Goal: Task Accomplishment & Management: Use online tool/utility

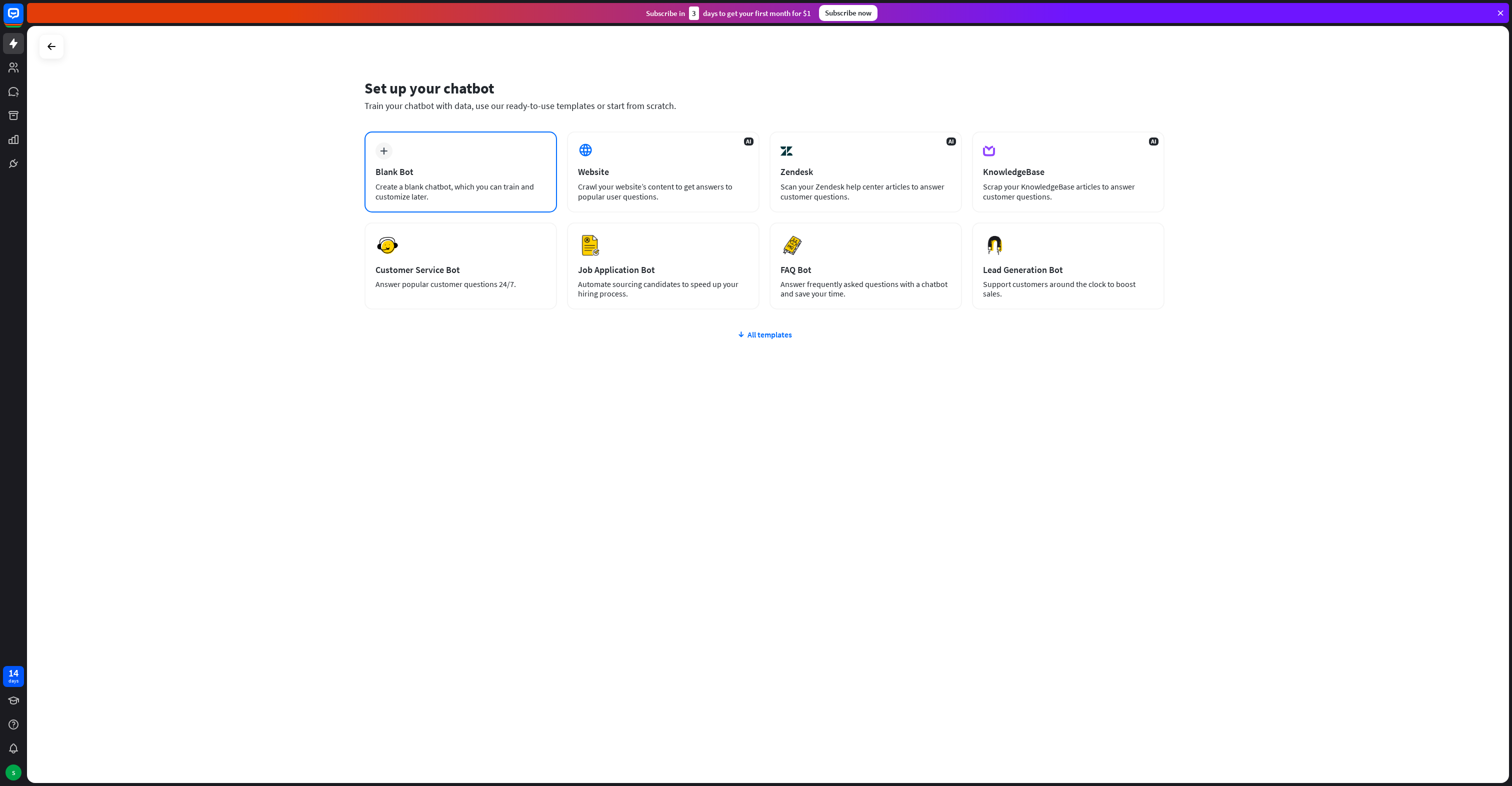
click at [433, 156] on div "plus Blank Bot Create a blank chatbot, which you can train and customize later." at bounding box center [460, 171] width 192 height 81
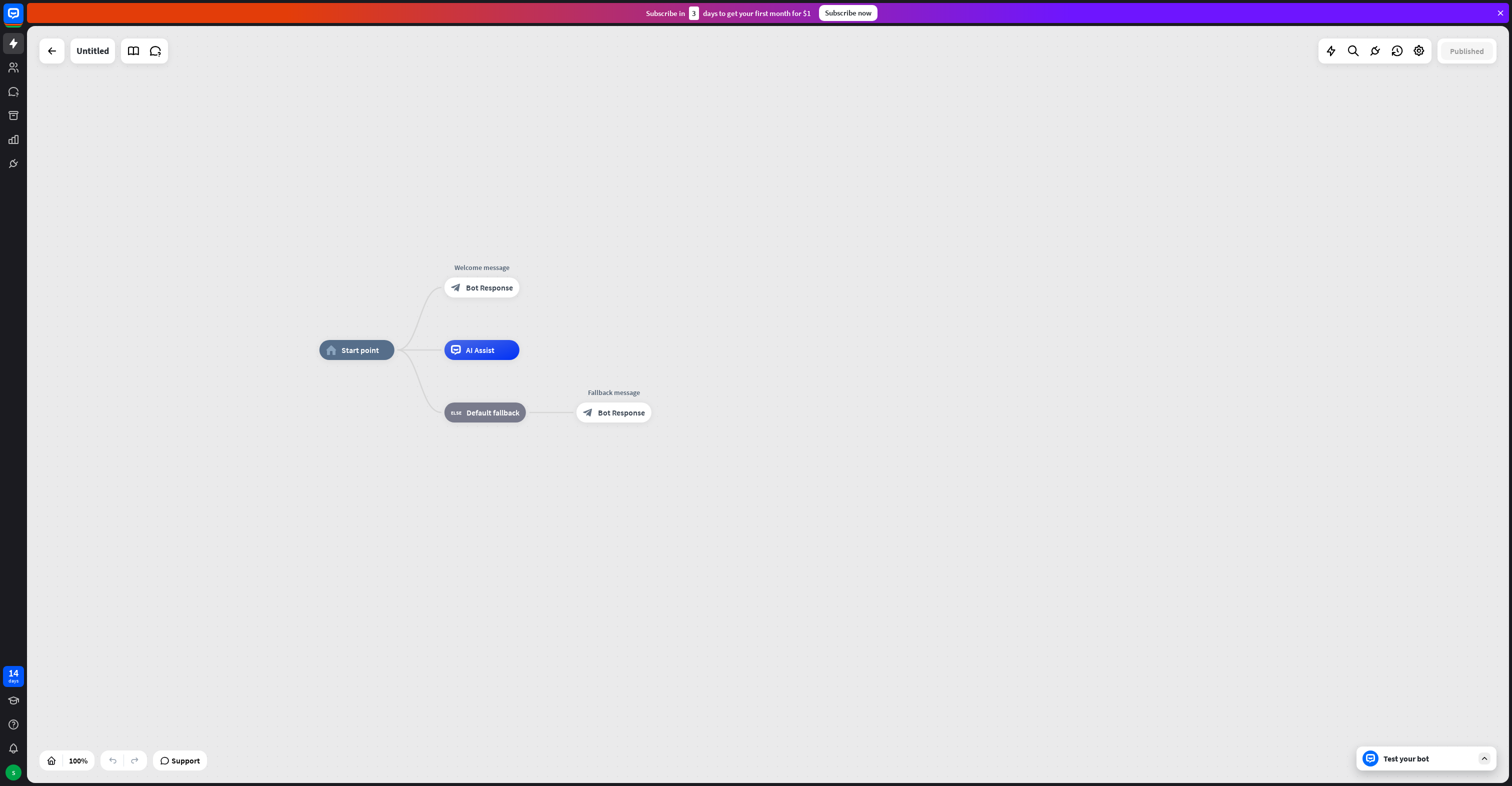
drag, startPoint x: 620, startPoint y: 392, endPoint x: 616, endPoint y: 337, distance: 55.1
click at [616, 337] on div "home_2 Start point Welcome message block_bot_response Bot Response AI Assist bl…" at bounding box center [768, 404] width 1482 height 757
click at [17, 774] on div "S" at bounding box center [14, 772] width 16 height 16
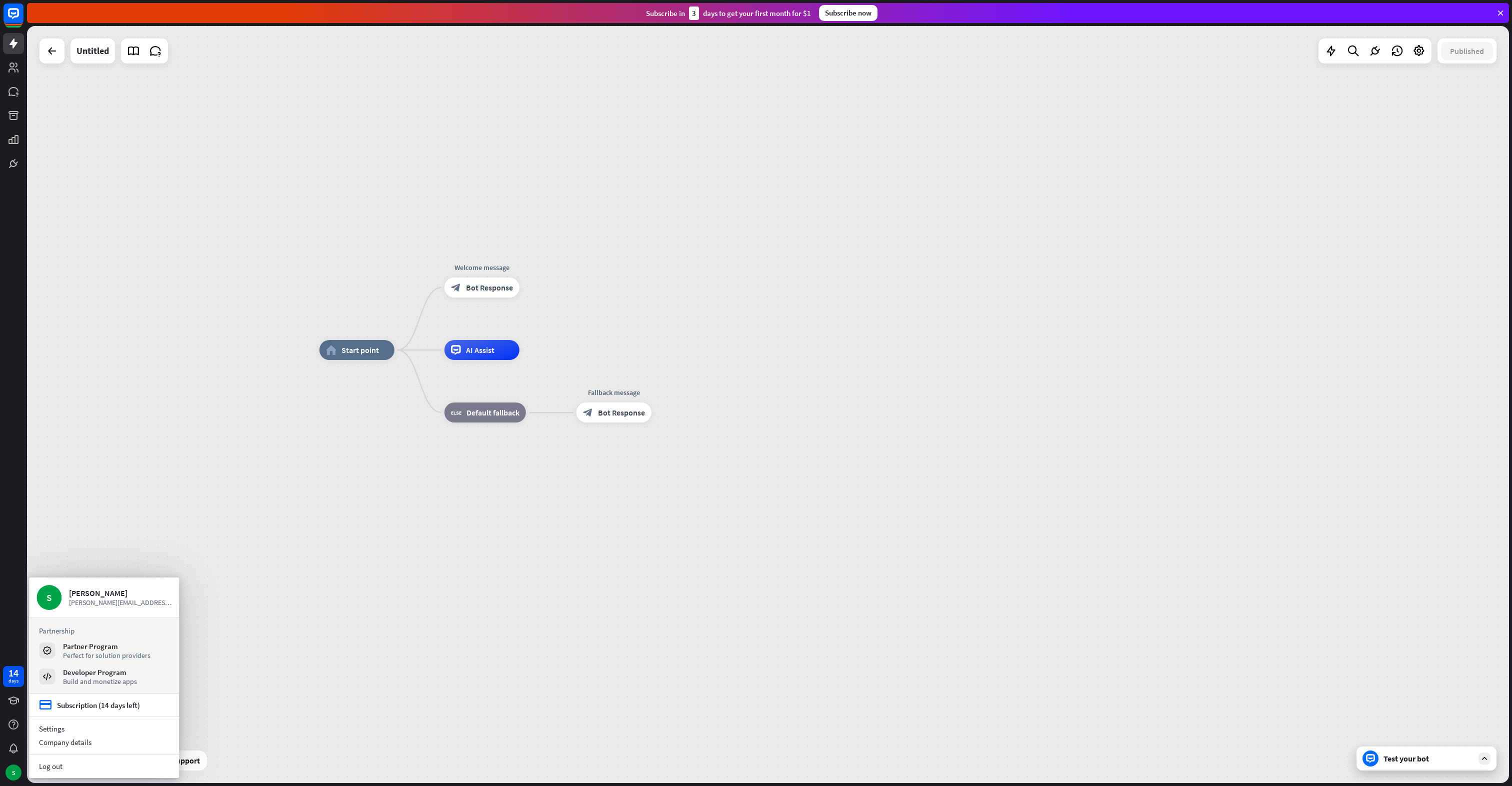
click at [1387, 677] on div "home_2 Start point Welcome message block_bot_response Bot Response AI Assist bl…" at bounding box center [1061, 728] width 1482 height 757
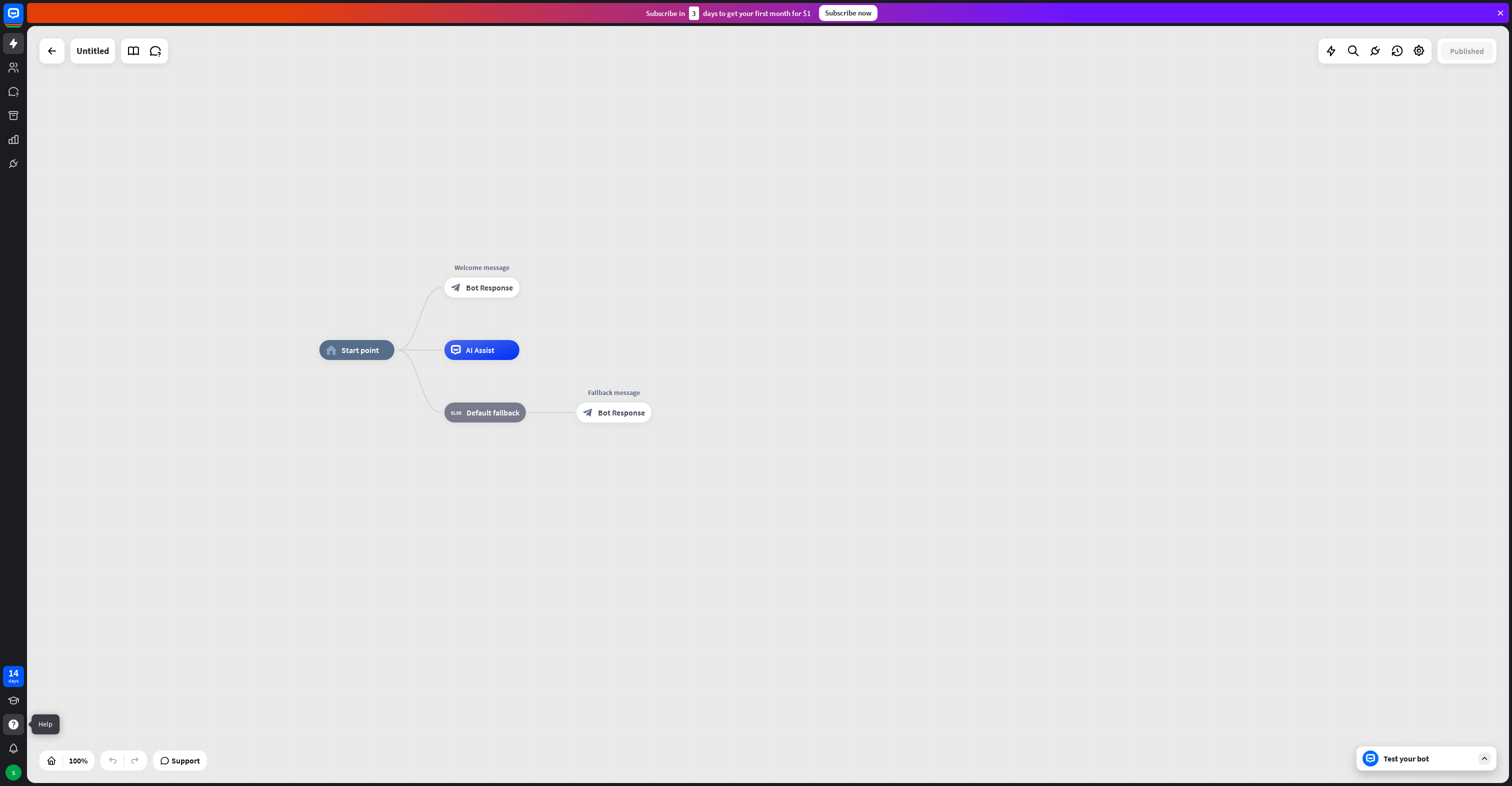
click at [15, 725] on icon at bounding box center [14, 724] width 10 height 10
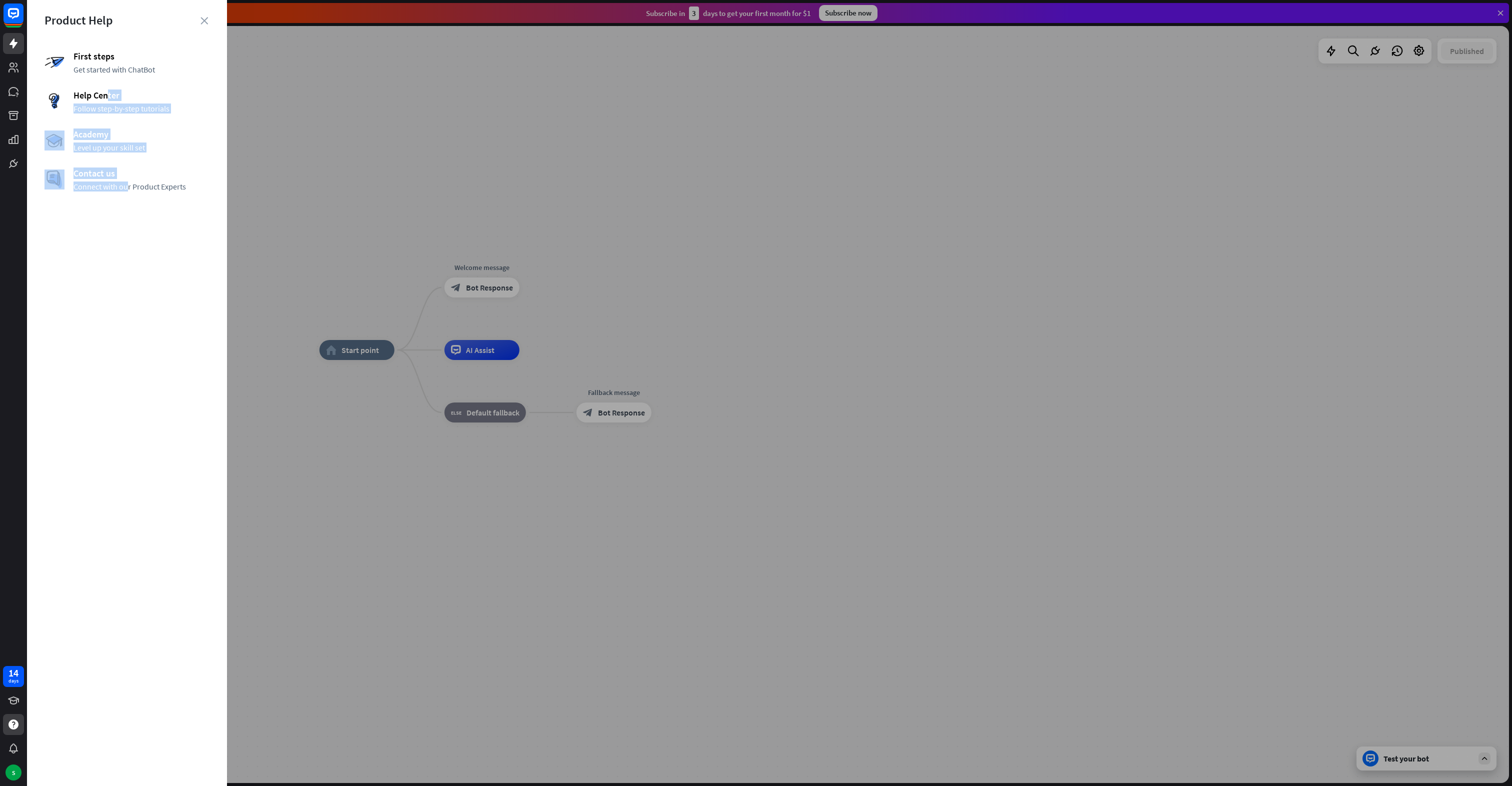
drag, startPoint x: 106, startPoint y: 93, endPoint x: 126, endPoint y: 229, distance: 137.5
click at [126, 229] on div "Product Help First steps Get started with ChatBot Help Center Follow step-by-st…" at bounding box center [127, 393] width 200 height 786
click at [109, 179] on div "Contact us Connect with our Product Experts" at bounding box center [126, 179] width 165 height 24
click at [92, 138] on button "Contact us" at bounding box center [84, 142] width 44 height 16
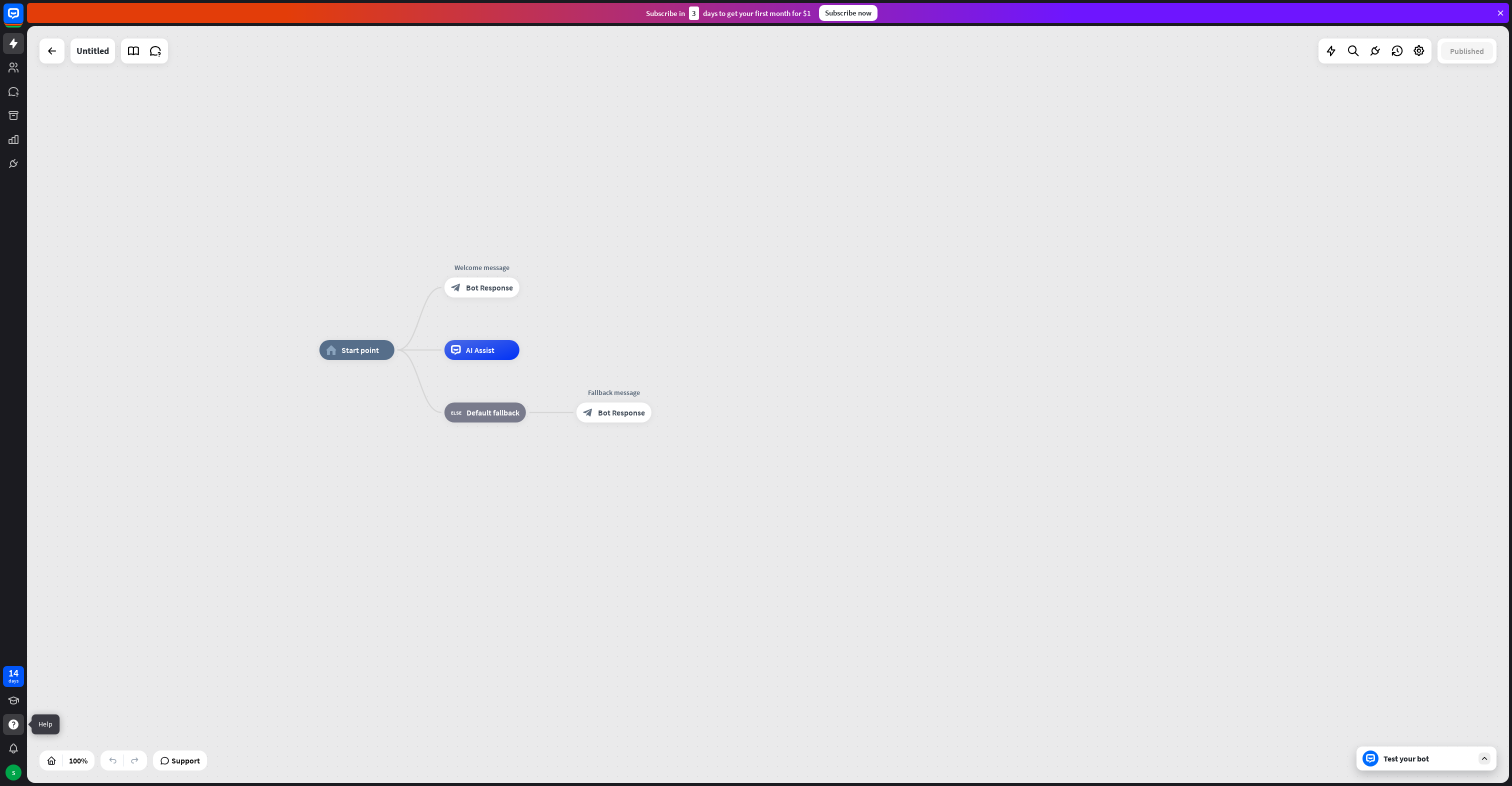
click at [17, 726] on icon at bounding box center [14, 724] width 10 height 10
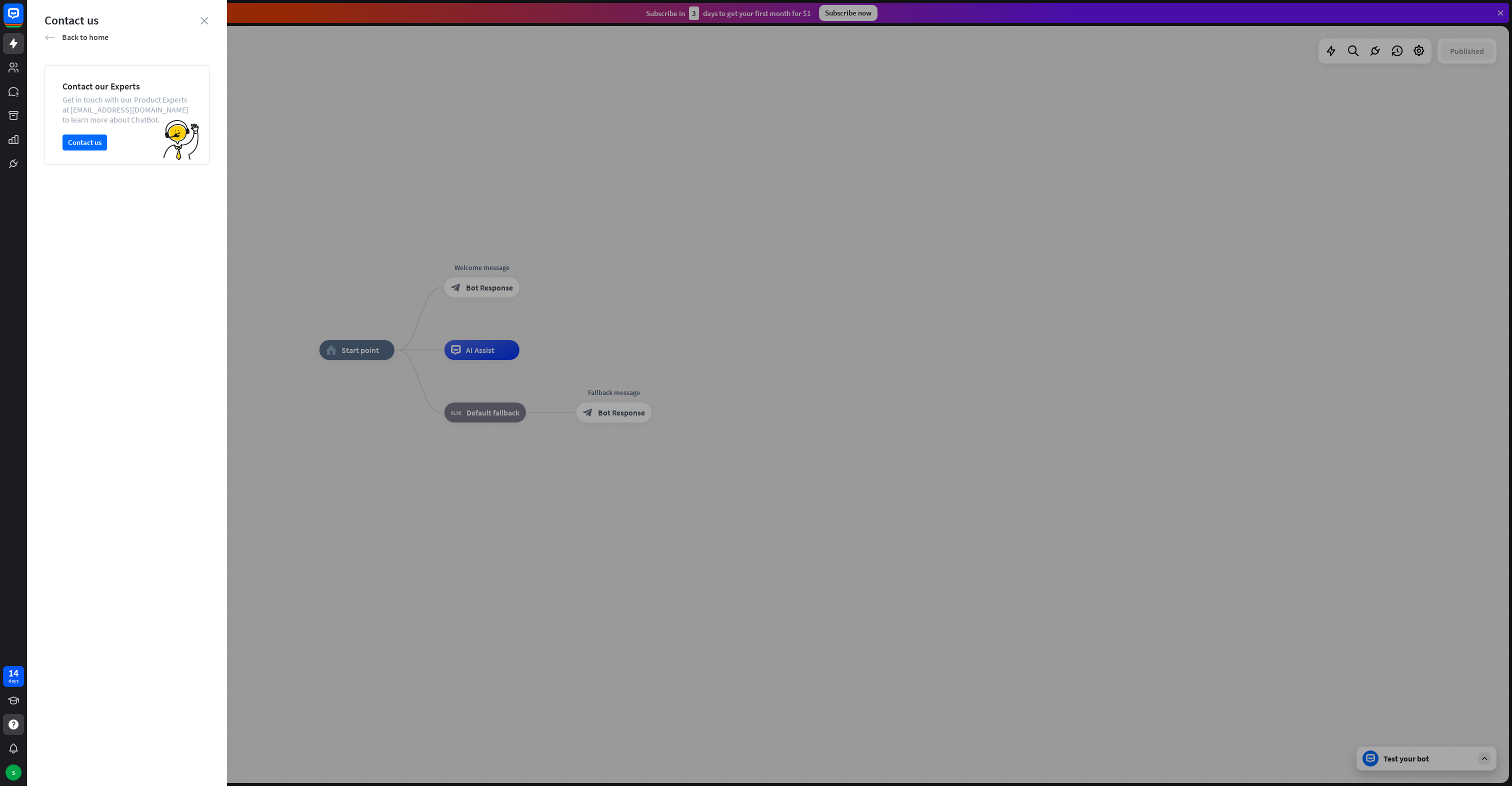
click at [45, 31] on div "arrow_left Back to home" at bounding box center [126, 37] width 165 height 11
click at [136, 57] on span "First steps" at bounding box center [141, 56] width 136 height 11
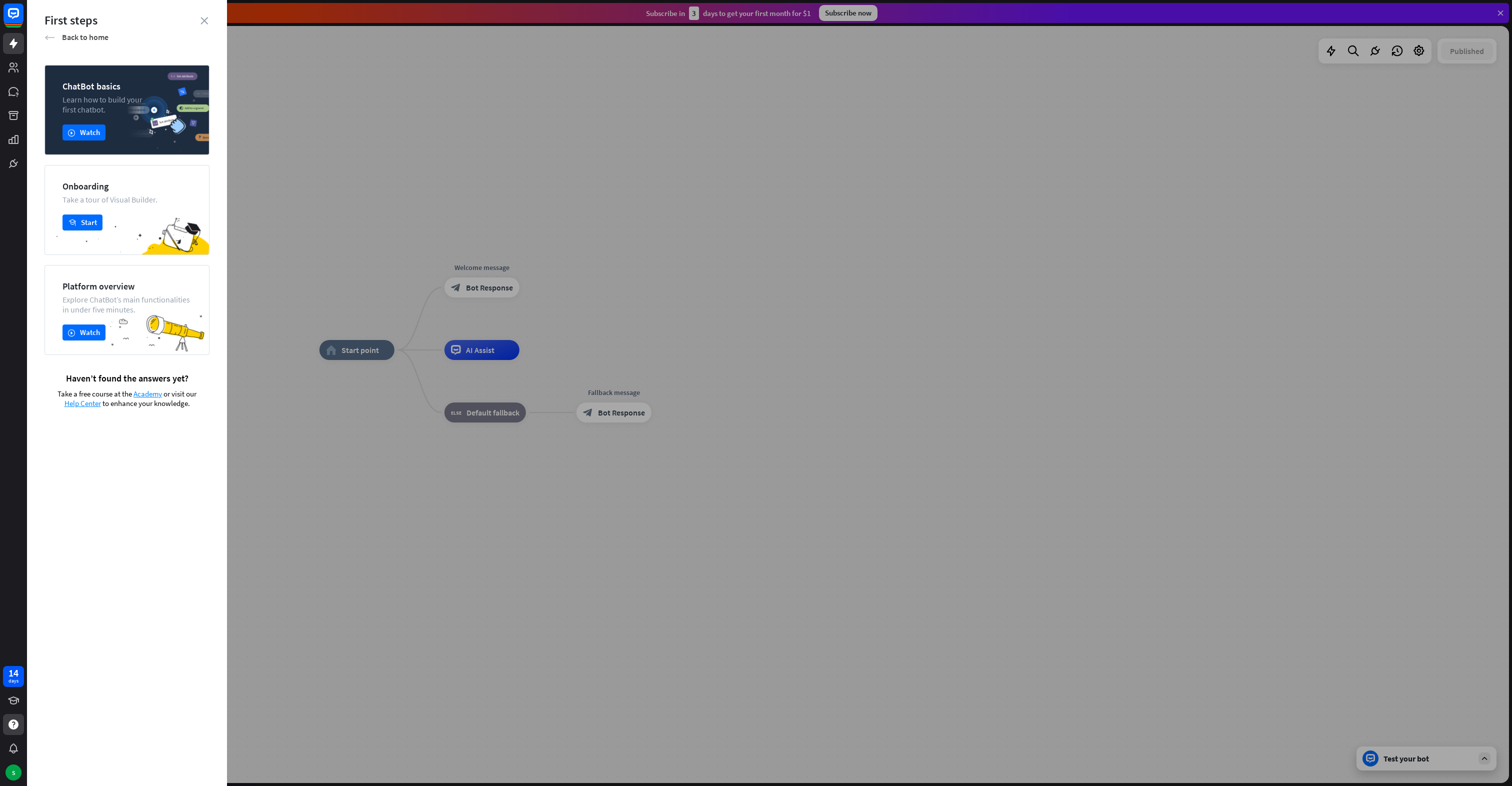
click at [47, 31] on div "arrow_left Back to home" at bounding box center [126, 37] width 165 height 11
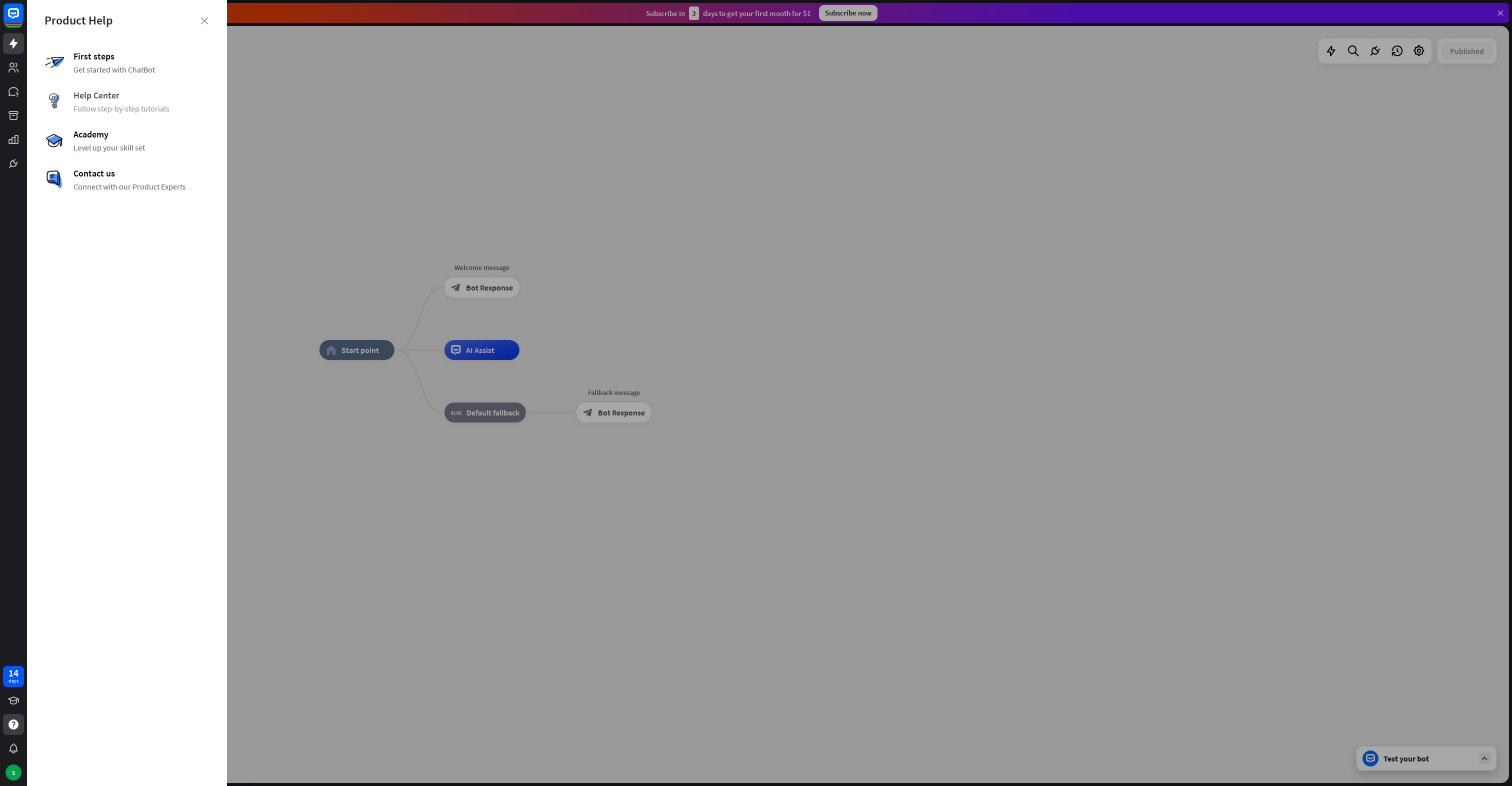
click at [107, 108] on span "Follow step-by-step tutorials" at bounding box center [141, 109] width 136 height 10
click at [205, 19] on icon "close" at bounding box center [204, 20] width 7 height 7
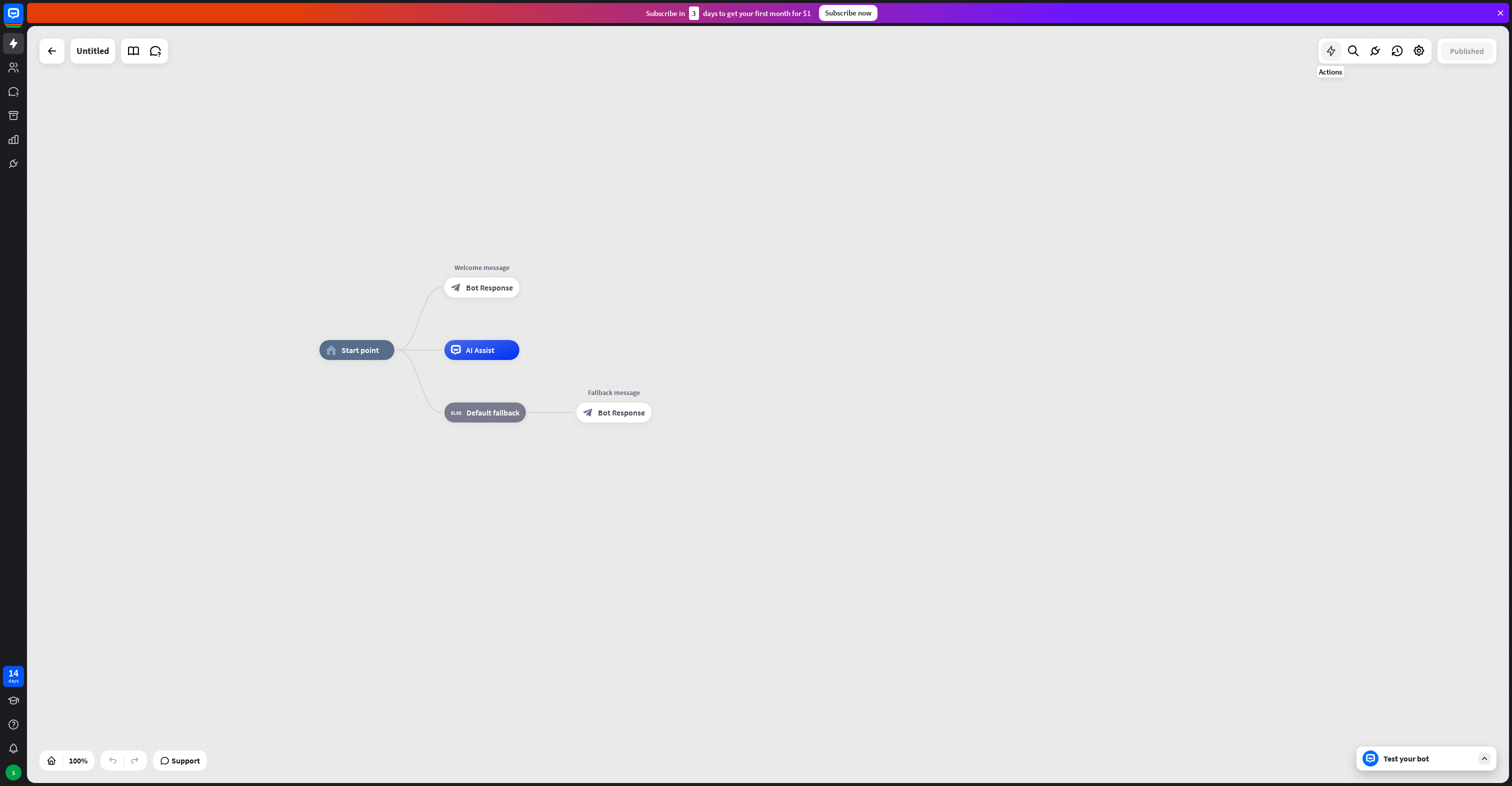
click at [1335, 56] on icon at bounding box center [1331, 51] width 13 height 13
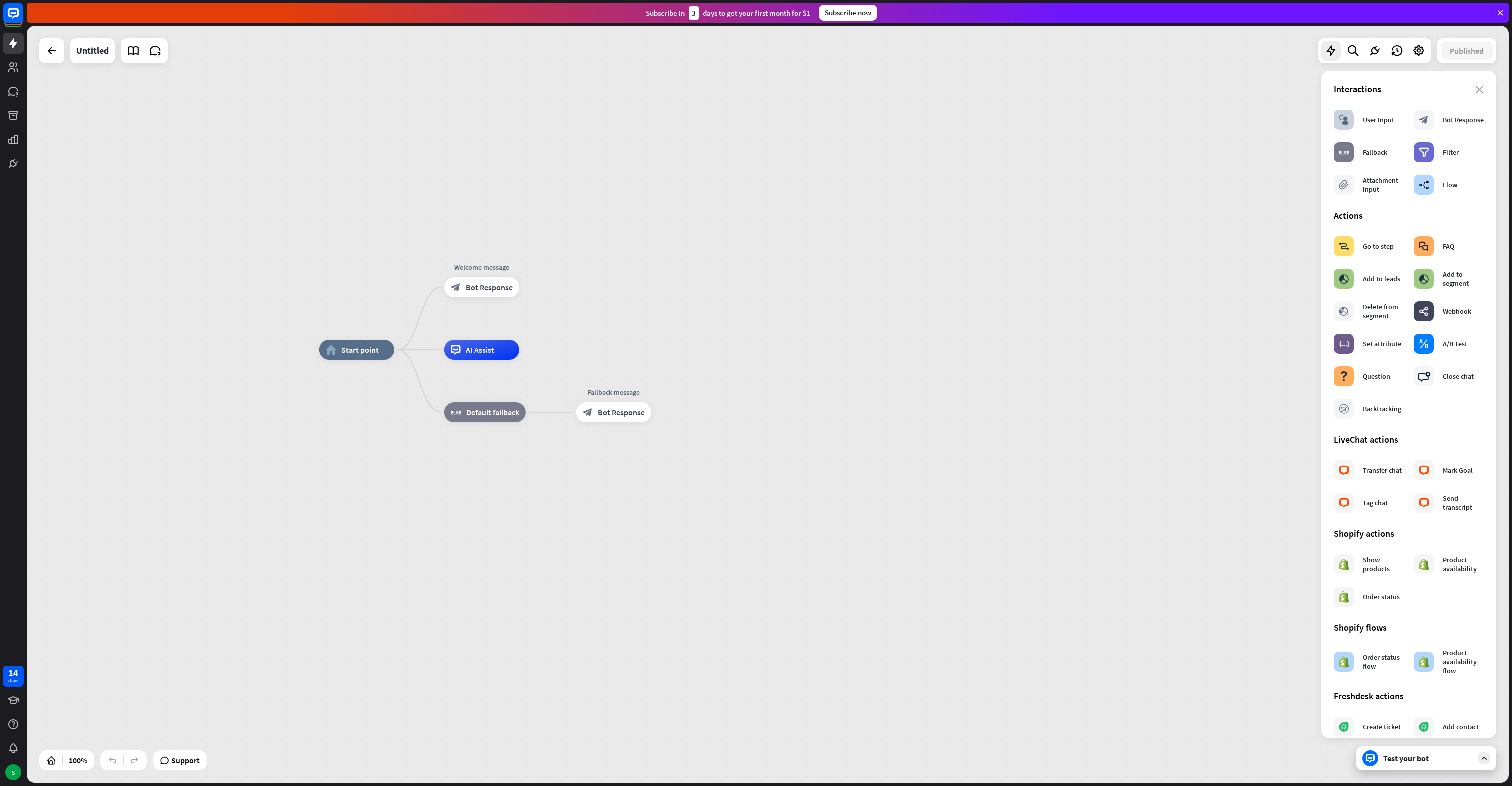
click at [1213, 156] on div "home_2 Start point Welcome message block_bot_response Bot Response AI Assist bl…" at bounding box center [768, 404] width 1482 height 757
click at [1333, 55] on icon at bounding box center [1331, 51] width 13 height 13
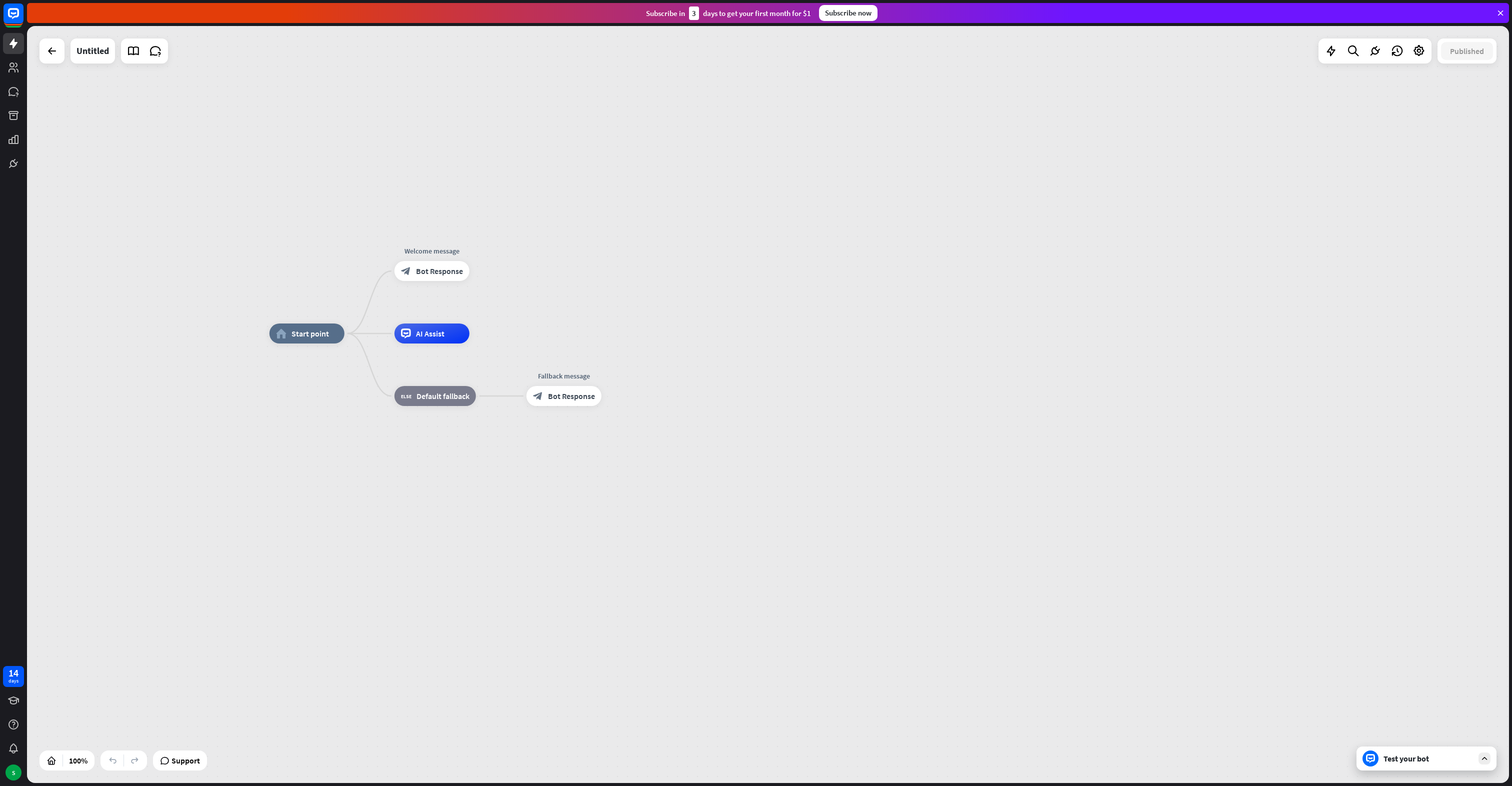
drag, startPoint x: 592, startPoint y: 309, endPoint x: 542, endPoint y: 293, distance: 52.5
click at [542, 293] on div "home_2 Start point Welcome message block_bot_response Bot Response AI Assist bl…" at bounding box center [768, 404] width 1482 height 757
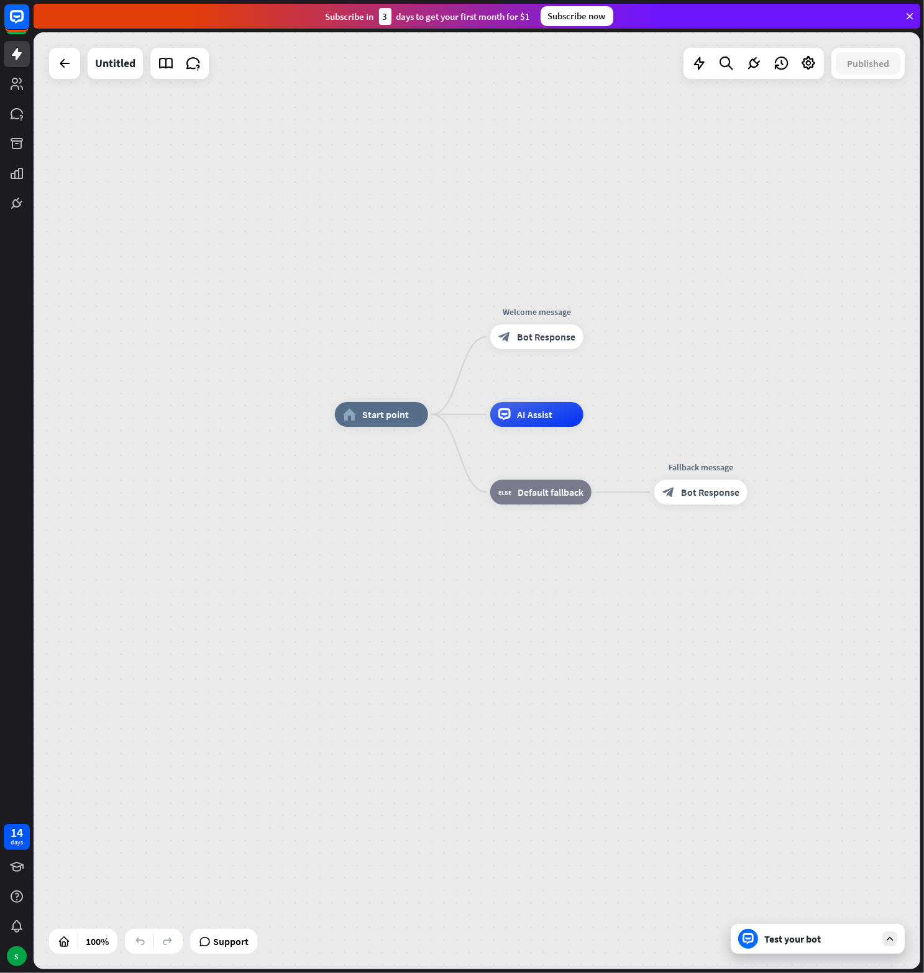
click at [335, 214] on div "home_2 Start point Welcome message block_bot_response Bot Response AI Assist bl…" at bounding box center [477, 500] width 887 height 937
click at [763, 494] on icon "plus" at bounding box center [762, 492] width 9 height 9
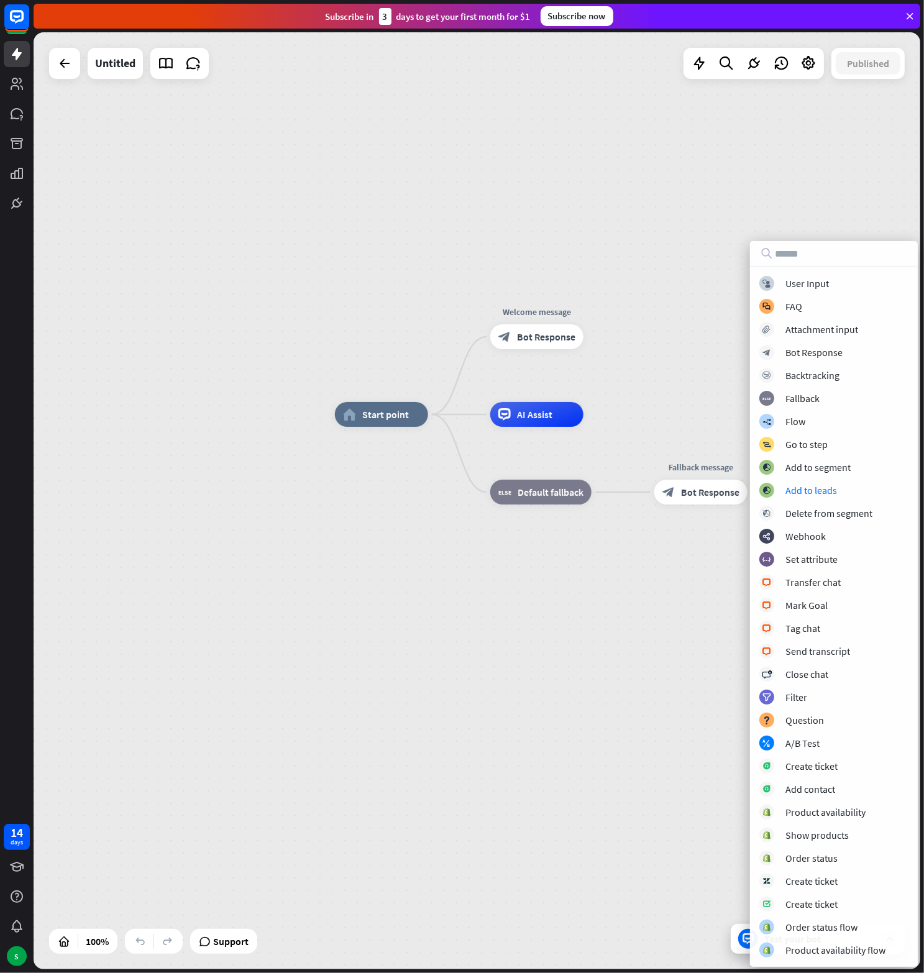
click at [639, 383] on div "home_2 Start point Welcome message block_bot_response Bot Response AI Assist bl…" at bounding box center [477, 500] width 887 height 937
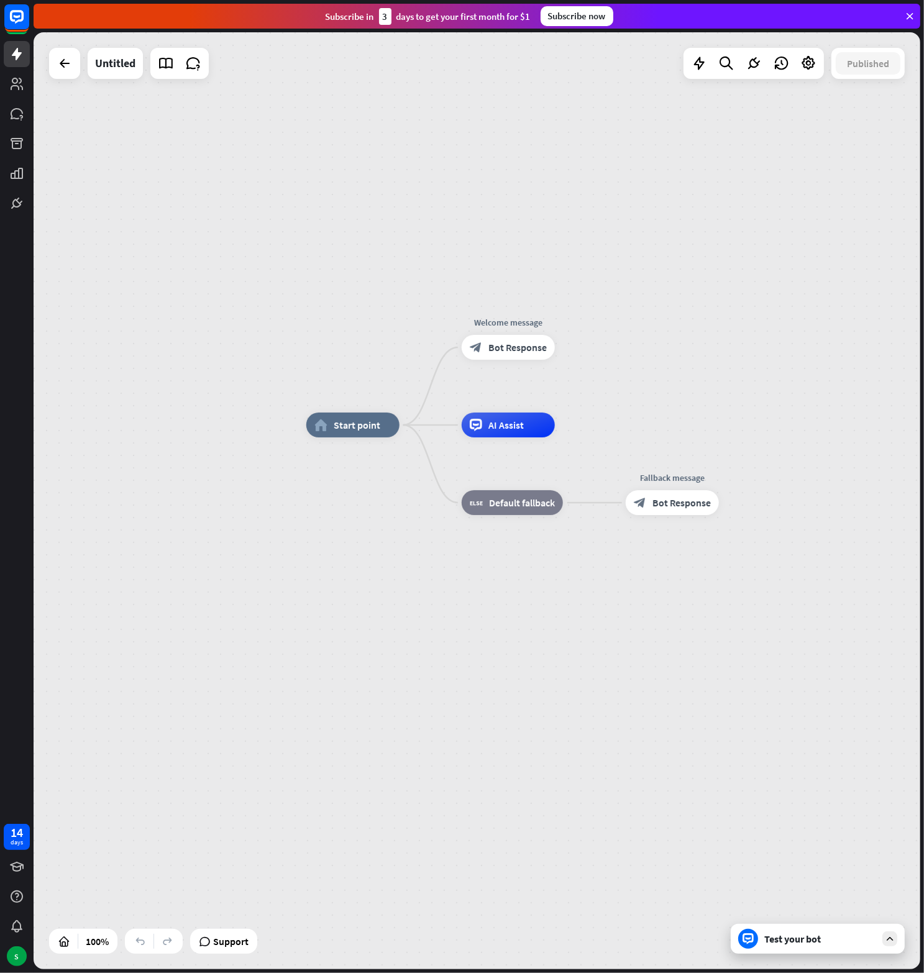
drag, startPoint x: 413, startPoint y: 245, endPoint x: 420, endPoint y: 248, distance: 7.9
click at [420, 248] on div "home_2 Start point Welcome message block_bot_response Bot Response AI Assist bl…" at bounding box center [477, 500] width 887 height 937
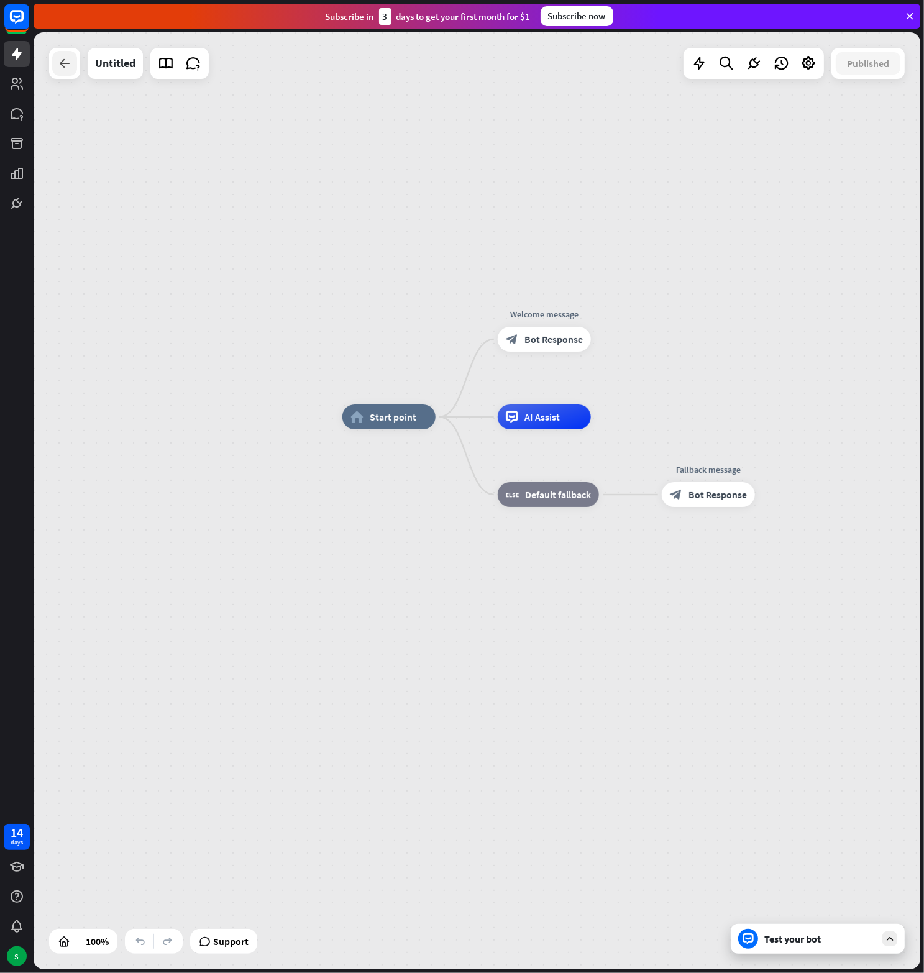
click at [57, 70] on div at bounding box center [64, 63] width 25 height 25
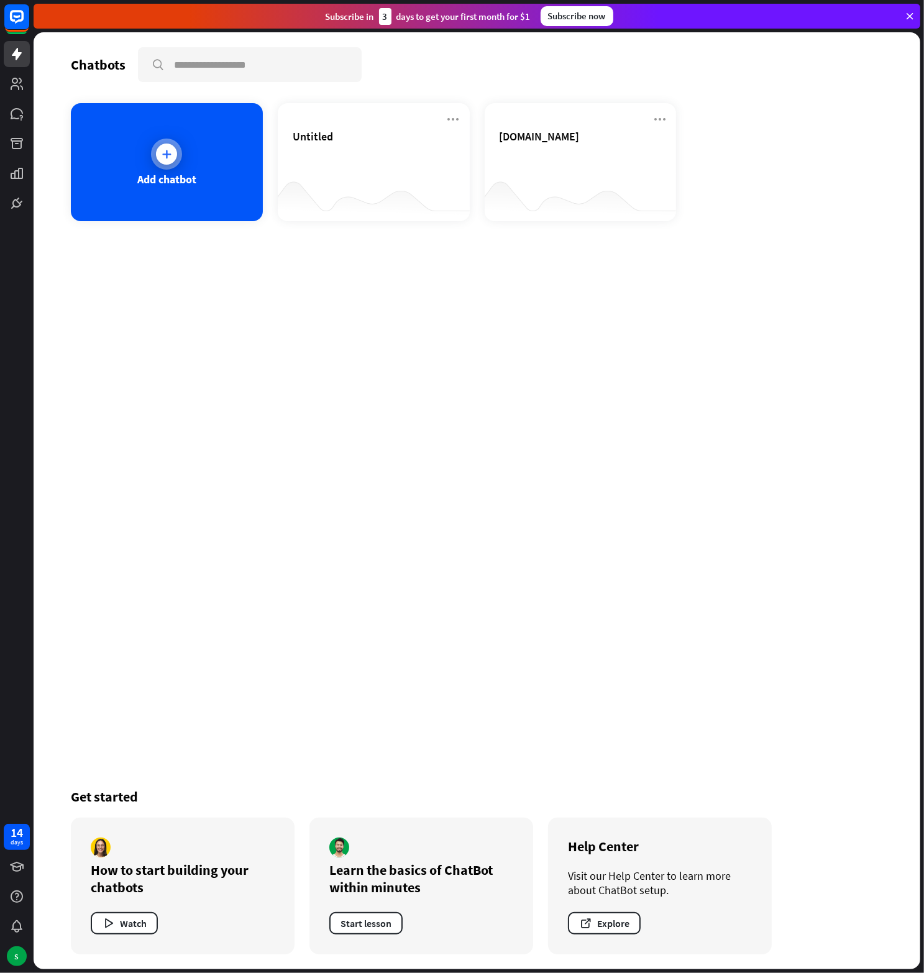
click at [170, 150] on icon at bounding box center [166, 154] width 12 height 12
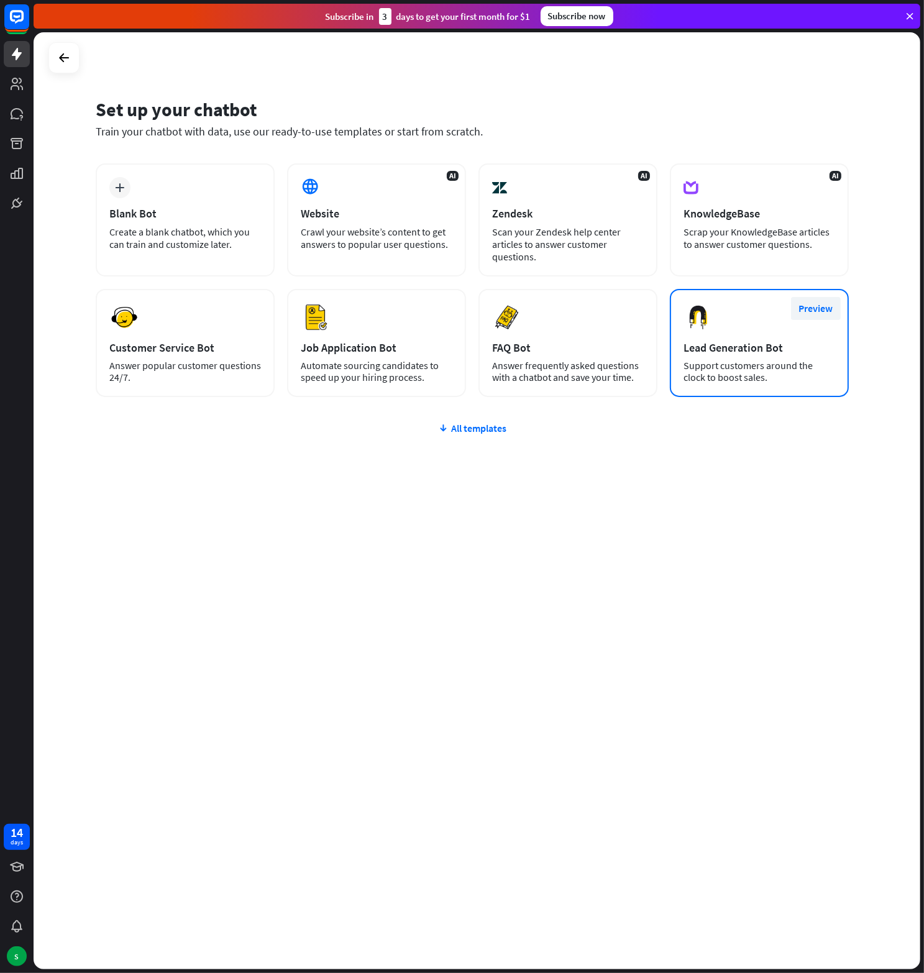
click at [820, 309] on button "Preview" at bounding box center [816, 308] width 50 height 23
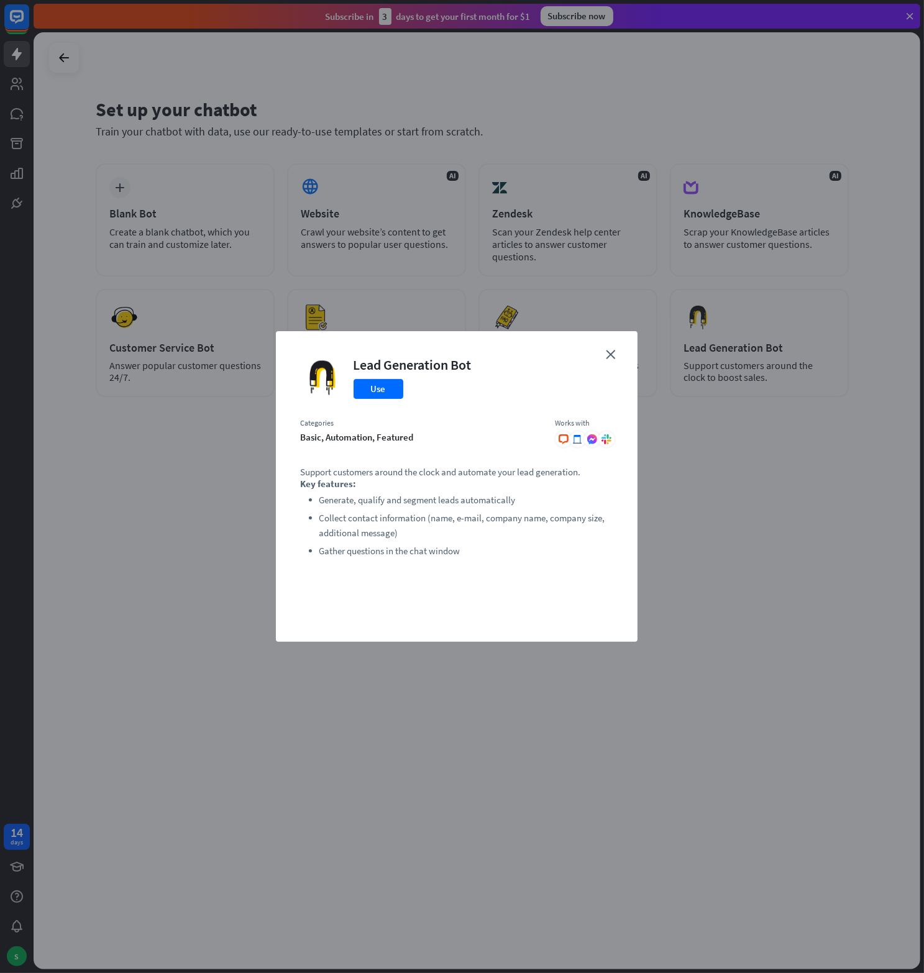
click at [616, 355] on div "close Lead Generation Bot Use Categories basic, automation, featured Works with…" at bounding box center [457, 486] width 362 height 311
click at [611, 355] on icon "close" at bounding box center [610, 354] width 9 height 9
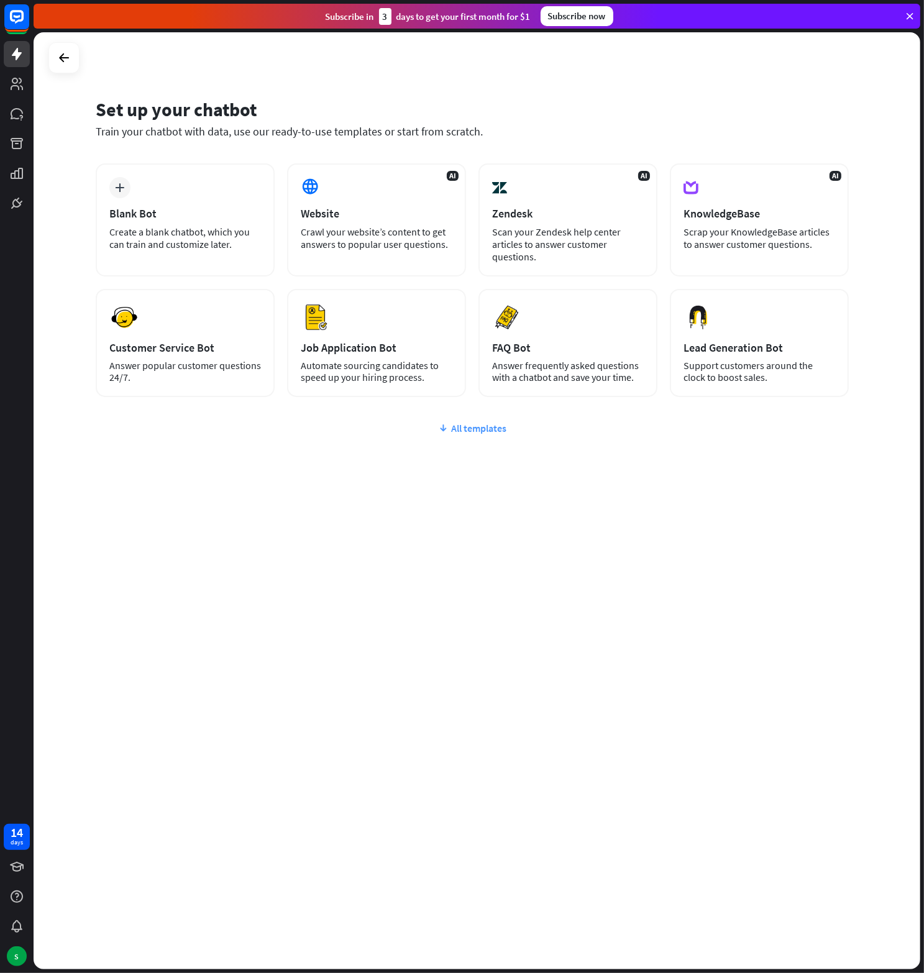
click at [483, 422] on div "All templates" at bounding box center [472, 428] width 753 height 12
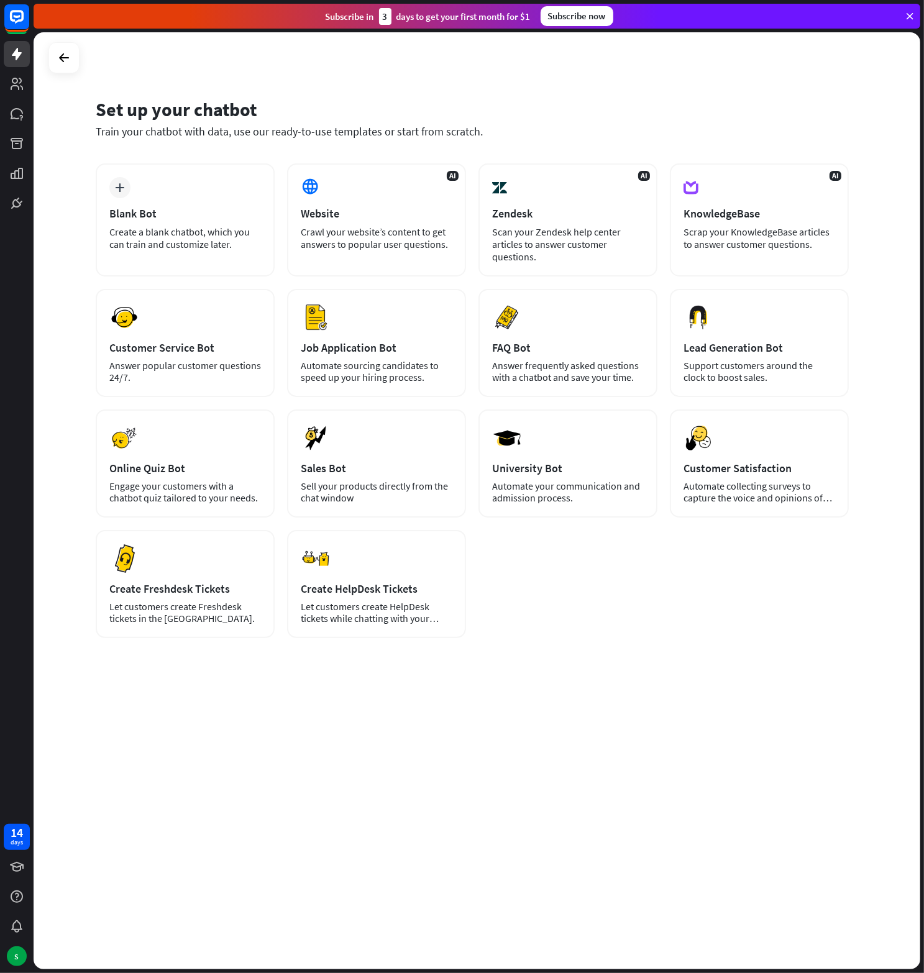
drag, startPoint x: 144, startPoint y: 117, endPoint x: 536, endPoint y: 103, distance: 392.9
click at [536, 103] on div "Set up your chatbot" at bounding box center [472, 110] width 753 height 24
click at [310, 55] on div "Set up your chatbot Train your chatbot with data, use our ready-to-use template…" at bounding box center [477, 500] width 887 height 937
click at [67, 55] on icon at bounding box center [64, 57] width 15 height 15
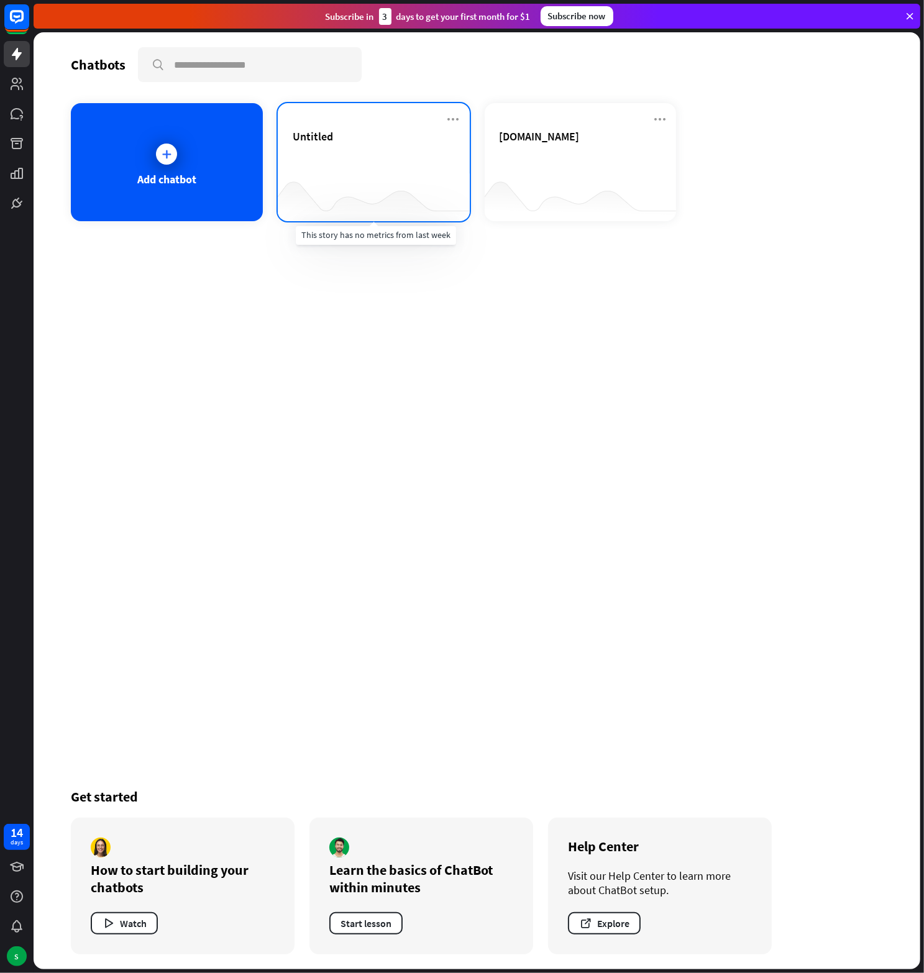
click at [359, 176] on div at bounding box center [374, 197] width 192 height 48
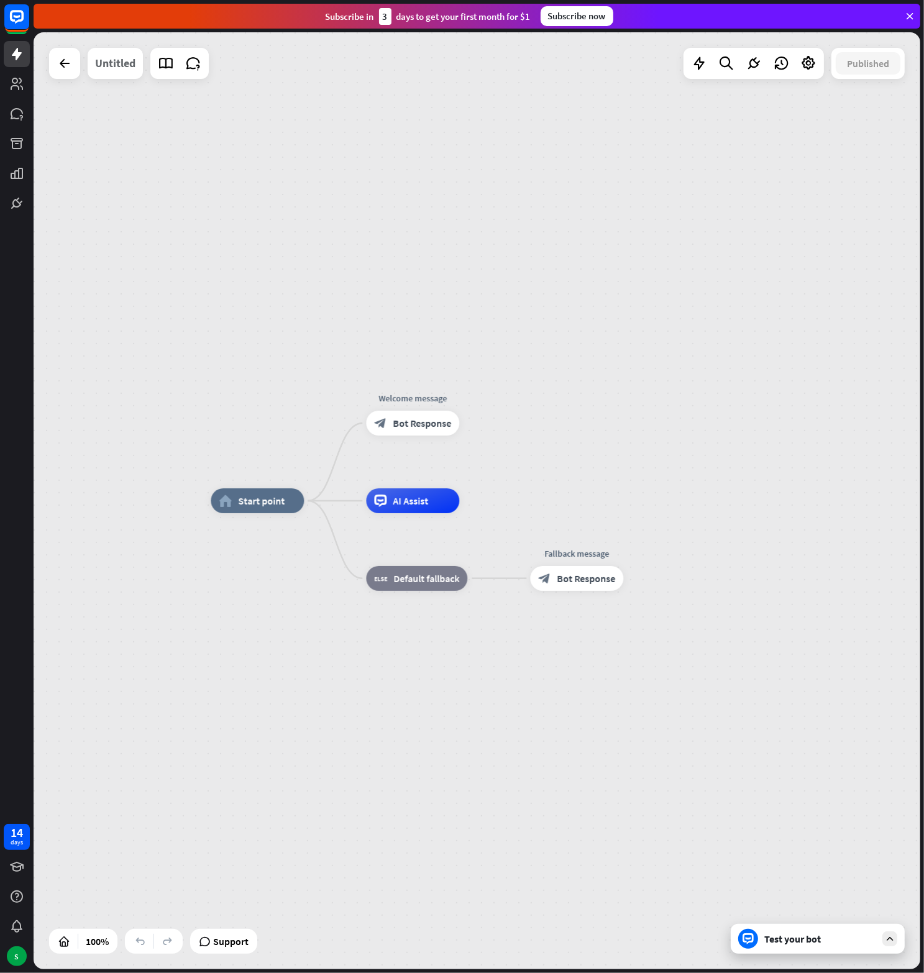
click at [119, 65] on div "Untitled" at bounding box center [115, 63] width 40 height 31
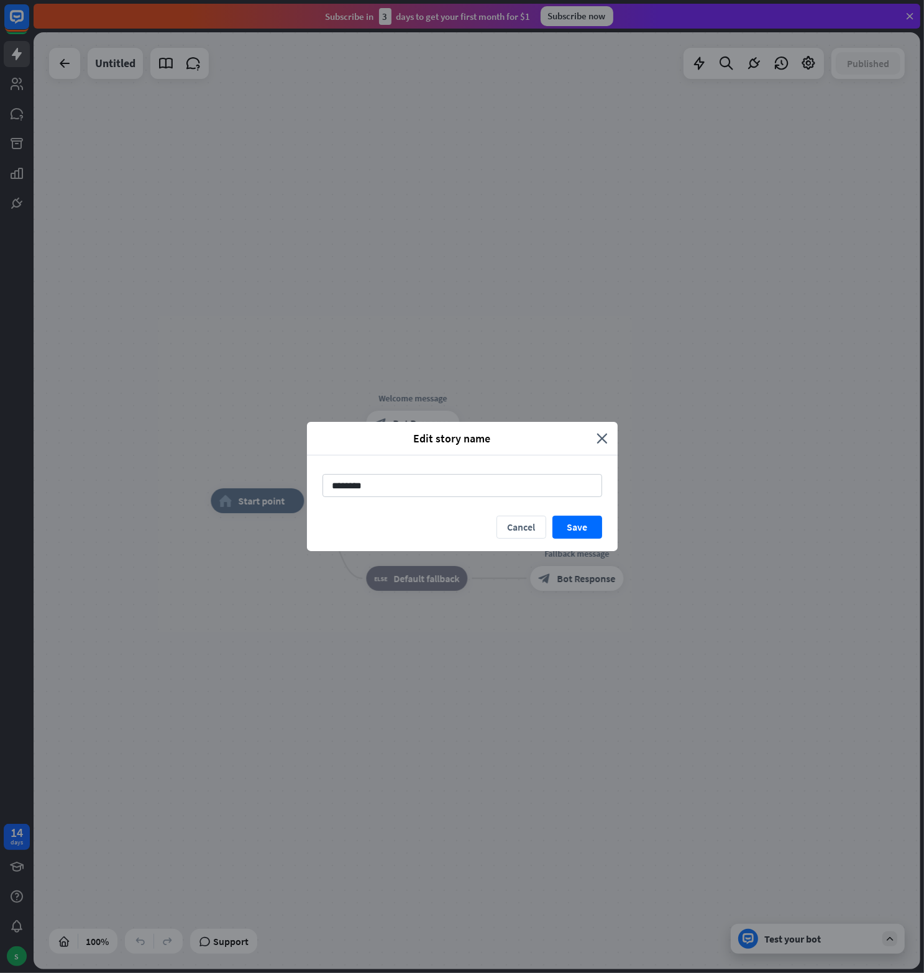
drag, startPoint x: 391, startPoint y: 488, endPoint x: 153, endPoint y: 470, distance: 239.3
click at [153, 470] on div "Edit story name close ******** Cancel Save" at bounding box center [462, 486] width 924 height 973
type input "********"
click at [591, 526] on button "Save" at bounding box center [577, 527] width 50 height 23
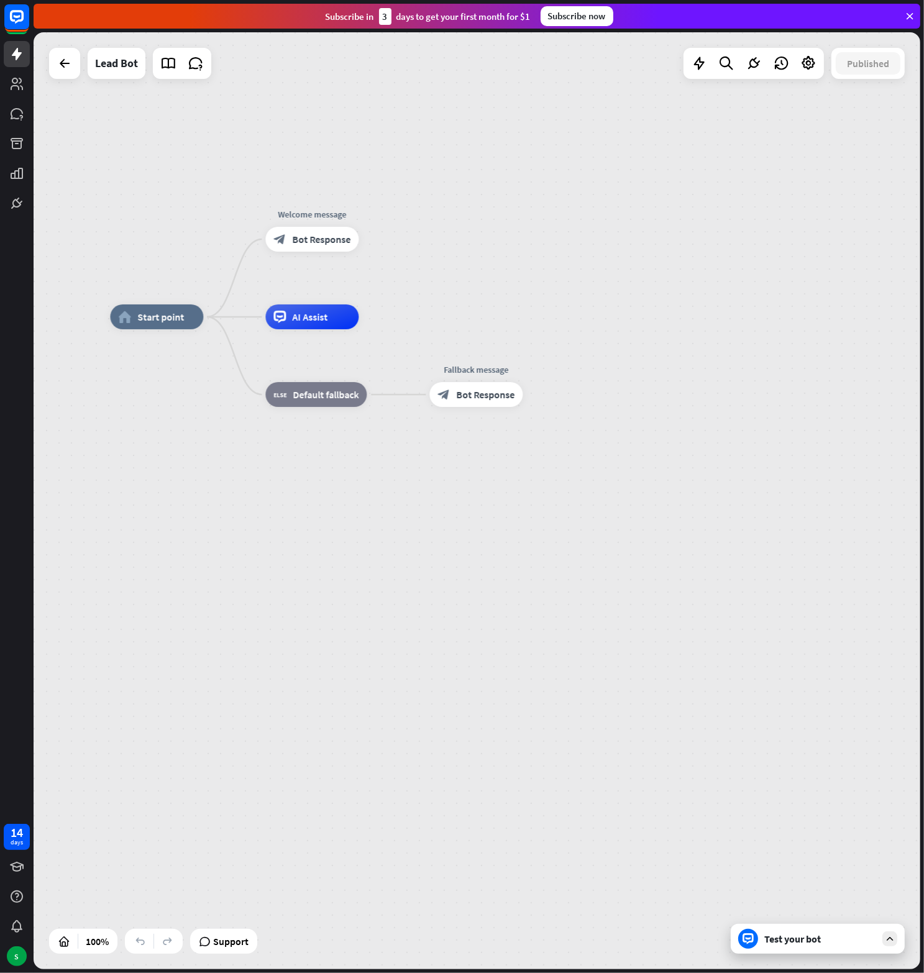
drag, startPoint x: 294, startPoint y: 307, endPoint x: 231, endPoint y: 150, distance: 169.5
click at [231, 150] on div "home_2 Start point Welcome message block_bot_response Bot Response AI Assist bl…" at bounding box center [477, 500] width 887 height 937
click at [311, 244] on span "Bot Response" at bounding box center [321, 239] width 58 height 12
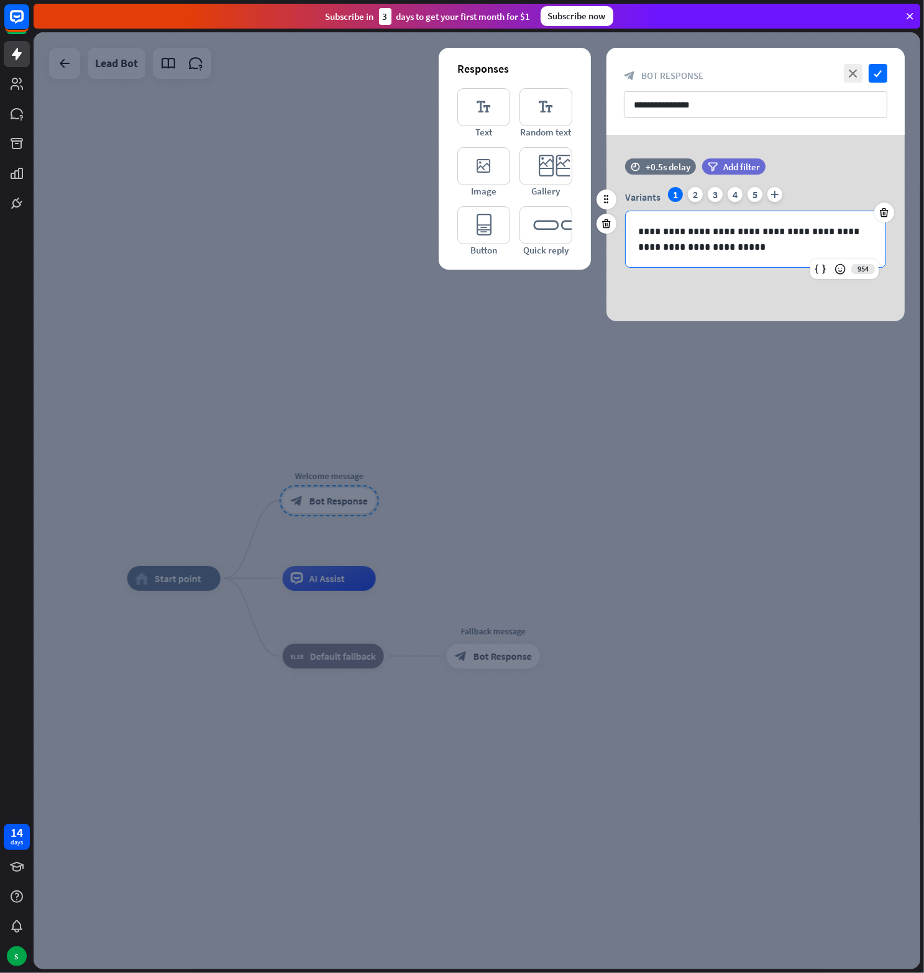
click at [760, 253] on p "**********" at bounding box center [755, 239] width 235 height 31
drag, startPoint x: 721, startPoint y: 247, endPoint x: 596, endPoint y: 219, distance: 127.8
click at [606, 219] on div "**********" at bounding box center [755, 219] width 298 height 122
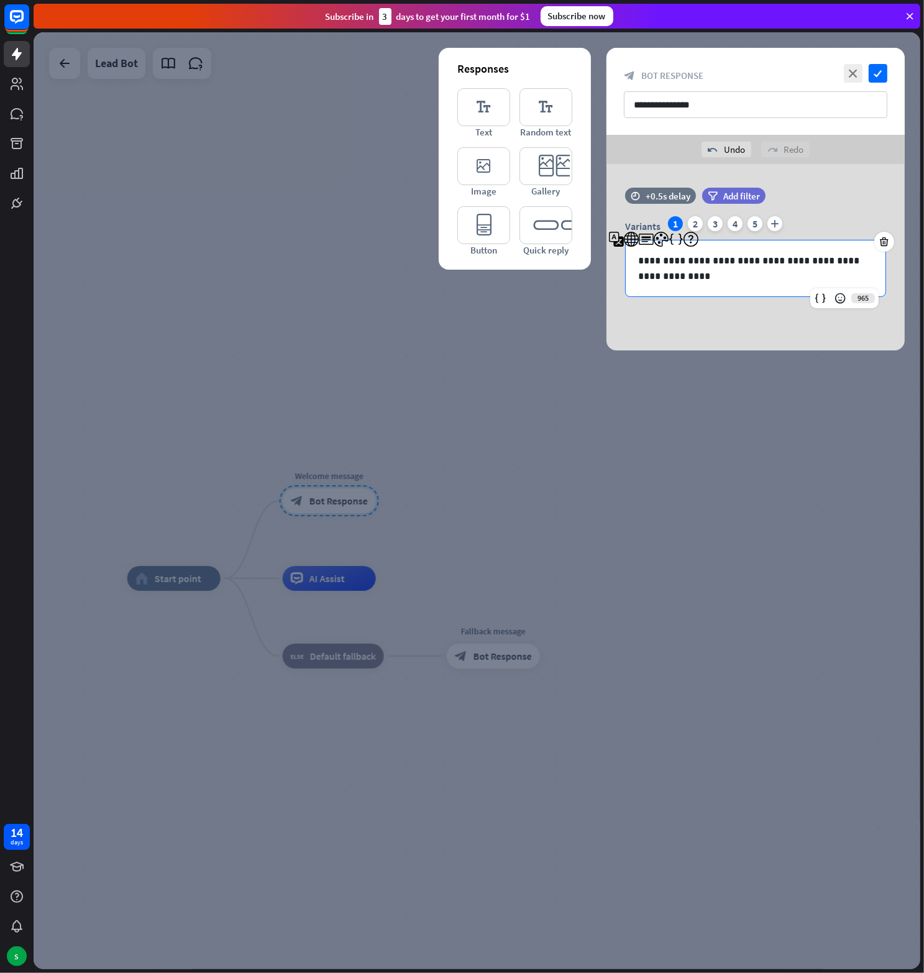
click at [714, 314] on div "**********" at bounding box center [755, 257] width 298 height 186
click at [693, 224] on div "2" at bounding box center [695, 223] width 15 height 15
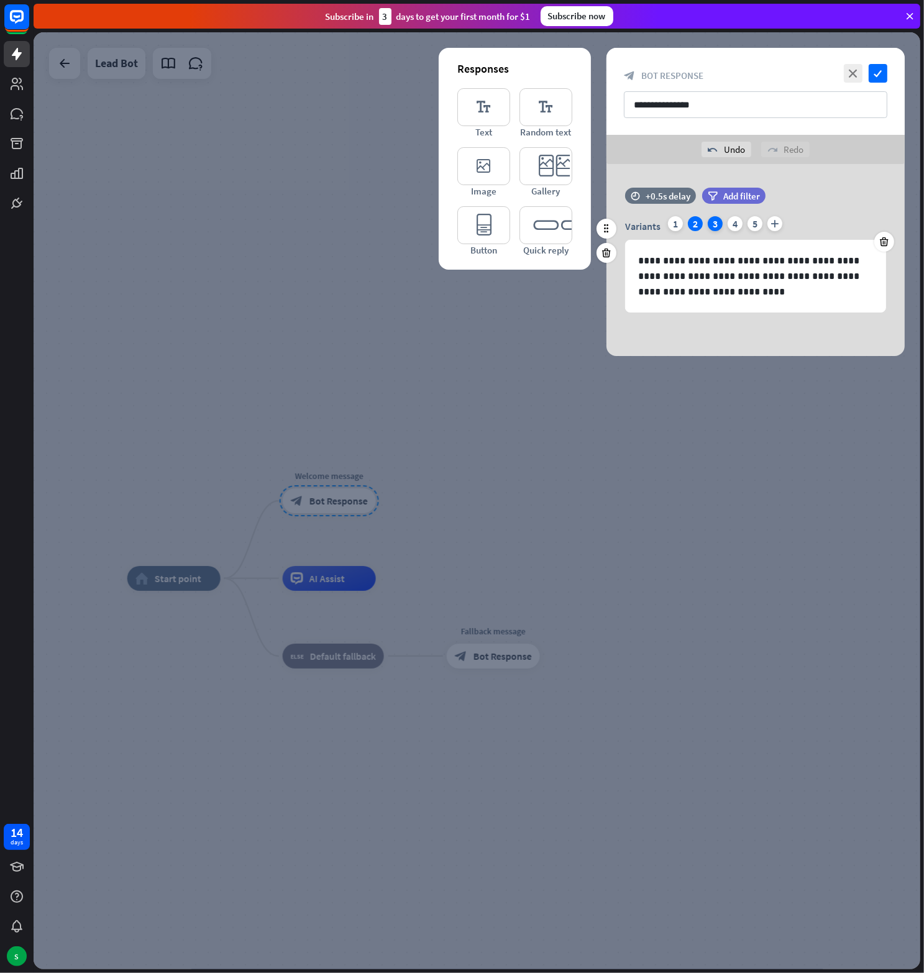
click at [717, 227] on div "3" at bounding box center [715, 223] width 15 height 15
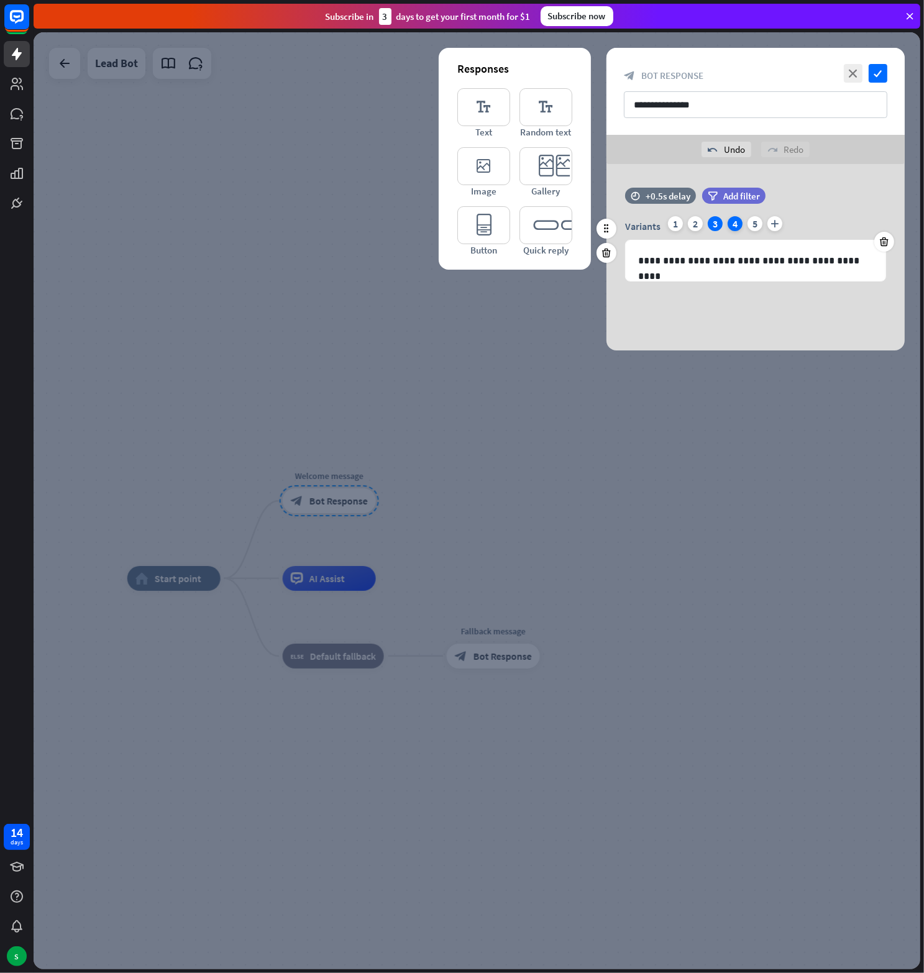
click at [734, 225] on div "4" at bounding box center [735, 223] width 15 height 15
click at [755, 229] on div "5" at bounding box center [754, 223] width 15 height 15
click at [677, 225] on div "1" at bounding box center [675, 223] width 15 height 15
click at [696, 276] on p "**********" at bounding box center [755, 268] width 235 height 31
click at [712, 315] on div "**********" at bounding box center [755, 257] width 298 height 186
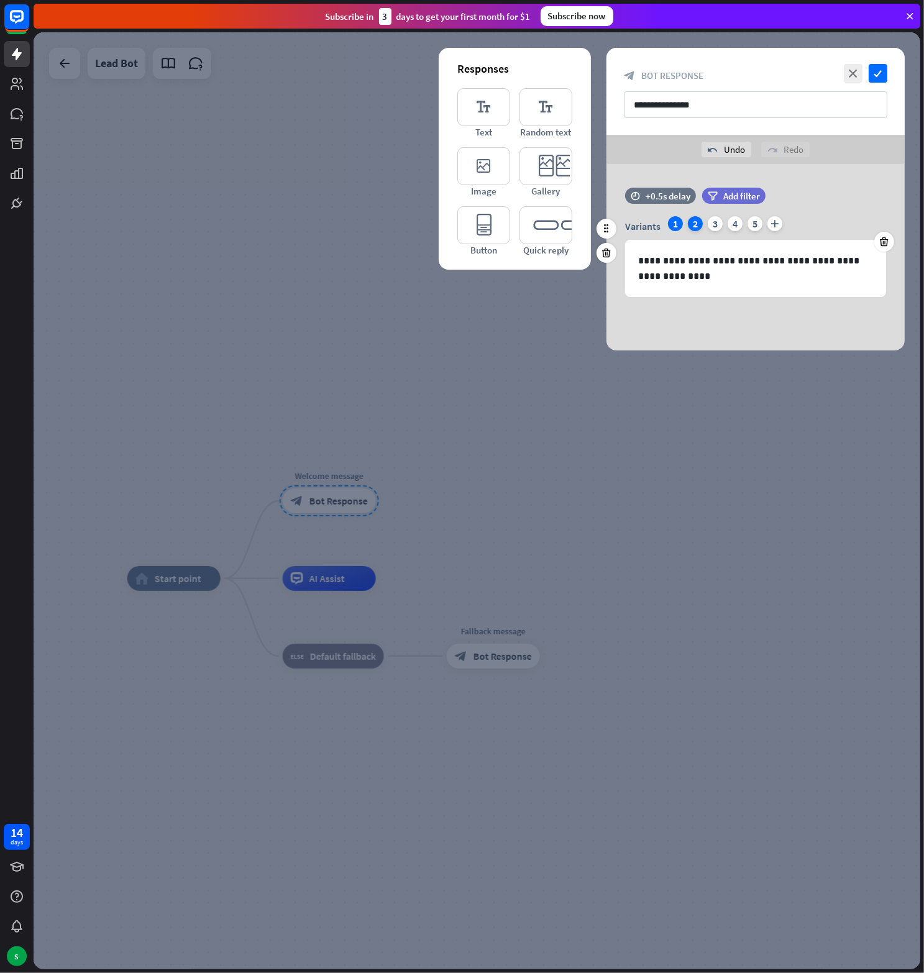
click at [701, 222] on div "2" at bounding box center [695, 223] width 15 height 15
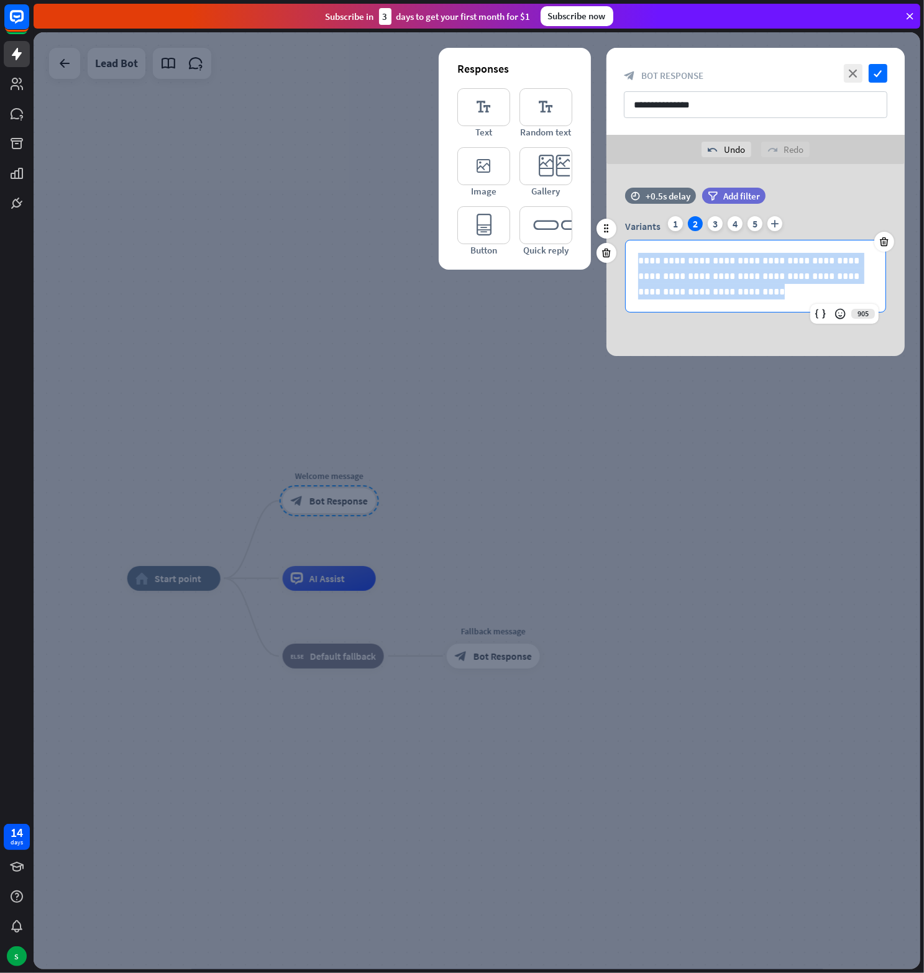
drag, startPoint x: 713, startPoint y: 291, endPoint x: 633, endPoint y: 263, distance: 84.9
click at [633, 263] on div "**********" at bounding box center [756, 275] width 260 height 71
click at [763, 296] on p "**********" at bounding box center [755, 276] width 235 height 47
click at [717, 223] on div "3" at bounding box center [715, 223] width 15 height 15
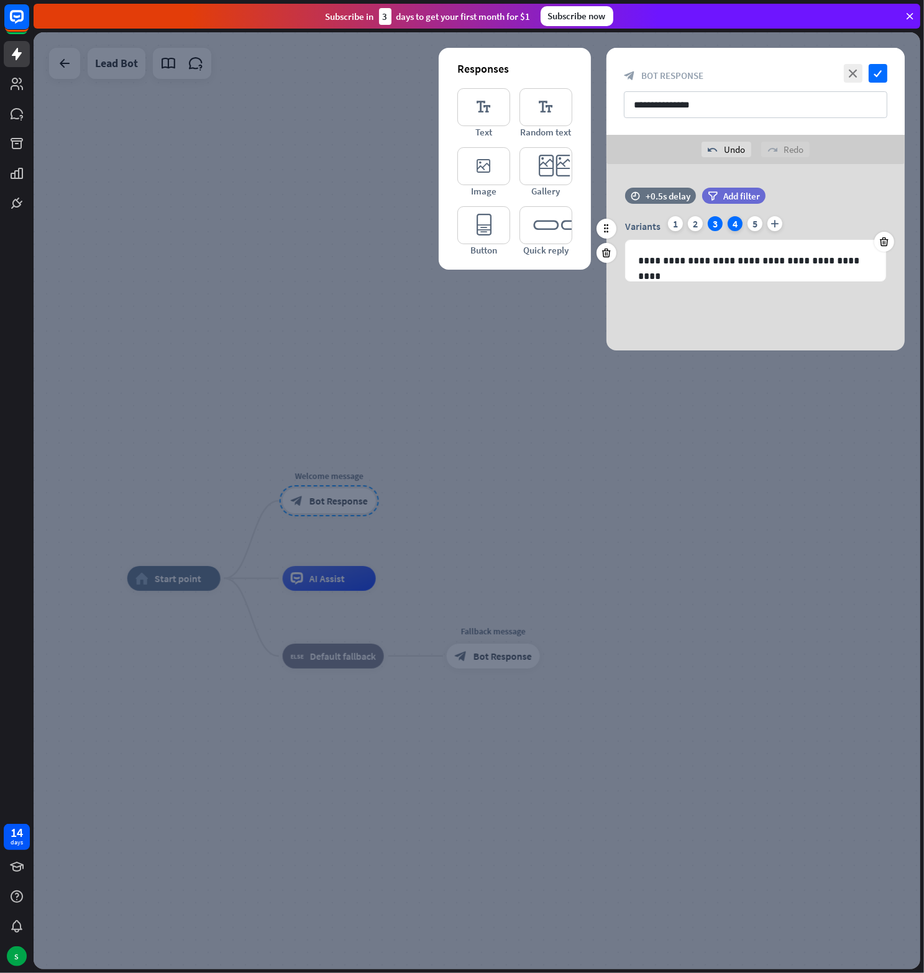
click at [736, 224] on div "4" at bounding box center [735, 223] width 15 height 15
click at [753, 224] on div "5" at bounding box center [754, 223] width 15 height 15
click at [885, 240] on icon at bounding box center [885, 241] width 12 height 11
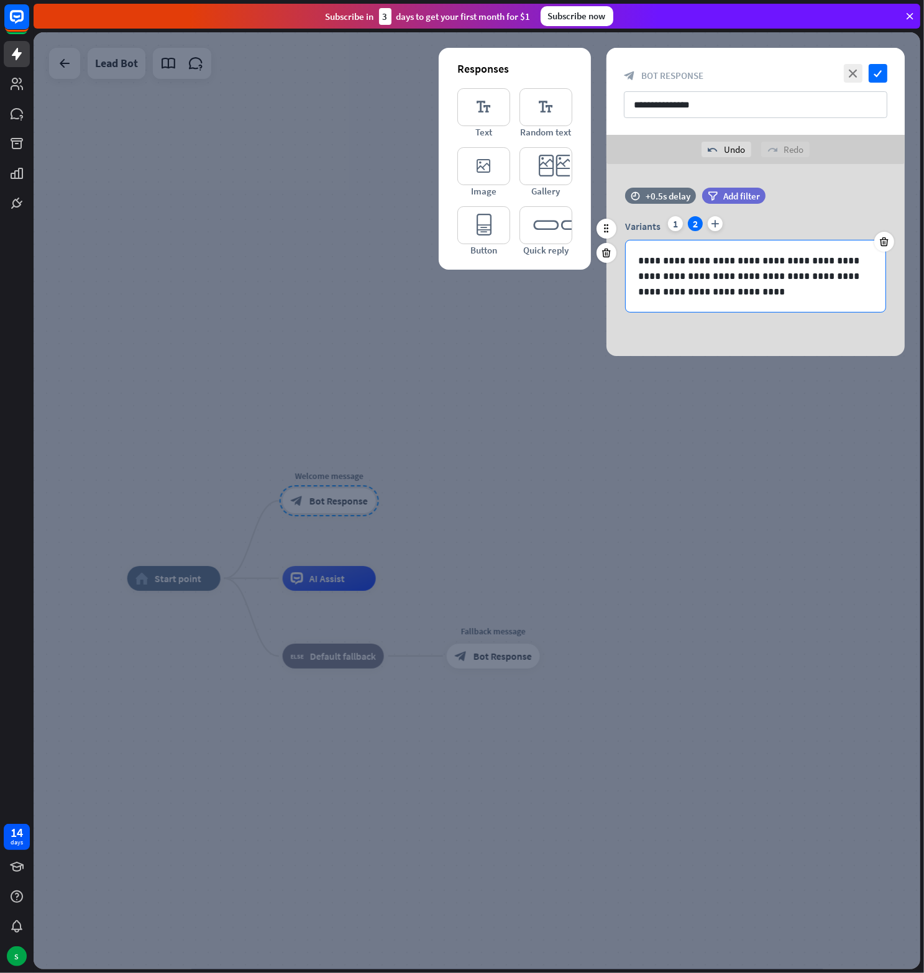
click at [706, 270] on p "**********" at bounding box center [755, 276] width 235 height 47
drag, startPoint x: 709, startPoint y: 290, endPoint x: 654, endPoint y: 257, distance: 64.0
click at [654, 257] on p "**********" at bounding box center [755, 276] width 235 height 47
click at [829, 202] on div "time +0.5s delay filter Add filter" at bounding box center [755, 202] width 298 height 29
click at [884, 71] on icon "check" at bounding box center [878, 73] width 19 height 19
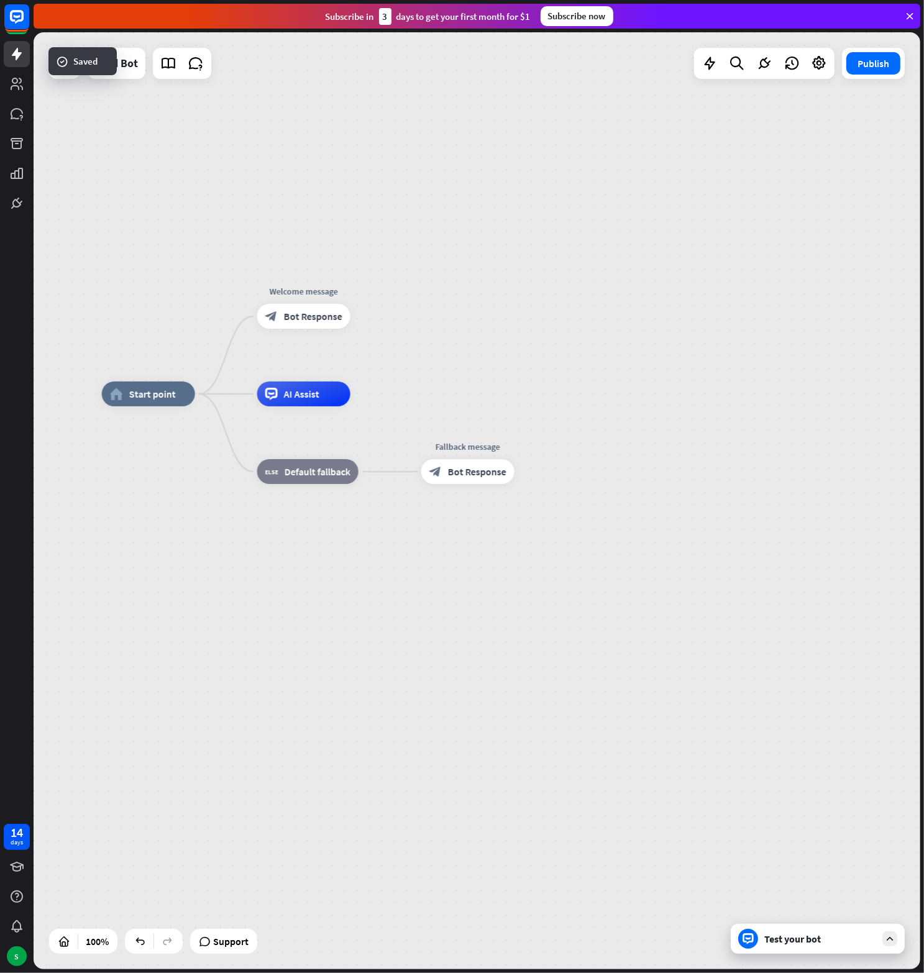
drag, startPoint x: 378, startPoint y: 349, endPoint x: 356, endPoint y: 164, distance: 185.8
click at [356, 164] on div "home_2 Start point Welcome message block_bot_response Bot Response AI Assist bl…" at bounding box center [477, 500] width 887 height 937
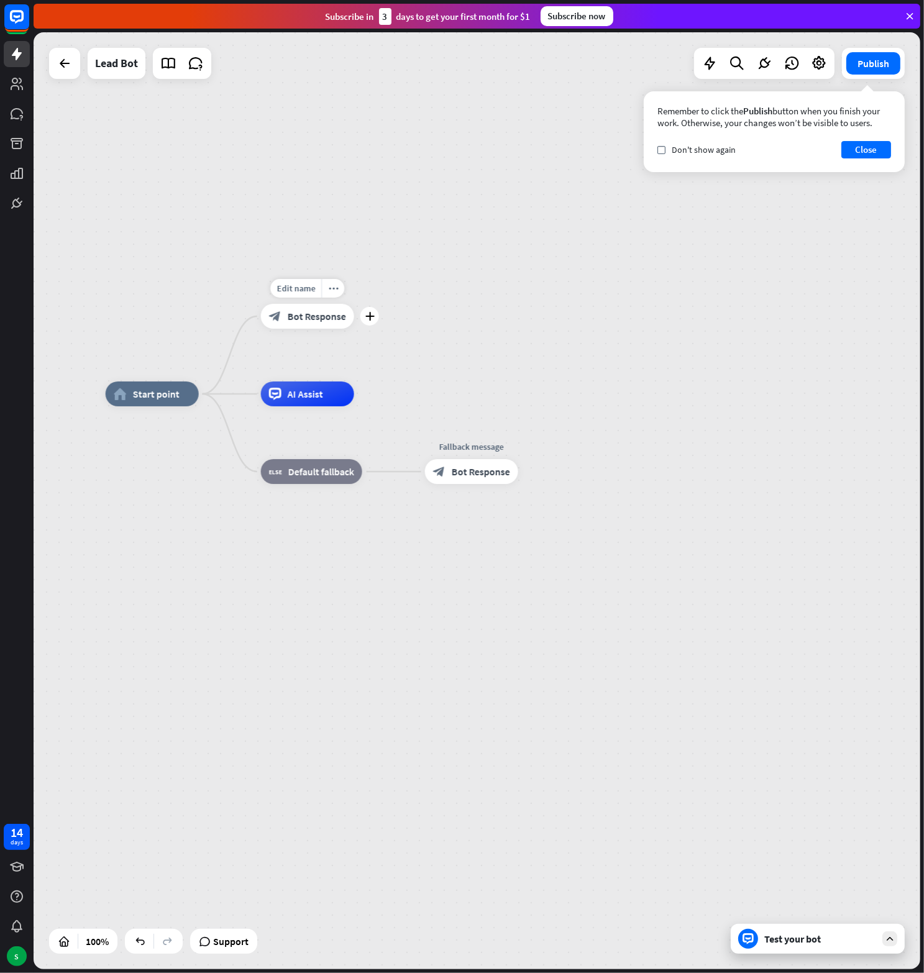
click at [298, 319] on span "Bot Response" at bounding box center [317, 316] width 58 height 12
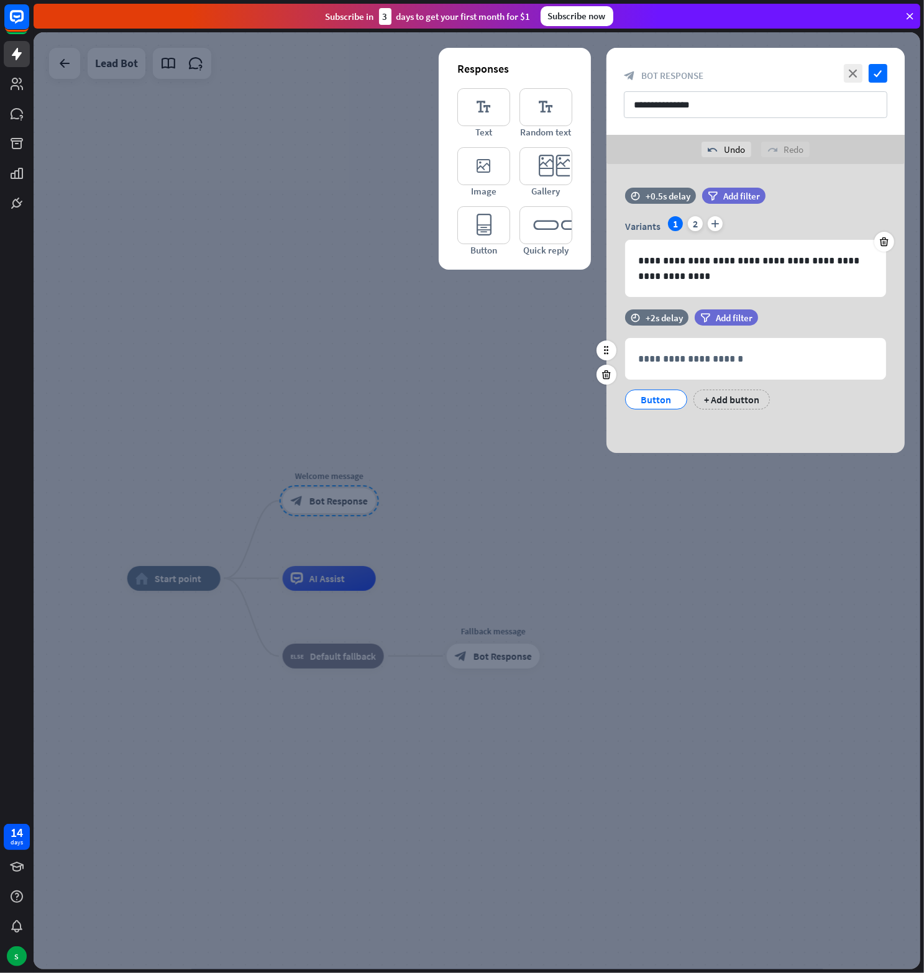
click at [665, 399] on div "Button" at bounding box center [656, 399] width 41 height 19
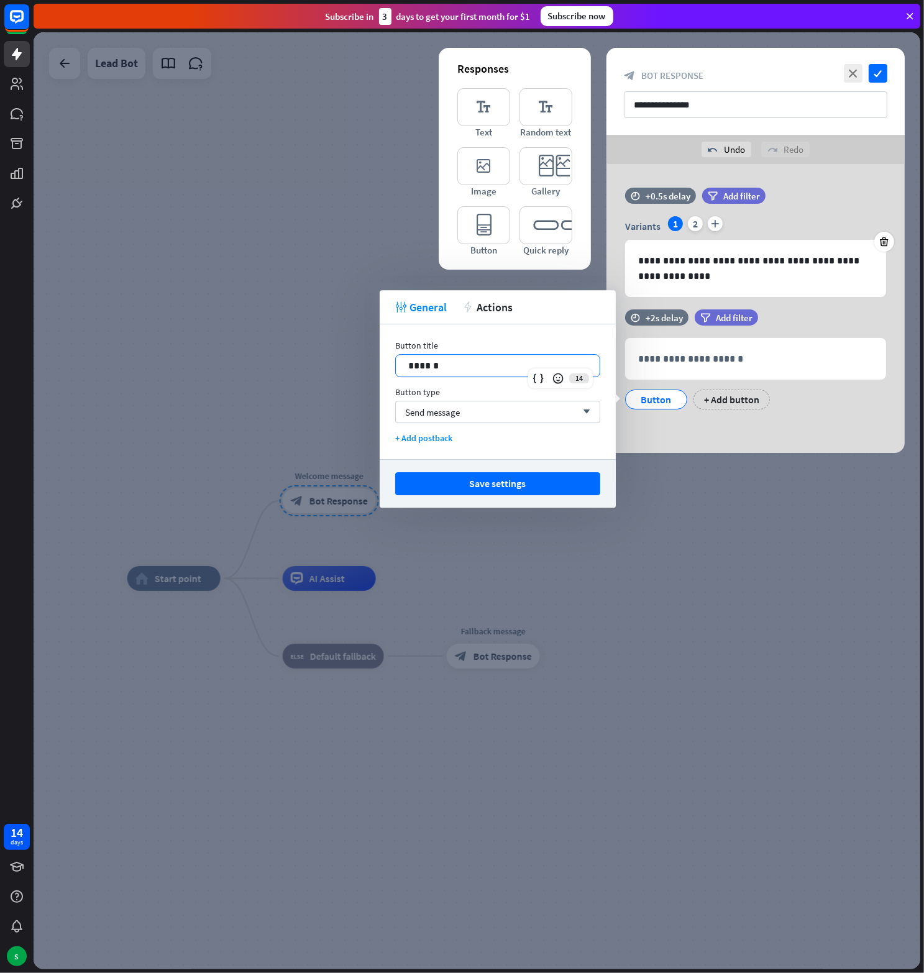
drag, startPoint x: 460, startPoint y: 364, endPoint x: 293, endPoint y: 362, distance: 166.5
click at [293, 362] on body "14 days S close Help Center arrow_left Back to home Subscribe [DATE] to get you…" at bounding box center [462, 486] width 924 height 973
drag, startPoint x: 489, startPoint y: 360, endPoint x: 365, endPoint y: 363, distance: 123.7
click at [365, 363] on body "14 days S close Help Center arrow_left Back to home Subscribe [DATE] to get you…" at bounding box center [462, 486] width 924 height 973
drag, startPoint x: 466, startPoint y: 363, endPoint x: 398, endPoint y: 363, distance: 67.7
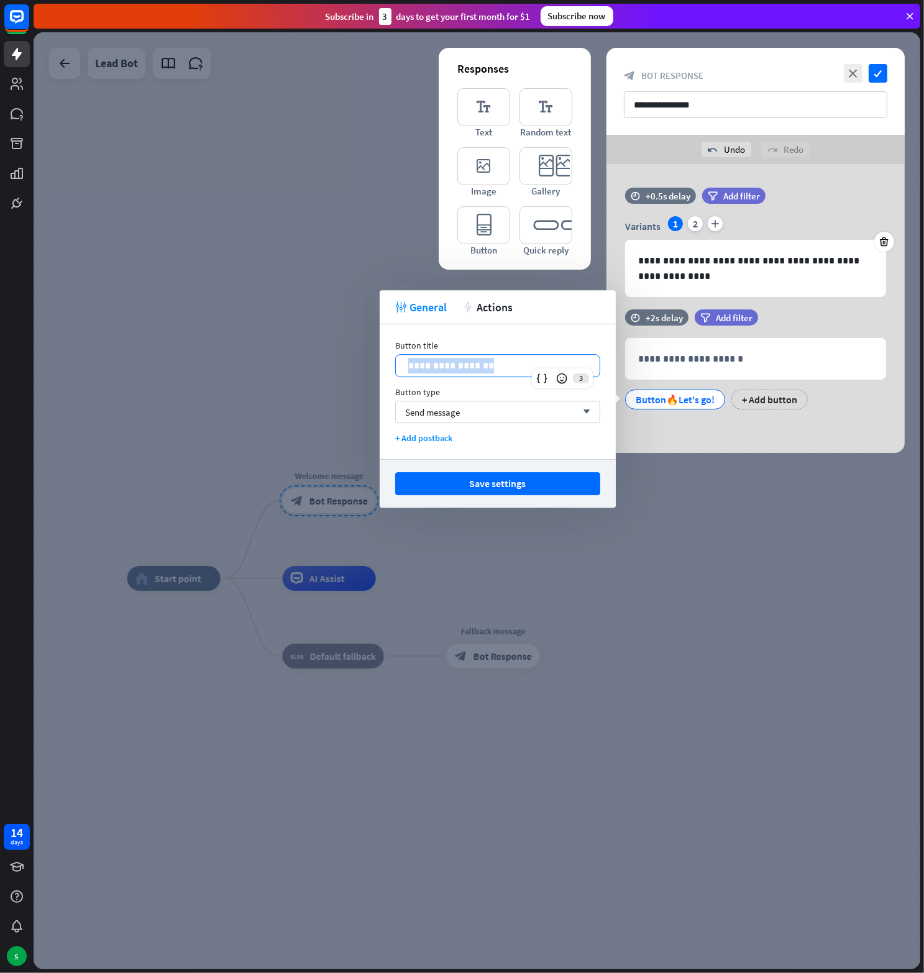
click at [398, 363] on div "**********" at bounding box center [498, 366] width 204 height 22
click at [519, 485] on button "Save settings" at bounding box center [497, 483] width 205 height 23
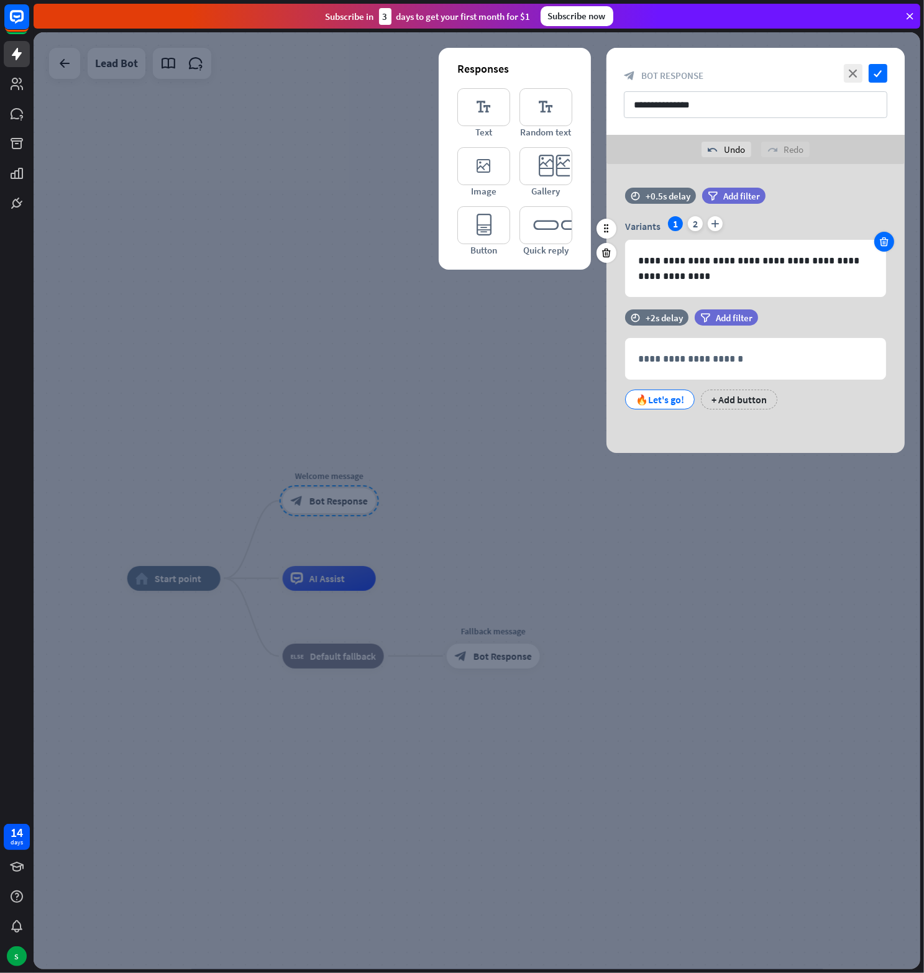
click at [887, 239] on icon at bounding box center [885, 241] width 12 height 11
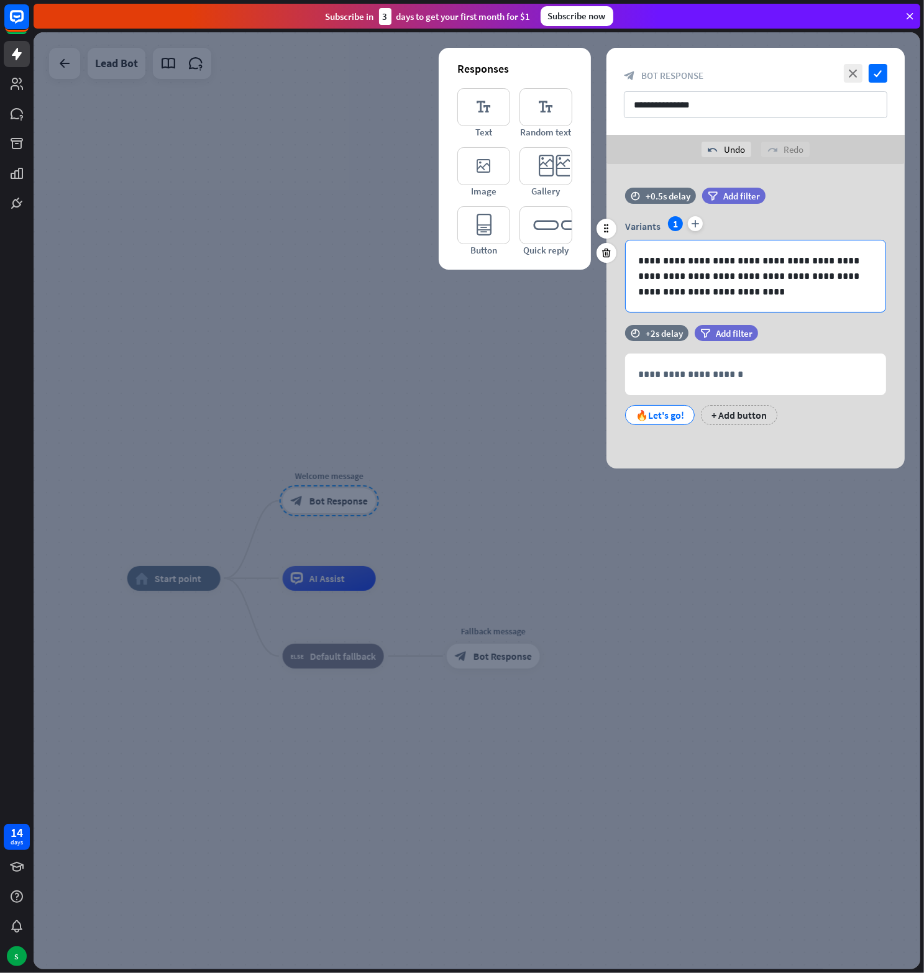
click at [707, 262] on p "**********" at bounding box center [755, 276] width 235 height 47
click at [608, 249] on icon at bounding box center [607, 252] width 12 height 11
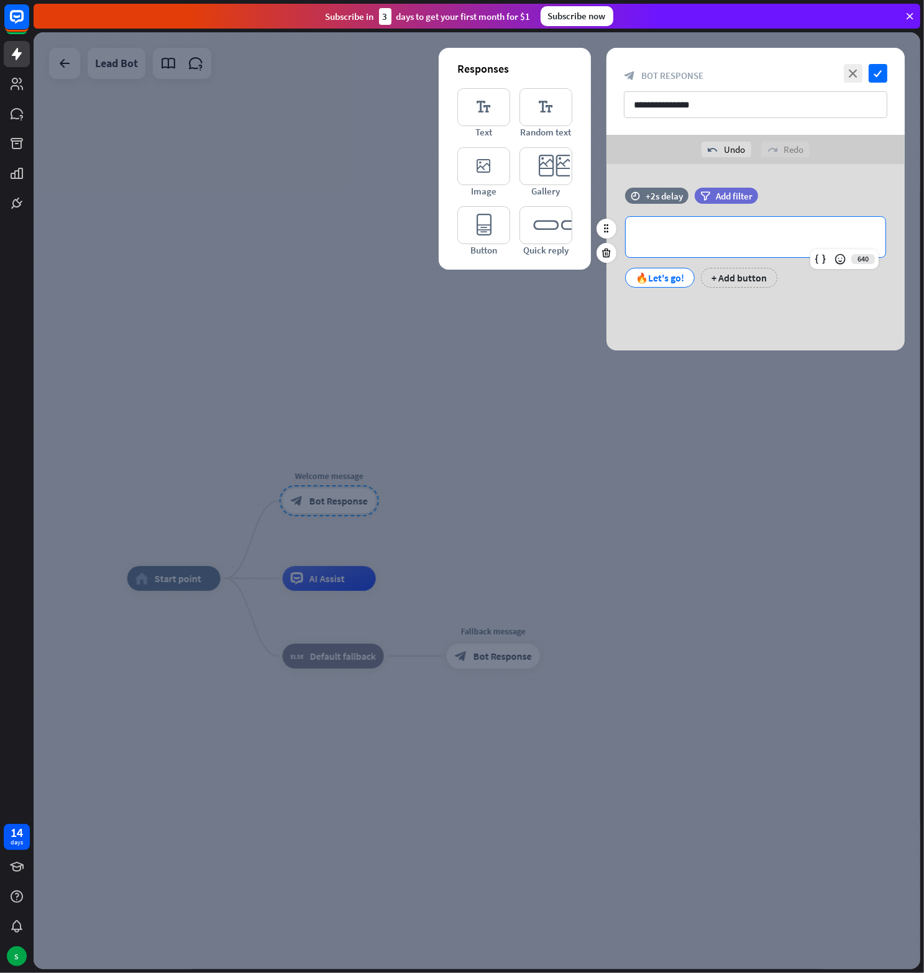
click at [708, 237] on p "**********" at bounding box center [755, 237] width 235 height 16
click at [671, 240] on p "**********" at bounding box center [755, 237] width 235 height 16
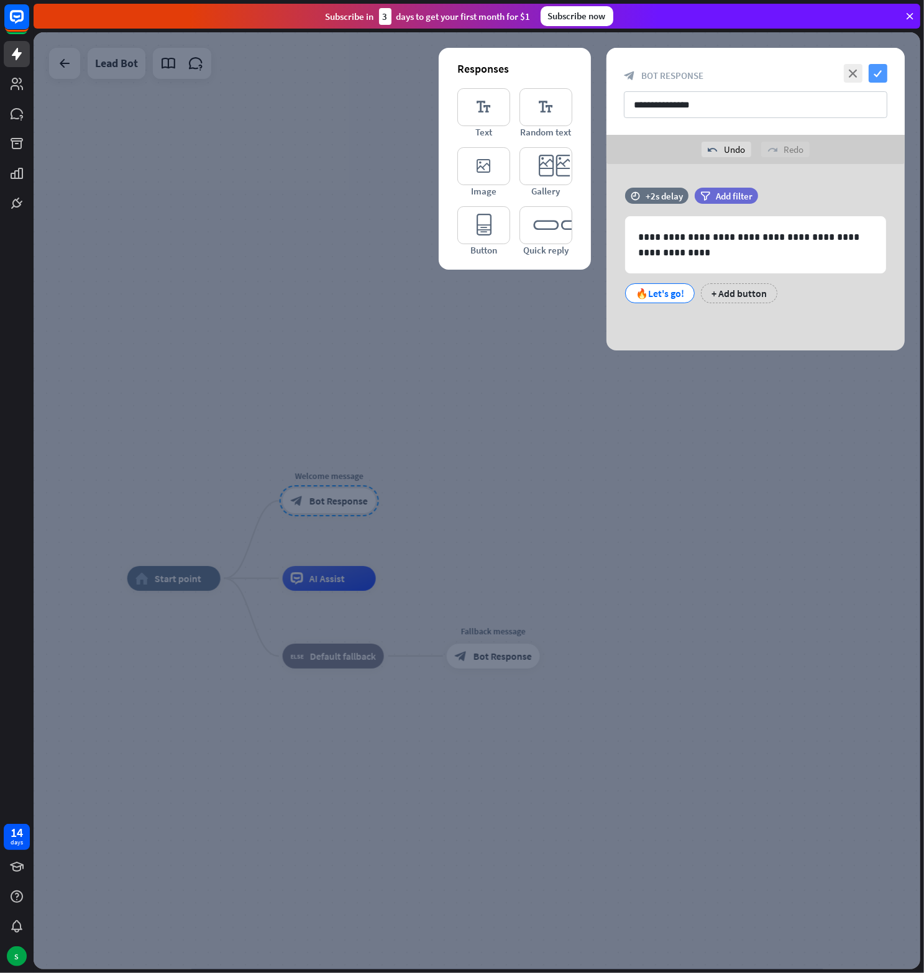
click at [879, 68] on icon "check" at bounding box center [878, 73] width 19 height 19
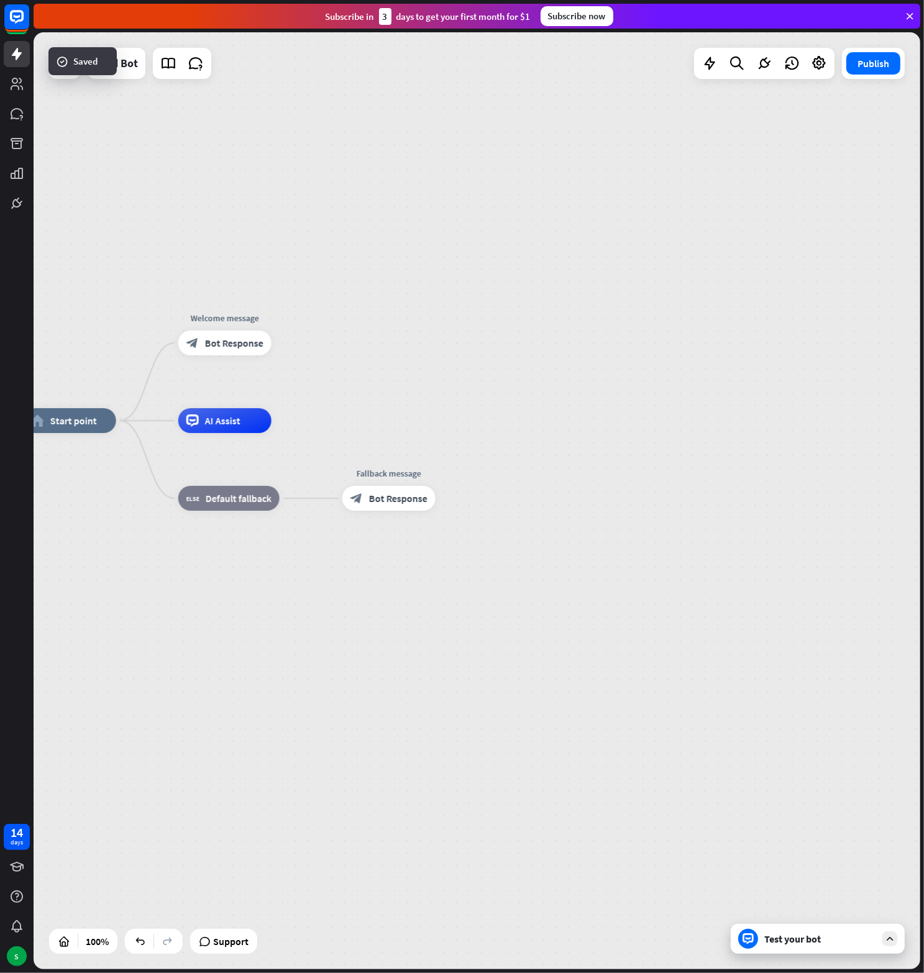
drag, startPoint x: 329, startPoint y: 381, endPoint x: 274, endPoint y: 270, distance: 123.4
click at [274, 270] on div "home_2 Start point Welcome message block_bot_response Bot Response AI Assist bl…" at bounding box center [477, 500] width 887 height 937
click at [233, 343] on span "Bot Response" at bounding box center [234, 343] width 58 height 12
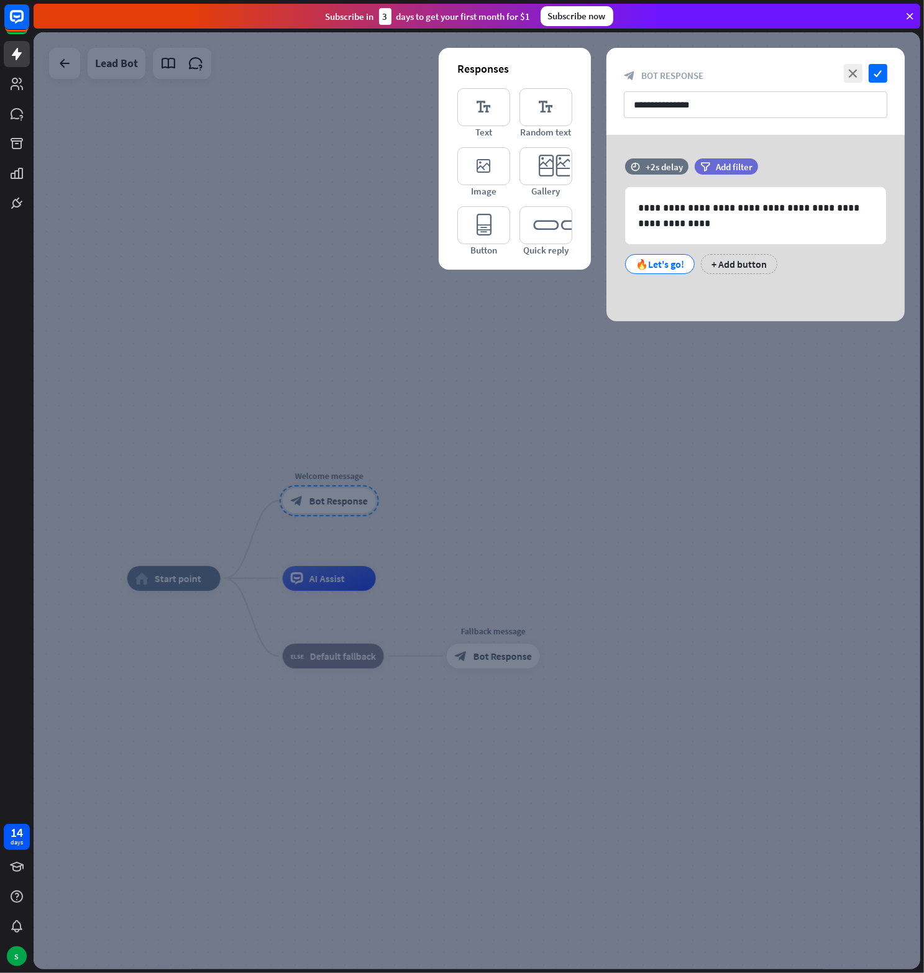
click at [555, 351] on div at bounding box center [477, 500] width 887 height 937
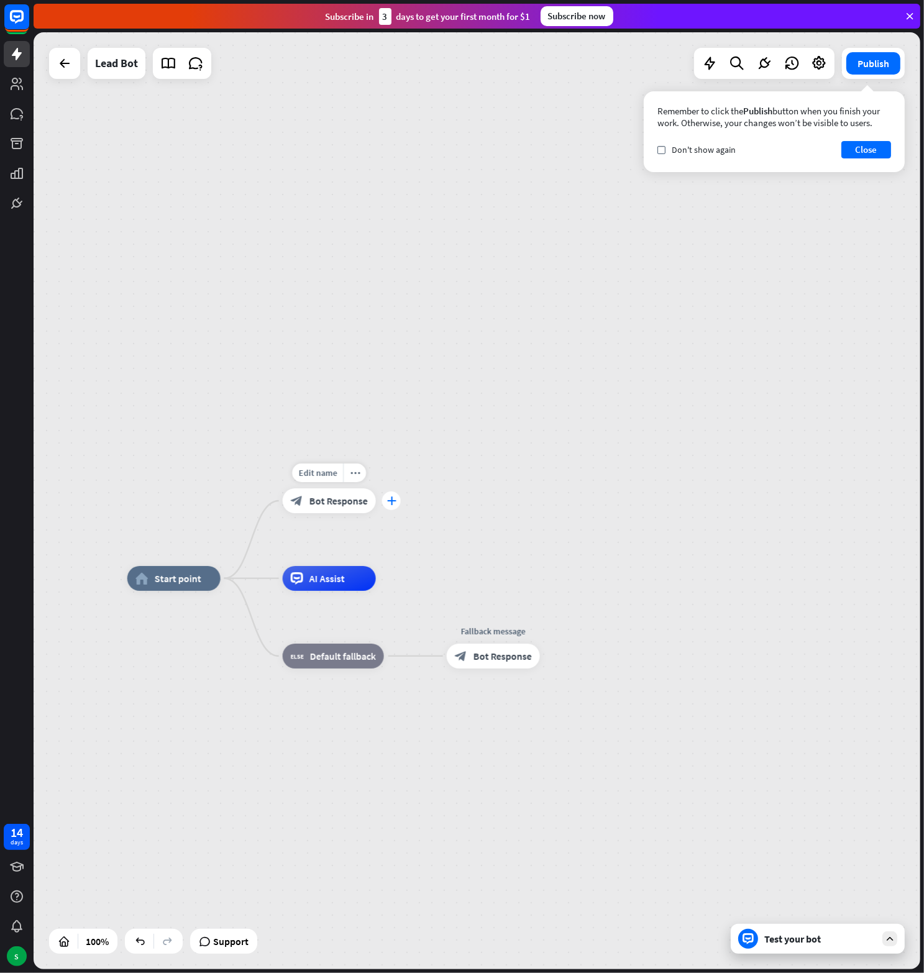
click at [393, 499] on icon "plus" at bounding box center [390, 500] width 9 height 9
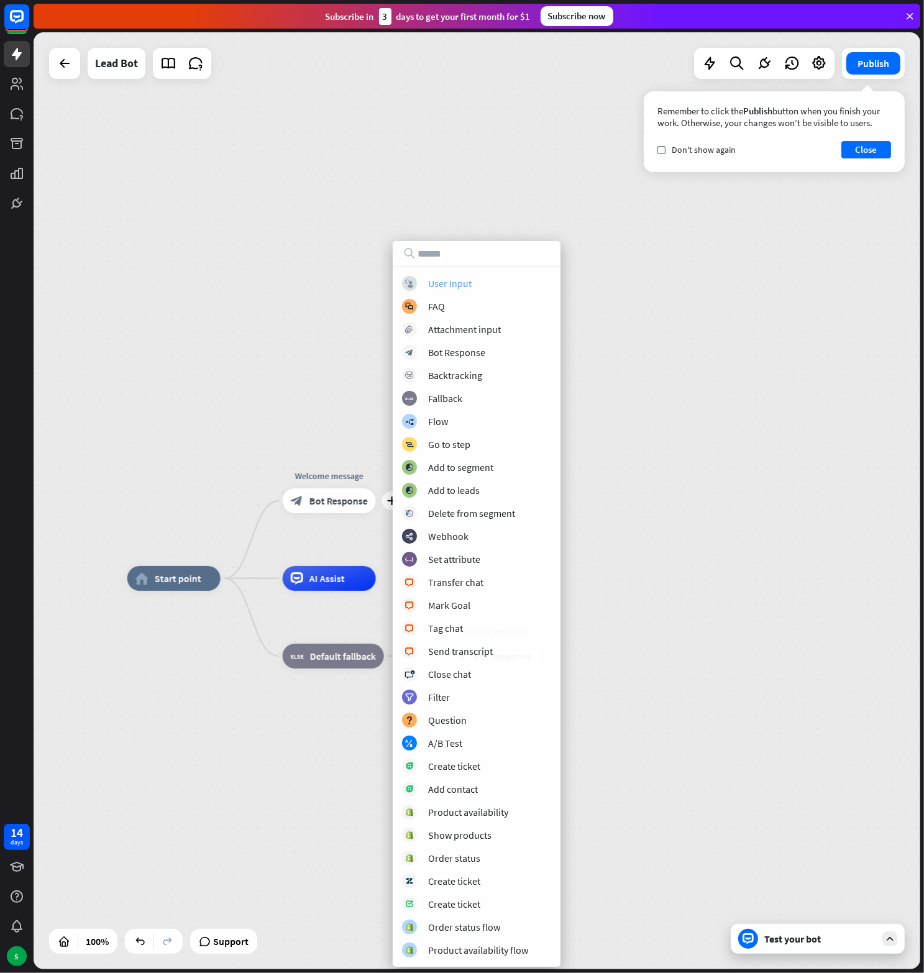
click at [455, 276] on div "block_user_input User Input" at bounding box center [476, 283] width 149 height 15
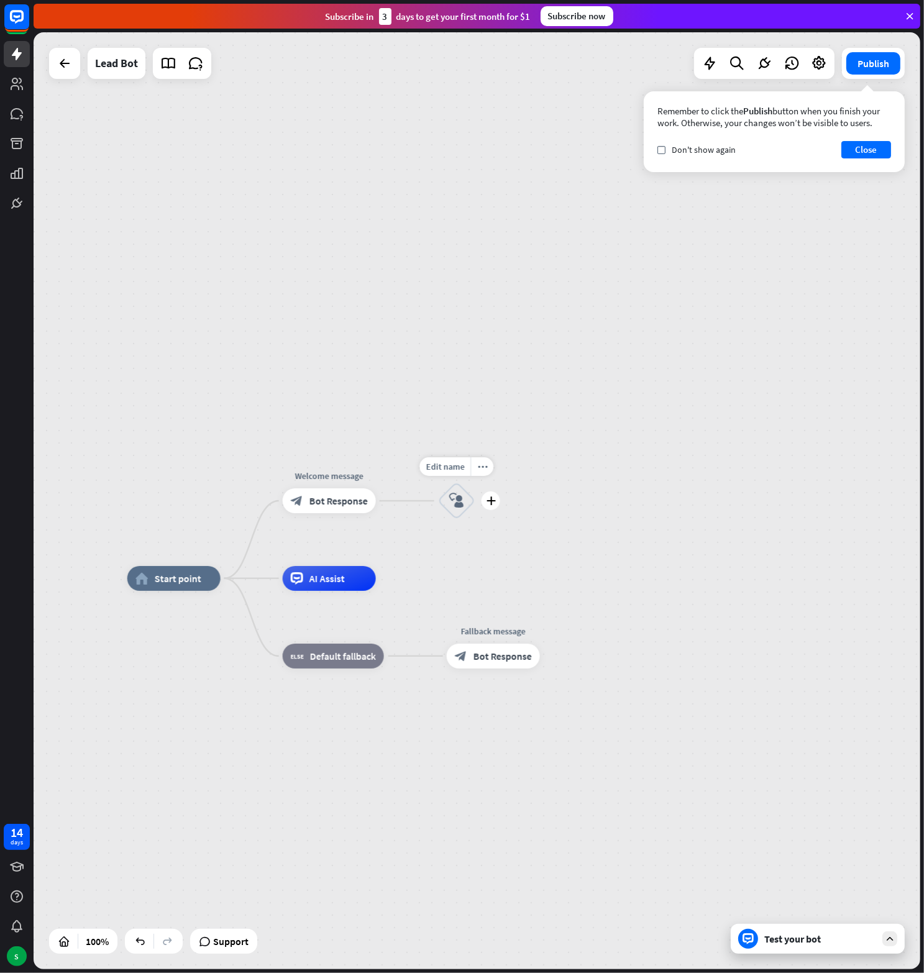
click at [465, 502] on div "block_user_input" at bounding box center [456, 500] width 37 height 37
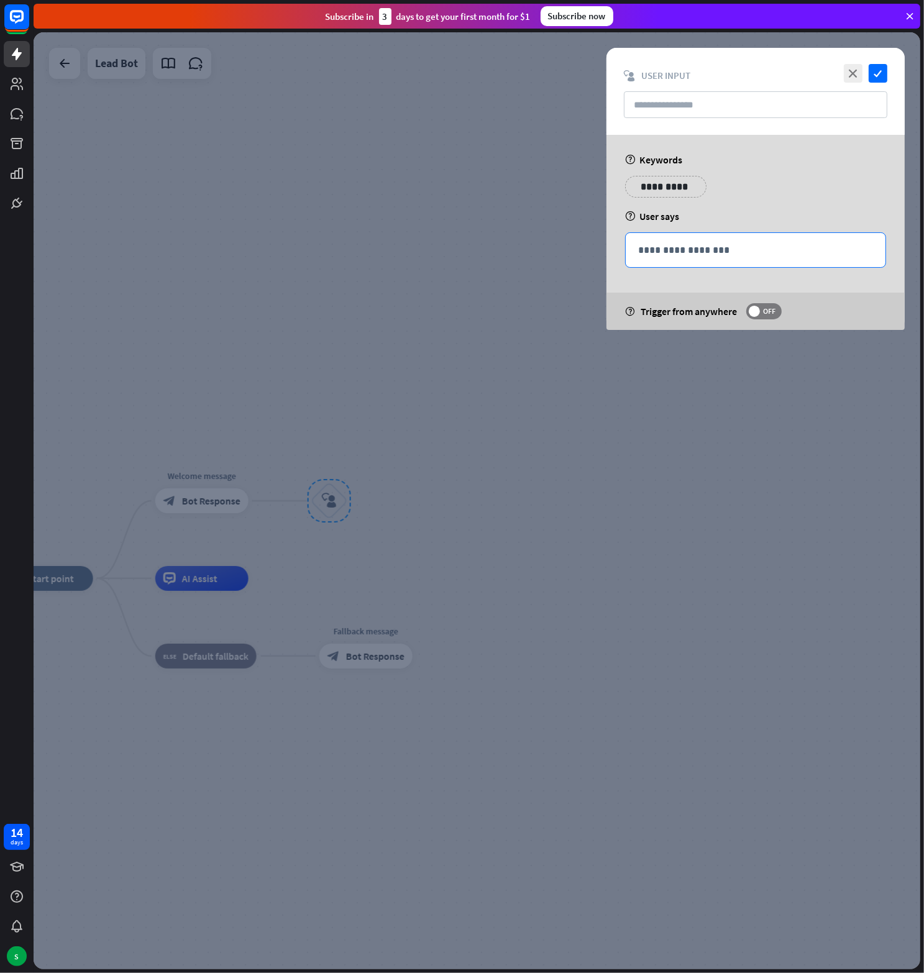
click at [664, 255] on p "**********" at bounding box center [755, 250] width 235 height 16
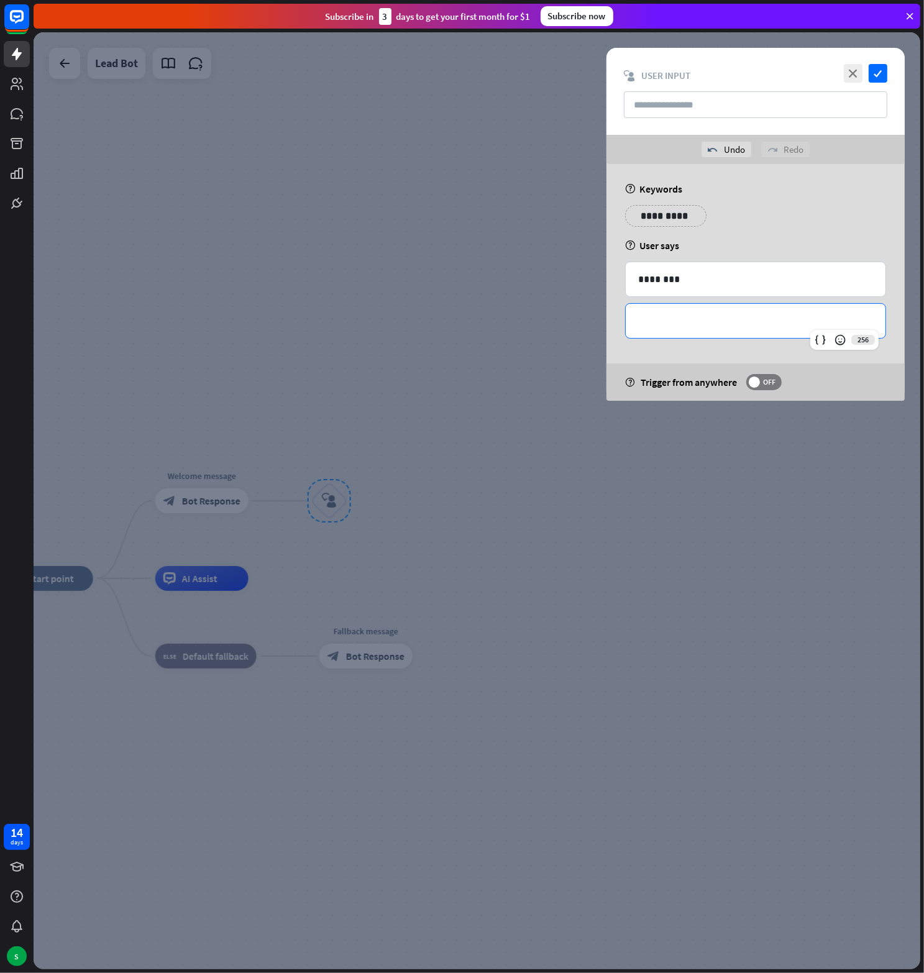
click at [743, 321] on p "**********" at bounding box center [755, 321] width 235 height 16
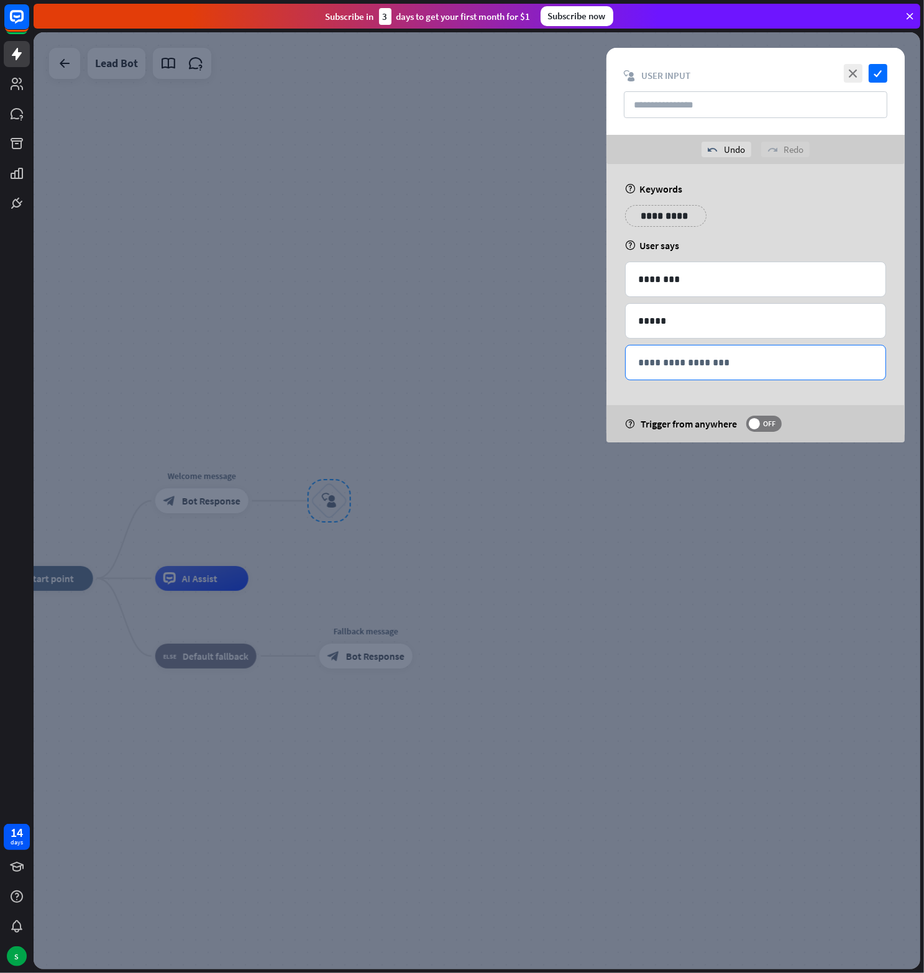
click at [683, 377] on div "**********" at bounding box center [756, 362] width 260 height 34
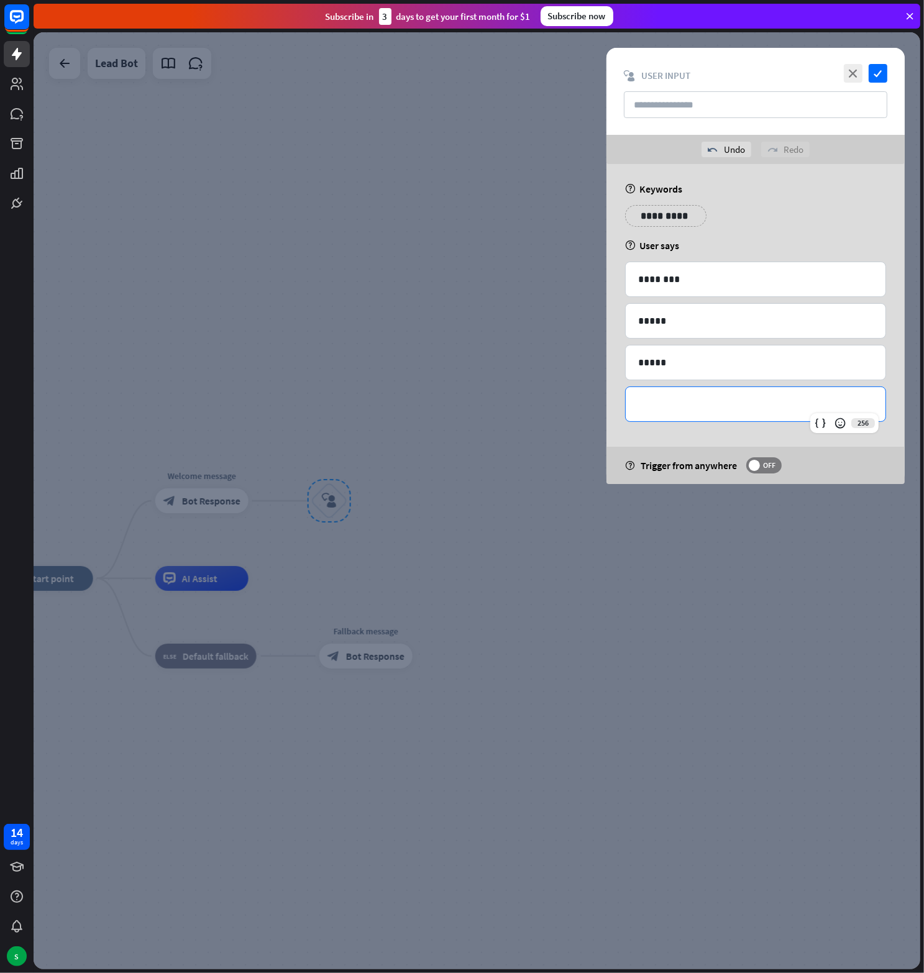
click at [721, 398] on p "**********" at bounding box center [755, 404] width 235 height 16
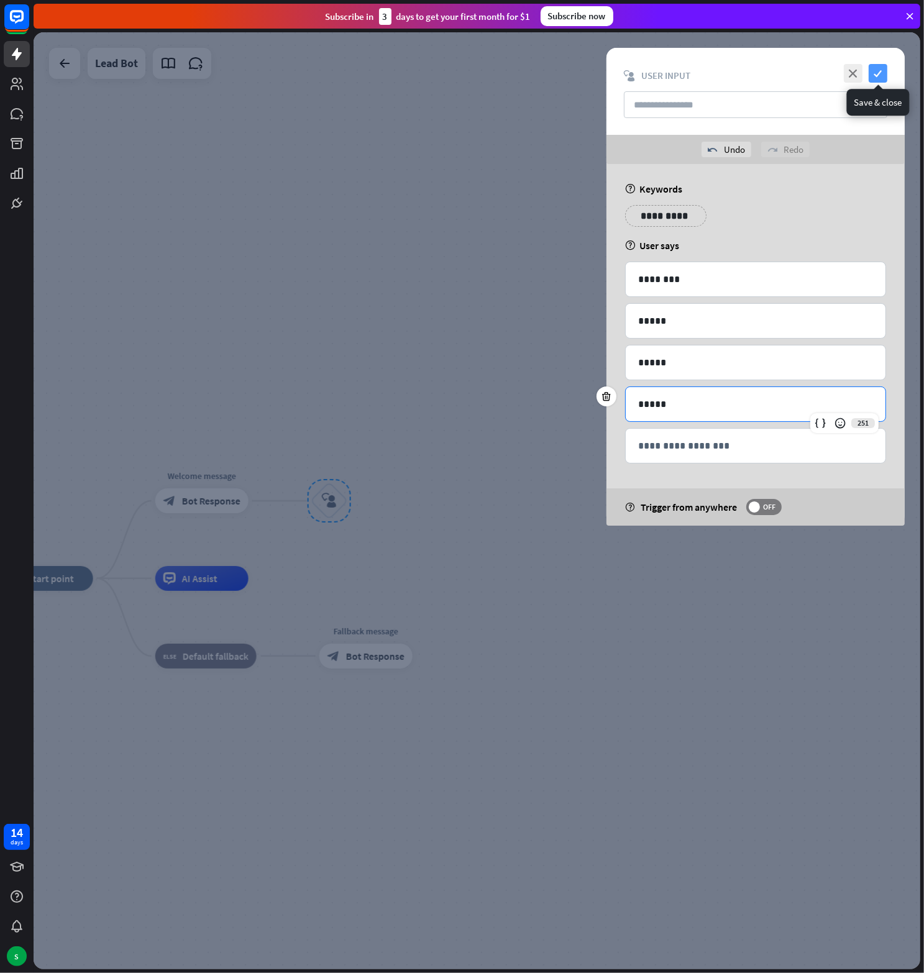
click at [881, 71] on icon "check" at bounding box center [878, 73] width 19 height 19
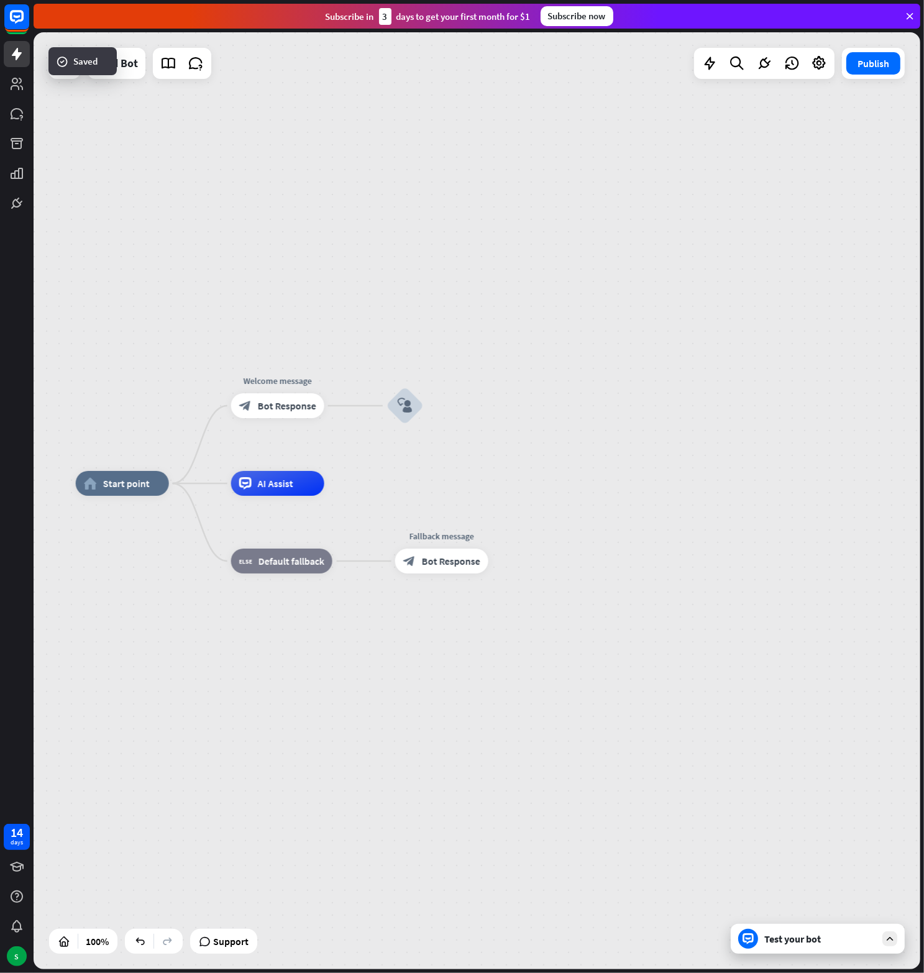
drag, startPoint x: 278, startPoint y: 441, endPoint x: 354, endPoint y: 346, distance: 121.6
click at [354, 346] on div "home_2 Start point Welcome message block_bot_response Bot Response block_user_i…" at bounding box center [477, 500] width 887 height 937
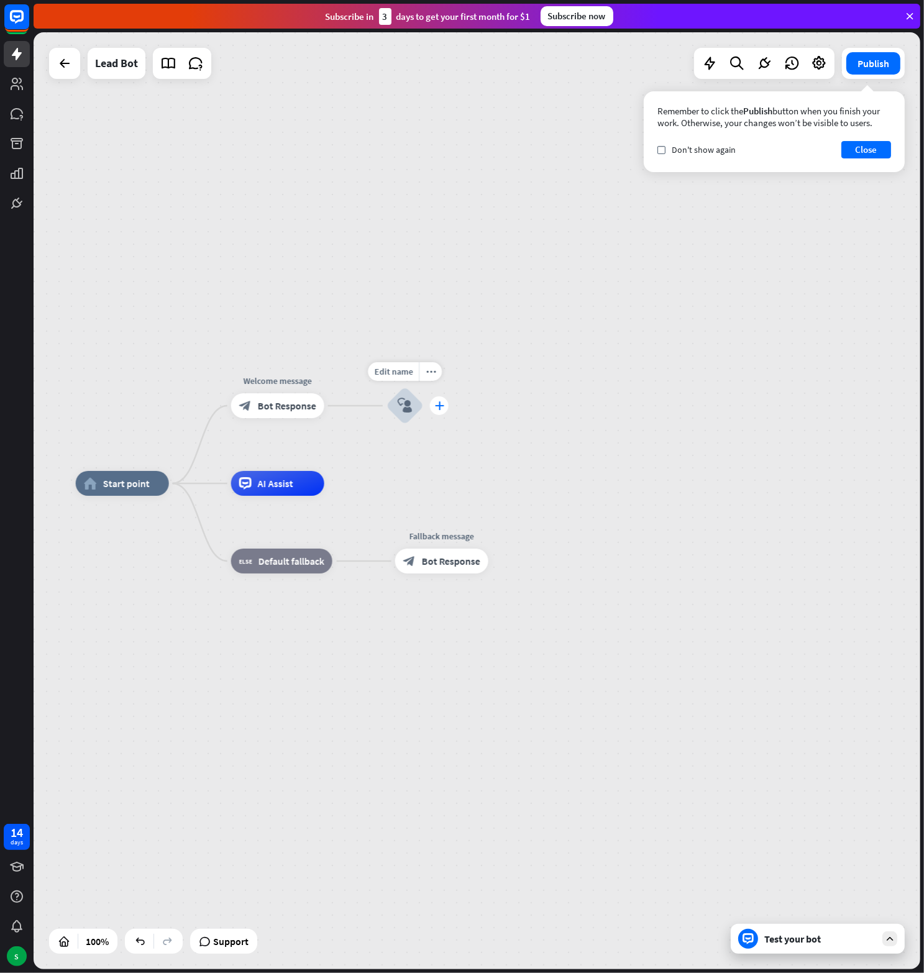
click at [437, 409] on icon "plus" at bounding box center [438, 405] width 9 height 9
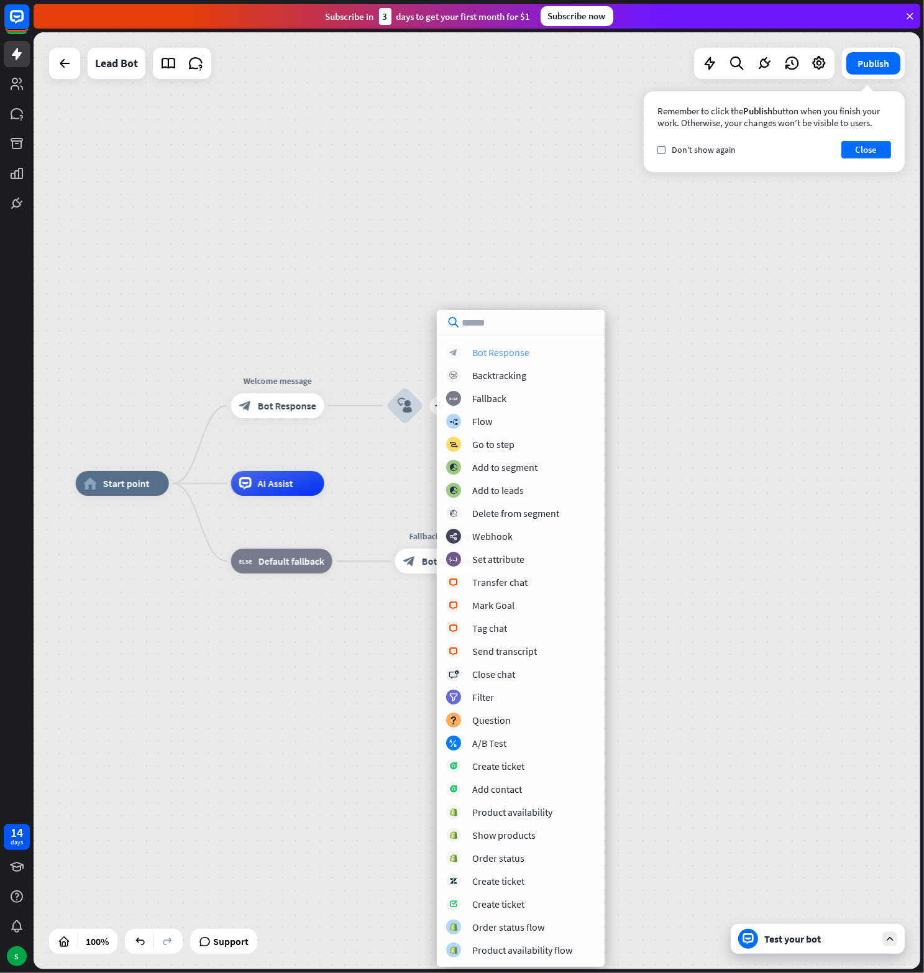
click at [511, 352] on div "Bot Response" at bounding box center [500, 352] width 57 height 12
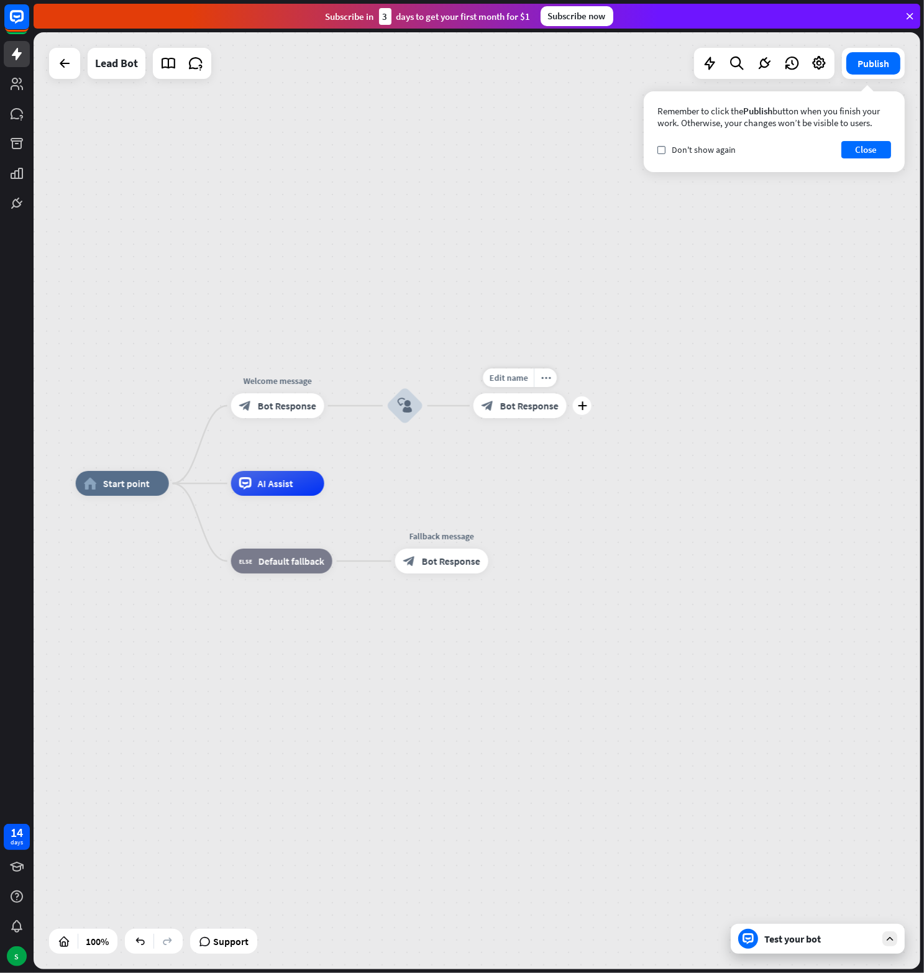
click at [545, 402] on span "Bot Response" at bounding box center [529, 405] width 58 height 12
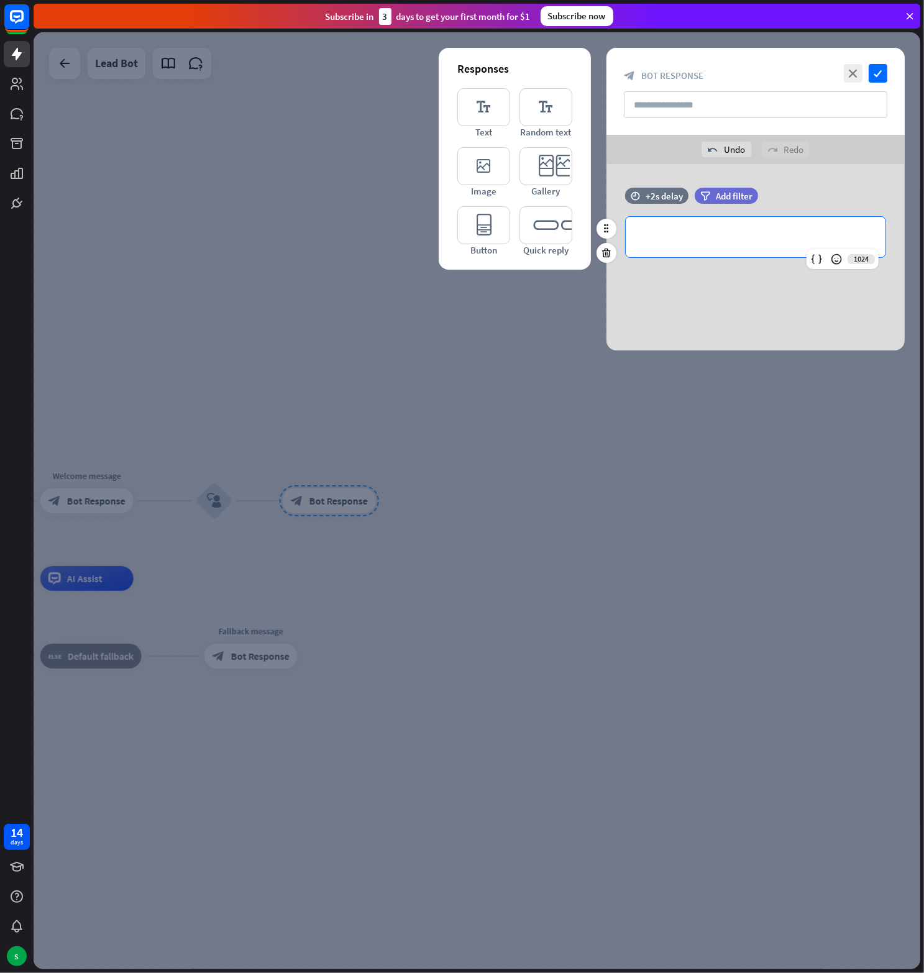
drag, startPoint x: 744, startPoint y: 234, endPoint x: 631, endPoint y: 234, distance: 113.1
click at [631, 234] on div "**********" at bounding box center [756, 237] width 260 height 40
click at [710, 285] on div "**********" at bounding box center [755, 257] width 298 height 186
click at [728, 258] on div "**********" at bounding box center [755, 229] width 298 height 83
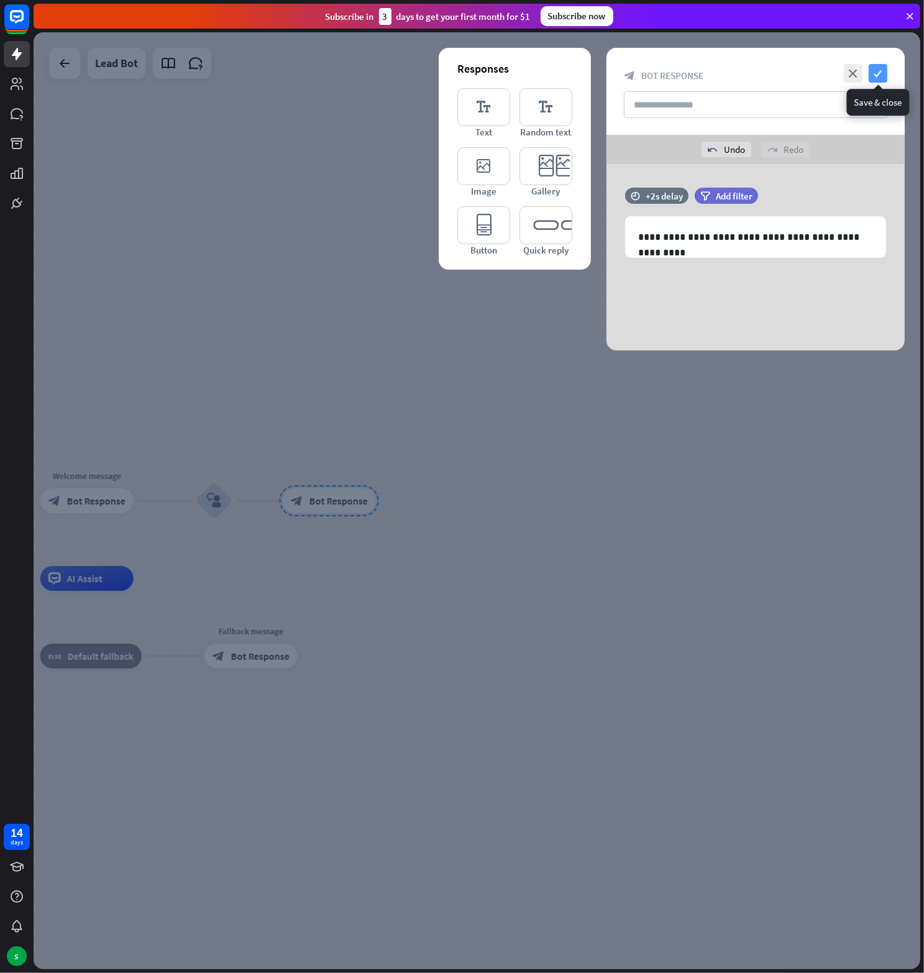
click at [879, 70] on icon "check" at bounding box center [878, 73] width 19 height 19
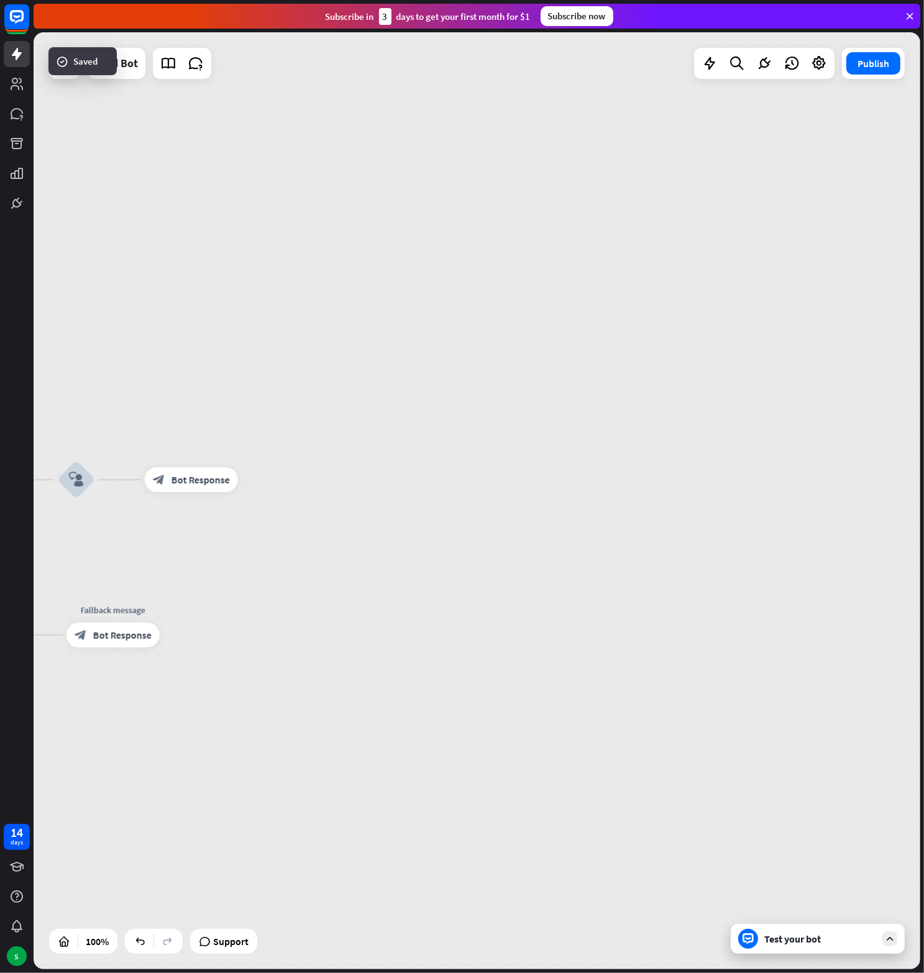
drag, startPoint x: 357, startPoint y: 443, endPoint x: 219, endPoint y: 422, distance: 139.5
click at [219, 422] on div "home_2 Start point Welcome message block_bot_response Bot Response block_user_i…" at bounding box center [477, 500] width 887 height 937
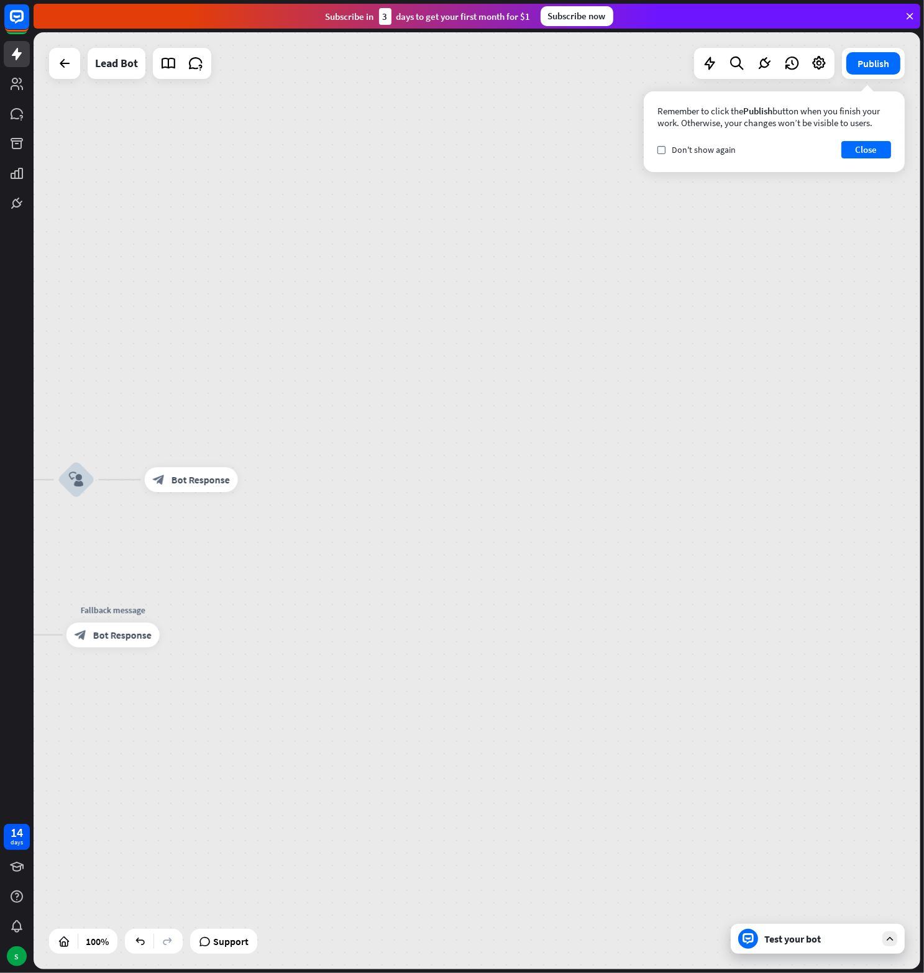
click at [268, 477] on div "home_2 Start point Welcome message block_bot_response Bot Response block_user_i…" at bounding box center [477, 500] width 887 height 937
click at [252, 480] on icon "plus" at bounding box center [253, 479] width 9 height 9
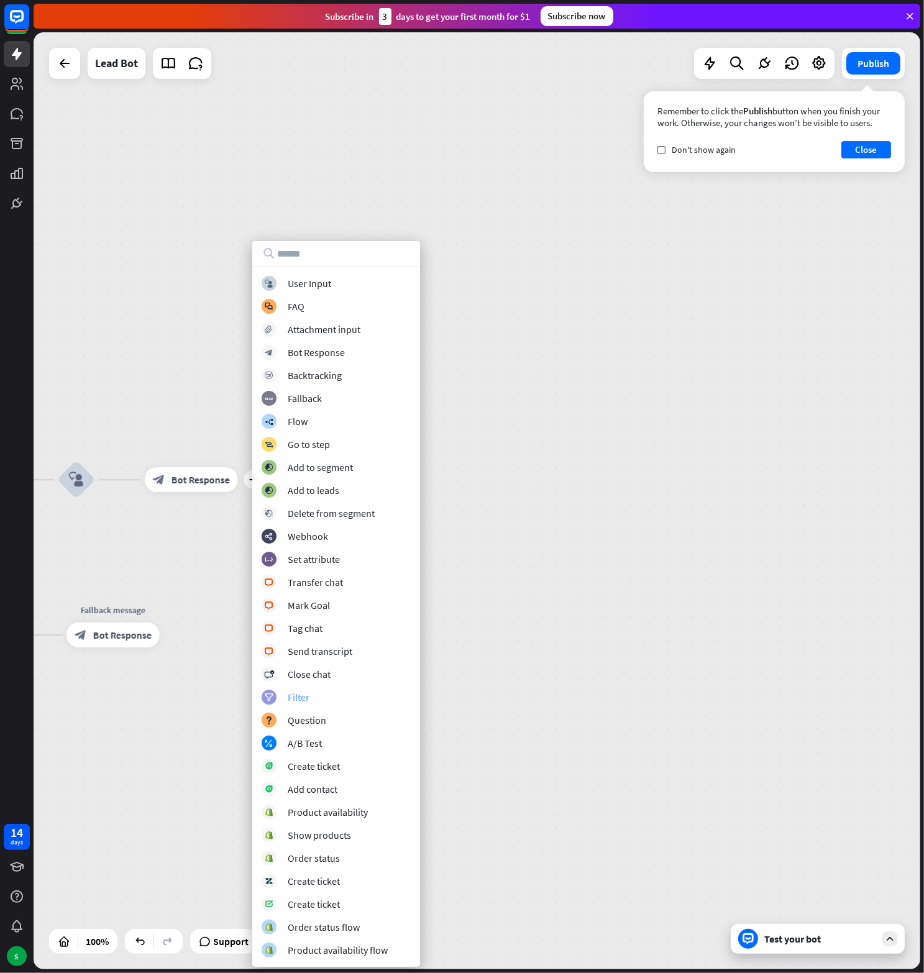
click at [301, 692] on div "Filter" at bounding box center [299, 697] width 22 height 12
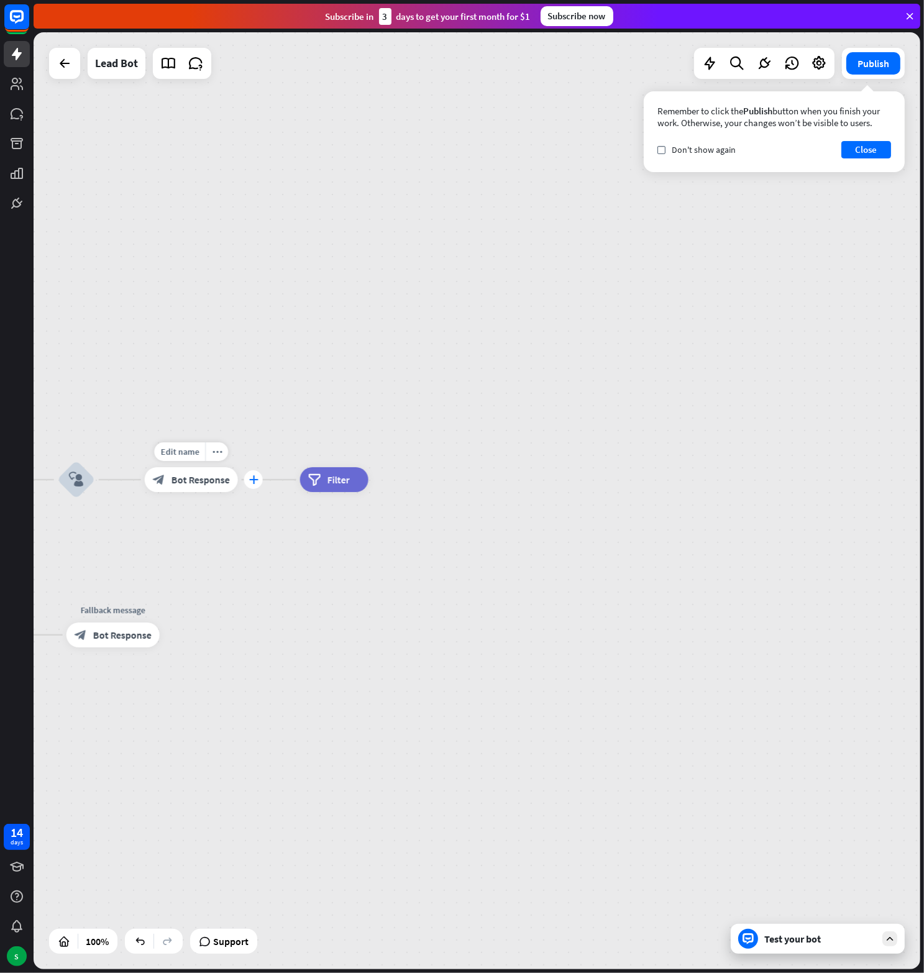
click at [254, 483] on icon "plus" at bounding box center [253, 479] width 9 height 9
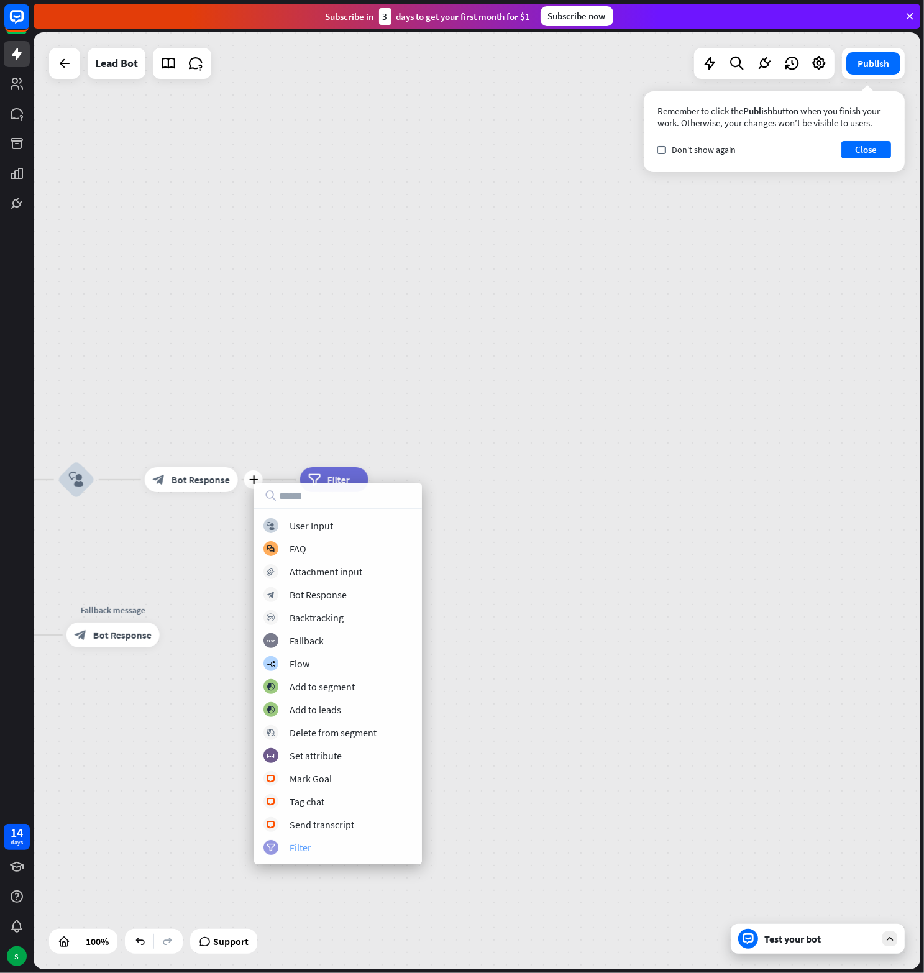
click at [303, 847] on div "Filter" at bounding box center [301, 847] width 22 height 12
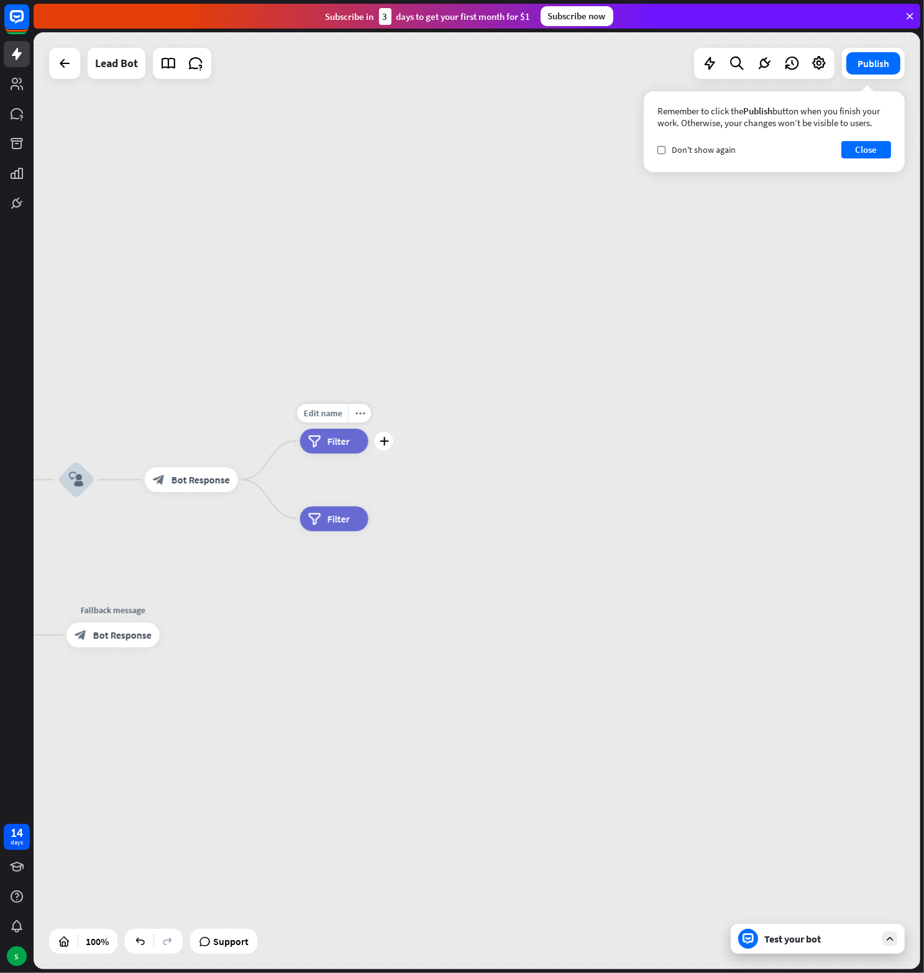
click at [332, 440] on span "Filter" at bounding box center [338, 441] width 22 height 12
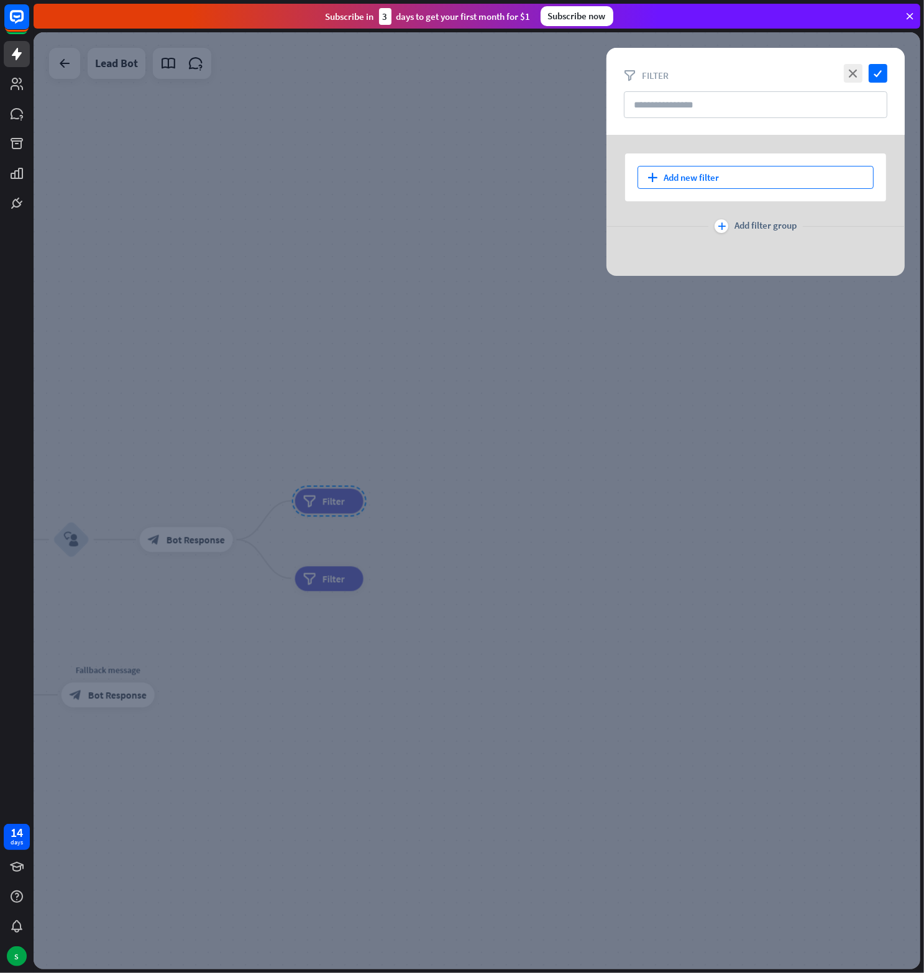
click at [723, 174] on div "plus Add new filter" at bounding box center [755, 177] width 236 height 23
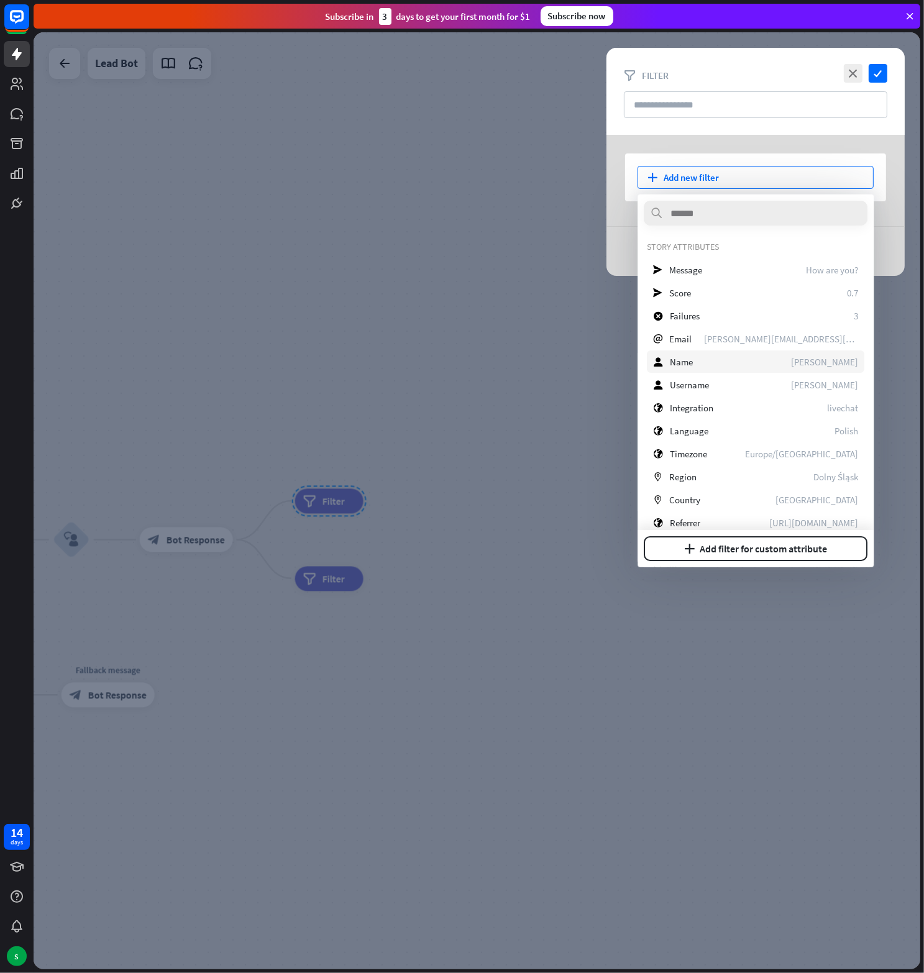
click at [688, 356] on span "Name" at bounding box center [681, 361] width 23 height 12
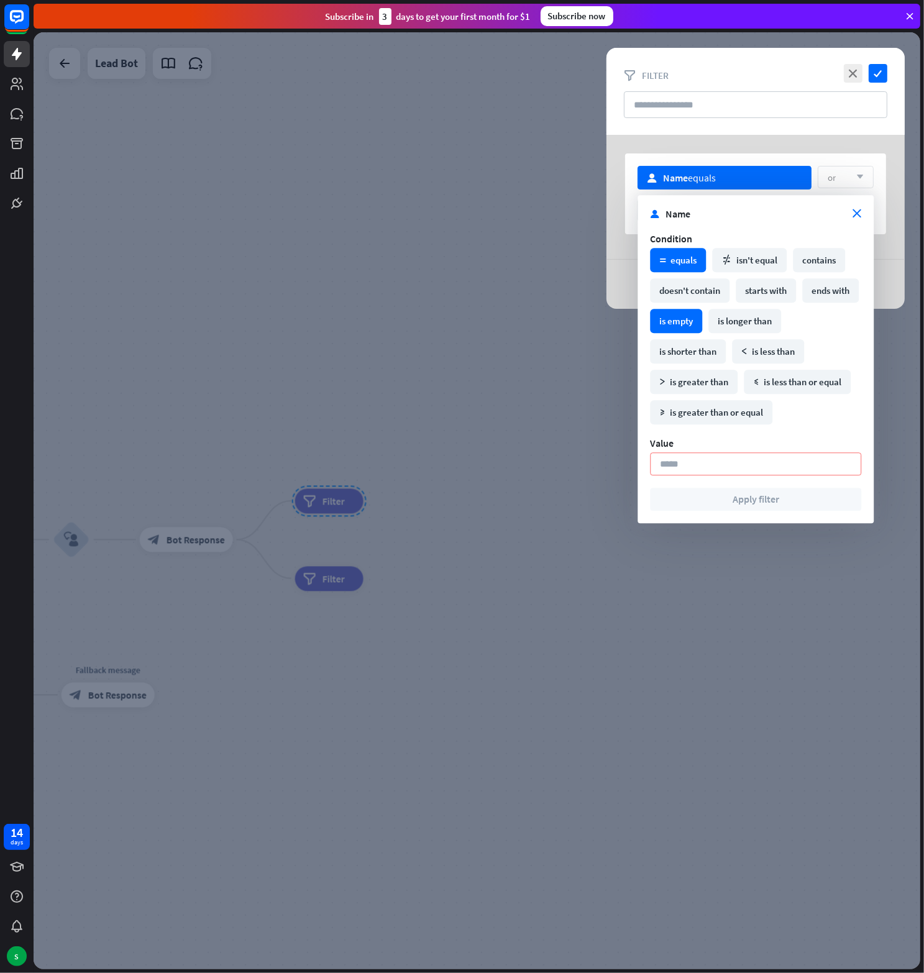
click at [702, 314] on div "is empty" at bounding box center [676, 321] width 52 height 24
click at [700, 455] on div "Yes arrow_down" at bounding box center [755, 463] width 211 height 22
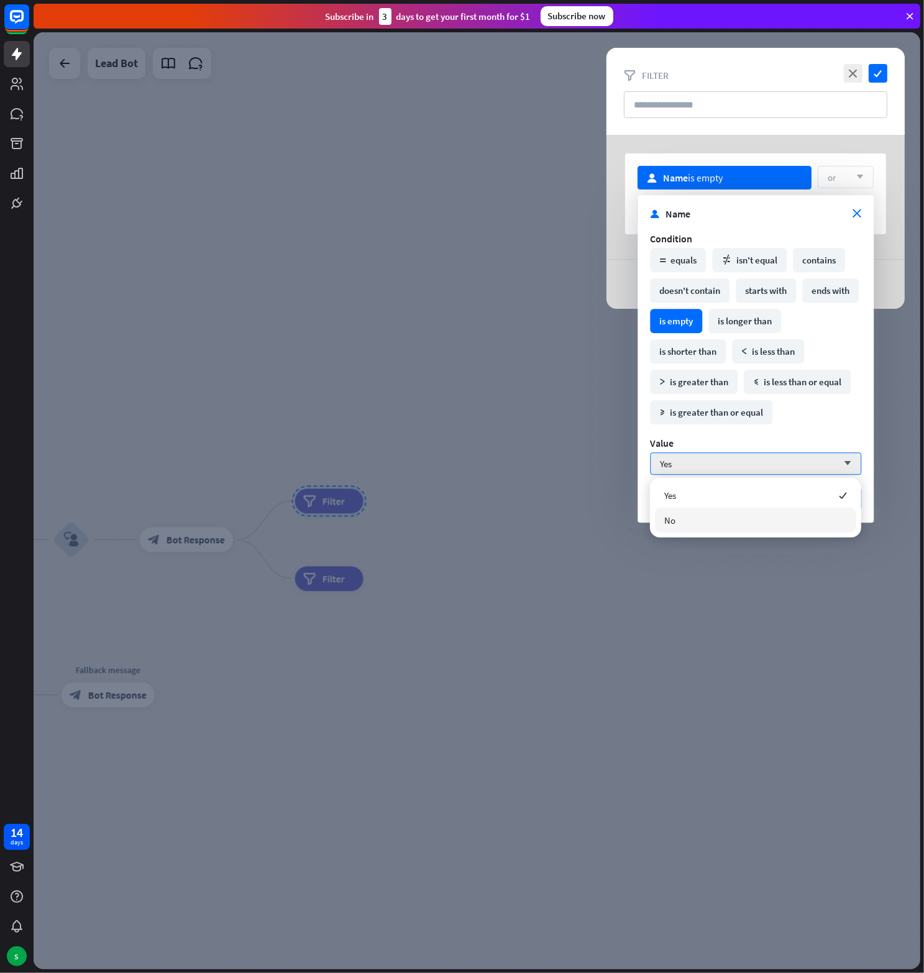
click at [689, 519] on div "No" at bounding box center [755, 520] width 201 height 25
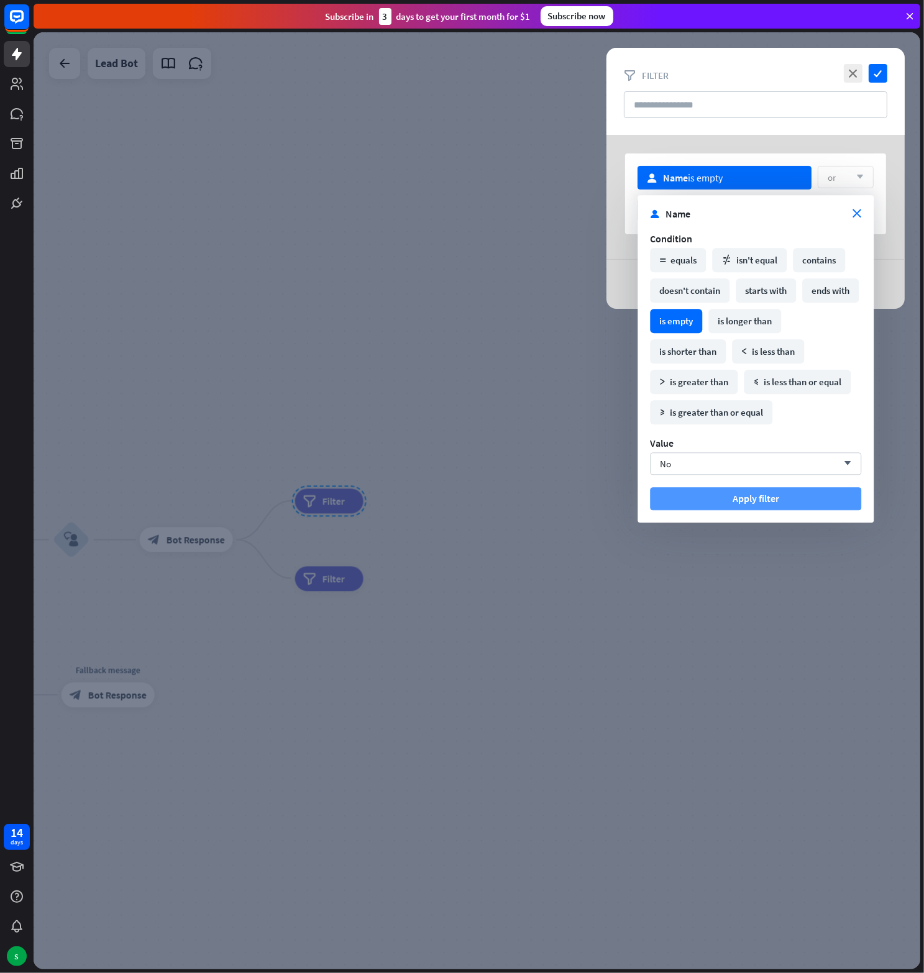
click at [717, 503] on button "Apply filter" at bounding box center [755, 498] width 211 height 23
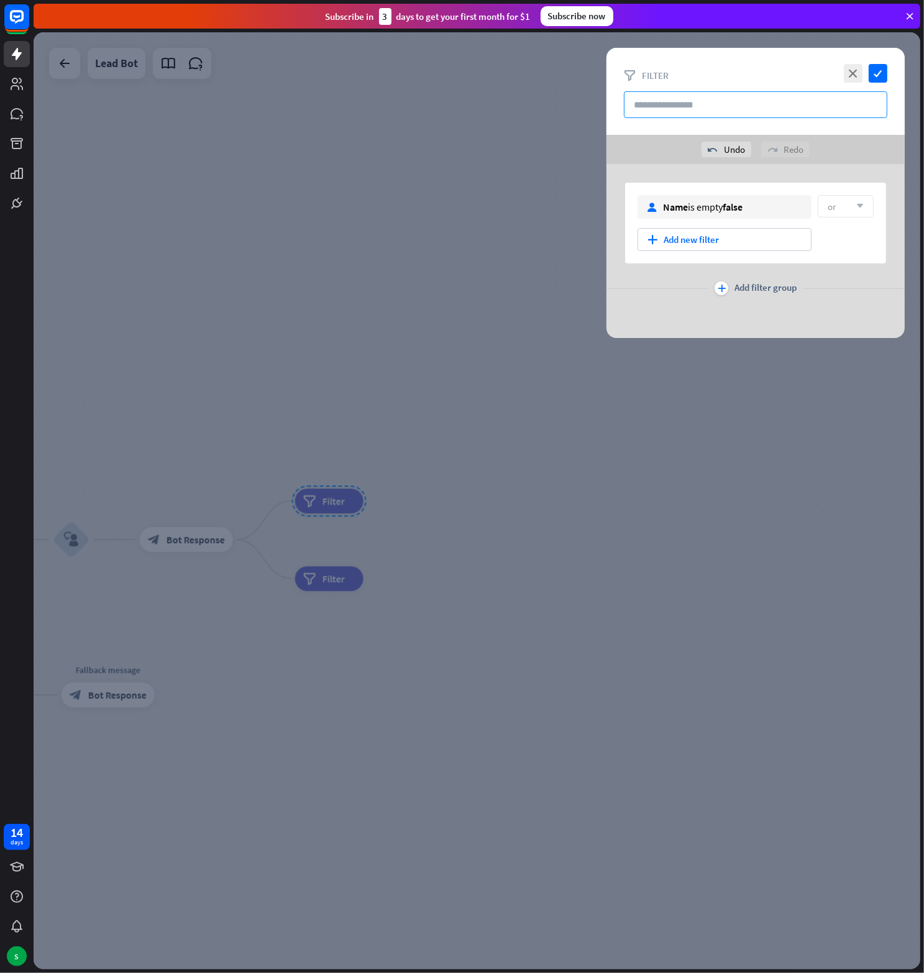
click at [675, 109] on input "text" at bounding box center [755, 104] width 263 height 27
type input "*"
drag, startPoint x: 679, startPoint y: 105, endPoint x: 648, endPoint y: 104, distance: 31.1
click at [648, 104] on input "****" at bounding box center [755, 104] width 263 height 27
type input "*****"
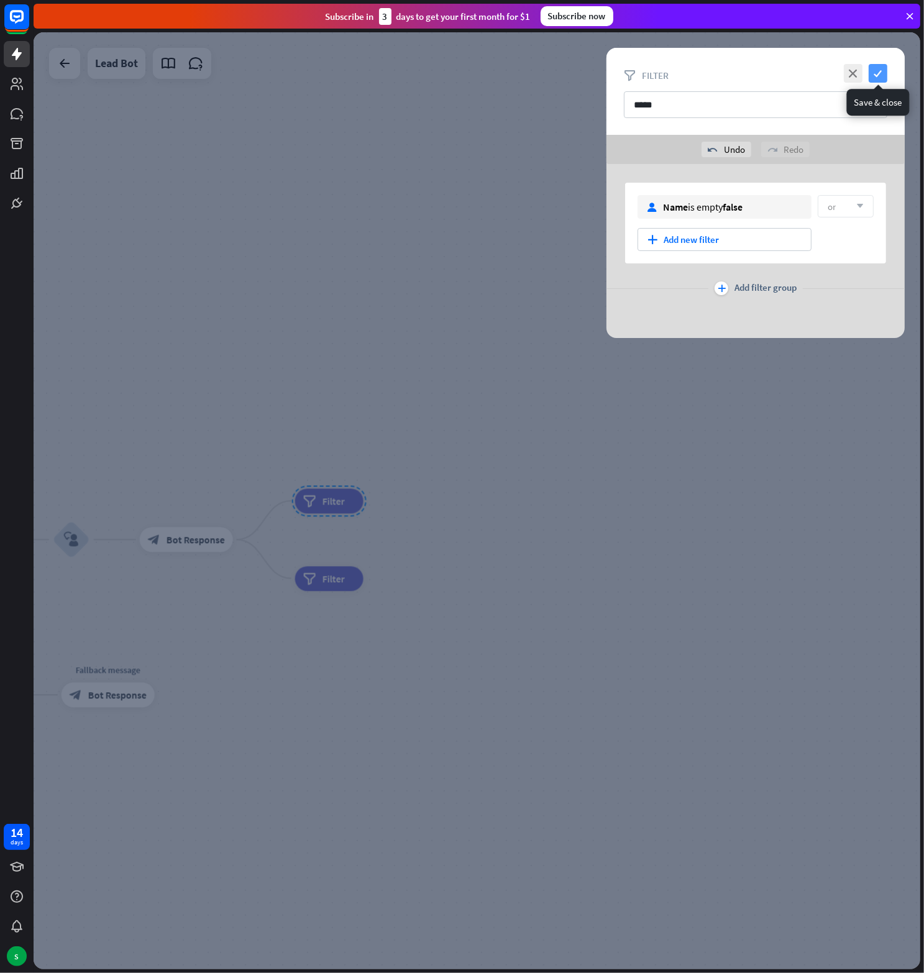
click at [877, 69] on icon "check" at bounding box center [878, 73] width 19 height 19
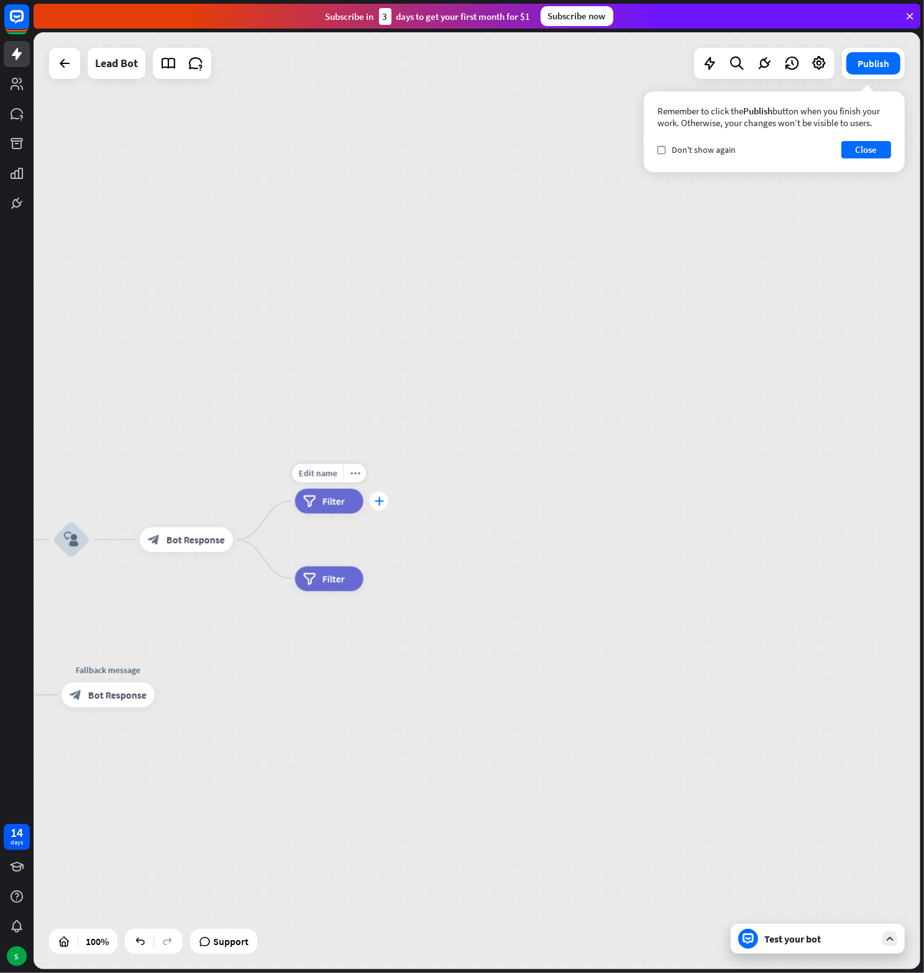
click at [375, 496] on icon "plus" at bounding box center [378, 500] width 9 height 9
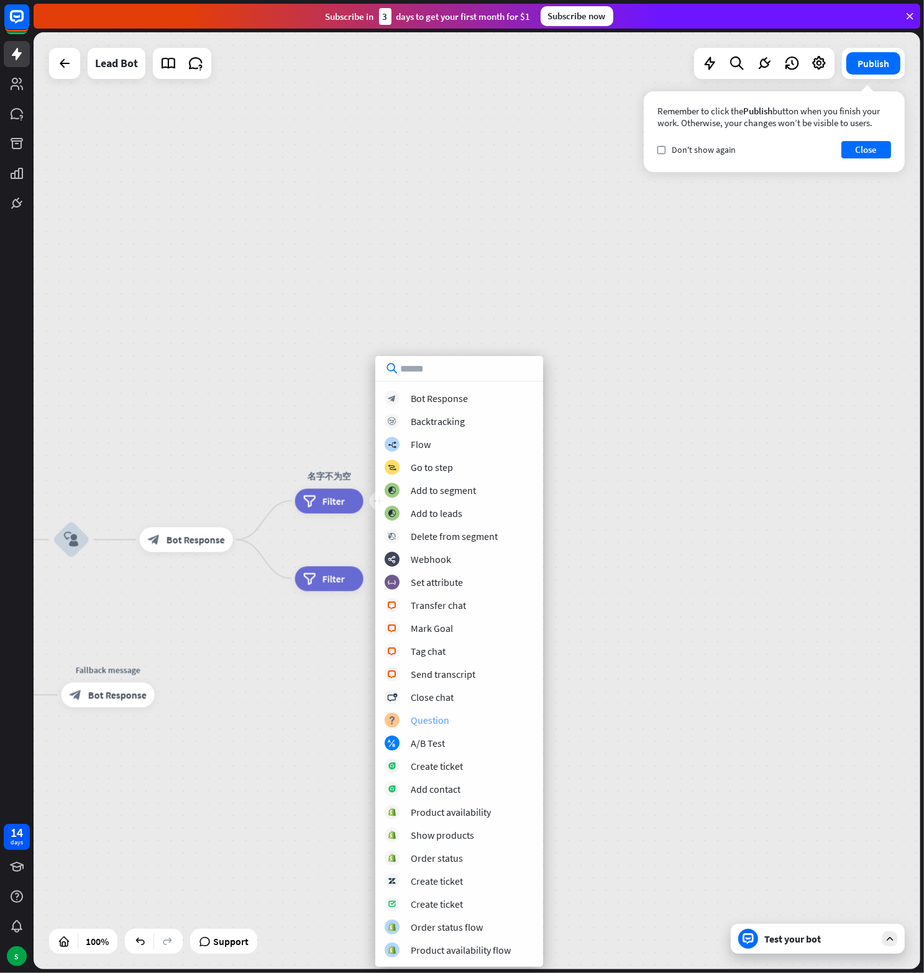
click at [428, 719] on div "Question" at bounding box center [430, 720] width 39 height 12
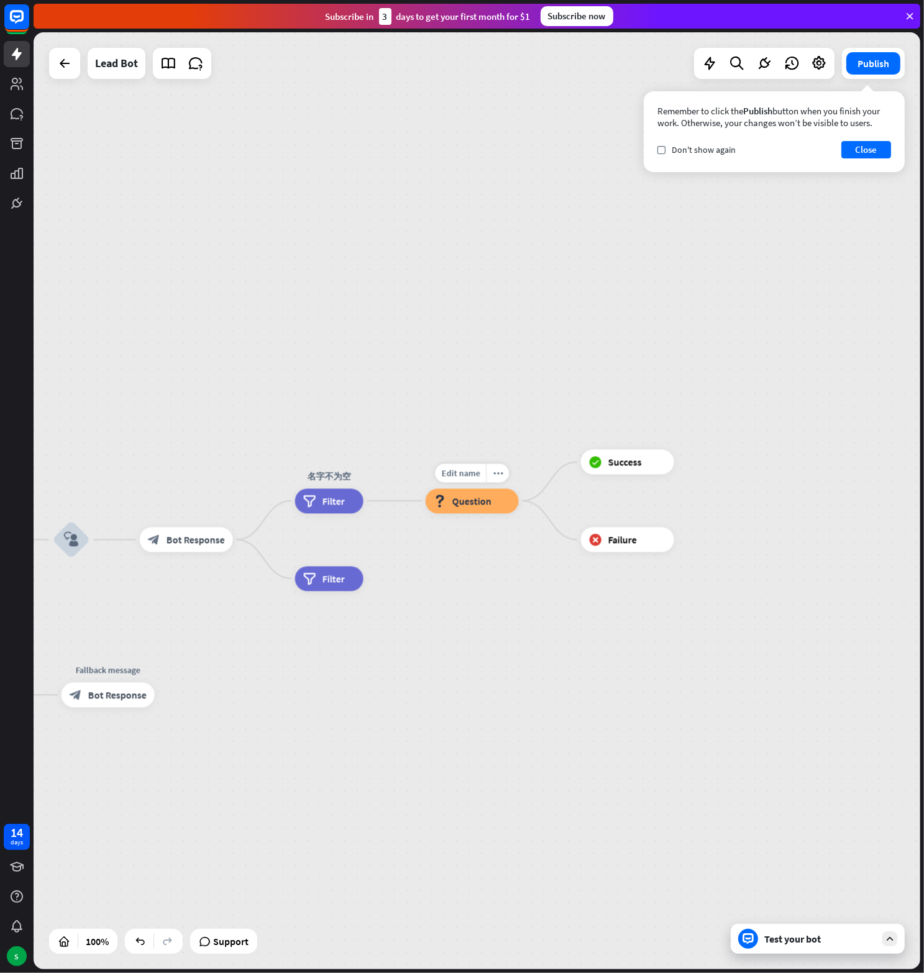
click at [472, 495] on span "Question" at bounding box center [471, 501] width 39 height 12
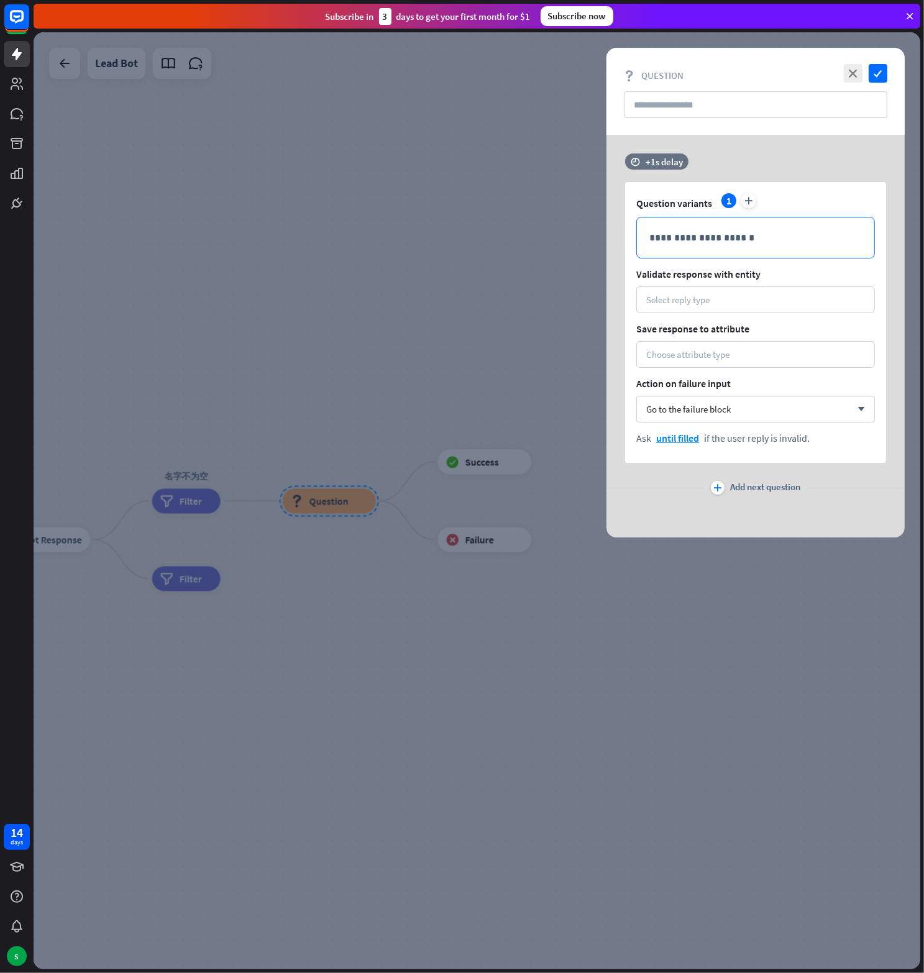
click at [722, 231] on p "**********" at bounding box center [755, 238] width 212 height 16
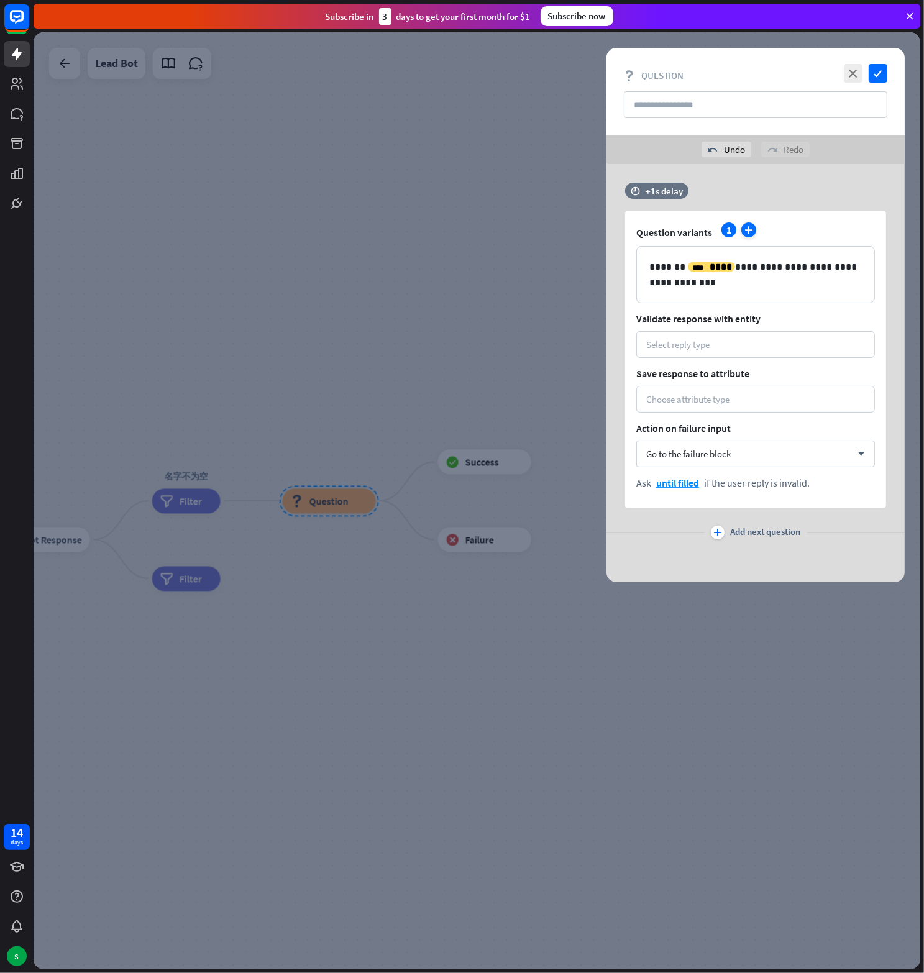
click at [747, 233] on icon "plus" at bounding box center [748, 229] width 15 height 15
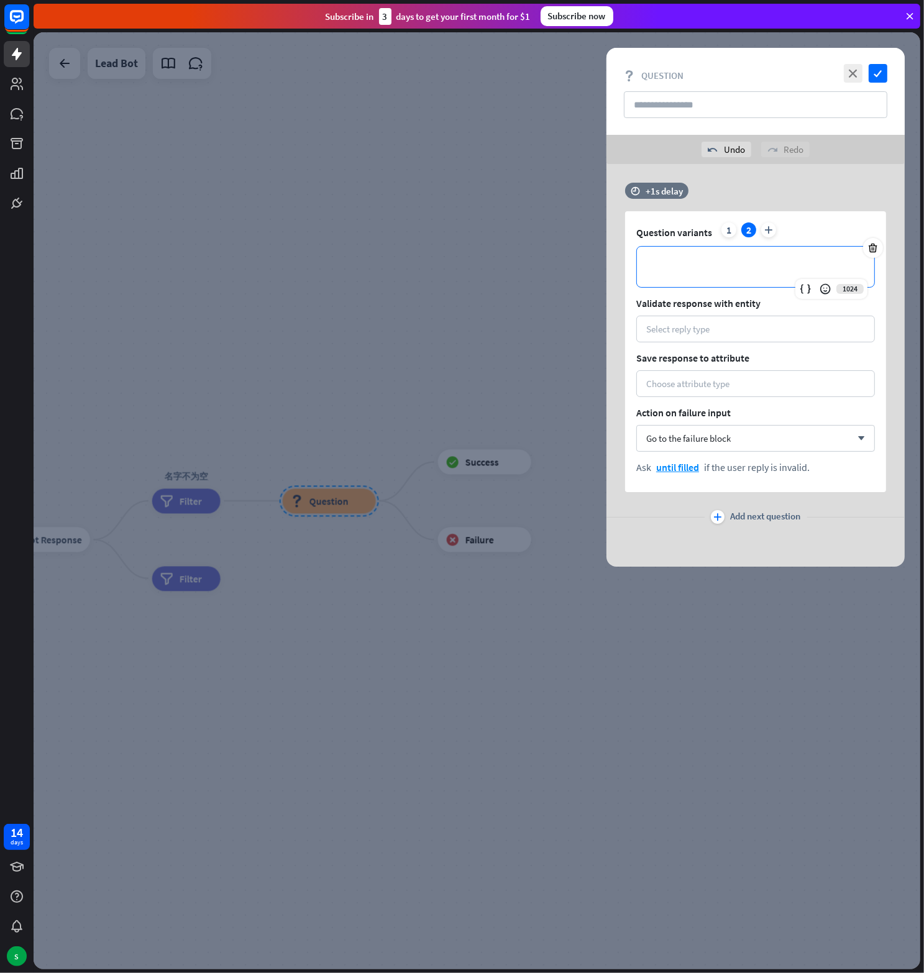
click at [751, 259] on p "**********" at bounding box center [755, 267] width 212 height 16
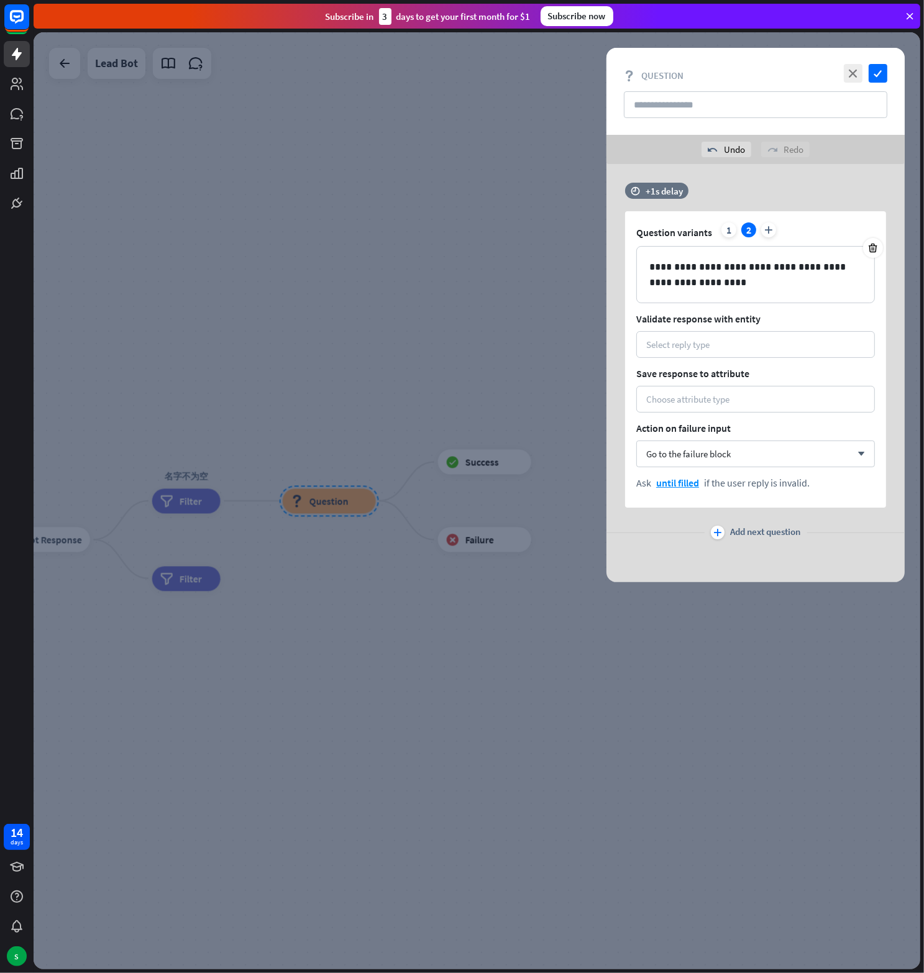
click at [809, 227] on div "Question variants 1 2 plus" at bounding box center [755, 232] width 239 height 20
click at [726, 229] on div "1" at bounding box center [728, 229] width 15 height 15
click at [747, 232] on div "2" at bounding box center [748, 229] width 15 height 15
click at [731, 232] on div "1" at bounding box center [728, 229] width 15 height 15
click at [721, 351] on div "Select reply type" at bounding box center [755, 344] width 239 height 27
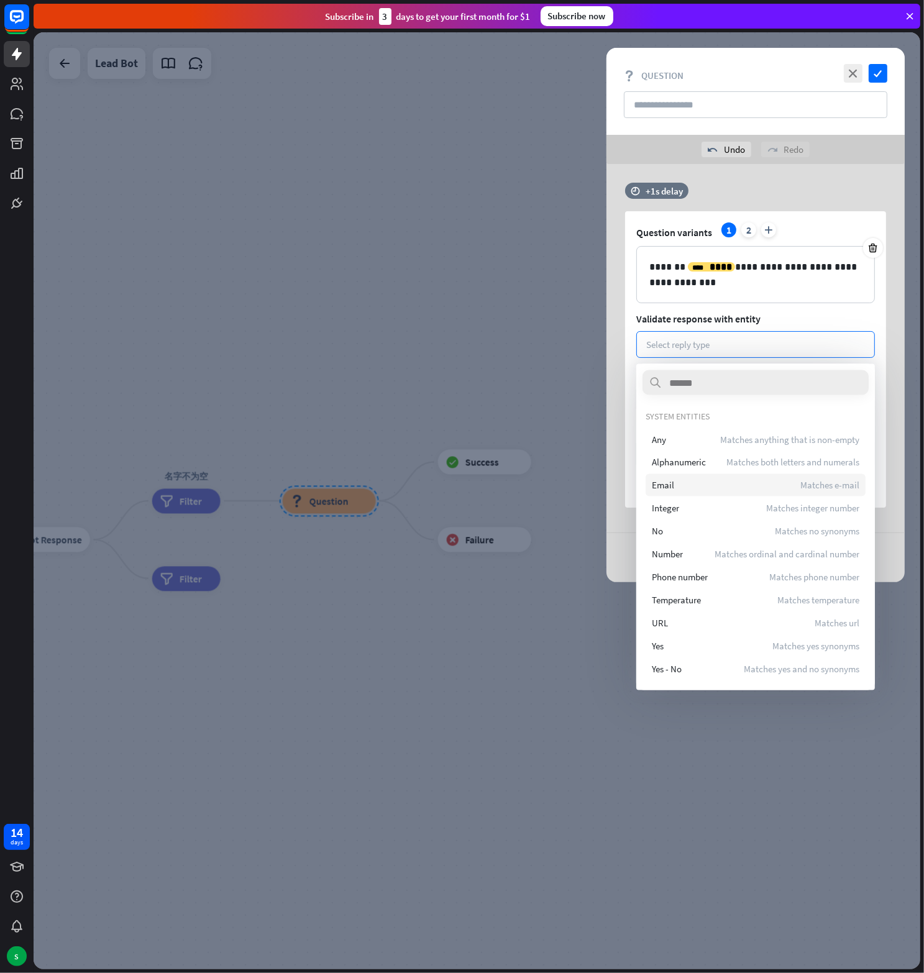
click at [701, 482] on div "Email Matches e-mail" at bounding box center [756, 485] width 220 height 22
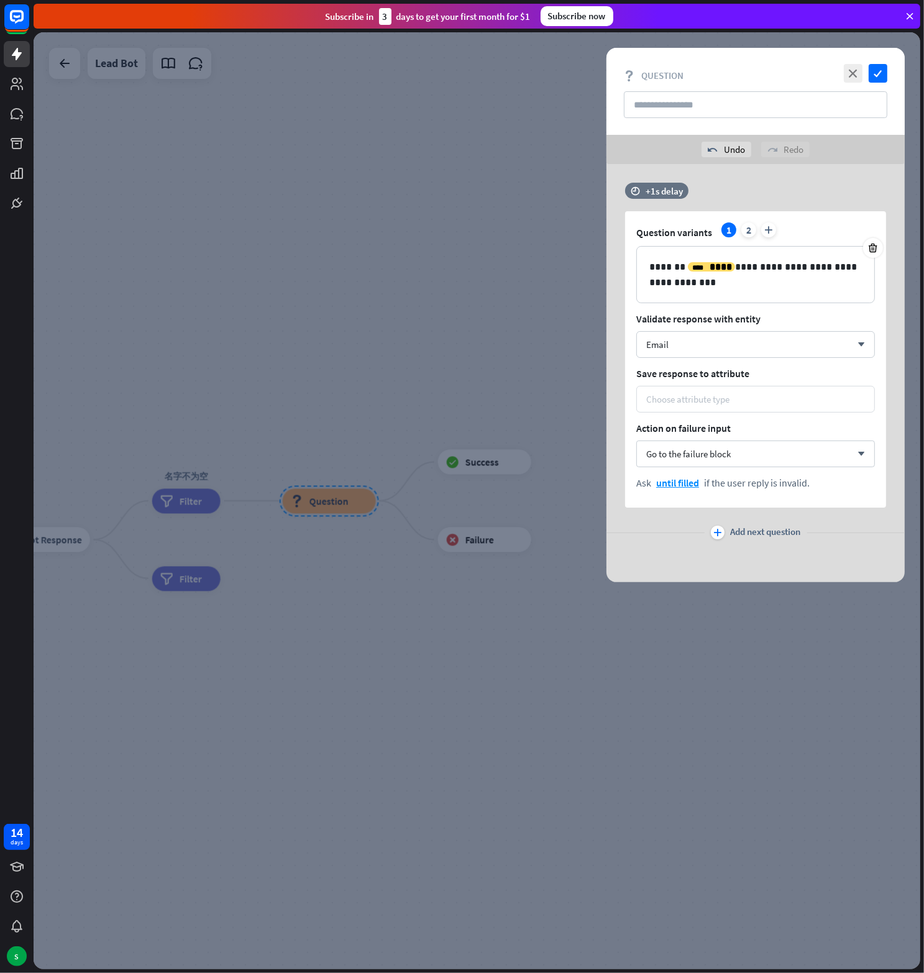
click at [694, 400] on div "Choose attribute type" at bounding box center [687, 399] width 83 height 12
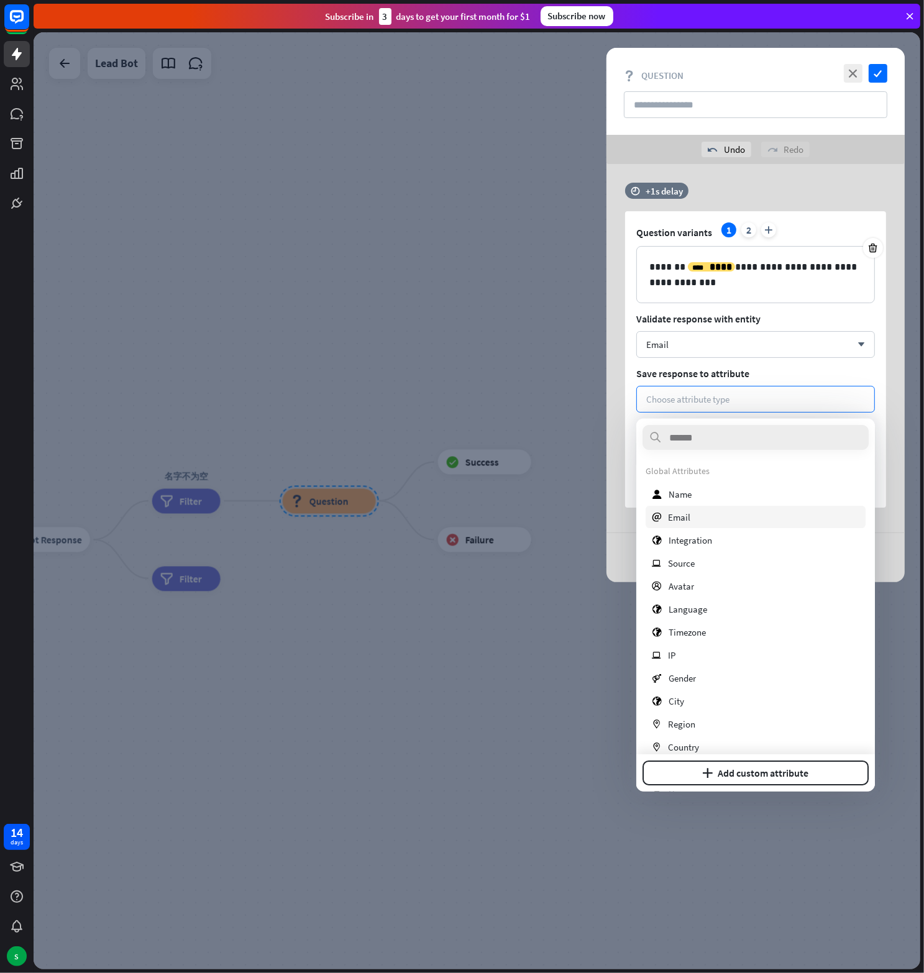
click at [702, 510] on div "email Email" at bounding box center [756, 517] width 220 height 22
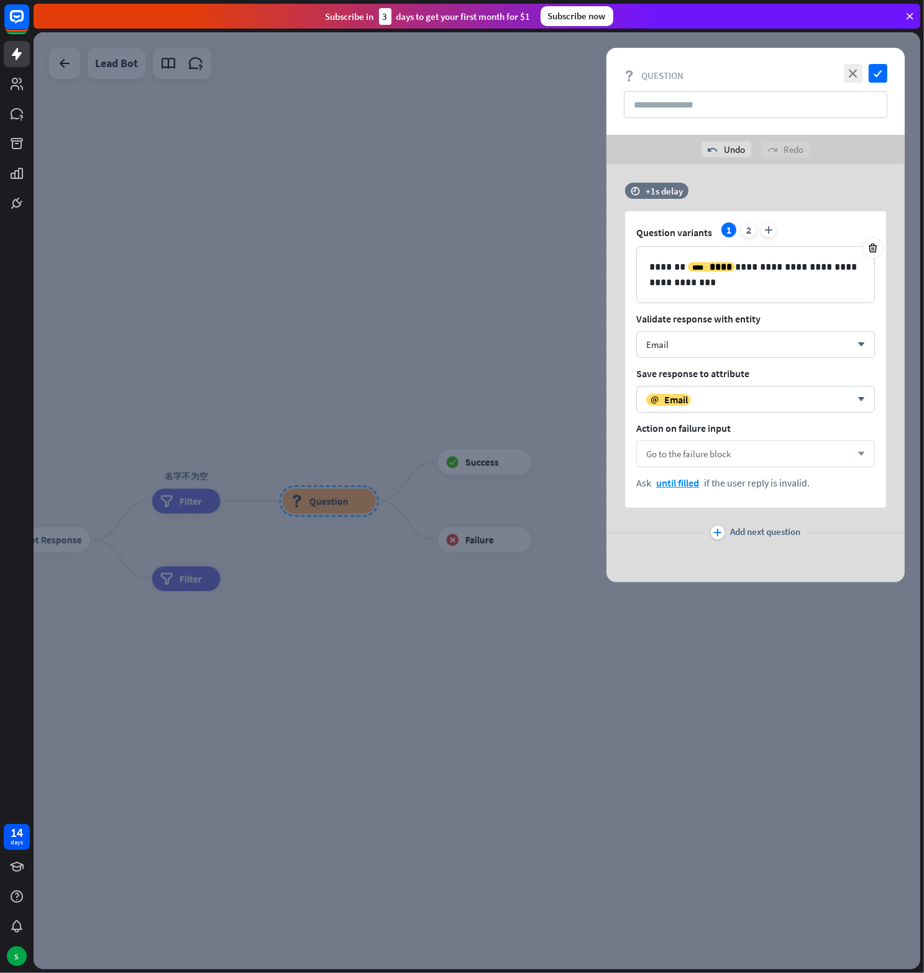
click at [702, 450] on span "Go to the failure block" at bounding box center [688, 454] width 84 height 12
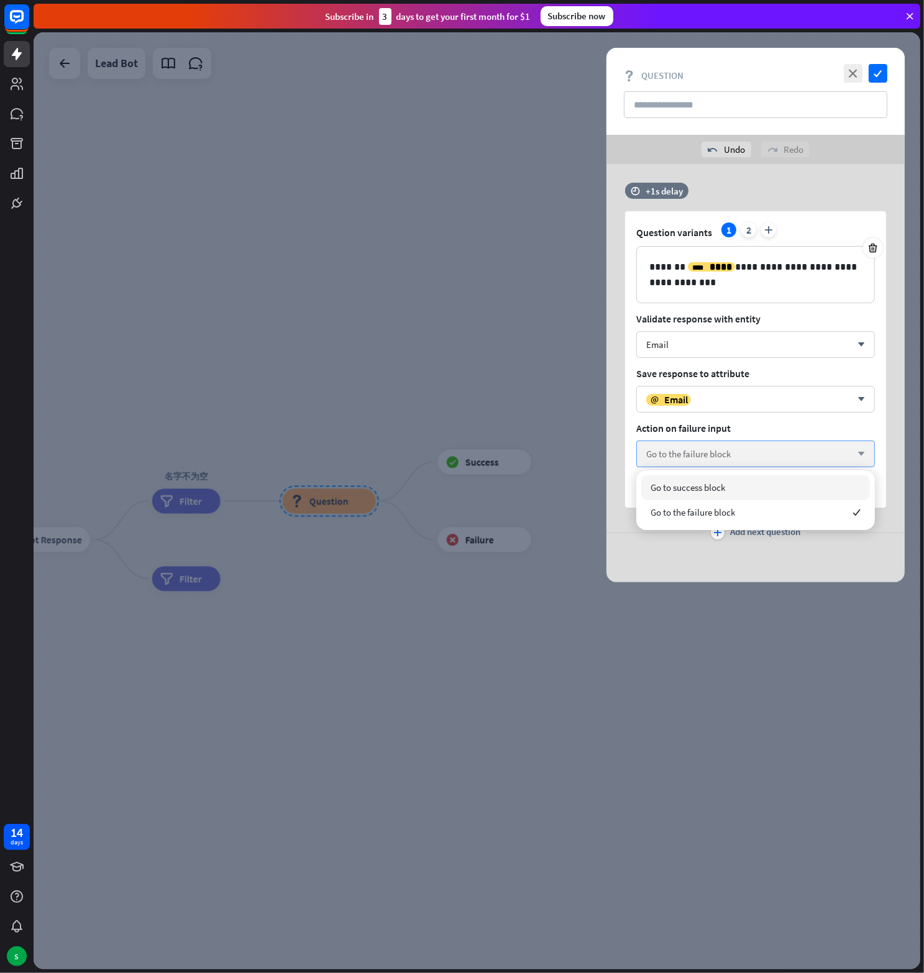
click at [702, 450] on span "Go to the failure block" at bounding box center [688, 454] width 84 height 12
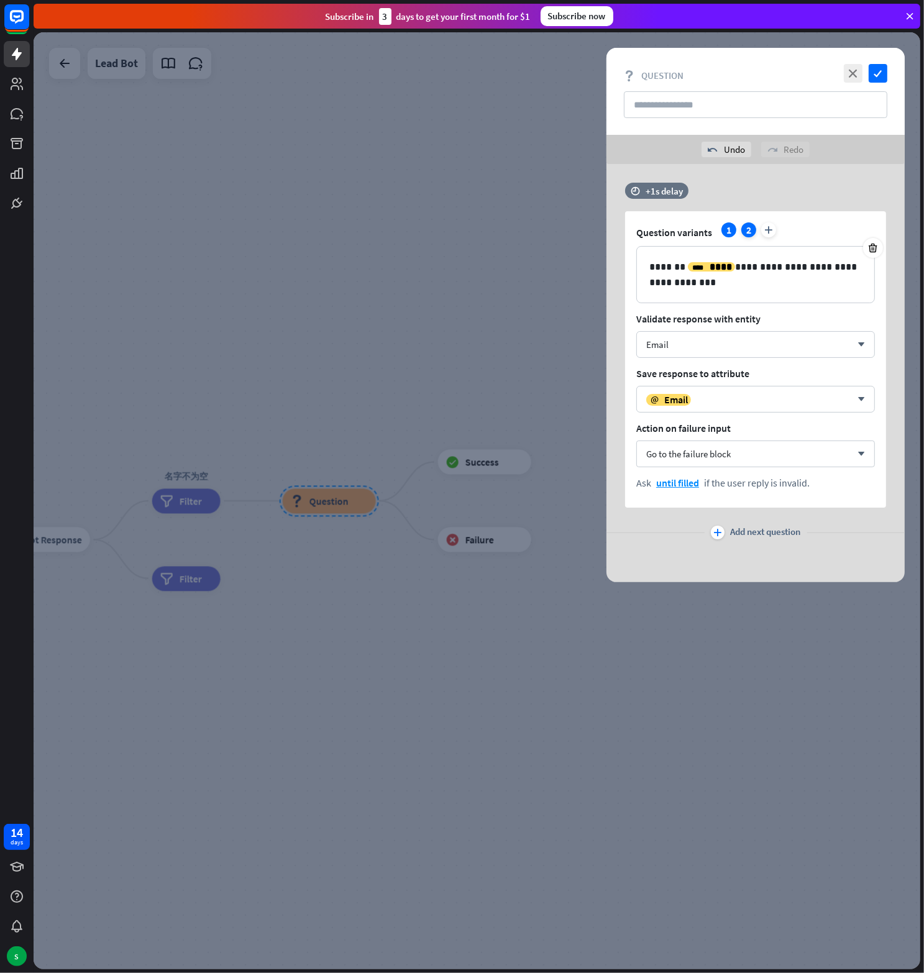
click at [743, 227] on div "2" at bounding box center [748, 229] width 15 height 15
click at [726, 232] on div "1" at bounding box center [728, 229] width 15 height 15
click at [760, 530] on span "Add next question" at bounding box center [766, 533] width 70 height 14
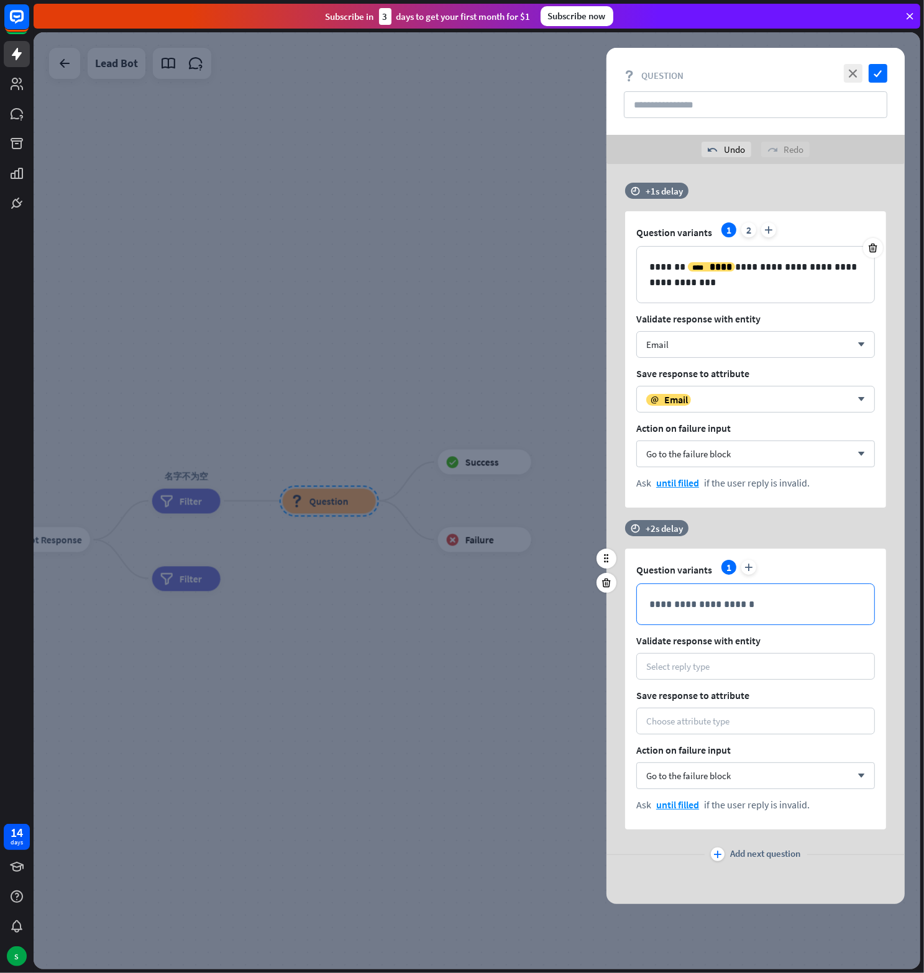
click at [717, 590] on div "**********" at bounding box center [755, 604] width 237 height 40
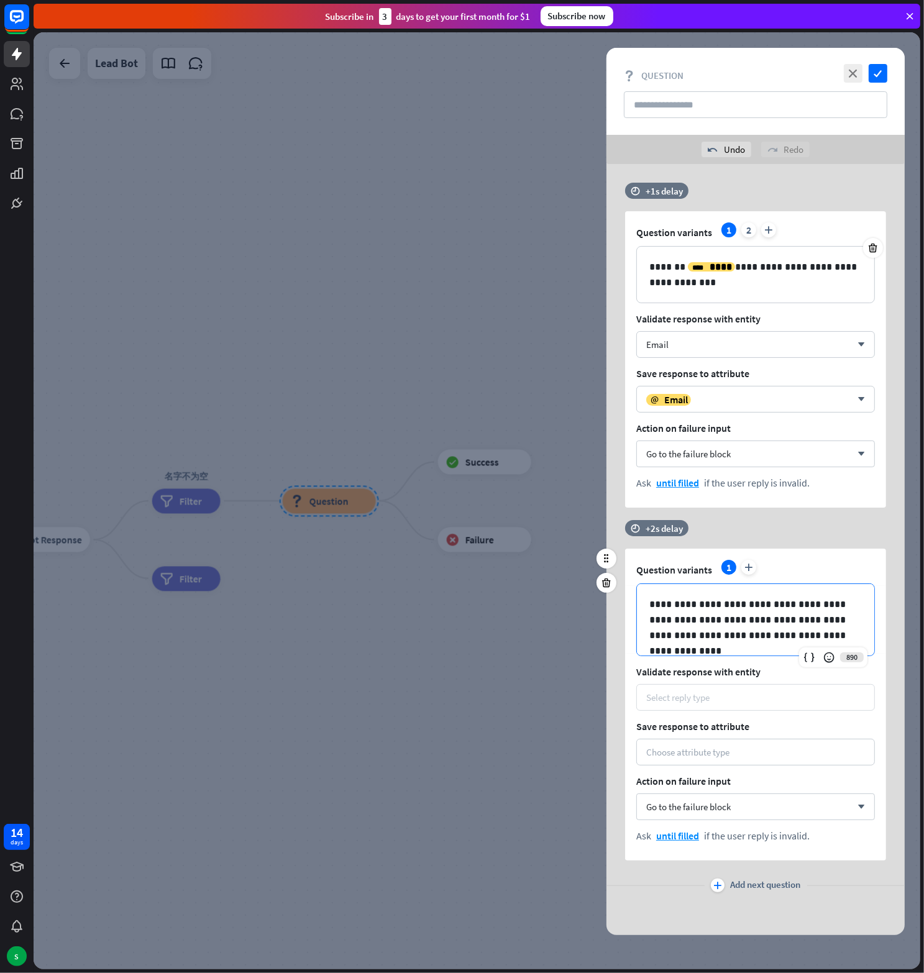
click at [721, 696] on div "Select reply type" at bounding box center [755, 698] width 219 height 12
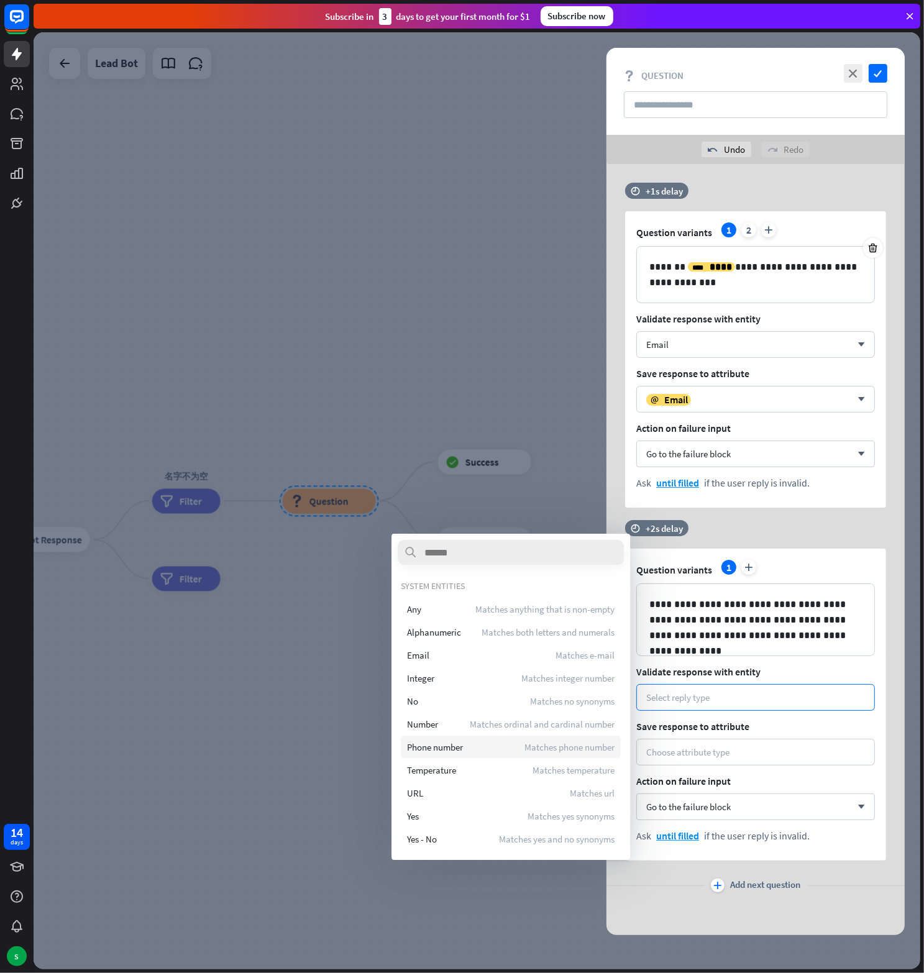
click at [462, 744] on span "Phone number" at bounding box center [435, 747] width 56 height 12
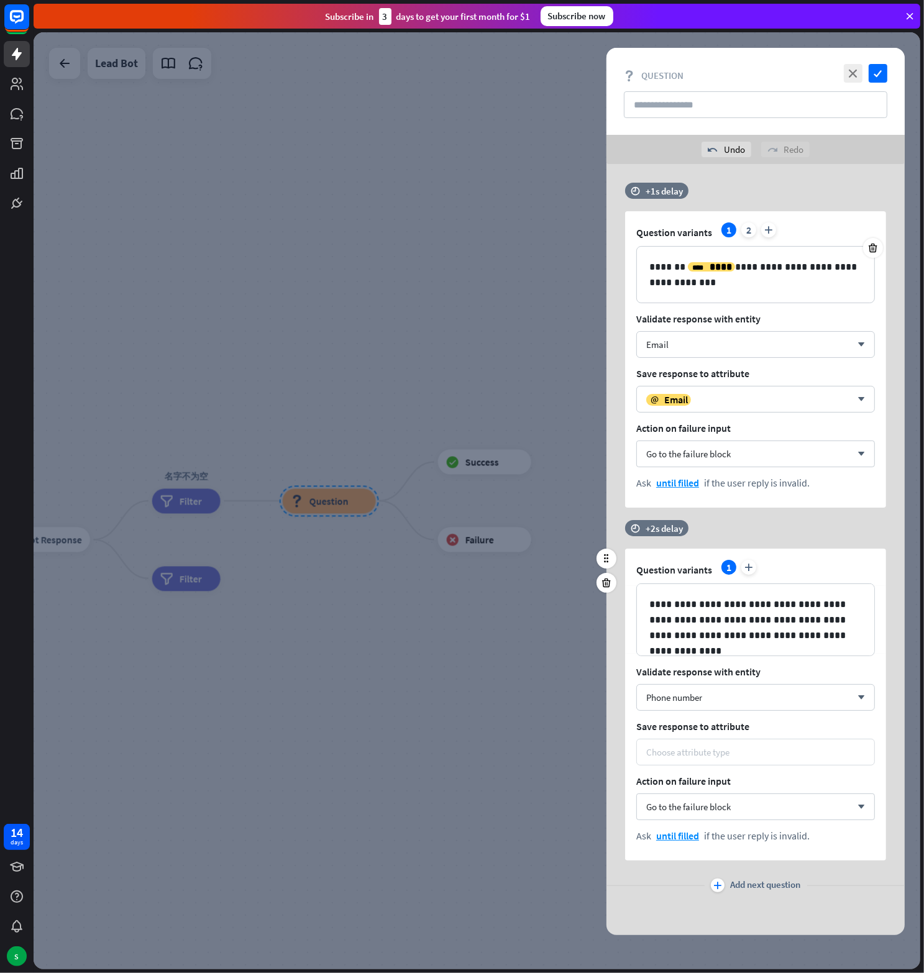
click at [711, 743] on div "Choose attribute type" at bounding box center [755, 752] width 239 height 27
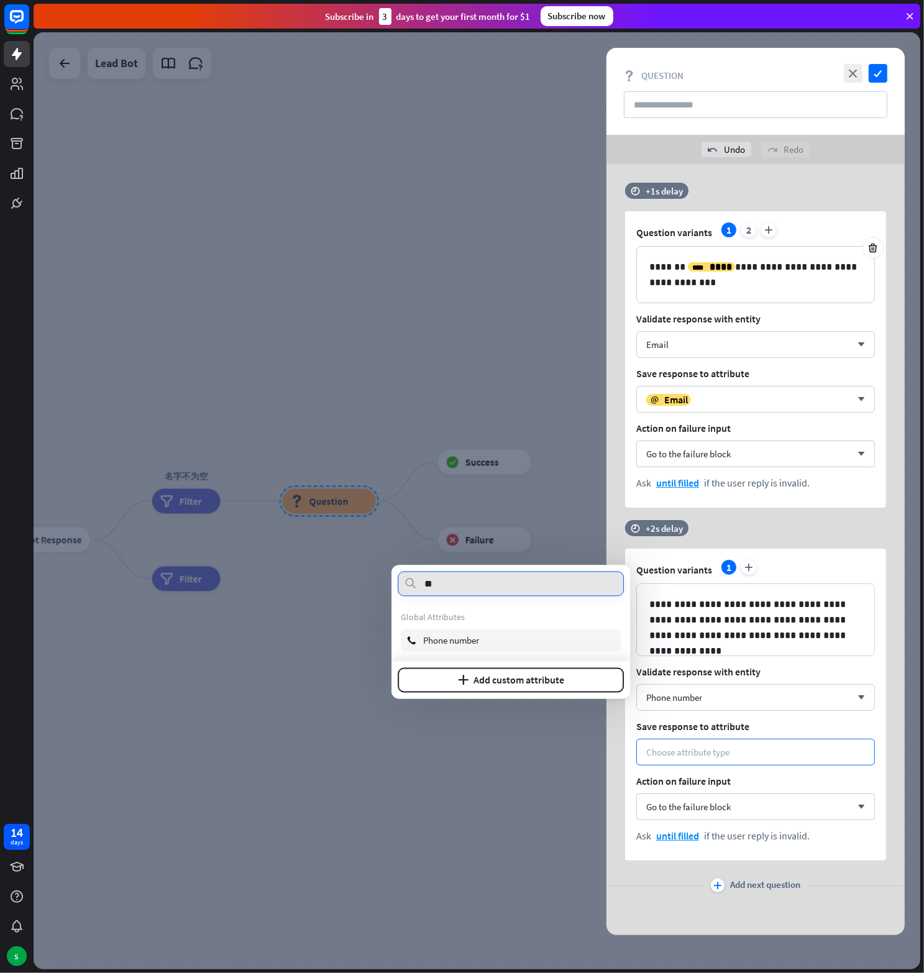
type input "**"
click at [462, 642] on span "Phone number" at bounding box center [451, 640] width 56 height 12
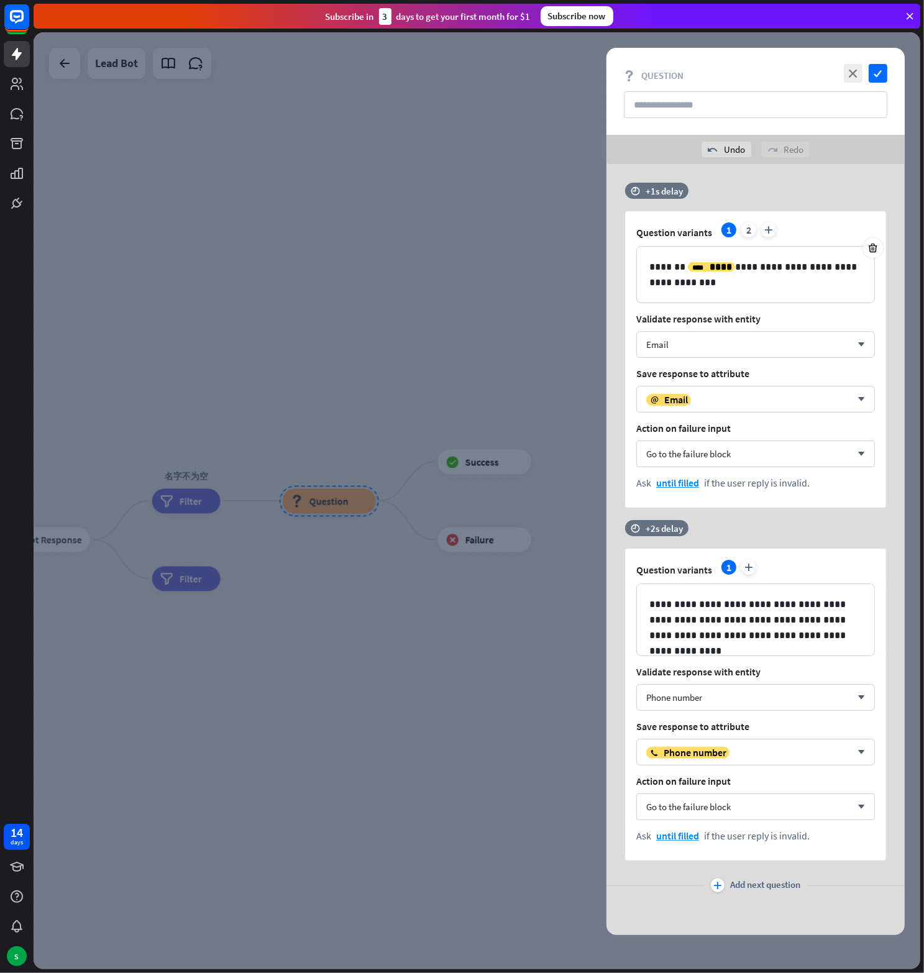
click at [746, 883] on span "Add next question" at bounding box center [766, 886] width 70 height 14
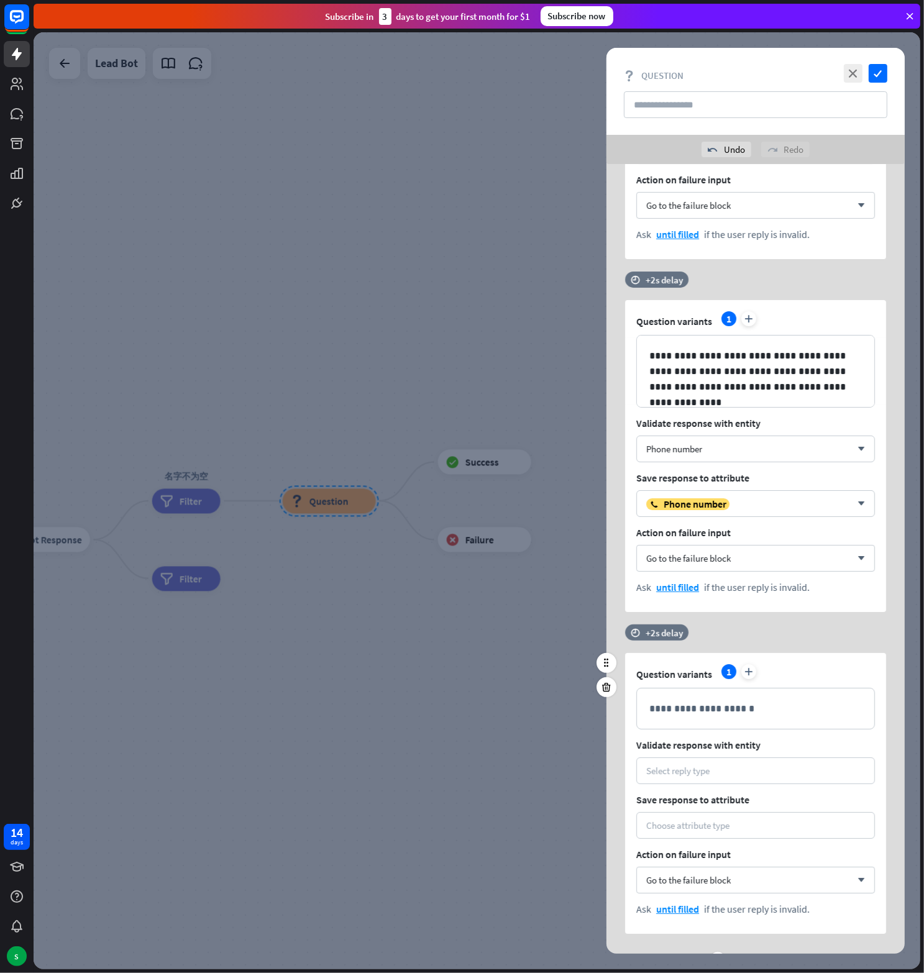
scroll to position [303, 0]
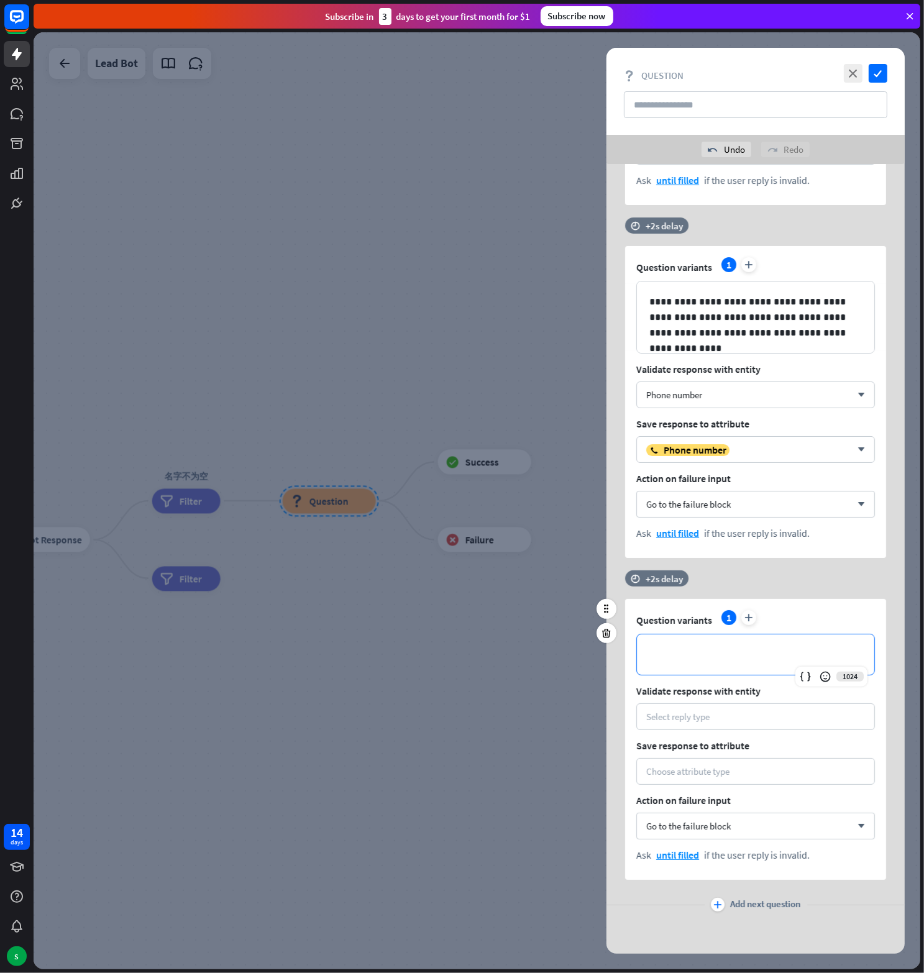
click at [708, 647] on p "**********" at bounding box center [755, 655] width 212 height 16
click at [718, 711] on div "Select reply type" at bounding box center [755, 717] width 219 height 12
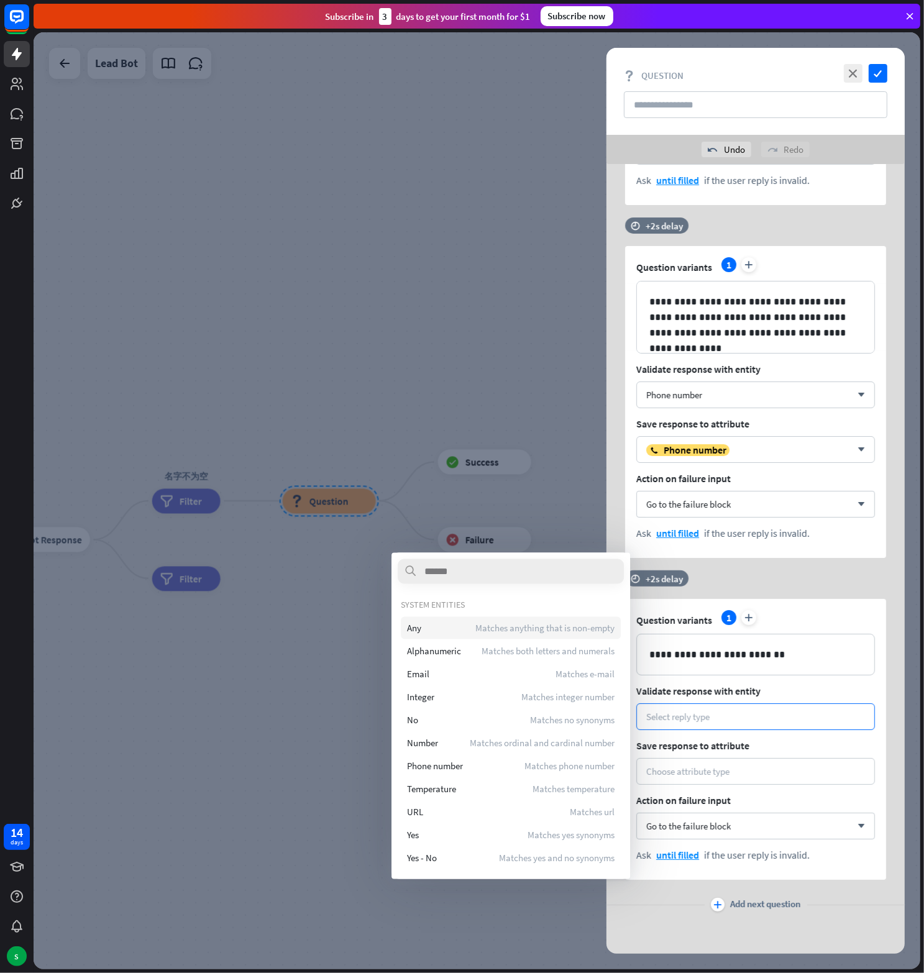
click at [450, 619] on div "Any Matches anything that is non-empty" at bounding box center [511, 628] width 220 height 22
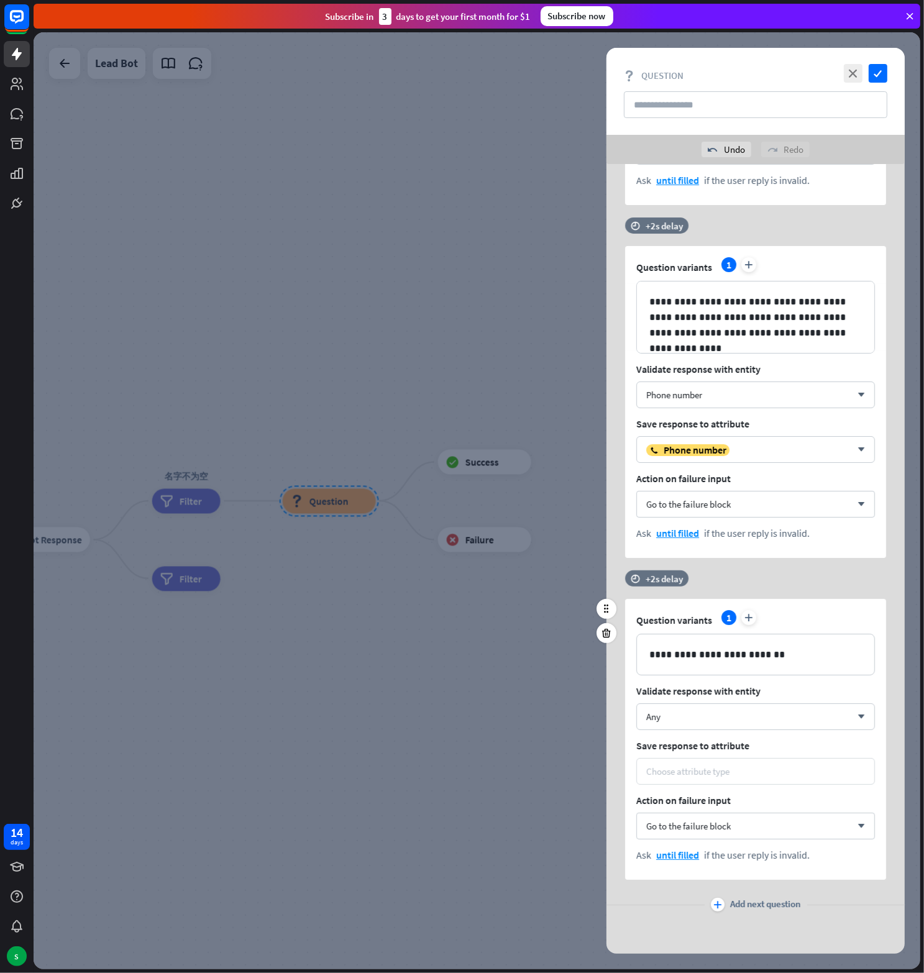
click at [741, 769] on div "Choose attribute type" at bounding box center [755, 771] width 219 height 12
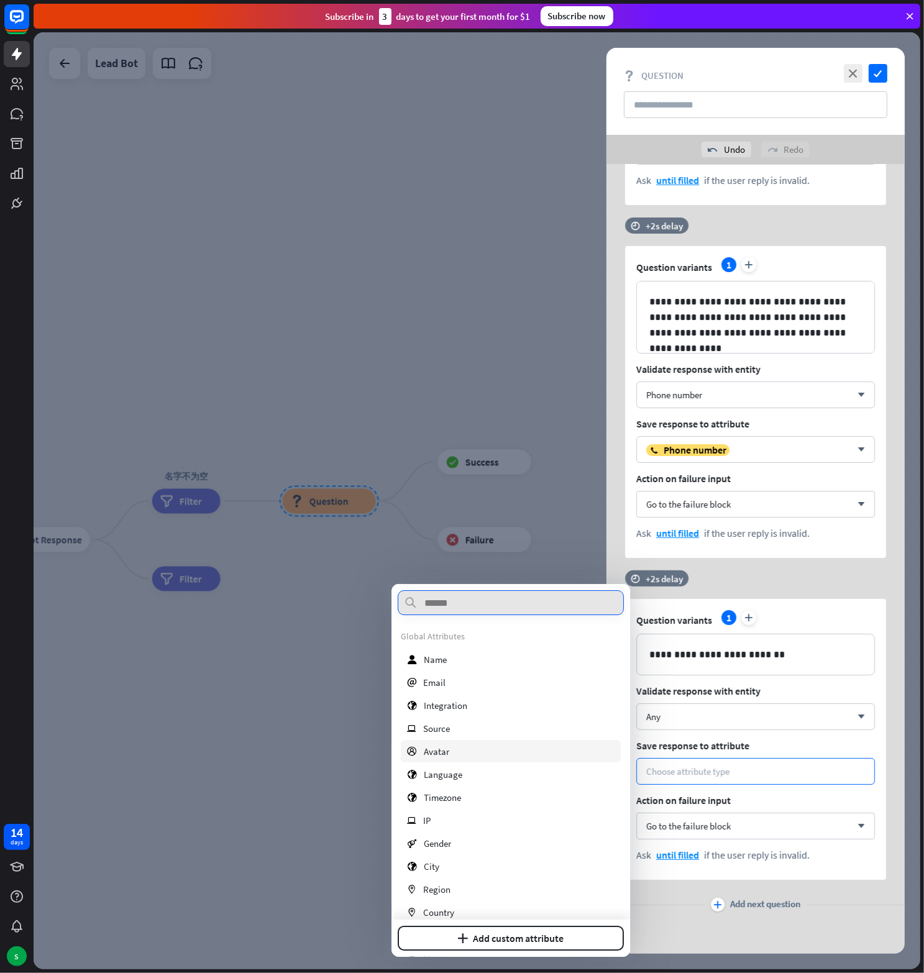
scroll to position [181, 0]
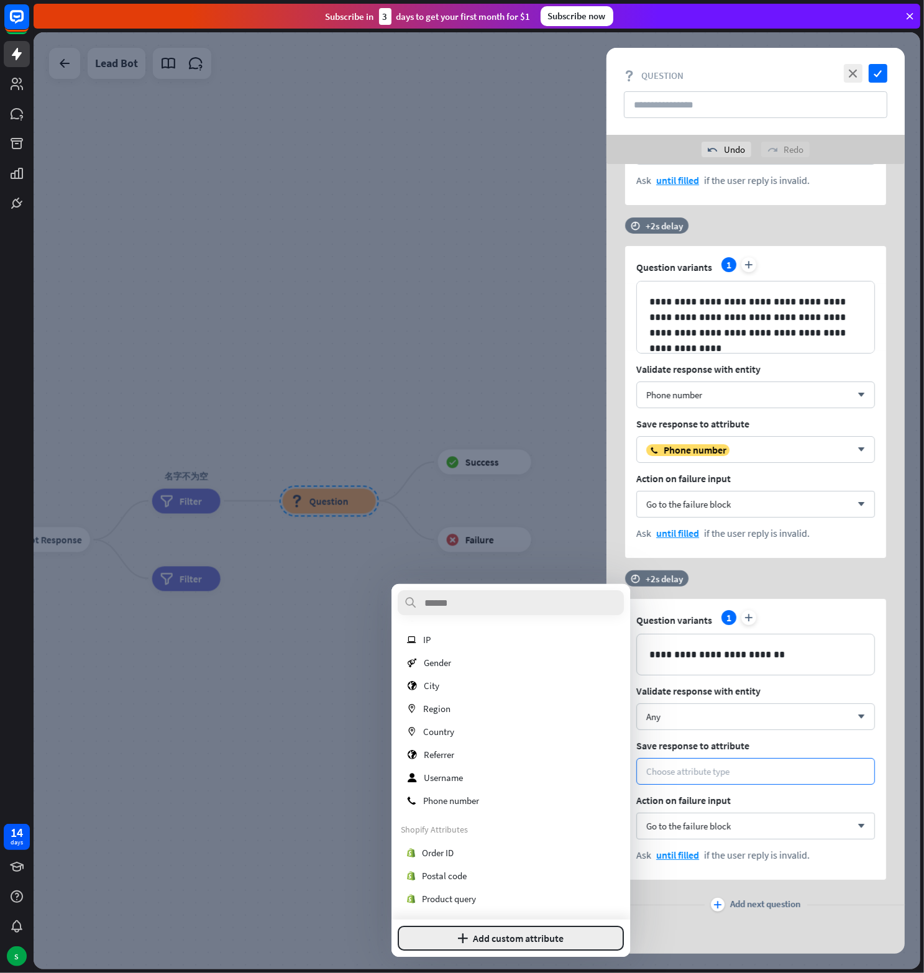
click at [513, 939] on button "plus Add custom attribute" at bounding box center [511, 938] width 226 height 25
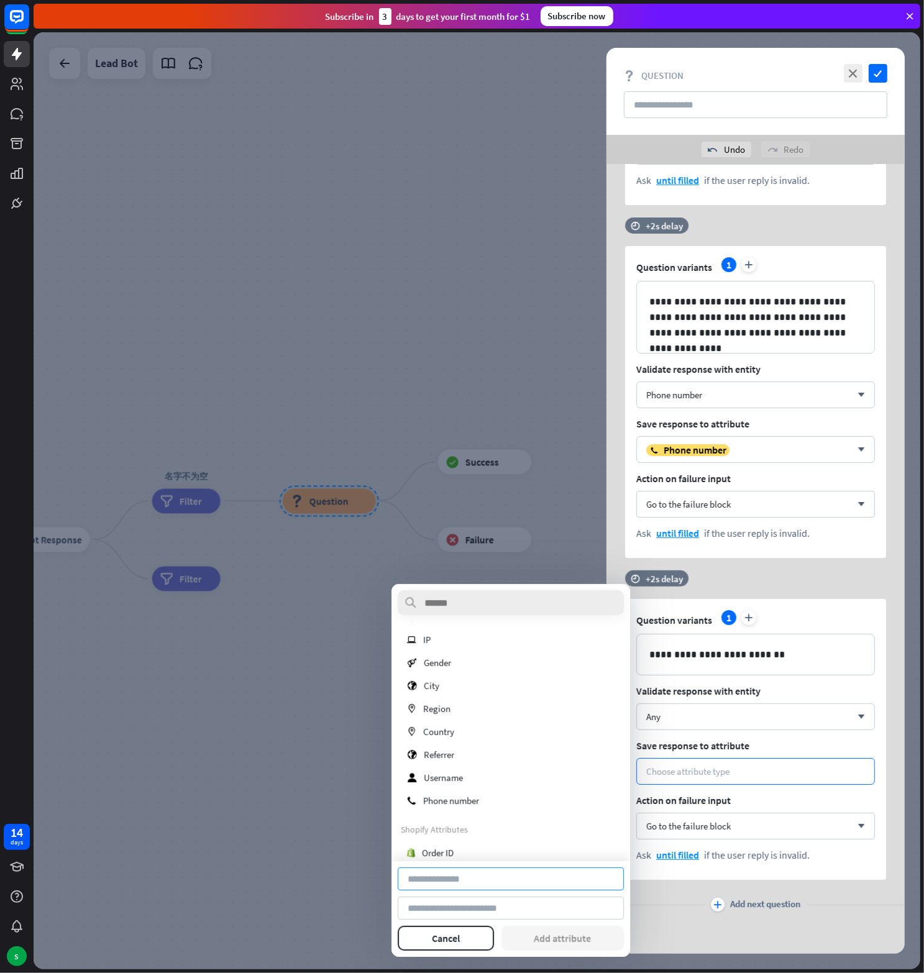
click at [445, 880] on input at bounding box center [511, 878] width 226 height 23
type input "**********"
click at [559, 929] on button "Add attribute" at bounding box center [562, 938] width 123 height 25
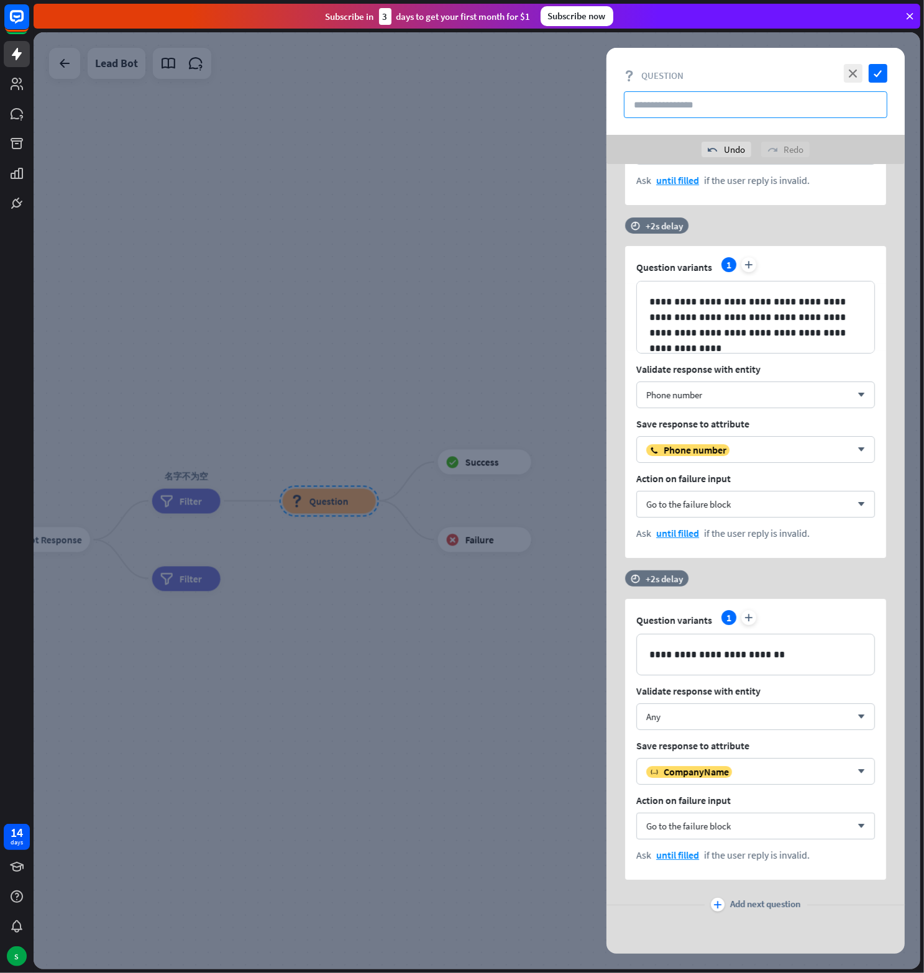
click at [713, 101] on input "text" at bounding box center [755, 104] width 263 height 27
paste input "**********"
type input "**********"
click at [877, 72] on icon "check" at bounding box center [878, 73] width 19 height 19
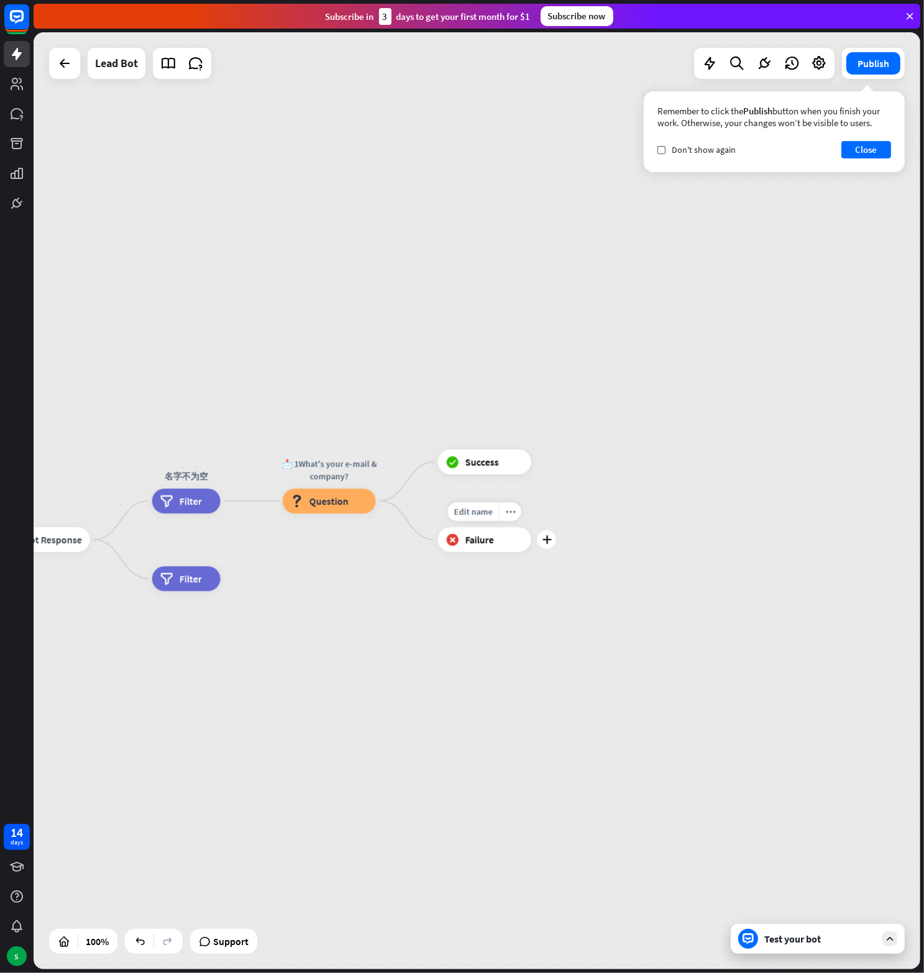
click at [494, 547] on div "block_failure Failure" at bounding box center [484, 539] width 93 height 25
click at [472, 517] on span "Edit name" at bounding box center [473, 511] width 39 height 11
click at [477, 537] on span "Failure" at bounding box center [479, 540] width 29 height 12
click at [485, 542] on span "Failure" at bounding box center [479, 540] width 29 height 12
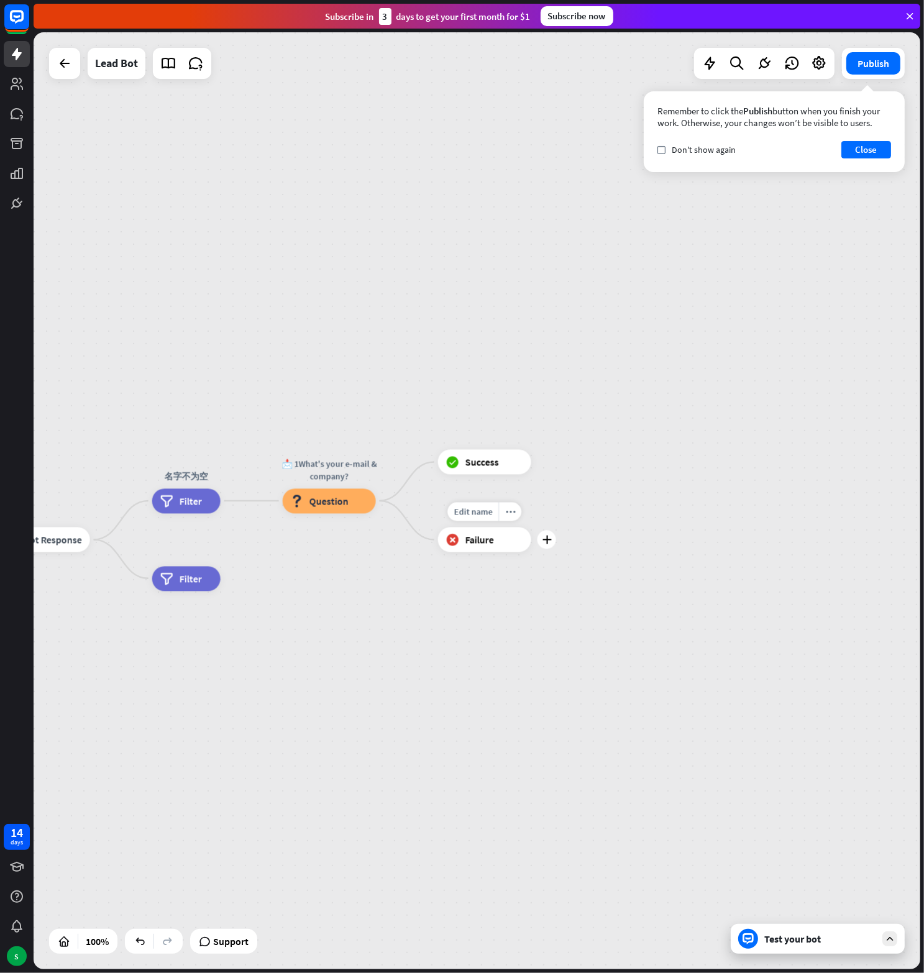
click at [485, 542] on span "Failure" at bounding box center [479, 540] width 29 height 12
click at [339, 502] on span "Question" at bounding box center [328, 501] width 39 height 12
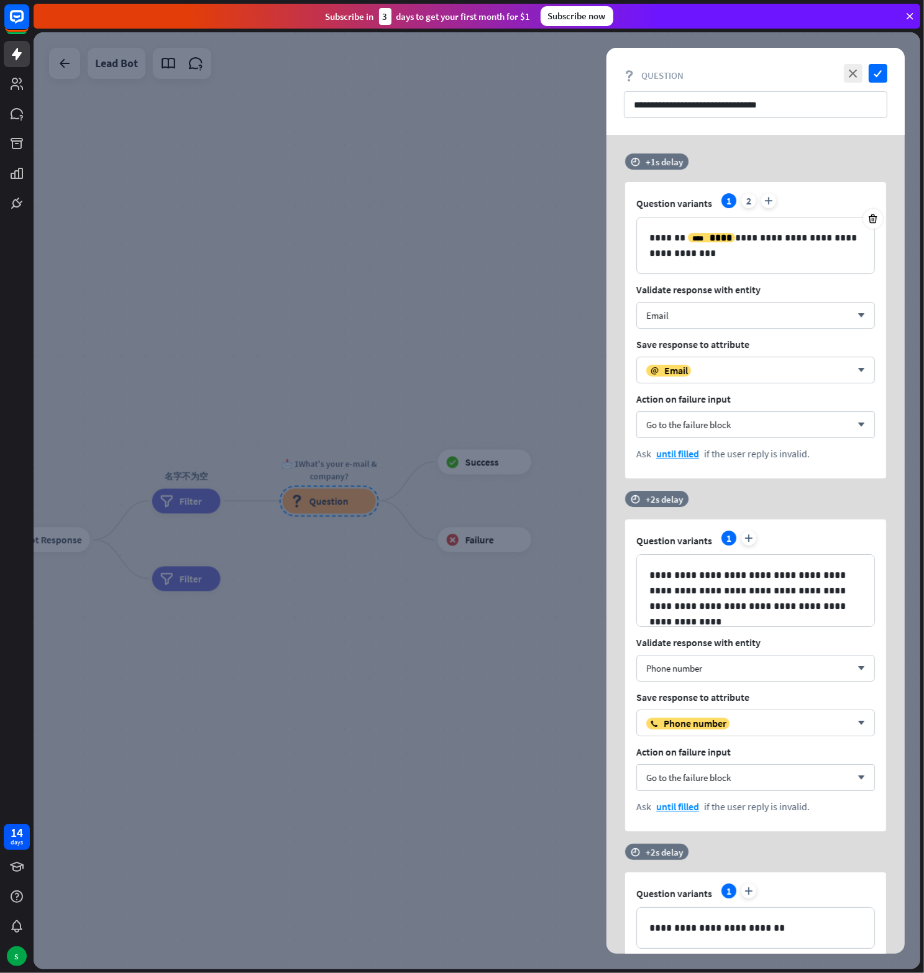
click at [465, 401] on div at bounding box center [477, 500] width 887 height 937
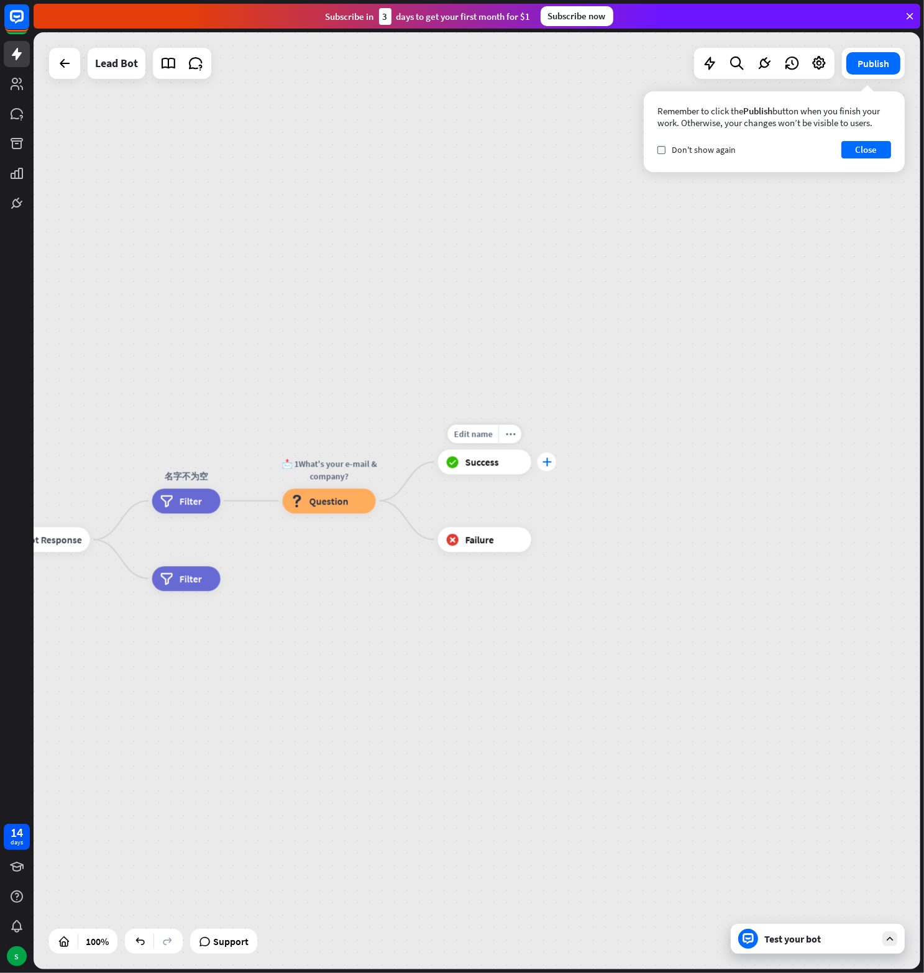
click at [550, 467] on div "plus" at bounding box center [546, 462] width 19 height 19
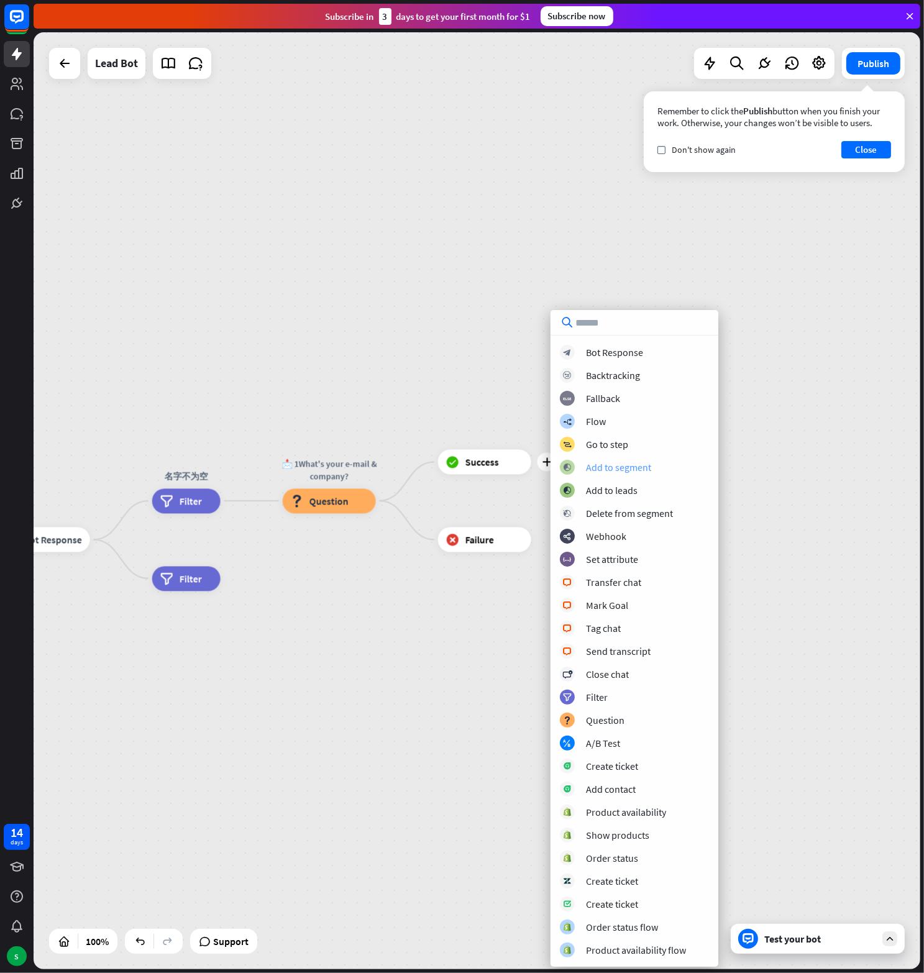
click at [634, 470] on div "Add to segment" at bounding box center [618, 467] width 65 height 12
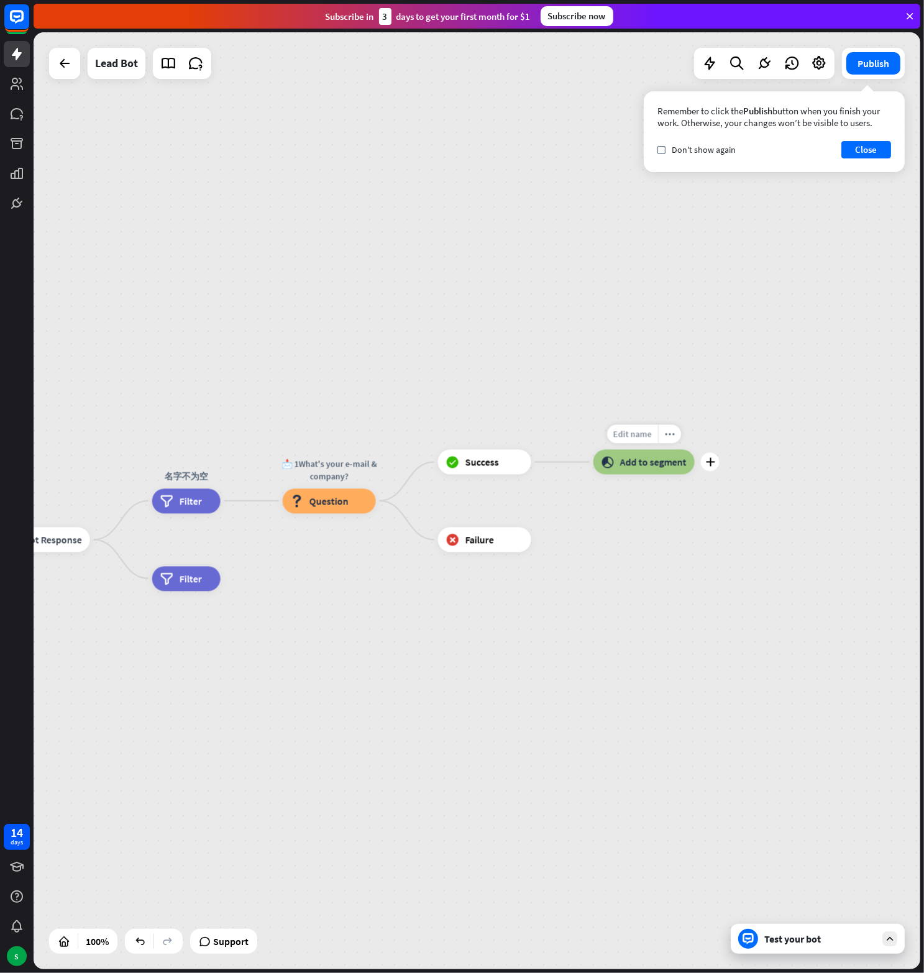
click at [634, 436] on span "Edit name" at bounding box center [632, 434] width 39 height 11
type input "*****"
click at [716, 469] on div "plus" at bounding box center [710, 462] width 19 height 19
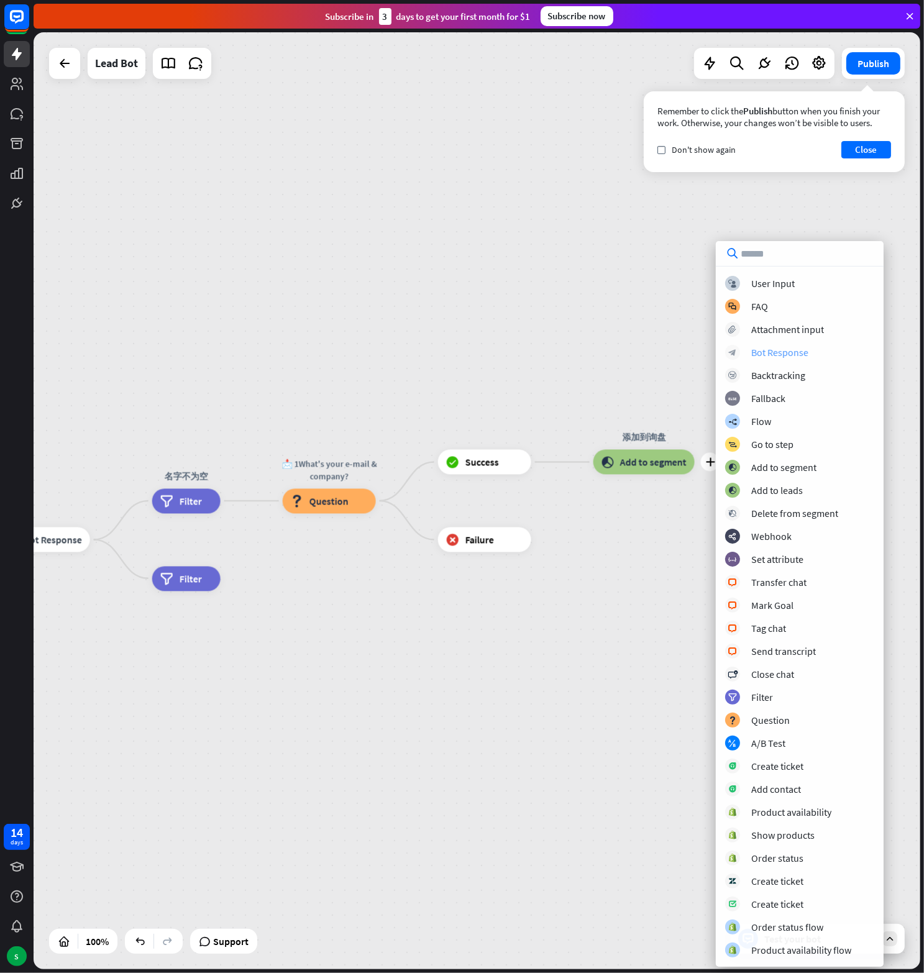
click at [777, 351] on div "Bot Response" at bounding box center [779, 352] width 57 height 12
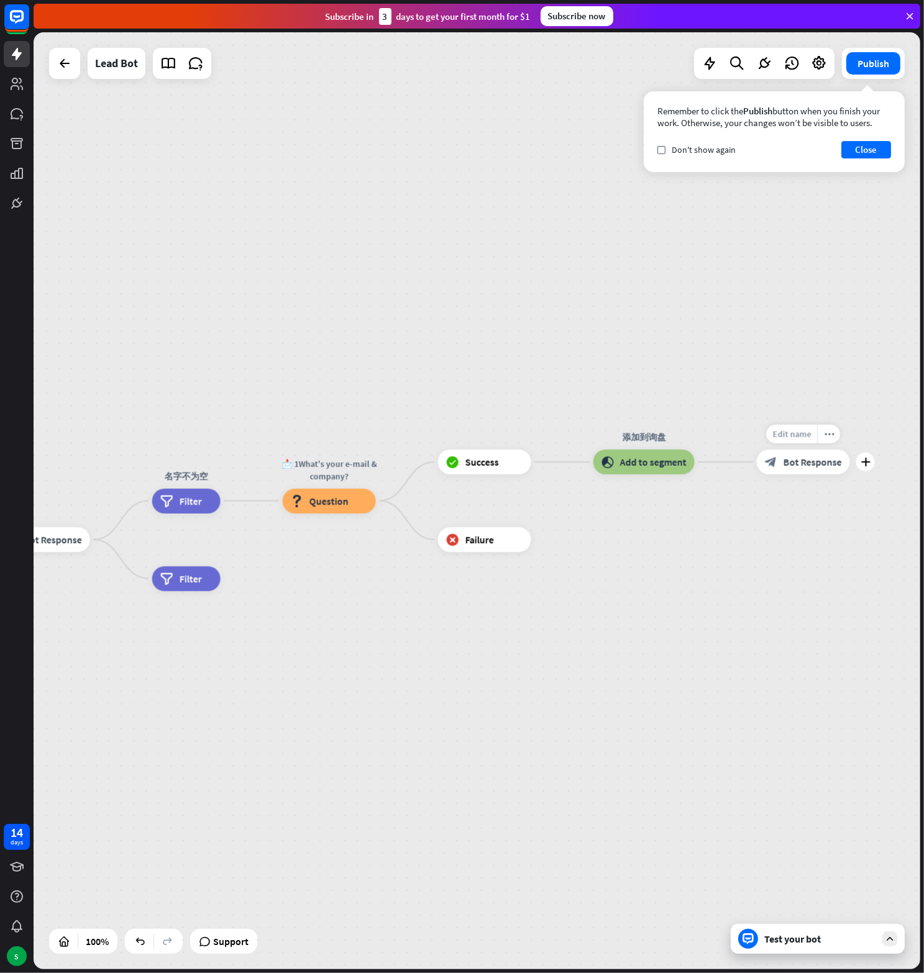
click at [801, 432] on span "Edit name" at bounding box center [791, 434] width 39 height 11
type input "*"
type input "******"
click at [784, 459] on span "Bot Response" at bounding box center [812, 462] width 58 height 12
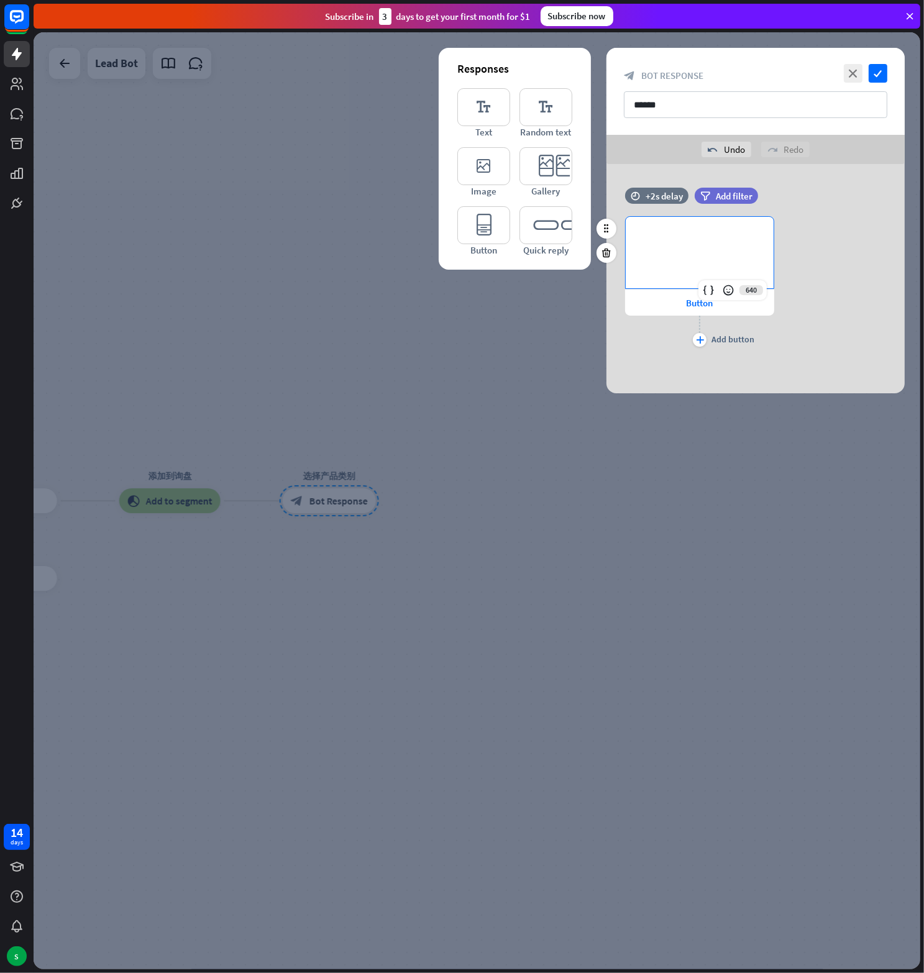
click at [706, 250] on div "**********" at bounding box center [700, 252] width 148 height 71
click at [829, 258] on div "**********" at bounding box center [755, 283] width 298 height 134
click at [703, 301] on span "Button" at bounding box center [700, 303] width 27 height 12
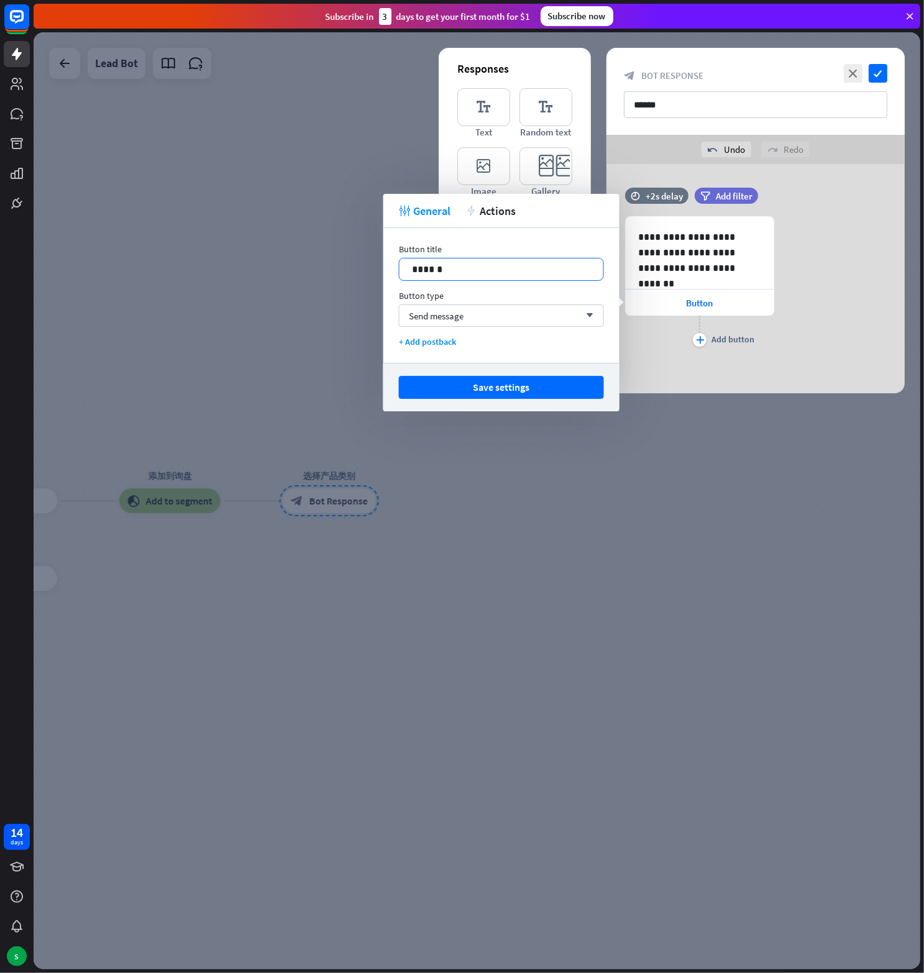
drag, startPoint x: 448, startPoint y: 263, endPoint x: 348, endPoint y: 261, distance: 100.1
click at [348, 261] on body "14 days S close Help Center arrow_left Back to home Subscribe [DATE] to get you…" at bounding box center [462, 486] width 924 height 973
drag, startPoint x: 498, startPoint y: 270, endPoint x: 381, endPoint y: 264, distance: 116.3
click at [381, 264] on body "14 days S close Help Center arrow_left Back to home Subscribe [DATE] to get you…" at bounding box center [462, 486] width 924 height 973
click at [446, 272] on p "**********" at bounding box center [501, 270] width 179 height 16
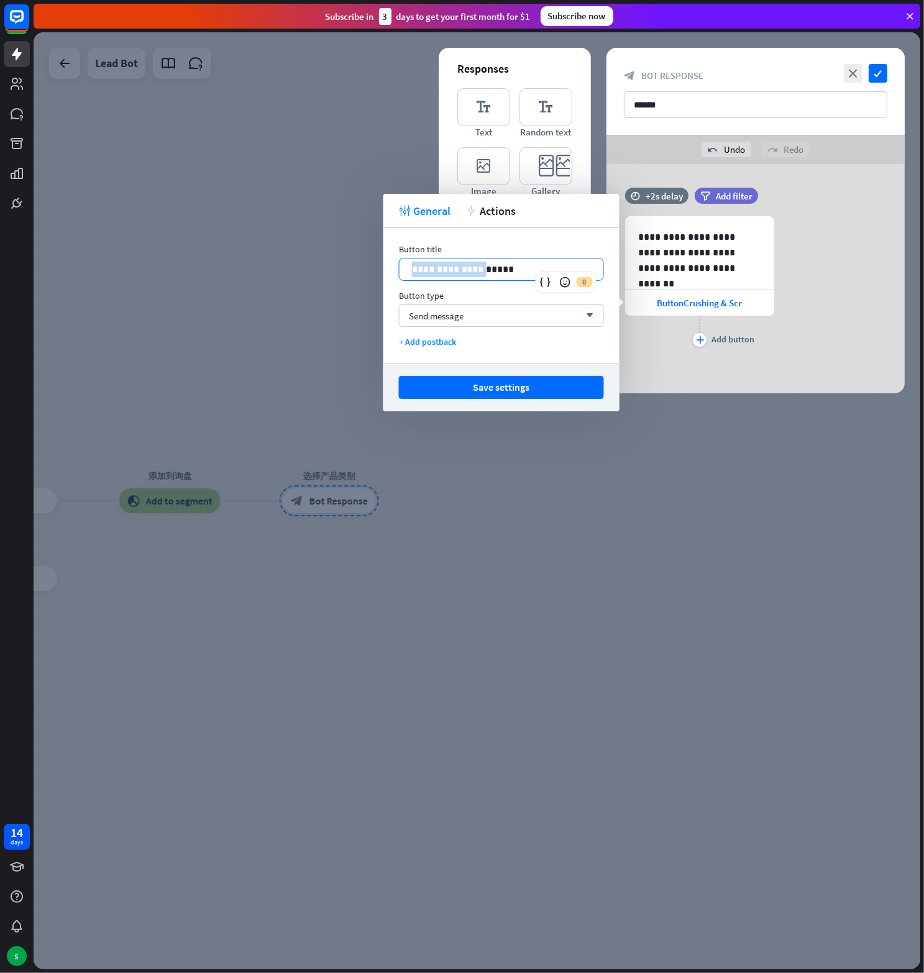
click at [447, 272] on p "**********" at bounding box center [501, 270] width 179 height 16
click at [499, 388] on button "Save settings" at bounding box center [501, 387] width 205 height 23
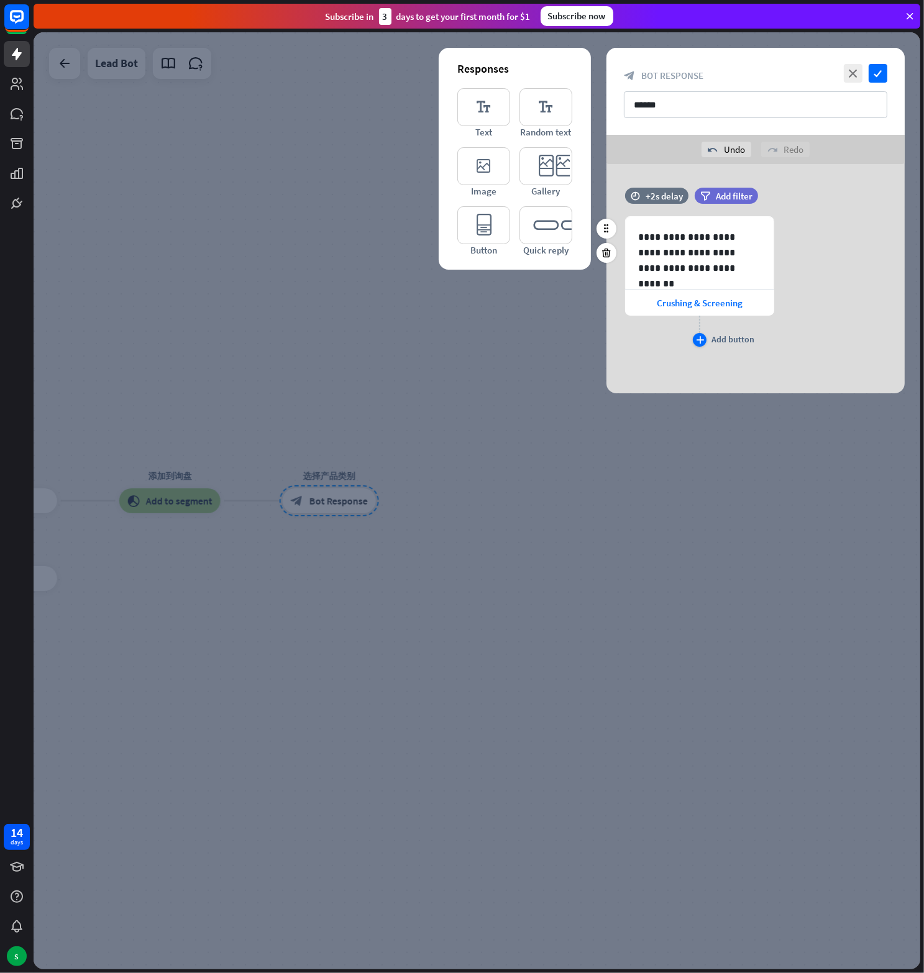
click at [723, 341] on div "Add button" at bounding box center [732, 339] width 43 height 11
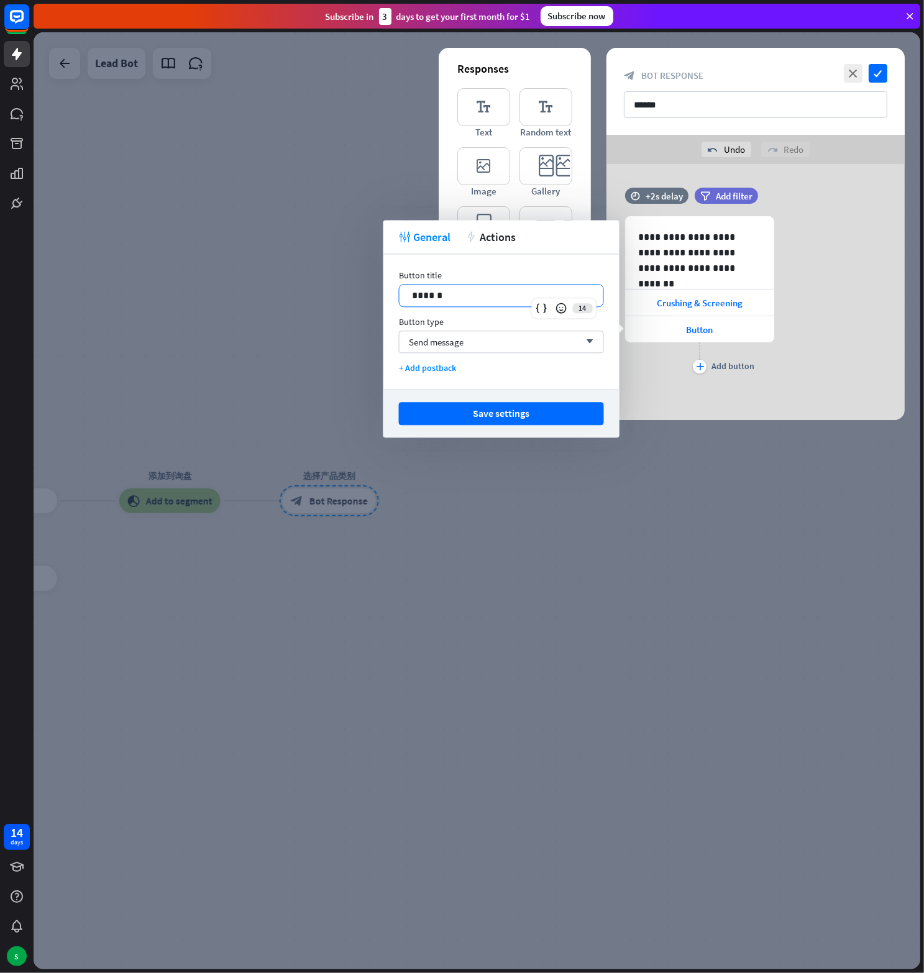
drag, startPoint x: 455, startPoint y: 288, endPoint x: 322, endPoint y: 272, distance: 134.6
click at [322, 272] on body "14 days S close Help Center arrow_left Back to home Subscribe [DATE] to get you…" at bounding box center [462, 486] width 924 height 973
click at [432, 298] on p "**********" at bounding box center [501, 296] width 179 height 16
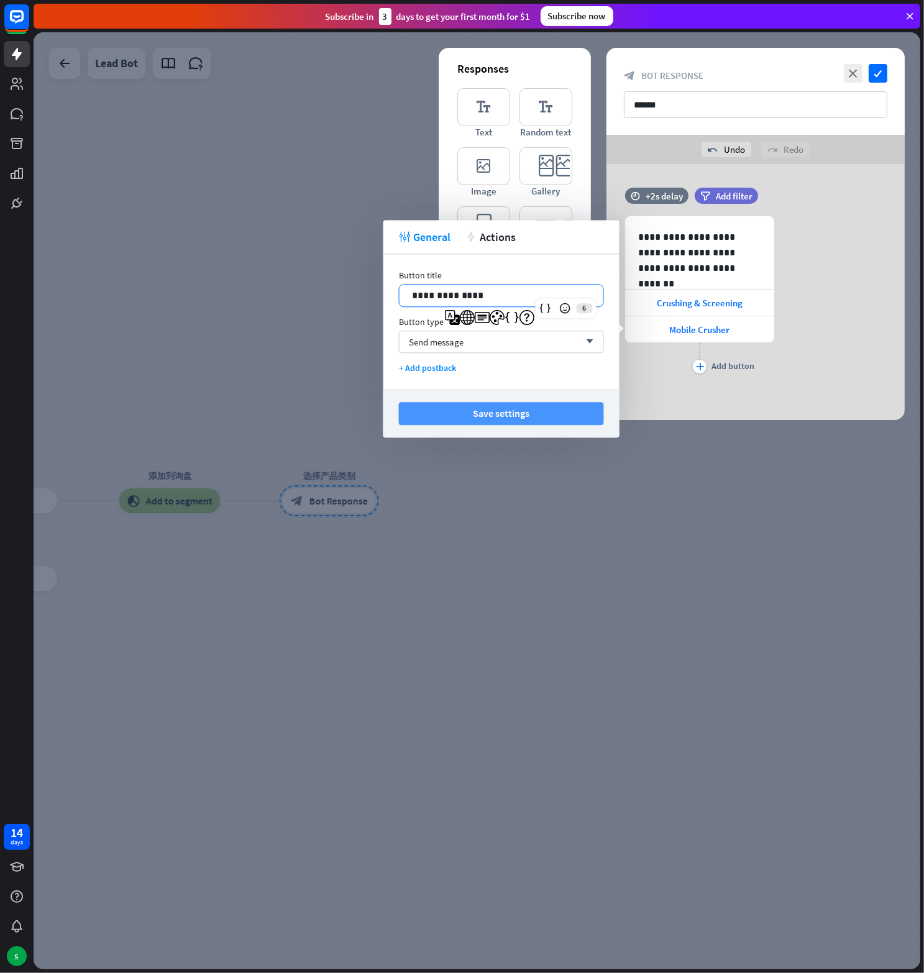
click at [508, 416] on button "Save settings" at bounding box center [501, 413] width 205 height 23
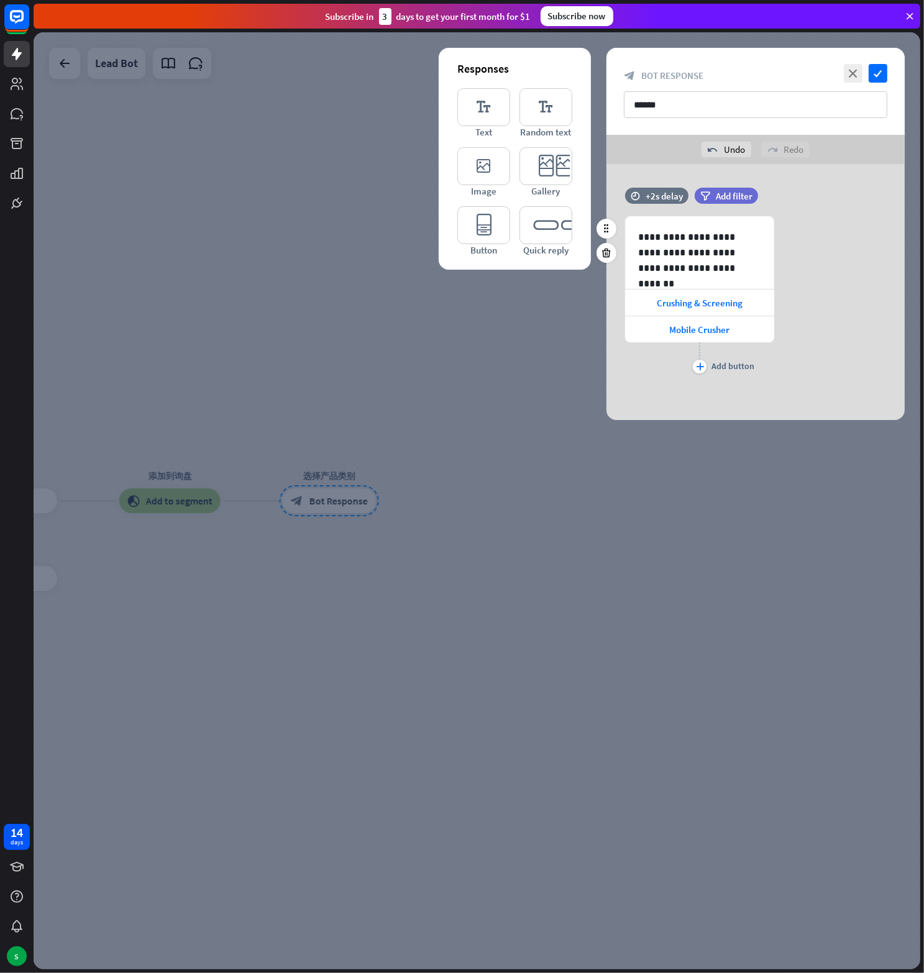
click at [706, 364] on div "plus Add button" at bounding box center [699, 357] width 149 height 31
click at [705, 368] on div "plus" at bounding box center [700, 367] width 14 height 14
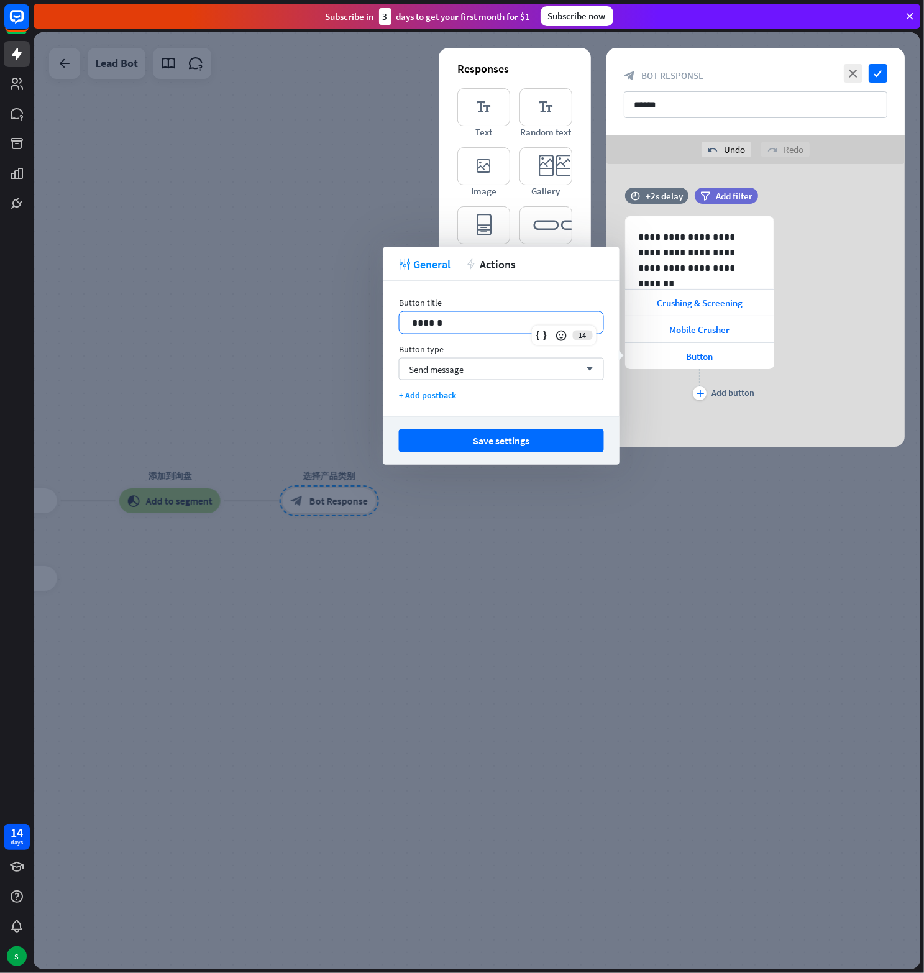
drag, startPoint x: 447, startPoint y: 318, endPoint x: 355, endPoint y: 311, distance: 92.2
click at [355, 311] on body "14 days S close Help Center arrow_left Back to home Subscribe [DATE] to get you…" at bounding box center [462, 486] width 924 height 973
click at [421, 328] on p "******" at bounding box center [501, 323] width 179 height 16
click at [421, 327] on p "******" at bounding box center [501, 323] width 179 height 16
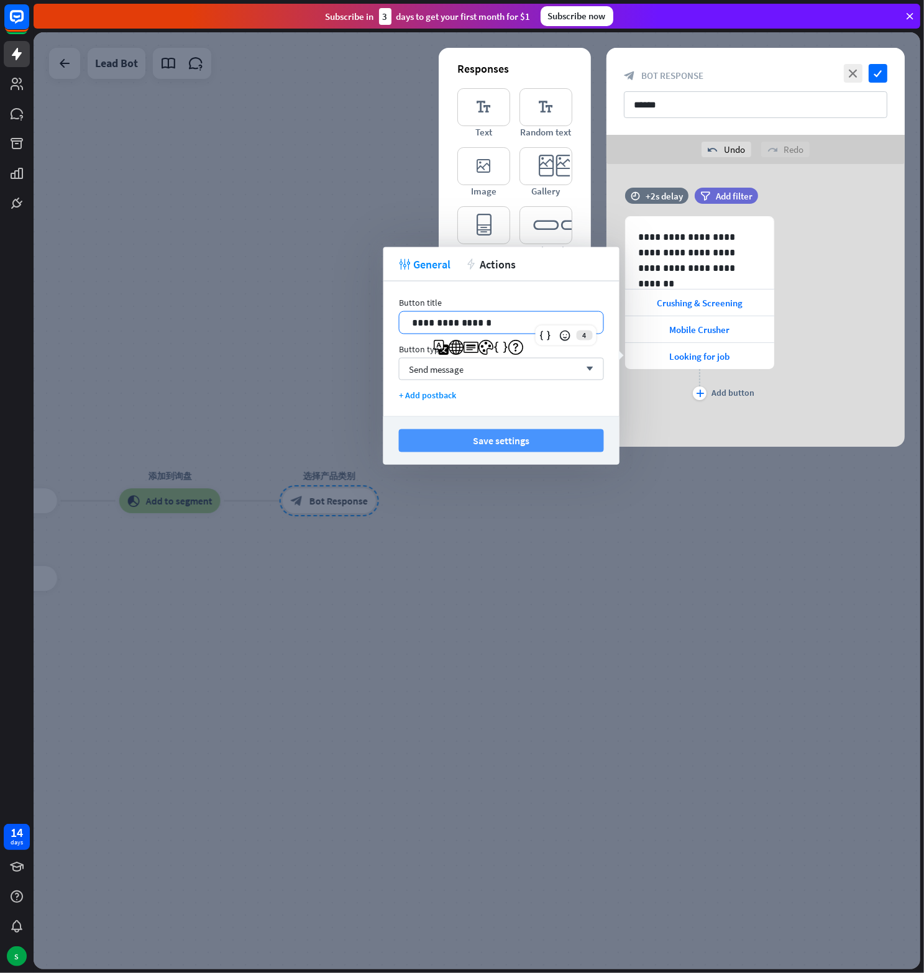
click at [484, 441] on button "Save settings" at bounding box center [501, 440] width 205 height 23
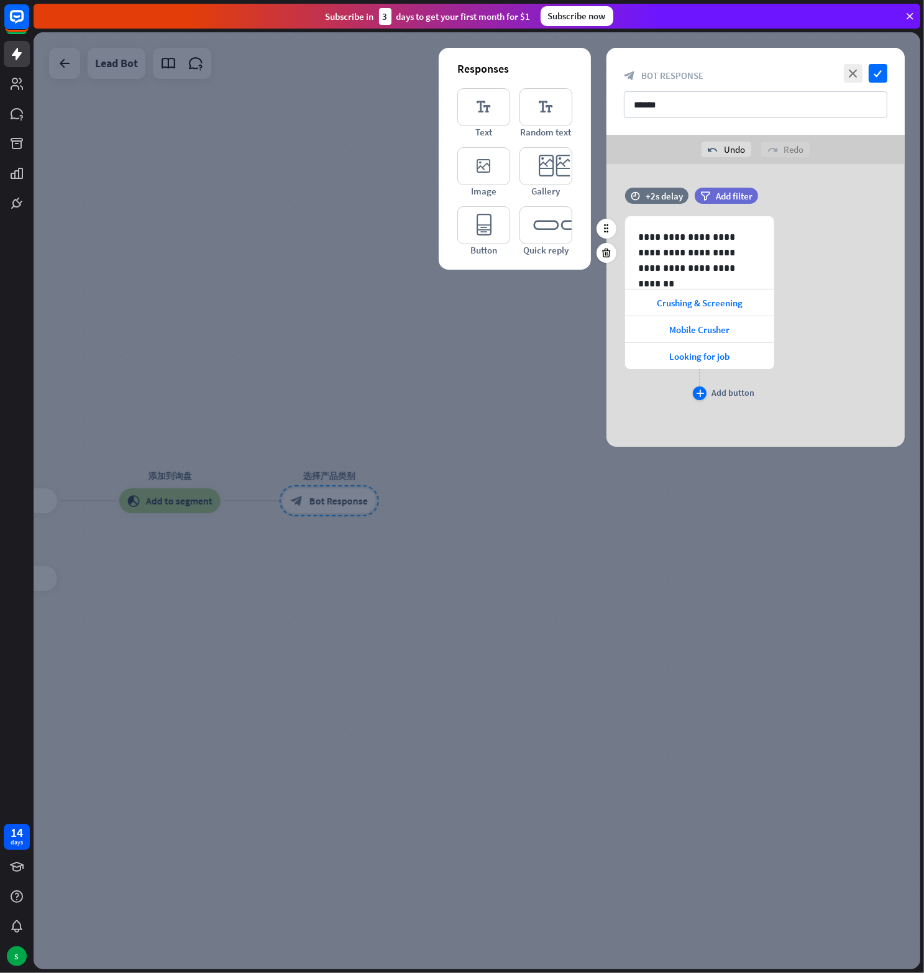
click at [698, 388] on div "plus" at bounding box center [700, 393] width 14 height 14
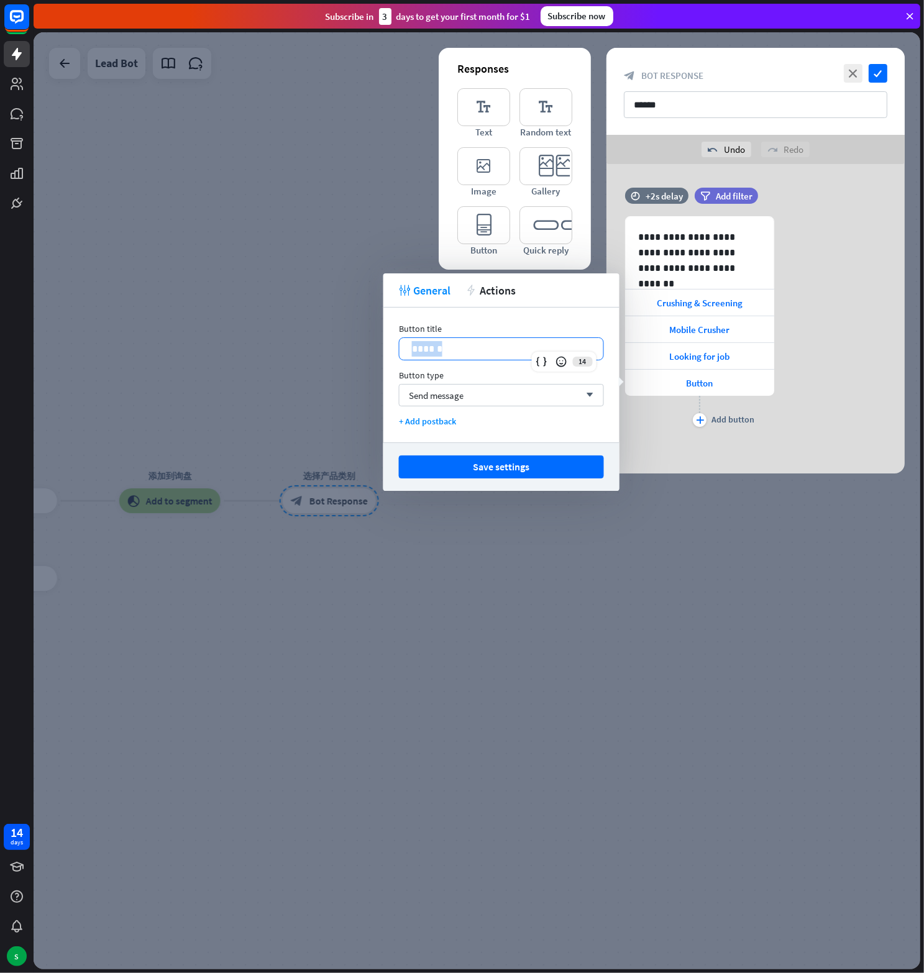
drag, startPoint x: 445, startPoint y: 353, endPoint x: 398, endPoint y: 349, distance: 47.4
click at [398, 349] on div "Button title 14 ****** Button type Send message arrow_down + Add postback" at bounding box center [501, 375] width 236 height 135
click at [496, 465] on button "Save settings" at bounding box center [501, 466] width 205 height 23
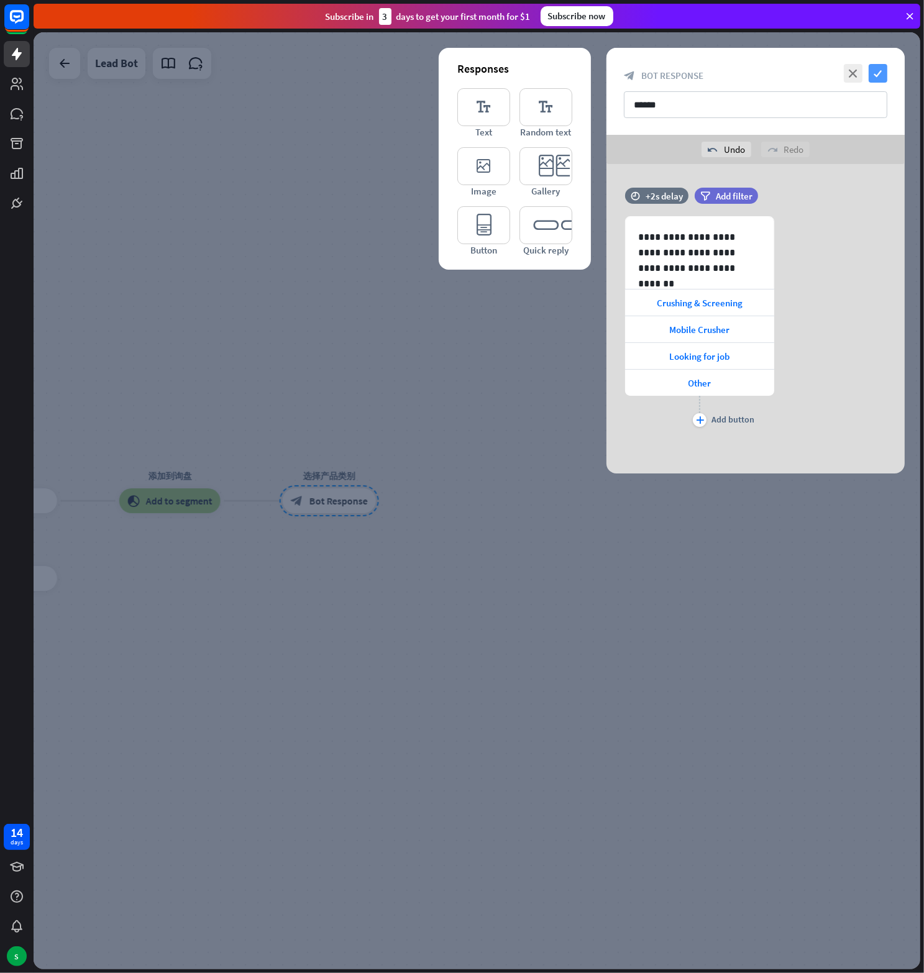
click at [880, 71] on icon "check" at bounding box center [878, 73] width 19 height 19
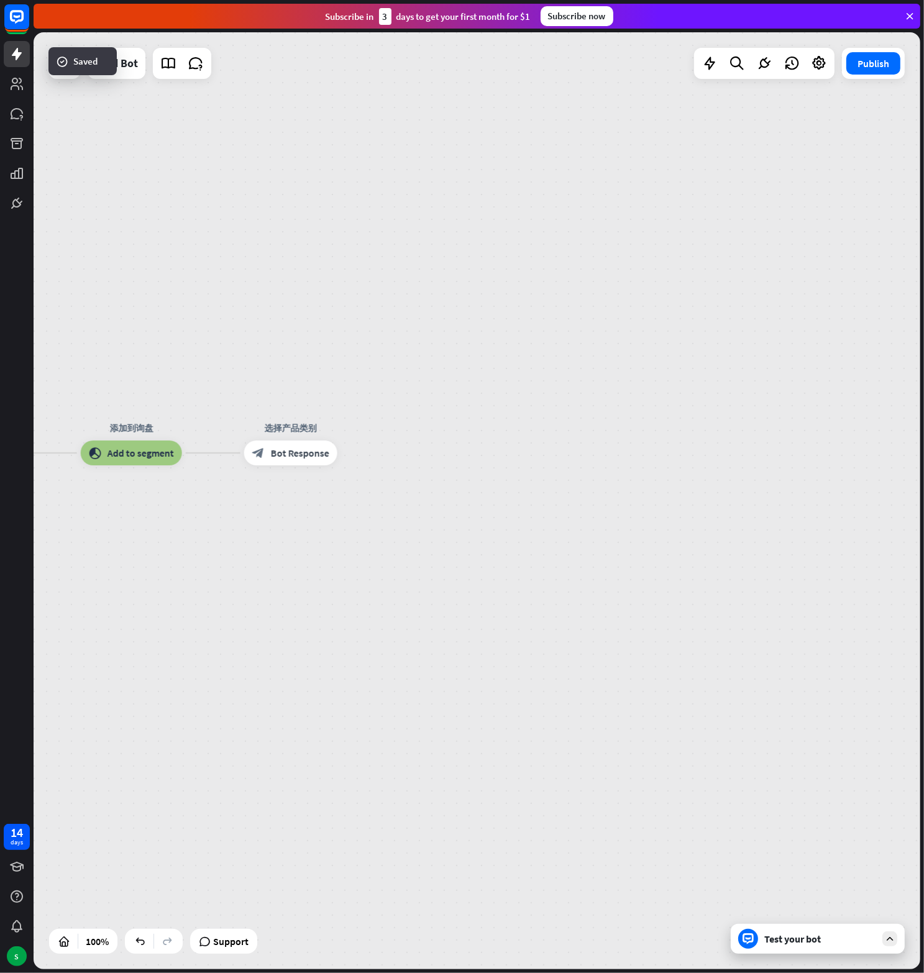
drag, startPoint x: 377, startPoint y: 417, endPoint x: 338, endPoint y: 370, distance: 60.5
click at [338, 370] on div "home_2 Start point Welcome message block_bot_response Bot Response block_user_i…" at bounding box center [477, 500] width 887 height 937
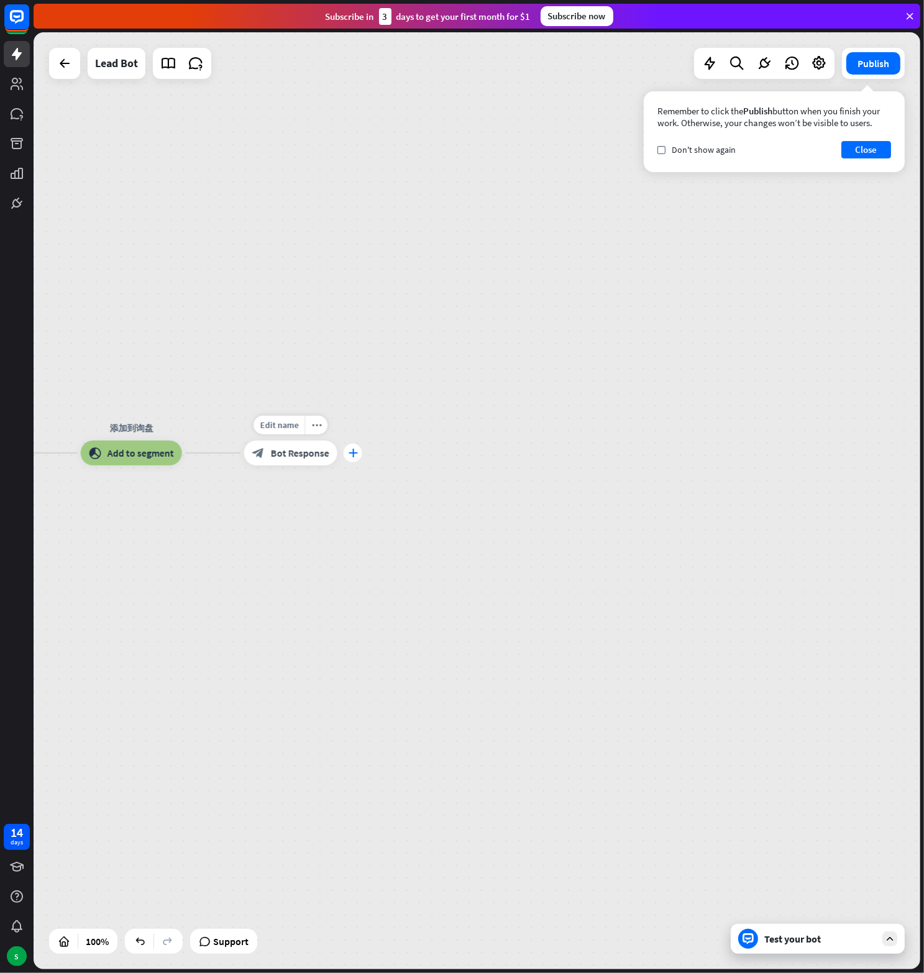
click at [352, 455] on icon "plus" at bounding box center [352, 453] width 9 height 9
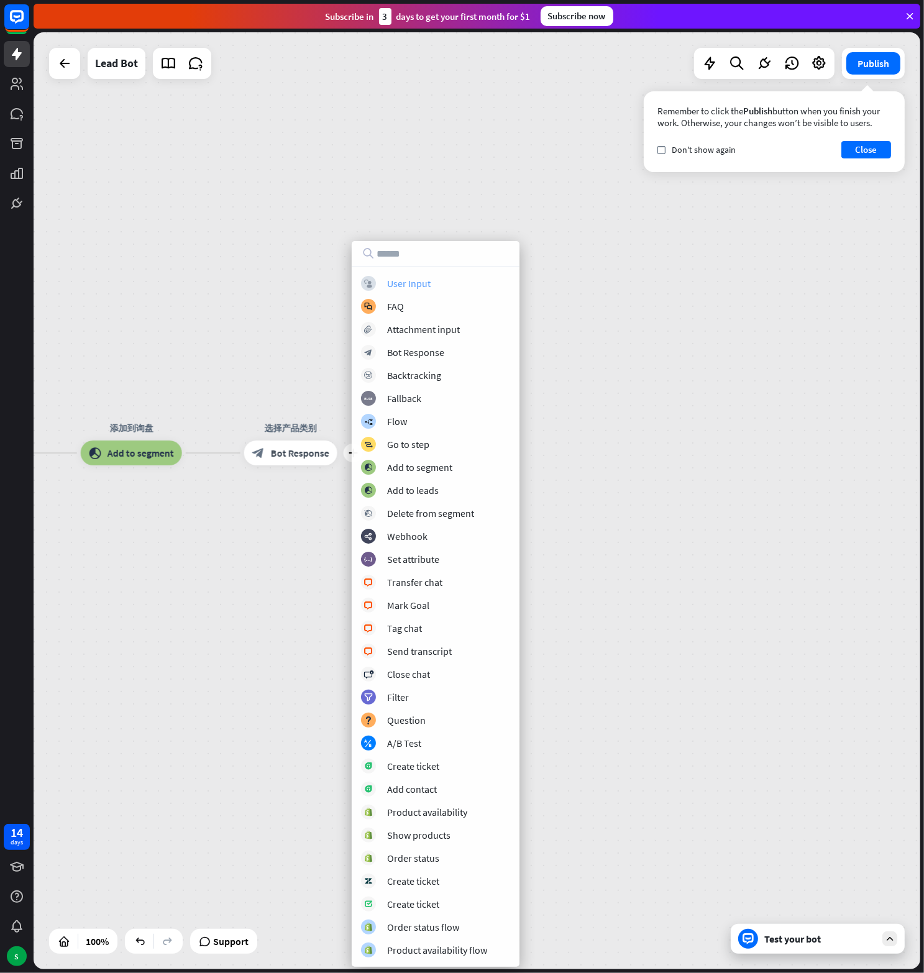
click at [413, 285] on div "User Input" at bounding box center [408, 283] width 43 height 12
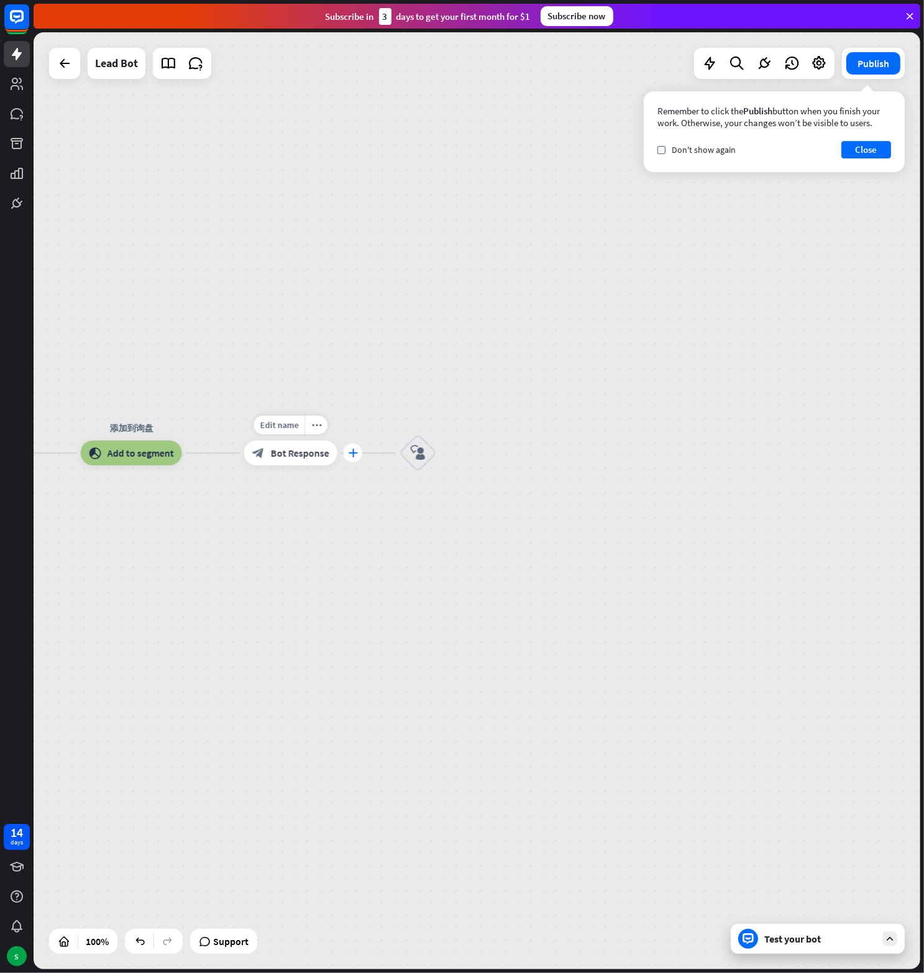
click at [350, 453] on icon "plus" at bounding box center [352, 453] width 9 height 9
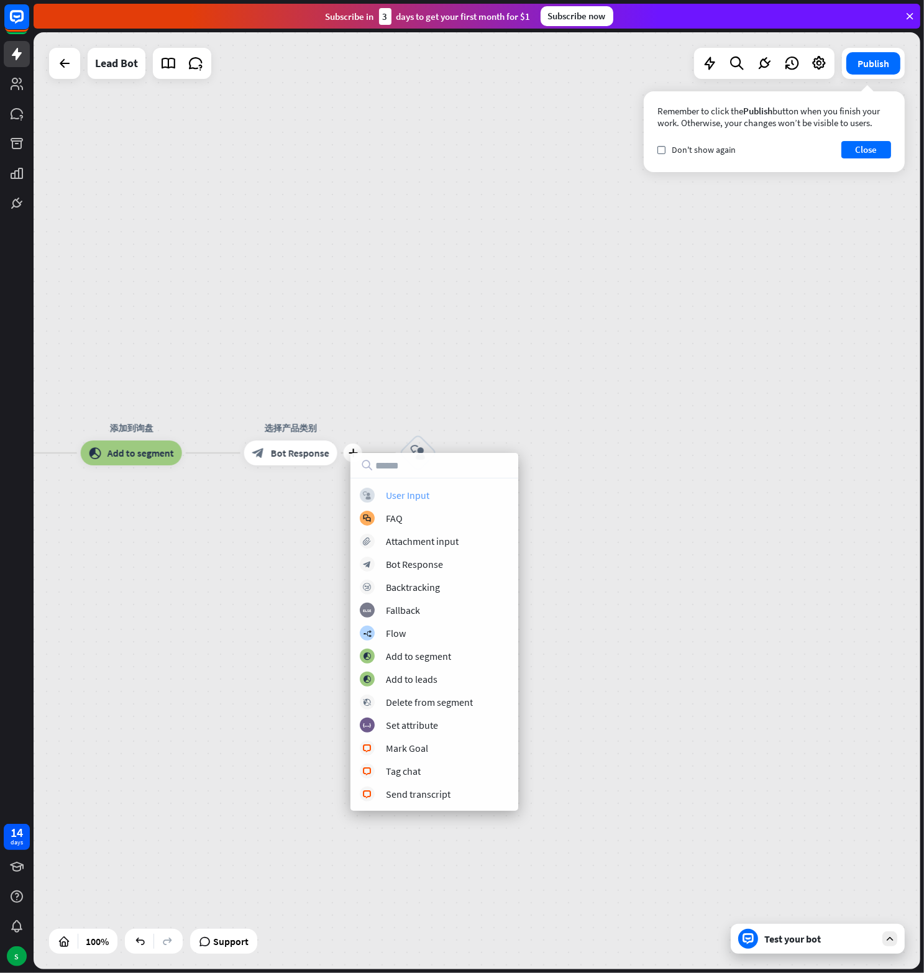
click at [387, 493] on div "User Input" at bounding box center [407, 495] width 43 height 12
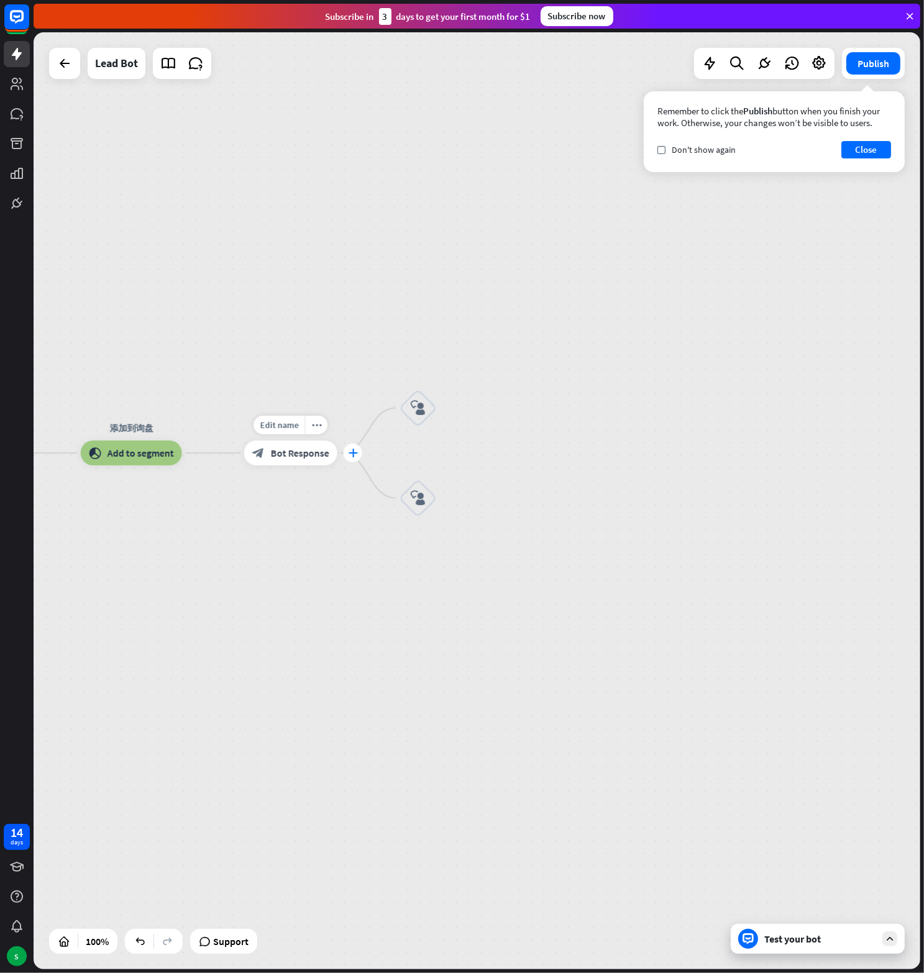
click at [350, 455] on icon "plus" at bounding box center [352, 453] width 9 height 9
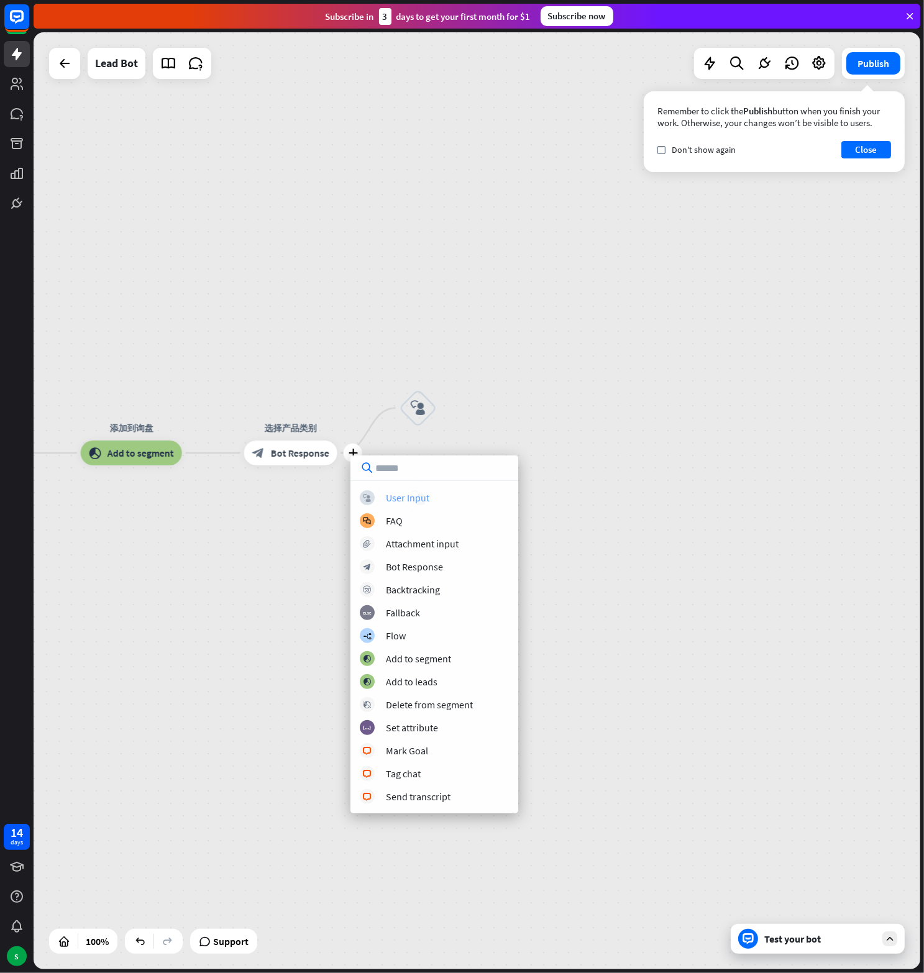
click at [385, 497] on div "block_user_input User Input" at bounding box center [434, 497] width 149 height 15
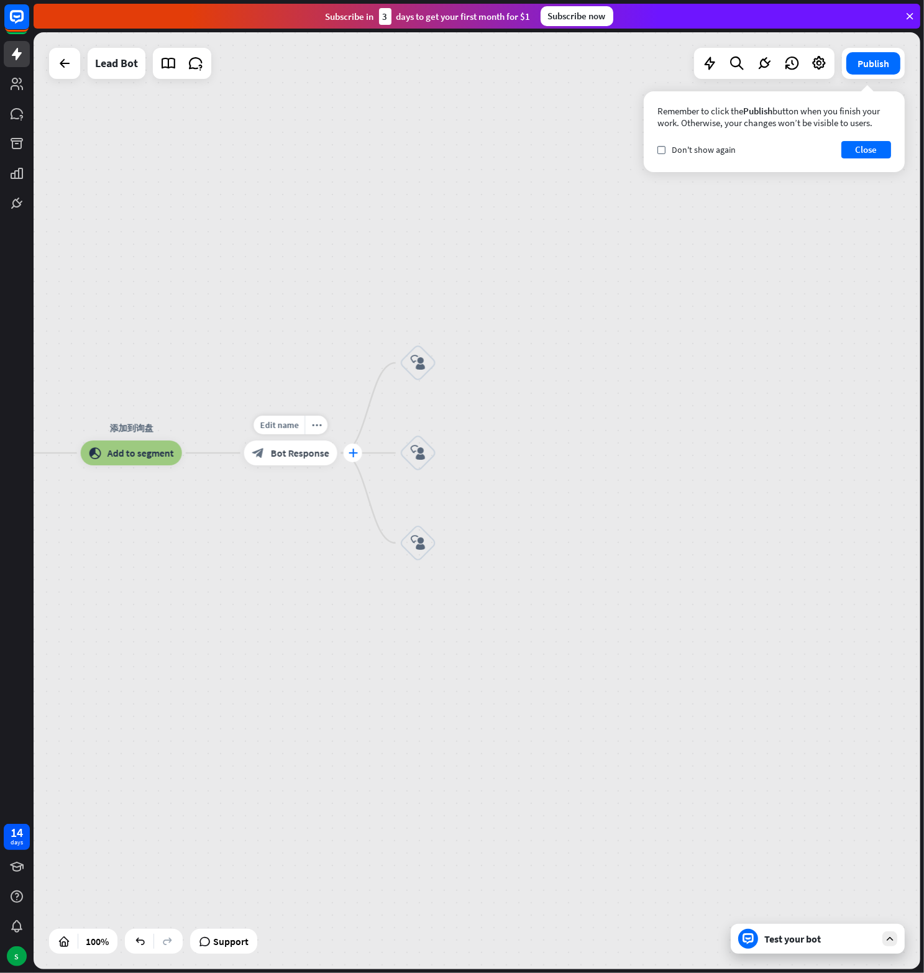
click at [350, 454] on icon "plus" at bounding box center [352, 453] width 9 height 9
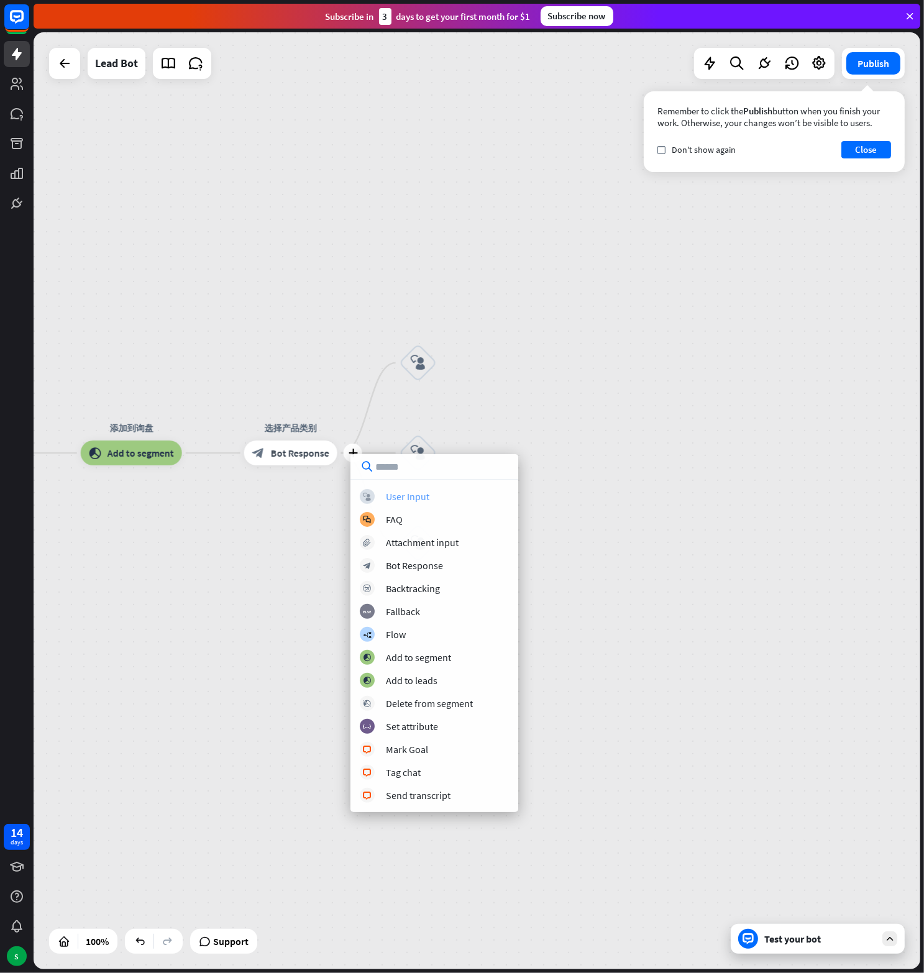
click at [403, 498] on div "User Input" at bounding box center [407, 496] width 43 height 12
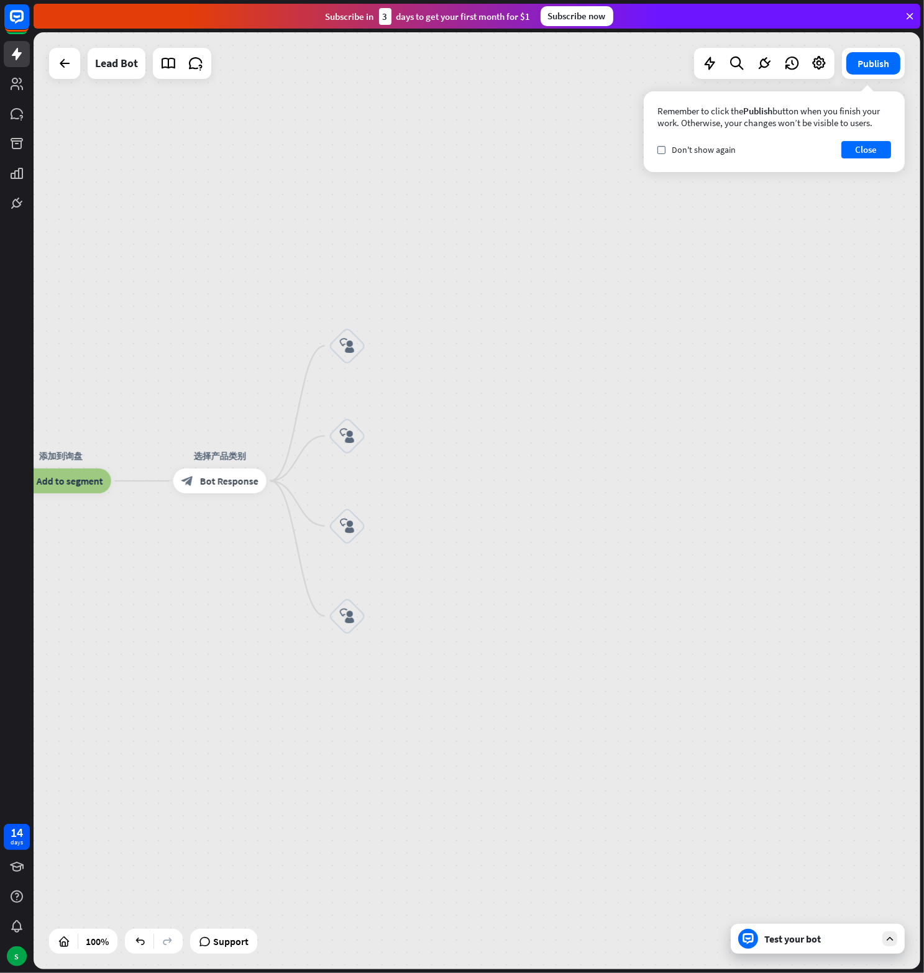
drag, startPoint x: 293, startPoint y: 317, endPoint x: 194, endPoint y: 401, distance: 129.1
click at [194, 401] on div "home_2 Start point Welcome message block_bot_response Bot Response block_user_i…" at bounding box center [477, 500] width 887 height 937
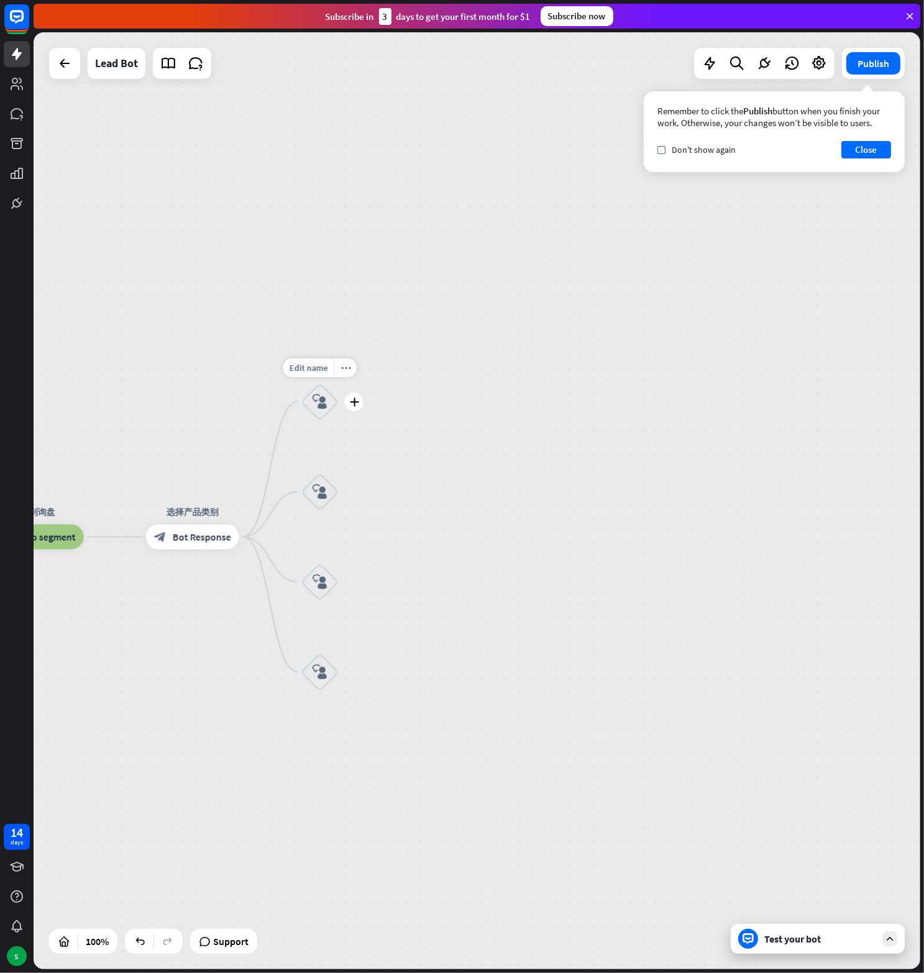
click at [319, 402] on icon "block_user_input" at bounding box center [320, 402] width 15 height 15
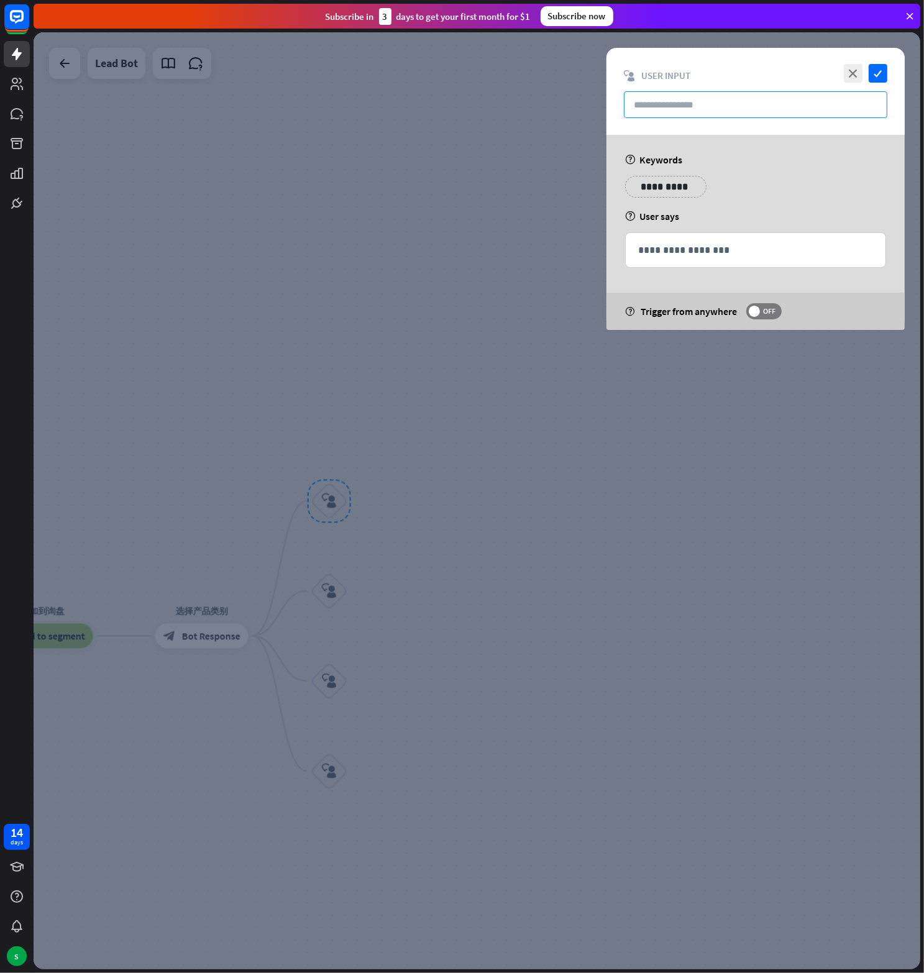
click at [690, 114] on input "text" at bounding box center [755, 104] width 263 height 27
paste input "**********"
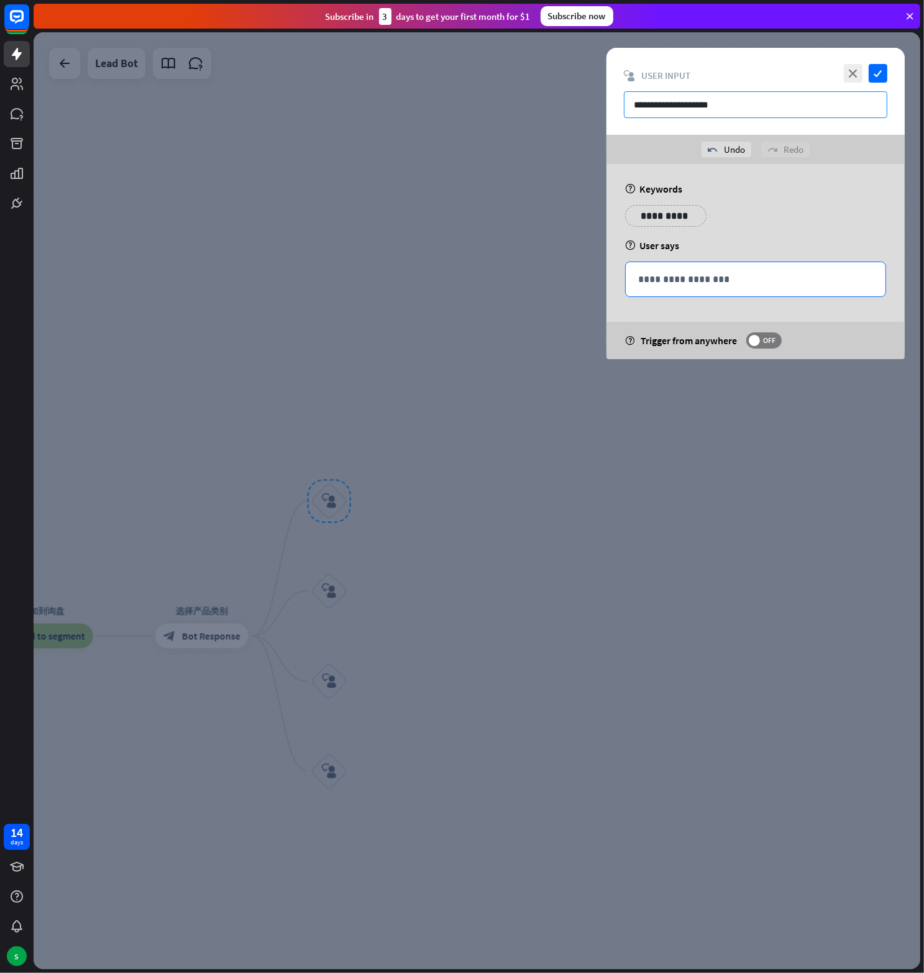
type input "**********"
click at [692, 270] on div "**********" at bounding box center [756, 279] width 260 height 34
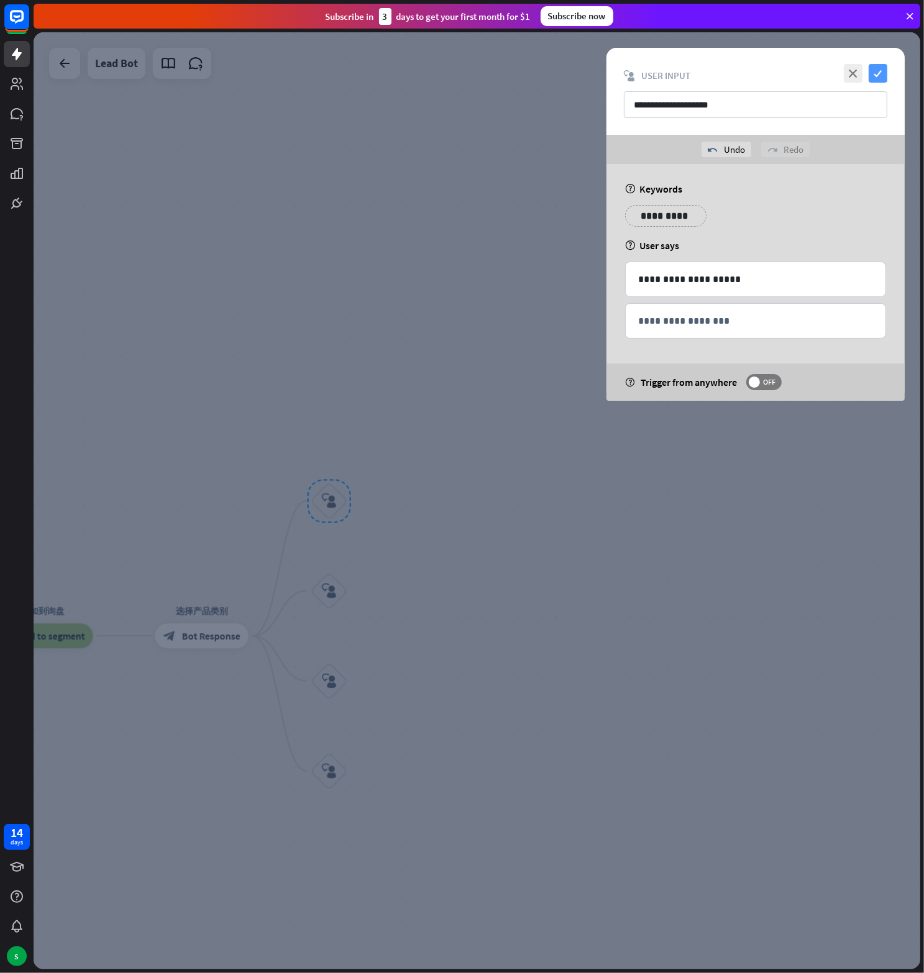
click at [877, 73] on icon "check" at bounding box center [878, 73] width 19 height 19
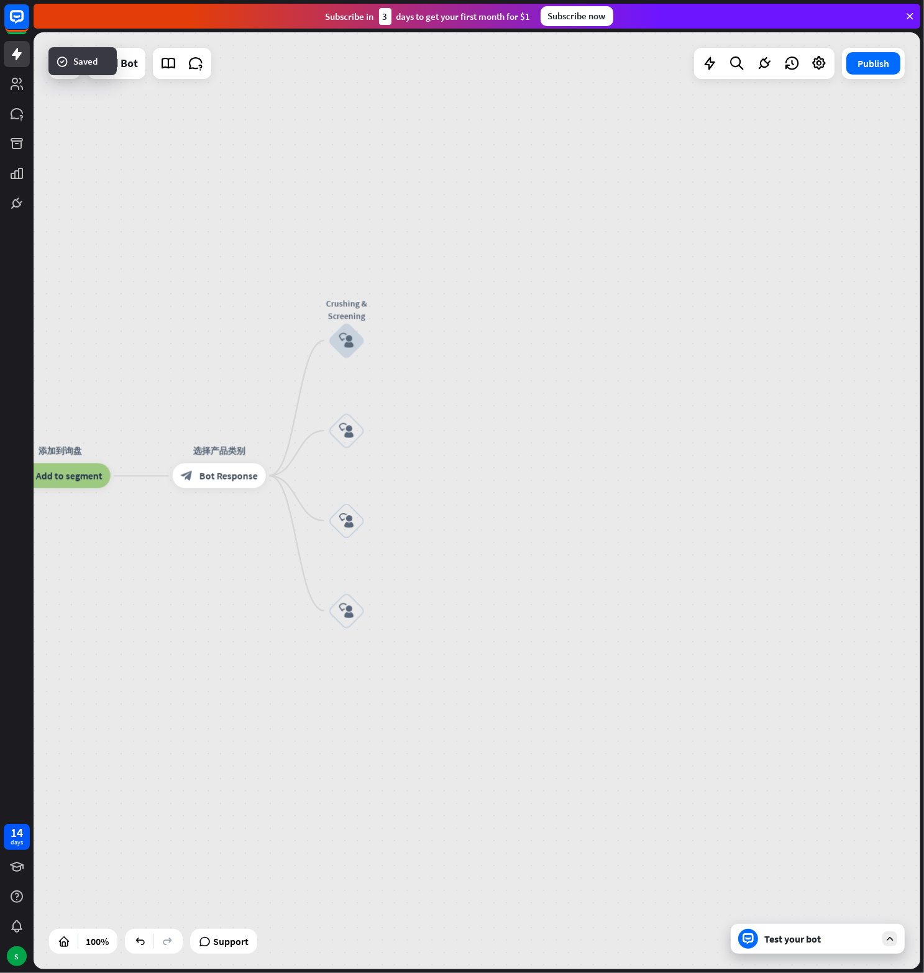
drag, startPoint x: 189, startPoint y: 501, endPoint x: 207, endPoint y: 336, distance: 166.2
click at [207, 336] on div "home_2 Start point Welcome message block_bot_response Bot Response block_user_i…" at bounding box center [477, 500] width 887 height 937
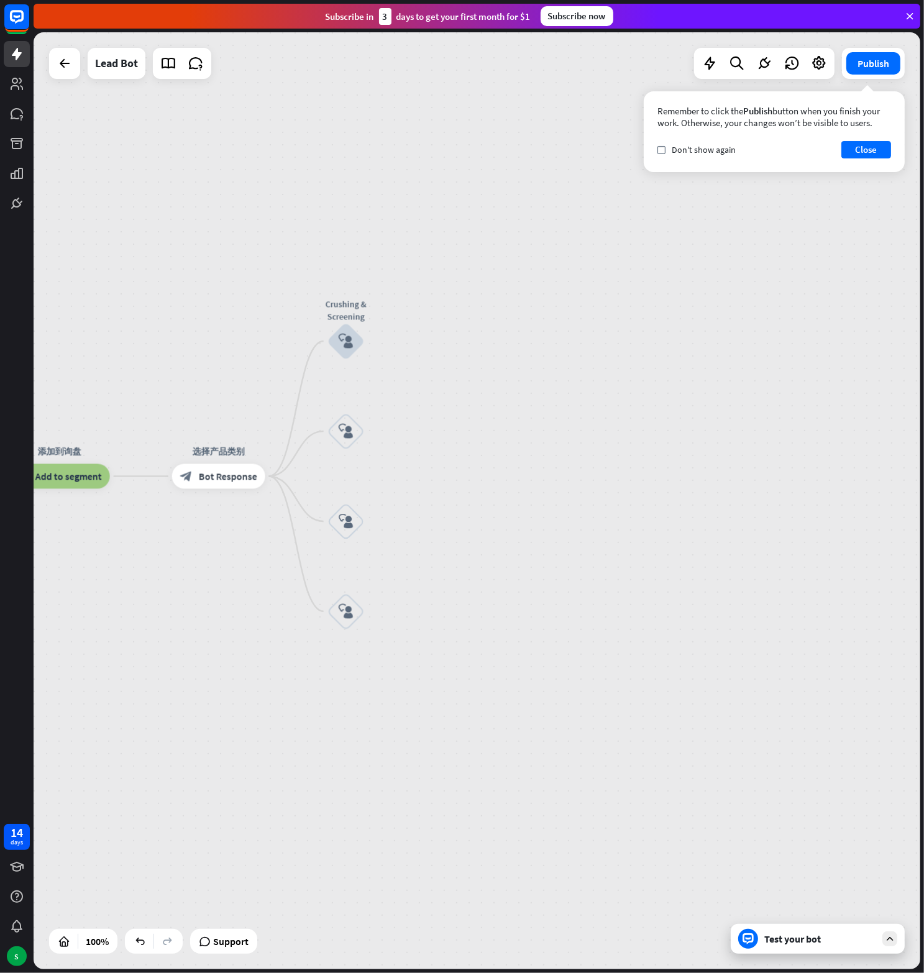
drag, startPoint x: 70, startPoint y: 547, endPoint x: 119, endPoint y: 560, distance: 51.2
click at [119, 560] on div "home_2 Start point Welcome message block_bot_response Bot Response block_user_i…" at bounding box center [477, 500] width 887 height 937
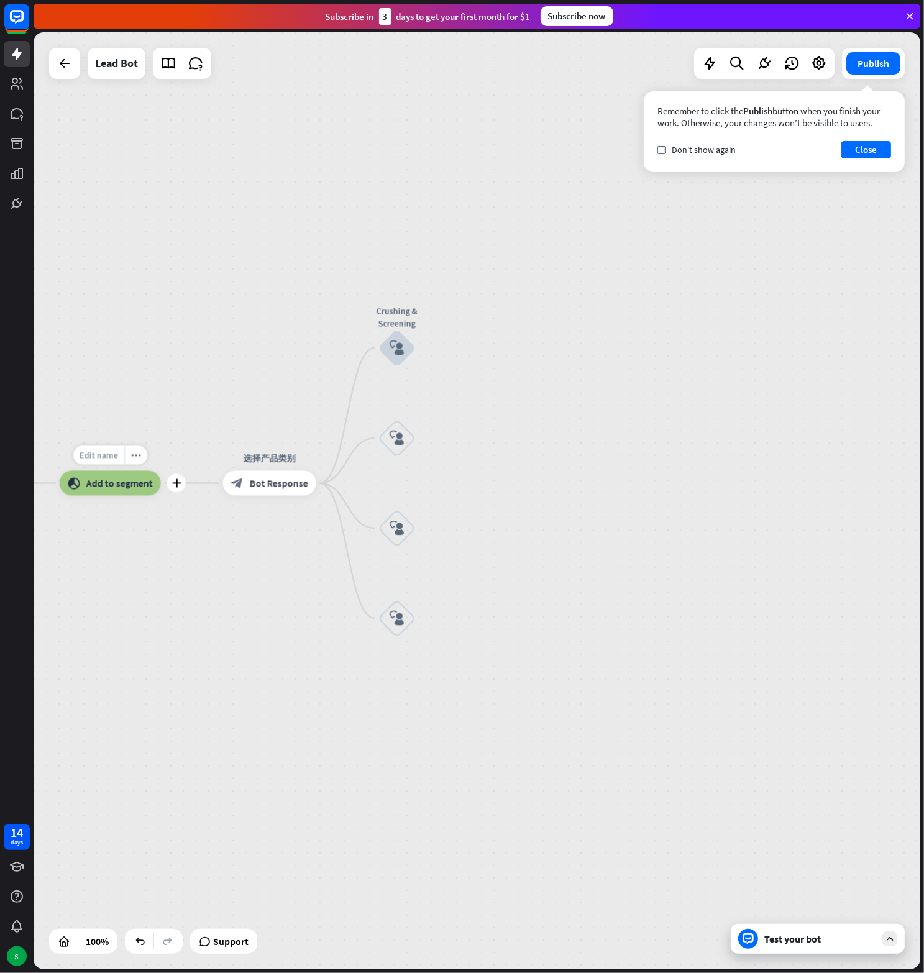
click at [115, 456] on span "Edit name" at bounding box center [99, 455] width 39 height 11
click at [123, 455] on input "*****" at bounding box center [109, 455] width 87 height 17
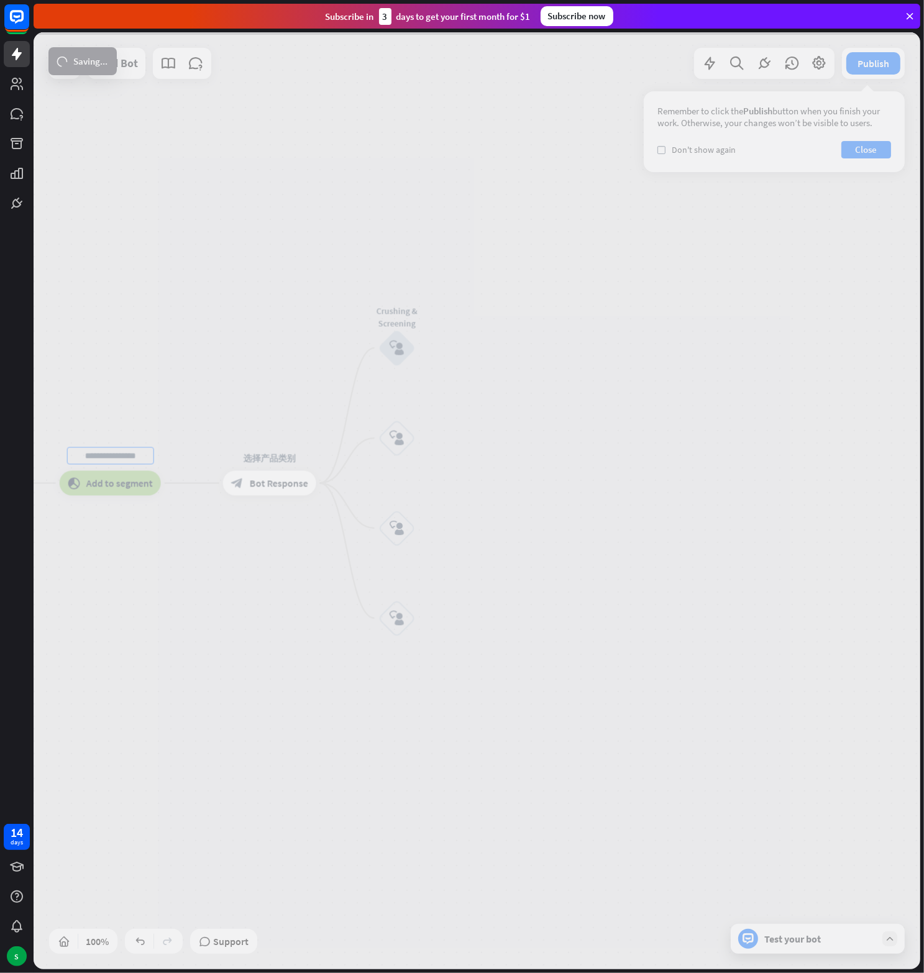
click at [144, 541] on div "home_2 Start point Welcome message block_bot_response Bot Response block_user_i…" at bounding box center [477, 500] width 887 height 937
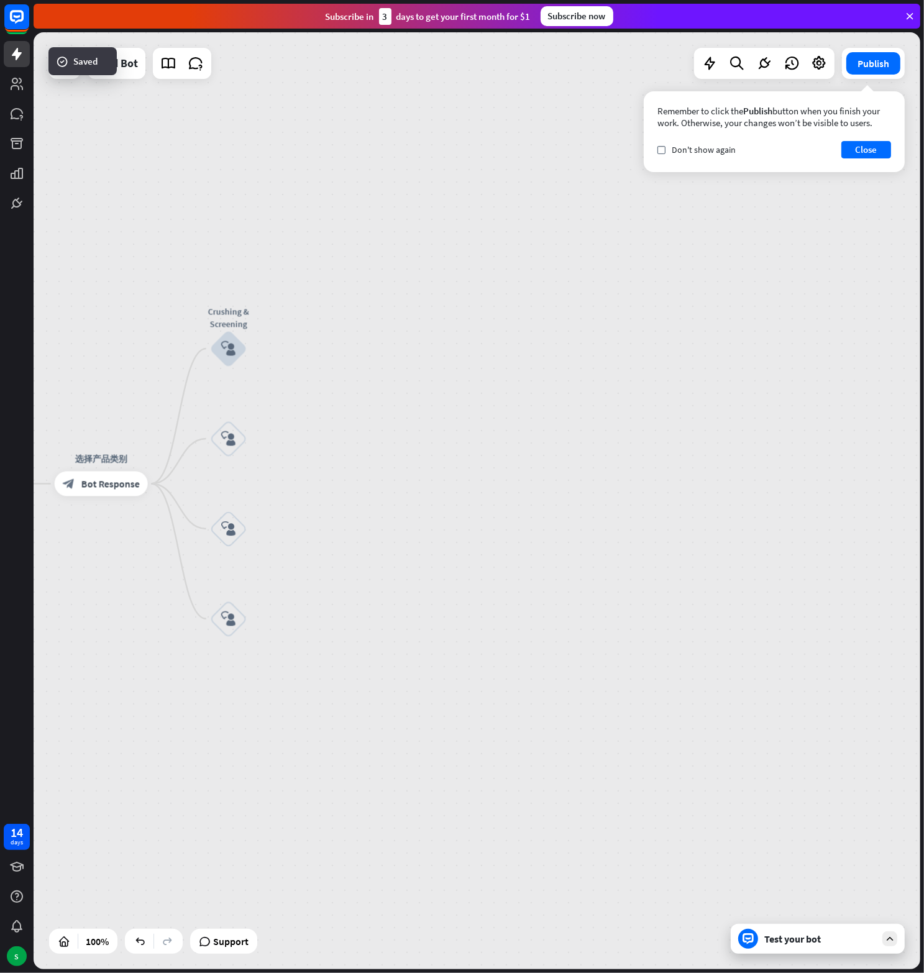
drag, startPoint x: 239, startPoint y: 316, endPoint x: 70, endPoint y: 317, distance: 168.4
click at [70, 317] on div "home_2 Start point Welcome message block_bot_response Bot Response block_user_i…" at bounding box center [477, 500] width 887 height 937
click at [260, 350] on icon "plus" at bounding box center [262, 348] width 9 height 9
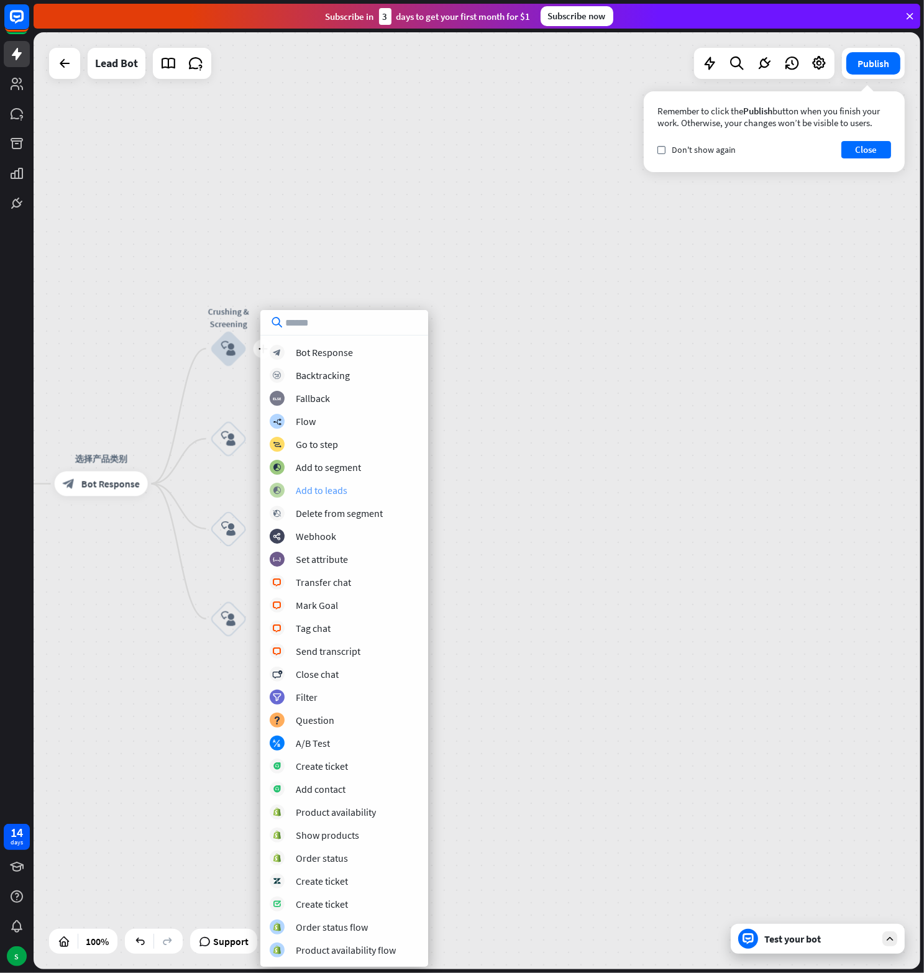
click at [326, 484] on div "Add to leads" at bounding box center [322, 490] width 52 height 12
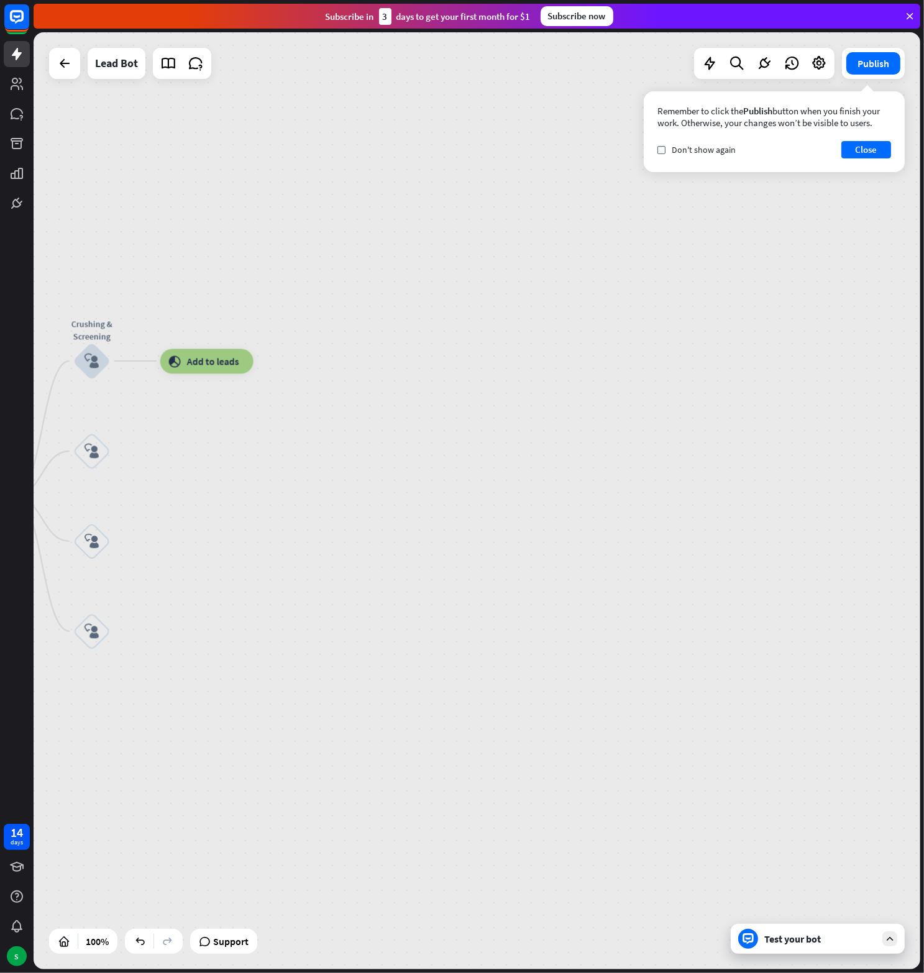
drag, startPoint x: 429, startPoint y: 294, endPoint x: 292, endPoint y: 306, distance: 137.2
click at [292, 306] on div "home_2 Start point Welcome message block_bot_response Bot Response block_user_i…" at bounding box center [477, 500] width 887 height 937
click at [268, 363] on icon "plus" at bounding box center [268, 361] width 9 height 9
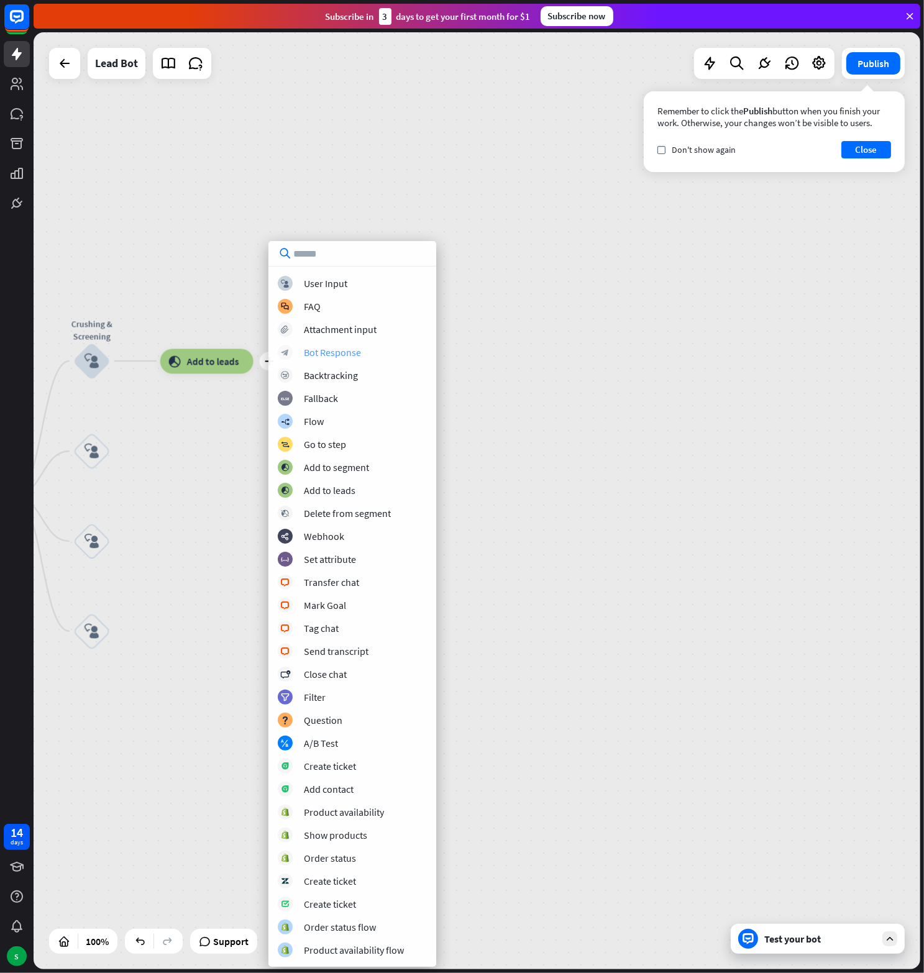
click at [327, 357] on div "Bot Response" at bounding box center [332, 352] width 57 height 12
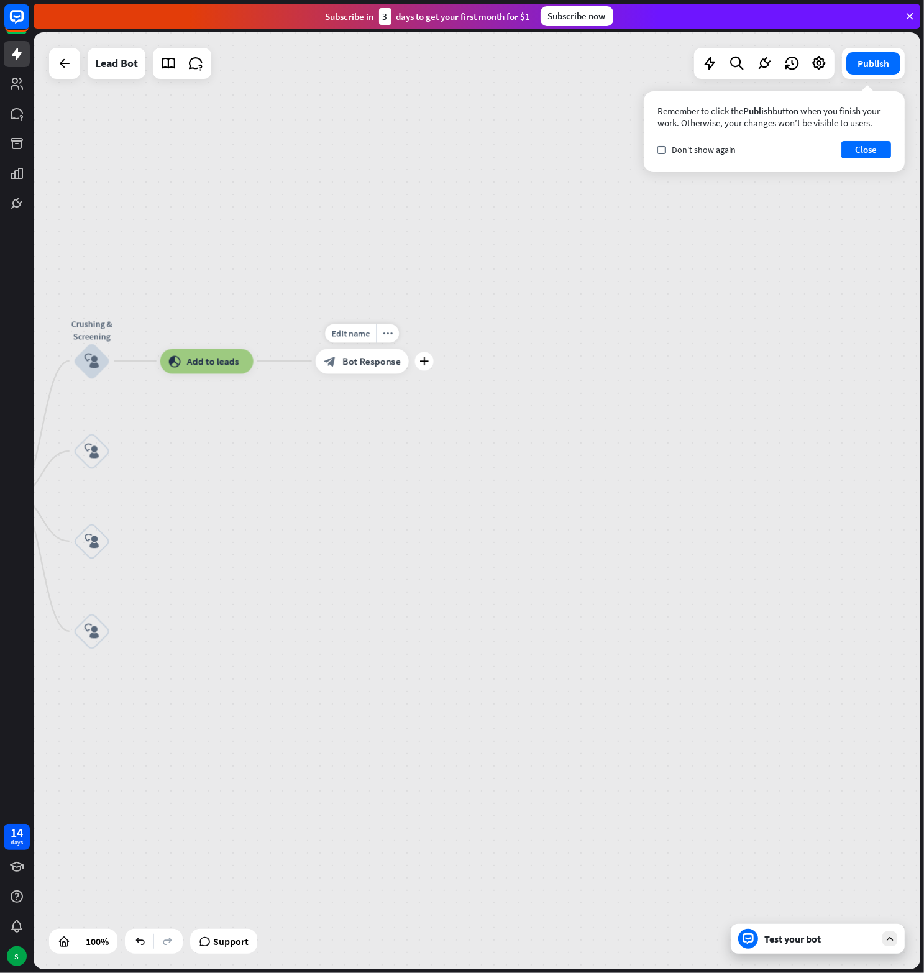
click at [340, 362] on div "block_bot_response Bot Response" at bounding box center [362, 361] width 93 height 25
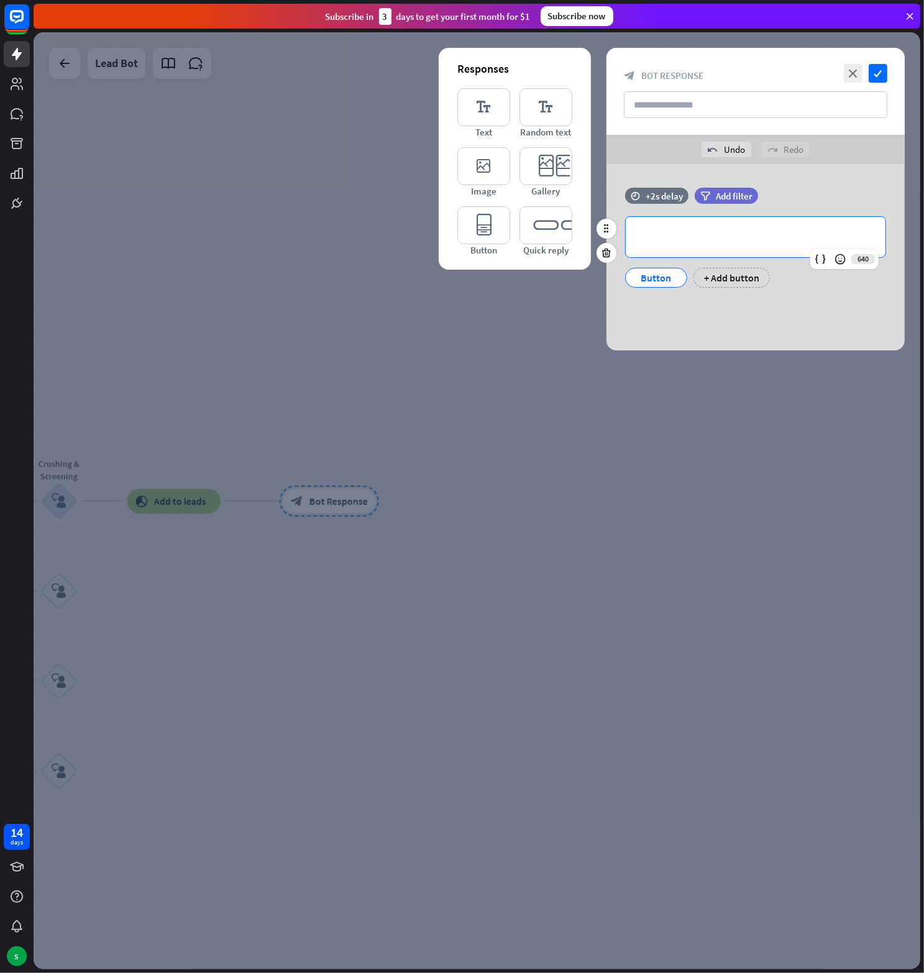
click at [691, 238] on p "**********" at bounding box center [755, 237] width 235 height 16
click at [646, 277] on div "Button" at bounding box center [656, 277] width 41 height 19
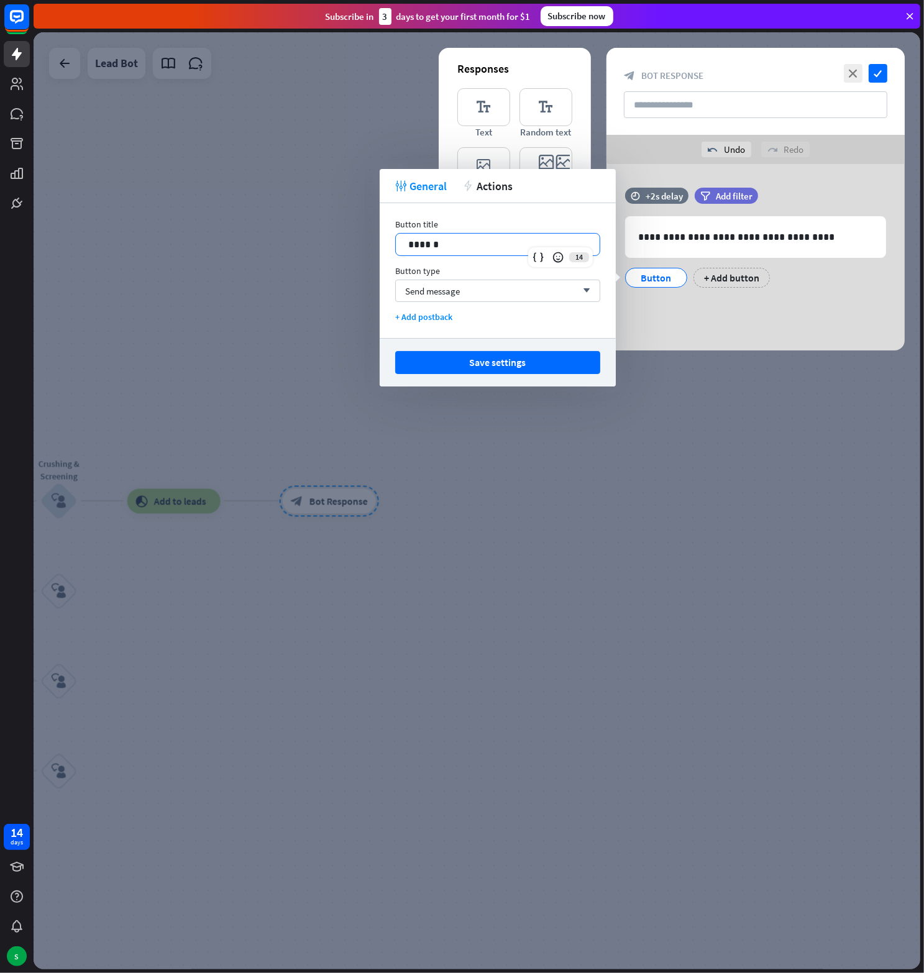
drag, startPoint x: 464, startPoint y: 243, endPoint x: 362, endPoint y: 235, distance: 102.8
click at [363, 235] on body "14 days S close Help Center arrow_left Back to home Subscribe [DATE] to get you…" at bounding box center [462, 486] width 924 height 973
click at [435, 244] on p "******" at bounding box center [497, 245] width 179 height 16
click at [504, 357] on button "Save settings" at bounding box center [497, 362] width 205 height 23
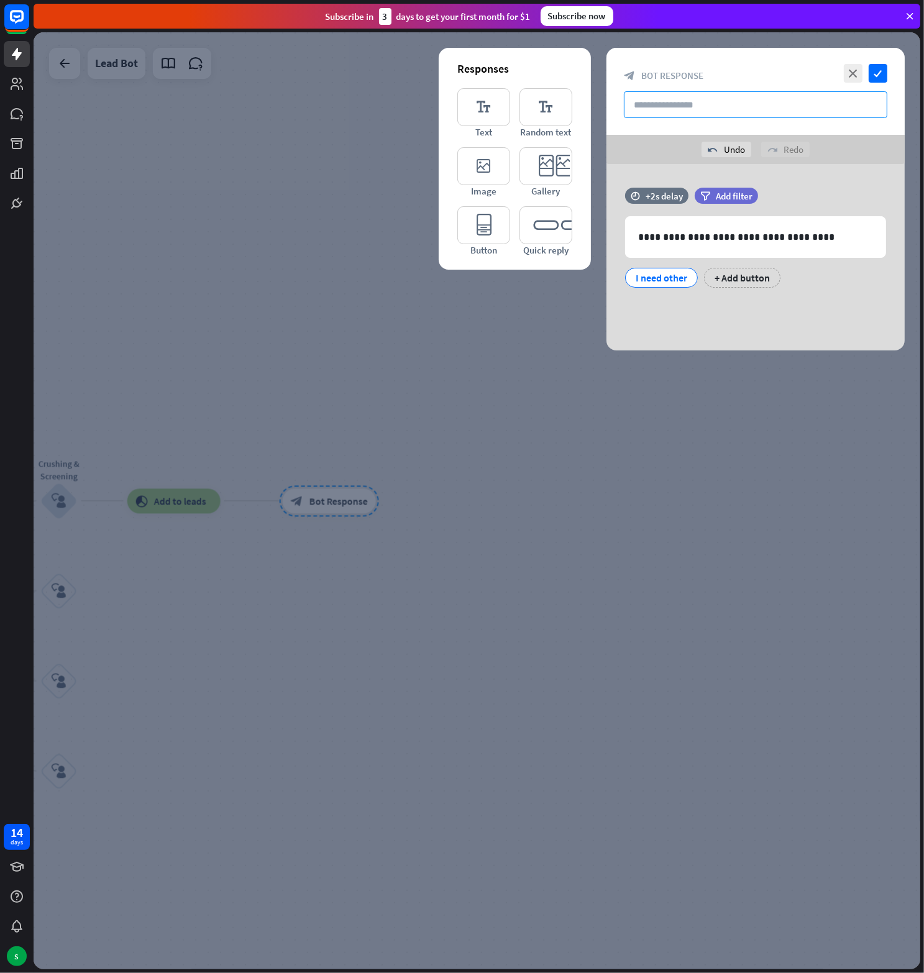
click at [680, 104] on input "text" at bounding box center [755, 104] width 263 height 27
paste input "*******"
type input "*******"
click at [875, 75] on icon "check" at bounding box center [878, 73] width 19 height 19
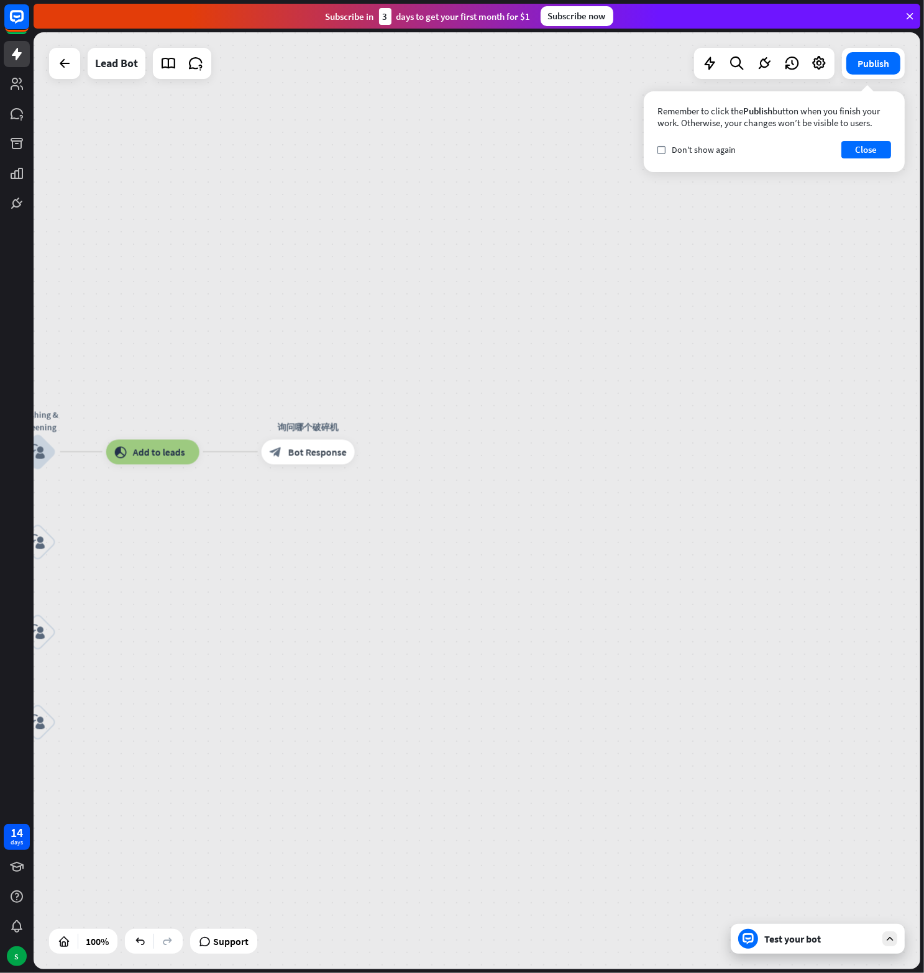
drag, startPoint x: 317, startPoint y: 595, endPoint x: 296, endPoint y: 546, distance: 53.4
click at [296, 546] on div "home_2 Start point Welcome message block_bot_response Bot Response block_user_i…" at bounding box center [477, 500] width 887 height 937
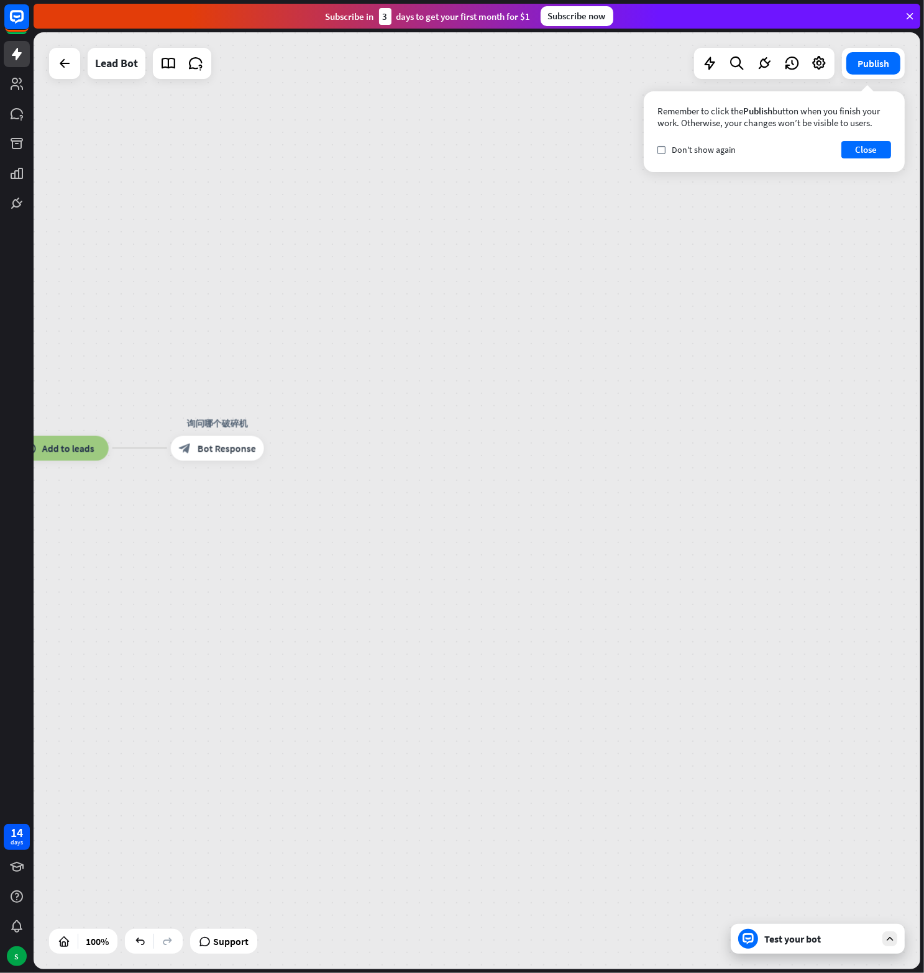
drag, startPoint x: 407, startPoint y: 504, endPoint x: 303, endPoint y: 501, distance: 104.4
click at [303, 501] on div "home_2 Start point Welcome message block_bot_response Bot Response block_user_i…" at bounding box center [477, 500] width 887 height 937
click at [271, 455] on div "plus" at bounding box center [266, 448] width 19 height 19
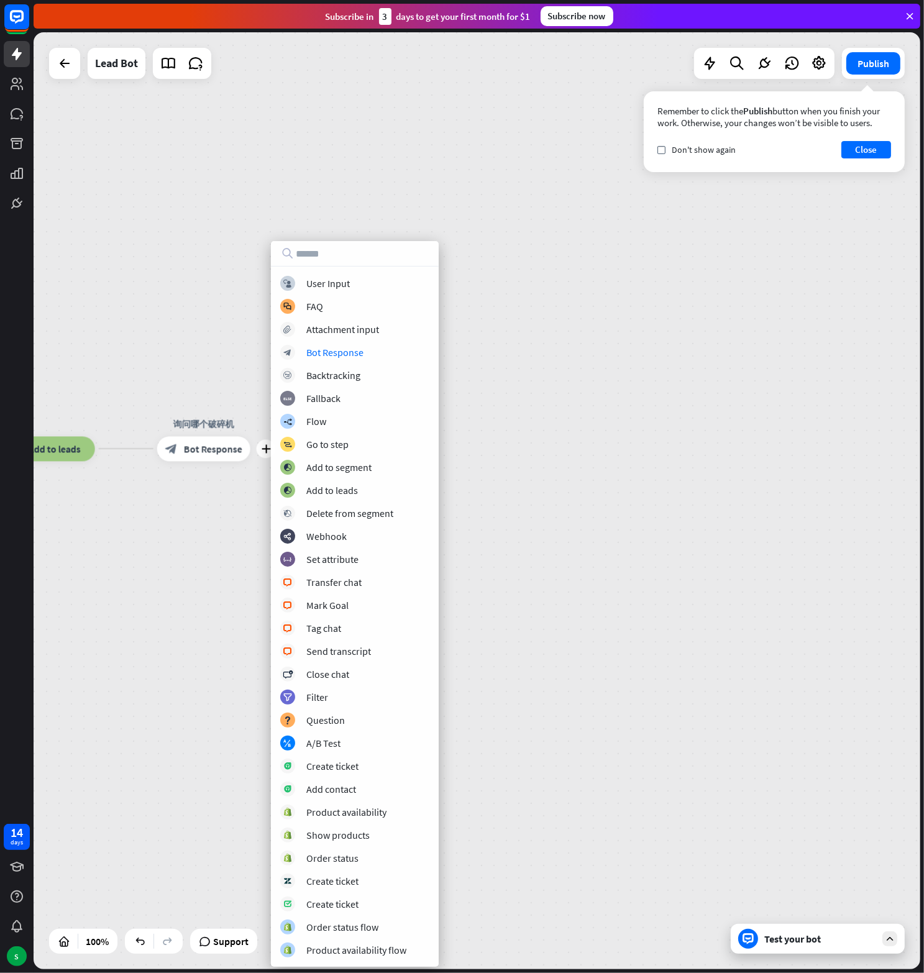
click at [201, 495] on div "home_2 Start point Welcome message block_bot_response Bot Response block_user_i…" at bounding box center [477, 500] width 887 height 937
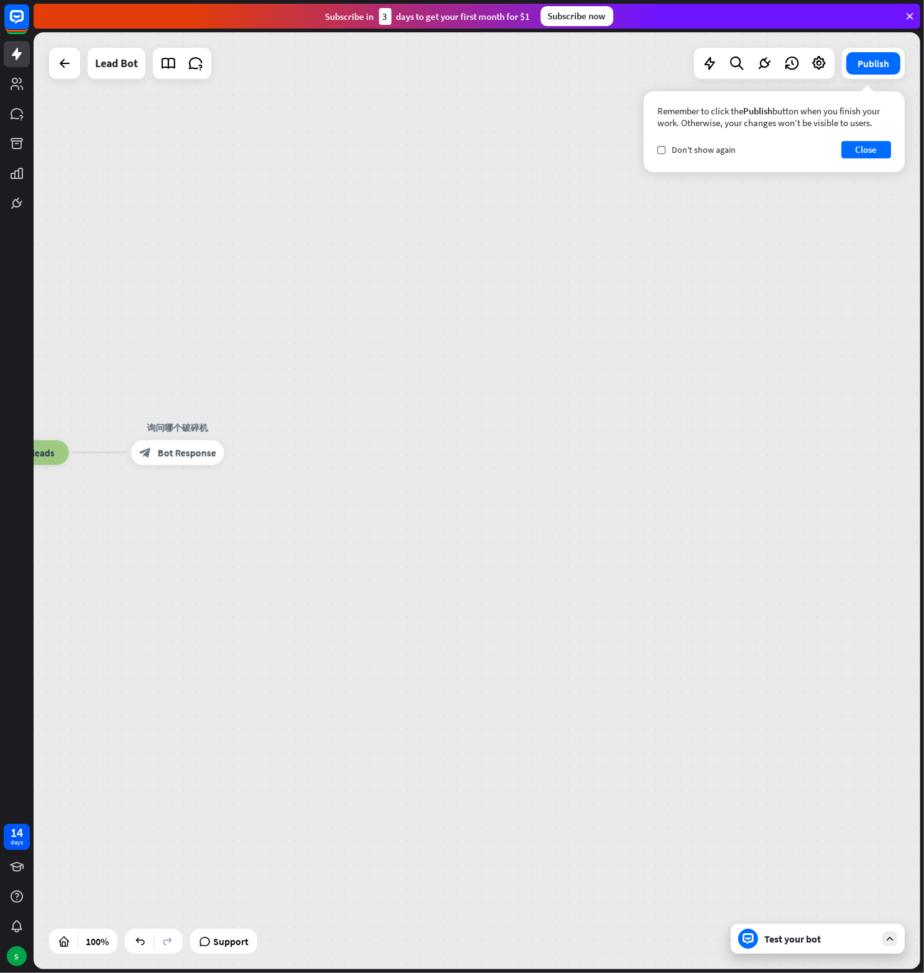
drag, startPoint x: 180, startPoint y: 496, endPoint x: 154, endPoint y: 500, distance: 26.4
click at [154, 500] on div "home_2 Start point Welcome message block_bot_response Bot Response block_user_i…" at bounding box center [477, 500] width 887 height 937
click at [245, 451] on div "plus" at bounding box center [240, 452] width 19 height 19
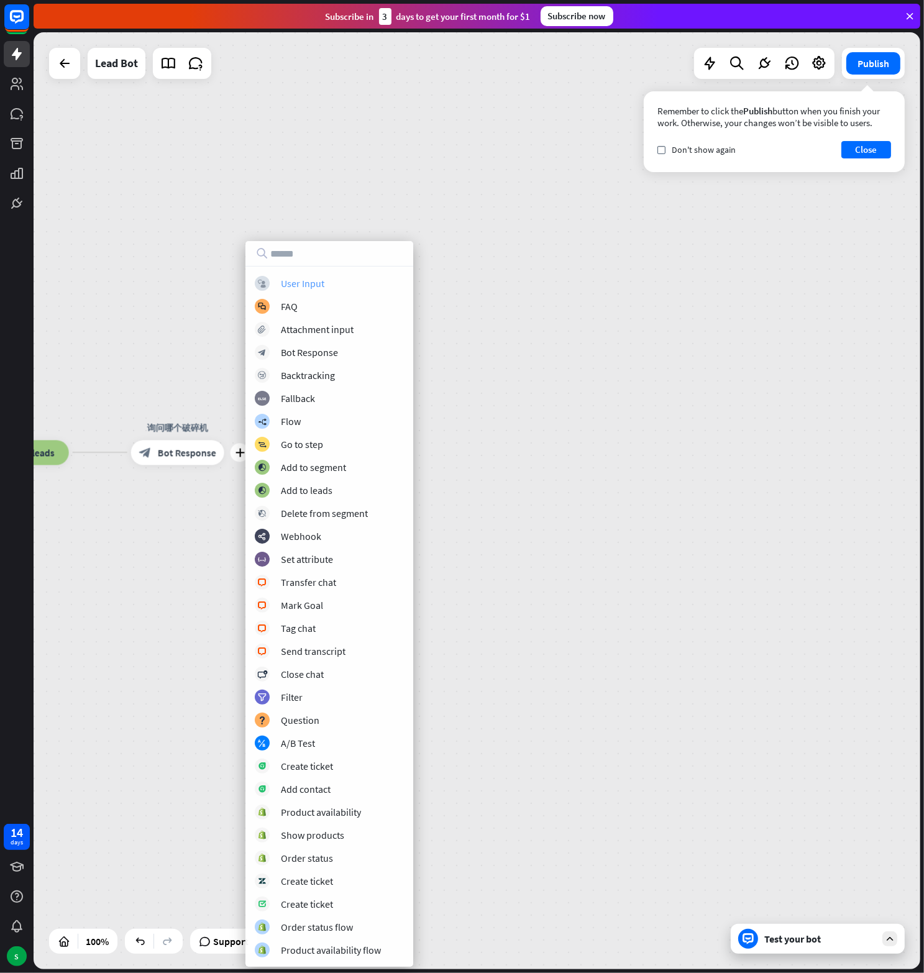
click at [305, 285] on div "User Input" at bounding box center [302, 283] width 43 height 12
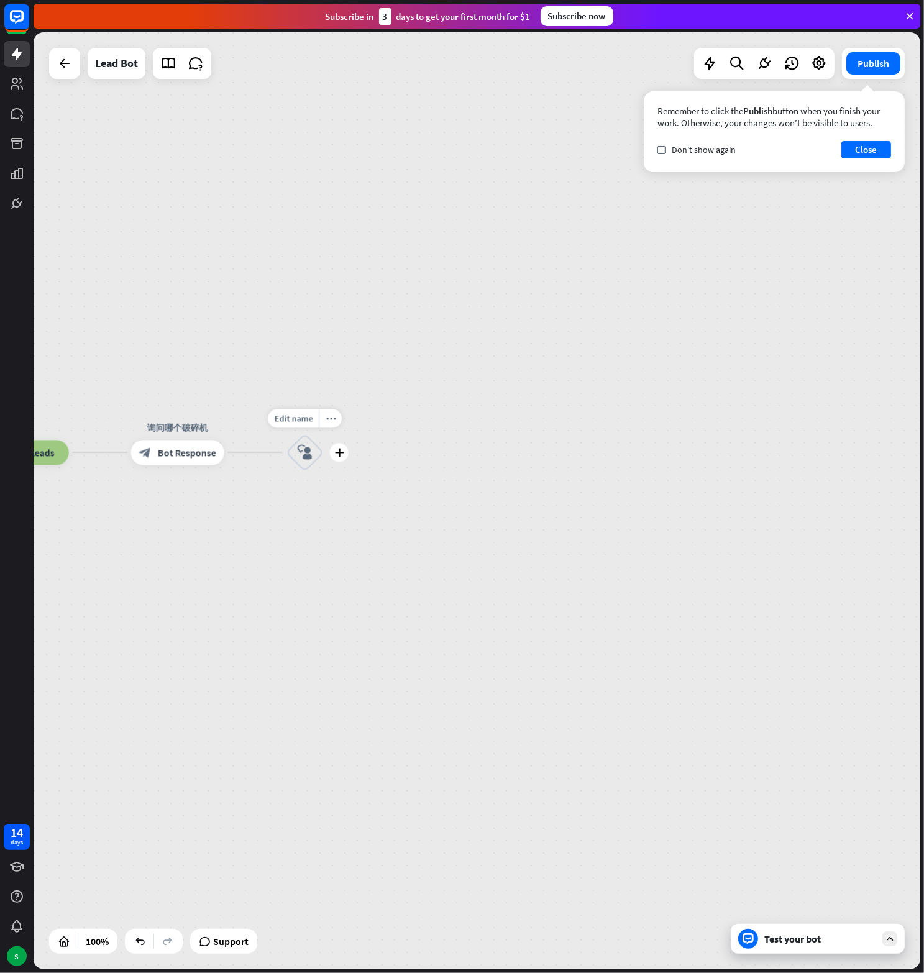
click at [301, 445] on icon "block_user_input" at bounding box center [305, 452] width 15 height 15
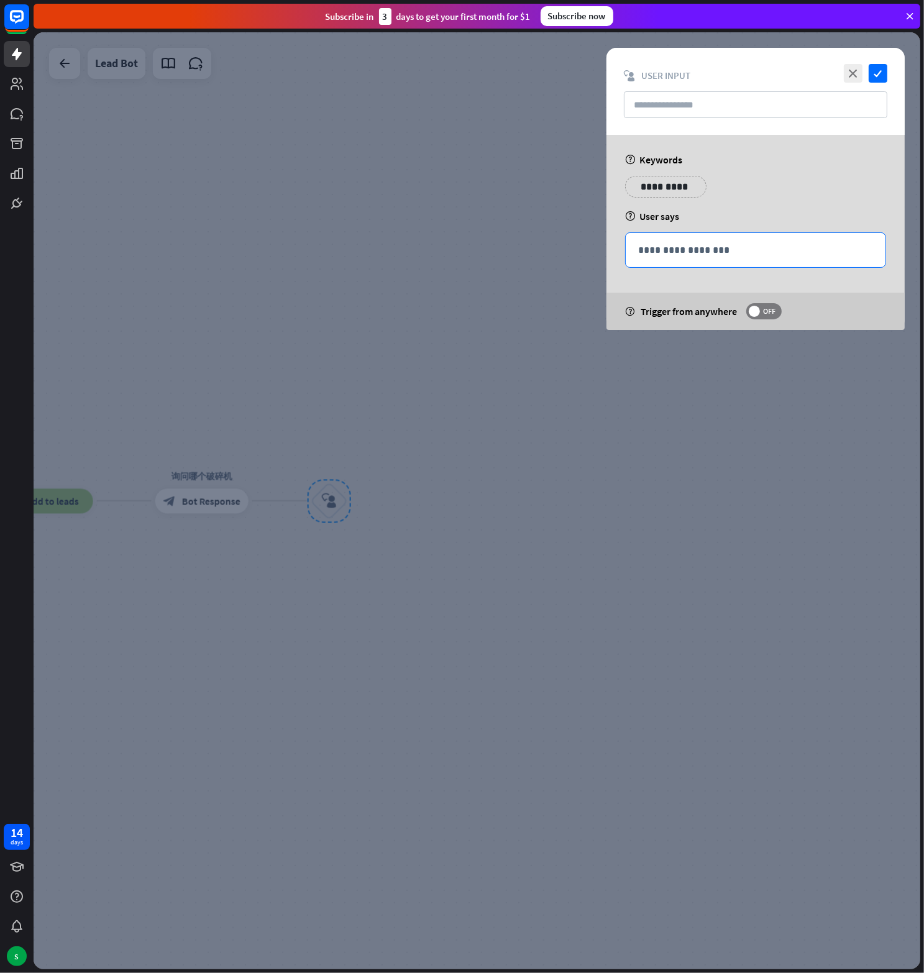
click at [672, 253] on p "**********" at bounding box center [755, 250] width 235 height 16
click at [824, 269] on icon at bounding box center [820, 269] width 12 height 12
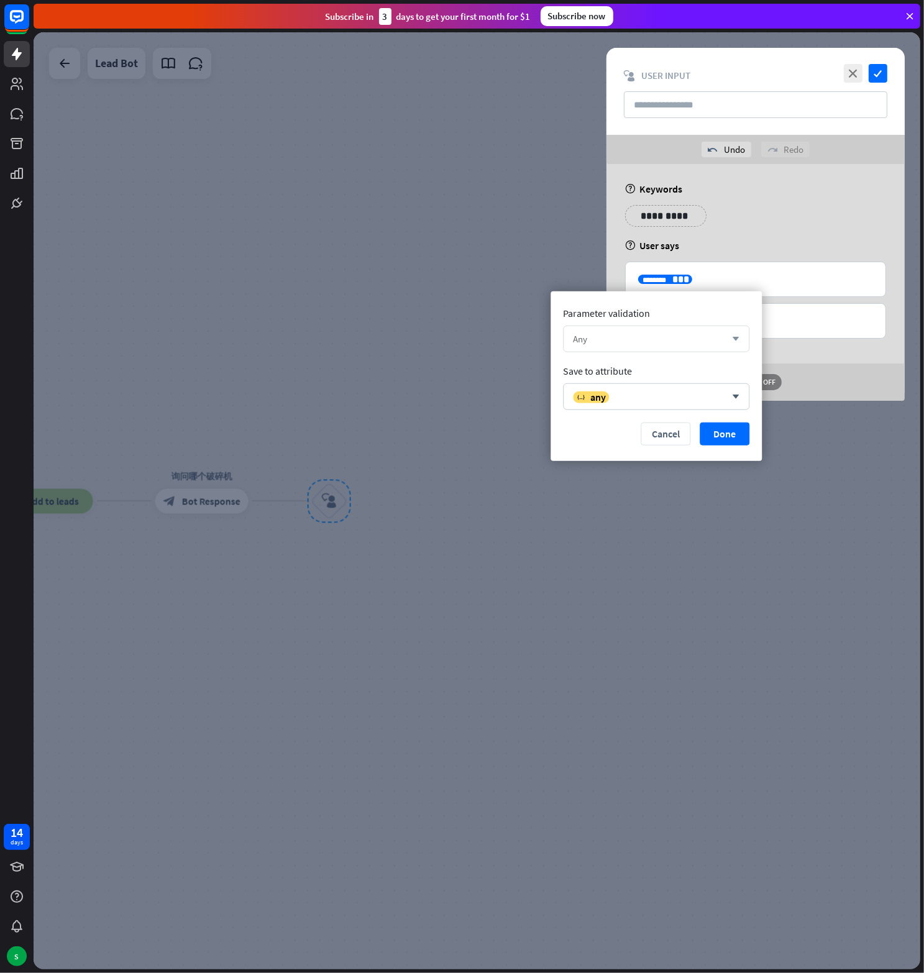
click at [671, 339] on div "Any" at bounding box center [649, 339] width 153 height 12
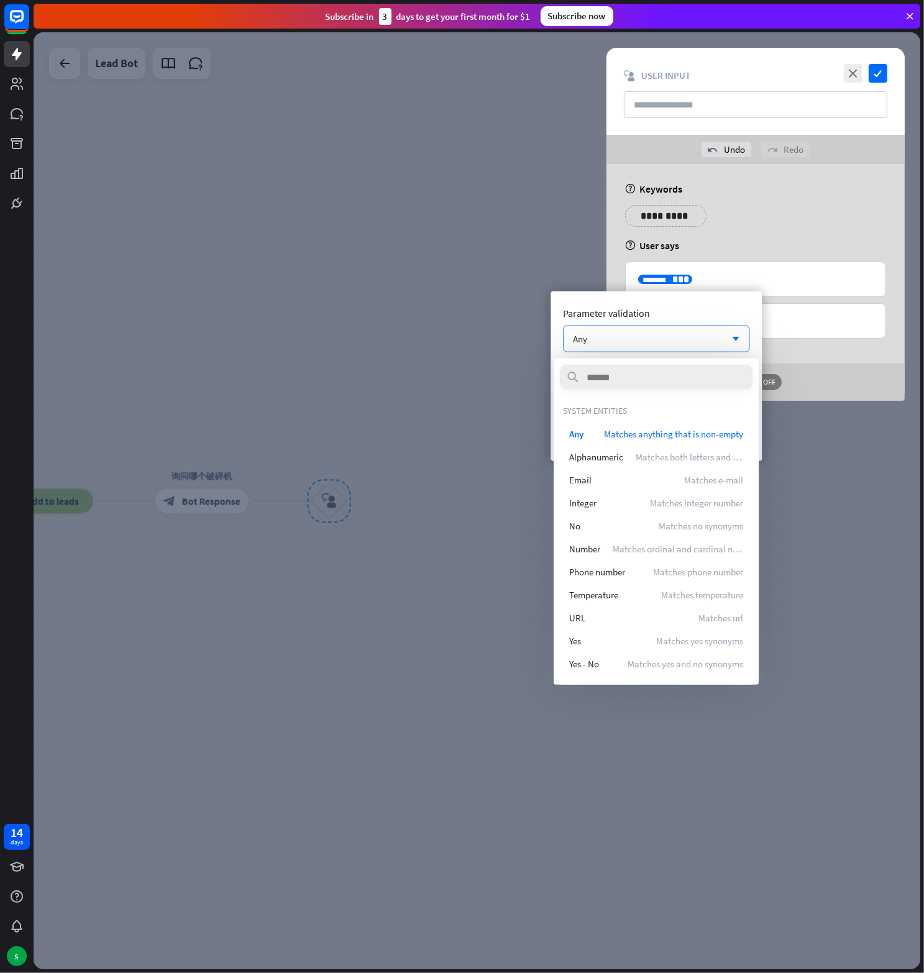
click at [753, 313] on div "Parameter validation Any arrow_down Save to attribute variable any arrow_down C…" at bounding box center [655, 376] width 211 height 170
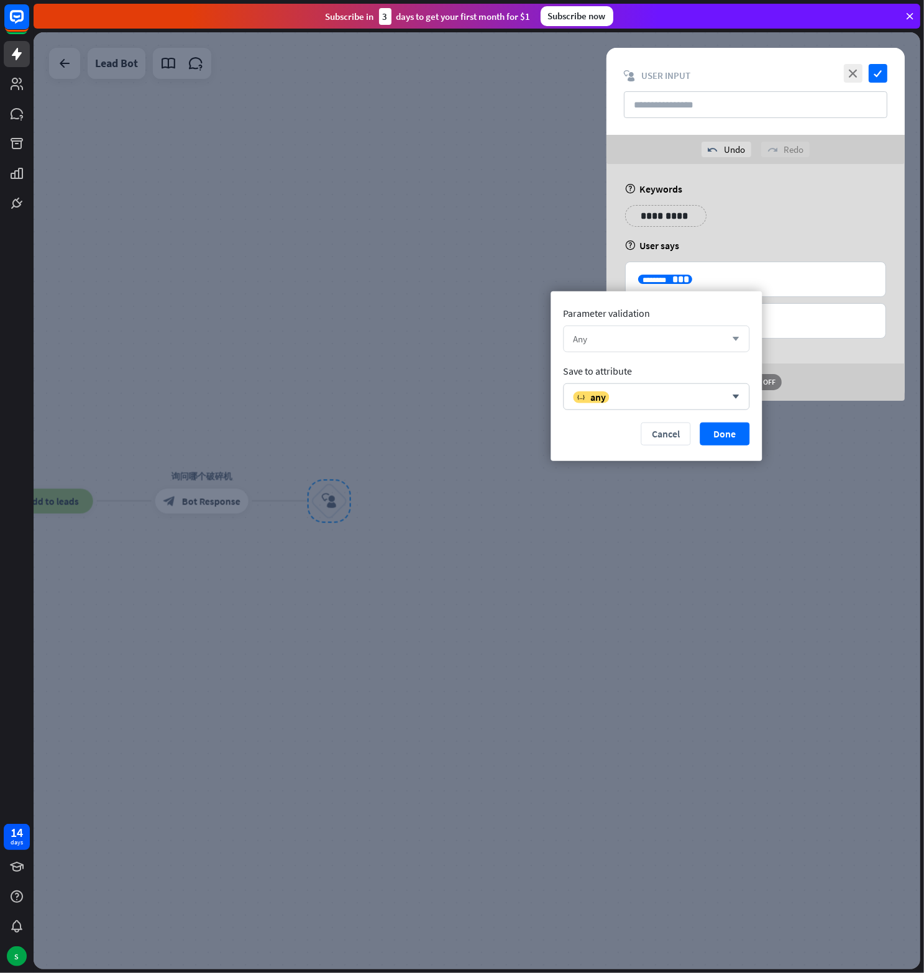
click at [716, 342] on div "Any" at bounding box center [649, 339] width 153 height 12
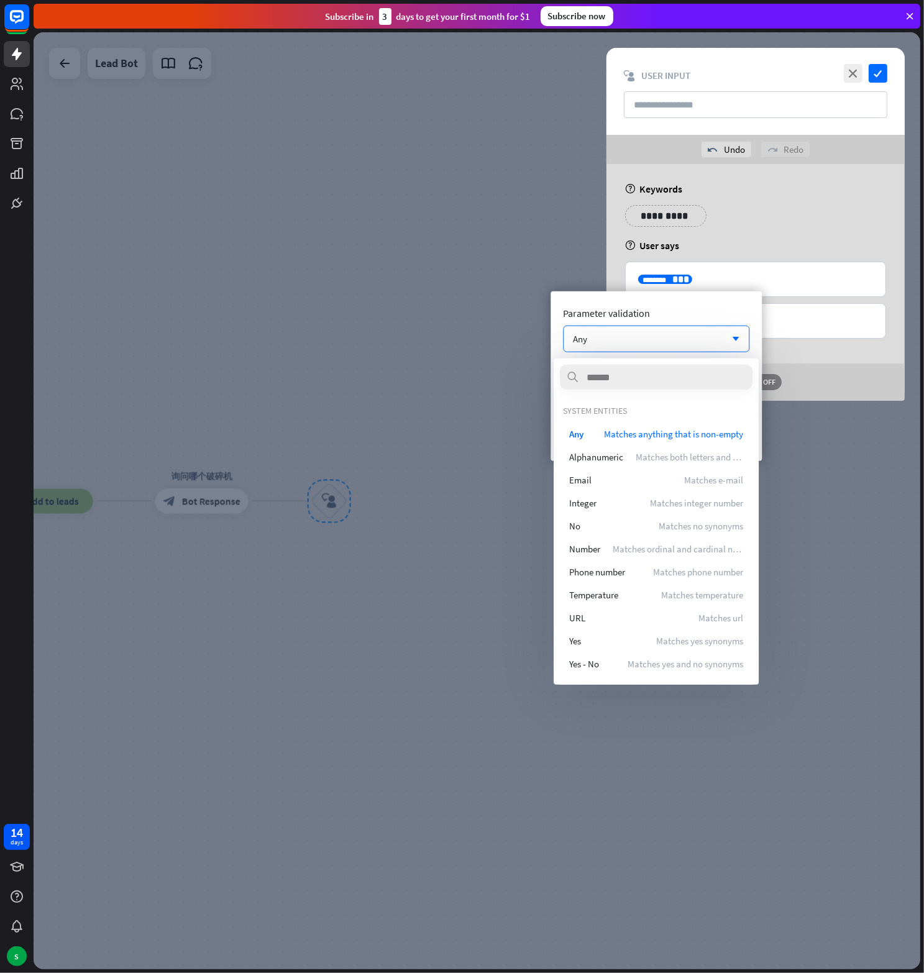
click at [849, 388] on div "help Trigger from anywhere OFF" at bounding box center [755, 381] width 298 height 37
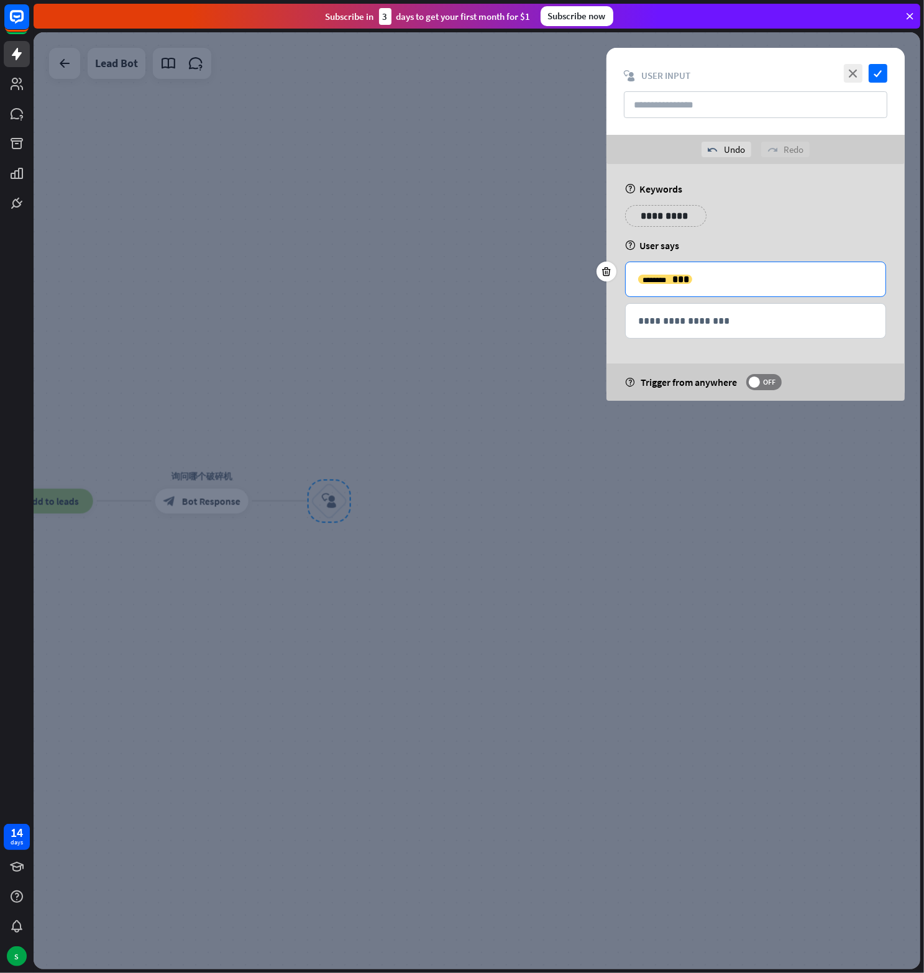
click at [716, 280] on p "**********" at bounding box center [755, 280] width 235 height 16
click at [821, 296] on icon at bounding box center [820, 298] width 12 height 12
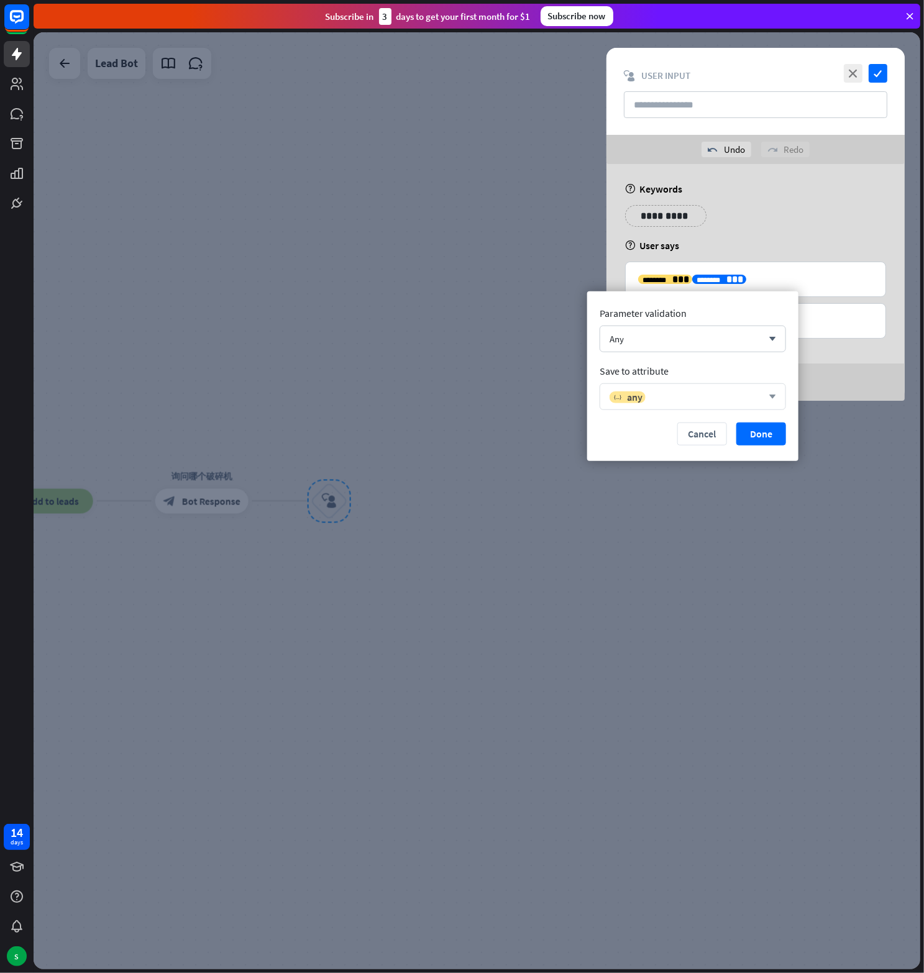
click at [749, 386] on div "variable any arrow_down" at bounding box center [693, 396] width 186 height 27
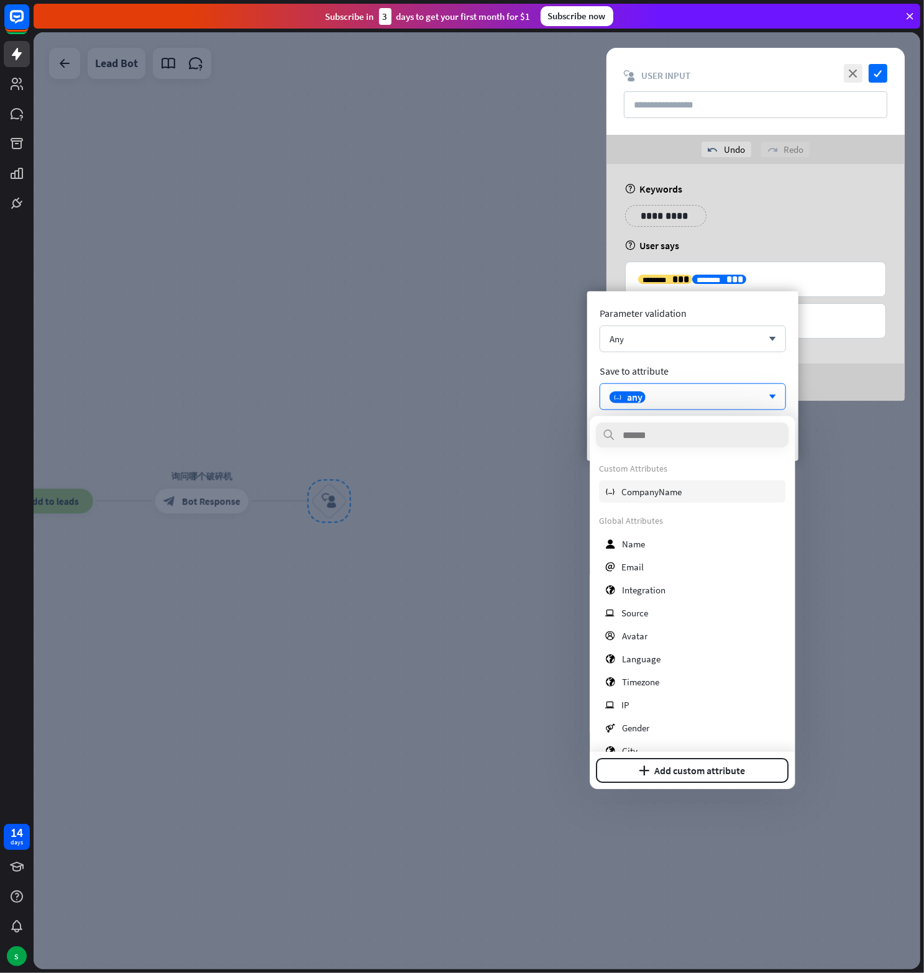
scroll to position [134, 0]
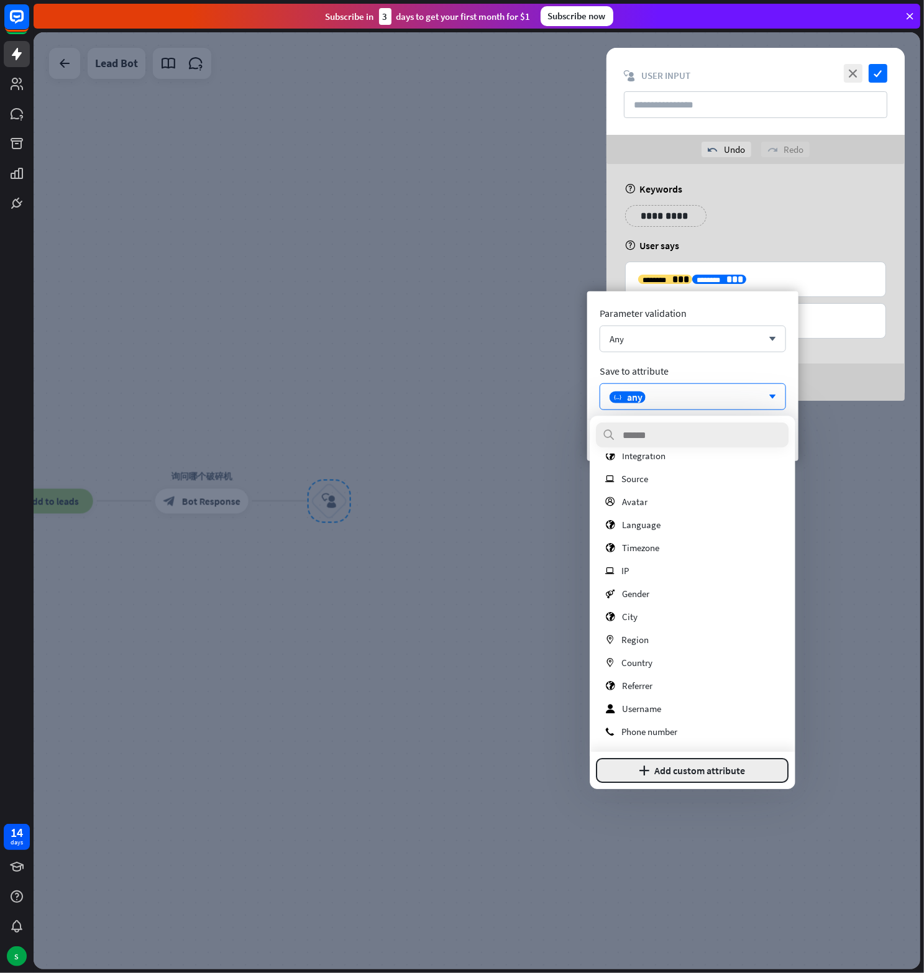
click at [694, 770] on button "plus Add custom attribute" at bounding box center [692, 770] width 193 height 25
click at [649, 705] on input at bounding box center [692, 711] width 193 height 23
type input "**********"
click at [741, 765] on button "Add attribute" at bounding box center [736, 770] width 106 height 25
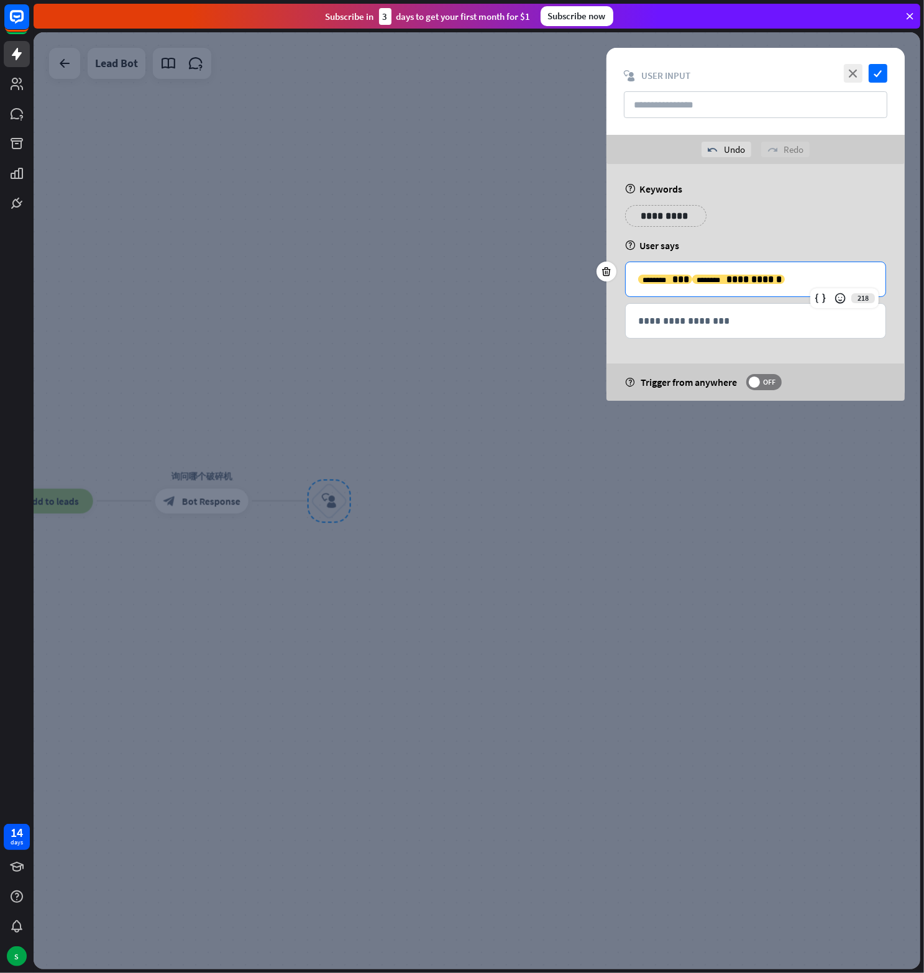
click at [692, 284] on div "**********" at bounding box center [738, 279] width 93 height 9
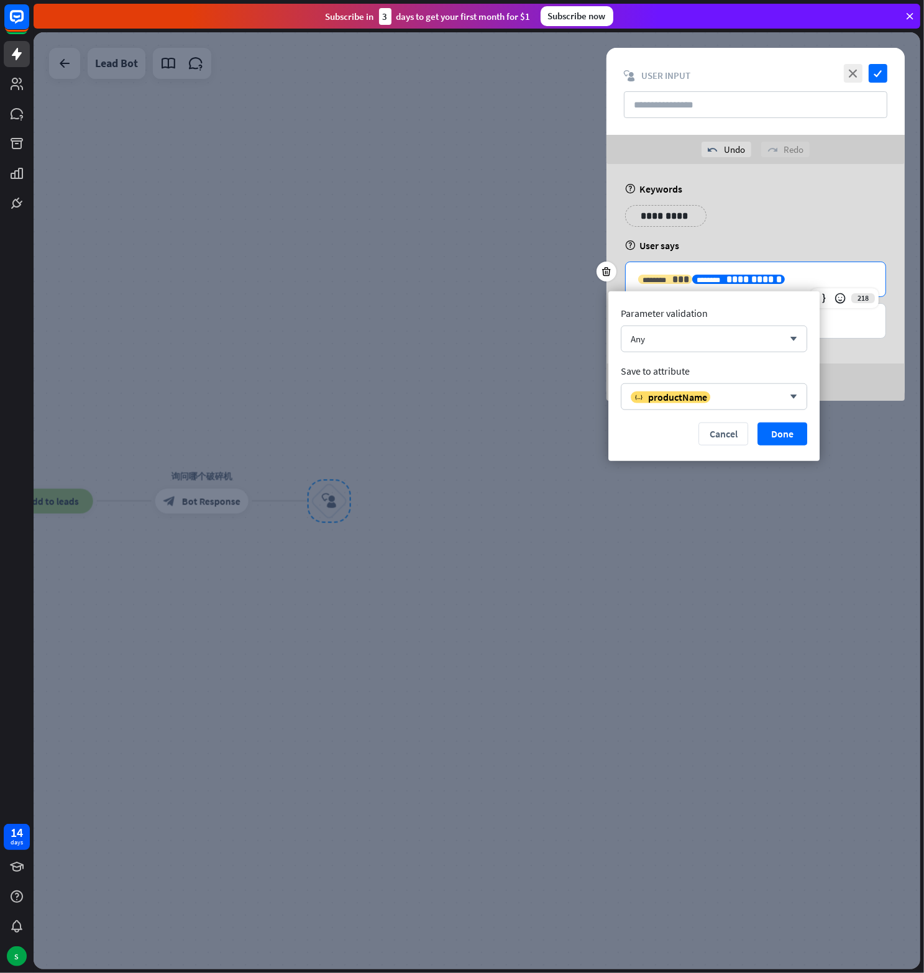
click at [672, 281] on span "***" at bounding box center [680, 279] width 17 height 9
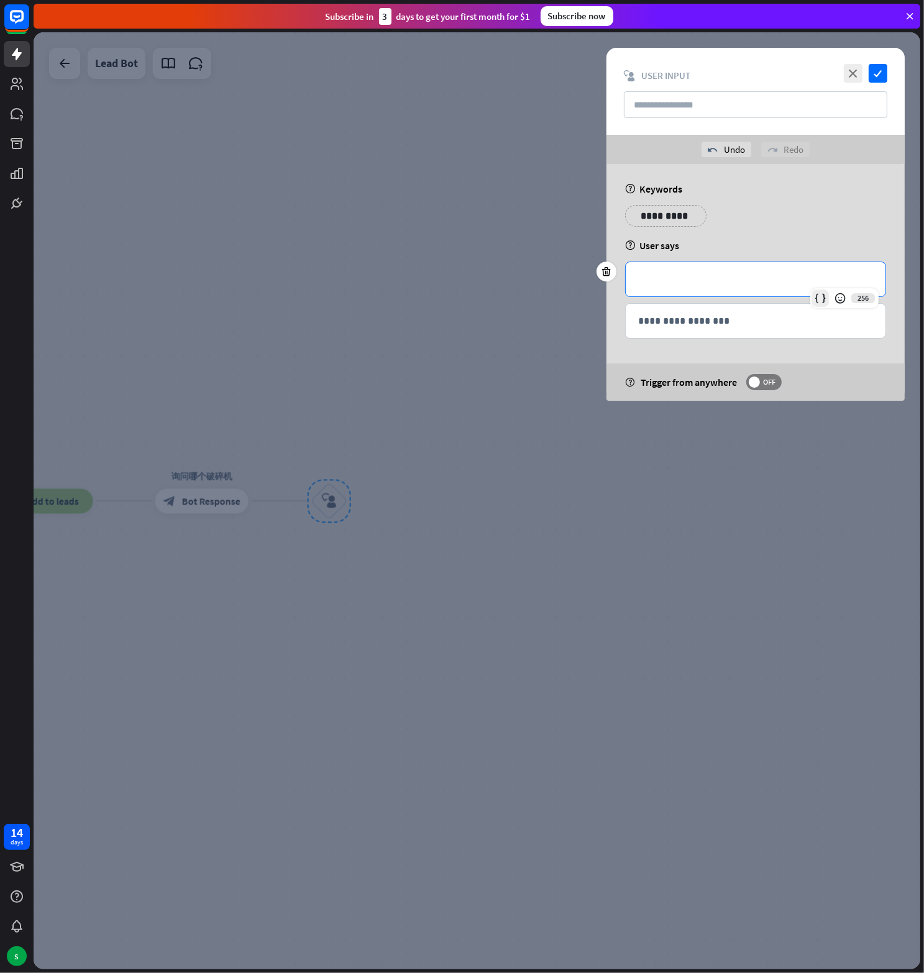
click at [827, 296] on div at bounding box center [819, 298] width 17 height 17
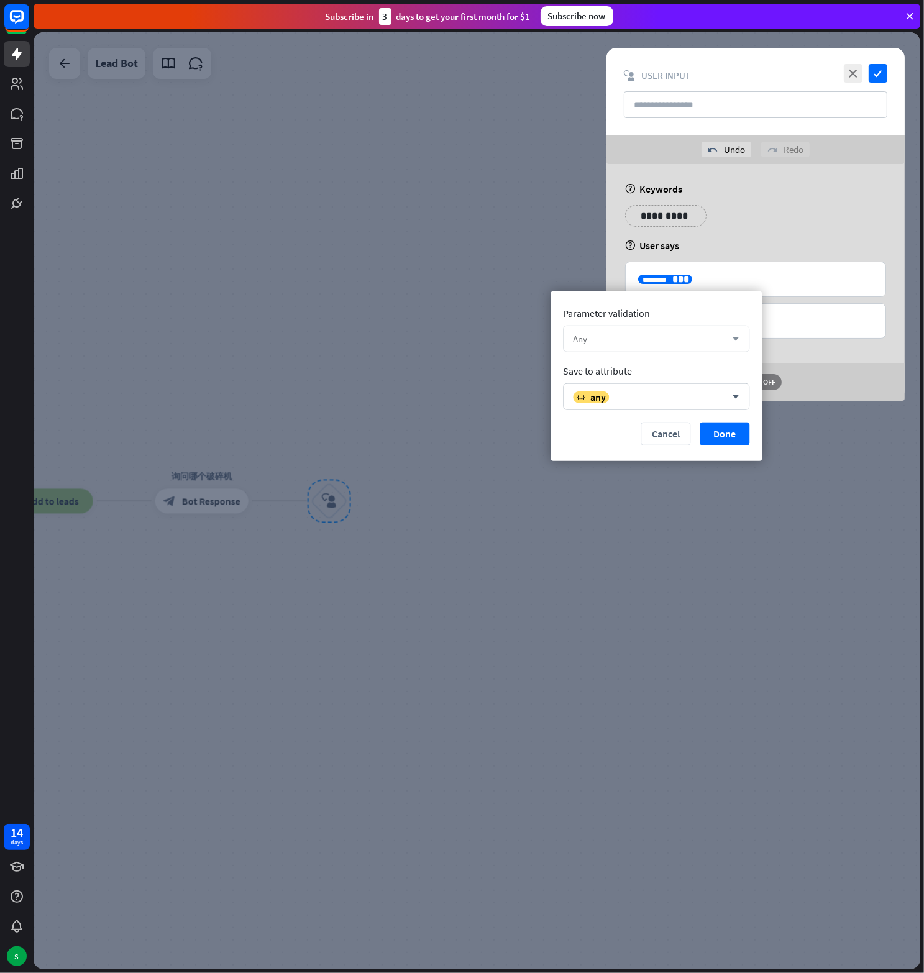
click at [676, 339] on div "Any" at bounding box center [649, 339] width 153 height 12
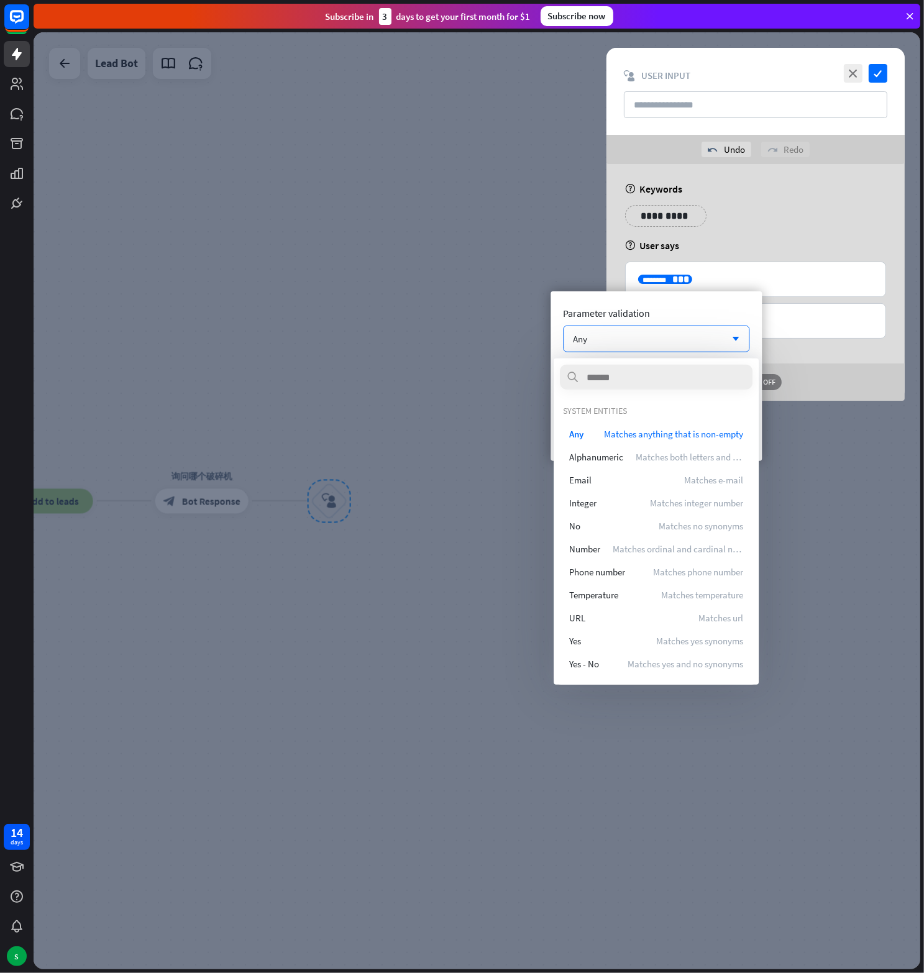
click at [647, 324] on div "Parameter validation Any arrow_down Save to attribute variable any arrow_down C…" at bounding box center [655, 376] width 211 height 170
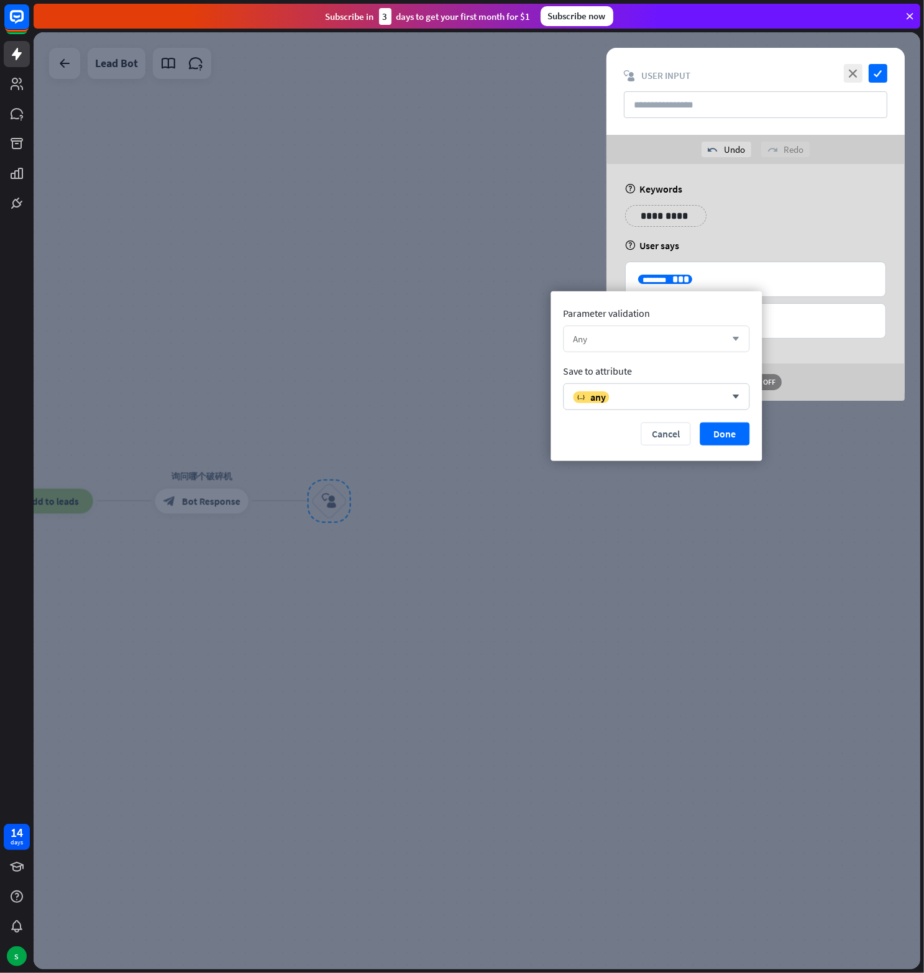
click at [646, 334] on div "Any" at bounding box center [649, 339] width 153 height 12
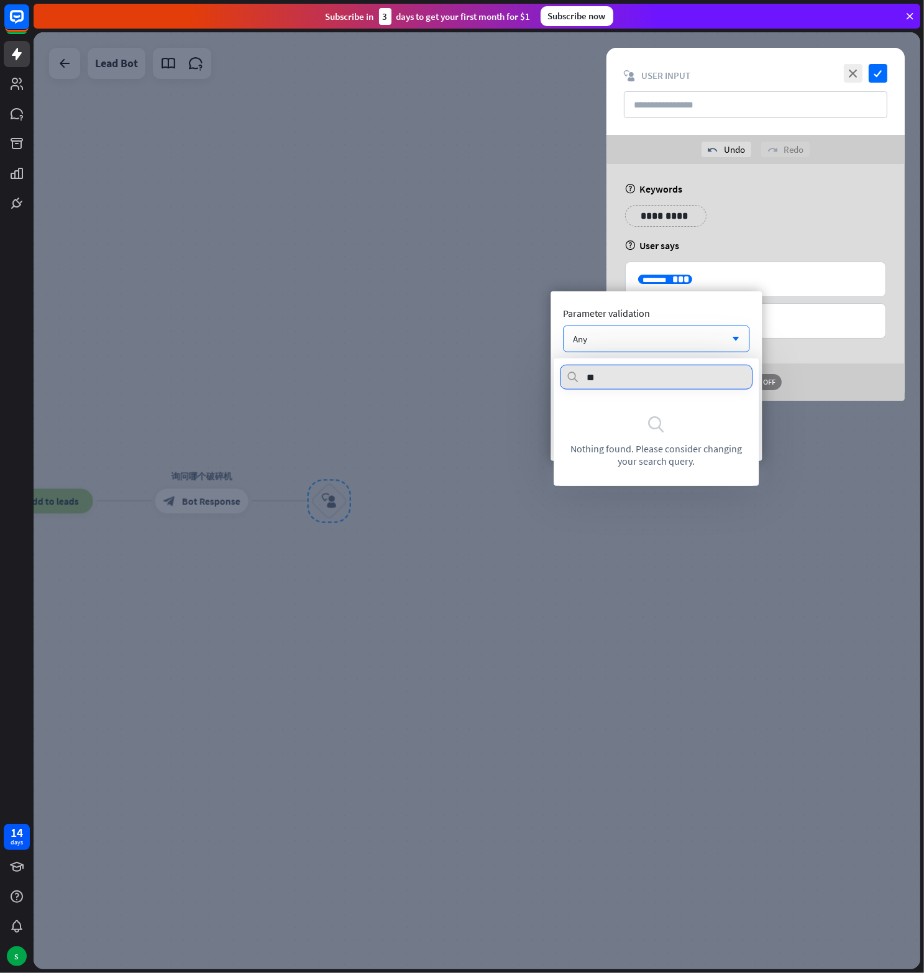
type input "*"
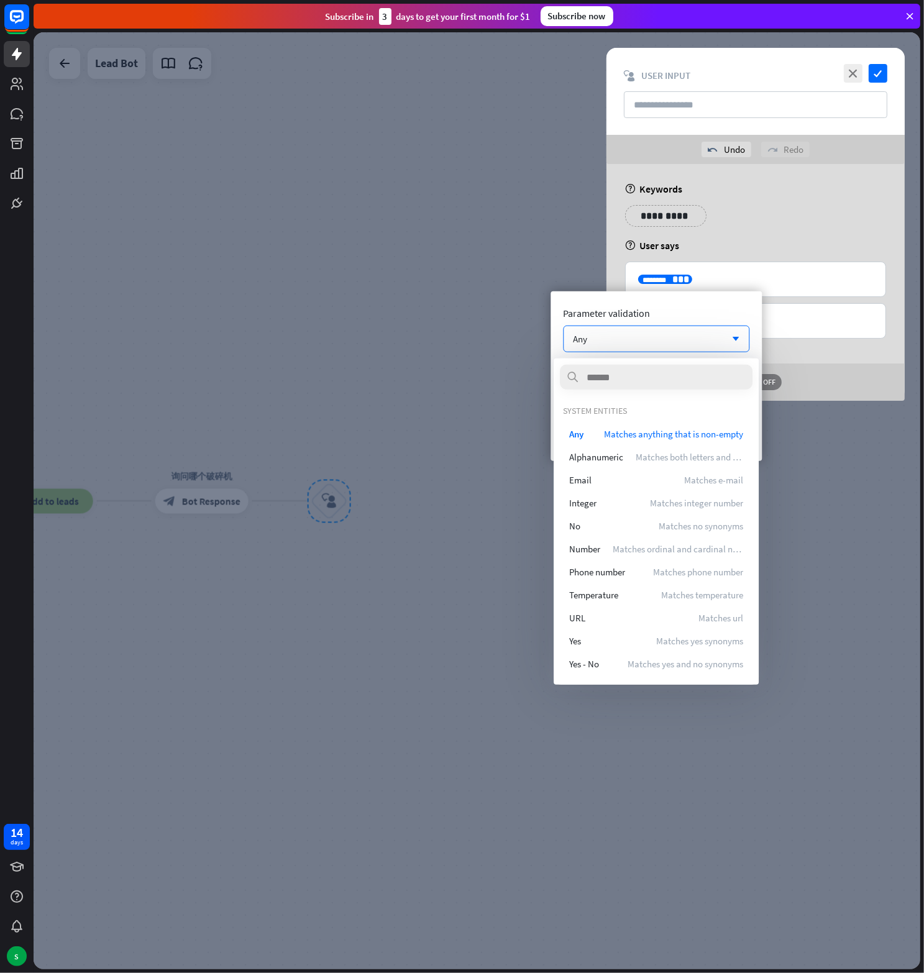
click at [731, 311] on div "Parameter validation" at bounding box center [656, 313] width 186 height 12
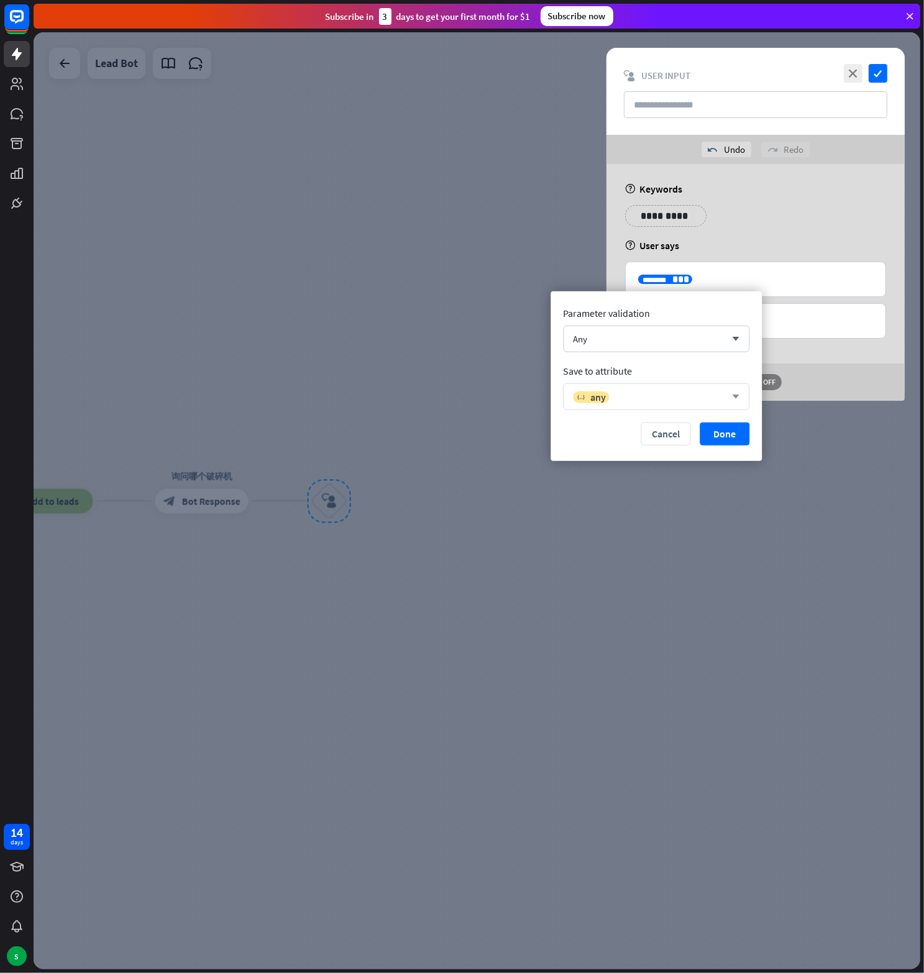
click at [666, 401] on div "variable any" at bounding box center [649, 396] width 153 height 12
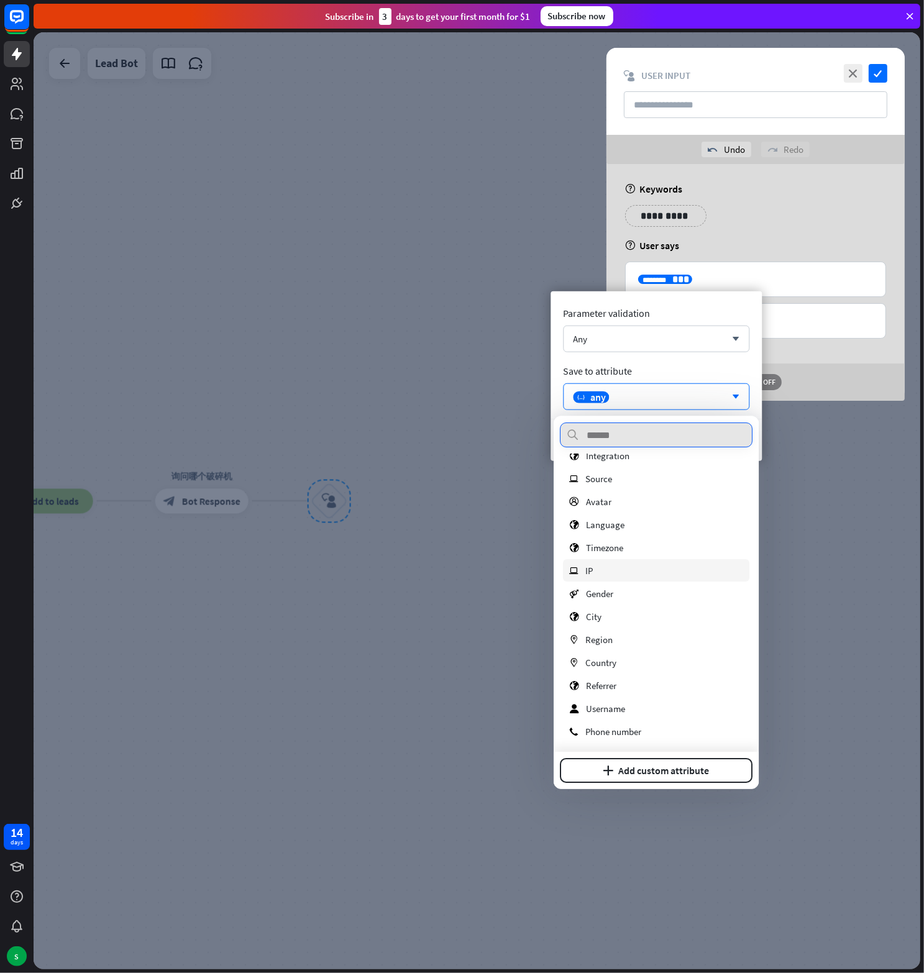
scroll to position [0, 0]
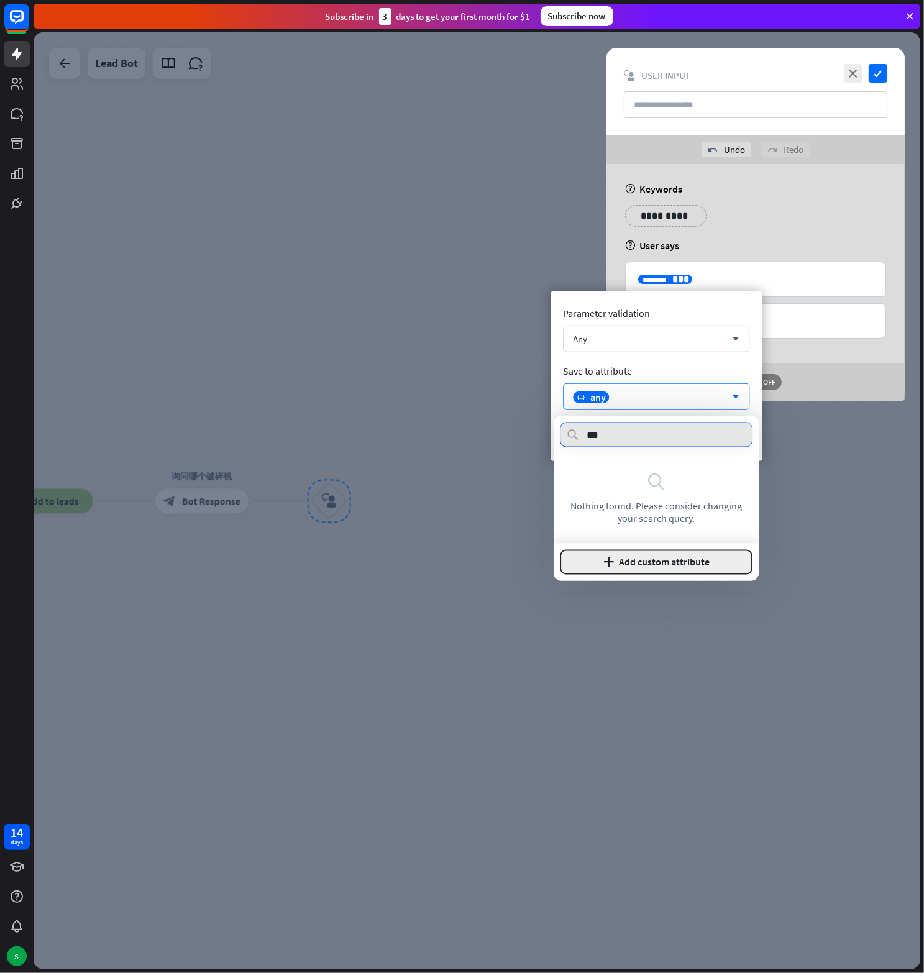
type input "***"
click at [636, 556] on button "plus Add custom attribute" at bounding box center [656, 562] width 193 height 25
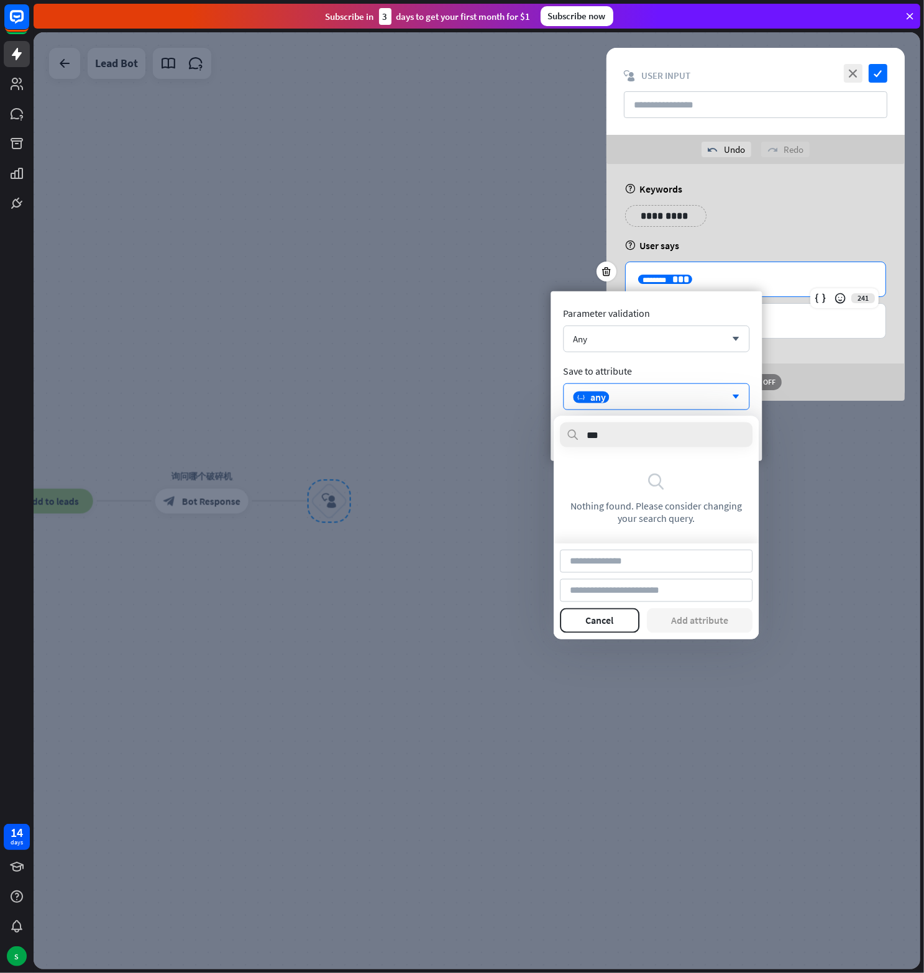
click at [810, 283] on p "**********" at bounding box center [755, 280] width 235 height 16
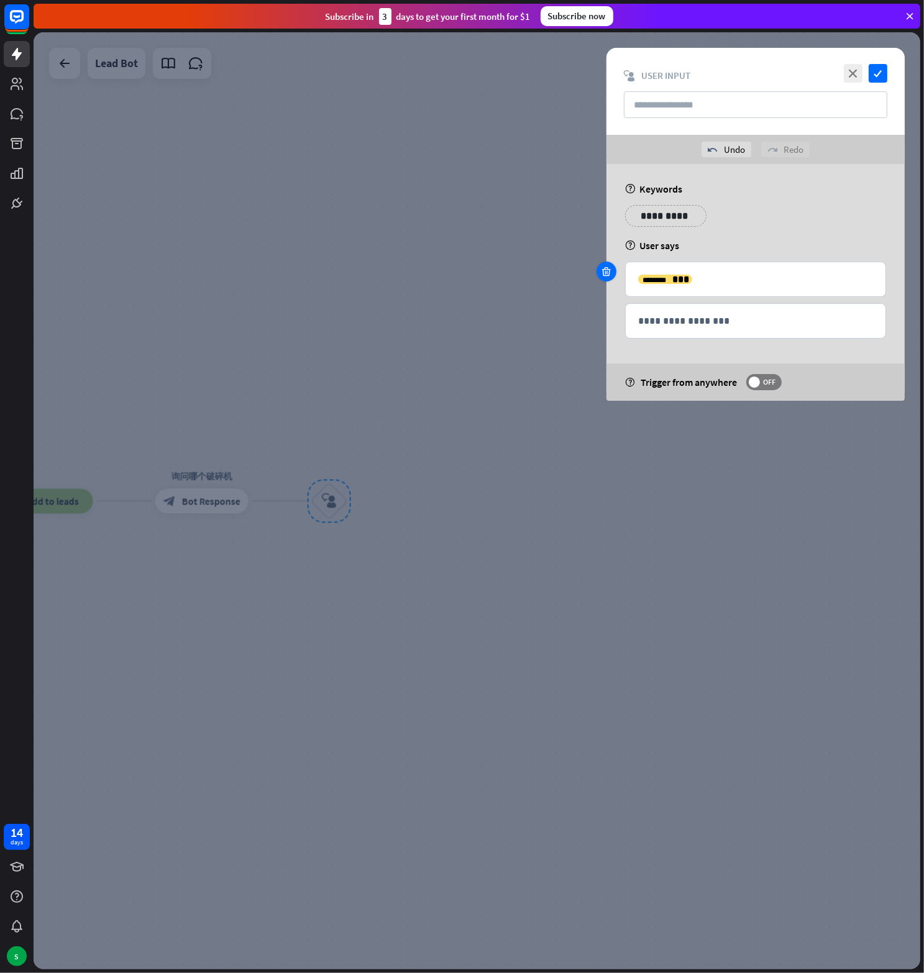
click at [605, 271] on icon at bounding box center [607, 271] width 12 height 11
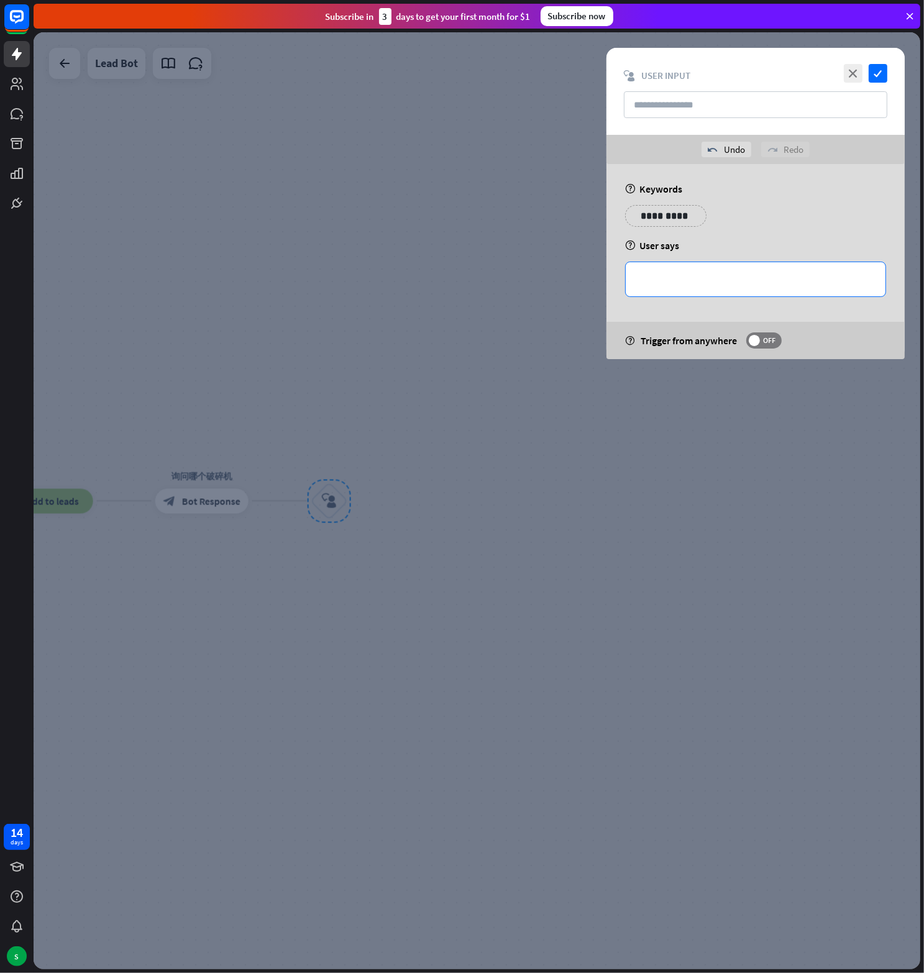
click at [691, 281] on p "**********" at bounding box center [755, 280] width 235 height 16
click at [825, 301] on icon at bounding box center [820, 298] width 12 height 12
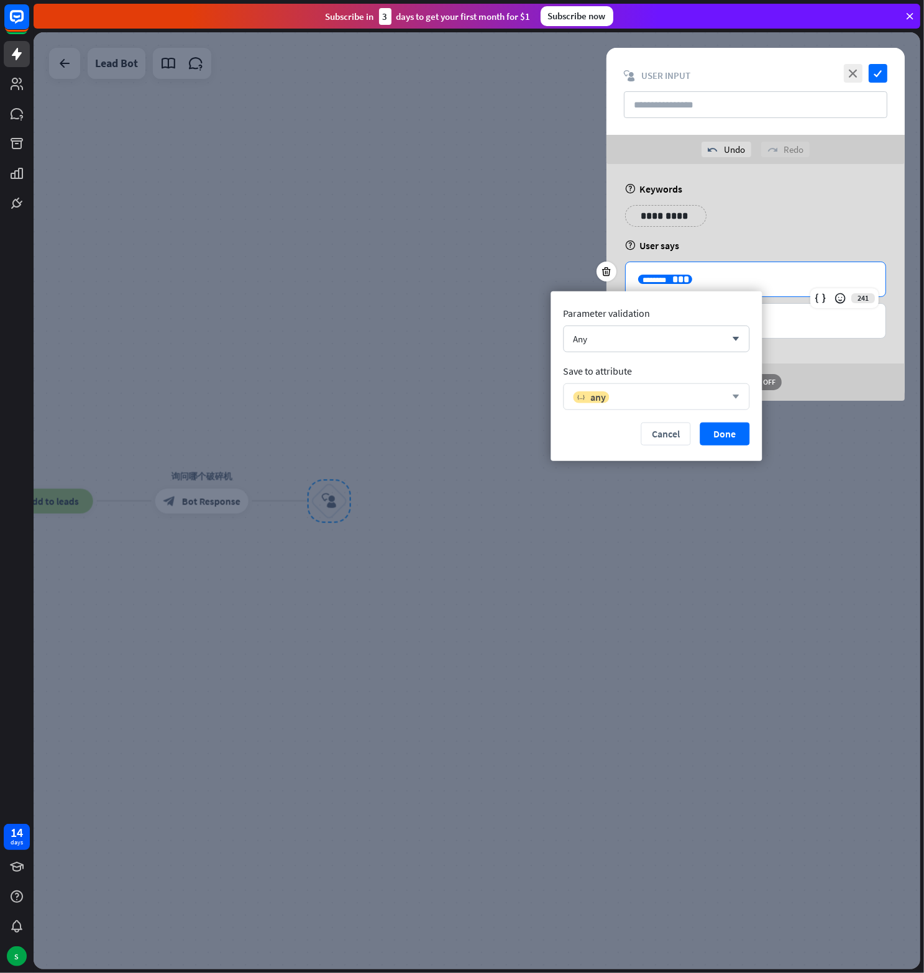
click at [672, 395] on div "variable any" at bounding box center [649, 396] width 153 height 12
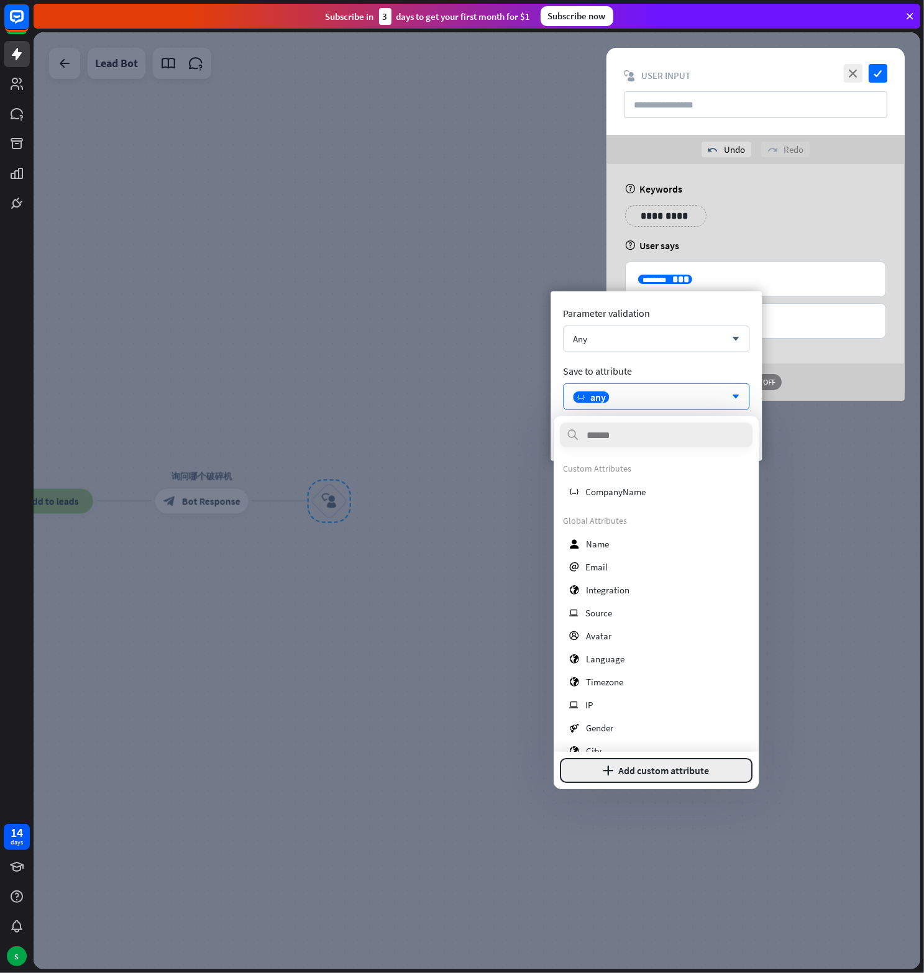
click at [645, 765] on button "plus Add custom attribute" at bounding box center [656, 770] width 193 height 25
click at [606, 716] on input "**********" at bounding box center [656, 711] width 193 height 23
type input "**********"
click at [688, 770] on button "Add attribute" at bounding box center [700, 770] width 106 height 25
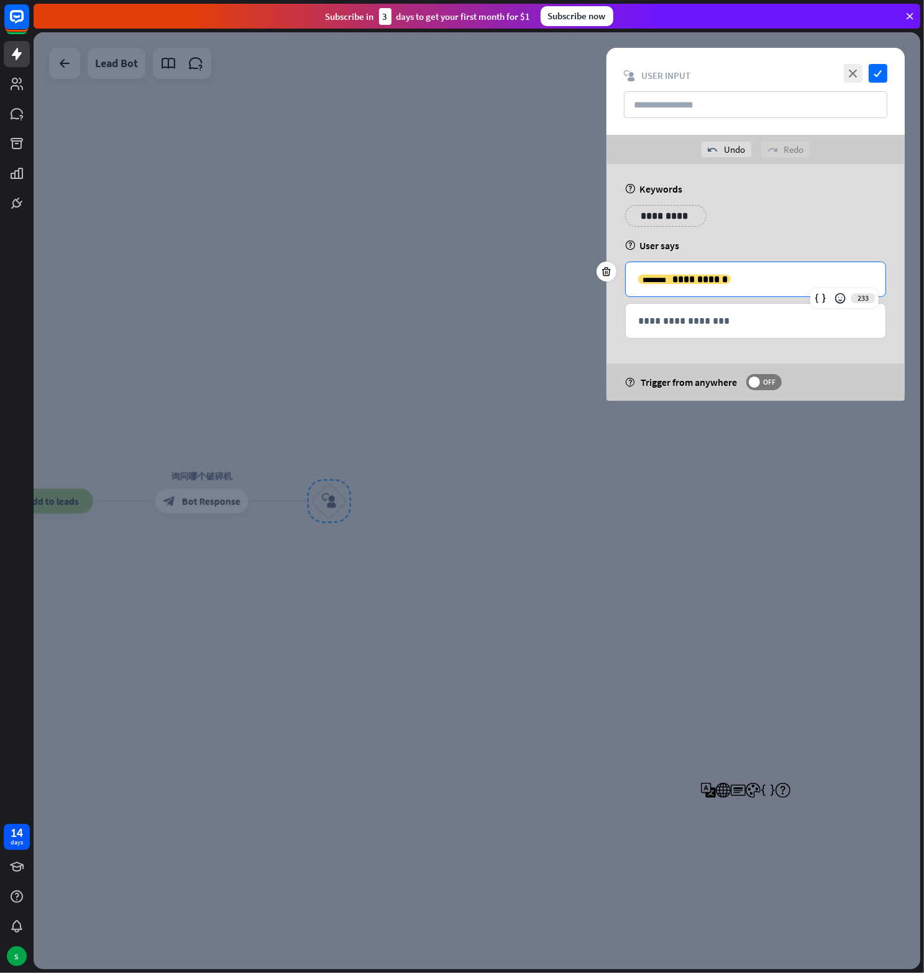
click at [677, 87] on div "close check block_user_input User Input" at bounding box center [755, 91] width 298 height 87
click at [675, 99] on input "text" at bounding box center [755, 104] width 263 height 27
paste input "**********"
type input "**********"
click at [879, 71] on icon "check" at bounding box center [878, 73] width 19 height 19
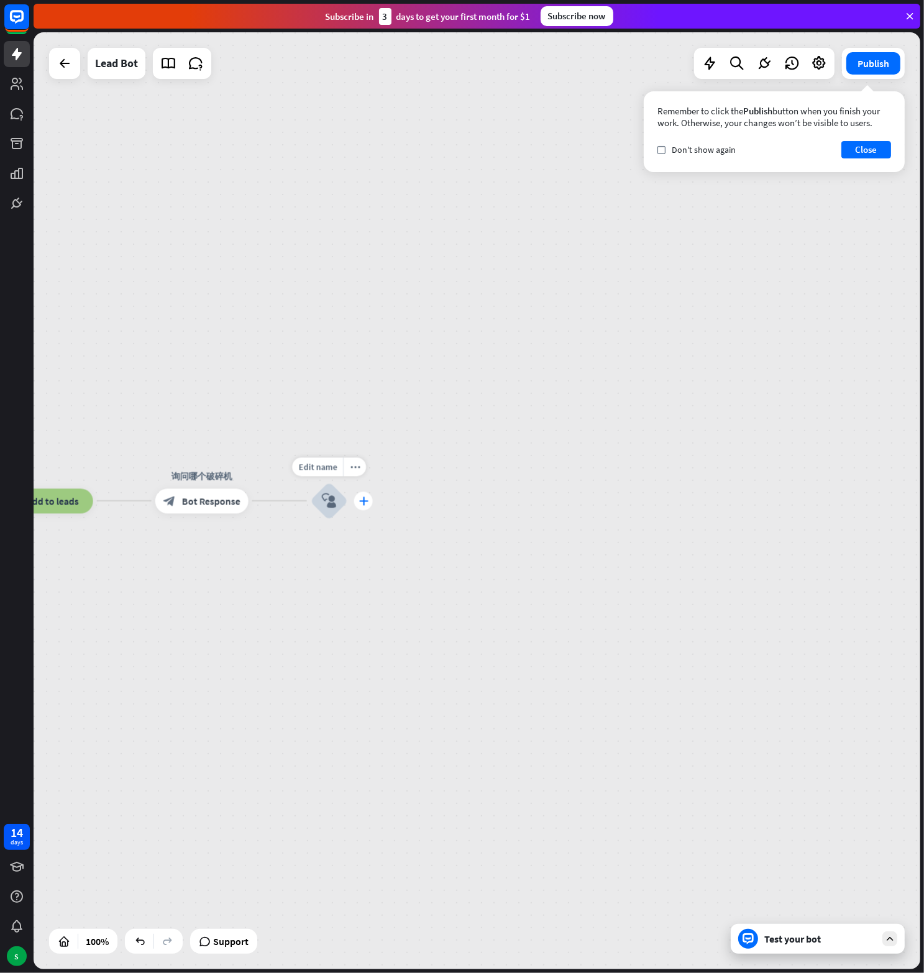
click at [363, 500] on icon "plus" at bounding box center [362, 500] width 9 height 9
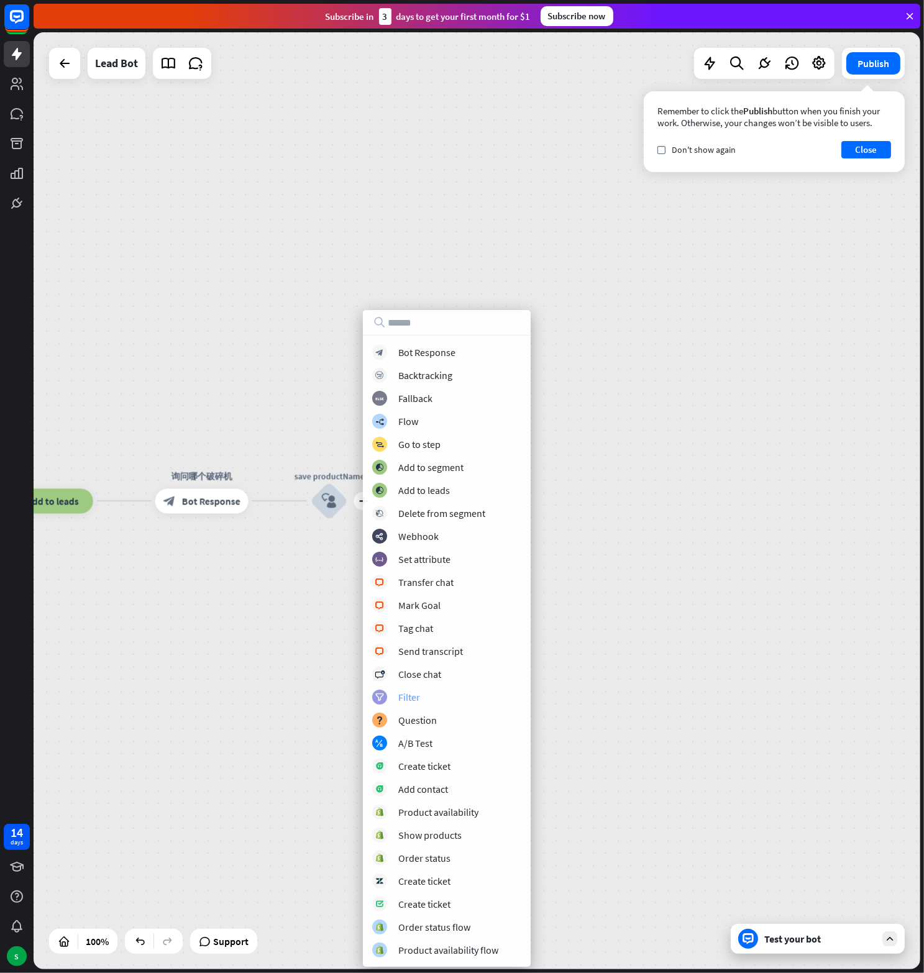
click at [407, 698] on div "Filter" at bounding box center [409, 697] width 22 height 12
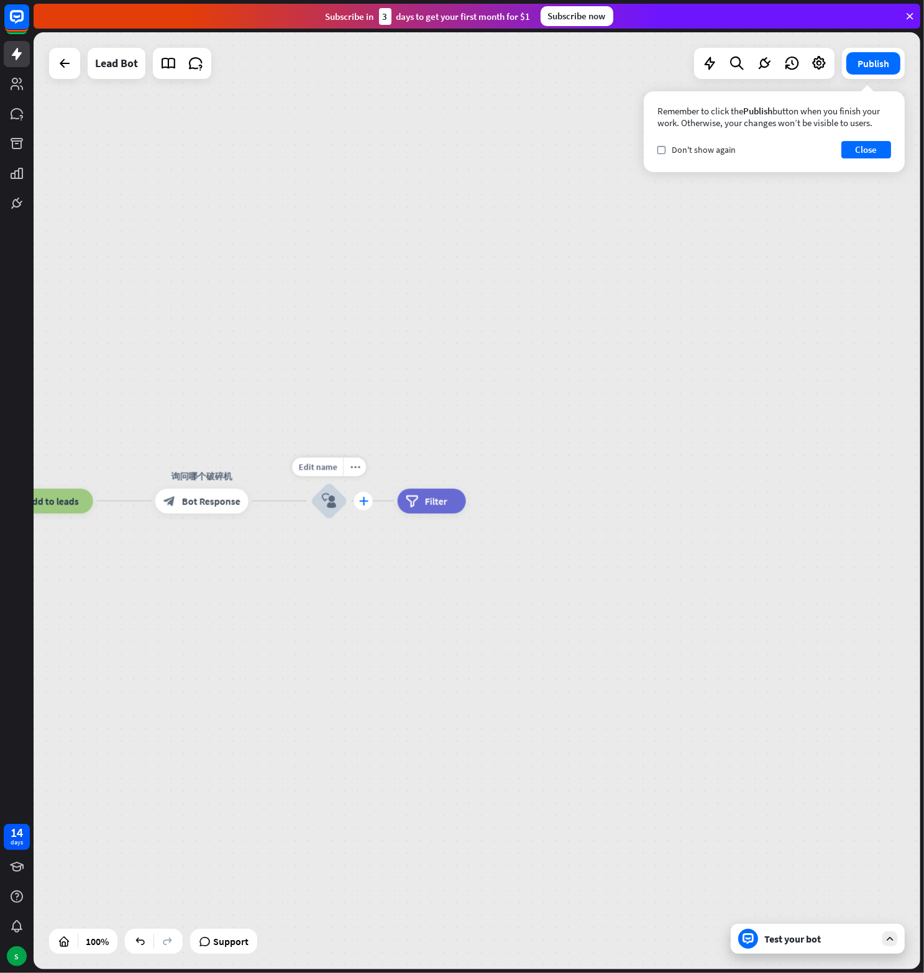
click at [360, 498] on icon "plus" at bounding box center [362, 500] width 9 height 9
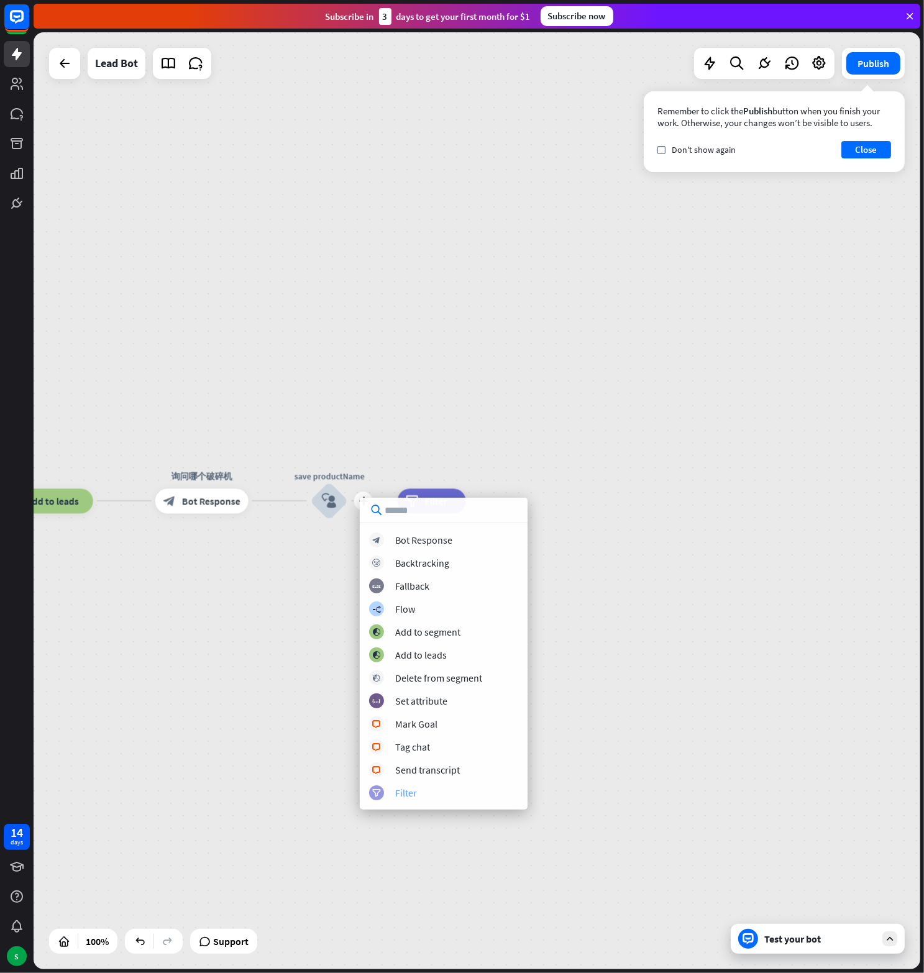
click at [414, 788] on div "Filter" at bounding box center [406, 793] width 22 height 12
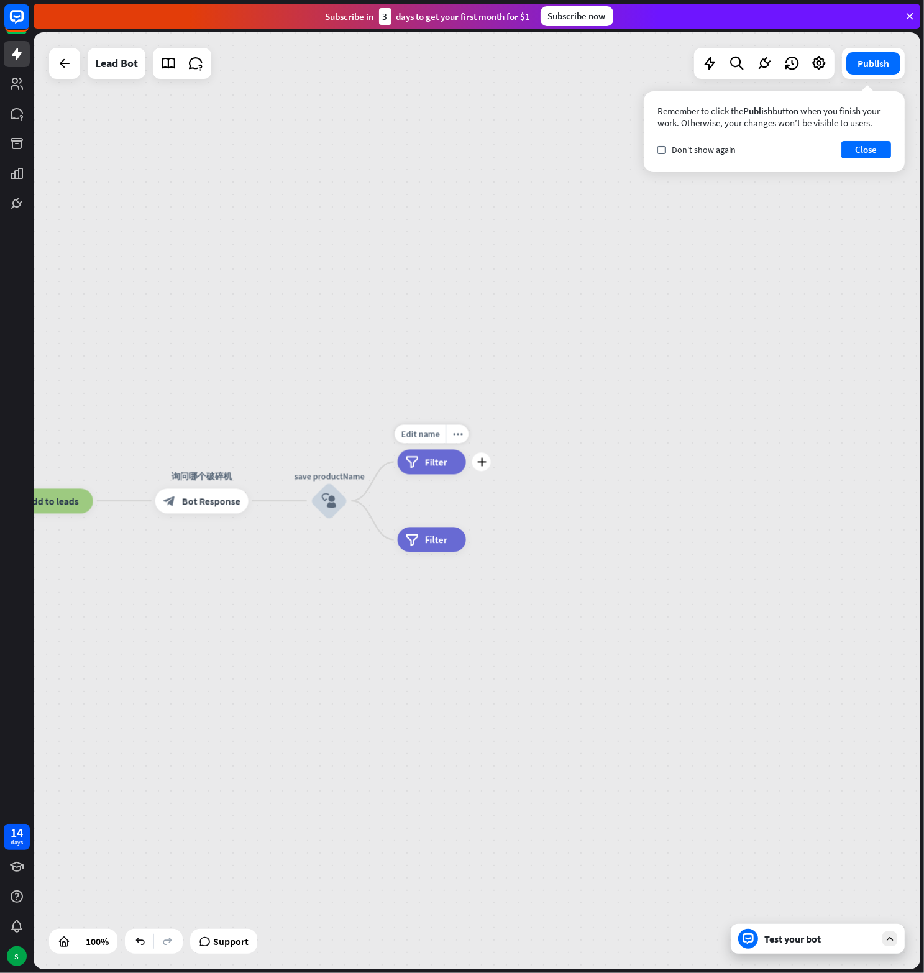
click at [433, 464] on span "Filter" at bounding box center [436, 462] width 22 height 12
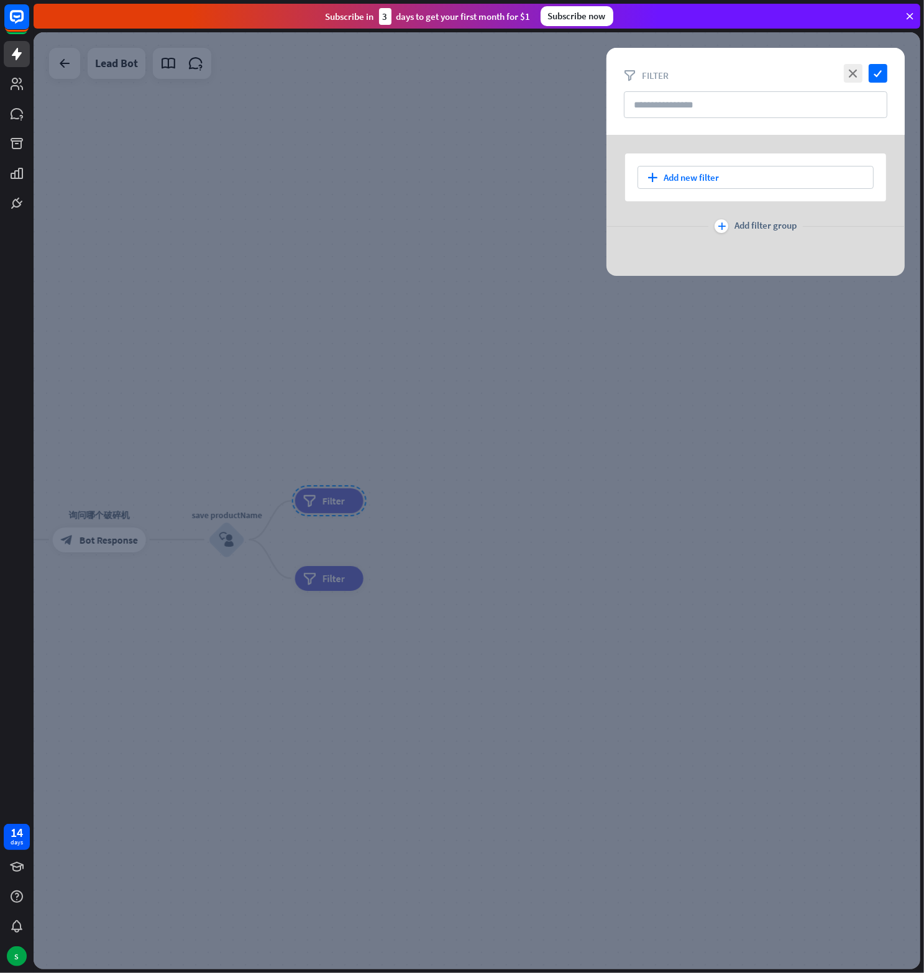
click at [243, 350] on div at bounding box center [477, 500] width 887 height 937
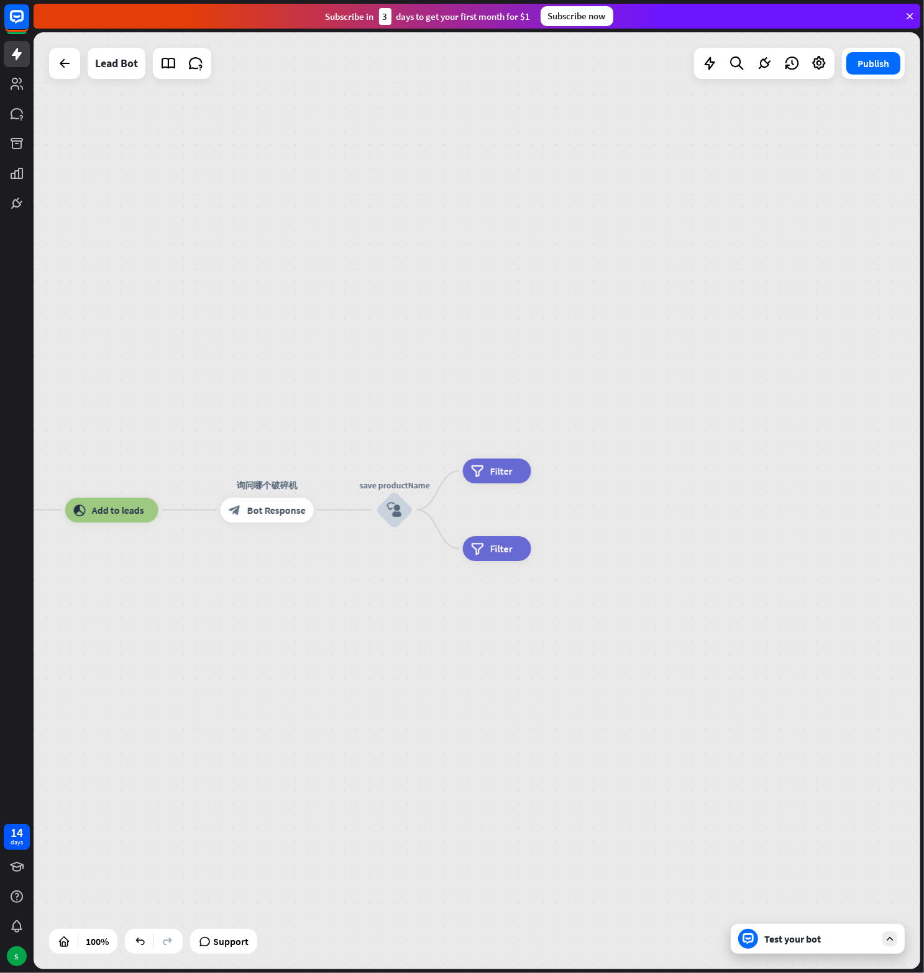
drag, startPoint x: 192, startPoint y: 358, endPoint x: 380, endPoint y: 311, distance: 193.9
click at [380, 311] on div "home_2 Start point Welcome message block_bot_response Bot Response block_user_i…" at bounding box center [477, 500] width 887 height 937
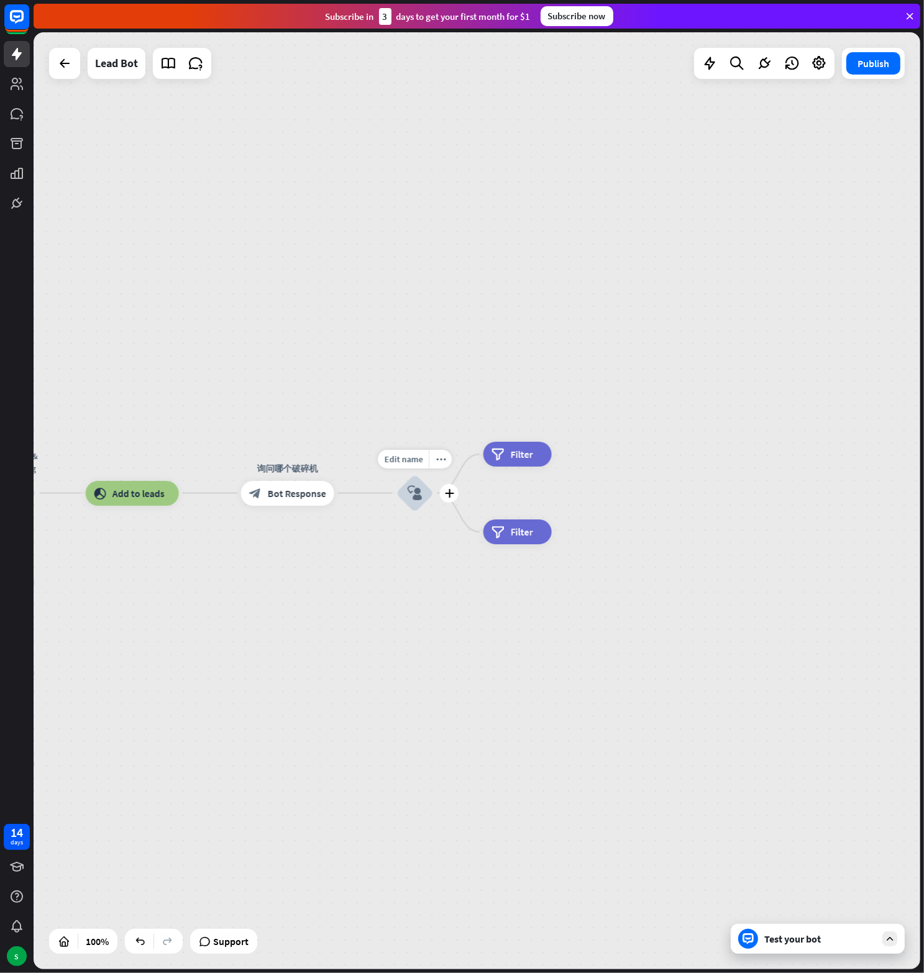
click at [415, 490] on icon "block_user_input" at bounding box center [415, 493] width 15 height 15
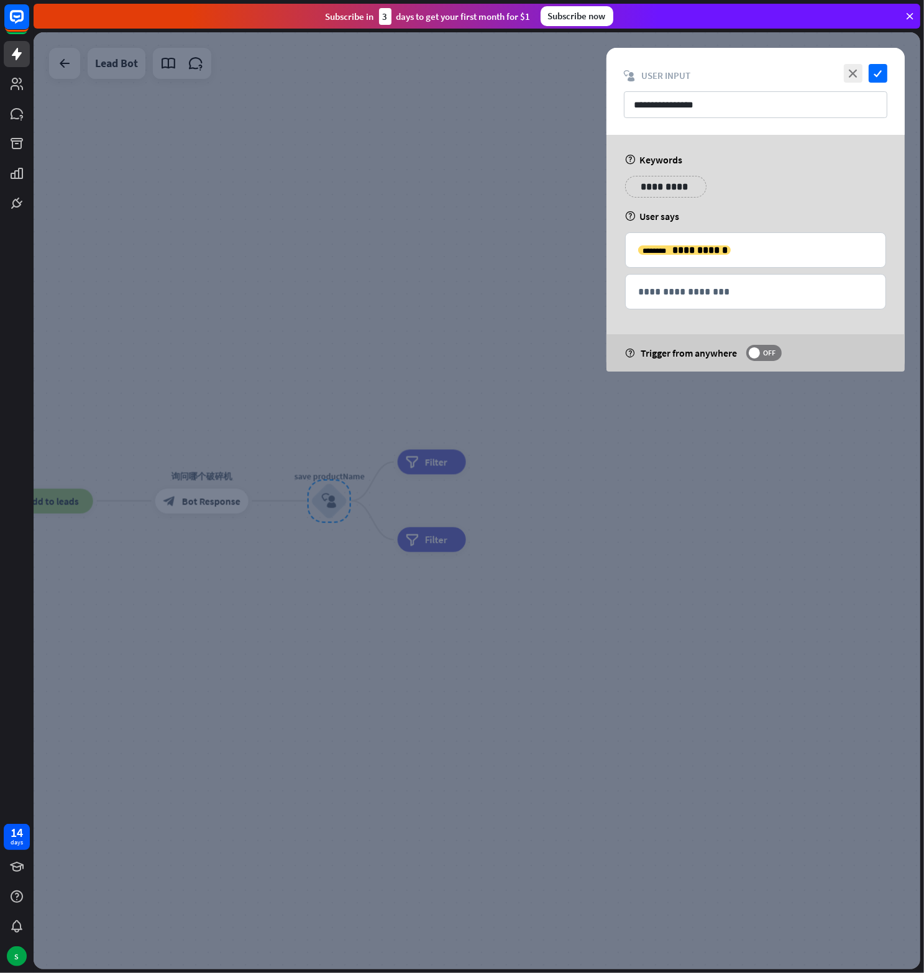
click at [132, 398] on div at bounding box center [477, 500] width 887 height 937
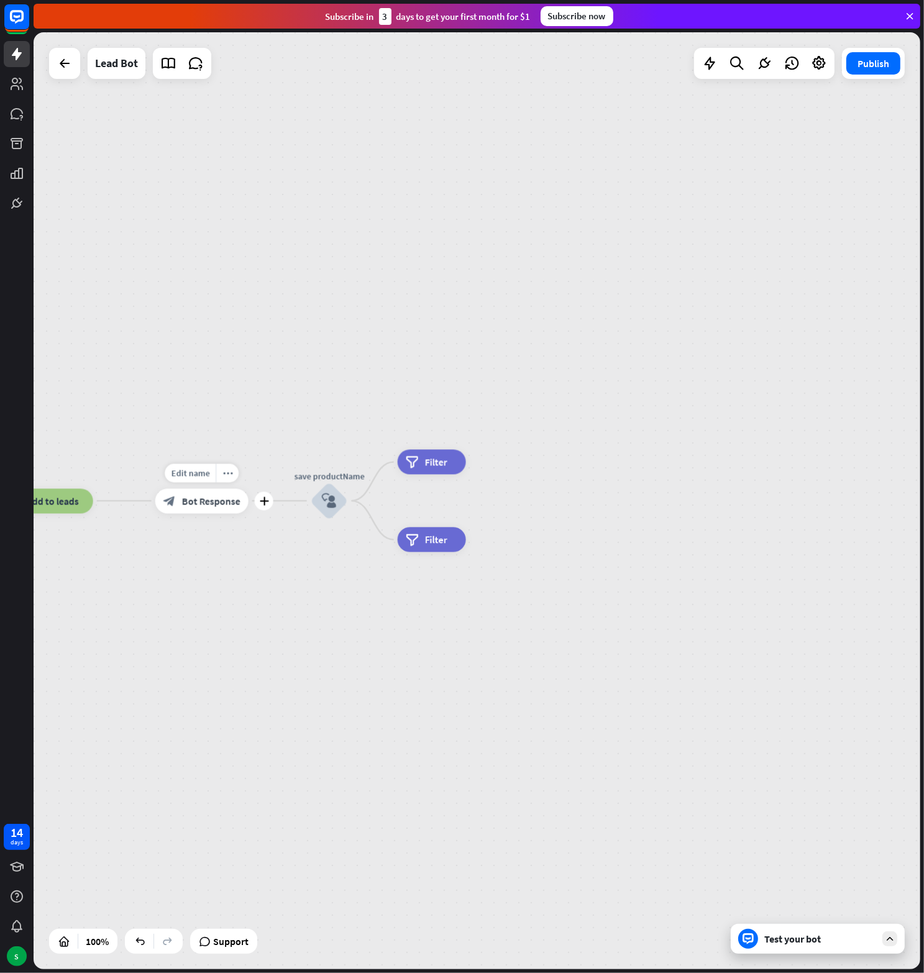
click at [191, 494] on div "block_bot_response Bot Response" at bounding box center [201, 500] width 93 height 25
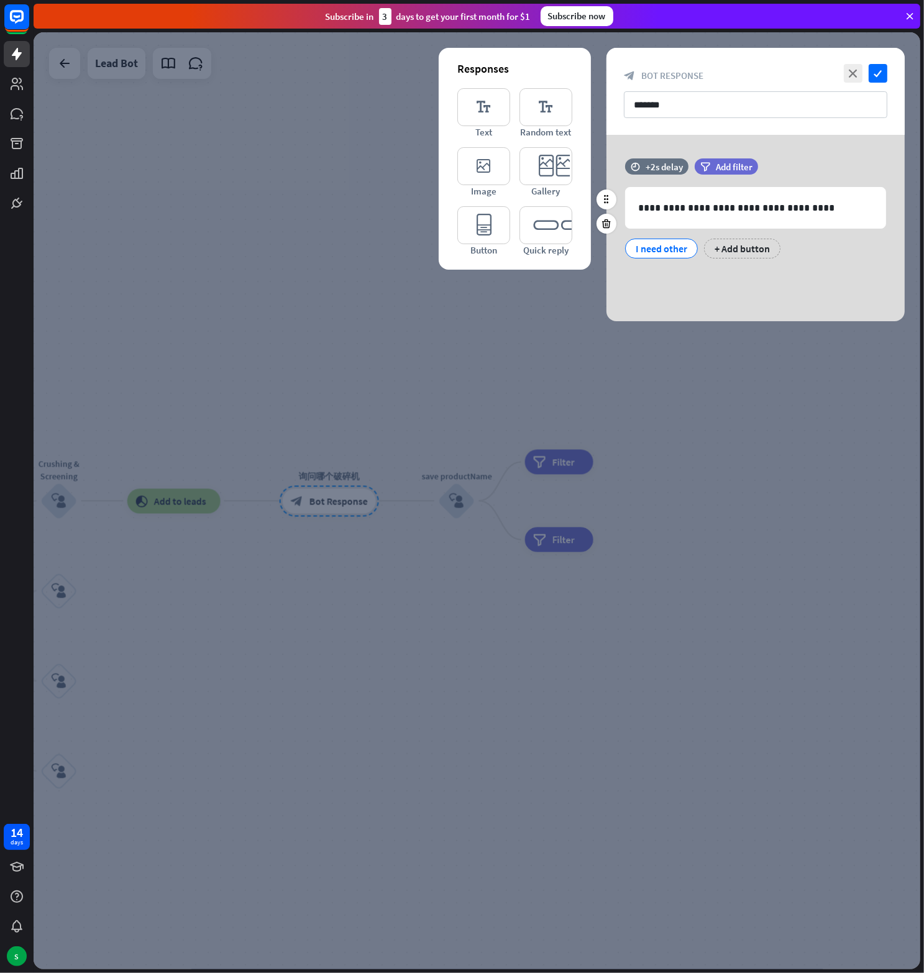
click at [660, 249] on div "I need other" at bounding box center [662, 248] width 52 height 19
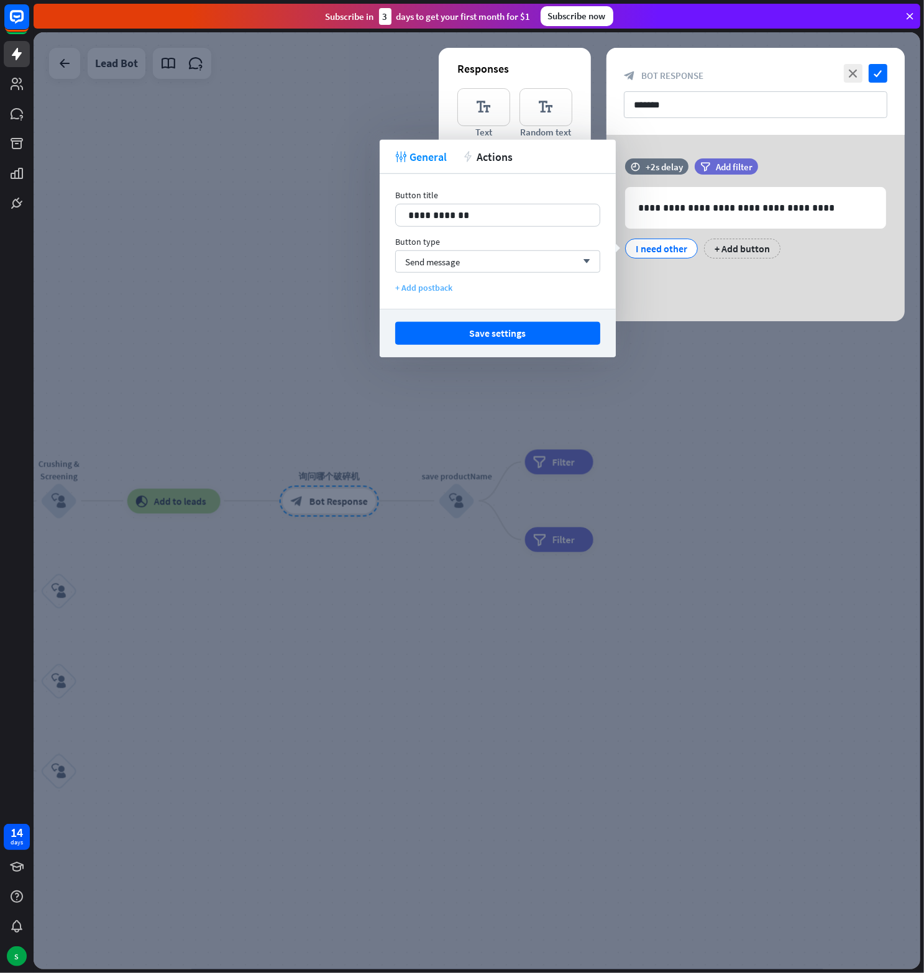
click at [451, 285] on div "+ Add postback" at bounding box center [497, 287] width 205 height 11
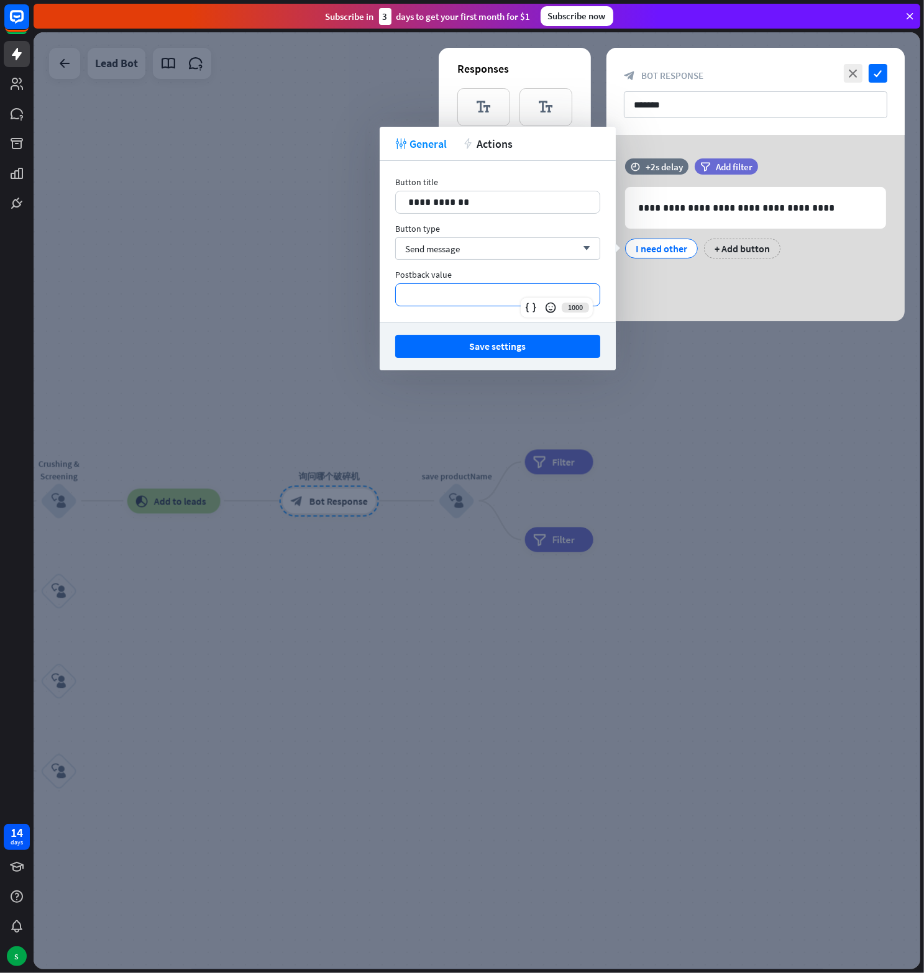
click at [441, 294] on p "**********" at bounding box center [497, 295] width 179 height 16
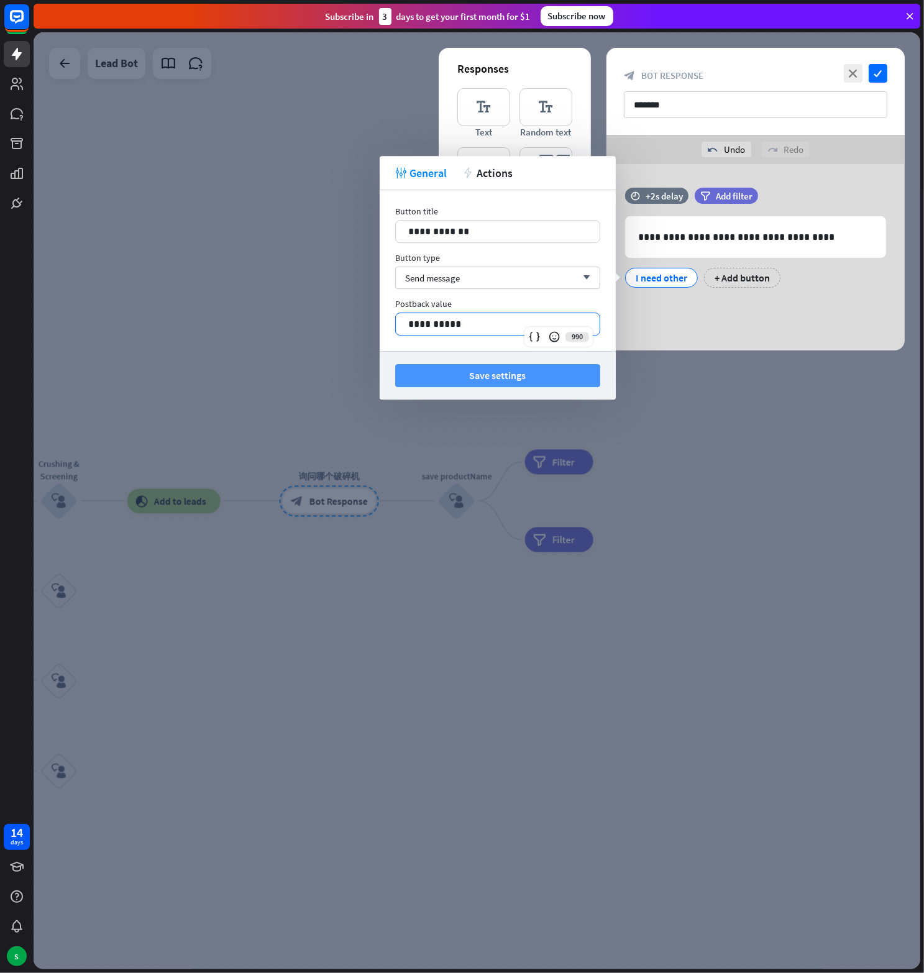
click at [496, 377] on button "Save settings" at bounding box center [497, 375] width 205 height 23
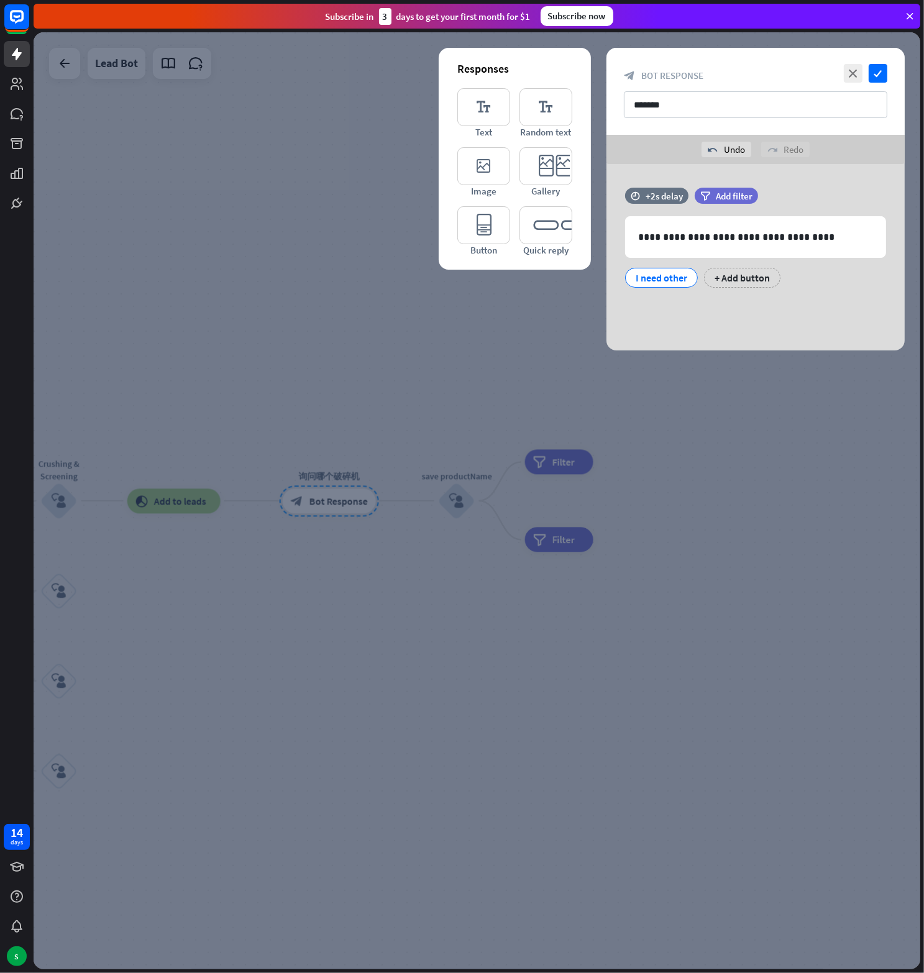
click at [444, 413] on div at bounding box center [477, 500] width 887 height 937
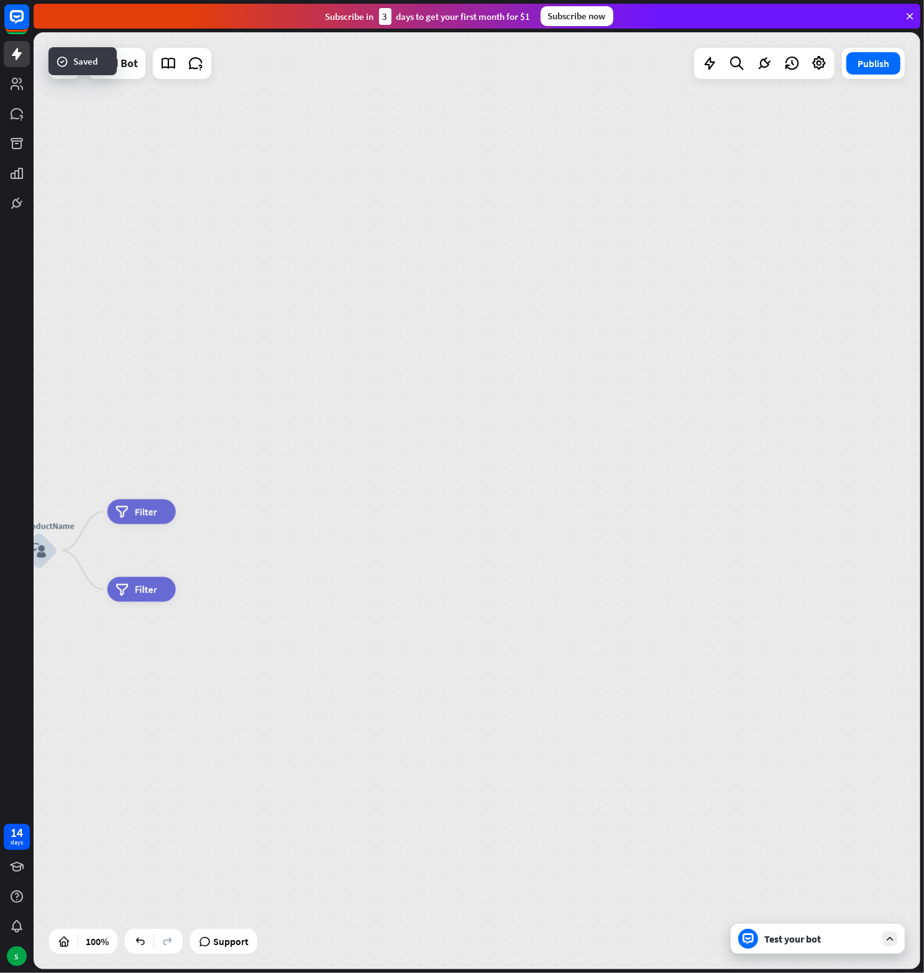
drag, startPoint x: 673, startPoint y: 443, endPoint x: 255, endPoint y: 493, distance: 420.5
click at [255, 493] on div "home_2 Start point Welcome message block_bot_response Bot Response block_user_i…" at bounding box center [477, 500] width 887 height 937
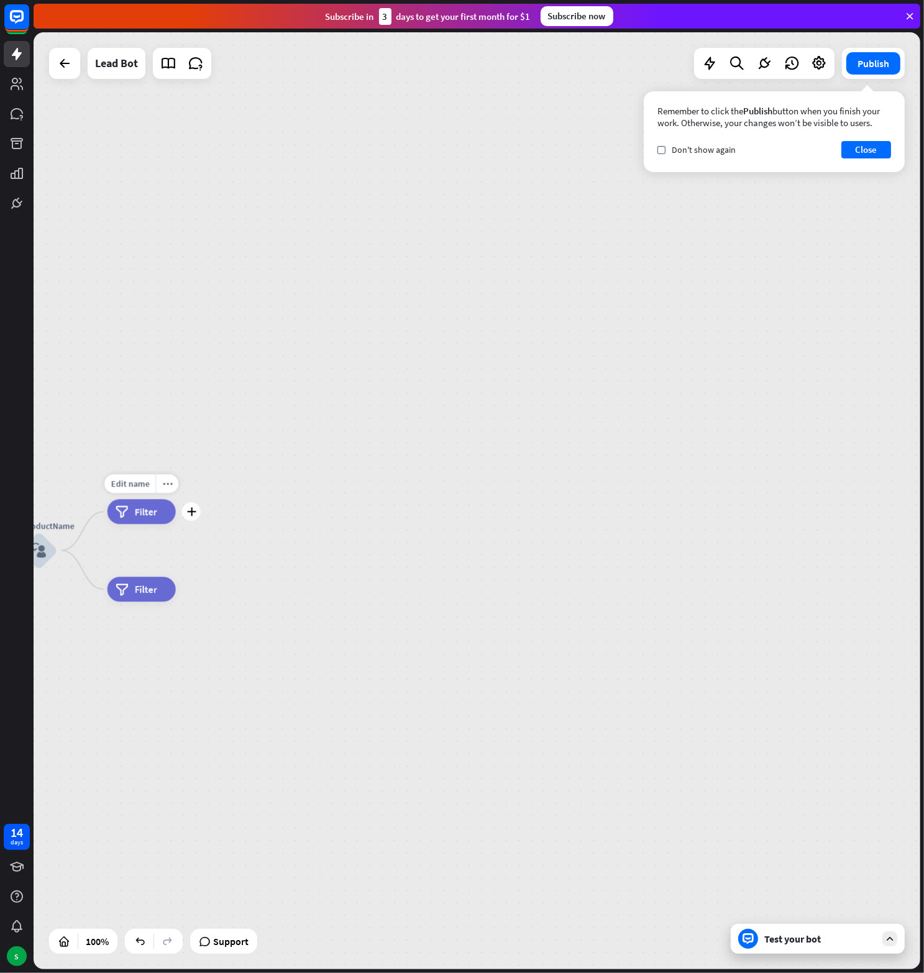
click at [142, 518] on span "Filter" at bounding box center [146, 512] width 22 height 12
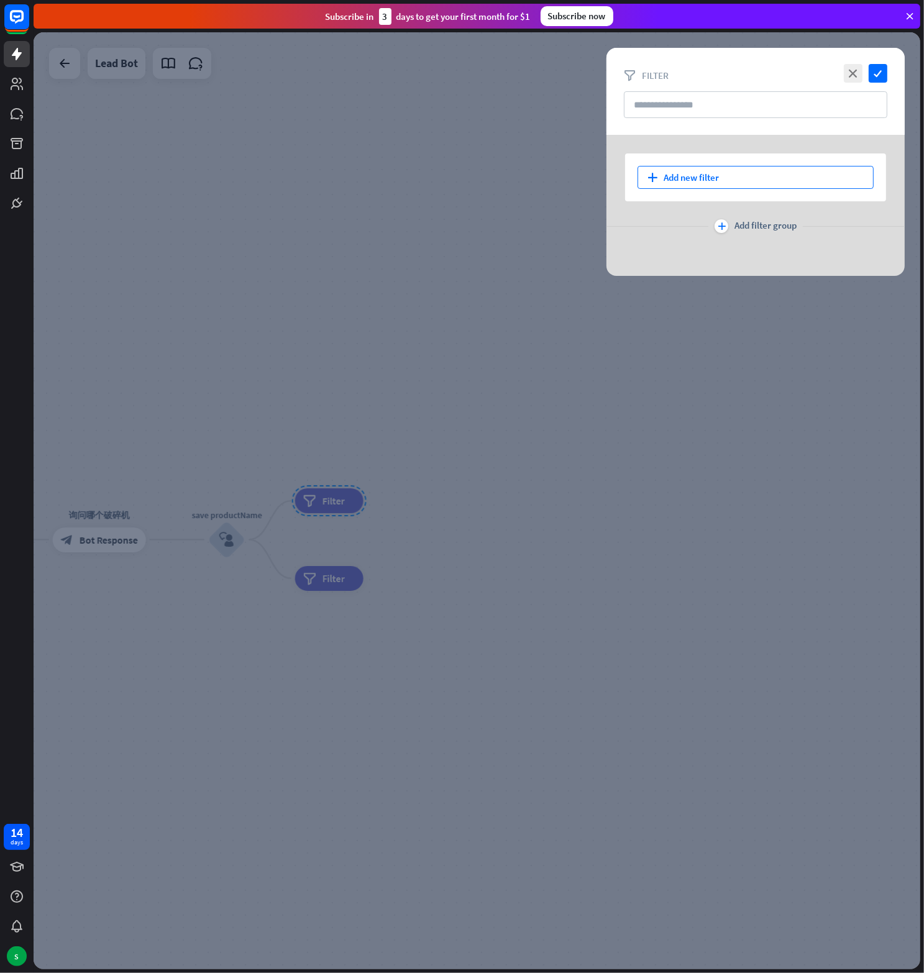
click at [708, 178] on div "plus Add new filter" at bounding box center [755, 177] width 236 height 23
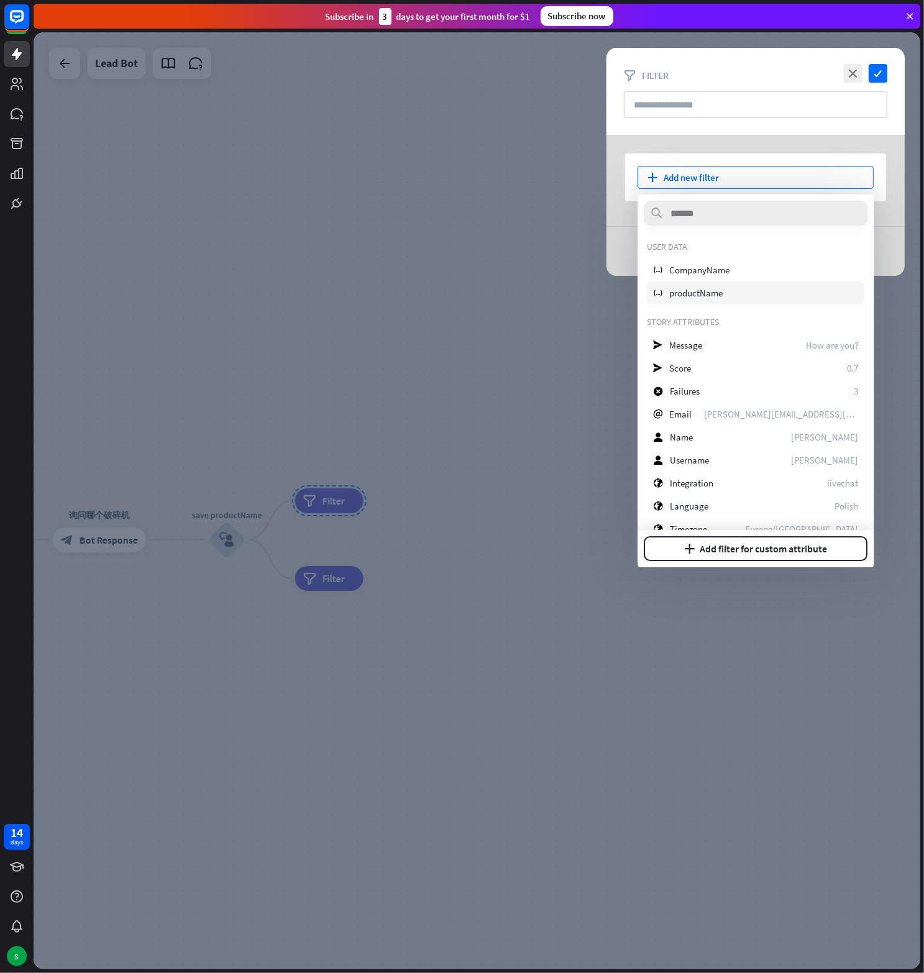
click at [696, 283] on div "variable productName" at bounding box center [755, 292] width 217 height 22
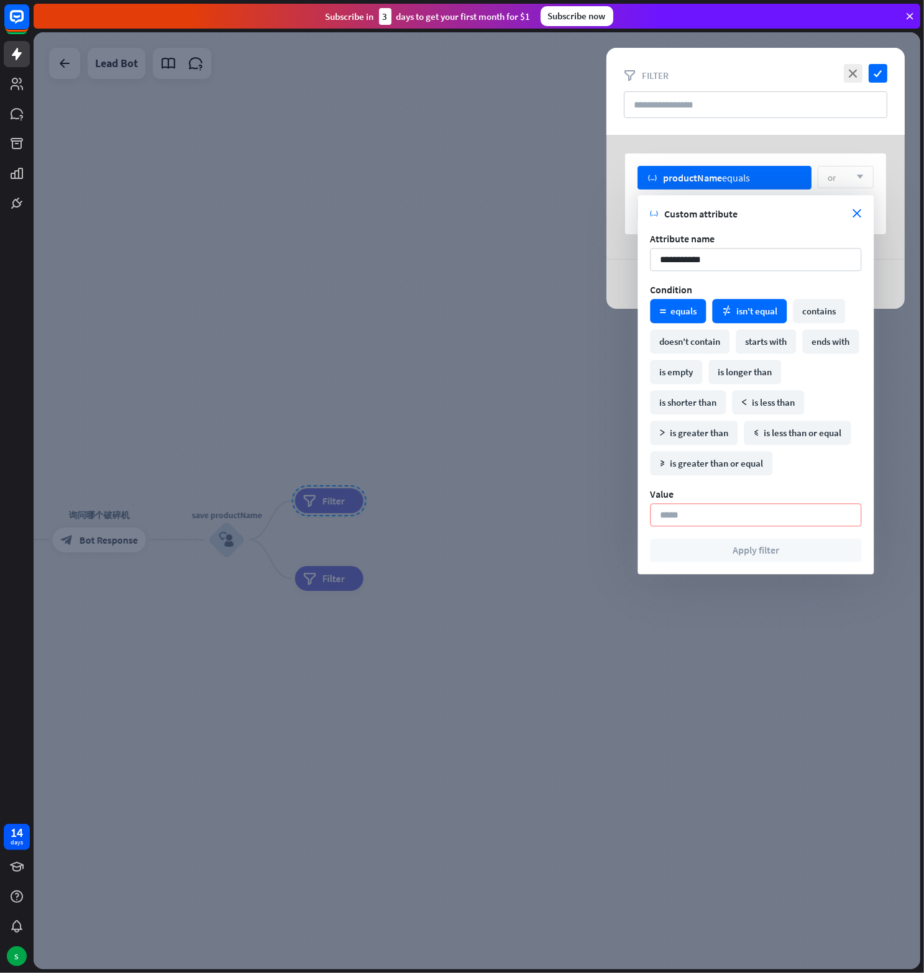
click at [751, 307] on div "math_not_equal isn't equal" at bounding box center [749, 311] width 75 height 24
click at [703, 518] on input at bounding box center [755, 514] width 211 height 23
paste input "**********"
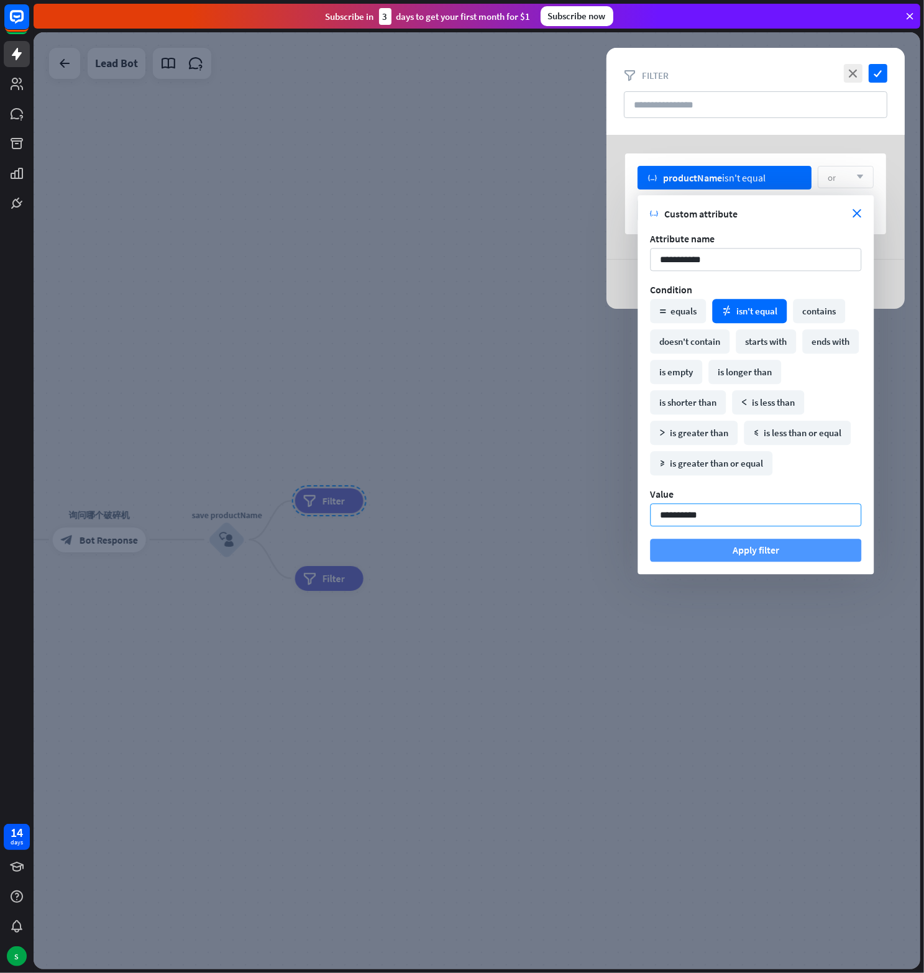
type input "**********"
click at [747, 555] on button "Apply filter" at bounding box center [755, 550] width 211 height 23
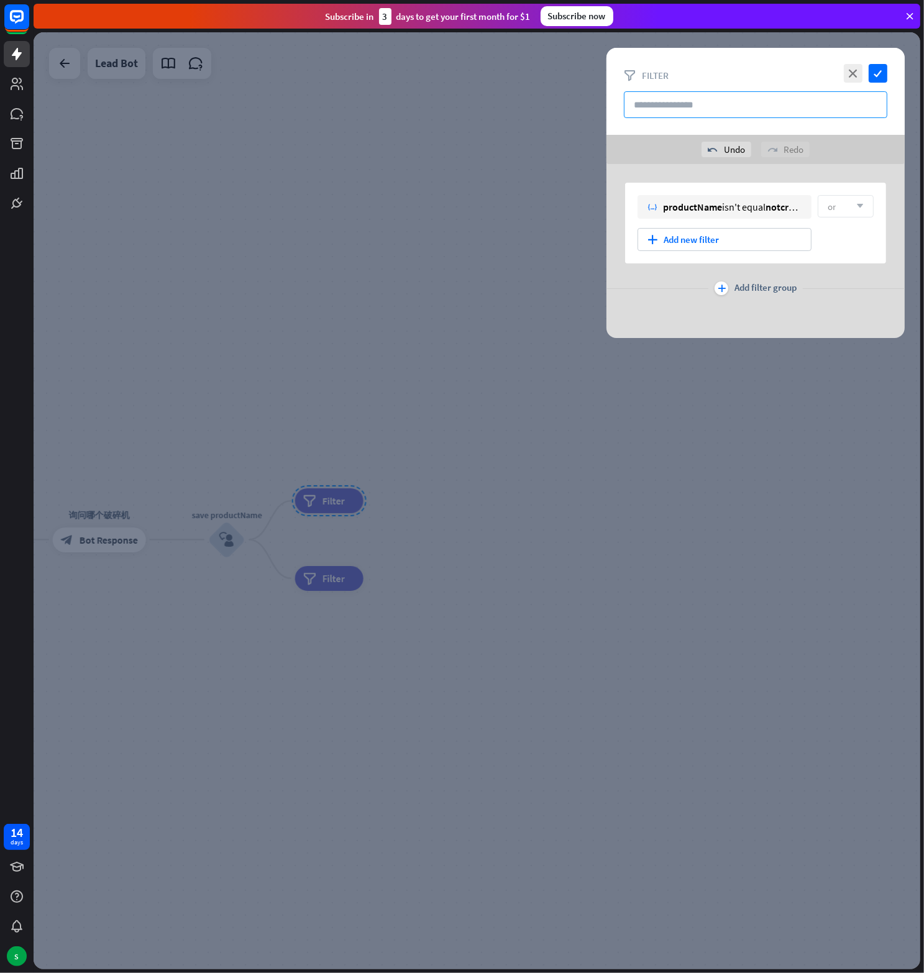
click at [666, 105] on input "text" at bounding box center [755, 104] width 263 height 27
type input "****"
click at [876, 73] on icon "check" at bounding box center [878, 73] width 19 height 19
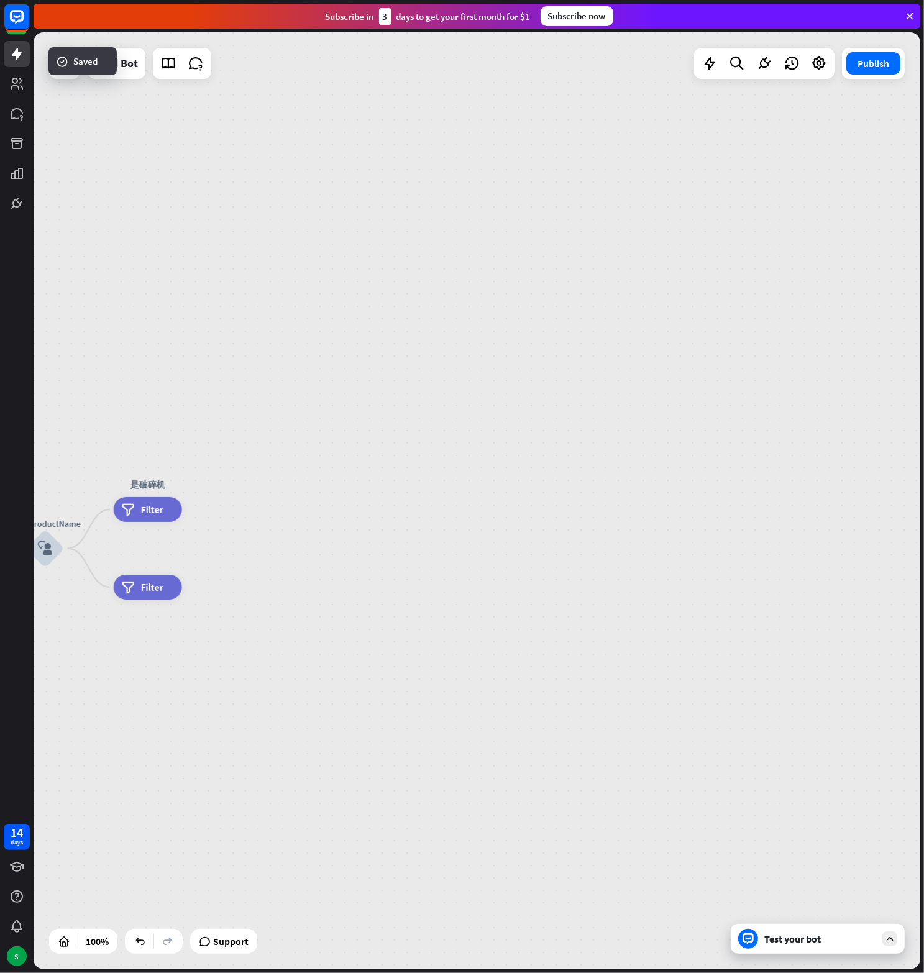
drag, startPoint x: 412, startPoint y: 459, endPoint x: 226, endPoint y: 468, distance: 186.6
click at [226, 468] on div "home_2 Start point Welcome message block_bot_response Bot Response block_user_i…" at bounding box center [477, 500] width 887 height 937
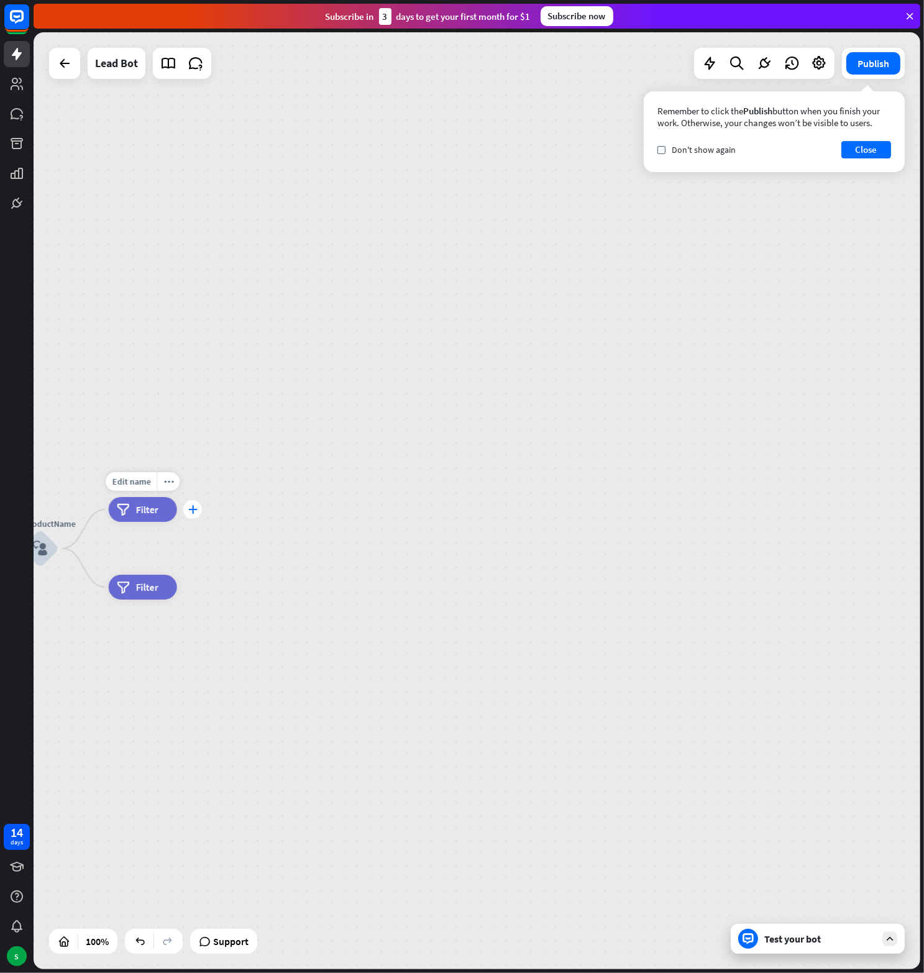
click at [189, 508] on icon "plus" at bounding box center [192, 509] width 9 height 9
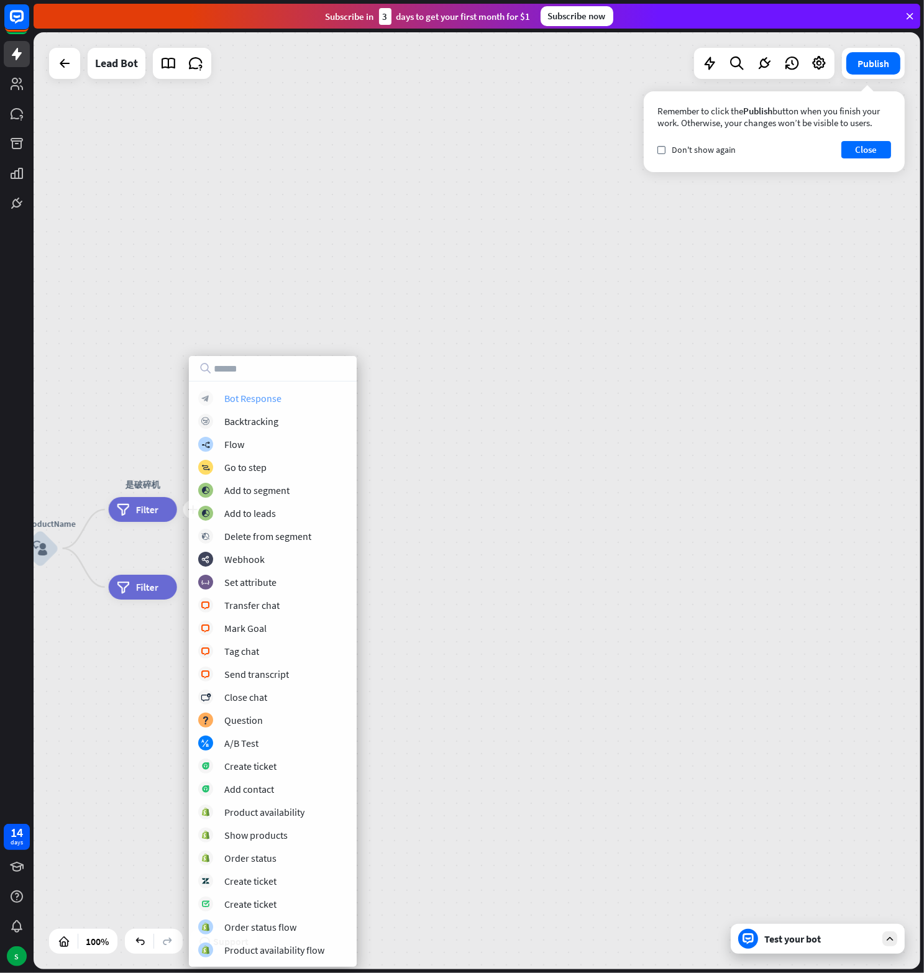
click at [259, 400] on div "Bot Response" at bounding box center [252, 398] width 57 height 12
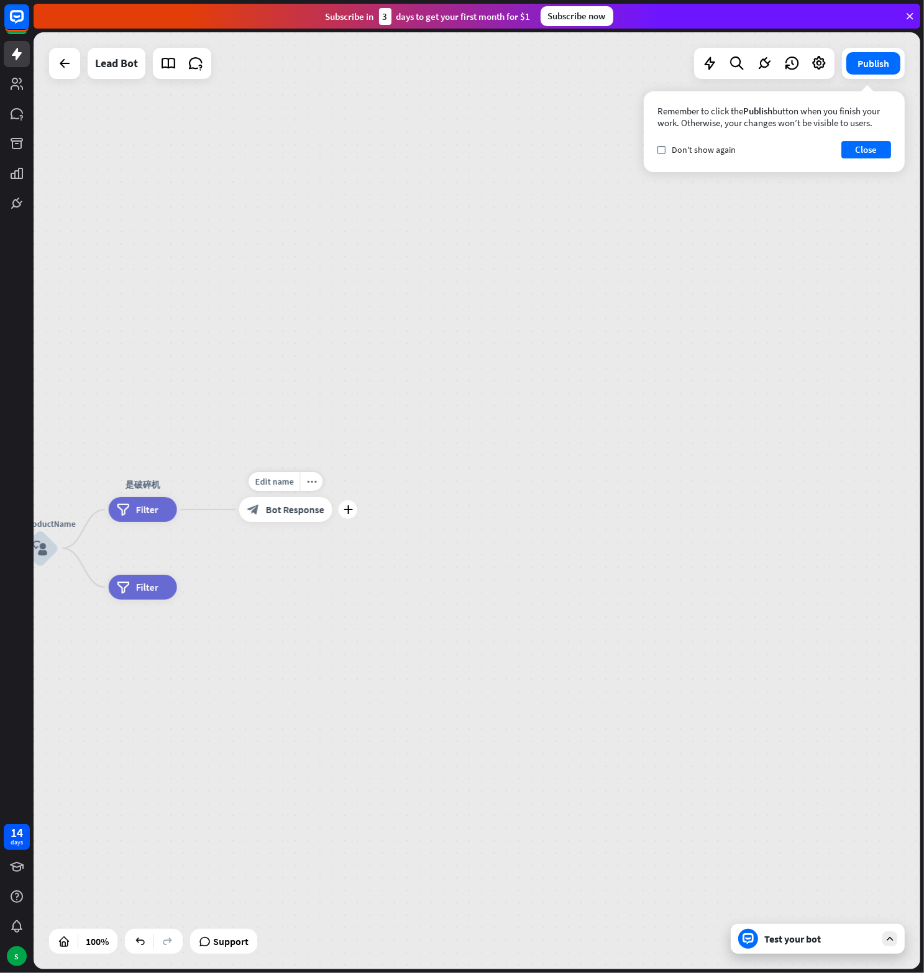
click at [288, 512] on span "Bot Response" at bounding box center [295, 509] width 58 height 12
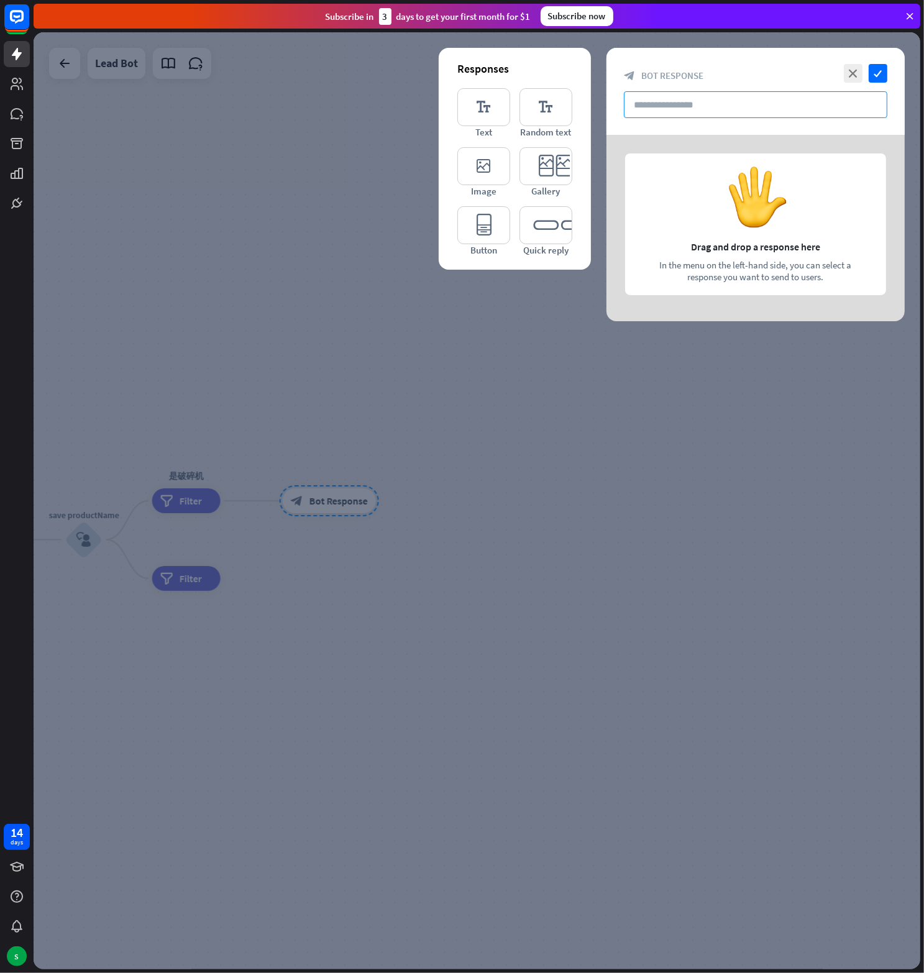
click at [682, 112] on input "text" at bounding box center [755, 104] width 263 height 27
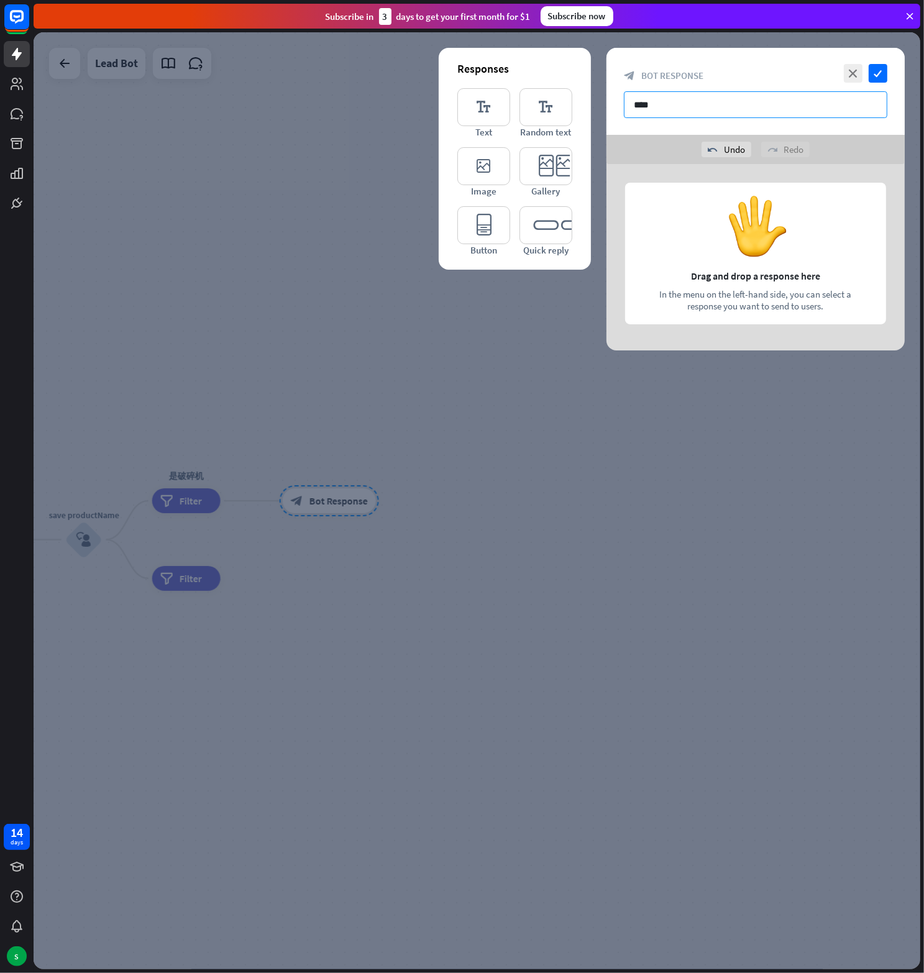
type input "****"
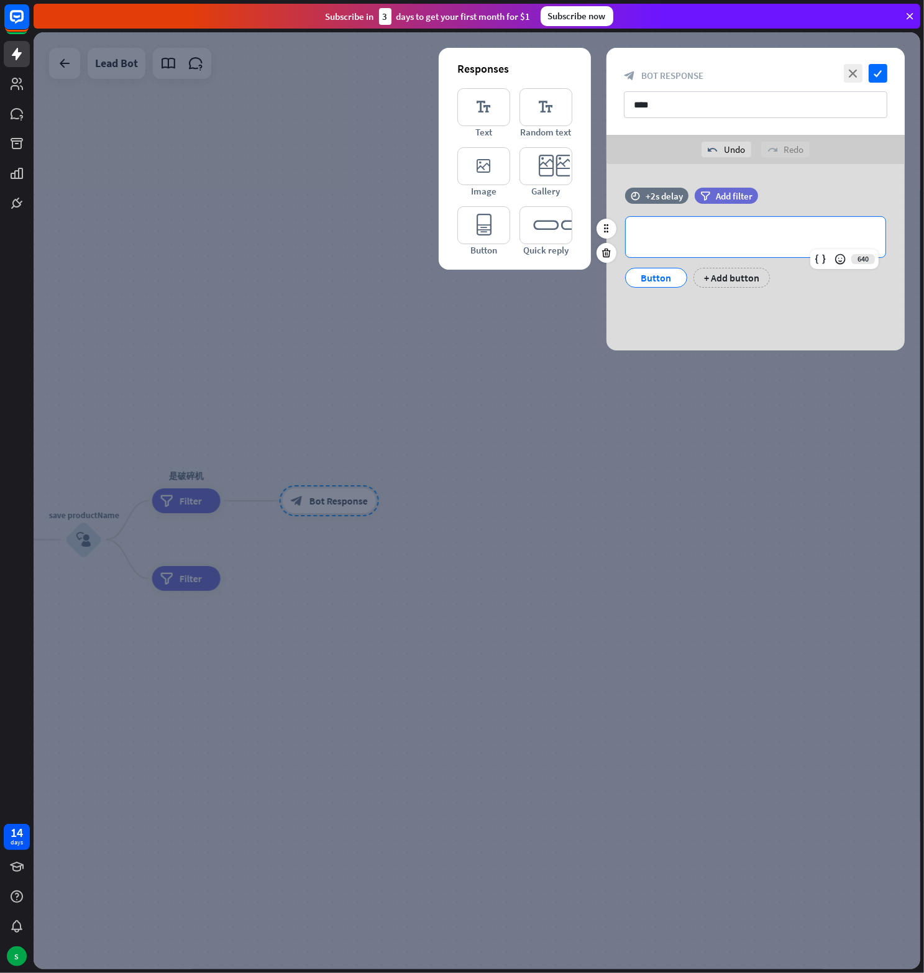
click at [708, 241] on p "**********" at bounding box center [755, 237] width 235 height 16
click at [659, 278] on div "Button" at bounding box center [656, 277] width 41 height 19
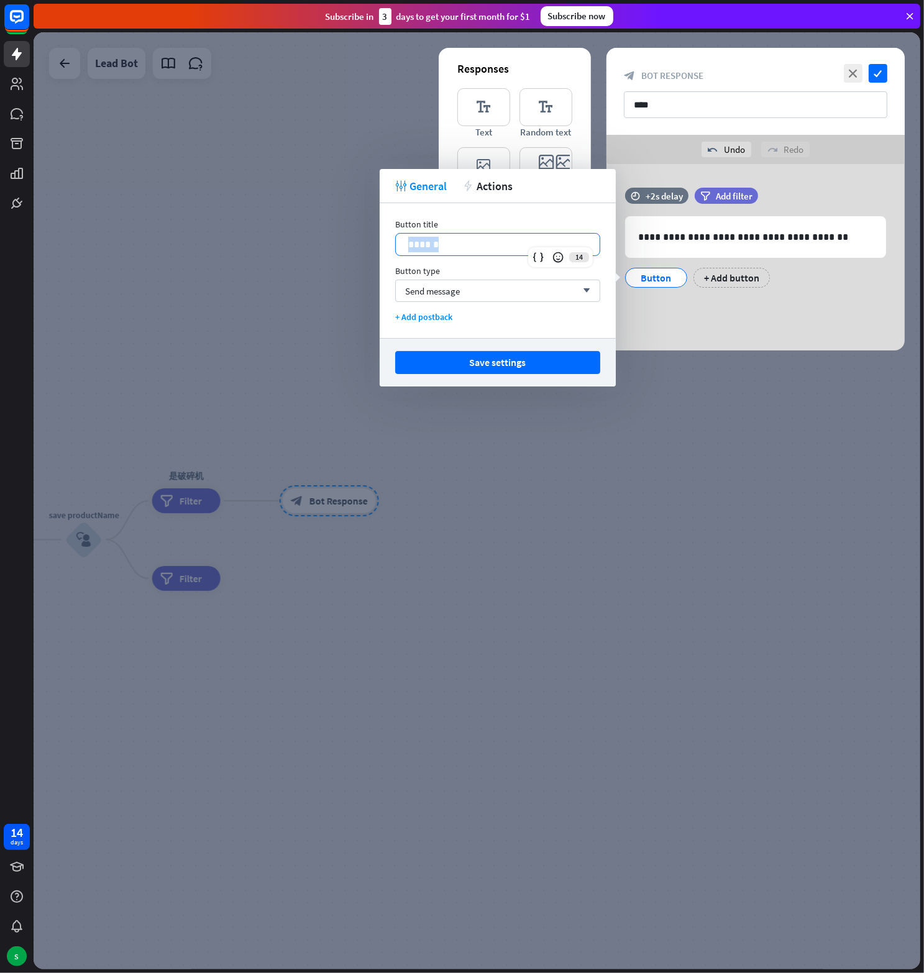
drag, startPoint x: 436, startPoint y: 239, endPoint x: 383, endPoint y: 246, distance: 52.7
click at [383, 246] on div "Button title 14 ****** Button type Send message arrow_down + Add postback" at bounding box center [498, 270] width 236 height 135
click at [443, 320] on div "+ Add postback" at bounding box center [497, 316] width 205 height 11
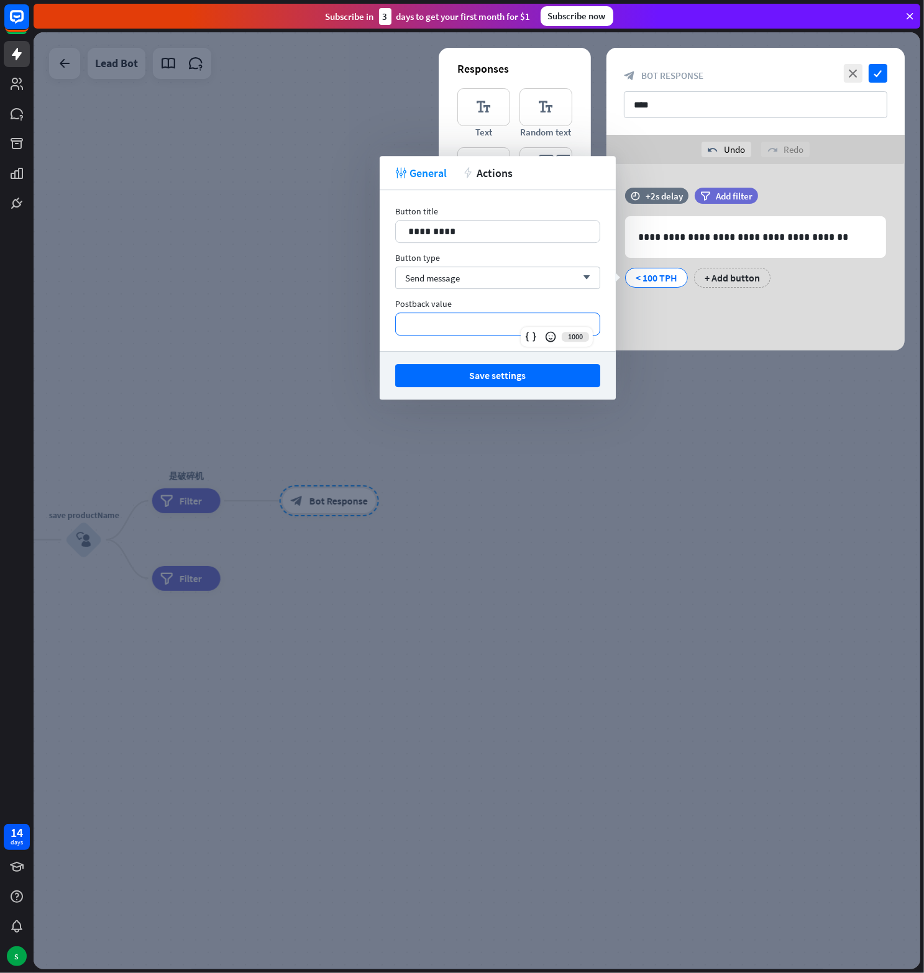
click at [443, 324] on p "**********" at bounding box center [497, 324] width 179 height 16
click at [486, 368] on button "Save settings" at bounding box center [497, 375] width 205 height 23
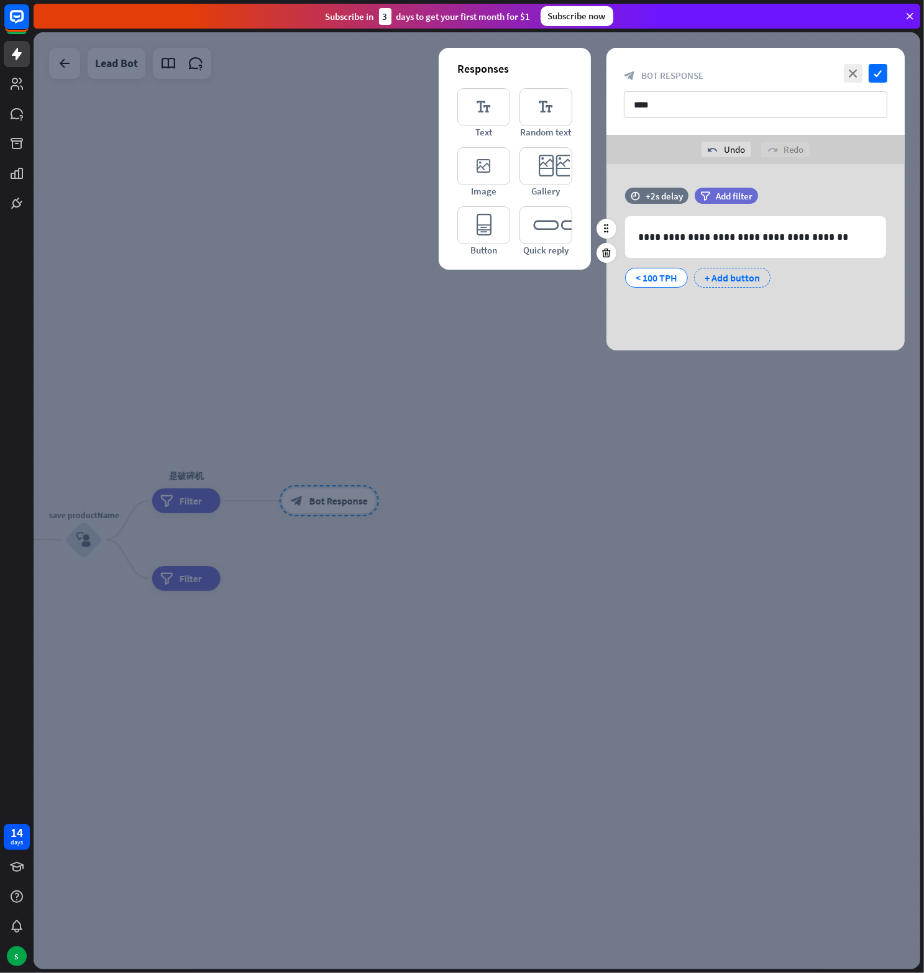
click at [736, 274] on div "+ Add button" at bounding box center [732, 278] width 76 height 20
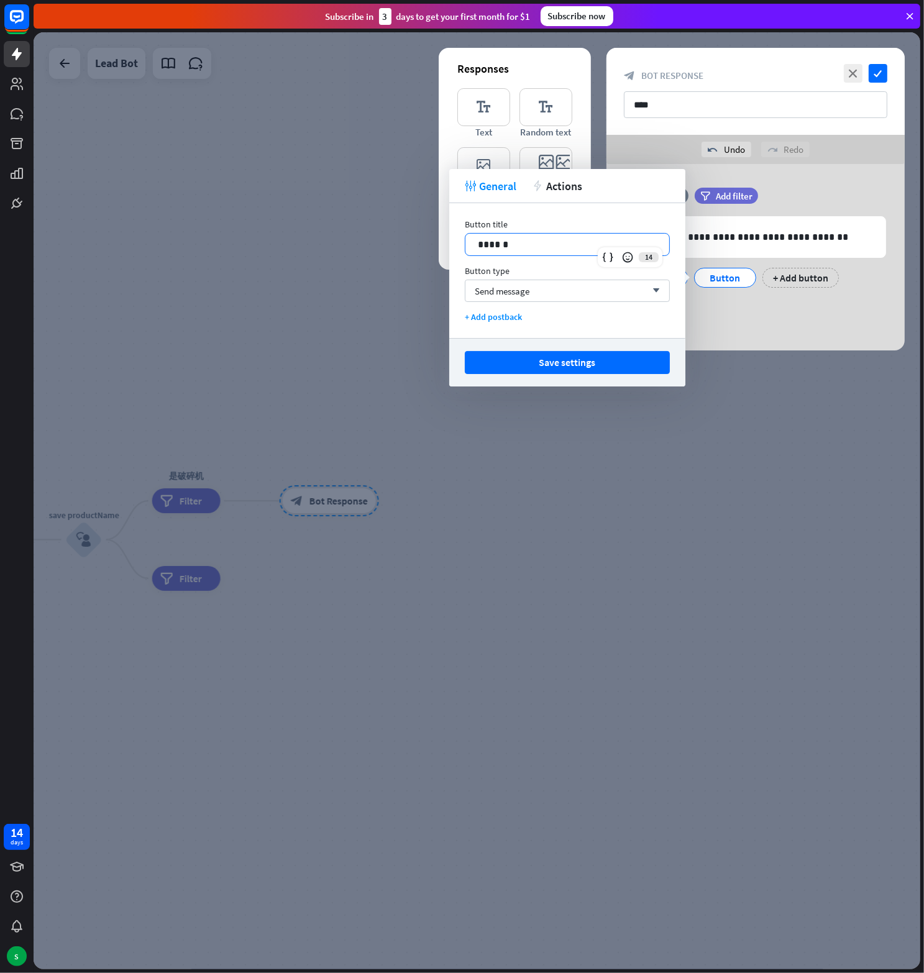
drag, startPoint x: 519, startPoint y: 238, endPoint x: 404, endPoint y: 229, distance: 115.3
click at [404, 229] on body "14 days S close Help Center arrow_left Back to home Subscribe [DATE] to get you…" at bounding box center [462, 486] width 924 height 973
click at [500, 247] on p "**********" at bounding box center [567, 245] width 179 height 16
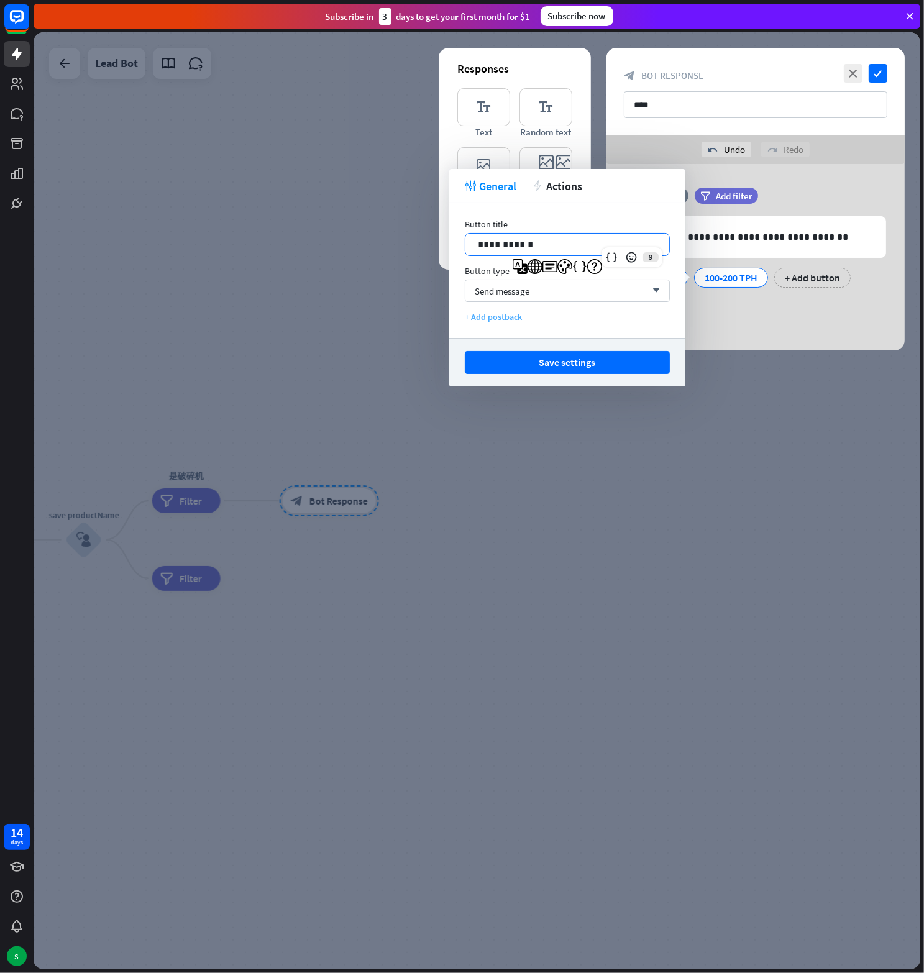
click at [500, 318] on div "+ Add postback" at bounding box center [567, 316] width 205 height 11
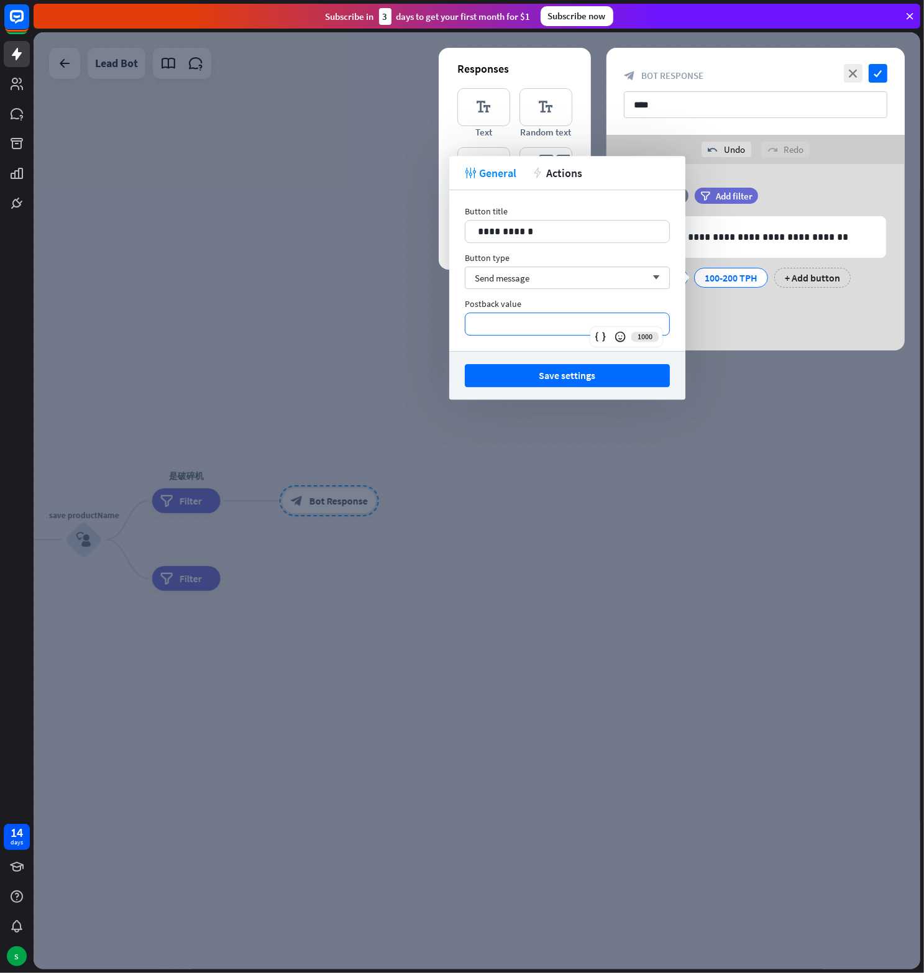
click at [509, 326] on p "**********" at bounding box center [567, 324] width 179 height 16
click at [538, 373] on button "Save settings" at bounding box center [567, 375] width 205 height 23
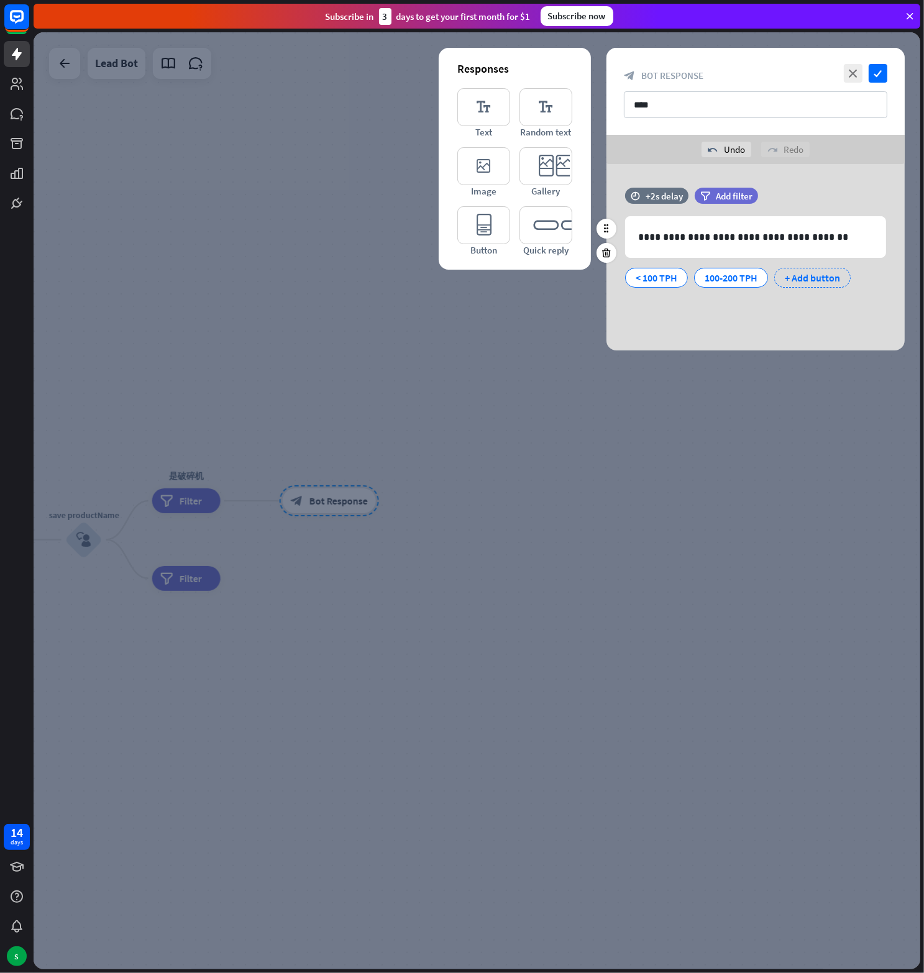
click at [833, 280] on div "+ Add button" at bounding box center [812, 278] width 76 height 20
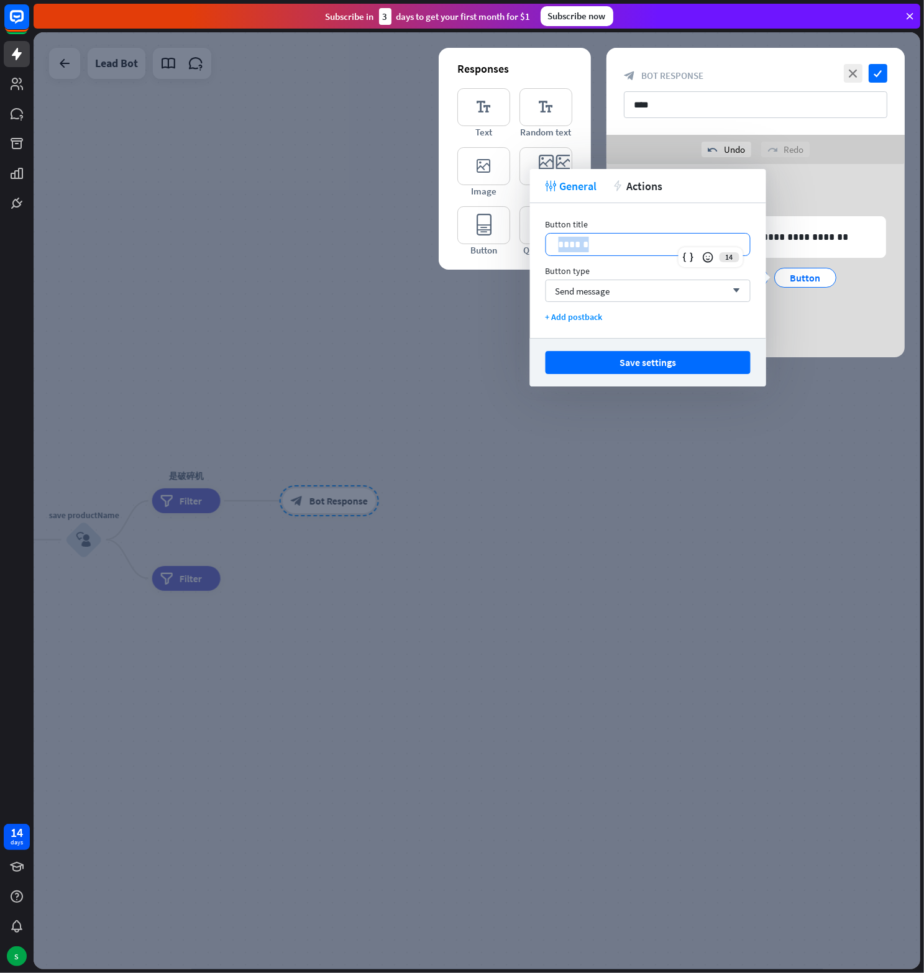
drag, startPoint x: 608, startPoint y: 249, endPoint x: 554, endPoint y: 242, distance: 54.6
click at [554, 242] on div "******" at bounding box center [648, 245] width 204 height 22
click at [589, 316] on div "+ Add postback" at bounding box center [647, 316] width 205 height 11
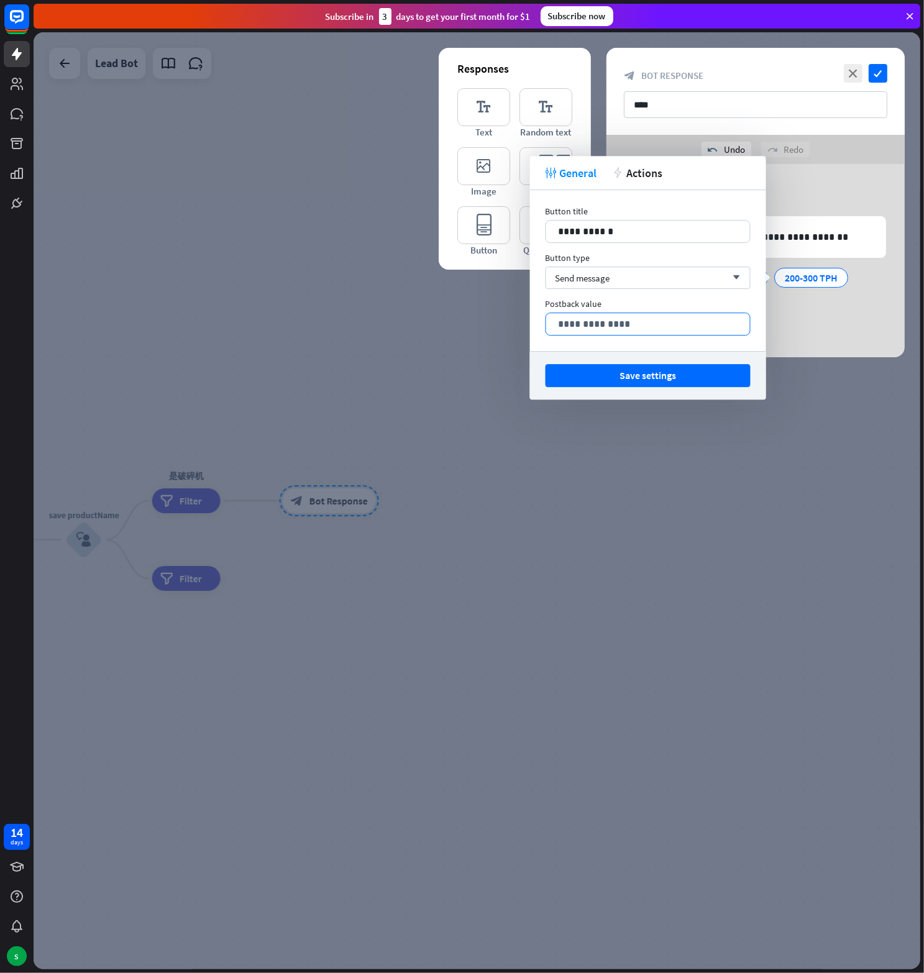
click at [585, 326] on p "**********" at bounding box center [648, 324] width 179 height 16
click at [635, 378] on button "Save settings" at bounding box center [647, 375] width 205 height 23
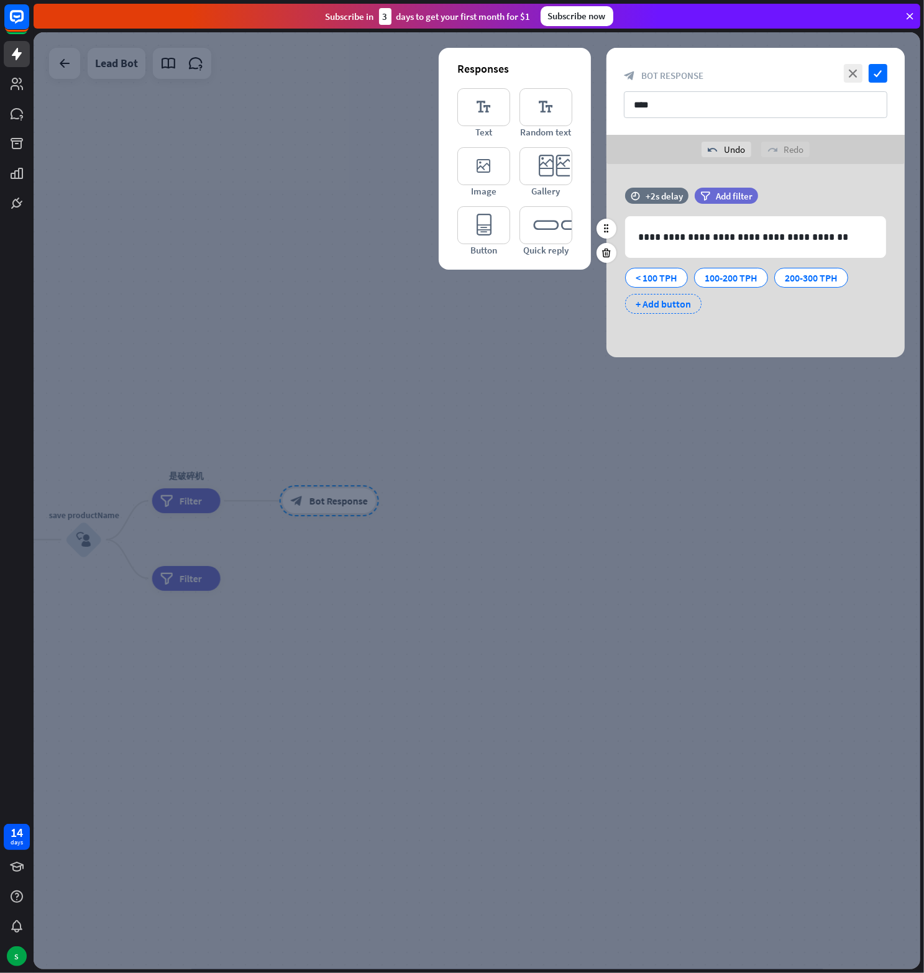
click at [659, 301] on div "+ Add button" at bounding box center [663, 304] width 76 height 20
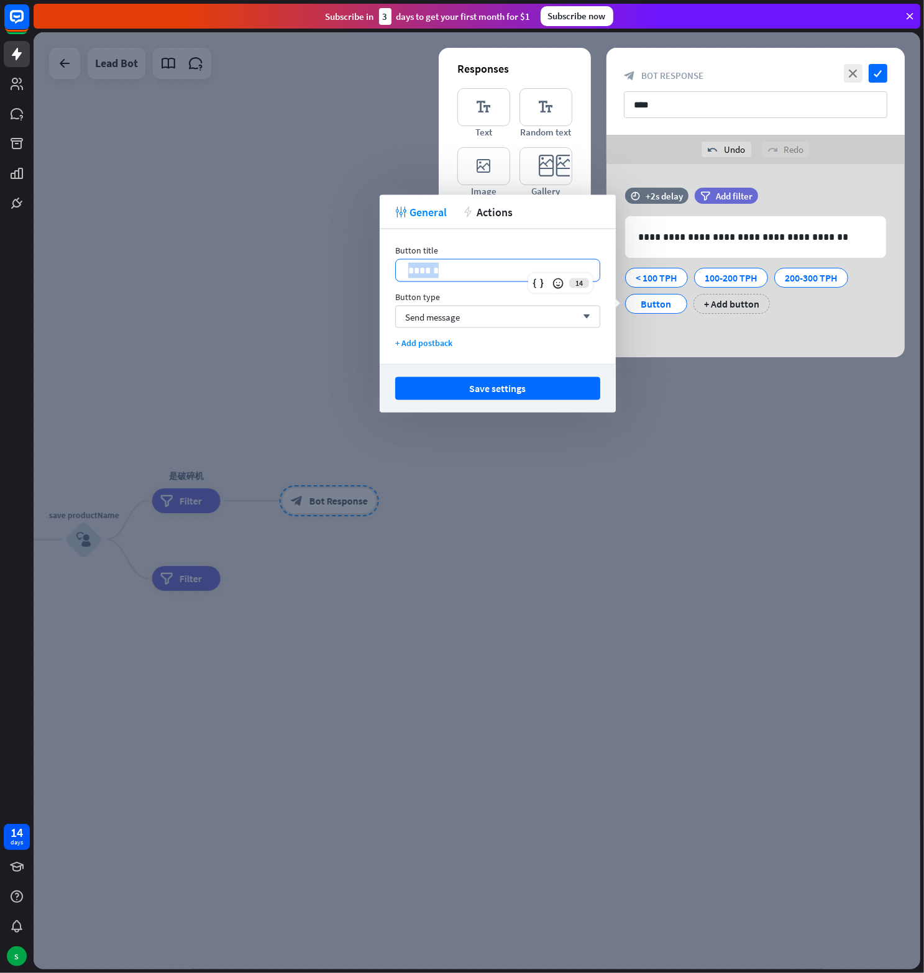
drag, startPoint x: 444, startPoint y: 272, endPoint x: 396, endPoint y: 268, distance: 48.0
click at [396, 268] on div "******" at bounding box center [498, 271] width 204 height 22
click at [431, 334] on div "Button title 11 ********* Button type Send message arrow_down + Add postback" at bounding box center [498, 296] width 236 height 135
click at [431, 341] on div "+ Add postback" at bounding box center [497, 342] width 205 height 11
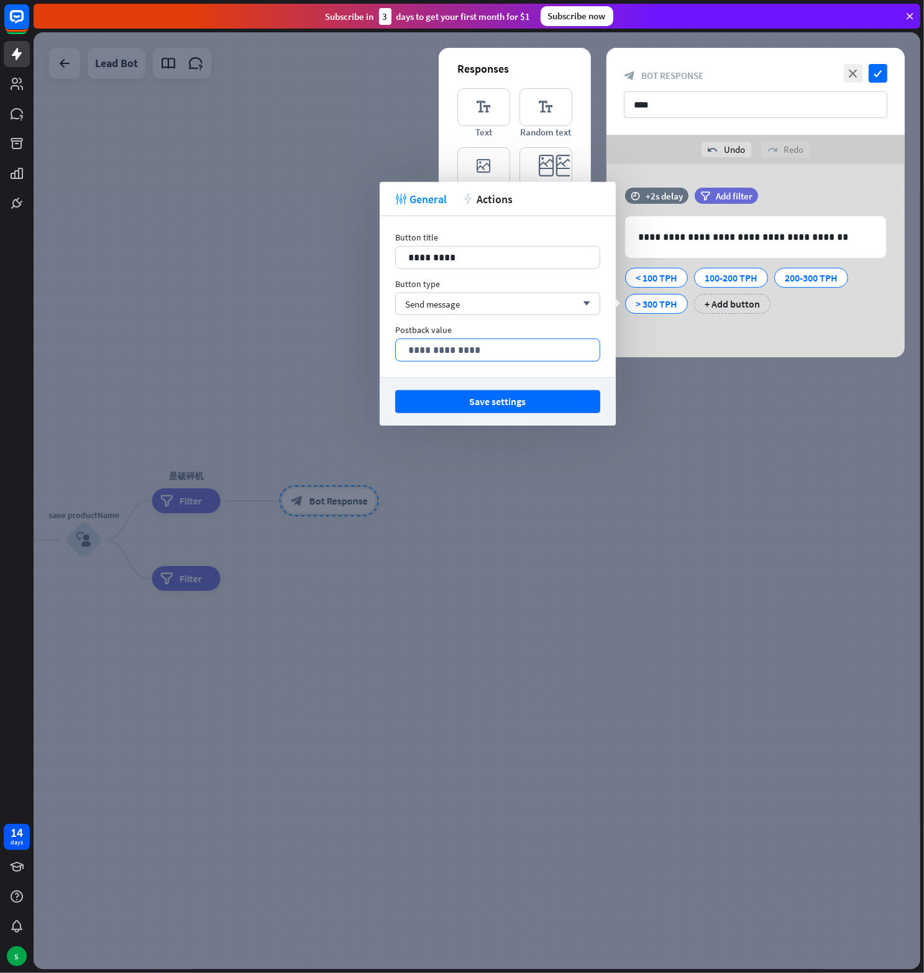
click at [436, 352] on p "**********" at bounding box center [497, 350] width 179 height 16
click at [486, 399] on button "Save settings" at bounding box center [497, 401] width 205 height 23
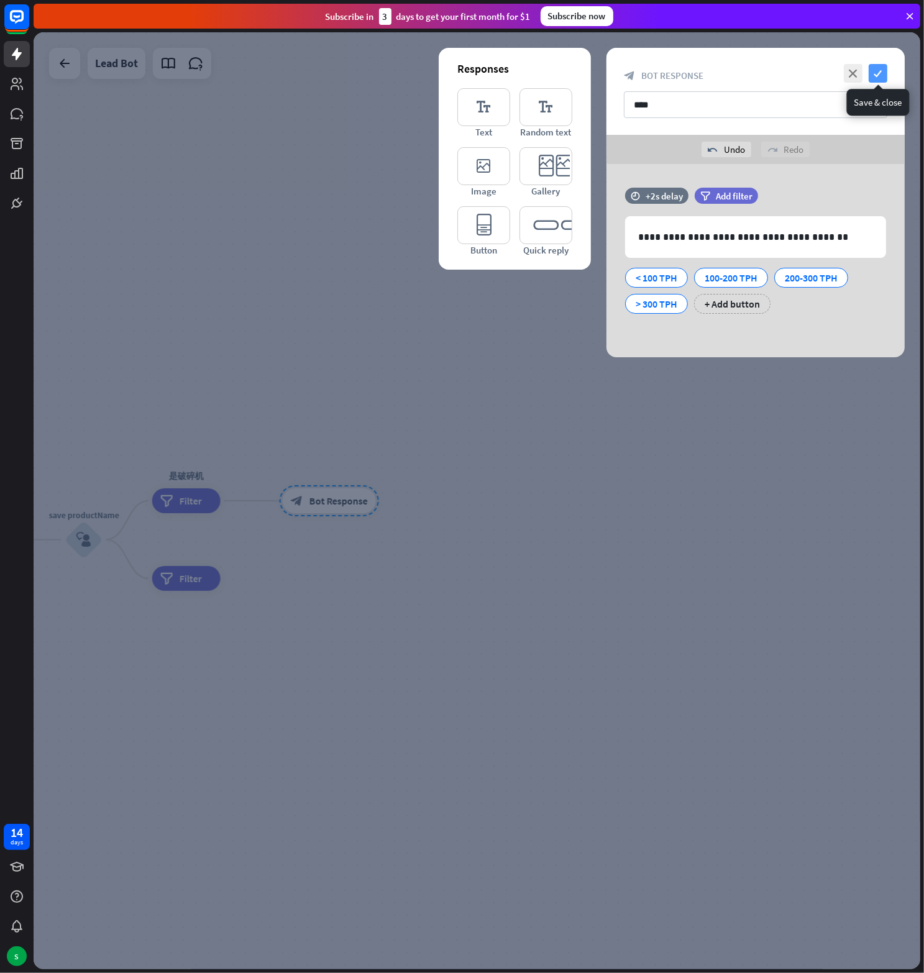
click at [875, 75] on icon "check" at bounding box center [878, 73] width 19 height 19
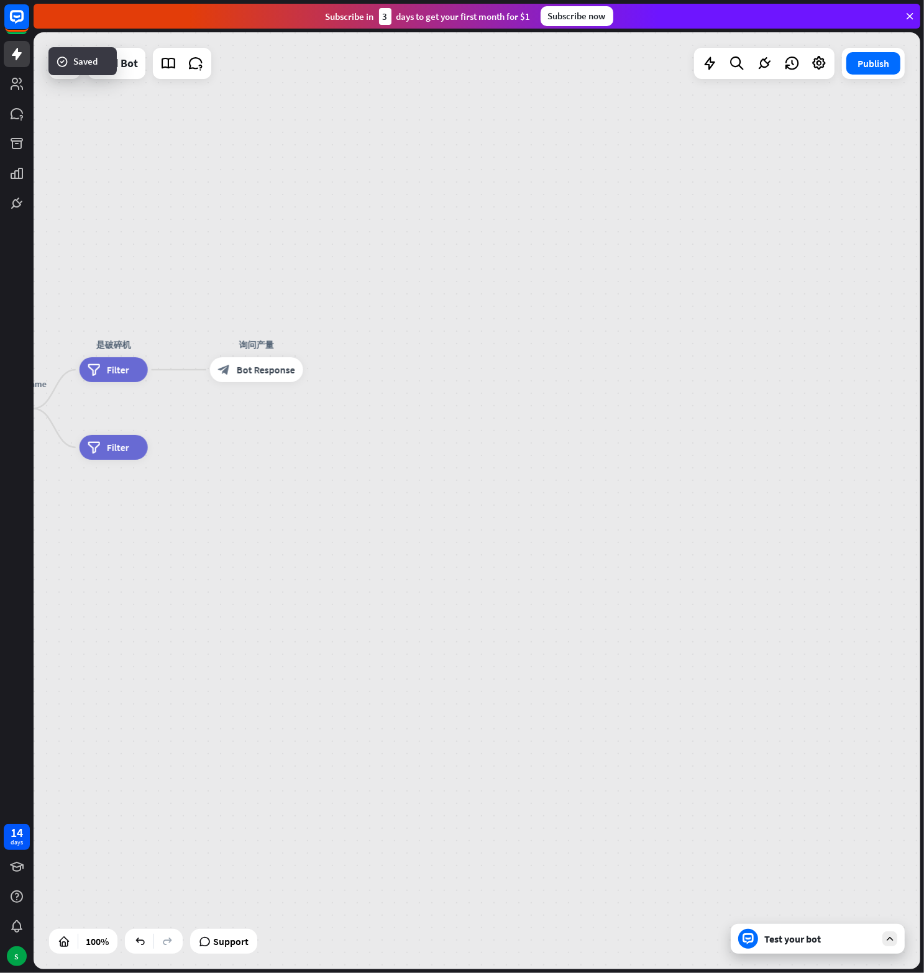
drag, startPoint x: 429, startPoint y: 427, endPoint x: 357, endPoint y: 296, distance: 149.9
click at [357, 296] on div "home_2 Start point Welcome message block_bot_response Bot Response block_user_i…" at bounding box center [477, 500] width 887 height 937
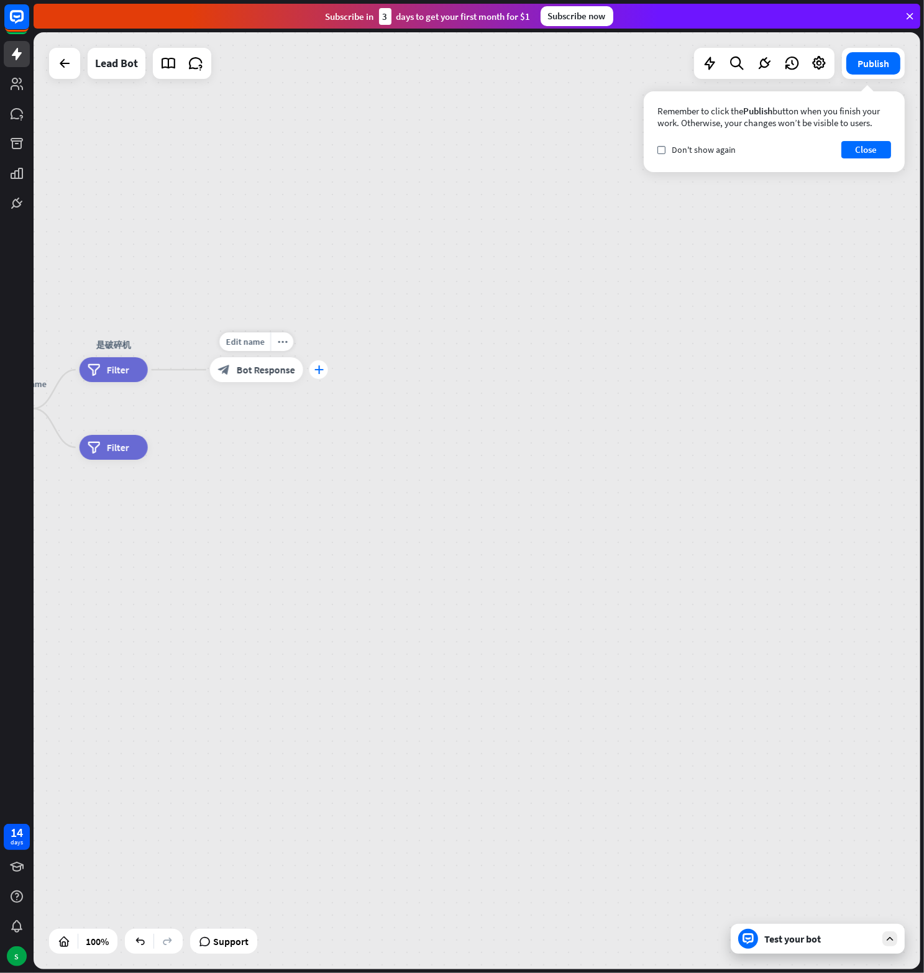
click at [321, 368] on icon "plus" at bounding box center [318, 369] width 9 height 9
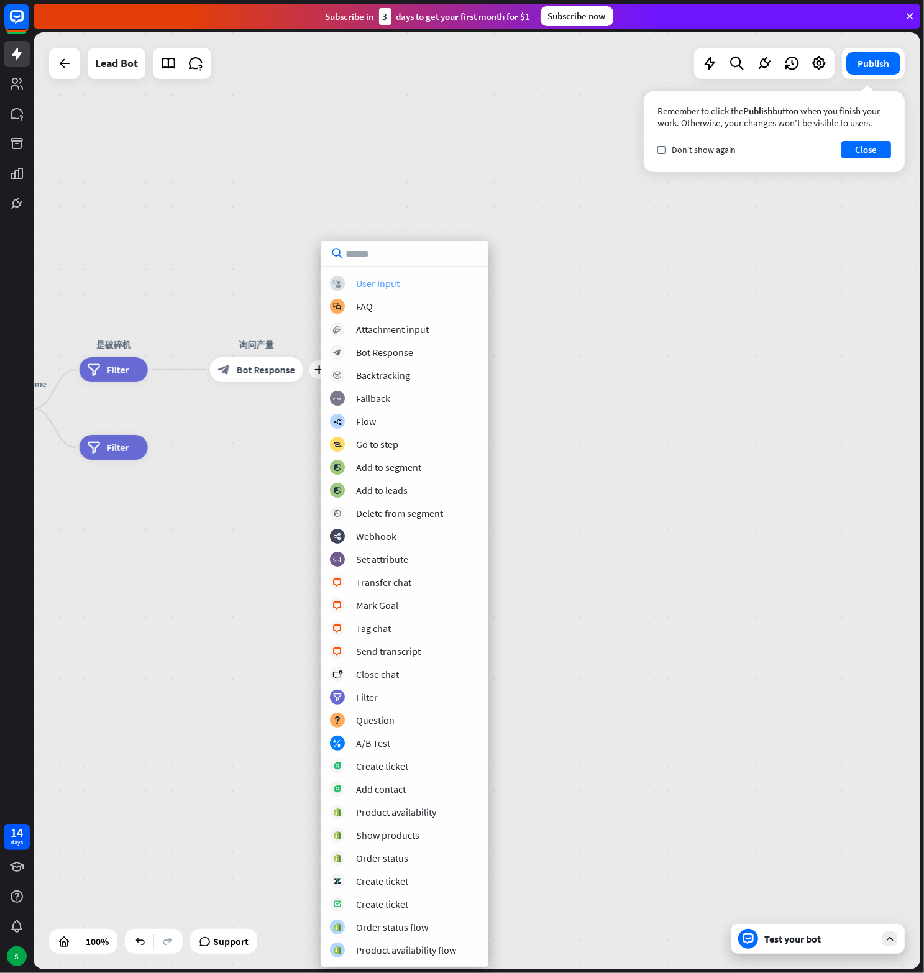
click at [381, 285] on div "User Input" at bounding box center [377, 283] width 43 height 12
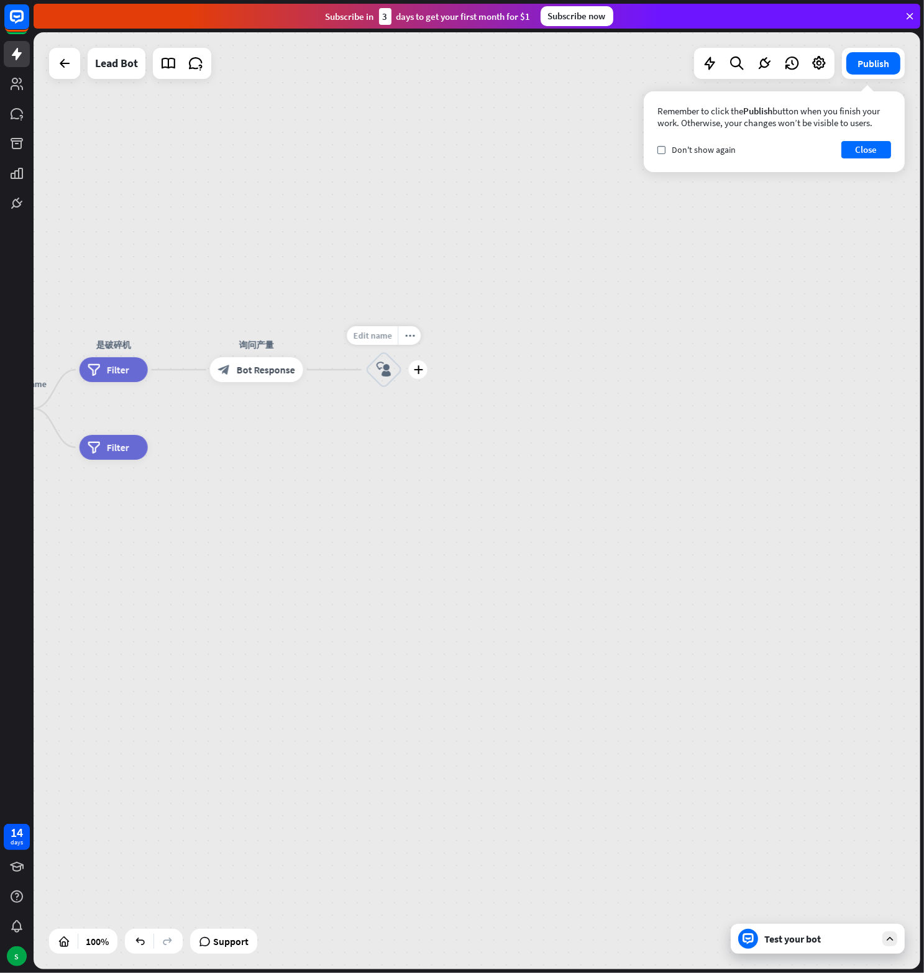
click at [385, 334] on span "Edit name" at bounding box center [372, 335] width 39 height 11
click at [384, 334] on input "text" at bounding box center [383, 335] width 87 height 17
type input "*"
type input "****"
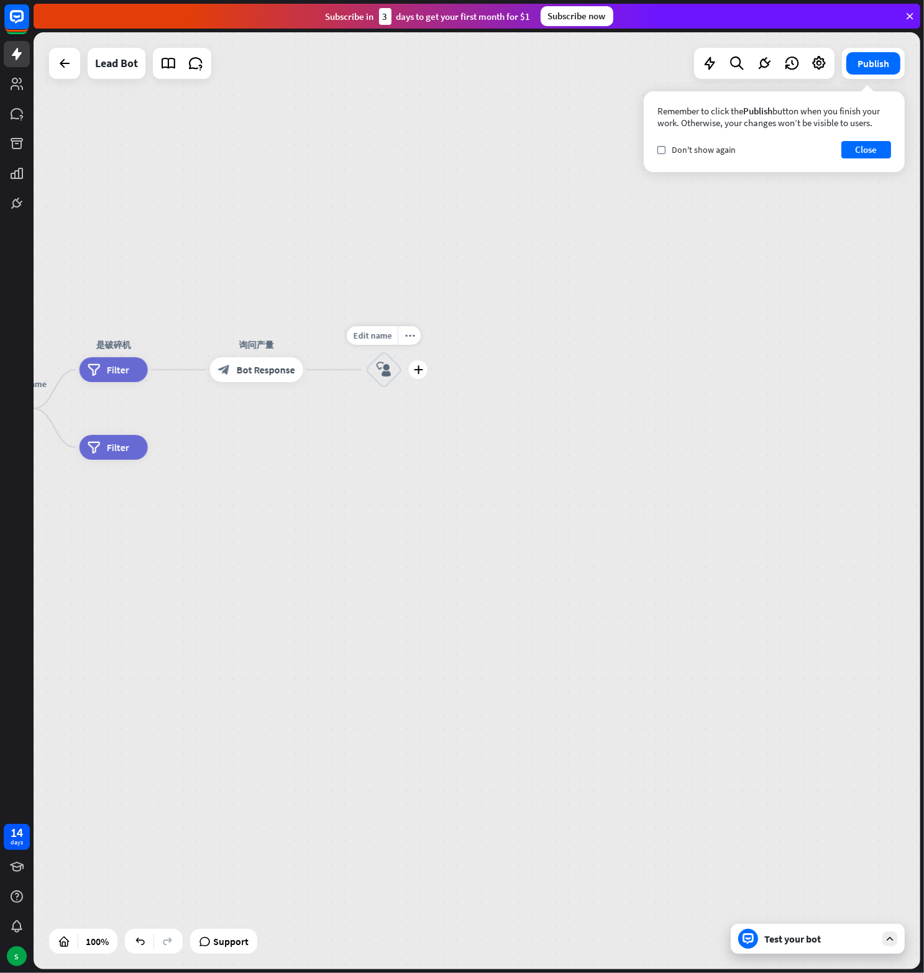
click at [388, 371] on icon "block_user_input" at bounding box center [384, 369] width 15 height 15
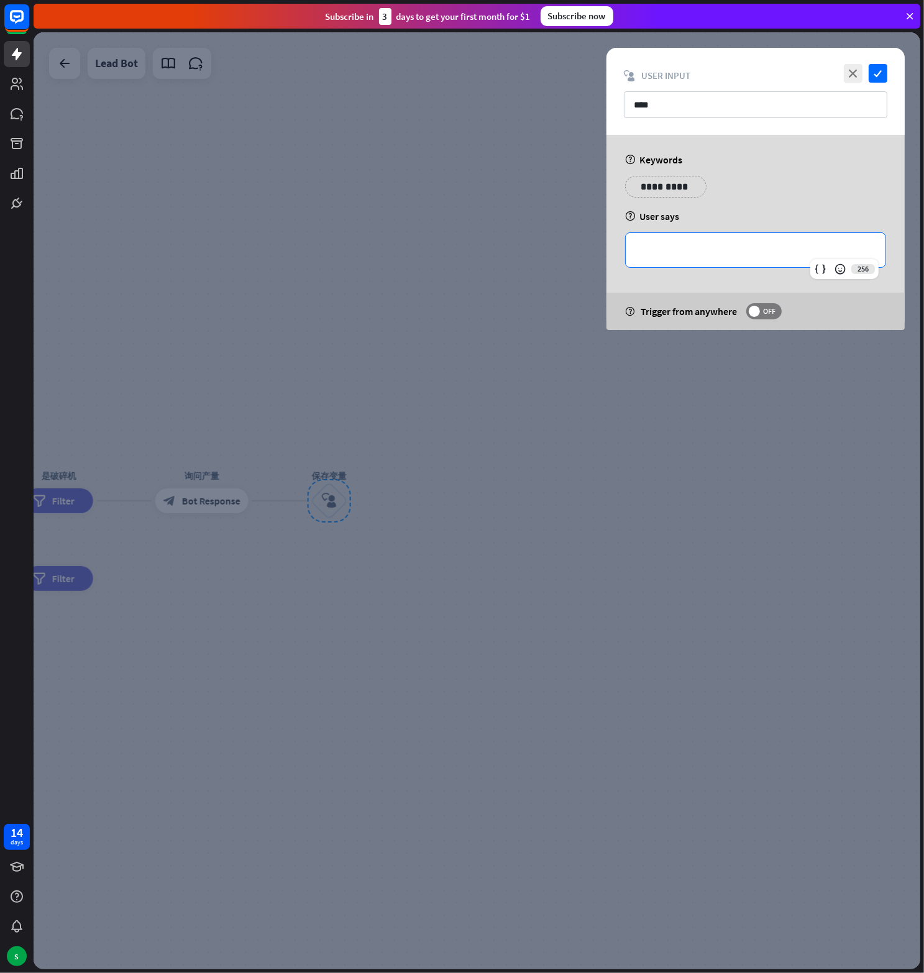
click at [680, 237] on div "**********" at bounding box center [756, 250] width 260 height 34
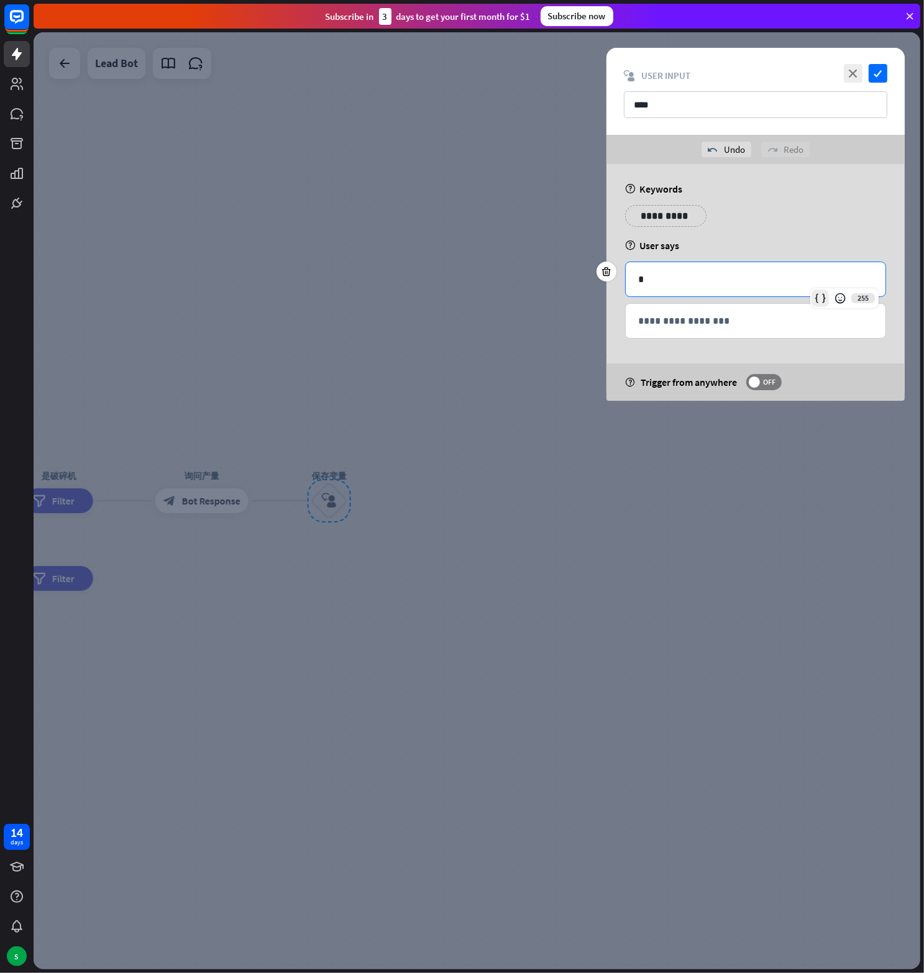
click at [816, 296] on icon at bounding box center [820, 298] width 12 height 12
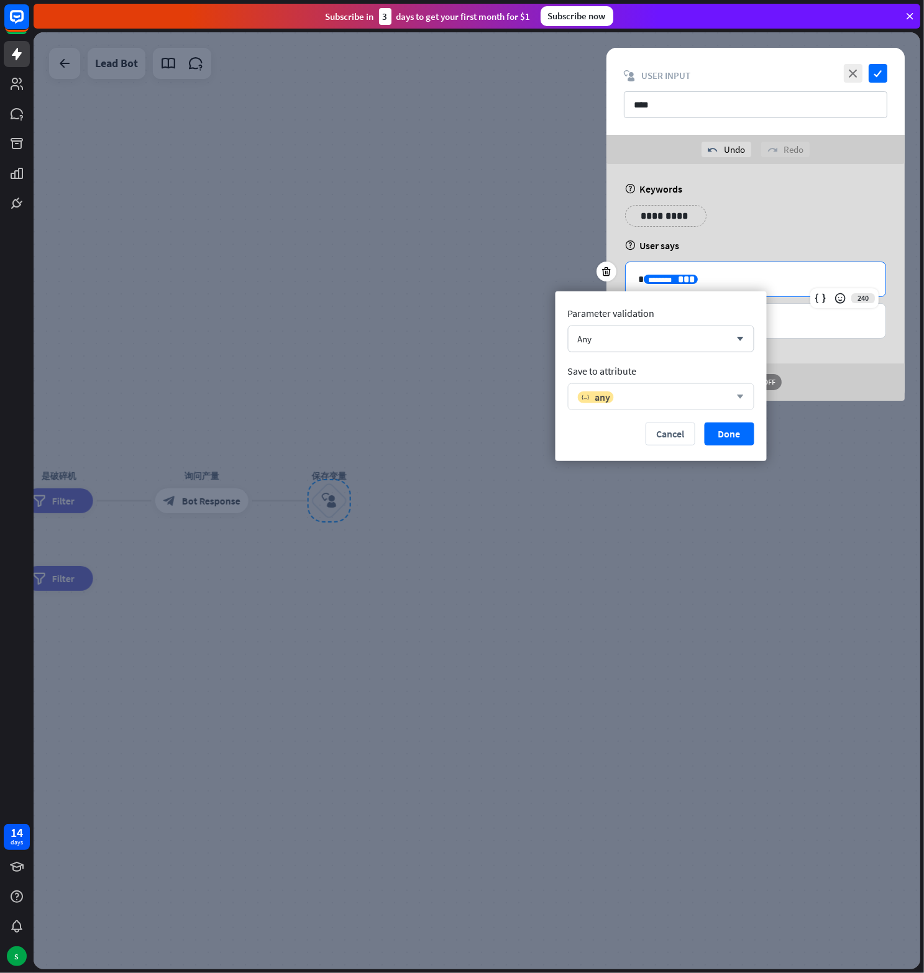
click at [683, 388] on div "variable any arrow_down" at bounding box center [661, 396] width 186 height 27
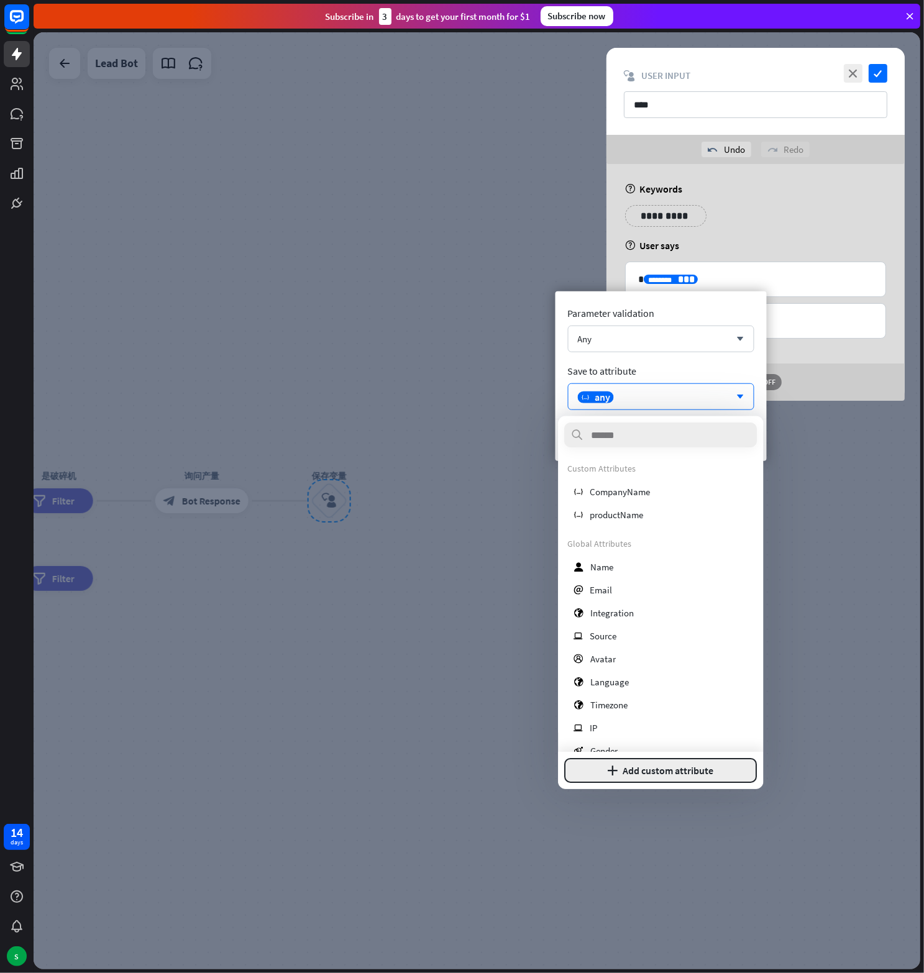
click at [654, 770] on button "plus Add custom attribute" at bounding box center [660, 770] width 193 height 25
click at [588, 715] on input "********" at bounding box center [660, 711] width 193 height 23
type input "********"
click at [693, 764] on button "Add attribute" at bounding box center [704, 770] width 106 height 25
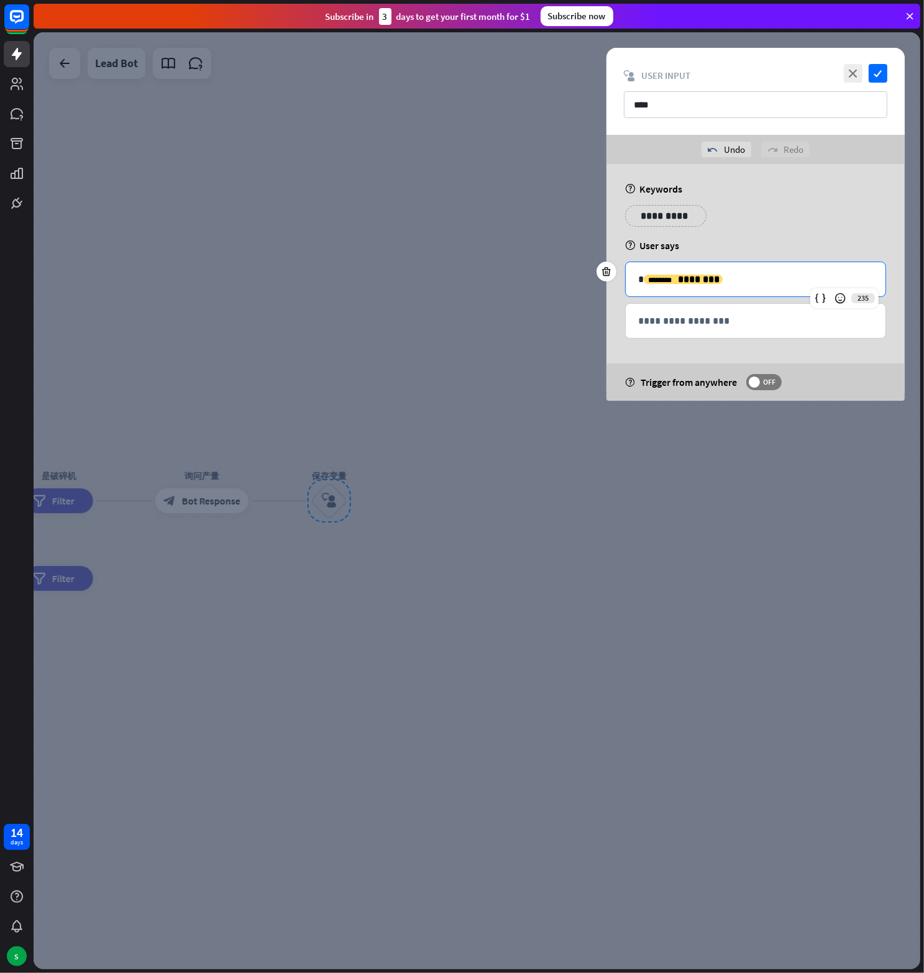
click at [640, 281] on p "**********" at bounding box center [755, 280] width 235 height 16
click at [680, 100] on input "****" at bounding box center [755, 104] width 263 height 27
paste input "********"
type input "**********"
click at [876, 68] on icon "check" at bounding box center [878, 73] width 19 height 19
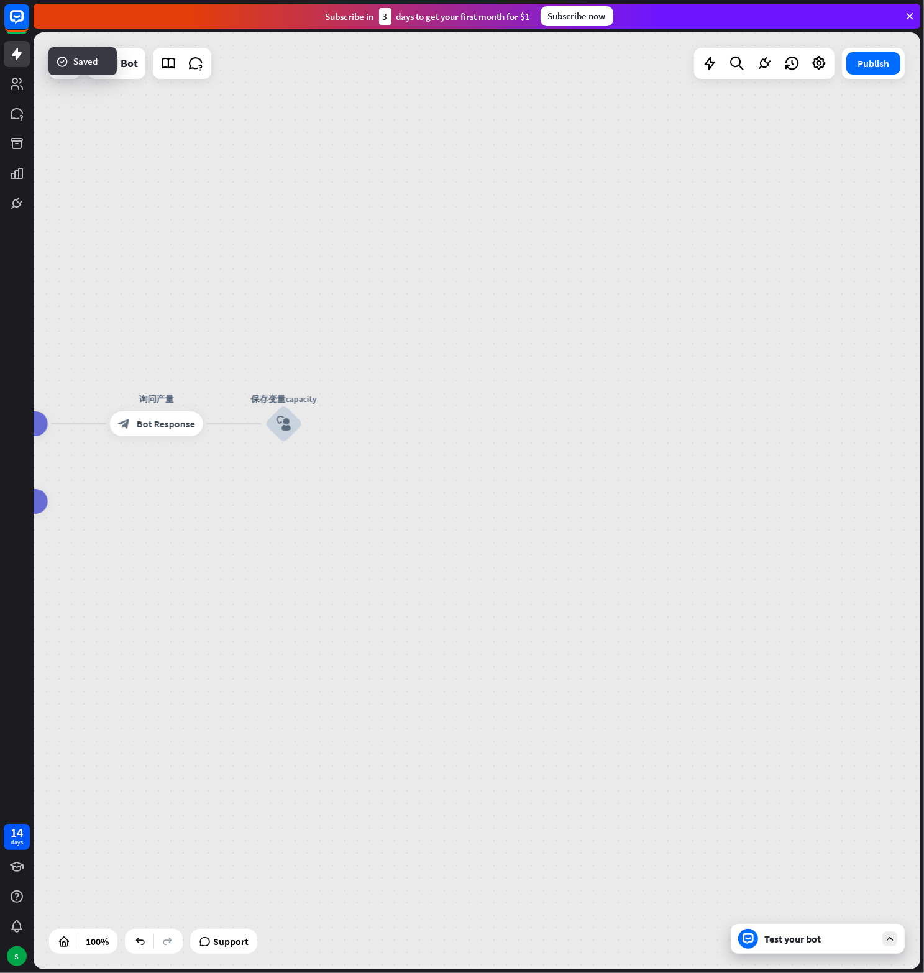
drag, startPoint x: 368, startPoint y: 423, endPoint x: 313, endPoint y: 314, distance: 122.0
click at [313, 314] on div "home_2 Start point Welcome message block_bot_response Bot Response block_user_i…" at bounding box center [477, 500] width 887 height 937
click at [307, 397] on div "plus" at bounding box center [308, 392] width 19 height 19
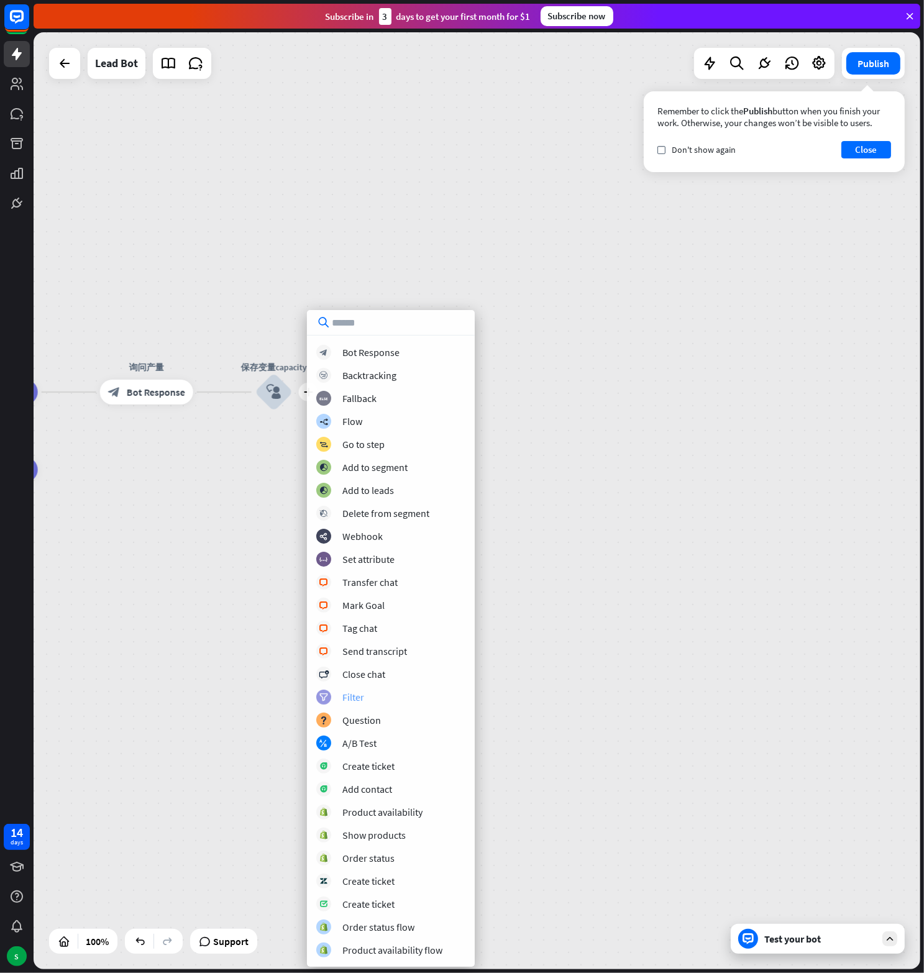
click at [360, 692] on div "Filter" at bounding box center [353, 697] width 22 height 12
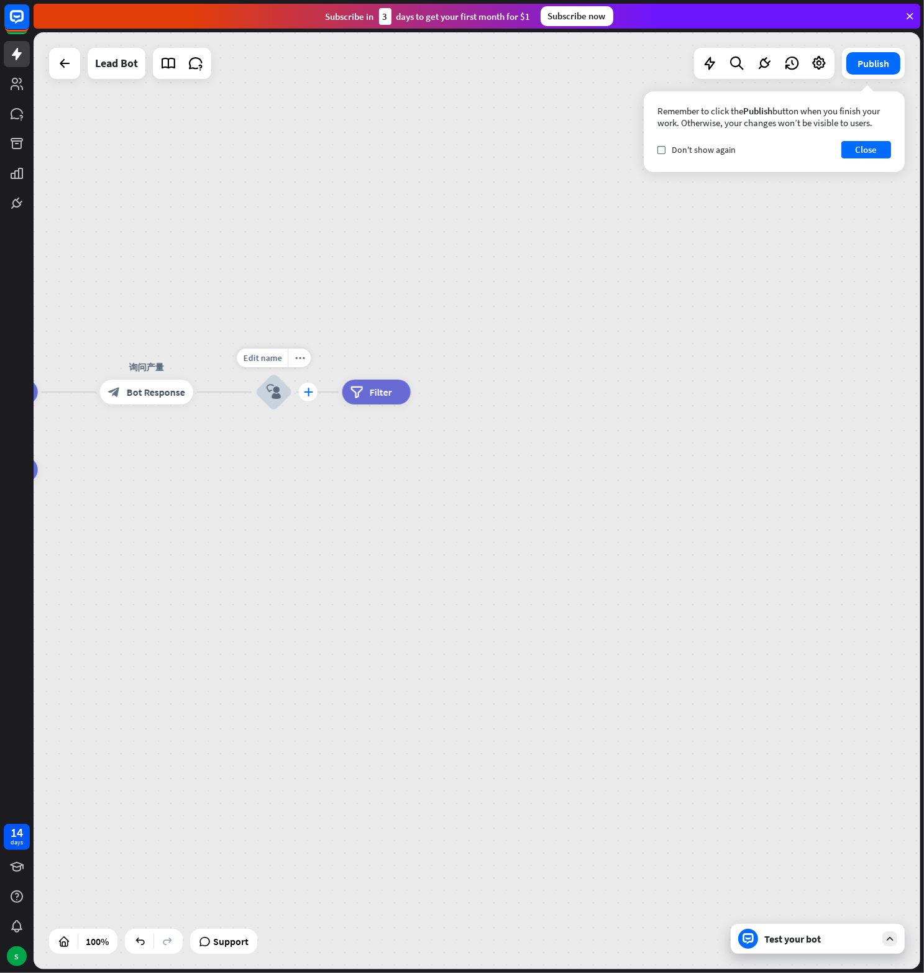
click at [308, 397] on div "plus" at bounding box center [308, 392] width 19 height 19
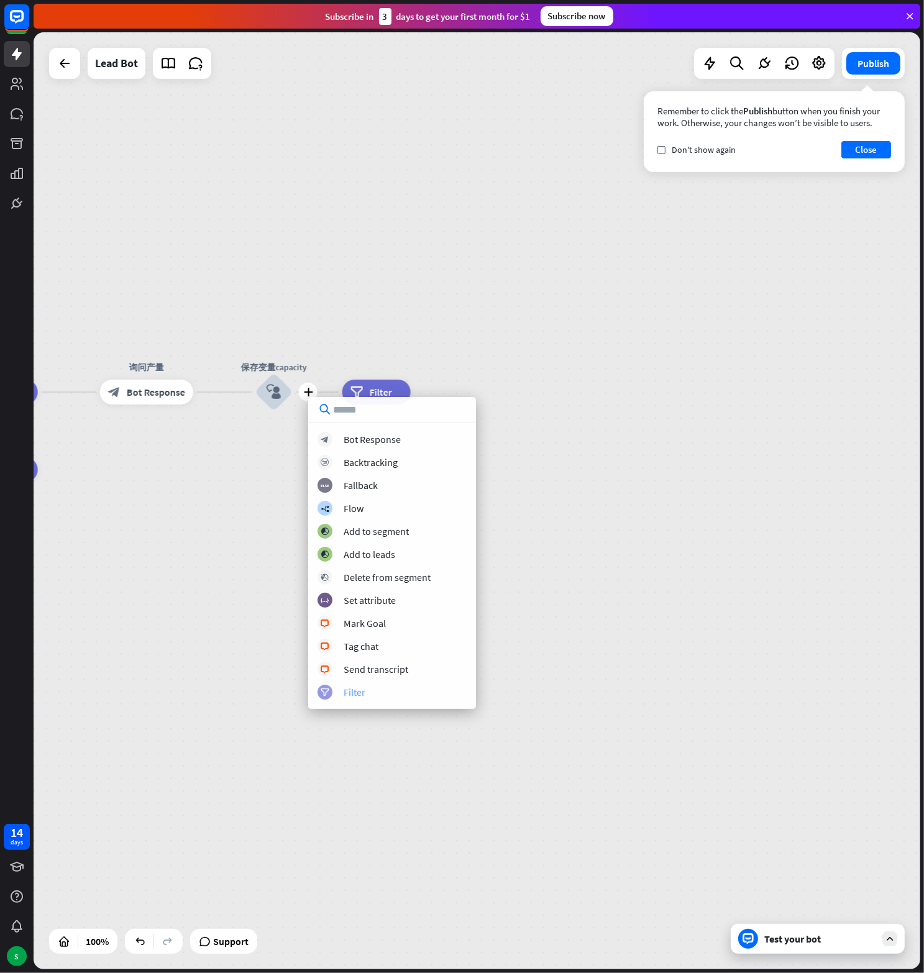
click at [355, 687] on div "Filter" at bounding box center [355, 692] width 22 height 12
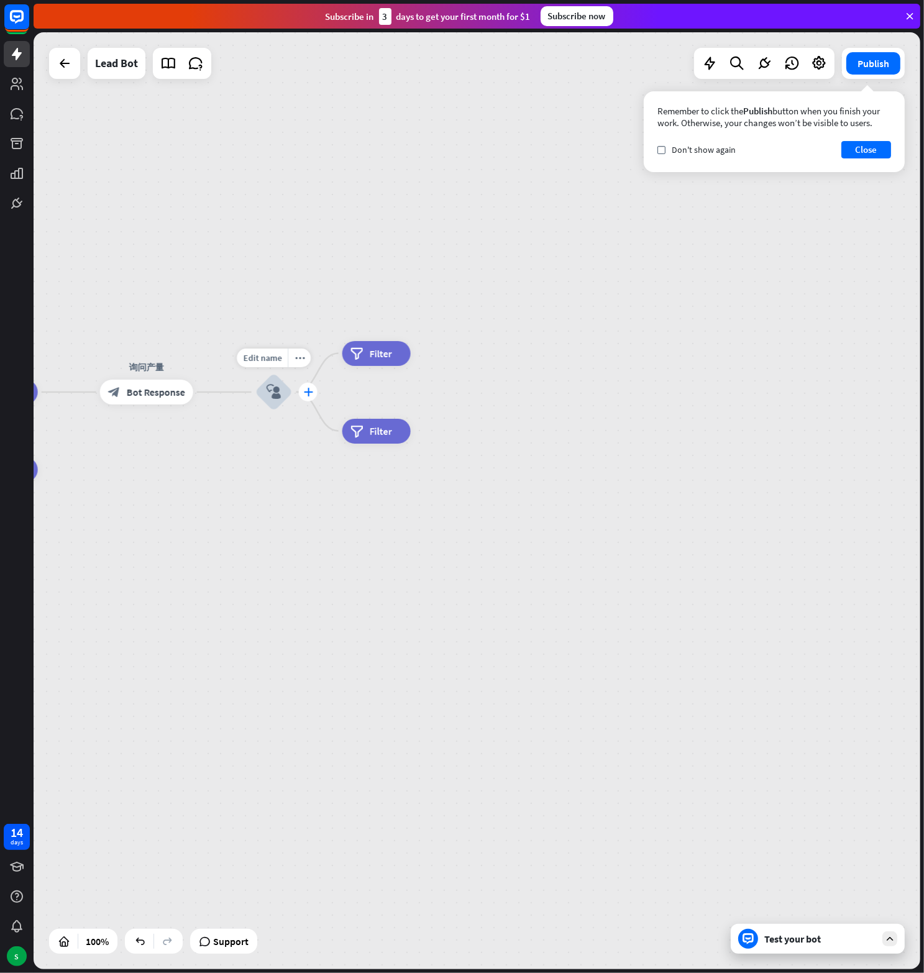
click at [306, 390] on icon "plus" at bounding box center [307, 392] width 9 height 9
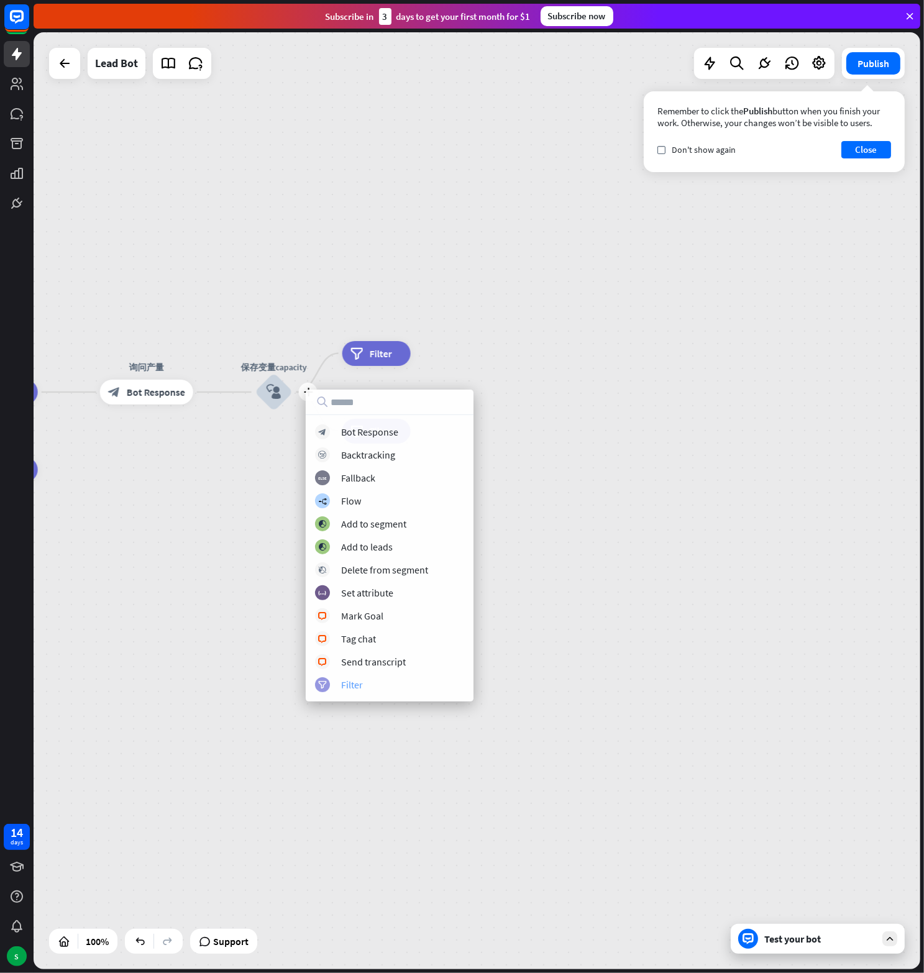
click at [354, 685] on div "Filter" at bounding box center [352, 684] width 22 height 12
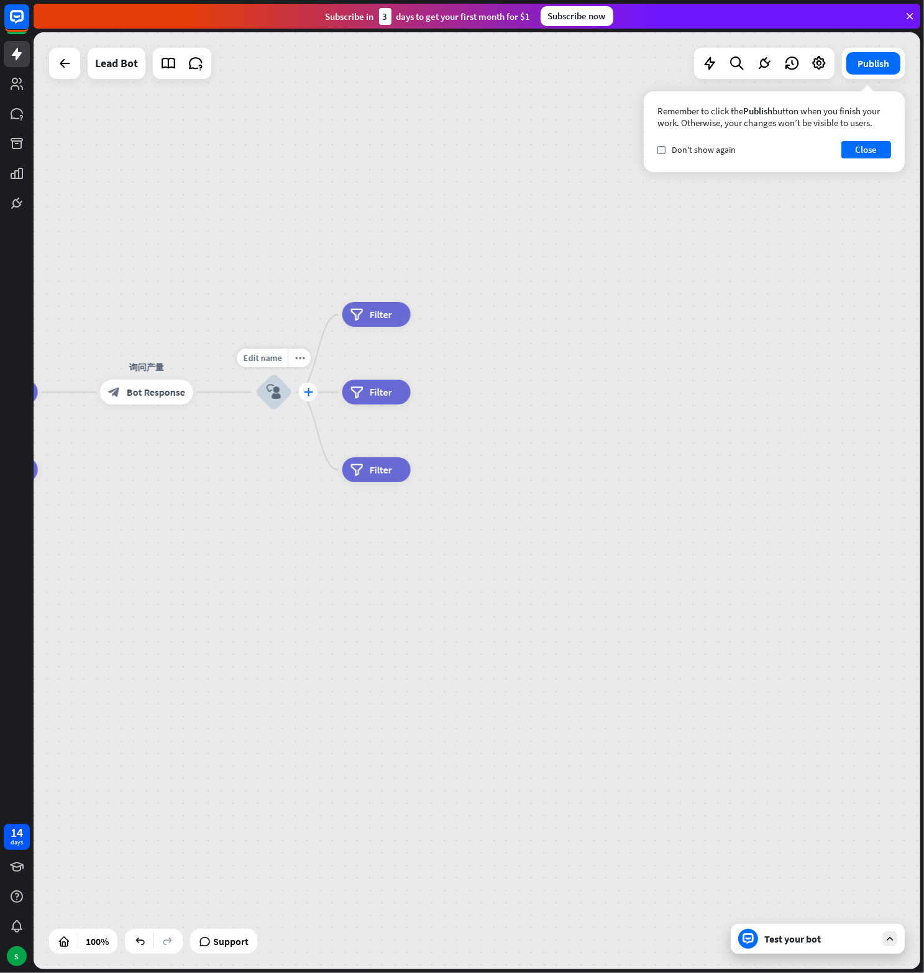
click at [312, 389] on icon "plus" at bounding box center [307, 392] width 9 height 9
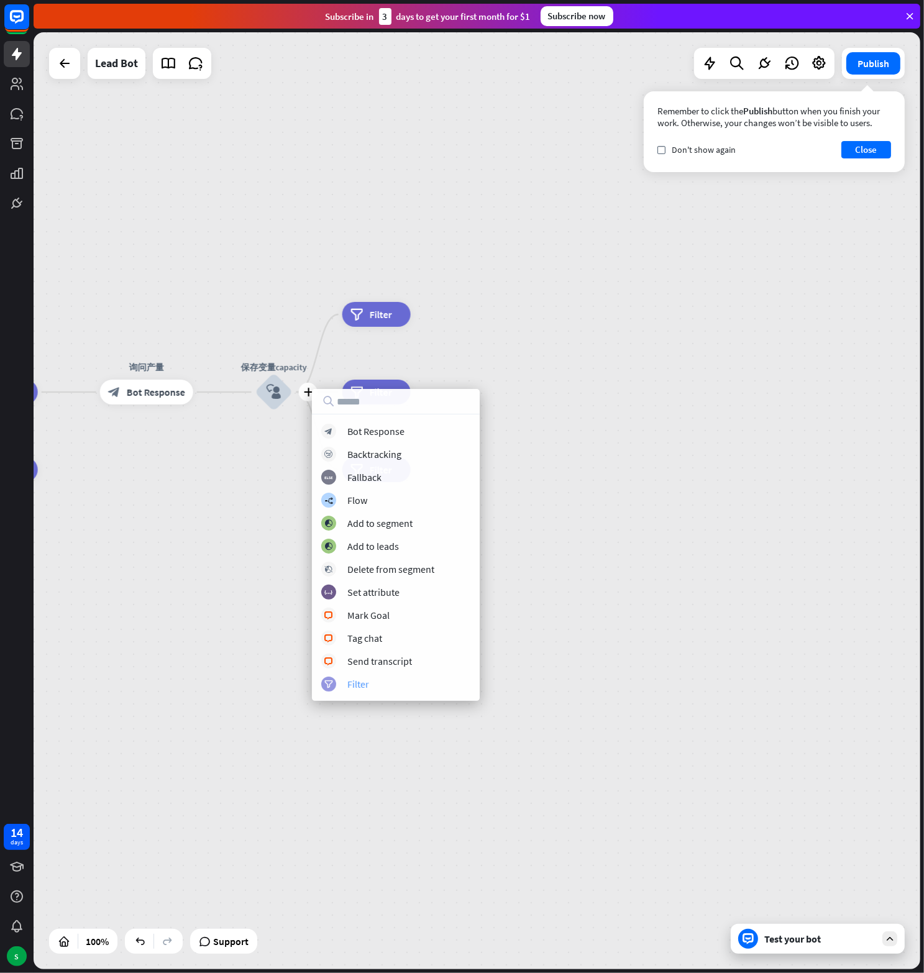
click at [372, 690] on div "filter Filter" at bounding box center [395, 684] width 149 height 15
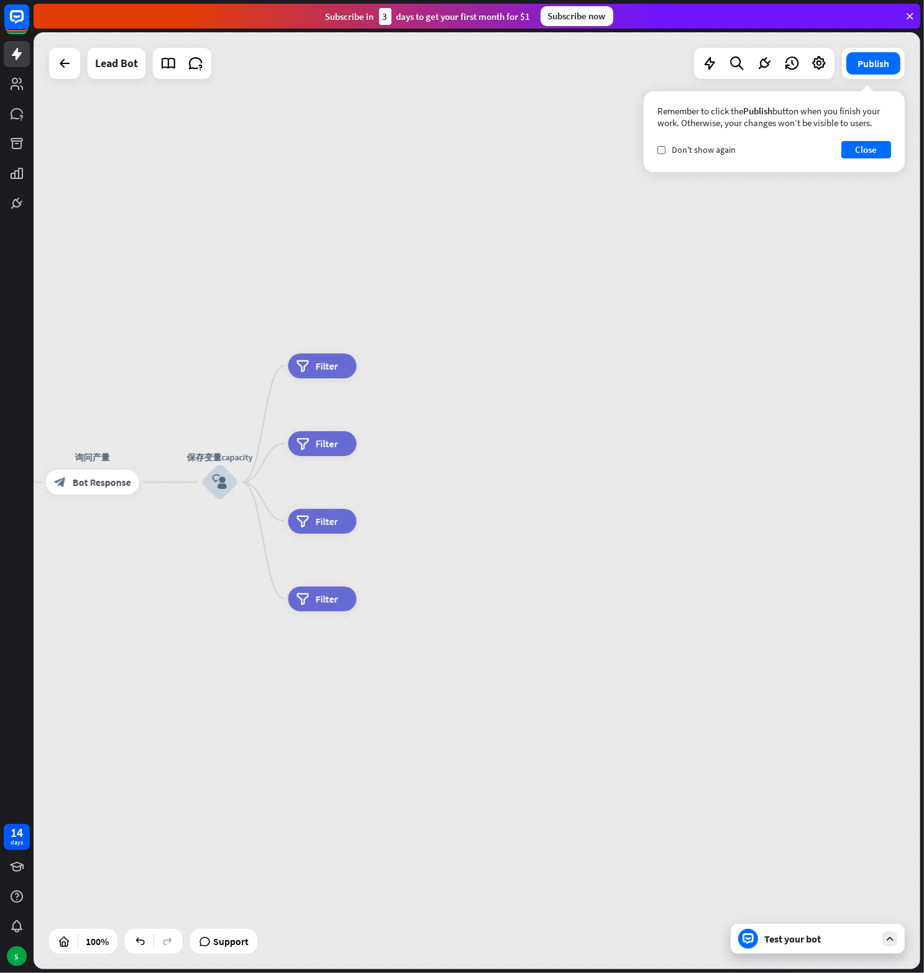
drag, startPoint x: 258, startPoint y: 277, endPoint x: 204, endPoint y: 367, distance: 105.1
click at [204, 367] on div "home_2 Start point Welcome message block_bot_response Bot Response block_user_i…" at bounding box center [477, 500] width 887 height 937
click at [318, 363] on span "Filter" at bounding box center [327, 366] width 22 height 12
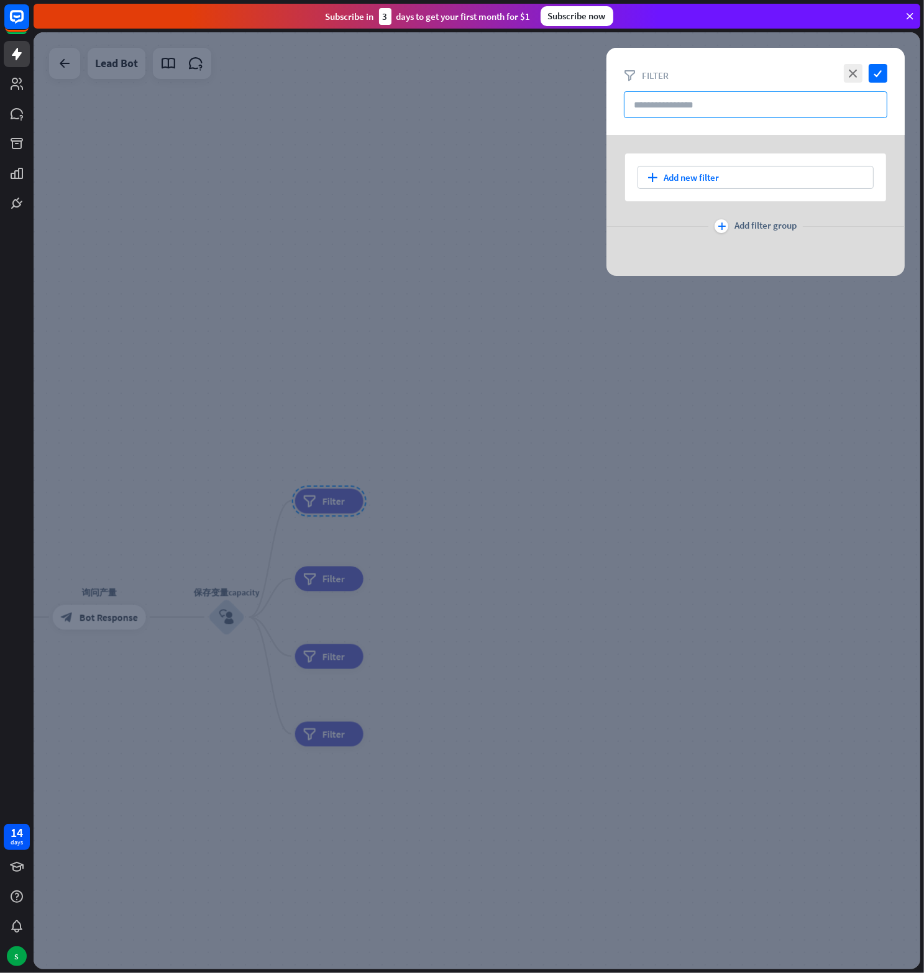
click at [695, 105] on input "text" at bounding box center [755, 104] width 263 height 27
paste input "*******"
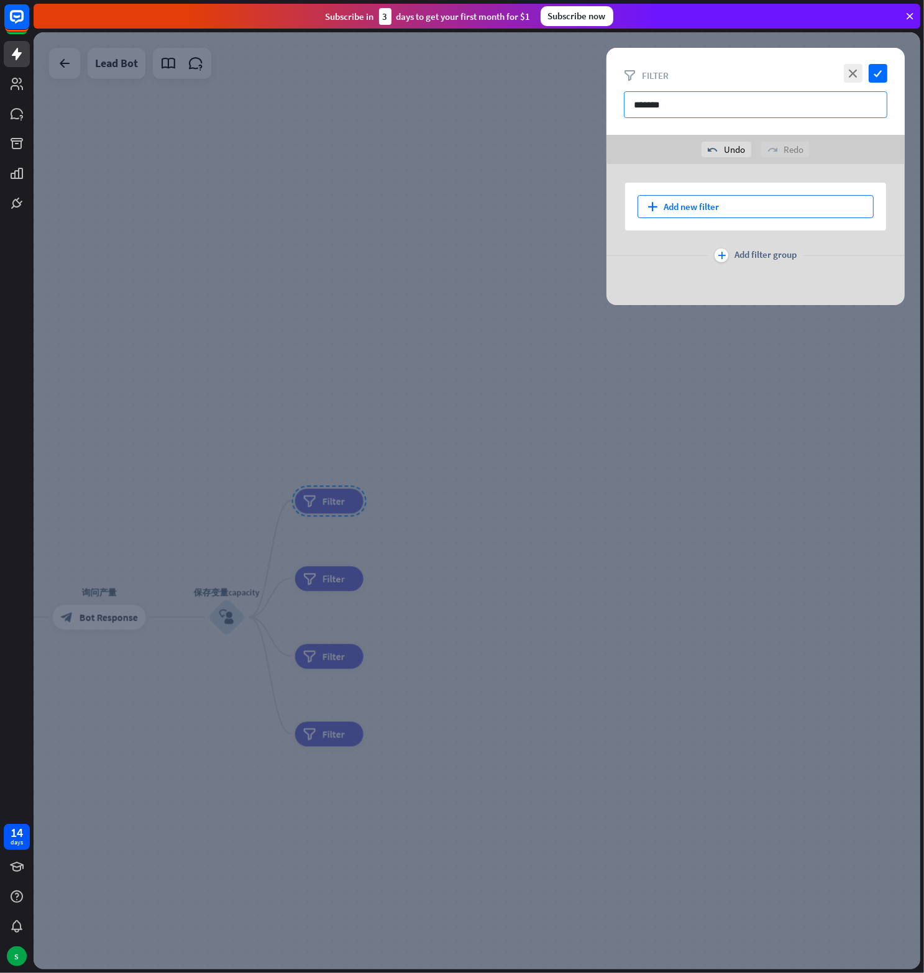
type input "*******"
click at [673, 211] on div "plus Add new filter" at bounding box center [755, 206] width 236 height 23
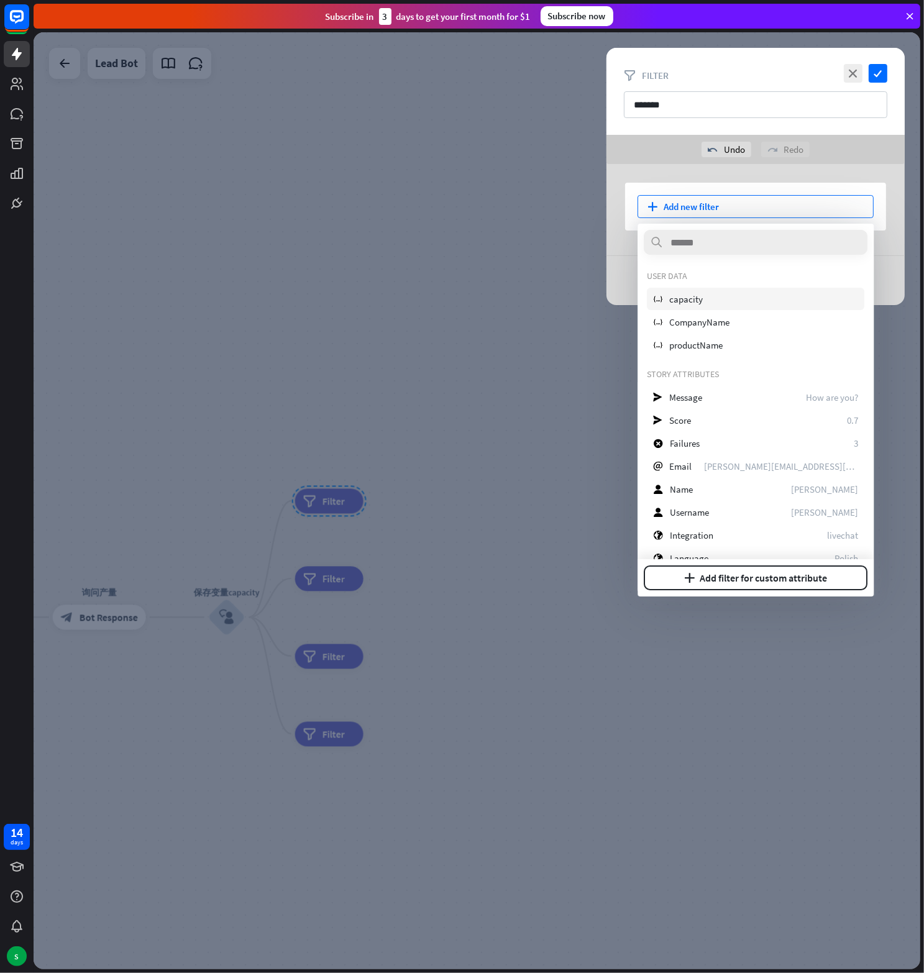
click at [719, 305] on div "variable capacity" at bounding box center [755, 299] width 217 height 22
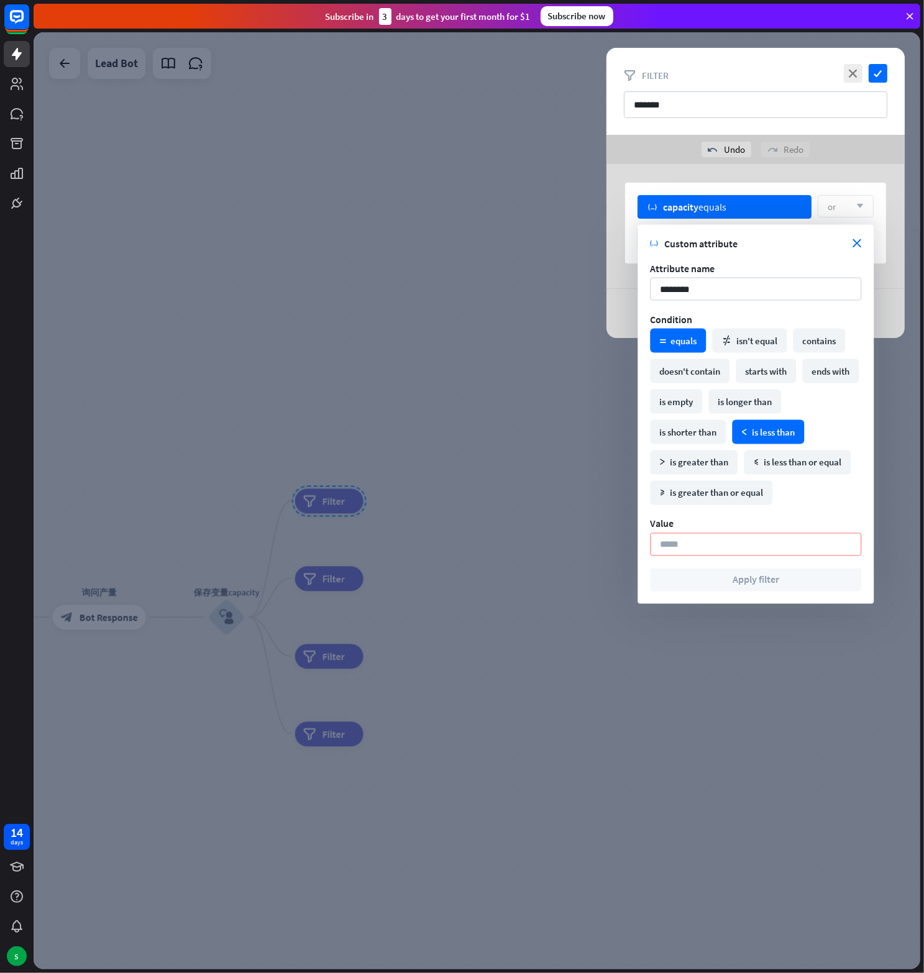
click at [778, 432] on div "math_less is less than" at bounding box center [768, 432] width 72 height 24
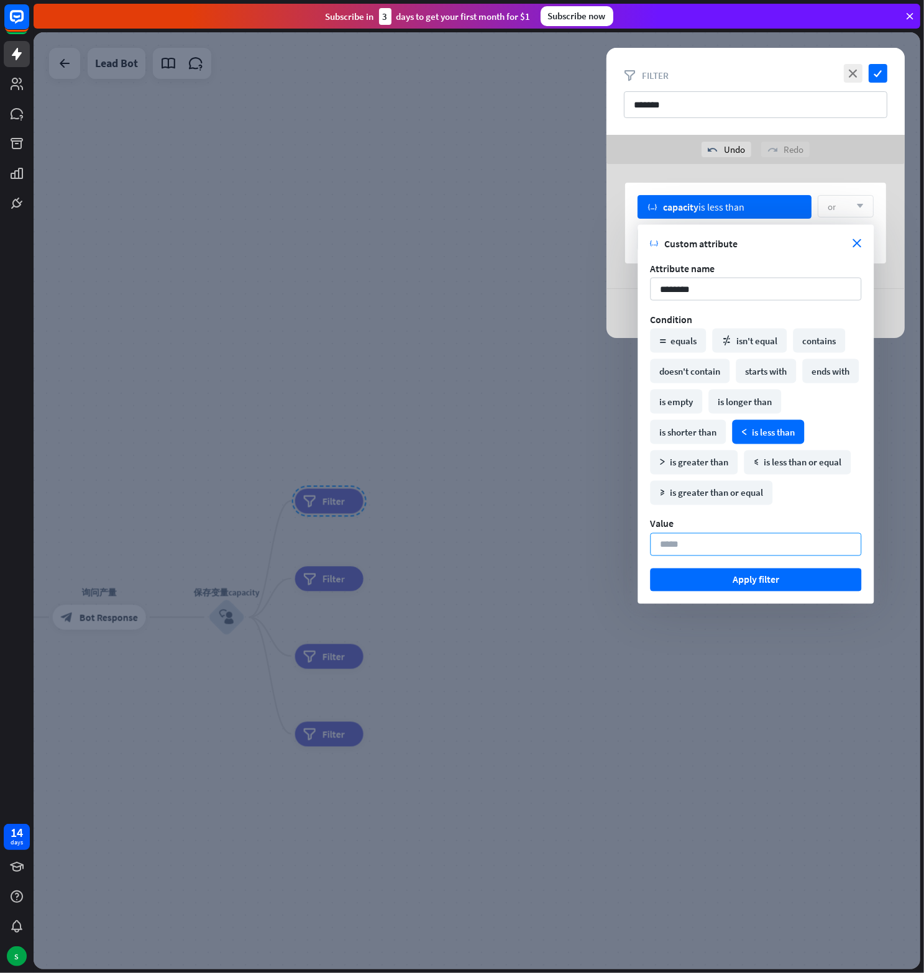
drag, startPoint x: 695, startPoint y: 542, endPoint x: 641, endPoint y: 532, distance: 55.0
click at [641, 532] on div "variable Custom attribute close Attribute name ******** Condition math_equal eq…" at bounding box center [755, 414] width 236 height 379
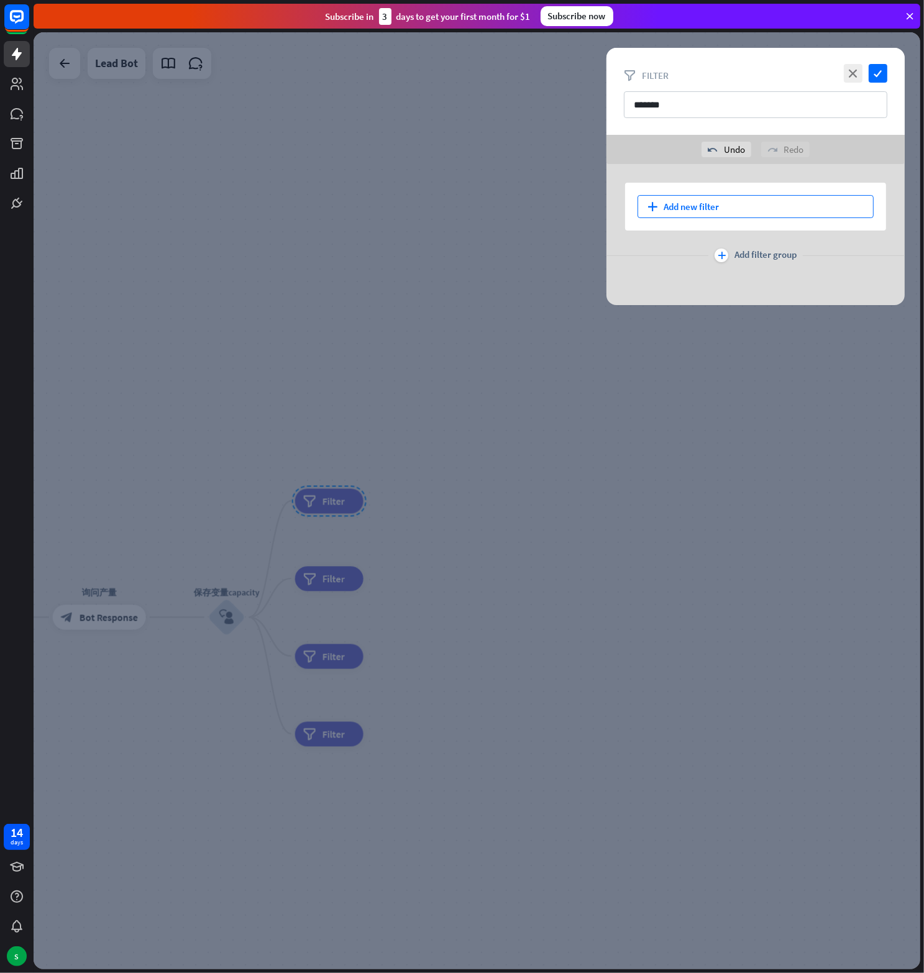
click at [728, 198] on div "plus Add new filter" at bounding box center [755, 206] width 236 height 23
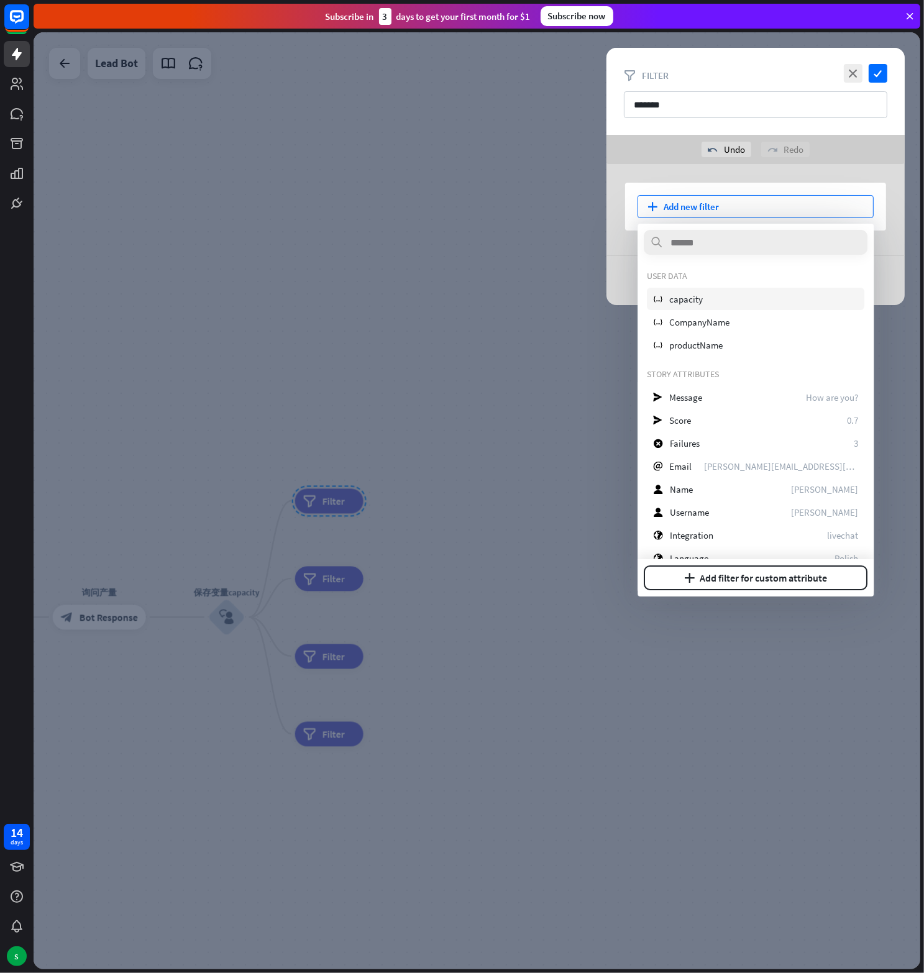
click at [686, 303] on span "capacity" at bounding box center [686, 299] width 34 height 12
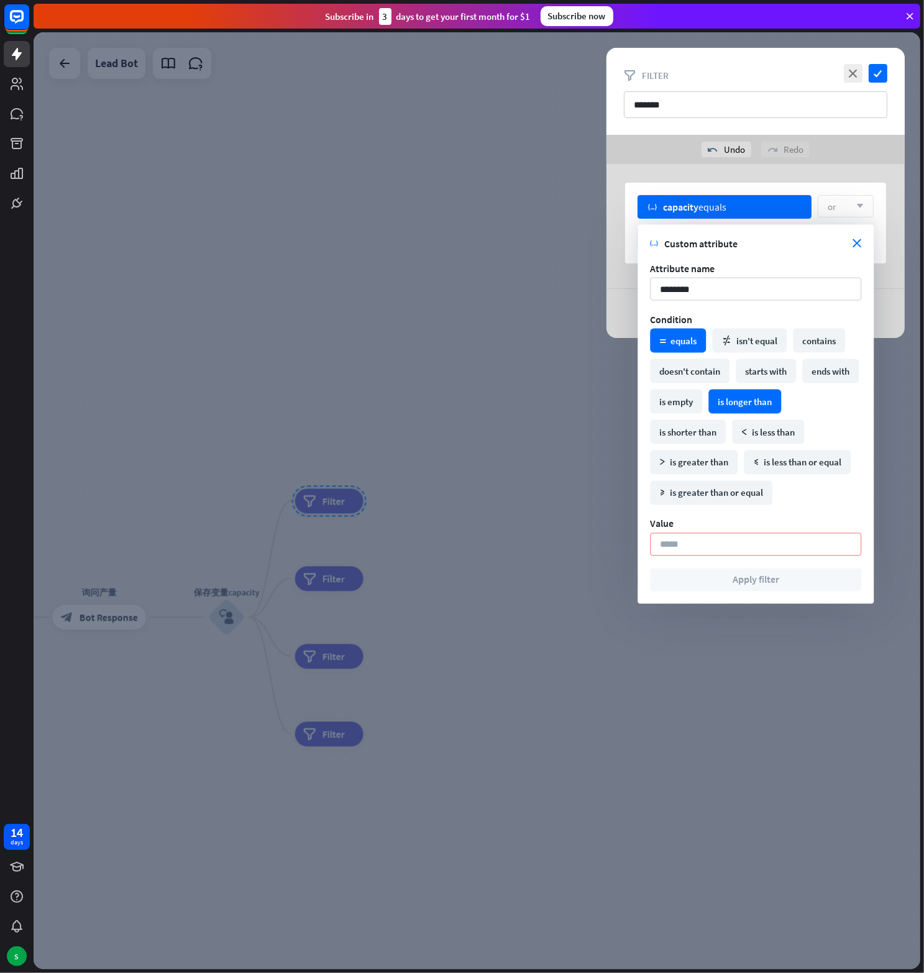
click at [781, 402] on div "is longer than" at bounding box center [744, 402] width 73 height 24
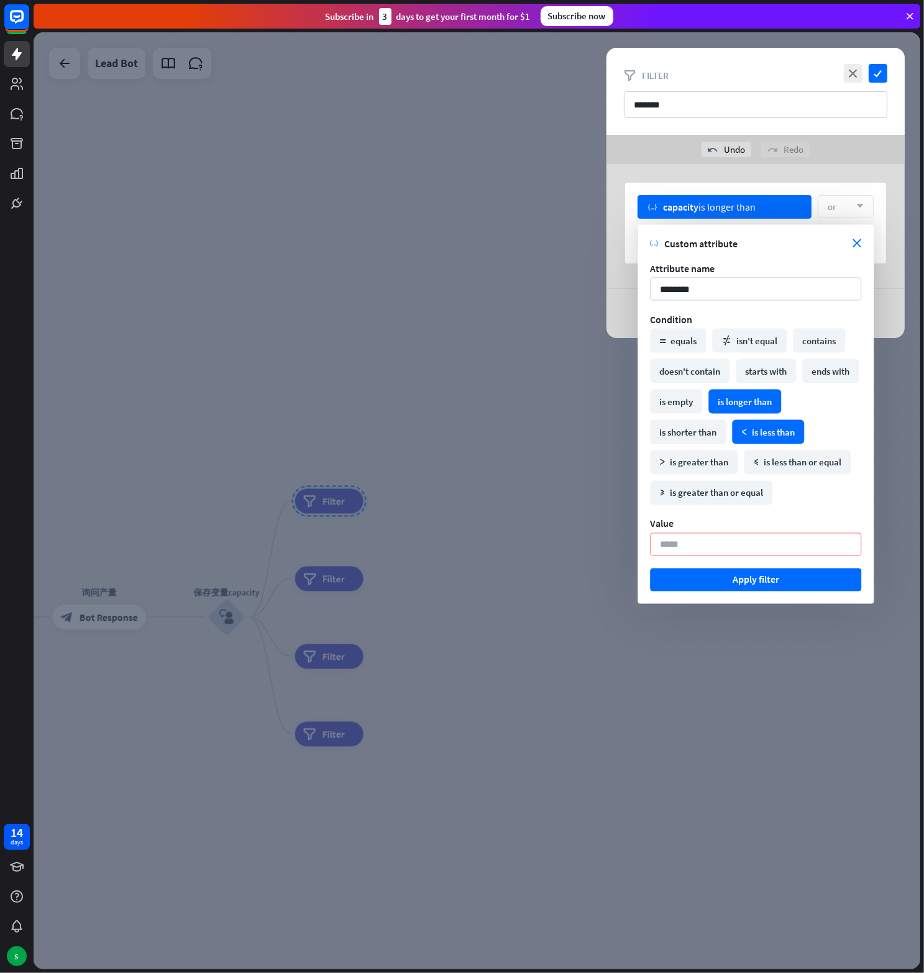
click at [786, 431] on div "math_less is less than" at bounding box center [768, 432] width 72 height 24
click at [664, 544] on input "*" at bounding box center [755, 544] width 211 height 23
type input "***"
click at [805, 463] on div "math_less_or_equal is less than or equal" at bounding box center [797, 462] width 107 height 24
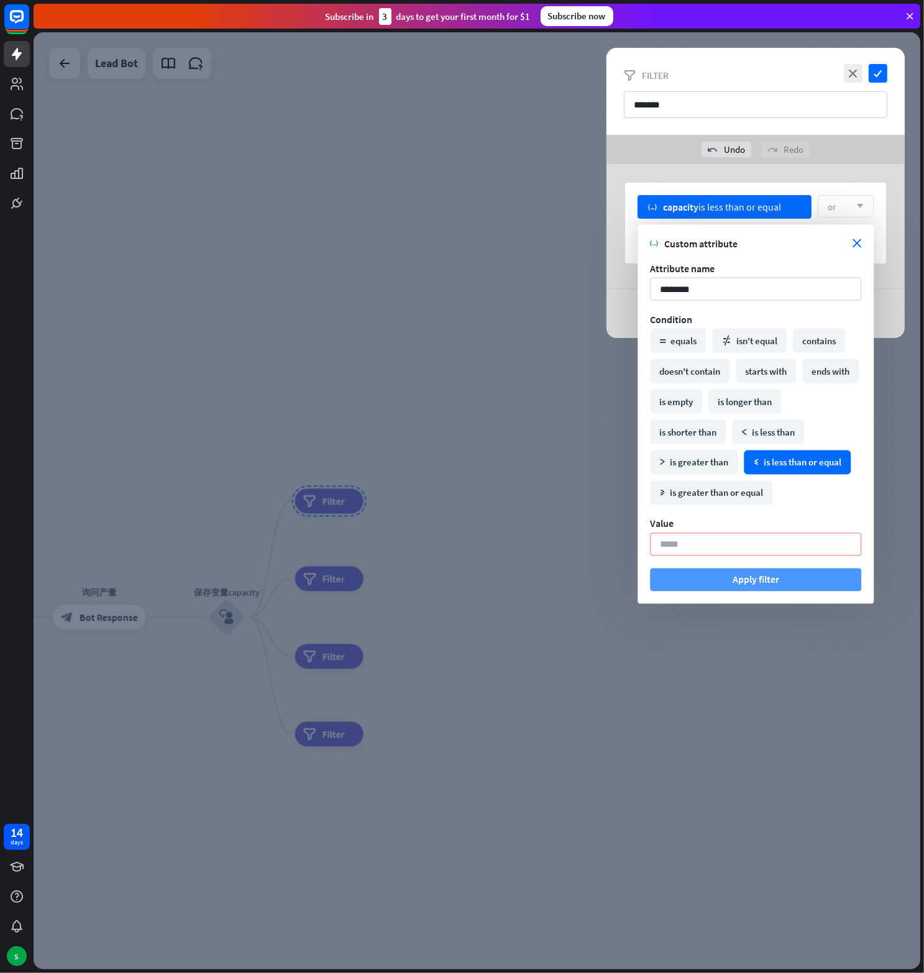
click at [763, 581] on button "Apply filter" at bounding box center [755, 579] width 211 height 23
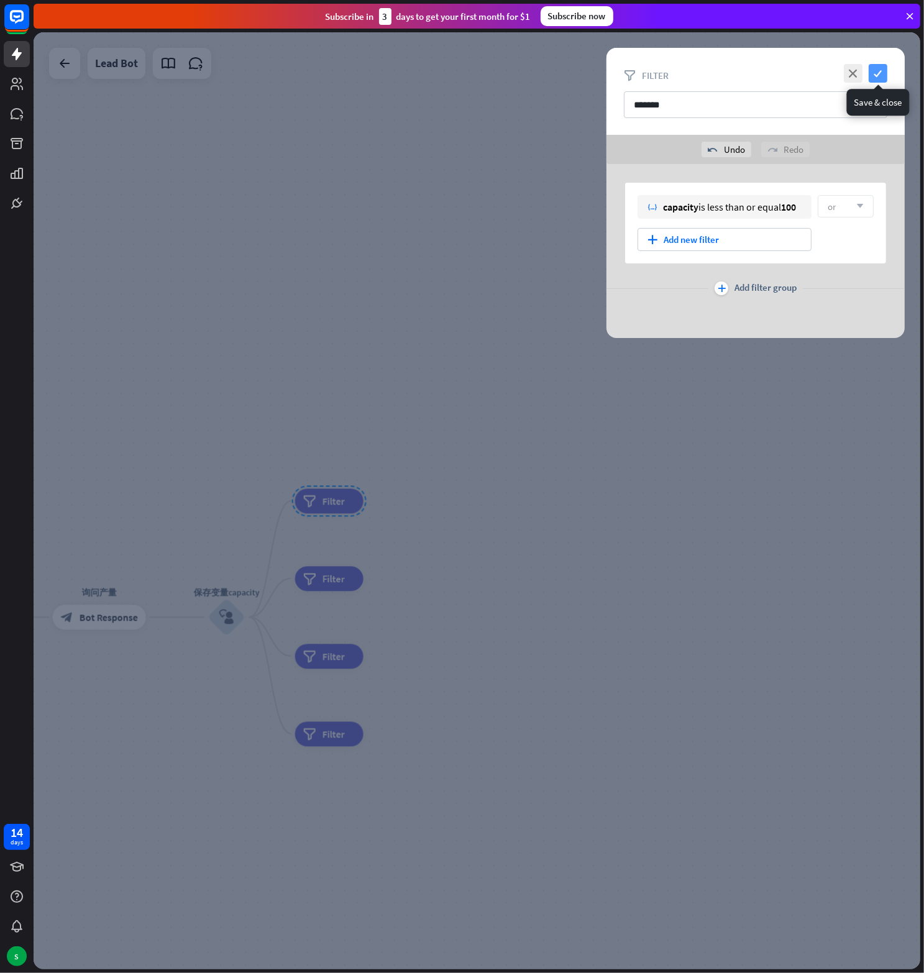
click at [880, 71] on icon "check" at bounding box center [878, 73] width 19 height 19
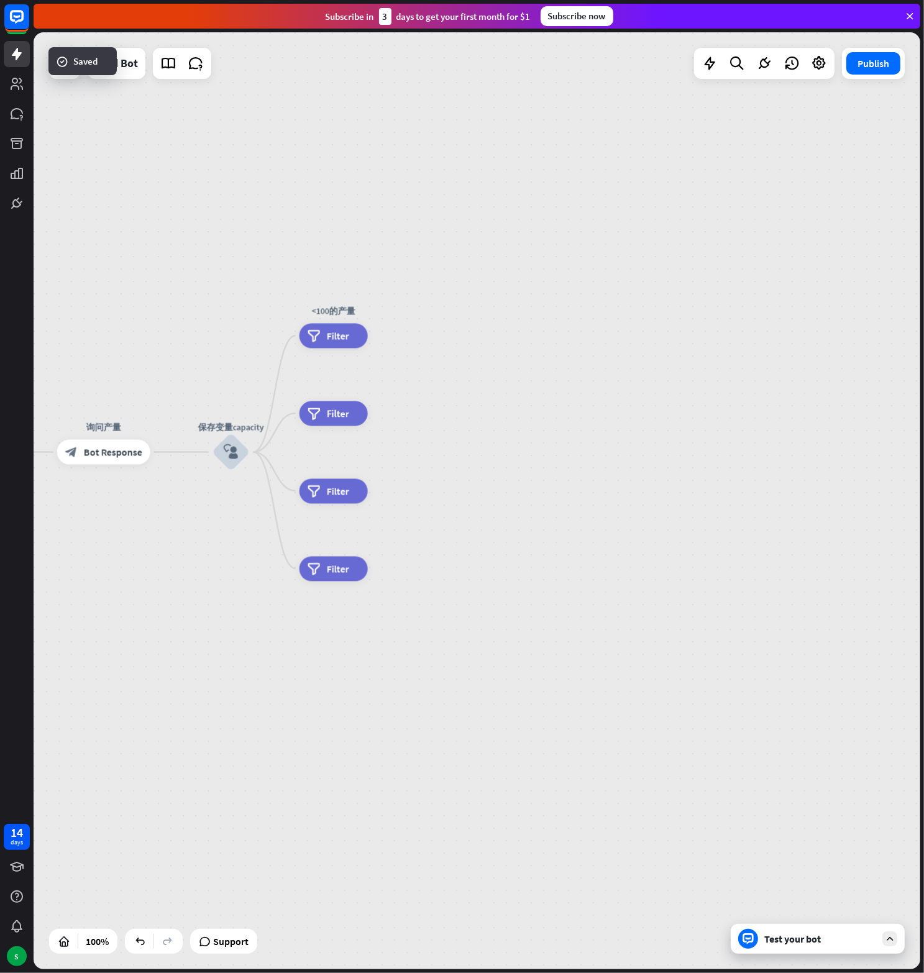
drag, startPoint x: 480, startPoint y: 605, endPoint x: 490, endPoint y: 459, distance: 147.0
click at [490, 459] on div "home_2 Start point Welcome message block_bot_response Bot Response block_user_i…" at bounding box center [477, 500] width 887 height 937
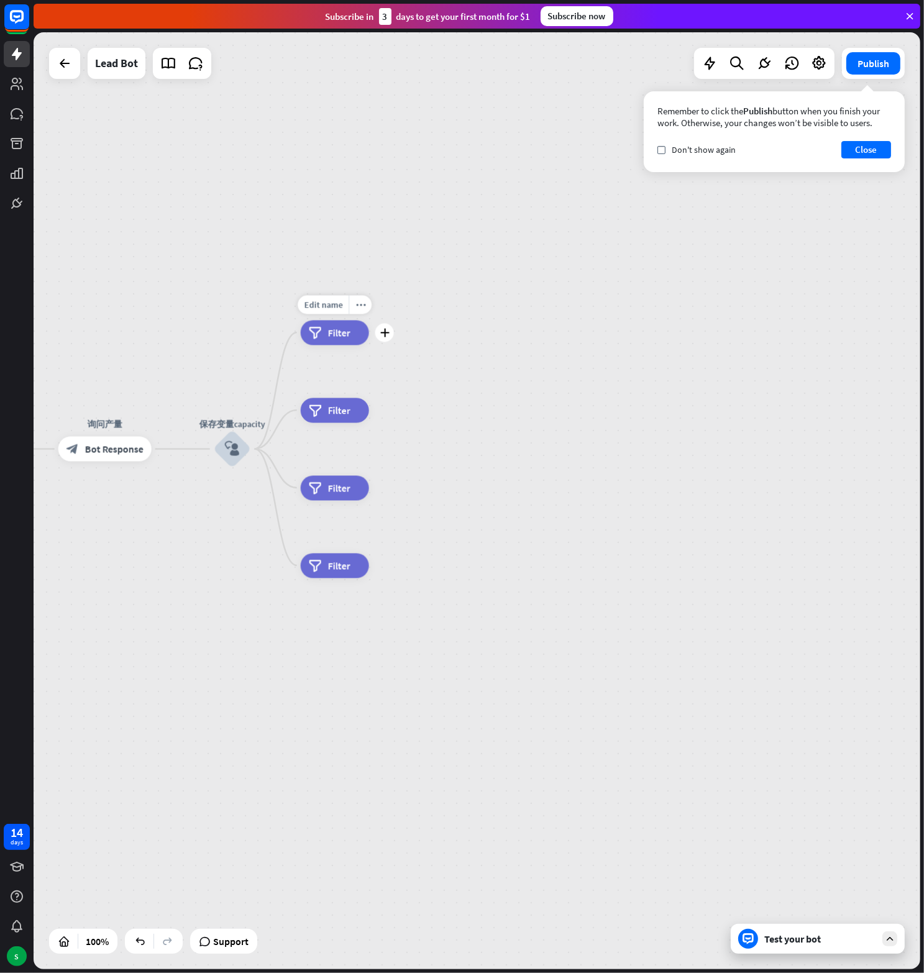
click at [335, 326] on span "Filter" at bounding box center [339, 332] width 22 height 12
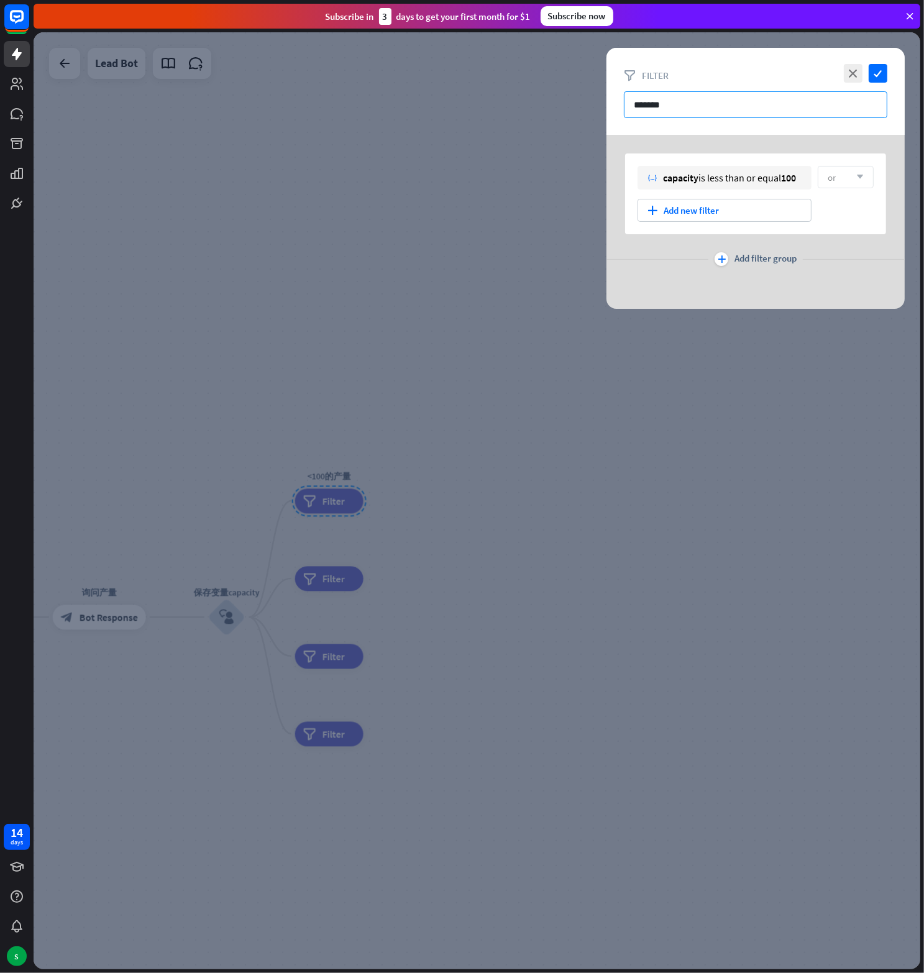
click at [640, 103] on input "*******" at bounding box center [755, 104] width 263 height 27
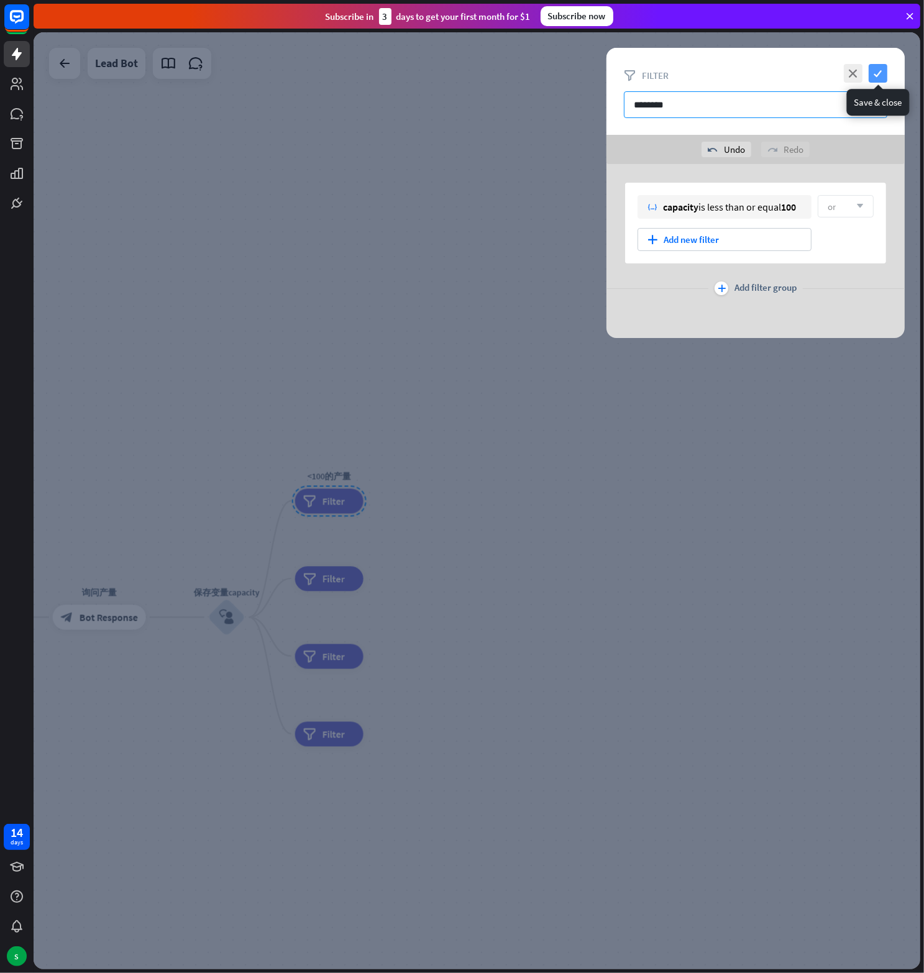
type input "********"
click at [879, 67] on icon "check" at bounding box center [878, 73] width 19 height 19
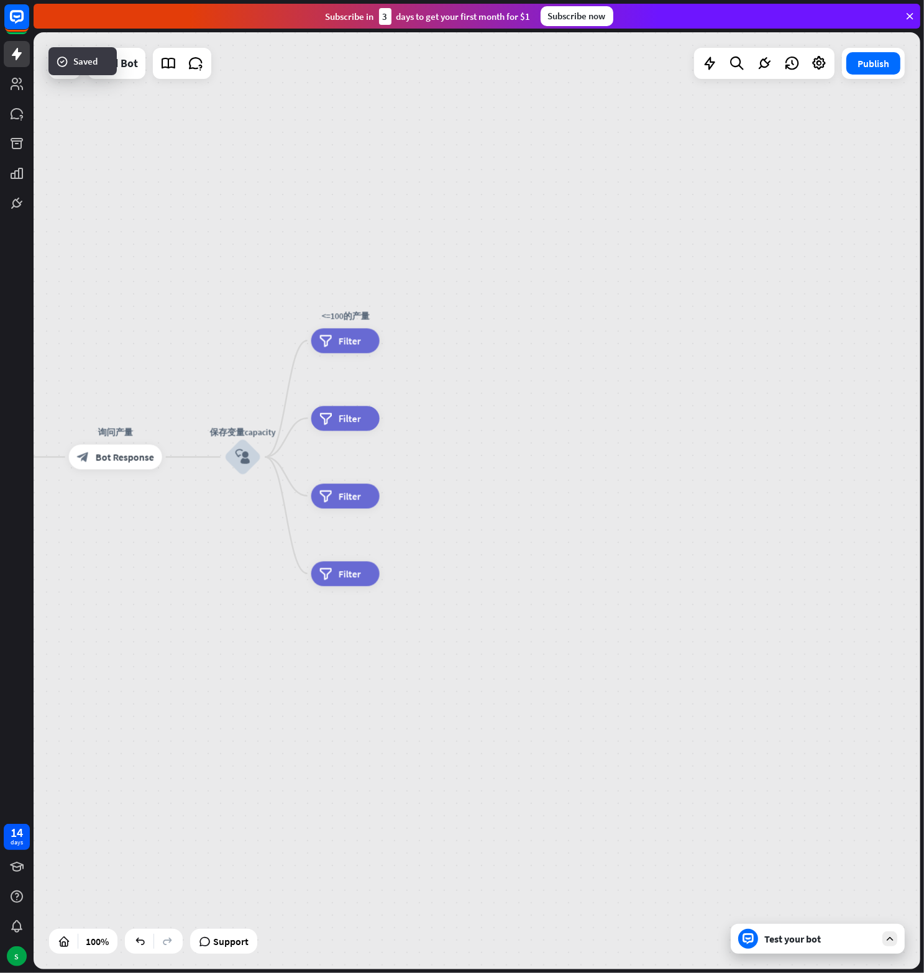
drag, startPoint x: 429, startPoint y: 567, endPoint x: 445, endPoint y: 407, distance: 161.1
click at [445, 407] on div "home_2 Start point Welcome message block_bot_response Bot Response block_user_i…" at bounding box center [477, 500] width 887 height 937
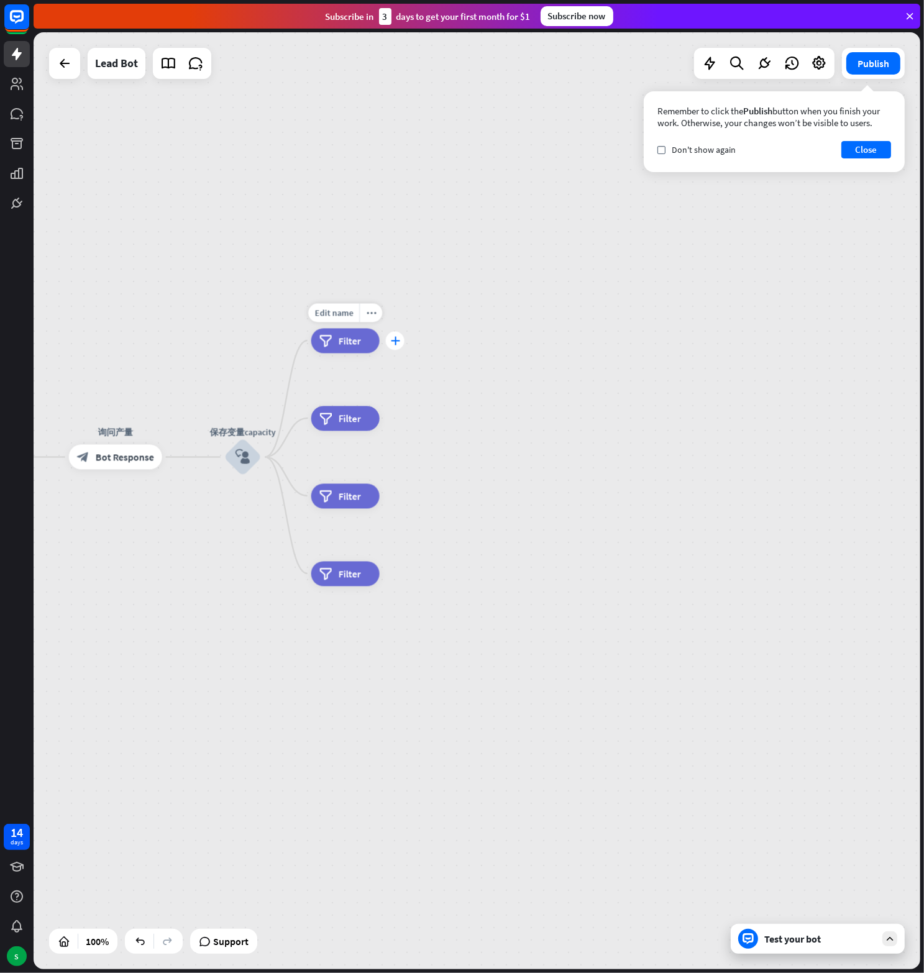
click at [398, 339] on icon "plus" at bounding box center [394, 340] width 9 height 9
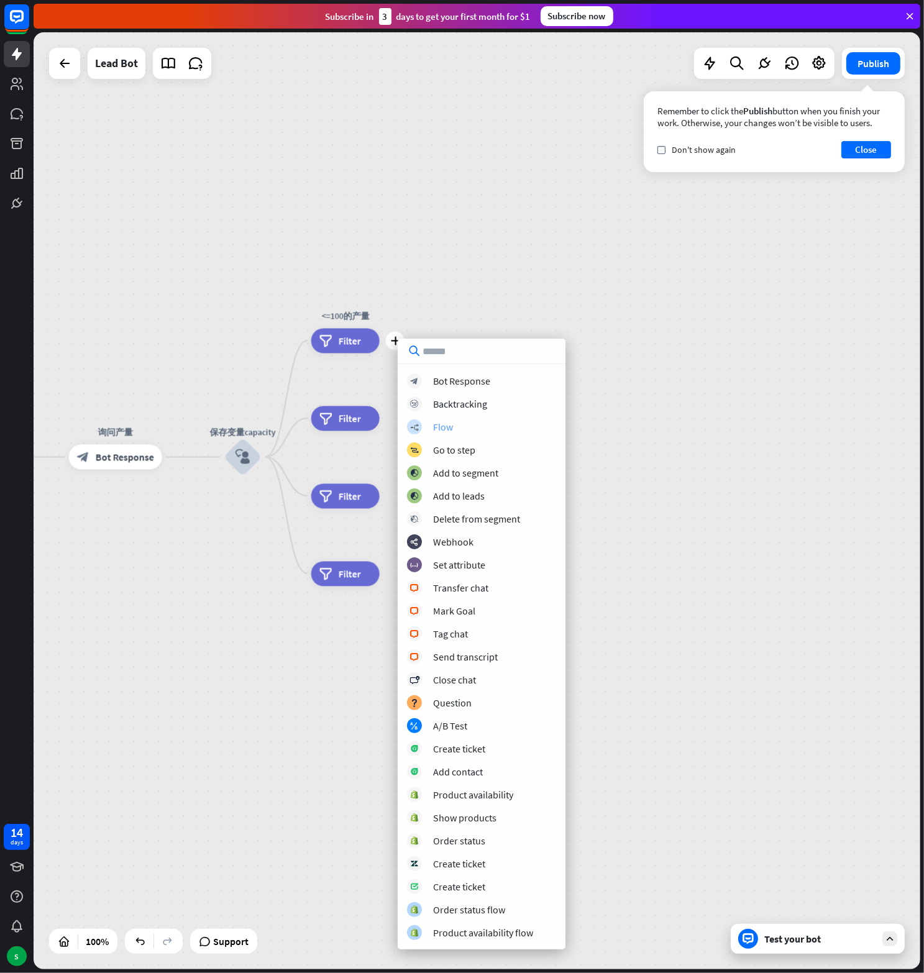
click at [452, 426] on div "Flow" at bounding box center [443, 427] width 20 height 12
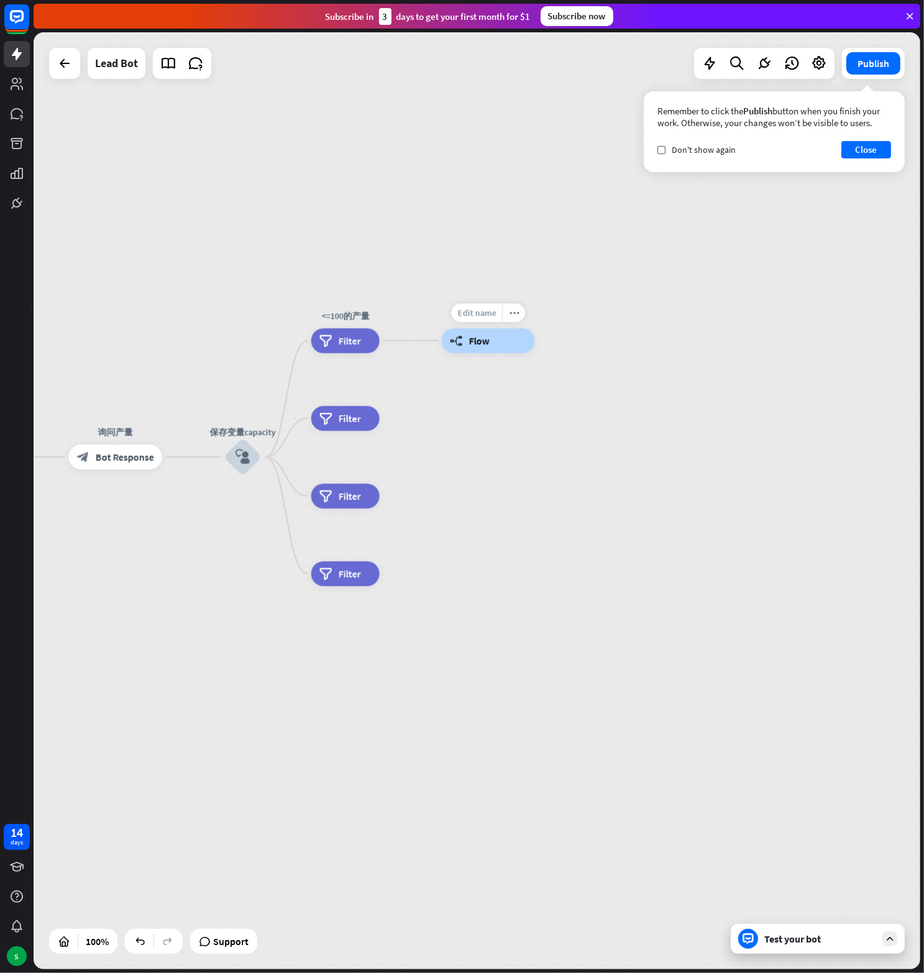
click at [485, 314] on span "Edit name" at bounding box center [476, 312] width 39 height 11
type input "*"
type input "**********"
click at [495, 338] on div "builder_tree Flow" at bounding box center [488, 340] width 93 height 25
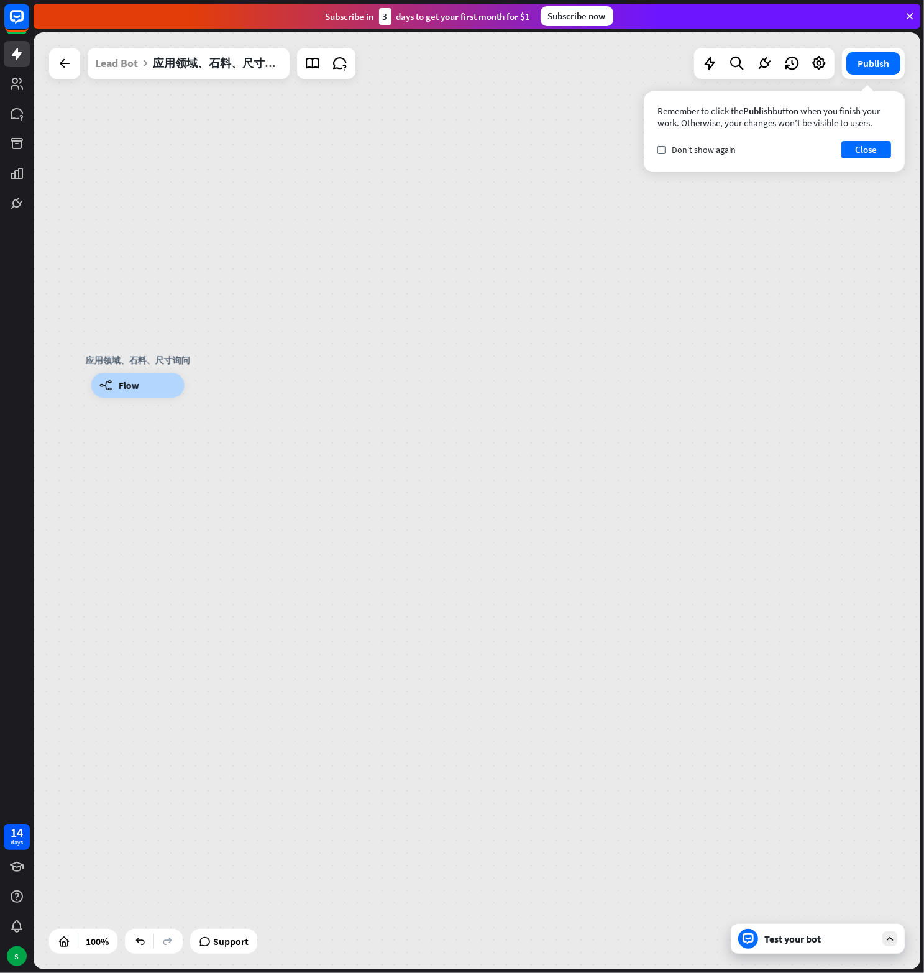
drag, startPoint x: 391, startPoint y: 383, endPoint x: 216, endPoint y: 275, distance: 205.5
click at [216, 275] on div "应用领域、石料、尺寸询问 builder_tree Flow" at bounding box center [477, 500] width 887 height 937
click at [201, 386] on icon "plus" at bounding box center [199, 385] width 9 height 9
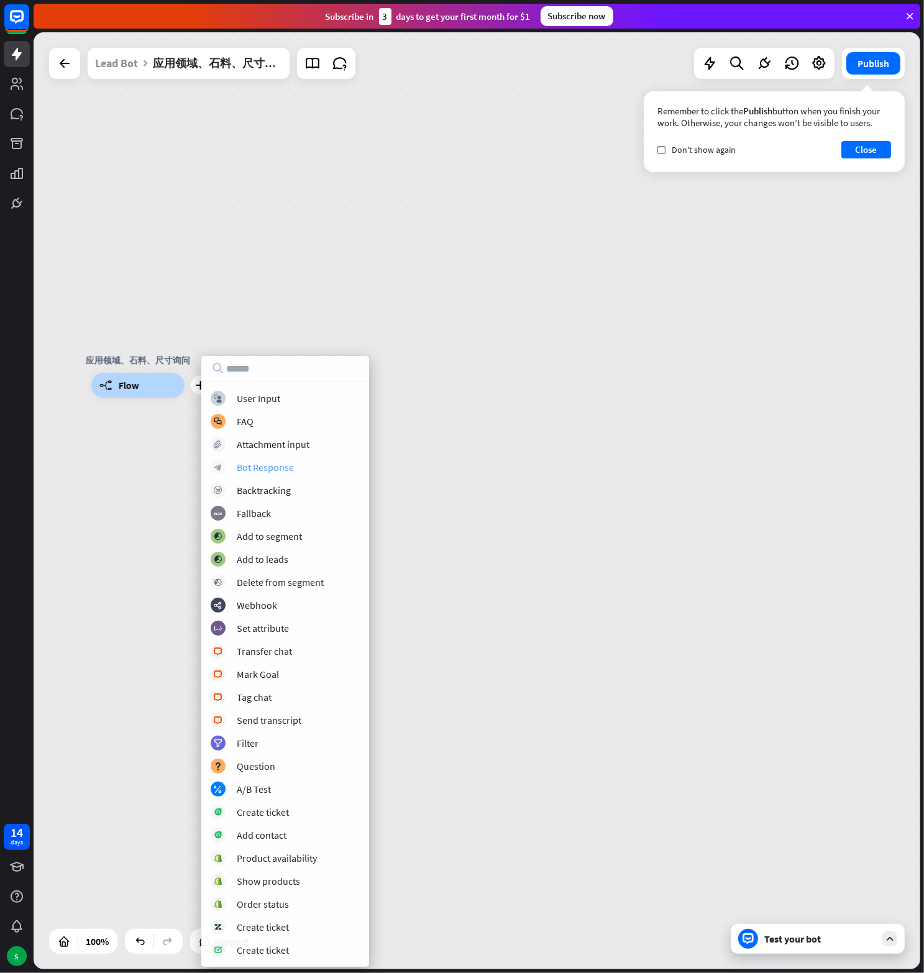
click at [262, 465] on div "Bot Response" at bounding box center [265, 467] width 57 height 12
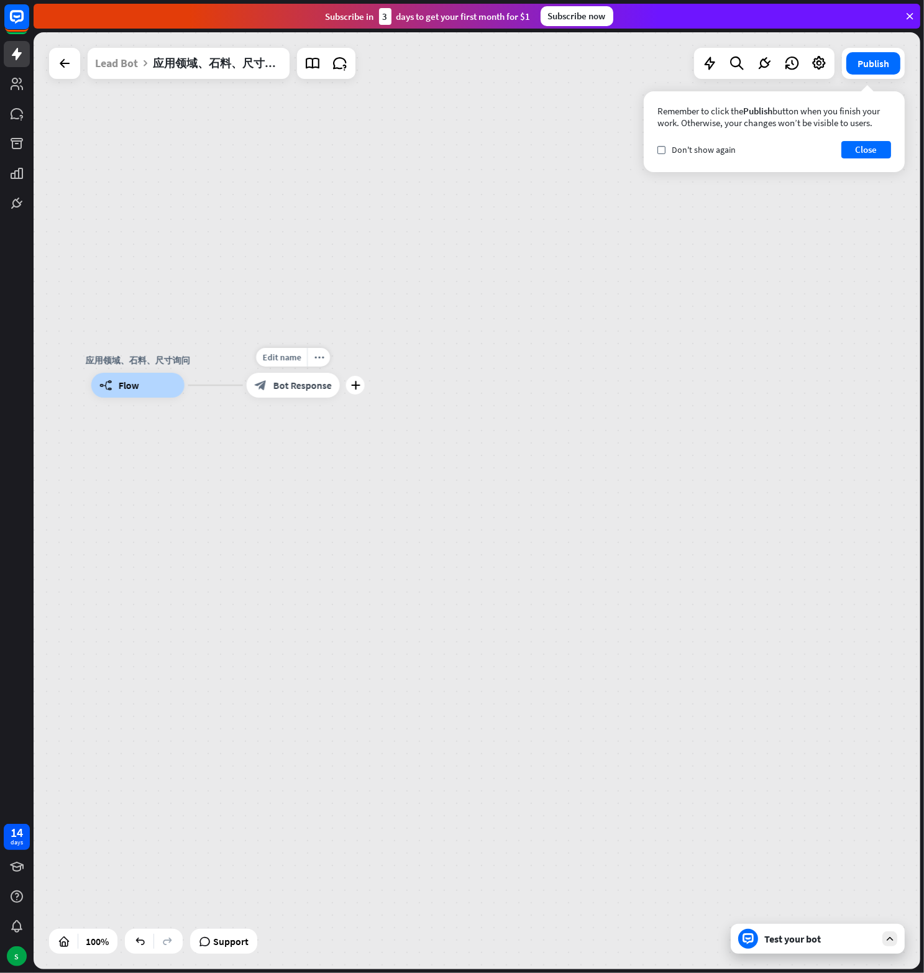
click at [292, 388] on span "Bot Response" at bounding box center [302, 385] width 58 height 12
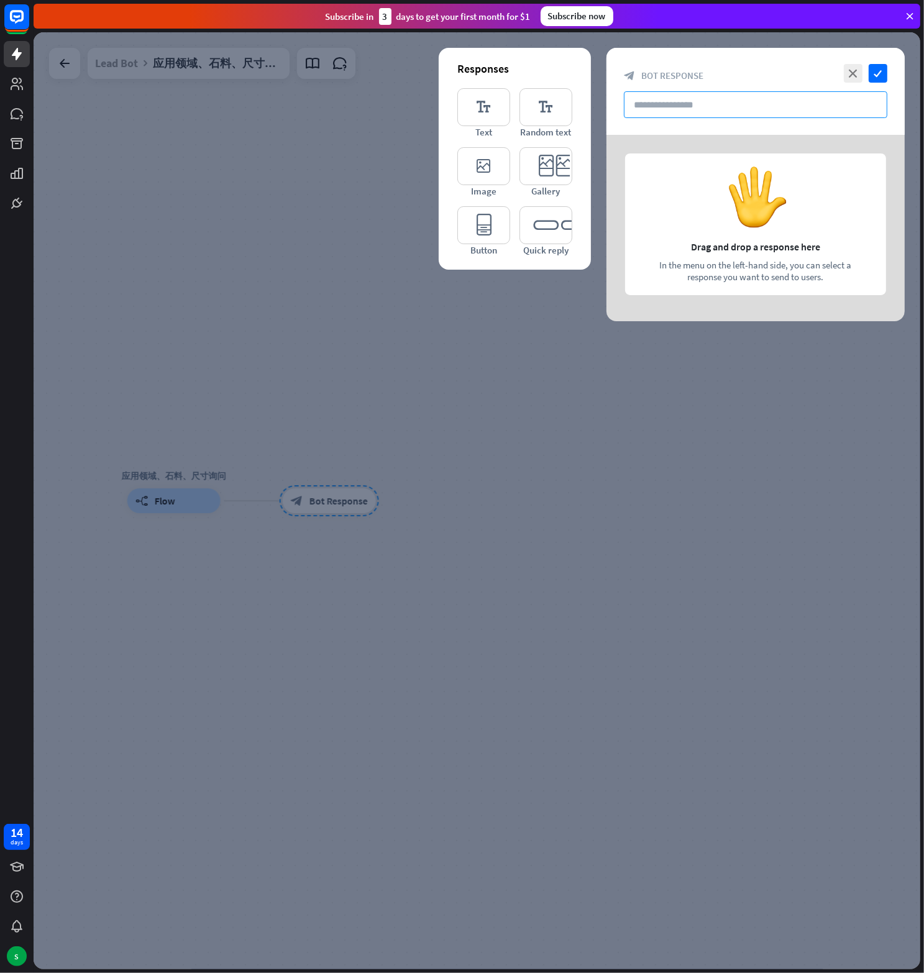
click at [701, 112] on input "text" at bounding box center [755, 104] width 263 height 27
paste input "****"
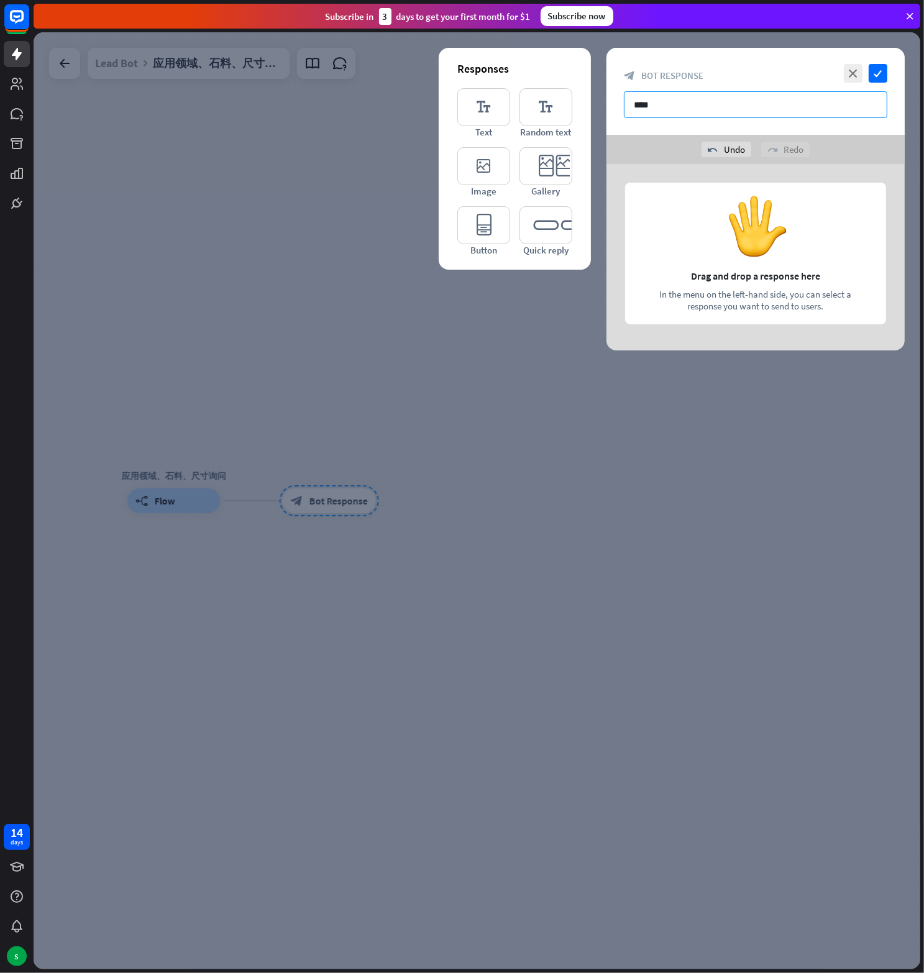
type input "****"
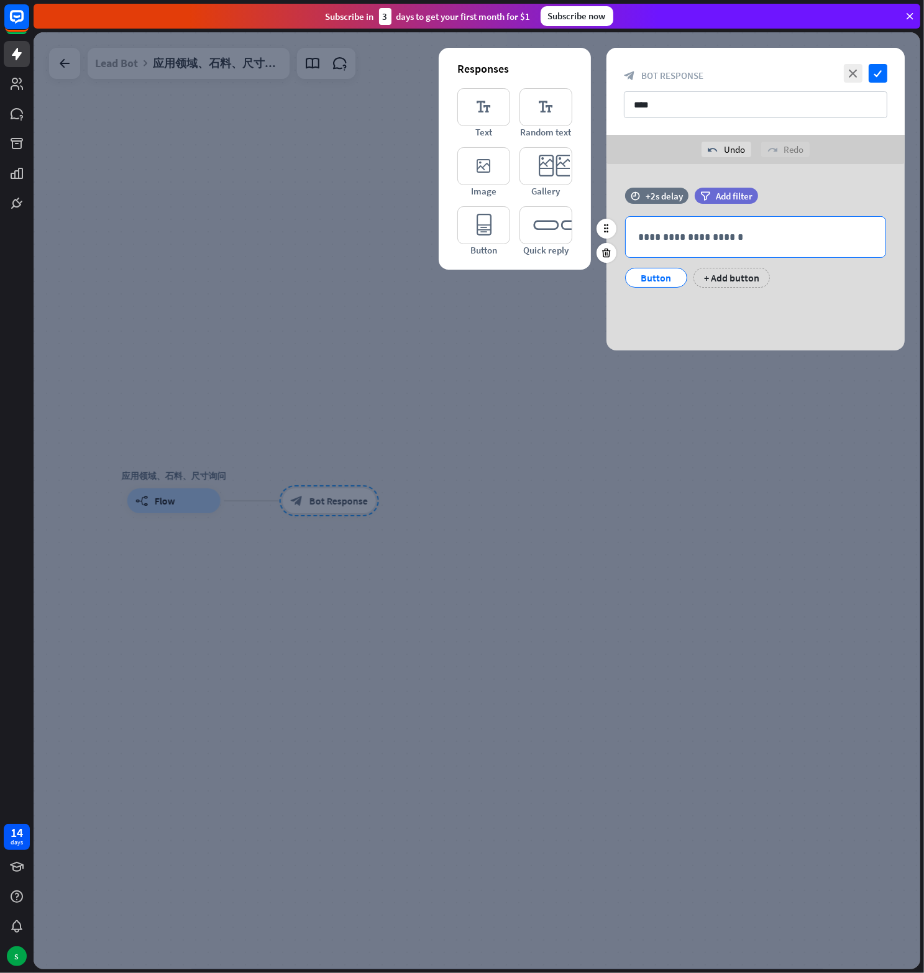
click at [713, 238] on p "**********" at bounding box center [755, 237] width 235 height 16
click at [655, 280] on div "Button" at bounding box center [656, 277] width 41 height 19
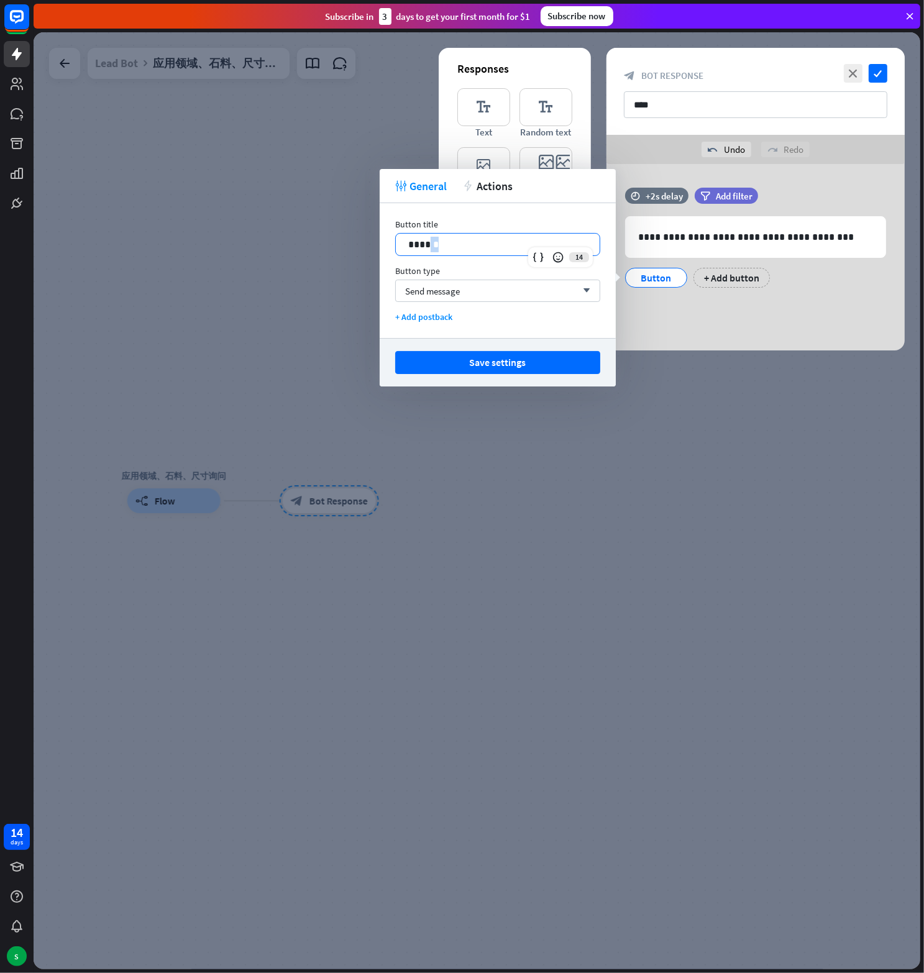
drag, startPoint x: 454, startPoint y: 250, endPoint x: 427, endPoint y: 247, distance: 27.4
click at [427, 247] on p "******" at bounding box center [497, 245] width 179 height 16
click at [420, 247] on p "******" at bounding box center [497, 245] width 179 height 16
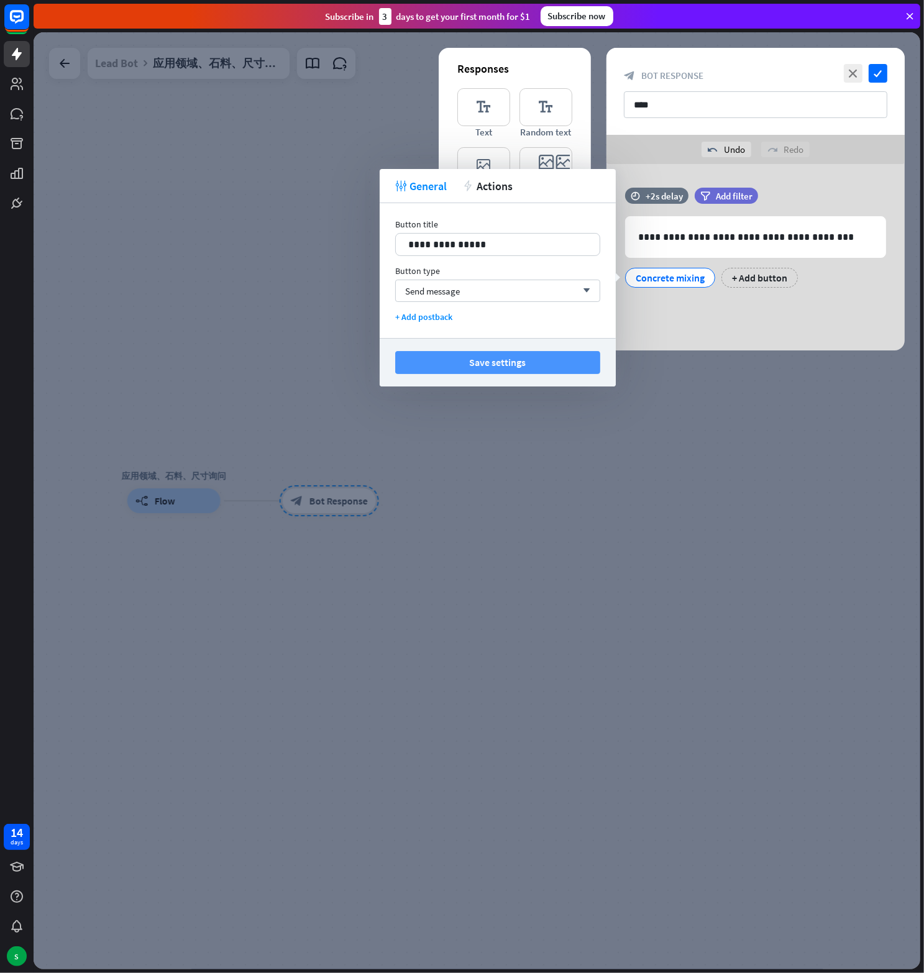
click at [485, 355] on button "Save settings" at bounding box center [497, 362] width 205 height 23
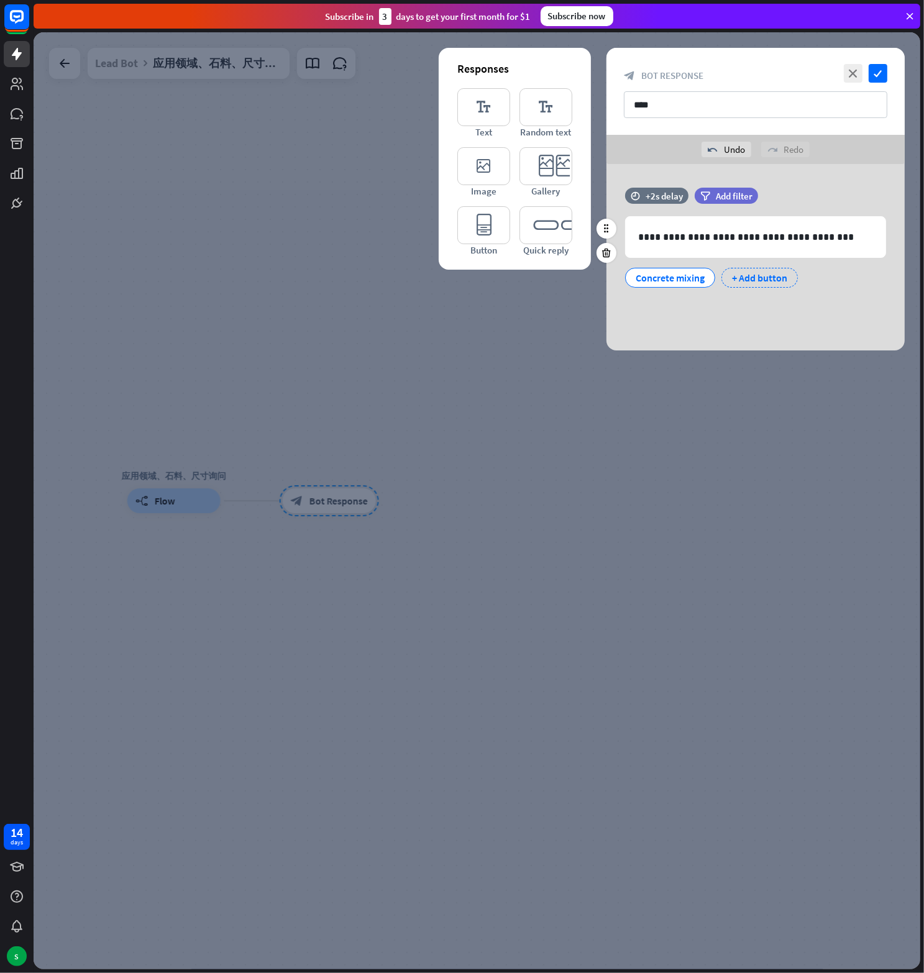
click at [772, 275] on div "+ Add button" at bounding box center [759, 278] width 76 height 20
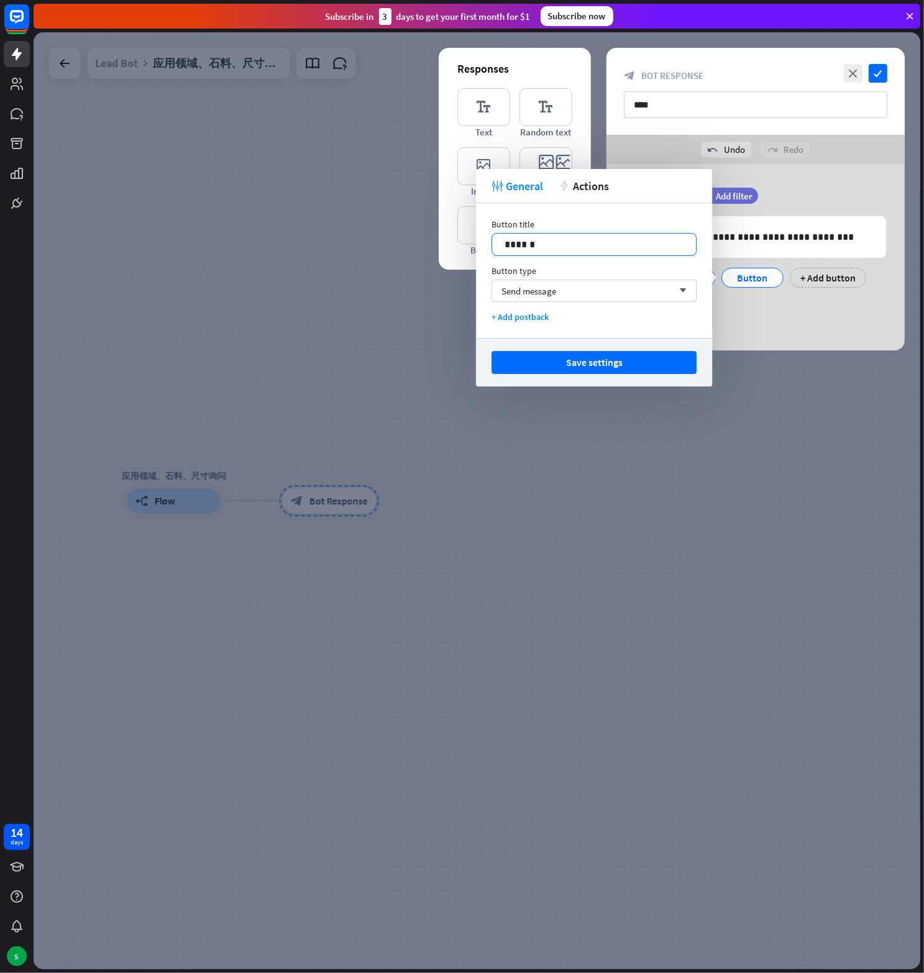
click at [518, 242] on p "******" at bounding box center [593, 245] width 179 height 16
click at [586, 356] on button "Save settings" at bounding box center [593, 362] width 205 height 23
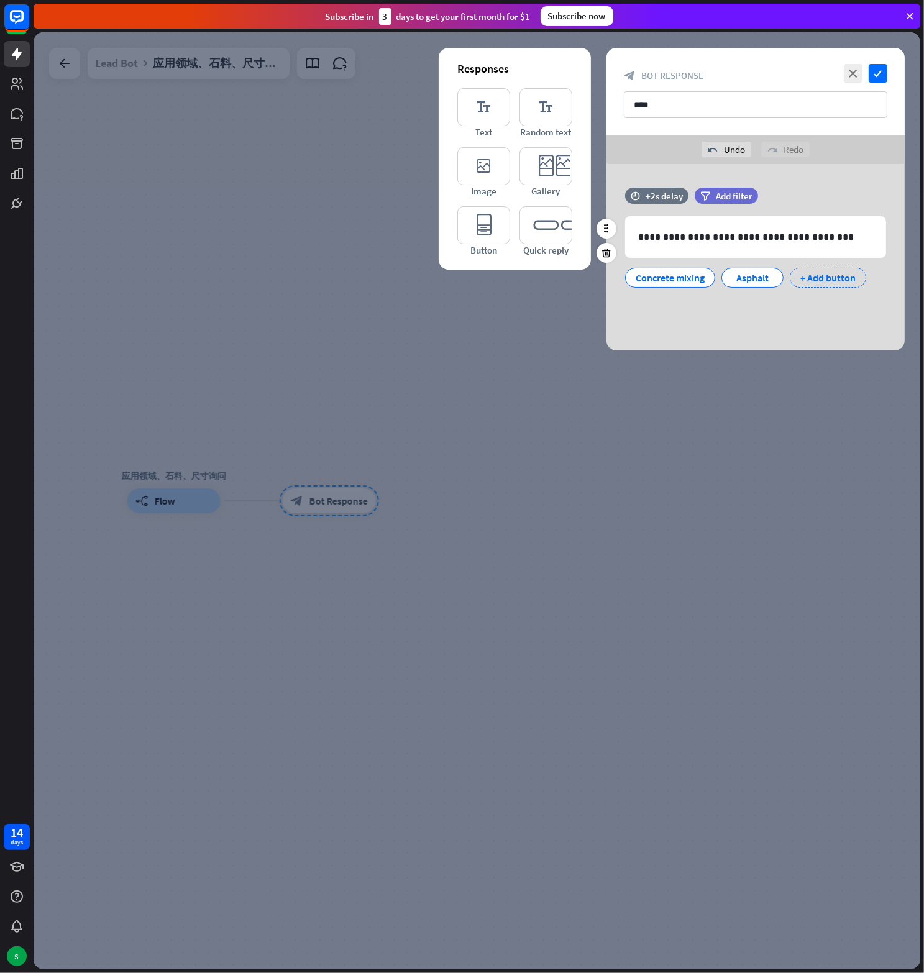
click at [840, 278] on div "+ Add button" at bounding box center [828, 278] width 76 height 20
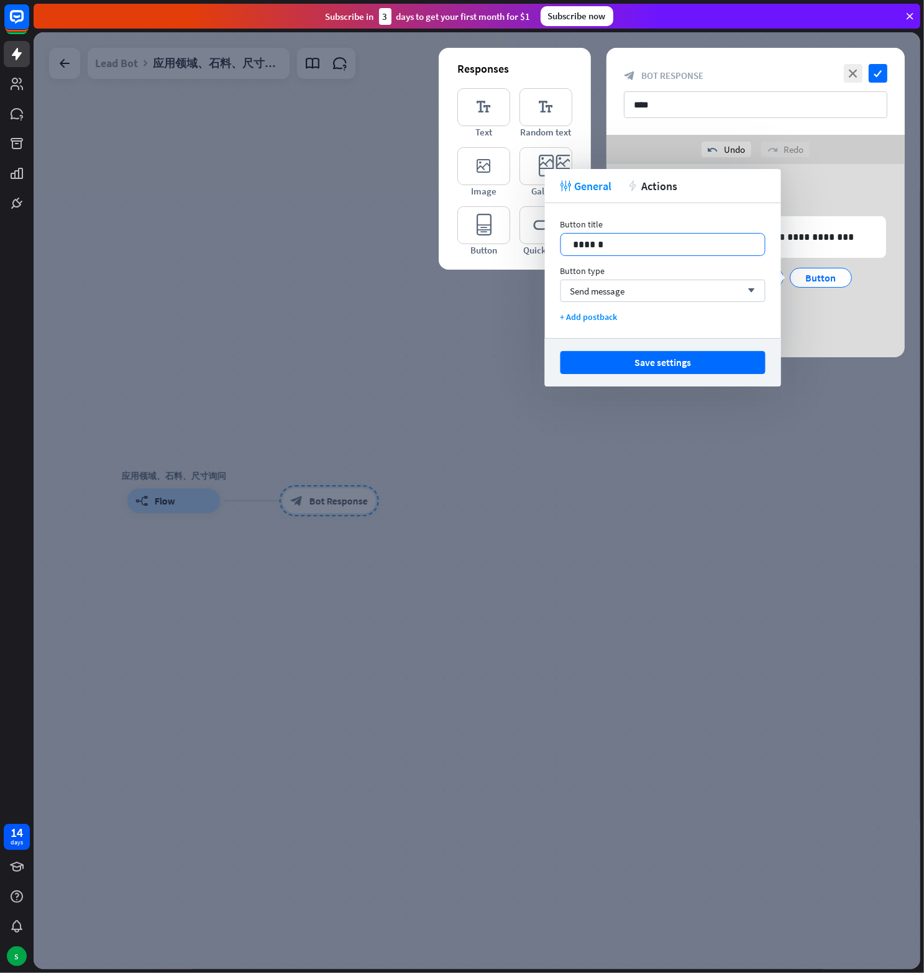
click at [596, 249] on p "******" at bounding box center [662, 245] width 179 height 16
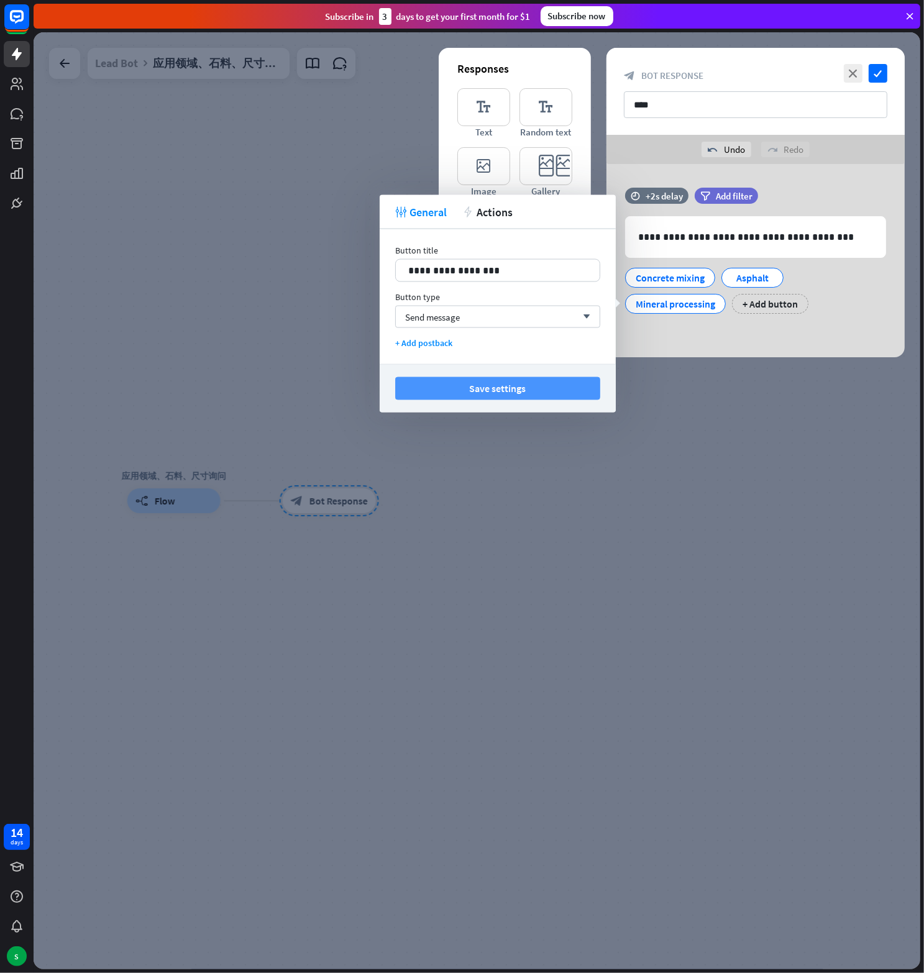
click at [541, 391] on button "Save settings" at bounding box center [497, 388] width 205 height 23
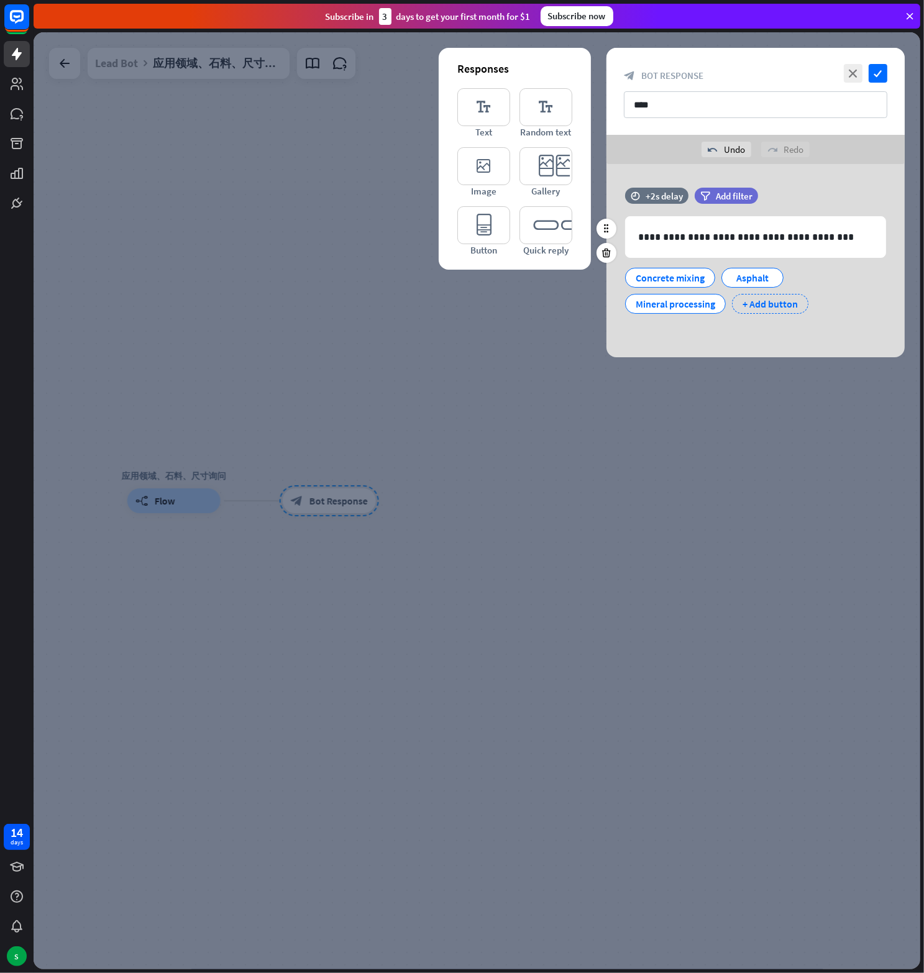
click at [764, 299] on div "+ Add button" at bounding box center [770, 304] width 76 height 20
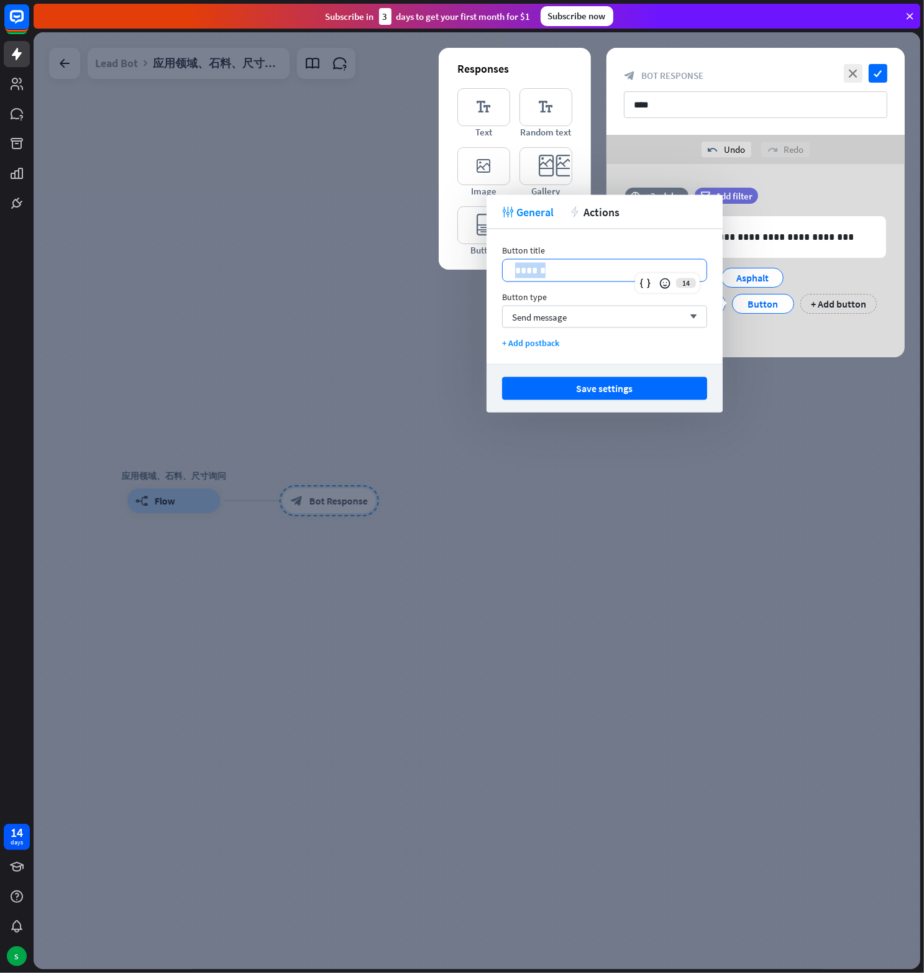
drag, startPoint x: 545, startPoint y: 270, endPoint x: 508, endPoint y: 268, distance: 37.9
click at [508, 268] on div "******" at bounding box center [605, 271] width 204 height 22
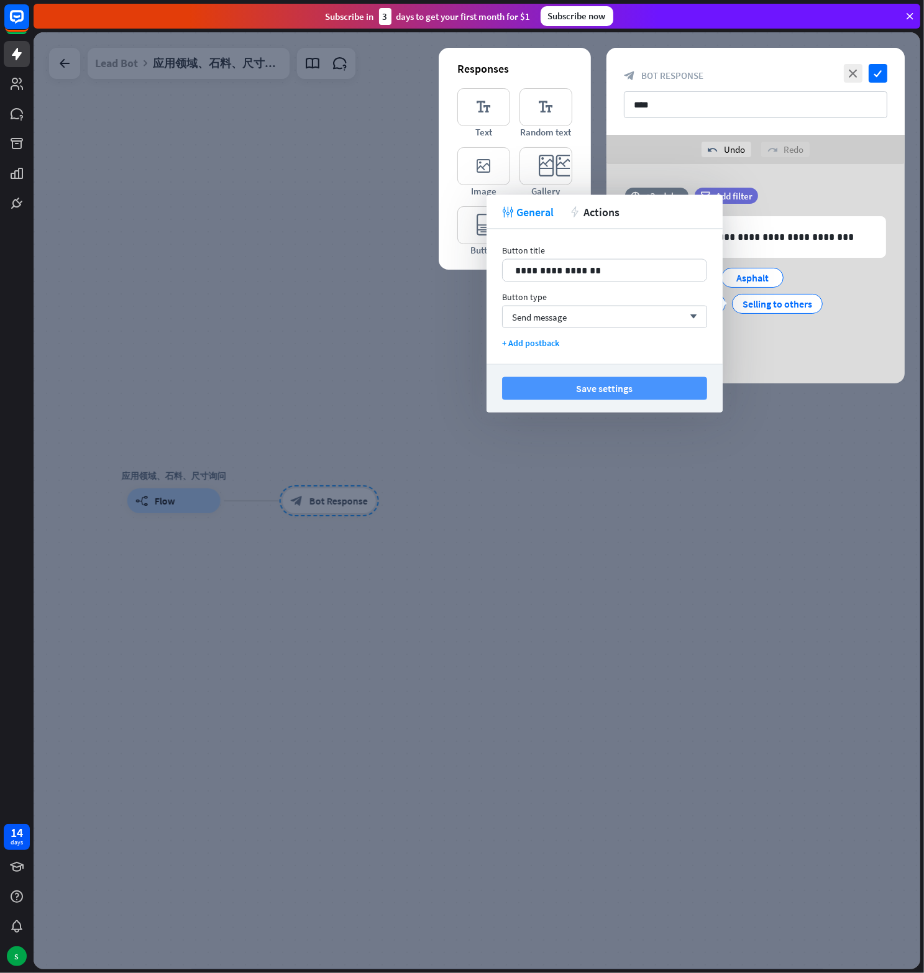
click at [605, 388] on button "Save settings" at bounding box center [604, 388] width 205 height 23
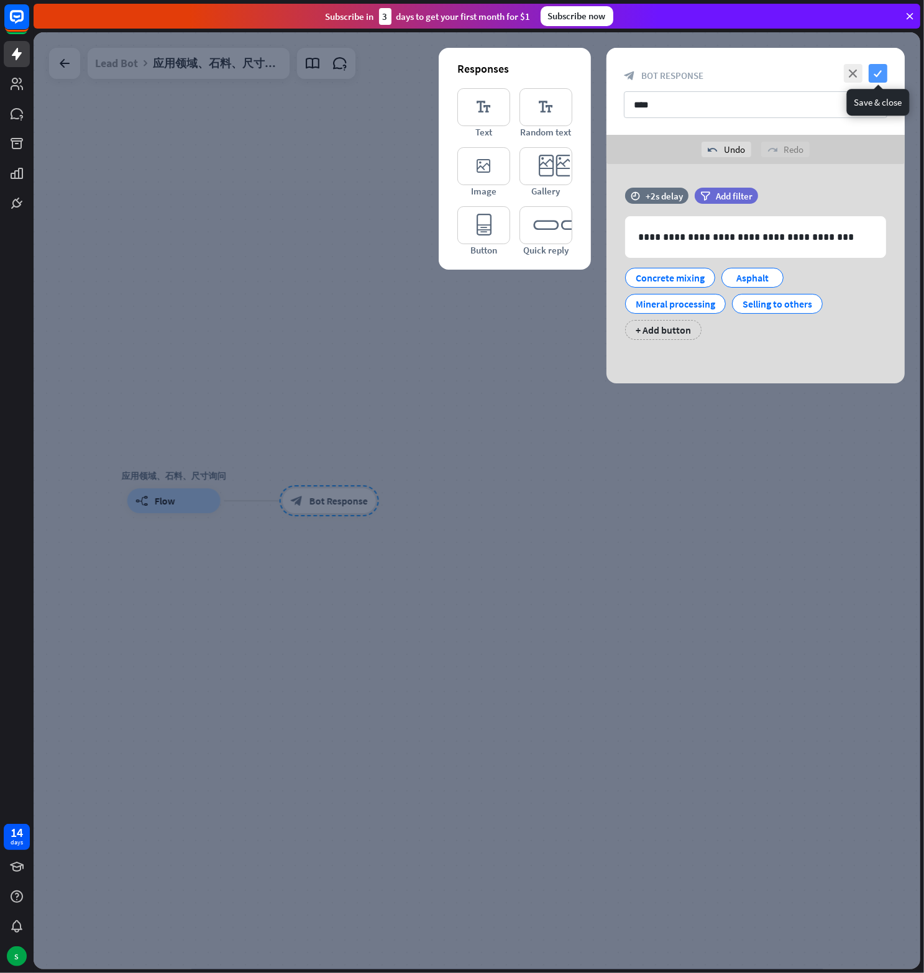
click at [873, 72] on icon "check" at bounding box center [878, 73] width 19 height 19
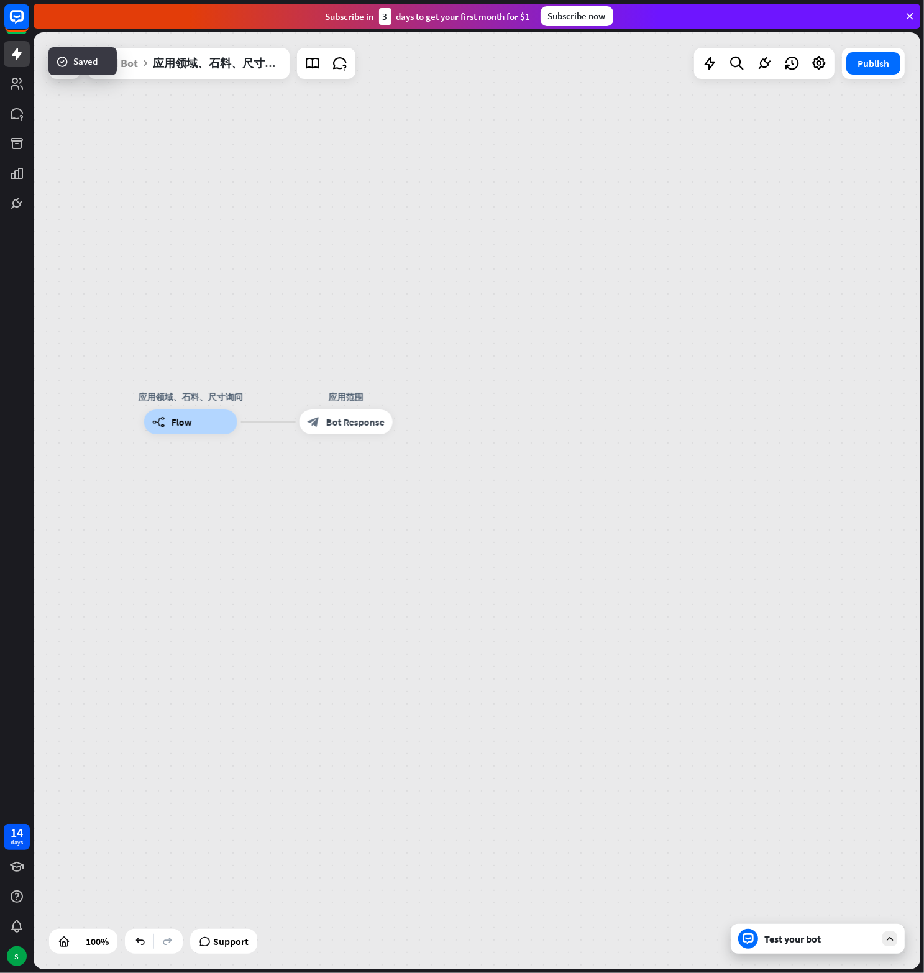
drag, startPoint x: 358, startPoint y: 394, endPoint x: 385, endPoint y: 321, distance: 77.4
click at [385, 321] on div "应用领域、石料、尺寸询问 builder_tree Flow 应用范围 block_bot_response Bot Response" at bounding box center [477, 500] width 887 height 937
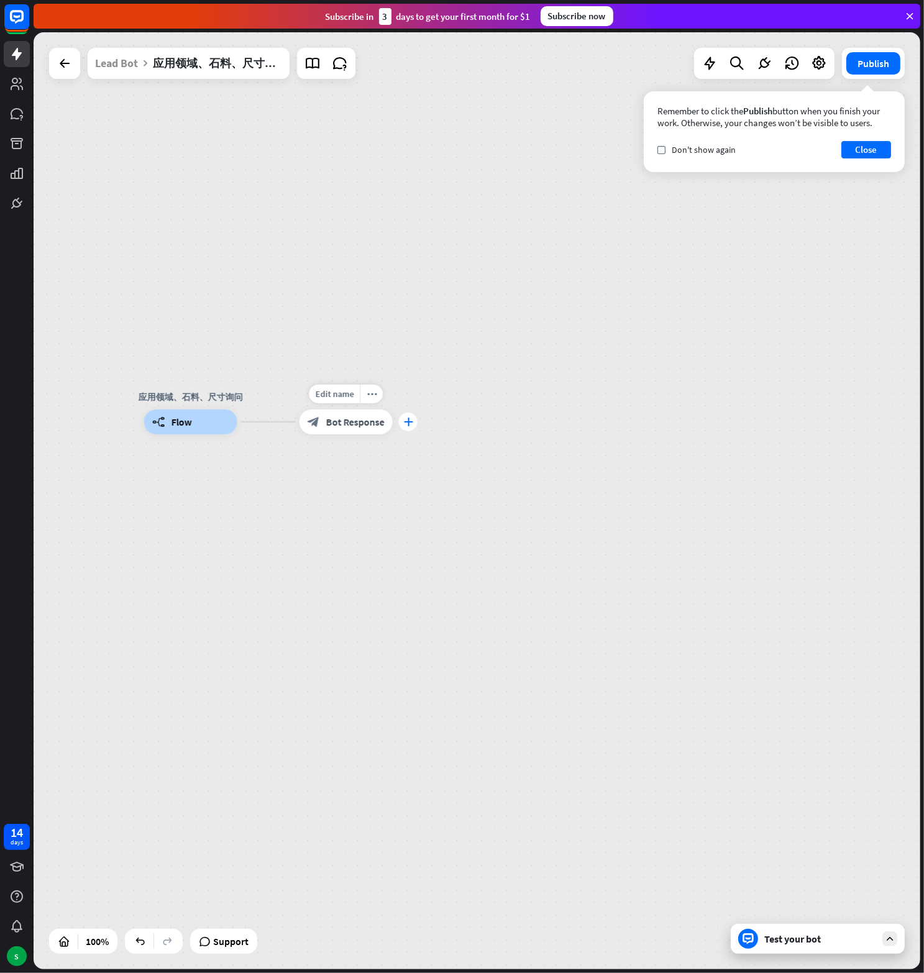
click at [406, 416] on div "plus" at bounding box center [408, 422] width 19 height 19
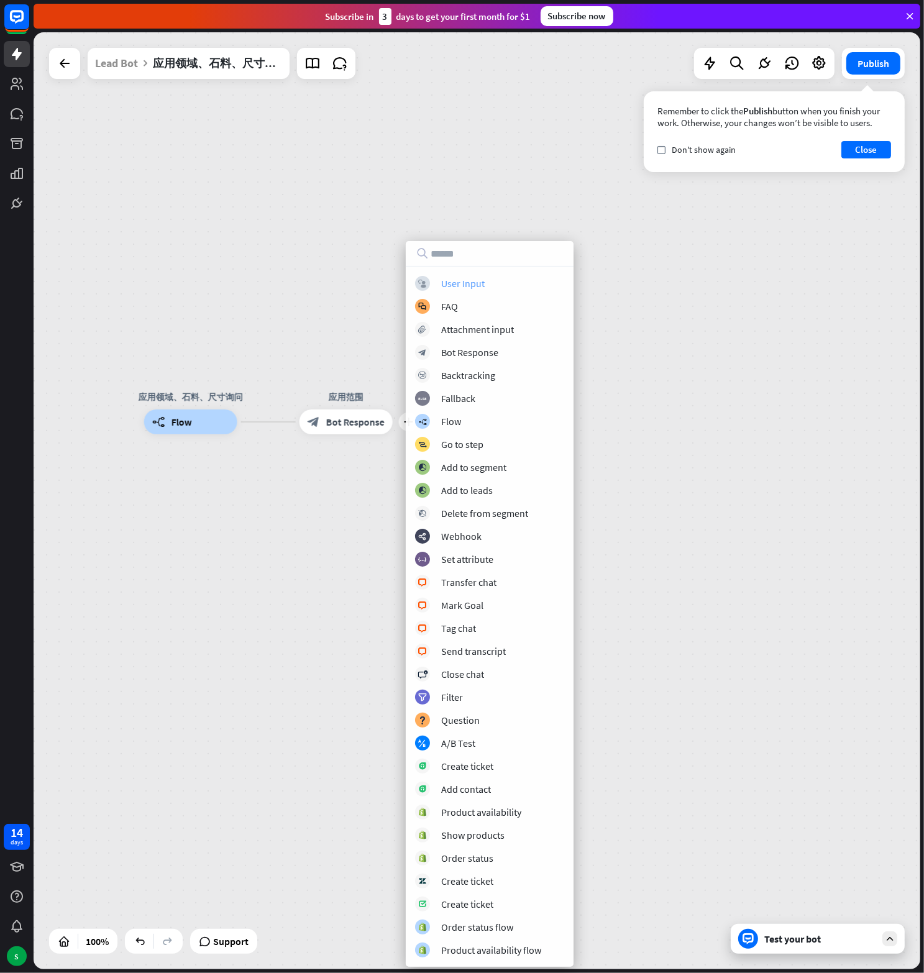
click at [462, 286] on div "User Input" at bounding box center [462, 283] width 43 height 12
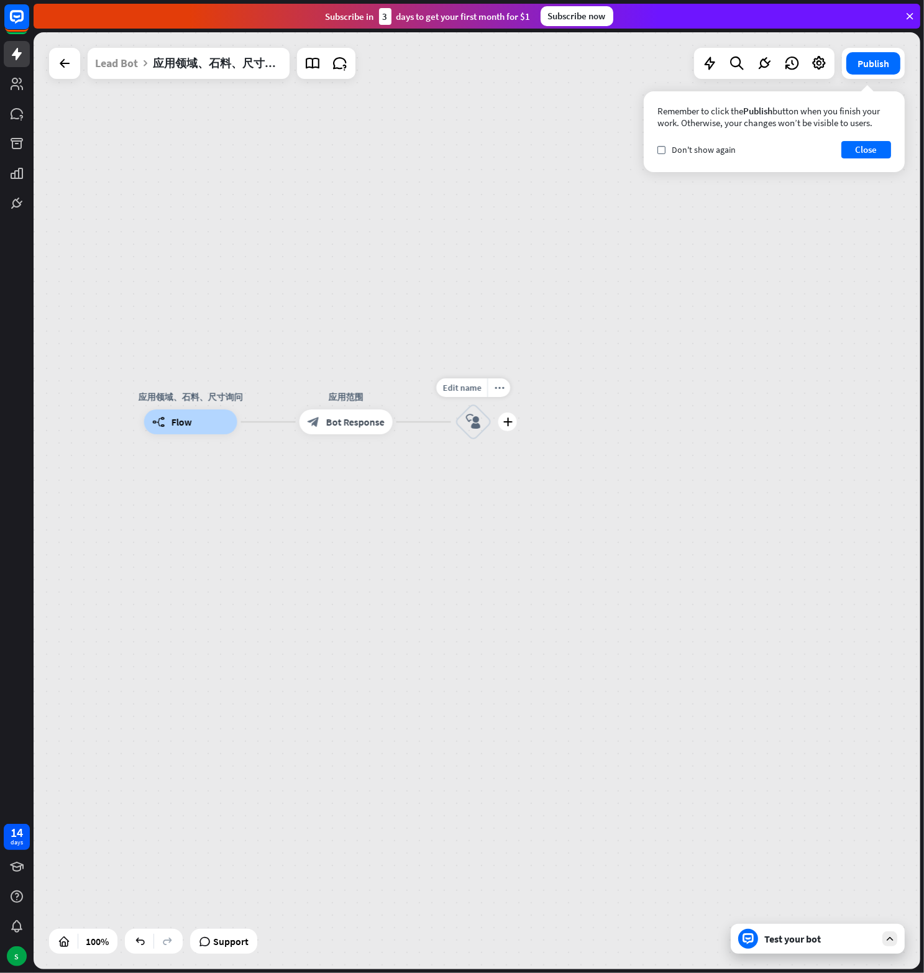
click at [467, 418] on icon "block_user_input" at bounding box center [473, 421] width 15 height 15
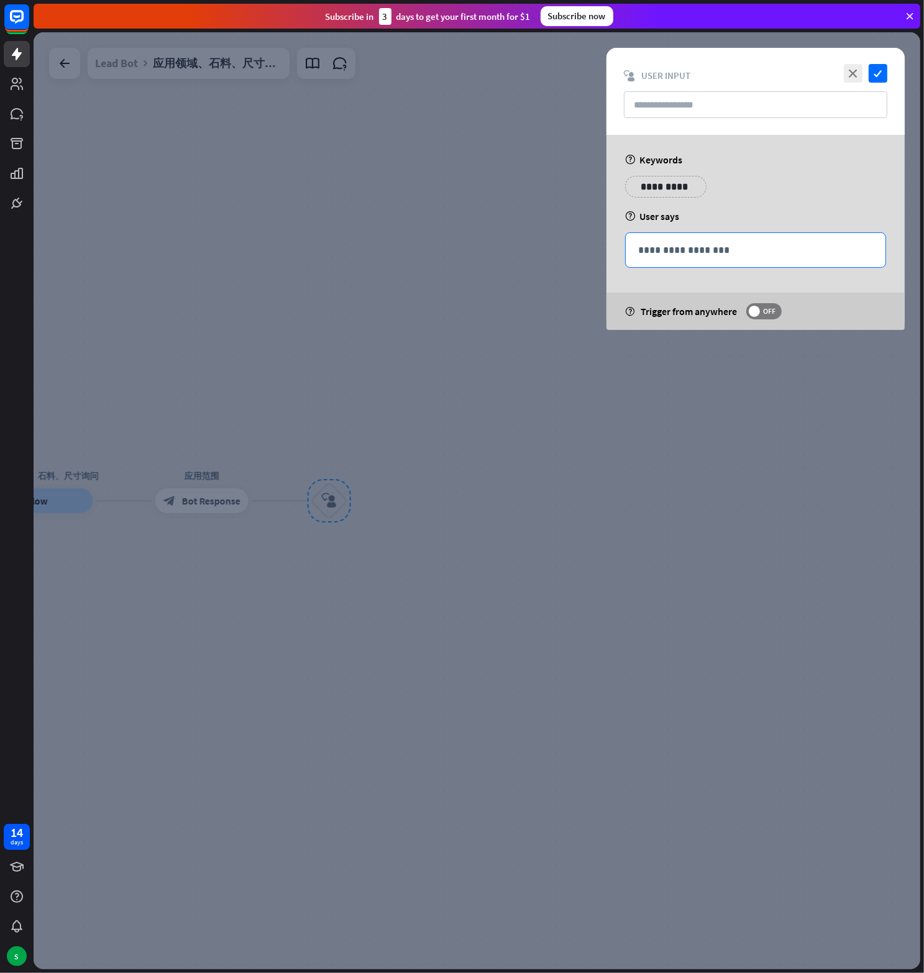
click at [669, 258] on div "**********" at bounding box center [756, 250] width 260 height 34
click at [823, 269] on icon at bounding box center [820, 269] width 12 height 12
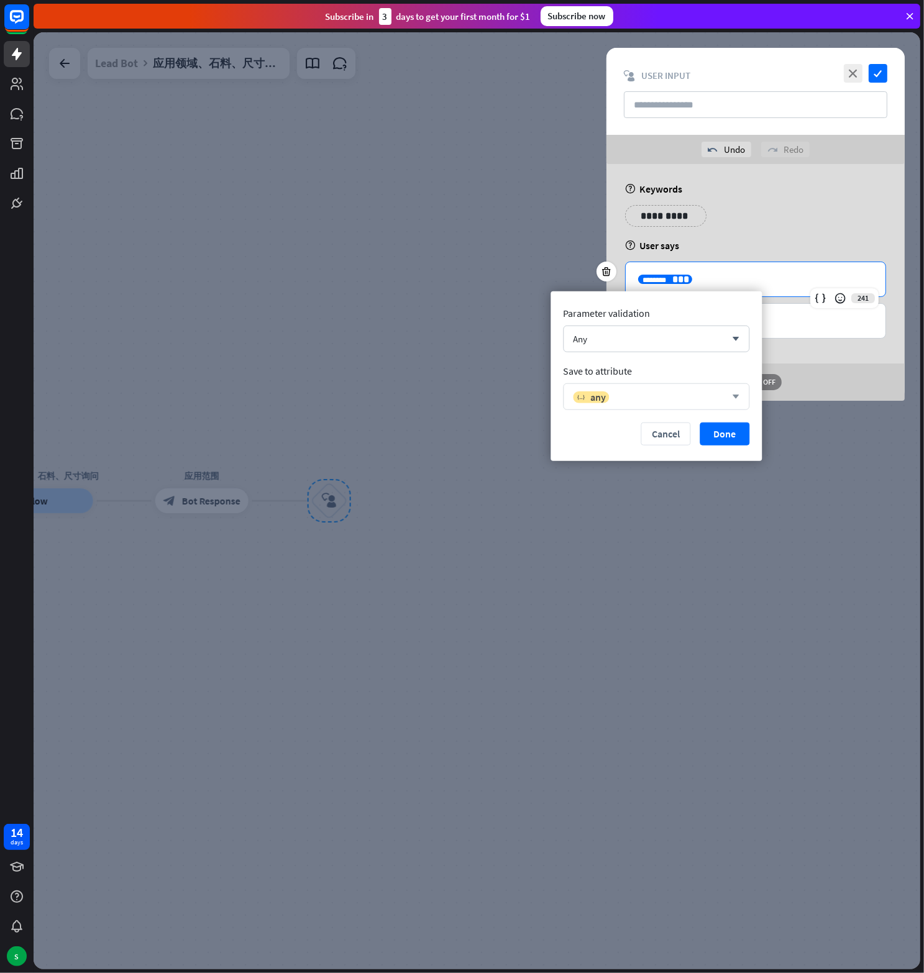
click at [642, 388] on div "variable any arrow_down" at bounding box center [656, 396] width 186 height 27
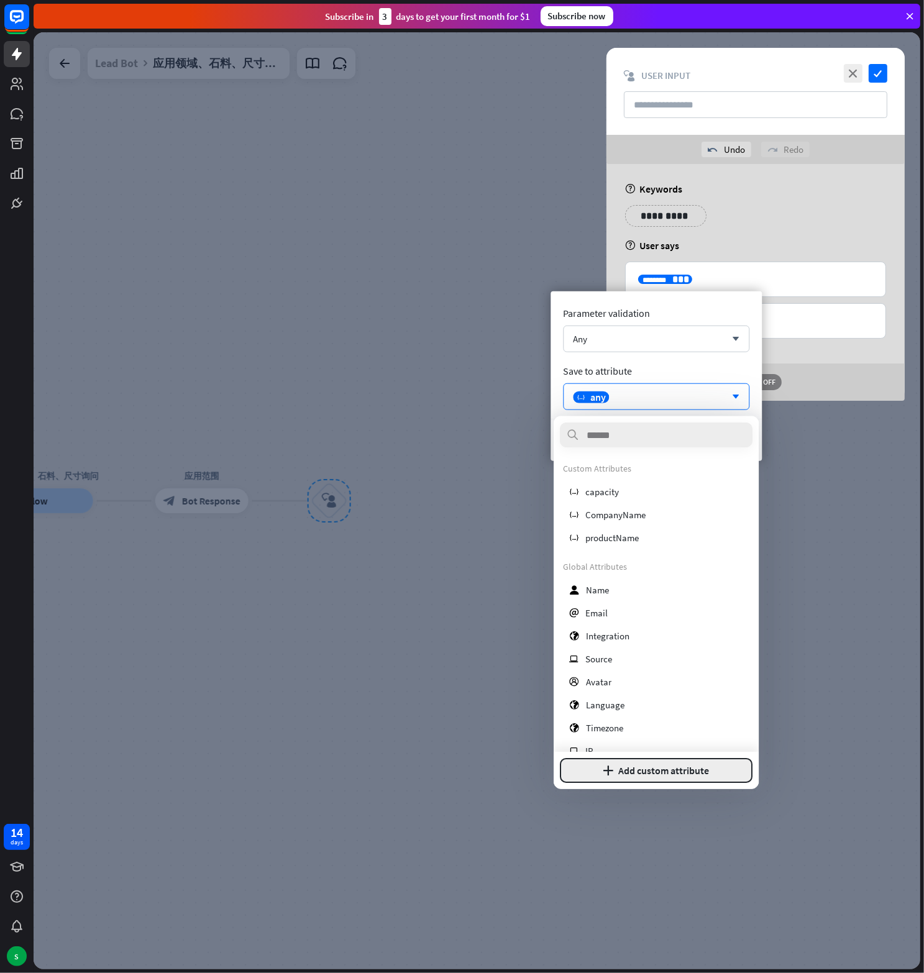
click at [658, 763] on button "plus Add custom attribute" at bounding box center [656, 770] width 193 height 25
type input "**********"
click at [703, 766] on button "Add attribute" at bounding box center [700, 770] width 106 height 25
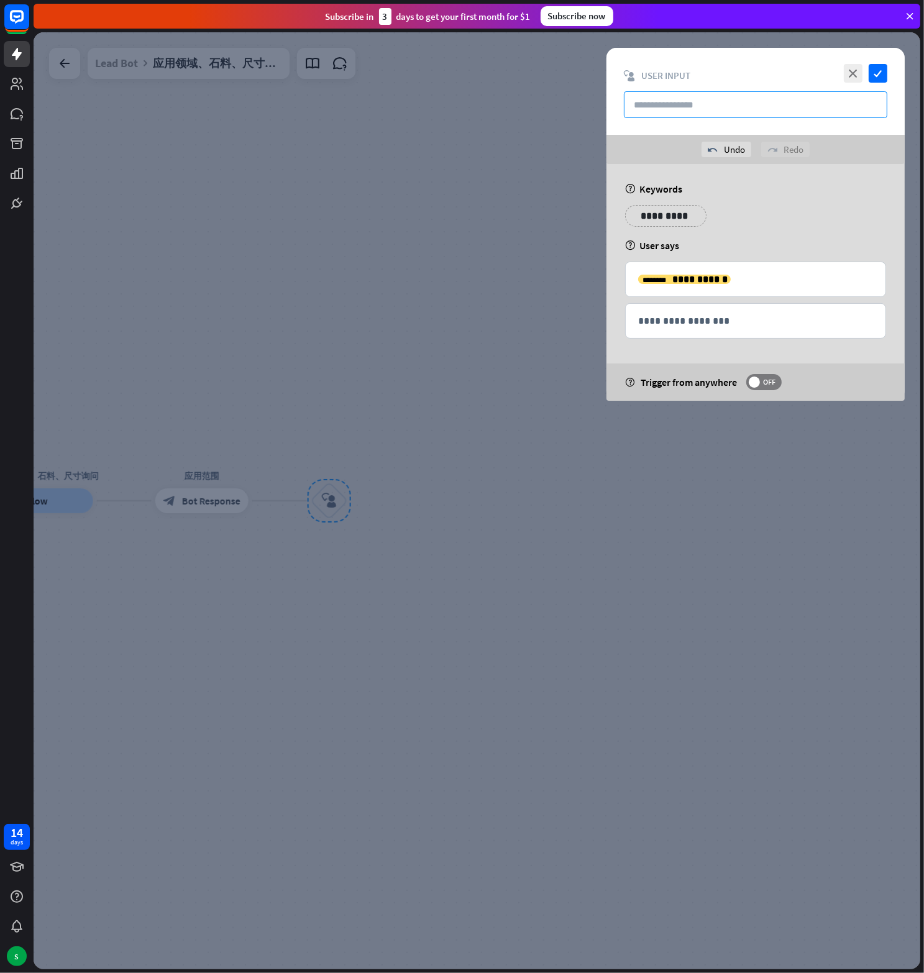
click at [687, 107] on input "text" at bounding box center [755, 104] width 263 height 27
type input "*"
type input "**********"
click at [875, 73] on icon "check" at bounding box center [878, 73] width 19 height 19
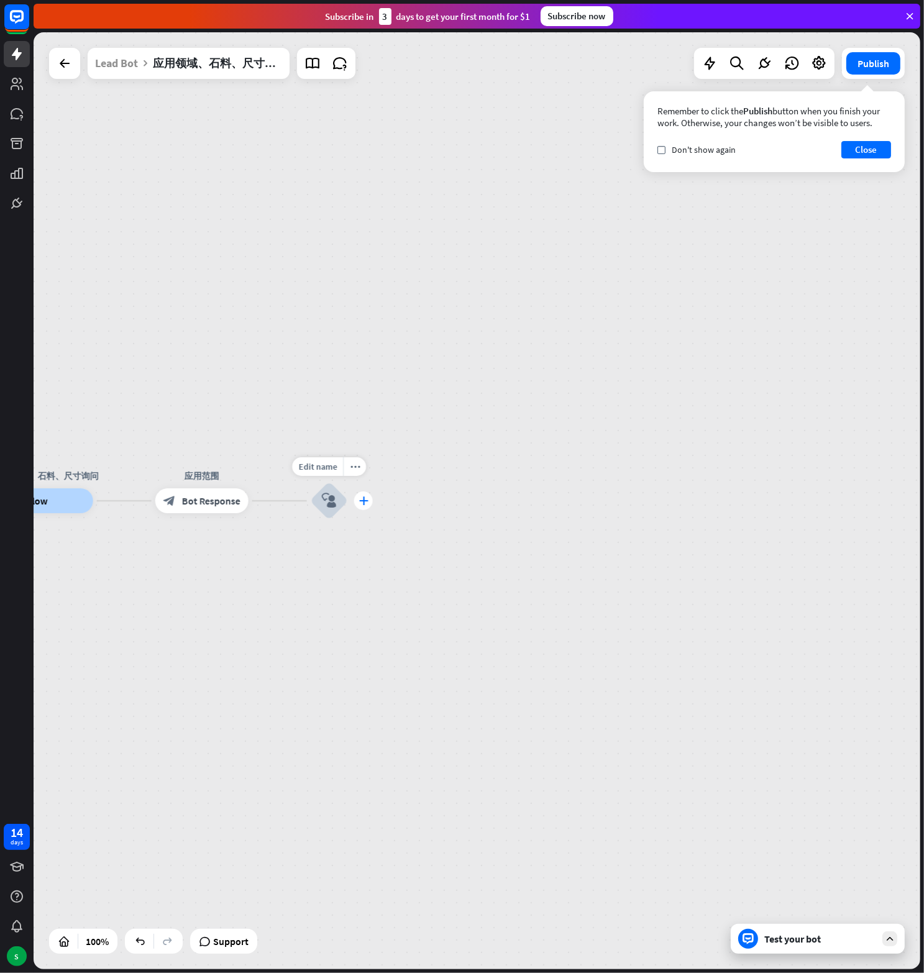
click at [368, 506] on div "plus" at bounding box center [363, 500] width 19 height 19
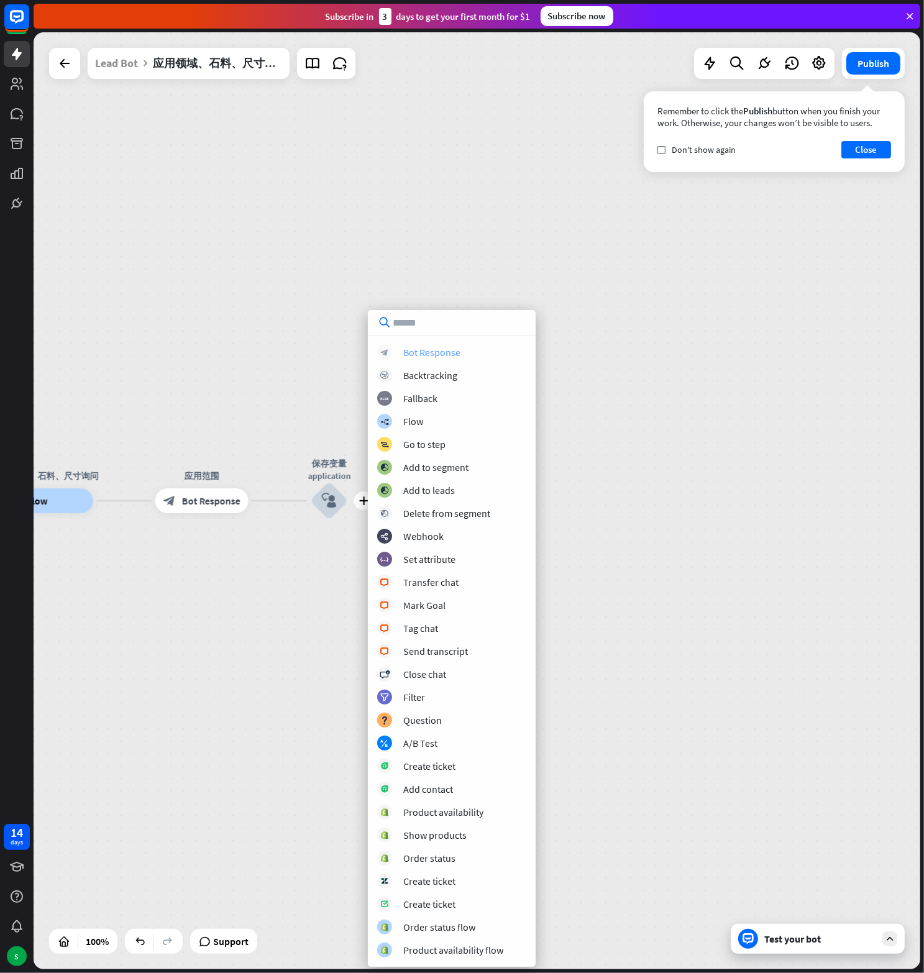
click at [431, 355] on div "Bot Response" at bounding box center [431, 352] width 57 height 12
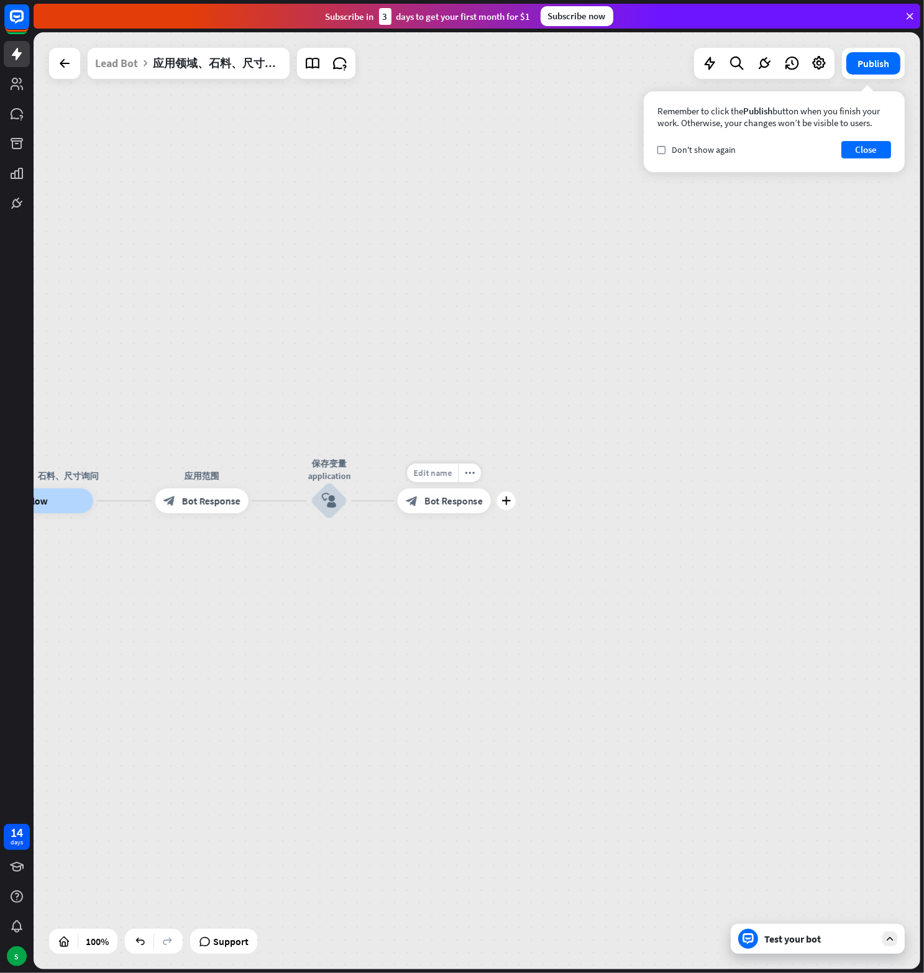
click at [444, 473] on span "Edit name" at bounding box center [432, 472] width 39 height 11
click at [451, 497] on span "Bot Response" at bounding box center [453, 501] width 58 height 12
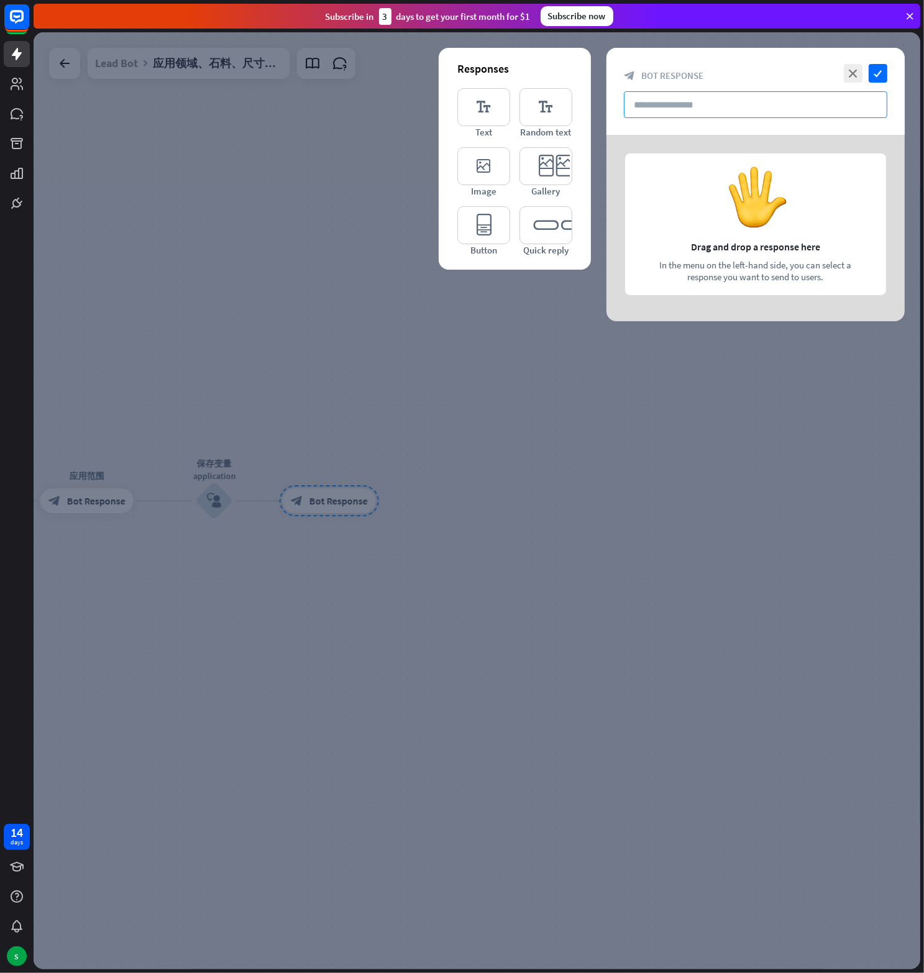
click at [675, 105] on input "text" at bounding box center [755, 104] width 263 height 27
paste input "****"
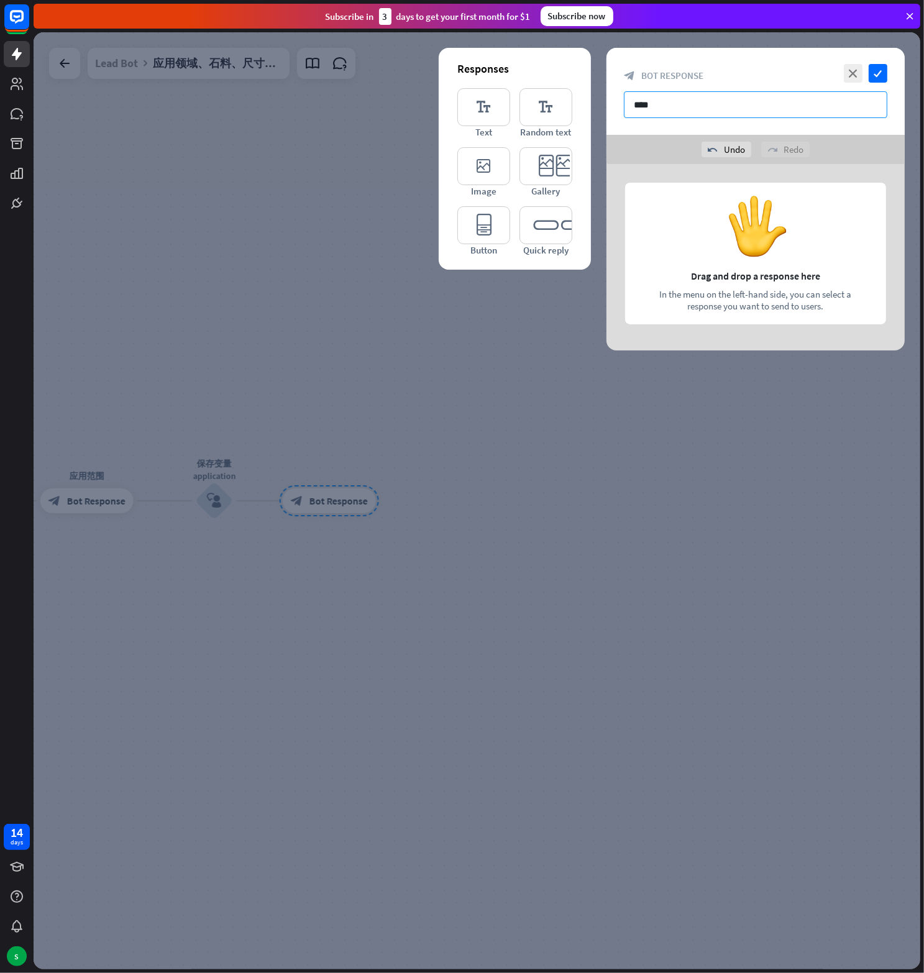
type input "****"
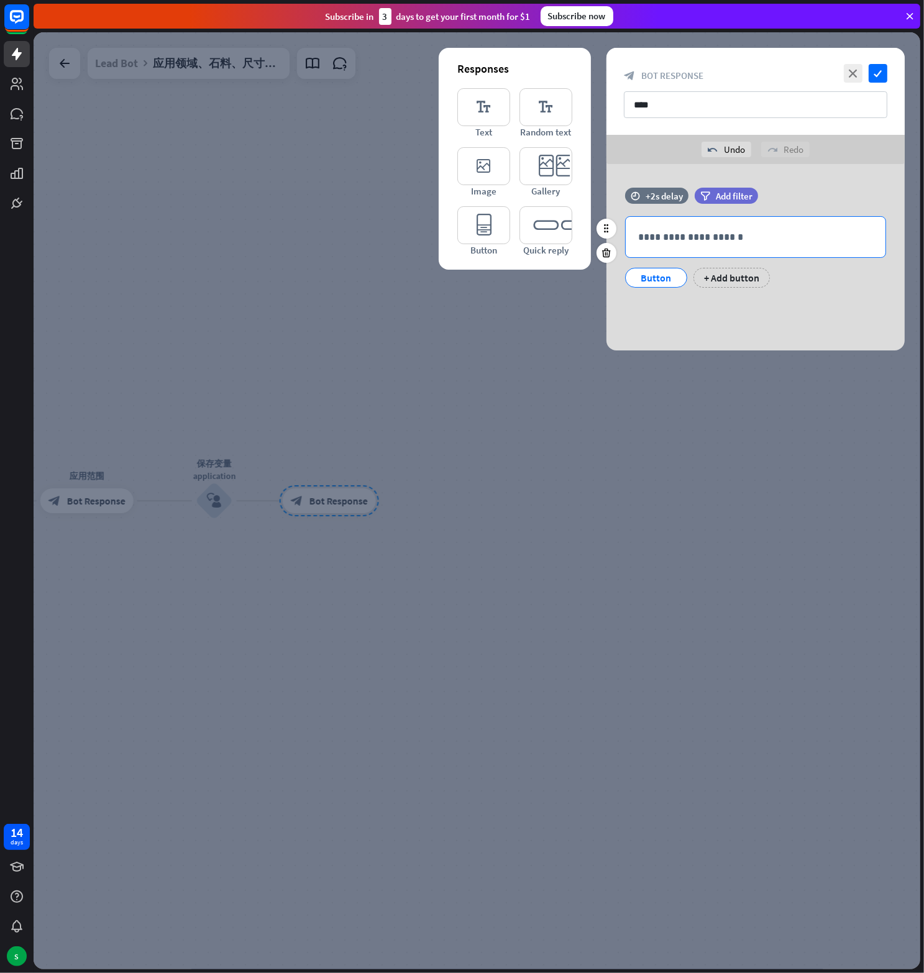
click at [706, 227] on div "**********" at bounding box center [756, 237] width 260 height 40
click at [698, 313] on div "**********" at bounding box center [755, 257] width 298 height 186
click at [655, 272] on div "Button" at bounding box center [656, 277] width 41 height 19
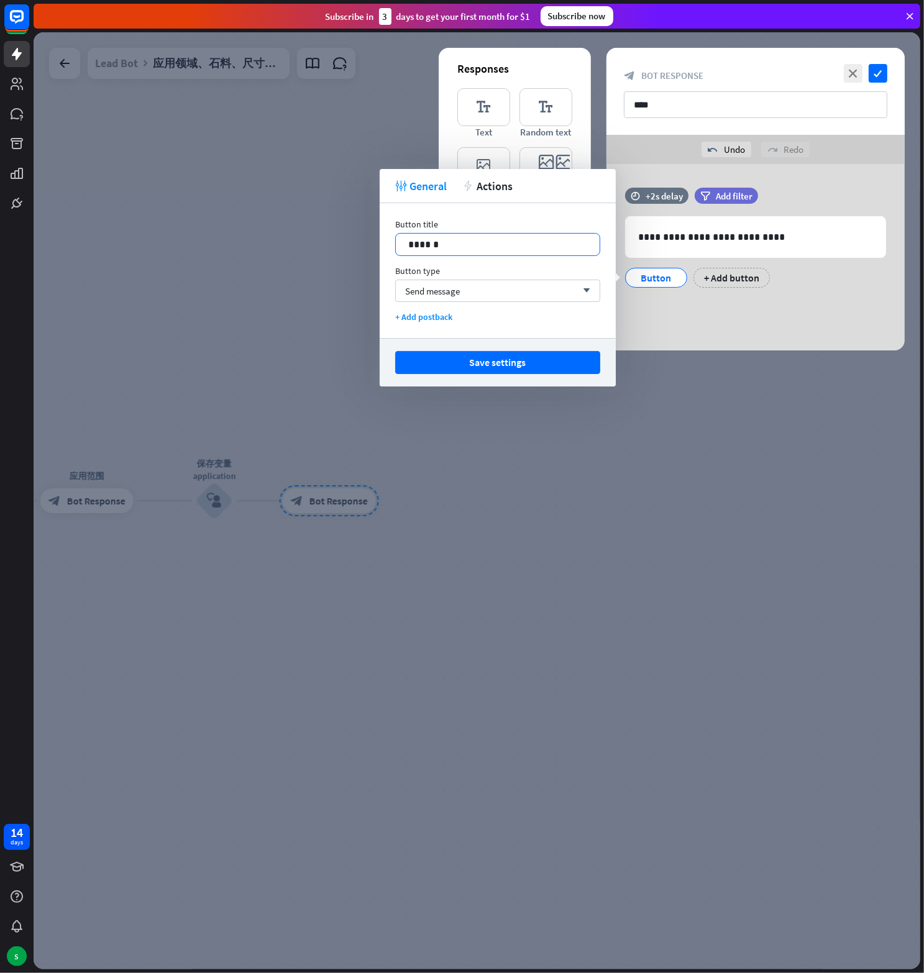
click at [425, 244] on p "******" at bounding box center [497, 245] width 179 height 16
click at [492, 357] on button "Save settings" at bounding box center [497, 362] width 205 height 23
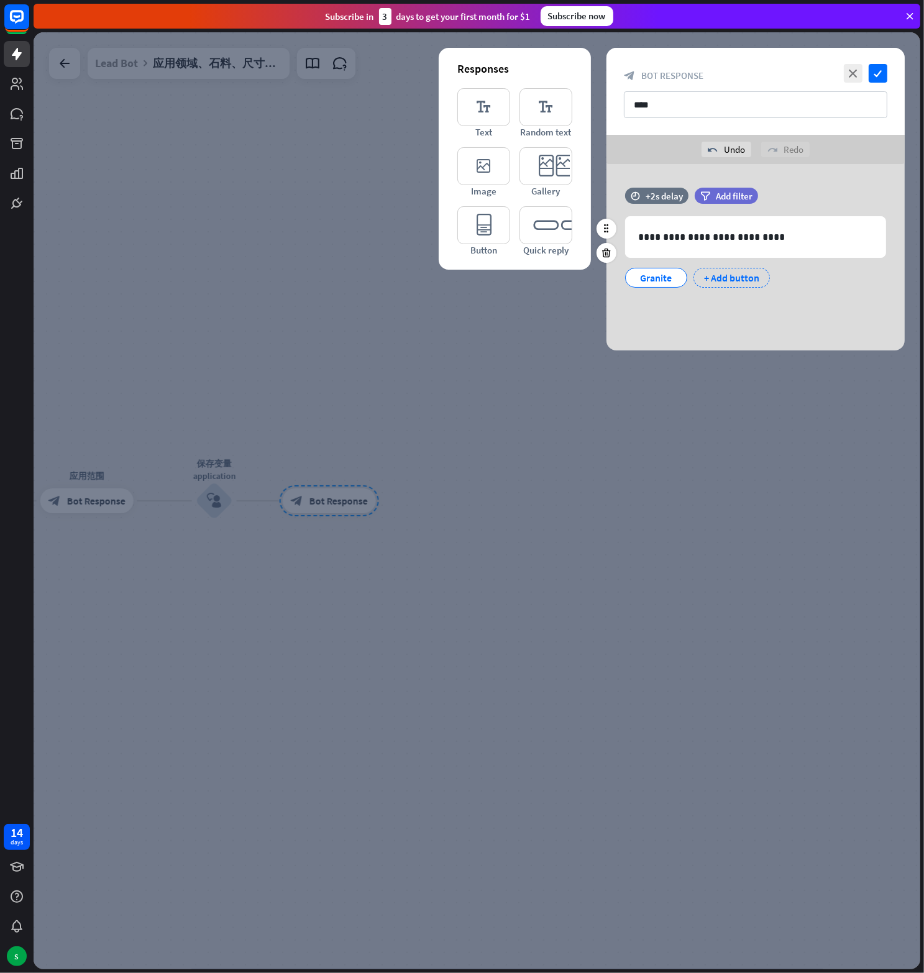
click at [736, 280] on div "+ Add button" at bounding box center [731, 278] width 76 height 20
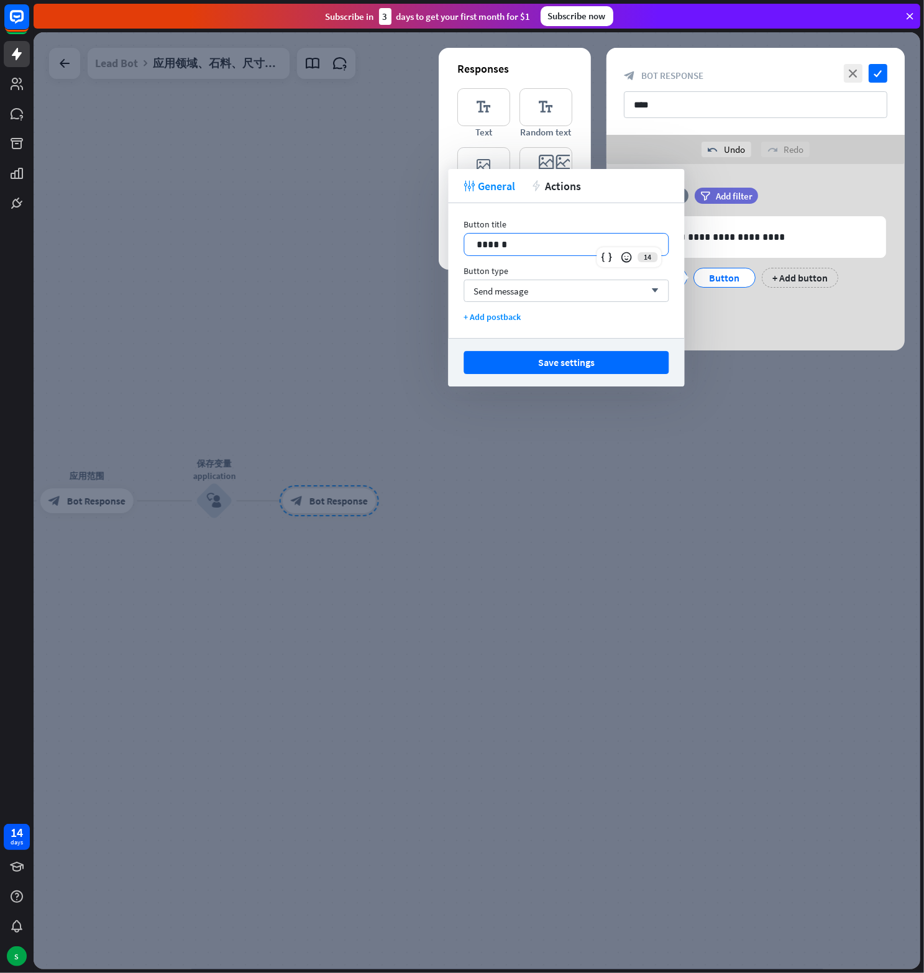
click at [495, 239] on p "******" at bounding box center [566, 245] width 179 height 16
click at [574, 363] on button "Save settings" at bounding box center [565, 362] width 205 height 23
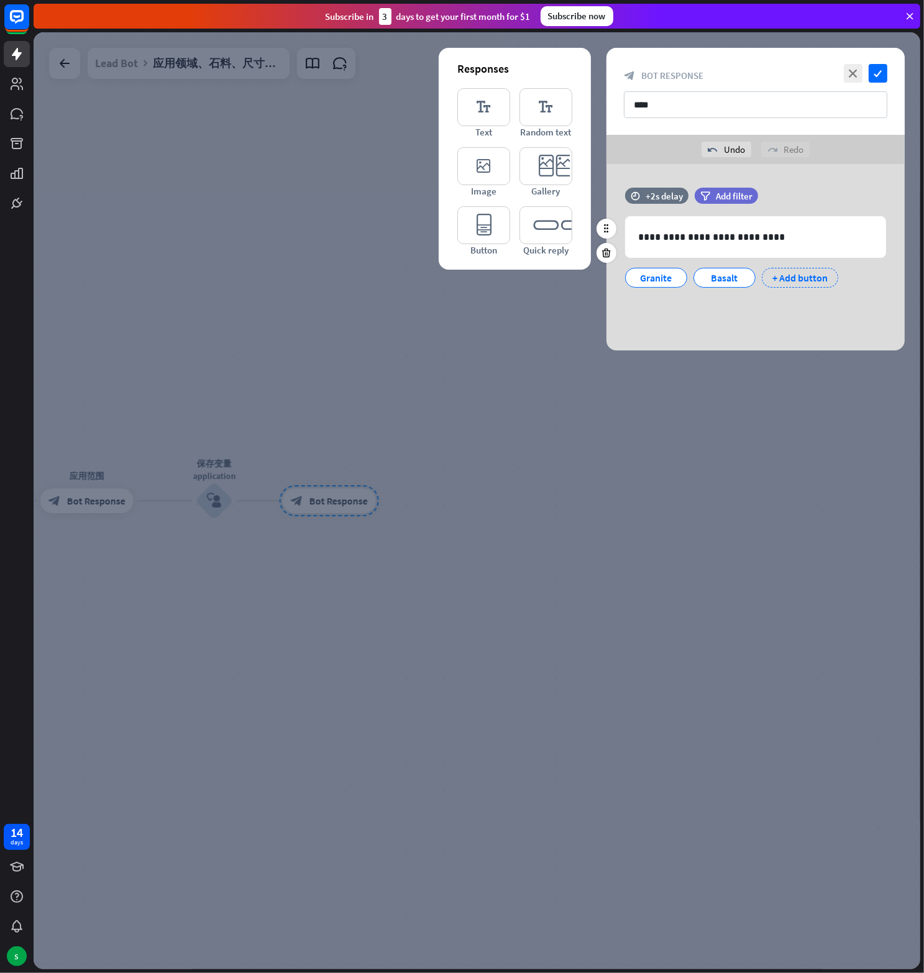
click at [800, 274] on div "+ Add button" at bounding box center [800, 278] width 76 height 20
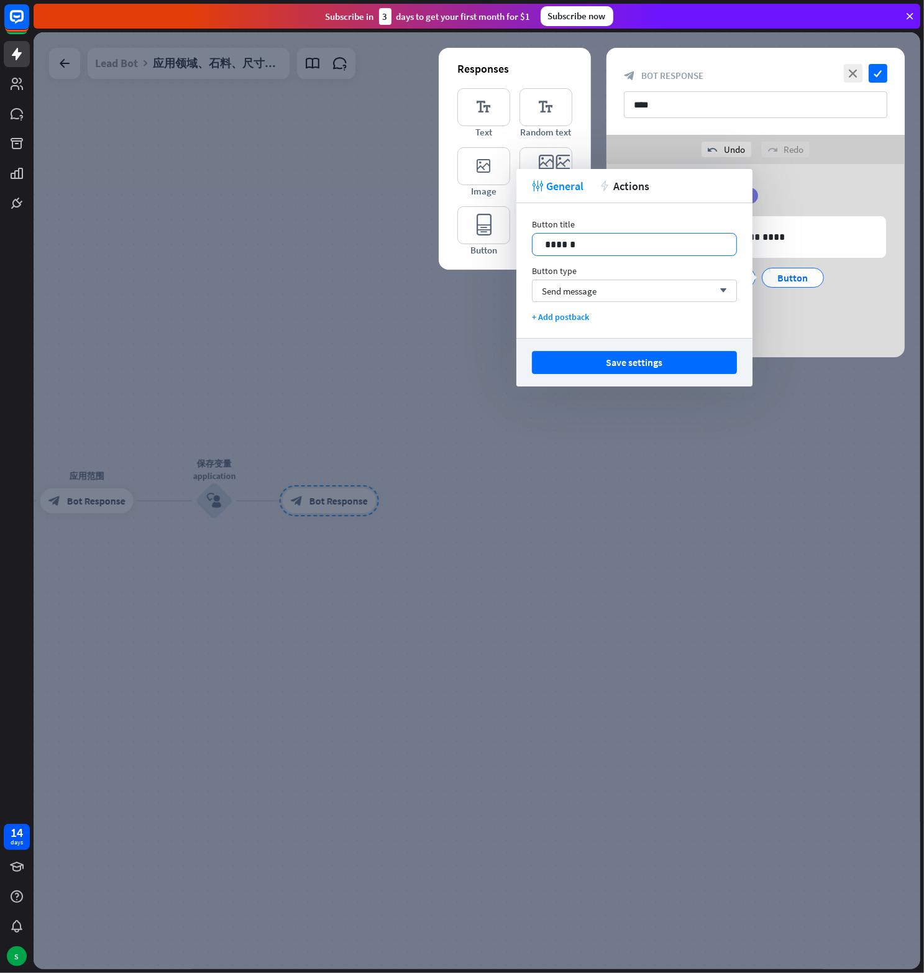
click at [559, 247] on p "******" at bounding box center [634, 245] width 179 height 16
click at [650, 358] on button "Save settings" at bounding box center [634, 362] width 205 height 23
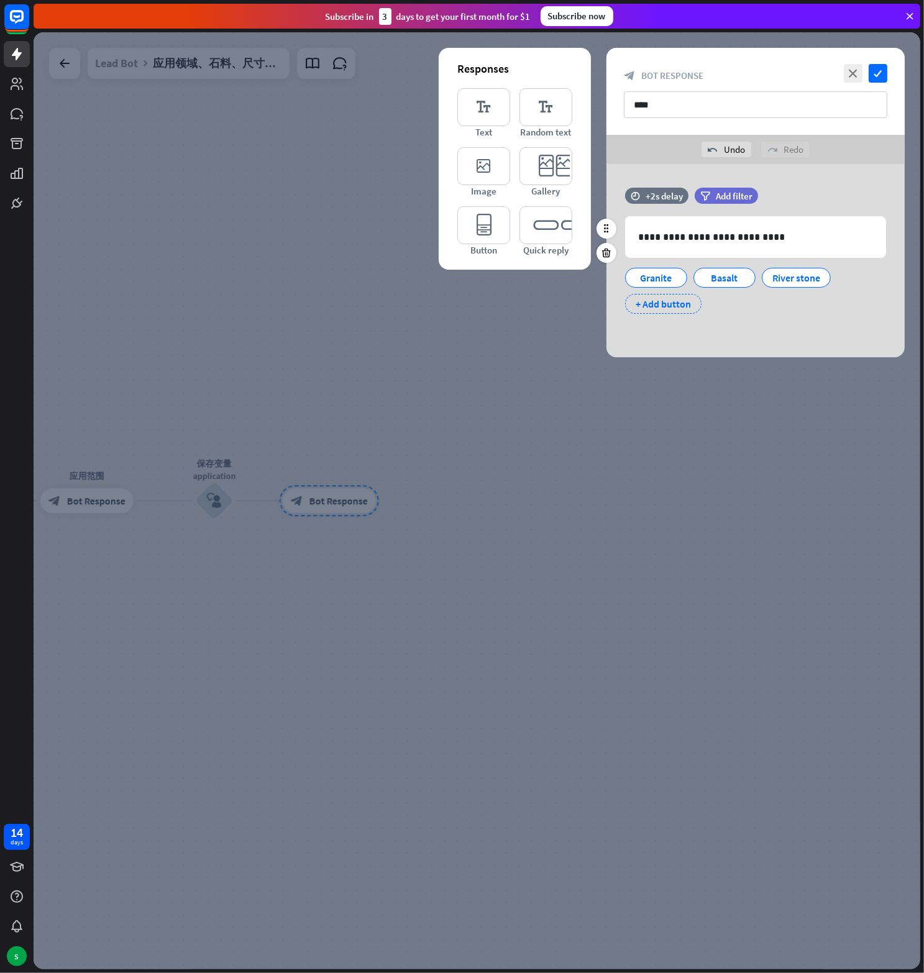
click at [675, 299] on div "+ Add button" at bounding box center [663, 304] width 76 height 20
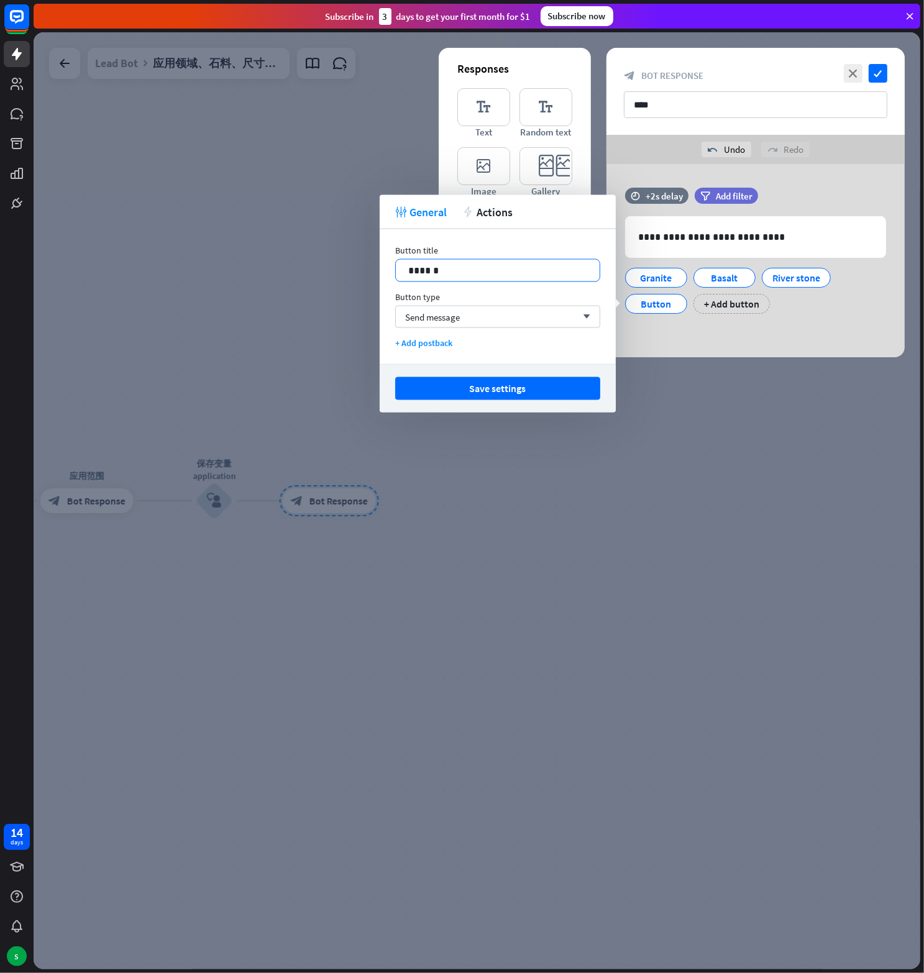
click at [413, 270] on p "******" at bounding box center [497, 271] width 179 height 16
click at [519, 381] on button "Save settings" at bounding box center [497, 388] width 205 height 23
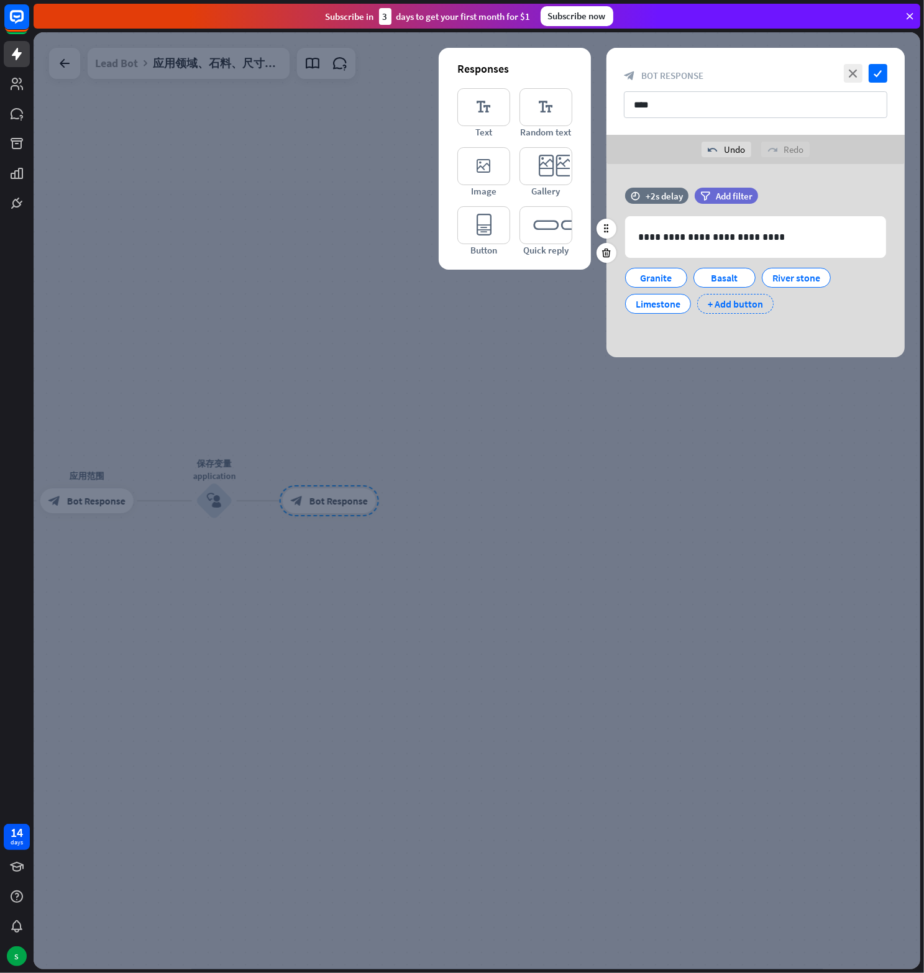
click at [736, 301] on div "+ Add button" at bounding box center [735, 304] width 76 height 20
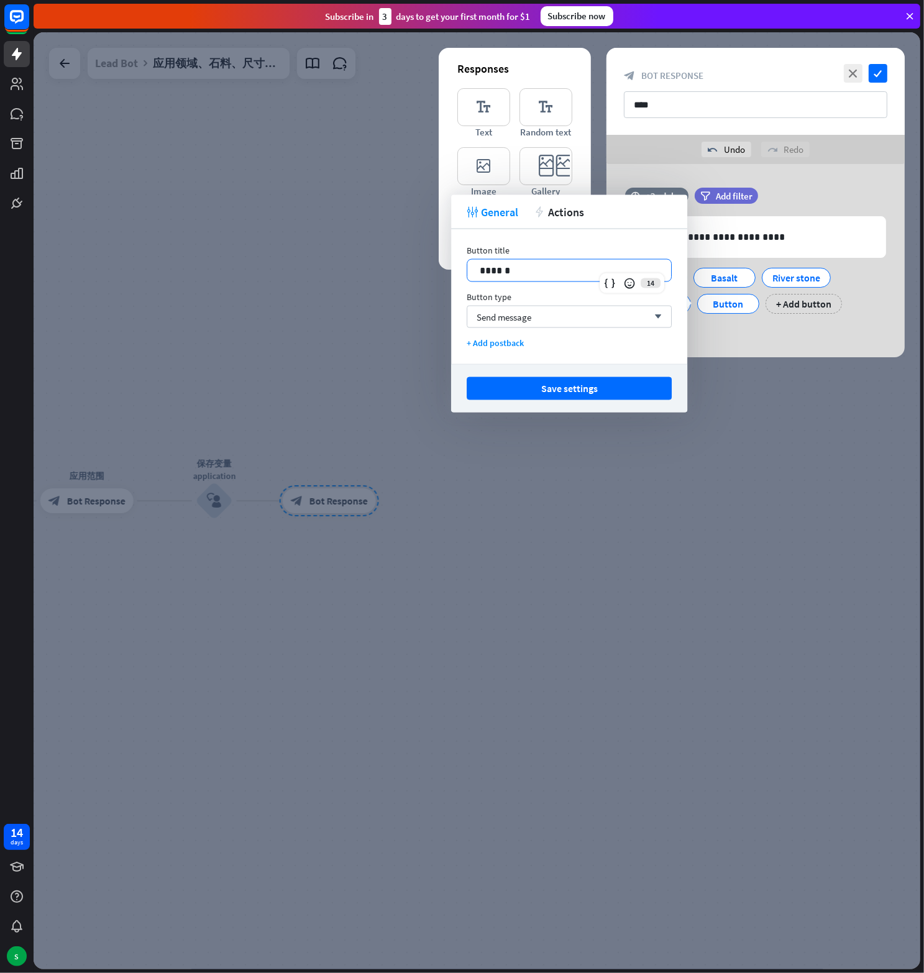
click at [491, 274] on p "******" at bounding box center [569, 271] width 179 height 16
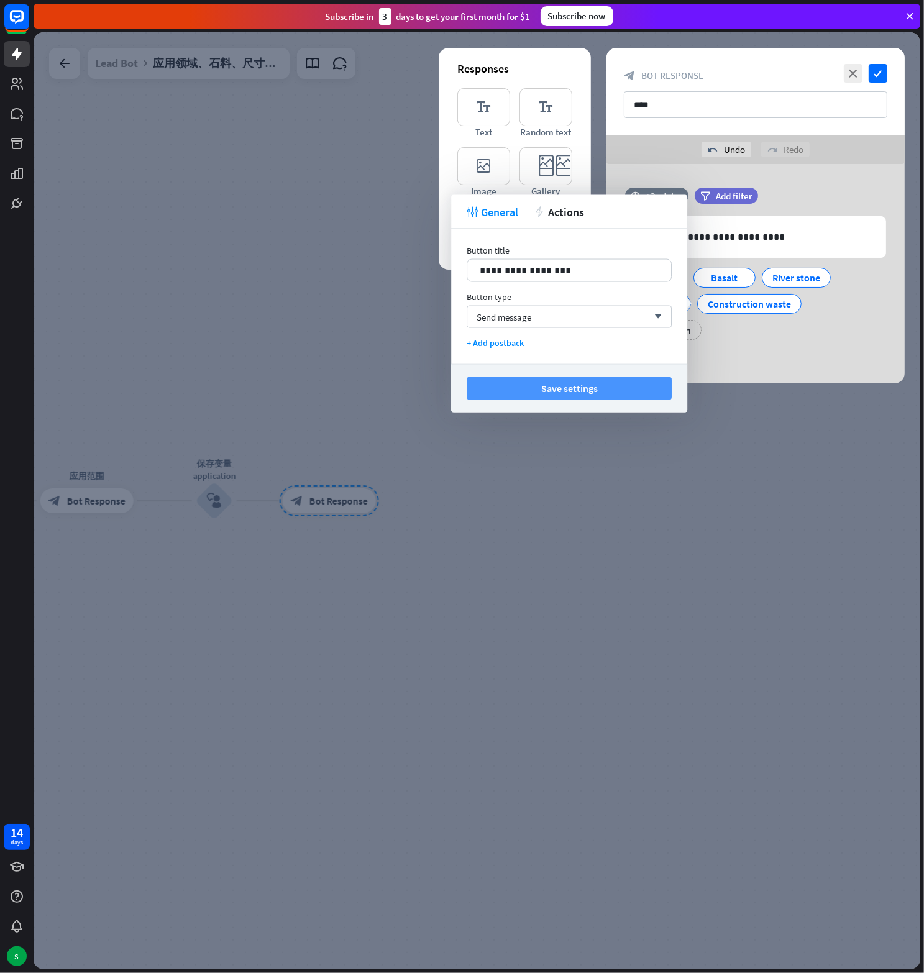
click at [556, 380] on button "Save settings" at bounding box center [569, 388] width 205 height 23
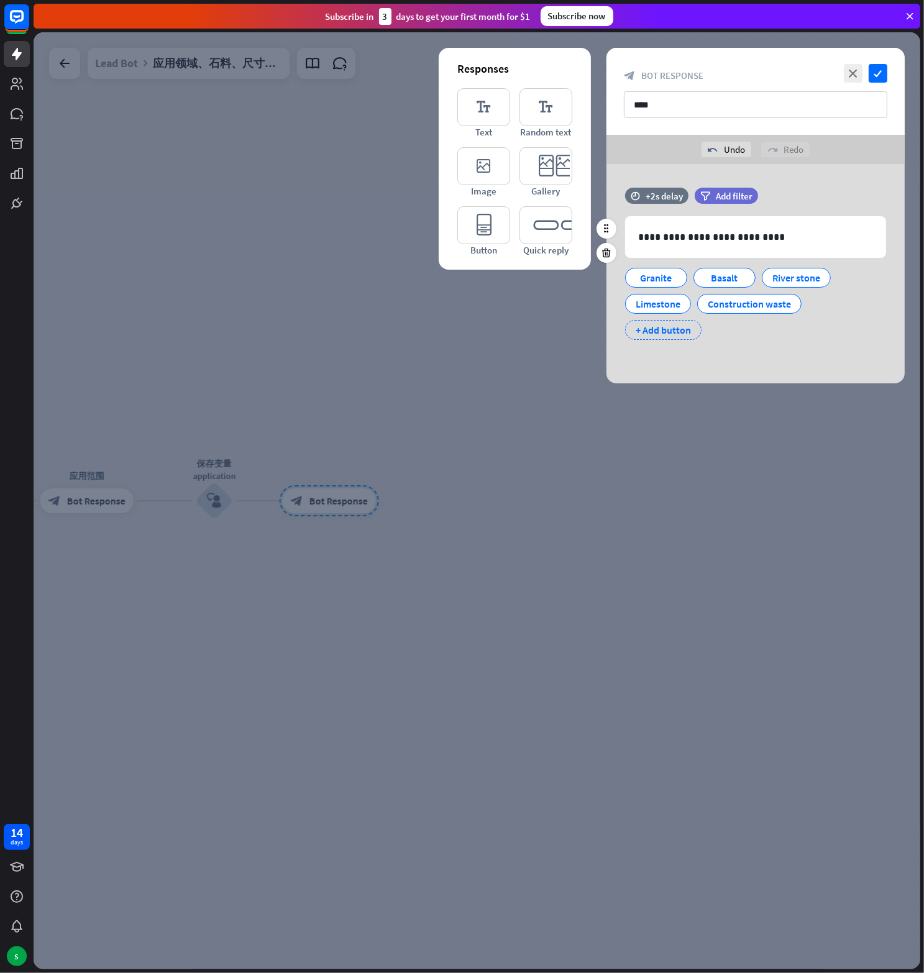
click at [674, 331] on div "+ Add button" at bounding box center [663, 330] width 76 height 20
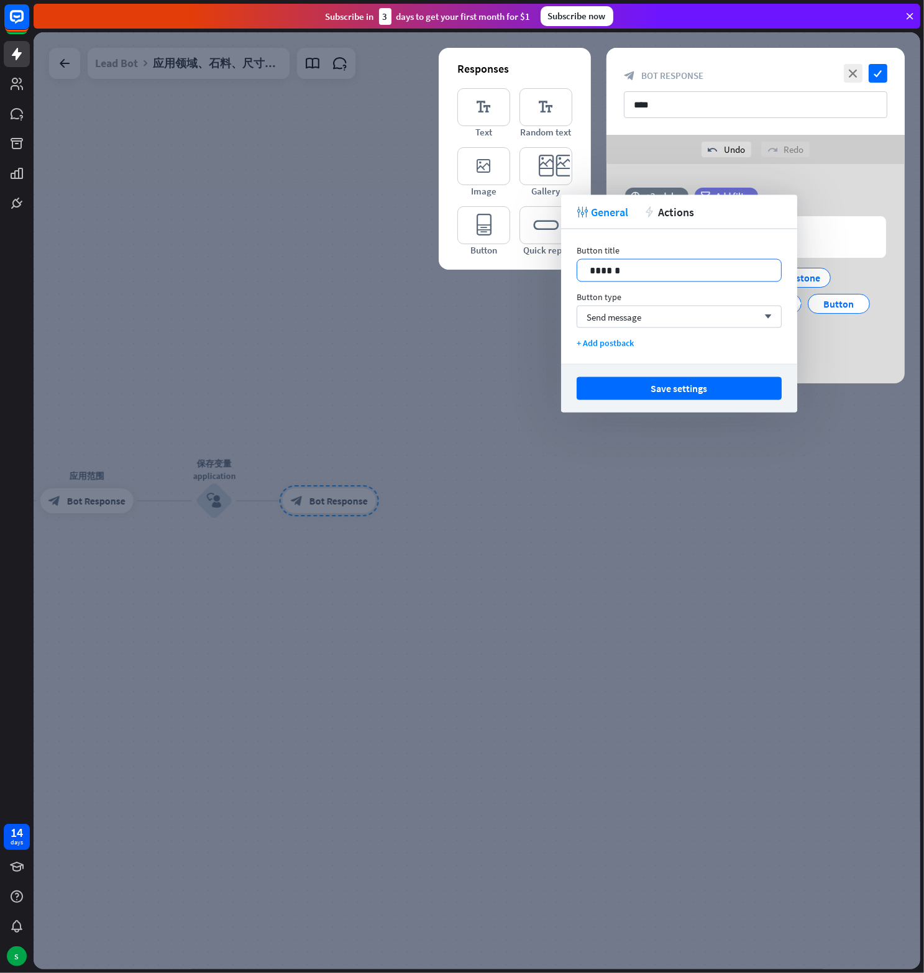
click at [603, 270] on p "******" at bounding box center [679, 271] width 179 height 16
click at [678, 390] on button "Save settings" at bounding box center [679, 388] width 205 height 23
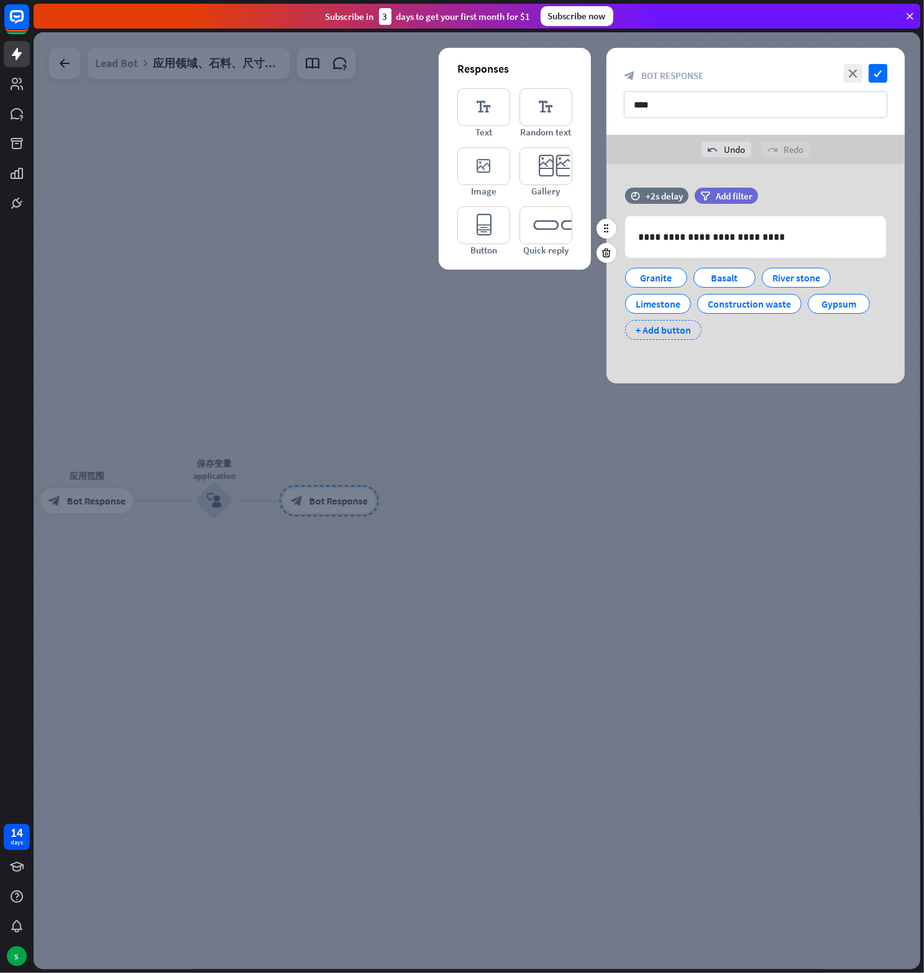
click at [679, 324] on div "+ Add button" at bounding box center [663, 330] width 76 height 20
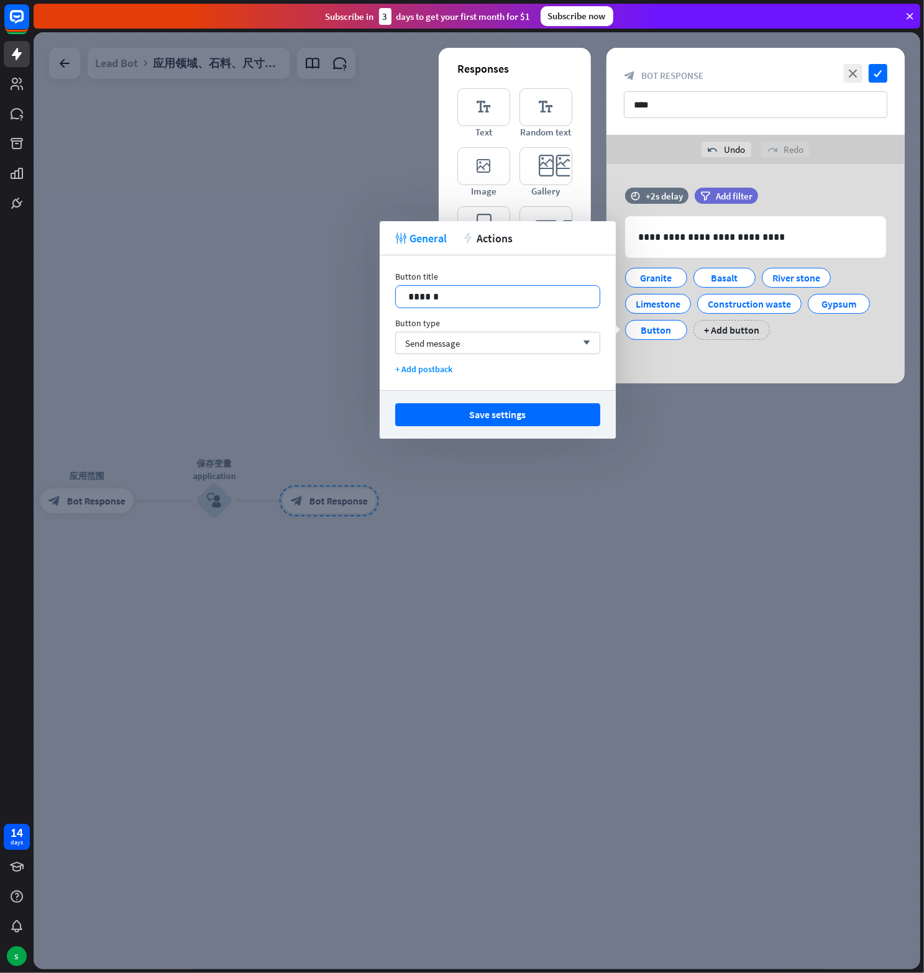
click at [415, 303] on p "******" at bounding box center [497, 297] width 179 height 16
click at [495, 411] on button "Save settings" at bounding box center [497, 414] width 205 height 23
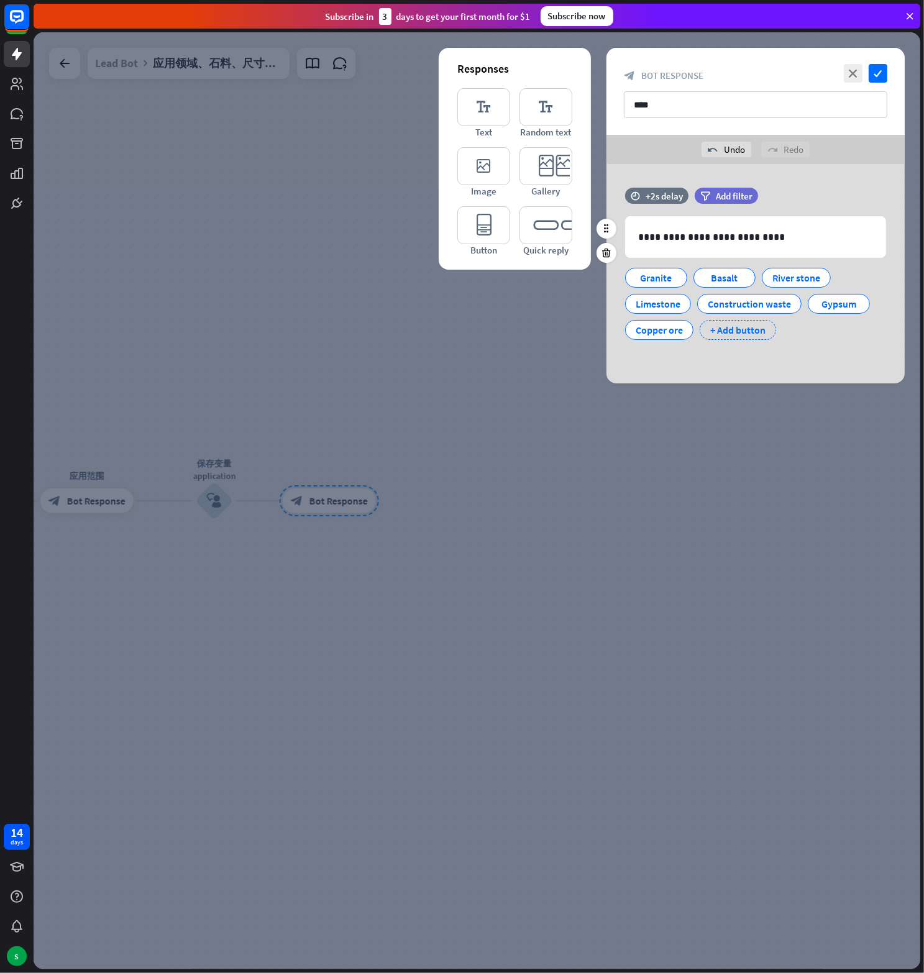
click at [727, 329] on div "+ Add button" at bounding box center [738, 330] width 76 height 20
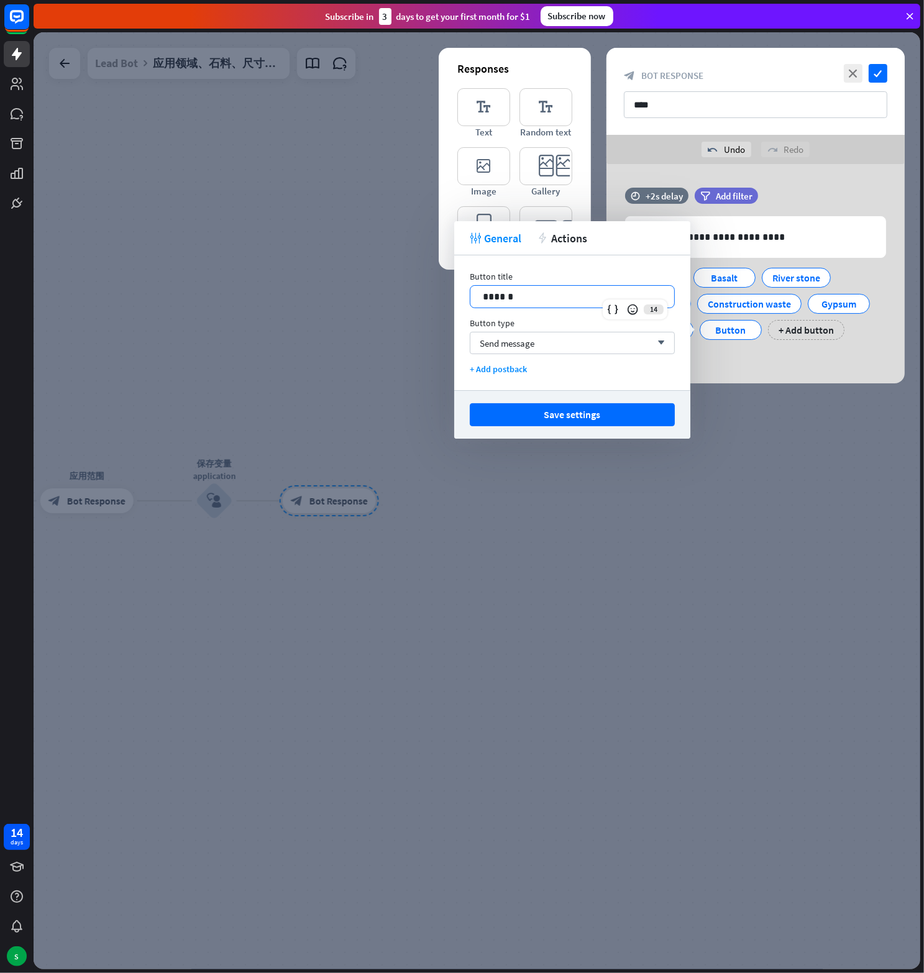
drag, startPoint x: 531, startPoint y: 296, endPoint x: 453, endPoint y: 290, distance: 78.0
click at [453, 290] on body "14 days S close Help Center arrow_left Back to home Subscribe [DATE] to get you…" at bounding box center [462, 486] width 924 height 973
click at [514, 301] on p "**********" at bounding box center [572, 297] width 179 height 16
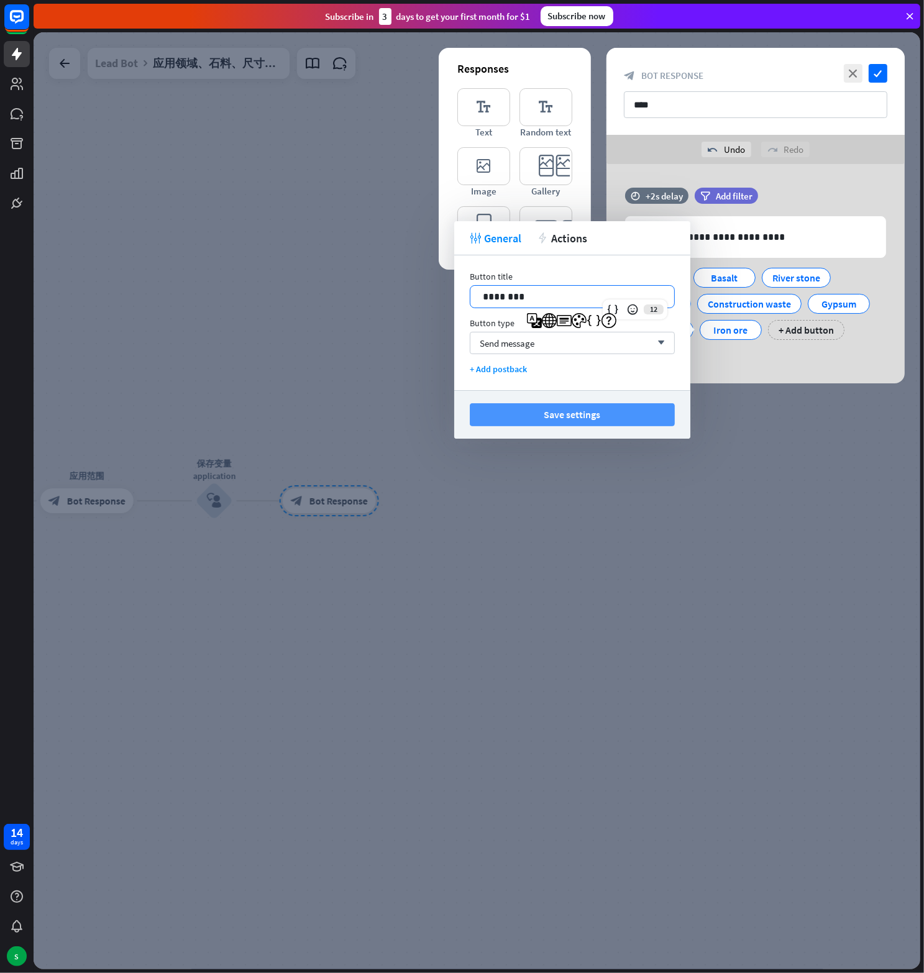
click at [549, 419] on button "Save settings" at bounding box center [572, 414] width 205 height 23
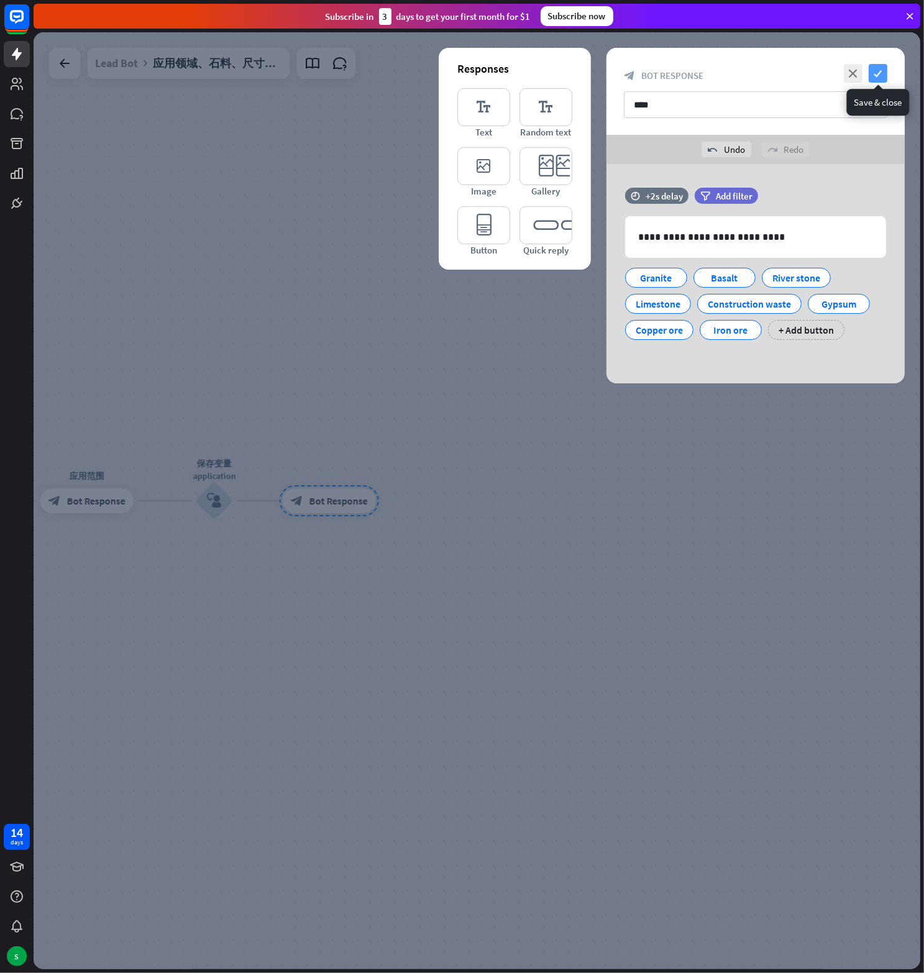
click at [880, 70] on icon "check" at bounding box center [878, 73] width 19 height 19
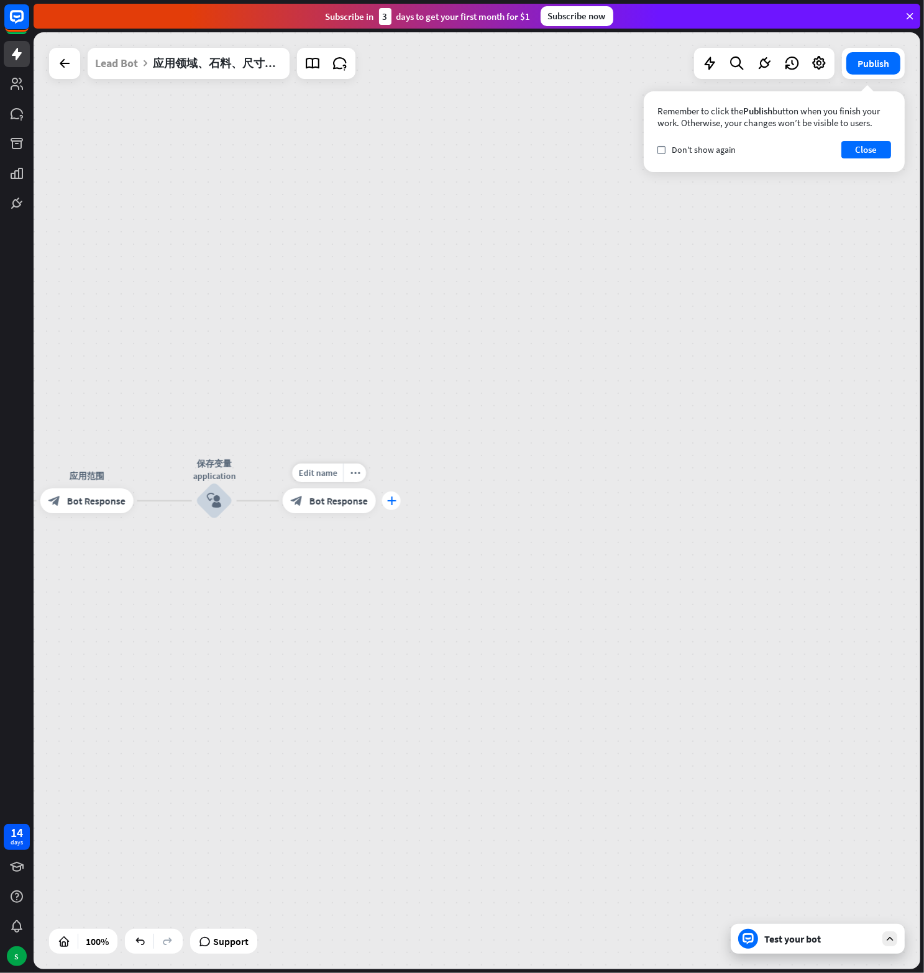
click at [393, 503] on icon "plus" at bounding box center [390, 500] width 9 height 9
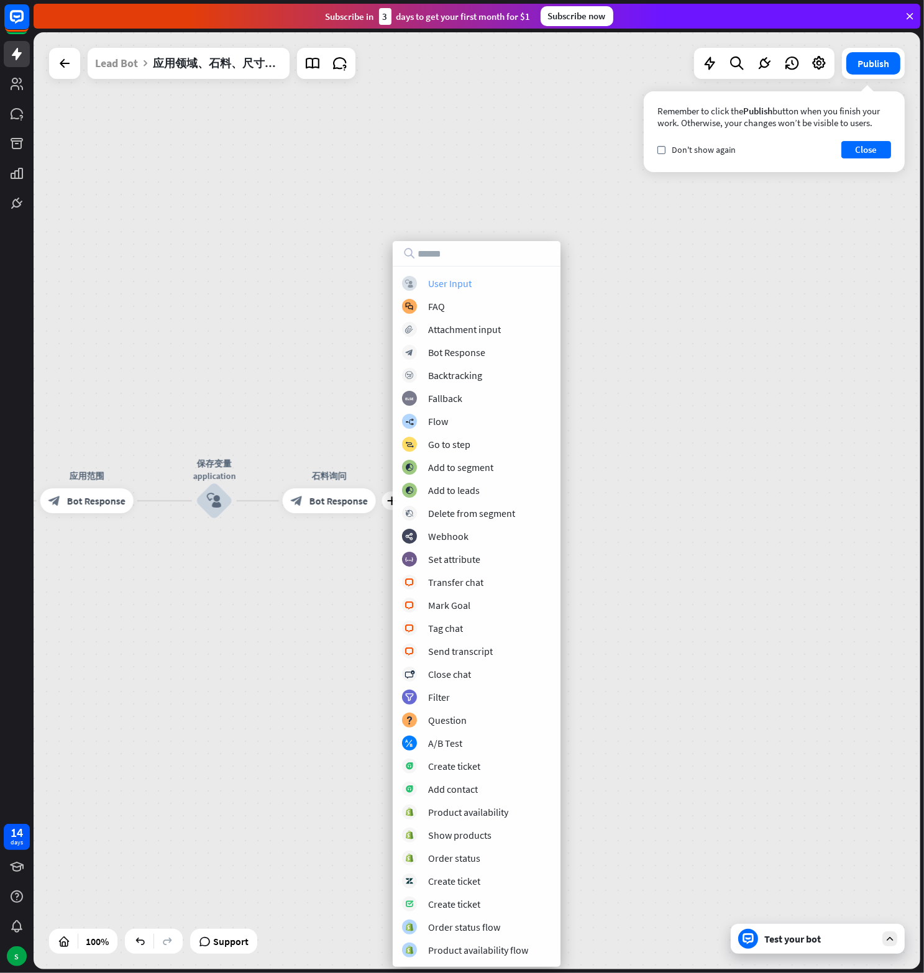
click at [441, 279] on div "User Input" at bounding box center [449, 283] width 43 height 12
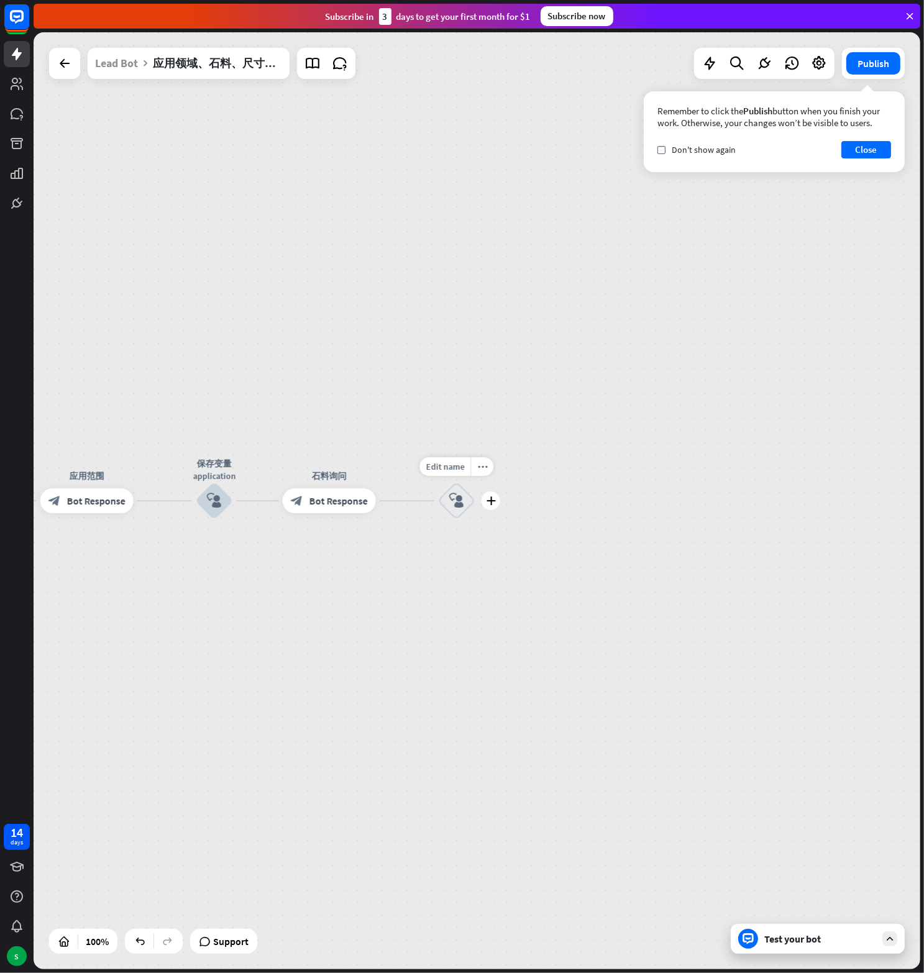
click at [460, 506] on icon "block_user_input" at bounding box center [456, 500] width 15 height 15
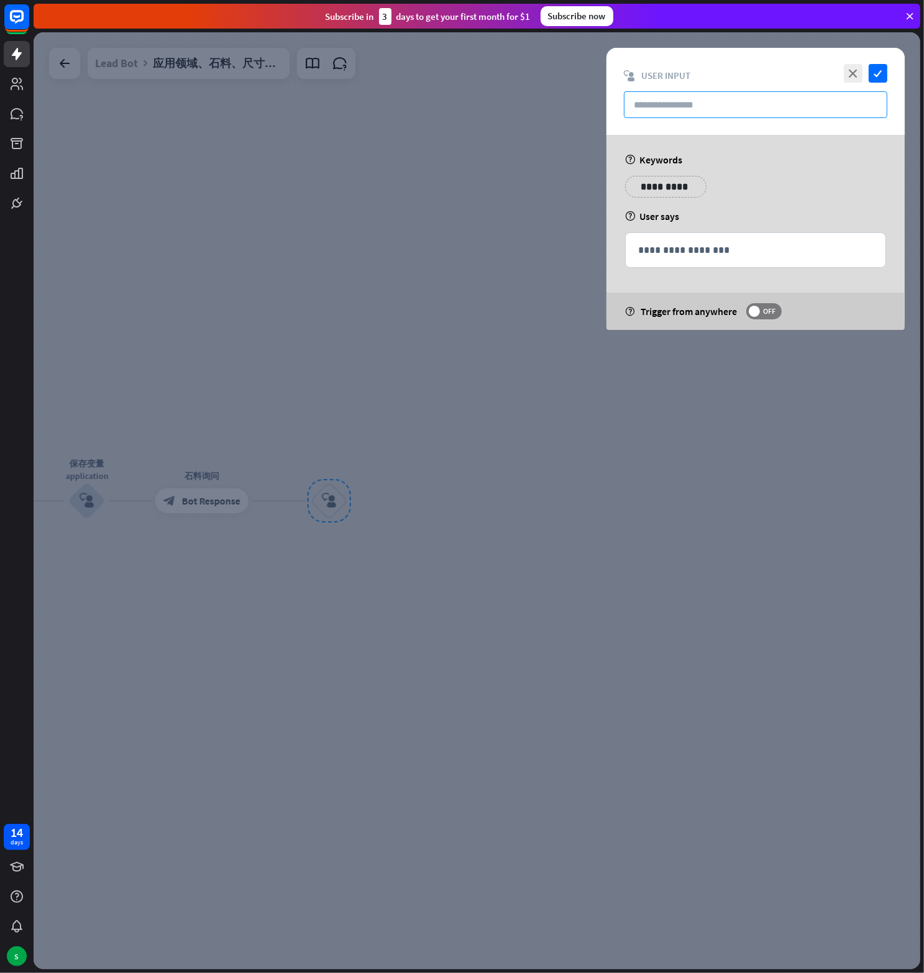
click at [672, 109] on input "text" at bounding box center [755, 104] width 263 height 27
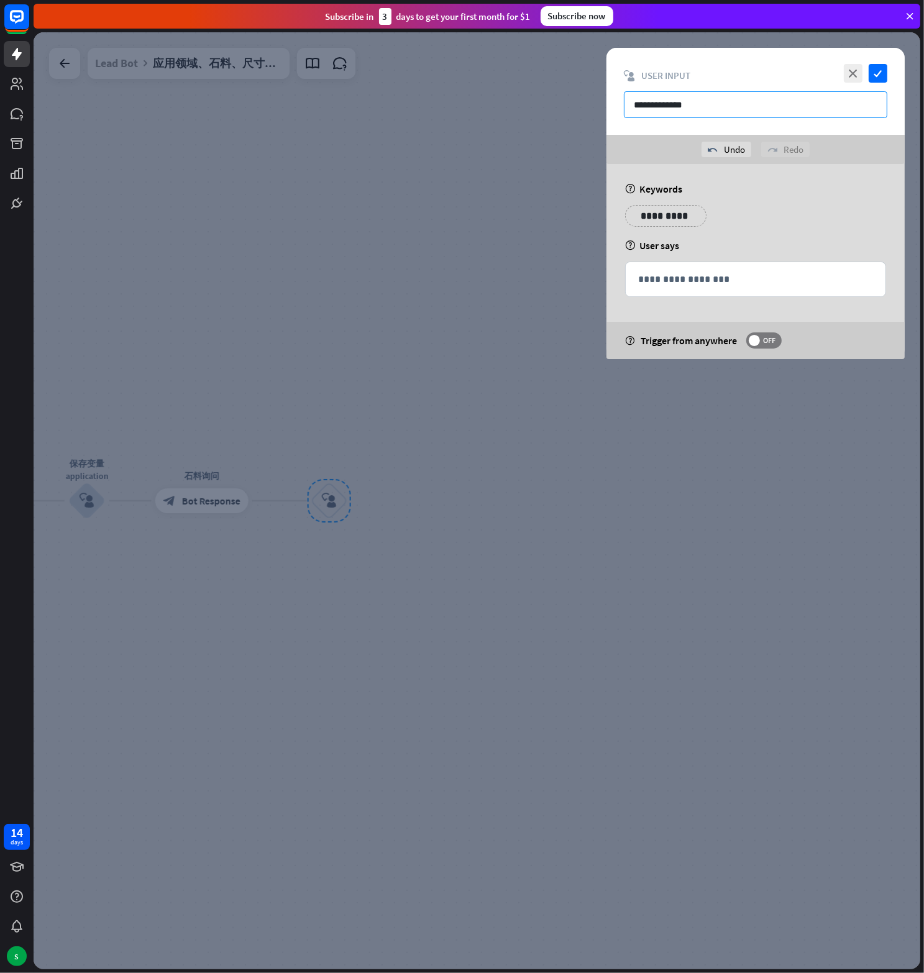
drag, startPoint x: 672, startPoint y: 102, endPoint x: 746, endPoint y: 111, distance: 73.8
click at [746, 111] on input "**********" at bounding box center [755, 104] width 263 height 27
type input "**********"
click at [696, 280] on p "**********" at bounding box center [755, 280] width 235 height 16
click at [816, 290] on div at bounding box center [819, 298] width 17 height 17
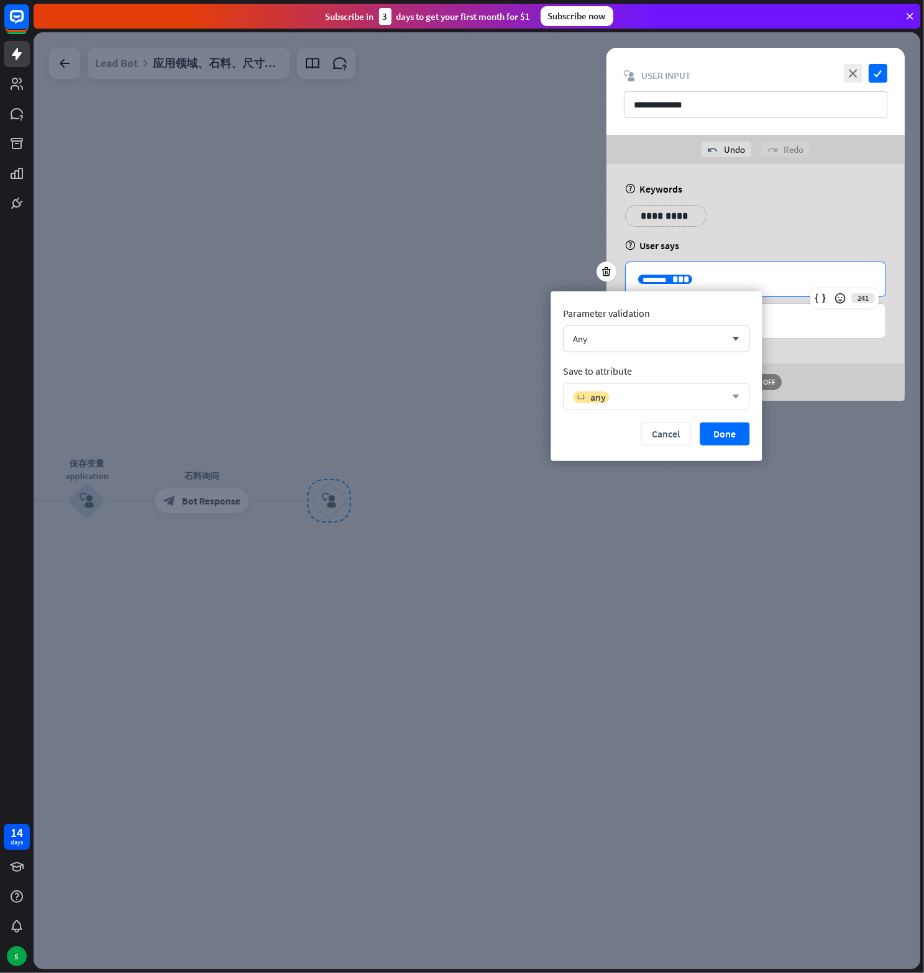
click at [731, 393] on icon "arrow_down" at bounding box center [733, 396] width 14 height 7
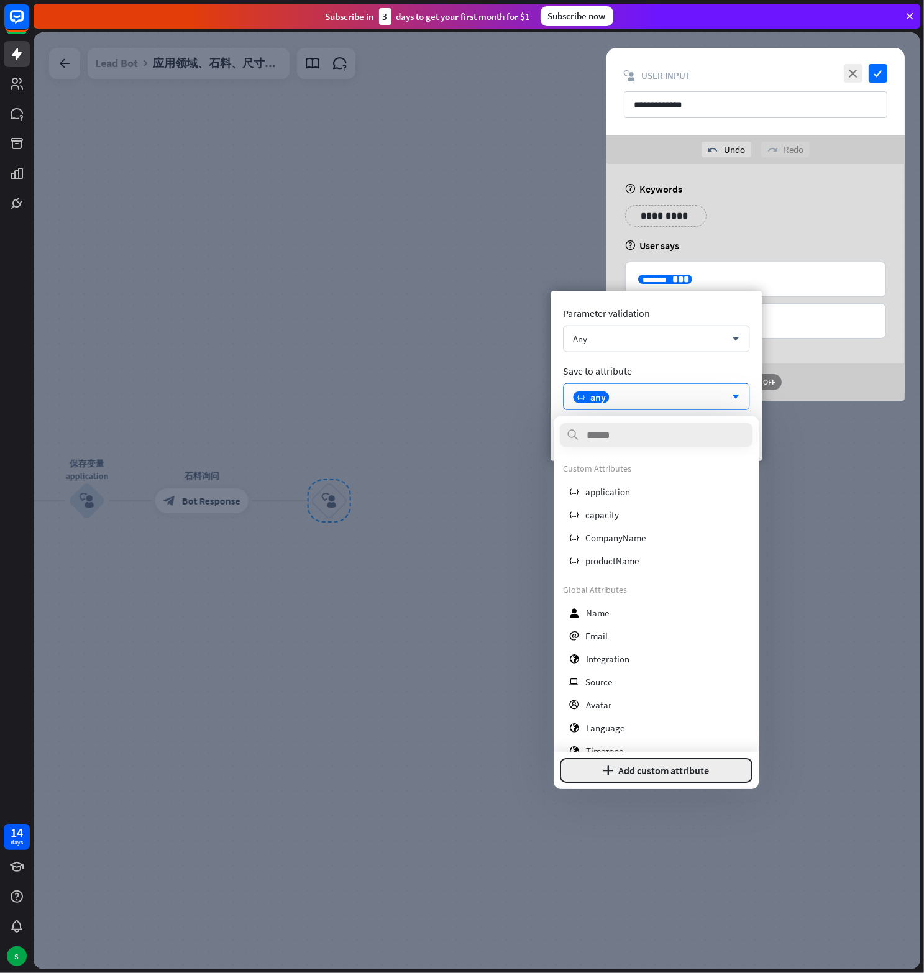
click at [656, 768] on button "plus Add custom attribute" at bounding box center [656, 770] width 193 height 25
type input "*********"
click at [696, 761] on button "Add attribute" at bounding box center [700, 770] width 106 height 25
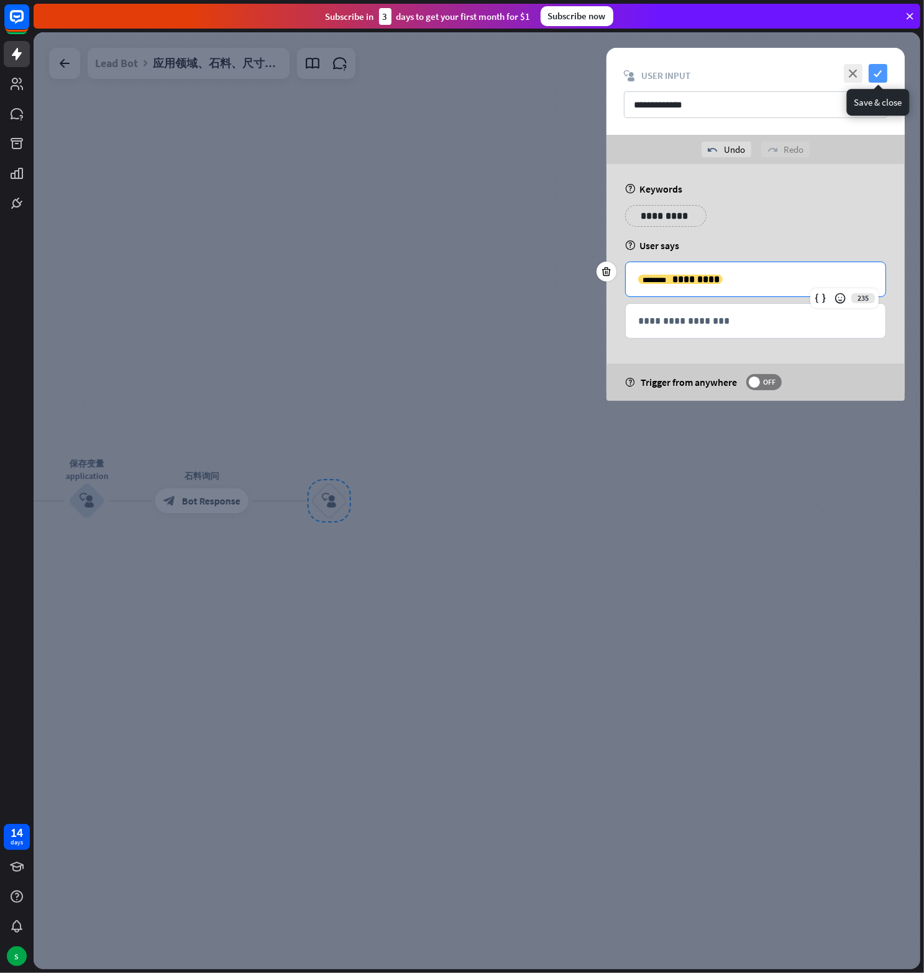
click at [879, 75] on icon "check" at bounding box center [878, 73] width 19 height 19
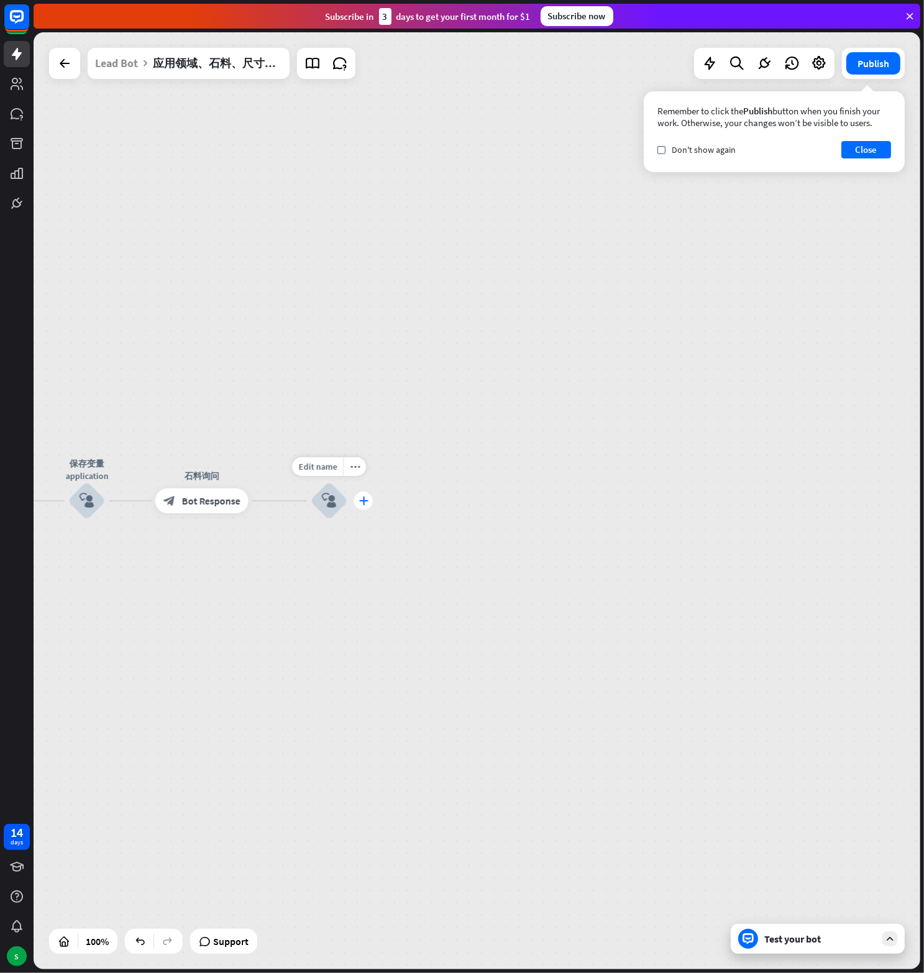
click at [358, 500] on icon "plus" at bounding box center [362, 500] width 9 height 9
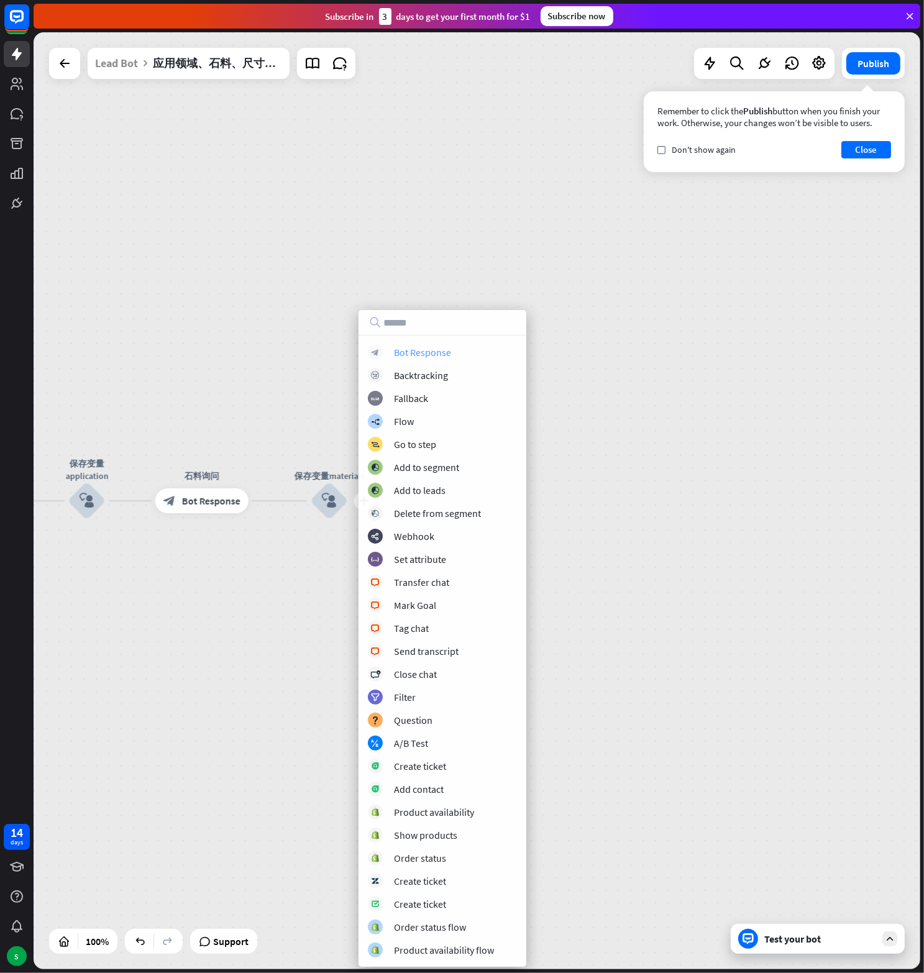
click at [428, 353] on div "Bot Response" at bounding box center [422, 352] width 57 height 12
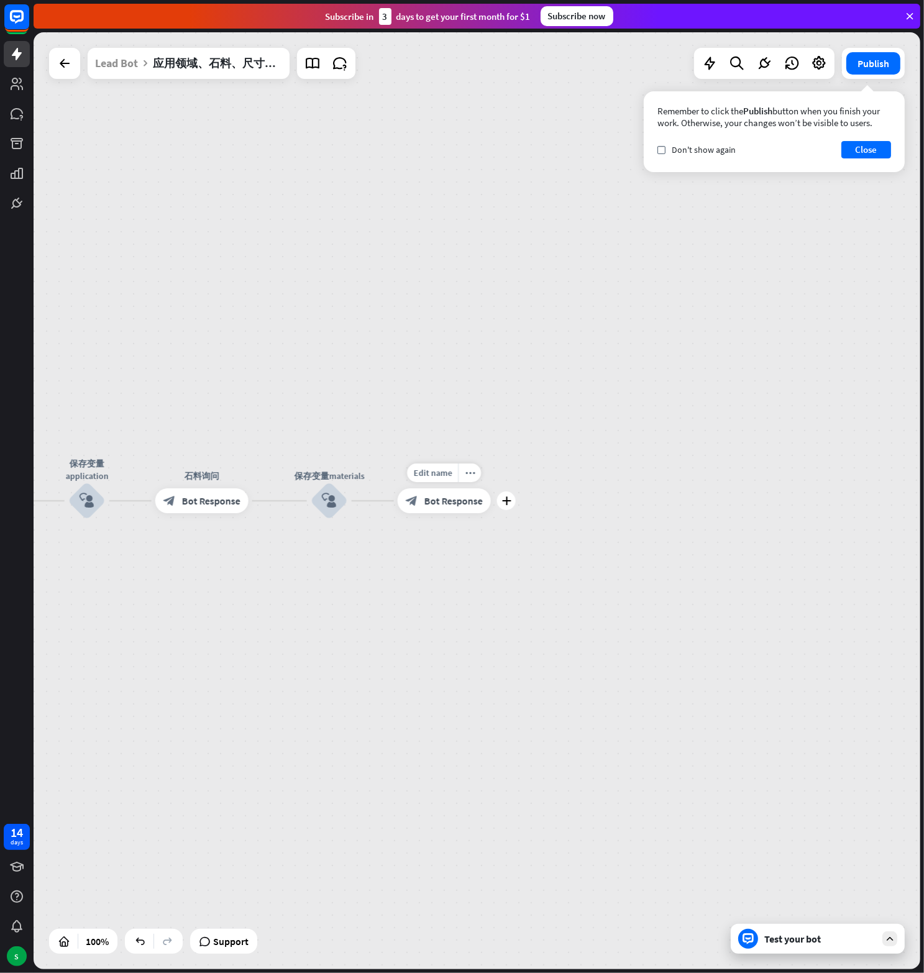
click at [448, 500] on span "Bot Response" at bounding box center [453, 501] width 58 height 12
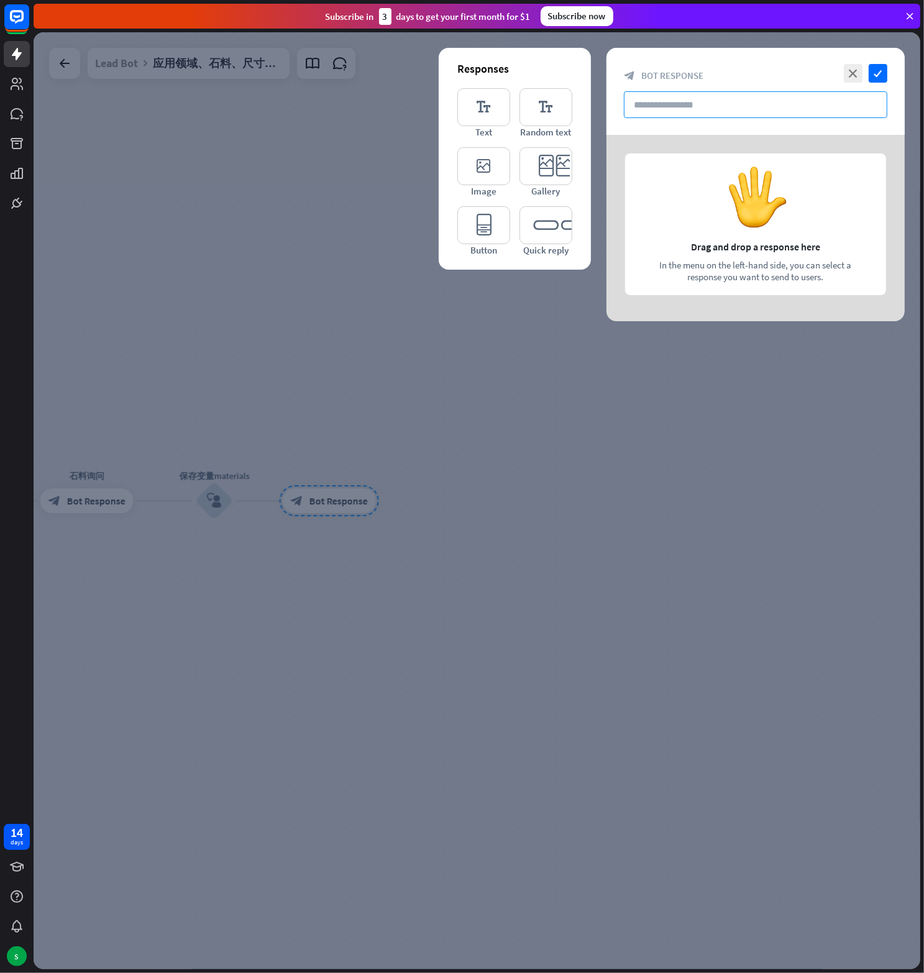
click at [706, 109] on input "text" at bounding box center [755, 104] width 263 height 27
paste input "**********"
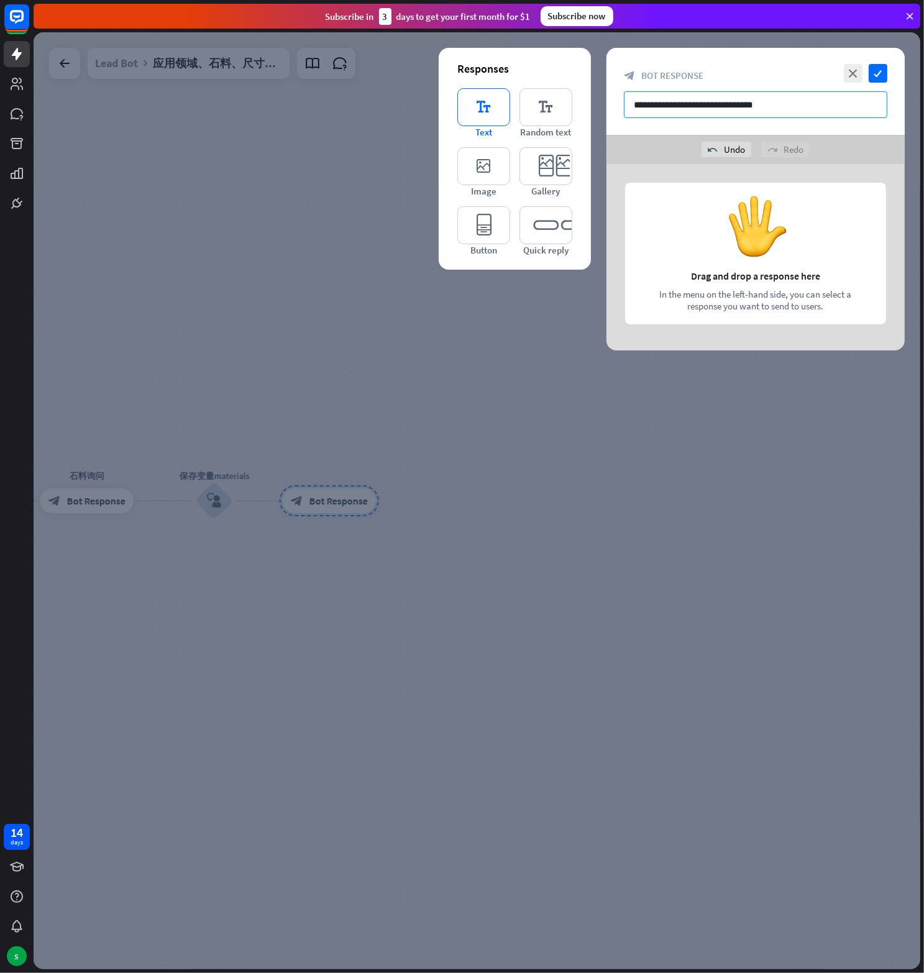
type input "**********"
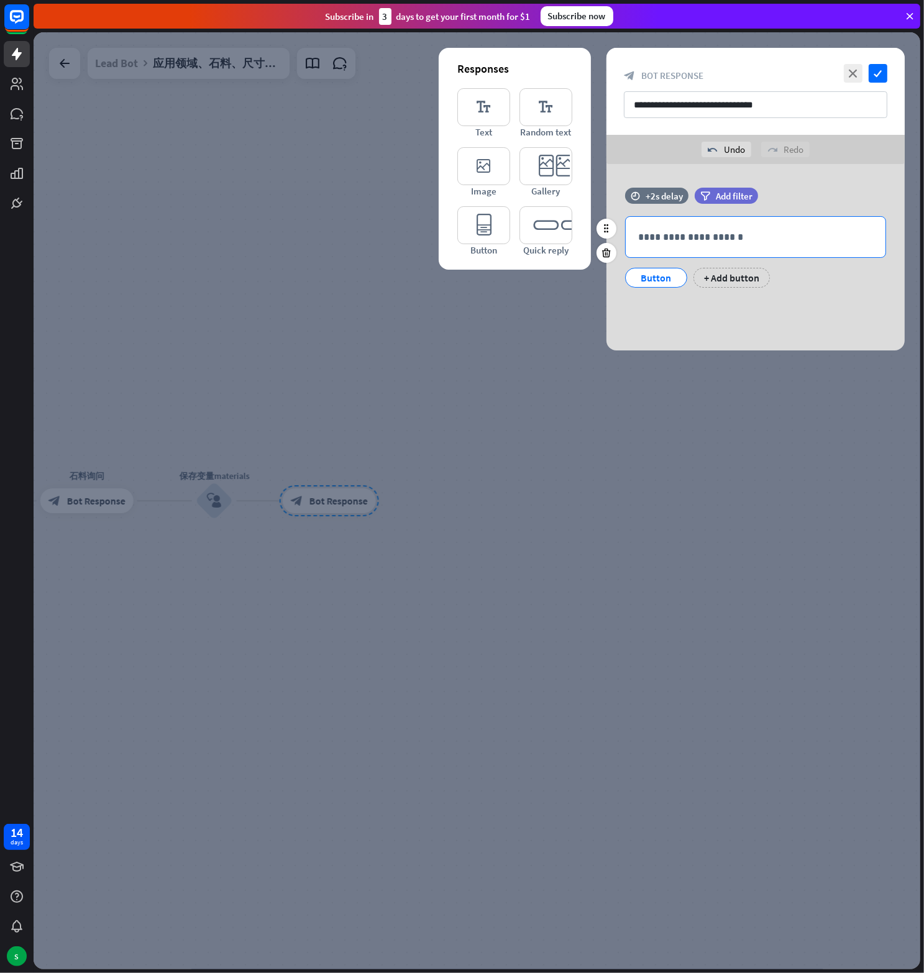
click at [718, 237] on p "**********" at bounding box center [755, 237] width 235 height 16
click at [657, 275] on div "Button" at bounding box center [656, 277] width 41 height 19
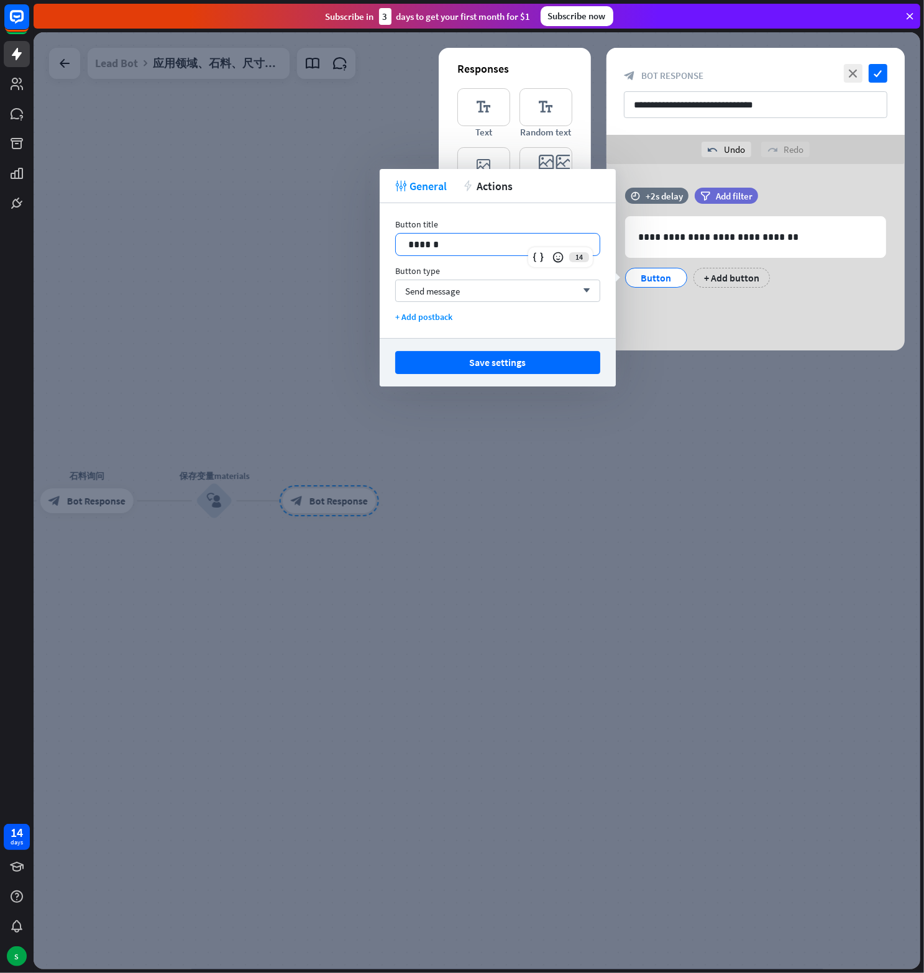
drag, startPoint x: 456, startPoint y: 244, endPoint x: 375, endPoint y: 239, distance: 81.5
click at [375, 239] on body "14 days S close Help Center arrow_left Back to home Subscribe [DATE] to get you…" at bounding box center [462, 486] width 924 height 973
click at [413, 249] on p "**********" at bounding box center [497, 245] width 179 height 16
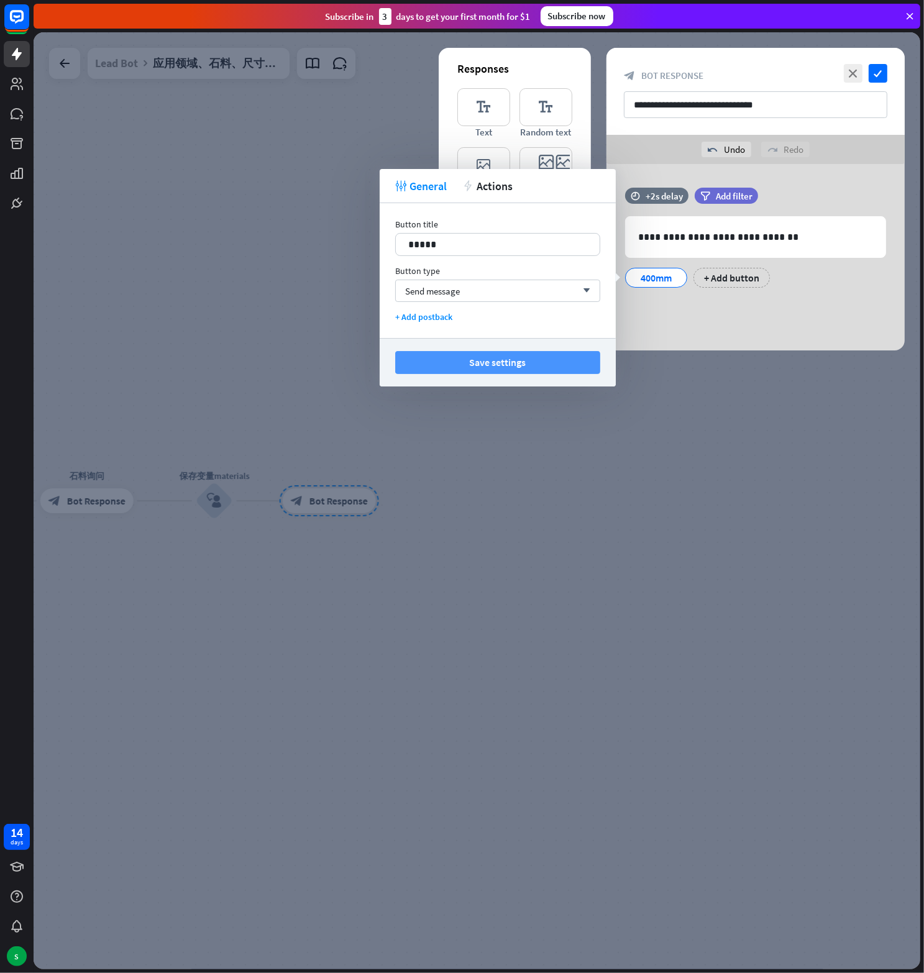
click at [498, 360] on button "Save settings" at bounding box center [497, 362] width 205 height 23
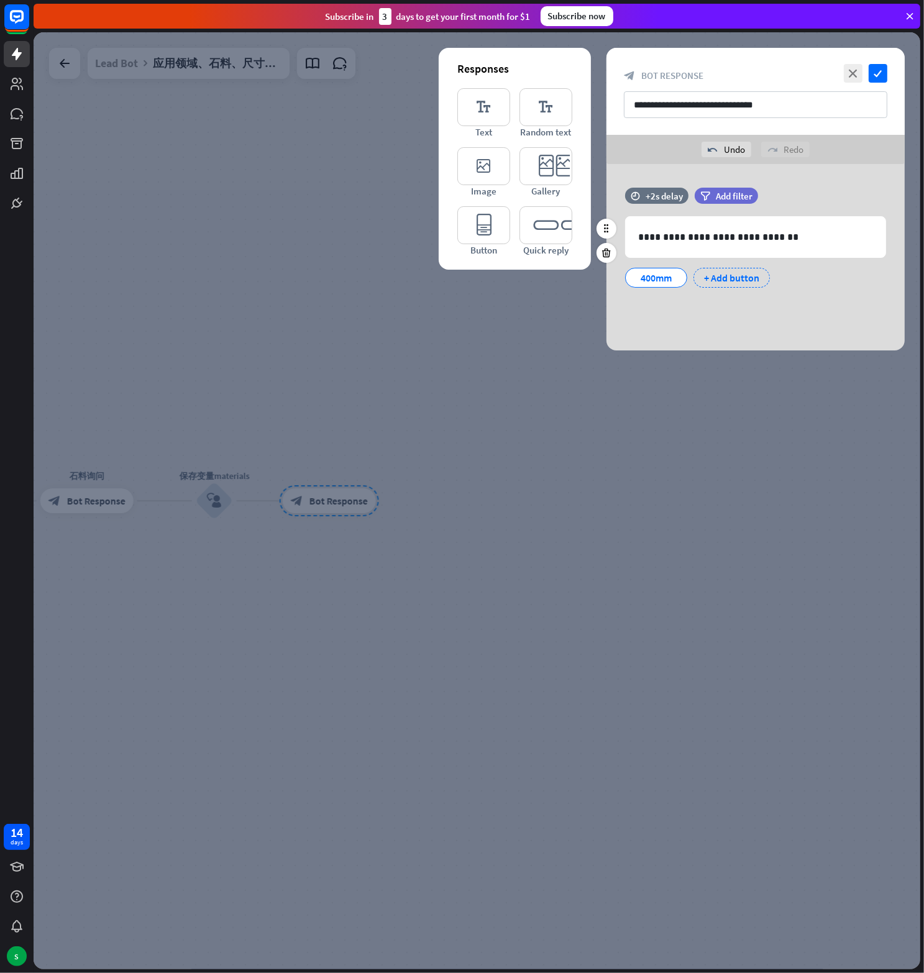
click at [711, 275] on div "+ Add button" at bounding box center [731, 278] width 76 height 20
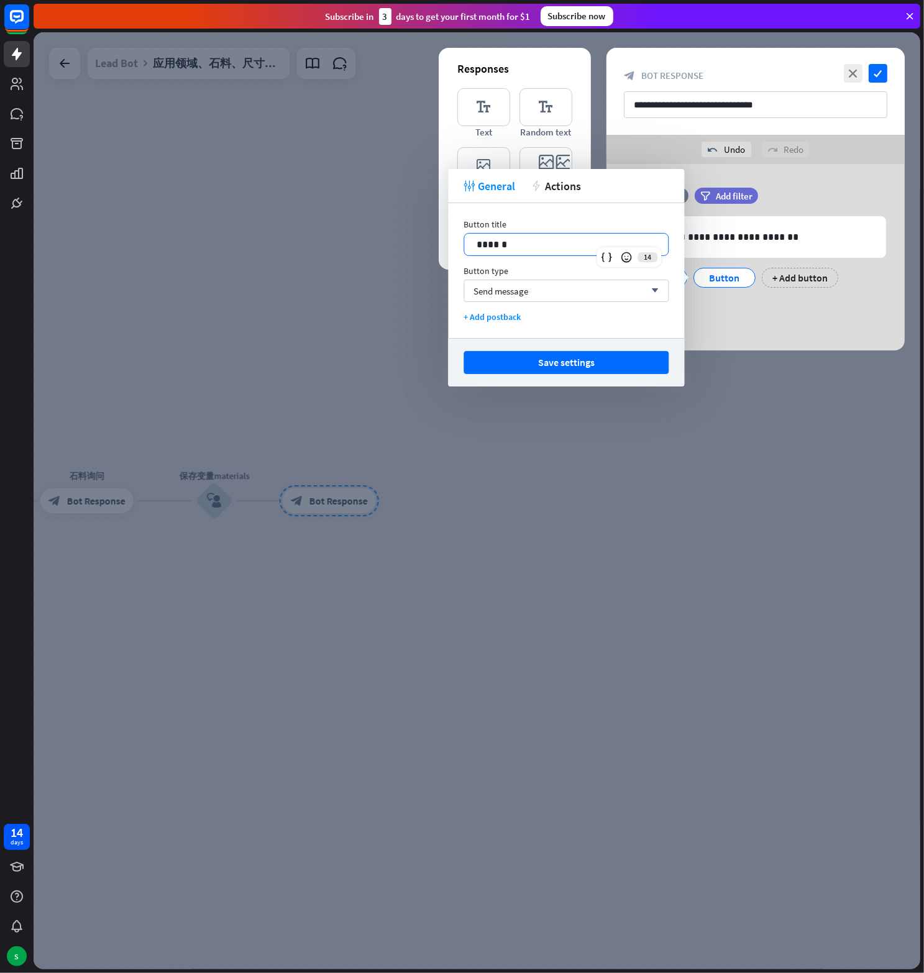
click at [482, 243] on p "******" at bounding box center [566, 245] width 179 height 16
click at [577, 355] on button "Save settings" at bounding box center [565, 362] width 205 height 23
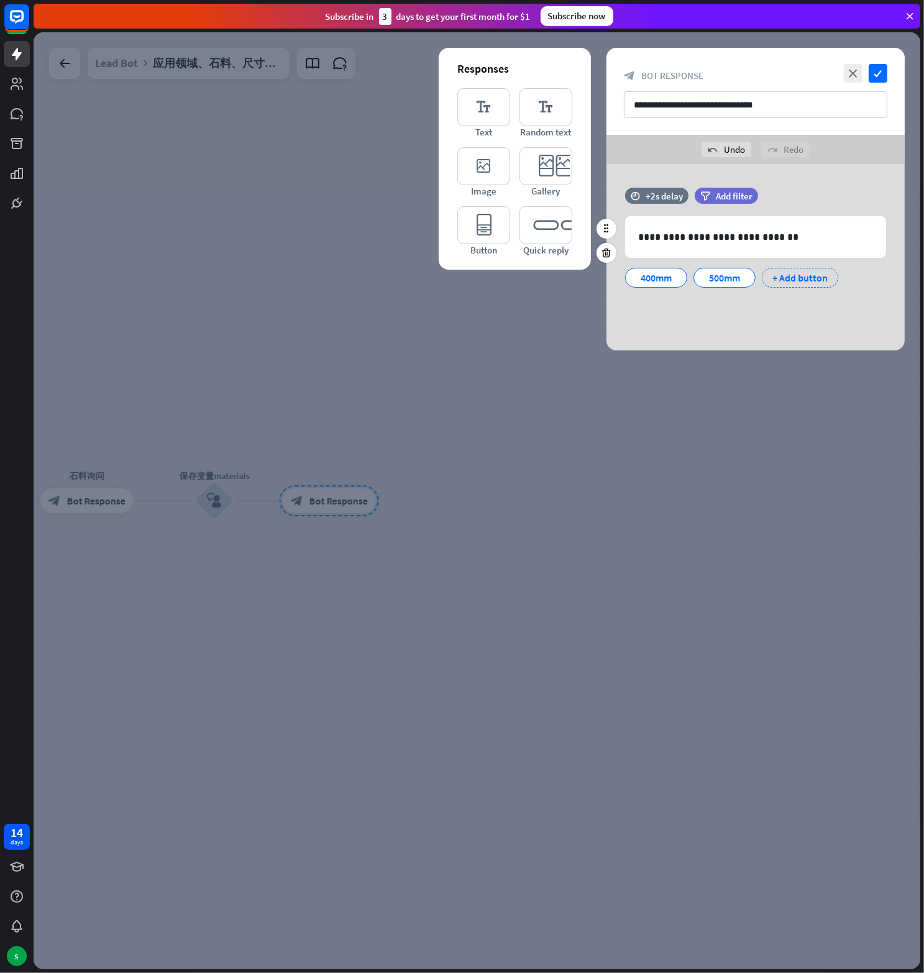
click at [811, 274] on div "+ Add button" at bounding box center [800, 278] width 76 height 20
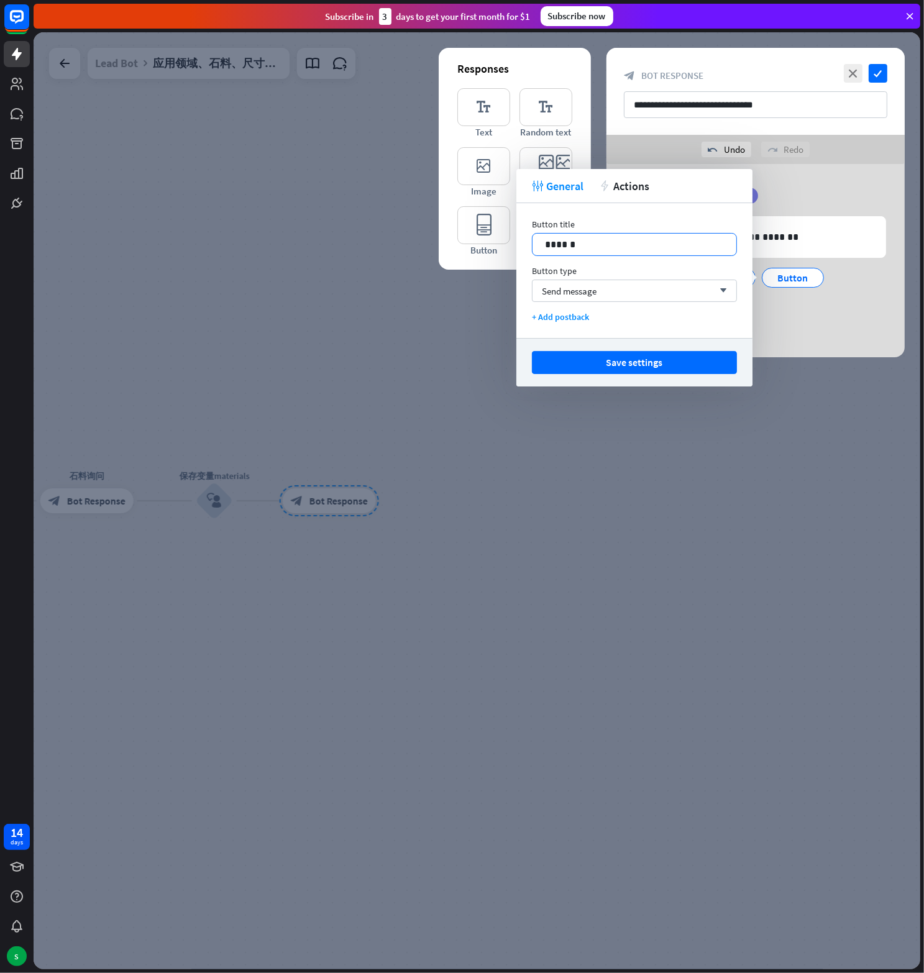
click at [562, 252] on p "******" at bounding box center [634, 245] width 179 height 16
paste div
click at [549, 247] on p "*****" at bounding box center [634, 245] width 179 height 16
click at [620, 364] on button "Save settings" at bounding box center [634, 362] width 205 height 23
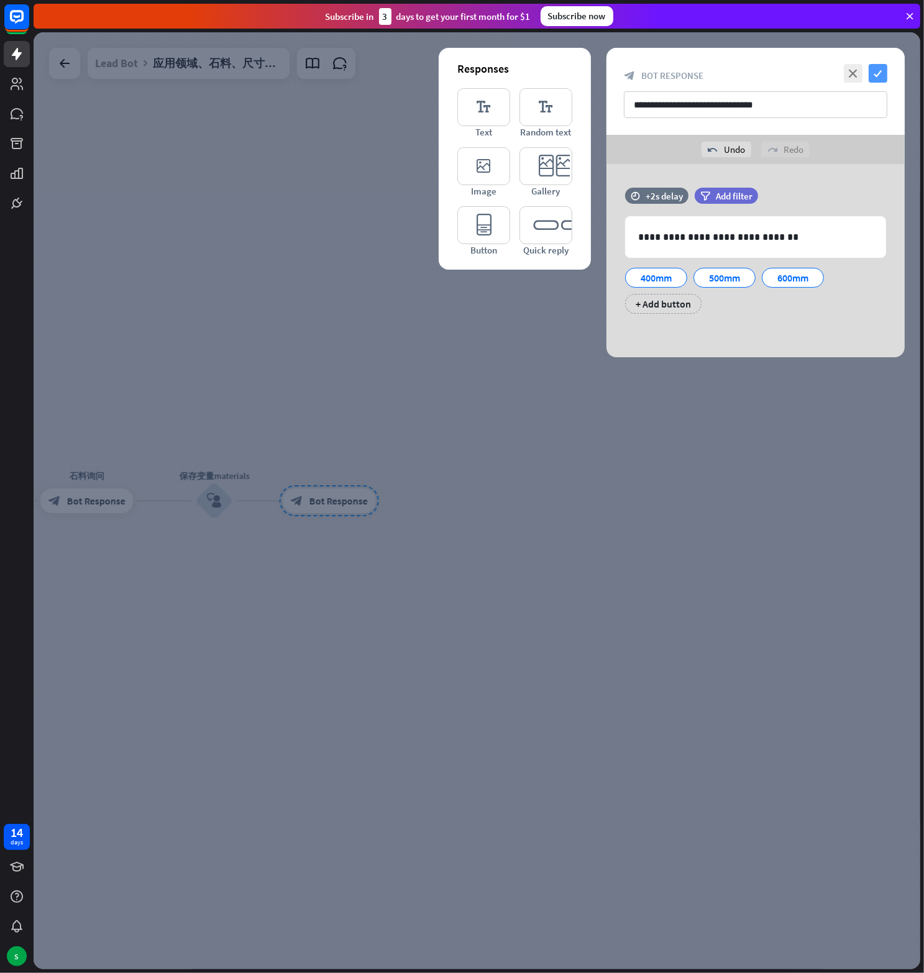
click at [878, 66] on icon "check" at bounding box center [878, 73] width 19 height 19
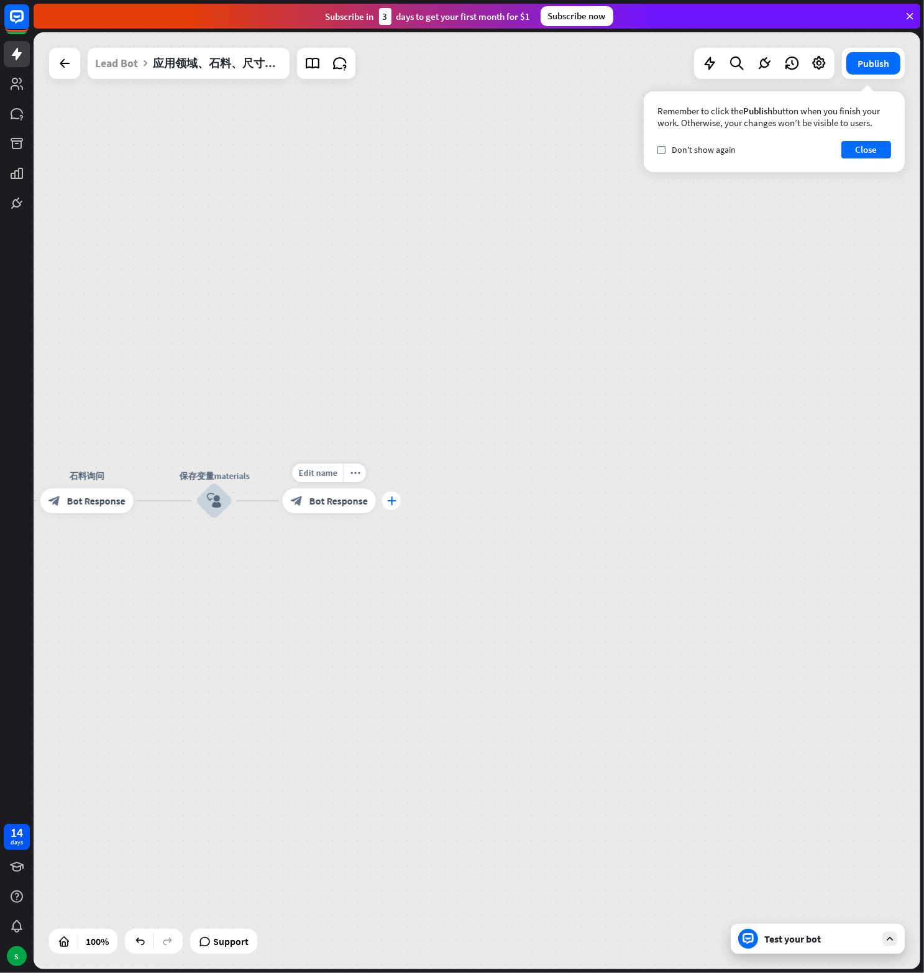
click at [396, 503] on div "plus" at bounding box center [391, 500] width 19 height 19
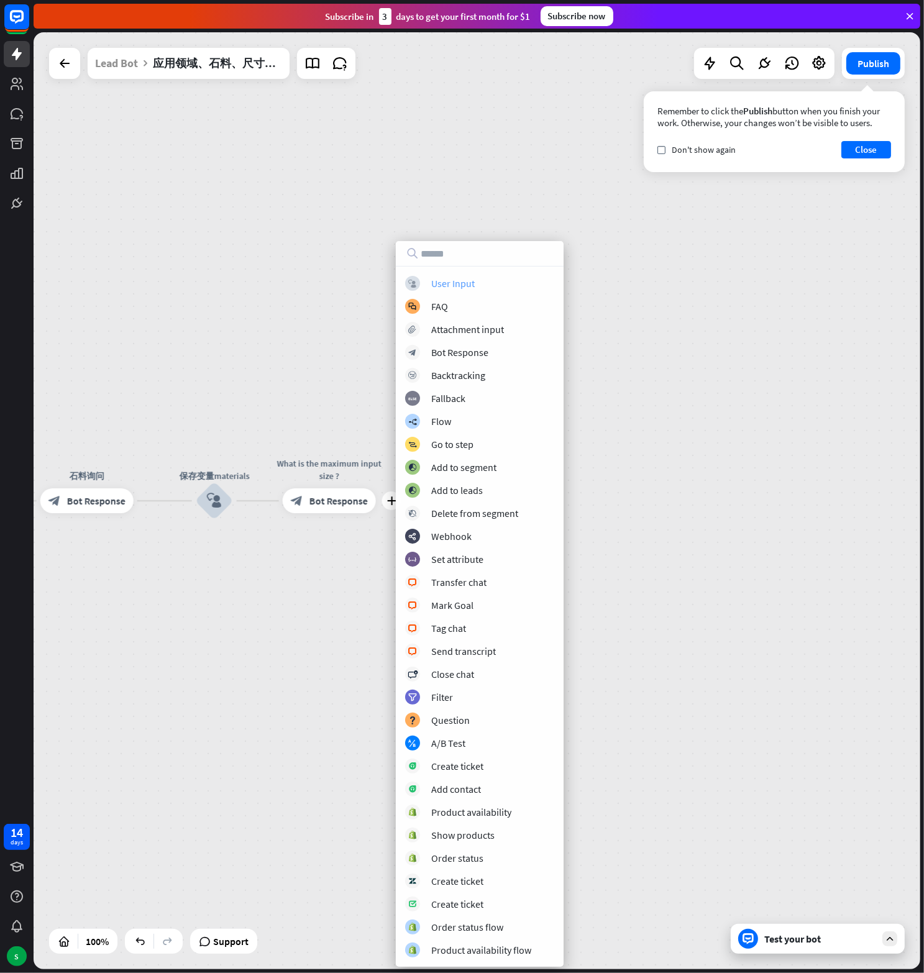
click at [469, 280] on div "User Input" at bounding box center [452, 283] width 43 height 12
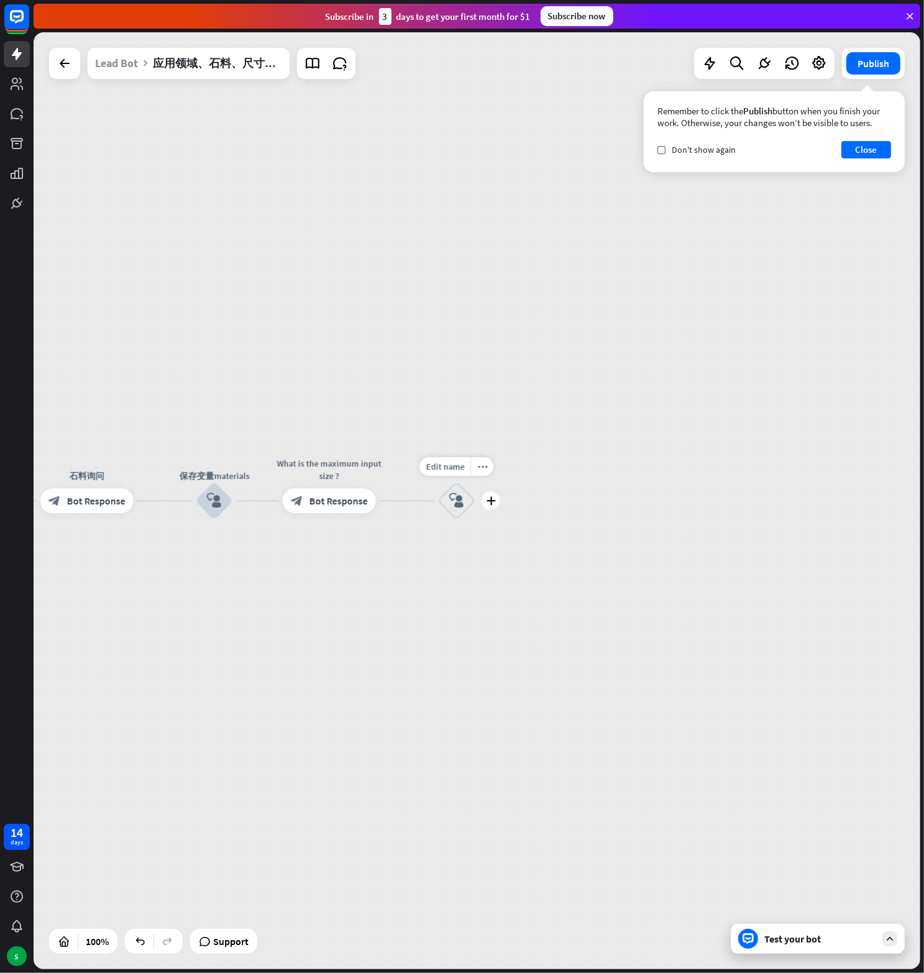
click at [460, 493] on div "block_user_input" at bounding box center [456, 500] width 37 height 37
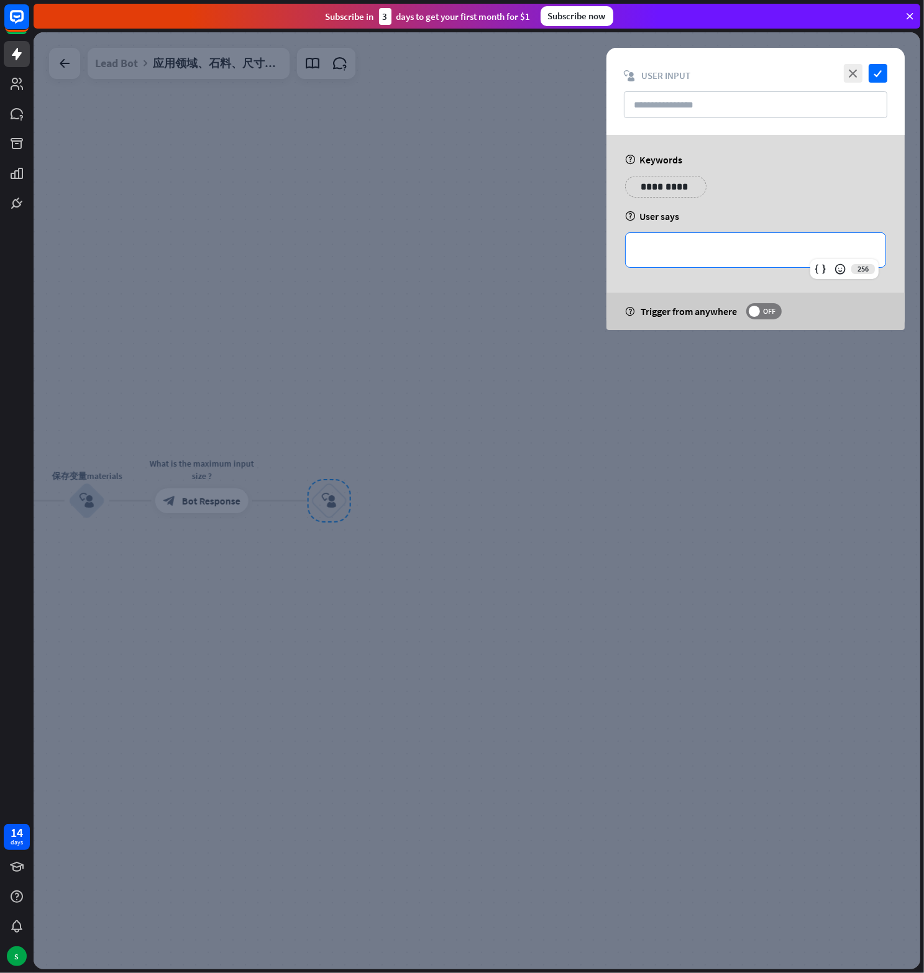
click at [678, 247] on p "**********" at bounding box center [755, 250] width 235 height 16
click at [824, 270] on icon at bounding box center [820, 269] width 12 height 12
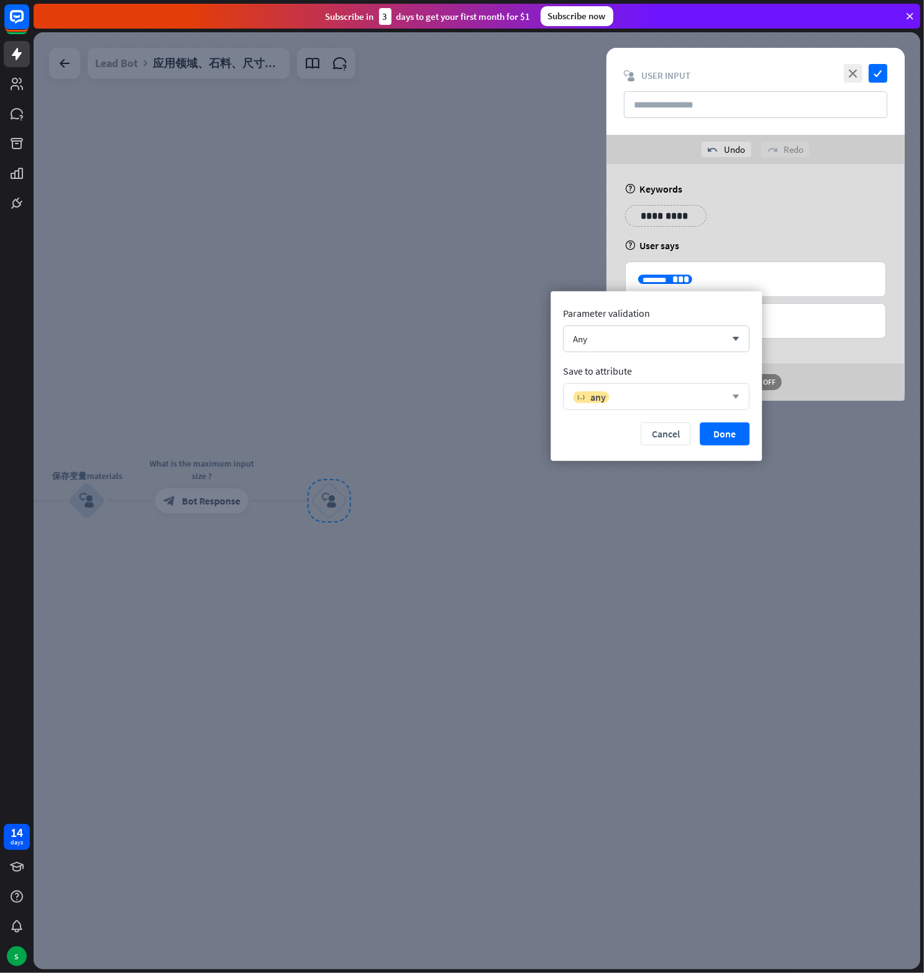
click at [717, 403] on div "variable any" at bounding box center [649, 396] width 153 height 12
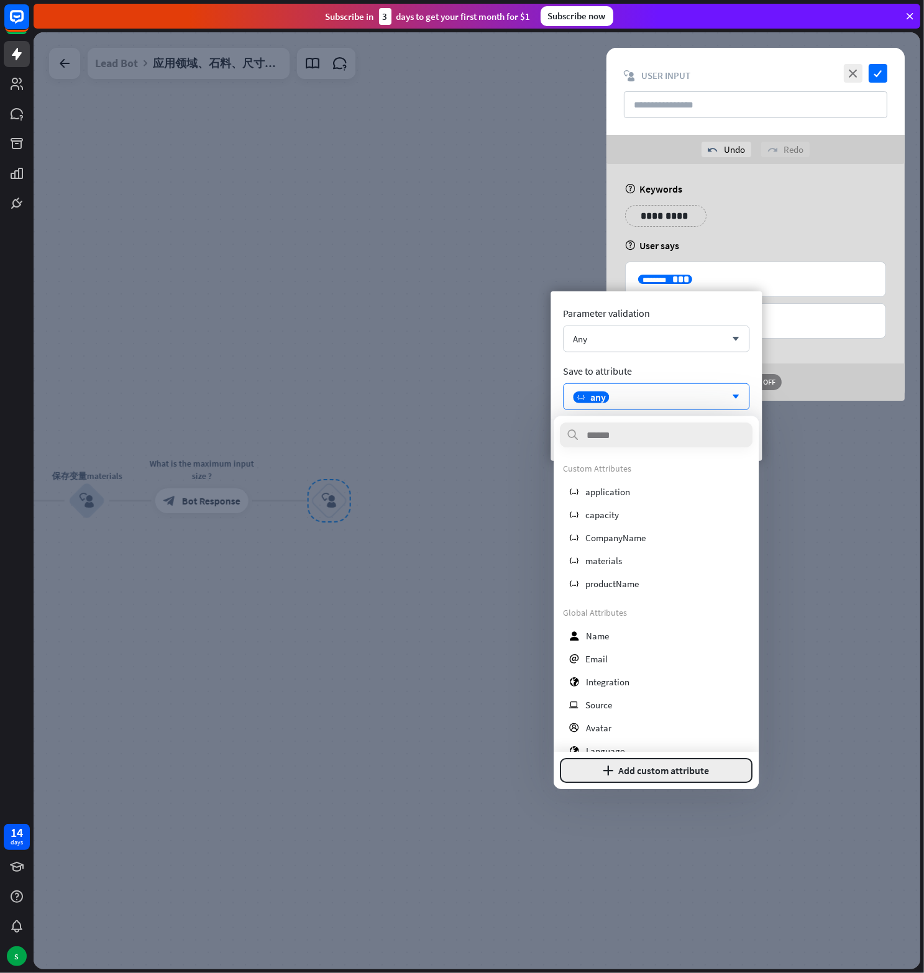
click at [666, 769] on button "plus Add custom attribute" at bounding box center [656, 770] width 193 height 25
type input "*********"
click at [698, 773] on button "Add attribute" at bounding box center [700, 770] width 106 height 25
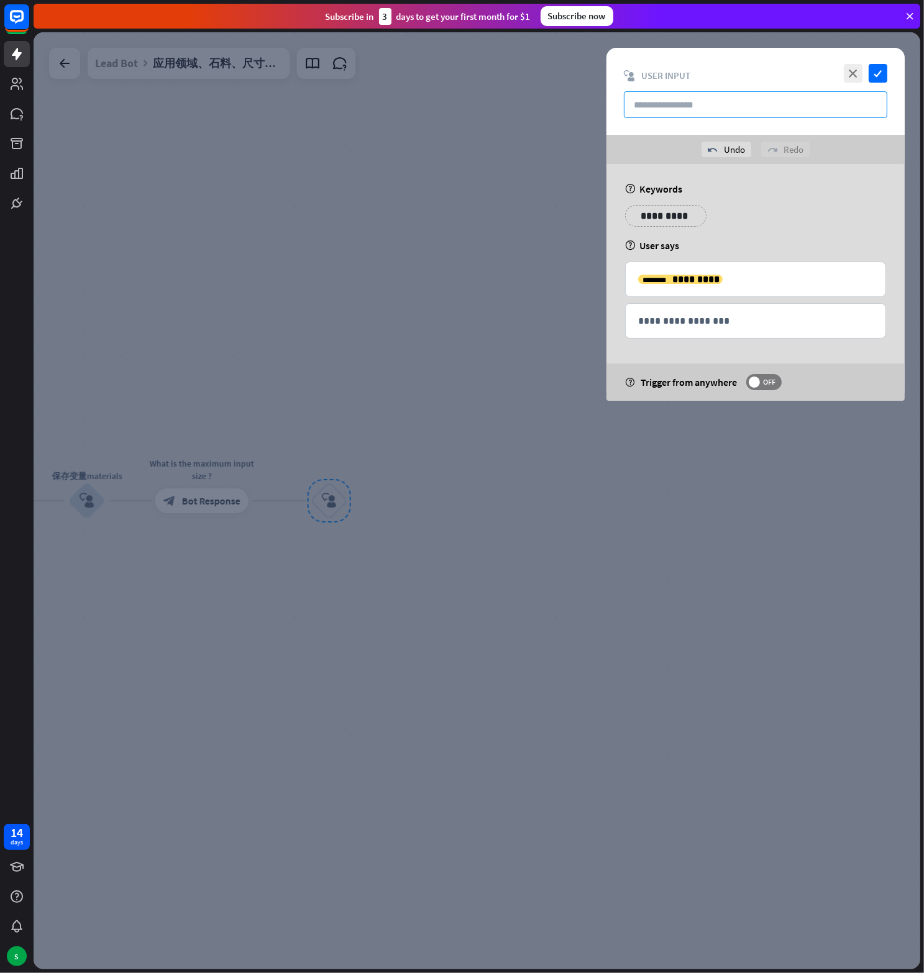
click at [659, 104] on input "text" at bounding box center [755, 104] width 263 height 27
type input "**********"
click at [887, 72] on icon "check" at bounding box center [878, 73] width 19 height 19
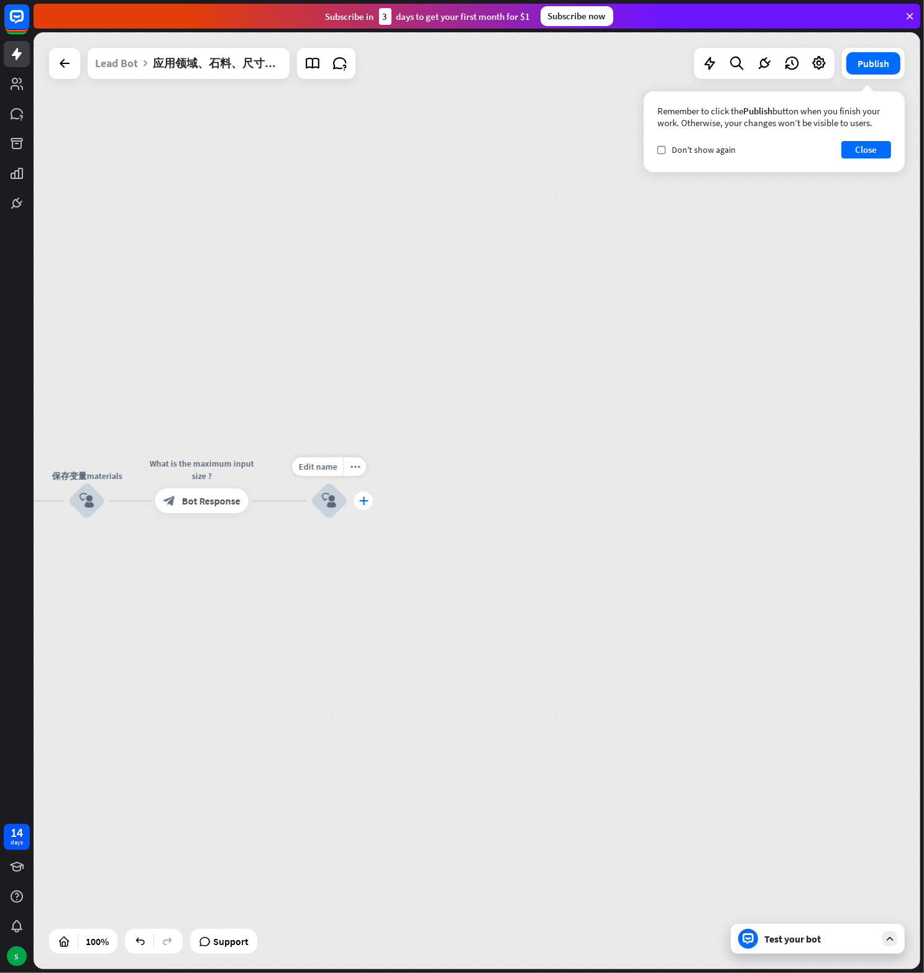
click at [370, 506] on div "plus" at bounding box center [363, 500] width 19 height 19
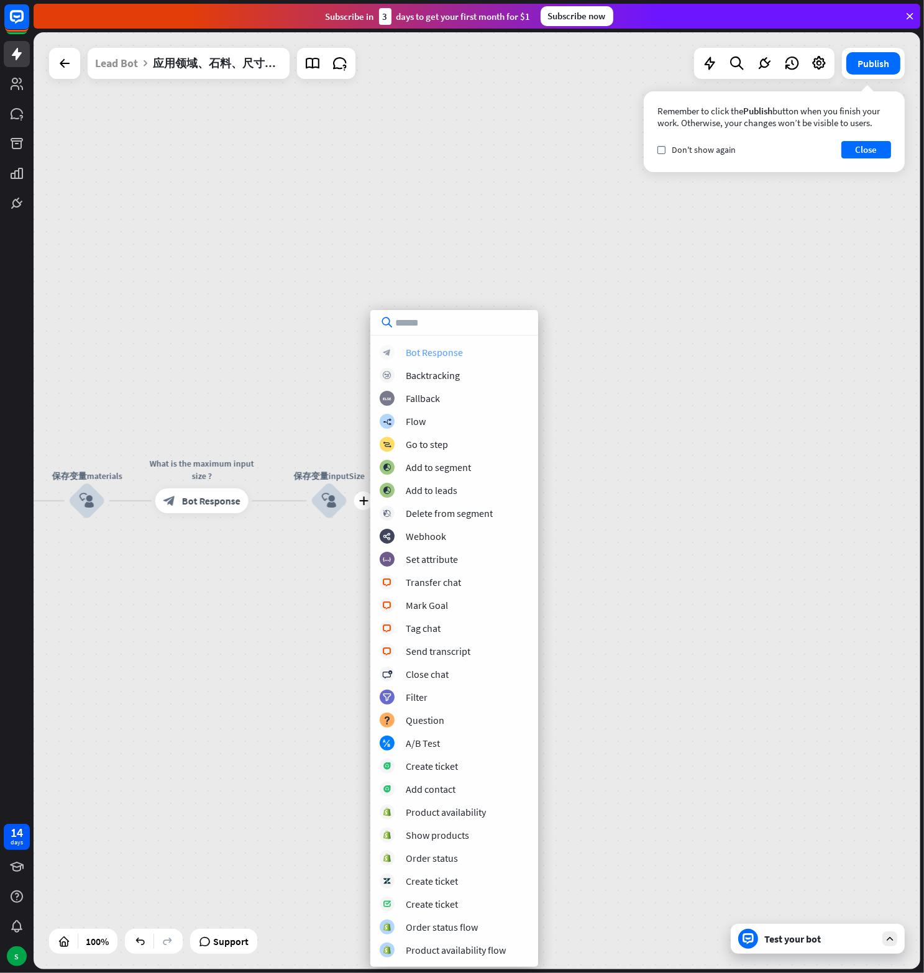
click at [419, 353] on div "Bot Response" at bounding box center [434, 352] width 57 height 12
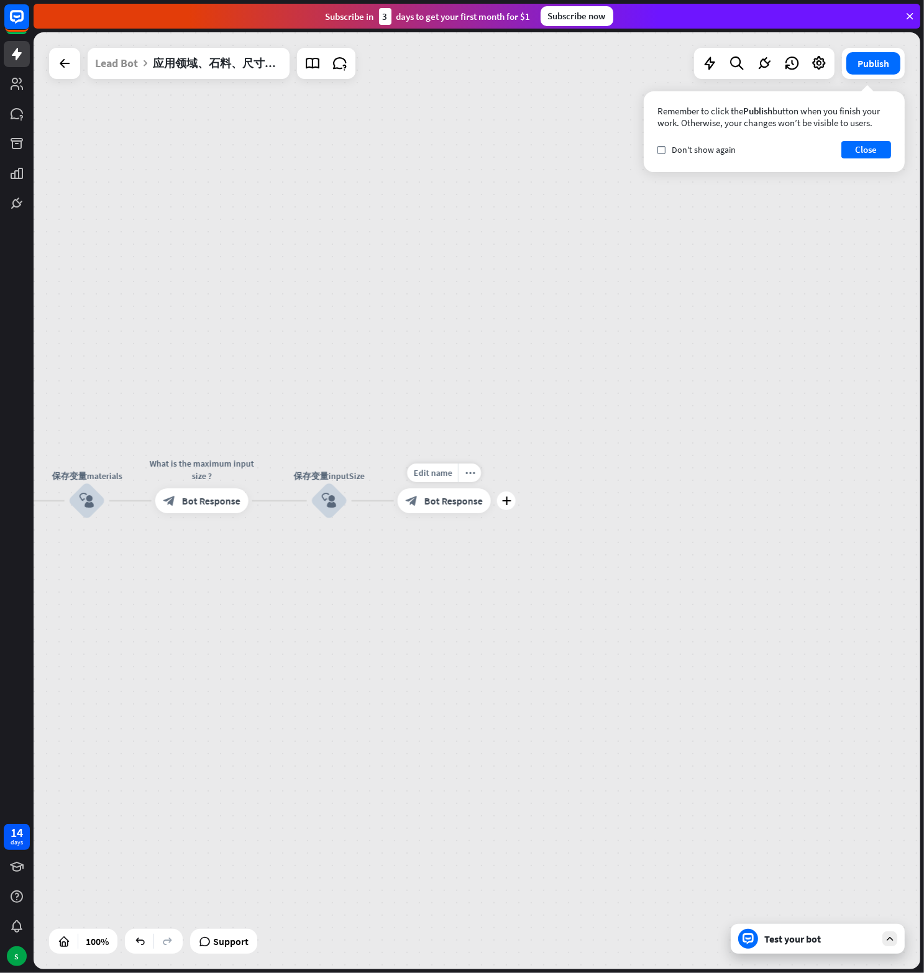
click at [455, 507] on div "block_bot_response Bot Response" at bounding box center [444, 500] width 93 height 25
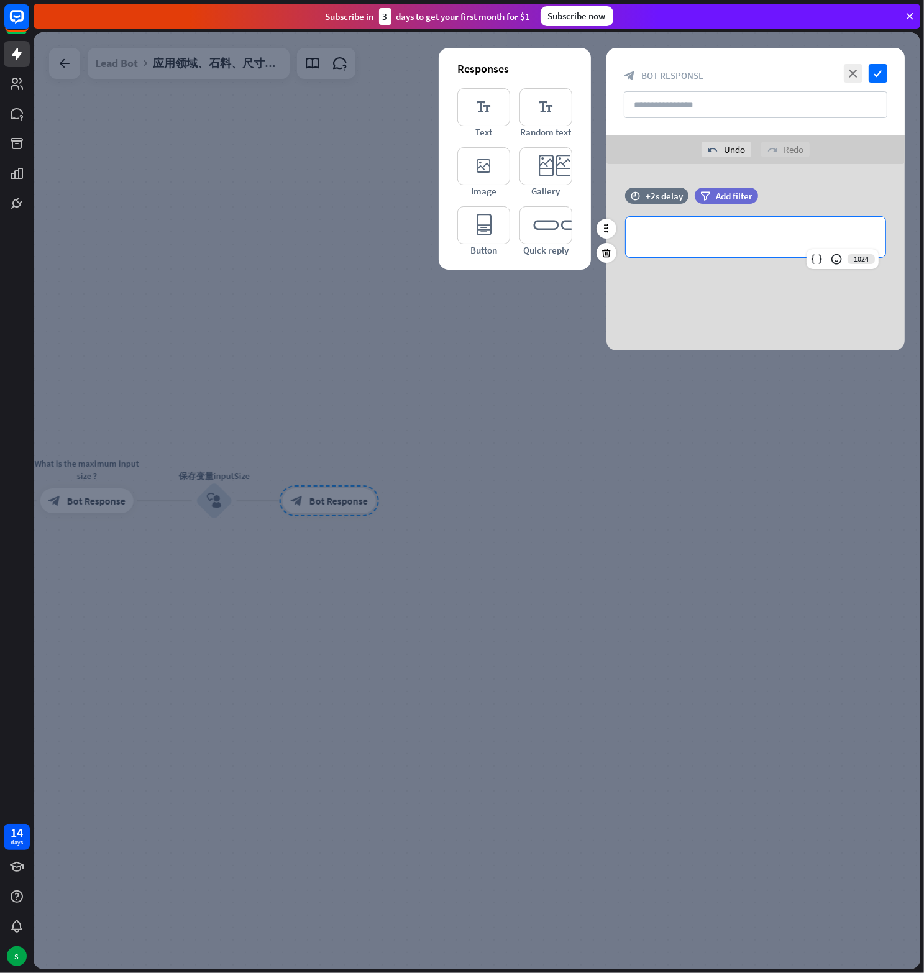
click at [703, 234] on p "**********" at bounding box center [755, 237] width 235 height 16
click at [714, 99] on input "text" at bounding box center [755, 104] width 263 height 27
paste input "**********"
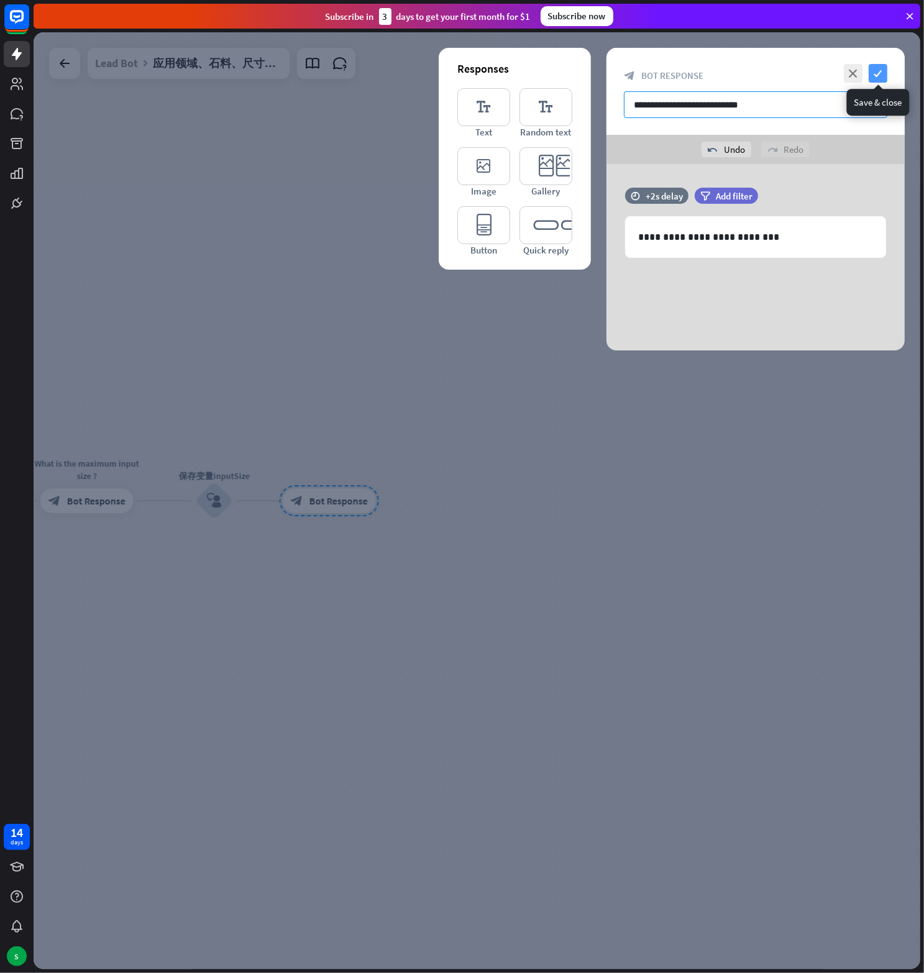
type input "**********"
click at [877, 73] on icon "check" at bounding box center [878, 73] width 19 height 19
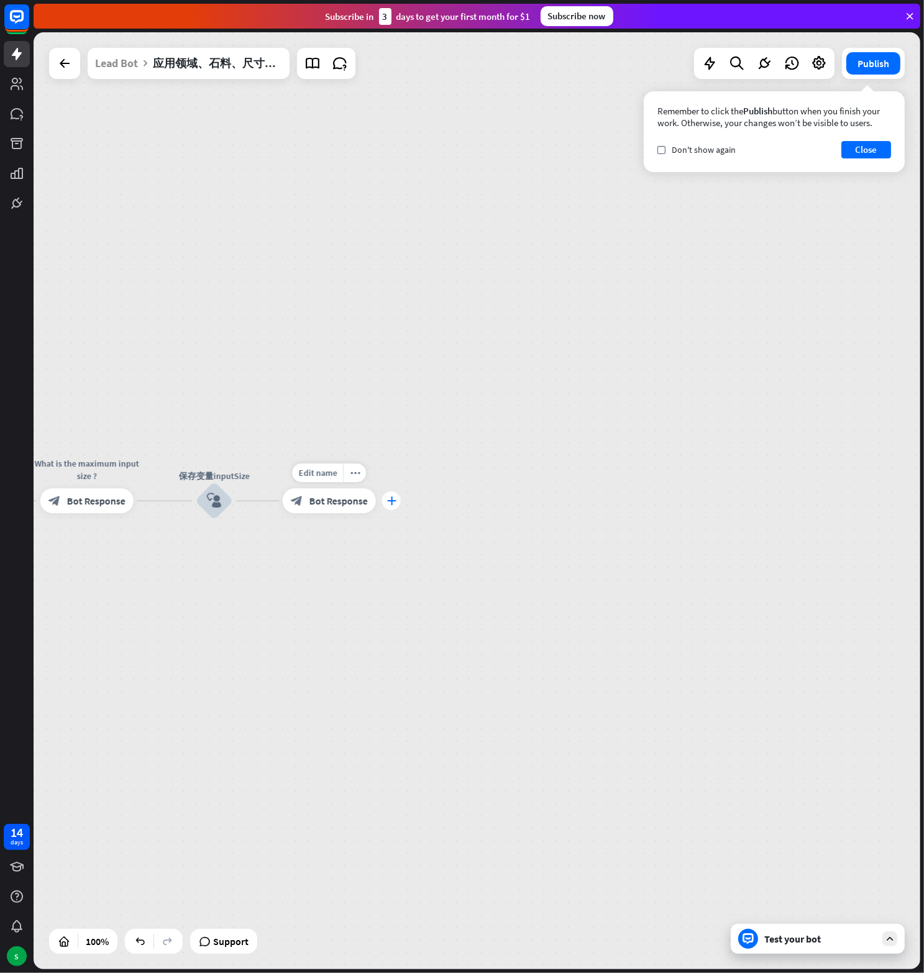
click at [393, 502] on icon "plus" at bounding box center [390, 500] width 9 height 9
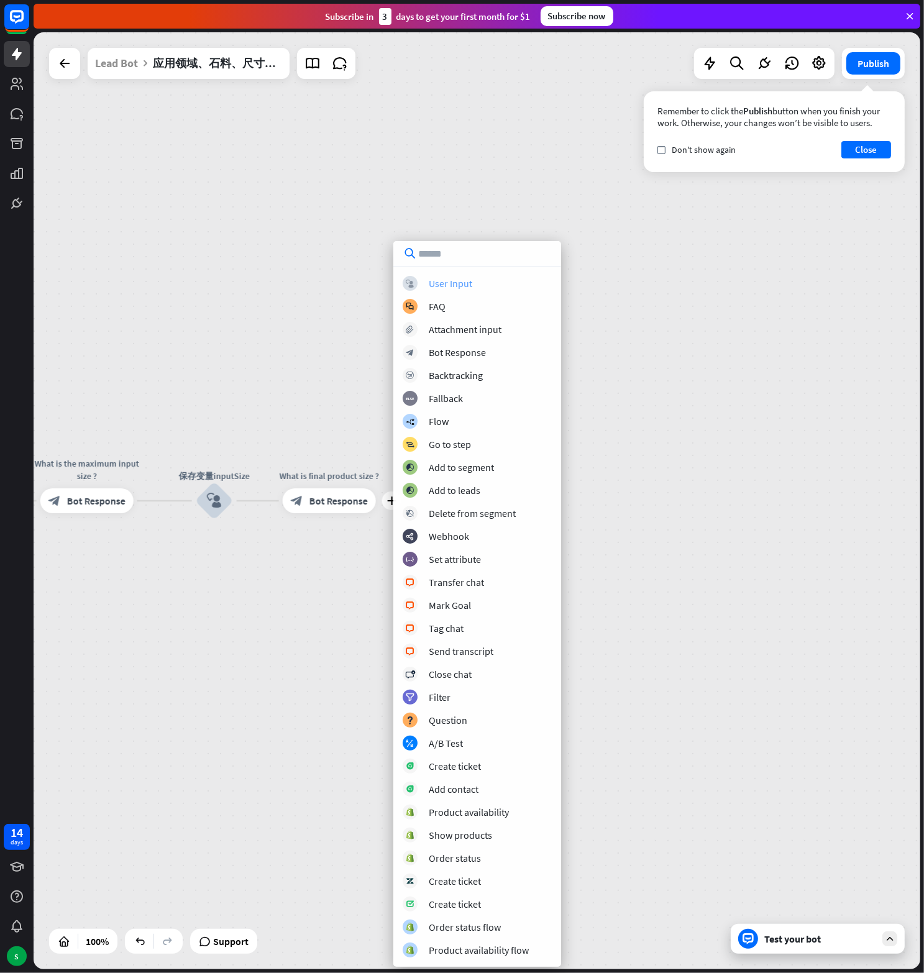
click at [451, 286] on div "User Input" at bounding box center [450, 283] width 43 height 12
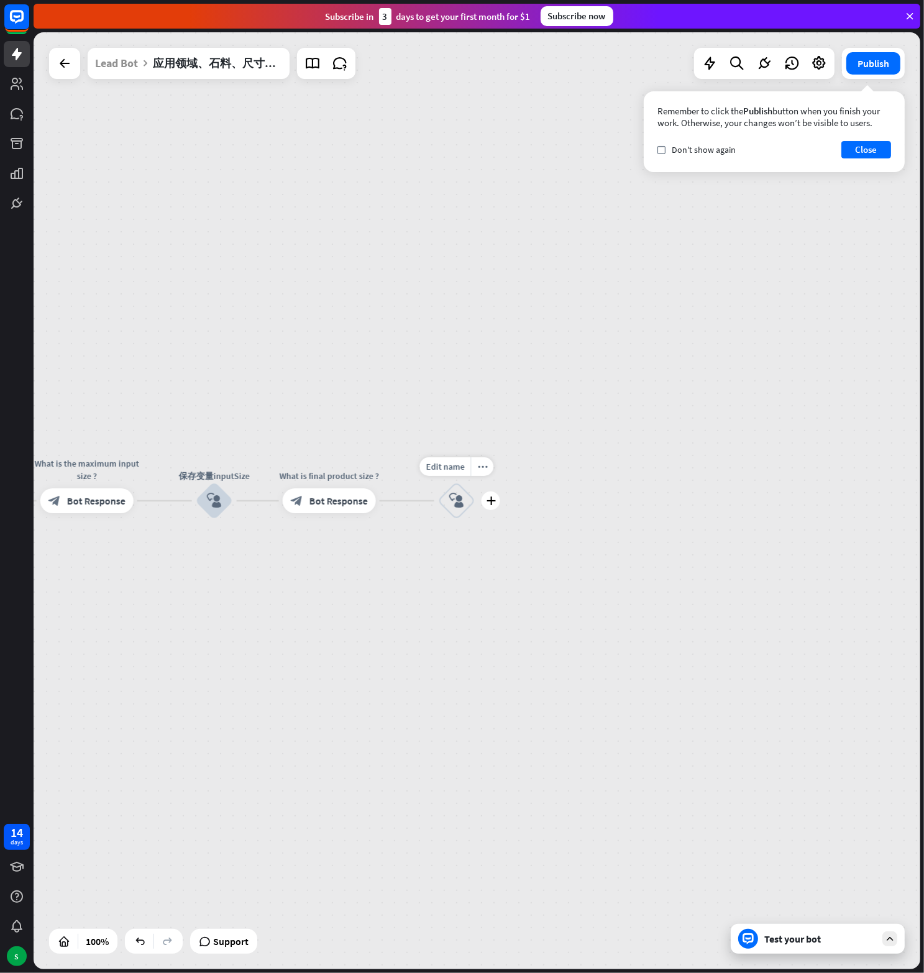
click at [458, 510] on div "block_user_input" at bounding box center [456, 500] width 37 height 37
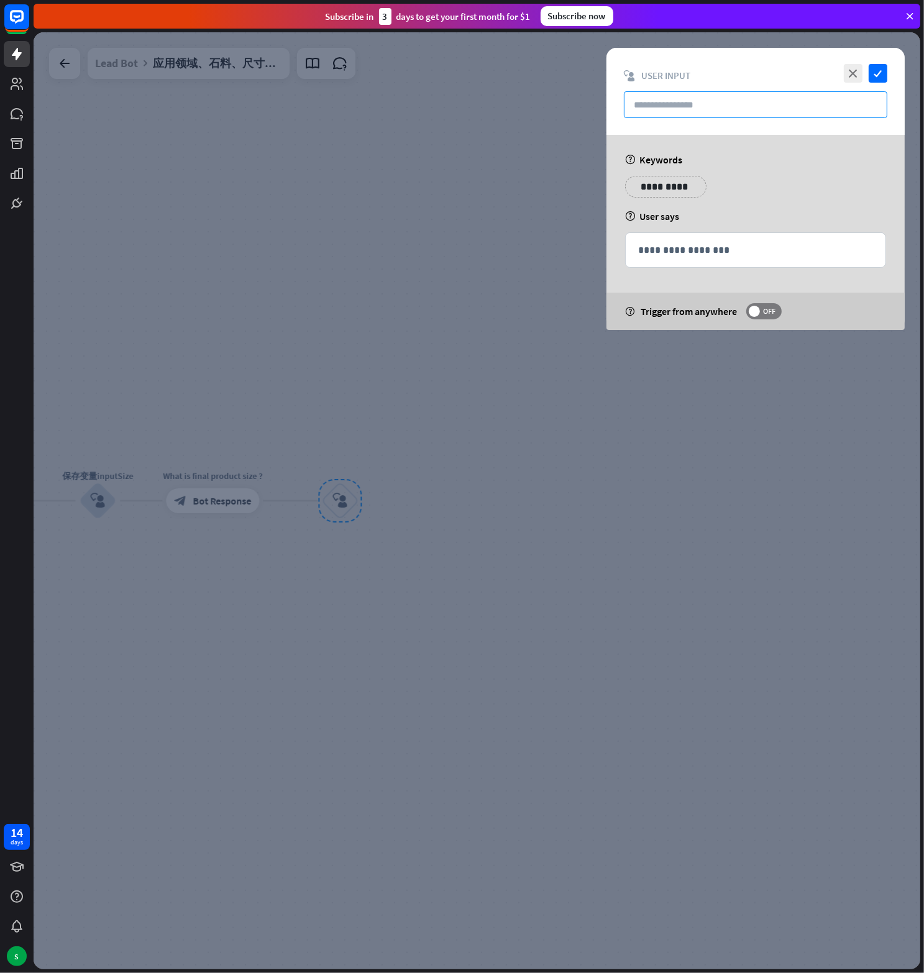
click at [665, 93] on input "text" at bounding box center [755, 104] width 263 height 27
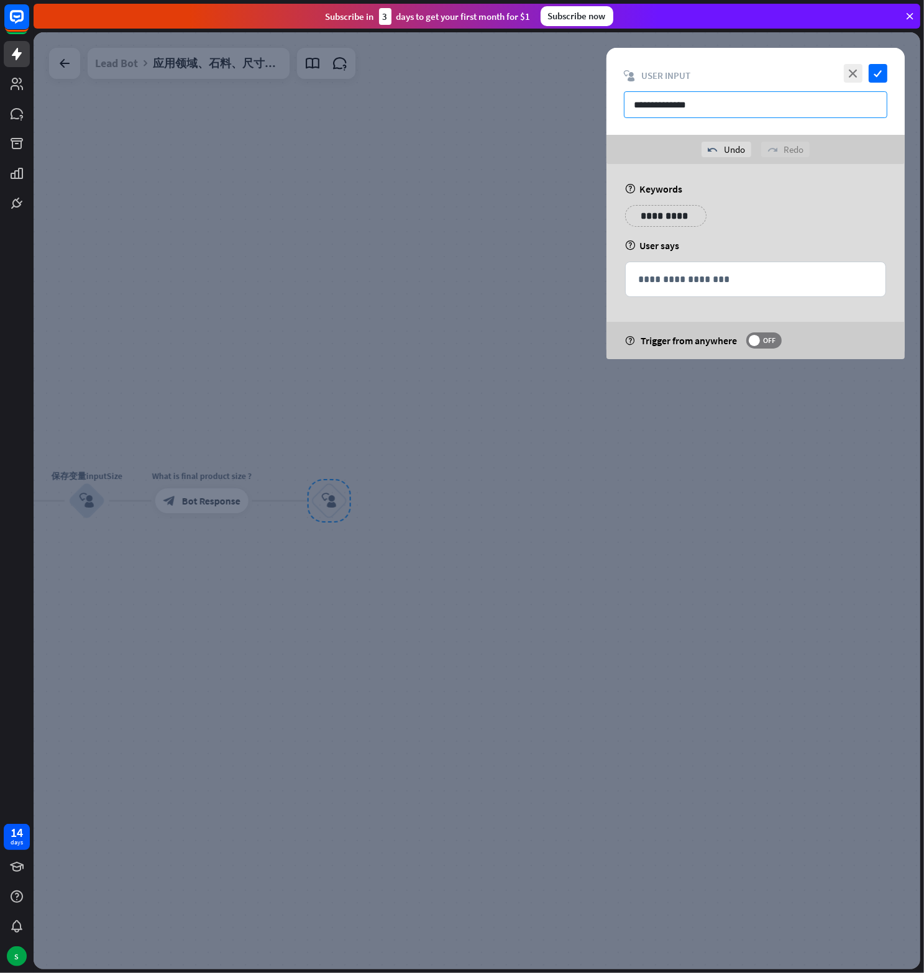
drag, startPoint x: 671, startPoint y: 107, endPoint x: 744, endPoint y: 105, distance: 73.4
click at [744, 105] on input "**********" at bounding box center [755, 104] width 263 height 27
type input "**********"
click at [691, 285] on p "**********" at bounding box center [755, 280] width 235 height 16
click at [822, 294] on icon at bounding box center [820, 298] width 12 height 12
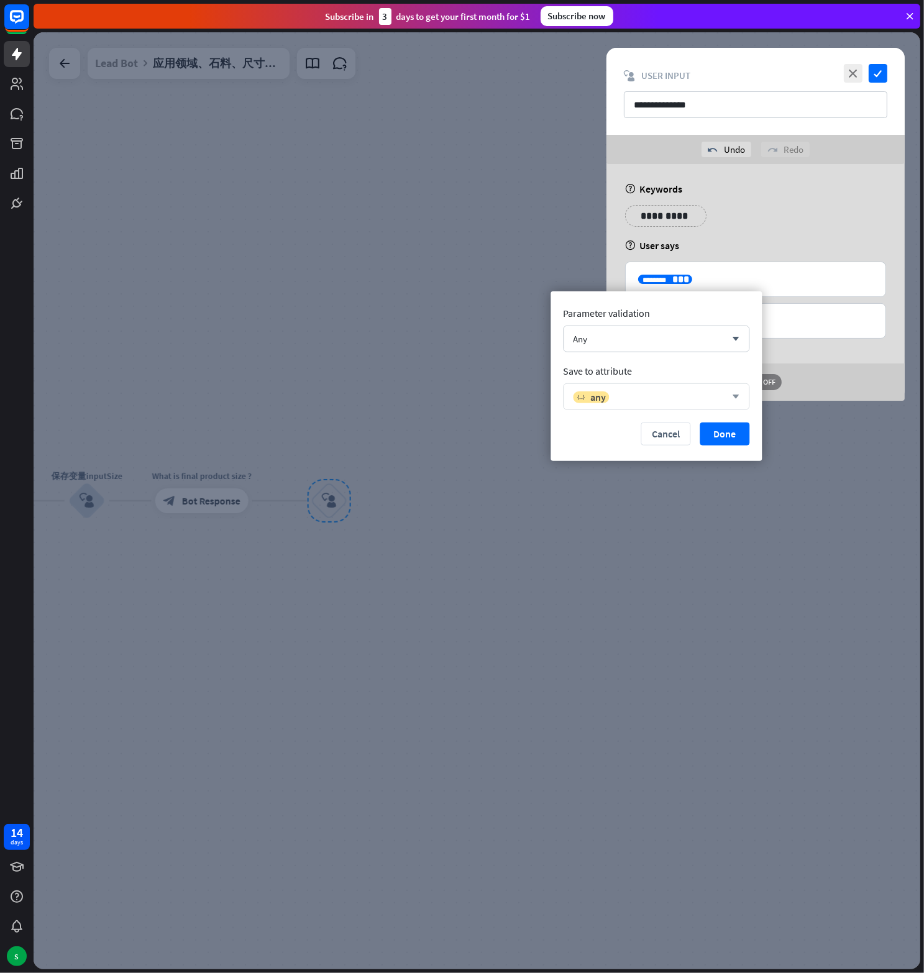
click at [712, 405] on div "variable any arrow_down" at bounding box center [656, 396] width 186 height 27
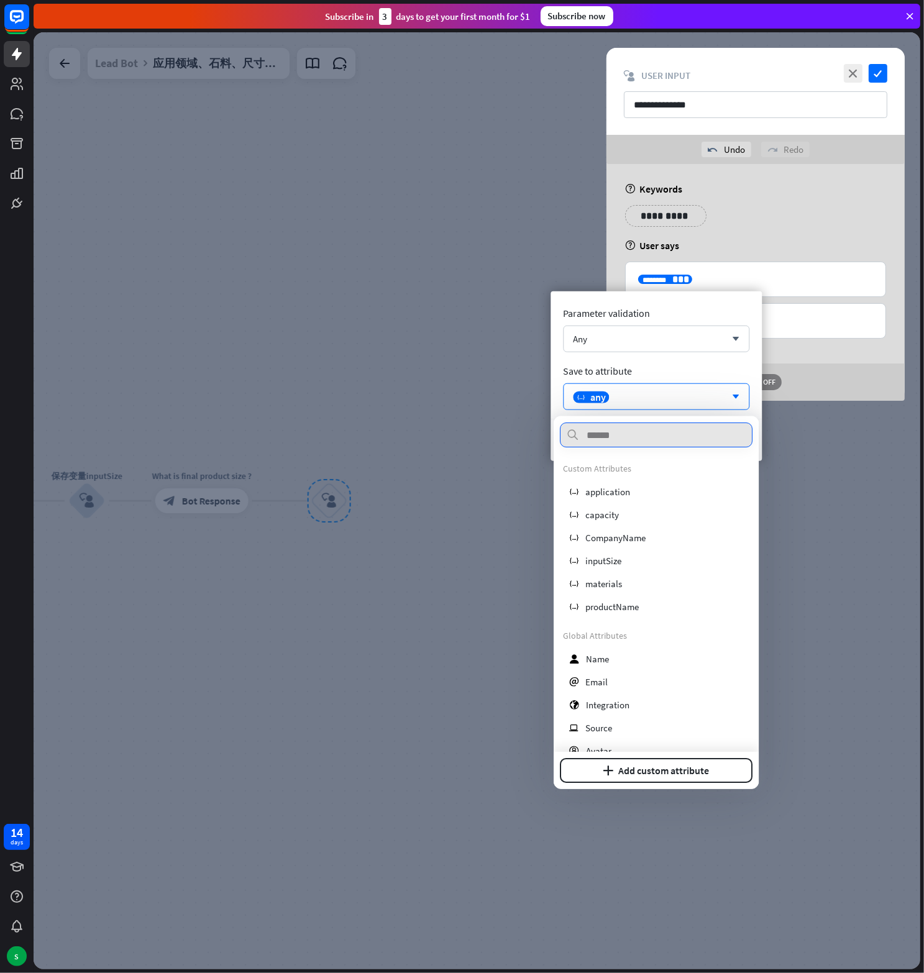
scroll to position [124, 0]
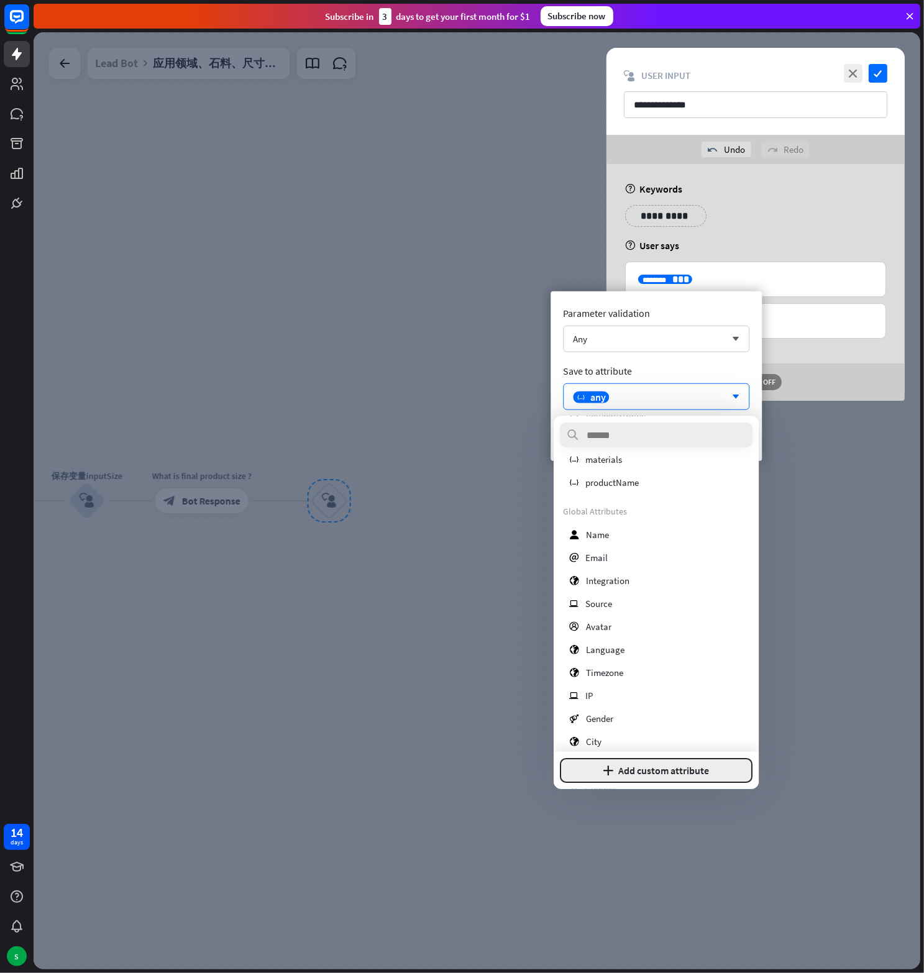
click at [673, 764] on button "plus Add custom attribute" at bounding box center [656, 770] width 193 height 25
type input "**********"
click at [685, 769] on button "Add attribute" at bounding box center [700, 770] width 106 height 25
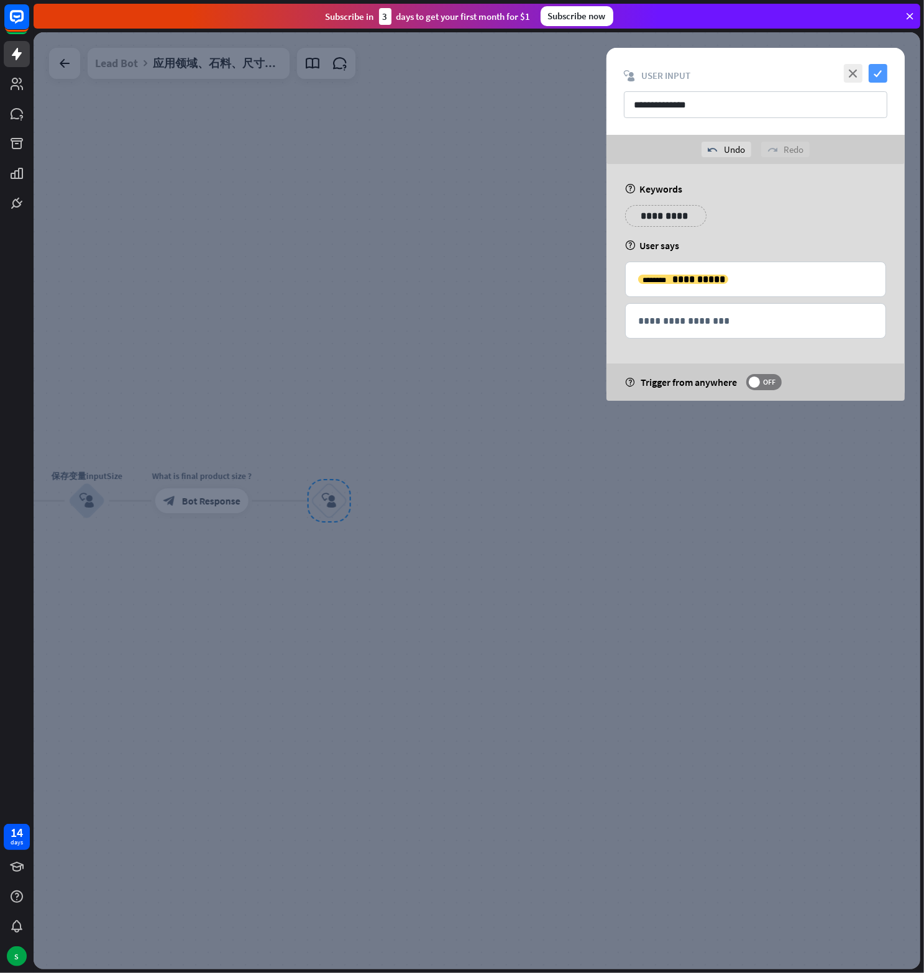
click at [877, 78] on icon "check" at bounding box center [878, 73] width 19 height 19
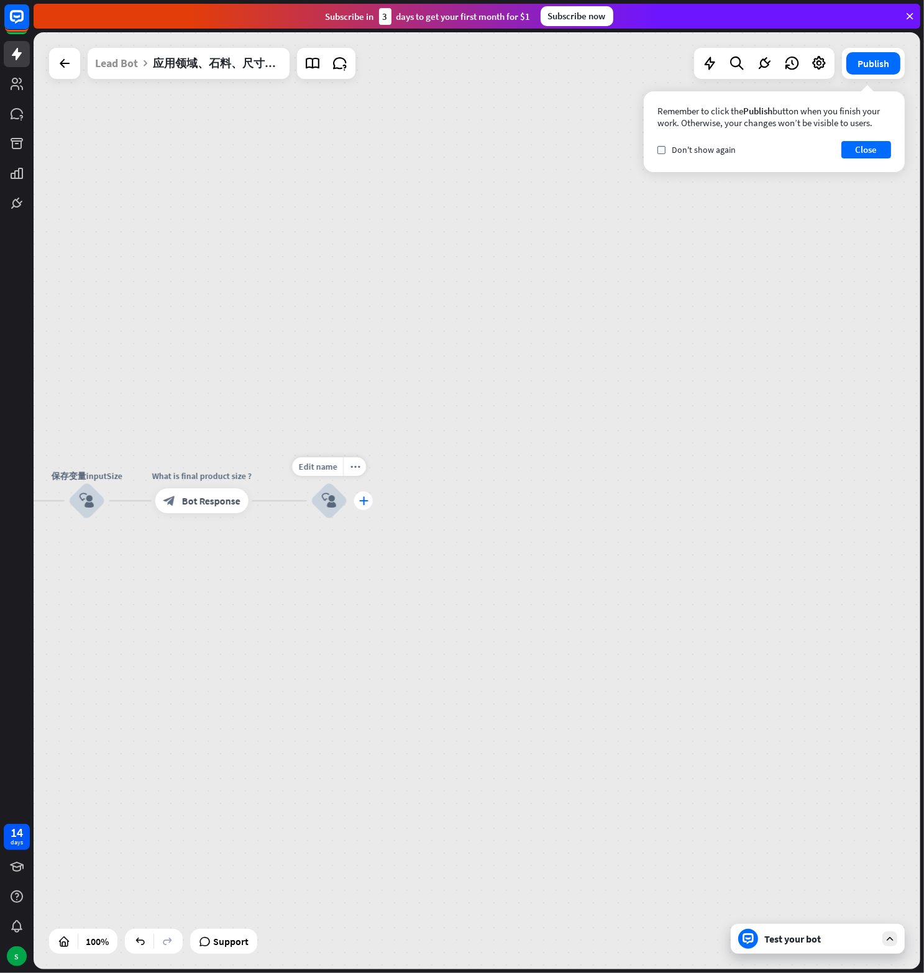
click at [363, 500] on icon "plus" at bounding box center [362, 500] width 9 height 9
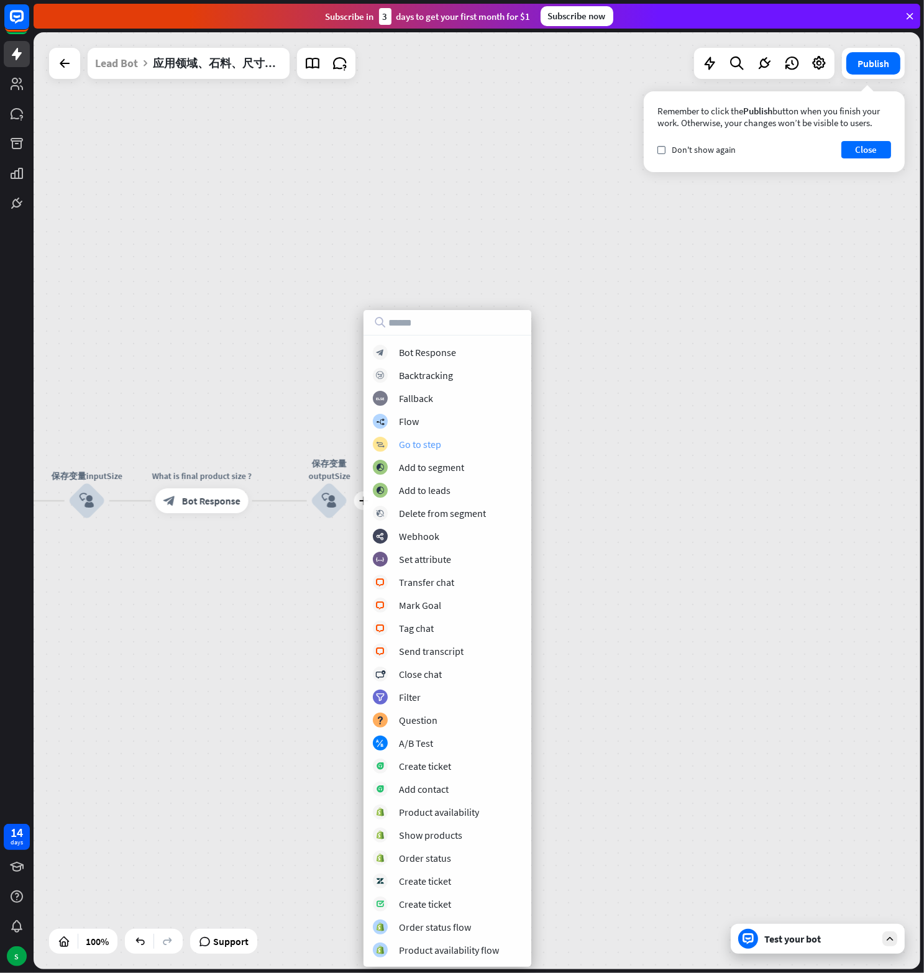
click at [411, 444] on div "Go to step" at bounding box center [420, 444] width 42 height 12
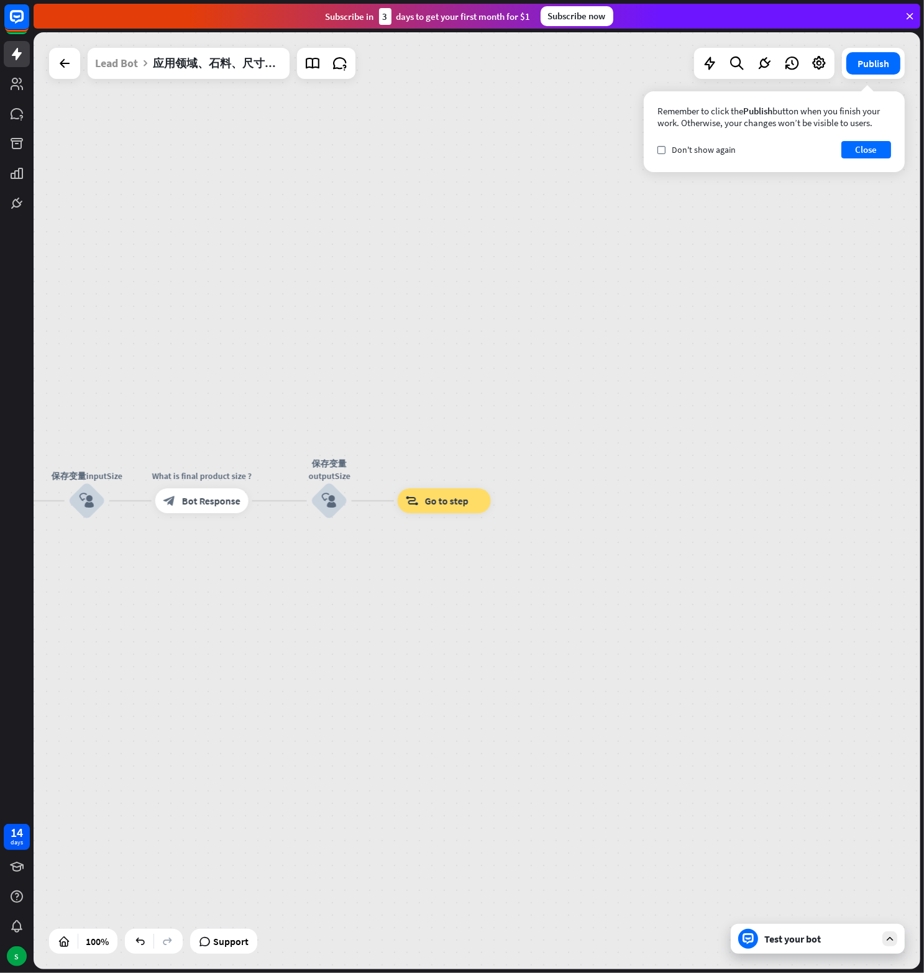
click at [367, 278] on div "应用领域、石料、尺寸询问 builder_tree Flow 应用范围 block_bot_response Bot Response 保存变量applica…" at bounding box center [477, 500] width 887 height 937
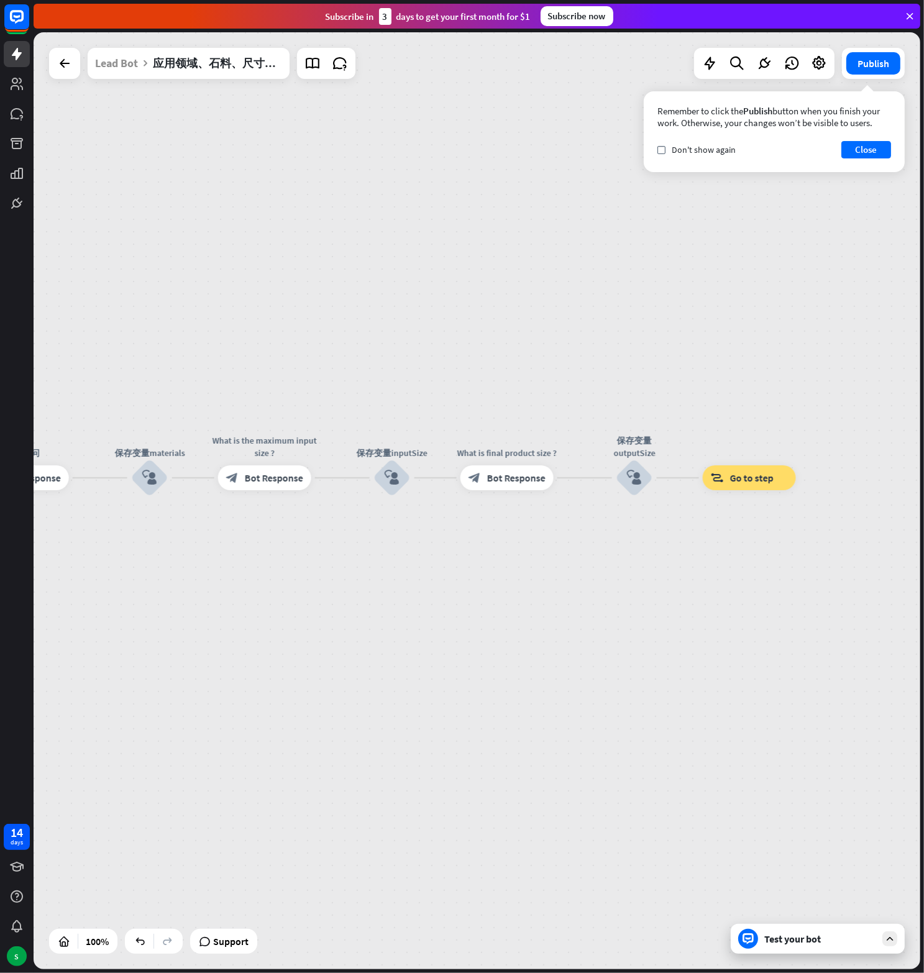
drag, startPoint x: 221, startPoint y: 334, endPoint x: 562, endPoint y: 304, distance: 343.0
click at [562, 304] on div "应用领域、石料、尺寸询问 builder_tree Flow 应用范围 block_bot_response Bot Response 保存变量applica…" at bounding box center [477, 500] width 887 height 937
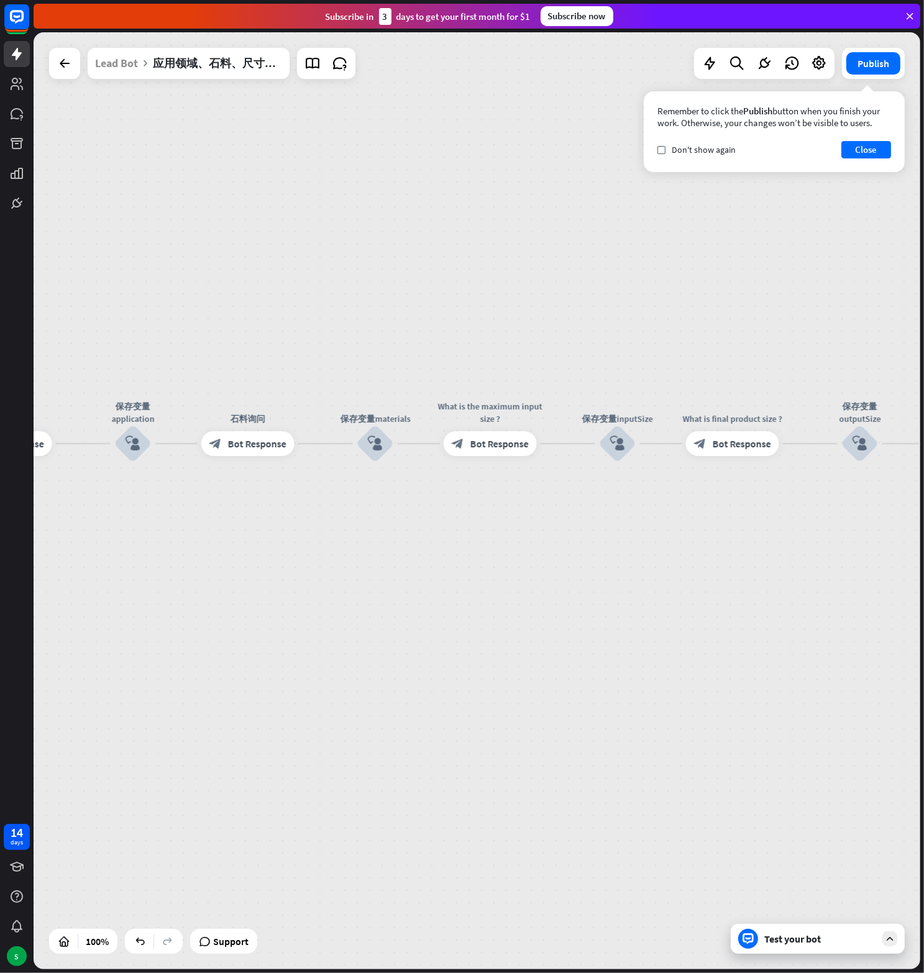
drag, startPoint x: 362, startPoint y: 355, endPoint x: 557, endPoint y: 324, distance: 198.1
click at [557, 324] on div "应用领域、石料、尺寸询问 builder_tree Flow 应用范围 block_bot_response Bot Response 保存变量applica…" at bounding box center [477, 500] width 887 height 937
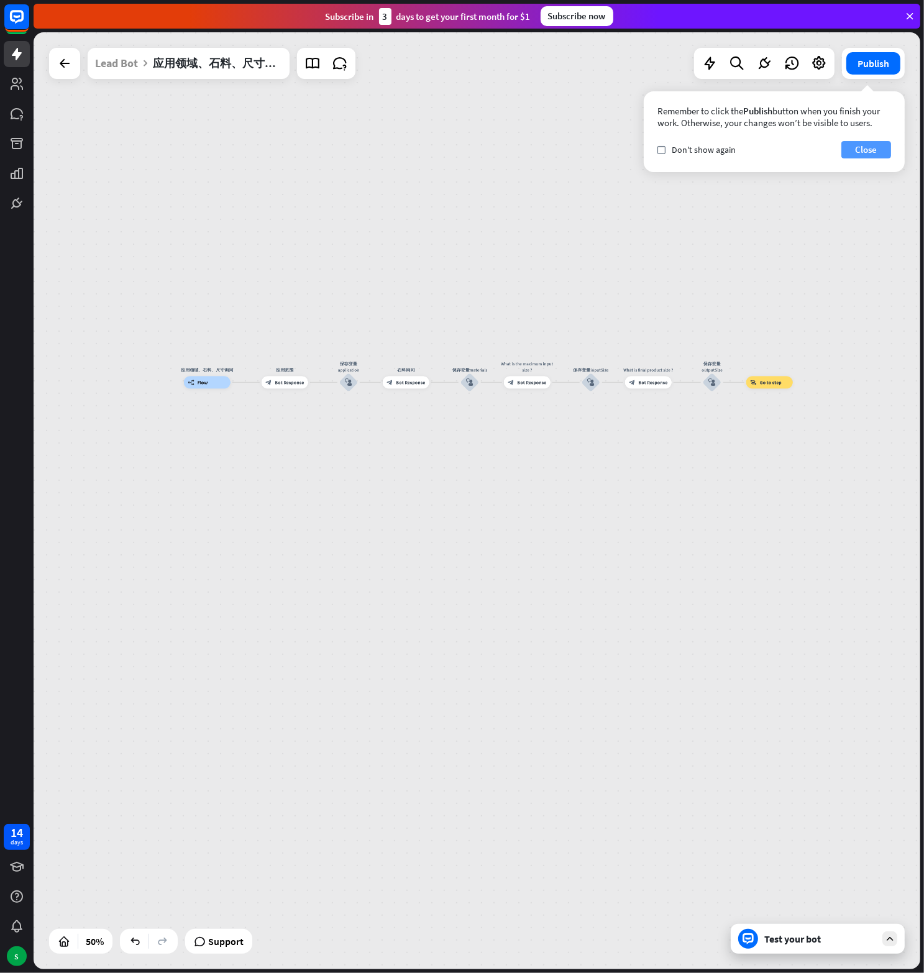
click at [859, 148] on button "Close" at bounding box center [866, 149] width 50 height 17
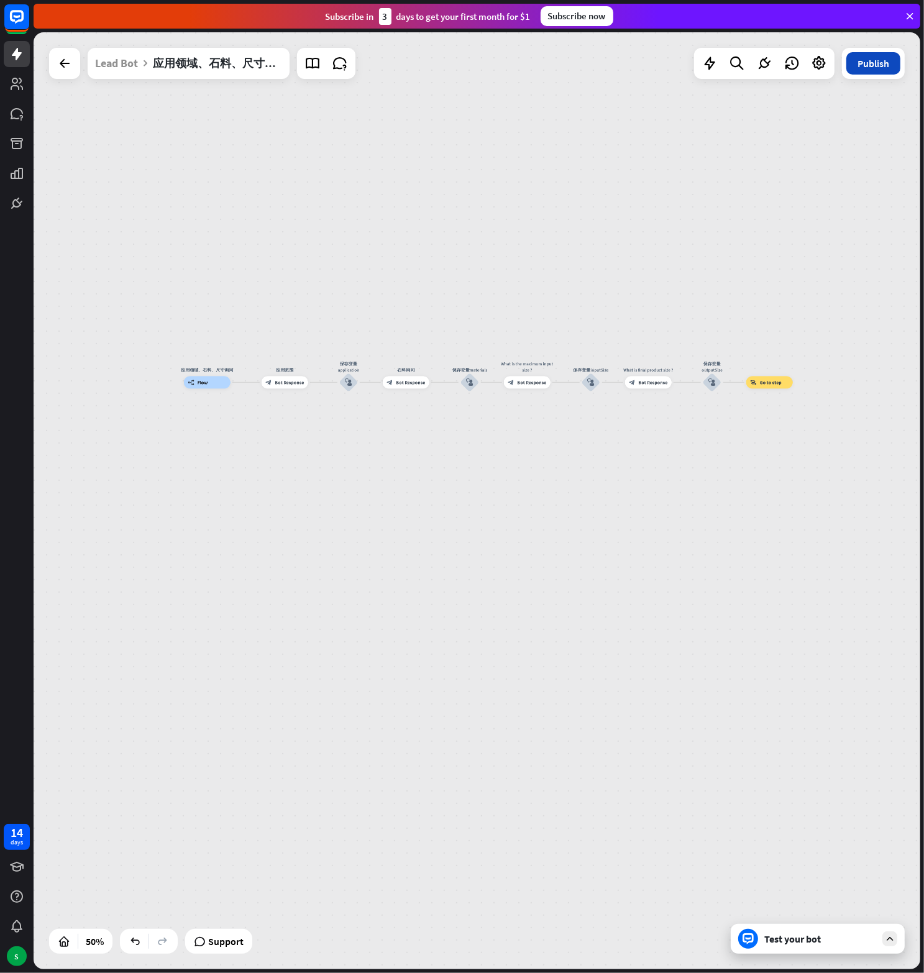
click at [893, 69] on button "Publish" at bounding box center [873, 63] width 54 height 22
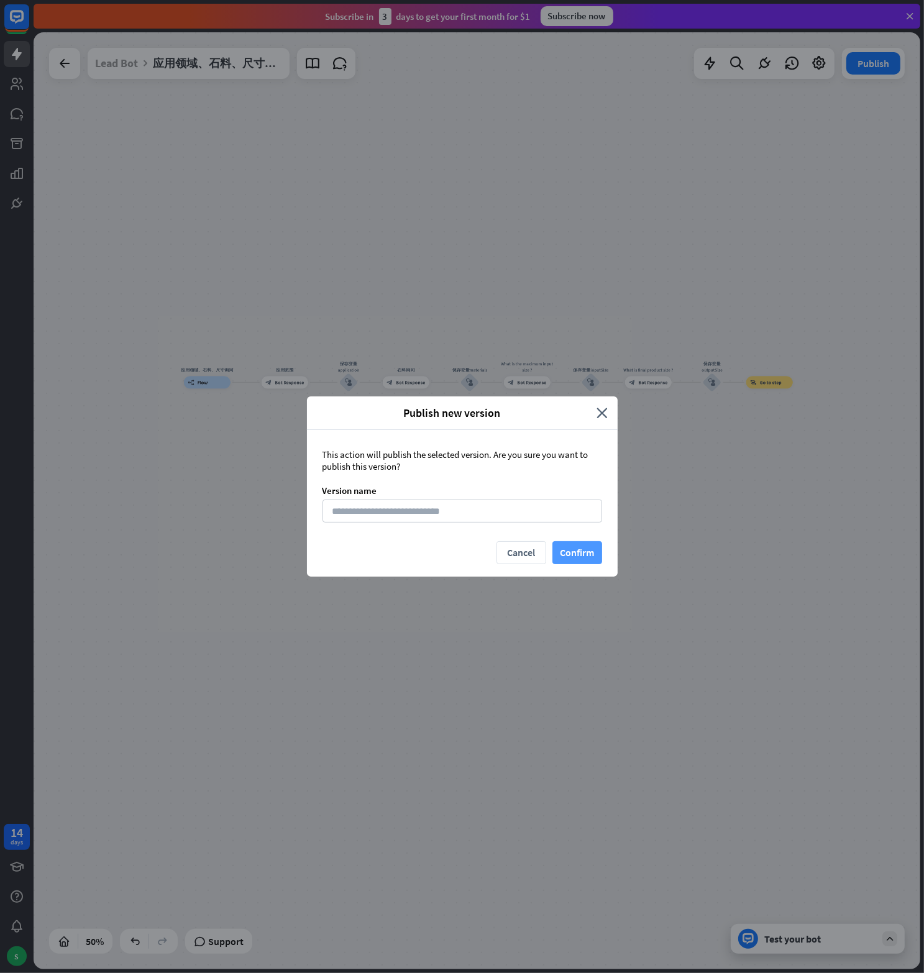
click at [587, 549] on button "Confirm" at bounding box center [577, 552] width 50 height 23
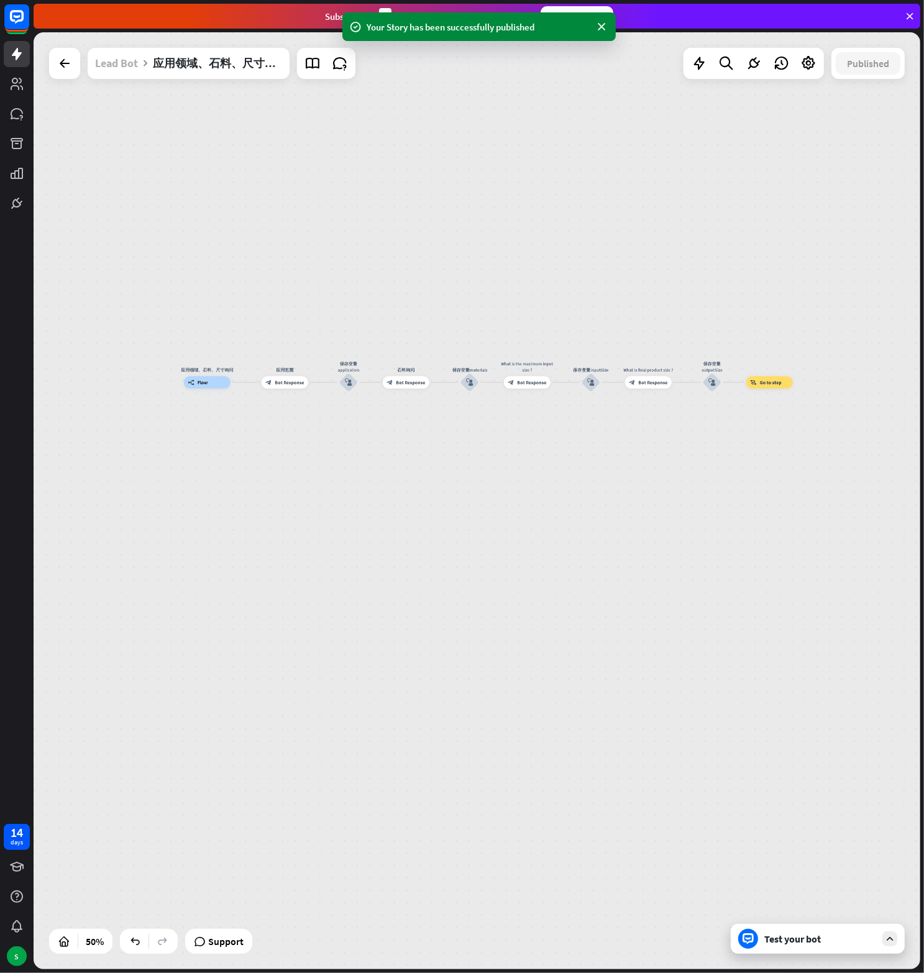
click at [128, 65] on div "Lead Bot" at bounding box center [116, 63] width 43 height 31
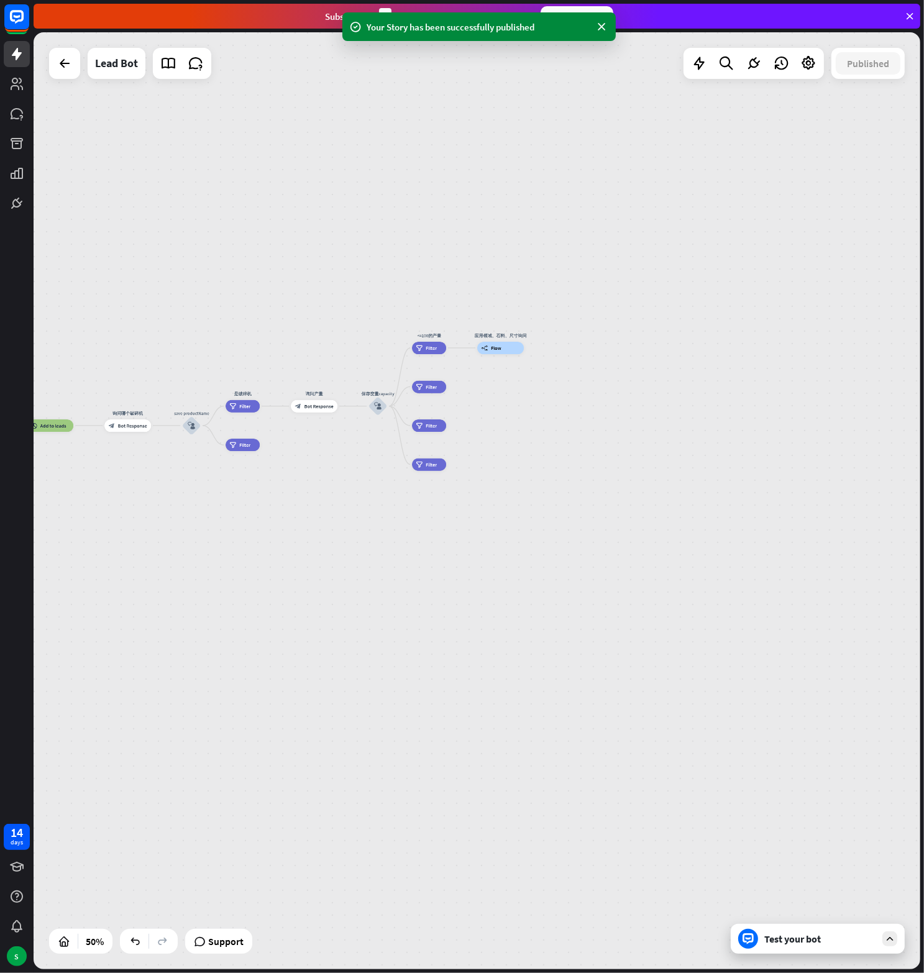
drag, startPoint x: 278, startPoint y: 423, endPoint x: 449, endPoint y: 270, distance: 229.7
click at [449, 270] on div "home_2 Start point Welcome message block_bot_response Bot Response block_user_i…" at bounding box center [477, 500] width 887 height 937
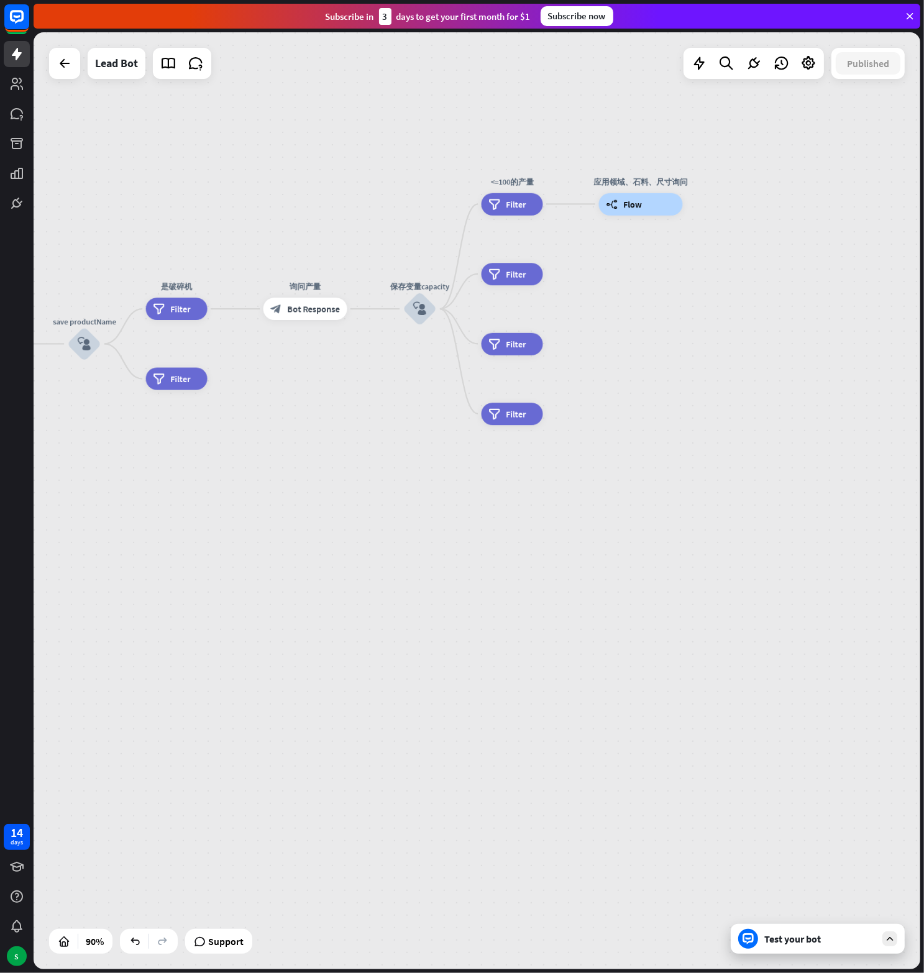
drag, startPoint x: 253, startPoint y: 467, endPoint x: 373, endPoint y: 393, distance: 141.4
click at [373, 393] on div "home_2 Start point Welcome message block_bot_response Bot Response block_user_i…" at bounding box center [477, 500] width 887 height 937
click at [178, 388] on div "filter Filter" at bounding box center [177, 379] width 62 height 22
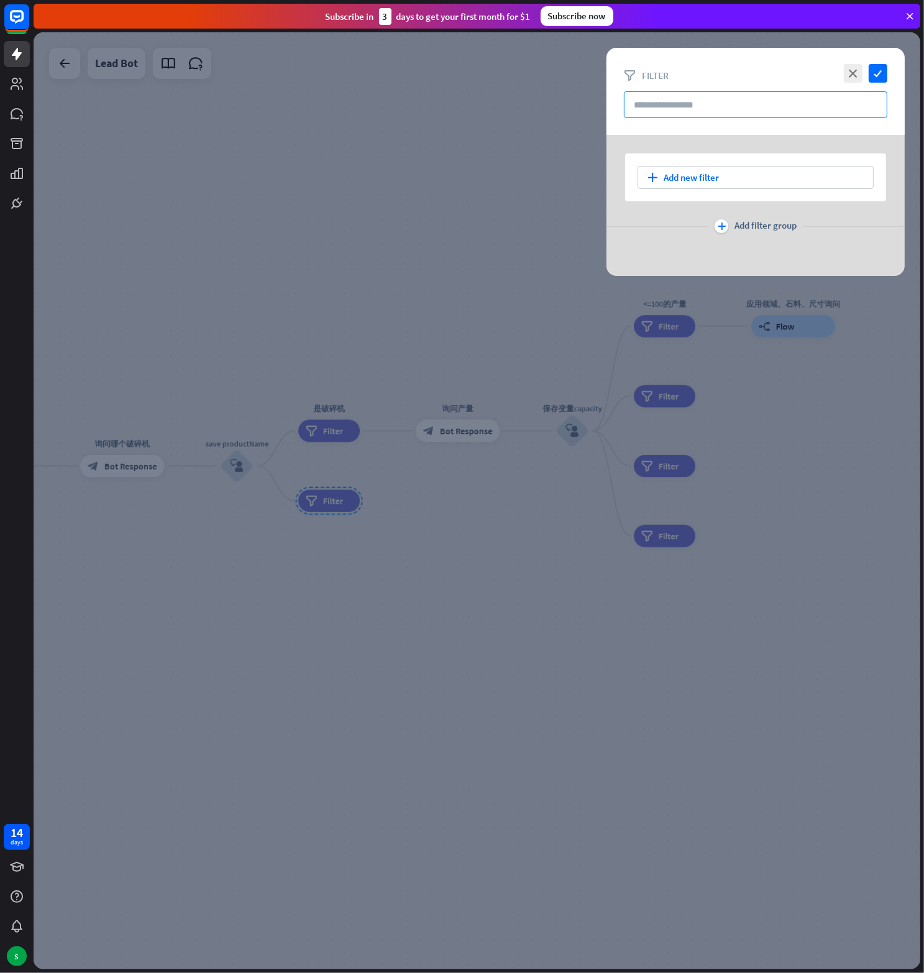
click at [690, 100] on input "text" at bounding box center [755, 104] width 263 height 27
paste input "*****"
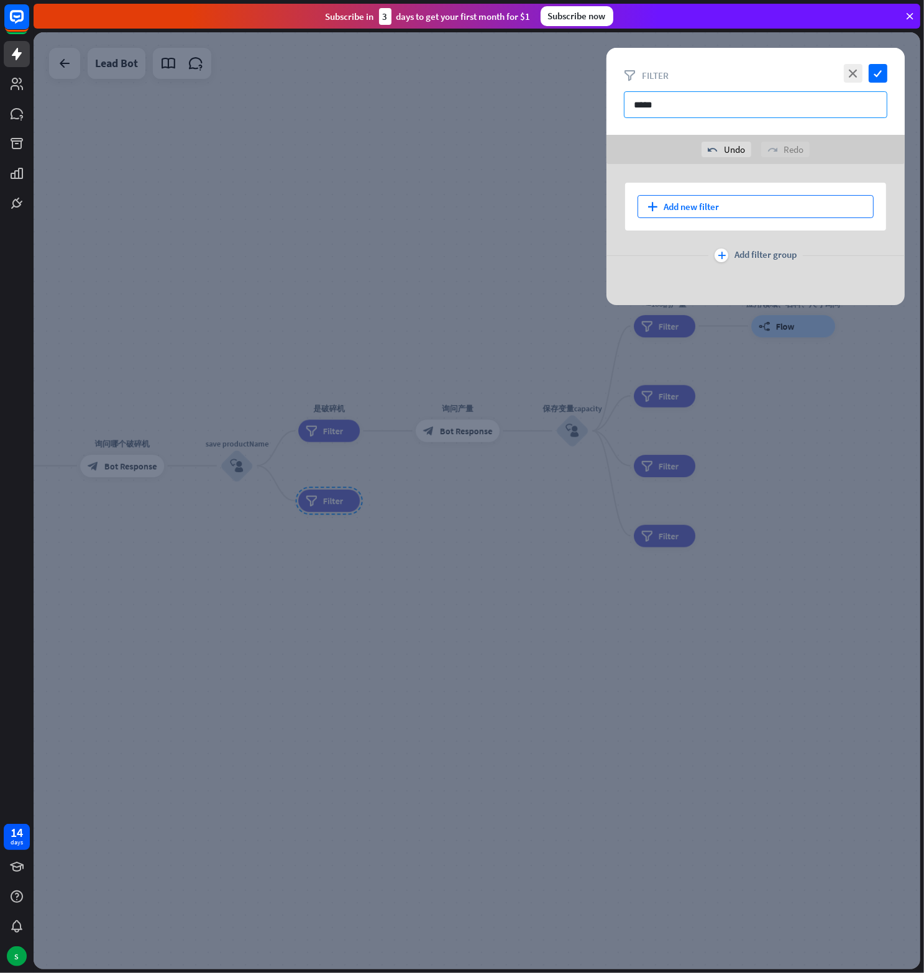
type input "*****"
click at [687, 199] on div "plus Add new filter" at bounding box center [755, 206] width 236 height 23
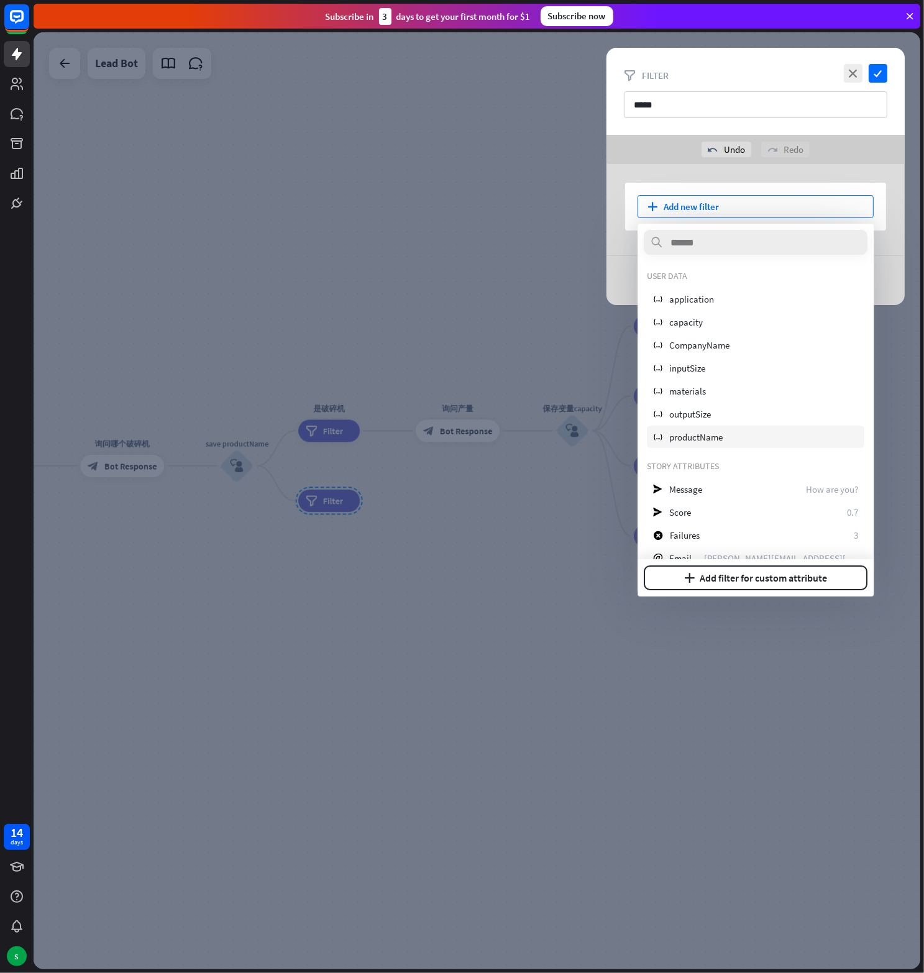
click at [692, 435] on span "productName" at bounding box center [695, 437] width 53 height 12
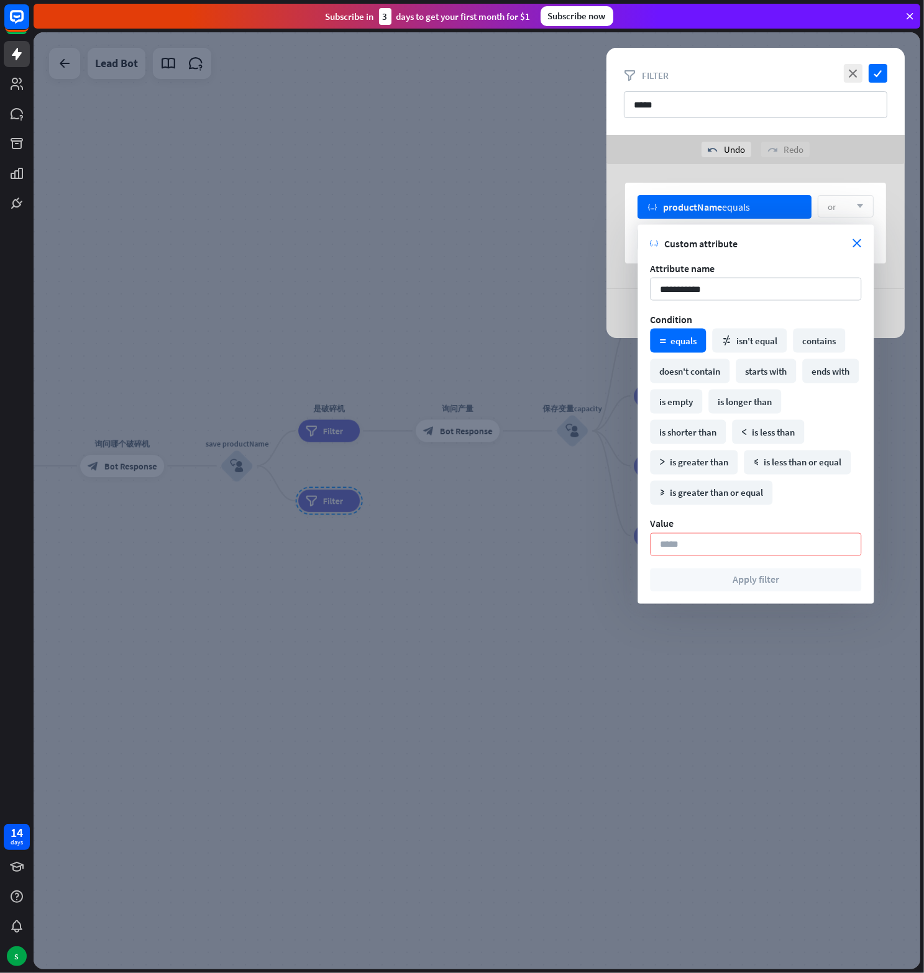
click at [700, 549] on input at bounding box center [755, 544] width 211 height 23
type input "**********"
click at [775, 577] on button "Apply filter" at bounding box center [755, 579] width 211 height 23
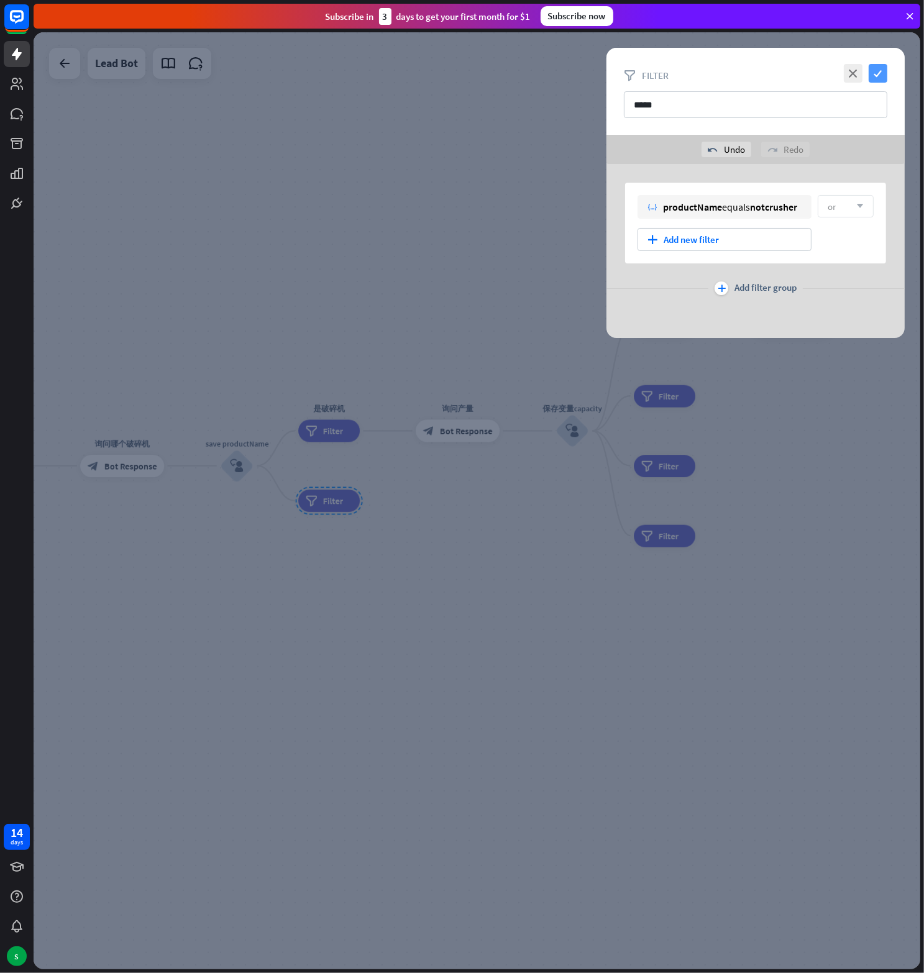
click at [880, 73] on icon "check" at bounding box center [878, 73] width 19 height 19
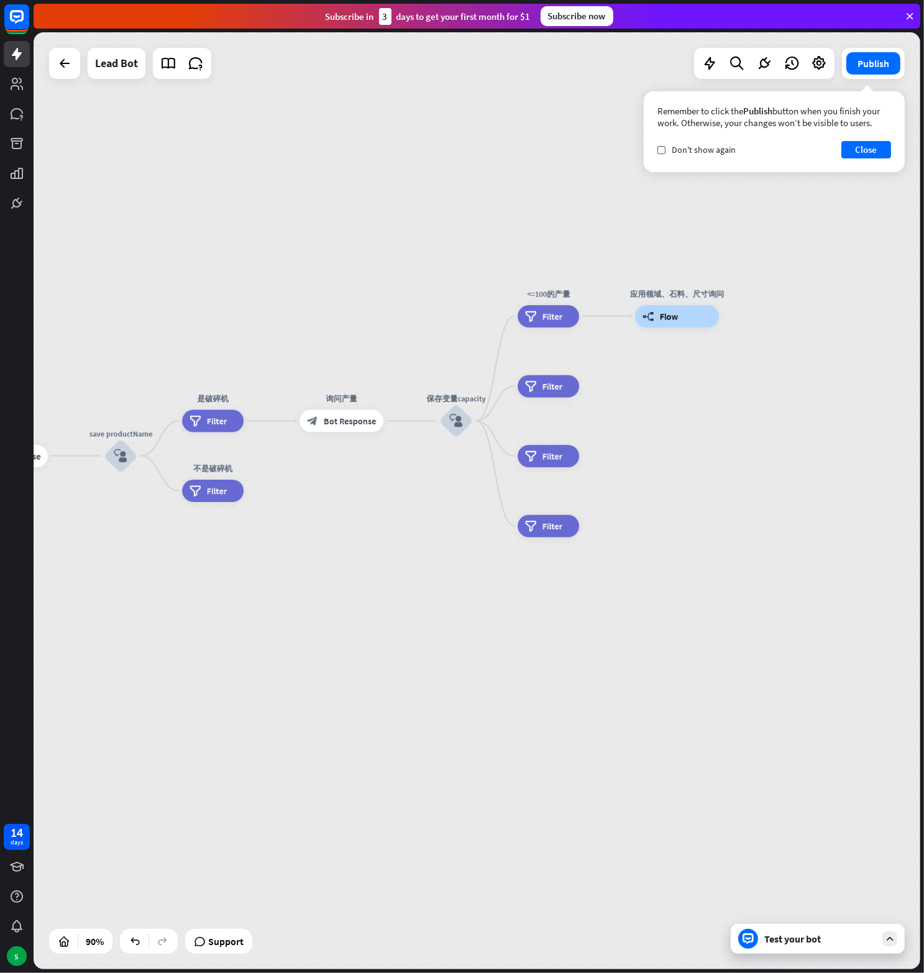
drag, startPoint x: 426, startPoint y: 530, endPoint x: 294, endPoint y: 524, distance: 132.5
click at [294, 524] on div "home_2 Start point Welcome message block_bot_response Bot Response block_user_i…" at bounding box center [477, 500] width 887 height 937
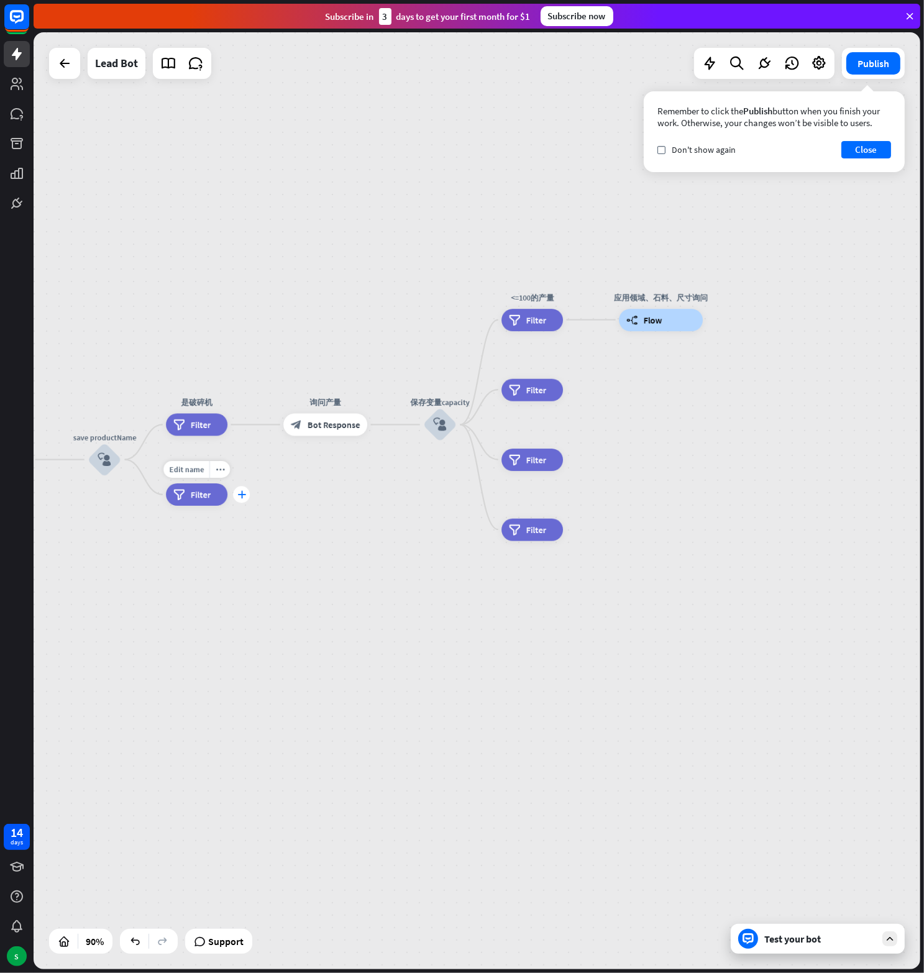
click at [247, 495] on div "plus" at bounding box center [241, 494] width 17 height 17
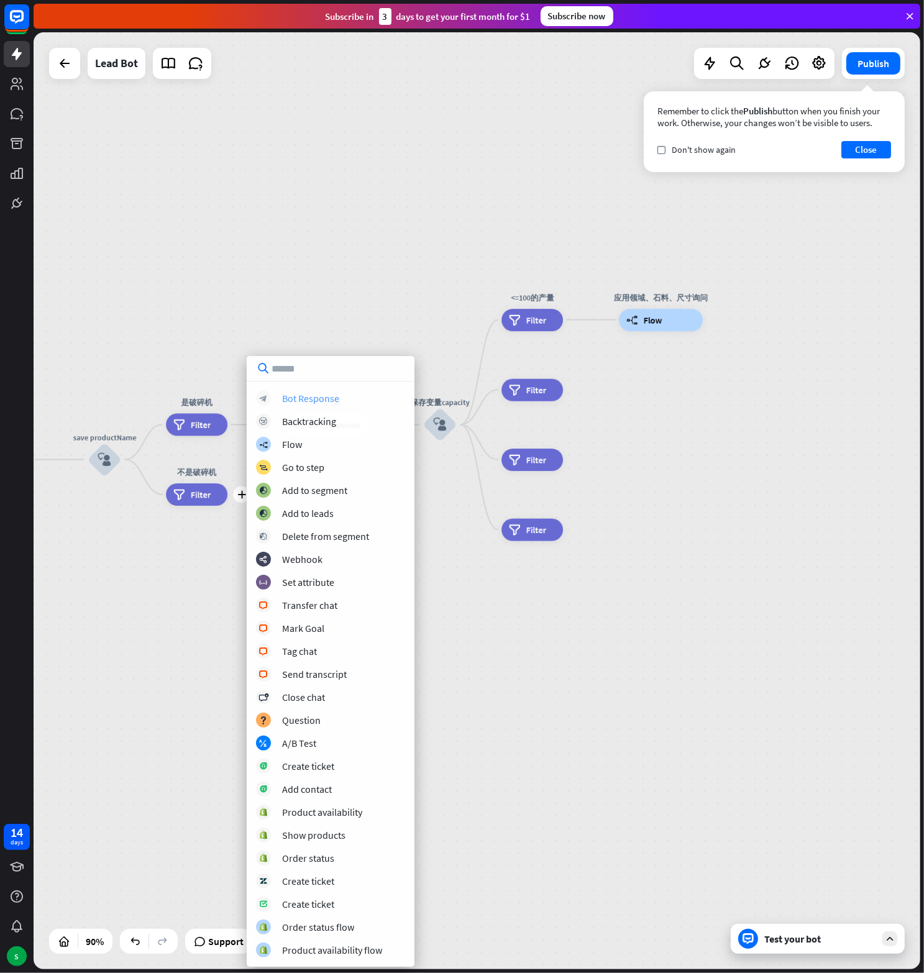
click at [311, 401] on div "Bot Response" at bounding box center [310, 398] width 57 height 12
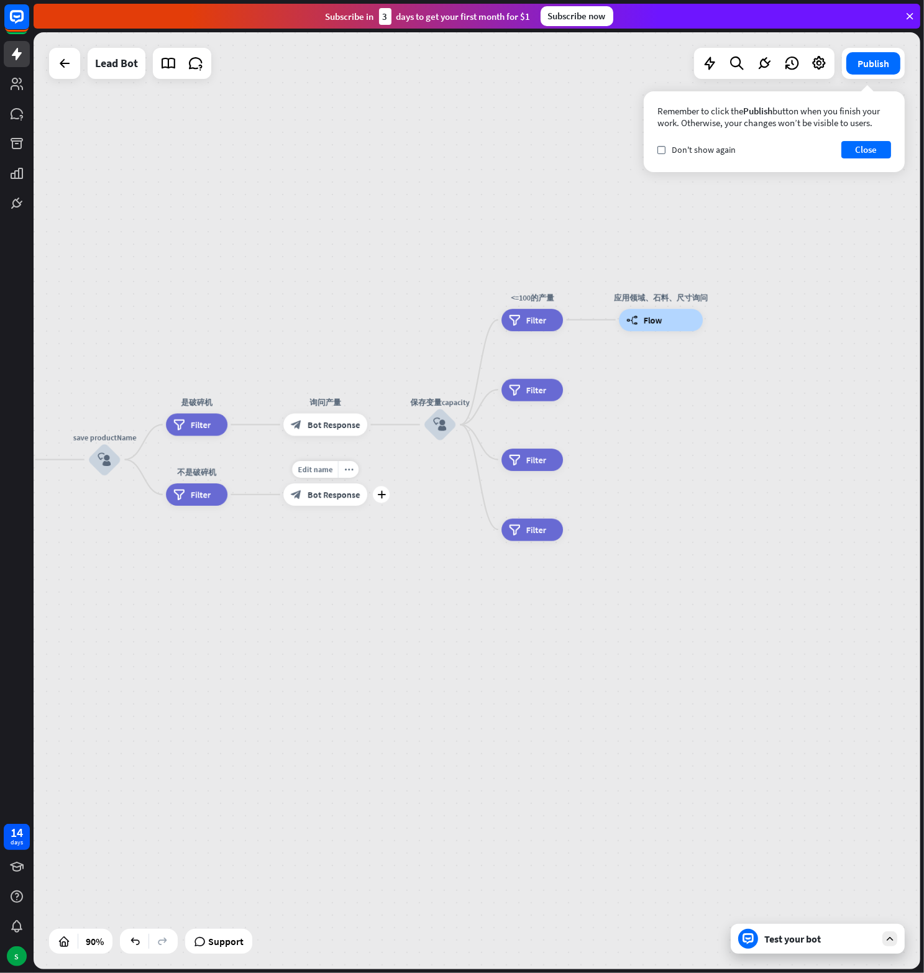
click at [313, 493] on span "Bot Response" at bounding box center [334, 494] width 53 height 11
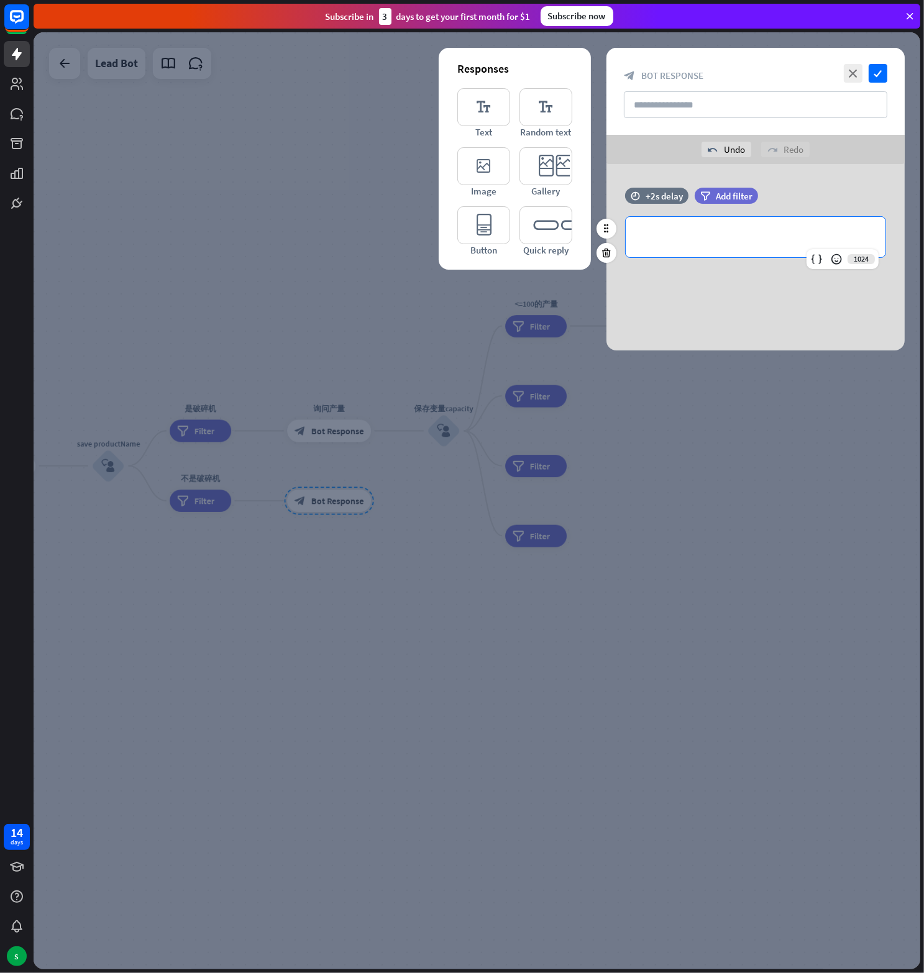
click at [678, 229] on p "**********" at bounding box center [755, 237] width 235 height 16
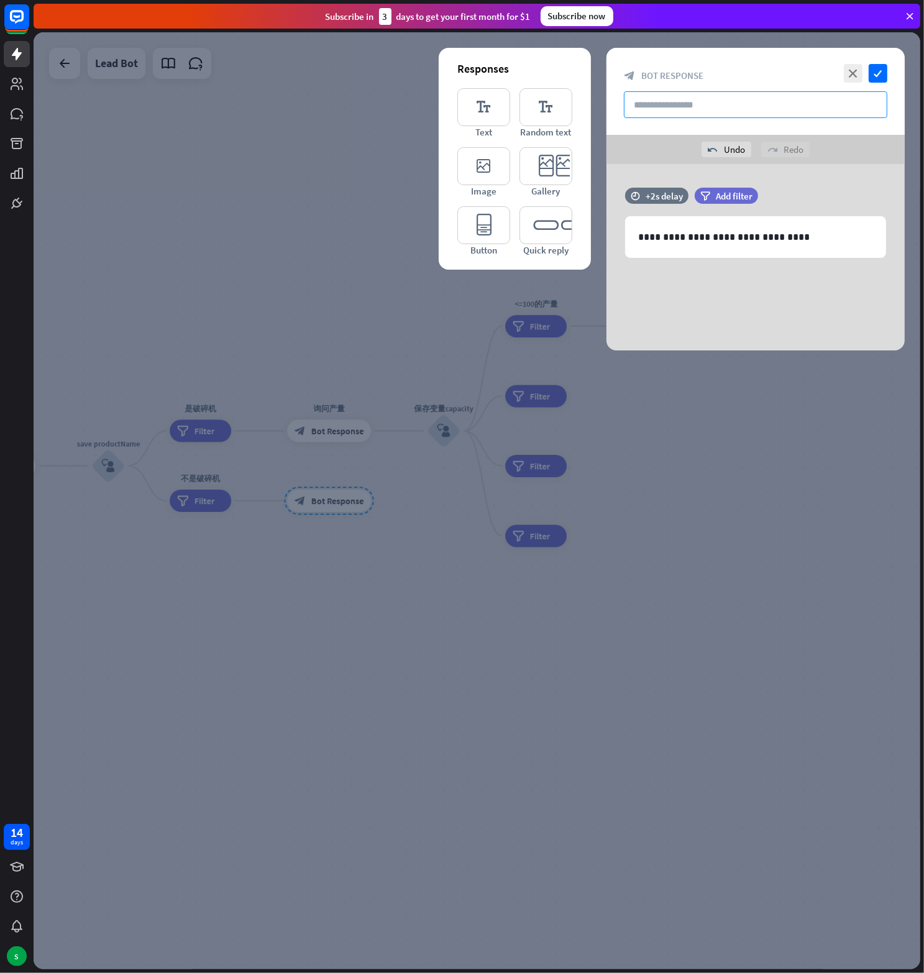
click at [664, 100] on input "text" at bounding box center [755, 104] width 263 height 27
paste input "**********"
type input "**********"
click at [722, 239] on p "**********" at bounding box center [755, 237] width 235 height 16
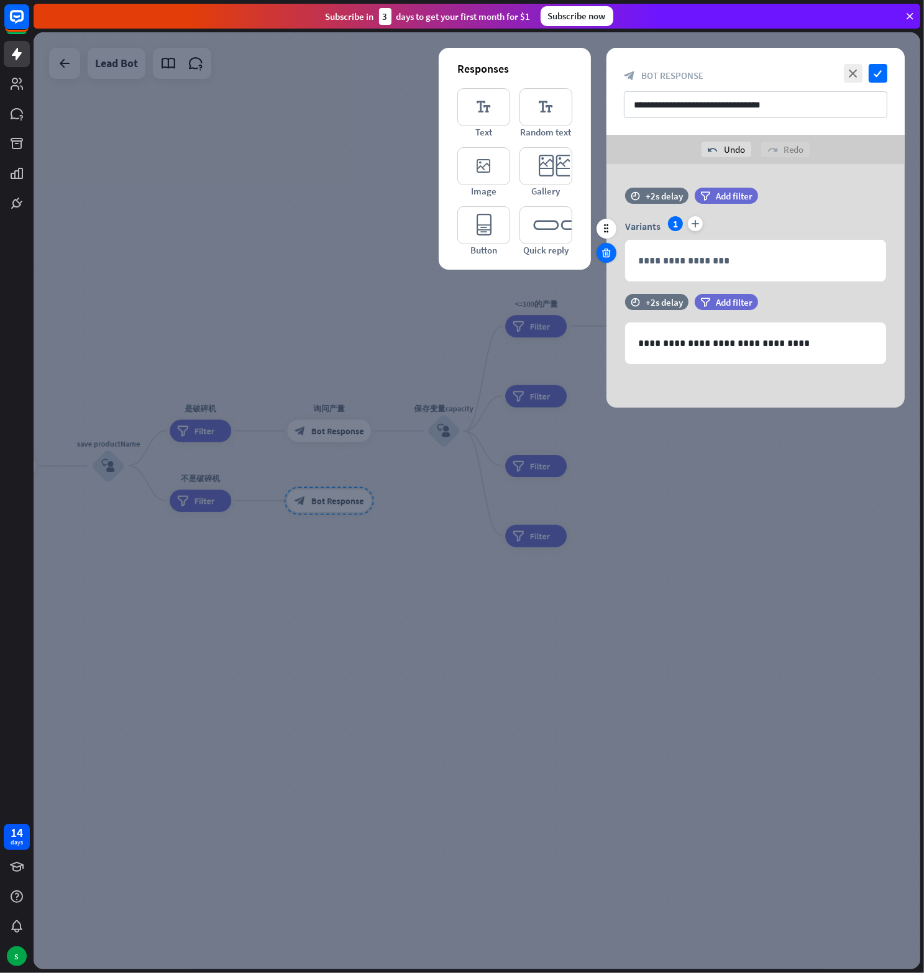
click at [609, 250] on icon at bounding box center [607, 252] width 12 height 11
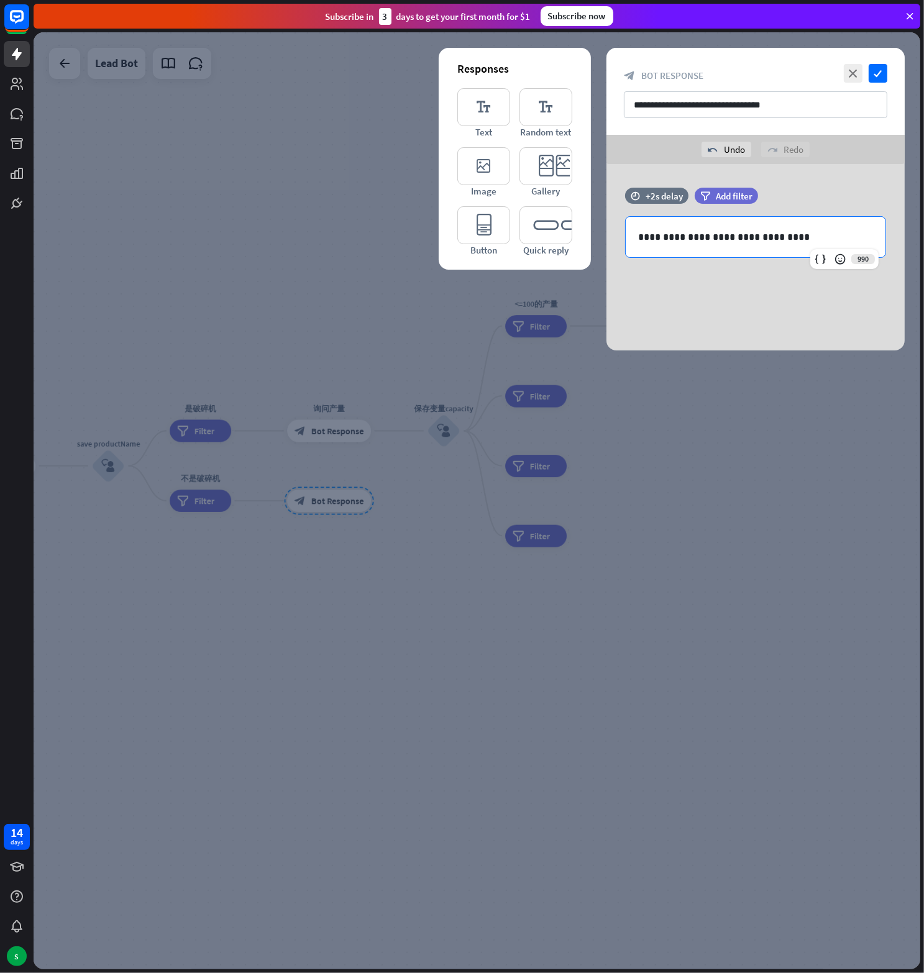
click at [706, 237] on p "**********" at bounding box center [755, 237] width 235 height 16
click at [733, 194] on span "Add filter" at bounding box center [734, 196] width 37 height 12
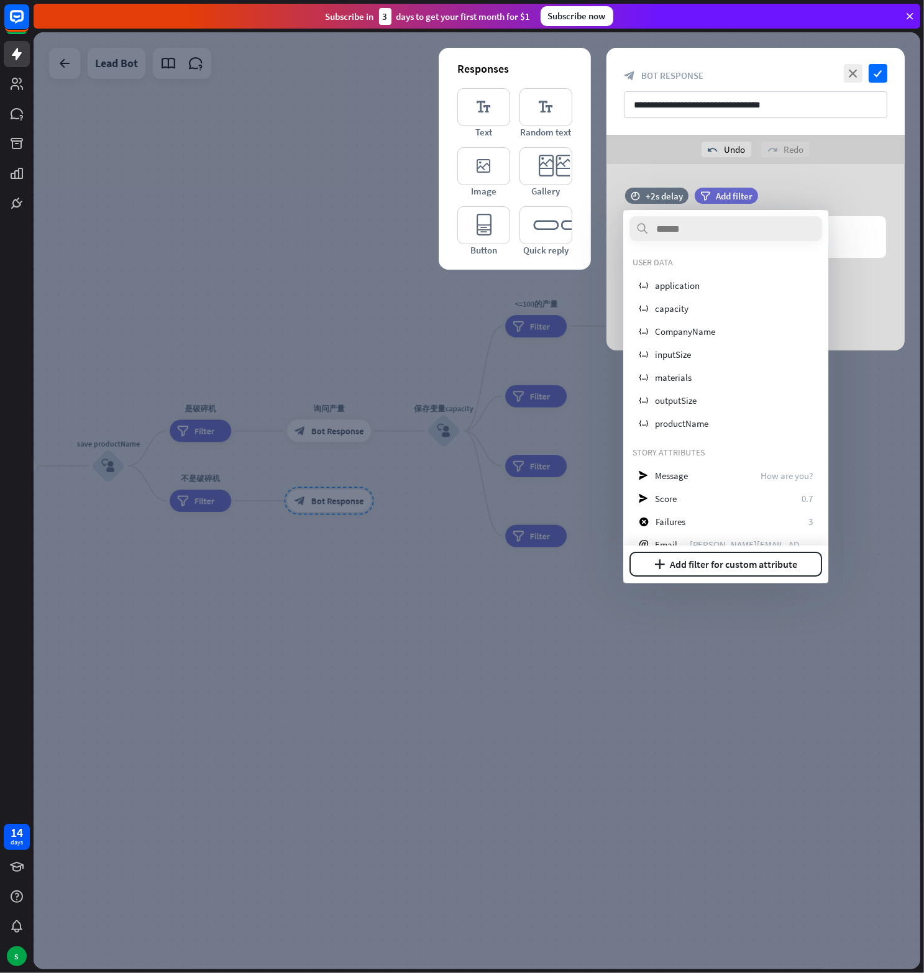
click at [833, 198] on div "time +2s delay filter Add filter" at bounding box center [755, 202] width 298 height 29
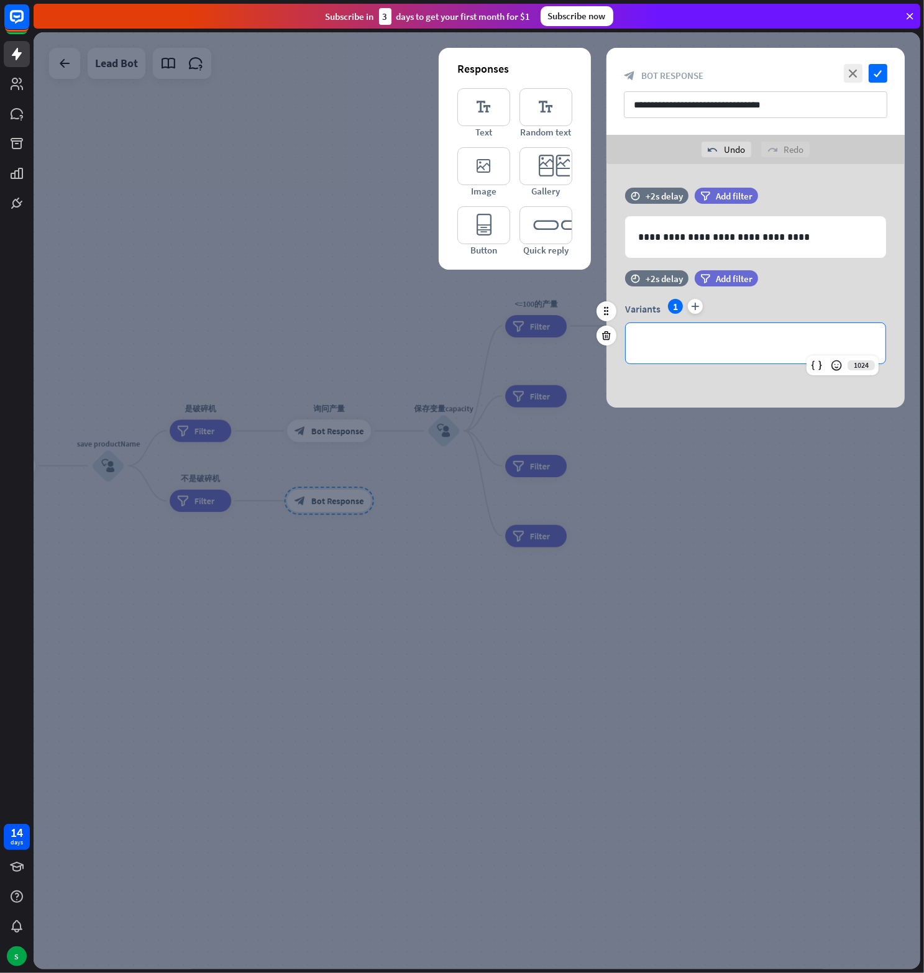
click at [703, 342] on p "**********" at bounding box center [755, 343] width 235 height 16
click at [714, 374] on div "**********" at bounding box center [755, 323] width 298 height 106
click at [604, 247] on icon at bounding box center [607, 252] width 12 height 11
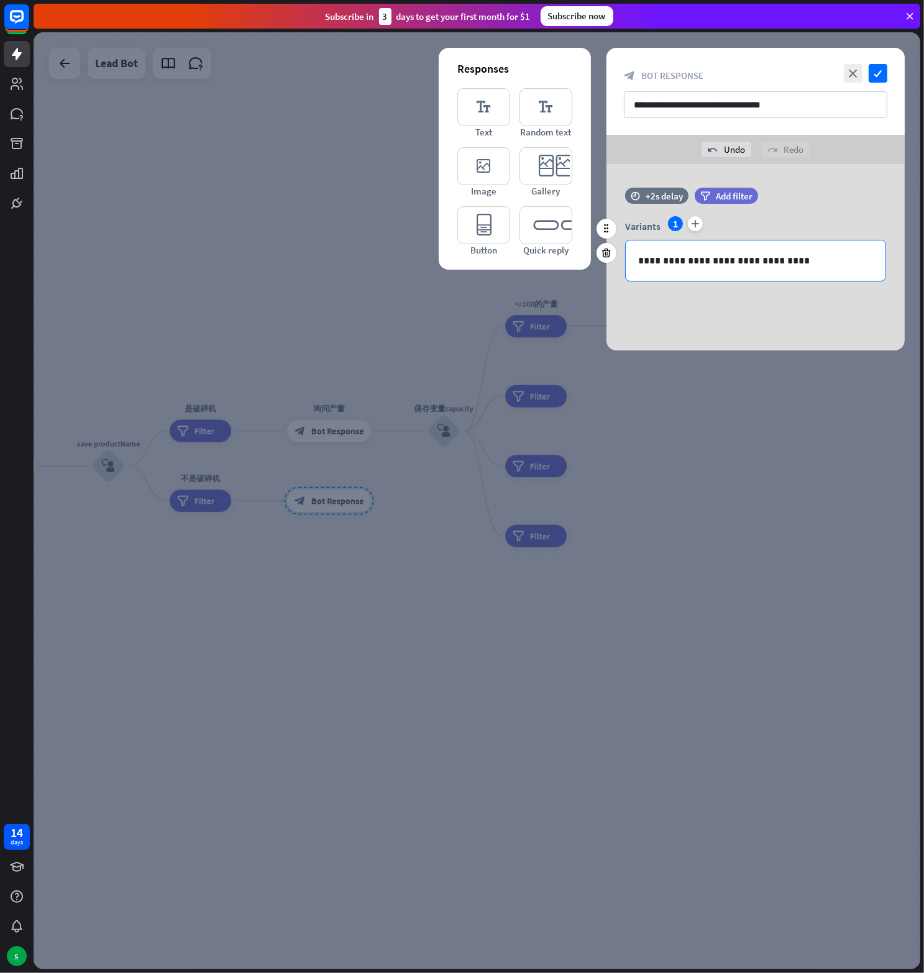
click at [692, 270] on div "**********" at bounding box center [756, 260] width 260 height 40
click at [874, 70] on icon "check" at bounding box center [878, 73] width 19 height 19
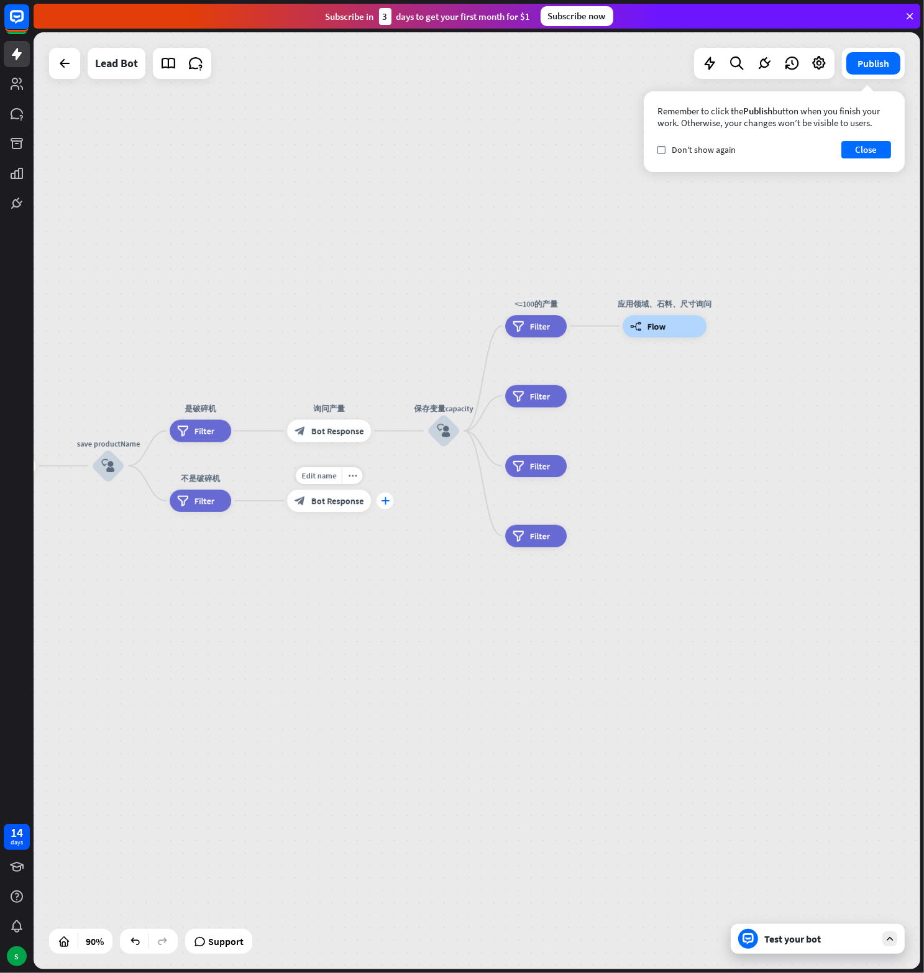
click at [383, 501] on icon "plus" at bounding box center [385, 501] width 9 height 8
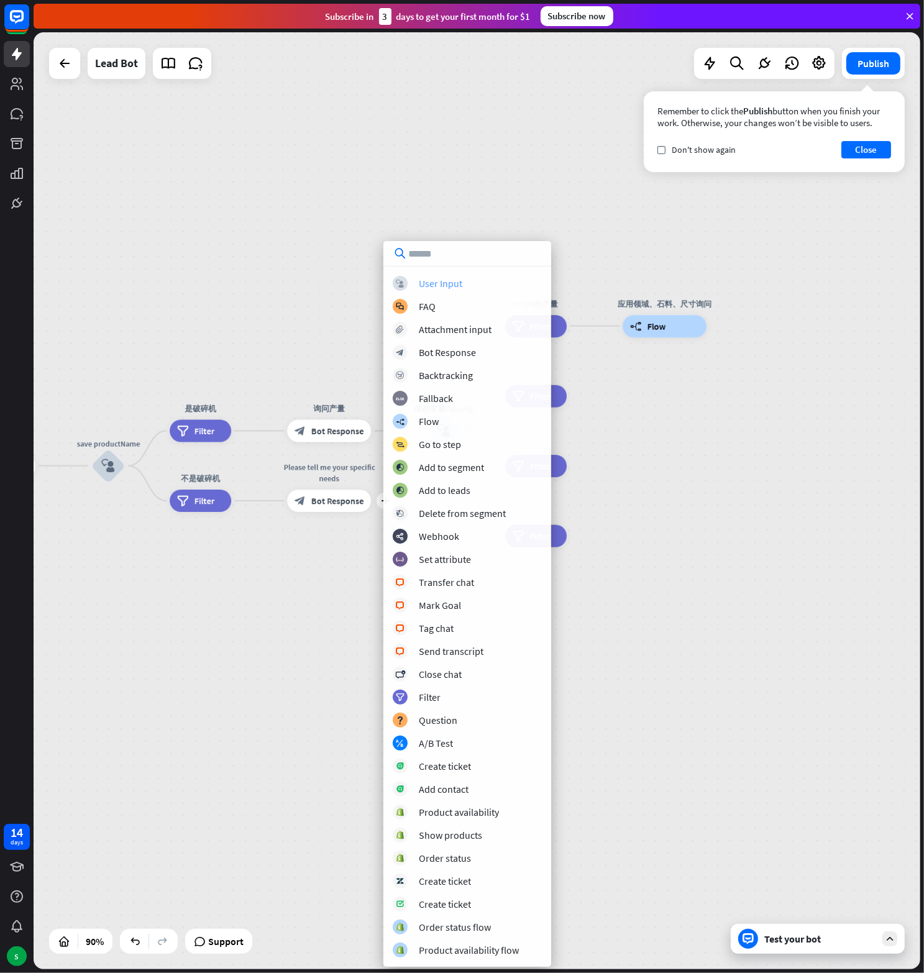
click at [444, 277] on div "User Input" at bounding box center [440, 283] width 43 height 12
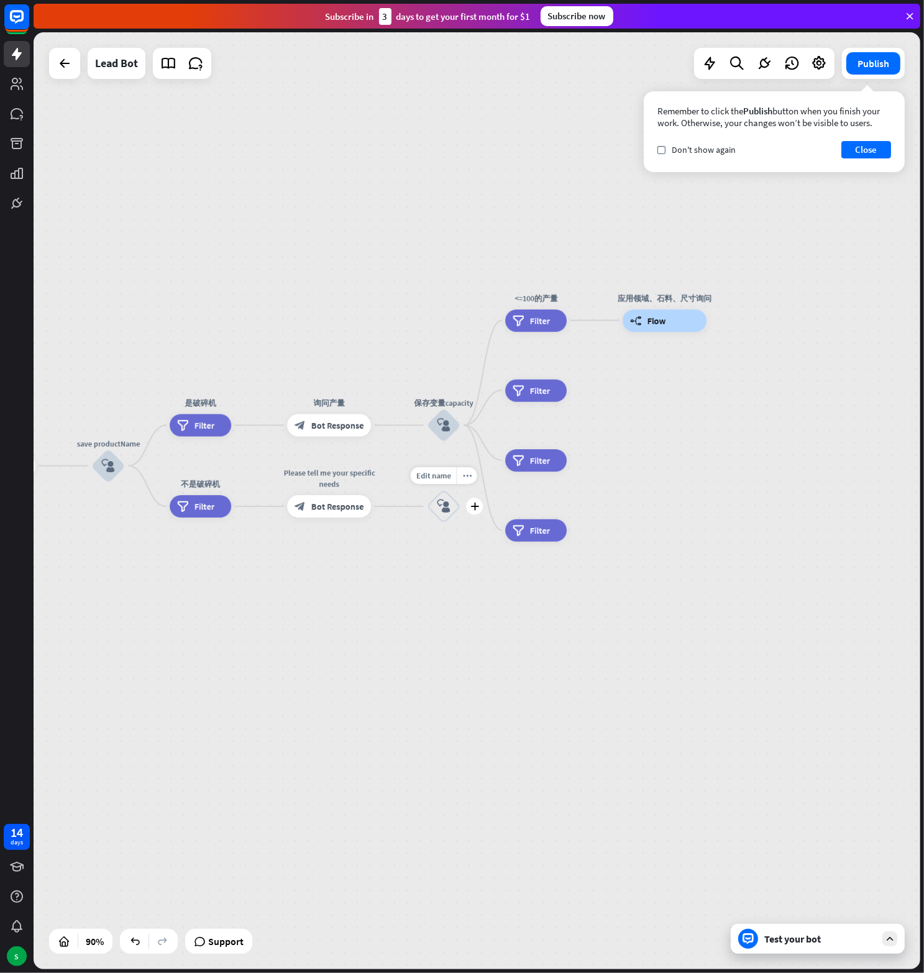
click at [436, 493] on div "block_user_input" at bounding box center [444, 507] width 34 height 34
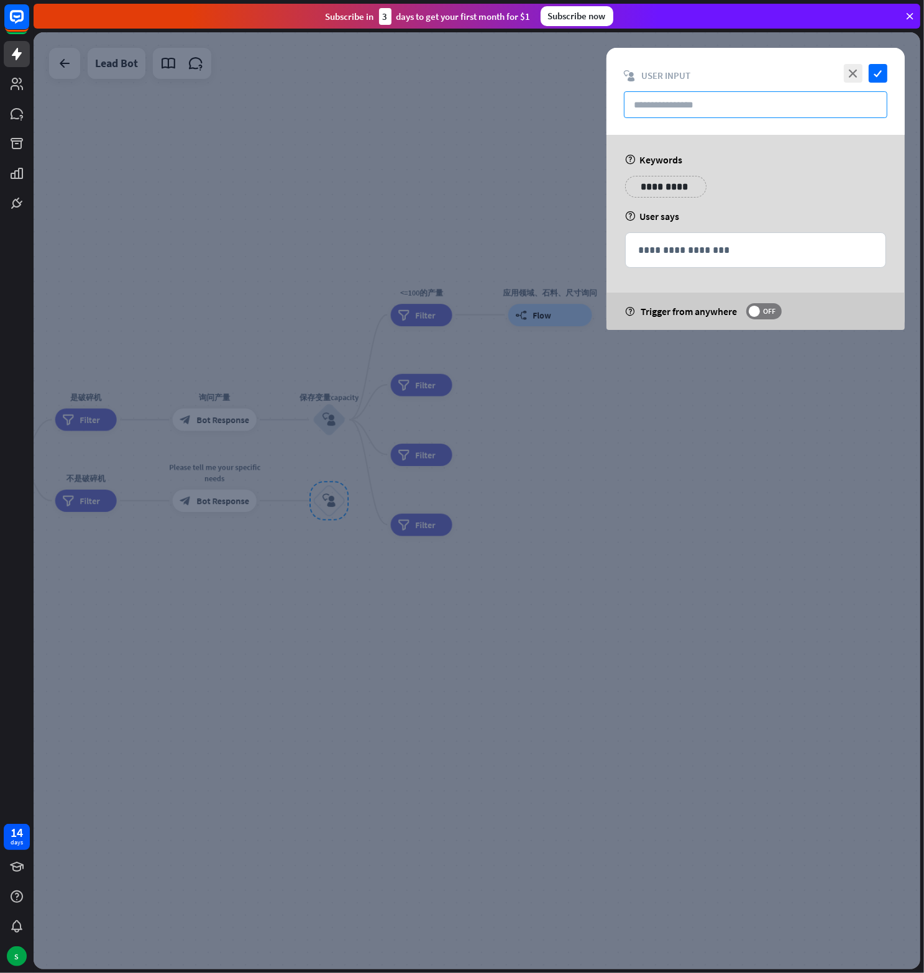
click at [673, 107] on input "text" at bounding box center [755, 104] width 263 height 27
paste input "******"
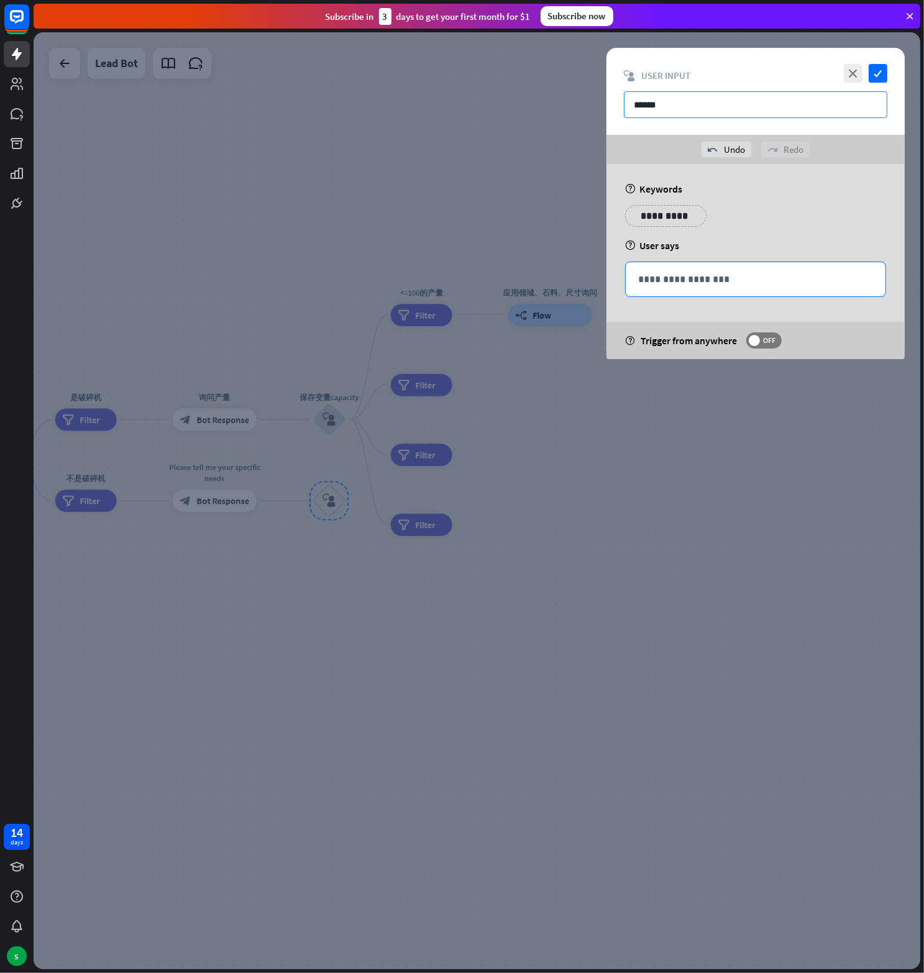
type input "******"
click at [750, 280] on p "**********" at bounding box center [755, 280] width 235 height 16
click at [826, 301] on div at bounding box center [819, 298] width 17 height 17
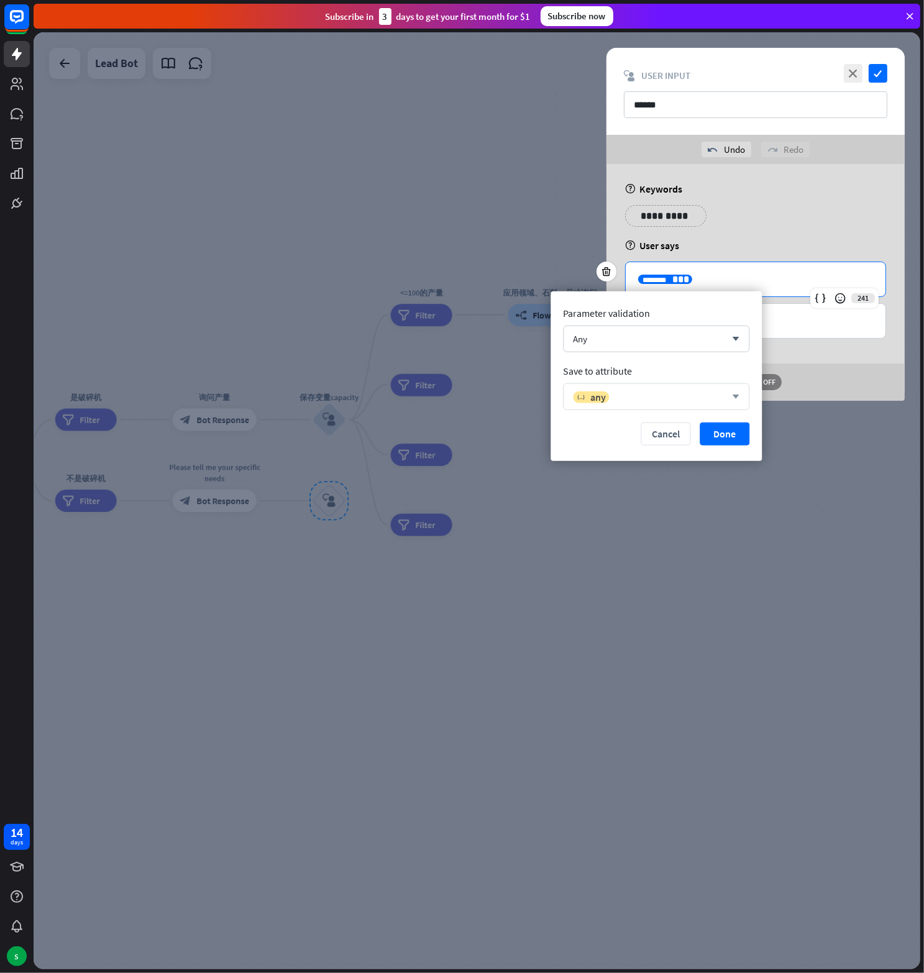
click at [726, 392] on div "variable any arrow_down" at bounding box center [656, 396] width 186 height 27
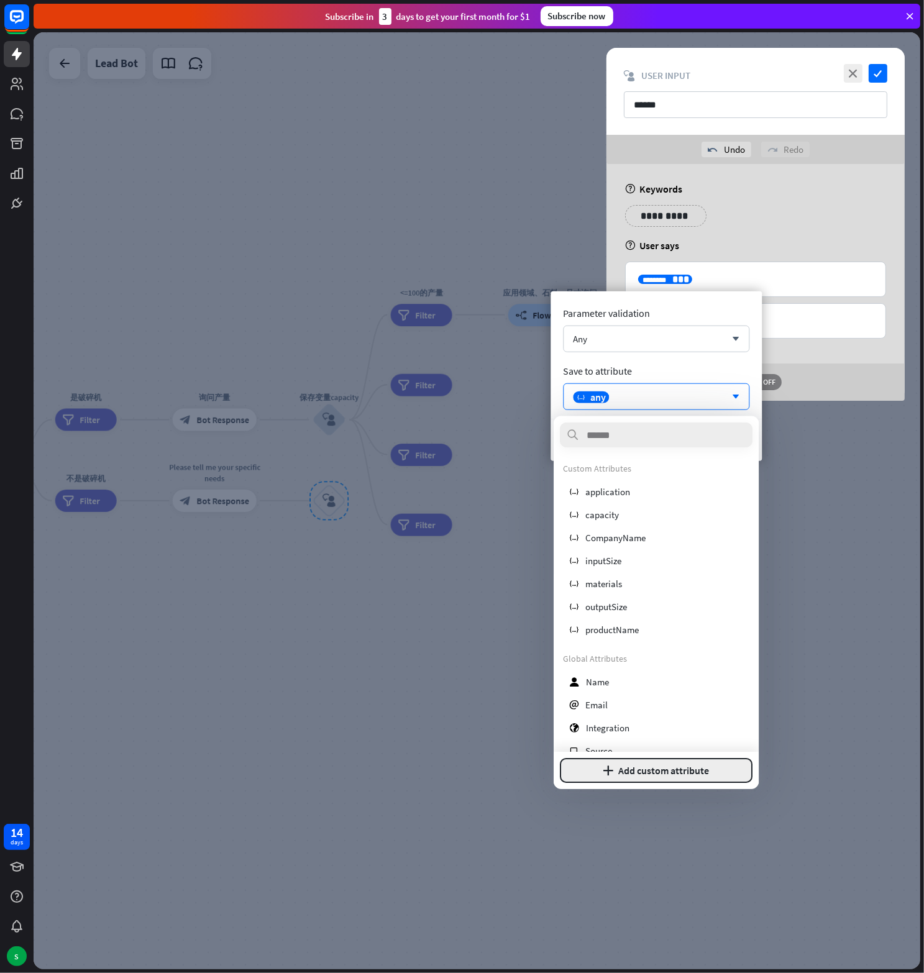
click at [642, 768] on button "plus Add custom attribute" at bounding box center [656, 770] width 193 height 25
drag, startPoint x: 641, startPoint y: 713, endPoint x: 554, endPoint y: 703, distance: 87.6
click at [554, 703] on div "**********" at bounding box center [656, 741] width 205 height 96
type input "**********"
click at [705, 767] on button "Add attribute" at bounding box center [700, 770] width 106 height 25
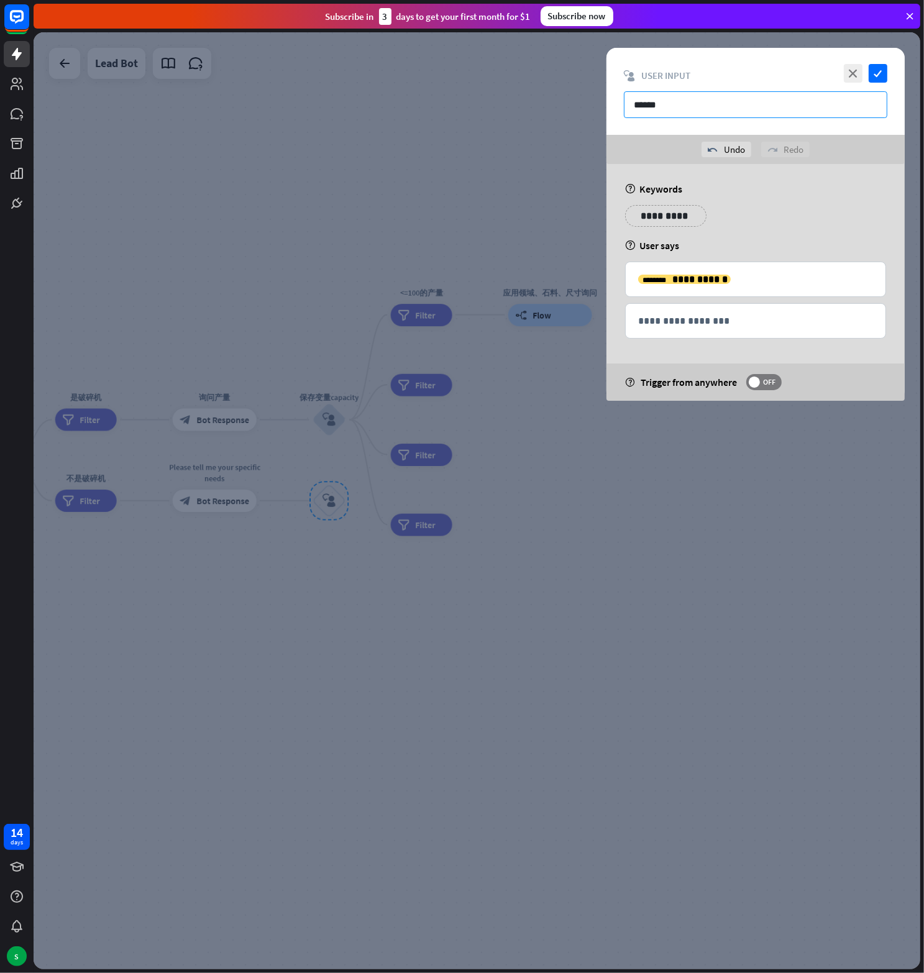
click at [694, 100] on input "******" at bounding box center [755, 104] width 263 height 27
paste input "**********"
type input "**********"
click at [875, 71] on icon "check" at bounding box center [878, 73] width 19 height 19
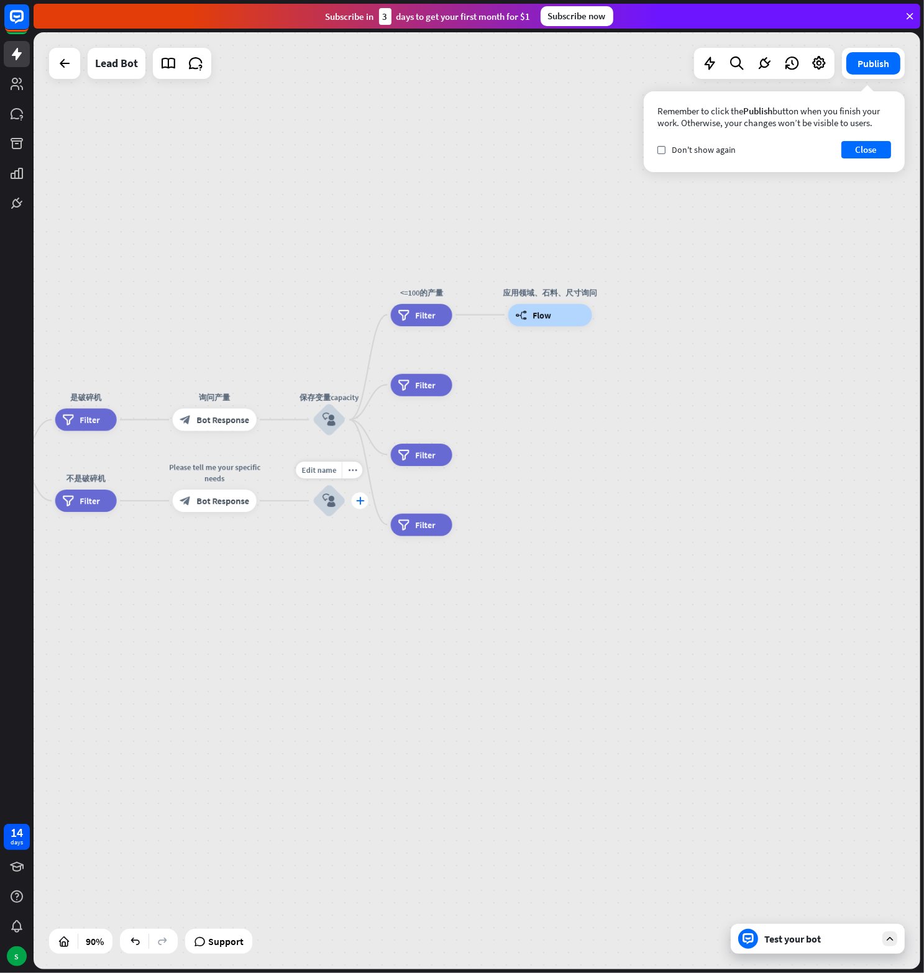
click at [360, 505] on div "plus" at bounding box center [360, 501] width 17 height 17
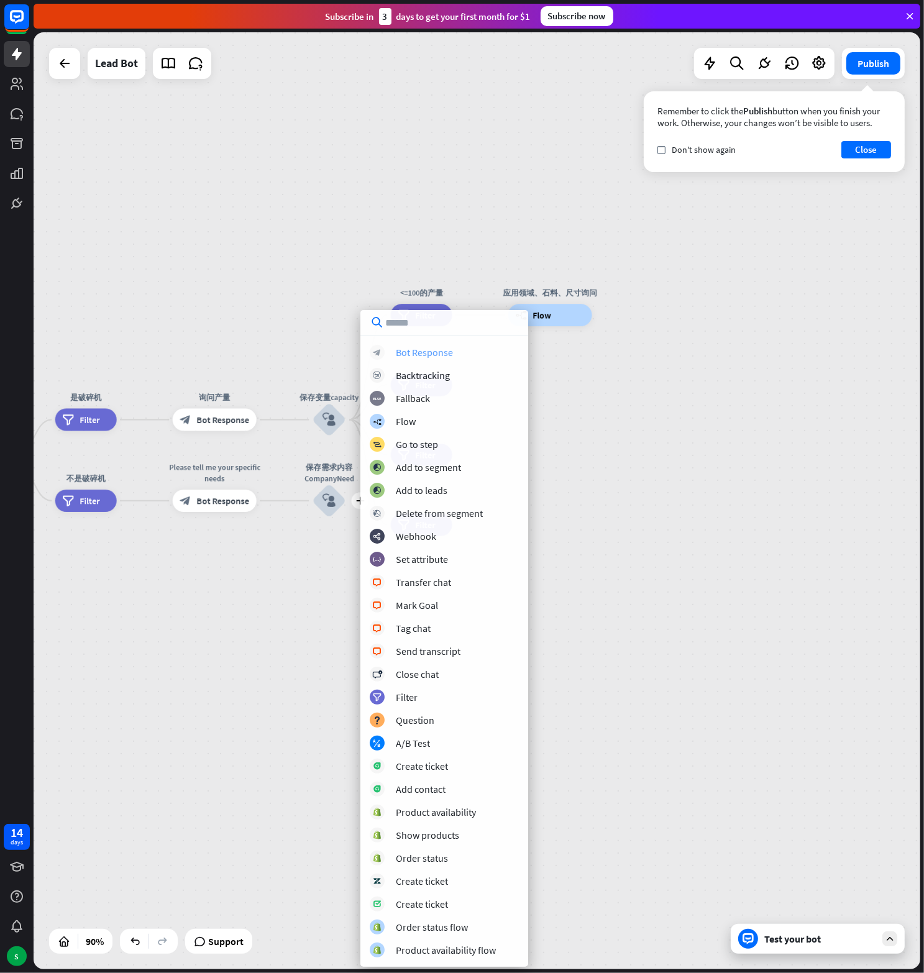
click at [429, 349] on div "Bot Response" at bounding box center [424, 352] width 57 height 12
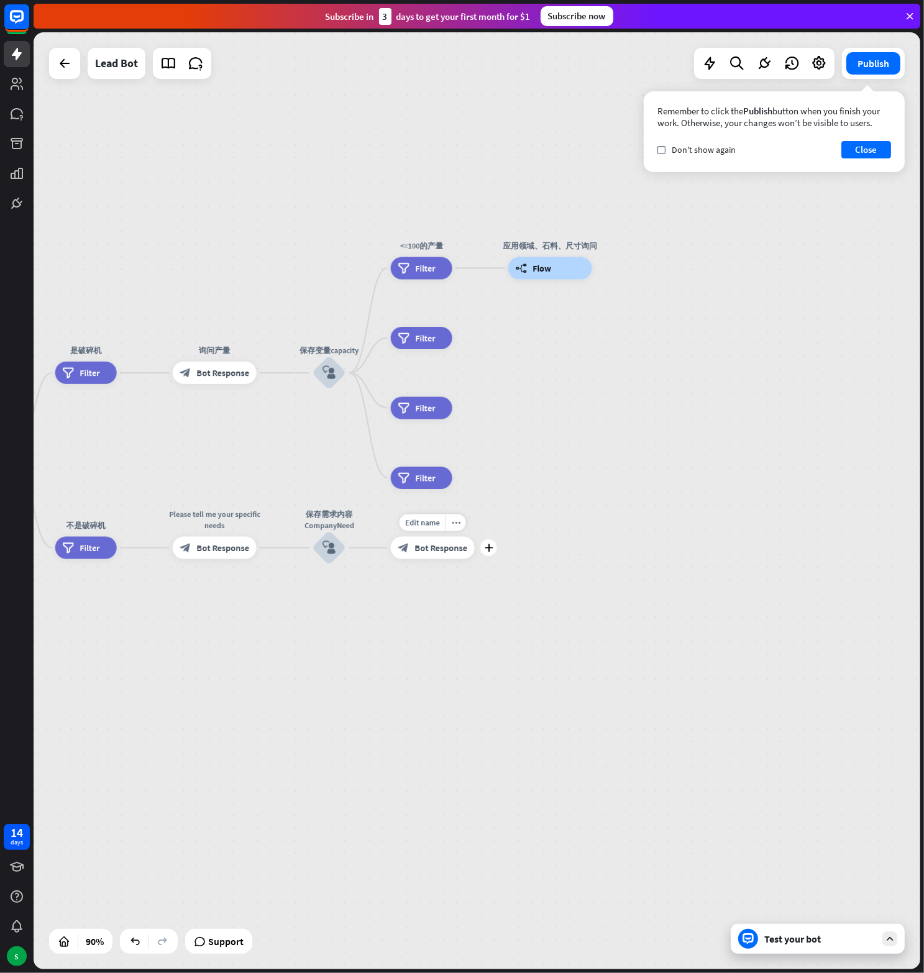
click at [432, 544] on span "Bot Response" at bounding box center [440, 547] width 53 height 11
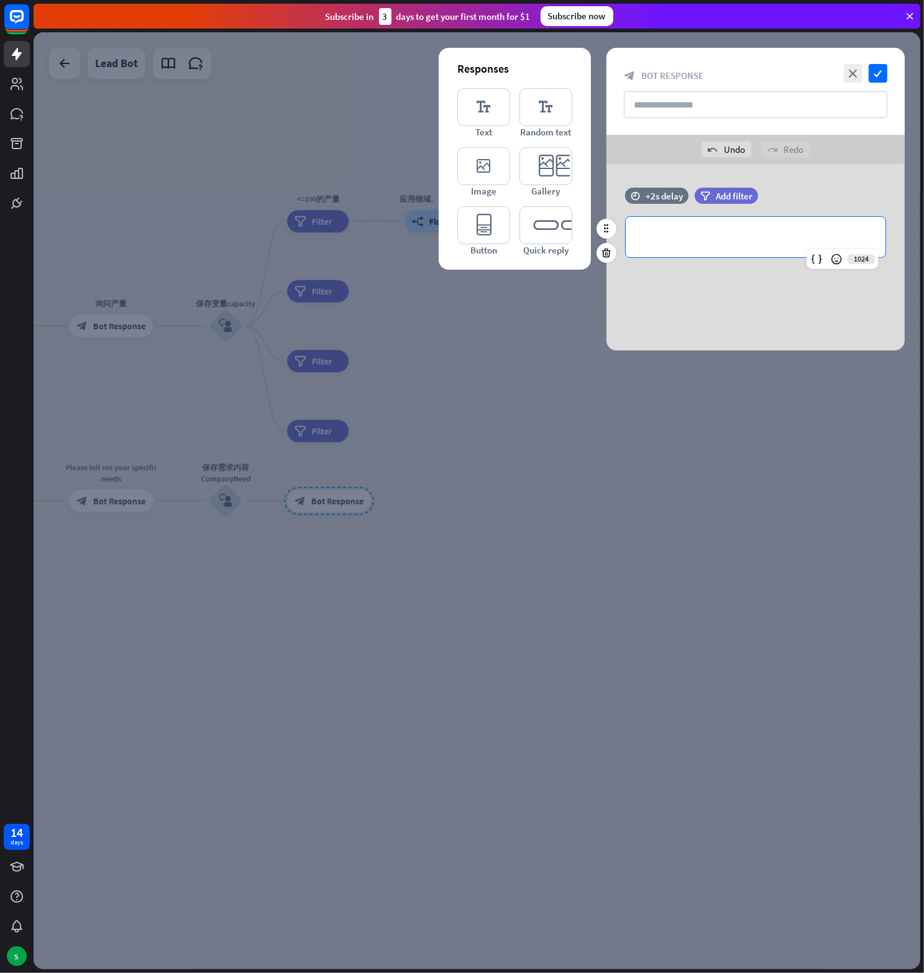
click at [702, 231] on p "**********" at bounding box center [755, 237] width 235 height 16
click at [700, 297] on div "**********" at bounding box center [755, 257] width 298 height 186
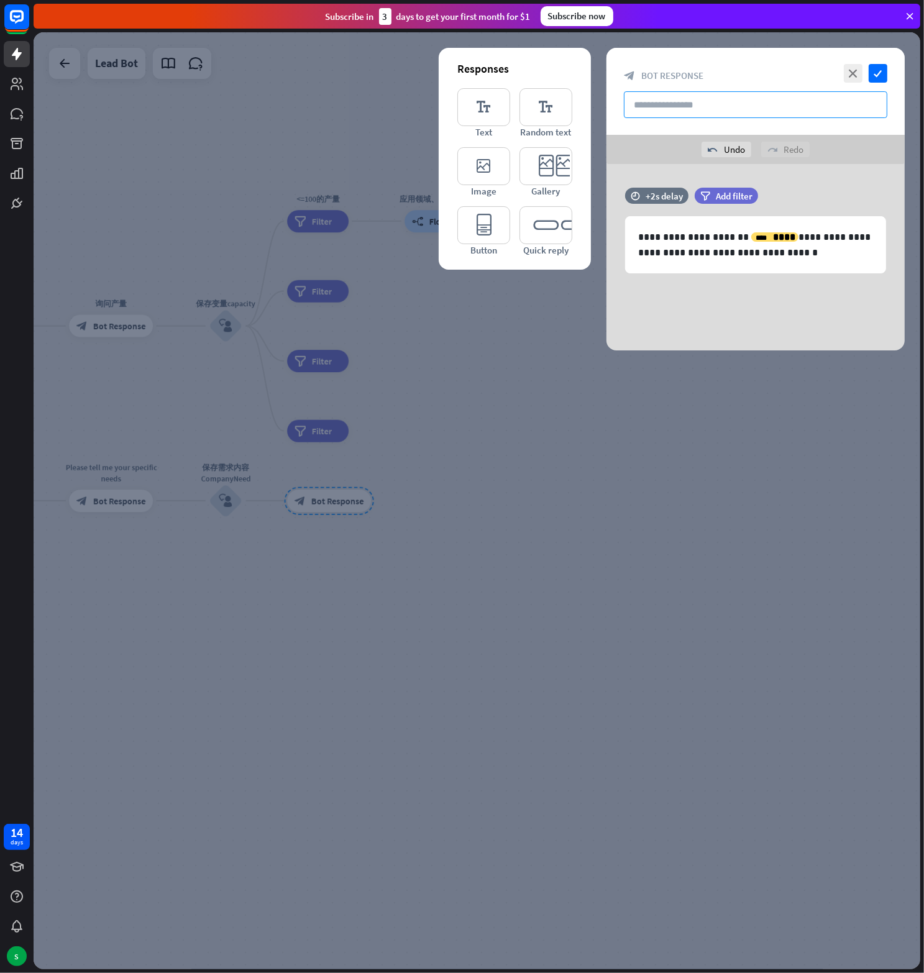
click at [701, 106] on input "text" at bounding box center [755, 104] width 263 height 27
paste input "*****"
drag, startPoint x: 725, startPoint y: 253, endPoint x: 734, endPoint y: 252, distance: 8.8
click at [734, 252] on p "**********" at bounding box center [755, 244] width 235 height 31
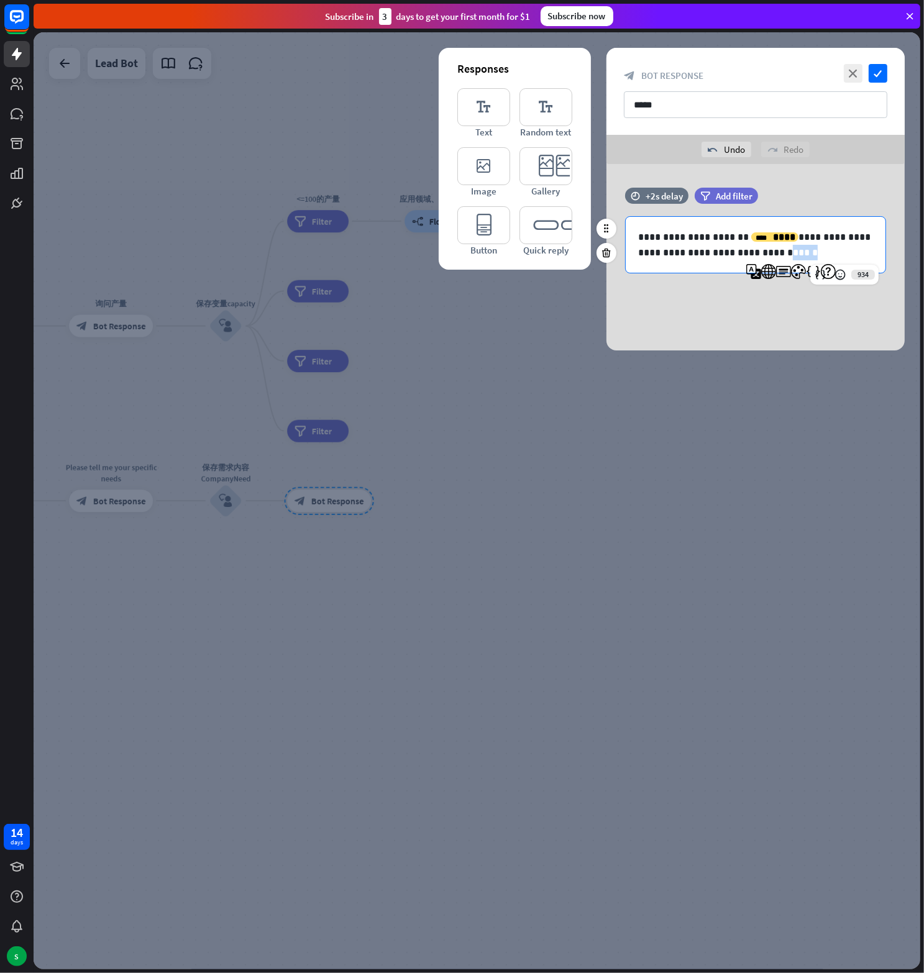
copy p "*****"
click at [632, 107] on input "*****" at bounding box center [755, 104] width 263 height 27
paste input "*****"
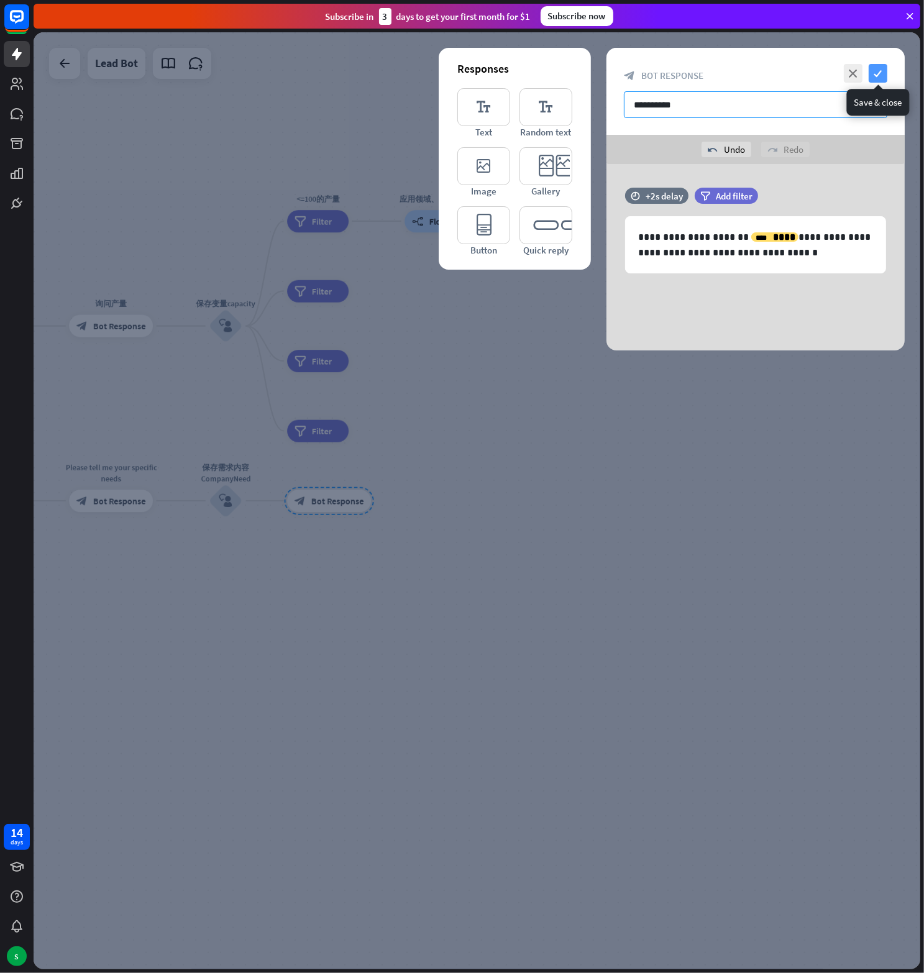
type input "**********"
click at [878, 70] on icon "check" at bounding box center [878, 73] width 19 height 19
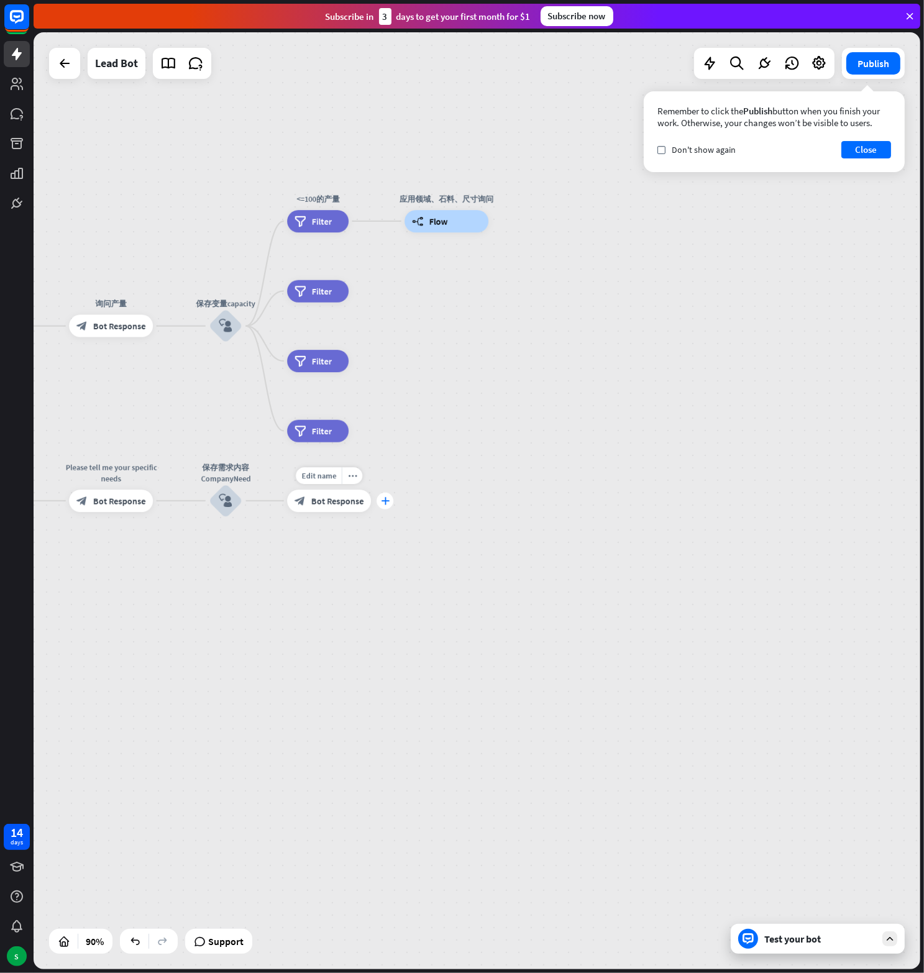
click at [385, 505] on div "plus" at bounding box center [385, 501] width 17 height 17
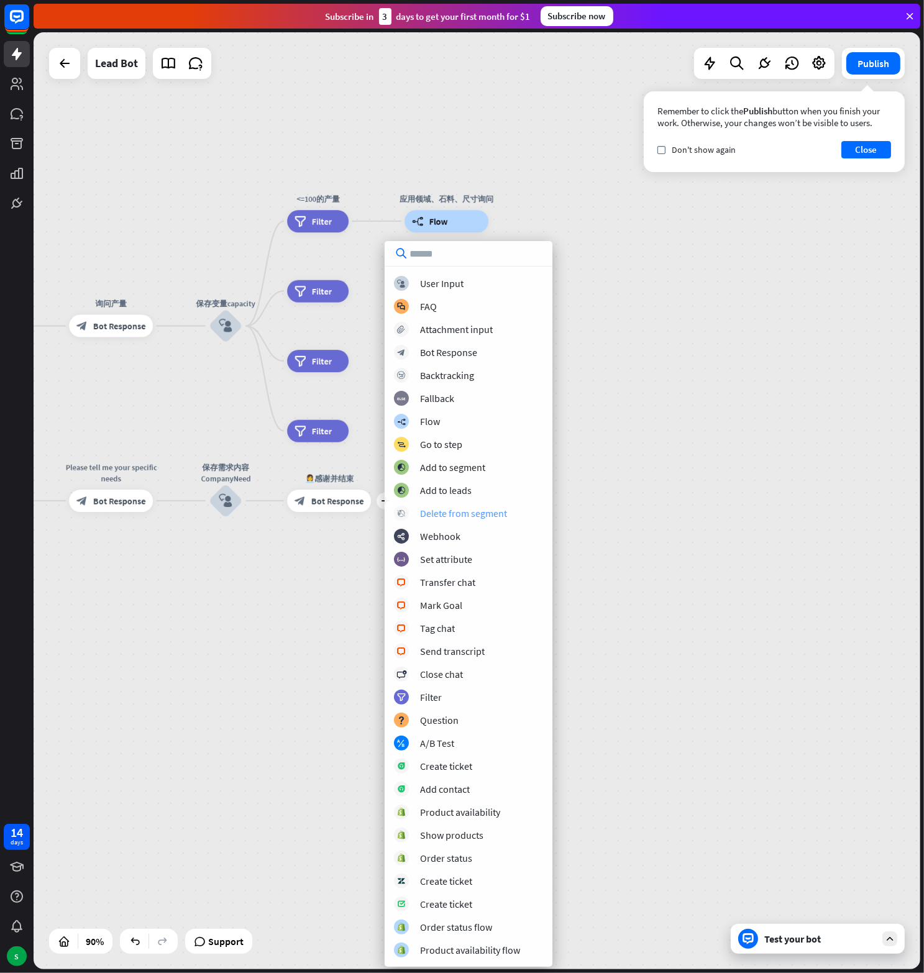
click at [468, 515] on div "Delete from segment" at bounding box center [463, 513] width 87 height 12
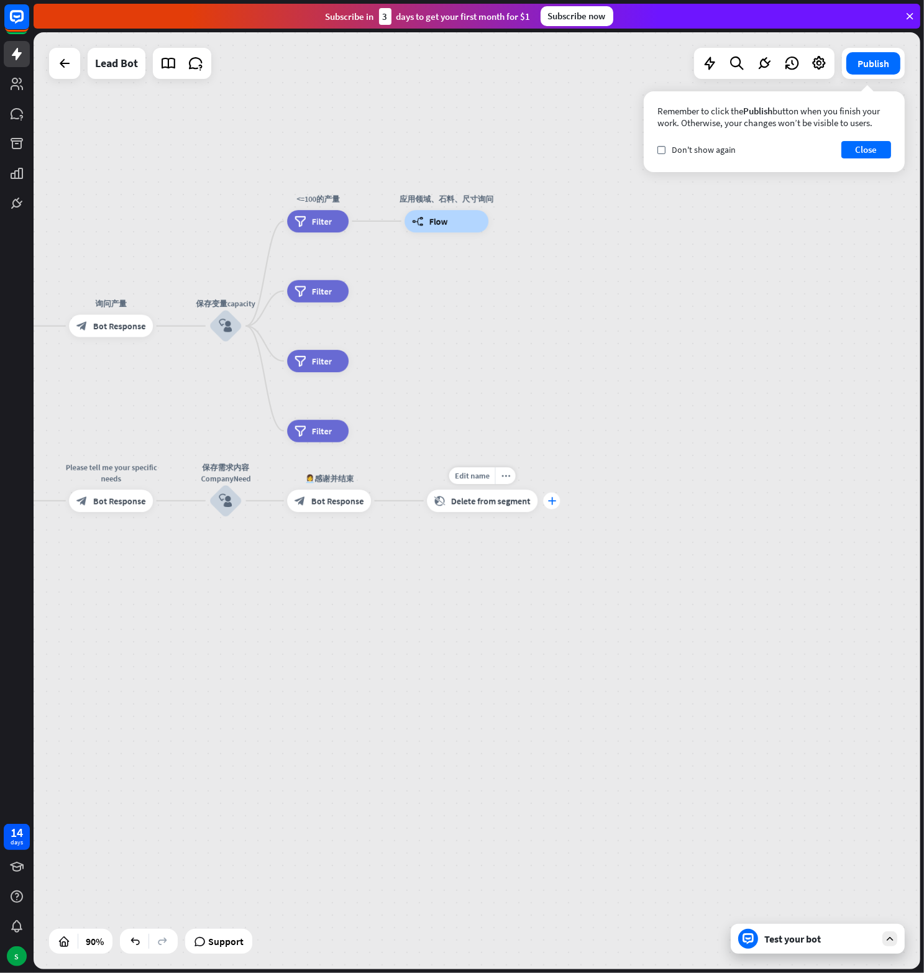
click at [549, 500] on icon "plus" at bounding box center [551, 501] width 9 height 8
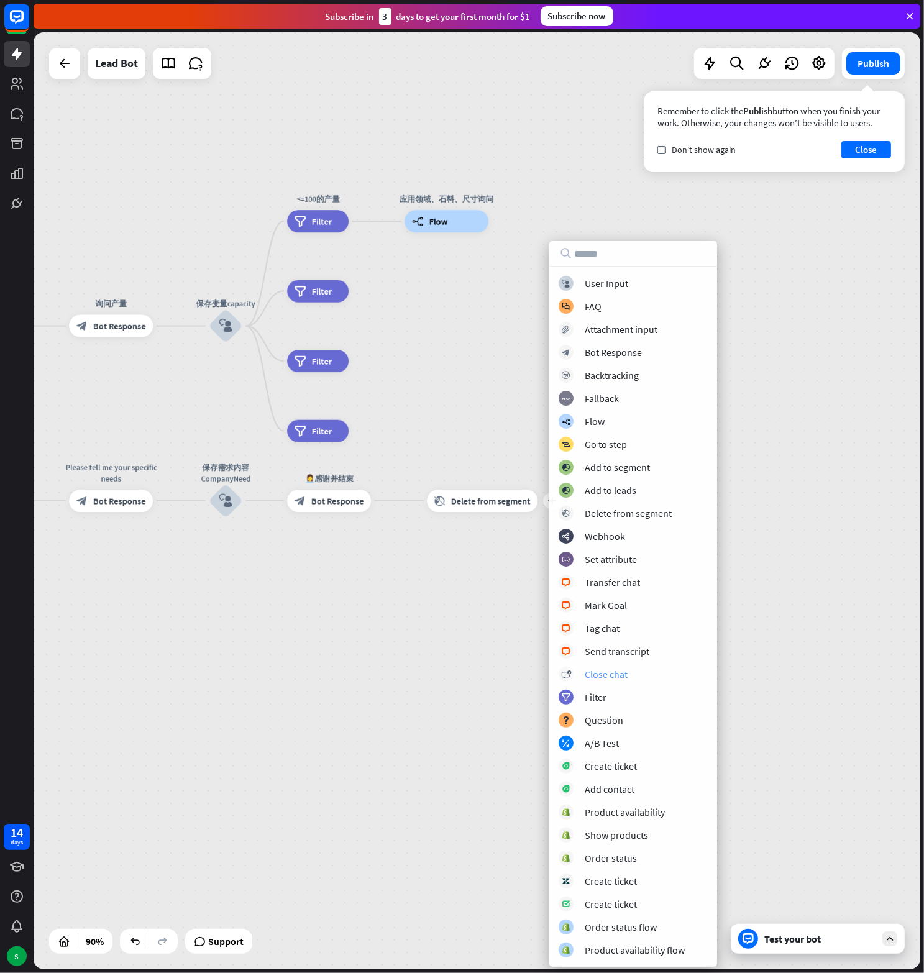
click at [609, 672] on div "Close chat" at bounding box center [606, 674] width 43 height 12
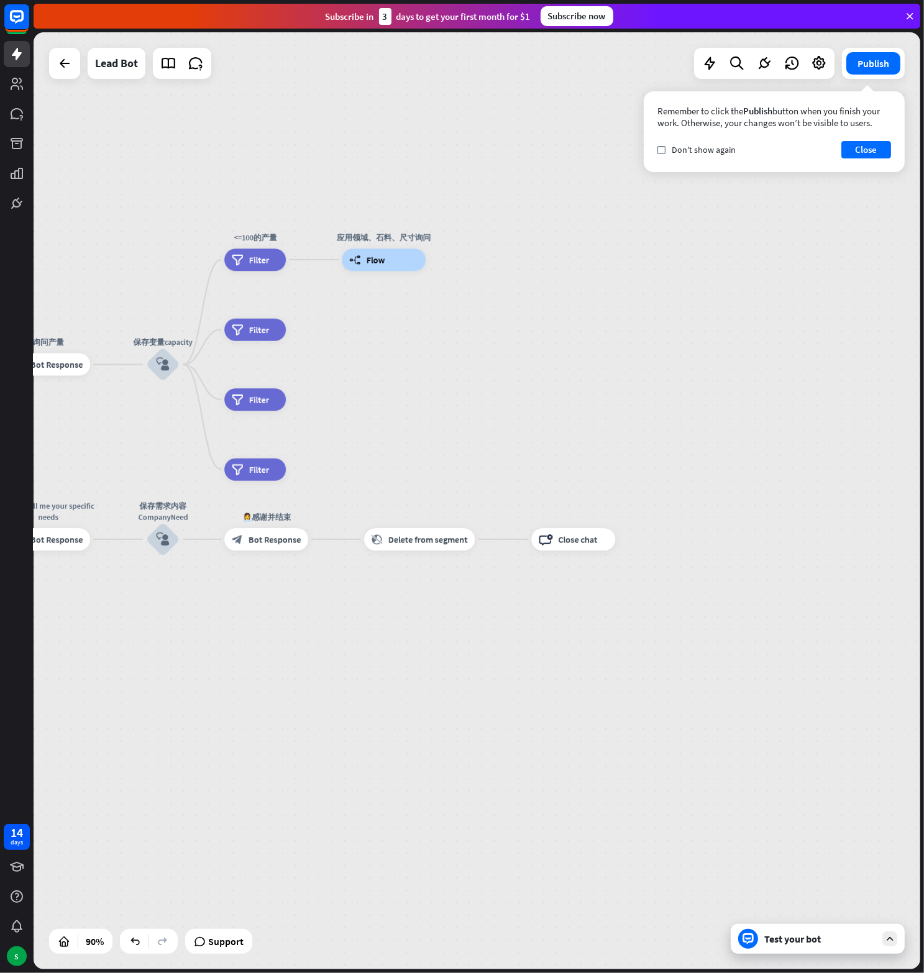
drag, startPoint x: 373, startPoint y: 575, endPoint x: 311, endPoint y: 613, distance: 73.1
click at [311, 613] on div "home_2 Start point Welcome message block_bot_response Bot Response block_user_i…" at bounding box center [477, 500] width 887 height 937
click at [390, 262] on div "builder_tree Flow" at bounding box center [384, 260] width 84 height 22
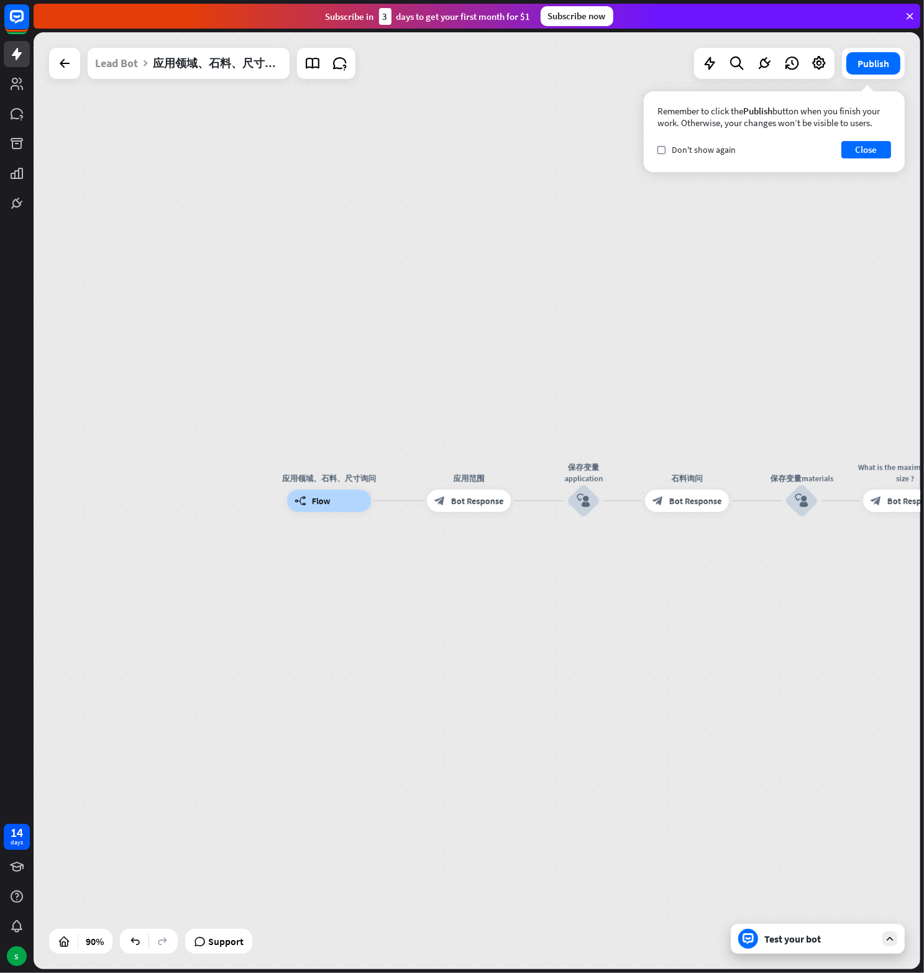
drag, startPoint x: 231, startPoint y: 270, endPoint x: 159, endPoint y: 267, distance: 71.5
click at [159, 267] on div "应用领域、石料、尺寸询问 builder_tree Flow 应用范围 block_bot_response Bot Response 保存变量applica…" at bounding box center [477, 500] width 887 height 937
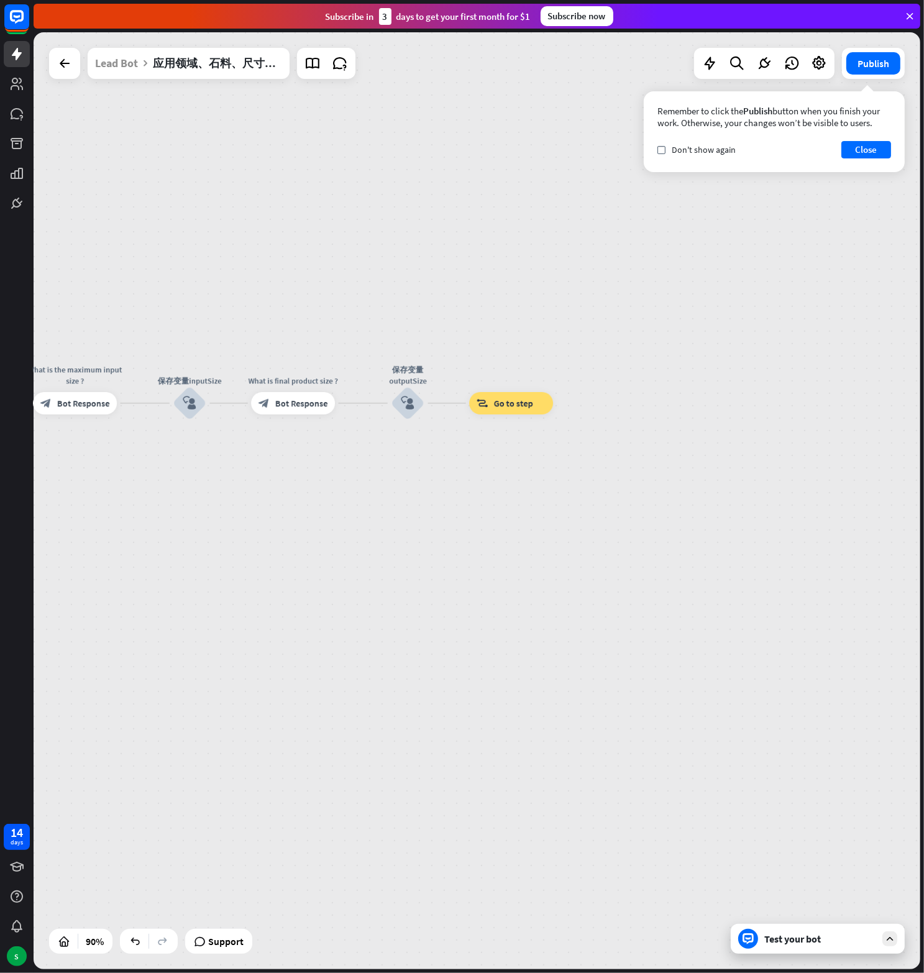
drag, startPoint x: 764, startPoint y: 338, endPoint x: 480, endPoint y: 317, distance: 285.3
click at [480, 317] on div "应用领域、石料、尺寸询问 builder_tree Flow 应用范围 block_bot_response Bot Response 保存变量applica…" at bounding box center [477, 500] width 887 height 937
click at [501, 396] on div "block_goto Go to step" at bounding box center [497, 403] width 84 height 22
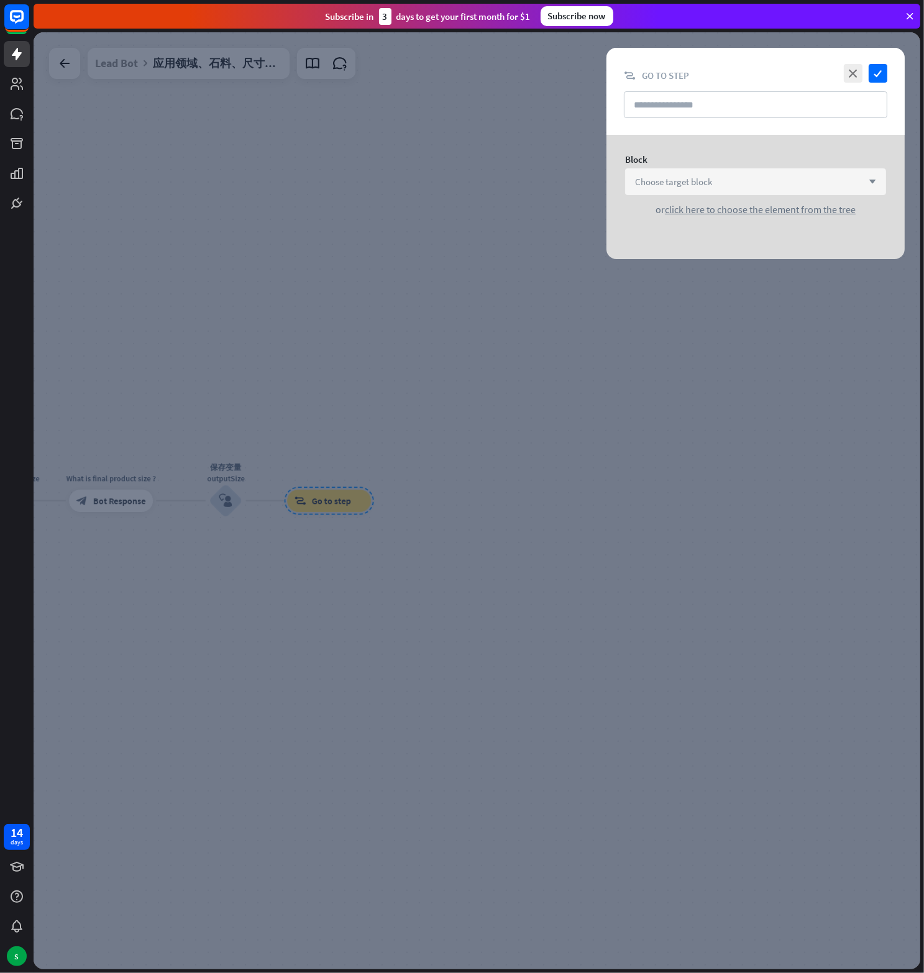
click at [673, 186] on span "Choose target block" at bounding box center [673, 182] width 77 height 12
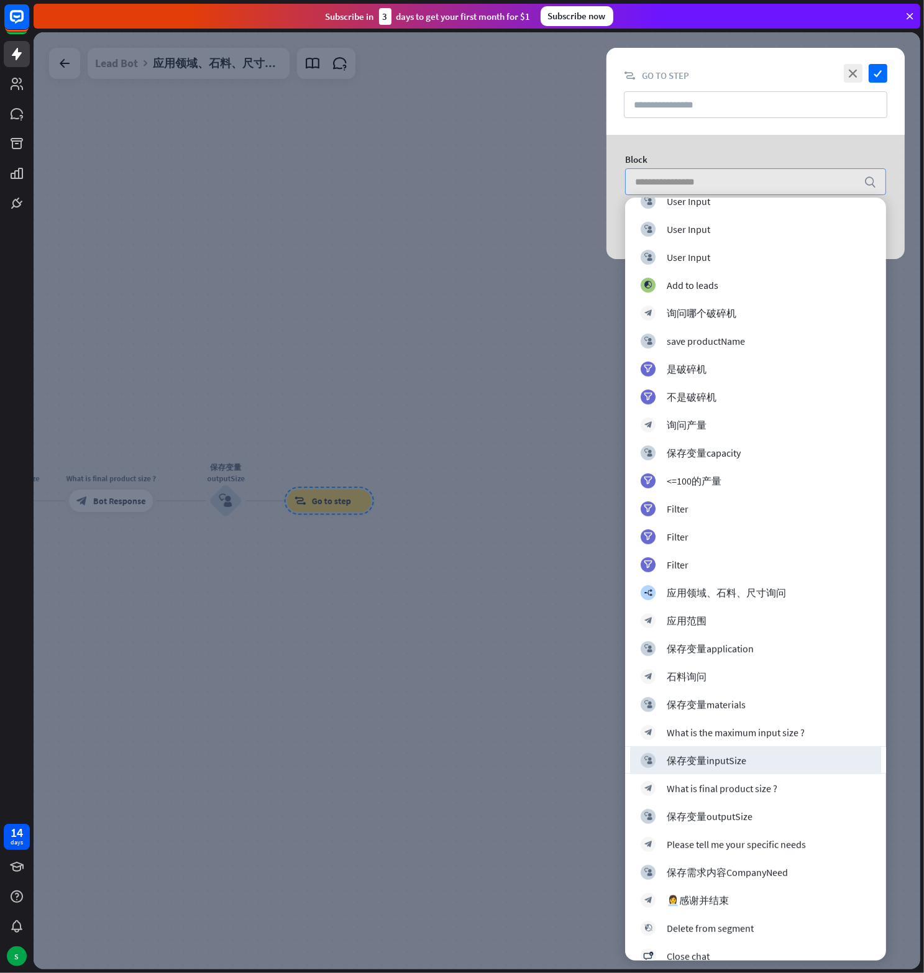
scroll to position [449, 0]
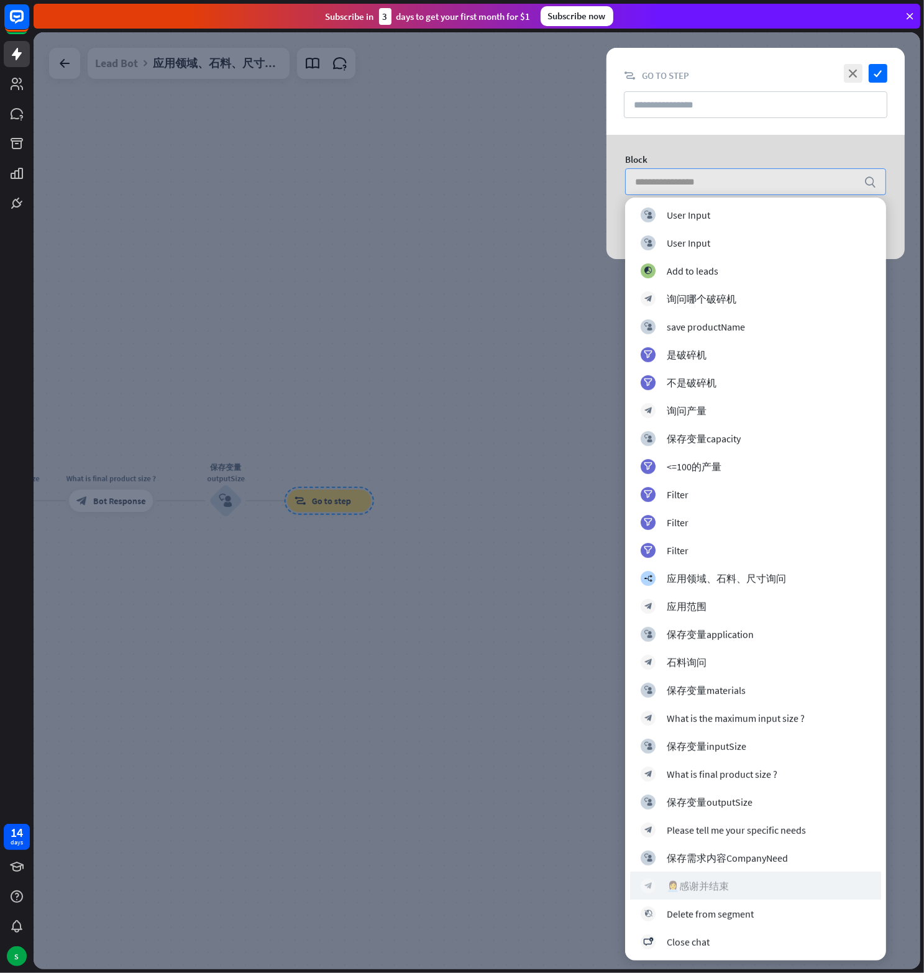
click at [723, 883] on div "👩‍💼感谢并结束" at bounding box center [698, 886] width 62 height 12
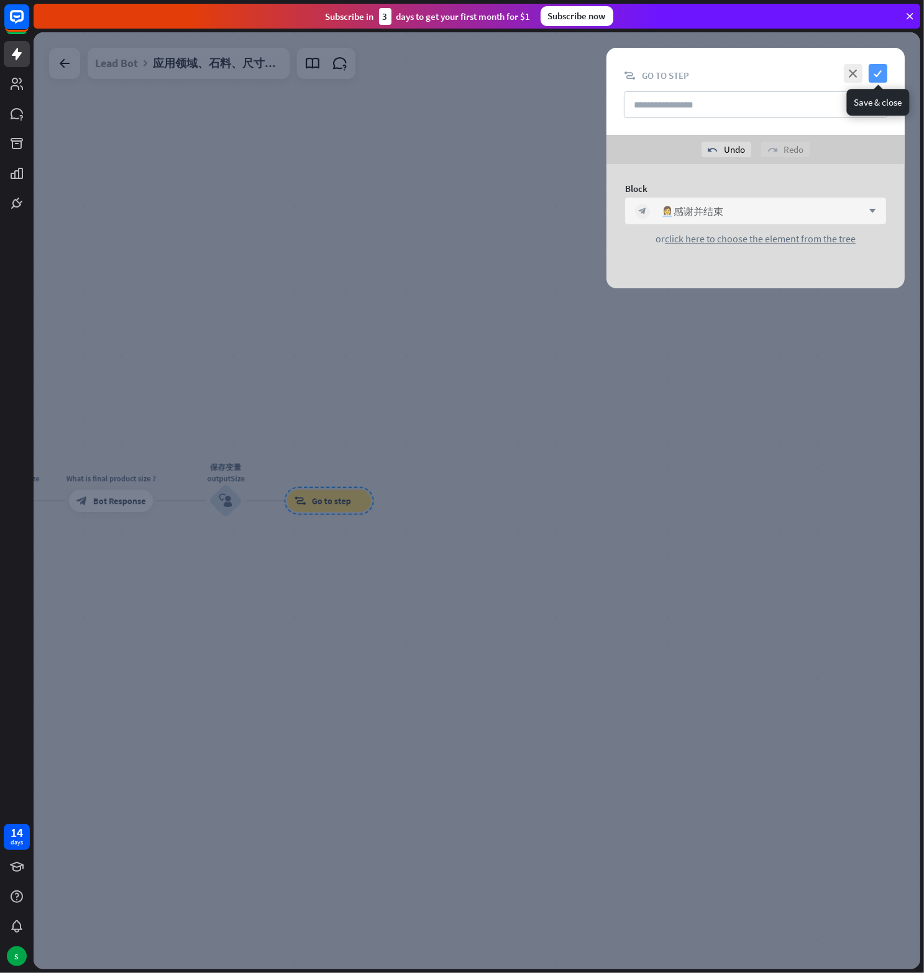
click at [881, 74] on icon "check" at bounding box center [878, 73] width 19 height 19
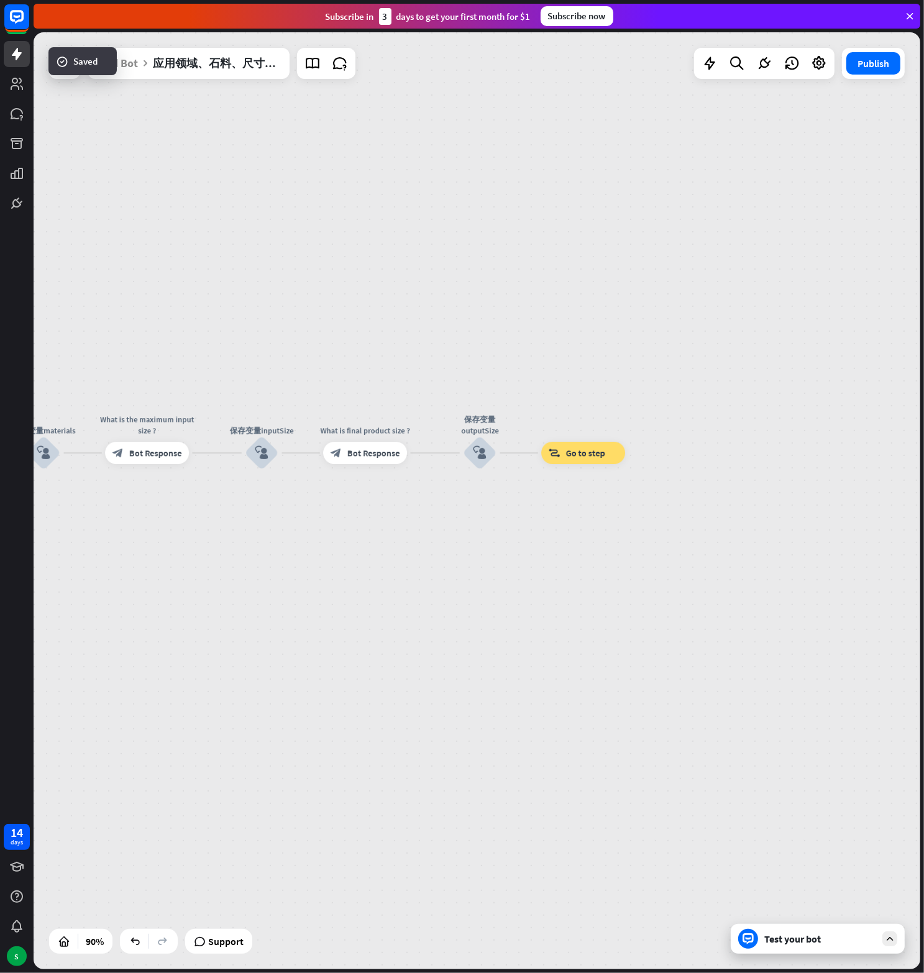
drag, startPoint x: 358, startPoint y: 373, endPoint x: 577, endPoint y: 322, distance: 223.8
click at [577, 322] on div "应用领域、石料、尺寸询问 builder_tree Flow 应用范围 block_bot_response Bot Response 保存变量applica…" at bounding box center [477, 500] width 887 height 937
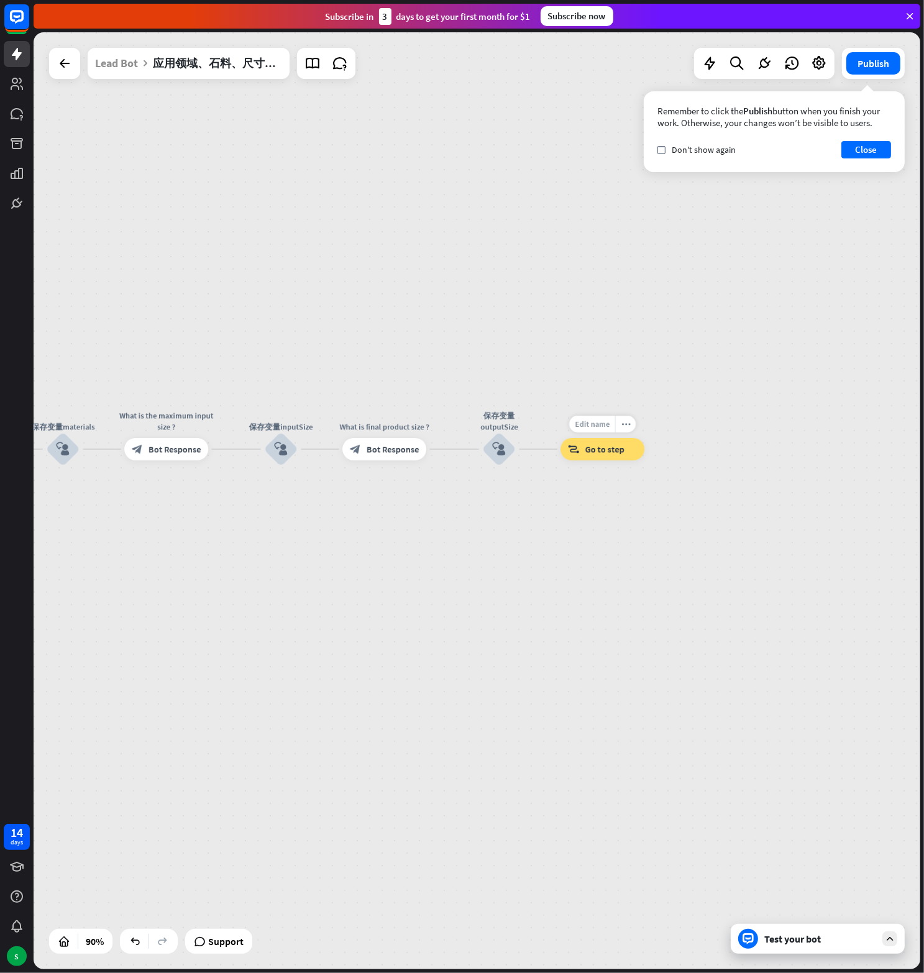
click at [597, 427] on span "Edit name" at bounding box center [592, 424] width 35 height 10
type input "*****"
click at [605, 542] on div "应用领域、石料、尺寸询问 builder_tree Flow 应用范围 block_bot_response Bot Response 保存变量applica…" at bounding box center [477, 500] width 887 height 937
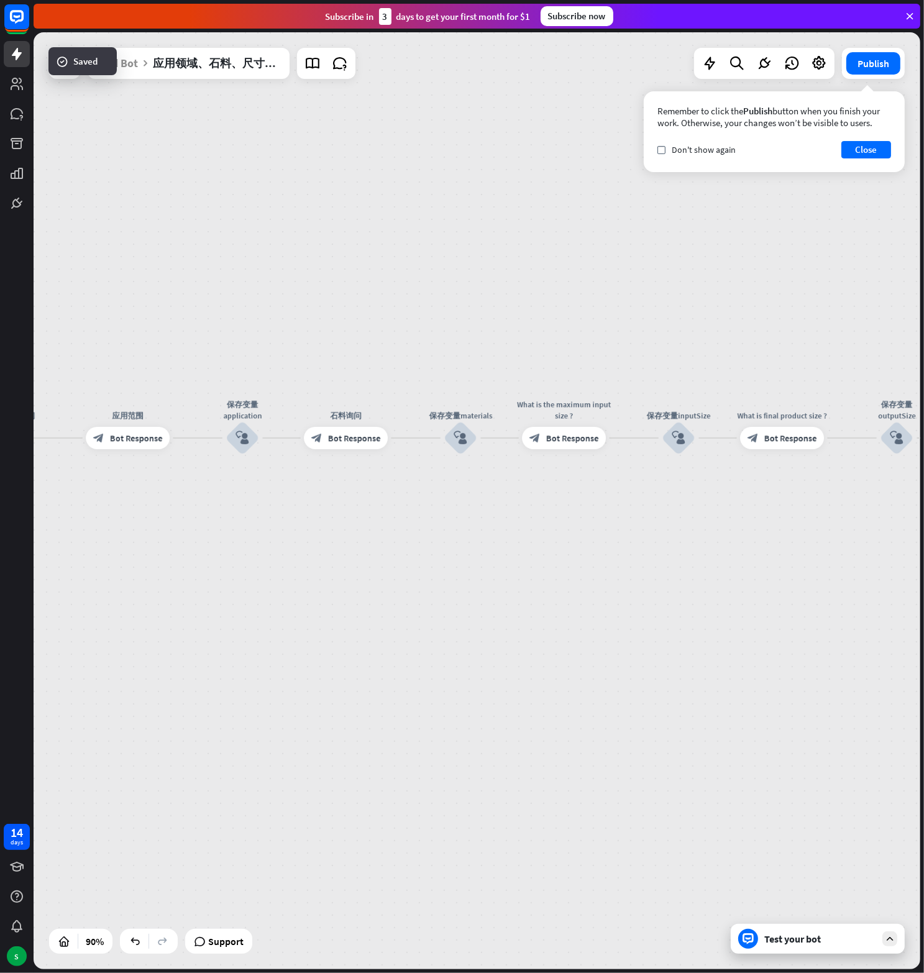
drag, startPoint x: 360, startPoint y: 267, endPoint x: 780, endPoint y: 249, distance: 420.4
click at [769, 253] on div "应用领域、石料、尺寸询问 builder_tree Flow 应用范围 block_bot_response Bot Response 保存变量applica…" at bounding box center [477, 500] width 887 height 937
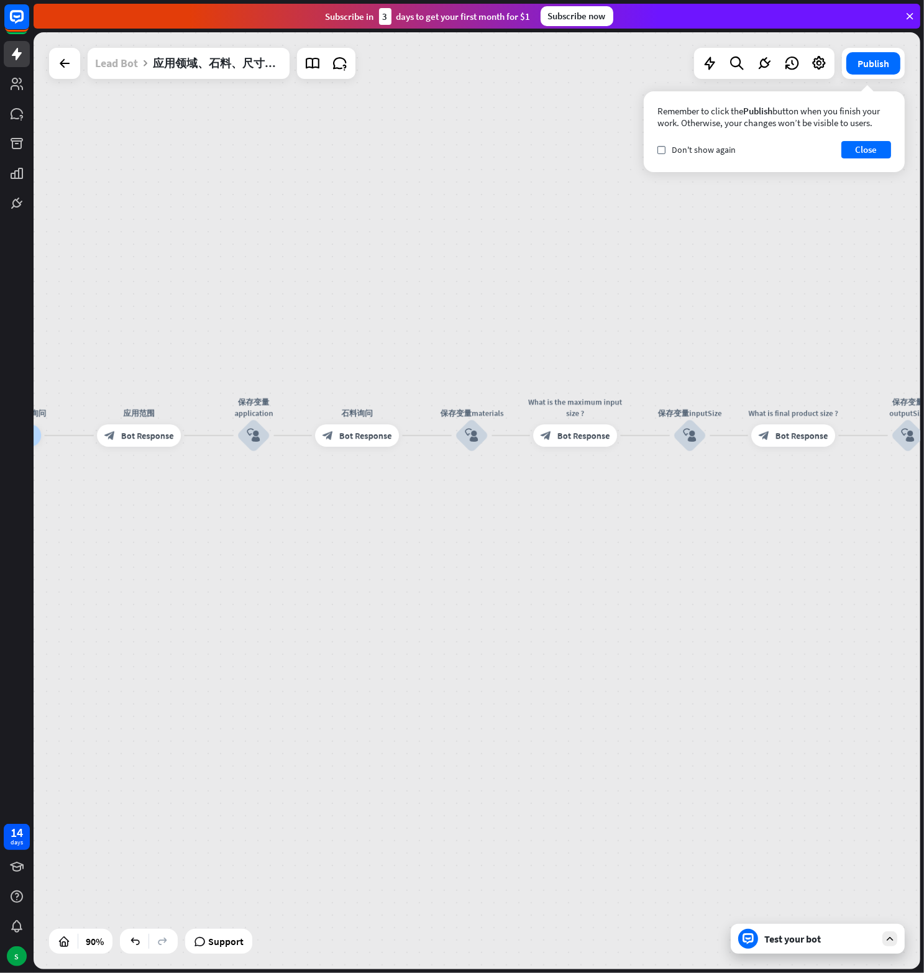
click at [123, 69] on div "Lead Bot" at bounding box center [116, 63] width 43 height 31
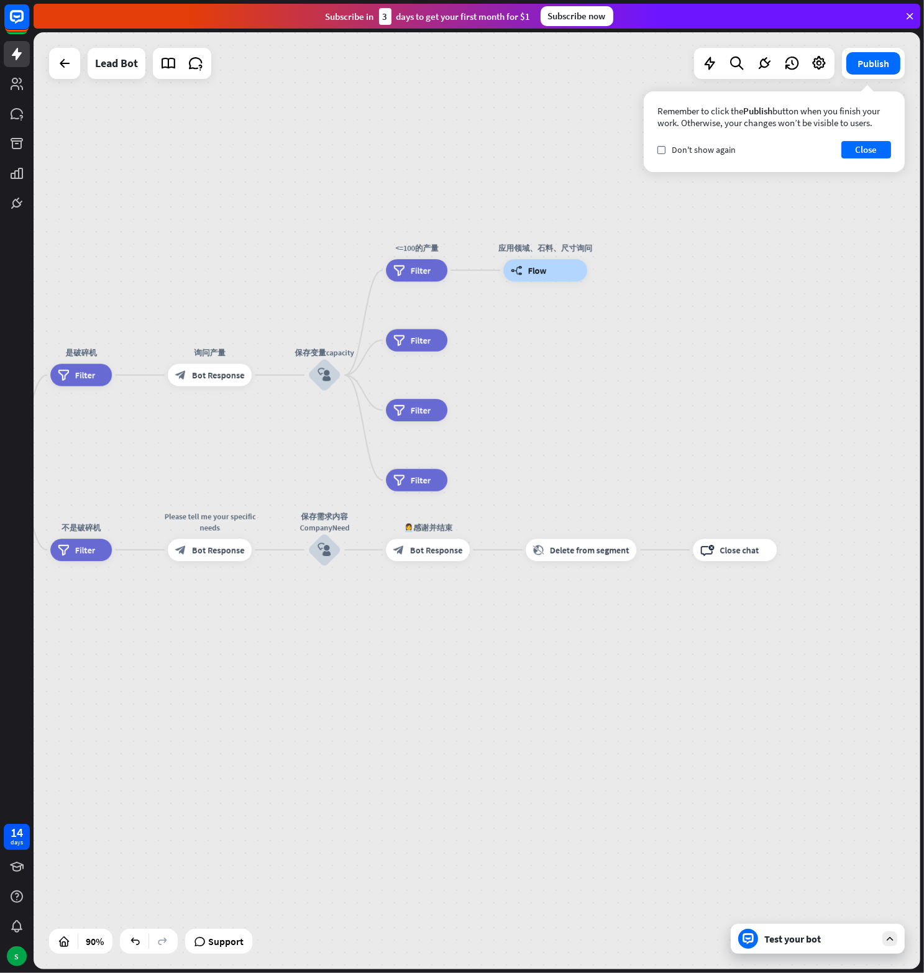
drag, startPoint x: 413, startPoint y: 575, endPoint x: 638, endPoint y: 345, distance: 322.0
click at [638, 345] on div "home_2 Start point Welcome message block_bot_response Bot Response block_user_i…" at bounding box center [477, 500] width 887 height 937
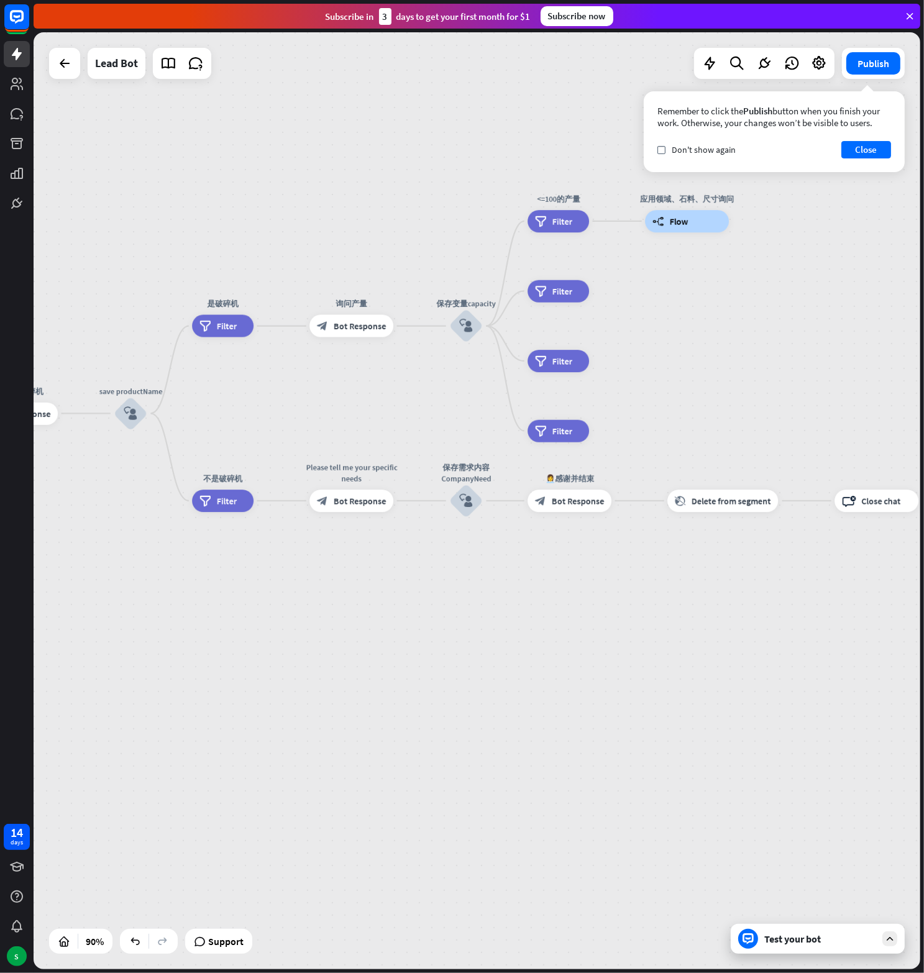
drag, startPoint x: 588, startPoint y: 429, endPoint x: 721, endPoint y: 380, distance: 141.7
click at [721, 380] on div "home_2 Start point Welcome message block_bot_response Bot Response block_user_i…" at bounding box center [477, 500] width 887 height 937
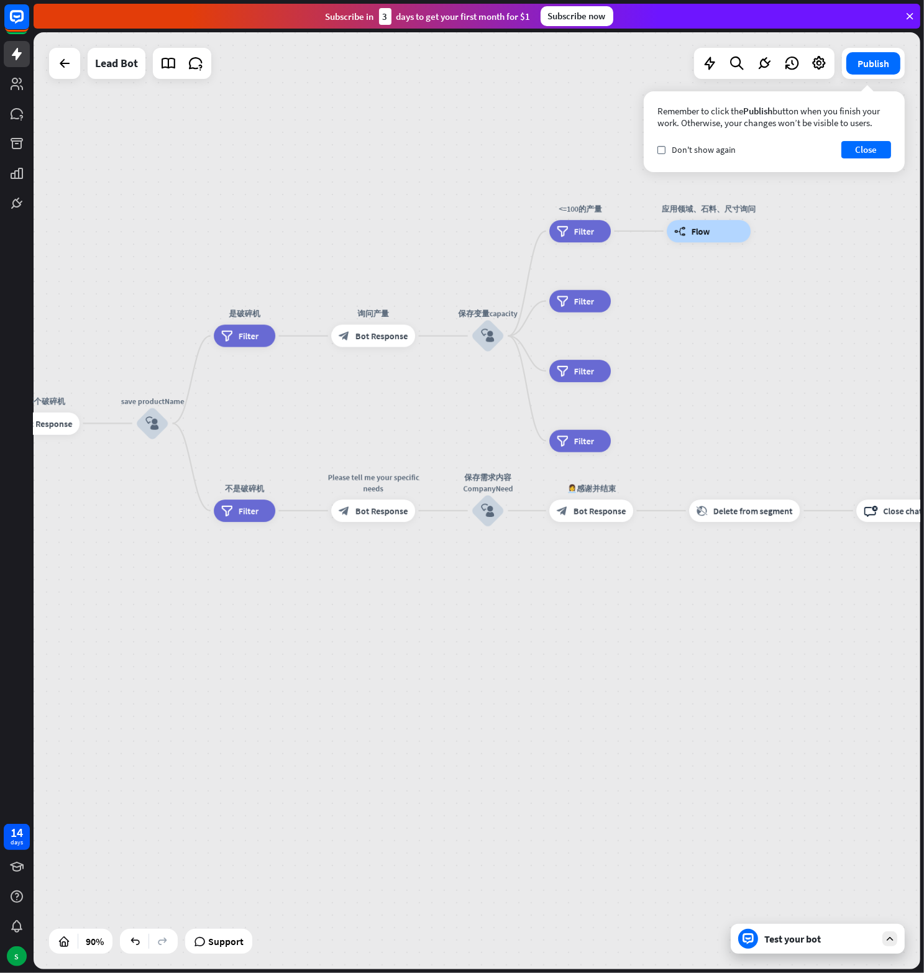
drag, startPoint x: 298, startPoint y: 398, endPoint x: 283, endPoint y: 411, distance: 20.2
click at [283, 411] on div "home_2 Start point Welcome message block_bot_response Bot Response block_user_i…" at bounding box center [477, 500] width 887 height 937
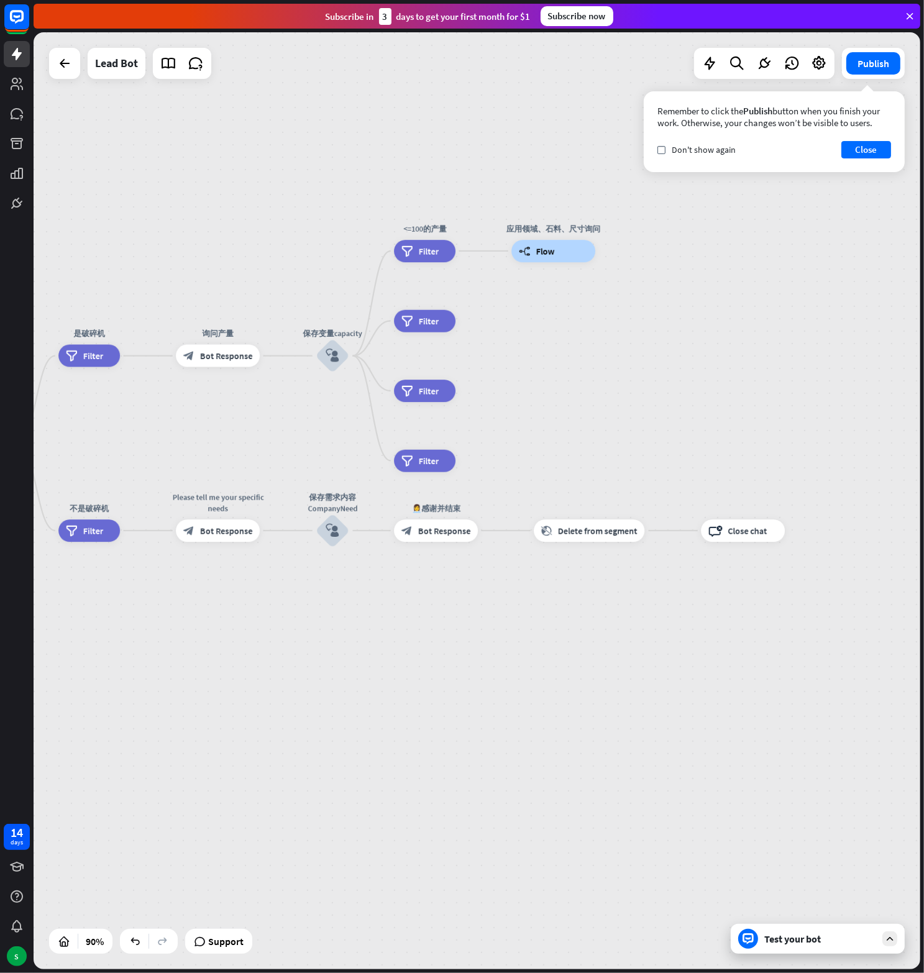
drag, startPoint x: 670, startPoint y: 291, endPoint x: 551, endPoint y: 308, distance: 119.8
click at [551, 308] on div "home_2 Start point Welcome message block_bot_response Bot Response block_user_i…" at bounding box center [477, 500] width 887 height 937
click at [472, 324] on icon "plus" at bounding box center [469, 321] width 9 height 8
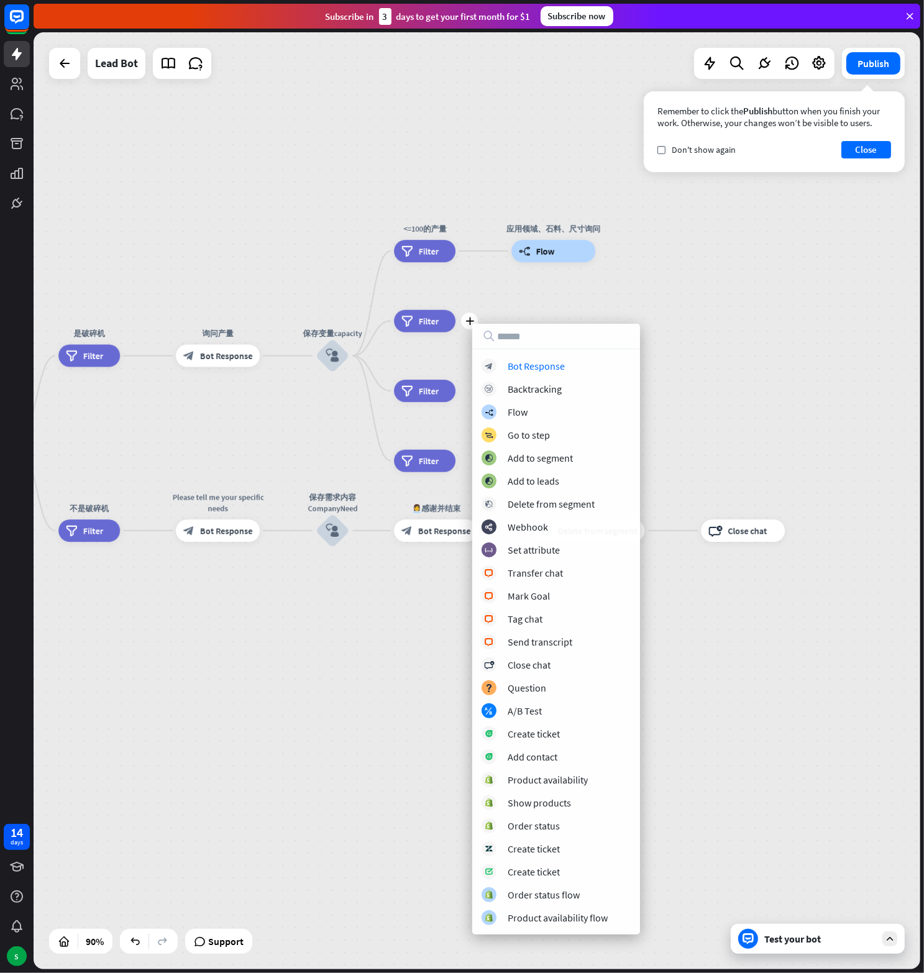
click at [567, 297] on div "home_2 Start point Welcome message block_bot_response Bot Response block_user_i…" at bounding box center [477, 500] width 887 height 937
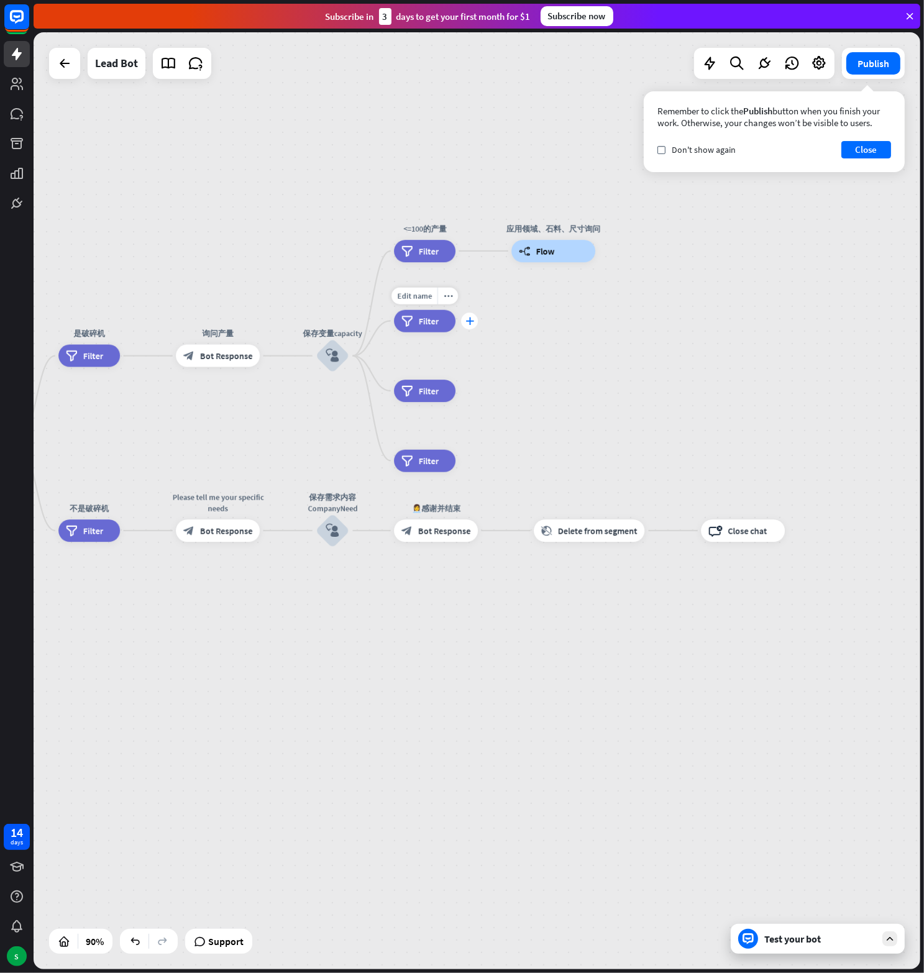
click at [469, 321] on icon "plus" at bounding box center [469, 321] width 9 height 8
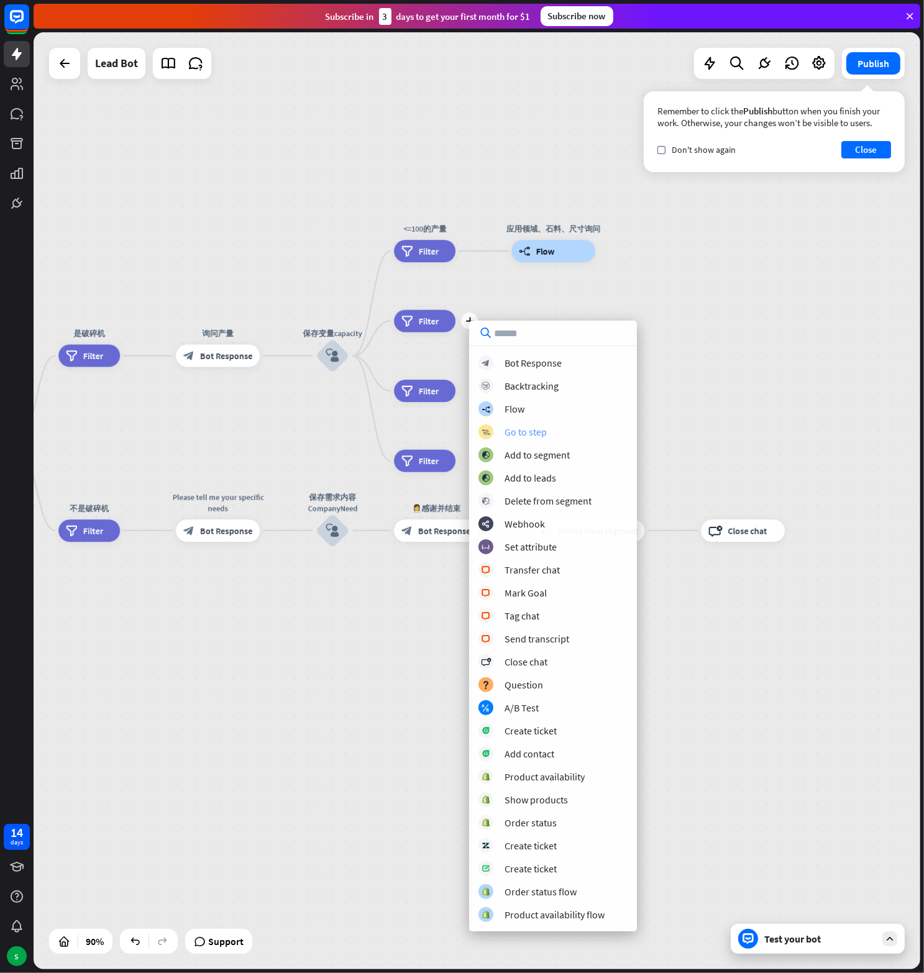
click at [529, 435] on div "Go to step" at bounding box center [525, 432] width 42 height 12
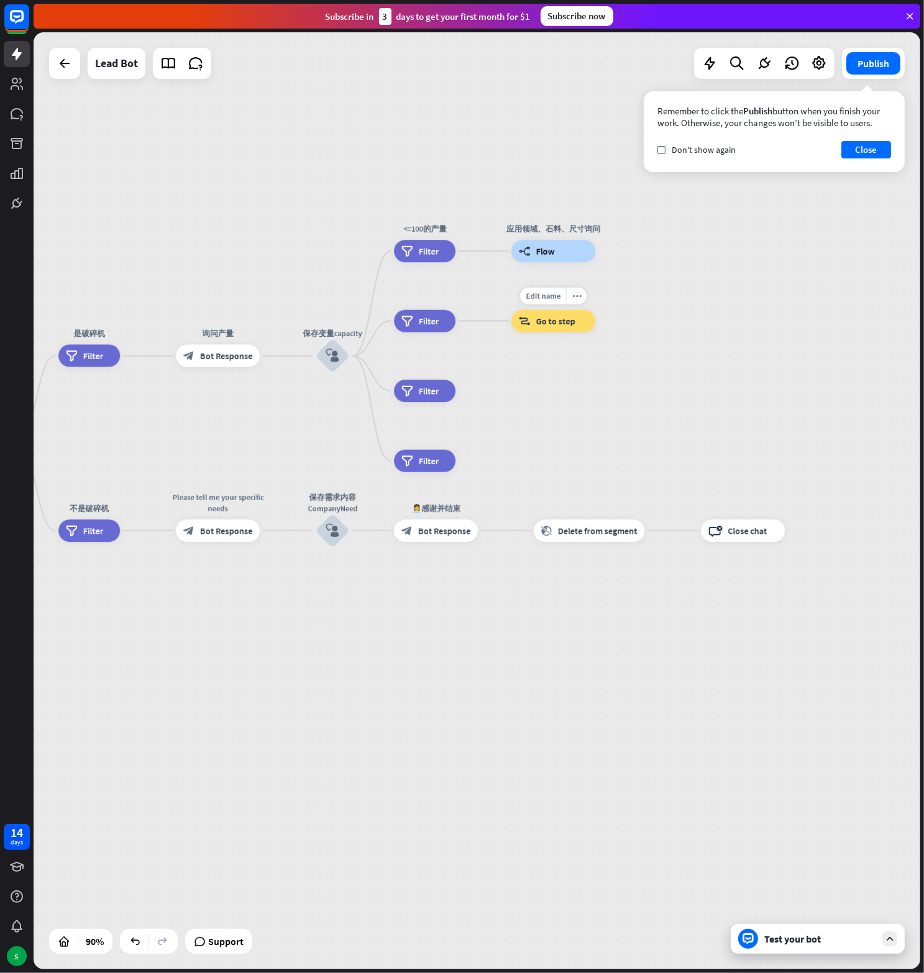
click at [557, 321] on span "Go to step" at bounding box center [555, 321] width 39 height 11
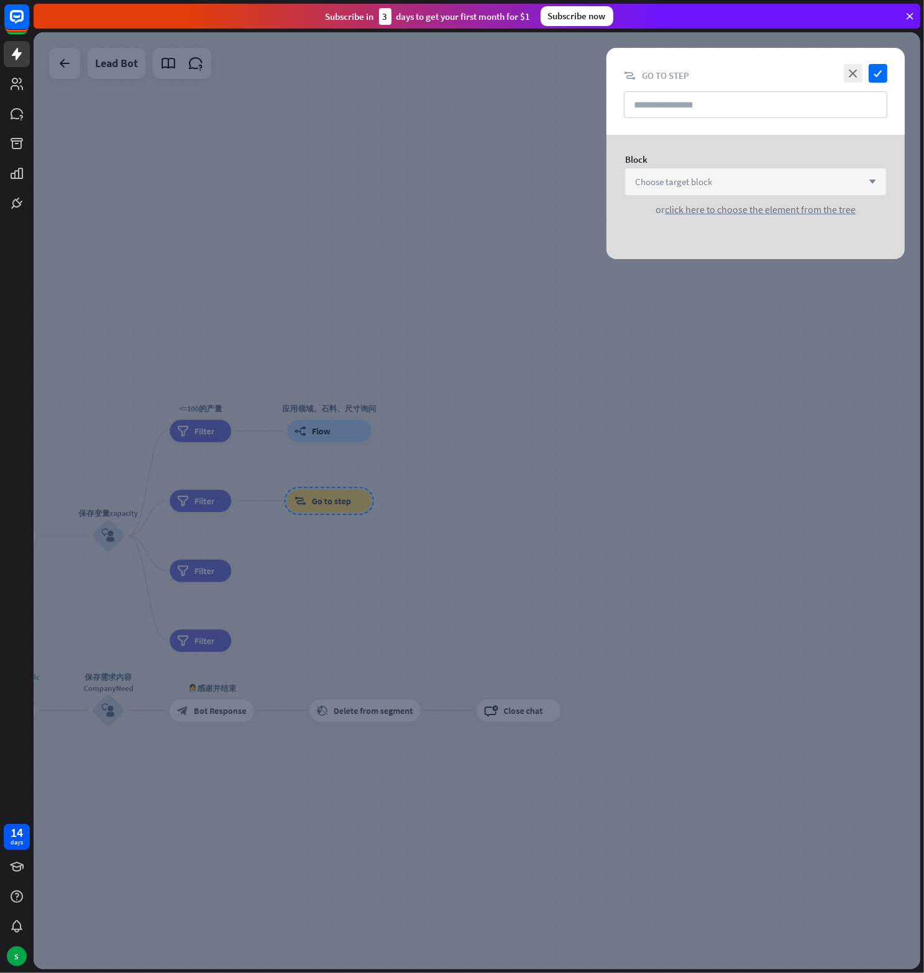
click at [716, 178] on div "Choose target block arrow_down" at bounding box center [755, 181] width 261 height 27
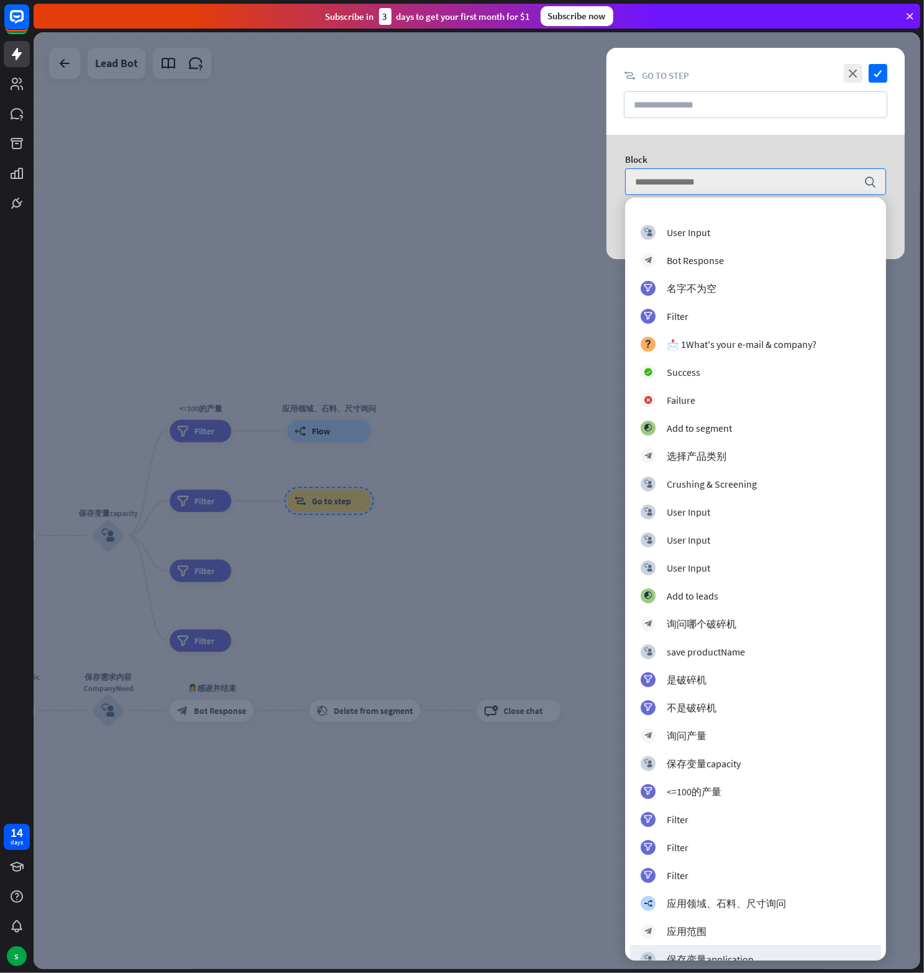
scroll to position [311, 0]
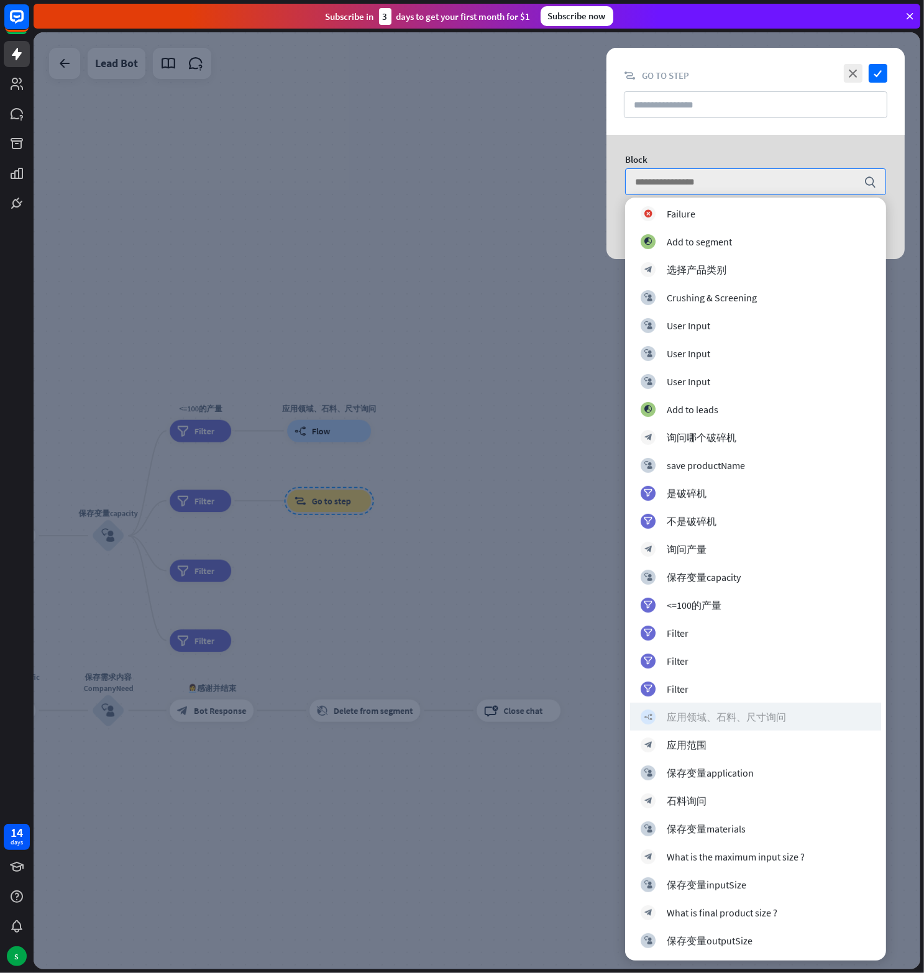
click at [723, 711] on div "应用领域、石料、尺寸询问" at bounding box center [726, 717] width 119 height 12
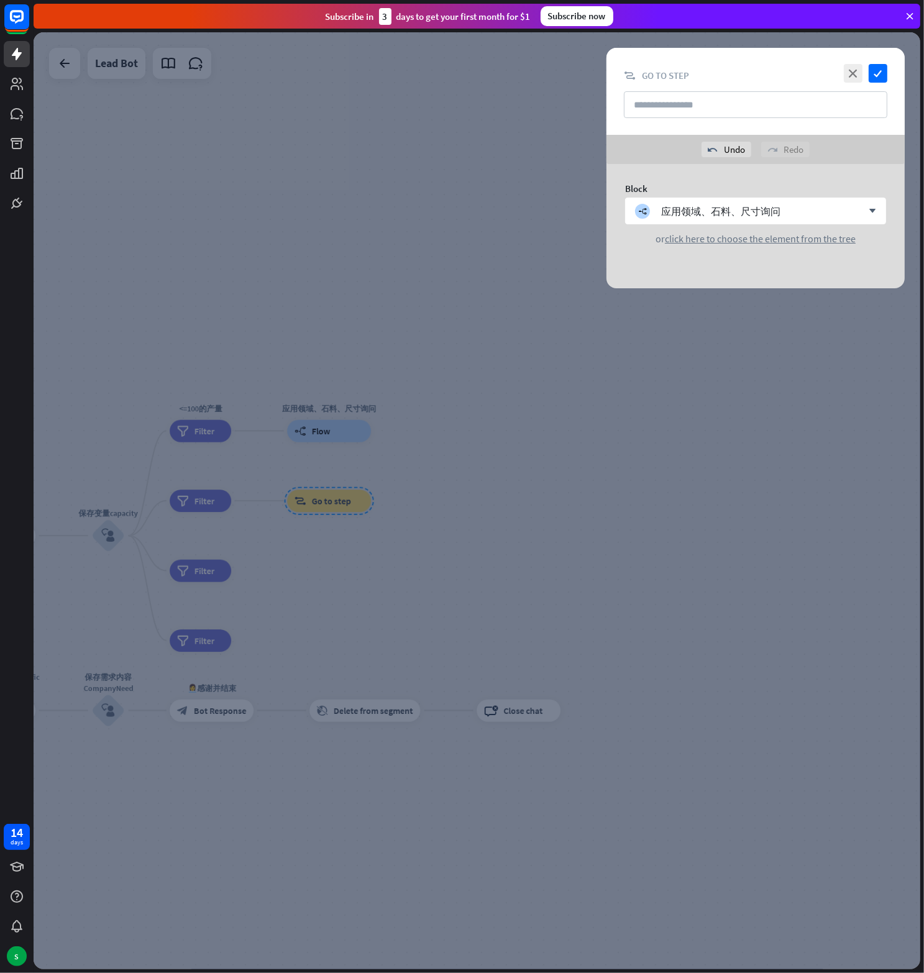
drag, startPoint x: 880, startPoint y: 73, endPoint x: 795, endPoint y: 85, distance: 86.0
click at [795, 85] on div "close check block_goto Go to step" at bounding box center [755, 91] width 298 height 87
drag, startPoint x: 795, startPoint y: 85, endPoint x: 729, endPoint y: 73, distance: 66.3
click at [729, 73] on div "block_goto Go to step" at bounding box center [755, 76] width 263 height 12
click at [875, 70] on icon "check" at bounding box center [878, 73] width 19 height 19
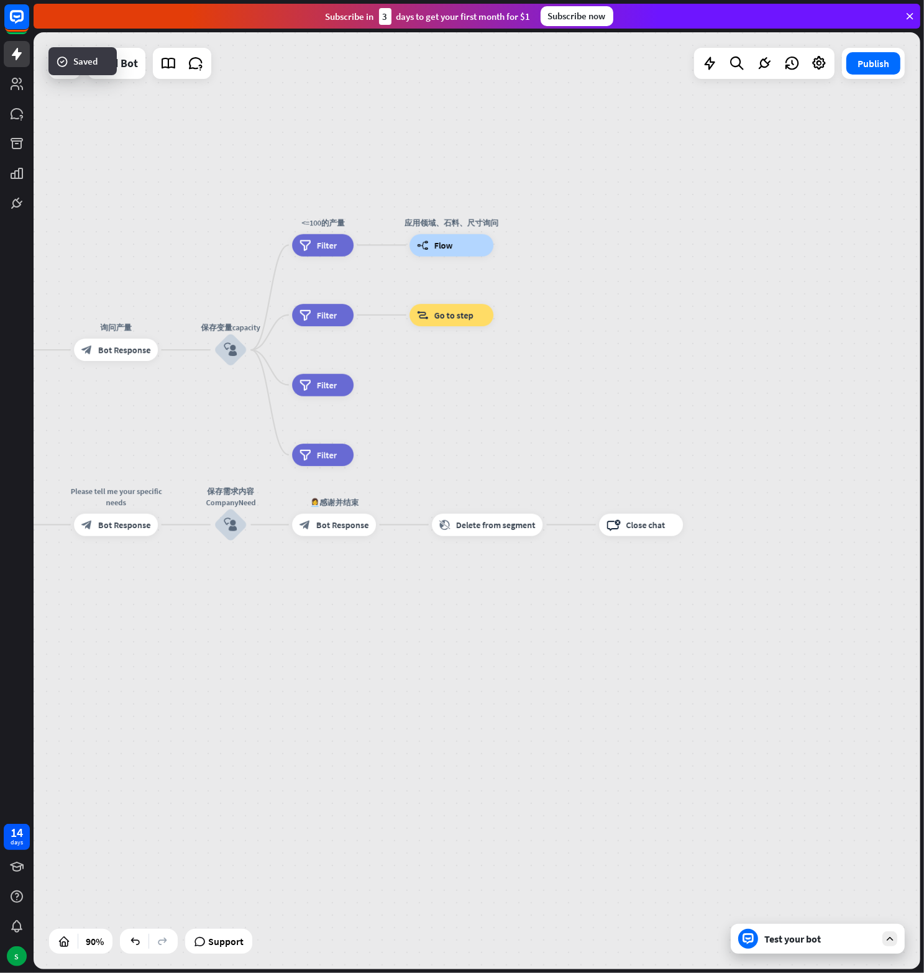
drag, startPoint x: 331, startPoint y: 590, endPoint x: 453, endPoint y: 404, distance: 222.5
click at [453, 404] on div "home_2 Start point Welcome message block_bot_response Bot Response block_user_i…" at bounding box center [477, 500] width 887 height 937
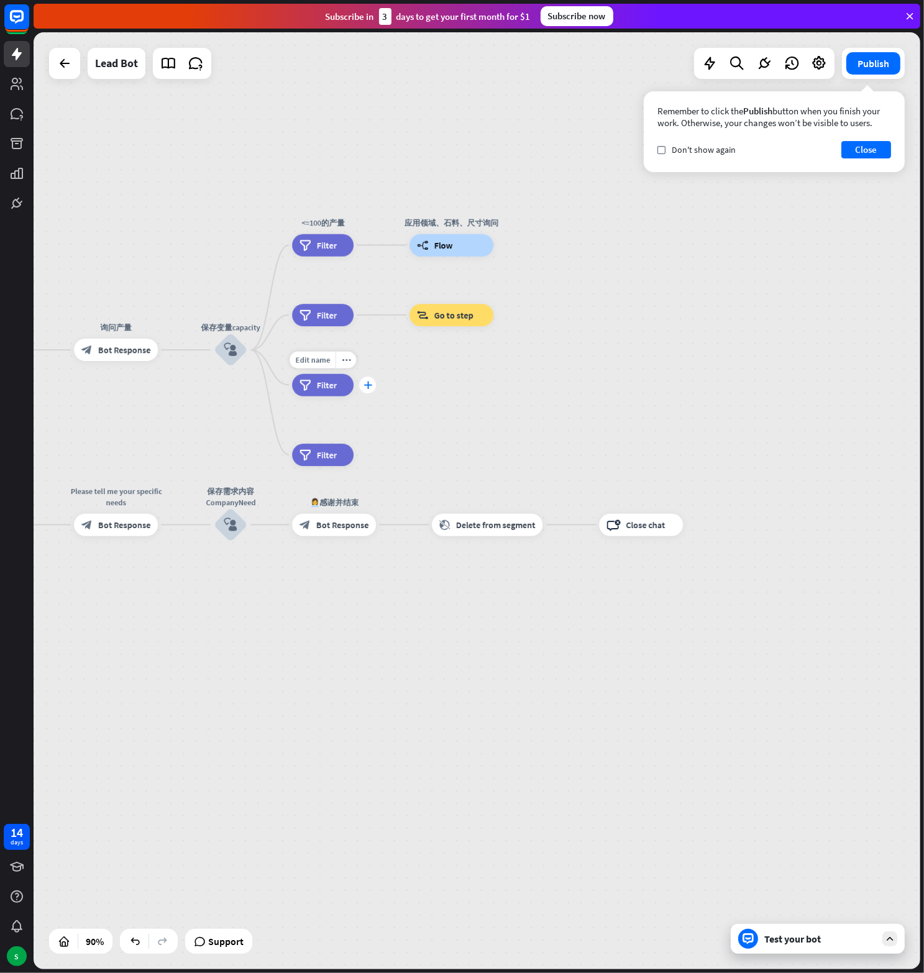
click at [367, 389] on div "plus" at bounding box center [367, 385] width 17 height 17
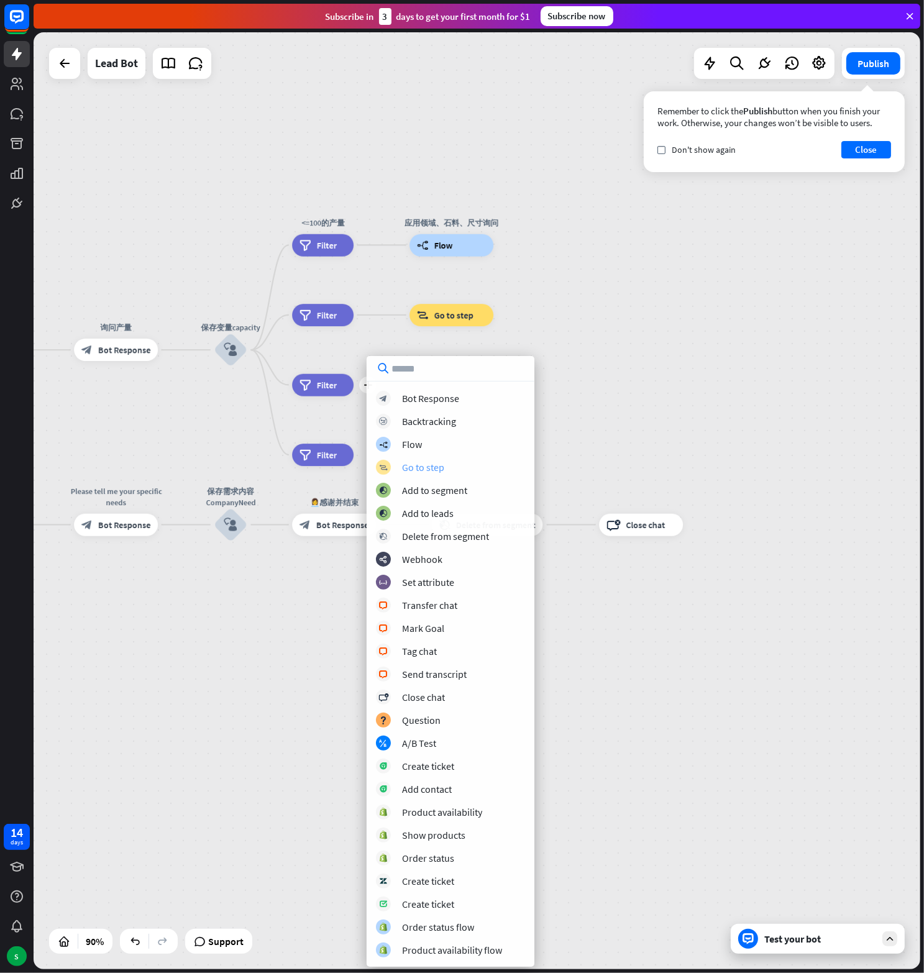
click at [425, 472] on div "Go to step" at bounding box center [423, 467] width 42 height 12
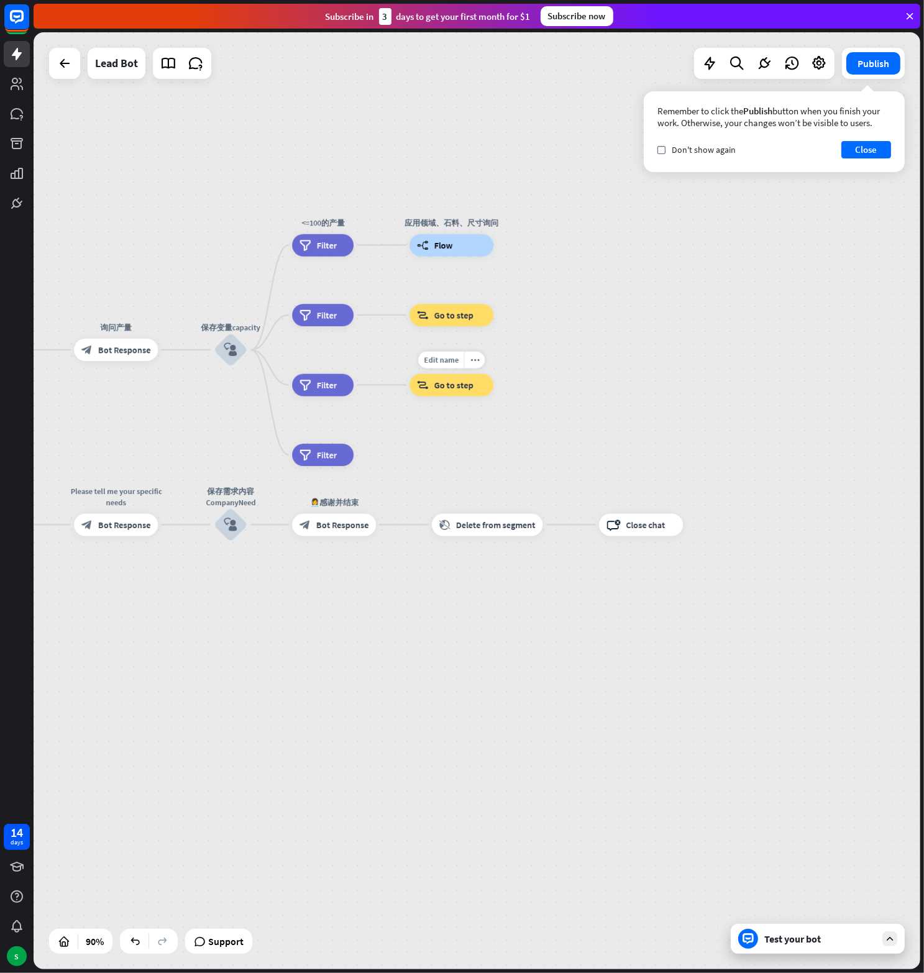
click at [465, 385] on span "Go to step" at bounding box center [453, 385] width 39 height 11
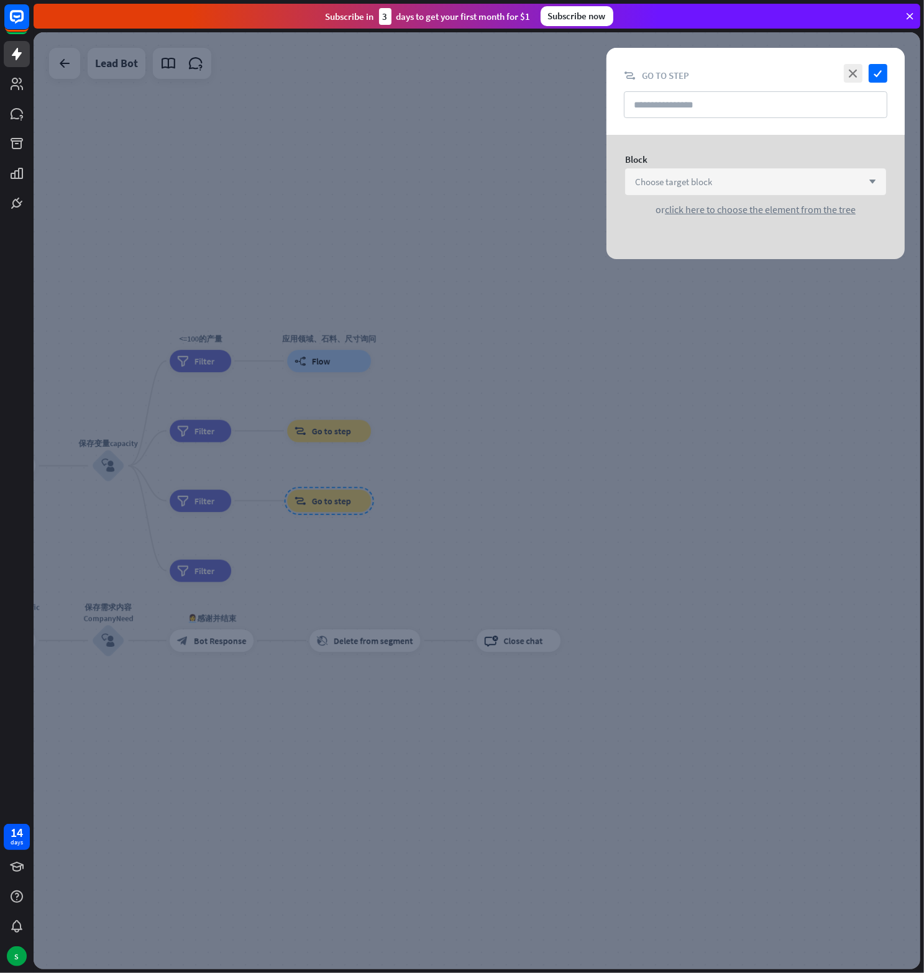
click at [780, 191] on div "Choose target block arrow_down" at bounding box center [755, 181] width 261 height 27
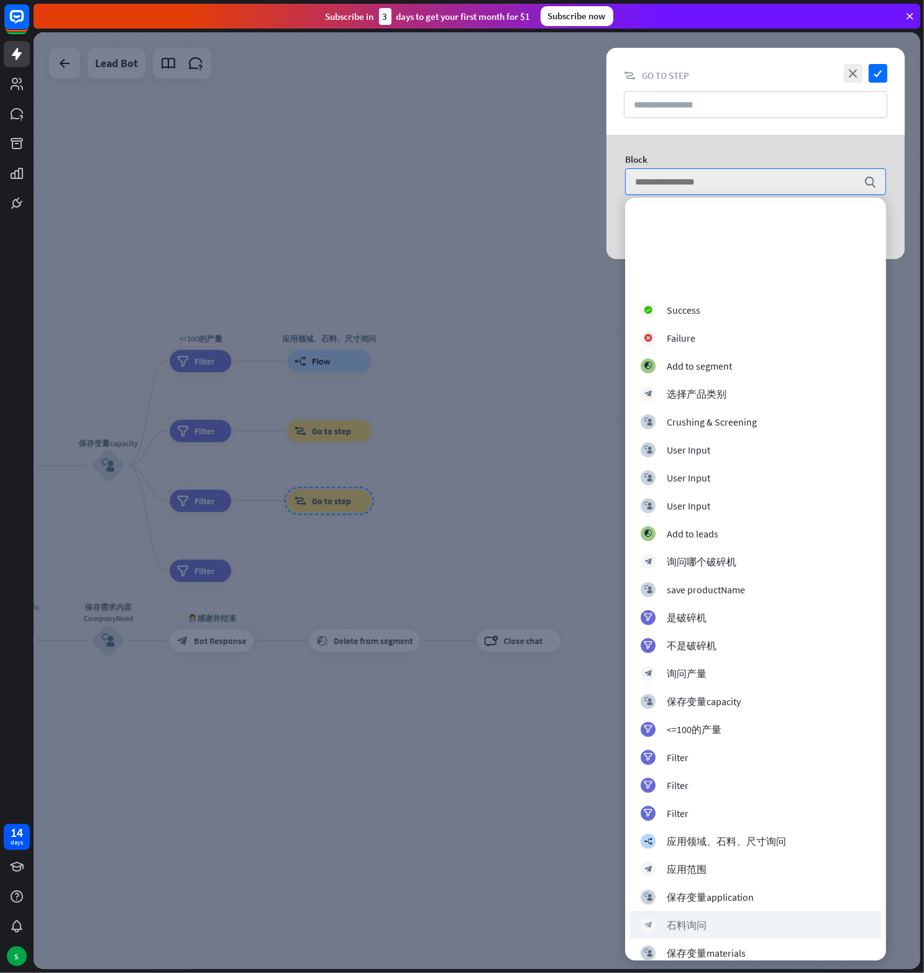
scroll to position [435, 0]
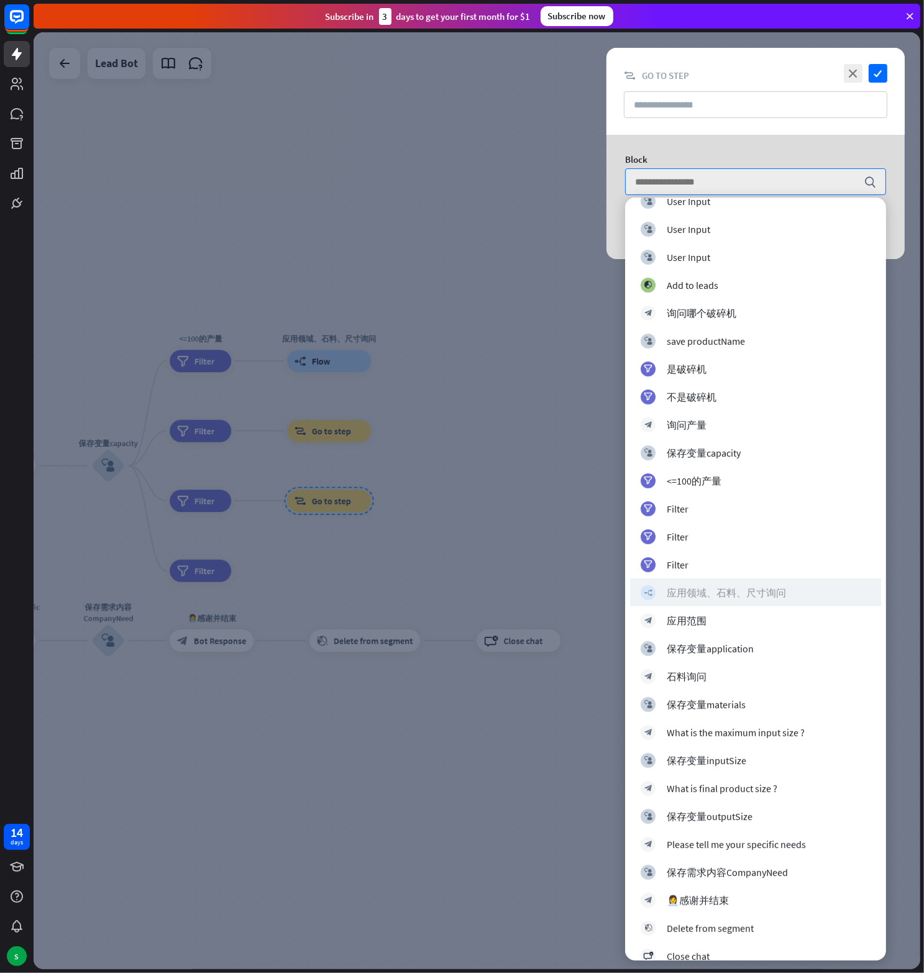
click at [724, 596] on div "应用领域、石料、尺寸询问" at bounding box center [726, 593] width 119 height 12
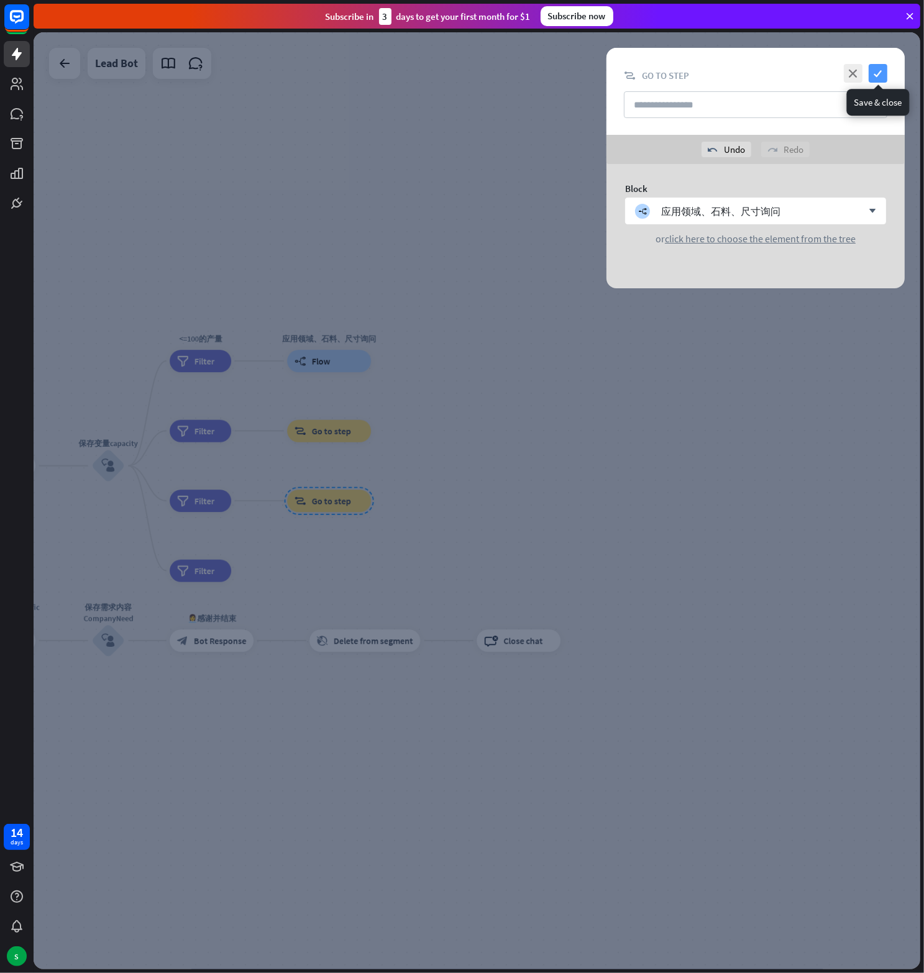
click at [874, 72] on icon "check" at bounding box center [878, 73] width 19 height 19
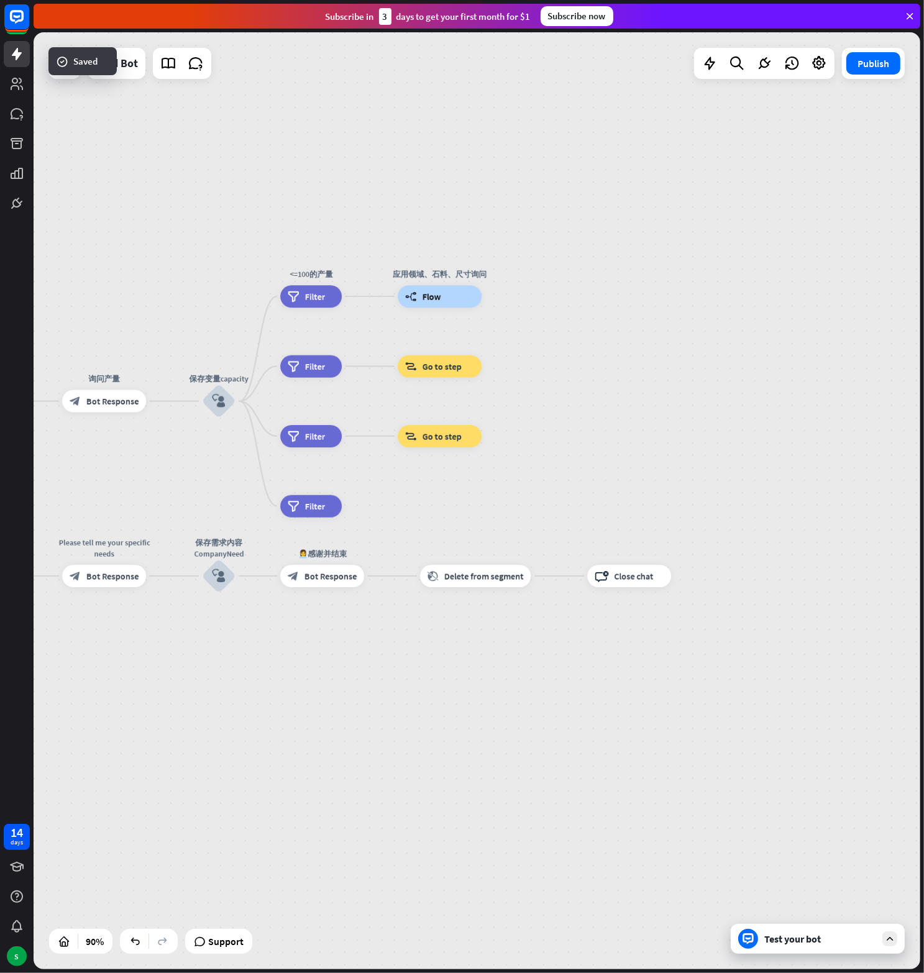
drag, startPoint x: 444, startPoint y: 502, endPoint x: 554, endPoint y: 437, distance: 128.1
click at [554, 437] on div "home_2 Start point Welcome message block_bot_response Bot Response block_user_i…" at bounding box center [477, 500] width 887 height 937
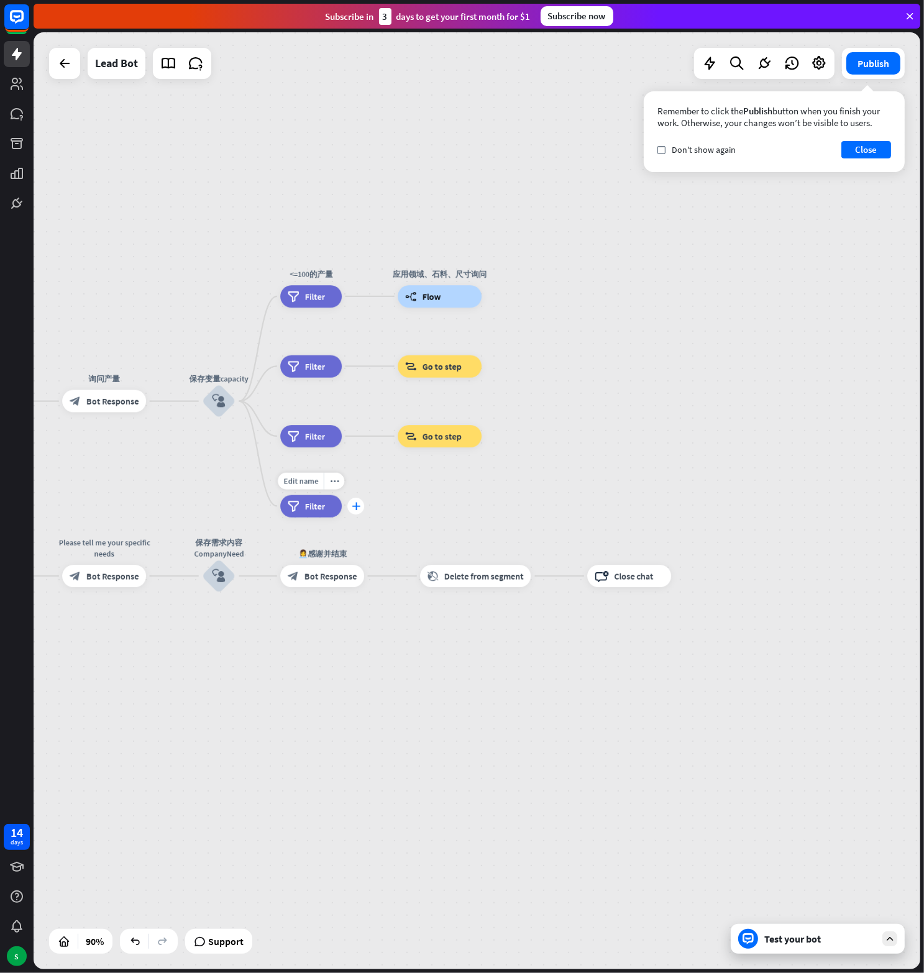
click at [355, 511] on div "plus" at bounding box center [355, 506] width 17 height 17
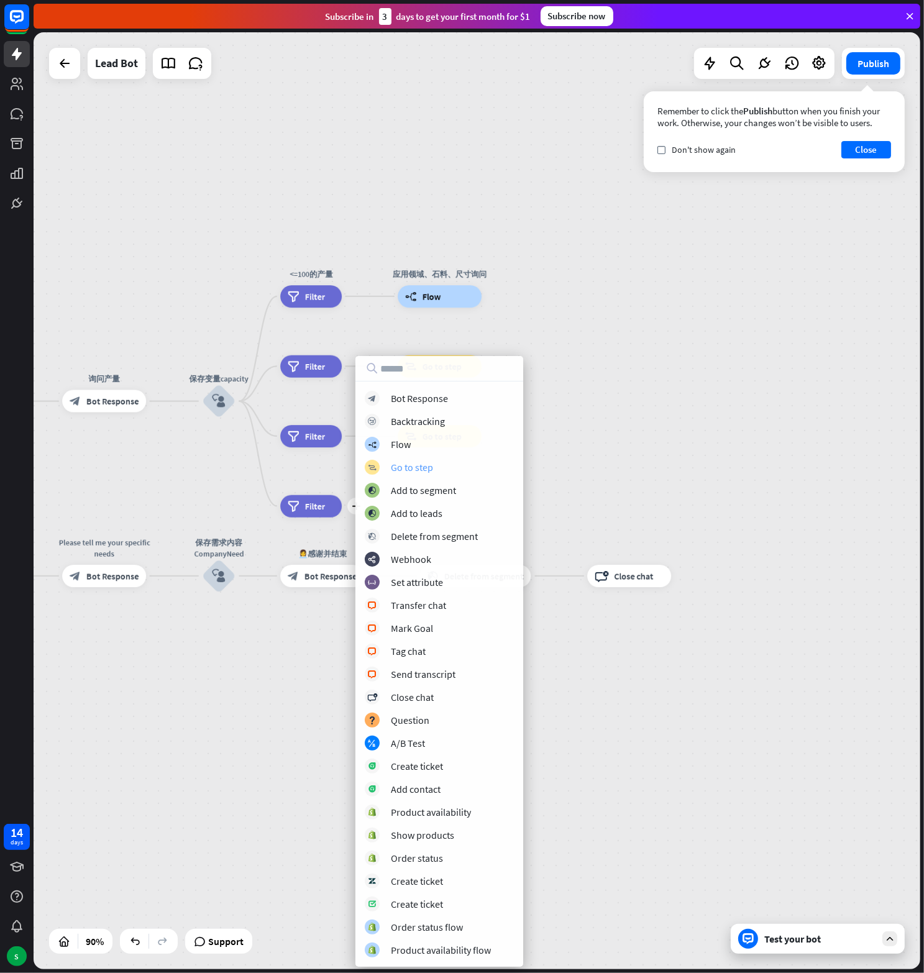
click at [416, 467] on div "Go to step" at bounding box center [412, 467] width 42 height 12
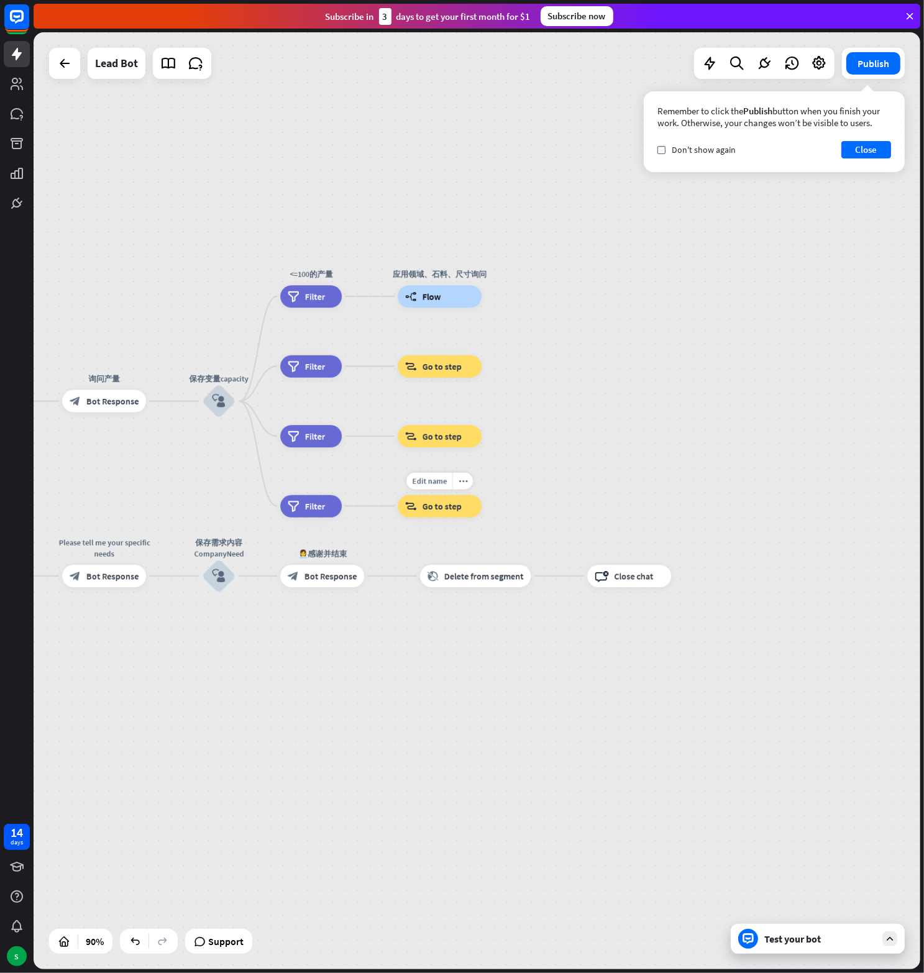
click at [436, 509] on span "Go to step" at bounding box center [441, 506] width 39 height 11
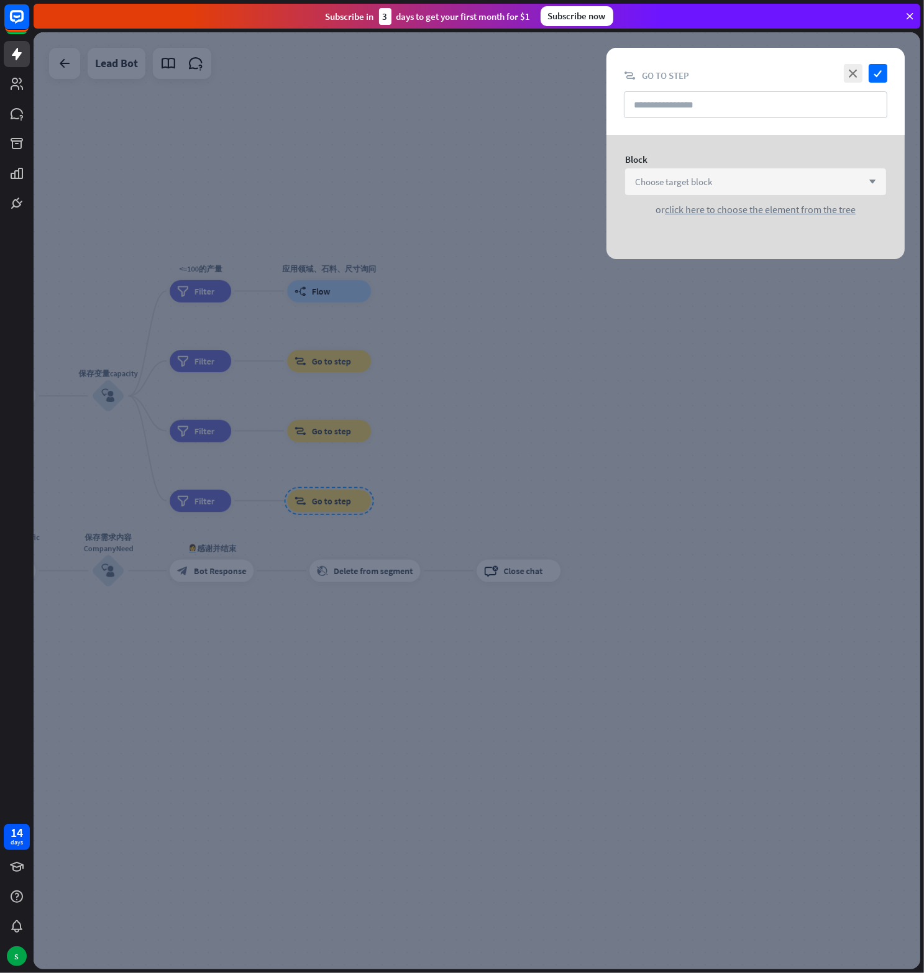
click at [770, 178] on div "Choose target block arrow_down" at bounding box center [755, 181] width 261 height 27
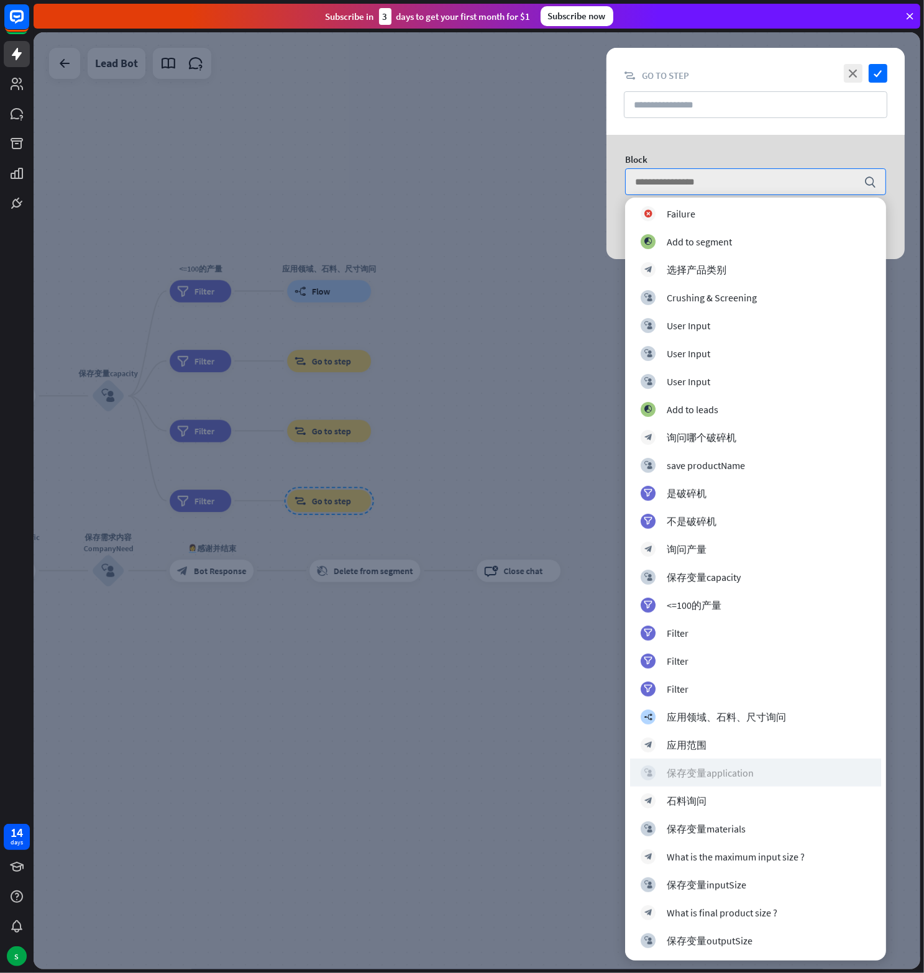
scroll to position [449, 0]
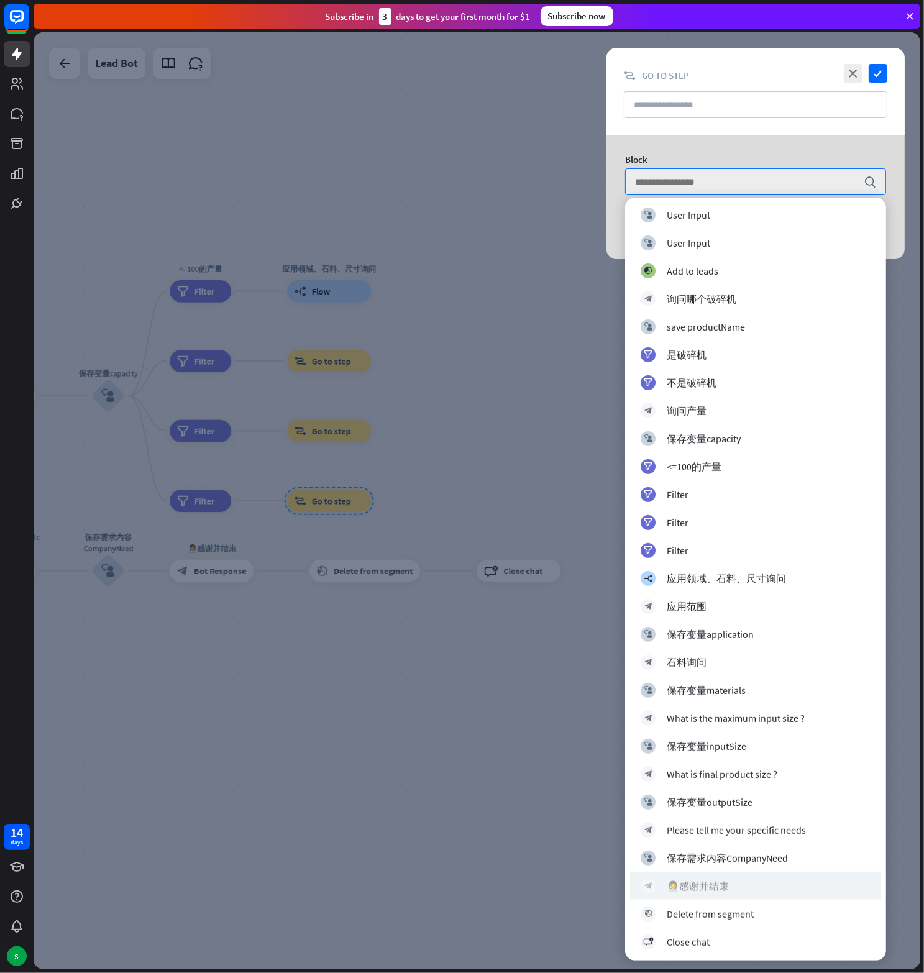
click at [708, 883] on div "👩‍💼感谢并结束" at bounding box center [698, 886] width 62 height 12
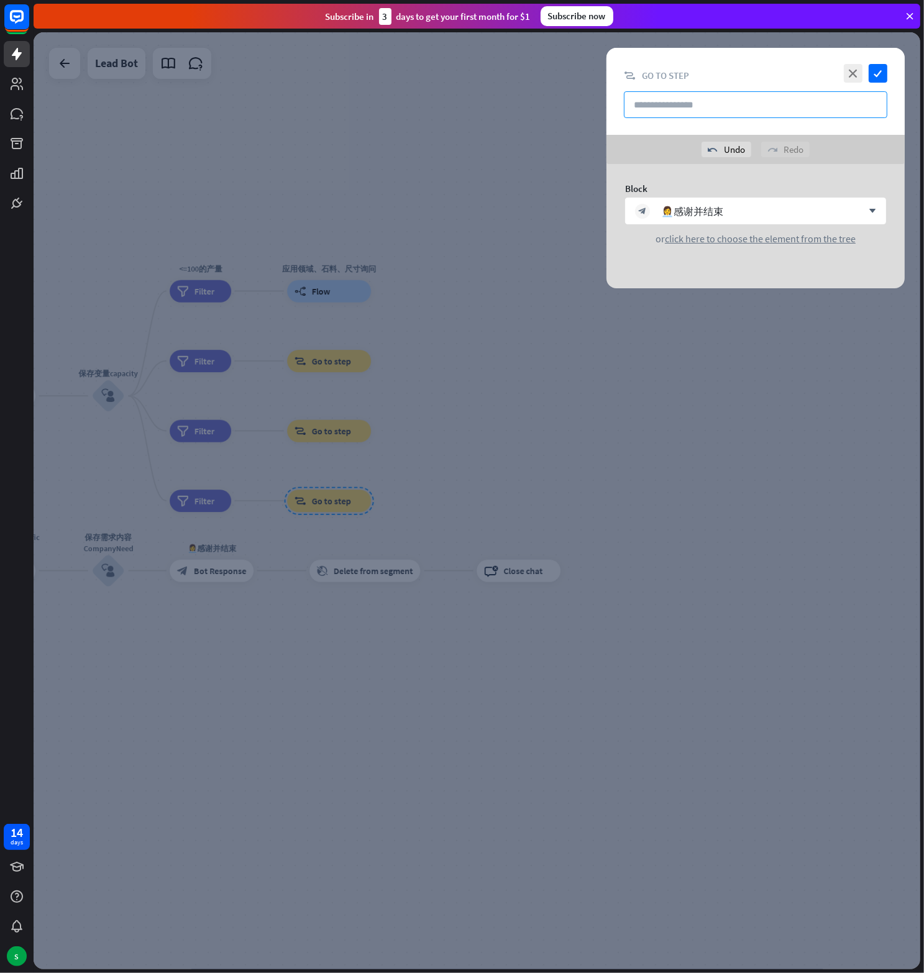
click at [709, 98] on input "text" at bounding box center [755, 104] width 263 height 27
type input "*"
type input "**********"
click at [872, 71] on icon "check" at bounding box center [878, 73] width 19 height 19
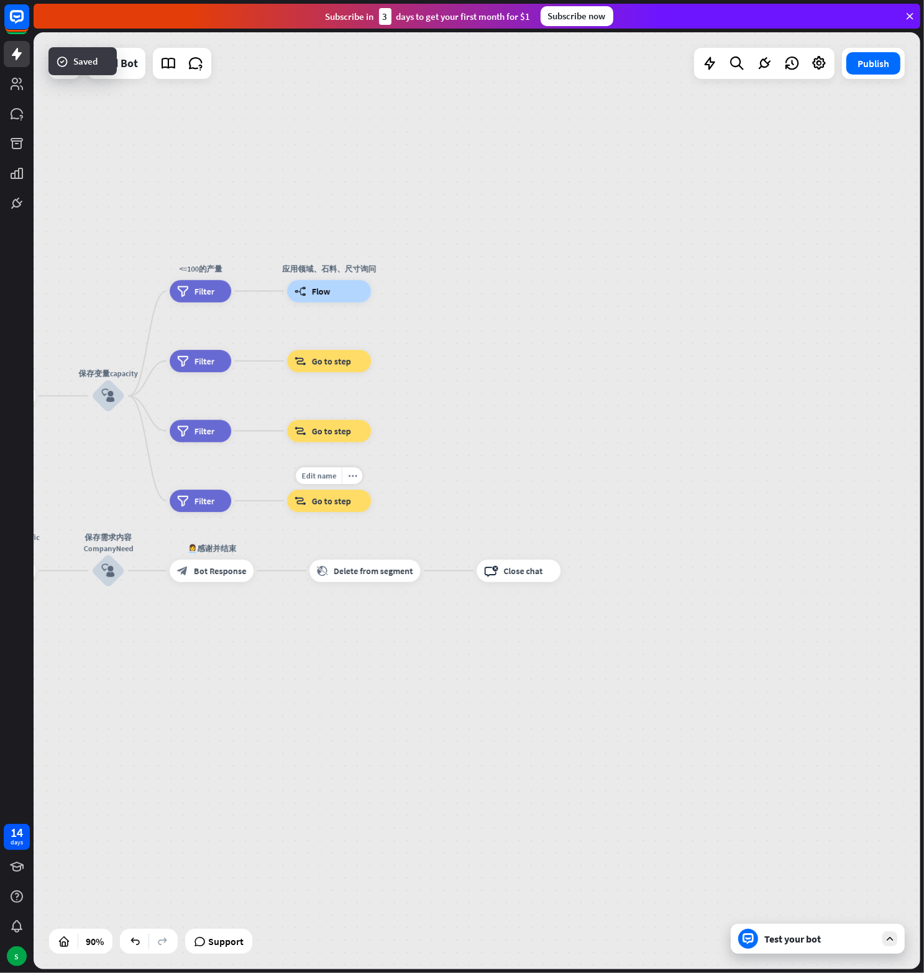
click at [329, 500] on span "Go to step" at bounding box center [331, 500] width 39 height 11
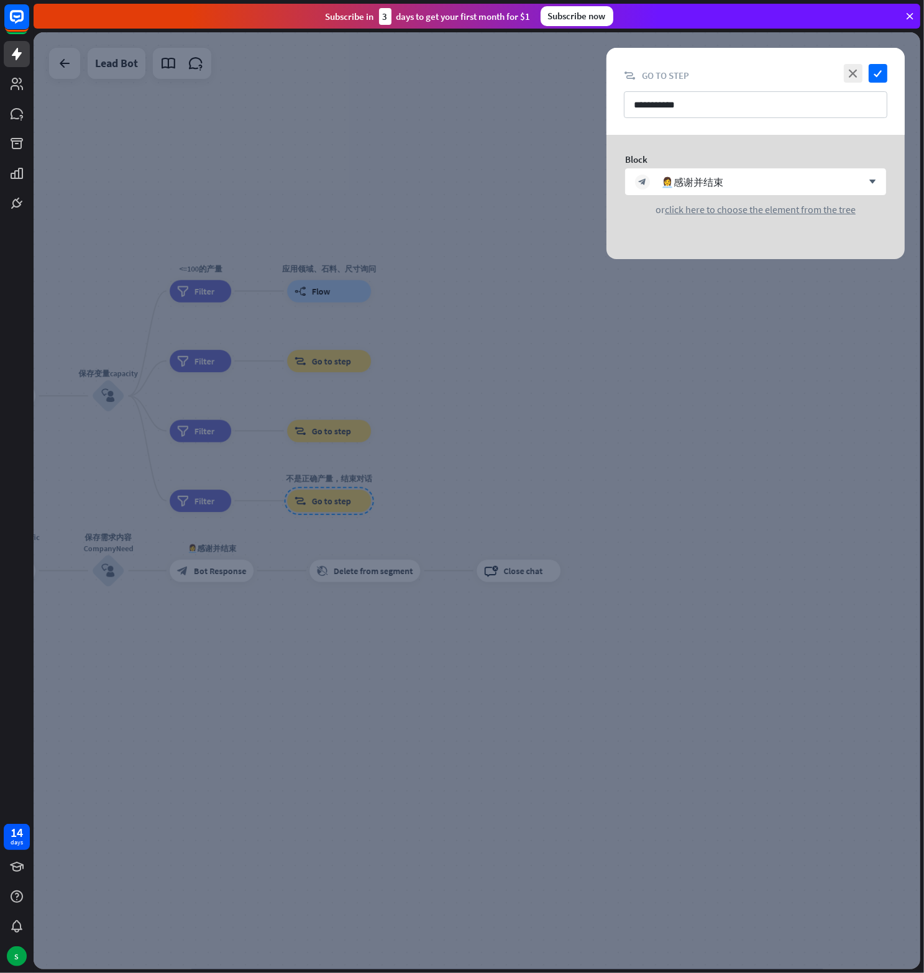
click at [491, 406] on div at bounding box center [477, 500] width 887 height 937
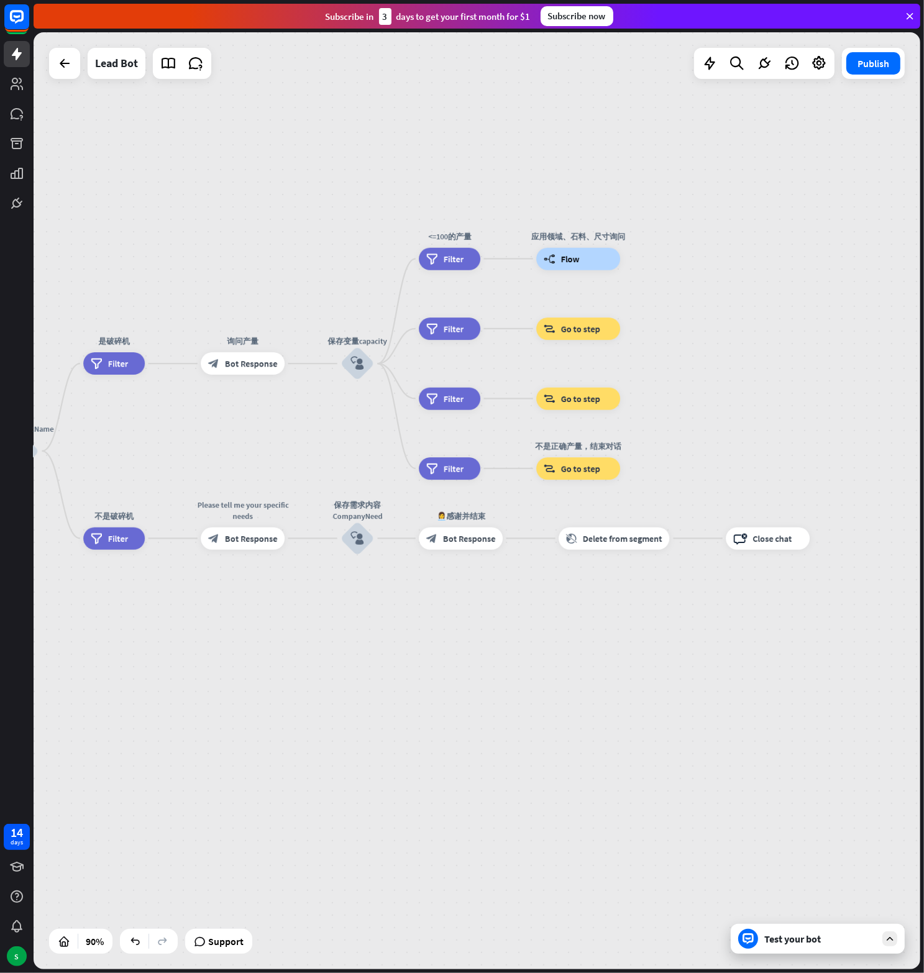
drag, startPoint x: 447, startPoint y: 458, endPoint x: 696, endPoint y: 426, distance: 251.2
click at [696, 426] on div "home_2 Start point Welcome message block_bot_response Bot Response block_user_i…" at bounding box center [477, 500] width 887 height 937
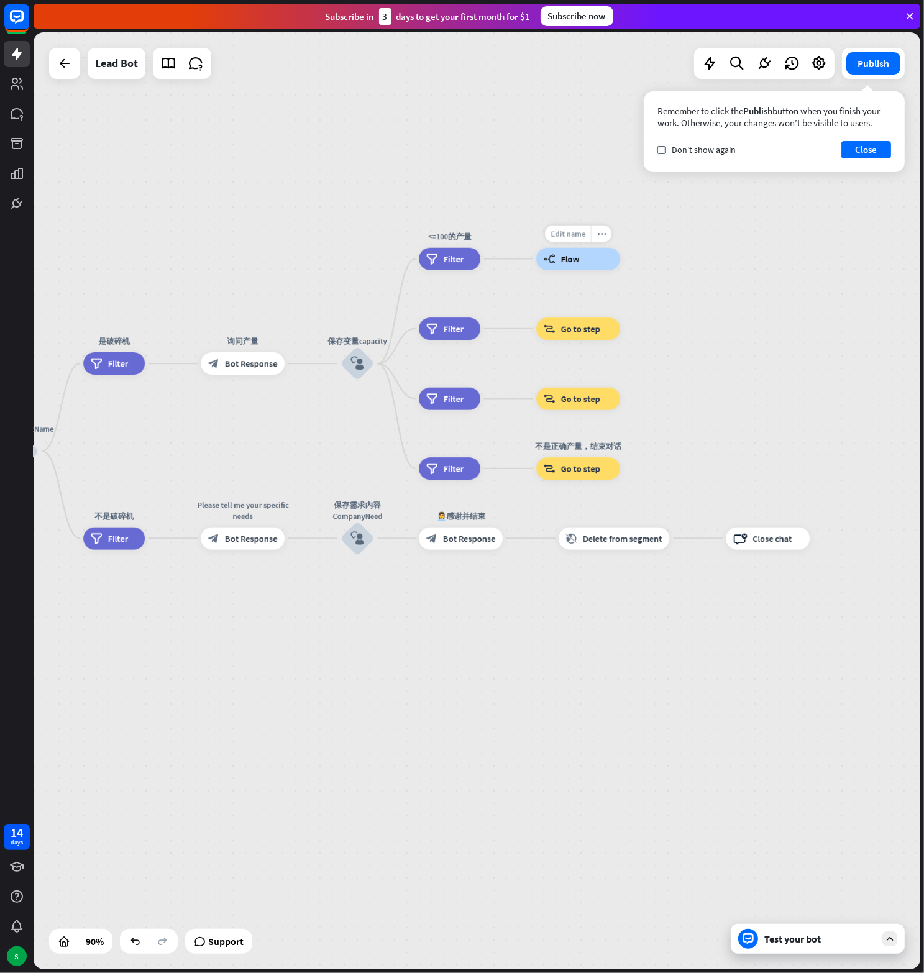
click at [569, 232] on span "Edit name" at bounding box center [567, 234] width 35 height 10
click at [580, 231] on input "**********" at bounding box center [578, 234] width 78 height 16
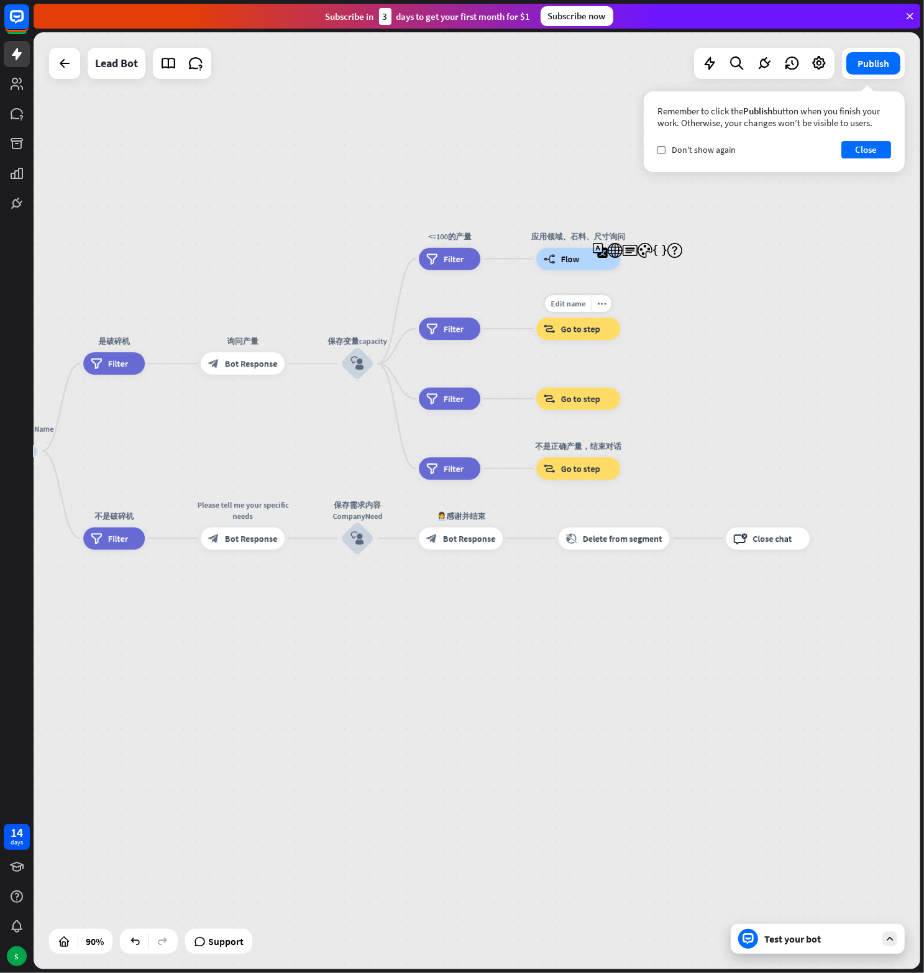
scroll to position [0, 0]
click at [557, 327] on div "block_goto Go to step" at bounding box center [578, 328] width 84 height 22
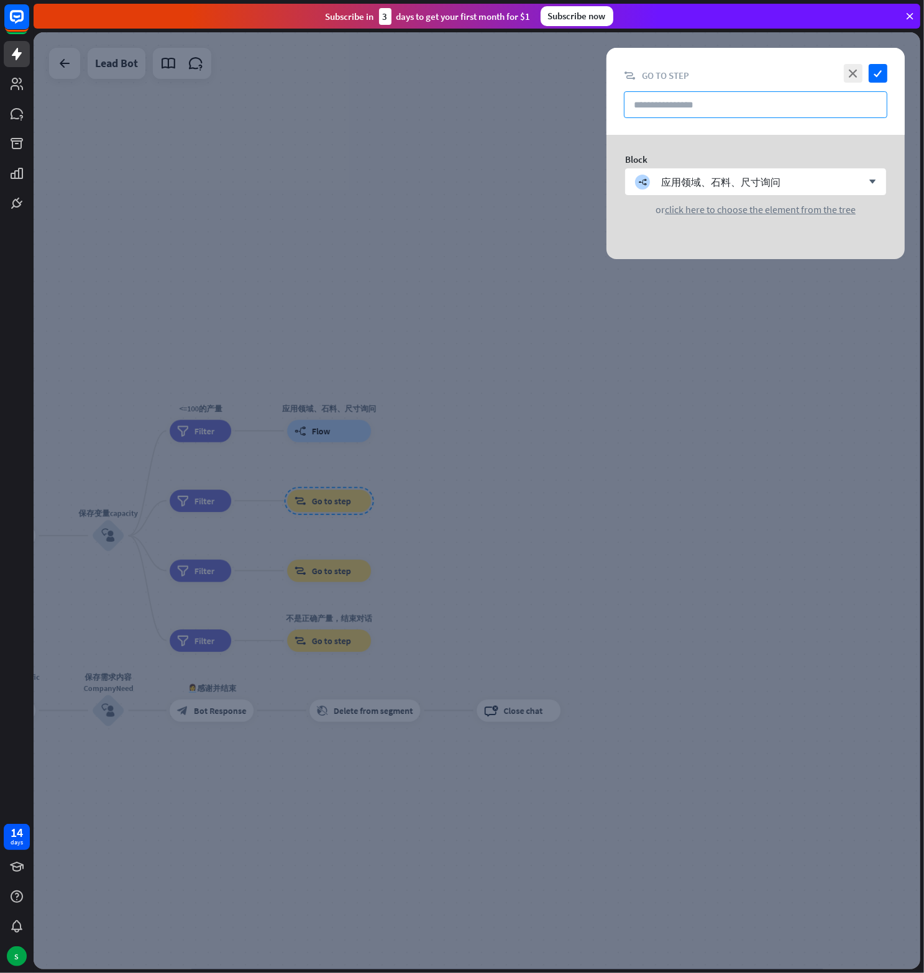
click at [682, 107] on input "text" at bounding box center [755, 104] width 263 height 27
paste input "**********"
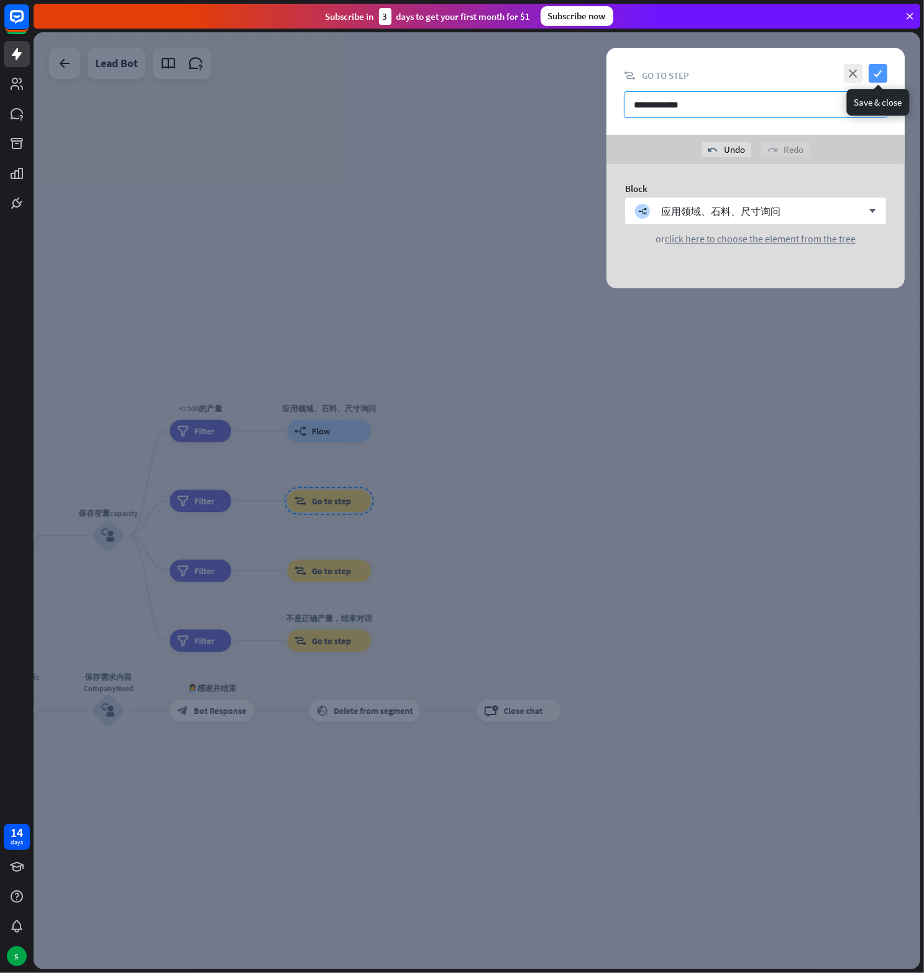
type input "**********"
click at [879, 78] on icon "check" at bounding box center [878, 73] width 19 height 19
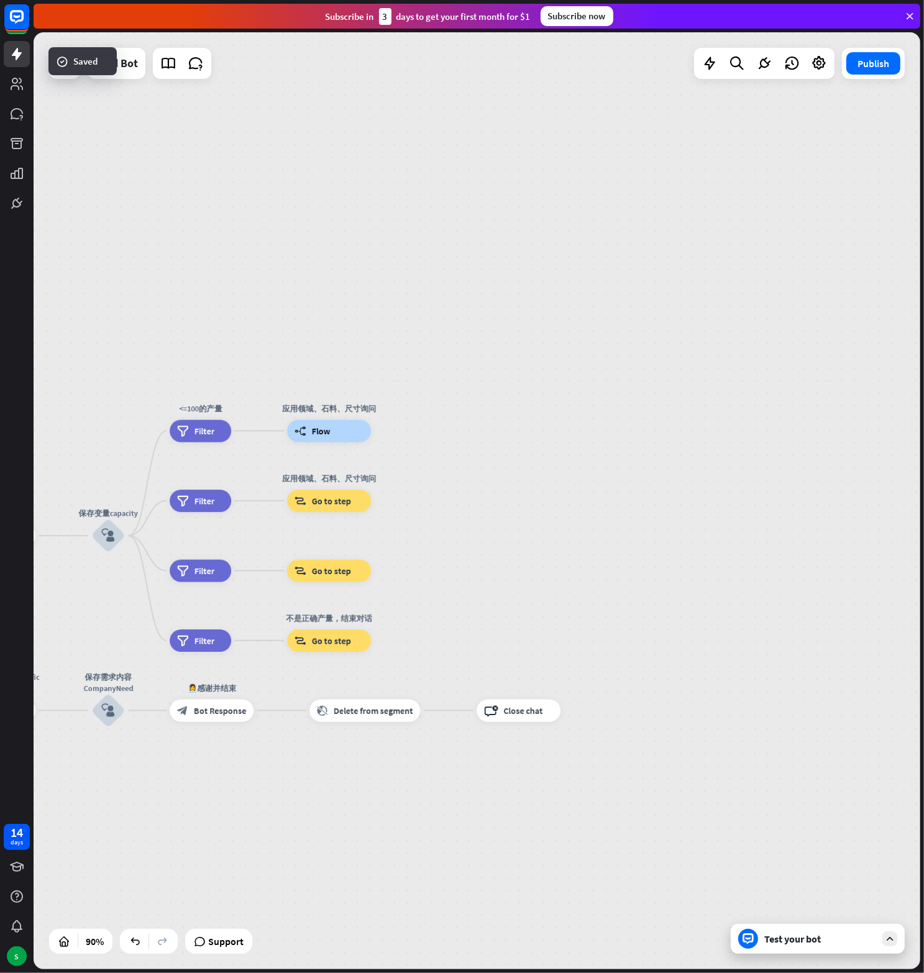
click at [327, 570] on span "Go to step" at bounding box center [331, 570] width 39 height 11
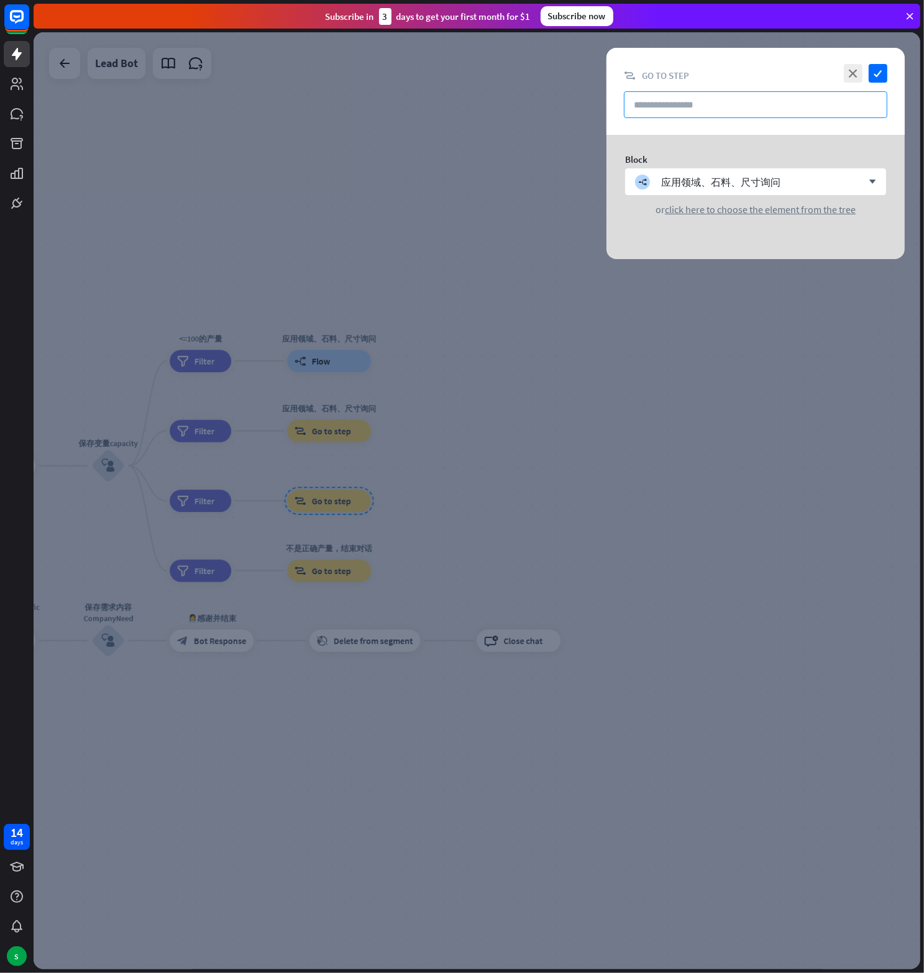
click at [692, 107] on input "text" at bounding box center [755, 104] width 263 height 27
paste input "**********"
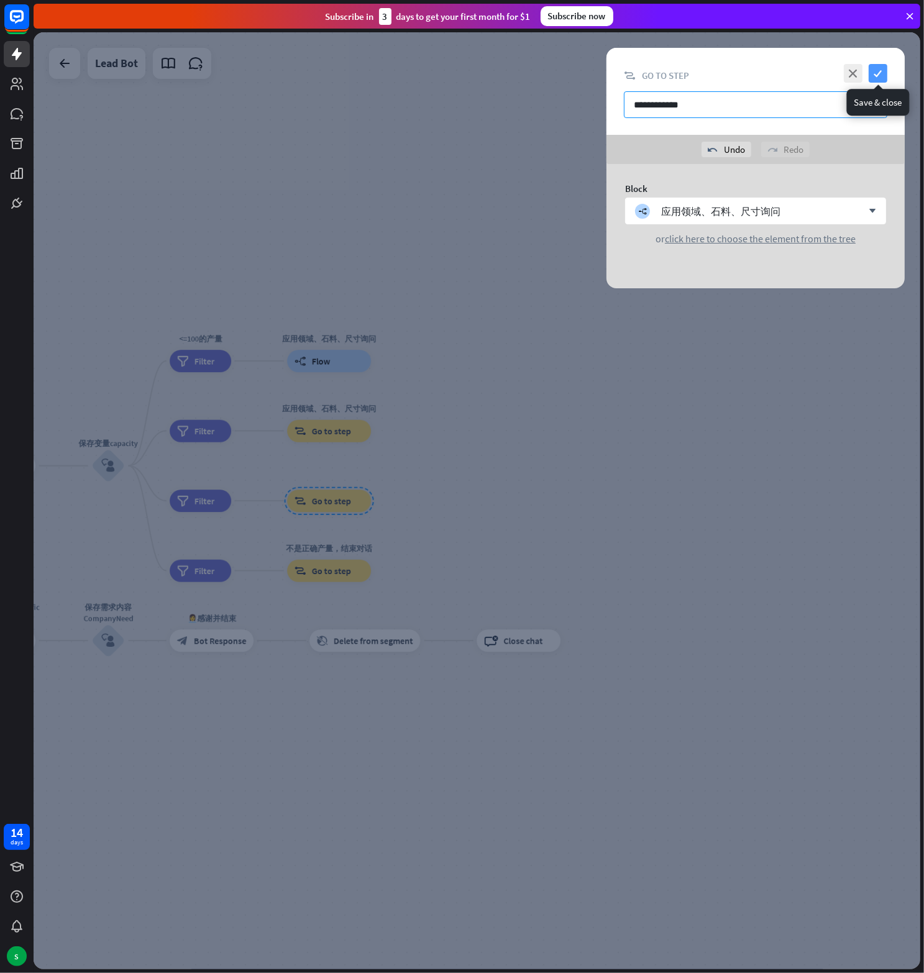
type input "**********"
click at [883, 69] on icon "check" at bounding box center [878, 73] width 19 height 19
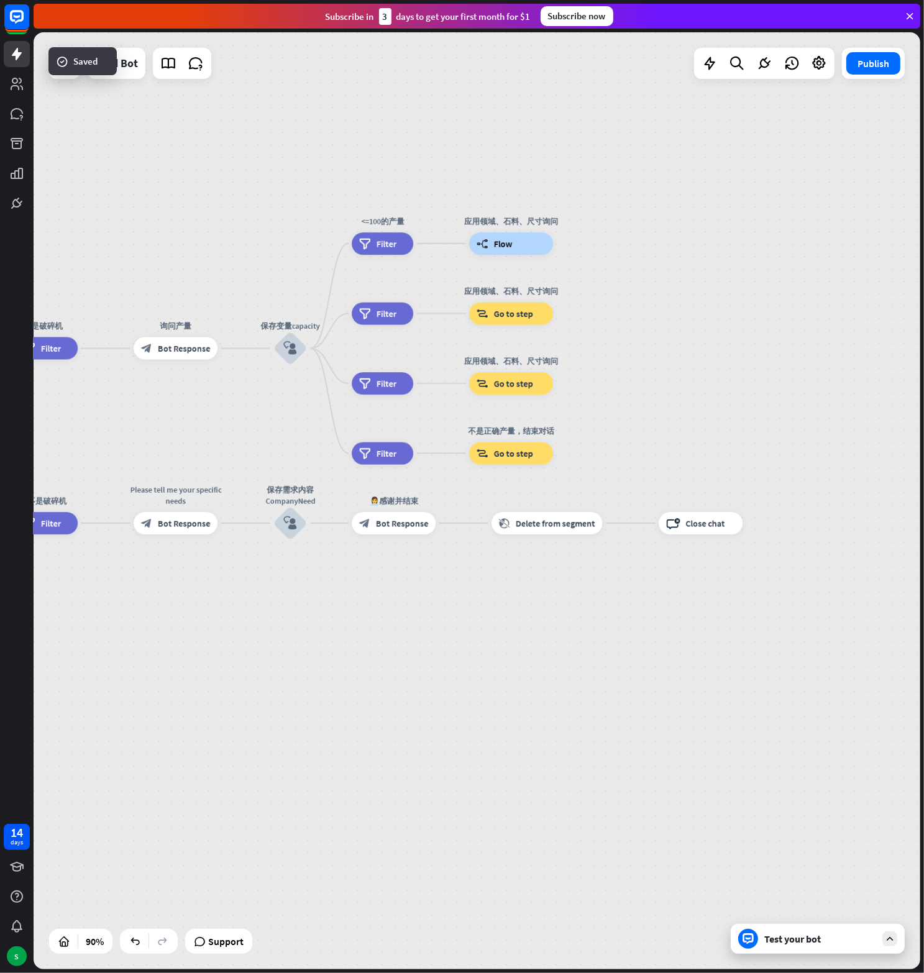
drag, startPoint x: 470, startPoint y: 488, endPoint x: 652, endPoint y: 371, distance: 216.6
click at [652, 371] on div "home_2 Start point Welcome message block_bot_response Bot Response block_user_i…" at bounding box center [477, 500] width 887 height 937
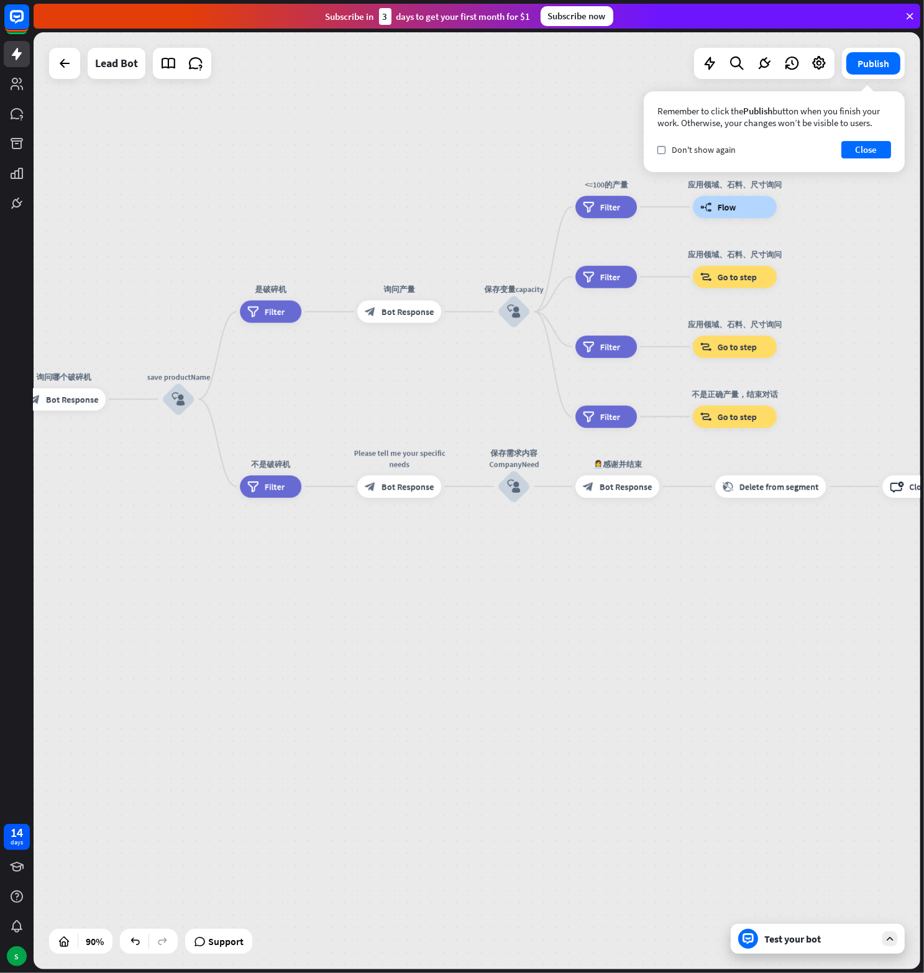
drag, startPoint x: 191, startPoint y: 431, endPoint x: 405, endPoint y: 394, distance: 217.5
click at [405, 394] on div "home_2 Start point Welcome message block_bot_response Bot Response block_user_i…" at bounding box center [477, 500] width 887 height 937
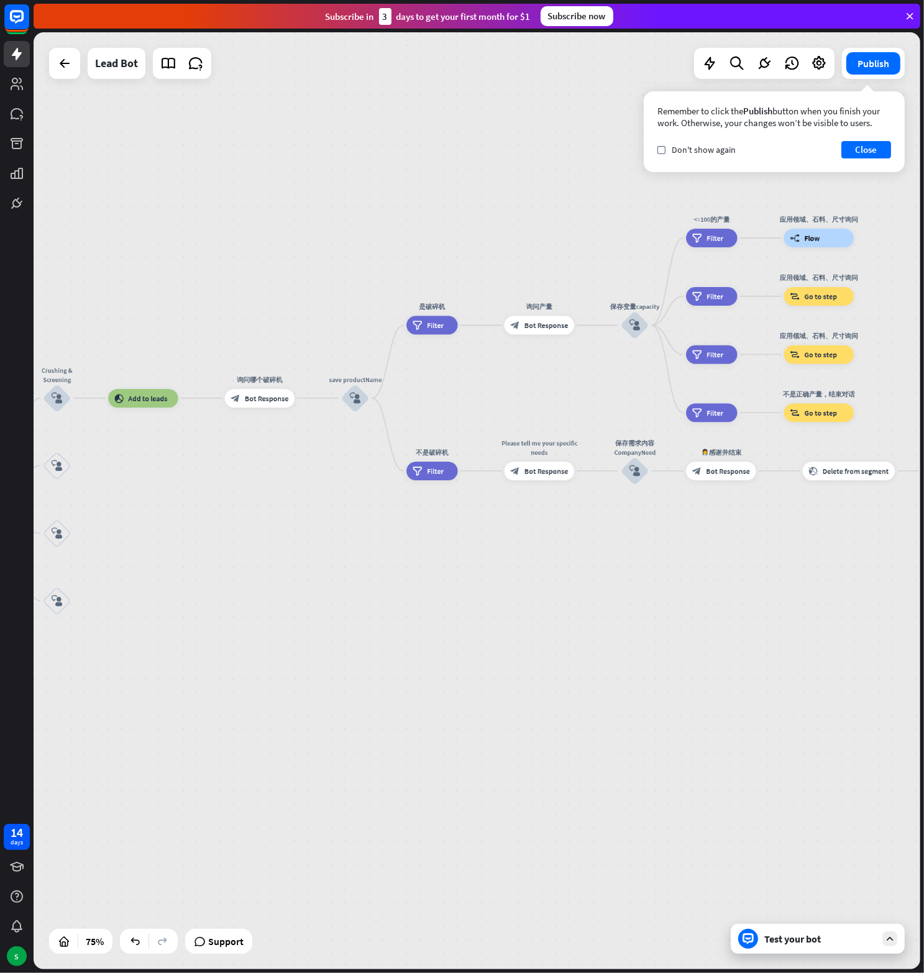
drag, startPoint x: 301, startPoint y: 572, endPoint x: 442, endPoint y: 541, distance: 143.8
click at [442, 541] on div "home_2 Start point Welcome message block_bot_response Bot Response block_user_i…" at bounding box center [477, 500] width 887 height 937
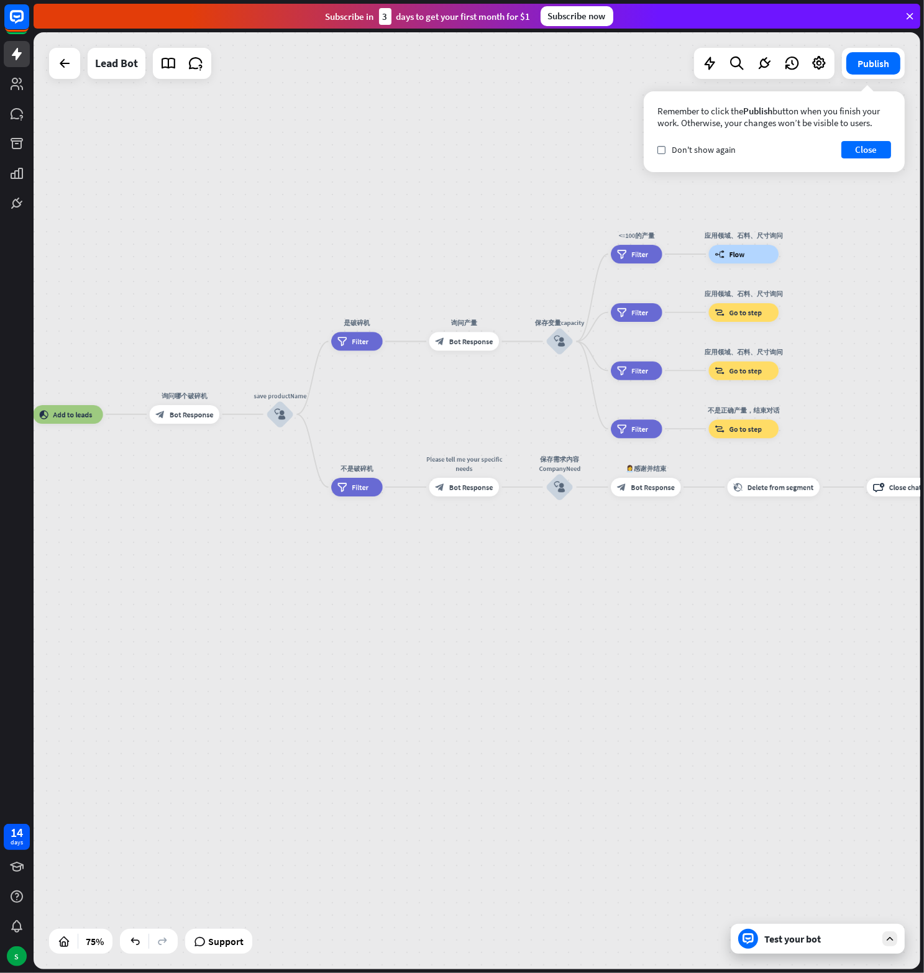
drag, startPoint x: 295, startPoint y: 507, endPoint x: 220, endPoint y: 523, distance: 76.9
click at [220, 523] on div "home_2 Start point Welcome message block_bot_response Bot Response block_user_i…" at bounding box center [477, 500] width 887 height 937
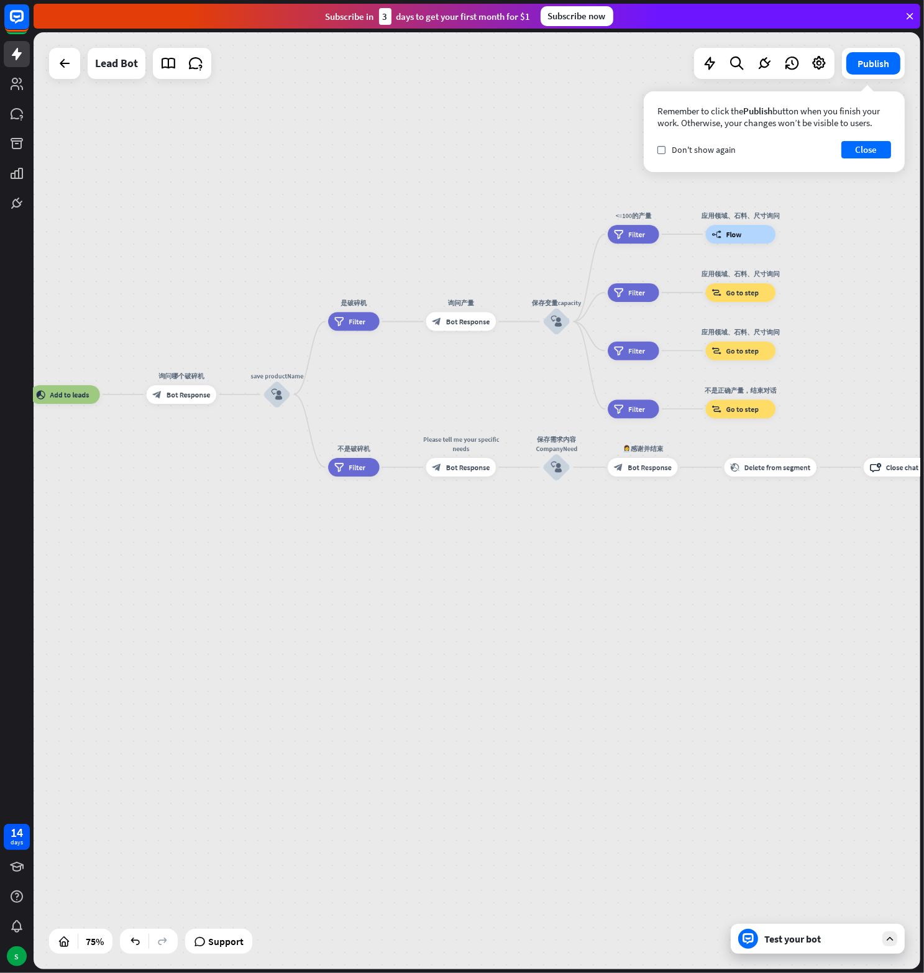
drag, startPoint x: 214, startPoint y: 531, endPoint x: 211, endPoint y: 511, distance: 20.1
click at [211, 511] on div "home_2 Start point Welcome message block_bot_response Bot Response block_user_i…" at bounding box center [477, 500] width 887 height 937
click at [819, 65] on icon at bounding box center [819, 63] width 16 height 16
click at [846, 147] on button "Close" at bounding box center [866, 149] width 50 height 17
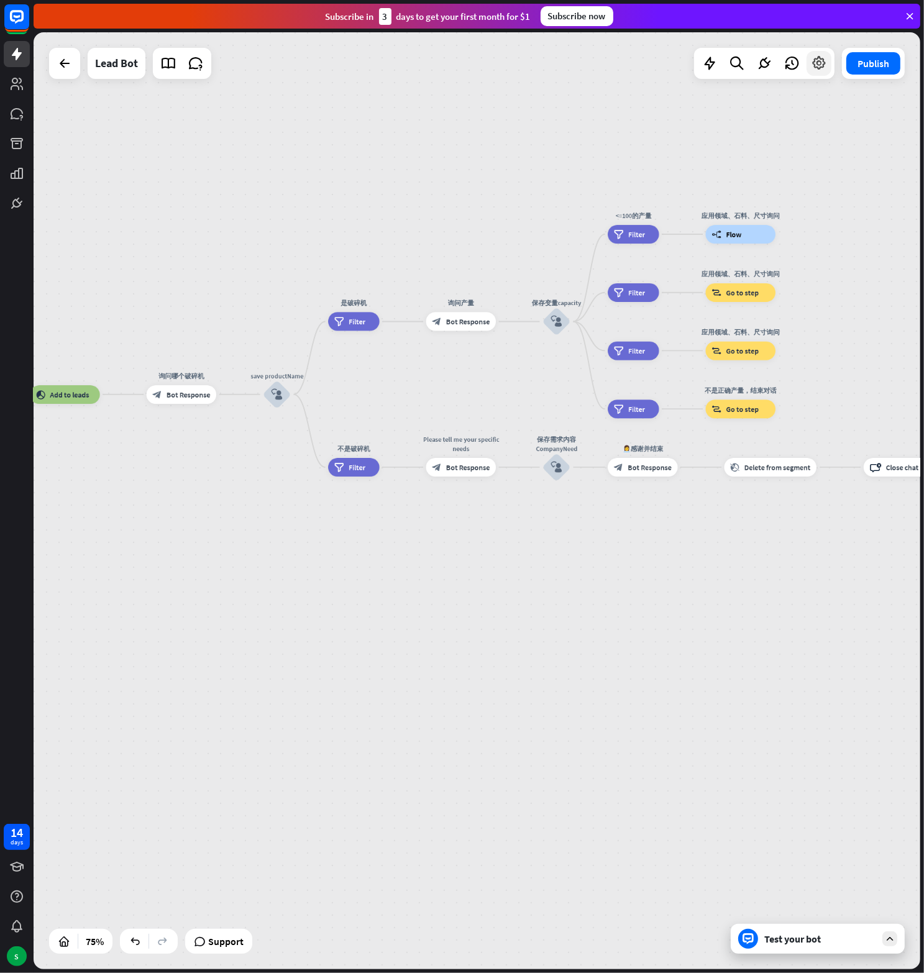
click at [824, 71] on icon at bounding box center [819, 63] width 16 height 16
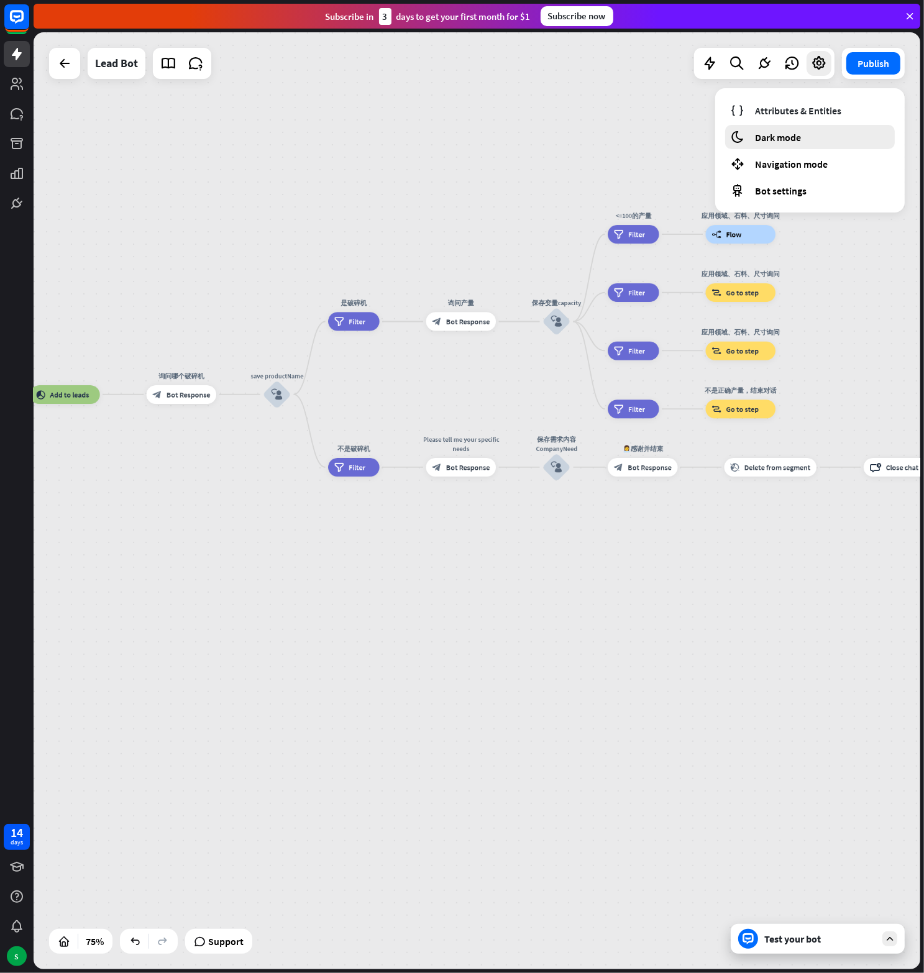
click at [788, 137] on span "Dark mode" at bounding box center [778, 137] width 46 height 12
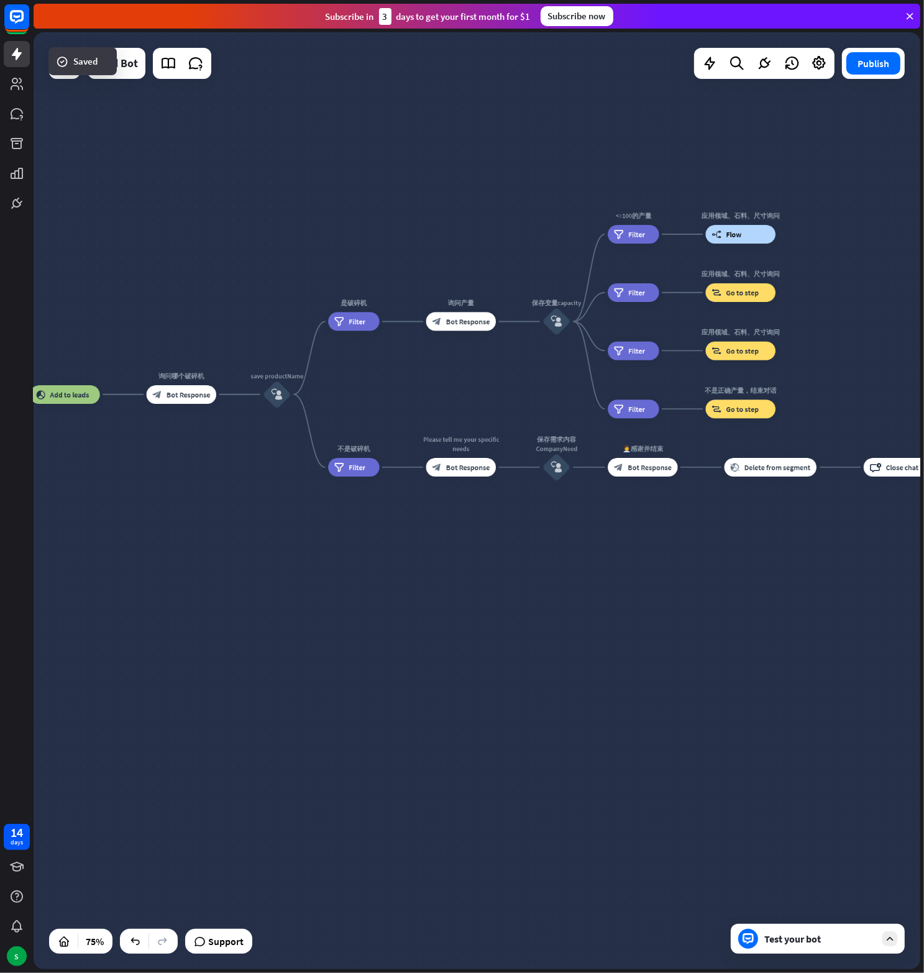
click at [817, 76] on div at bounding box center [764, 63] width 140 height 31
click at [820, 65] on icon at bounding box center [819, 63] width 16 height 16
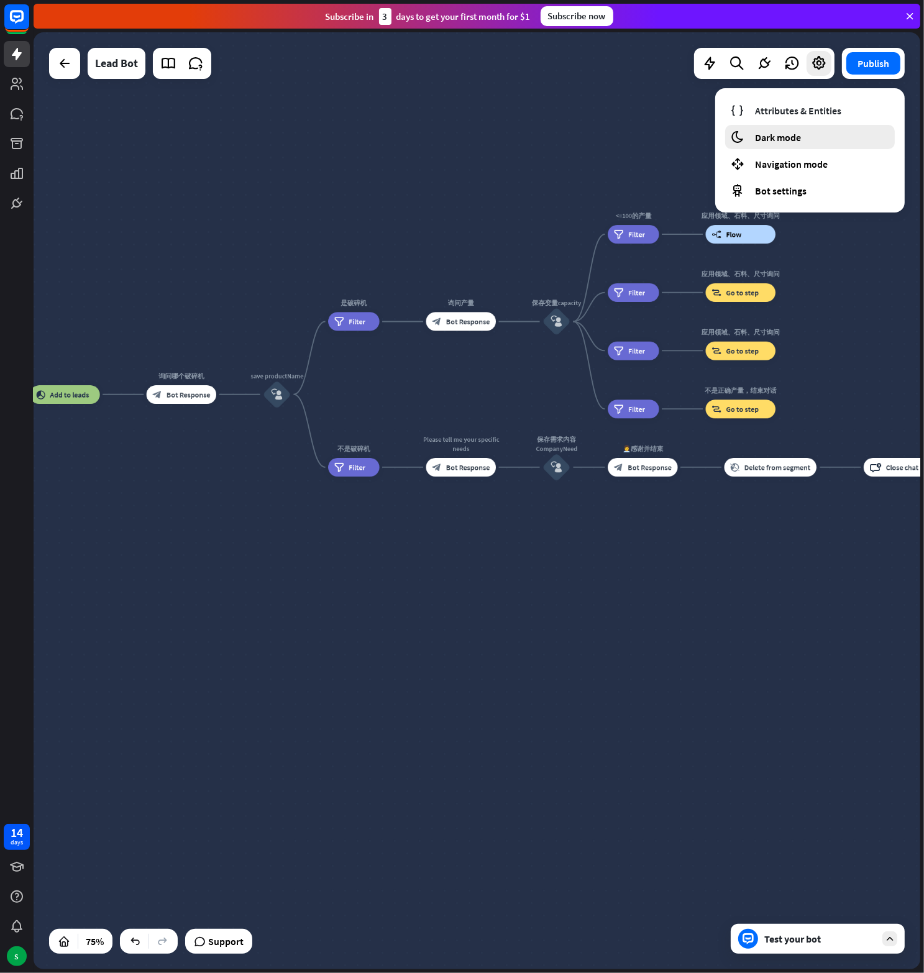
click at [803, 140] on div "moon Dark mode" at bounding box center [810, 137] width 170 height 24
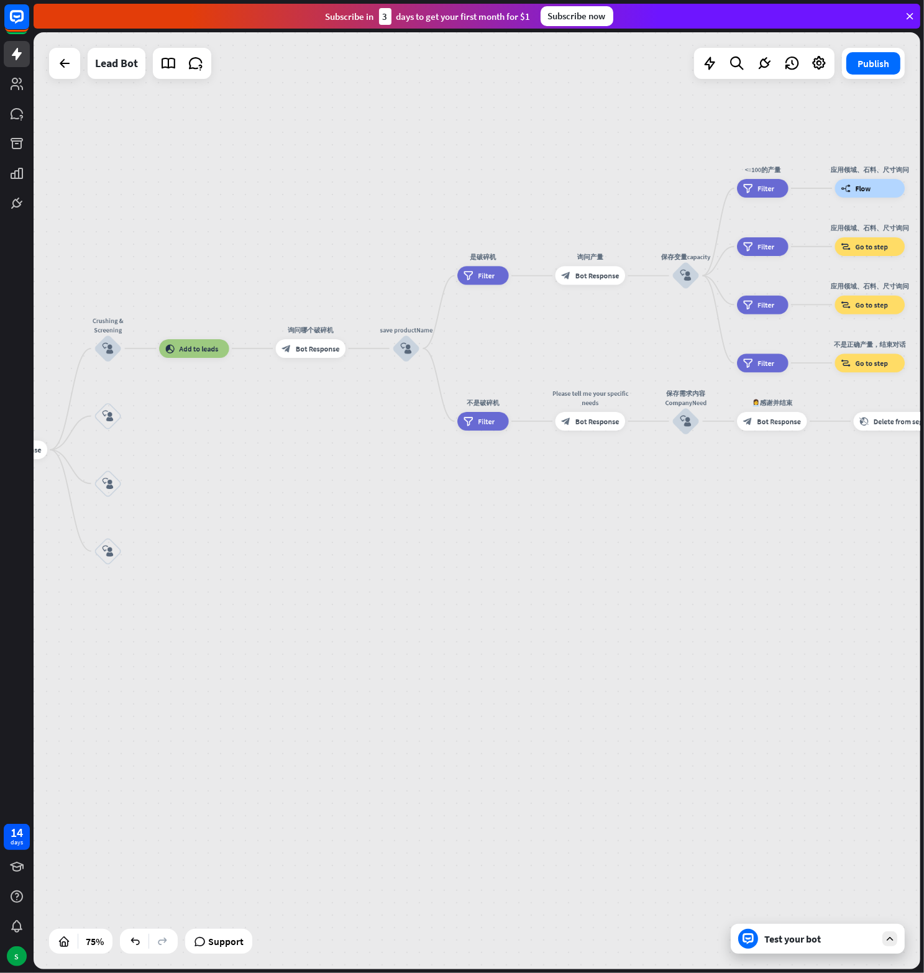
drag, startPoint x: 445, startPoint y: 582, endPoint x: 589, endPoint y: 534, distance: 152.1
click at [589, 534] on div "home_2 Start point Welcome message block_bot_response Bot Response block_user_i…" at bounding box center [477, 500] width 887 height 937
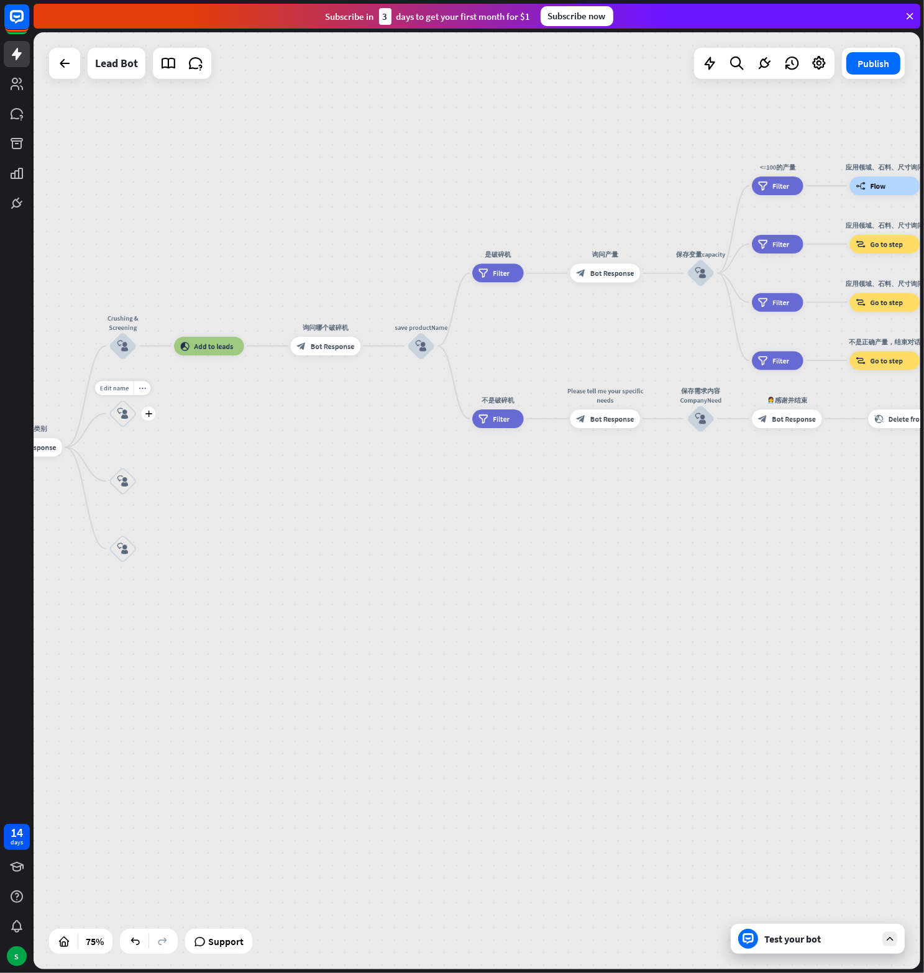
click at [123, 419] on div "block_user_input" at bounding box center [123, 413] width 28 height 28
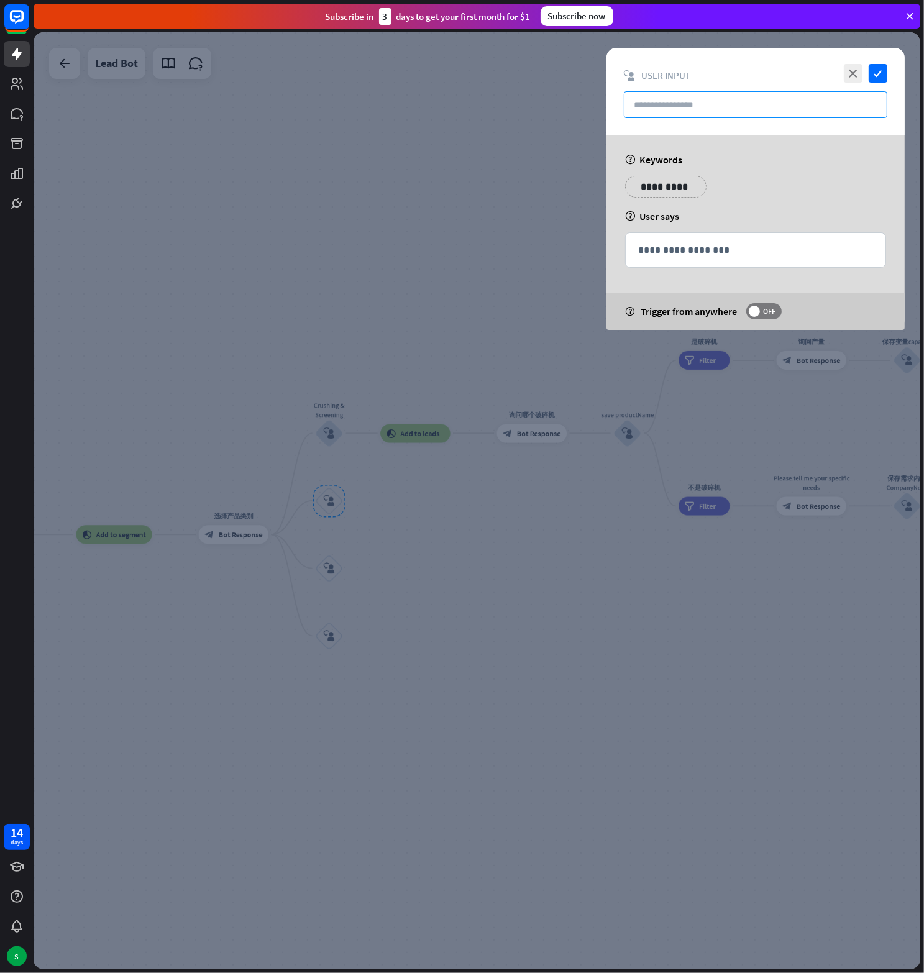
click at [686, 103] on input "text" at bounding box center [755, 104] width 263 height 27
paste input "**********"
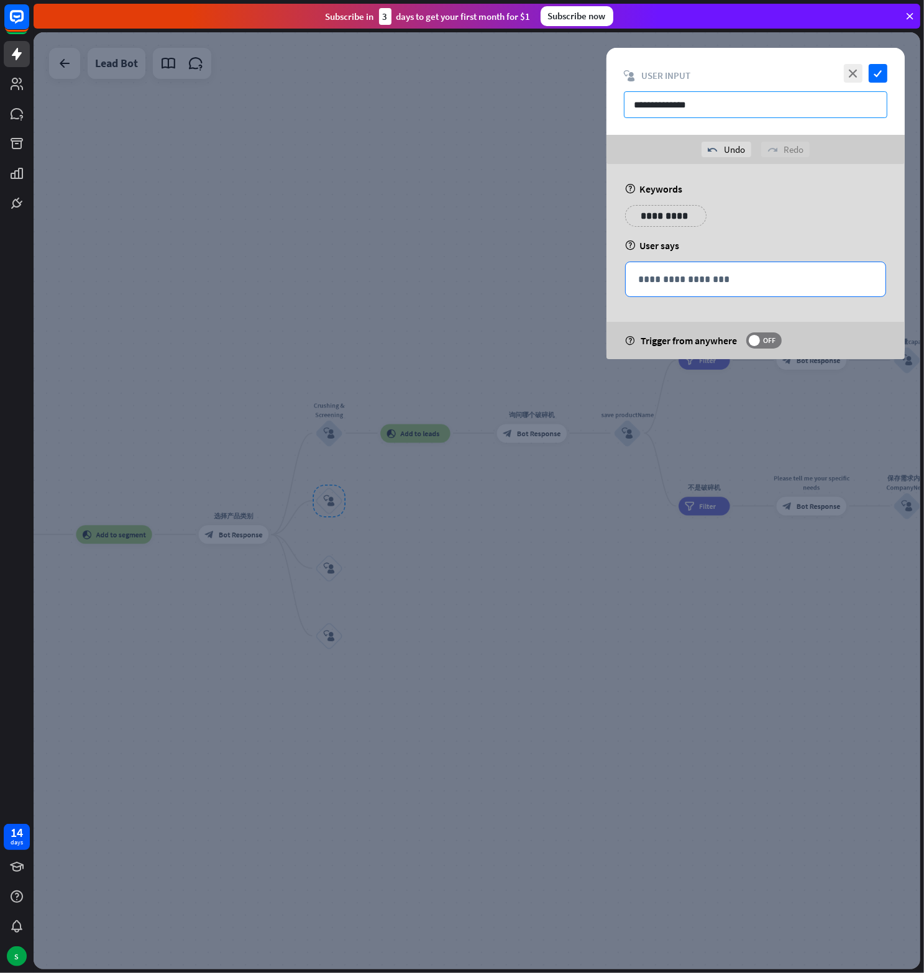
type input "**********"
click at [659, 286] on p "**********" at bounding box center [755, 280] width 235 height 16
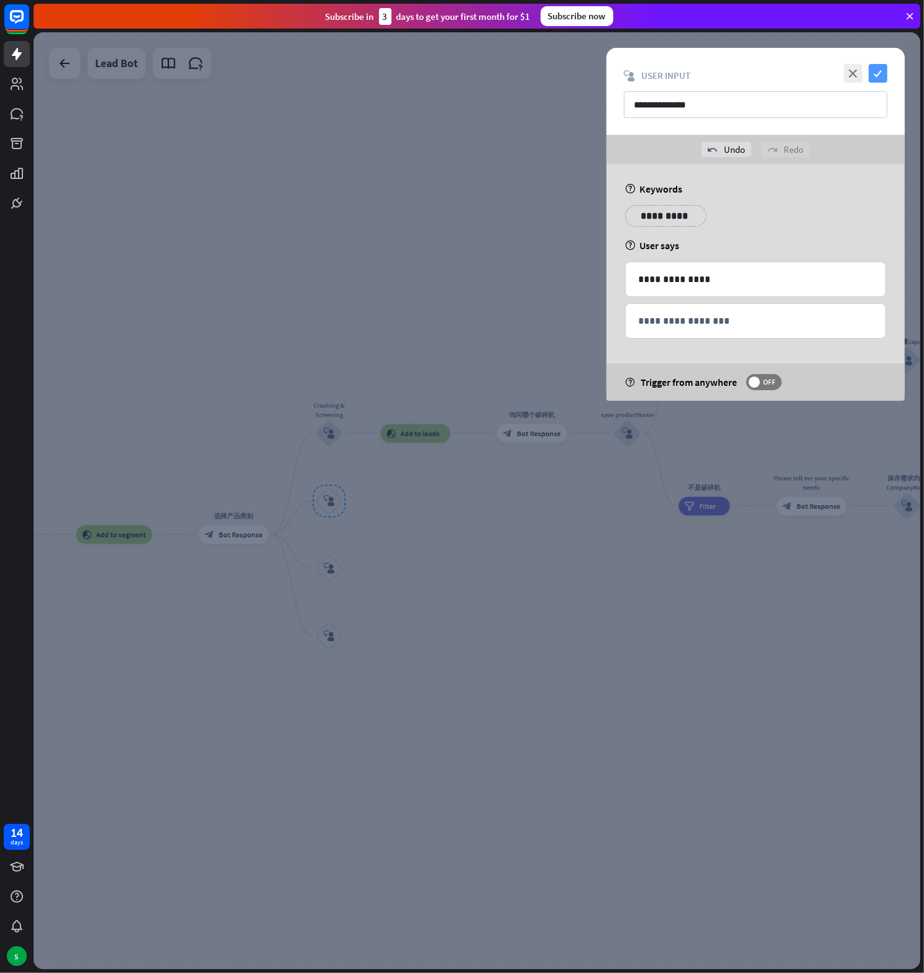
click at [875, 75] on icon "check" at bounding box center [878, 73] width 19 height 19
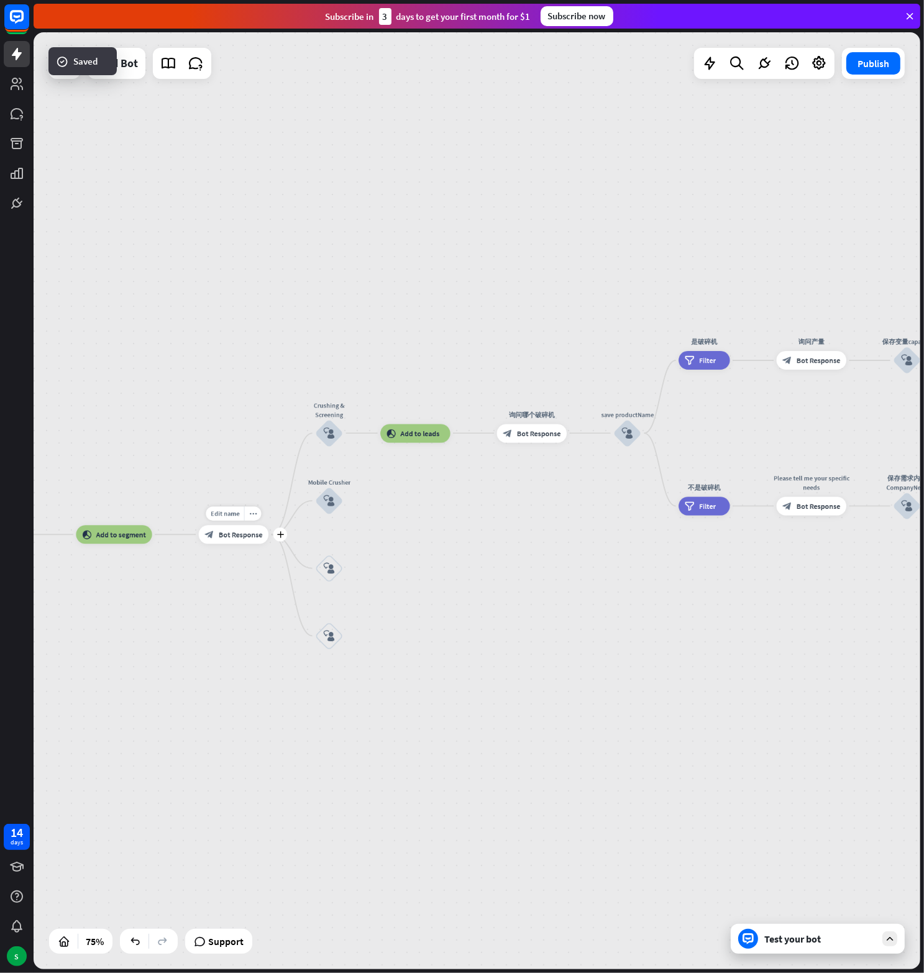
click at [232, 537] on span "Bot Response" at bounding box center [241, 534] width 44 height 9
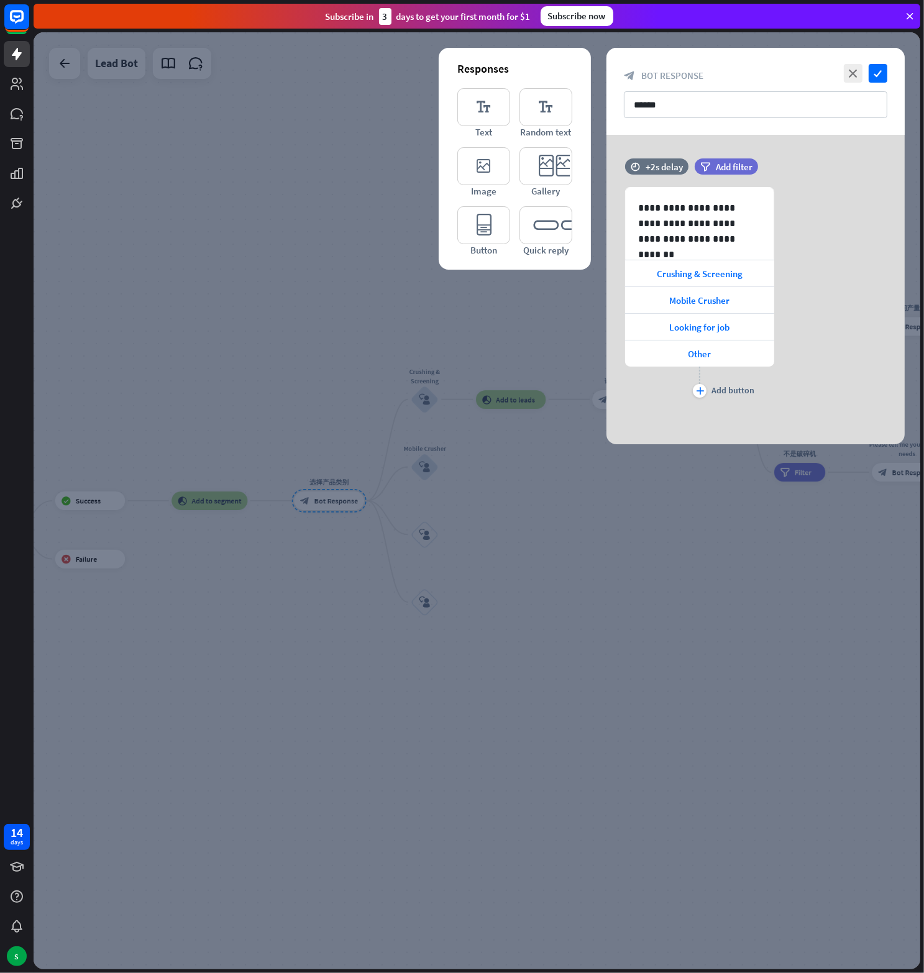
click at [309, 428] on div at bounding box center [477, 500] width 887 height 937
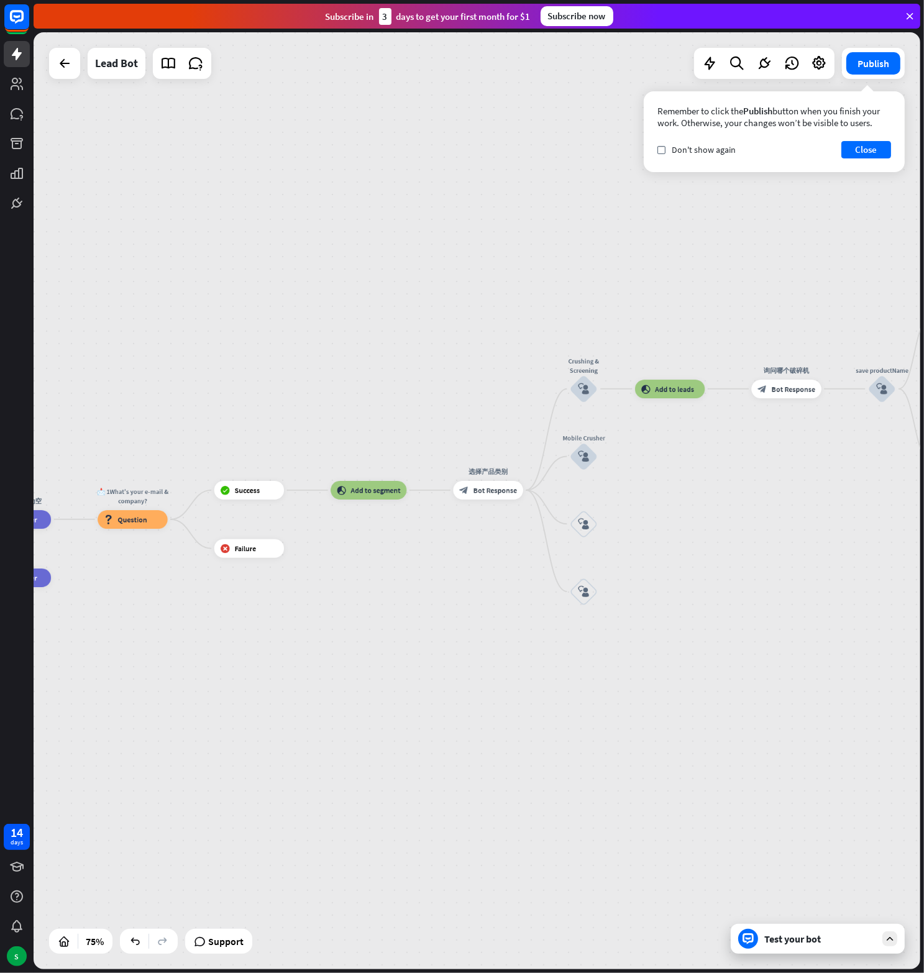
drag, startPoint x: 188, startPoint y: 427, endPoint x: 122, endPoint y: 431, distance: 65.9
click at [122, 431] on div "home_2 Start point Welcome message block_bot_response Bot Response block_user_i…" at bounding box center [477, 500] width 887 height 937
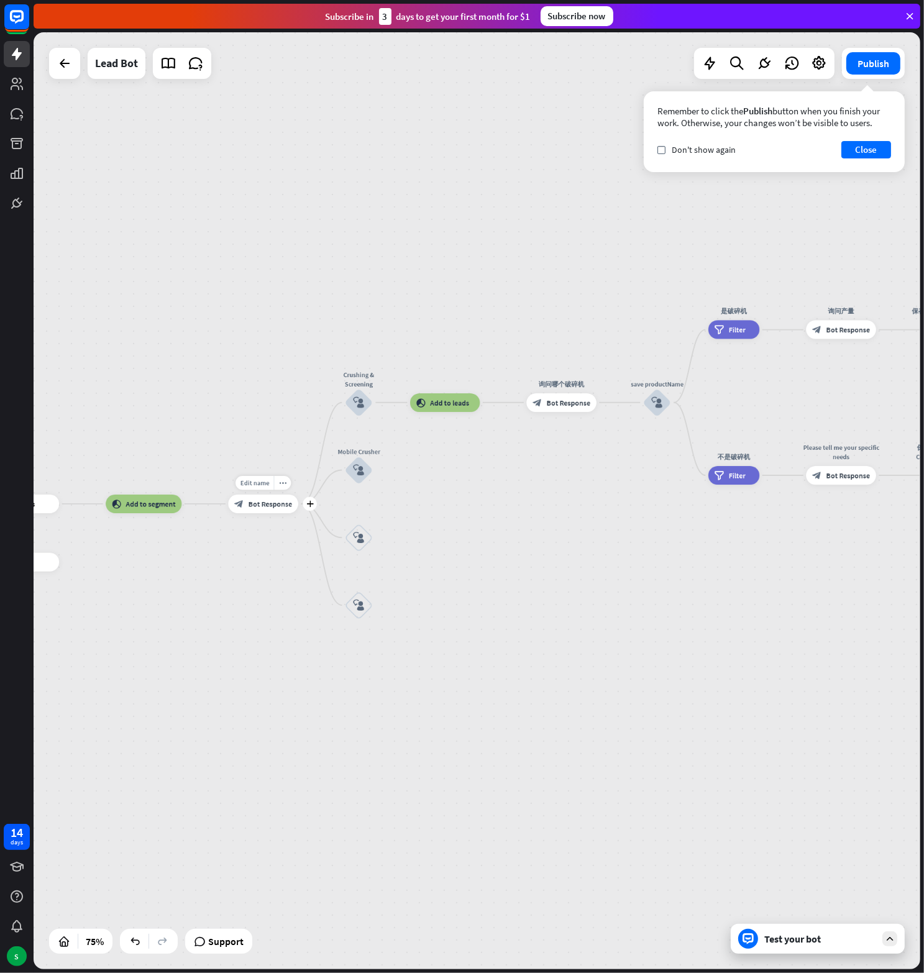
click at [249, 505] on span "Bot Response" at bounding box center [271, 504] width 44 height 9
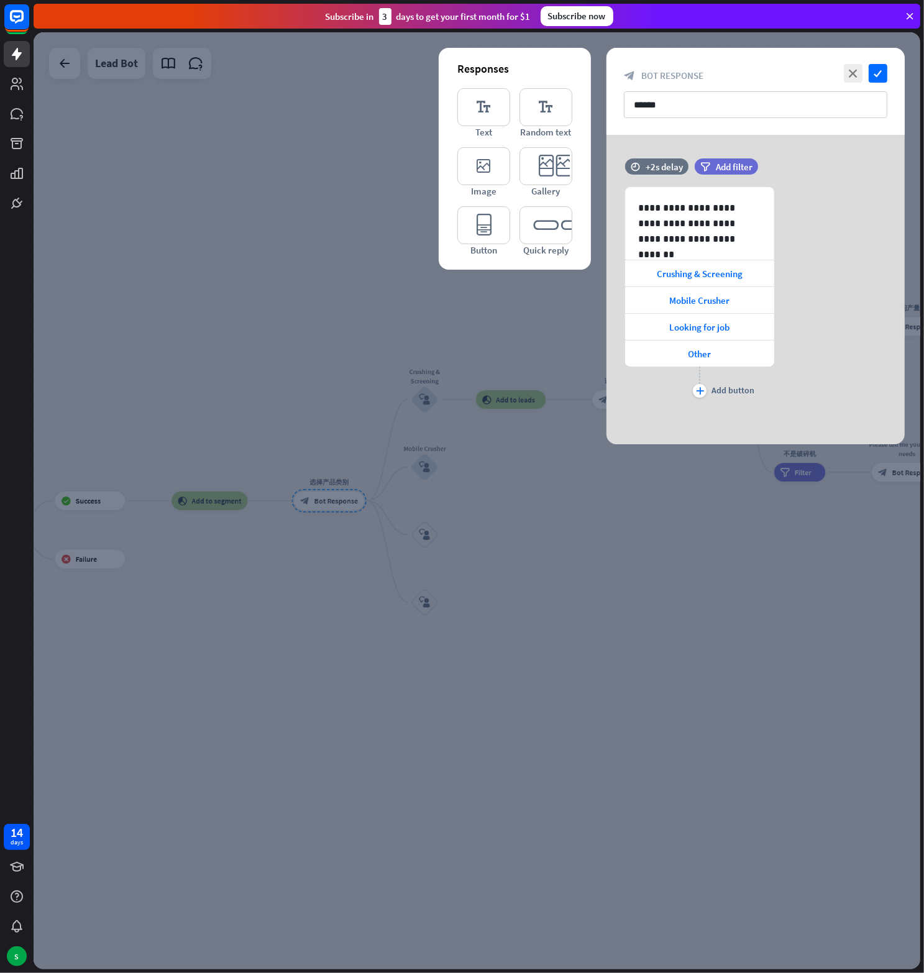
click at [532, 522] on div at bounding box center [477, 500] width 887 height 937
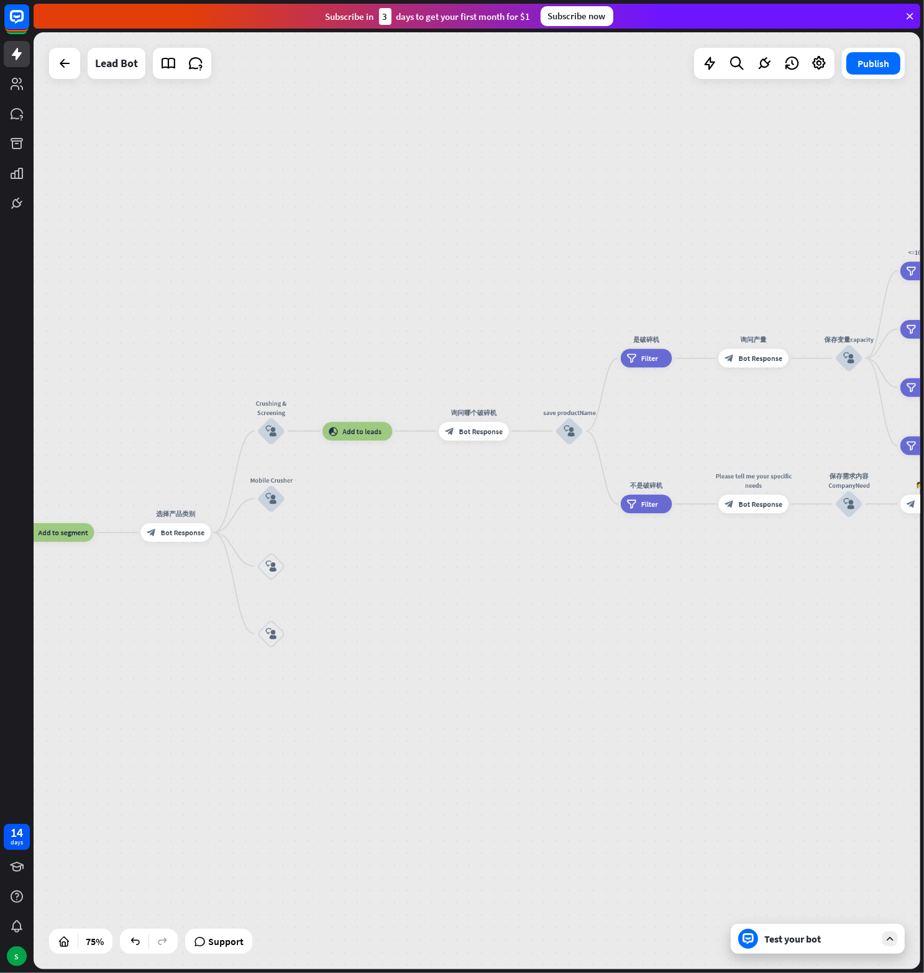
drag, startPoint x: 590, startPoint y: 495, endPoint x: 435, endPoint y: 527, distance: 158.6
click at [435, 527] on div "home_2 Start point Welcome message block_bot_response Bot Response block_user_i…" at bounding box center [477, 500] width 887 height 937
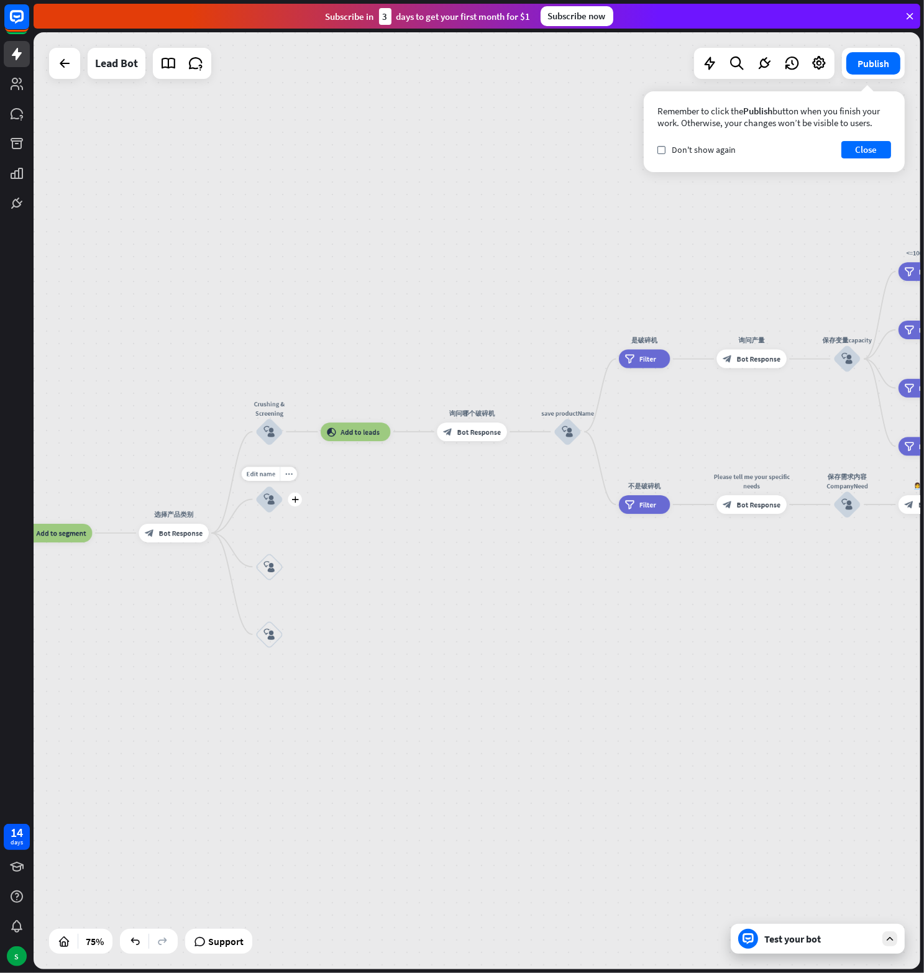
click at [267, 495] on icon "block_user_input" at bounding box center [268, 499] width 11 height 11
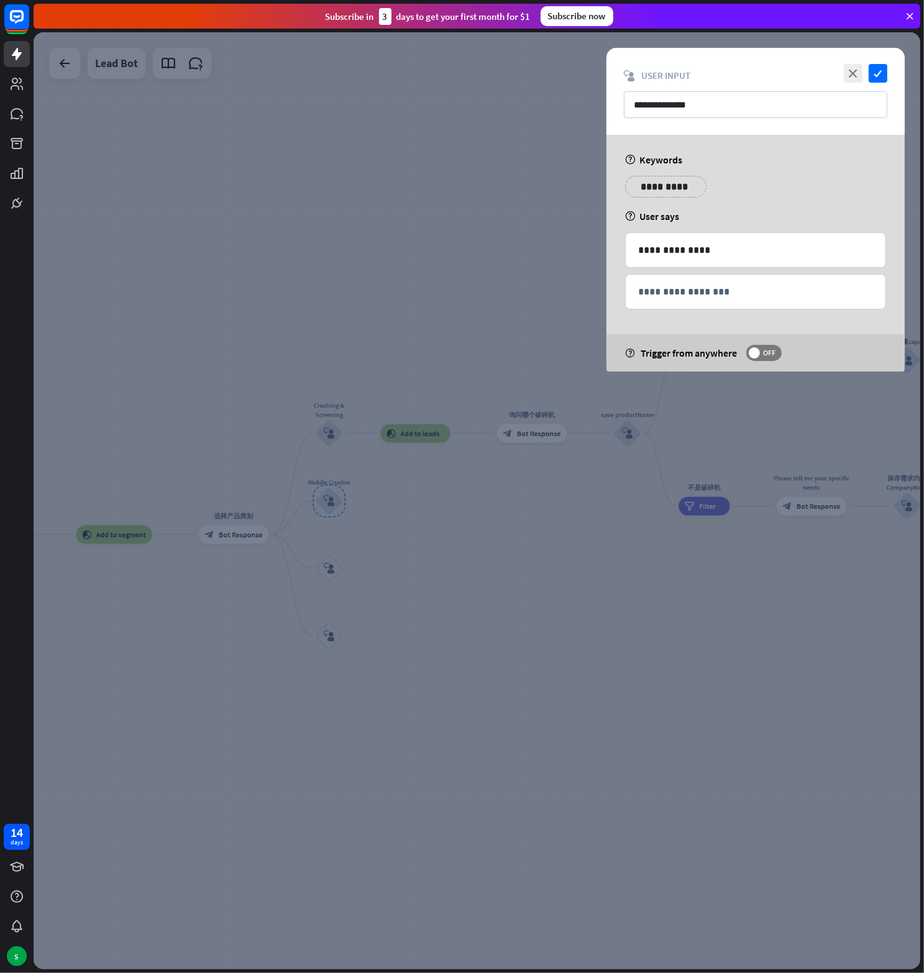
click at [321, 331] on div at bounding box center [477, 500] width 887 height 937
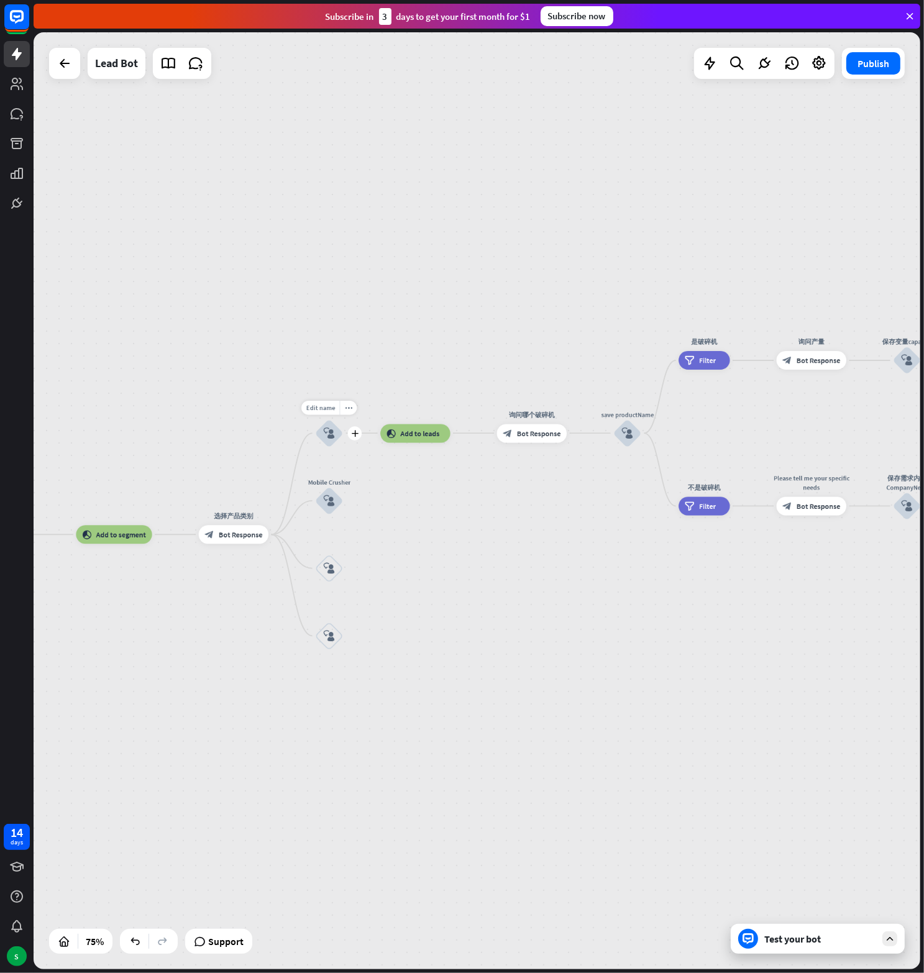
click at [331, 430] on icon "block_user_input" at bounding box center [329, 432] width 11 height 11
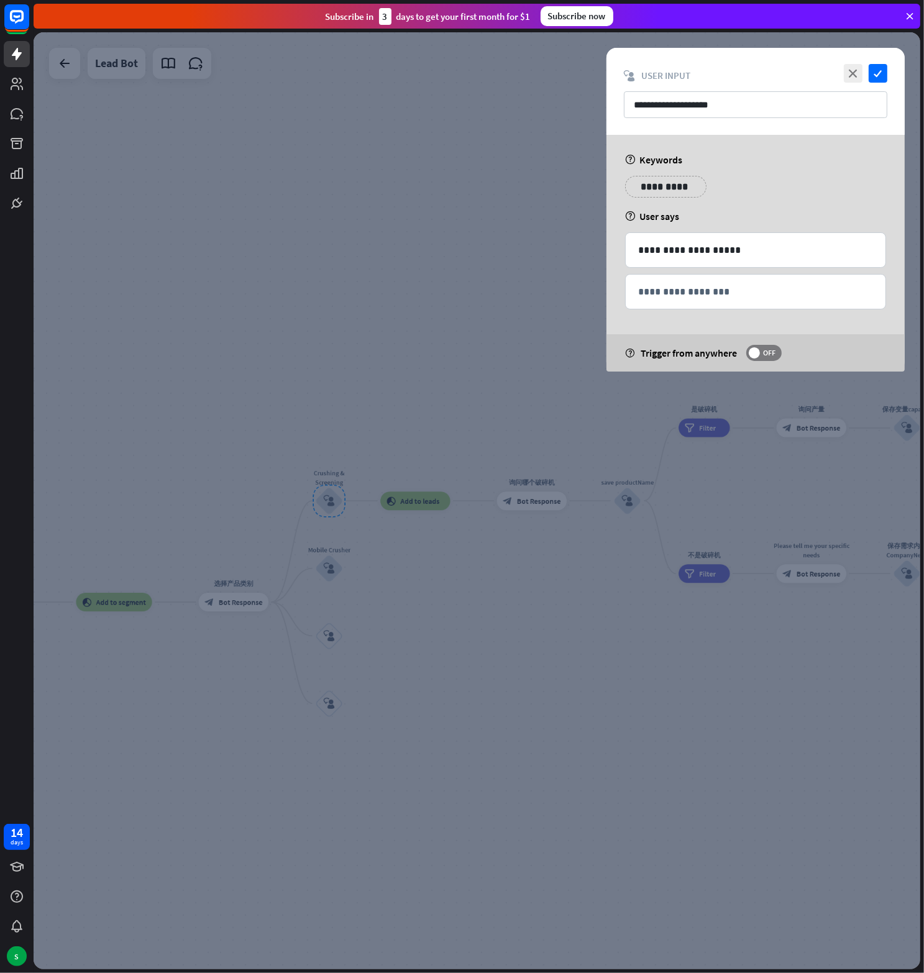
click at [398, 313] on div at bounding box center [477, 500] width 887 height 937
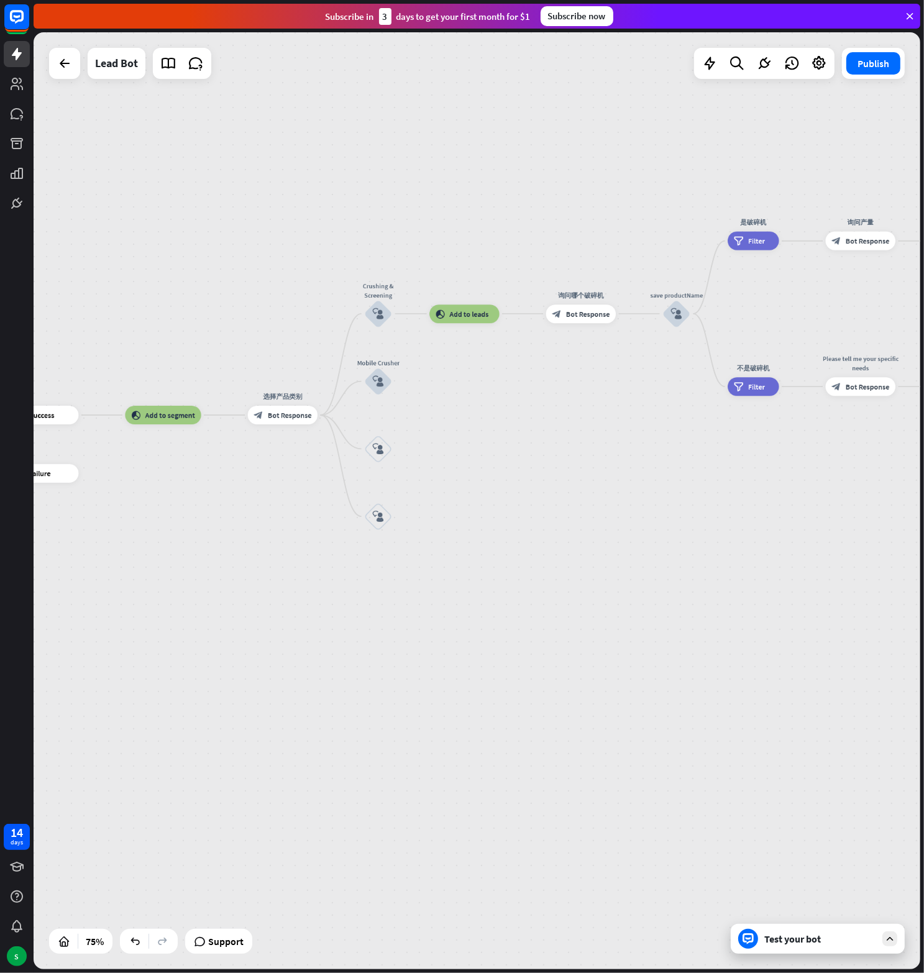
drag, startPoint x: 416, startPoint y: 613, endPoint x: 465, endPoint y: 426, distance: 193.3
click at [465, 426] on div "home_2 Start point Welcome message block_bot_response Bot Response block_user_i…" at bounding box center [477, 500] width 887 height 937
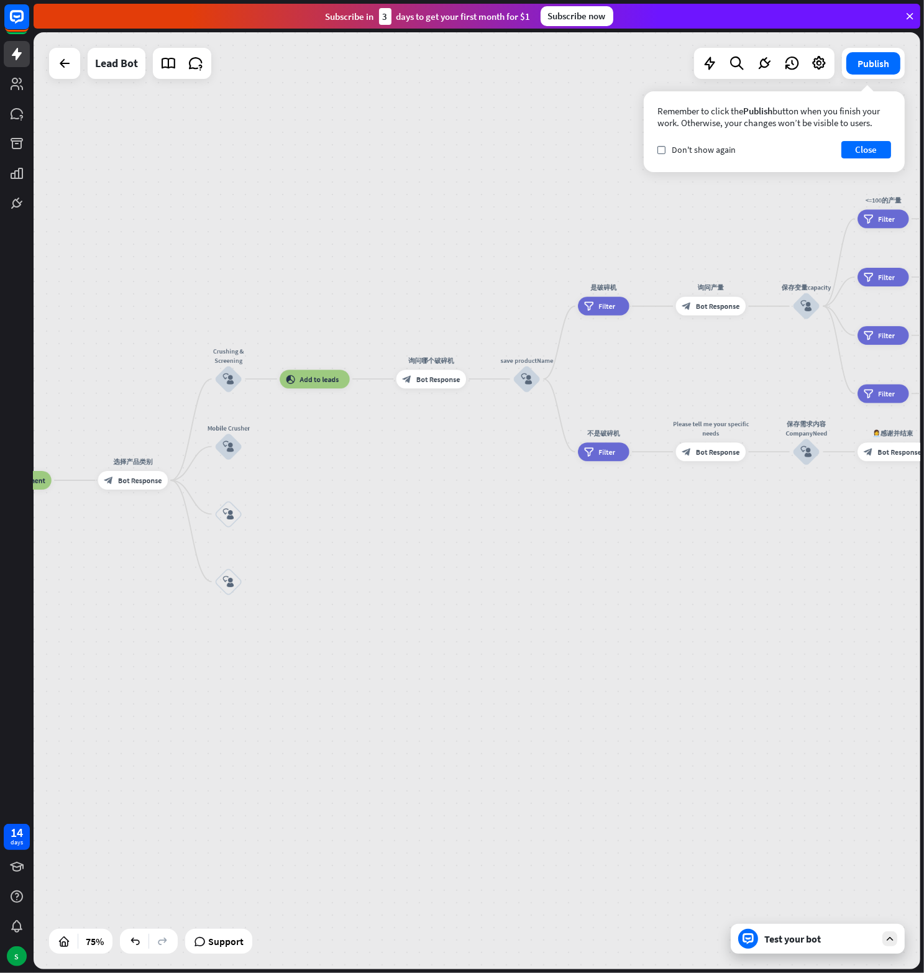
drag, startPoint x: 518, startPoint y: 430, endPoint x: 368, endPoint y: 495, distance: 163.3
click at [368, 495] on div "home_2 Start point Welcome message block_bot_response Bot Response block_user_i…" at bounding box center [477, 500] width 887 height 937
click at [250, 448] on icon "plus" at bounding box center [253, 447] width 7 height 7
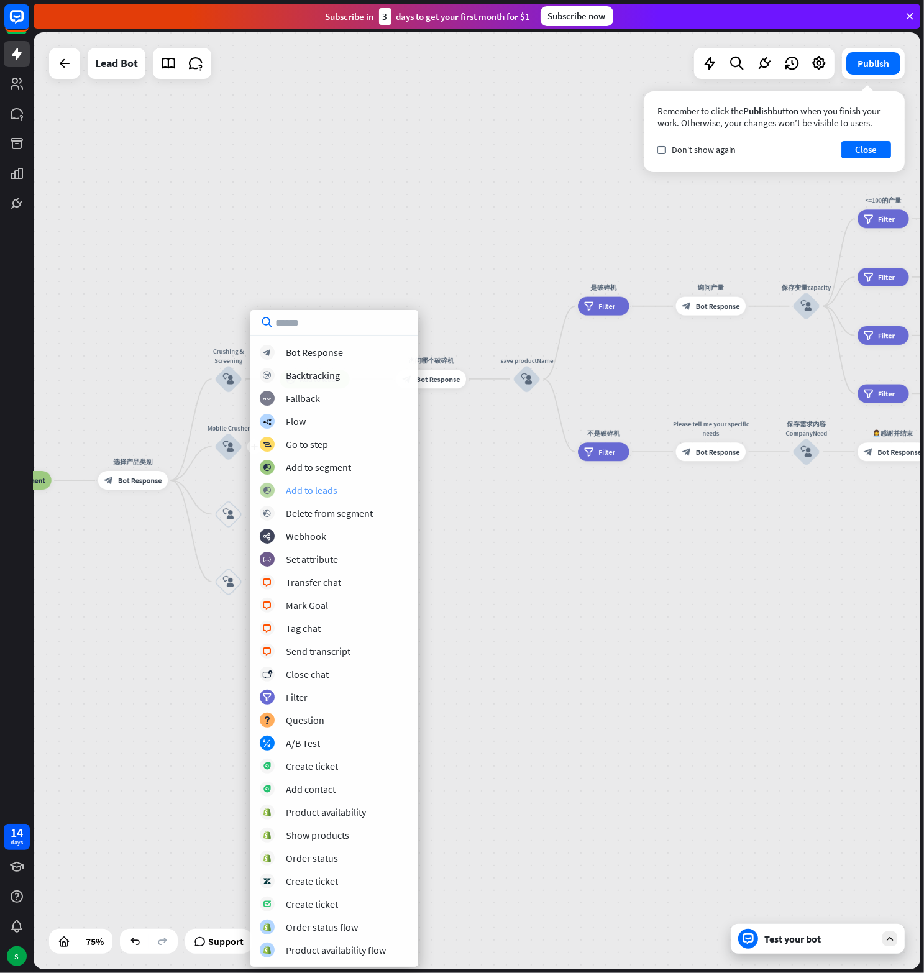
click at [322, 484] on div "Add to leads" at bounding box center [312, 490] width 52 height 12
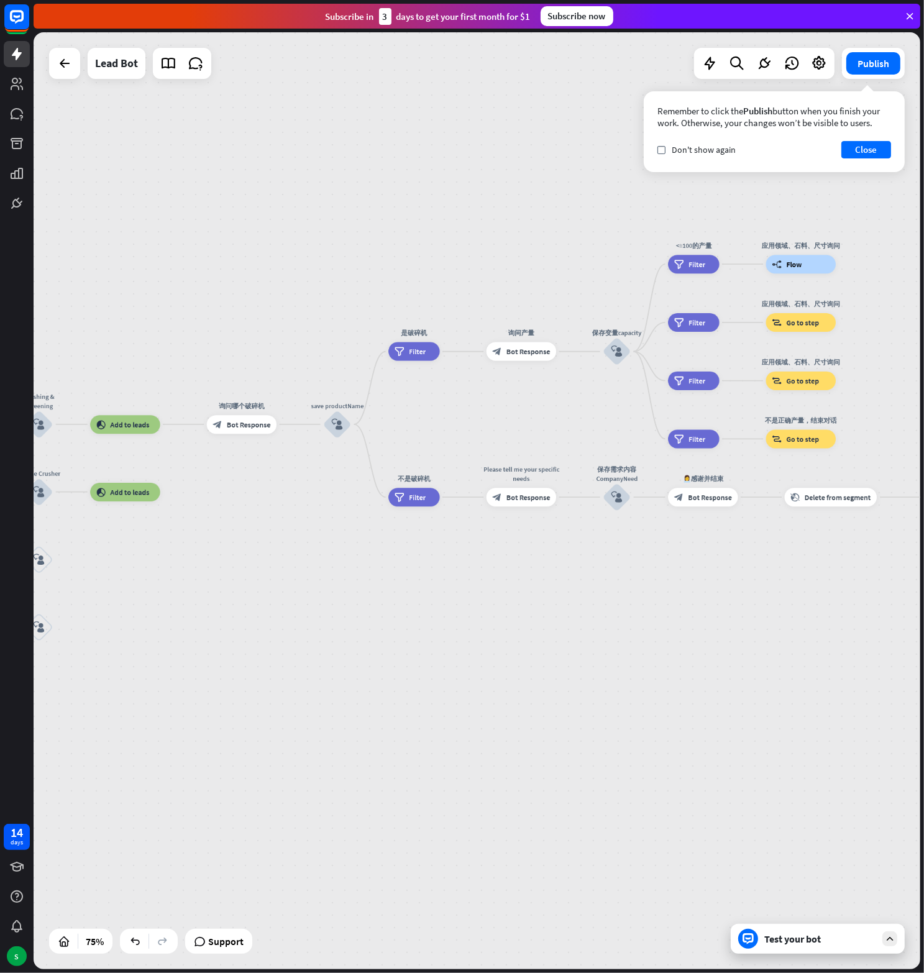
drag, startPoint x: 442, startPoint y: 447, endPoint x: 253, endPoint y: 492, distance: 194.8
click at [253, 492] on div "home_2 Start point Welcome message block_bot_response Bot Response block_user_i…" at bounding box center [477, 500] width 887 height 937
click at [178, 491] on div "plus" at bounding box center [172, 492] width 14 height 14
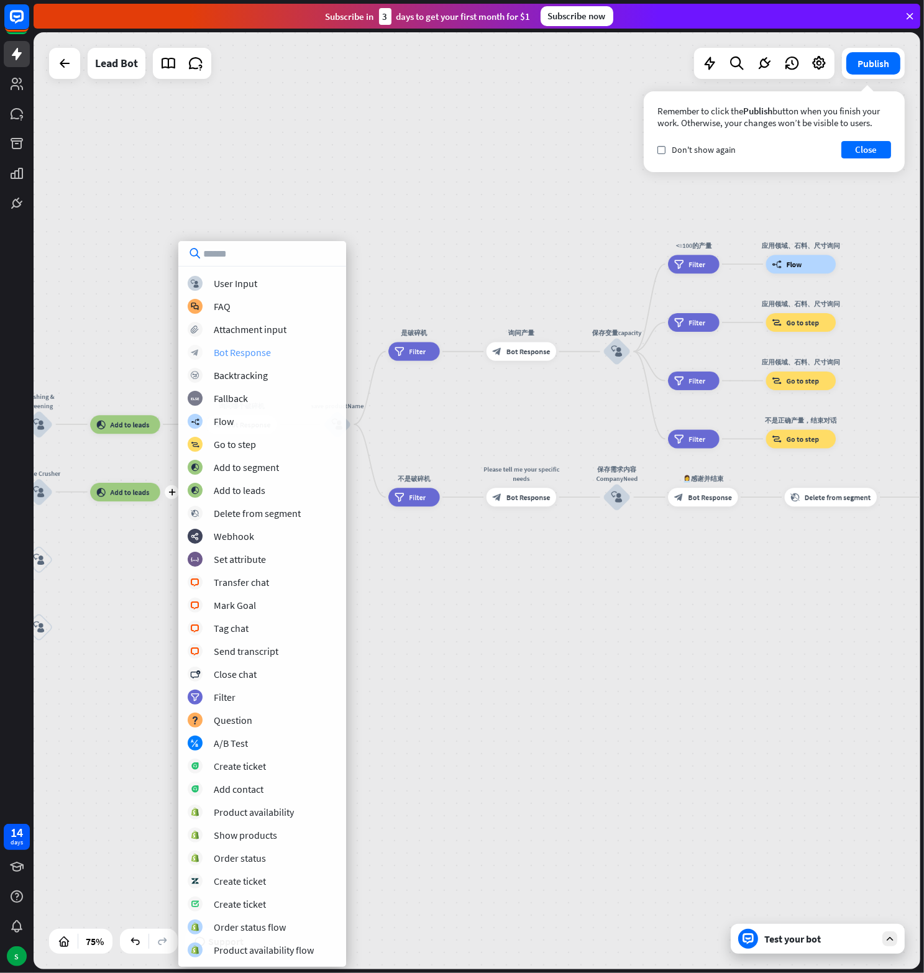
click at [234, 354] on div "Bot Response" at bounding box center [242, 352] width 57 height 12
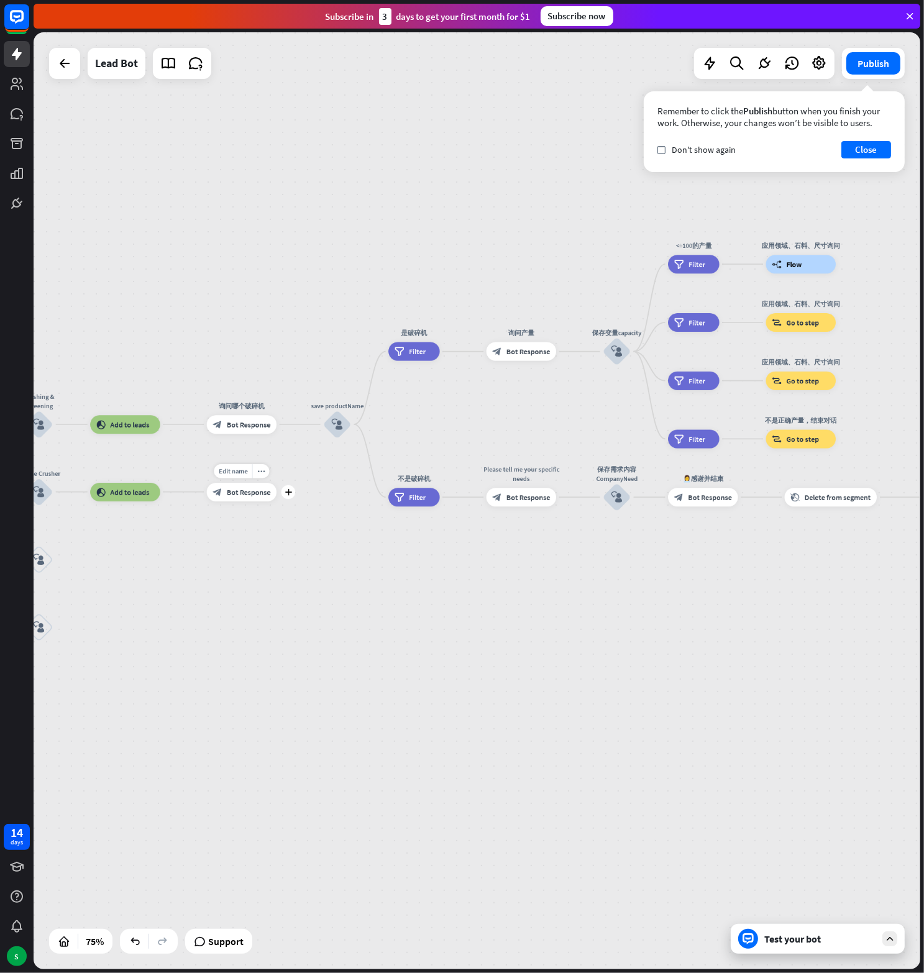
click at [229, 499] on div "block_bot_response Bot Response" at bounding box center [242, 492] width 70 height 19
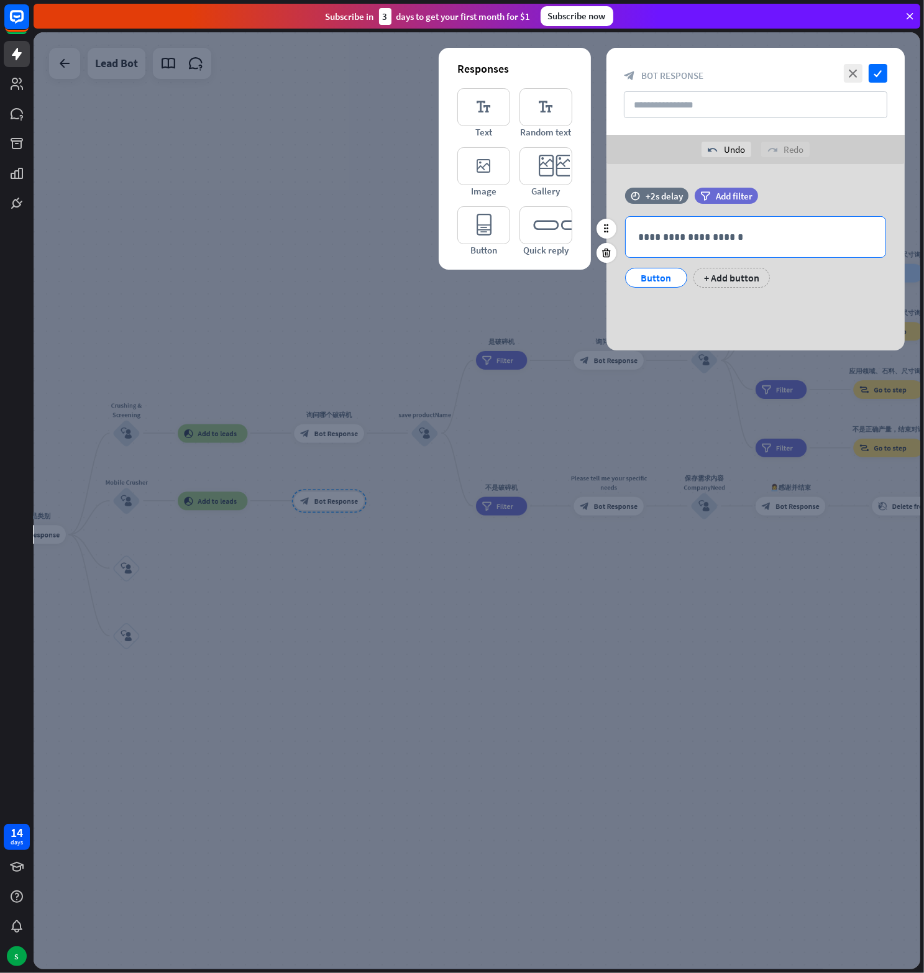
click at [692, 235] on p "**********" at bounding box center [755, 237] width 235 height 16
click at [646, 276] on div "Button" at bounding box center [656, 277] width 41 height 19
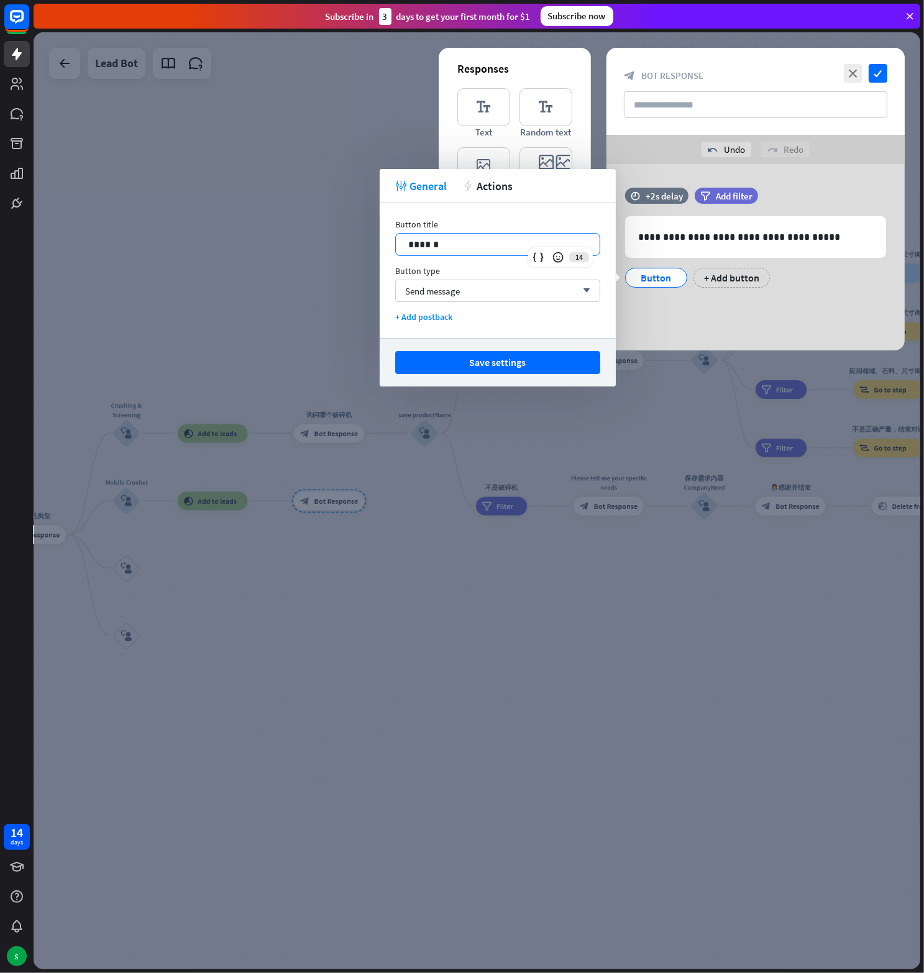
drag, startPoint x: 449, startPoint y: 238, endPoint x: 363, endPoint y: 239, distance: 85.7
click at [363, 239] on body "14 days S close Help Center arrow_left Back to home Subscribe [DATE] to get you…" at bounding box center [462, 486] width 924 height 973
click at [431, 250] on p "******" at bounding box center [497, 245] width 179 height 16
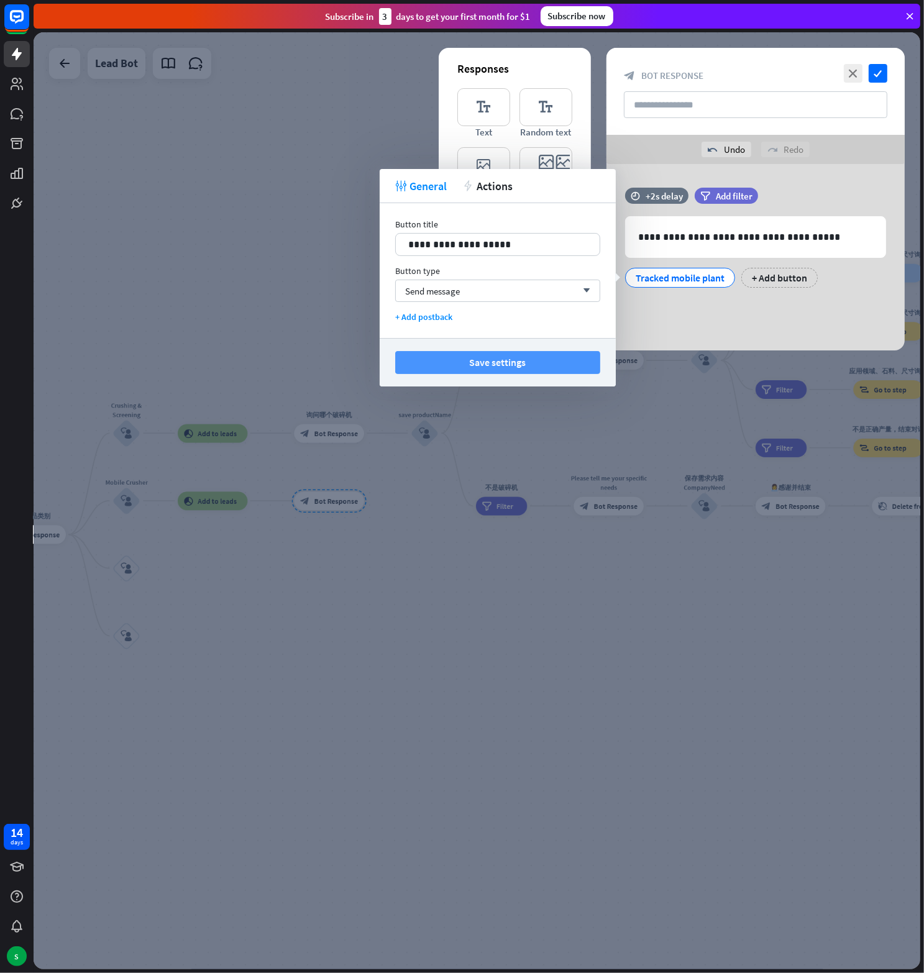
click at [499, 358] on button "Save settings" at bounding box center [497, 362] width 205 height 23
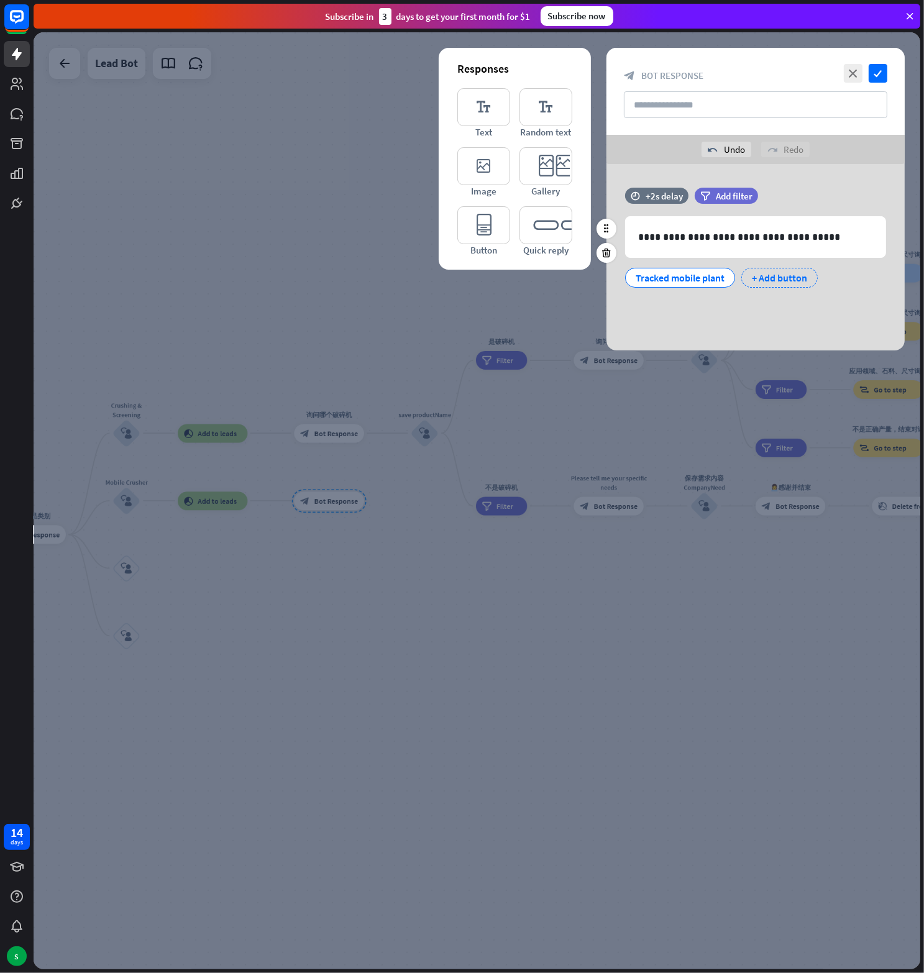
click at [773, 273] on div "+ Add button" at bounding box center [779, 278] width 76 height 20
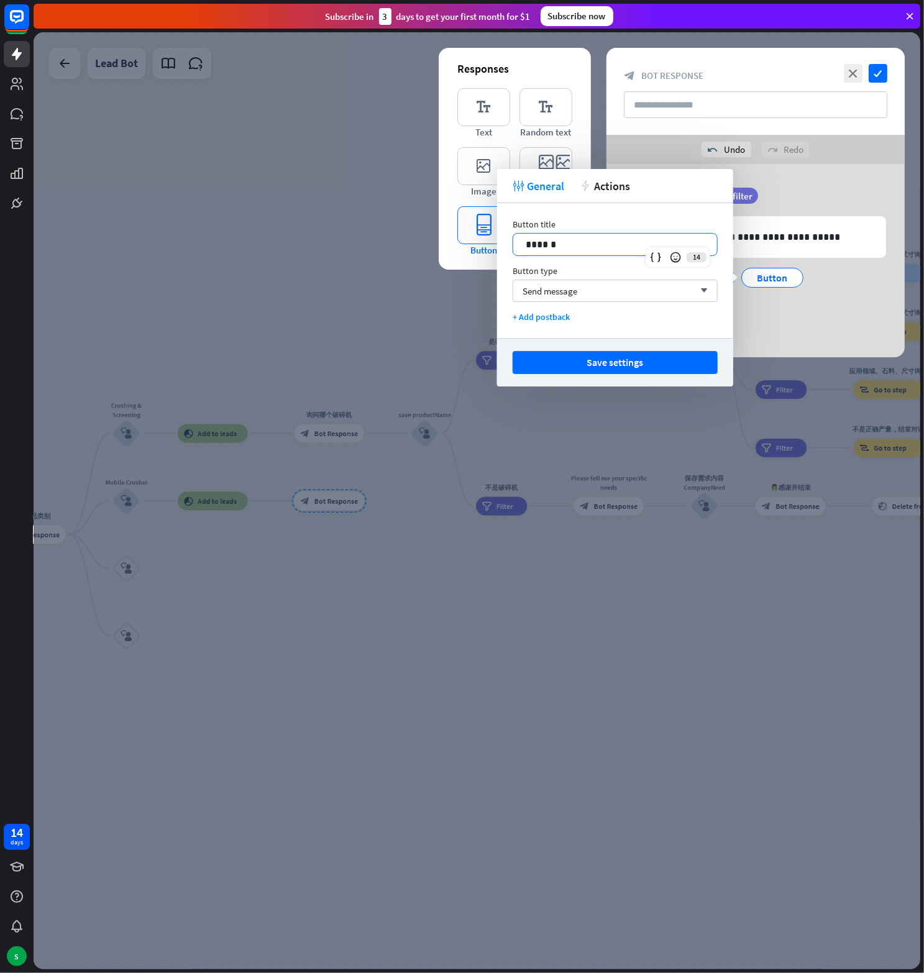
drag, startPoint x: 573, startPoint y: 242, endPoint x: 484, endPoint y: 245, distance: 88.9
click at [484, 245] on body "14 days S close Help Center arrow_left Back to home Subscribe [DATE] to get you…" at bounding box center [462, 486] width 924 height 973
click at [523, 242] on div "******" at bounding box center [615, 245] width 204 height 22
click at [609, 363] on button "Save settings" at bounding box center [615, 362] width 205 height 23
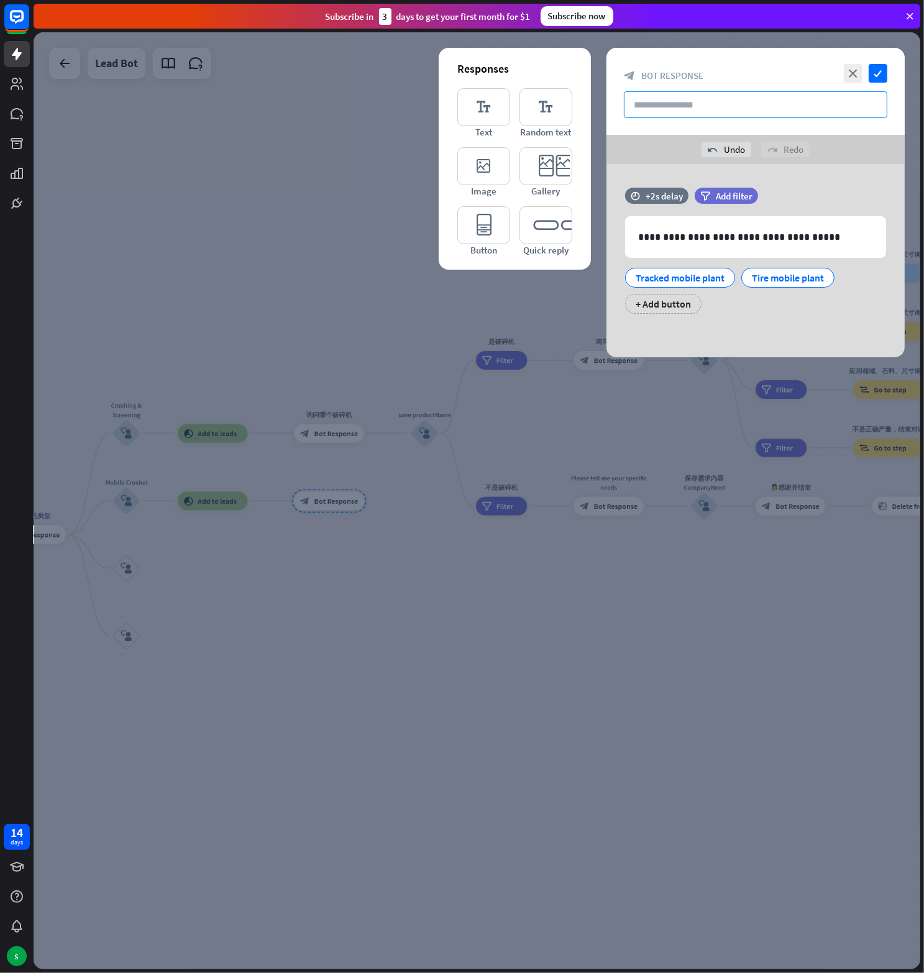
click at [706, 99] on input "text" at bounding box center [755, 104] width 263 height 27
paste input "**********"
type input "**********"
click at [875, 74] on icon "check" at bounding box center [878, 73] width 19 height 19
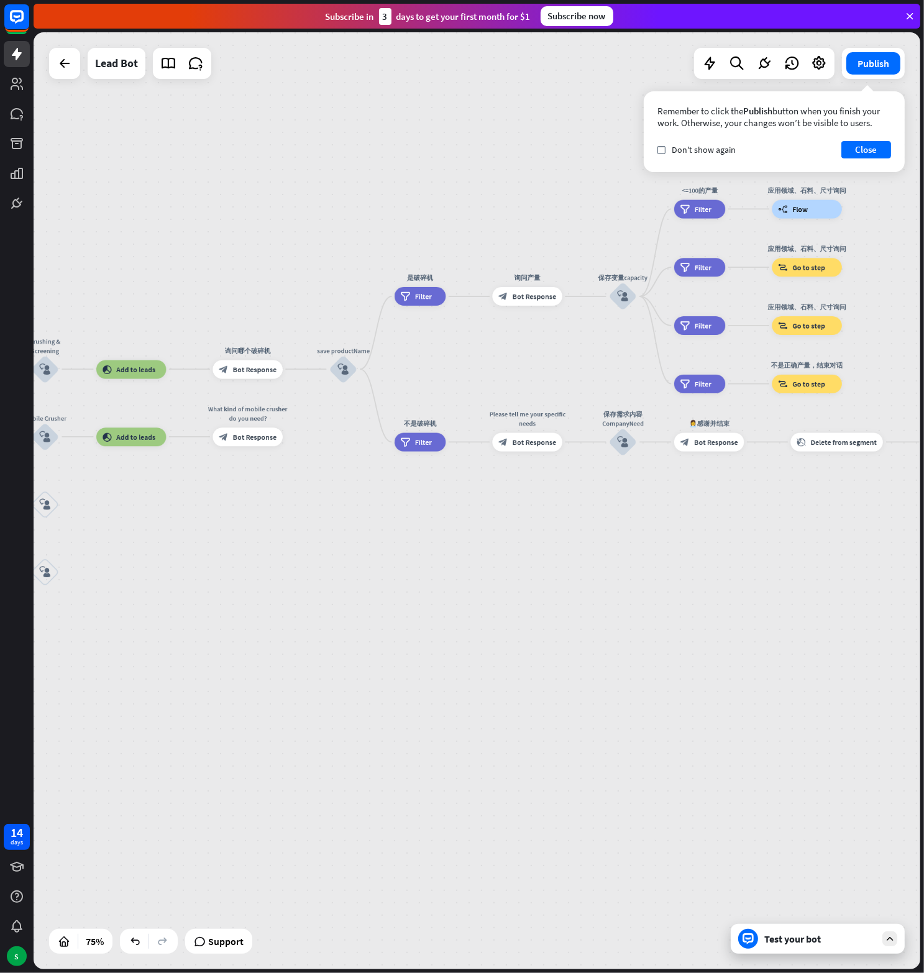
drag, startPoint x: 418, startPoint y: 518, endPoint x: 336, endPoint y: 454, distance: 103.5
click at [336, 454] on div "home_2 Start point Welcome message block_bot_response Bot Response block_user_i…" at bounding box center [477, 500] width 887 height 937
click at [296, 439] on icon "plus" at bounding box center [294, 437] width 7 height 7
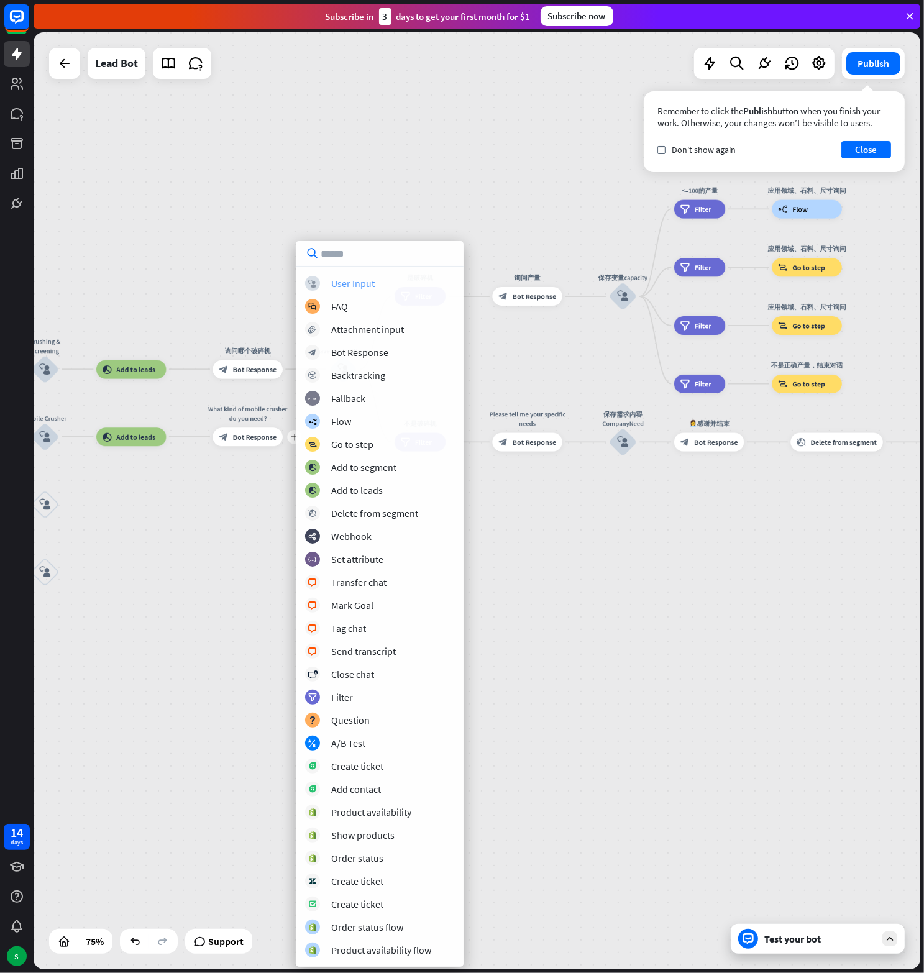
click at [357, 286] on div "User Input" at bounding box center [352, 283] width 43 height 12
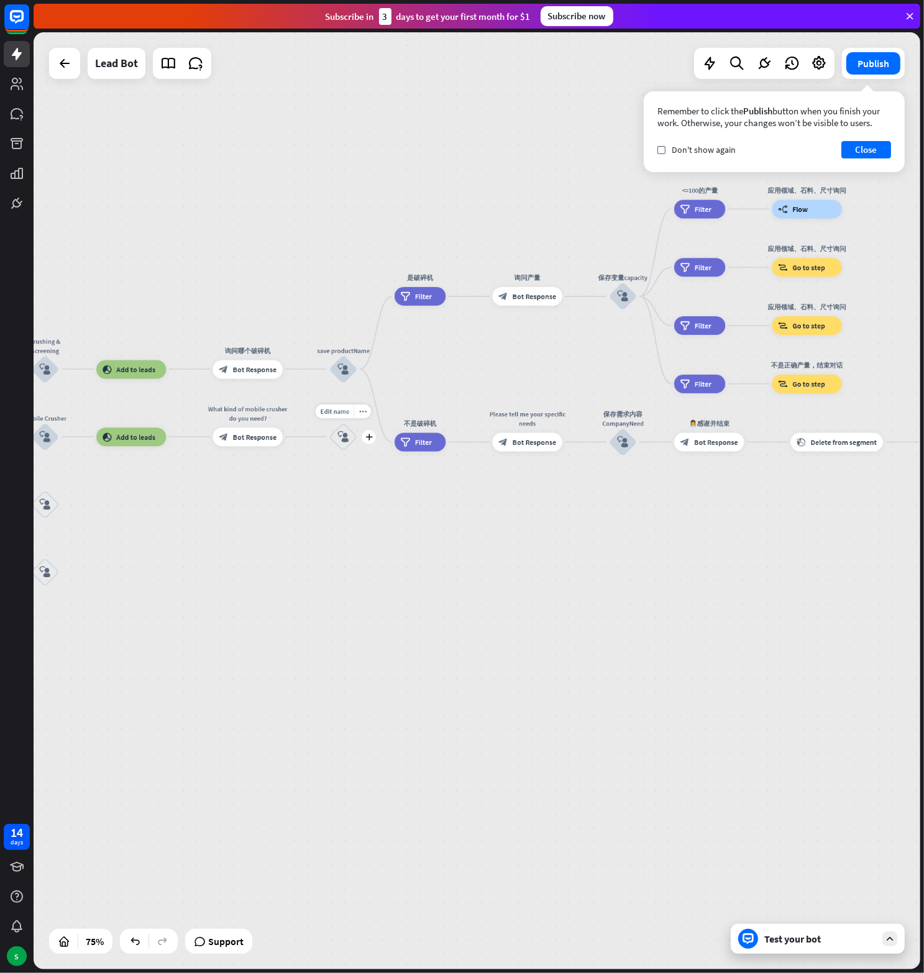
click at [339, 440] on icon "block_user_input" at bounding box center [342, 436] width 11 height 11
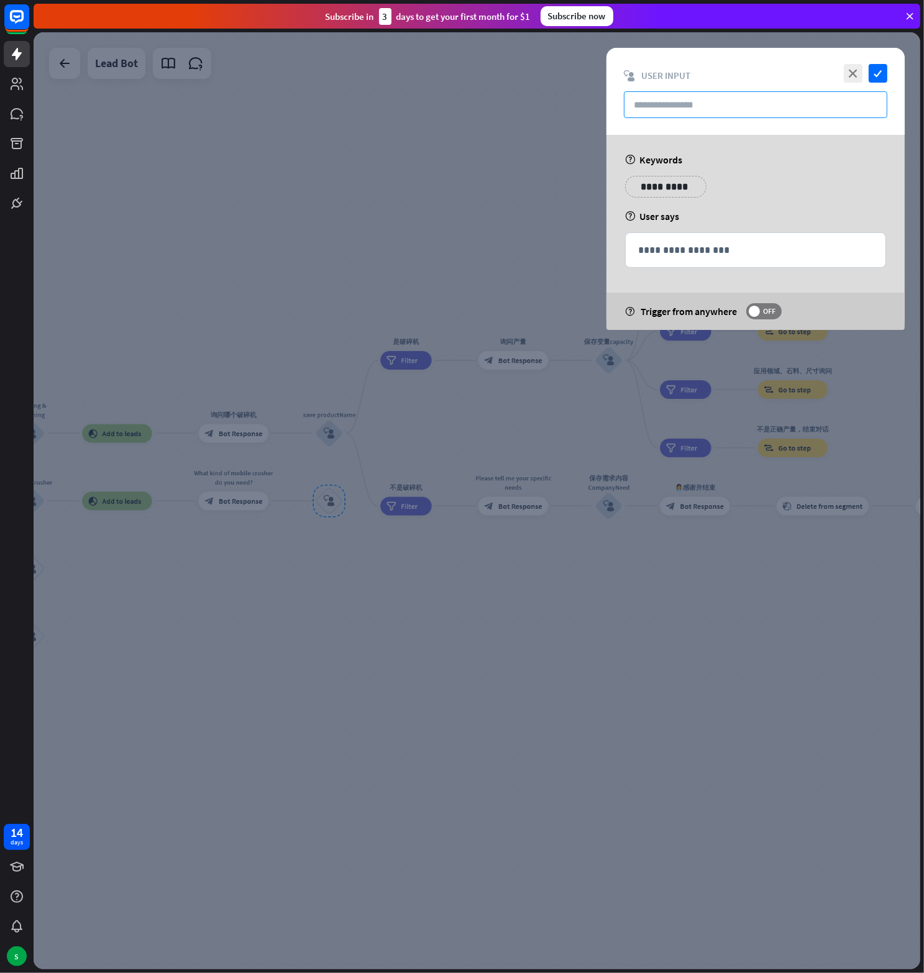
click at [675, 98] on input "text" at bounding box center [755, 104] width 263 height 27
paste input "**********"
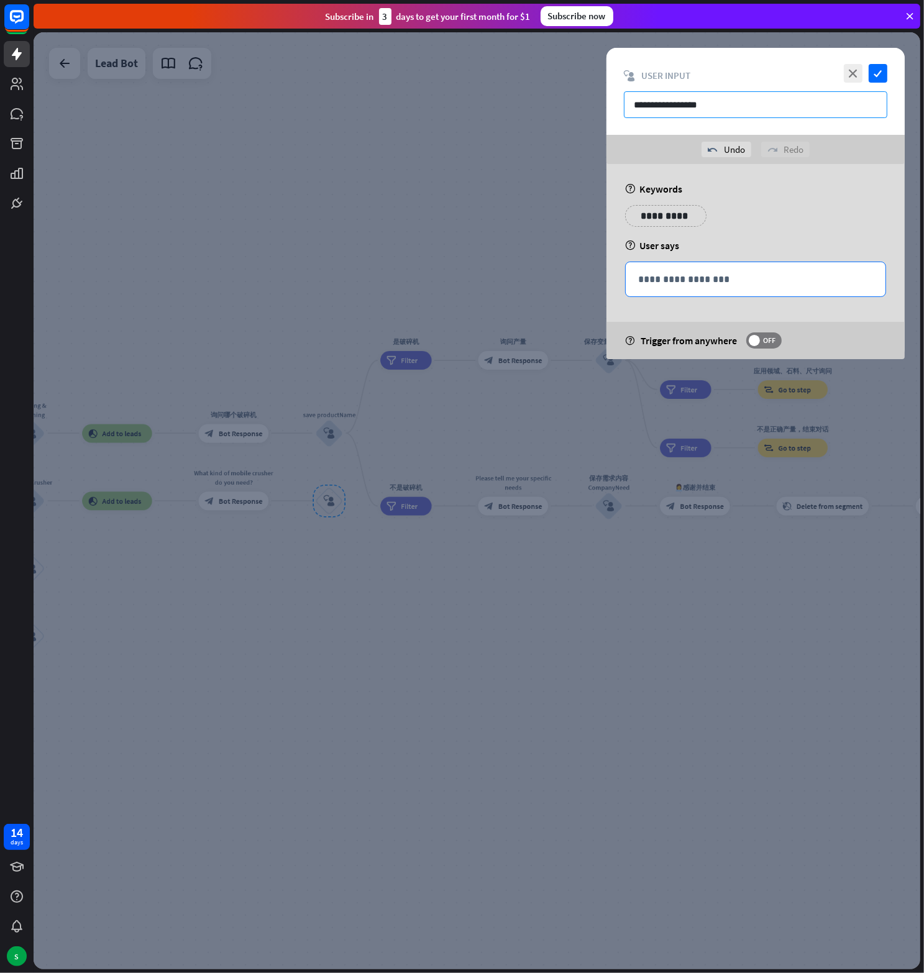
type input "**********"
click at [661, 282] on p "**********" at bounding box center [755, 280] width 235 height 16
click at [835, 298] on icon at bounding box center [840, 298] width 12 height 12
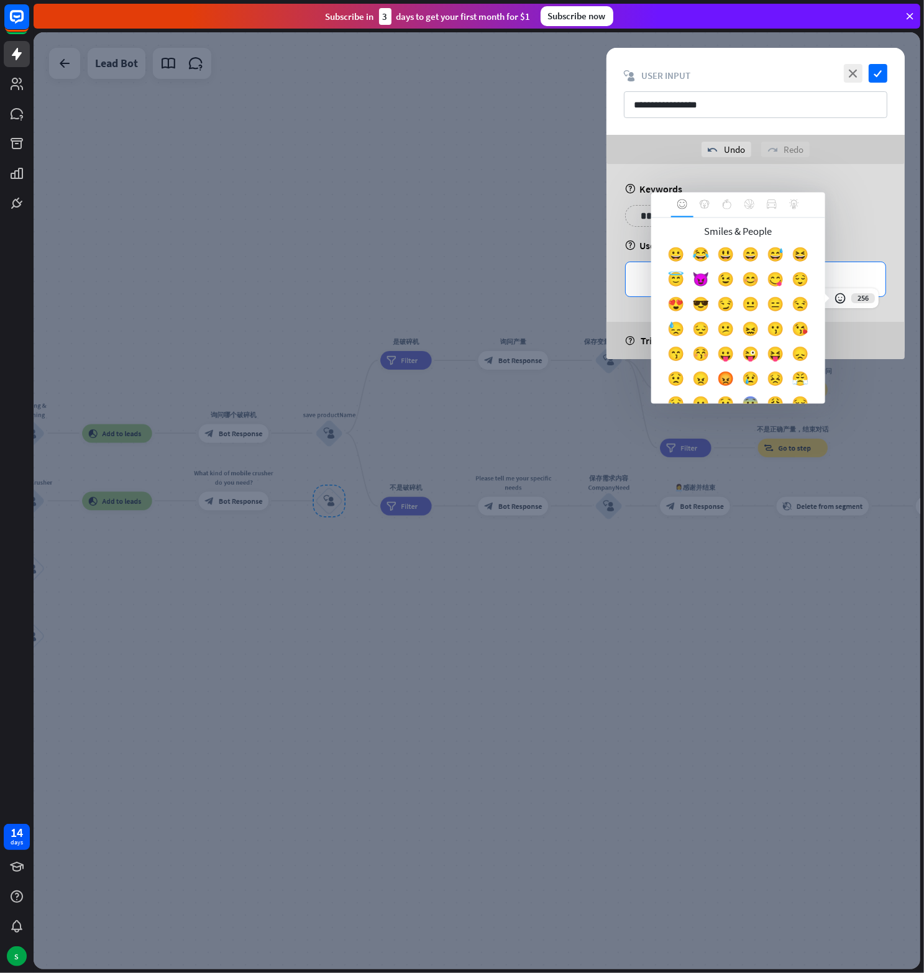
click at [854, 306] on div "256" at bounding box center [844, 298] width 68 height 20
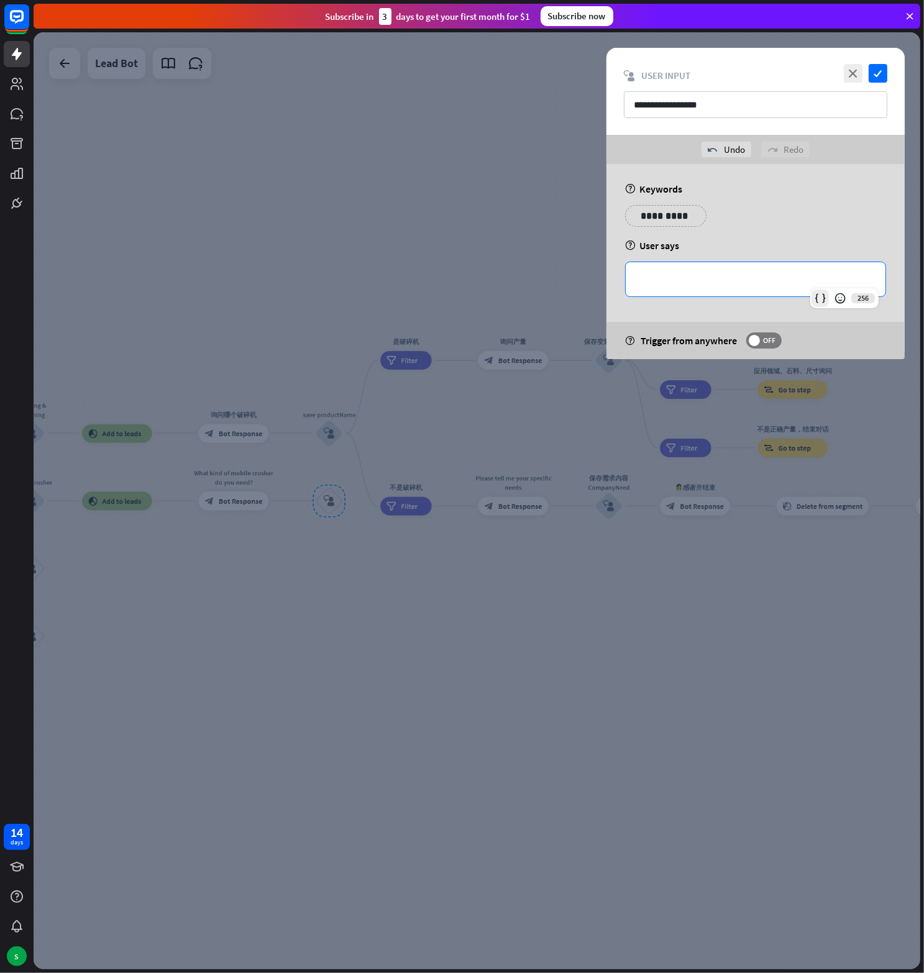
click at [818, 301] on icon at bounding box center [820, 298] width 12 height 12
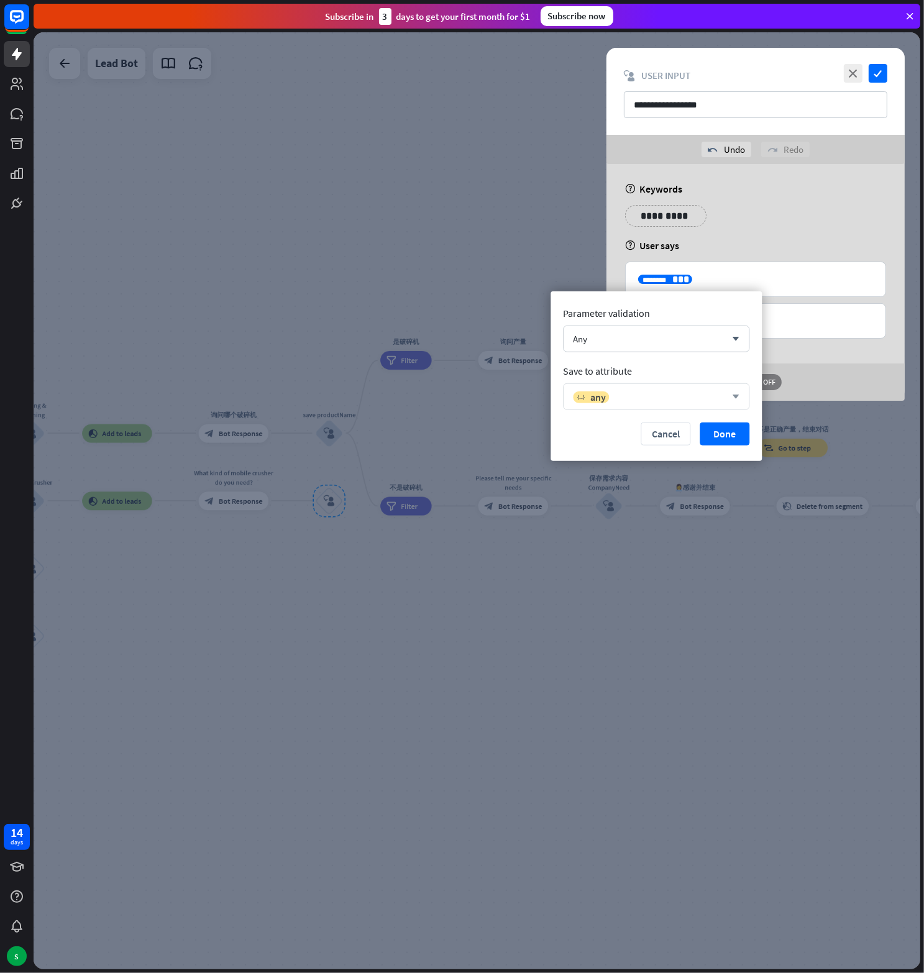
click at [650, 389] on div "variable any arrow_down" at bounding box center [656, 396] width 186 height 27
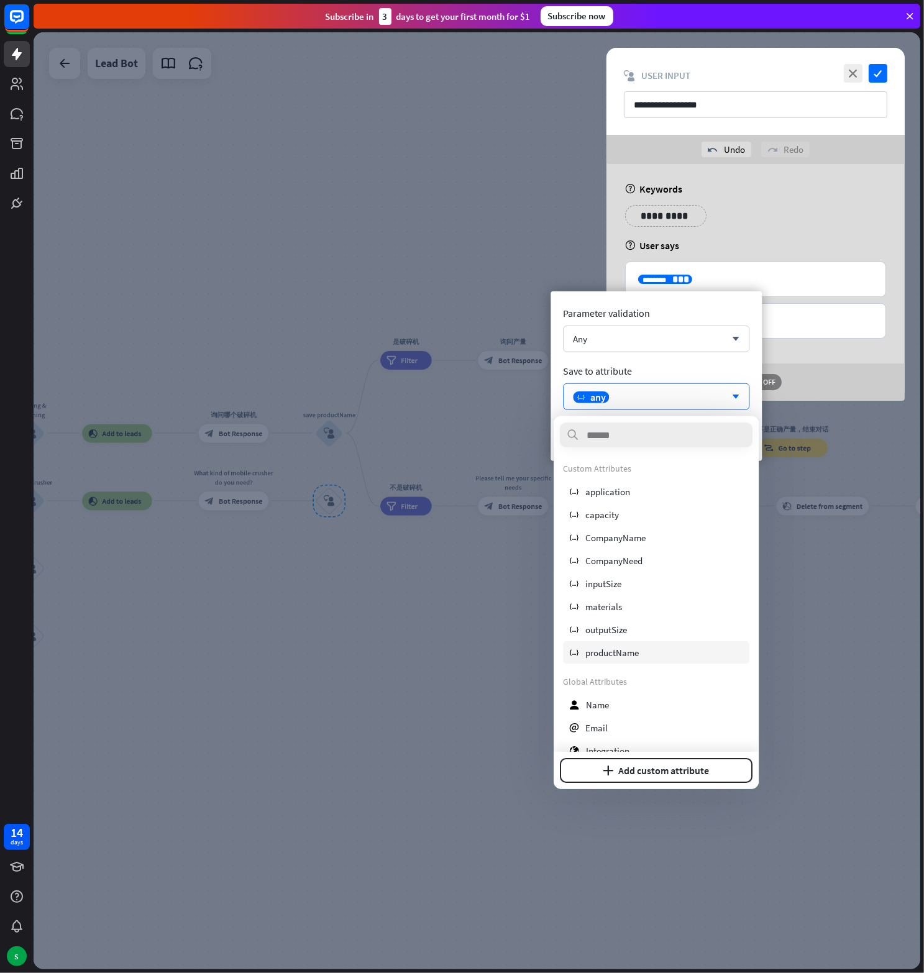
click at [625, 650] on span "productName" at bounding box center [611, 652] width 53 height 12
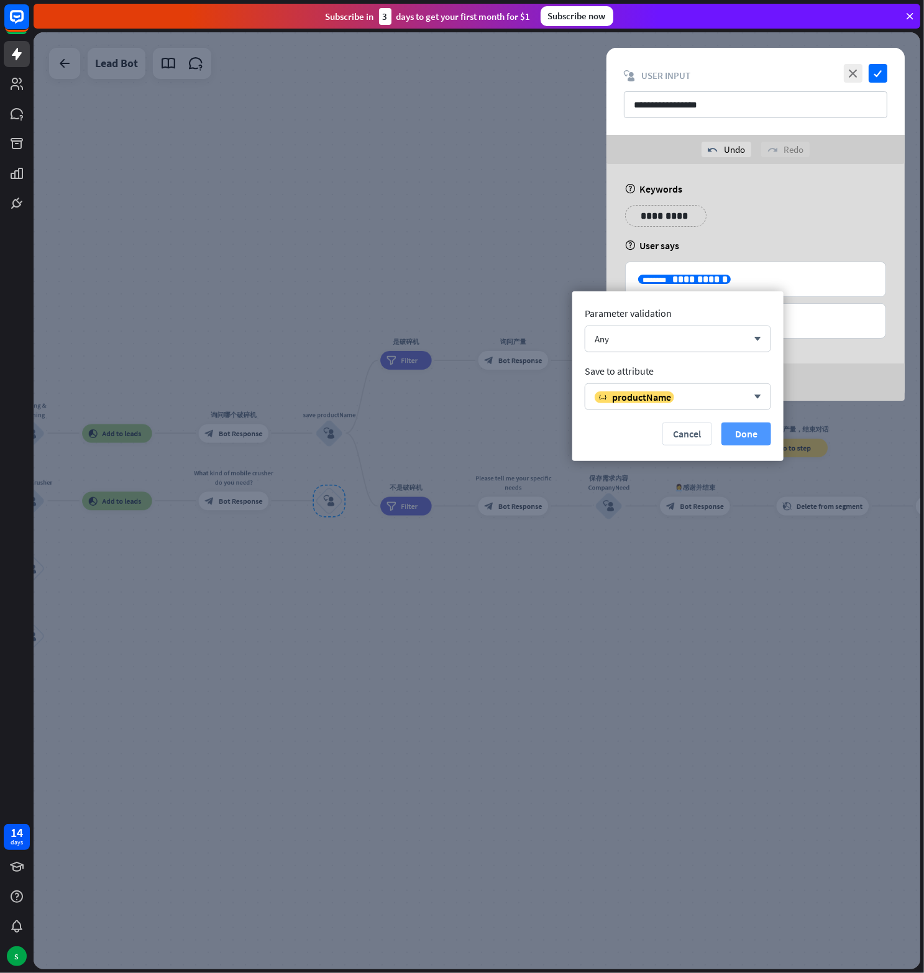
click at [751, 431] on button "Done" at bounding box center [746, 433] width 50 height 23
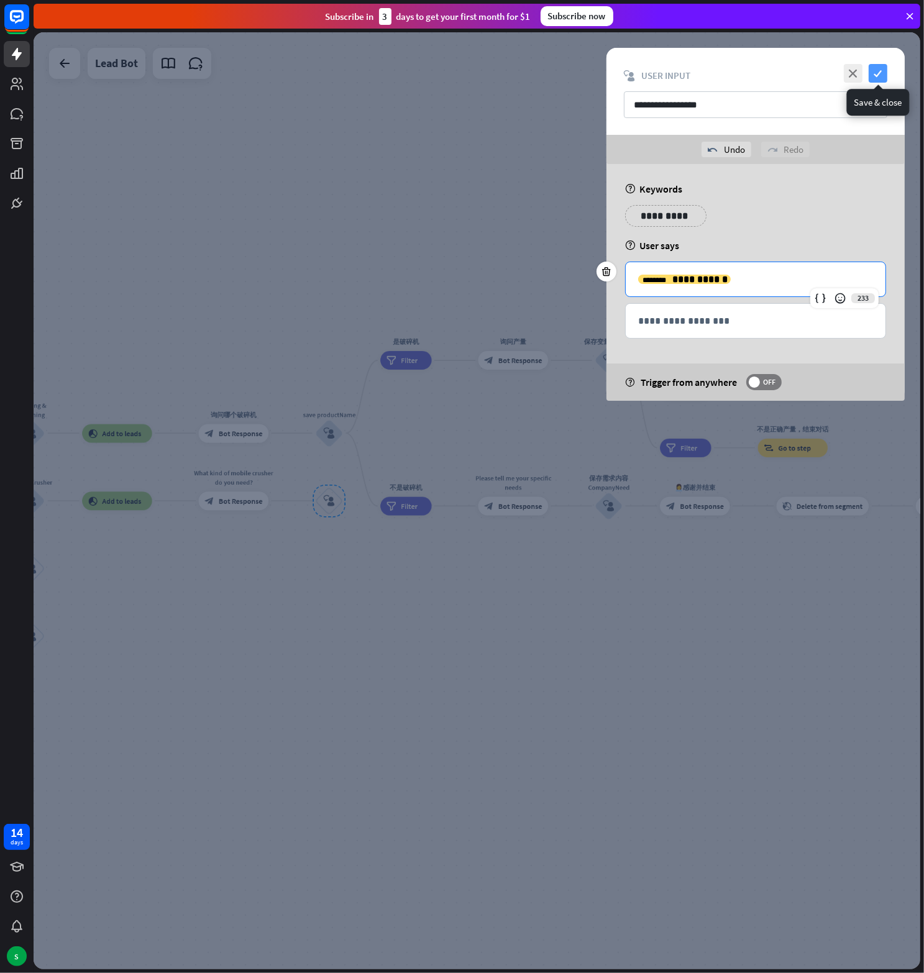
click at [875, 74] on icon "check" at bounding box center [878, 73] width 19 height 19
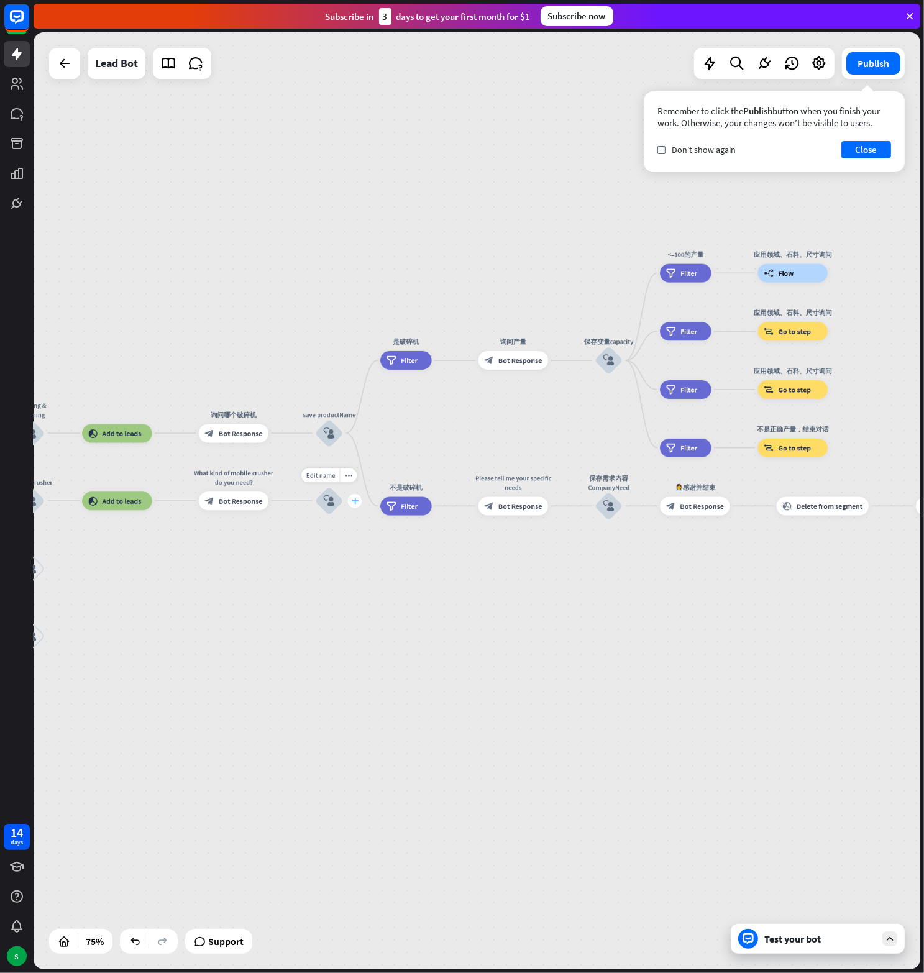
click at [350, 500] on div "plus" at bounding box center [355, 501] width 14 height 14
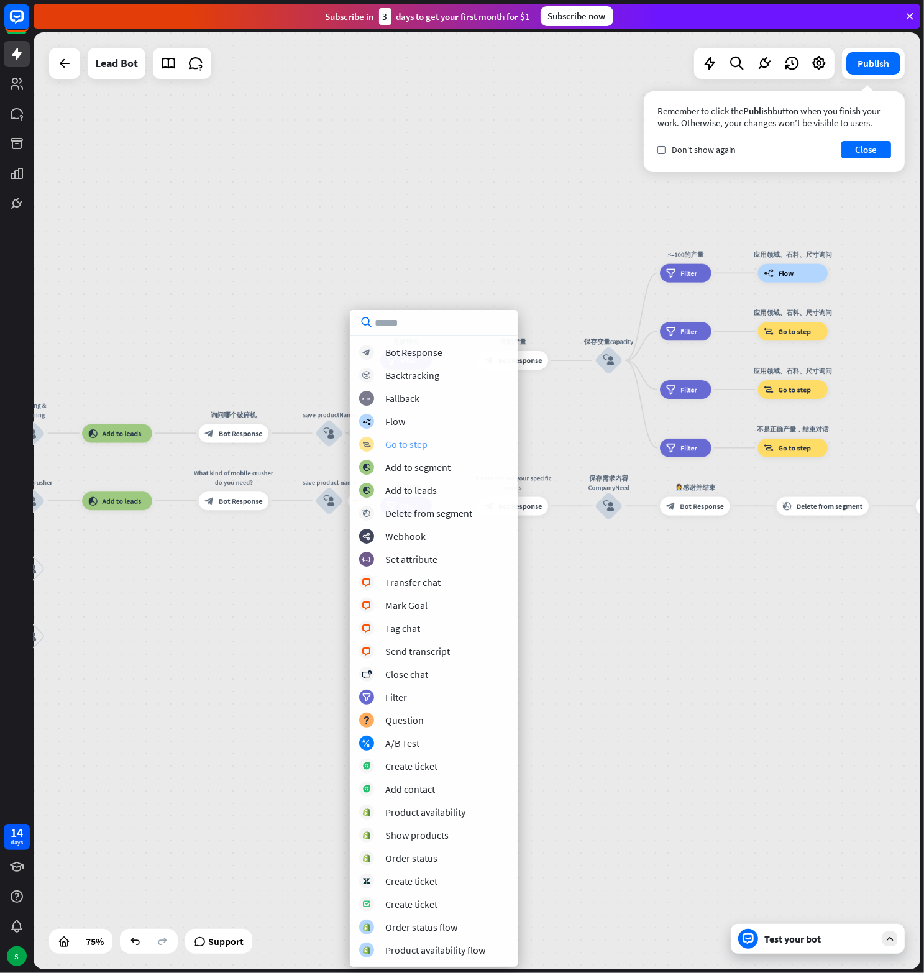
click at [388, 441] on div "Go to step" at bounding box center [406, 444] width 42 height 12
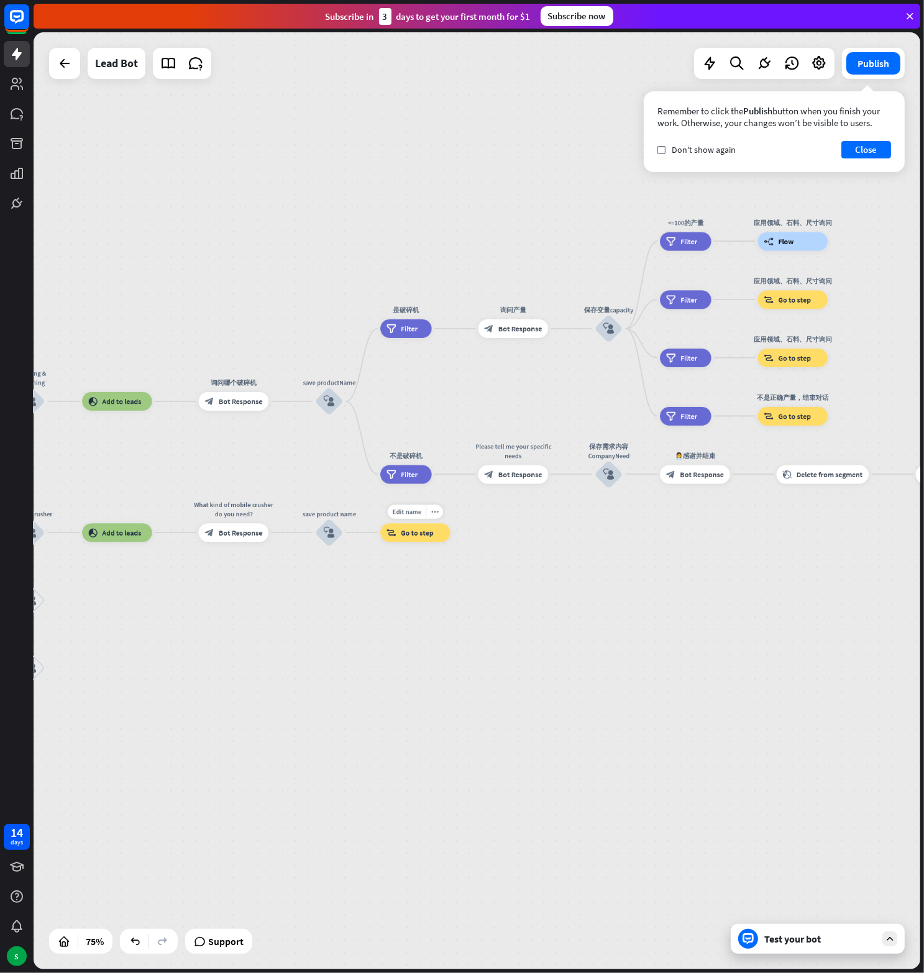
click at [405, 534] on span "Go to step" at bounding box center [417, 532] width 33 height 9
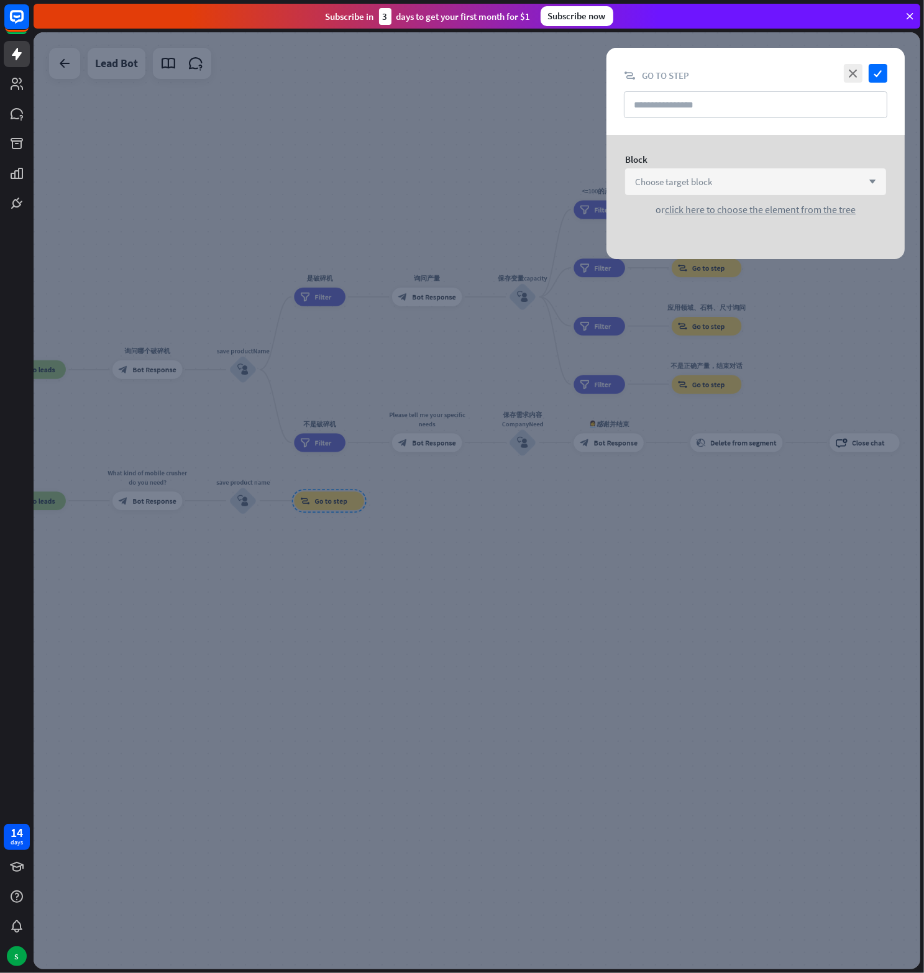
click at [693, 180] on span "Choose target block" at bounding box center [673, 182] width 77 height 12
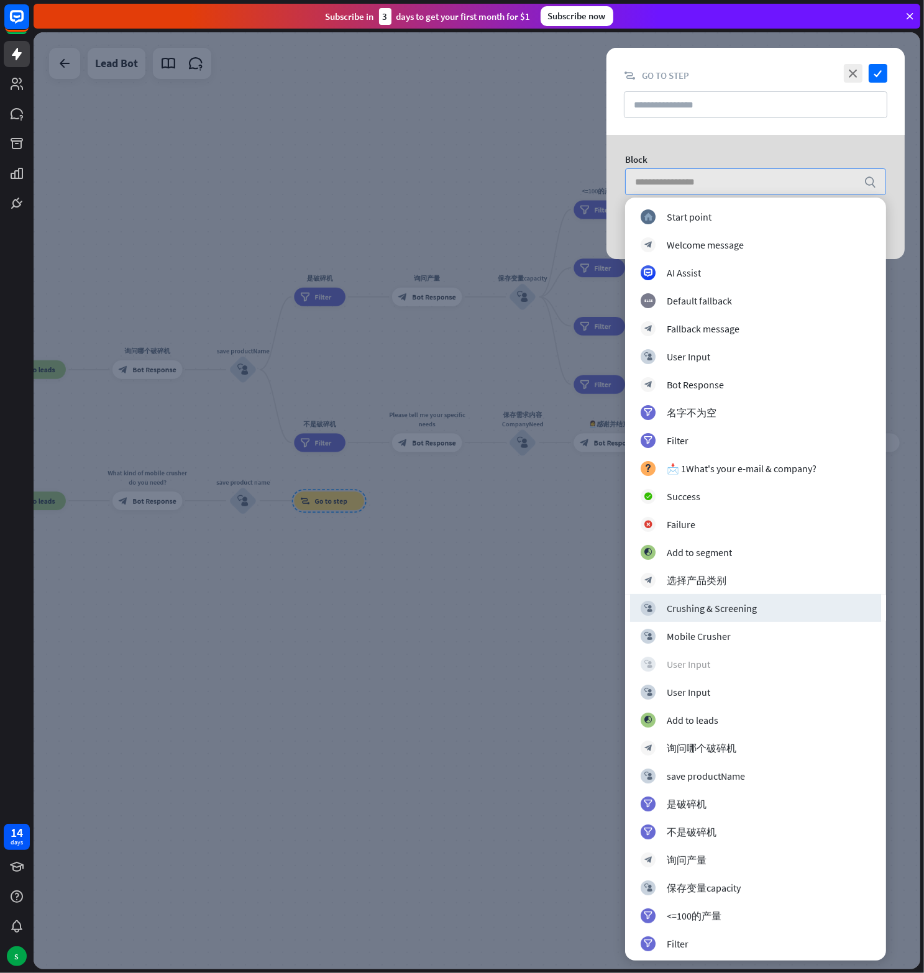
scroll to position [249, 0]
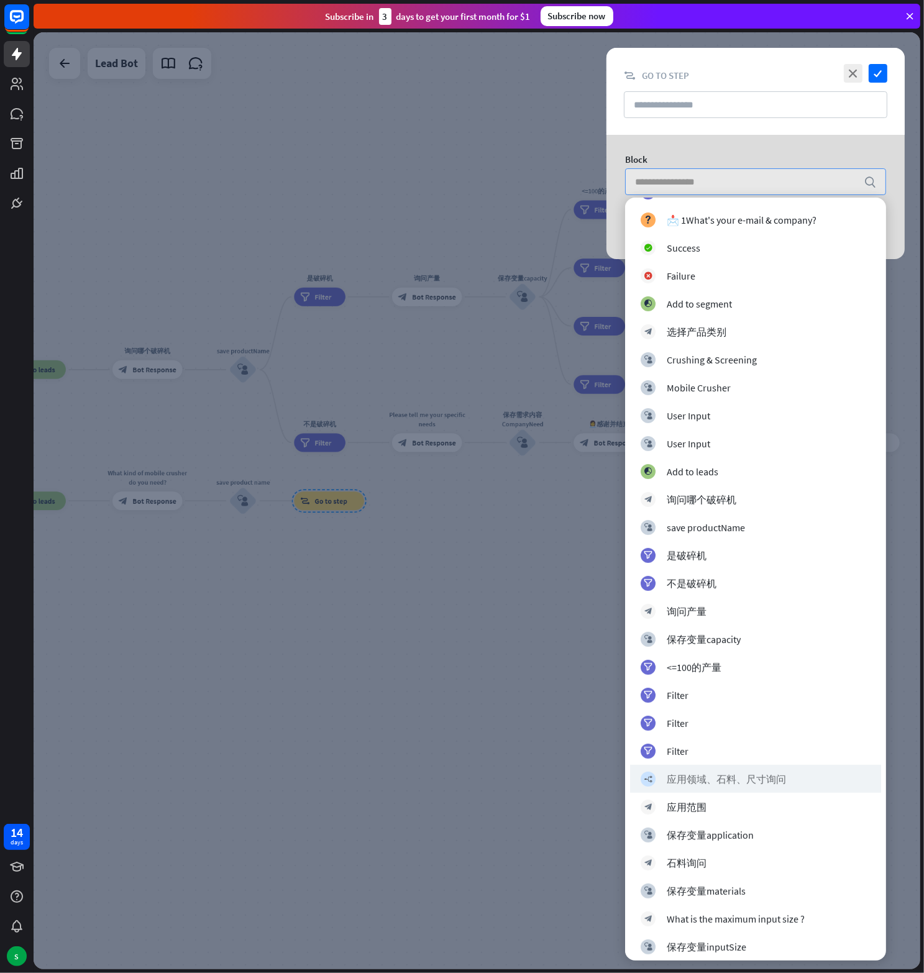
click at [716, 769] on div "builder_tree 应用领域、石料、尺寸询问" at bounding box center [755, 779] width 251 height 28
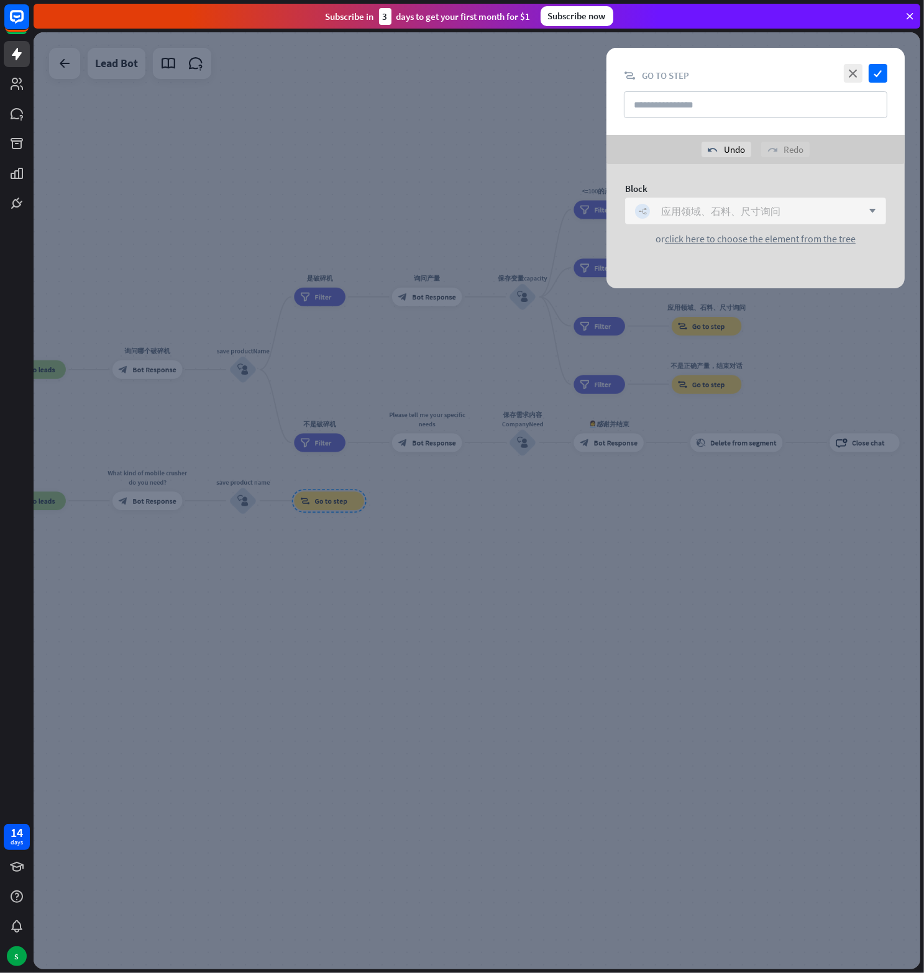
click at [795, 209] on div "builder_tree 应用领域、石料、尺寸询问" at bounding box center [748, 211] width 227 height 15
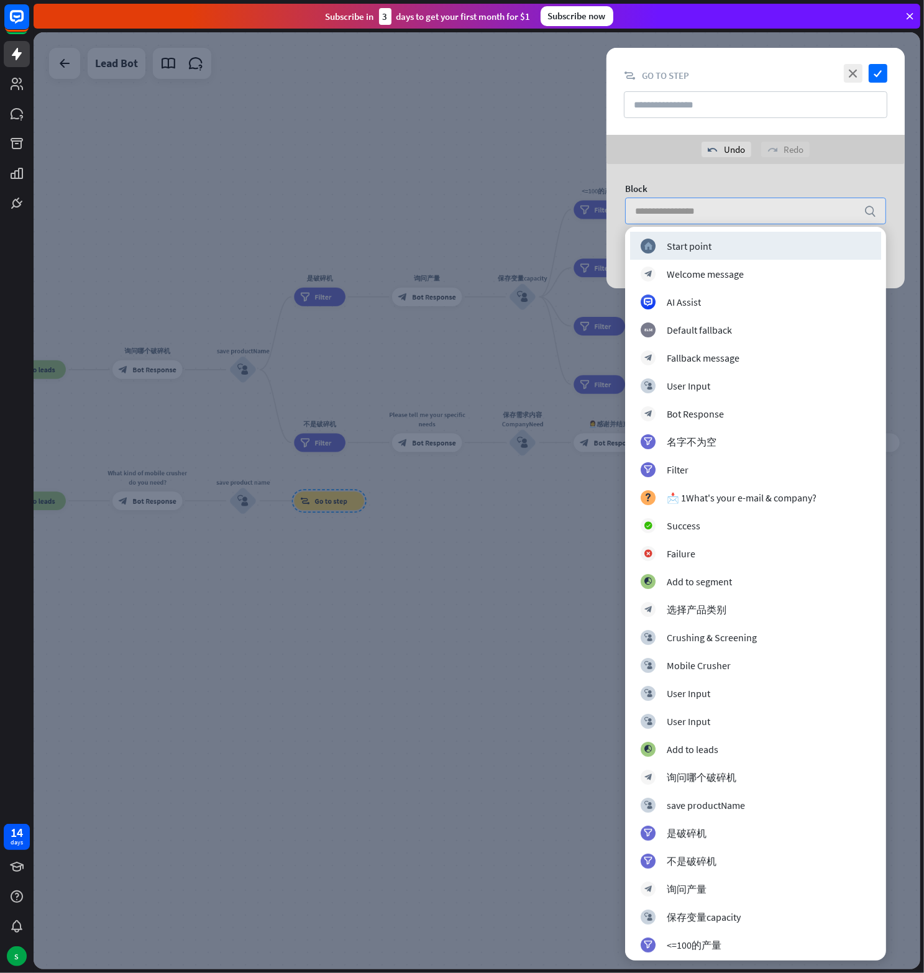
click at [851, 168] on div "Block search or click here to choose the element from the tree" at bounding box center [755, 213] width 298 height 99
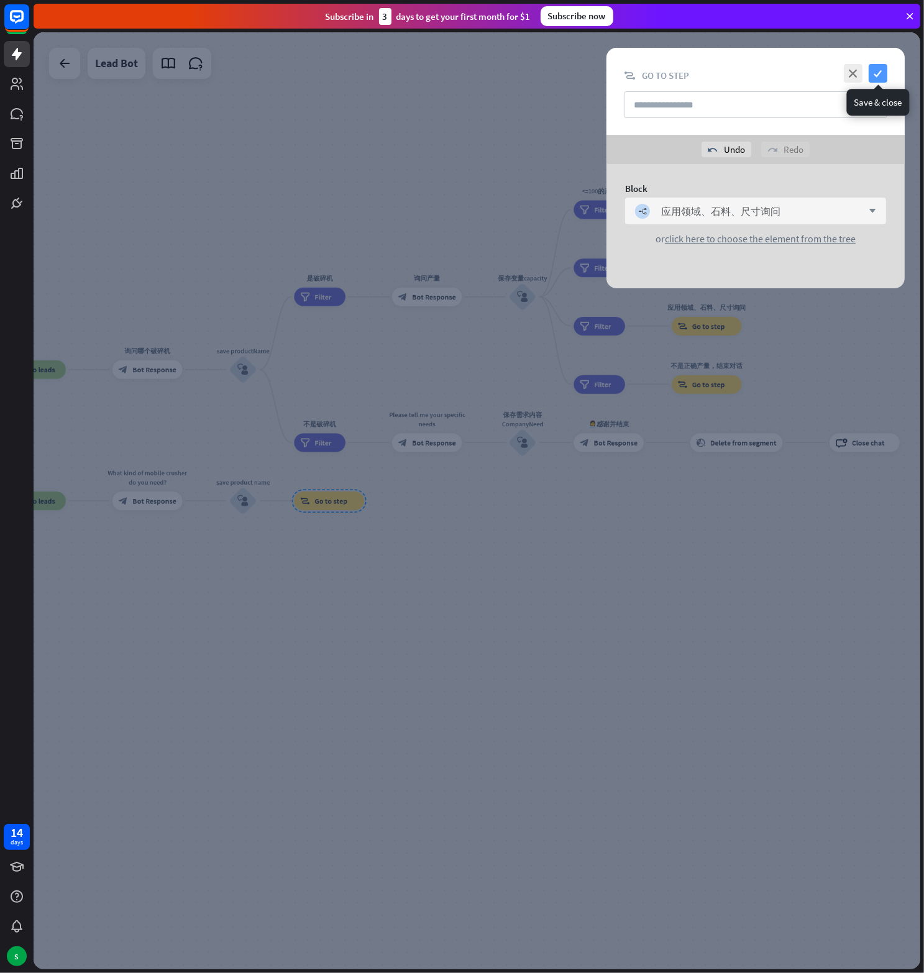
click at [882, 71] on icon "check" at bounding box center [878, 73] width 19 height 19
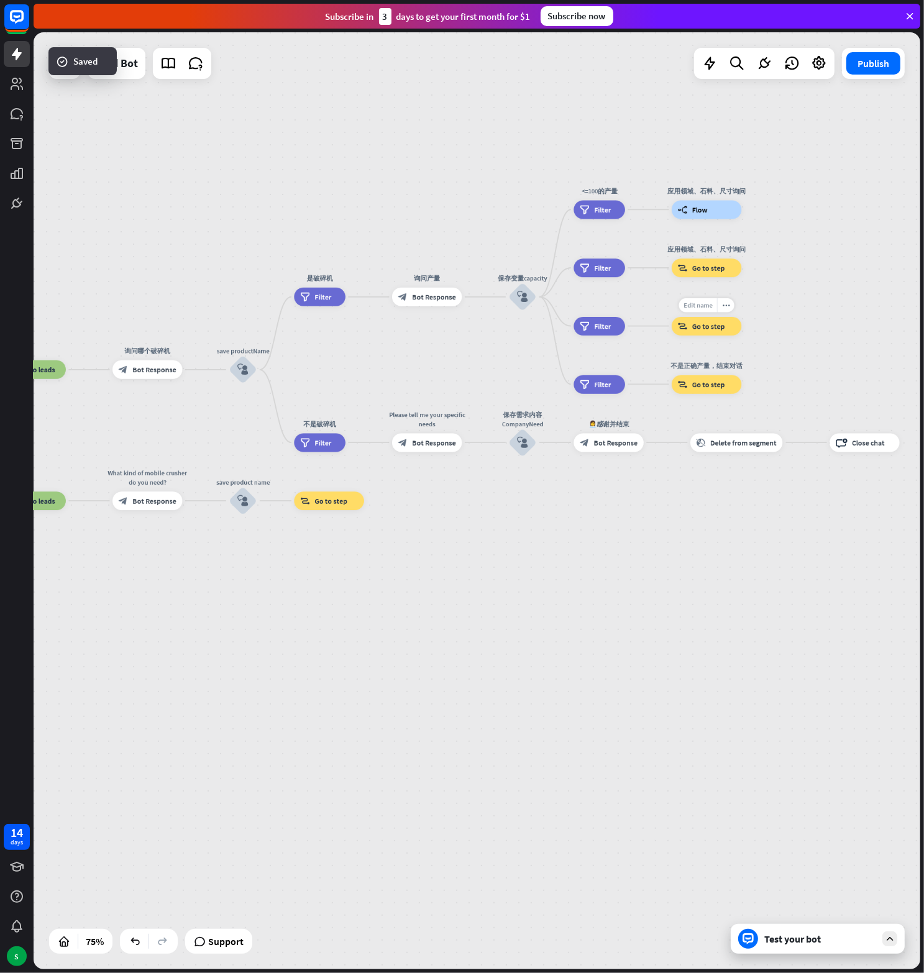
click at [701, 301] on span "Edit name" at bounding box center [697, 305] width 29 height 9
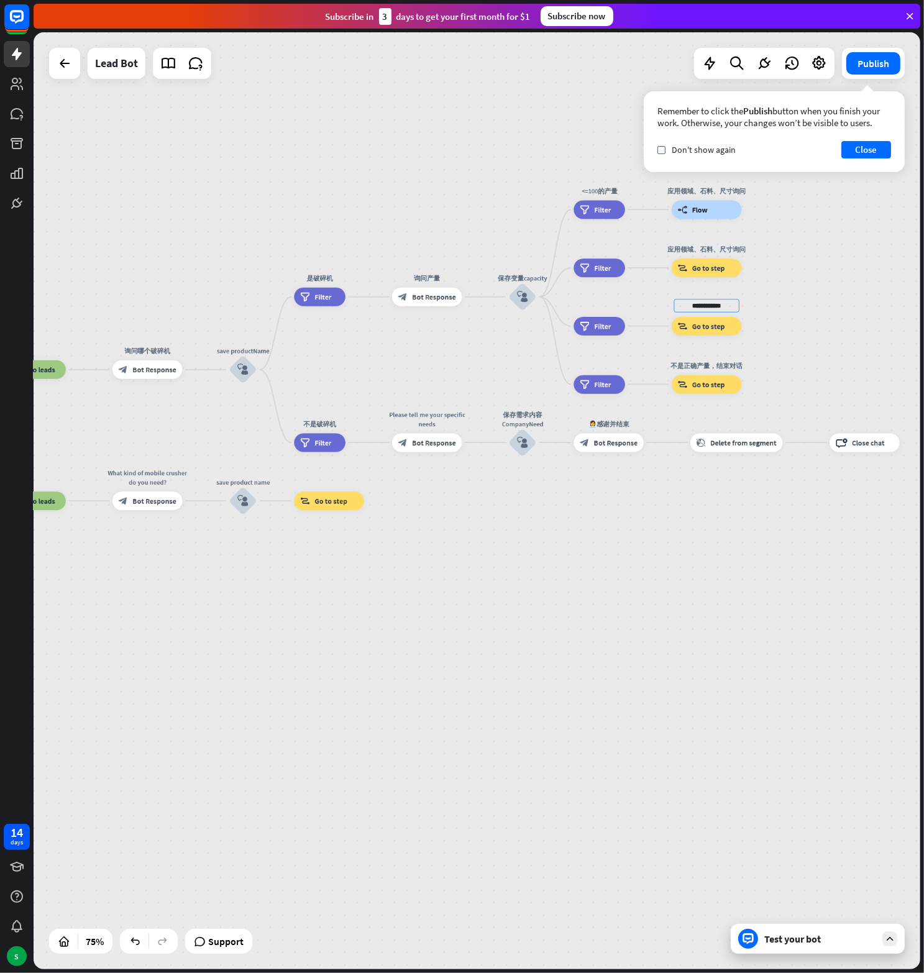
scroll to position [0, 30]
click at [701, 308] on input "**********" at bounding box center [706, 305] width 65 height 13
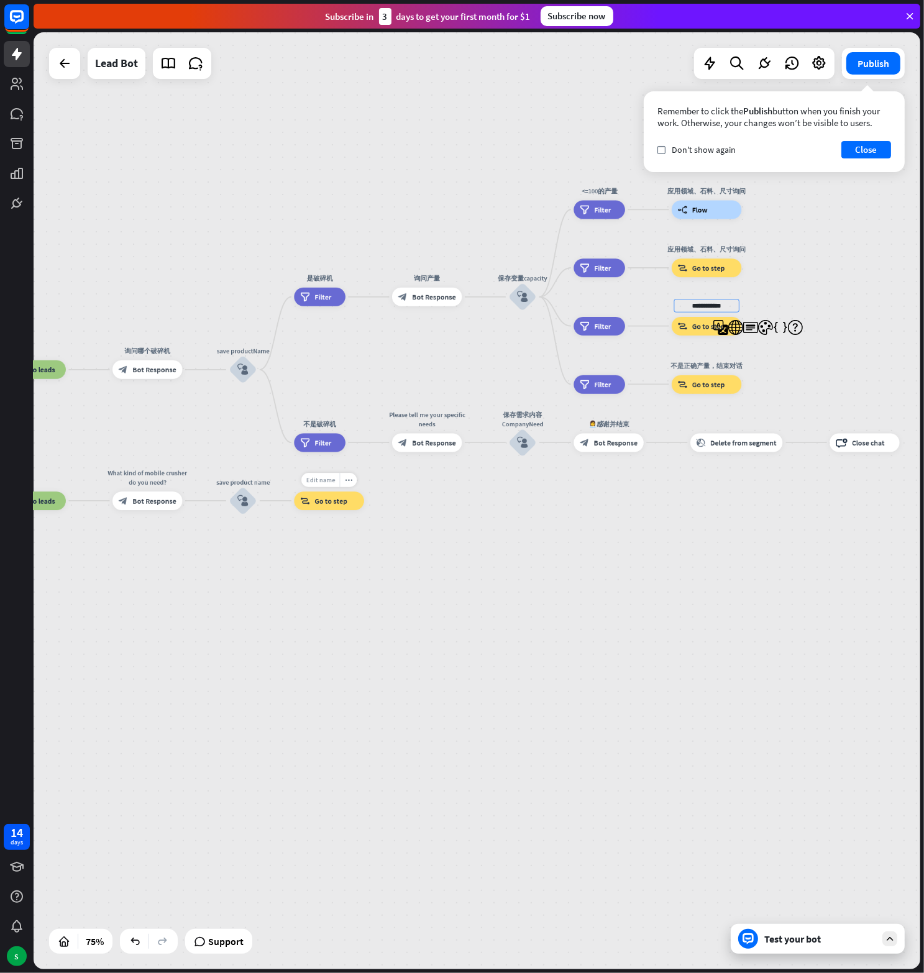
click at [321, 480] on span "Edit name" at bounding box center [320, 479] width 29 height 9
click at [321, 480] on input "text" at bounding box center [328, 479] width 65 height 13
type input "**********"
click at [346, 526] on div "home_2 Start point Welcome message block_bot_response Bot Response block_user_i…" at bounding box center [477, 500] width 887 height 937
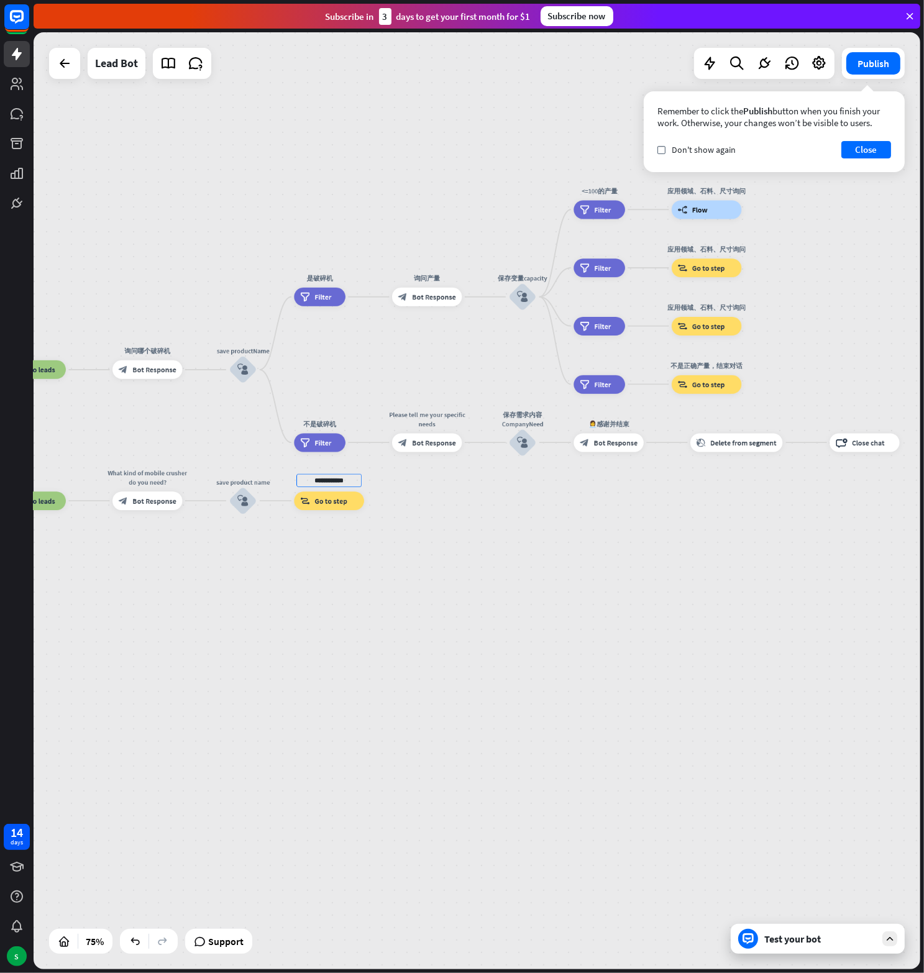
scroll to position [0, 0]
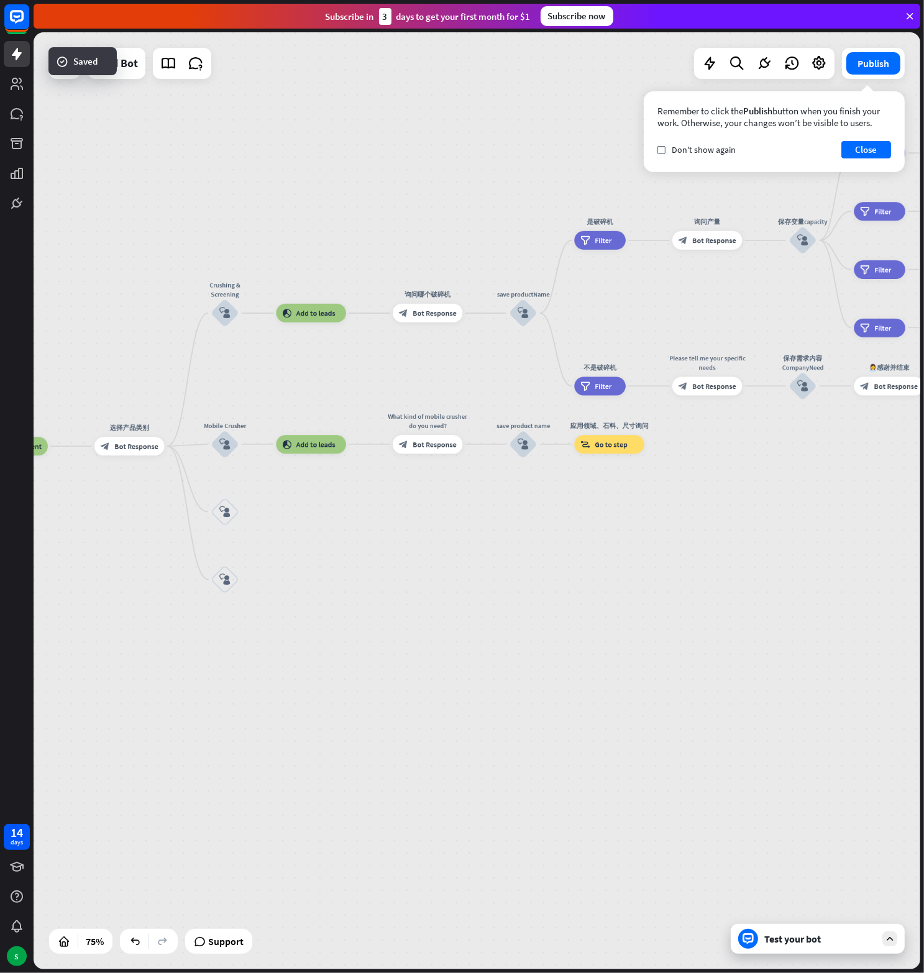
drag, startPoint x: 254, startPoint y: 573, endPoint x: 555, endPoint y: 509, distance: 307.9
click at [555, 509] on div "home_2 Start point Welcome message block_bot_response Bot Response block_user_i…" at bounding box center [477, 500] width 887 height 937
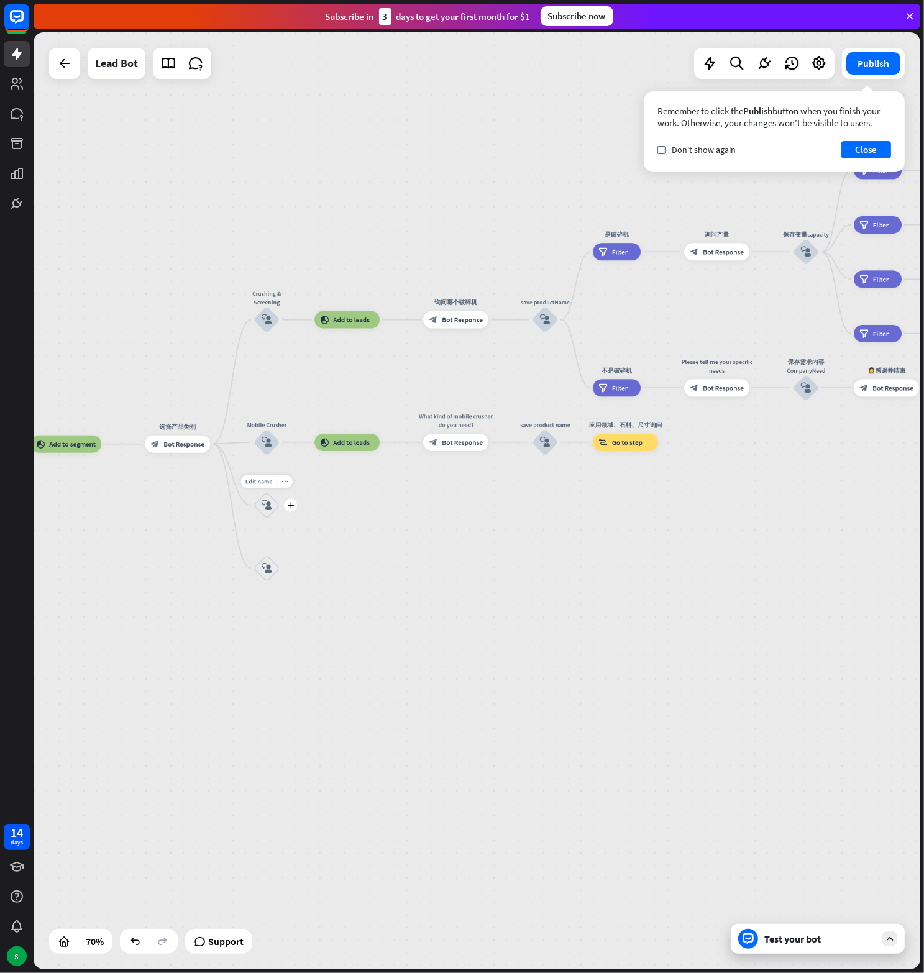
click at [268, 506] on icon "block_user_input" at bounding box center [267, 505] width 11 height 11
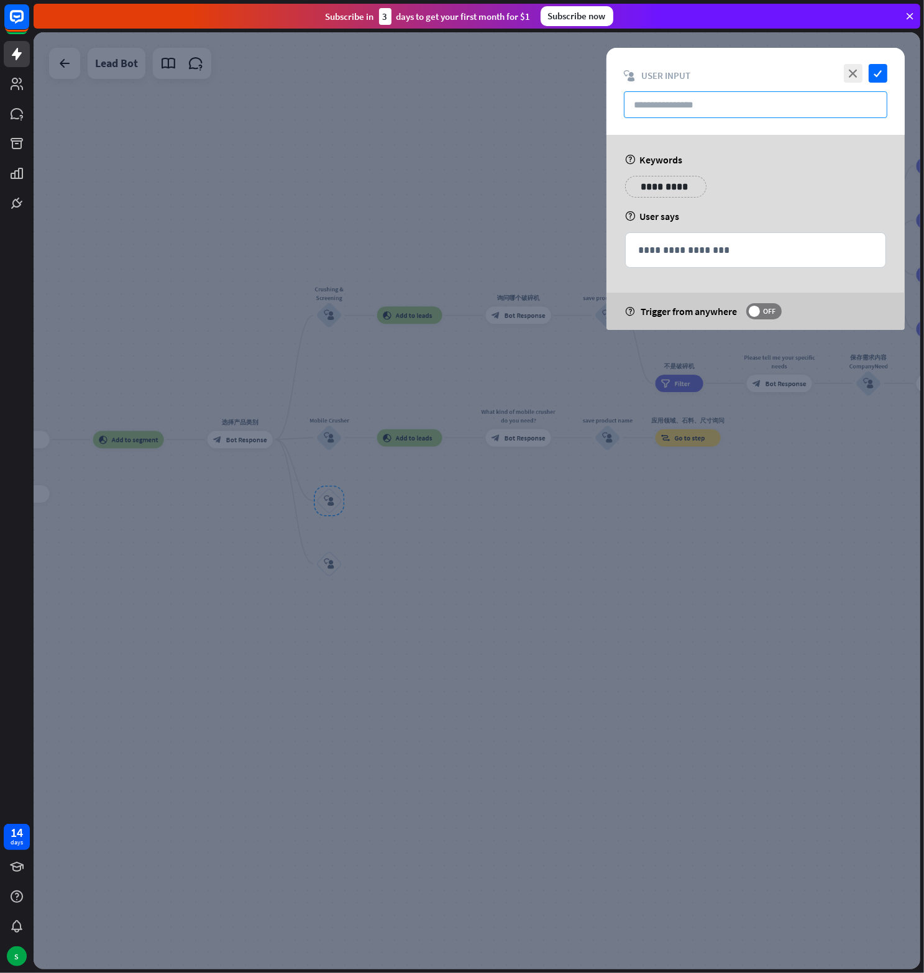
click at [672, 116] on input "text" at bounding box center [755, 104] width 263 height 27
paste input "**********"
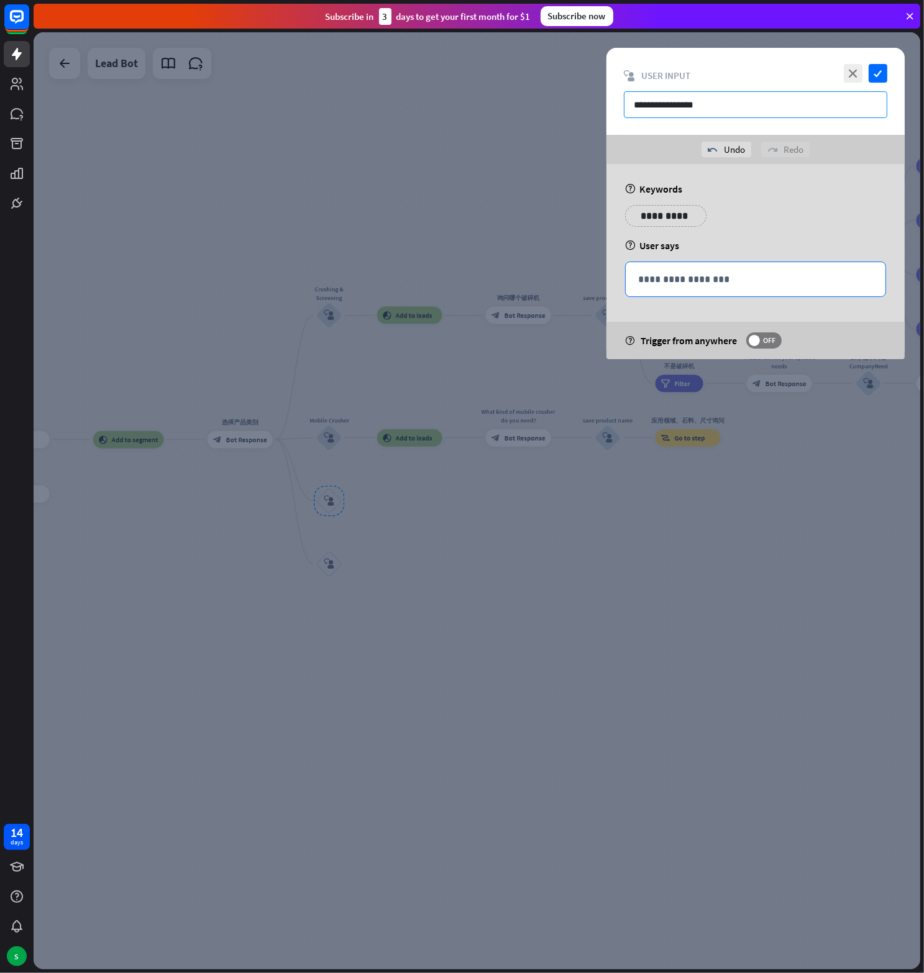
type input "**********"
click at [676, 274] on p "**********" at bounding box center [755, 280] width 235 height 16
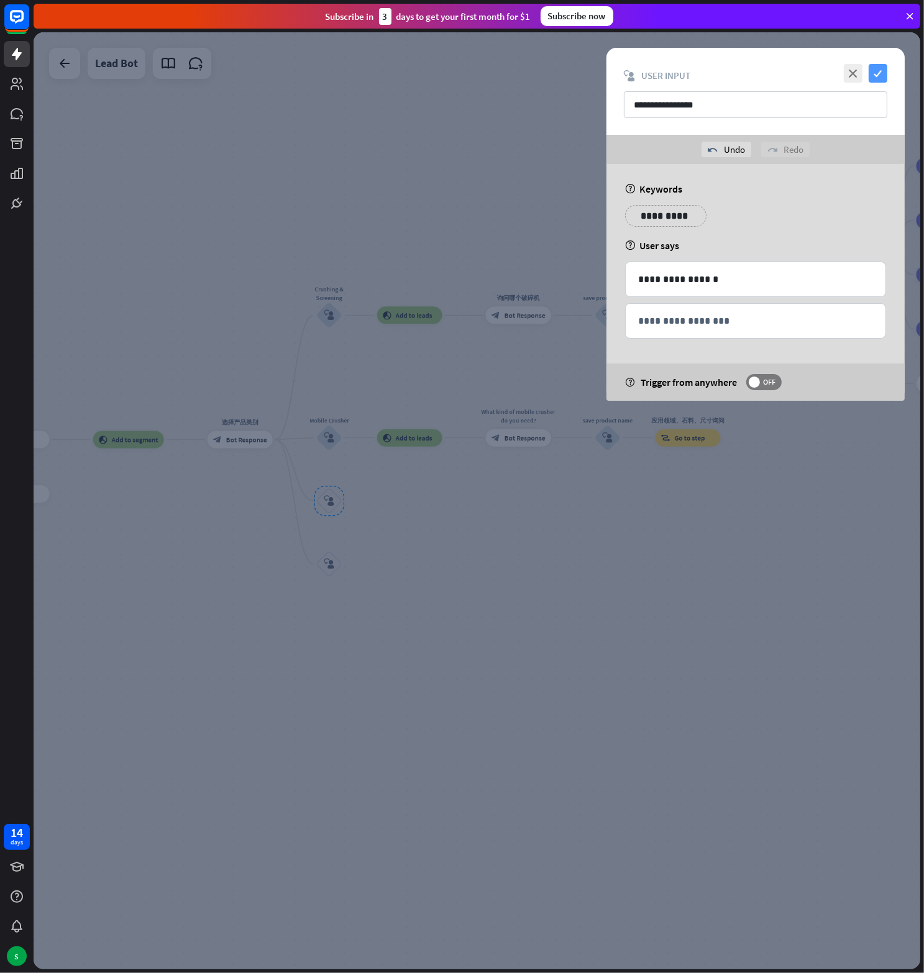
click at [882, 68] on icon "check" at bounding box center [878, 73] width 19 height 19
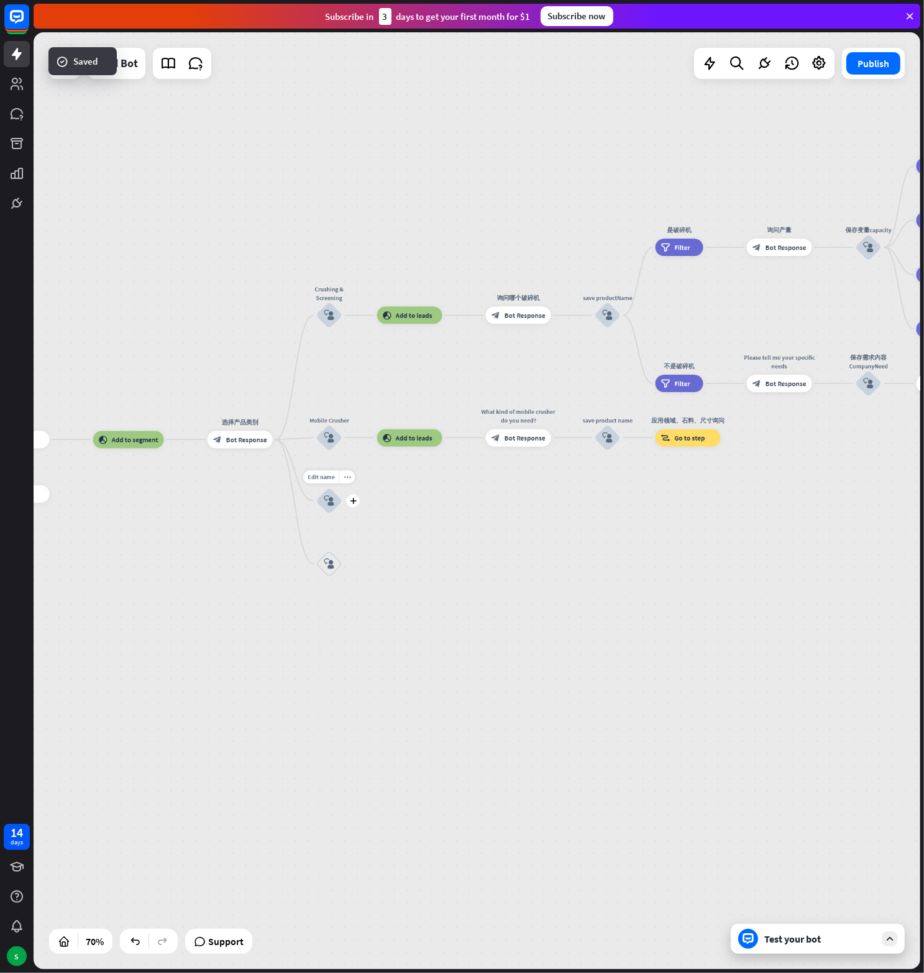
click at [342, 509] on div "Edit name more_horiz plus block_user_input" at bounding box center [329, 501] width 26 height 26
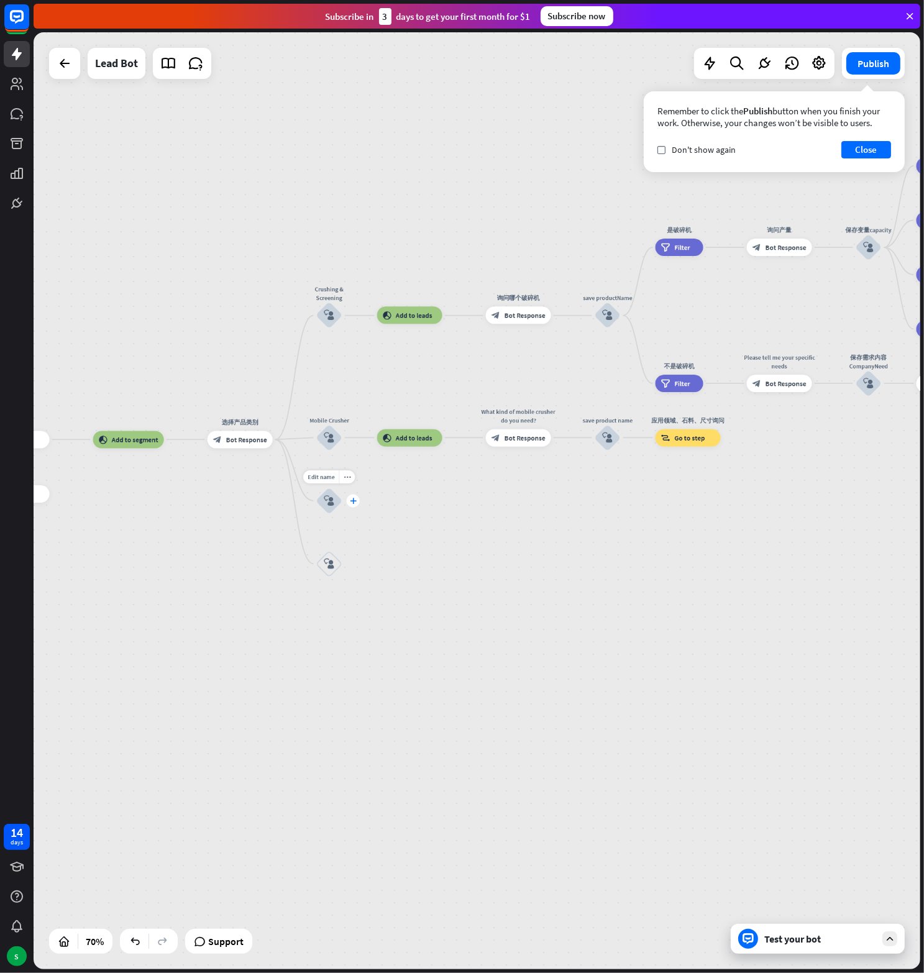
click at [355, 504] on div "plus" at bounding box center [353, 500] width 13 height 13
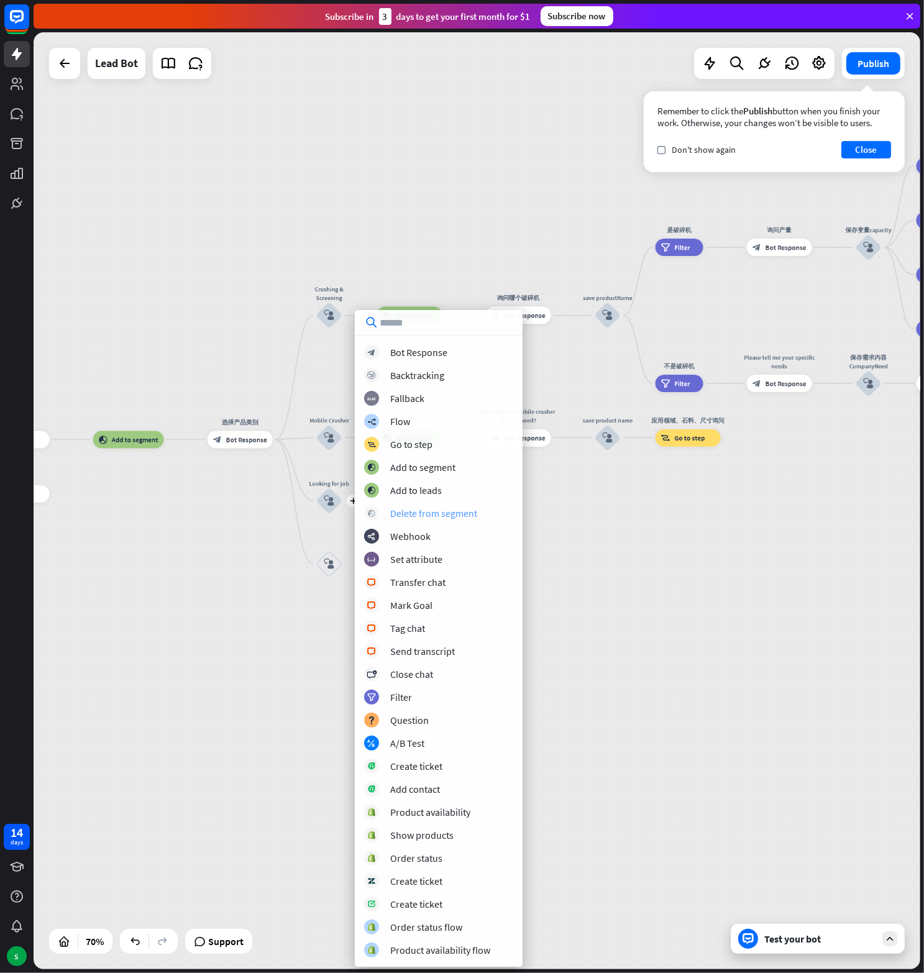
click at [452, 515] on div "Delete from segment" at bounding box center [433, 513] width 87 height 12
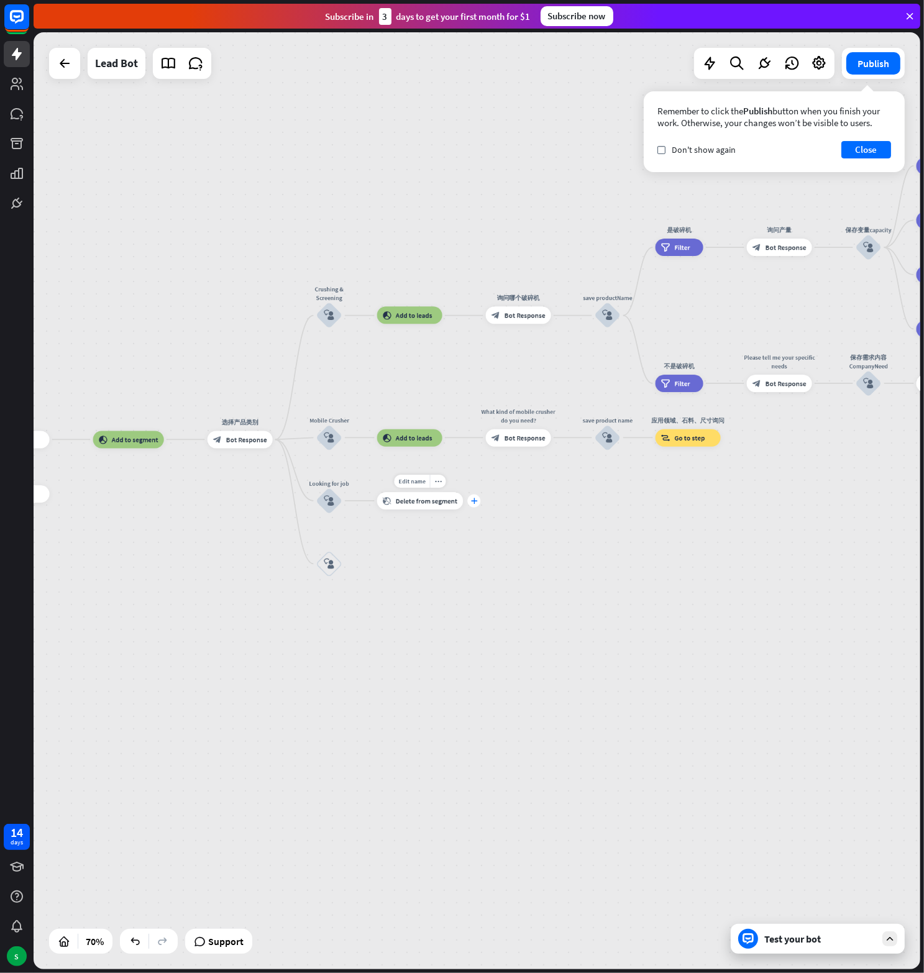
click at [472, 501] on icon "plus" at bounding box center [474, 501] width 7 height 6
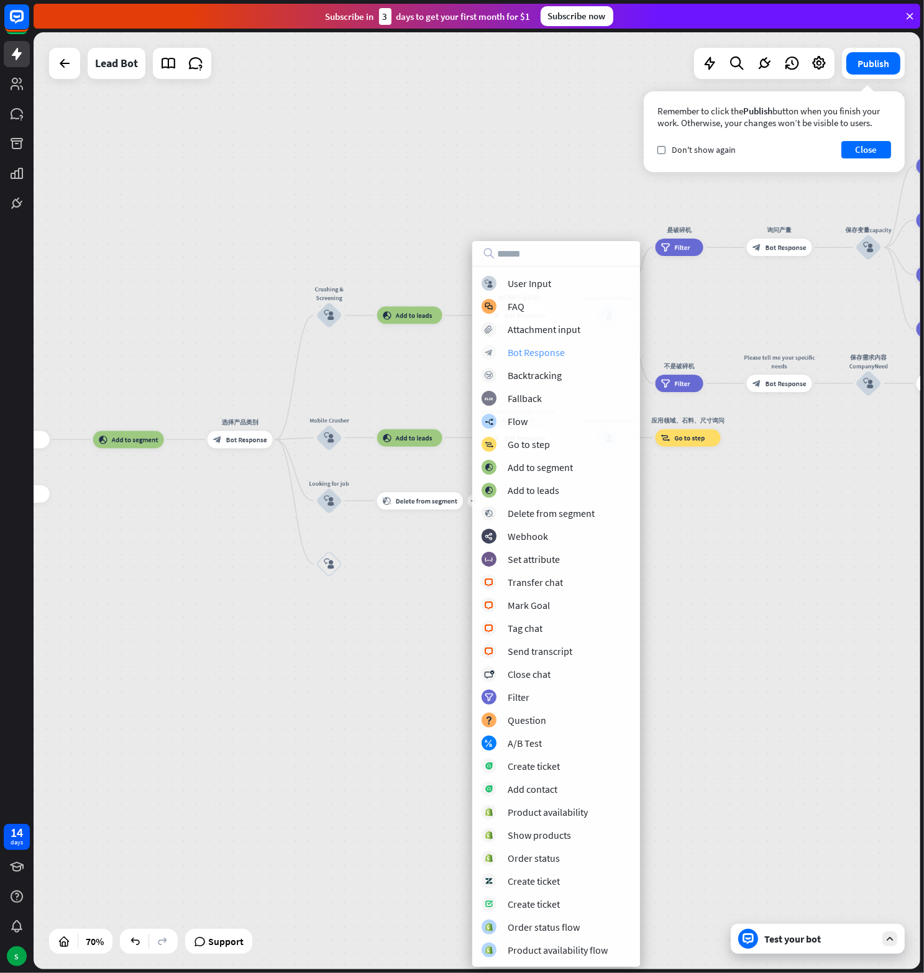
click at [529, 346] on div "Bot Response" at bounding box center [536, 352] width 57 height 12
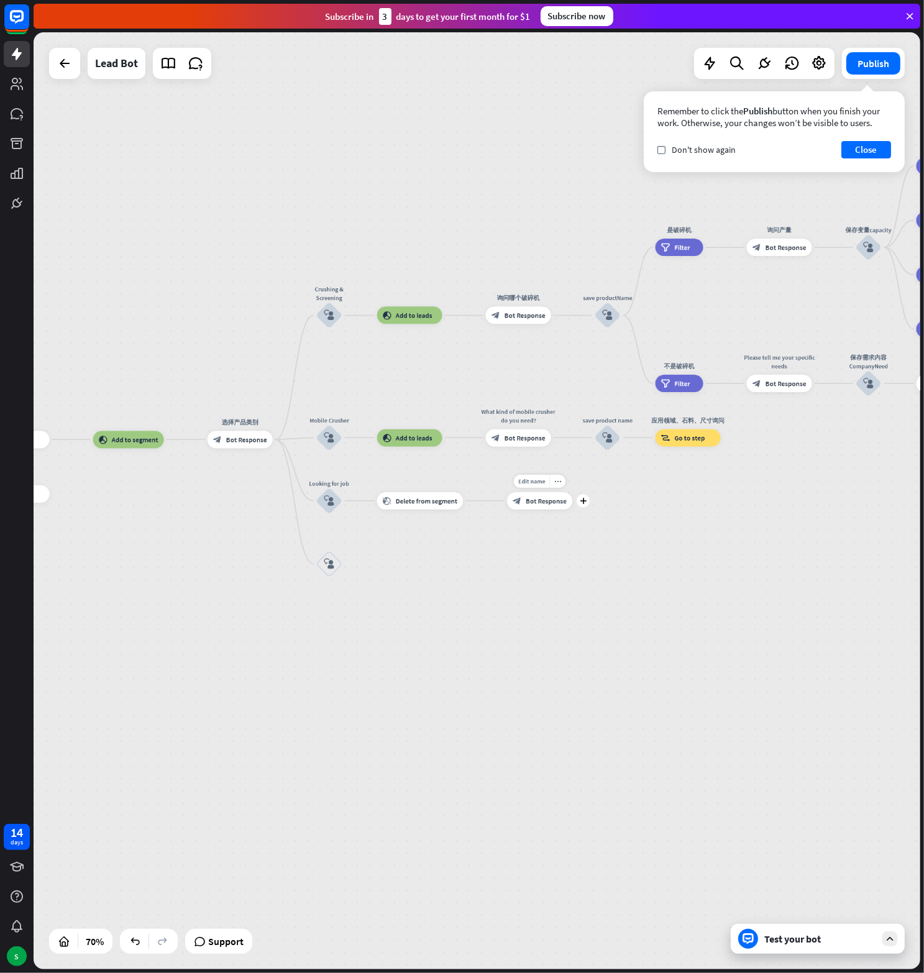
click at [545, 498] on span "Bot Response" at bounding box center [546, 500] width 41 height 9
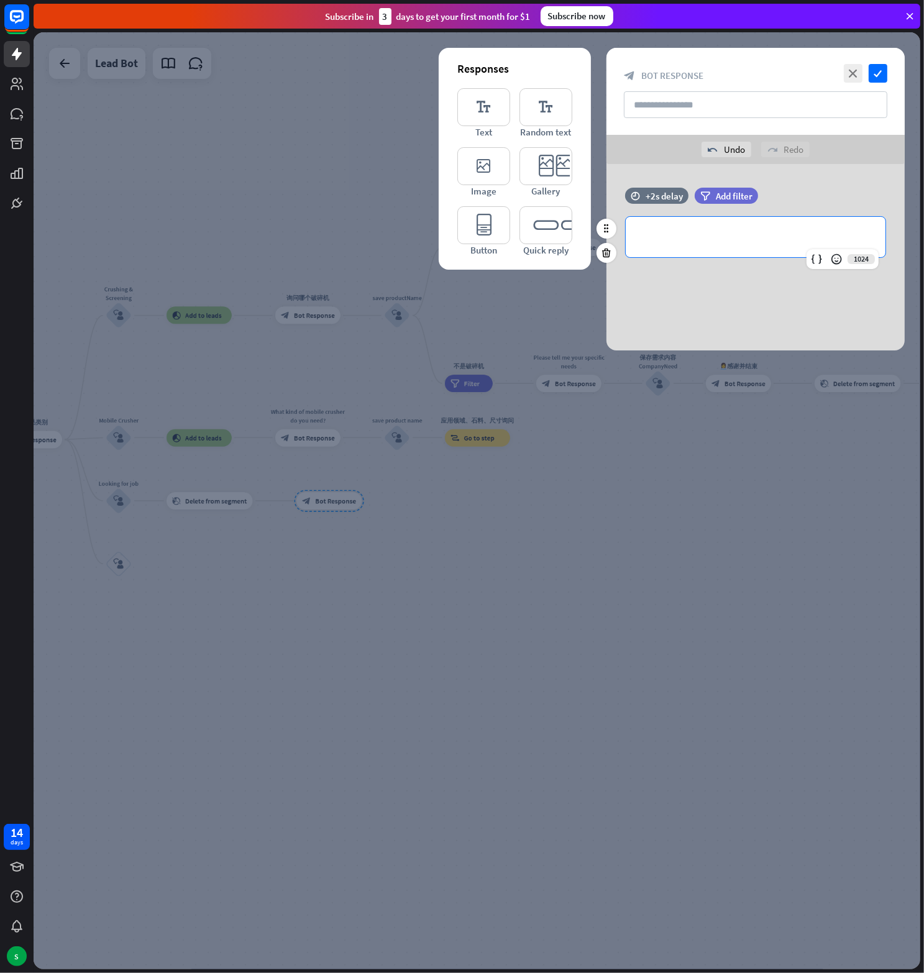
click at [711, 245] on div "**********" at bounding box center [756, 237] width 260 height 40
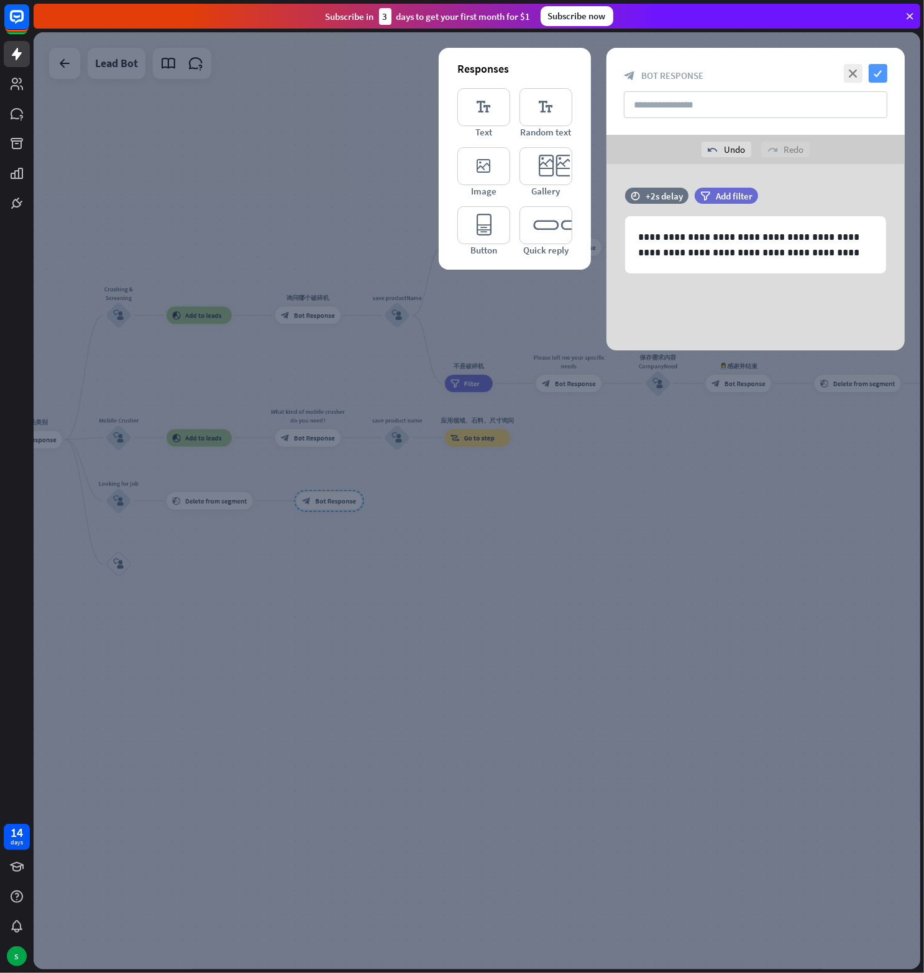
click at [885, 75] on icon "check" at bounding box center [878, 73] width 19 height 19
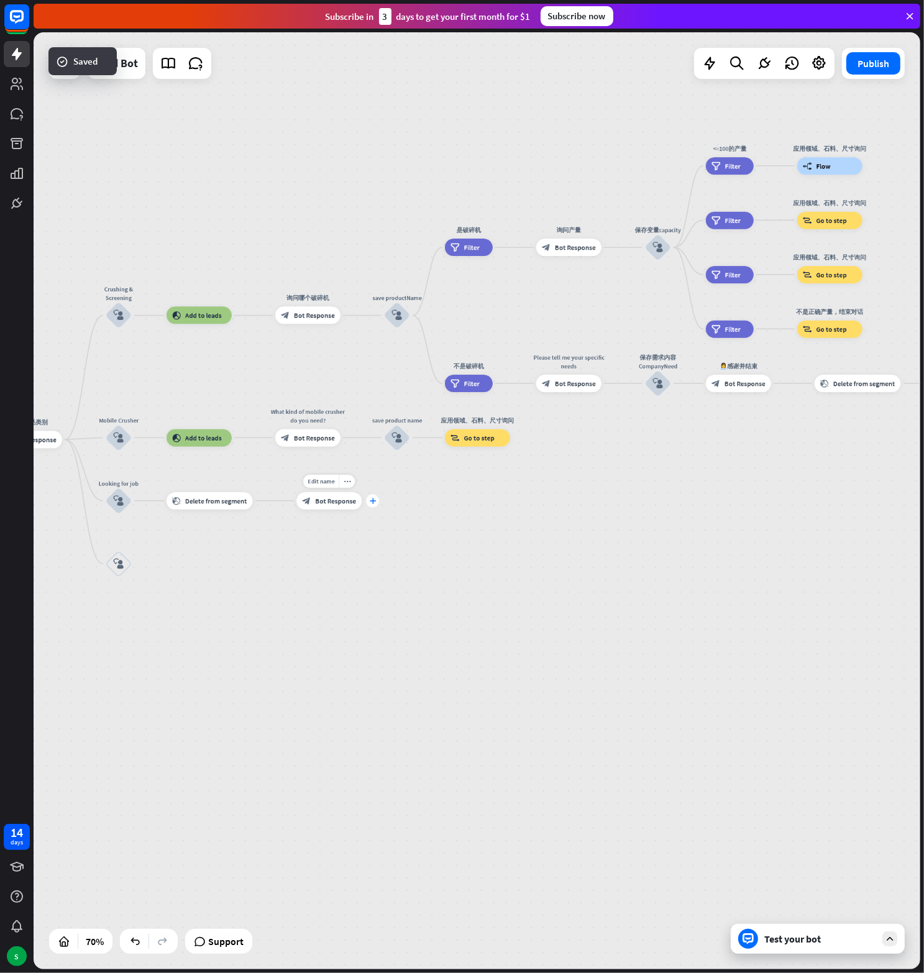
click at [375, 506] on div "plus" at bounding box center [372, 500] width 13 height 13
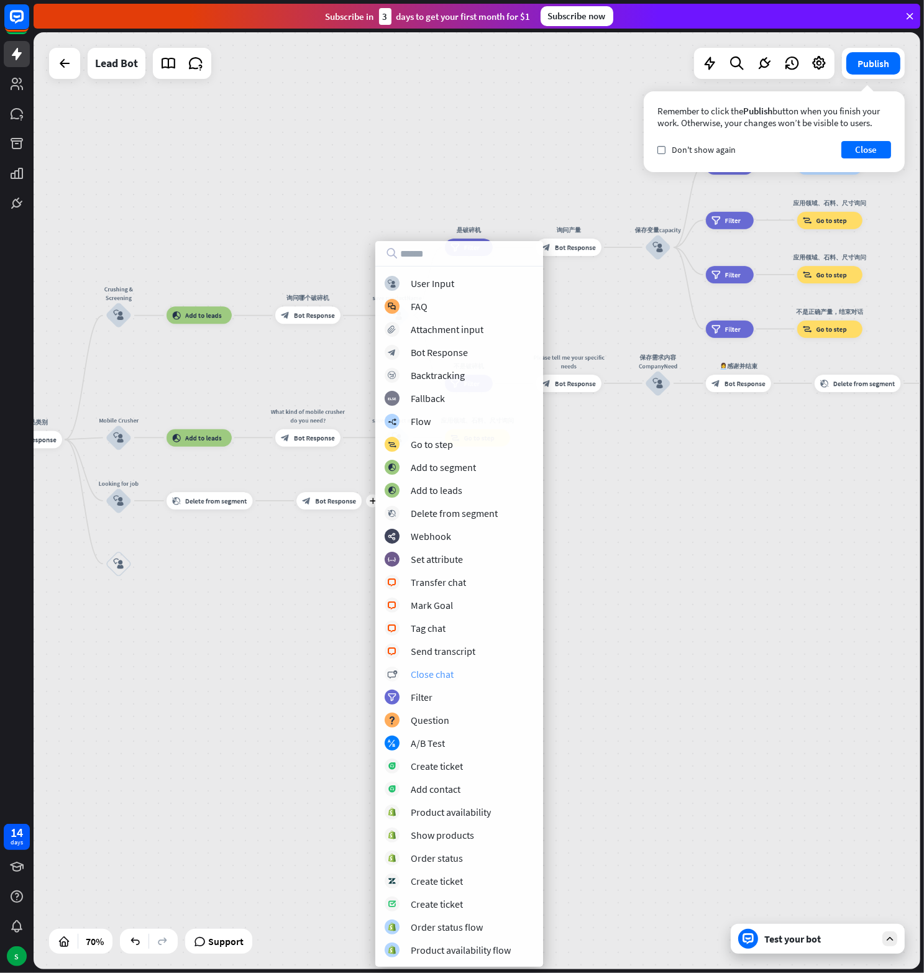
click at [425, 670] on div "Close chat" at bounding box center [432, 674] width 43 height 12
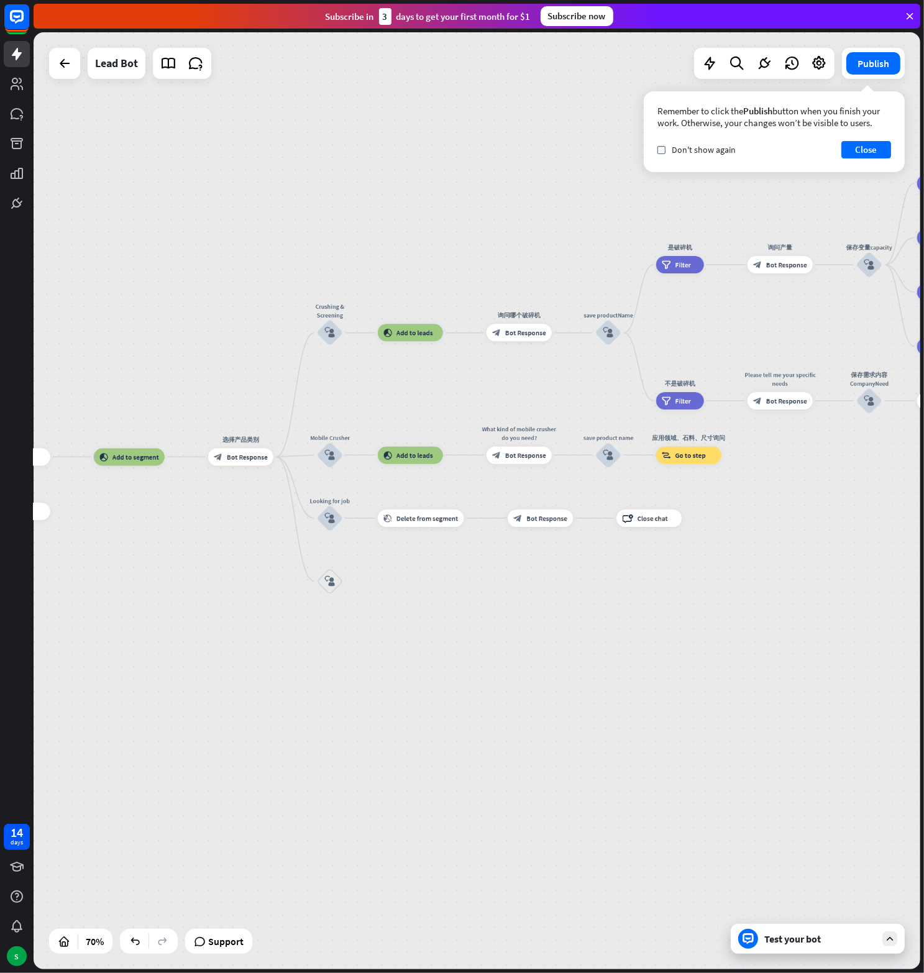
drag, startPoint x: 298, startPoint y: 545, endPoint x: 509, endPoint y: 563, distance: 212.0
click at [509, 563] on div "home_2 Start point Welcome message block_bot_response Bot Response block_user_i…" at bounding box center [477, 500] width 887 height 937
click at [542, 518] on span "Bot Response" at bounding box center [546, 518] width 41 height 9
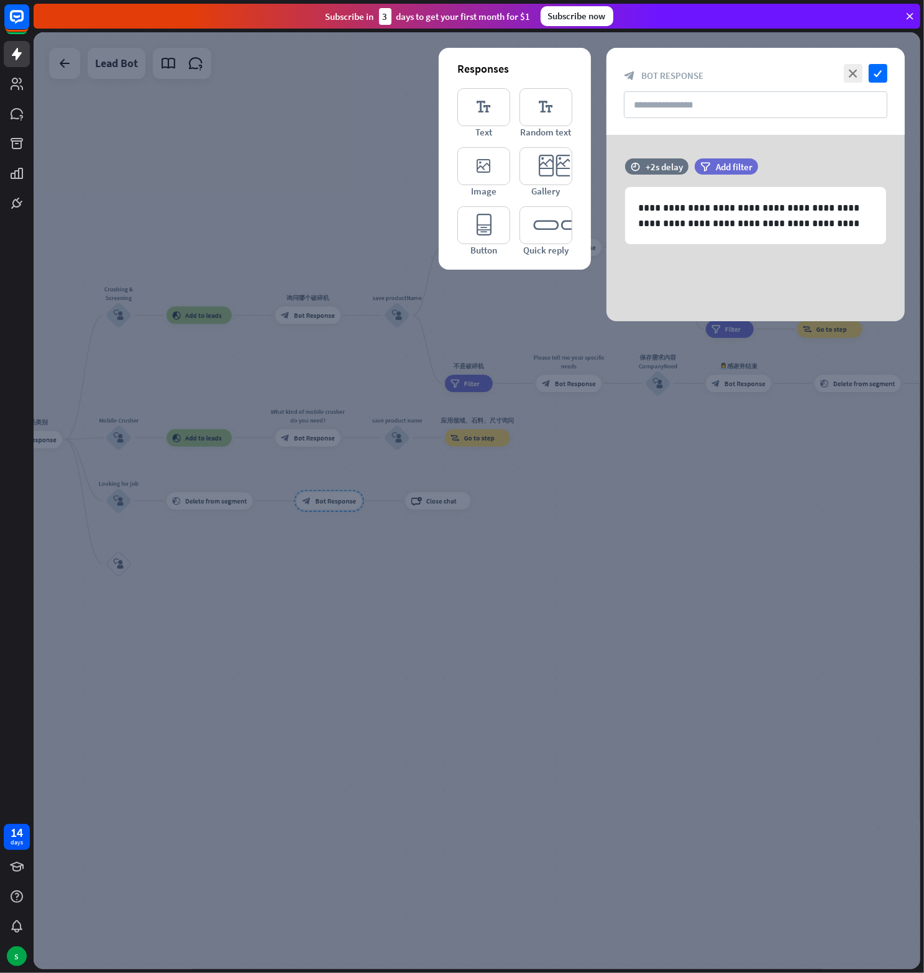
click at [344, 573] on div at bounding box center [477, 500] width 887 height 937
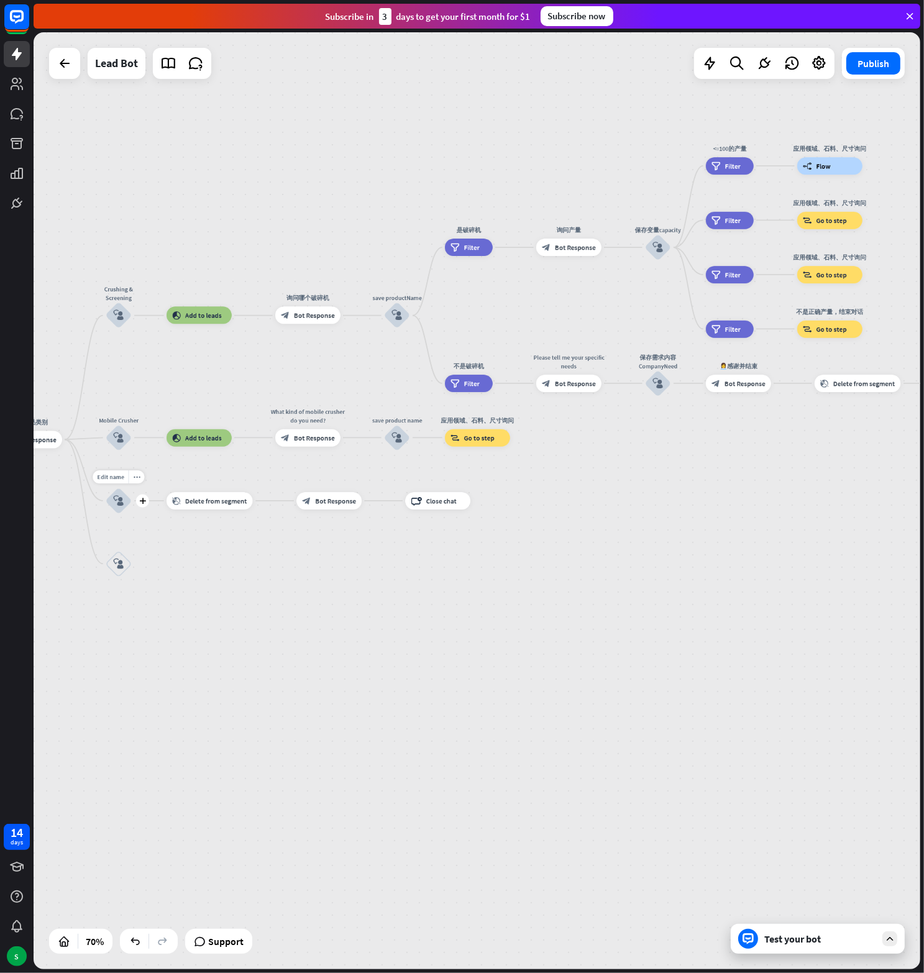
click at [117, 501] on icon "block_user_input" at bounding box center [118, 501] width 11 height 11
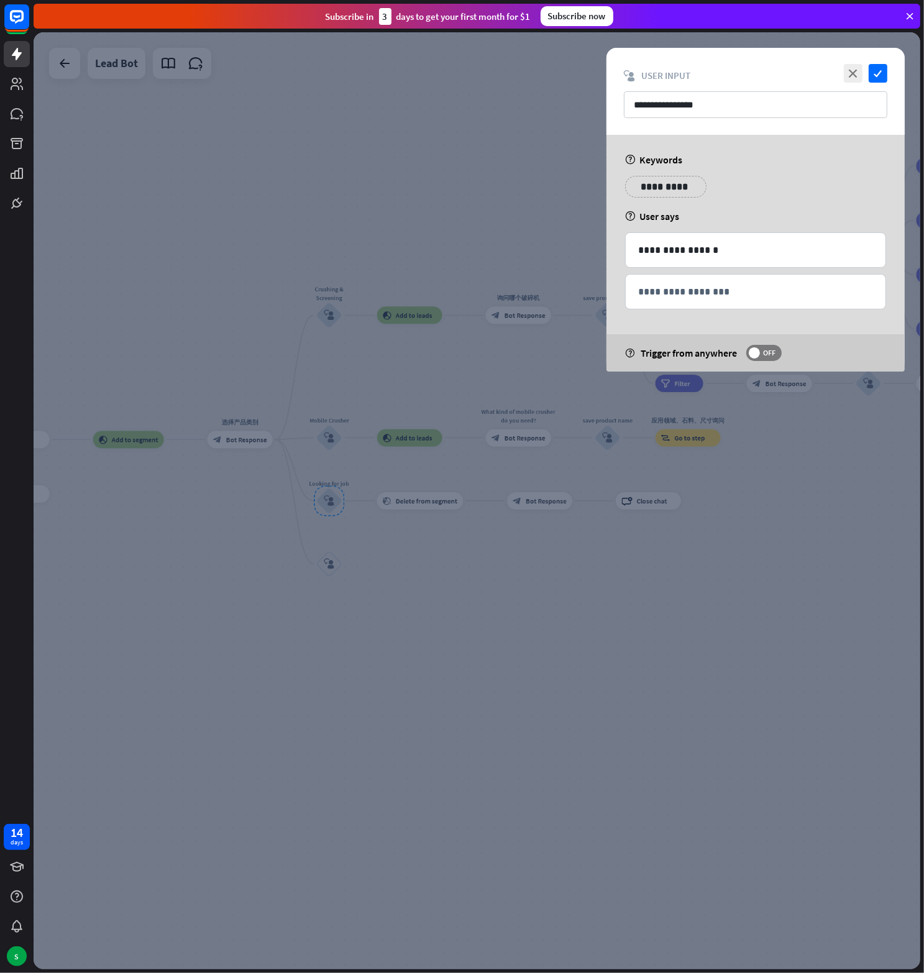
click at [436, 562] on div at bounding box center [477, 500] width 887 height 937
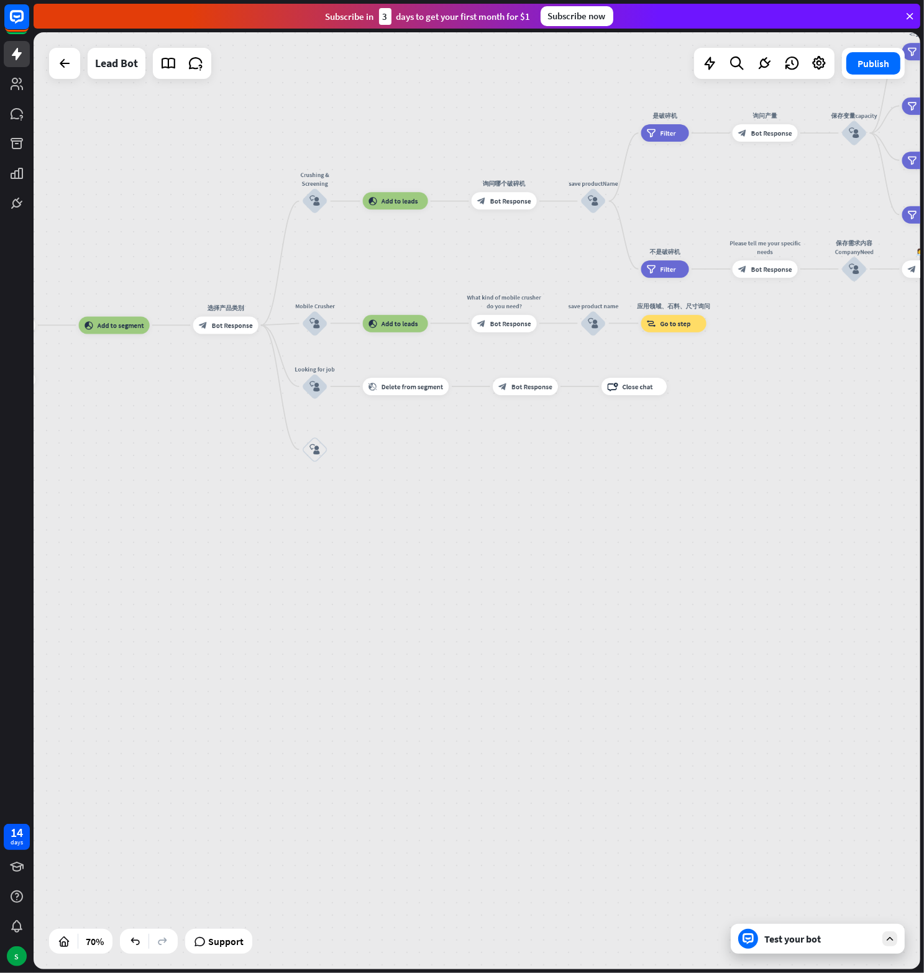
drag, startPoint x: 454, startPoint y: 541, endPoint x: 440, endPoint y: 426, distance: 115.7
click at [440, 426] on div "home_2 Start point Welcome message block_bot_response Bot Response block_user_i…" at bounding box center [477, 500] width 887 height 937
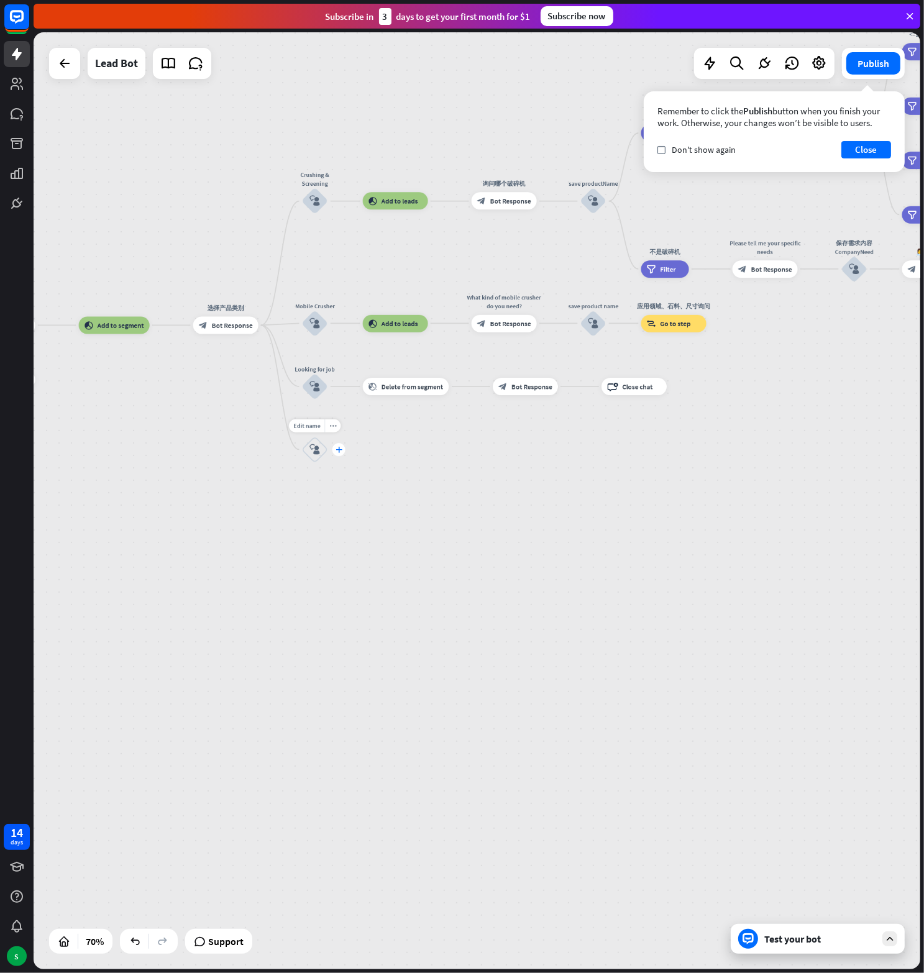
click at [336, 449] on icon "plus" at bounding box center [338, 450] width 7 height 6
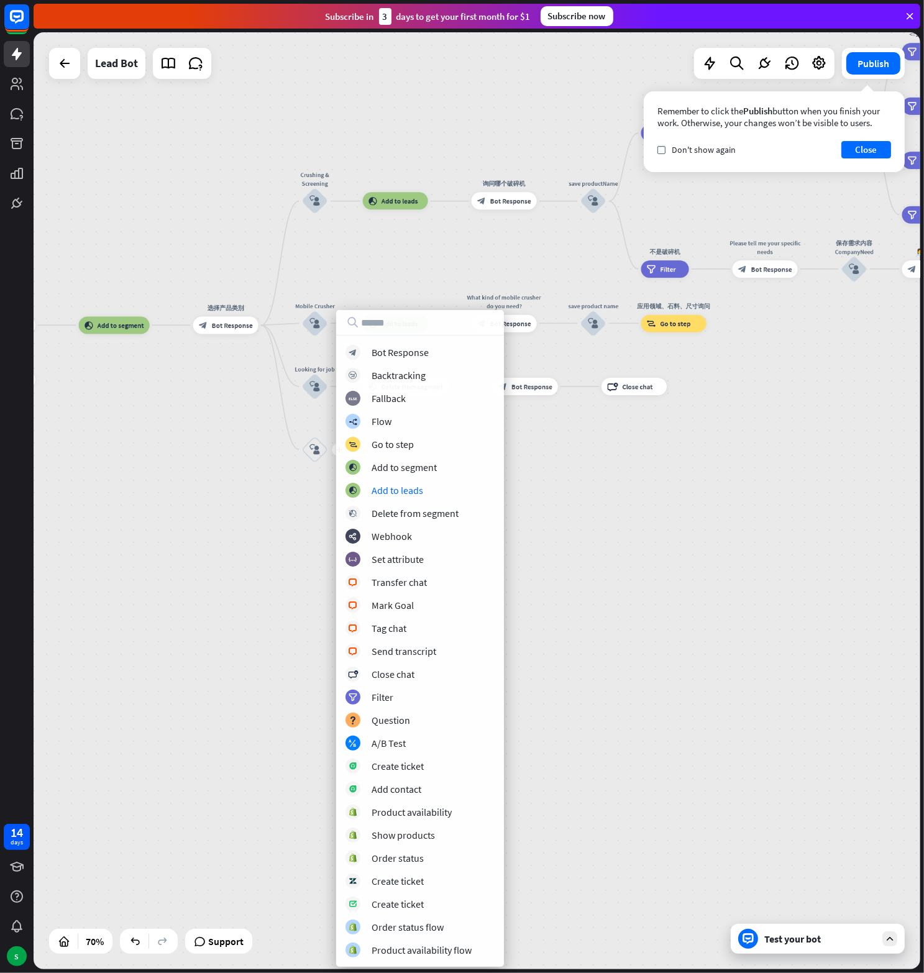
click at [290, 482] on div "home_2 Start point Welcome message block_bot_response Bot Response block_user_i…" at bounding box center [477, 500] width 887 height 937
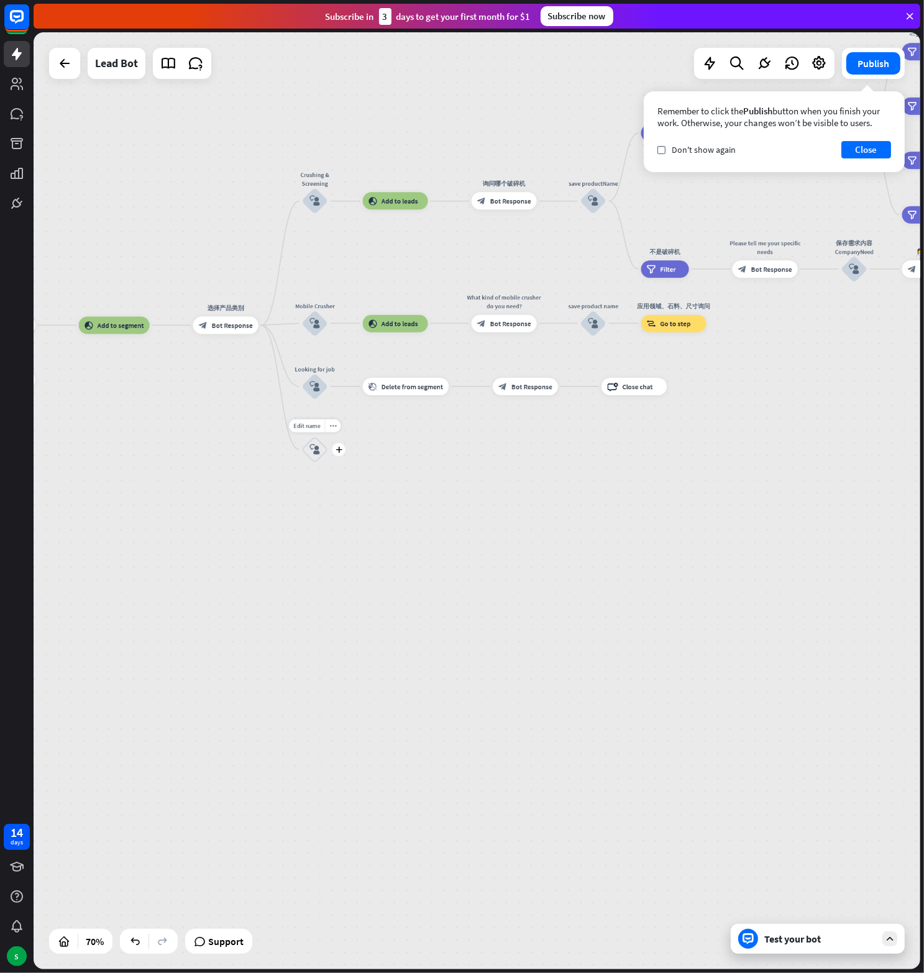
click at [319, 454] on icon "block_user_input" at bounding box center [314, 449] width 11 height 11
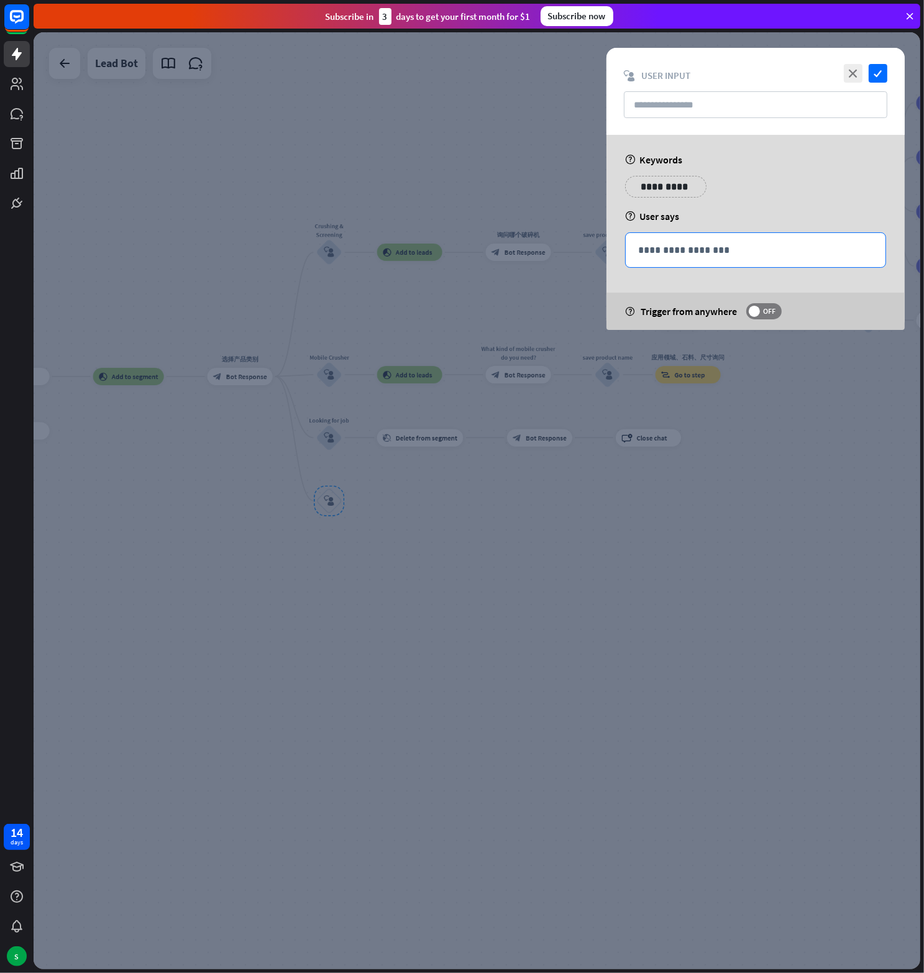
click at [674, 249] on p "**********" at bounding box center [755, 250] width 235 height 16
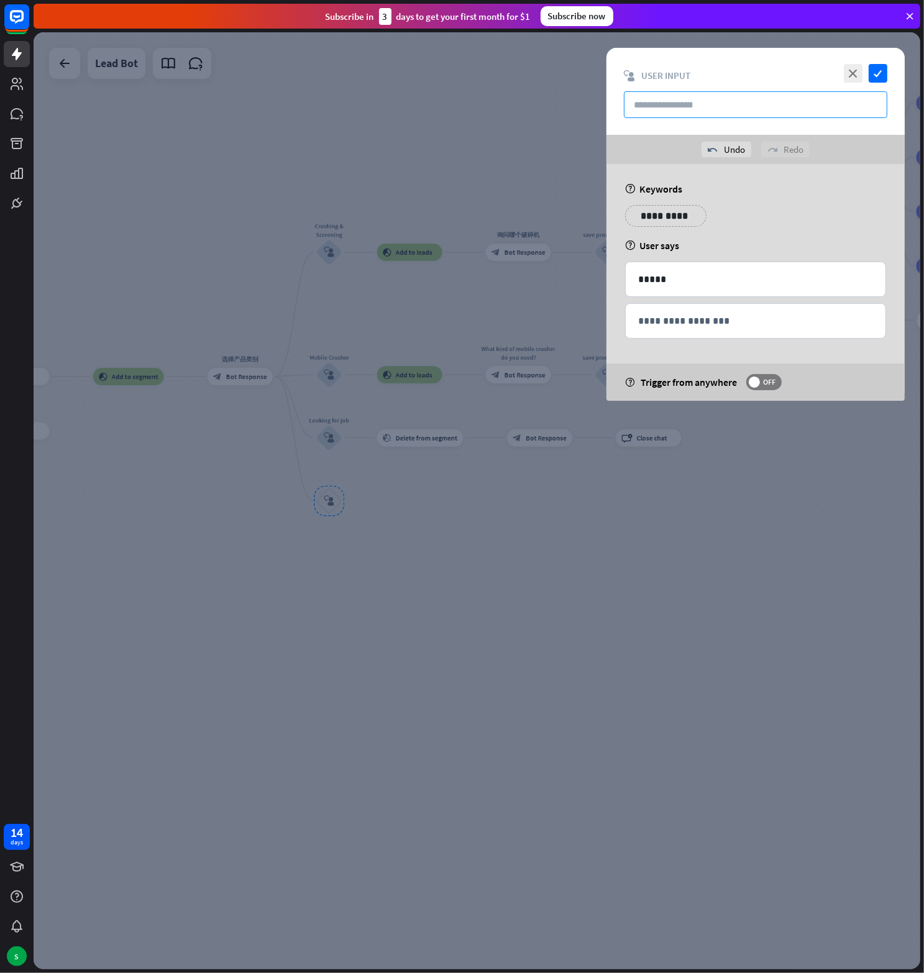
click at [693, 110] on input "text" at bounding box center [755, 104] width 263 height 27
paste input "*****"
type input "*****"
click at [875, 70] on icon "check" at bounding box center [878, 73] width 19 height 19
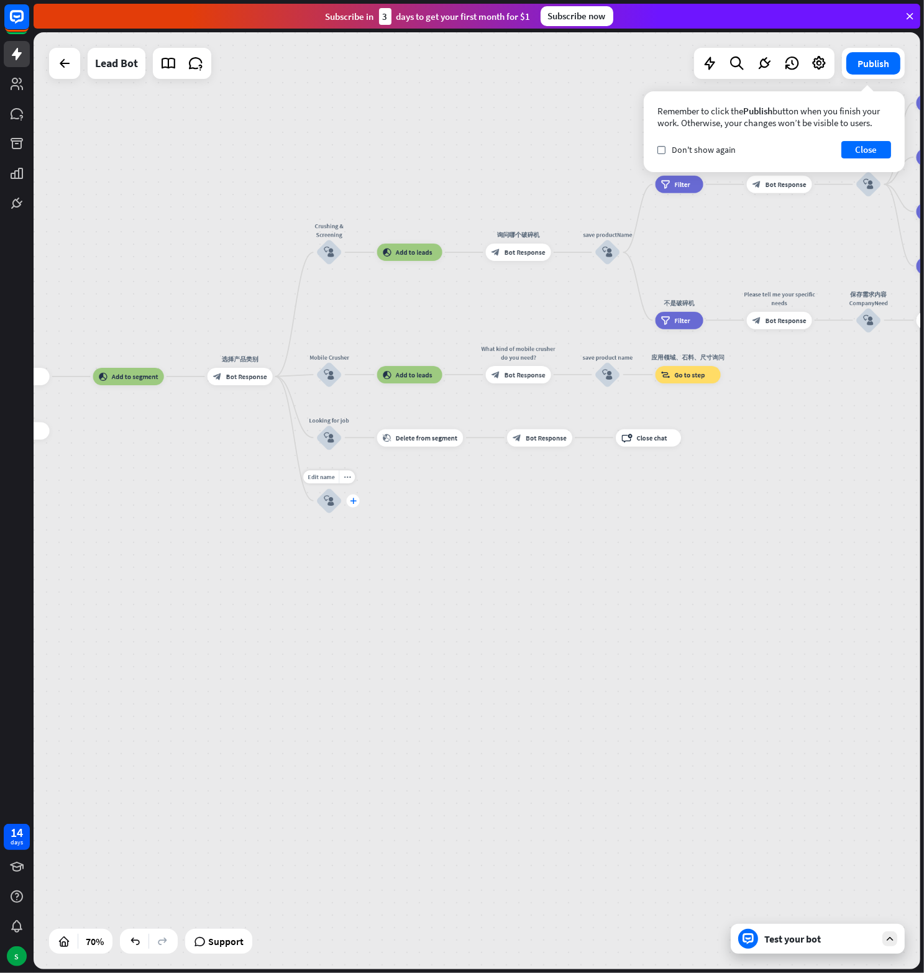
click at [353, 499] on icon "plus" at bounding box center [353, 501] width 7 height 6
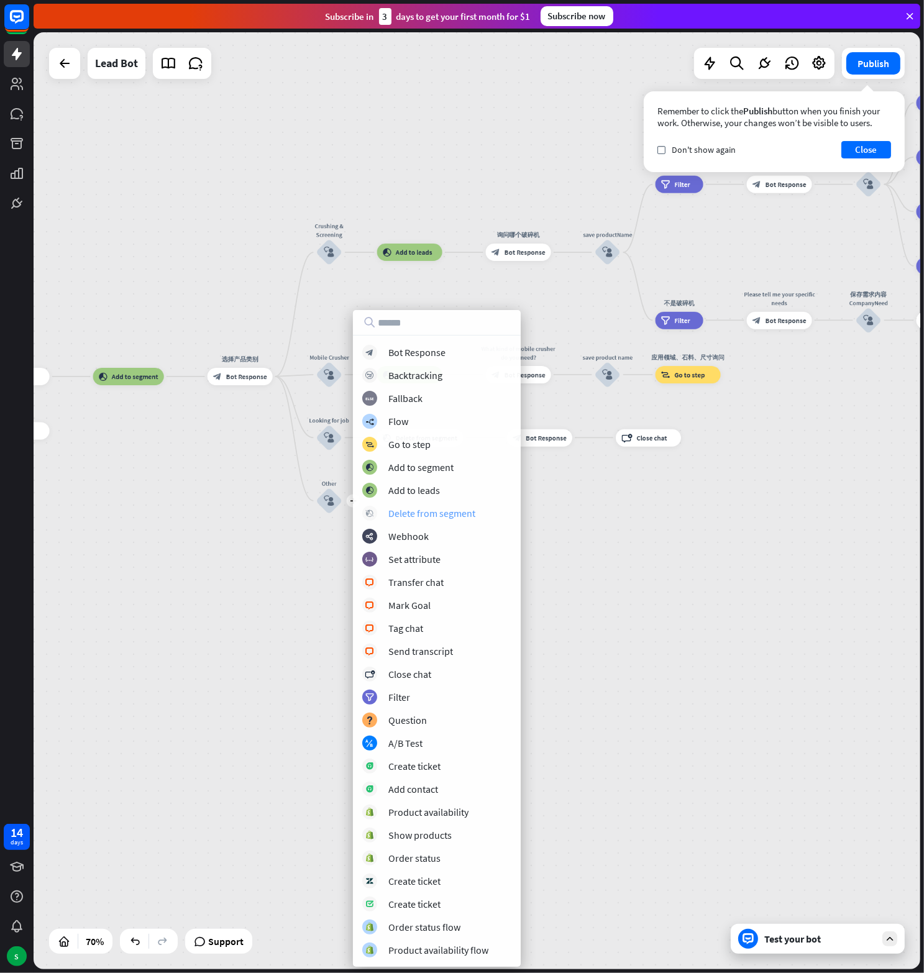
click at [451, 516] on div "Delete from segment" at bounding box center [431, 513] width 87 height 12
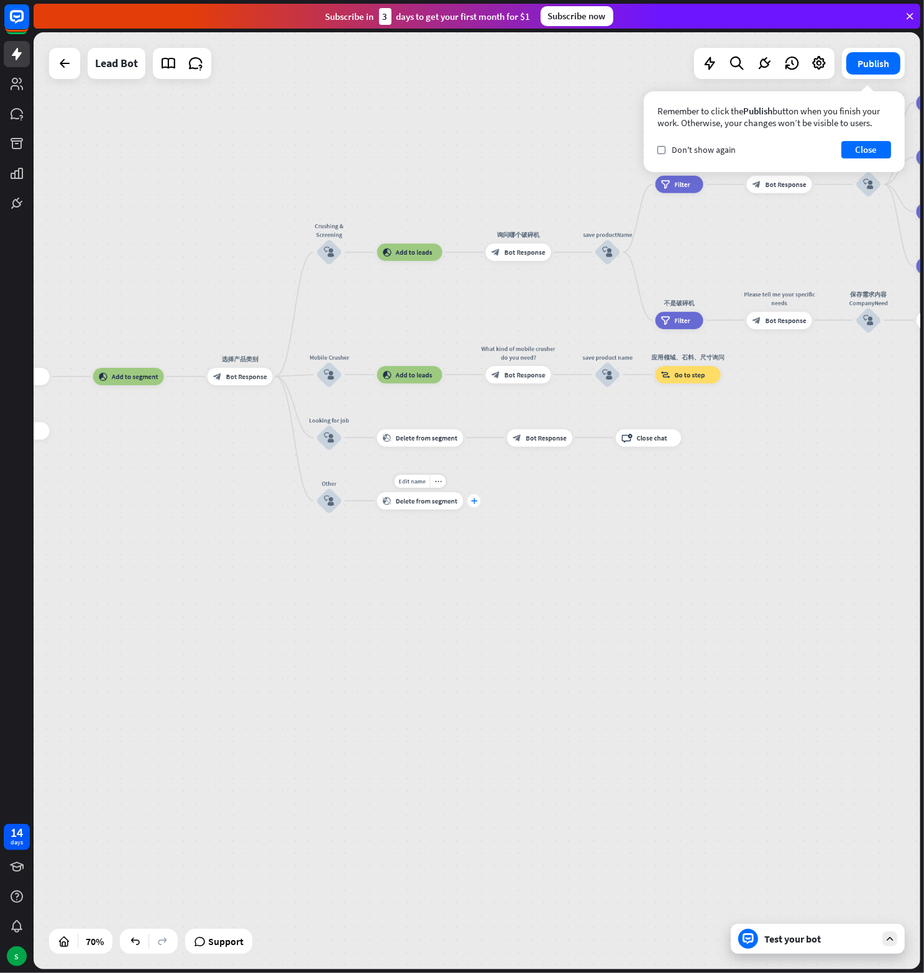
click at [475, 505] on div "plus" at bounding box center [473, 500] width 13 height 13
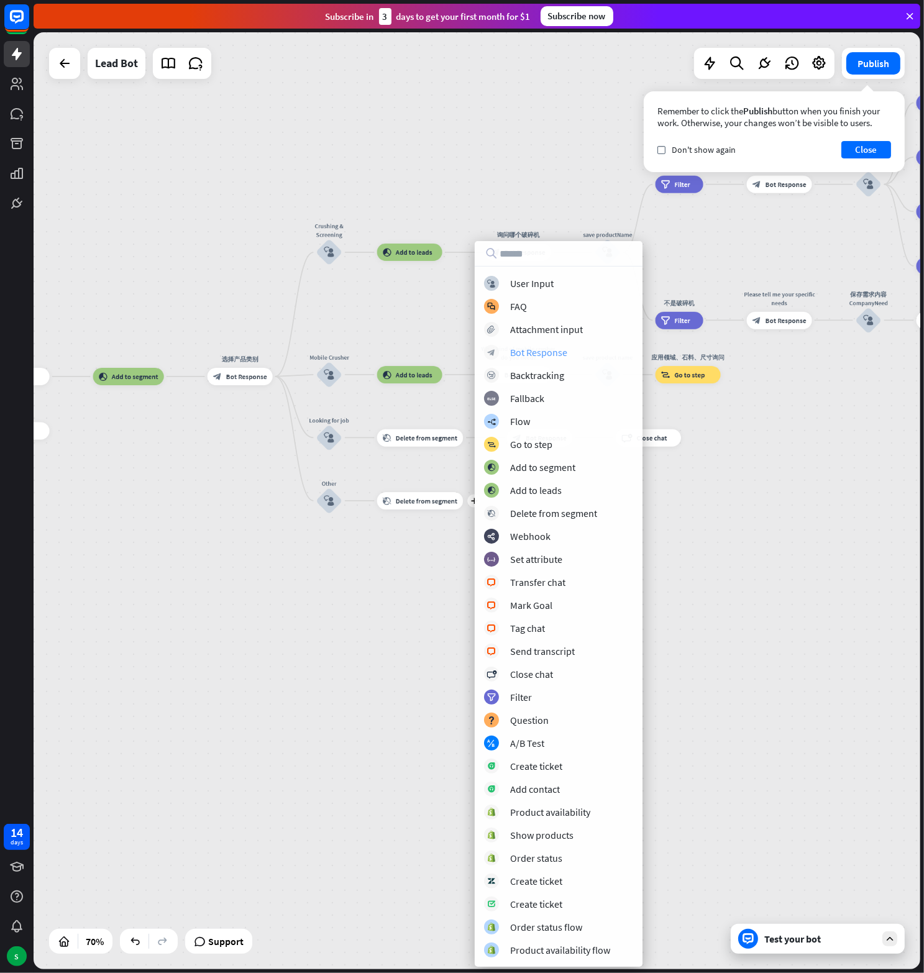
click at [537, 352] on div "Bot Response" at bounding box center [538, 352] width 57 height 12
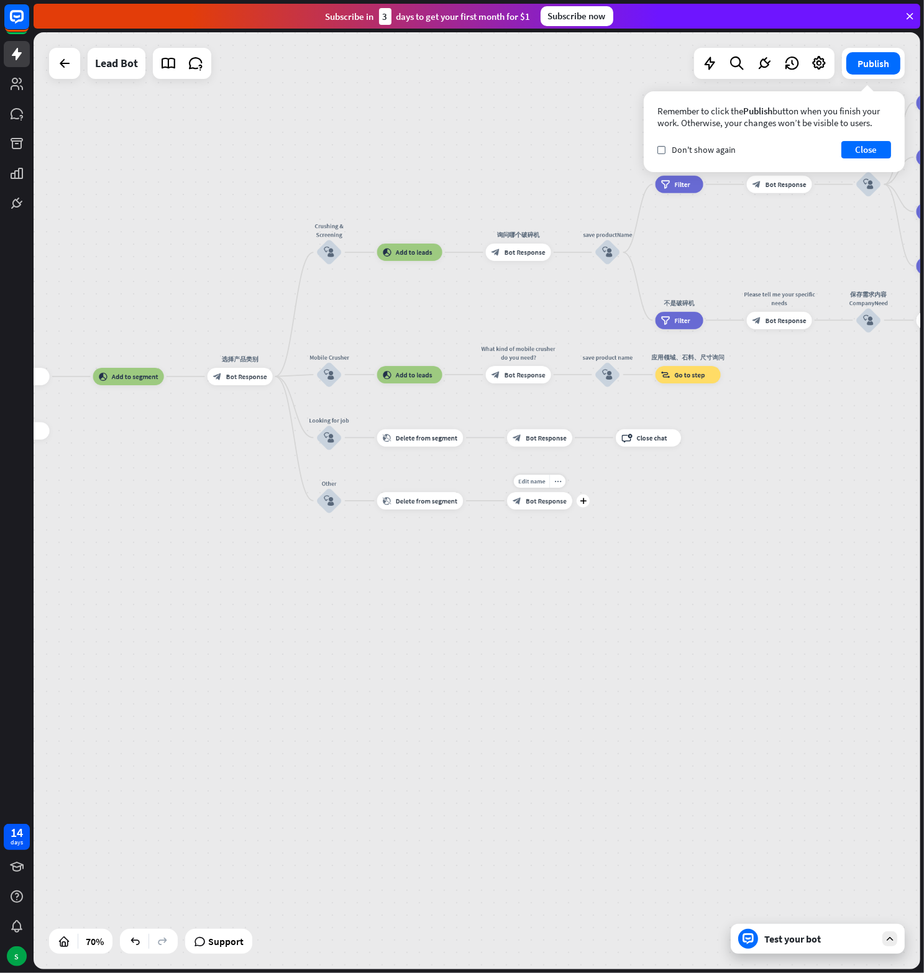
click at [534, 495] on div "block_bot_response Bot Response" at bounding box center [539, 500] width 65 height 17
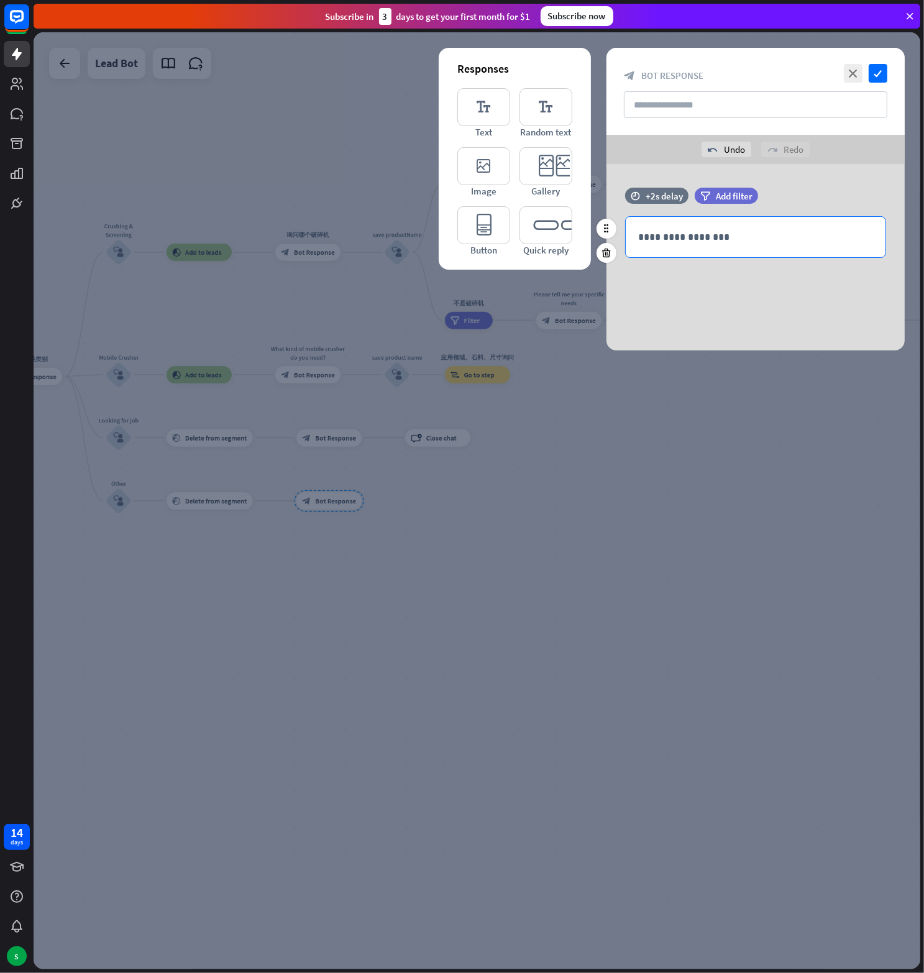
click at [706, 235] on p "**********" at bounding box center [755, 237] width 235 height 16
click at [876, 75] on icon "check" at bounding box center [878, 73] width 19 height 19
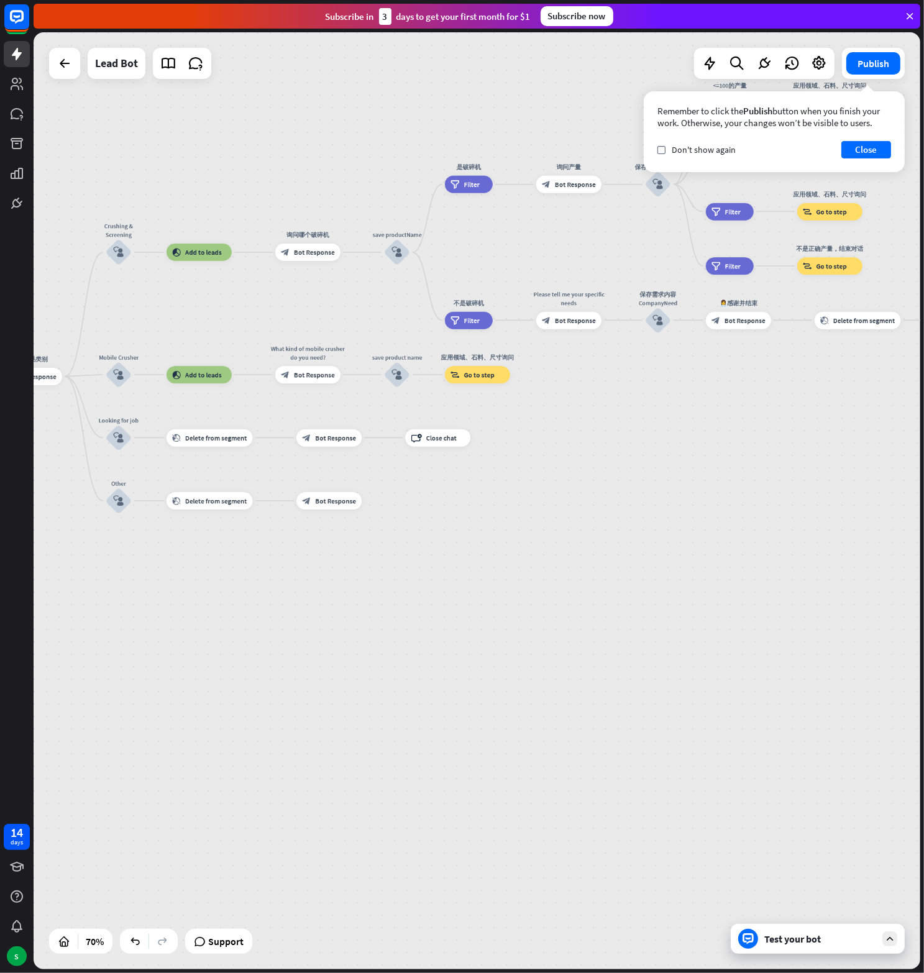
click at [283, 474] on div "home_2 Start point Welcome message block_bot_response Bot Response block_user_i…" at bounding box center [477, 500] width 887 height 937
click at [316, 496] on span "Bot Response" at bounding box center [335, 500] width 41 height 9
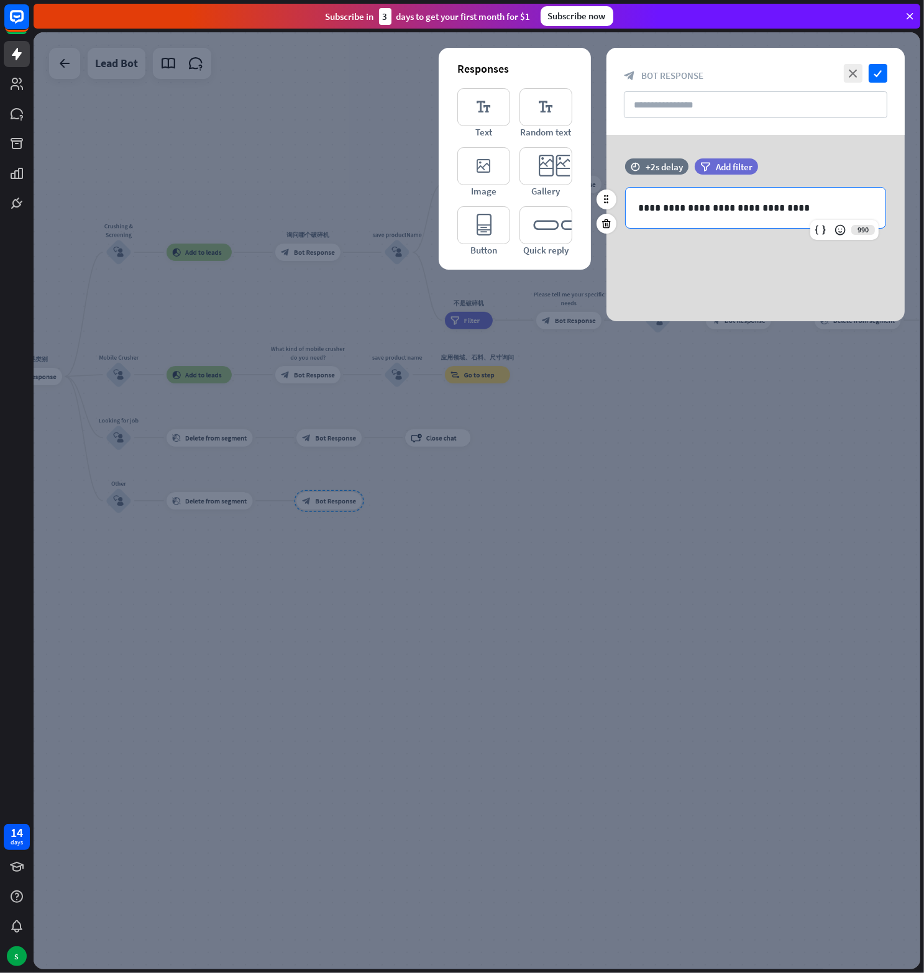
click at [789, 196] on div "**********" at bounding box center [756, 208] width 260 height 40
drag, startPoint x: 788, startPoint y: 203, endPoint x: 629, endPoint y: 206, distance: 159.1
click at [629, 206] on div "**********" at bounding box center [756, 208] width 260 height 40
copy p "**********"
click at [677, 107] on input "text" at bounding box center [755, 104] width 263 height 27
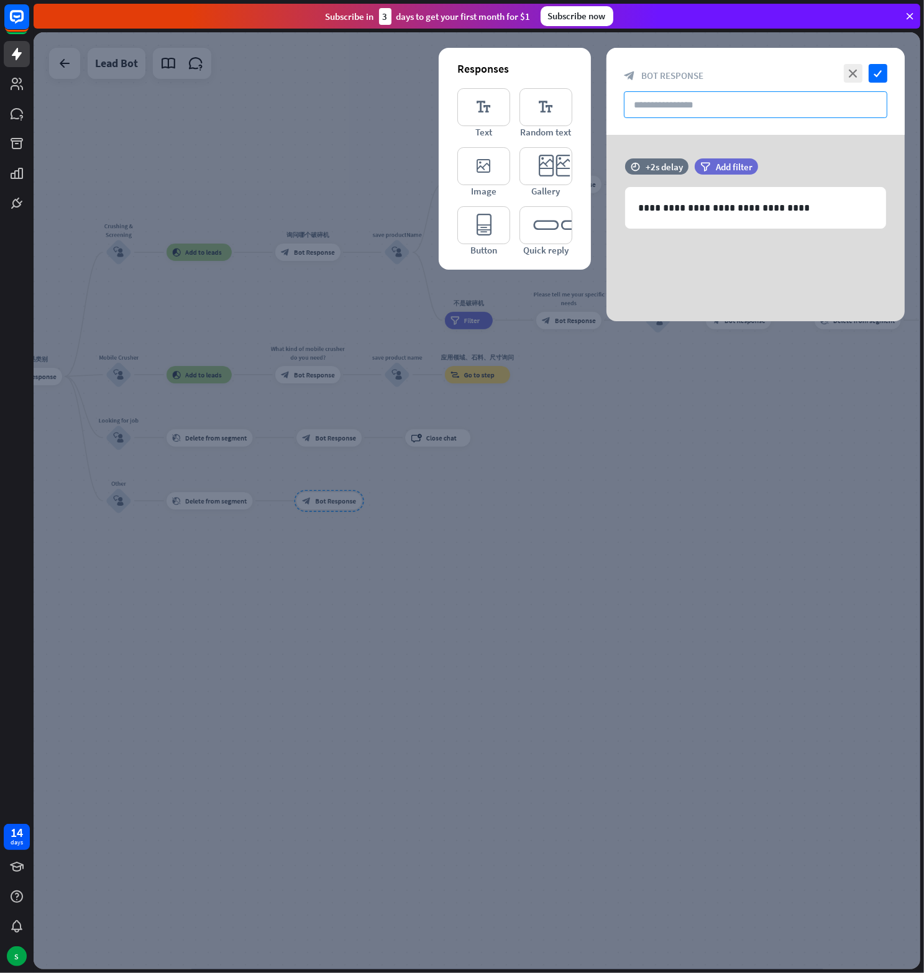
paste input "**********"
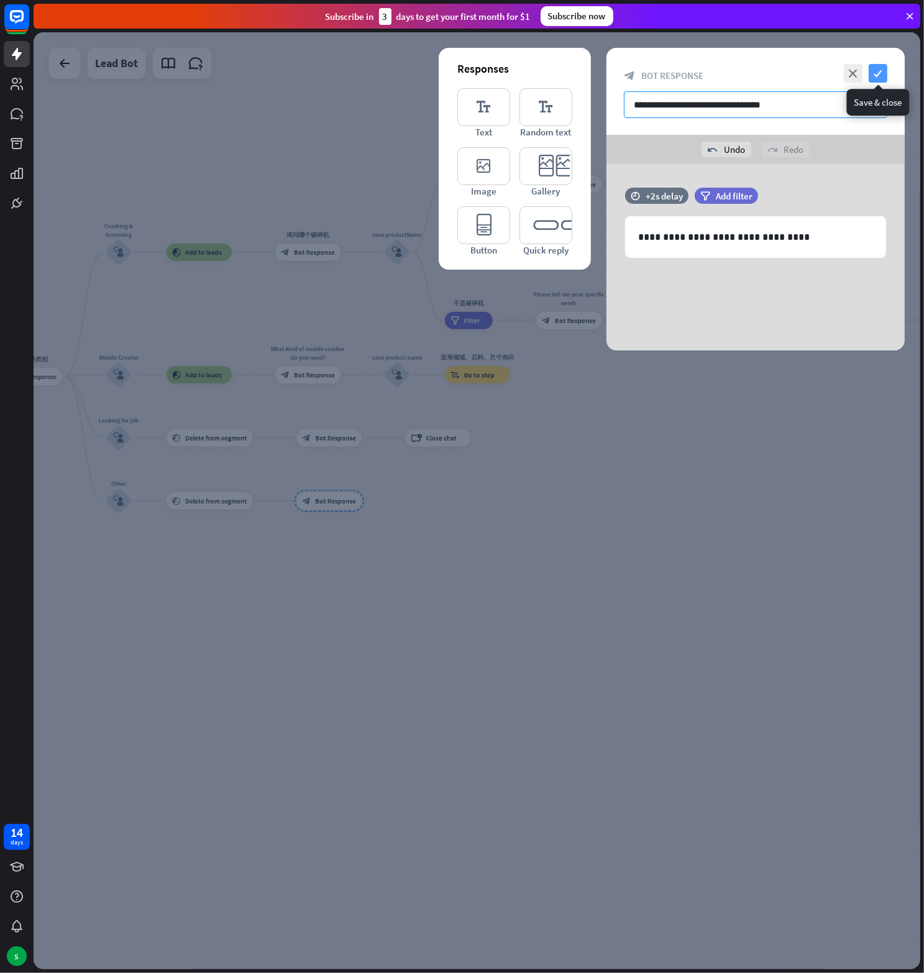
type input "**********"
click at [883, 75] on icon "check" at bounding box center [878, 73] width 19 height 19
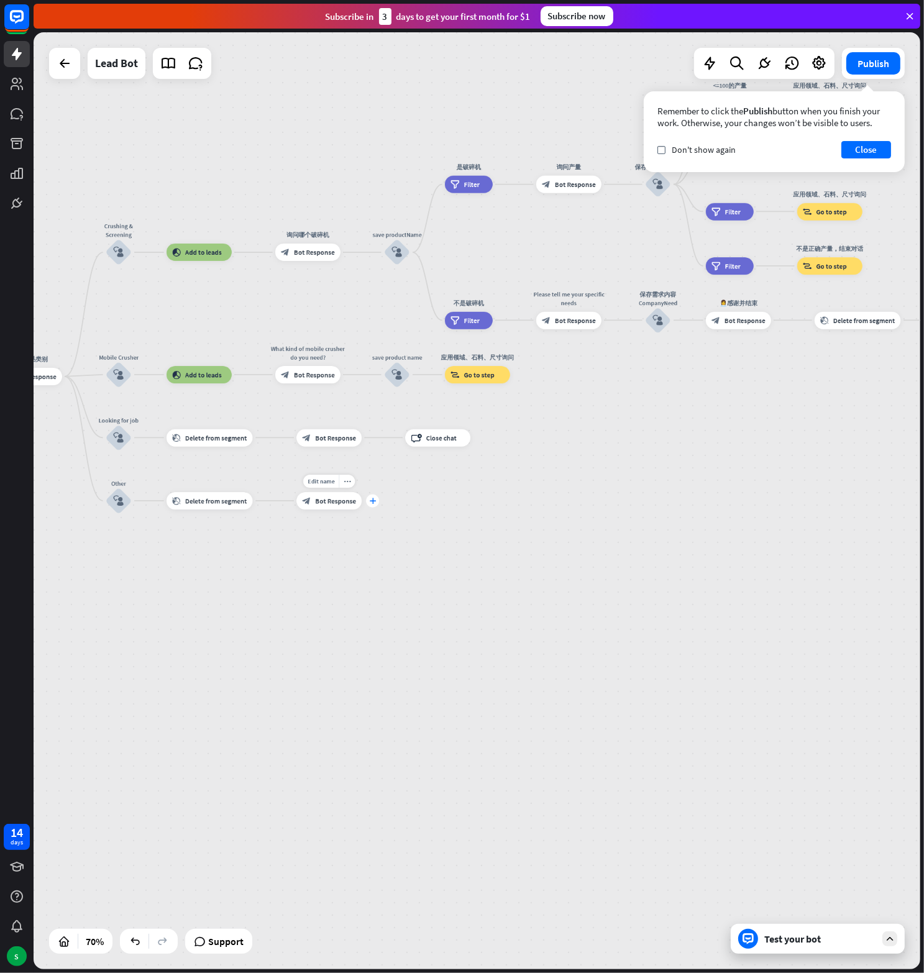
click at [372, 503] on icon "plus" at bounding box center [372, 501] width 7 height 6
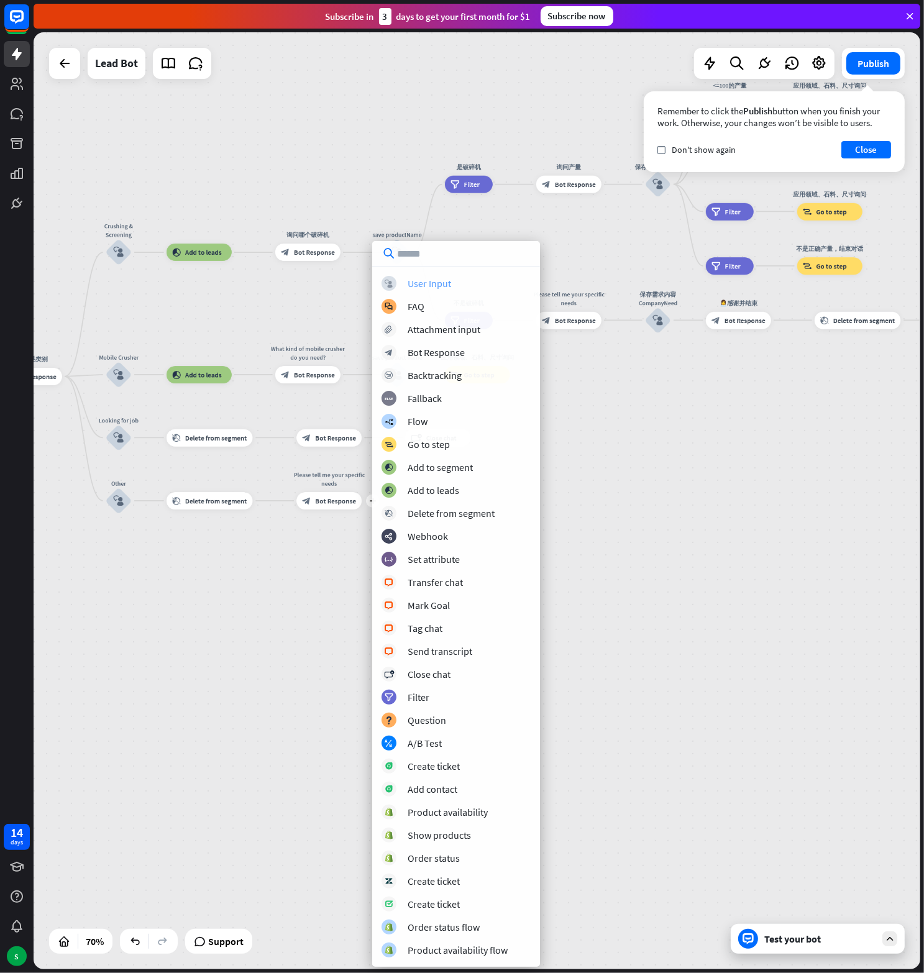
click at [423, 285] on div "User Input" at bounding box center [429, 283] width 43 height 12
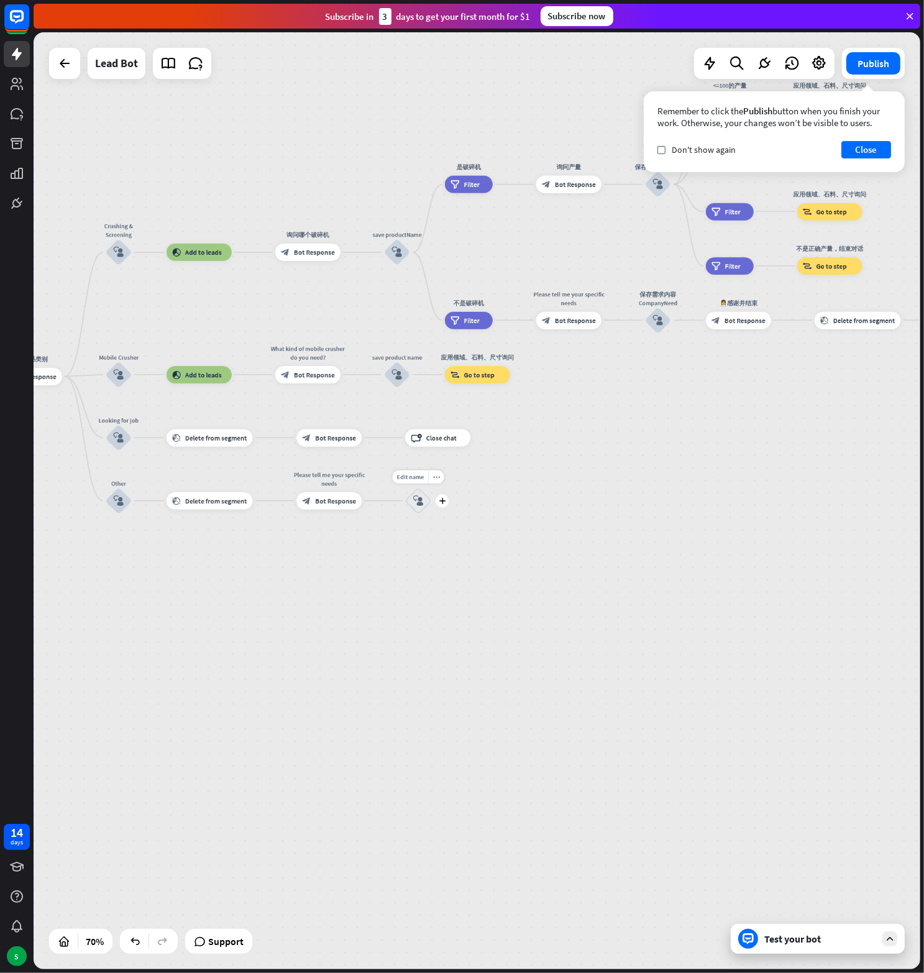
click at [426, 505] on div "block_user_input" at bounding box center [418, 501] width 26 height 26
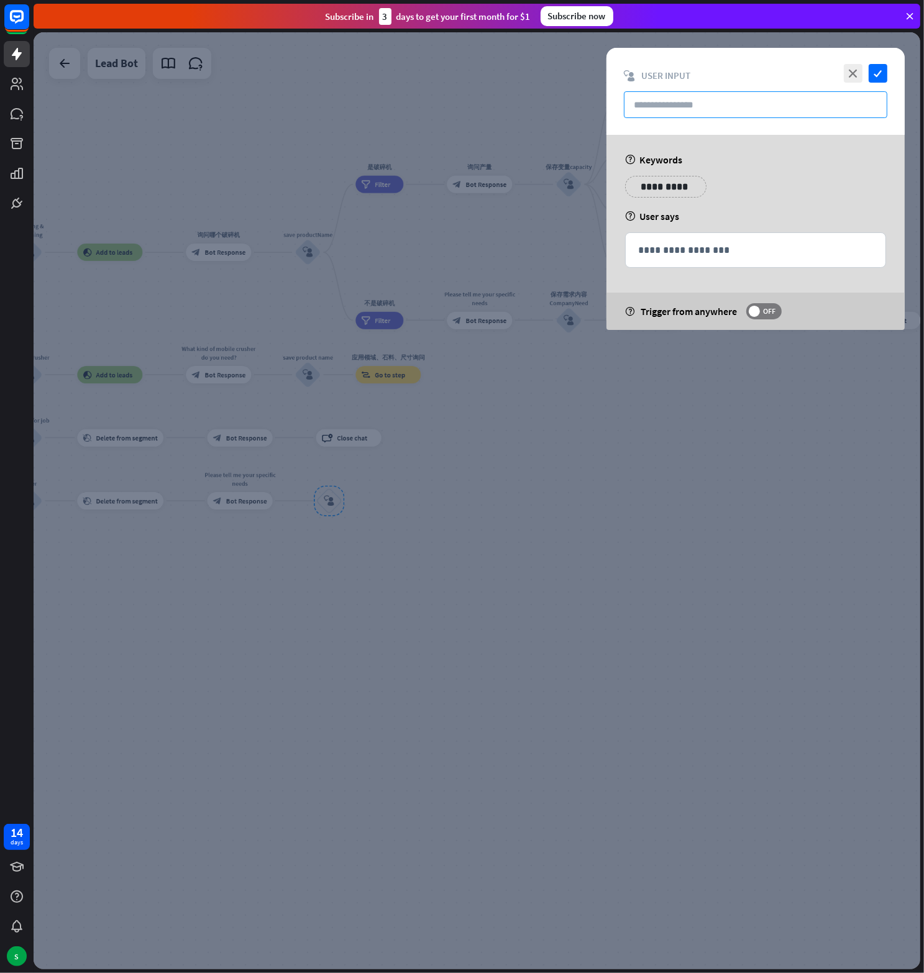
click at [669, 104] on input "text" at bounding box center [755, 104] width 263 height 27
paste input "******"
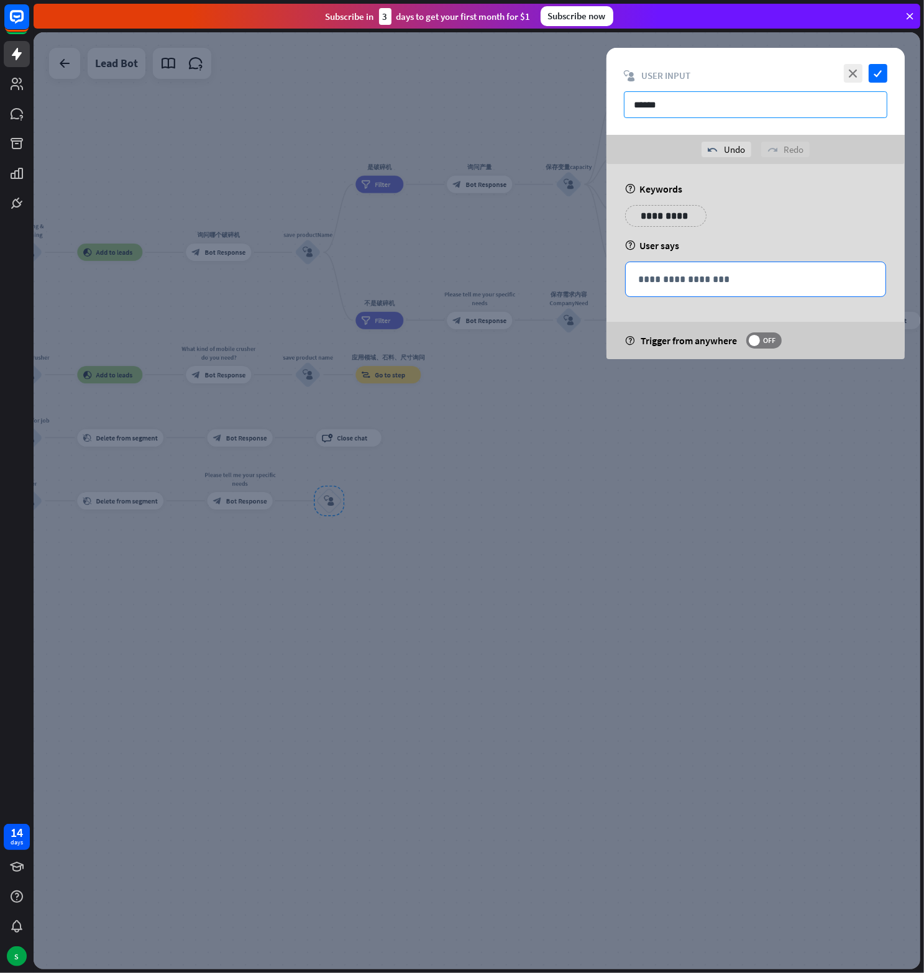
type input "******"
click at [719, 279] on p "**********" at bounding box center [755, 280] width 235 height 16
click at [818, 299] on icon at bounding box center [820, 298] width 12 height 12
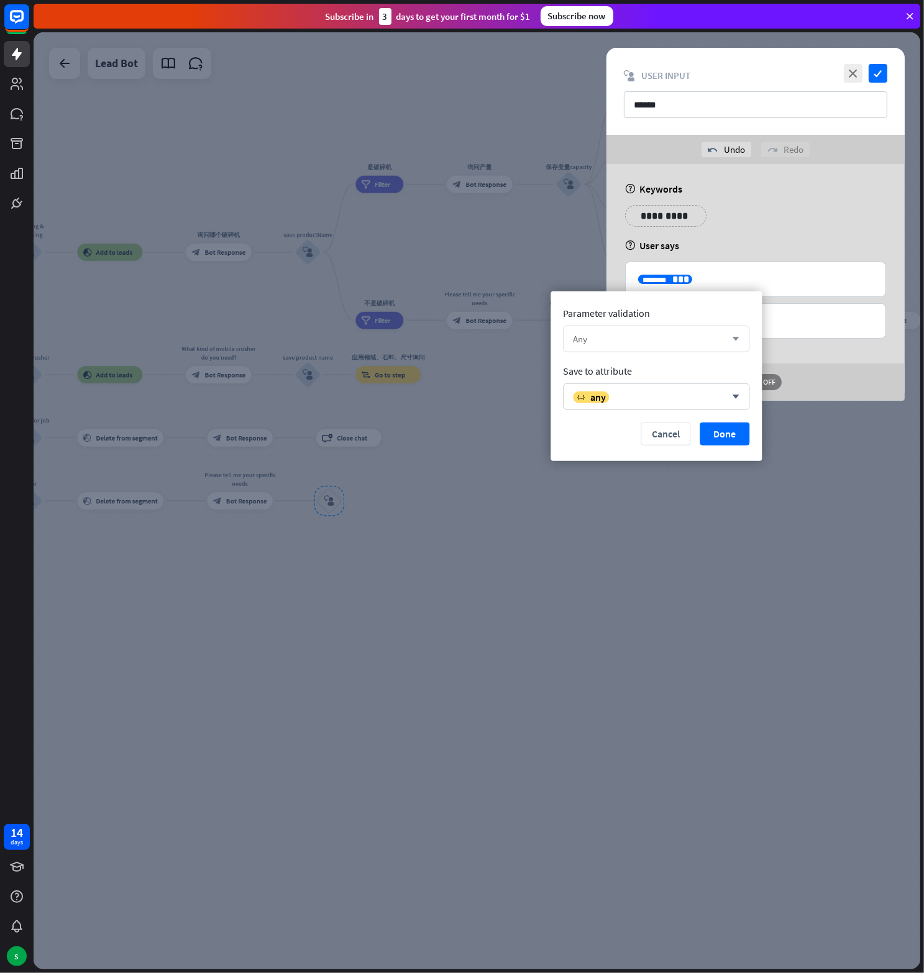
click at [671, 337] on div "Any" at bounding box center [649, 339] width 153 height 12
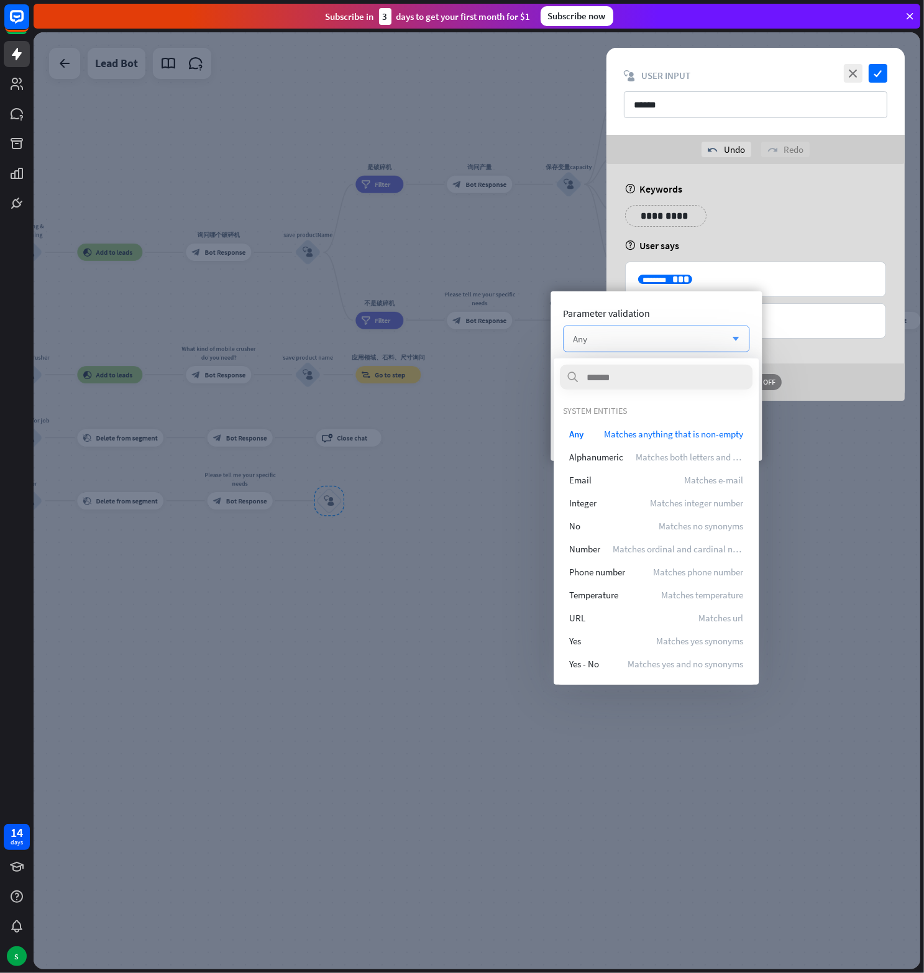
click at [671, 337] on div "Any" at bounding box center [649, 339] width 153 height 12
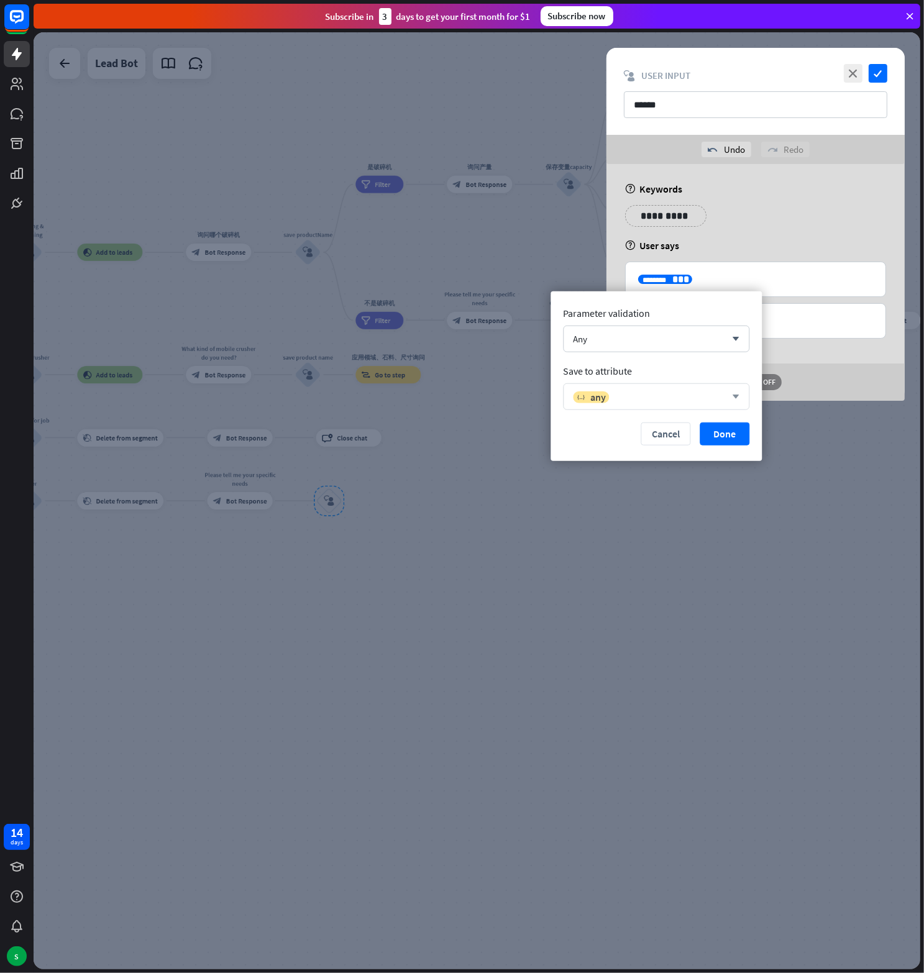
click at [659, 388] on div "variable any arrow_down" at bounding box center [656, 396] width 186 height 27
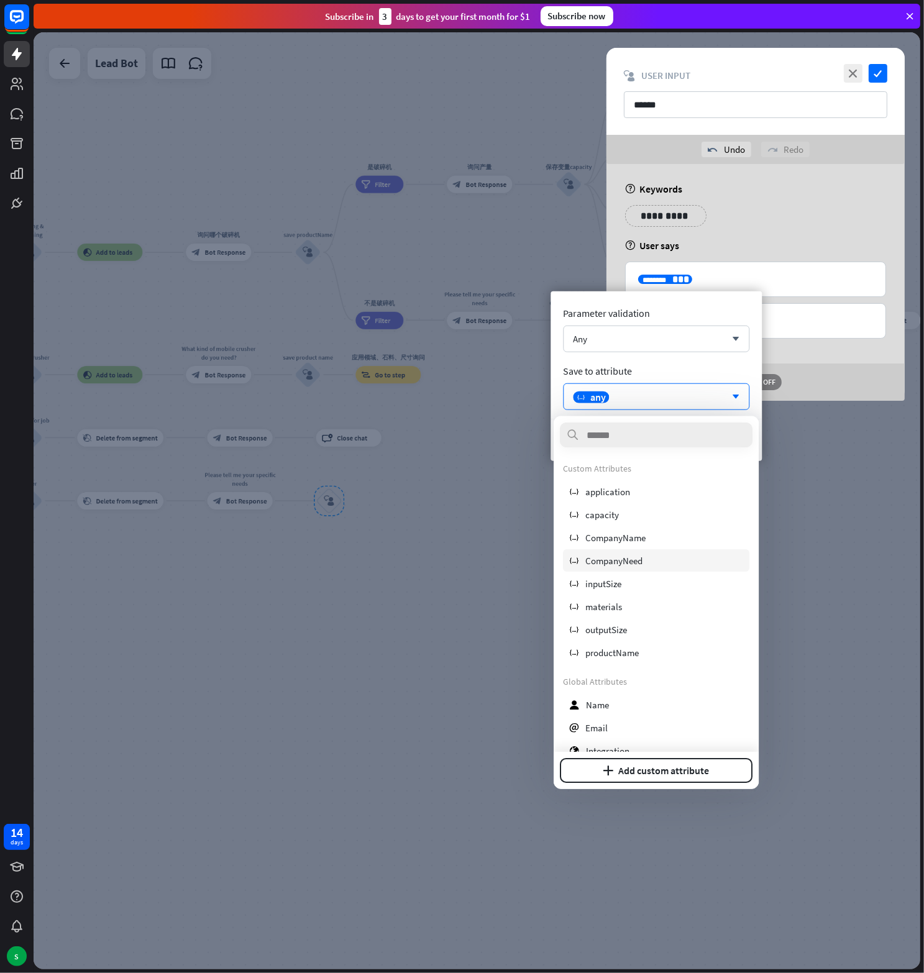
click at [641, 552] on div "variable CompanyNeed" at bounding box center [656, 560] width 186 height 22
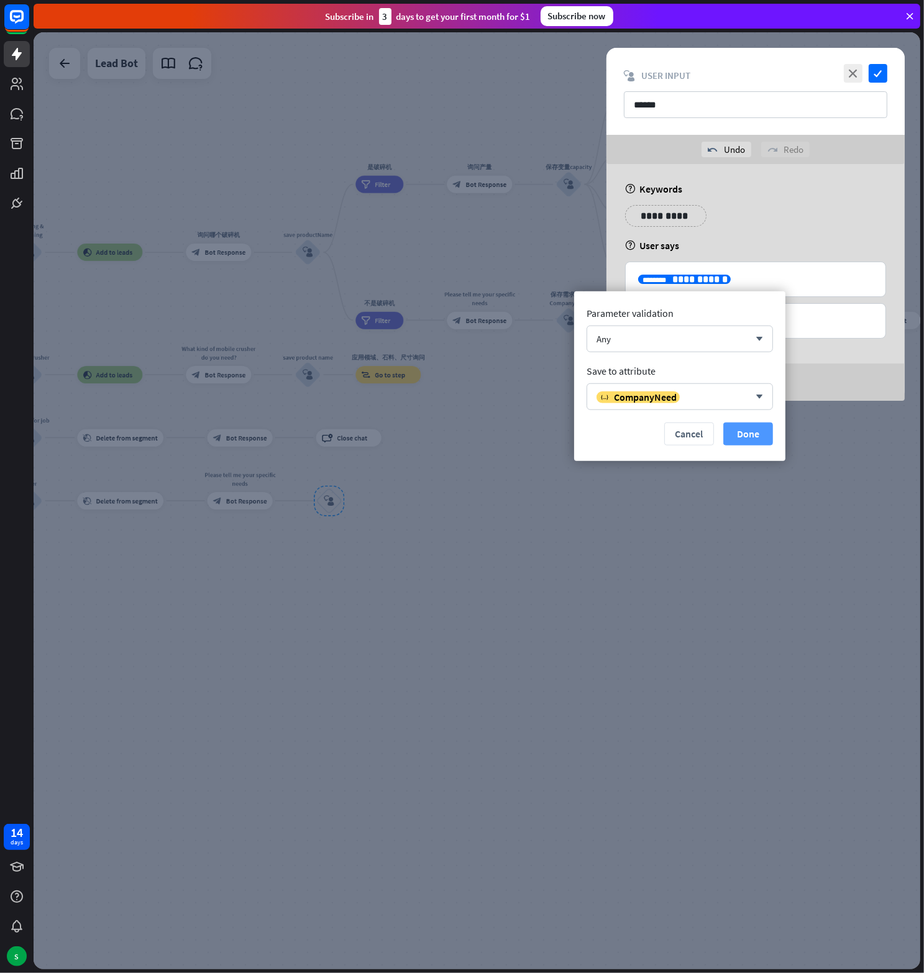
click at [764, 431] on button "Done" at bounding box center [748, 433] width 50 height 23
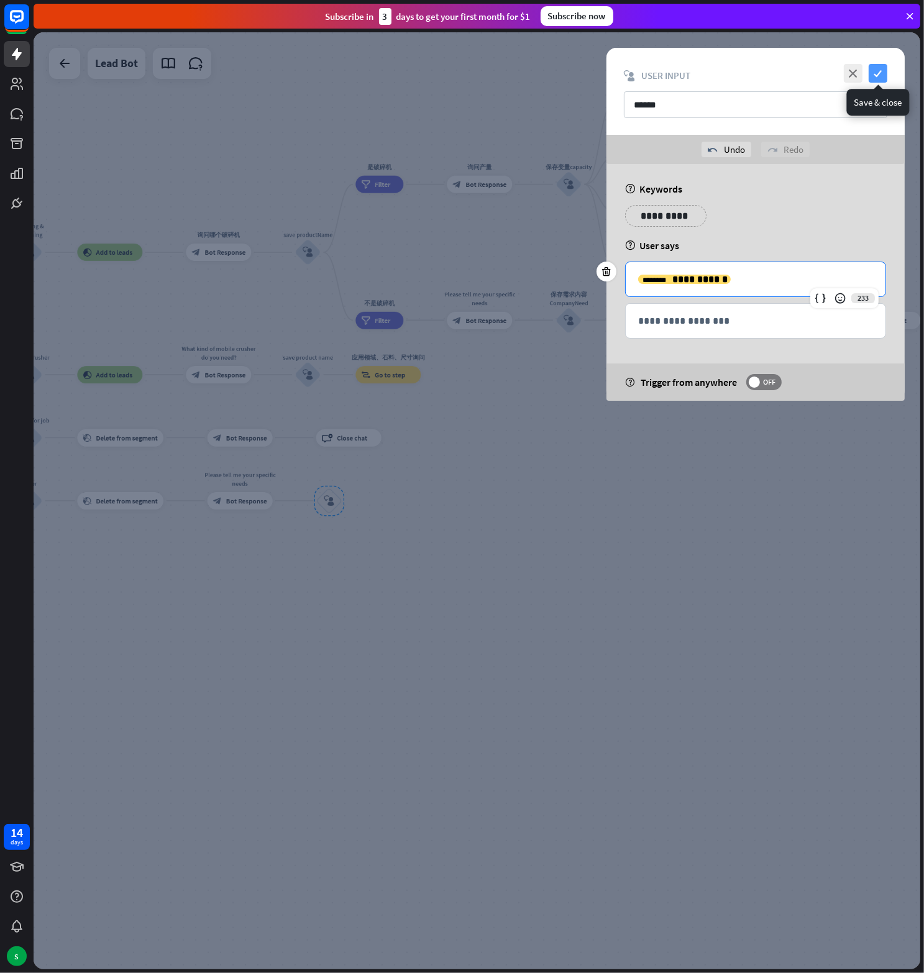
click at [880, 73] on icon "check" at bounding box center [878, 73] width 19 height 19
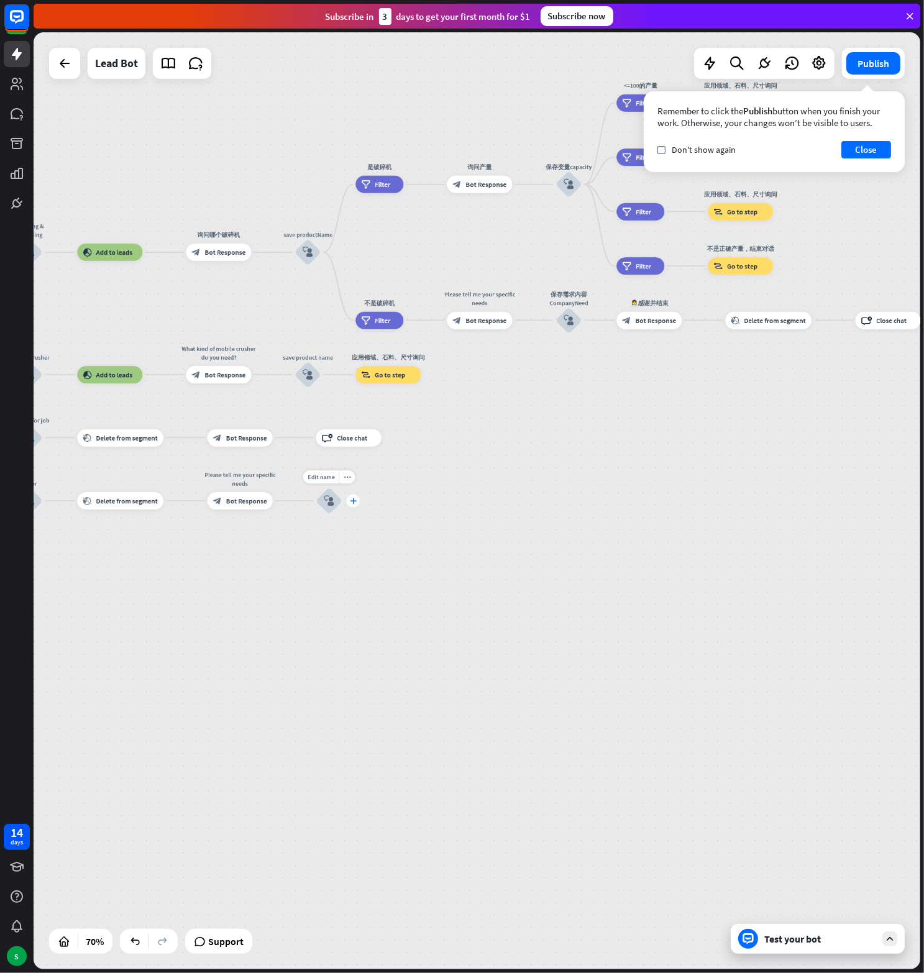
click at [352, 500] on icon "plus" at bounding box center [353, 501] width 7 height 6
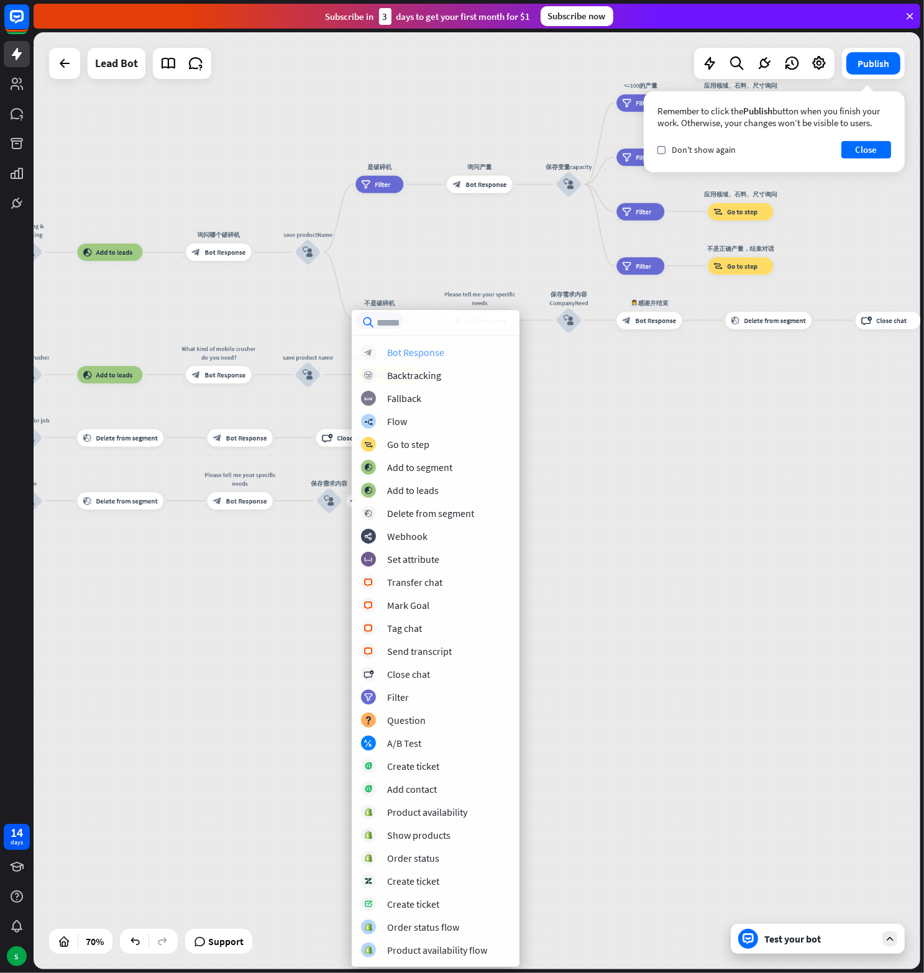
click at [419, 355] on div "Bot Response" at bounding box center [415, 352] width 57 height 12
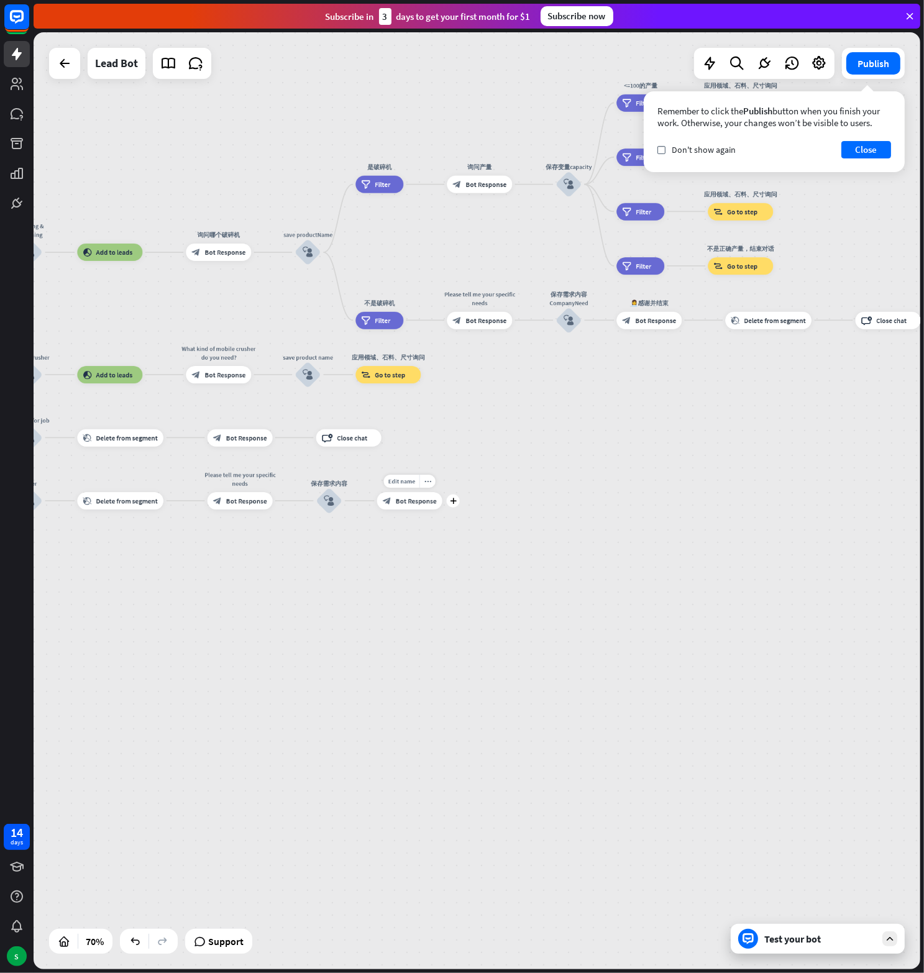
click at [428, 507] on div "block_bot_response Bot Response" at bounding box center [409, 500] width 65 height 17
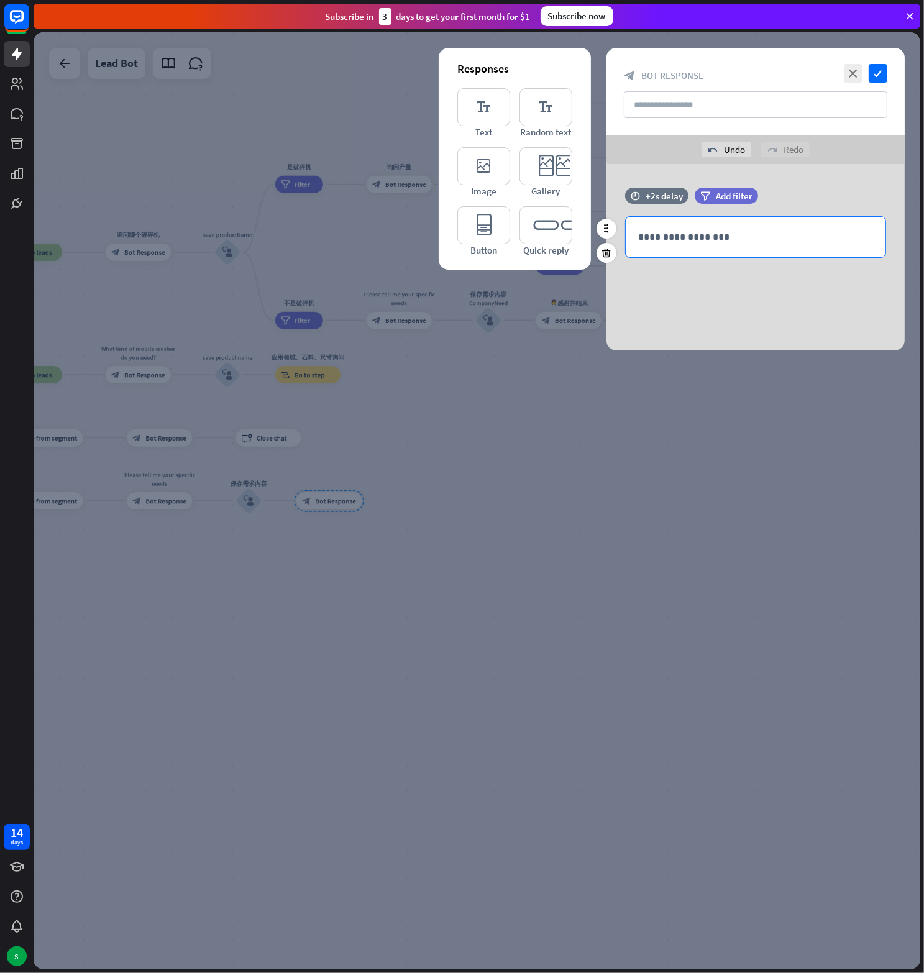
click at [703, 231] on p "**********" at bounding box center [755, 237] width 235 height 16
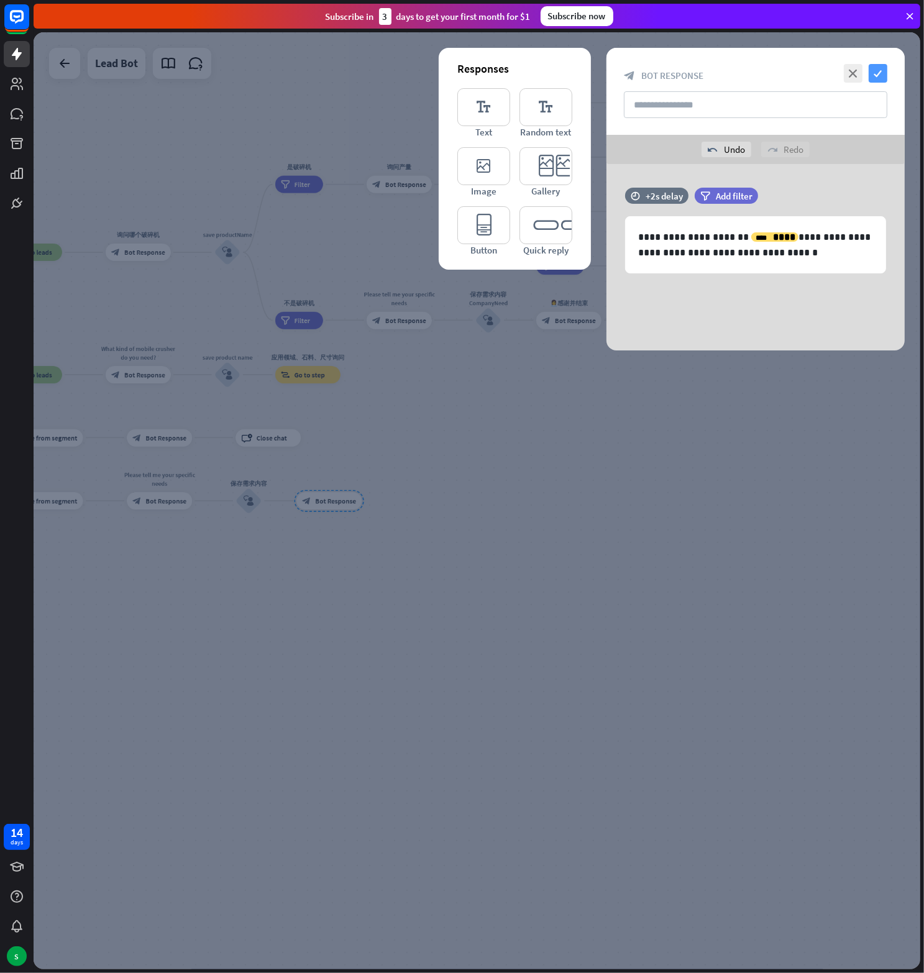
click at [876, 70] on icon "check" at bounding box center [878, 73] width 19 height 19
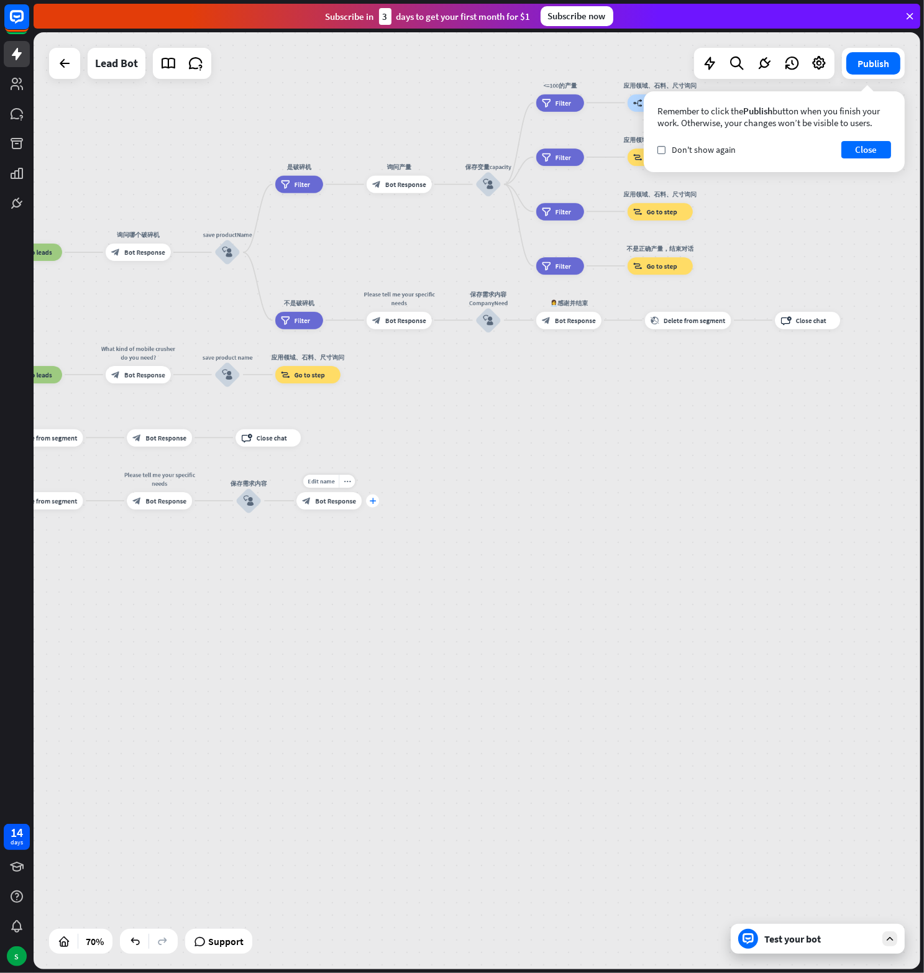
click at [373, 501] on icon "plus" at bounding box center [372, 501] width 7 height 6
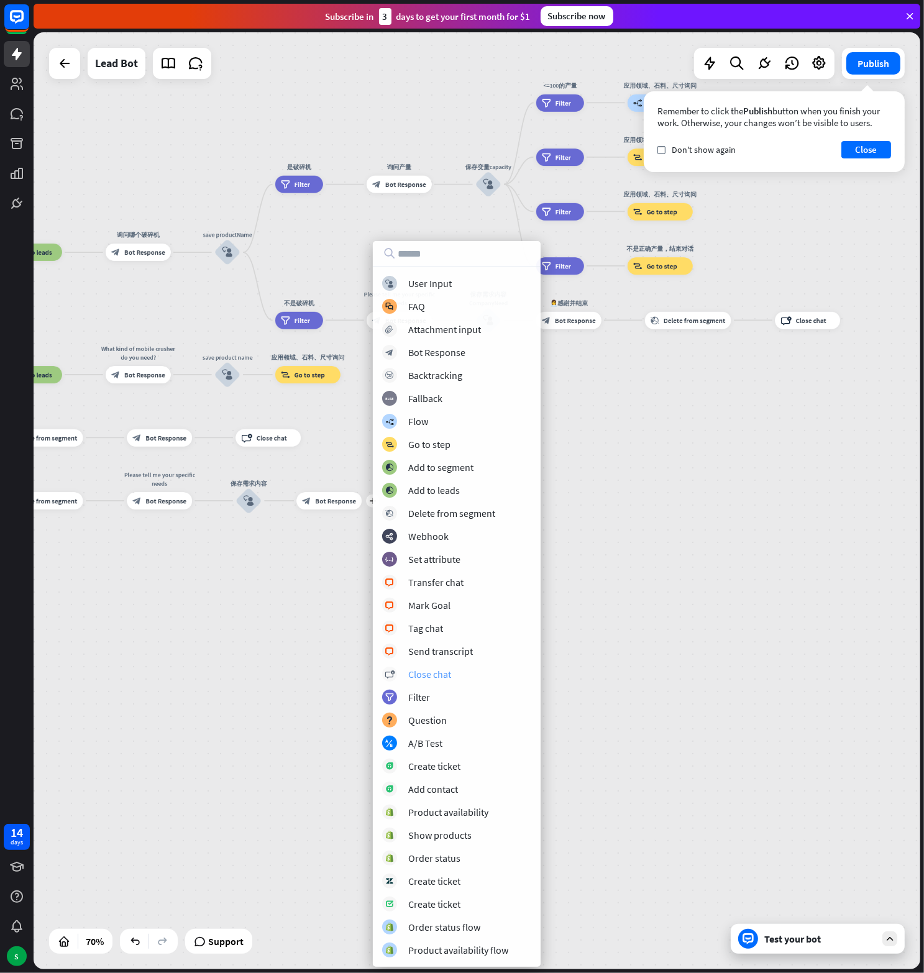
click at [450, 672] on div "Close chat" at bounding box center [429, 674] width 43 height 12
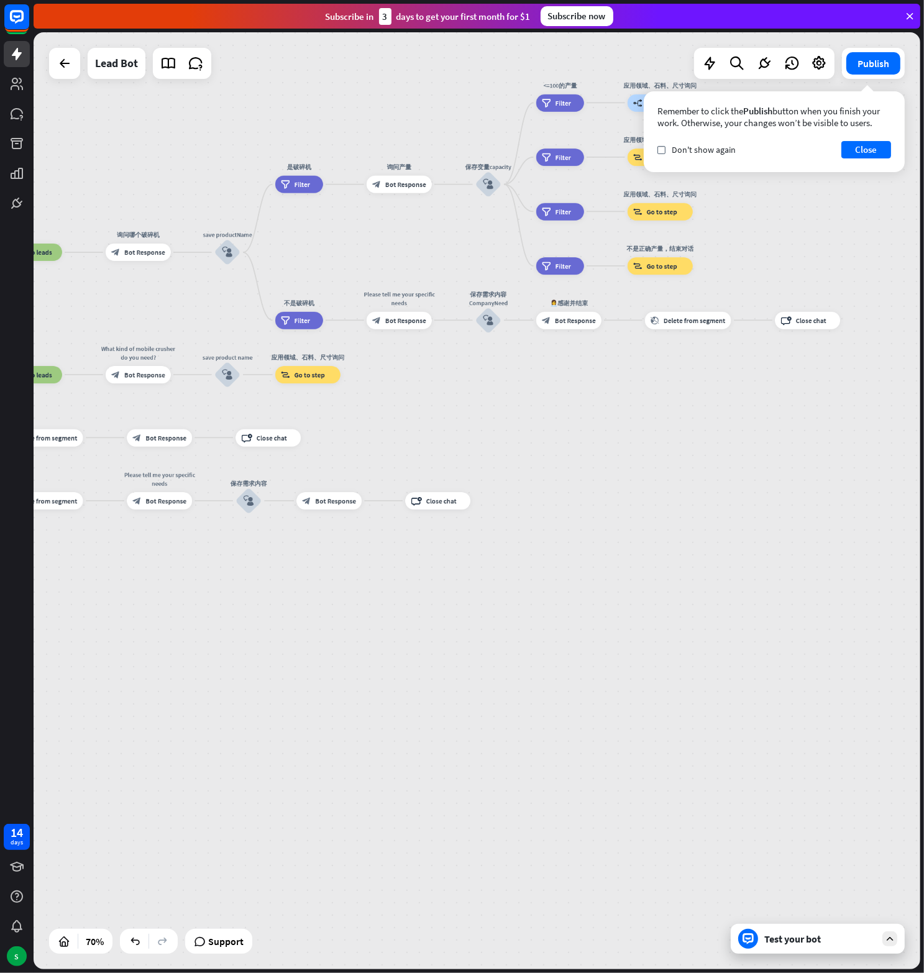
click at [380, 559] on div "home_2 Start point Welcome message block_bot_response Bot Response block_user_i…" at bounding box center [477, 500] width 887 height 937
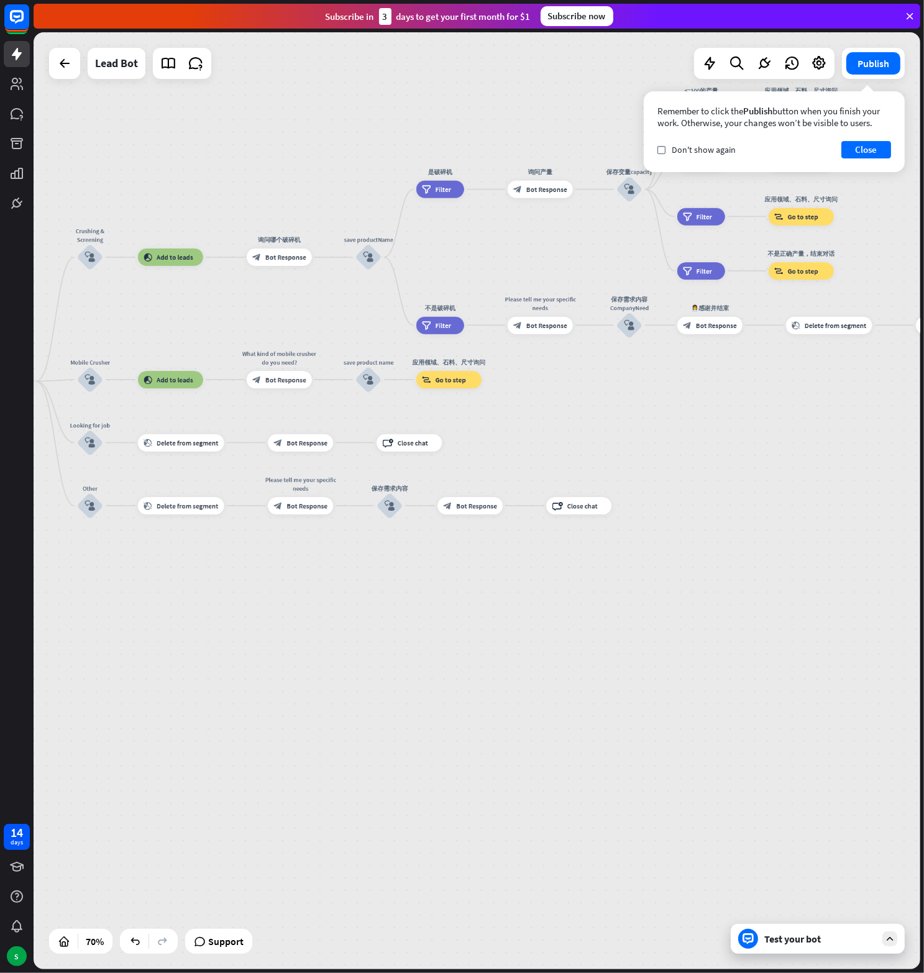
drag, startPoint x: 326, startPoint y: 573, endPoint x: 568, endPoint y: 445, distance: 274.3
click at [492, 582] on div "home_2 Start point Welcome message block_bot_response Bot Response block_user_i…" at bounding box center [477, 500] width 887 height 937
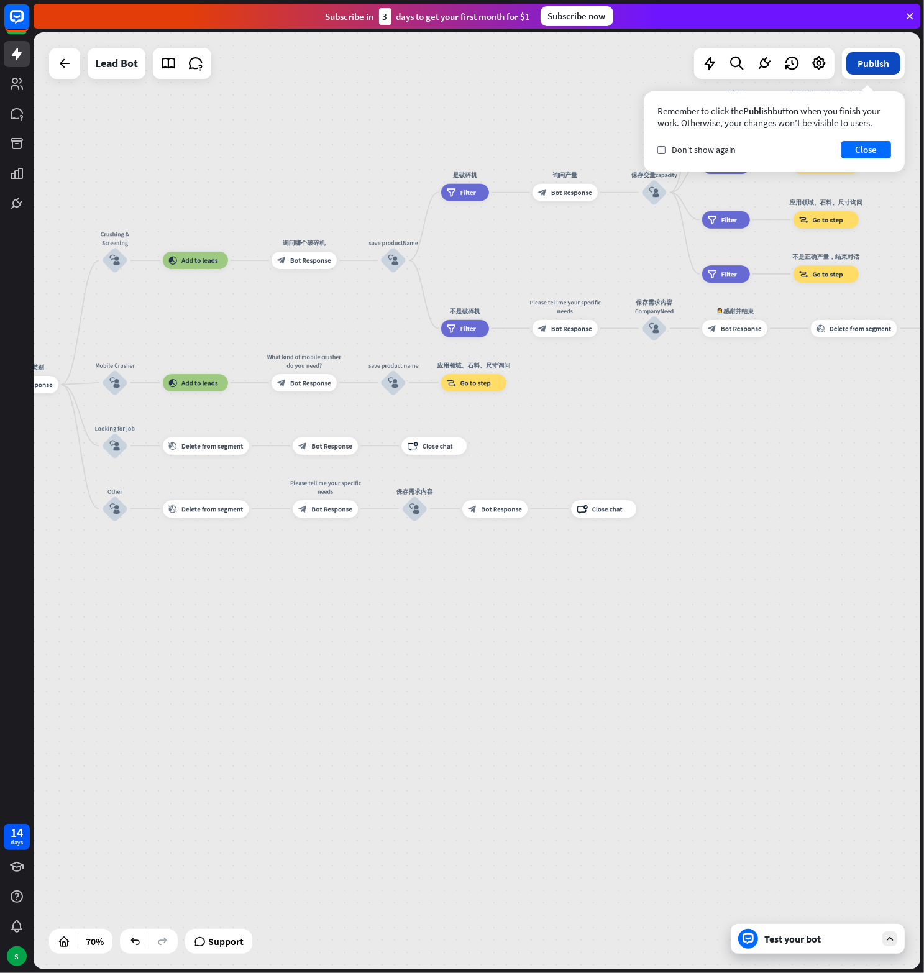
click at [870, 59] on button "Publish" at bounding box center [873, 63] width 54 height 22
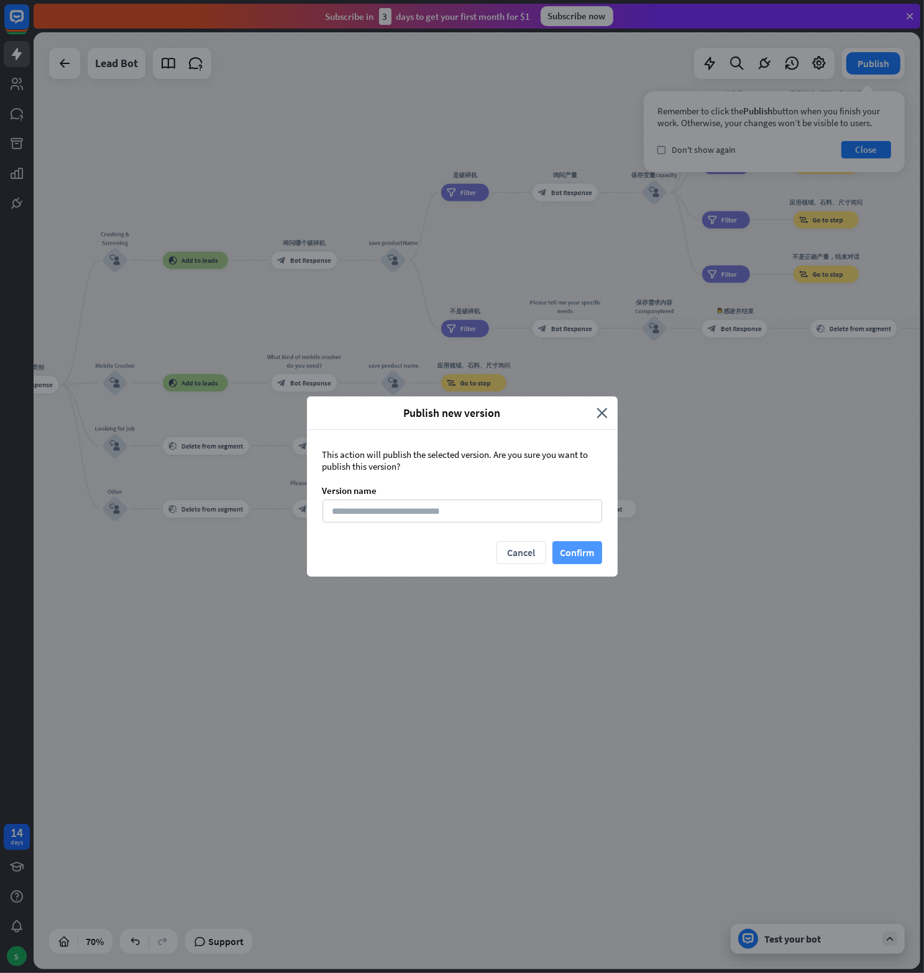
click at [567, 555] on button "Confirm" at bounding box center [577, 552] width 50 height 23
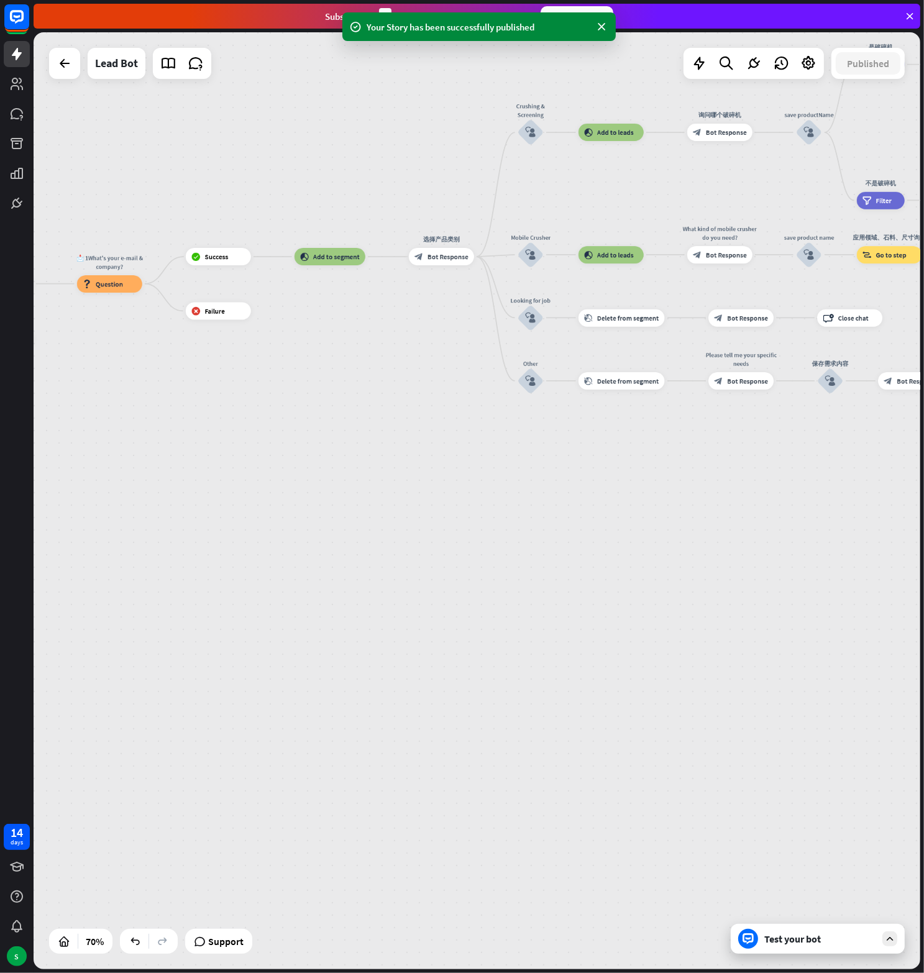
drag, startPoint x: 181, startPoint y: 652, endPoint x: 596, endPoint y: 524, distance: 434.9
click at [596, 524] on div "home_2 Start point Welcome message block_bot_response Bot Response block_user_i…" at bounding box center [477, 500] width 887 height 937
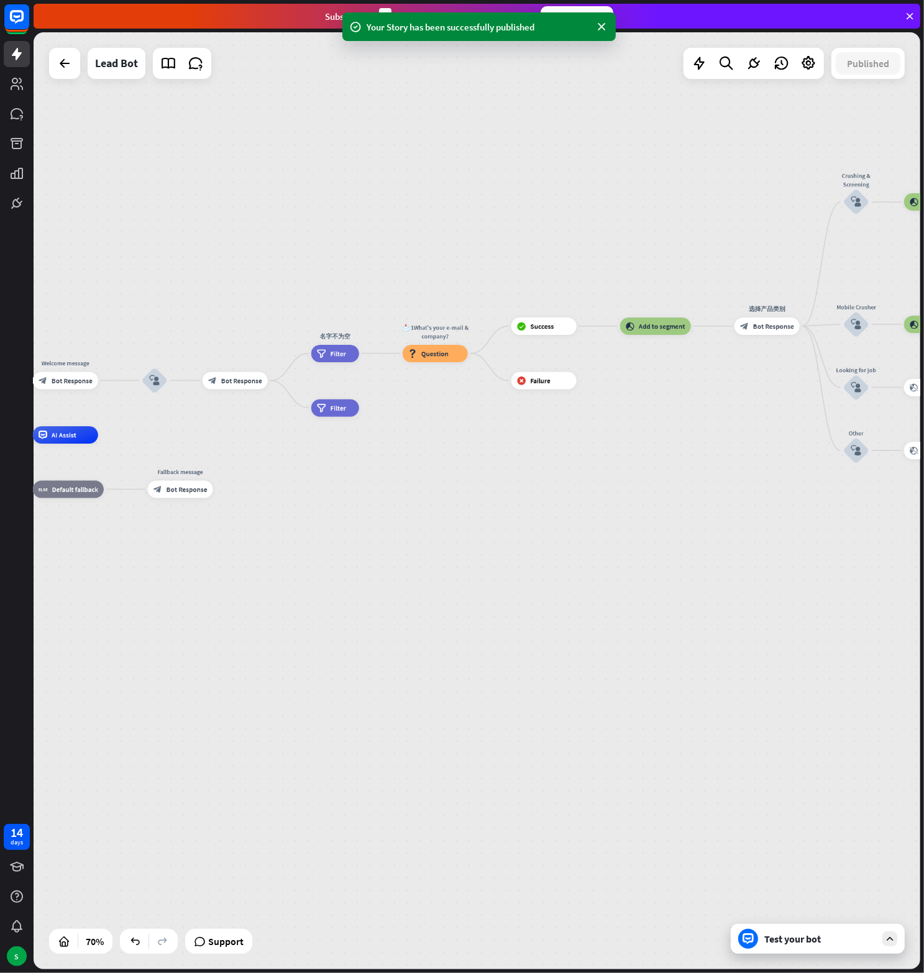
drag, startPoint x: 441, startPoint y: 535, endPoint x: 768, endPoint y: 577, distance: 329.5
click at [768, 577] on div "home_2 Start point Welcome message block_bot_response Bot Response block_user_i…" at bounding box center [477, 500] width 887 height 937
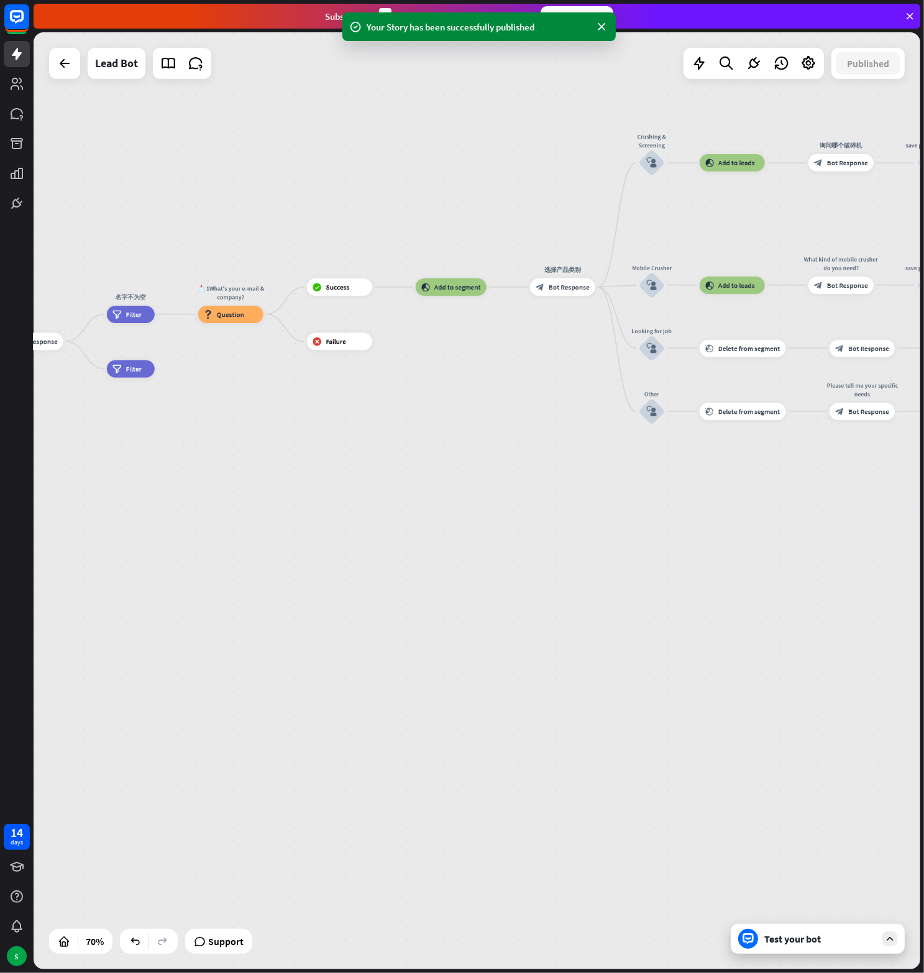
drag, startPoint x: 650, startPoint y: 604, endPoint x: 446, endPoint y: 565, distance: 208.1
click at [446, 565] on div "home_2 Start point Welcome message block_bot_response Bot Response block_user_i…" at bounding box center [477, 500] width 887 height 937
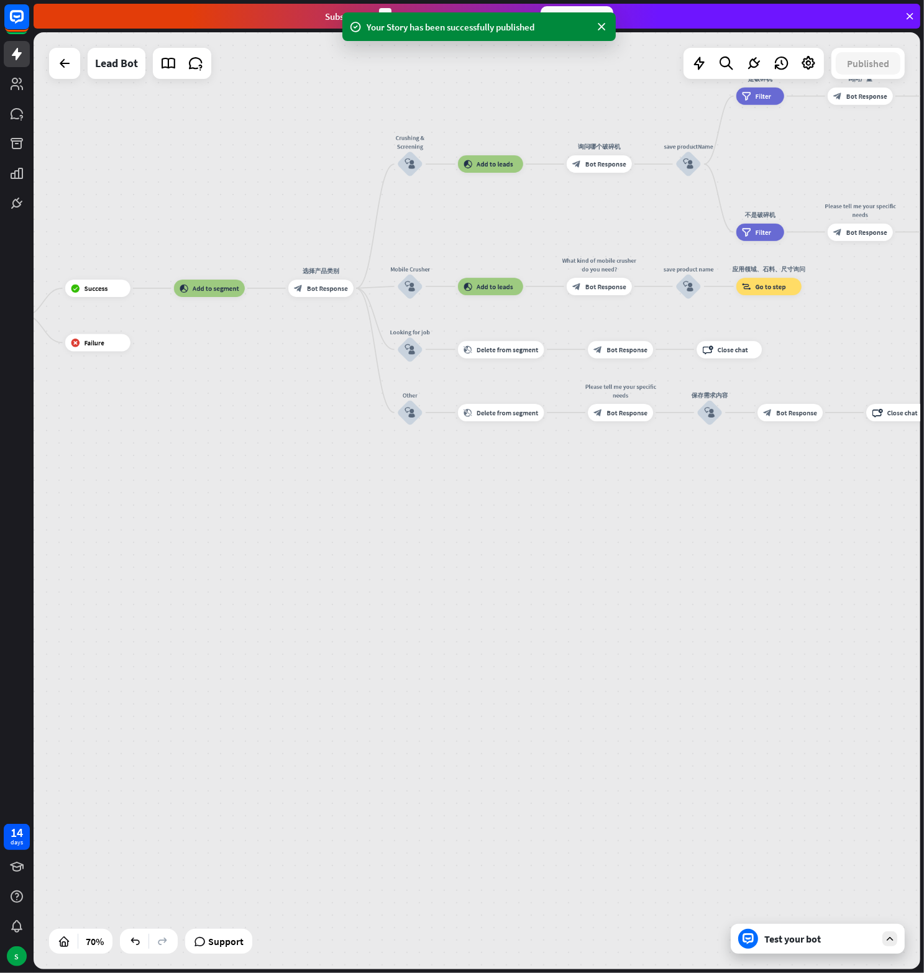
drag, startPoint x: 490, startPoint y: 583, endPoint x: 181, endPoint y: 595, distance: 308.4
click at [181, 595] on div "home_2 Start point Welcome message block_bot_response Bot Response block_user_i…" at bounding box center [477, 500] width 887 height 937
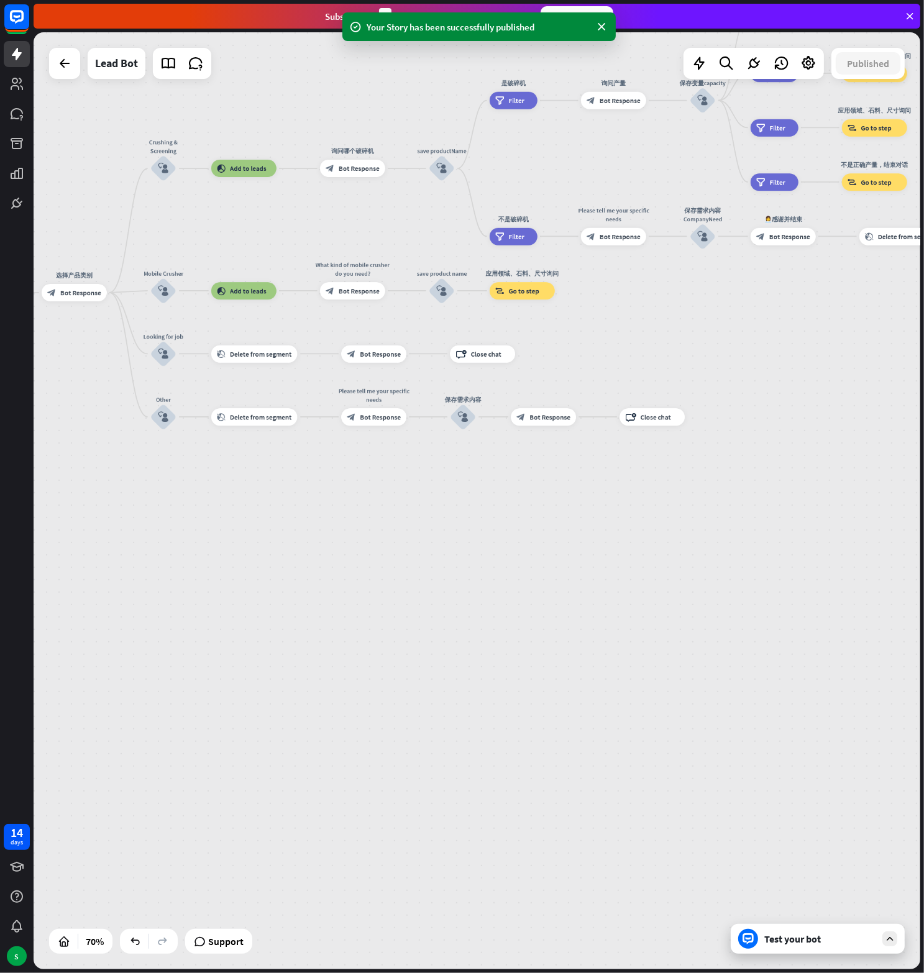
drag, startPoint x: 405, startPoint y: 634, endPoint x: 230, endPoint y: 628, distance: 175.3
click at [230, 628] on div "home_2 Start point Welcome message block_bot_response Bot Response block_user_i…" at bounding box center [477, 500] width 887 height 937
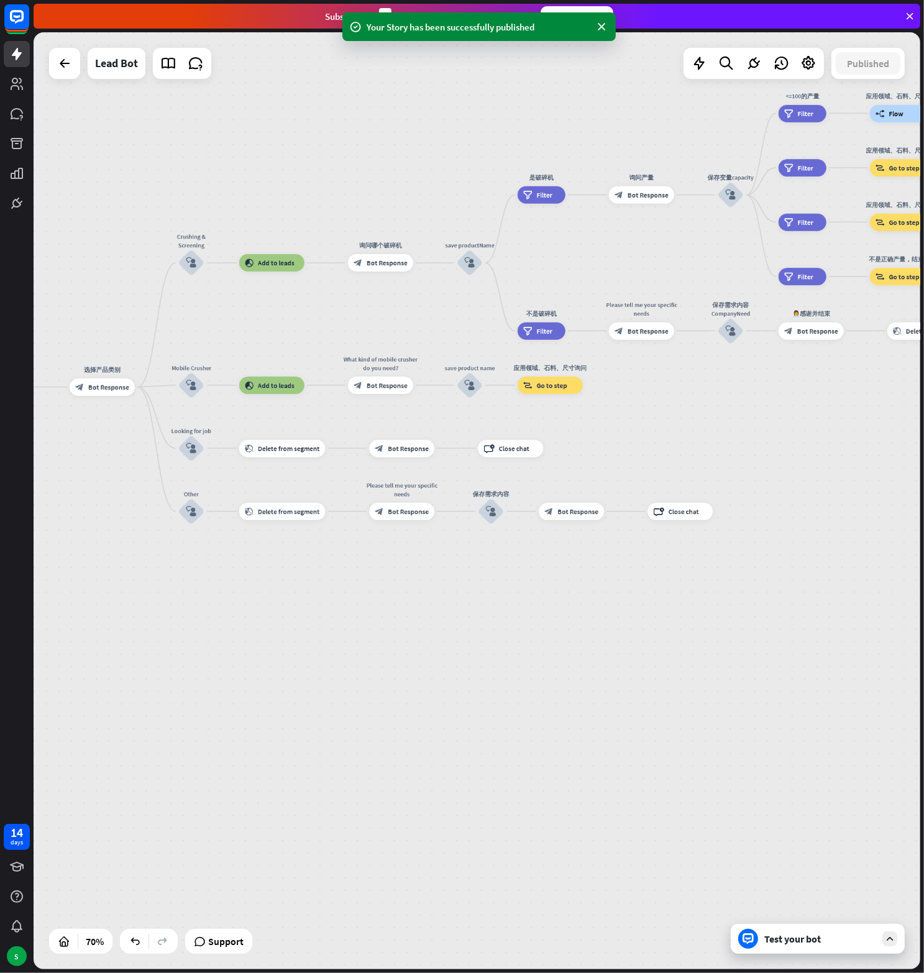
drag, startPoint x: 303, startPoint y: 627, endPoint x: 331, endPoint y: 721, distance: 98.5
click at [331, 721] on div "home_2 Start point Welcome message block_bot_response Bot Response block_user_i…" at bounding box center [477, 500] width 887 height 937
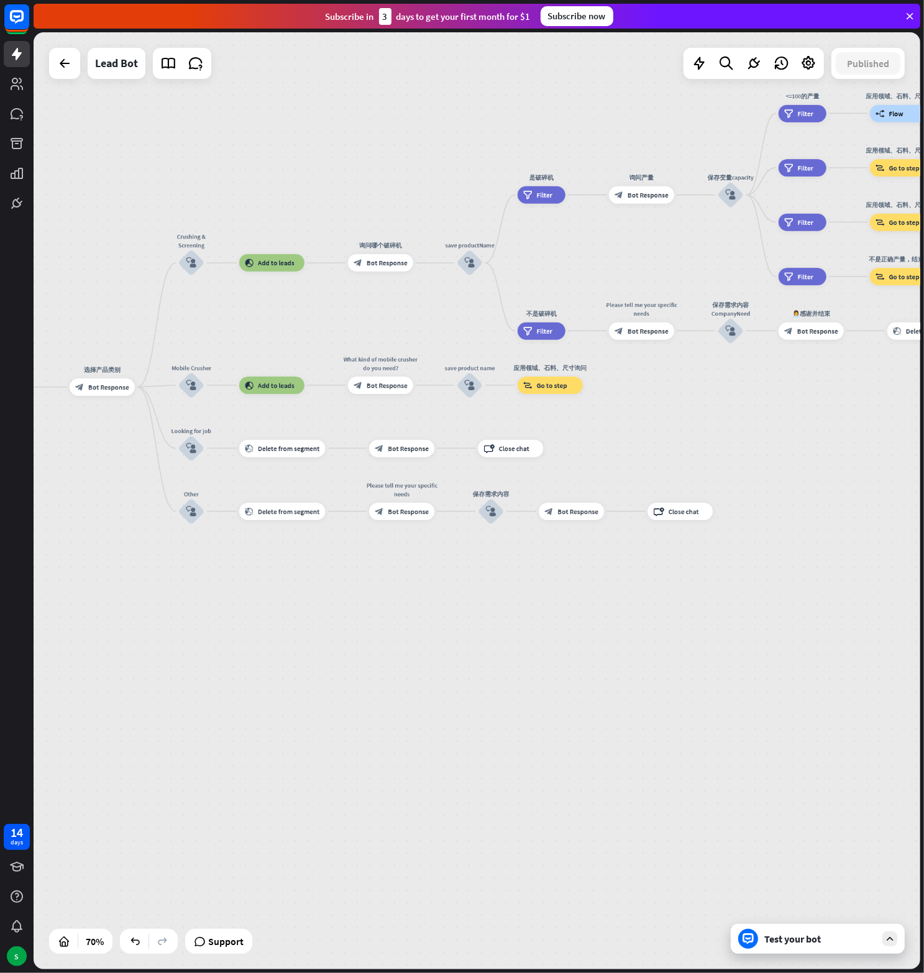
click at [380, 607] on div "home_2 Start point Welcome message block_bot_response Bot Response block_user_i…" at bounding box center [477, 500] width 887 height 937
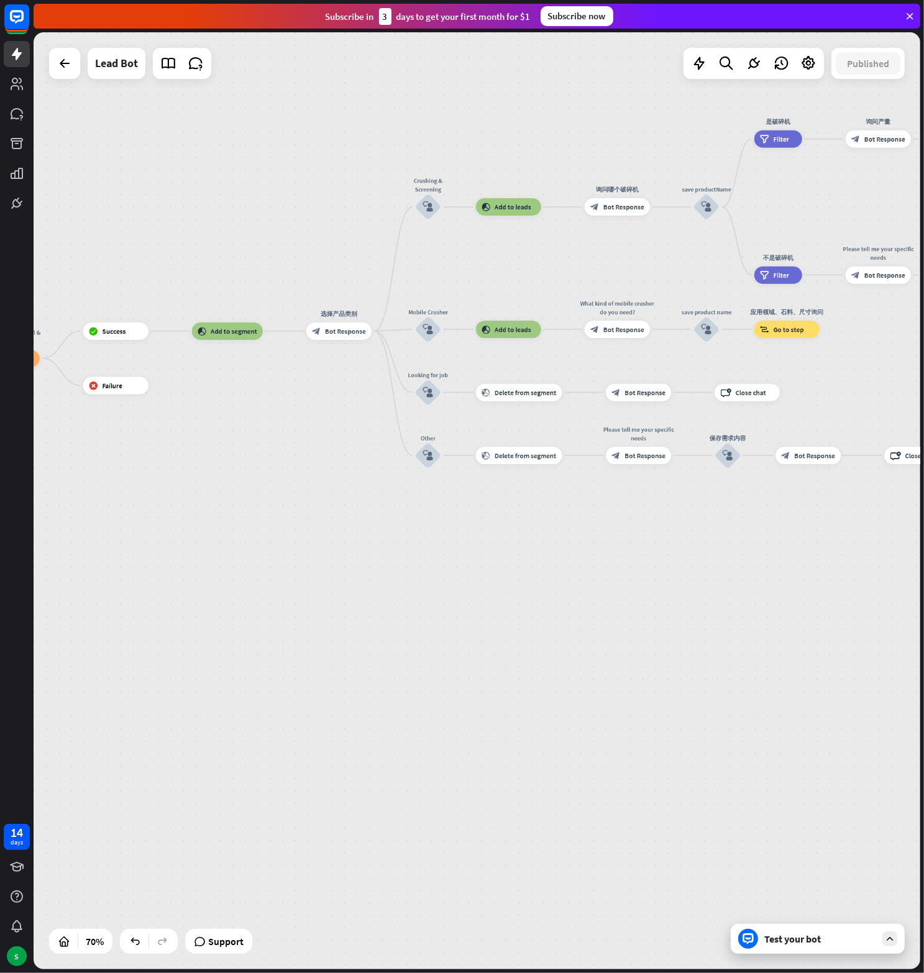
drag, startPoint x: 314, startPoint y: 619, endPoint x: 562, endPoint y: 561, distance: 255.3
click at [562, 561] on div "home_2 Start point Welcome message block_bot_response Bot Response block_user_i…" at bounding box center [477, 500] width 887 height 937
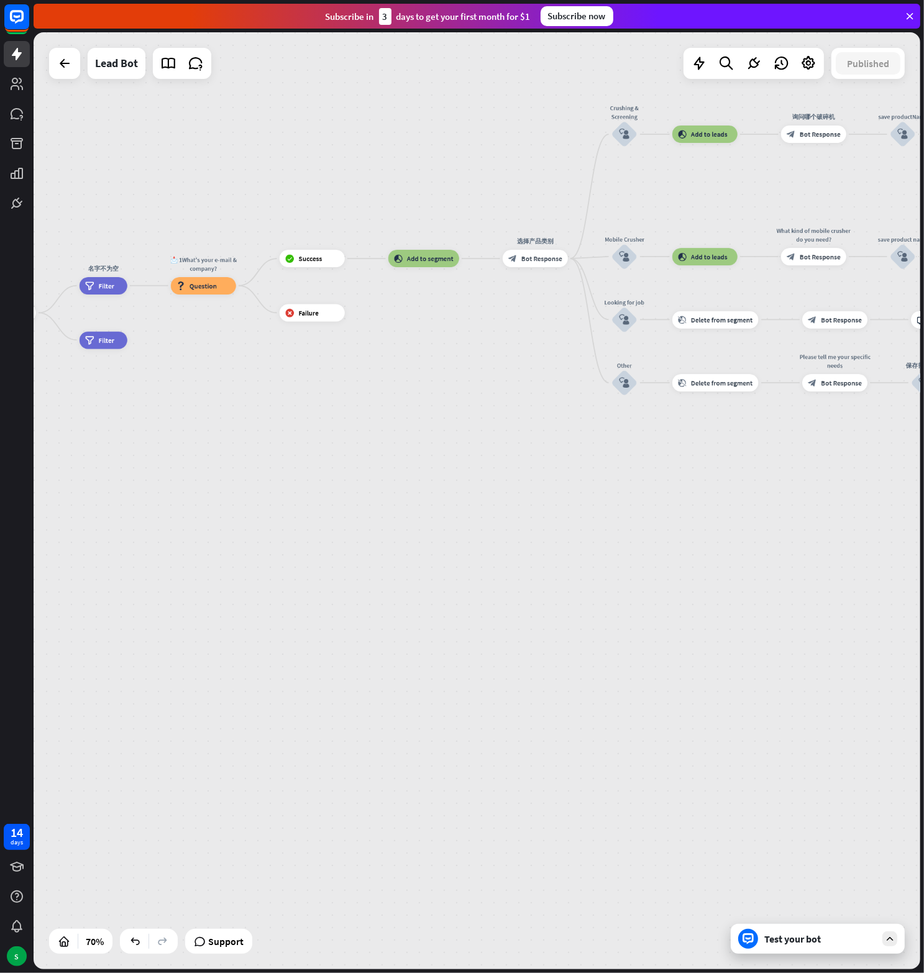
drag, startPoint x: 426, startPoint y: 600, endPoint x: 609, endPoint y: 531, distance: 195.2
click at [609, 531] on div "home_2 Start point Welcome message block_bot_response Bot Response block_user_i…" at bounding box center [477, 500] width 887 height 937
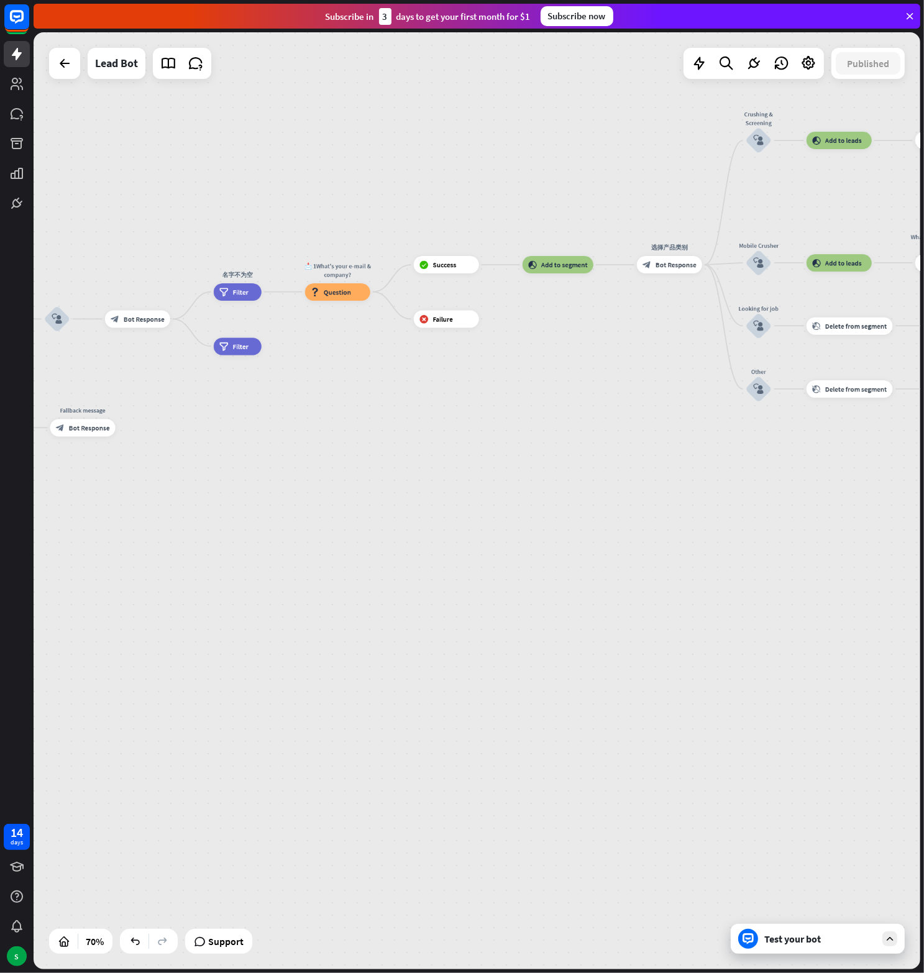
drag, startPoint x: 296, startPoint y: 561, endPoint x: 430, endPoint y: 567, distance: 134.3
click at [430, 567] on div "home_2 Start point Welcome message block_bot_response Bot Response block_user_i…" at bounding box center [137, 701] width 621 height 656
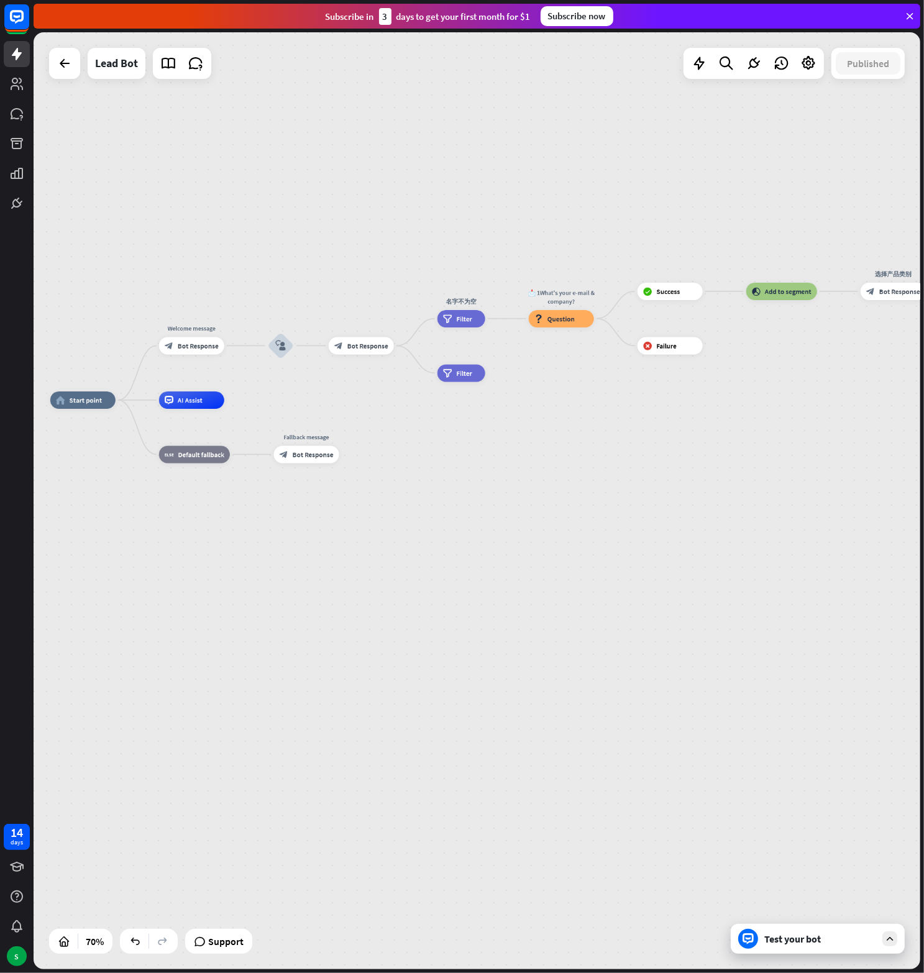
drag, startPoint x: 249, startPoint y: 593, endPoint x: 472, endPoint y: 619, distance: 225.3
click at [472, 619] on div "home_2 Start point Welcome message block_bot_response Bot Response block_user_i…" at bounding box center [360, 728] width 621 height 656
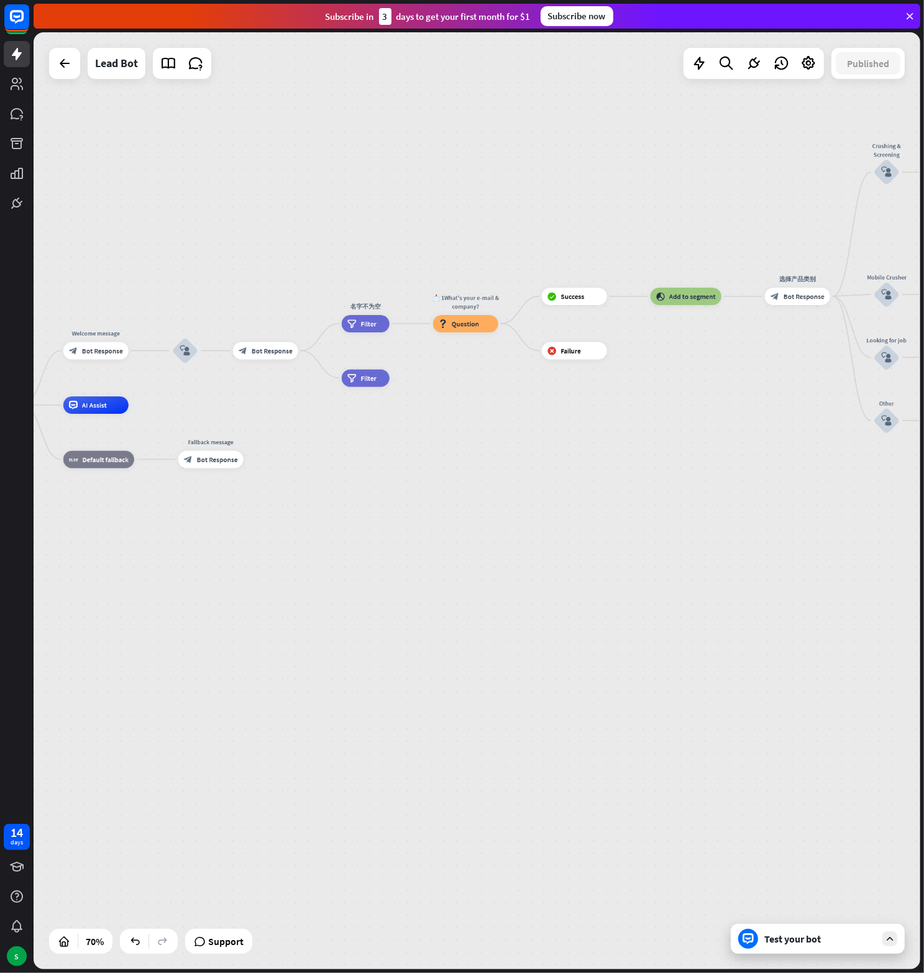
drag, startPoint x: 441, startPoint y: 619, endPoint x: 345, endPoint y: 624, distance: 95.8
click at [345, 624] on div "home_2 Start point Welcome message block_bot_response Bot Response block_user_i…" at bounding box center [265, 733] width 621 height 656
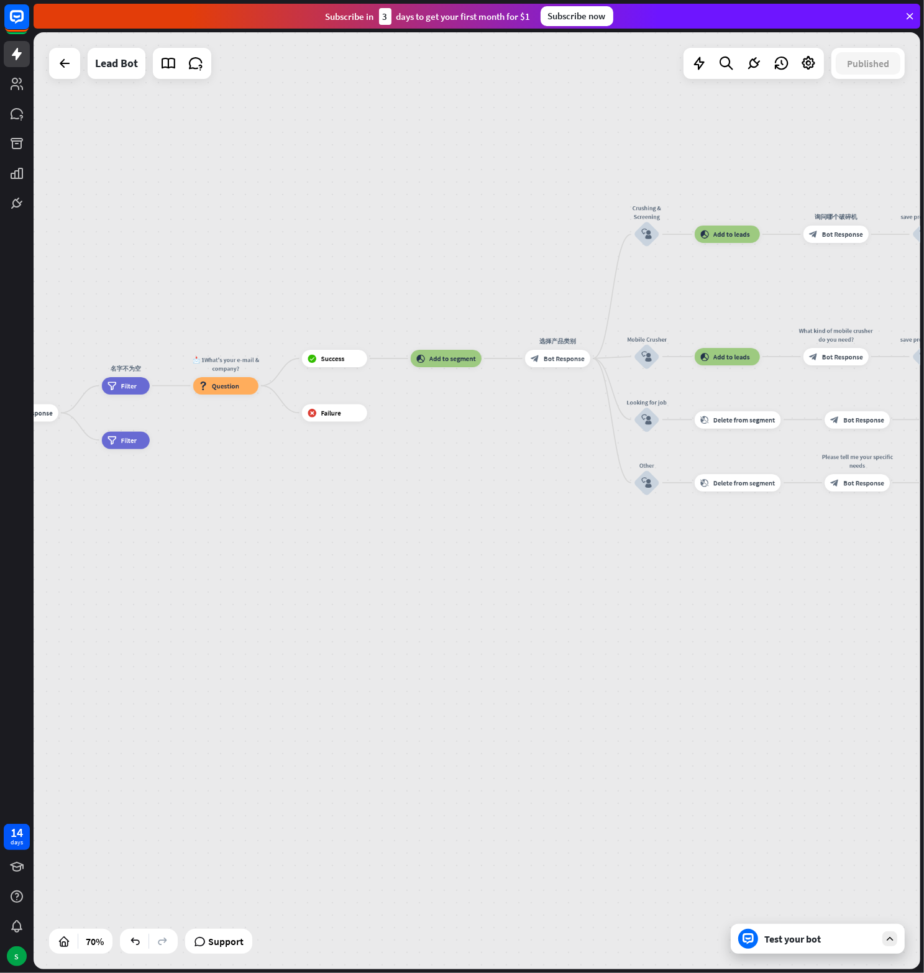
drag, startPoint x: 426, startPoint y: 510, endPoint x: 186, endPoint y: 572, distance: 247.7
click at [186, 572] on div "home_2 Start point Welcome message block_bot_response Bot Response block_user_i…" at bounding box center [25, 795] width 621 height 656
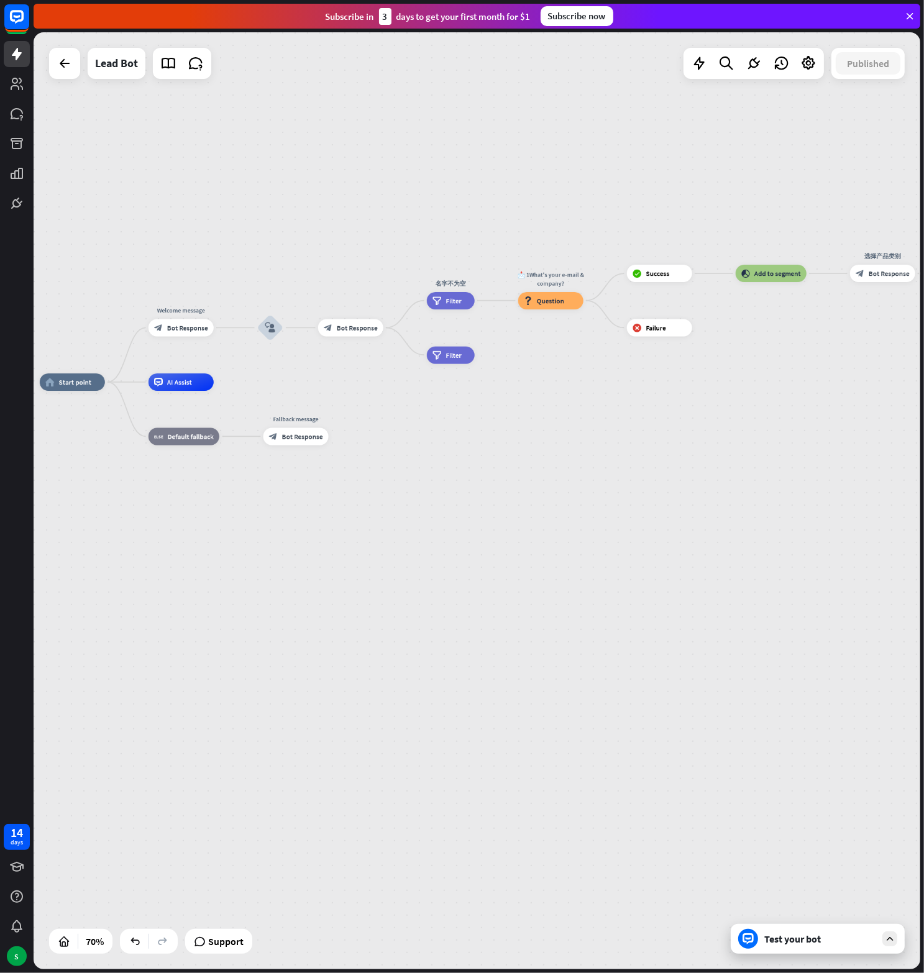
drag, startPoint x: 278, startPoint y: 600, endPoint x: 581, endPoint y: 519, distance: 313.6
click at [581, 519] on div "home_2 Start point Welcome message block_bot_response Bot Response block_user_i…" at bounding box center [350, 710] width 621 height 656
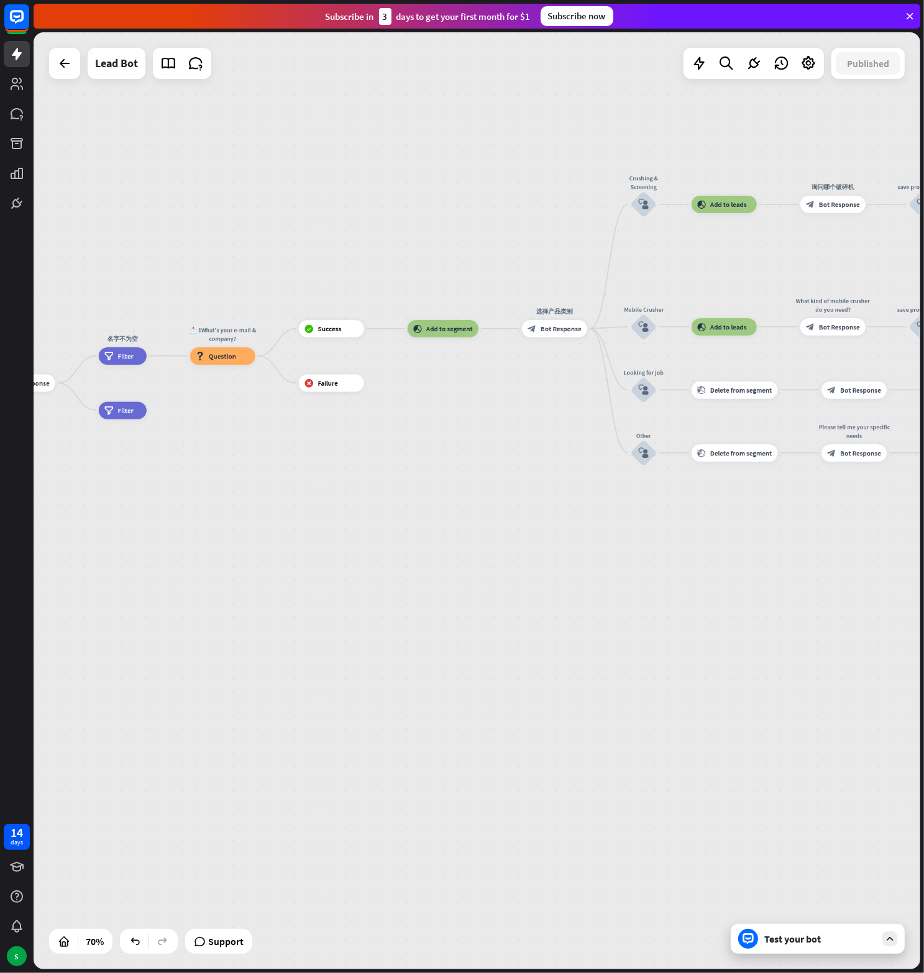
drag, startPoint x: 599, startPoint y: 438, endPoint x: 268, endPoint y: 495, distance: 335.4
click at [244, 490] on div "home_2 Start point Welcome message block_bot_response Bot Response block_user_i…" at bounding box center [22, 765] width 621 height 656
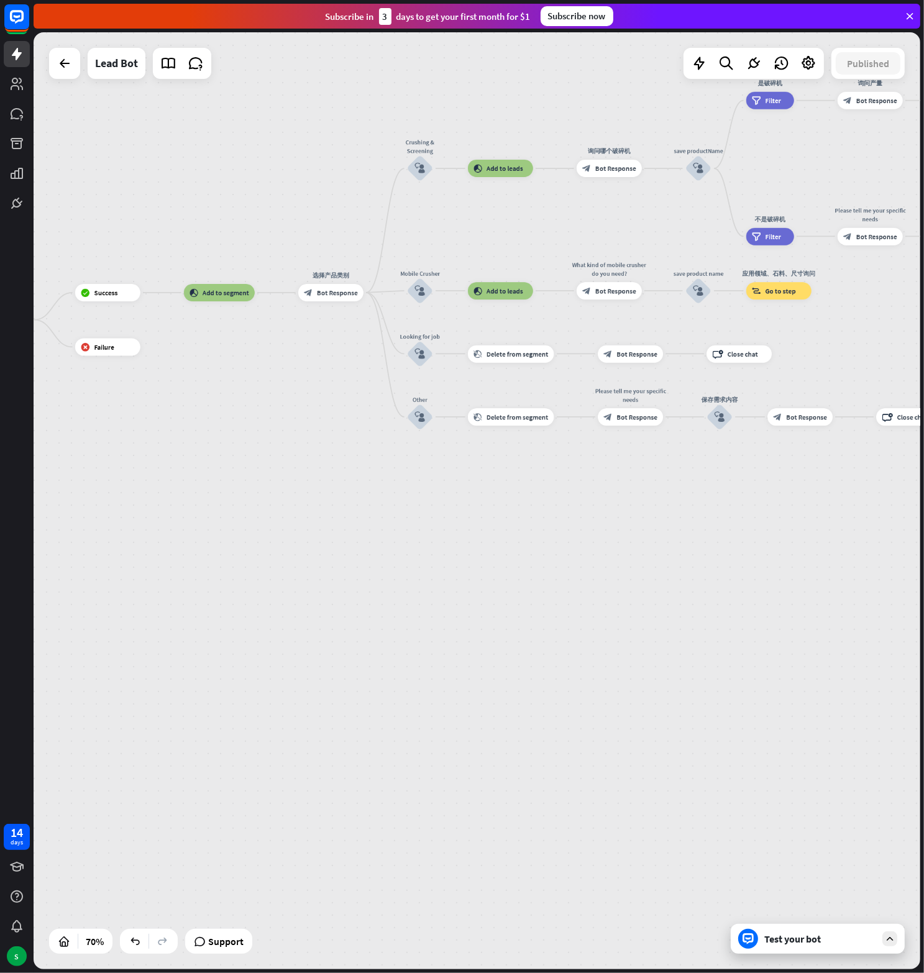
drag, startPoint x: 334, startPoint y: 523, endPoint x: 209, endPoint y: 500, distance: 127.6
click at [186, 493] on div "home_2 Start point Welcome message block_bot_response Bot Response block_user_i…" at bounding box center [477, 500] width 887 height 937
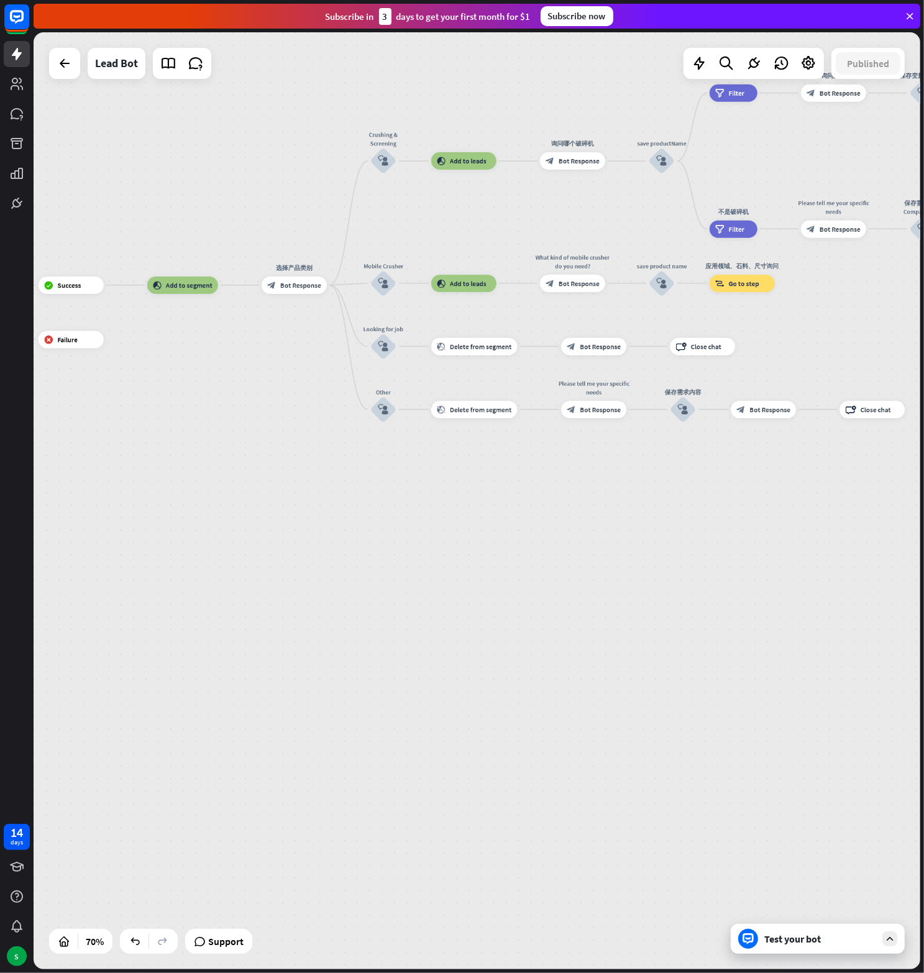
drag, startPoint x: 198, startPoint y: 509, endPoint x: 162, endPoint y: 510, distance: 36.0
click at [167, 508] on div "home_2 Start point Welcome message block_bot_response Bot Response block_user_i…" at bounding box center [477, 500] width 887 height 937
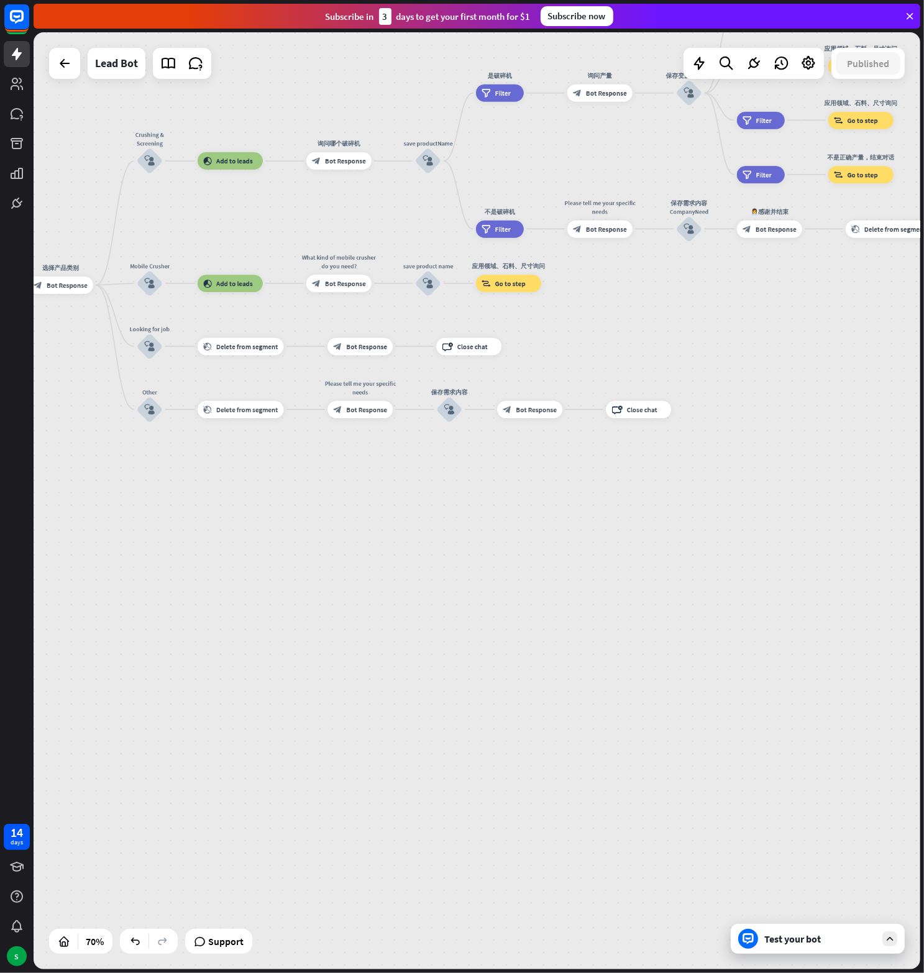
drag, startPoint x: 236, startPoint y: 572, endPoint x: 209, endPoint y: 622, distance: 56.7
click at [219, 621] on div "home_2 Start point Welcome message block_bot_response Bot Response block_user_i…" at bounding box center [477, 500] width 887 height 937
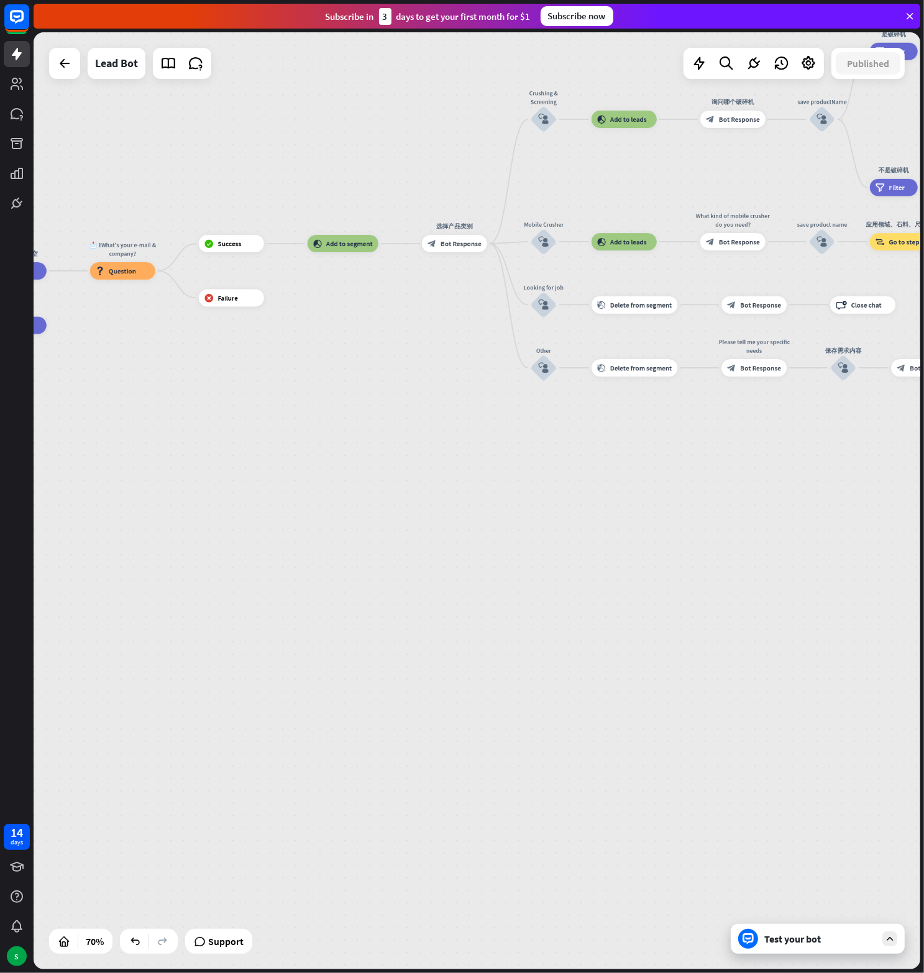
drag, startPoint x: 208, startPoint y: 614, endPoint x: 708, endPoint y: 490, distance: 515.2
click at [708, 490] on div "home_2 Start point Welcome message block_bot_response Bot Response block_user_i…" at bounding box center [477, 500] width 887 height 937
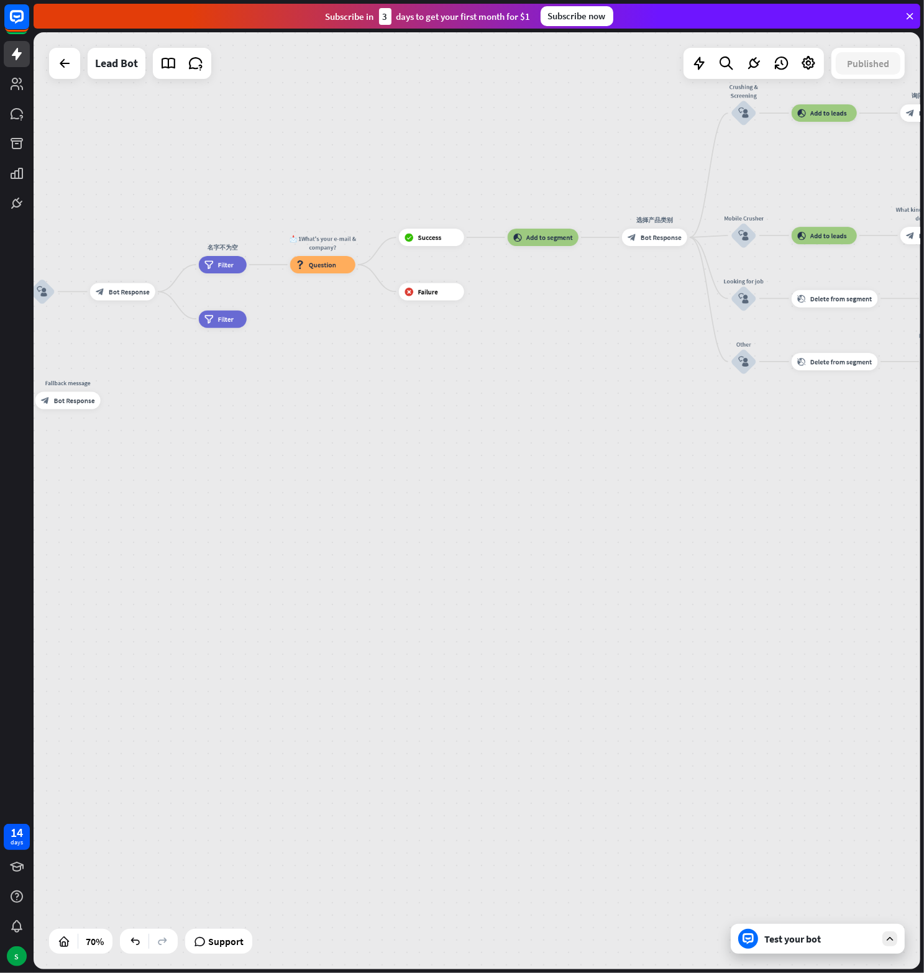
drag, startPoint x: 433, startPoint y: 550, endPoint x: 541, endPoint y: 580, distance: 112.0
click at [541, 580] on div "home_2 Start point Welcome message block_bot_response Bot Response block_user_i…" at bounding box center [477, 500] width 887 height 937
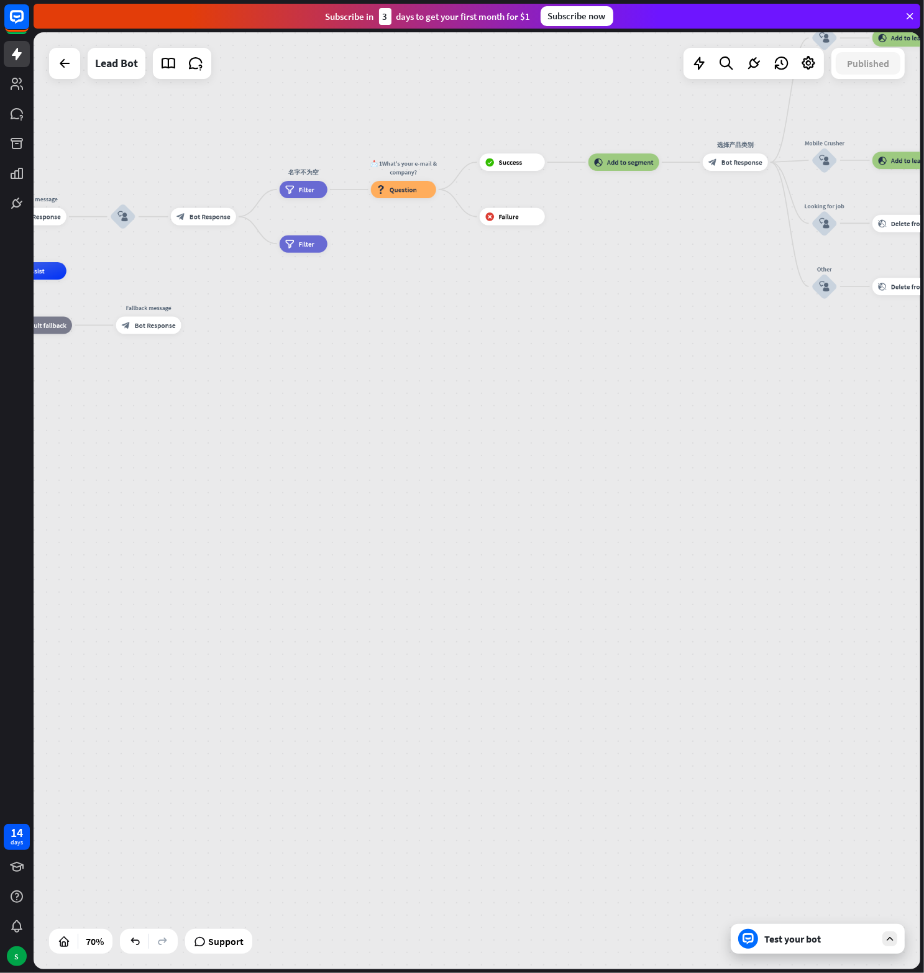
drag, startPoint x: 362, startPoint y: 481, endPoint x: 422, endPoint y: 448, distance: 68.7
click at [422, 447] on div "home_2 Start point Welcome message block_bot_response Bot Response block_user_i…" at bounding box center [203, 599] width 621 height 656
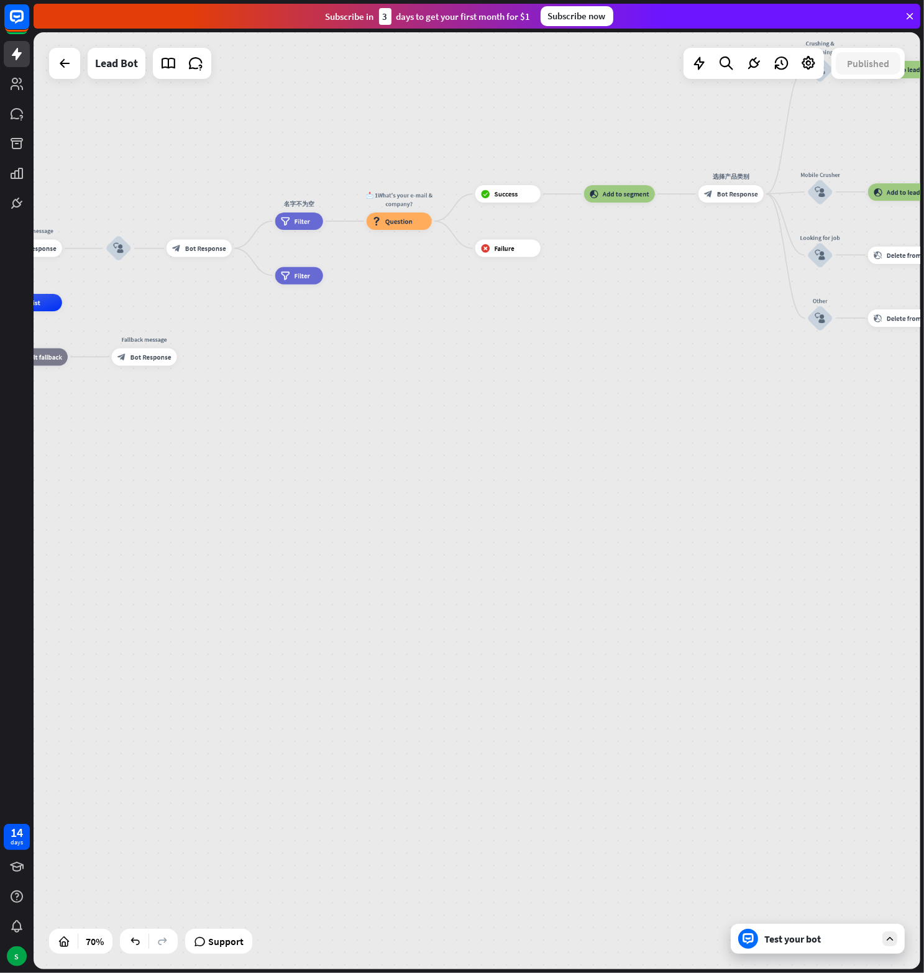
drag, startPoint x: 291, startPoint y: 393, endPoint x: 460, endPoint y: 467, distance: 184.7
click at [460, 467] on div "home_2 Start point Welcome message block_bot_response Bot Response block_user_i…" at bounding box center [198, 631] width 621 height 656
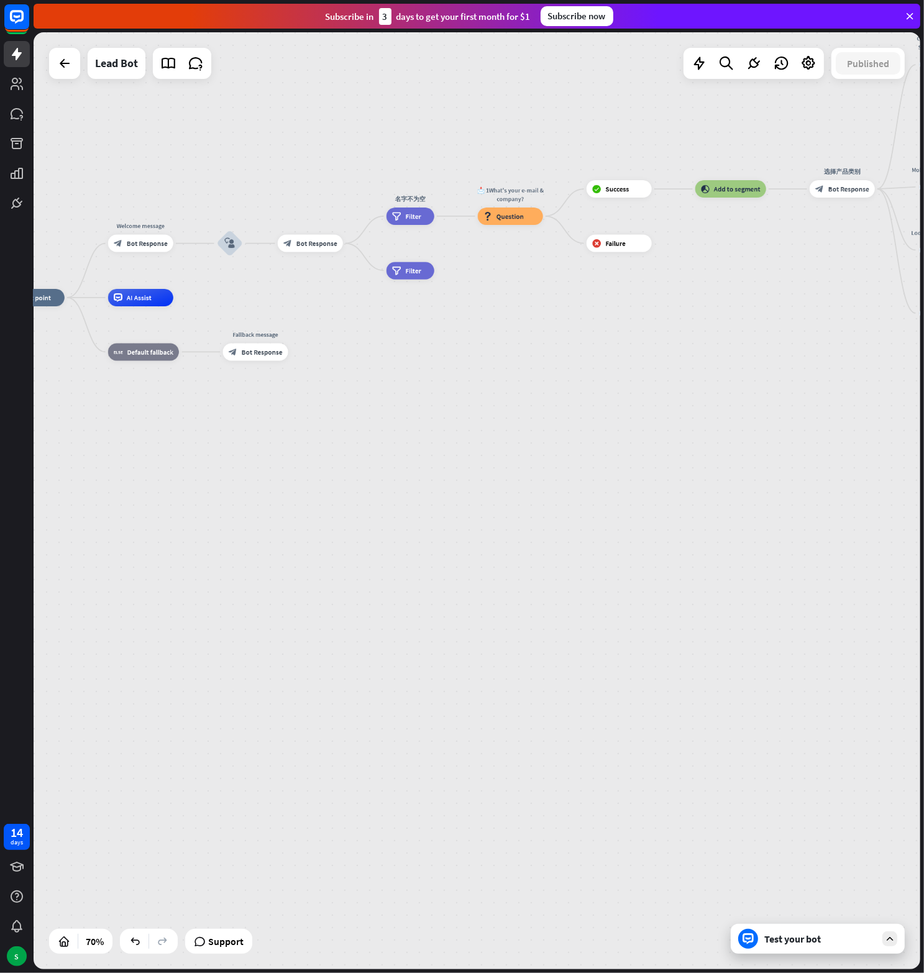
drag, startPoint x: 469, startPoint y: 493, endPoint x: 415, endPoint y: 416, distance: 94.6
click at [415, 416] on div "home_2 Start point Welcome message block_bot_response Bot Response block_user_i…" at bounding box center [309, 626] width 621 height 656
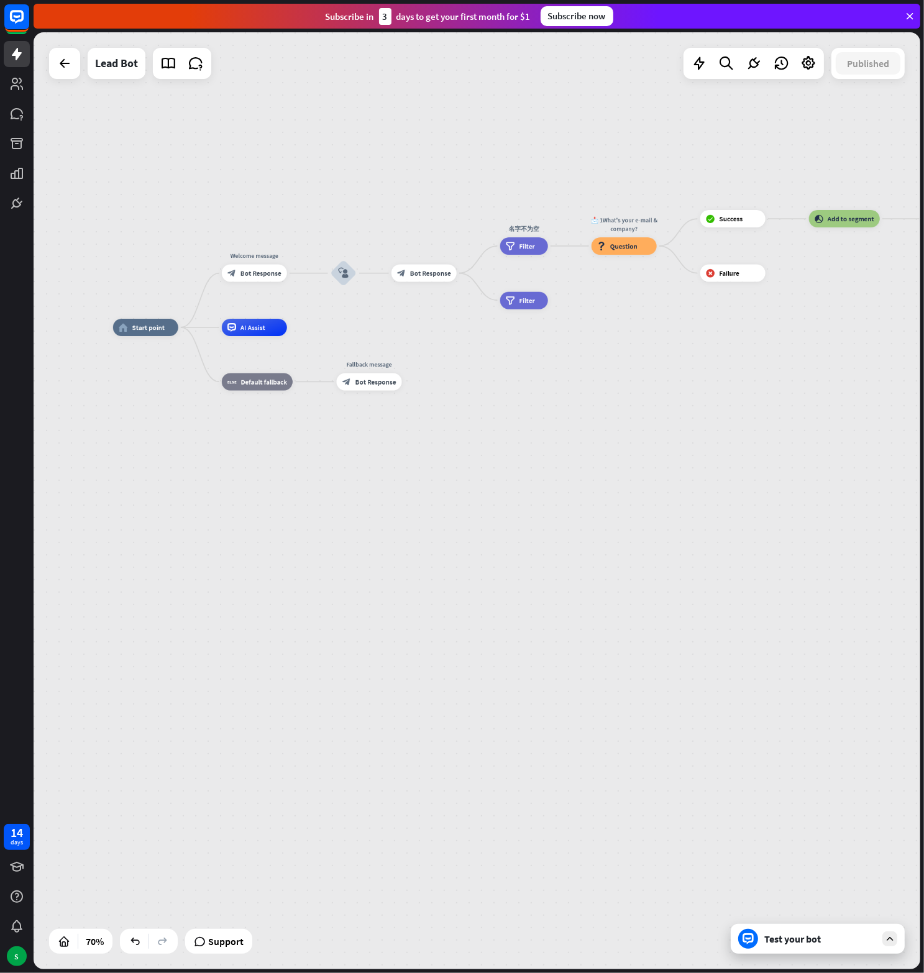
drag, startPoint x: 201, startPoint y: 294, endPoint x: 315, endPoint y: 324, distance: 117.5
click at [315, 324] on div "home_2 Start point Welcome message block_bot_response Bot Response block_user_i…" at bounding box center [477, 500] width 887 height 937
click at [517, 299] on div "filter Filter" at bounding box center [524, 299] width 48 height 17
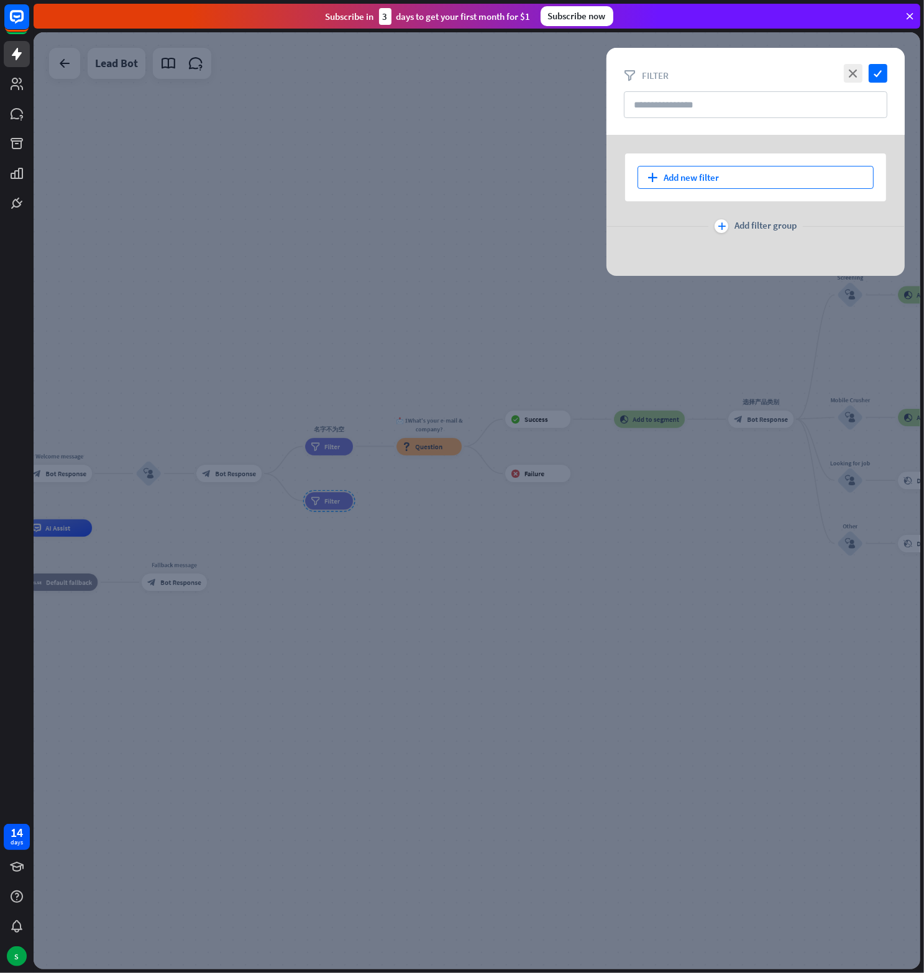
click at [690, 172] on div "plus Add new filter" at bounding box center [755, 177] width 236 height 23
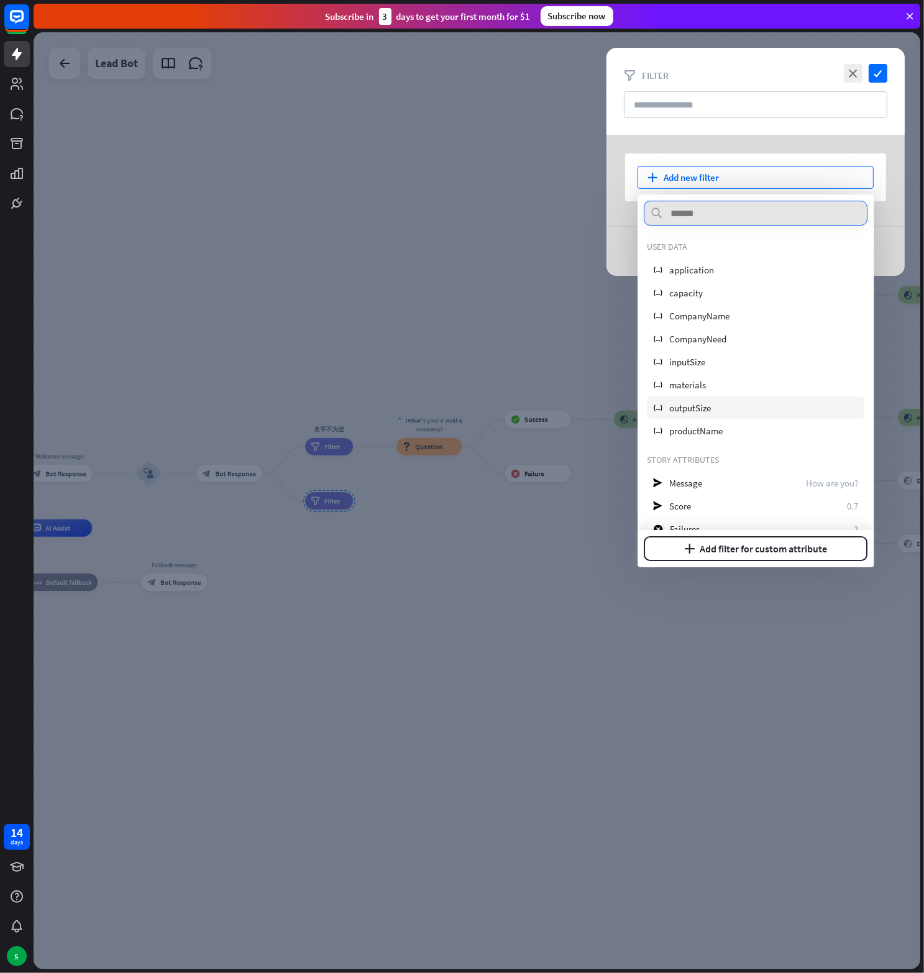
scroll to position [186, 0]
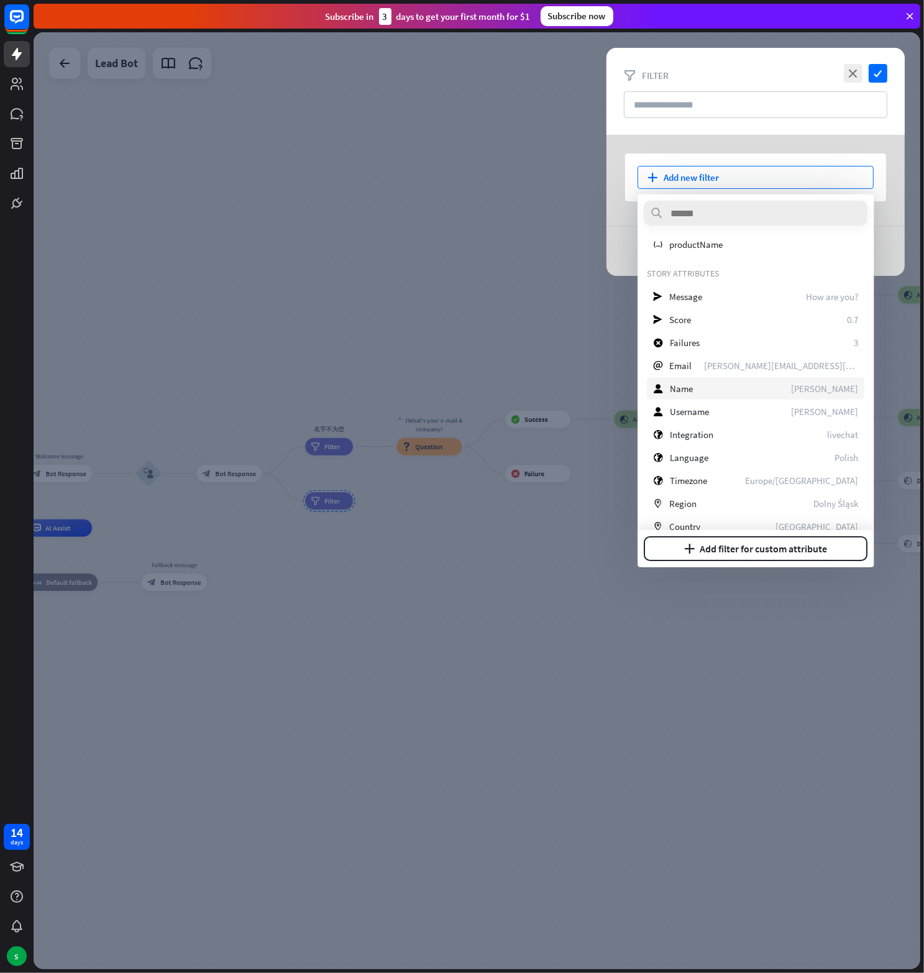
click at [698, 386] on div "user Name [PERSON_NAME]" at bounding box center [755, 388] width 217 height 22
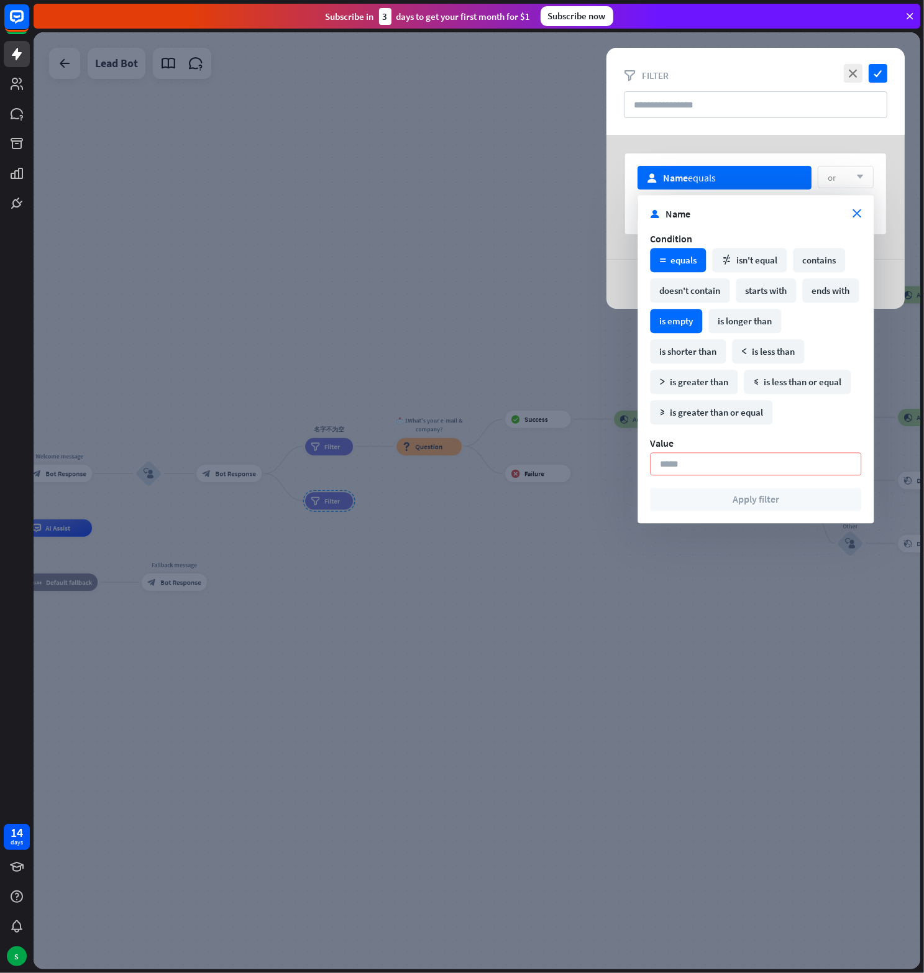
click at [702, 323] on div "is empty" at bounding box center [676, 321] width 52 height 24
click at [738, 493] on button "Apply filter" at bounding box center [755, 498] width 211 height 23
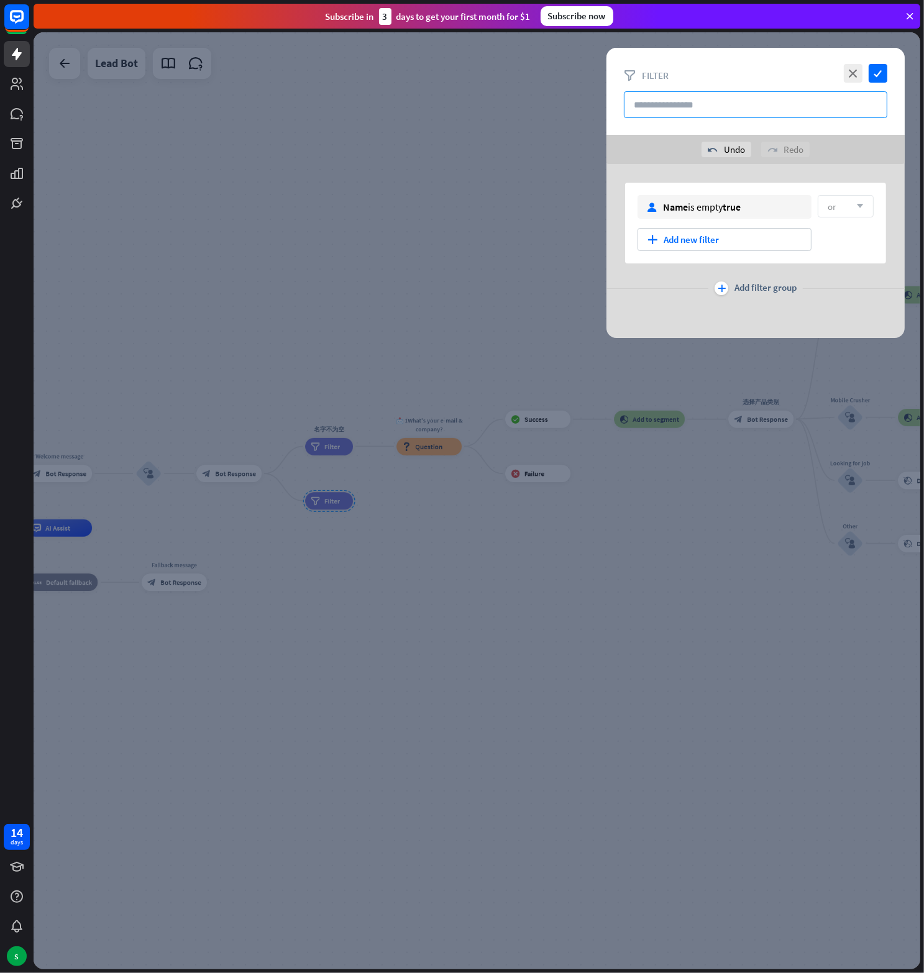
click at [669, 105] on input "text" at bounding box center [755, 104] width 263 height 27
type input "*"
type input "****"
click at [883, 69] on icon "check" at bounding box center [878, 73] width 19 height 19
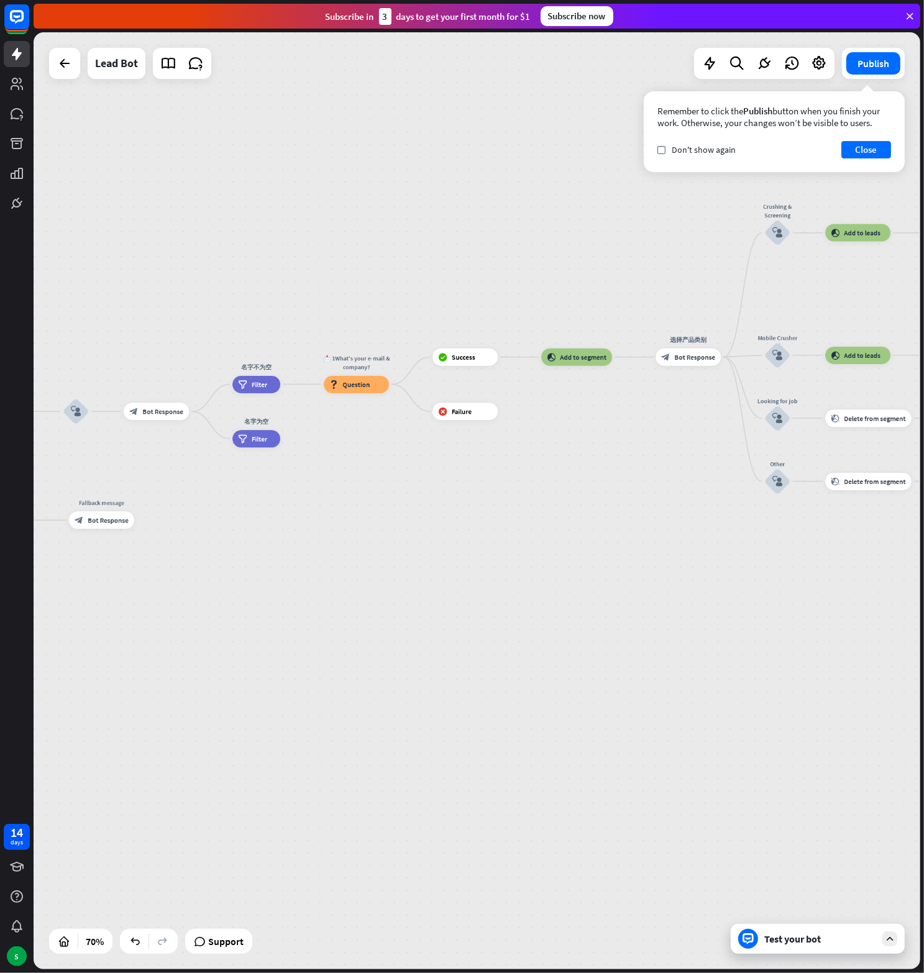
drag, startPoint x: 414, startPoint y: 545, endPoint x: 345, endPoint y: 485, distance: 91.2
click at [345, 485] on div "home_2 Start point Welcome message block_bot_response Bot Response block_user_i…" at bounding box center [155, 794] width 621 height 656
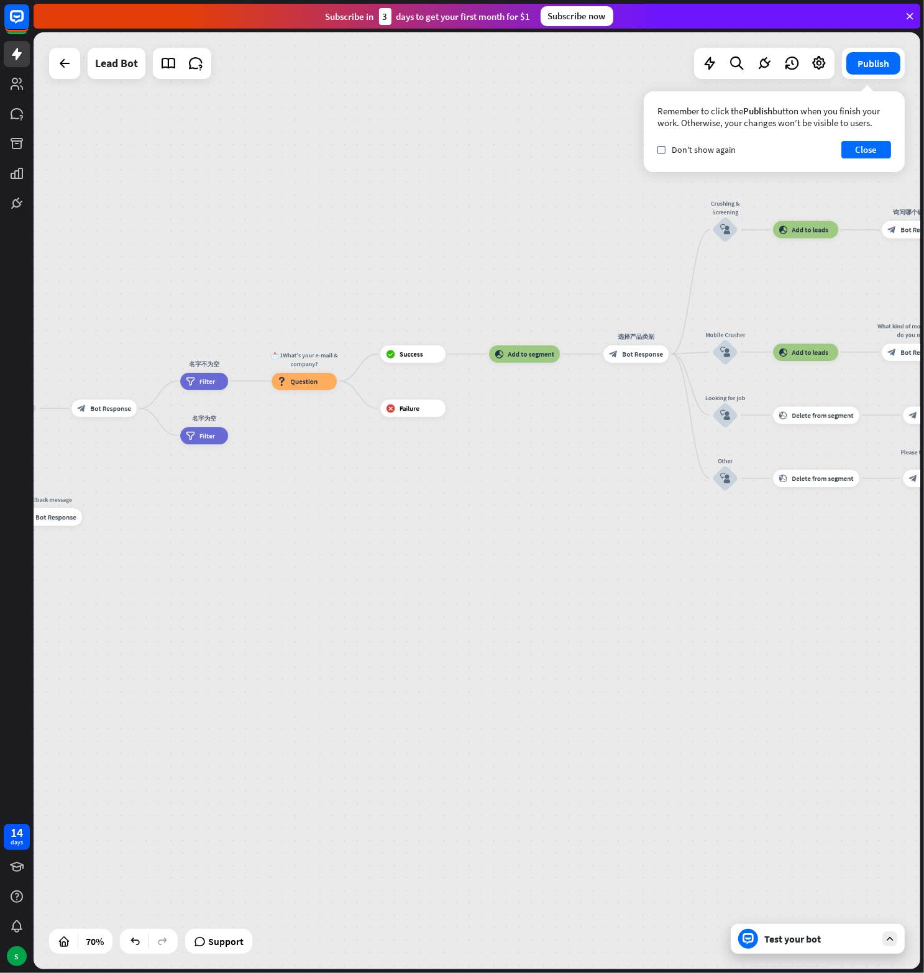
drag, startPoint x: 345, startPoint y: 463, endPoint x: 293, endPoint y: 460, distance: 52.3
click at [293, 460] on div "home_2 Start point Welcome message block_bot_response Bot Response block_user_i…" at bounding box center [477, 500] width 887 height 937
click at [242, 434] on icon "plus" at bounding box center [238, 435] width 7 height 6
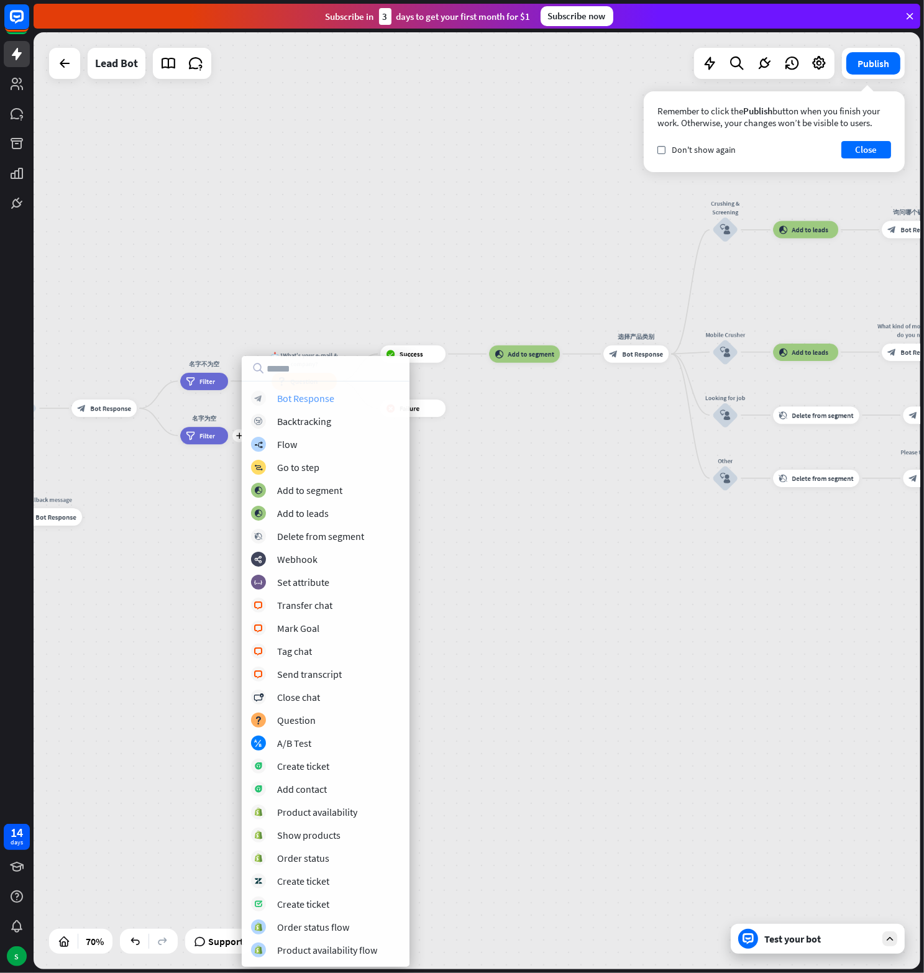
click at [291, 398] on div "Bot Response" at bounding box center [305, 398] width 57 height 12
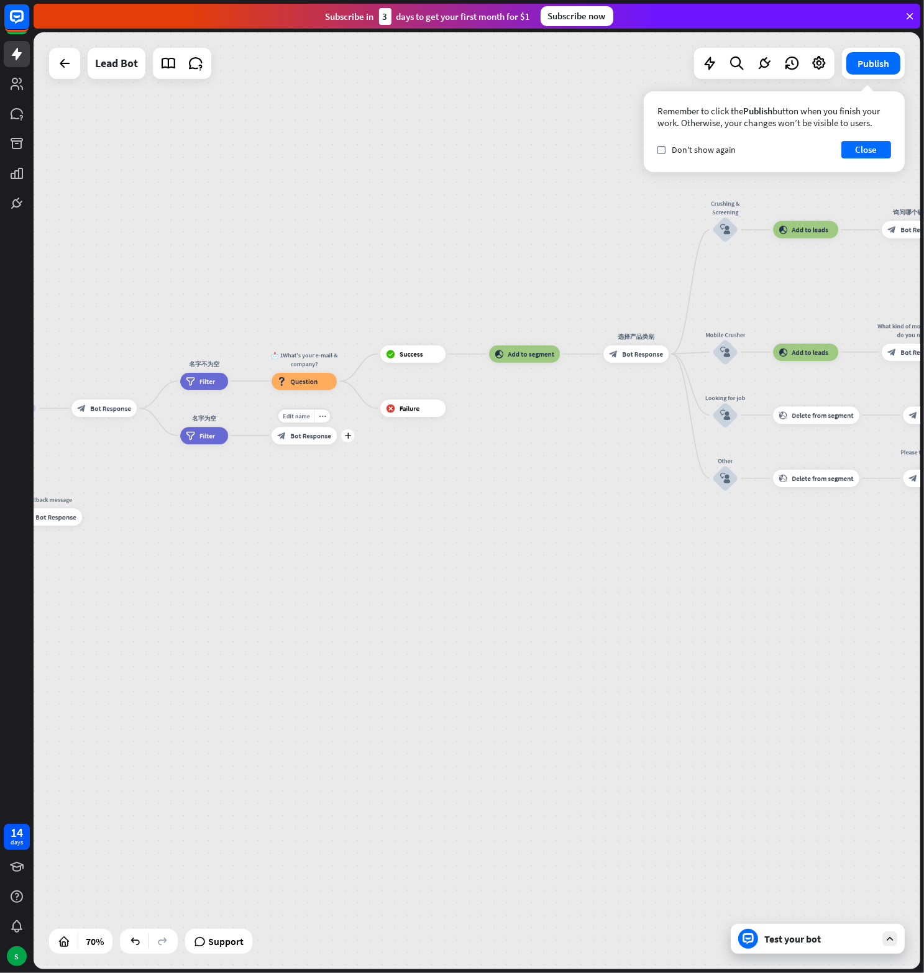
click at [307, 437] on span "Bot Response" at bounding box center [310, 435] width 41 height 9
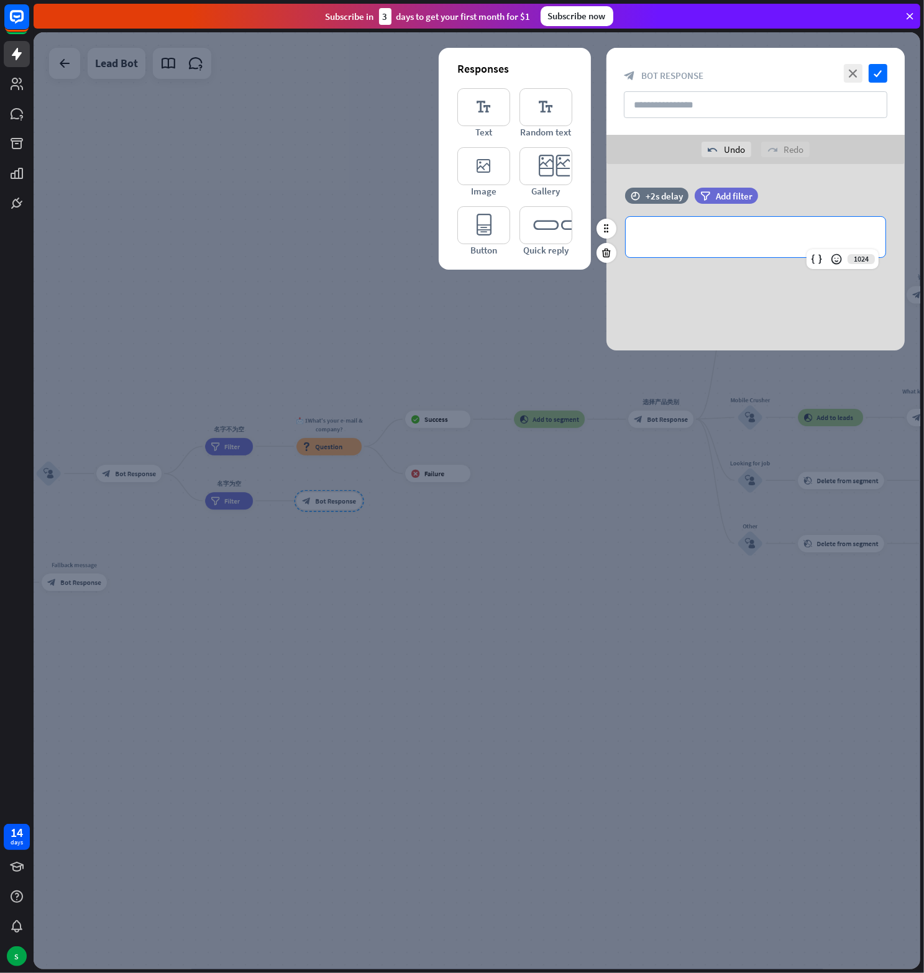
click at [698, 237] on p "**********" at bounding box center [755, 237] width 235 height 16
click at [654, 106] on input "text" at bounding box center [755, 104] width 263 height 27
paste input "**********"
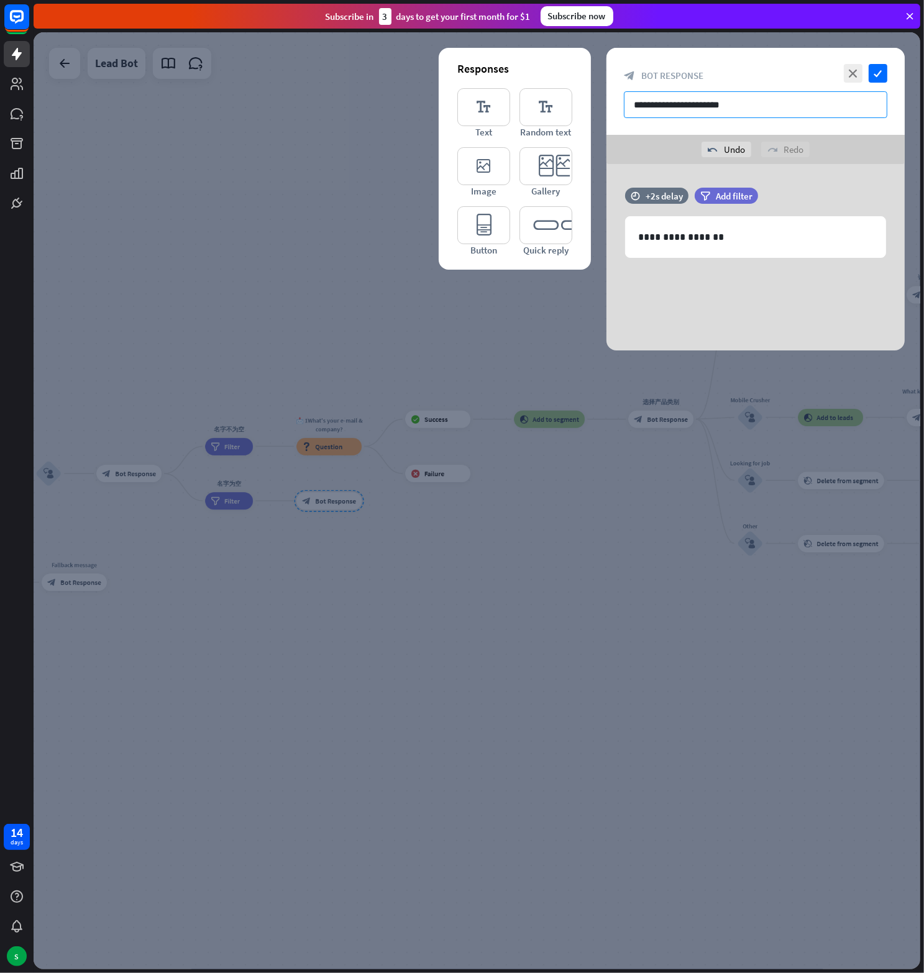
drag, startPoint x: 652, startPoint y: 103, endPoint x: 766, endPoint y: 94, distance: 114.6
click at [766, 94] on input "**********" at bounding box center [755, 104] width 263 height 27
type input "**********"
click at [872, 73] on icon "check" at bounding box center [878, 73] width 19 height 19
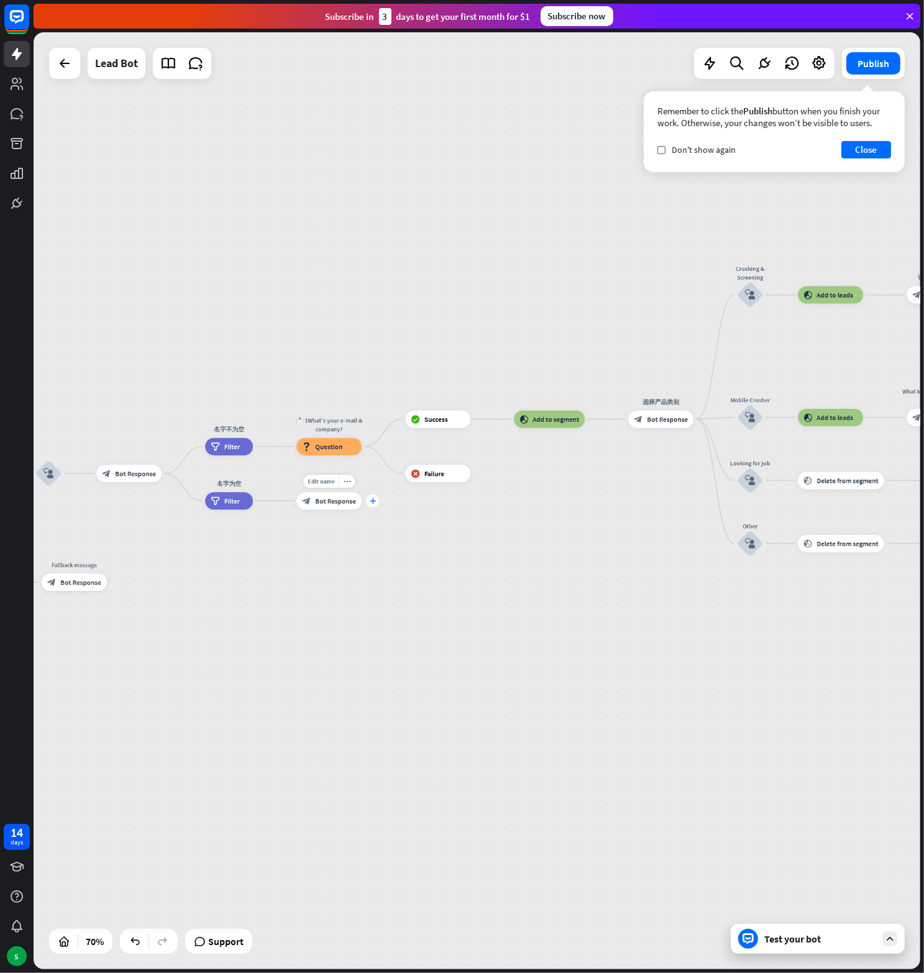
click at [375, 502] on icon "plus" at bounding box center [372, 501] width 7 height 6
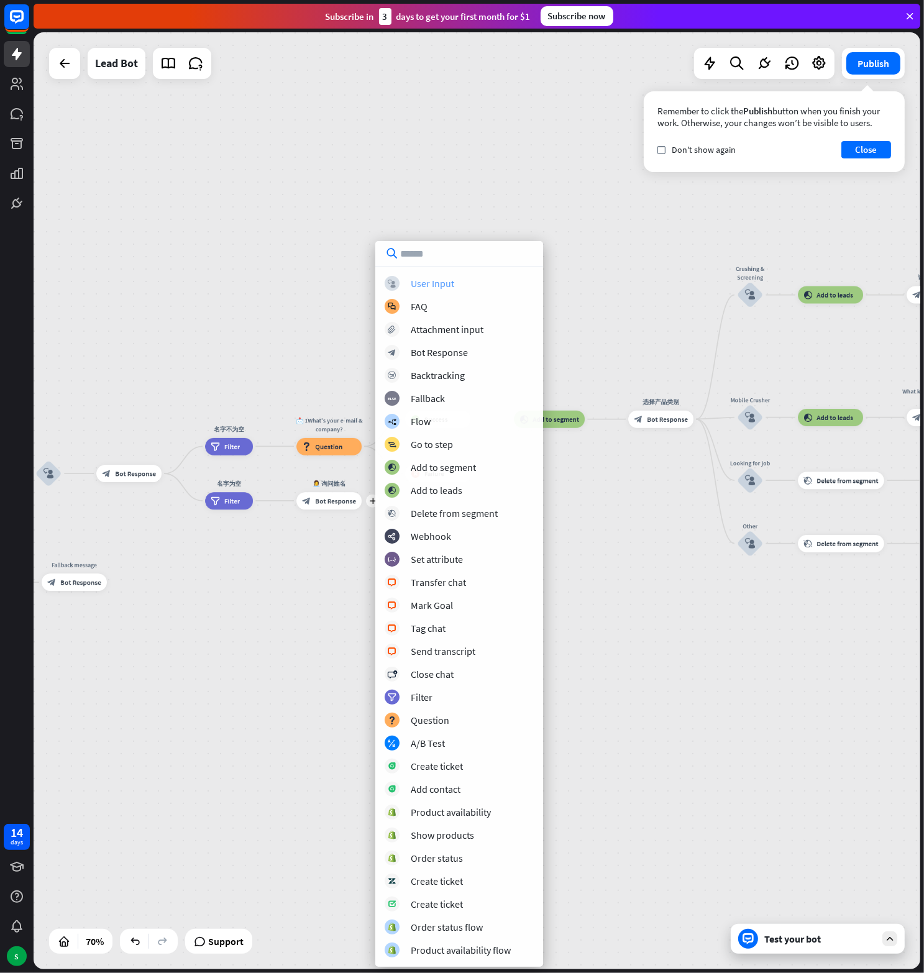
click at [427, 282] on div "User Input" at bounding box center [432, 283] width 43 height 12
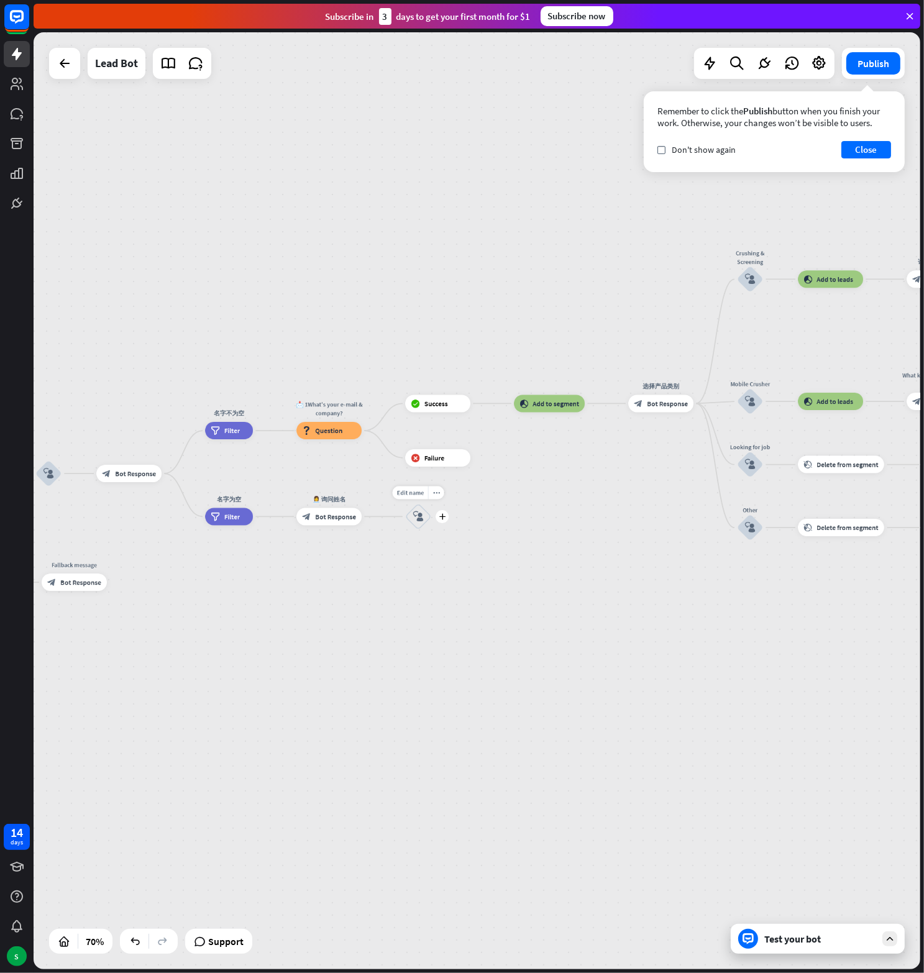
click at [421, 523] on div "block_user_input" at bounding box center [418, 516] width 26 height 26
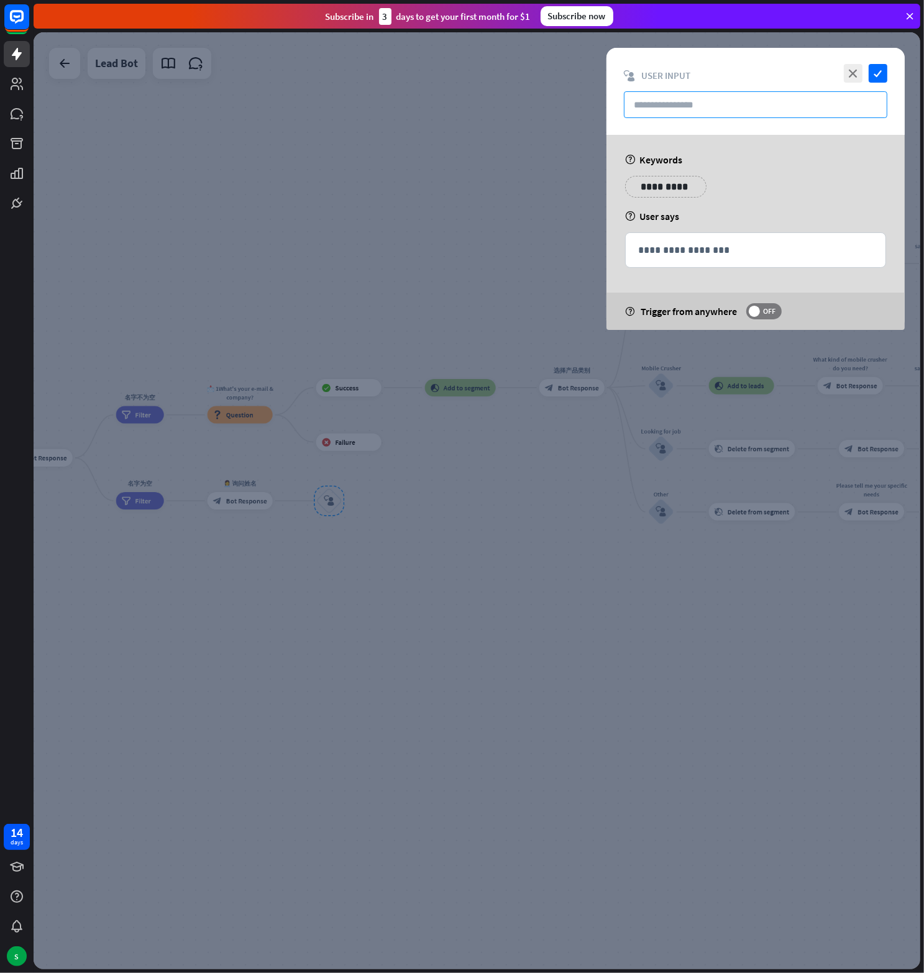
click at [658, 96] on input "text" at bounding box center [755, 104] width 263 height 27
paste input "****"
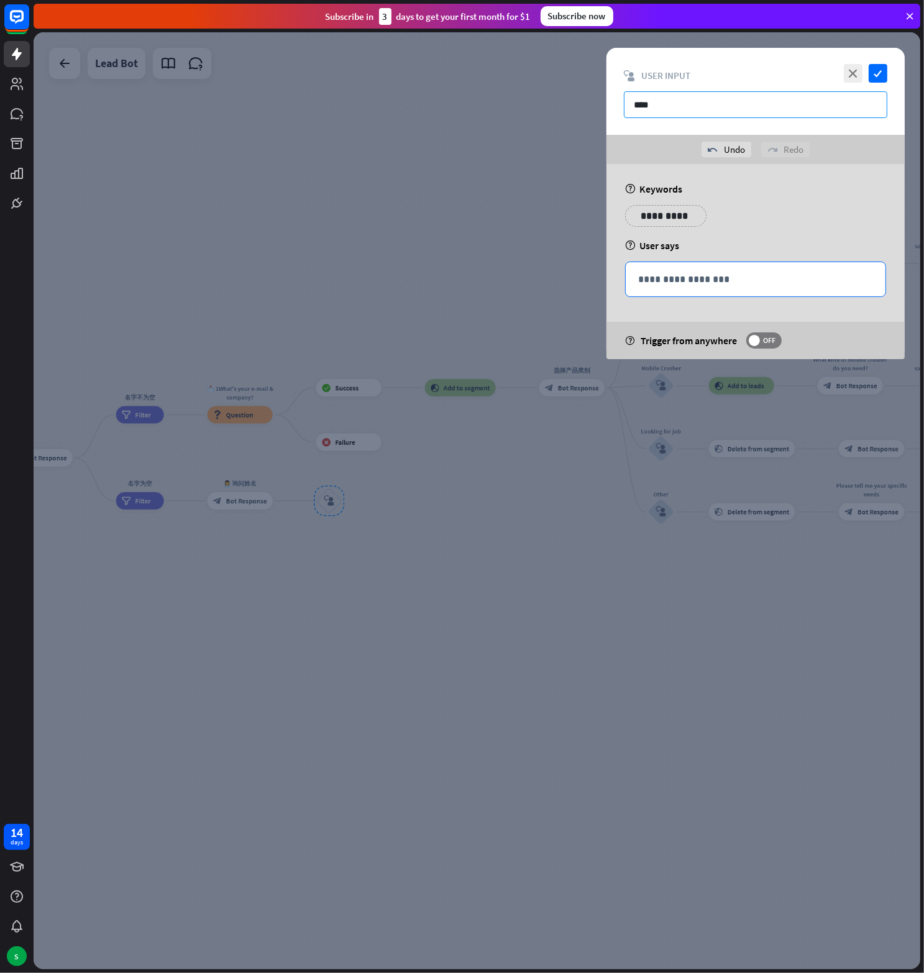
type input "****"
click at [650, 278] on p "**********" at bounding box center [755, 280] width 235 height 16
click at [818, 297] on icon at bounding box center [820, 298] width 12 height 12
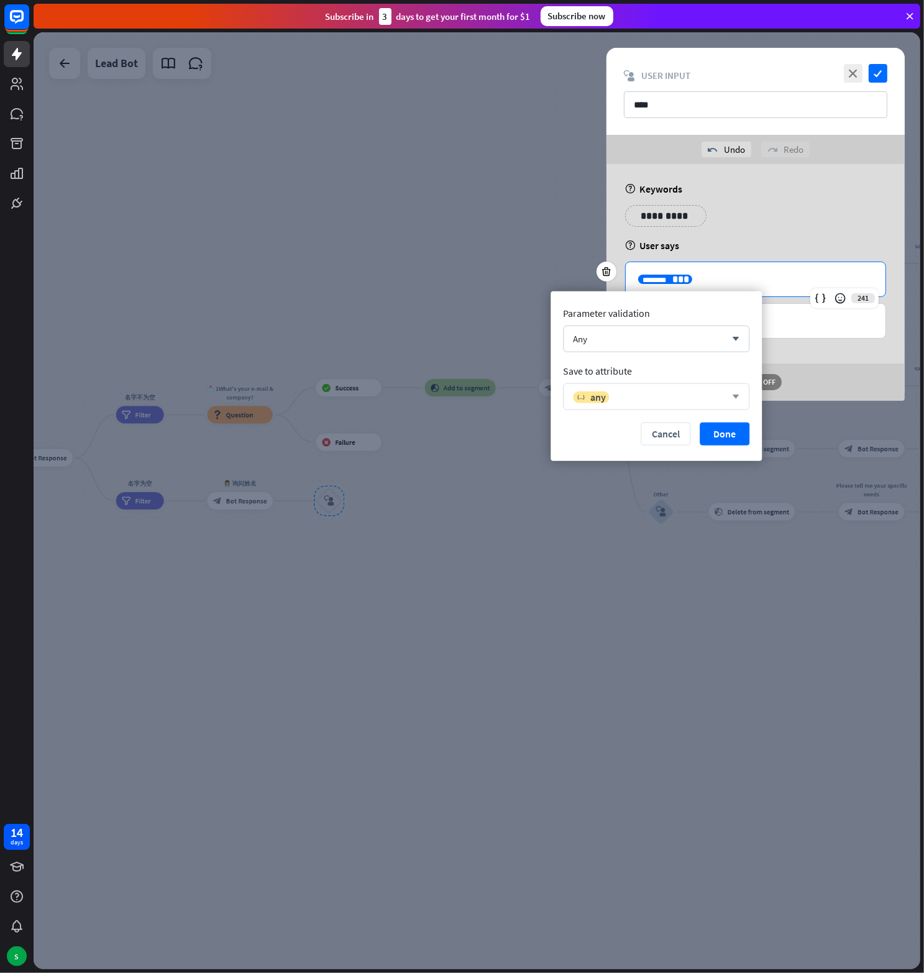
click at [644, 392] on div "variable any" at bounding box center [649, 396] width 153 height 12
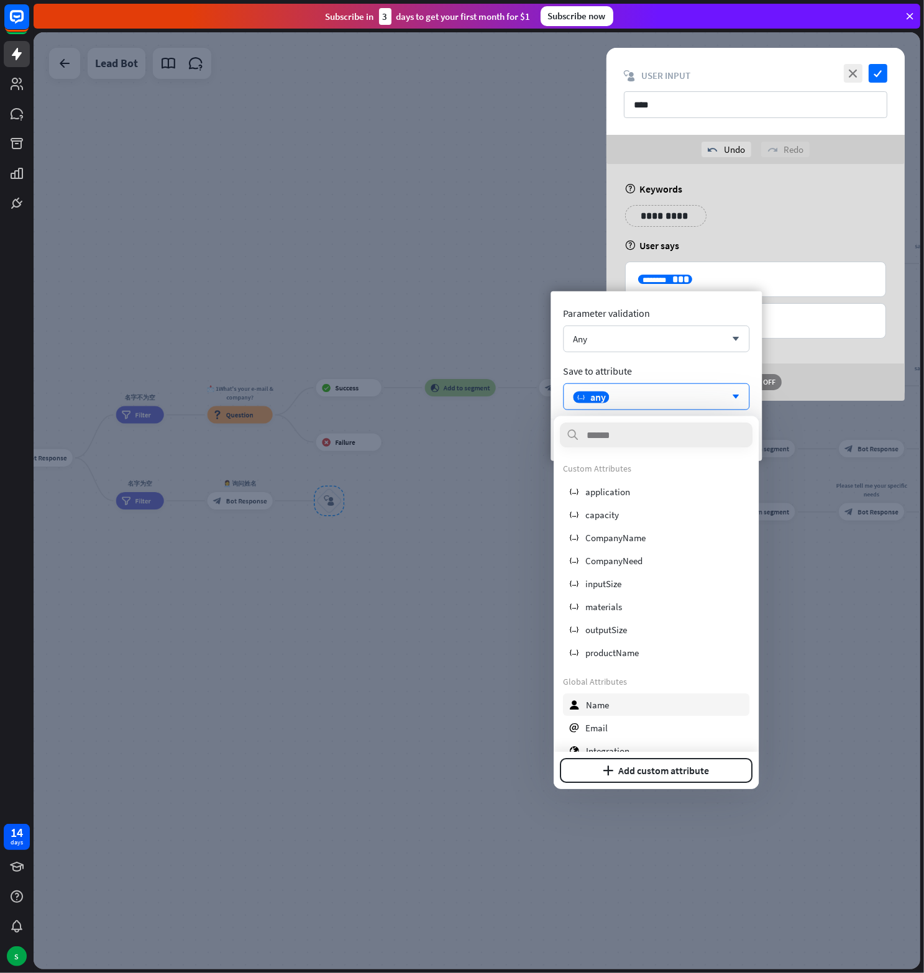
click at [606, 705] on span "Name" at bounding box center [597, 704] width 23 height 12
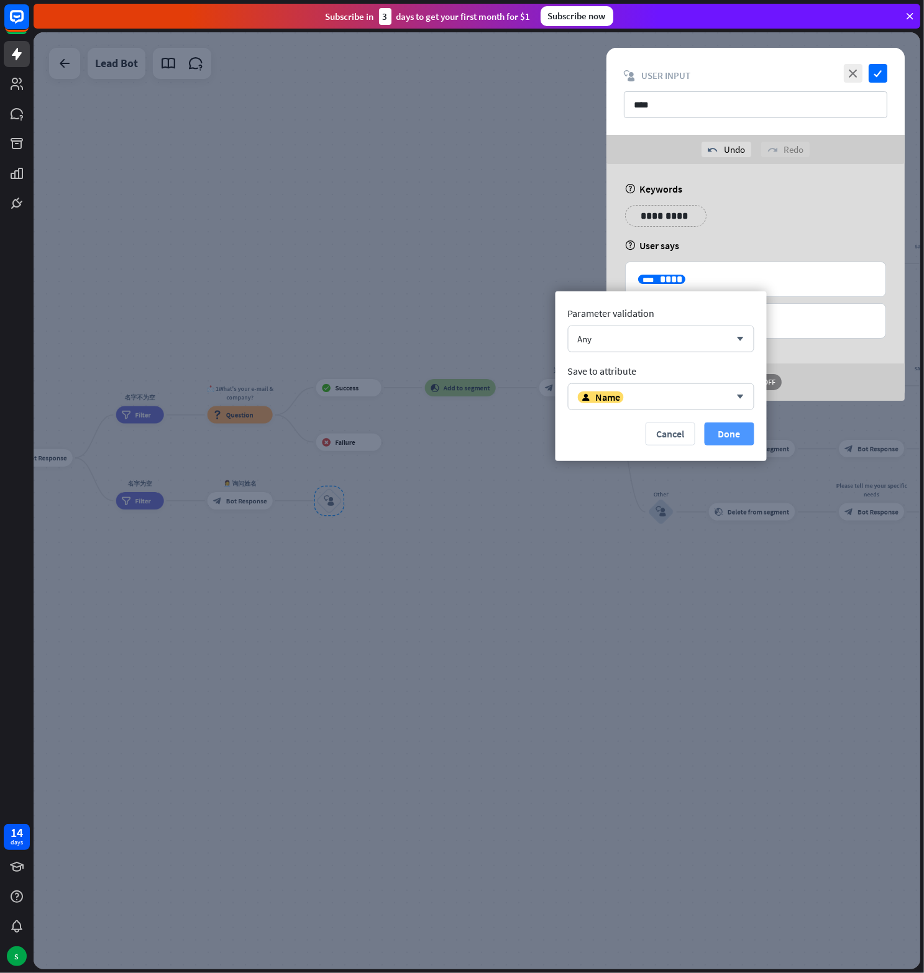
click at [718, 432] on button "Done" at bounding box center [730, 433] width 50 height 23
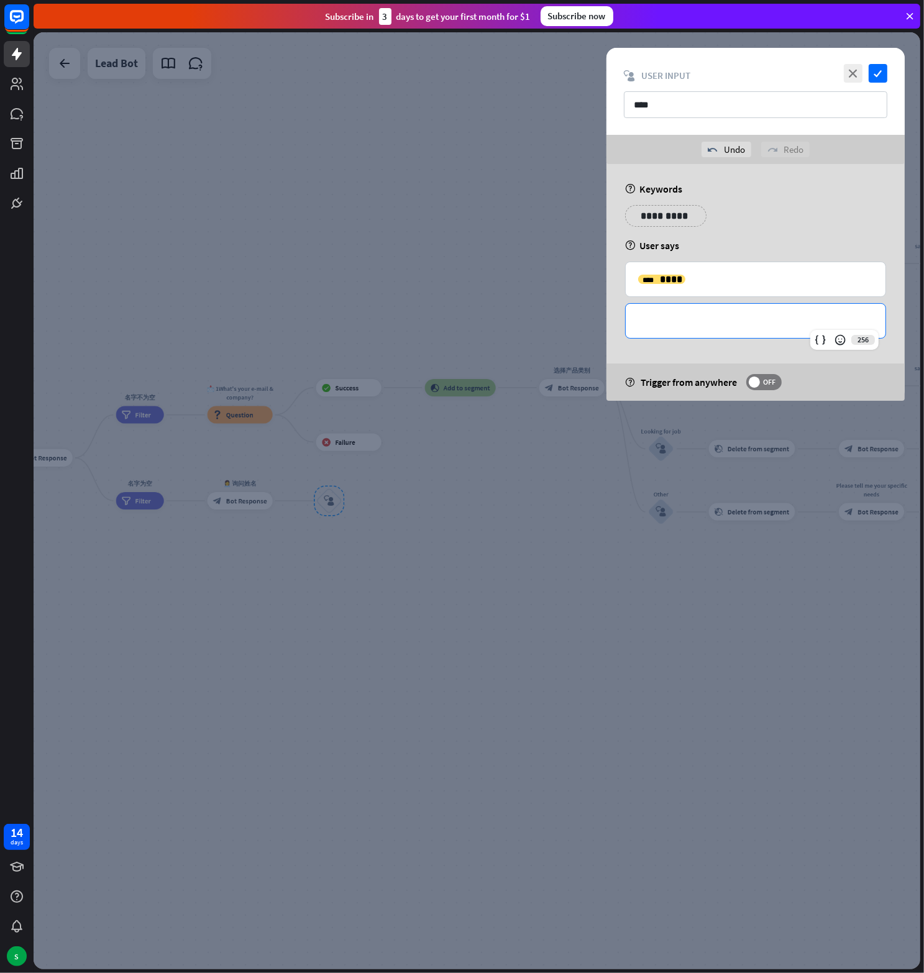
click at [677, 309] on div "**********" at bounding box center [756, 321] width 260 height 34
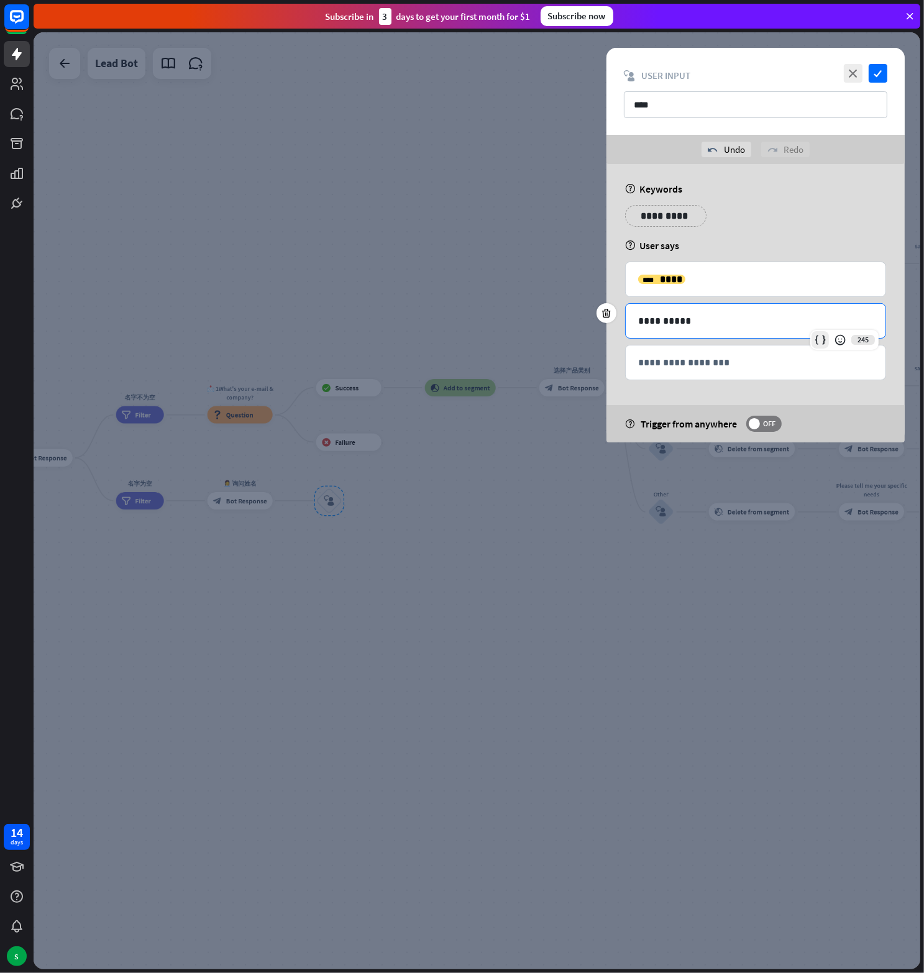
click at [820, 344] on icon at bounding box center [820, 340] width 12 height 12
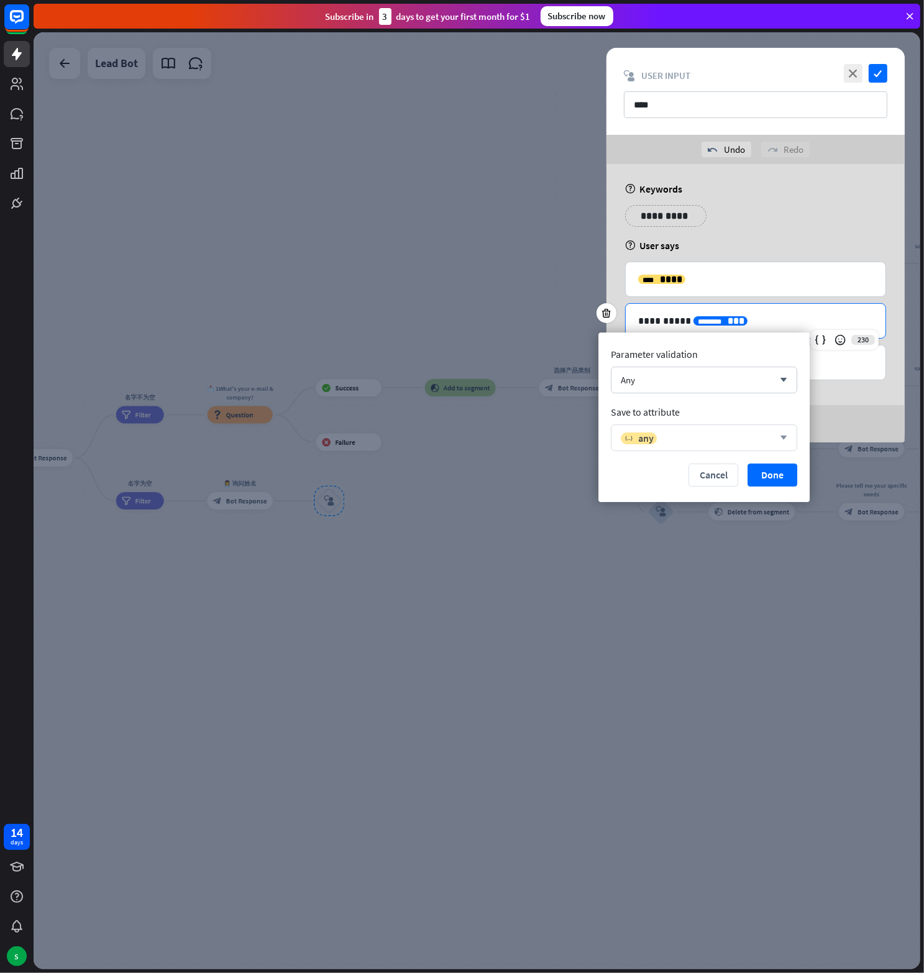
click at [708, 443] on div "variable any" at bounding box center [697, 438] width 153 height 12
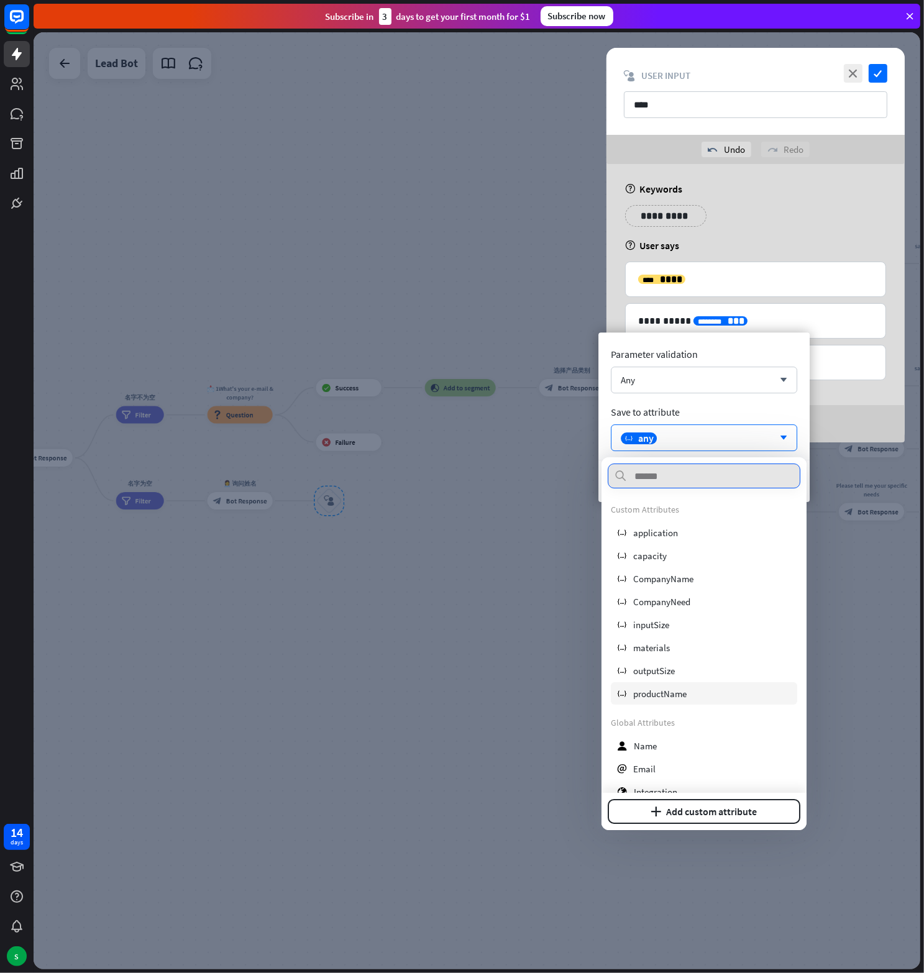
scroll to position [124, 0]
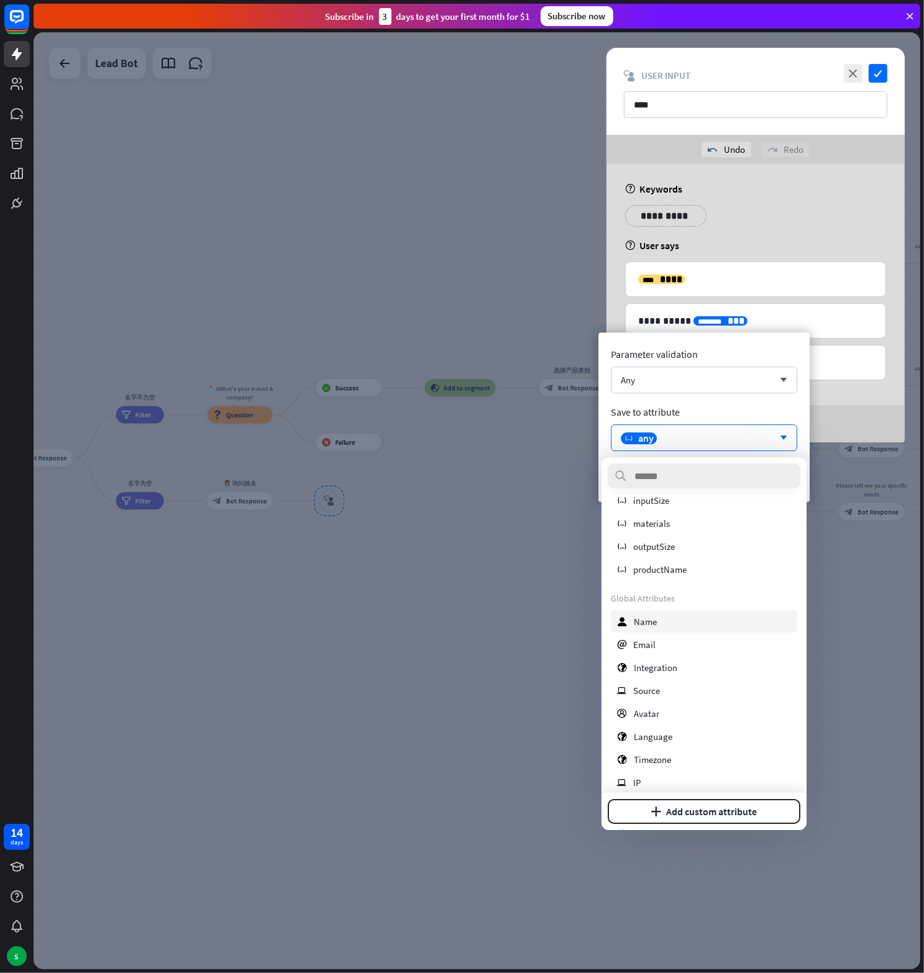
click at [661, 622] on div "user Name" at bounding box center [704, 621] width 186 height 22
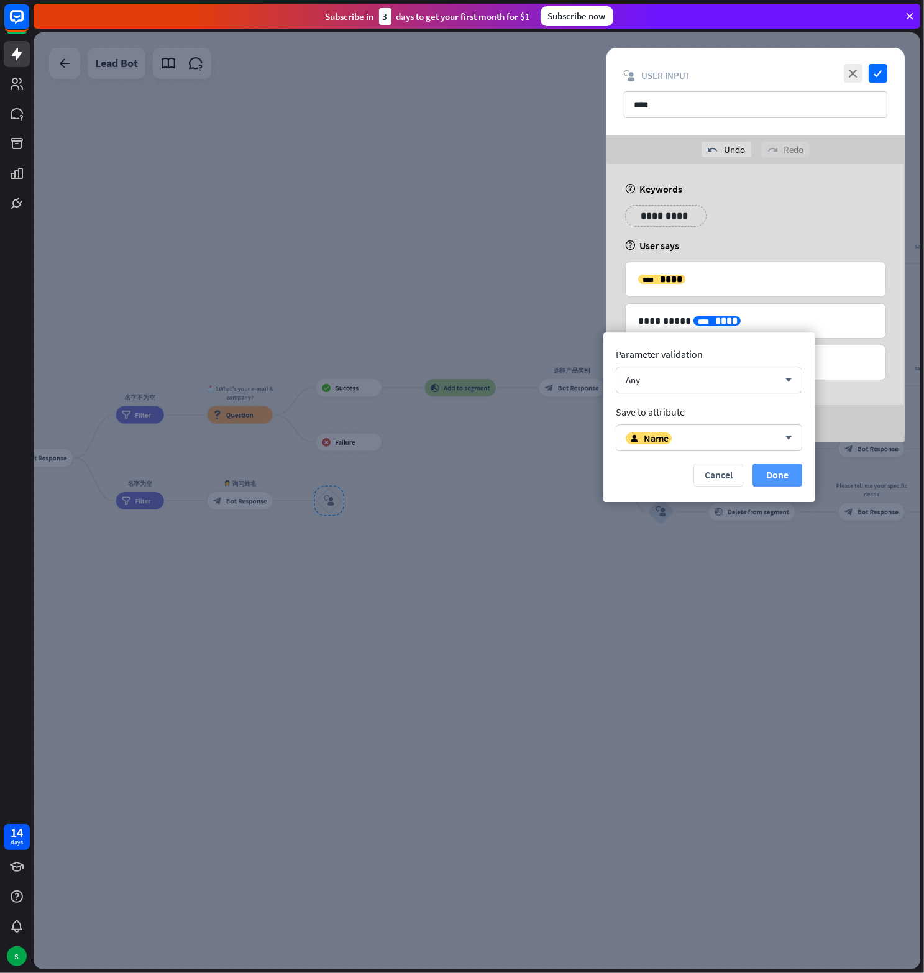
click at [774, 477] on button "Done" at bounding box center [777, 474] width 50 height 23
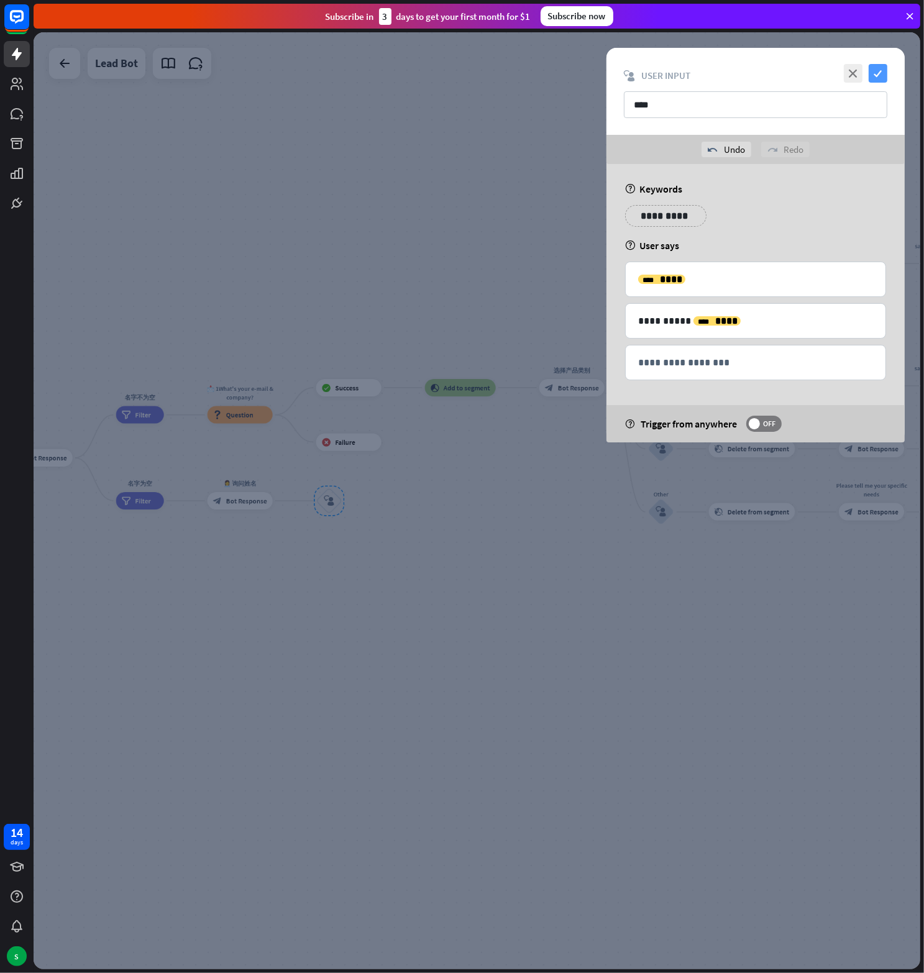
click at [877, 65] on icon "check" at bounding box center [878, 73] width 19 height 19
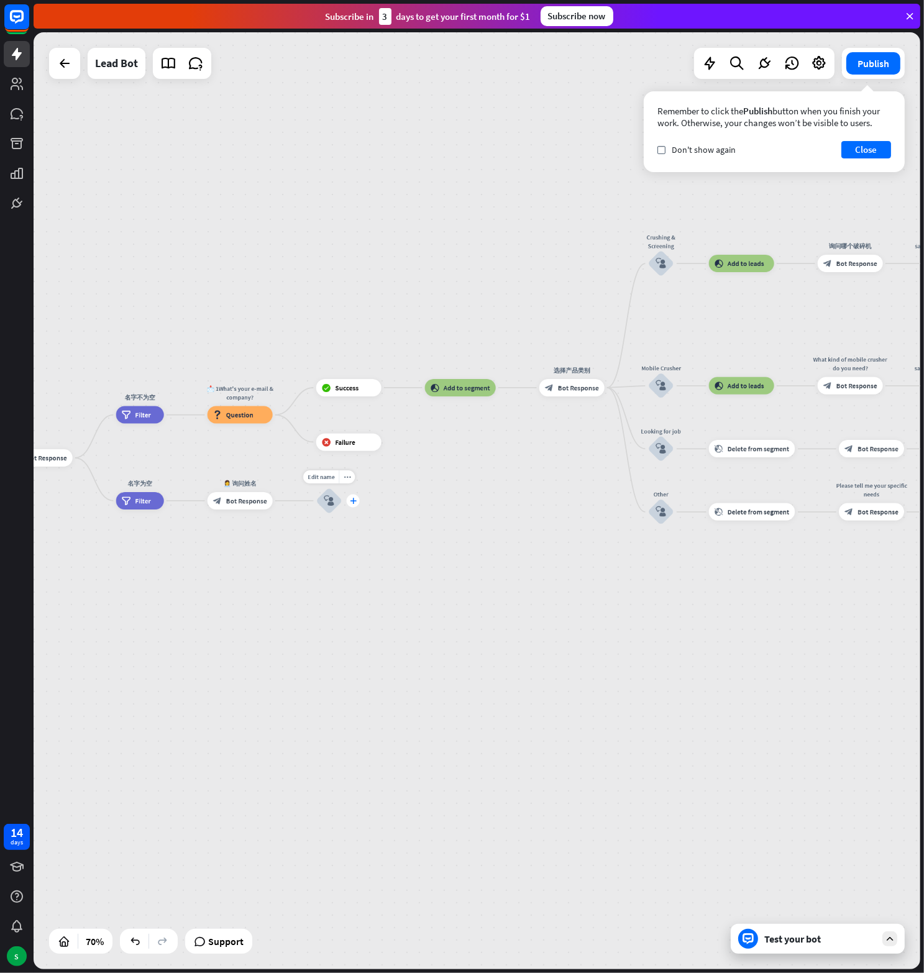
click at [352, 502] on icon "plus" at bounding box center [353, 501] width 7 height 6
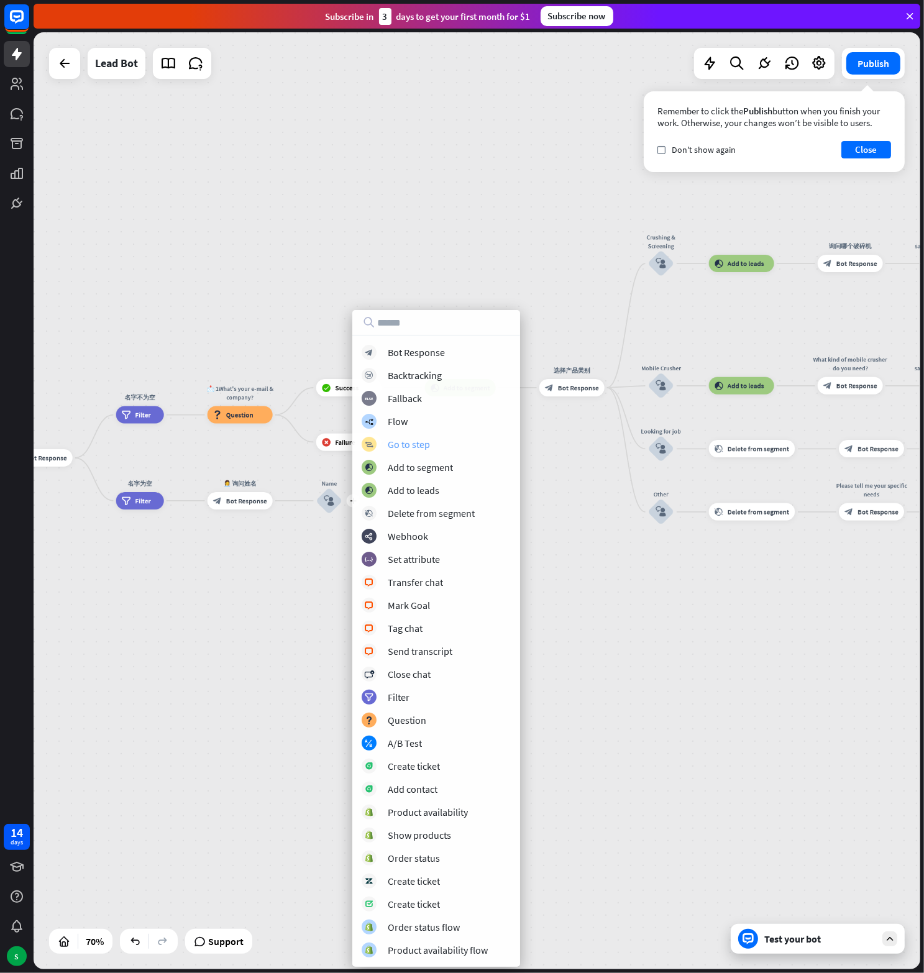
click at [421, 442] on div "Go to step" at bounding box center [409, 444] width 42 height 12
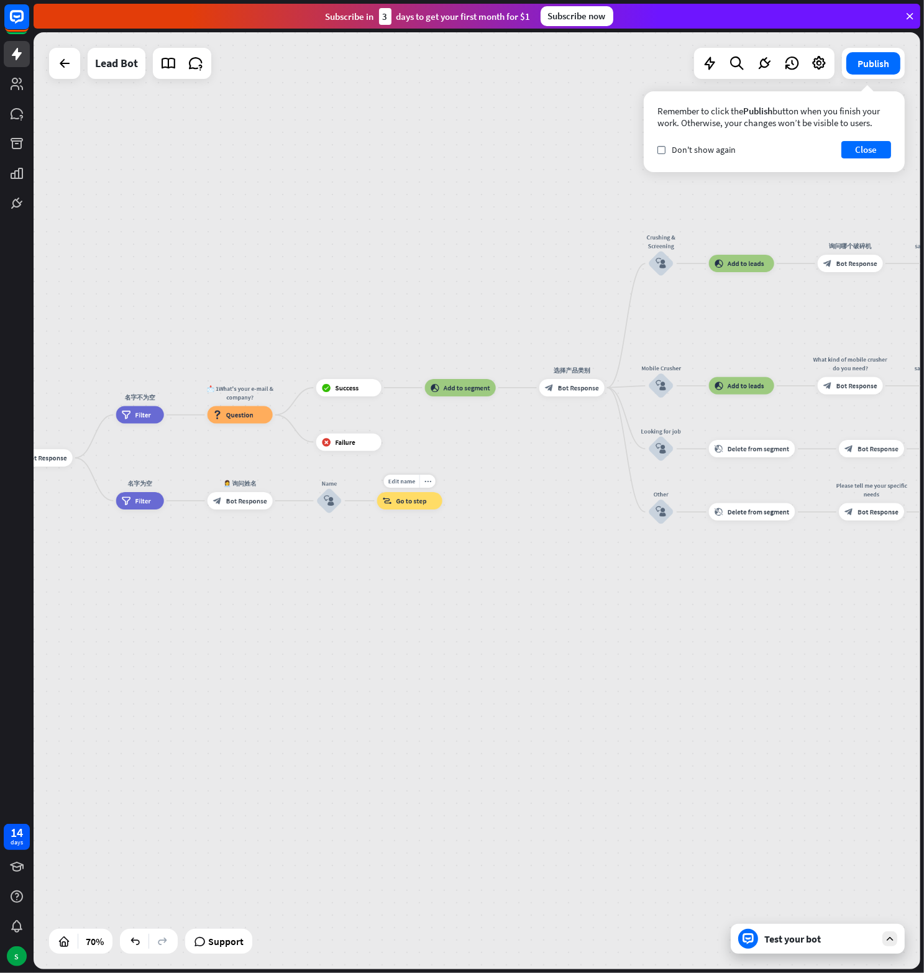
click at [412, 506] on div "block_goto Go to step" at bounding box center [409, 500] width 65 height 17
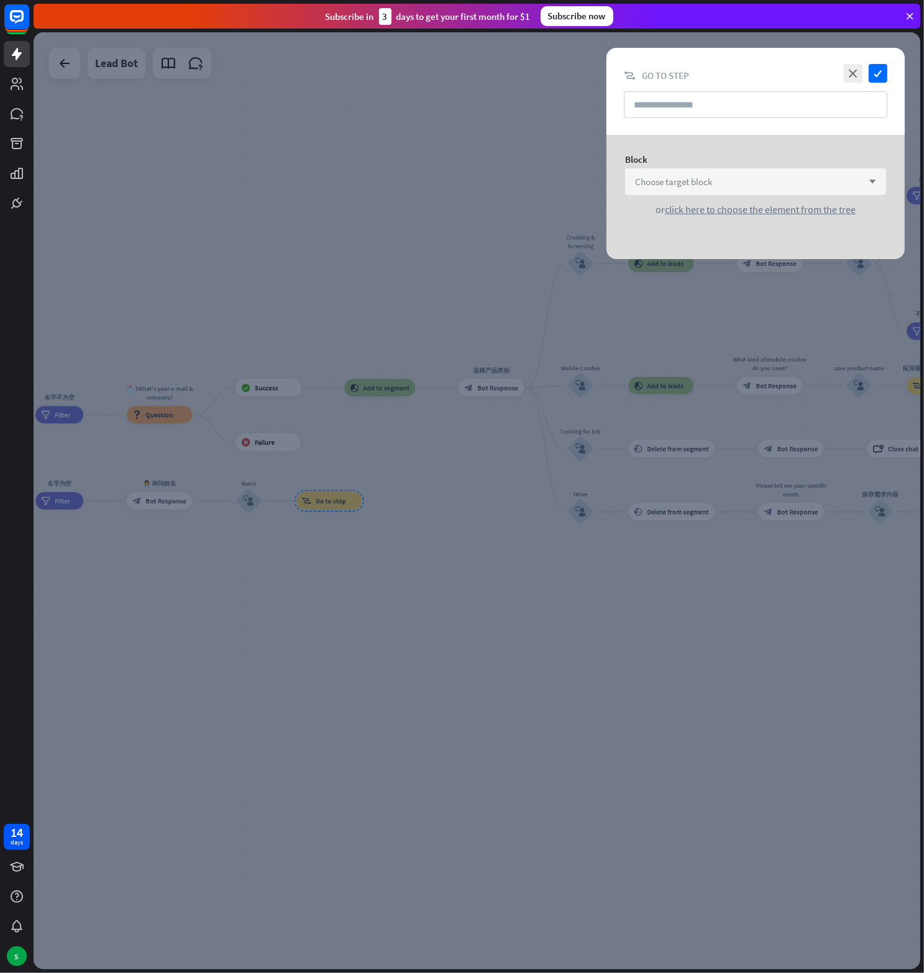
click at [693, 187] on div "Choose target block arrow_down" at bounding box center [755, 181] width 261 height 27
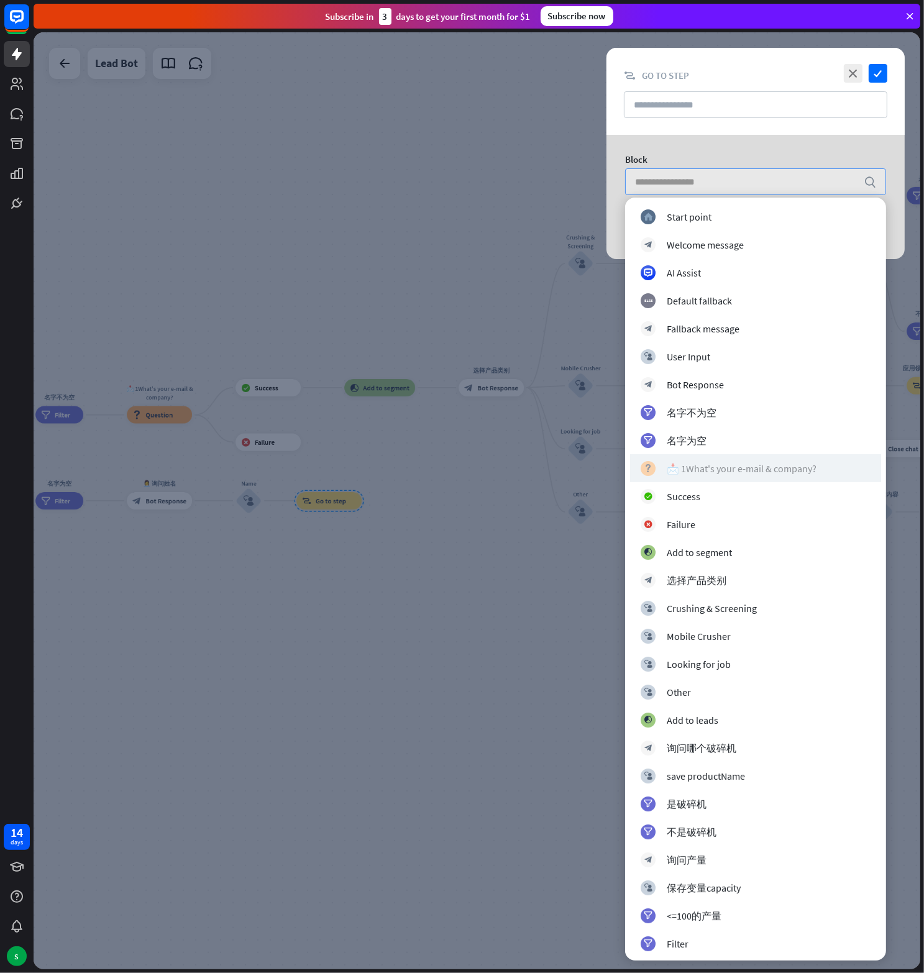
click at [729, 468] on div "📩 1What's your e-mail & company?" at bounding box center [742, 468] width 150 height 12
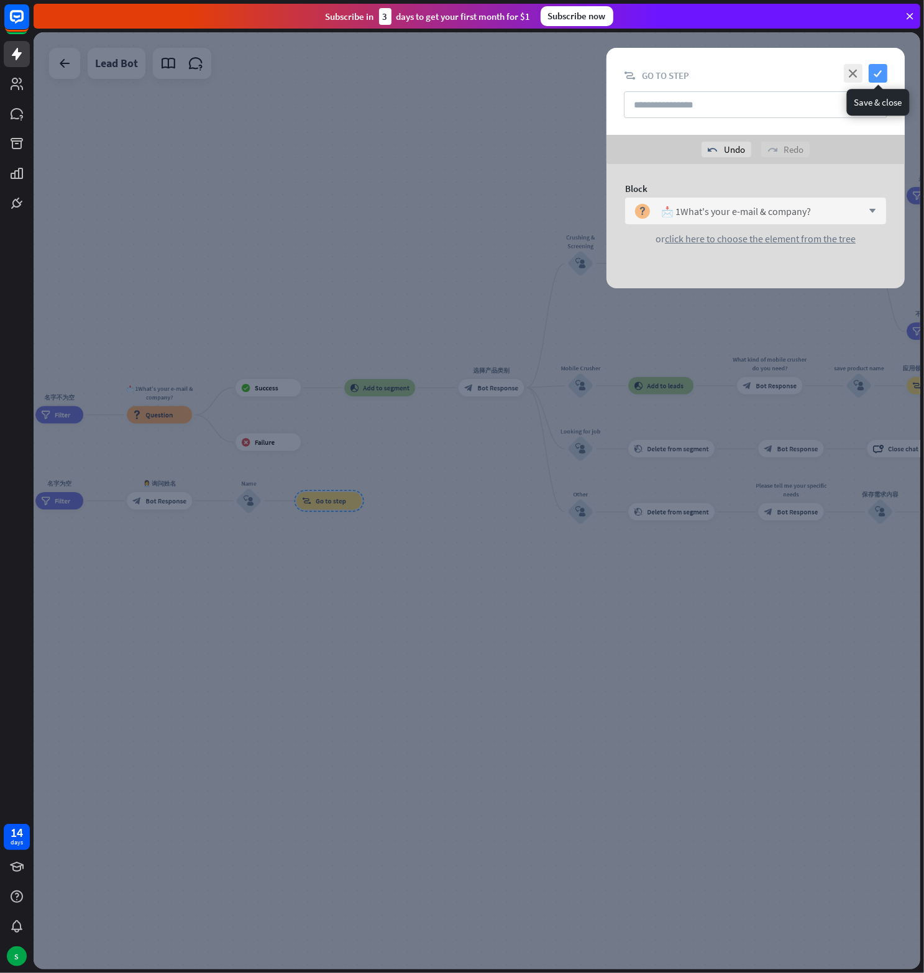
click at [883, 68] on icon "check" at bounding box center [878, 73] width 19 height 19
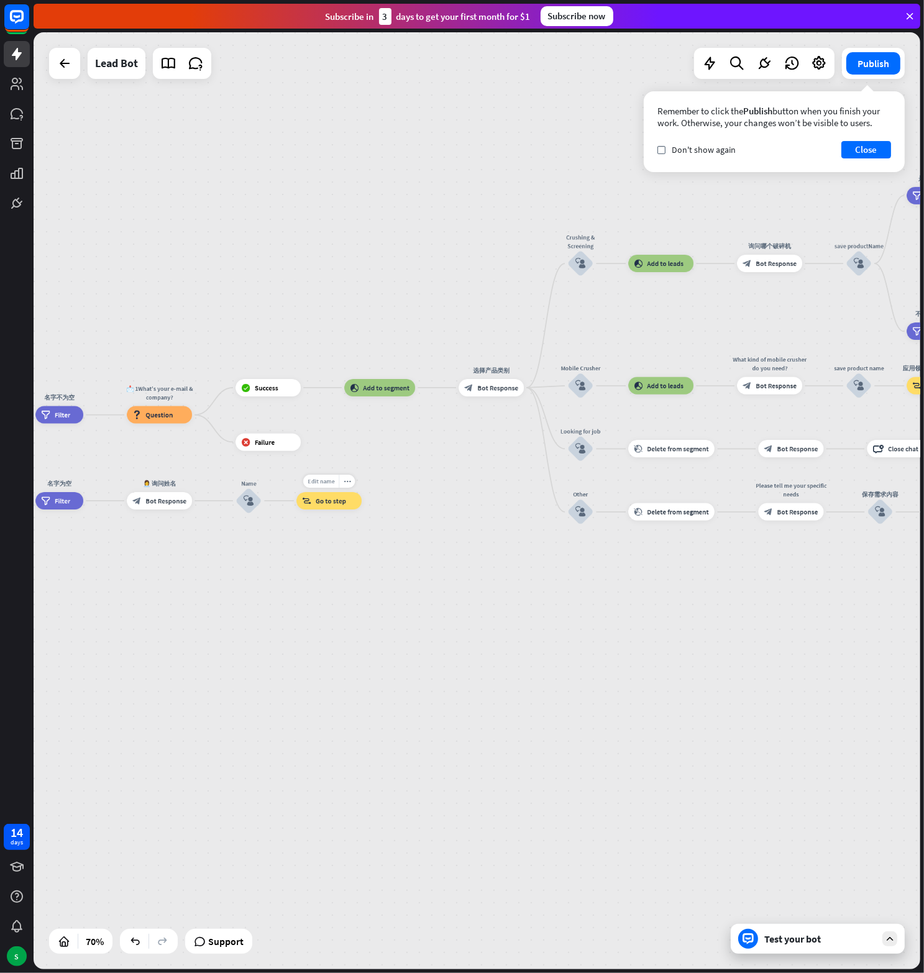
click at [324, 480] on span "Edit name" at bounding box center [321, 481] width 27 height 8
type input "******"
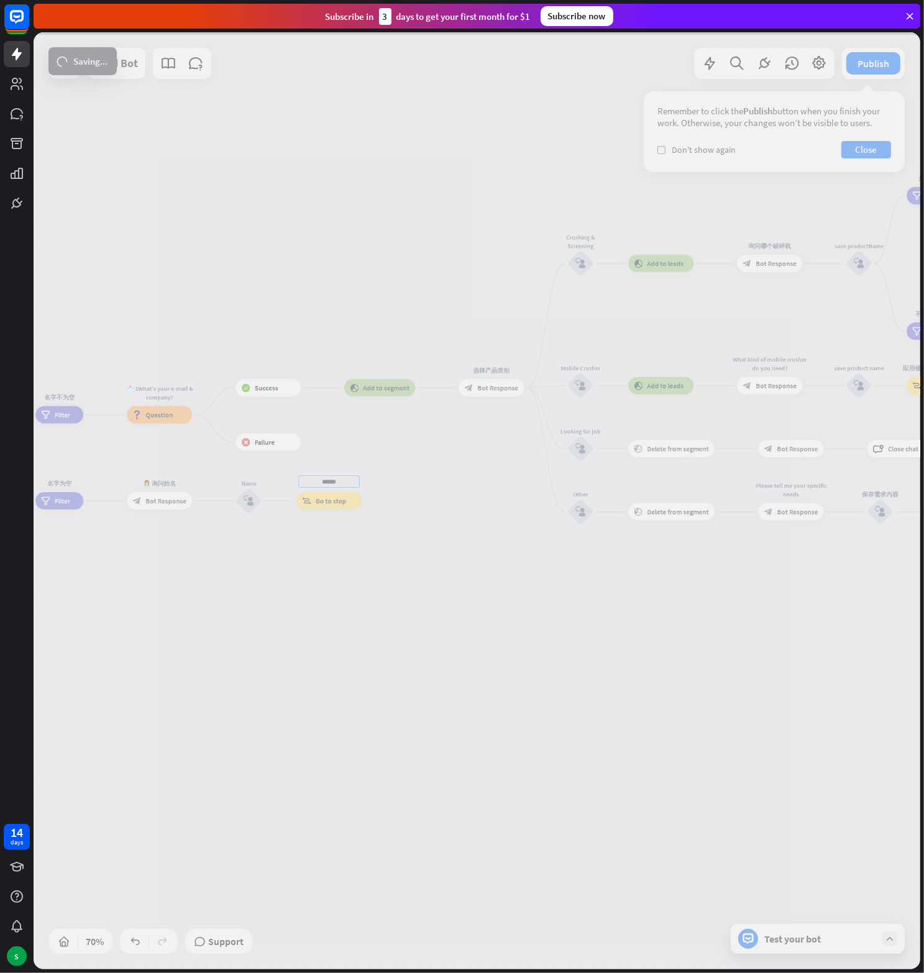
click at [340, 560] on div "home_2 Start point Welcome message block_bot_response Bot Response block_user_i…" at bounding box center [477, 500] width 887 height 937
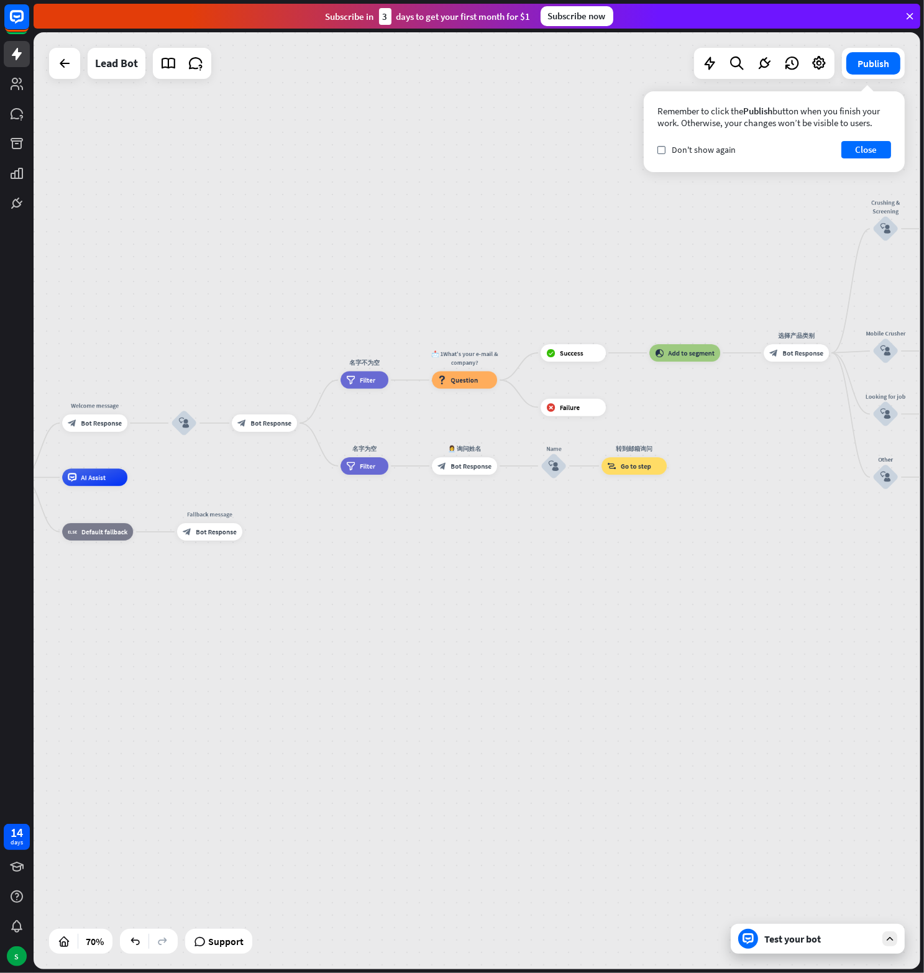
drag, startPoint x: 279, startPoint y: 601, endPoint x: 572, endPoint y: 565, distance: 294.8
click at [585, 565] on div "home_2 Start point Welcome message block_bot_response Bot Response block_user_i…" at bounding box center [477, 500] width 887 height 937
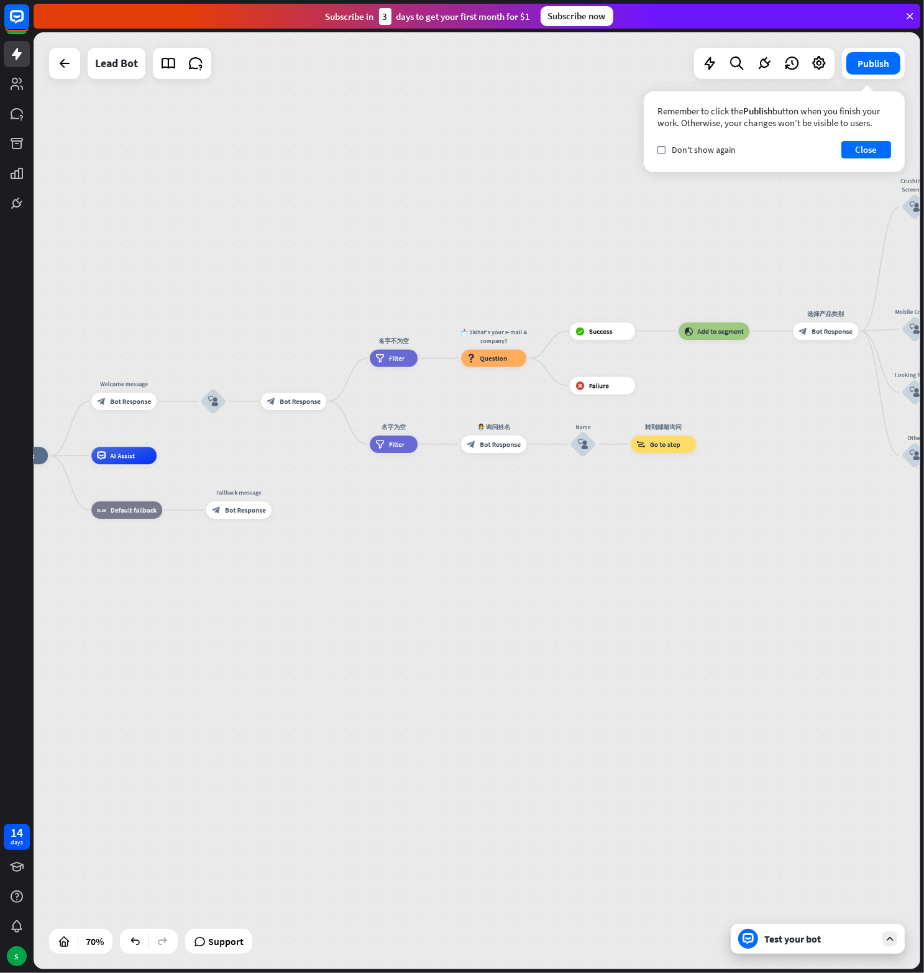
drag, startPoint x: 219, startPoint y: 588, endPoint x: 249, endPoint y: 567, distance: 35.7
click at [249, 567] on div "home_2 Start point Welcome message block_bot_response Bot Response block_user_i…" at bounding box center [293, 783] width 621 height 656
click at [239, 513] on span "Bot Response" at bounding box center [245, 510] width 41 height 9
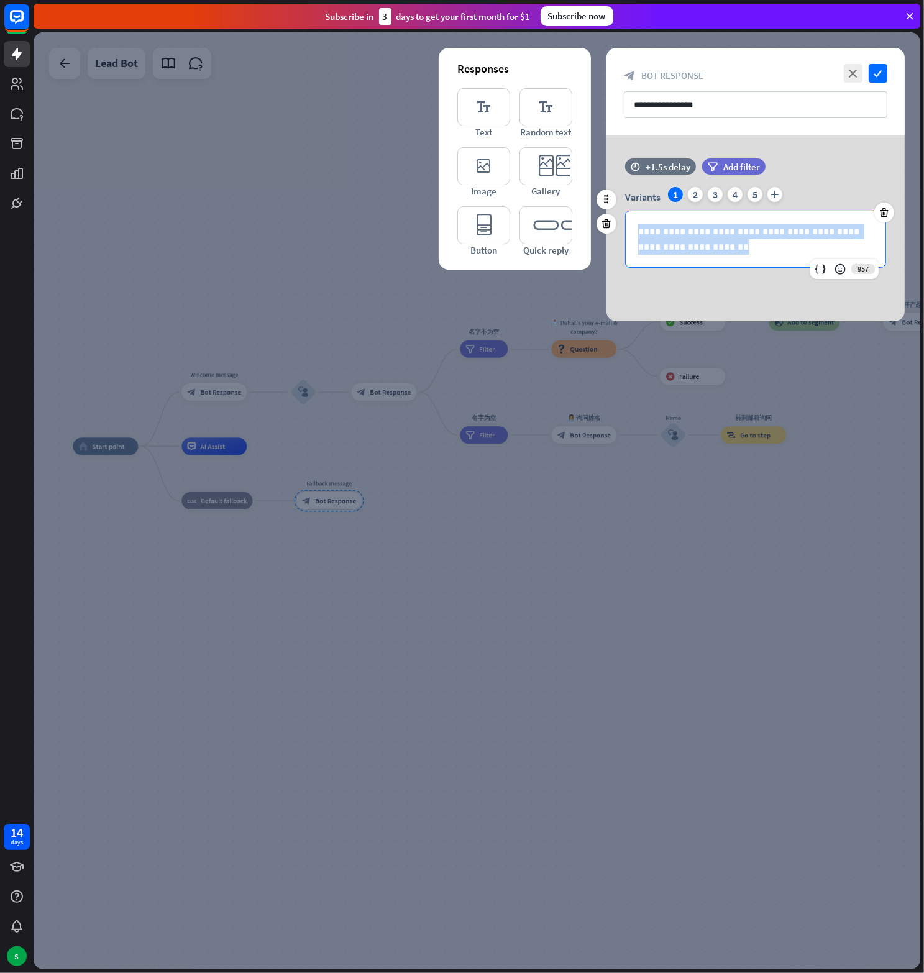
drag, startPoint x: 714, startPoint y: 244, endPoint x: 634, endPoint y: 233, distance: 80.9
click at [634, 233] on div "**********" at bounding box center [756, 239] width 260 height 56
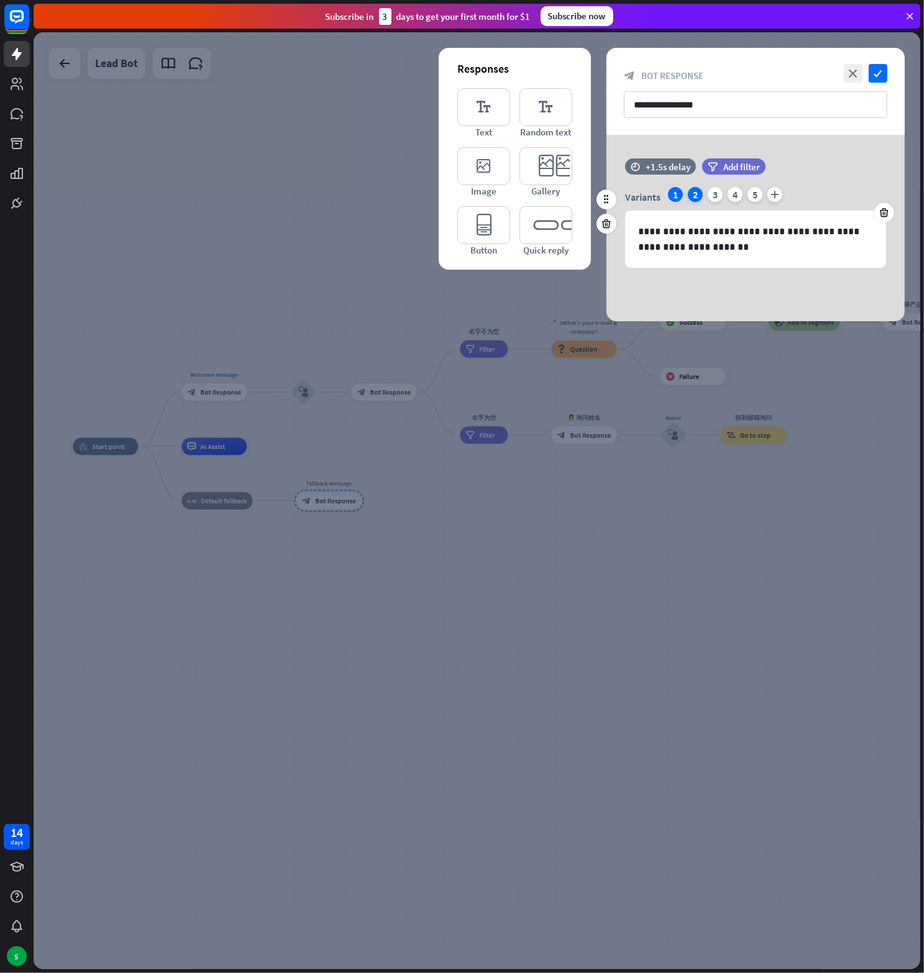
click at [693, 197] on div "2" at bounding box center [695, 194] width 15 height 15
click at [711, 196] on div "3" at bounding box center [715, 194] width 15 height 15
click at [725, 198] on div "Variants 1 2 3 4 5 plus" at bounding box center [755, 197] width 261 height 20
click at [743, 198] on div "Variants 1 2 3 4 5 plus" at bounding box center [755, 197] width 261 height 20
click at [875, 70] on icon "check" at bounding box center [878, 73] width 19 height 19
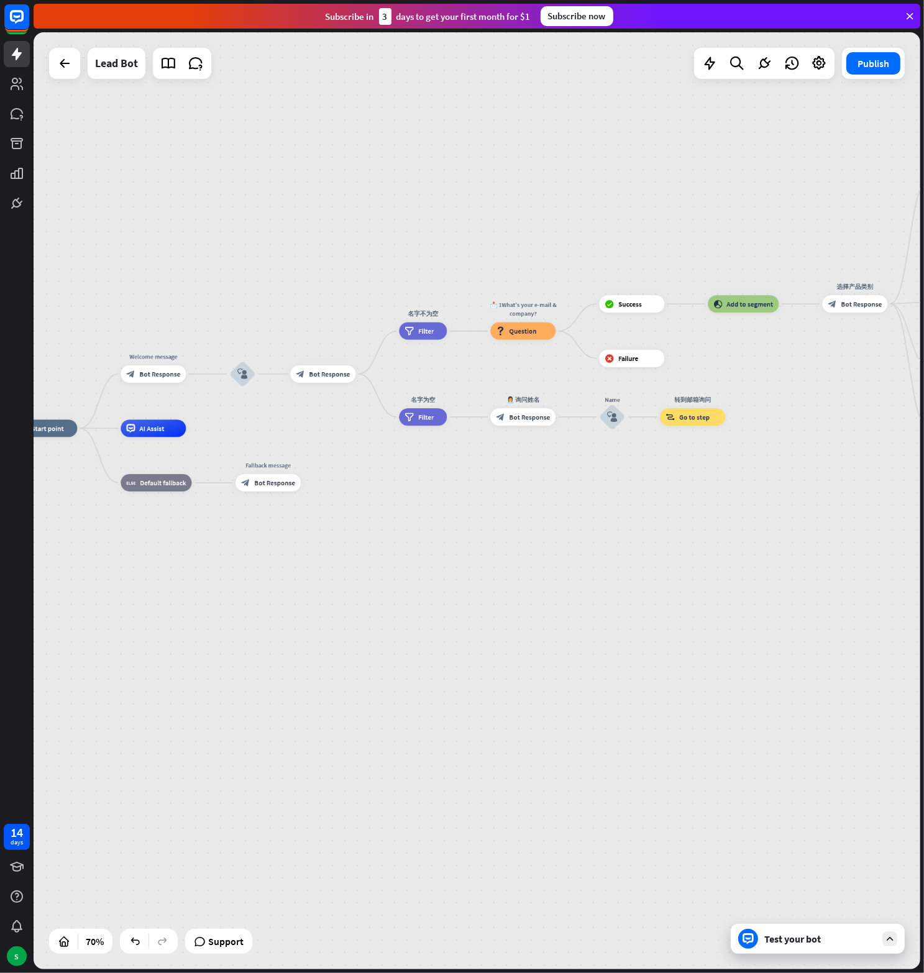
drag, startPoint x: 419, startPoint y: 556, endPoint x: 358, endPoint y: 538, distance: 63.5
click at [358, 538] on div "home_2 Start point Welcome message block_bot_response Bot Response block_user_i…" at bounding box center [322, 757] width 621 height 656
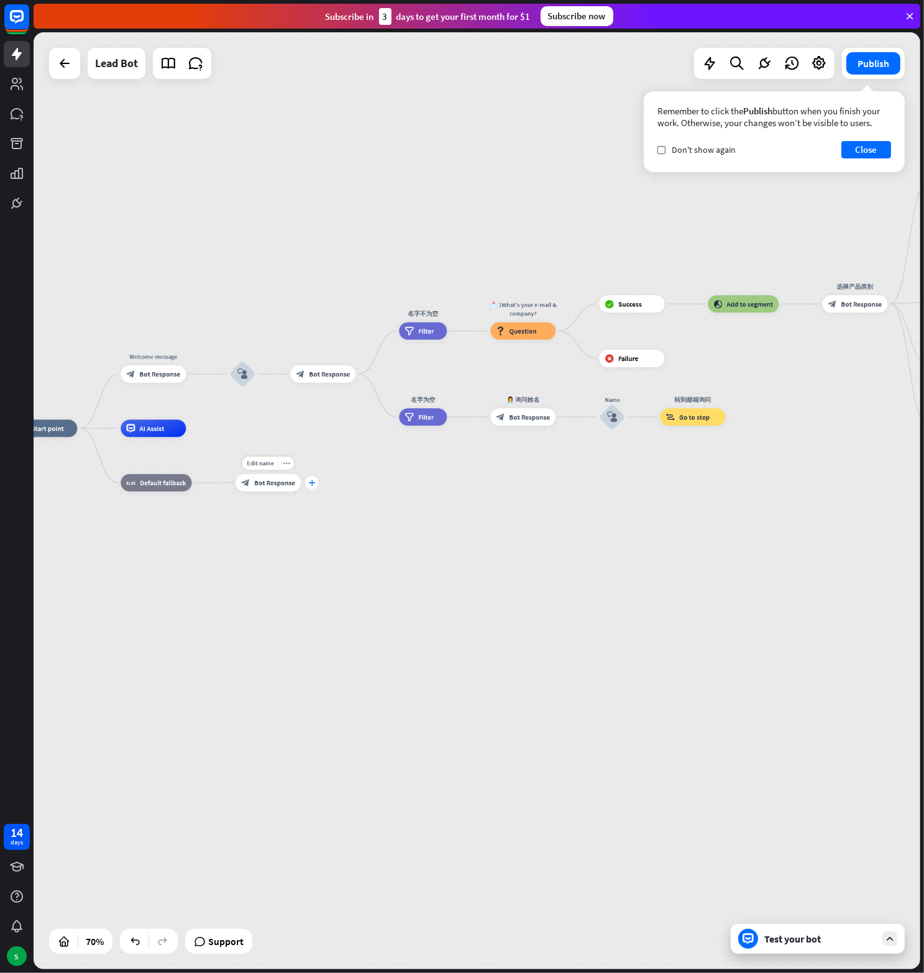
click at [313, 483] on icon "plus" at bounding box center [311, 483] width 7 height 6
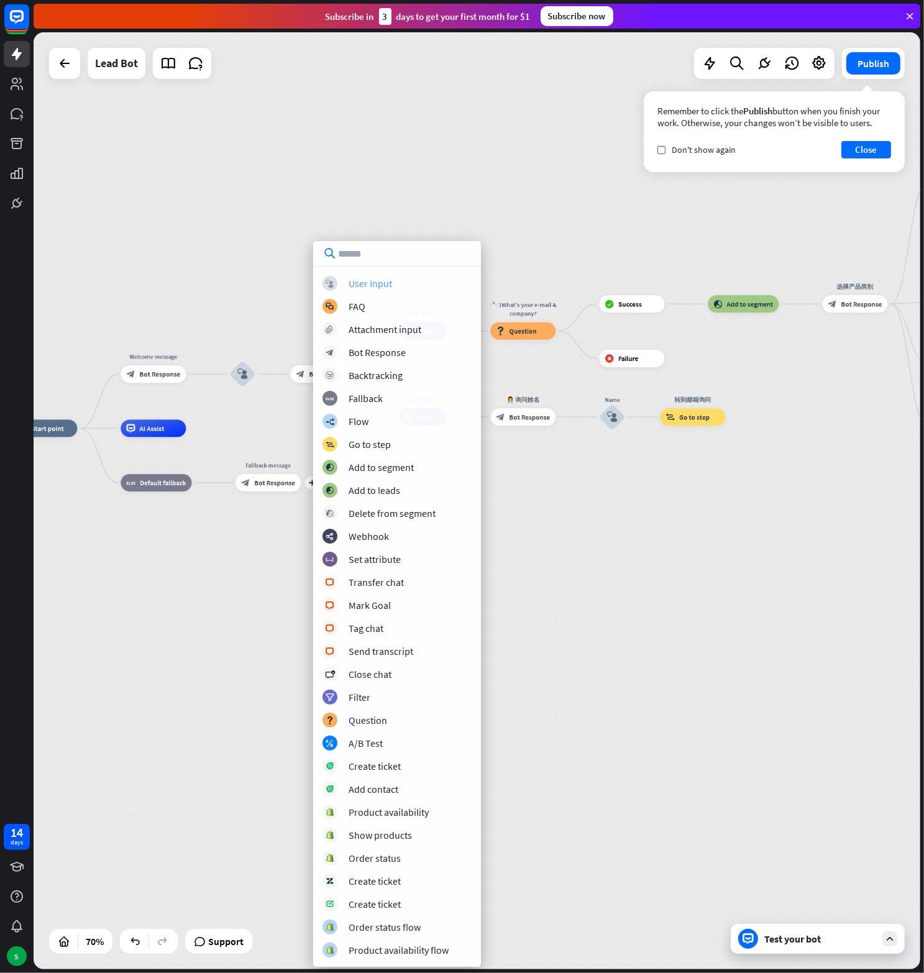
click at [375, 285] on div "User Input" at bounding box center [370, 283] width 43 height 12
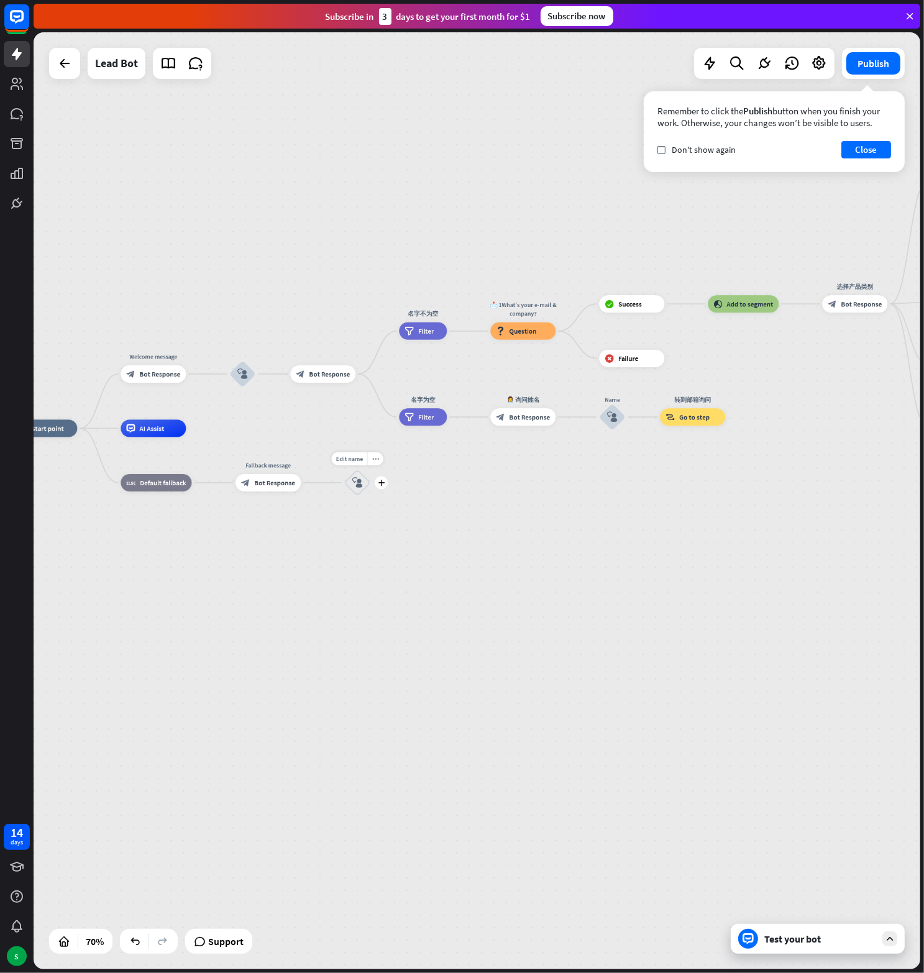
click at [355, 479] on icon "block_user_input" at bounding box center [357, 483] width 11 height 11
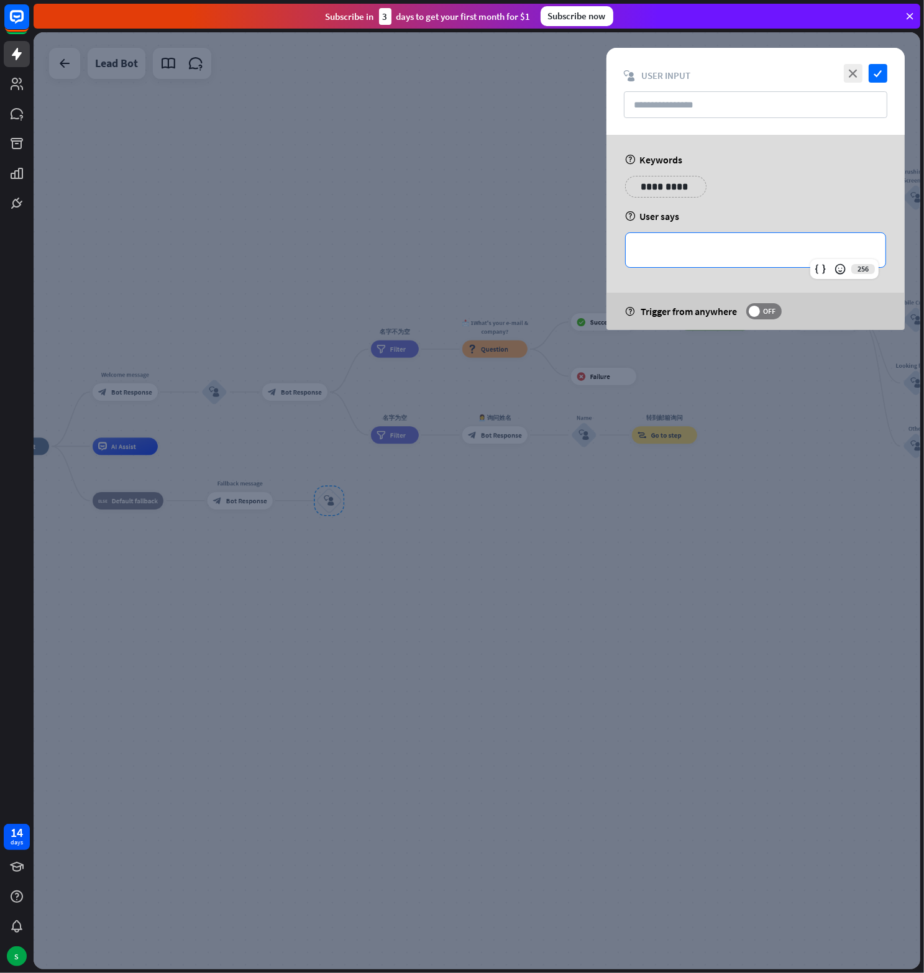
click at [725, 246] on p "**********" at bounding box center [755, 250] width 235 height 16
click at [697, 108] on input "text" at bounding box center [755, 104] width 263 height 27
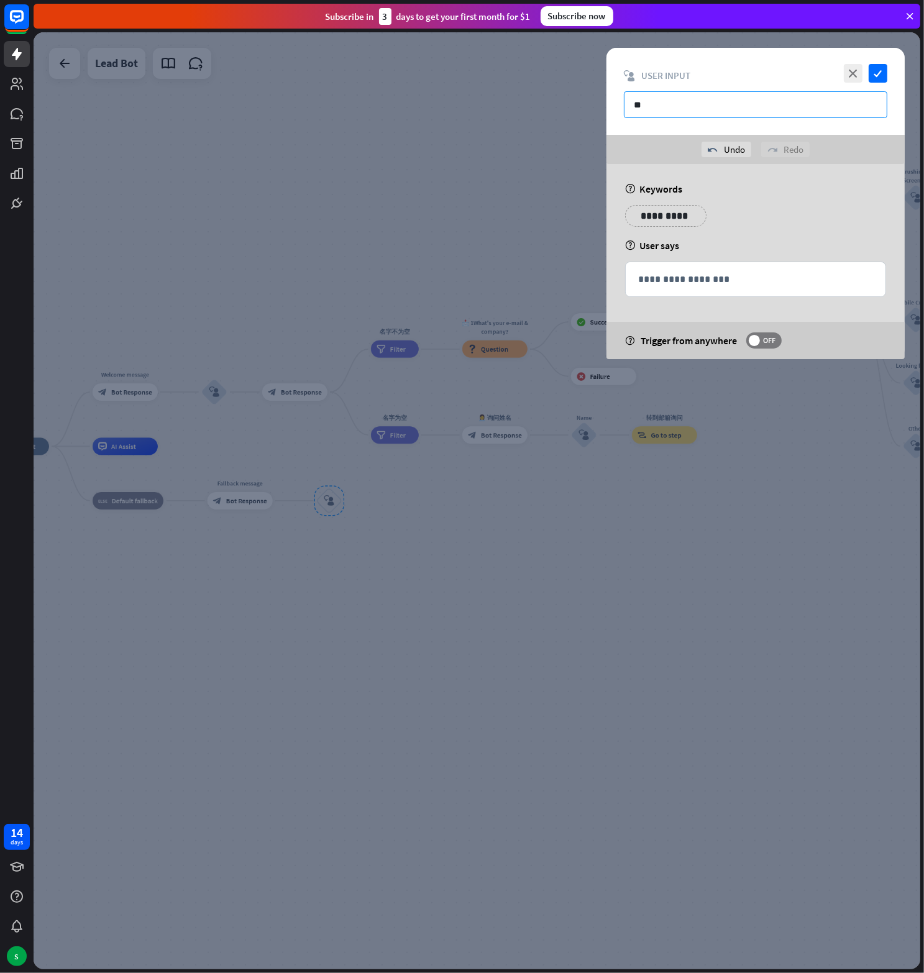
type input "*"
drag, startPoint x: 697, startPoint y: 108, endPoint x: 655, endPoint y: 107, distance: 42.3
click at [655, 107] on input "******" at bounding box center [755, 104] width 263 height 27
drag, startPoint x: 697, startPoint y: 107, endPoint x: 690, endPoint y: 105, distance: 7.1
click at [690, 105] on input "**********" at bounding box center [755, 104] width 263 height 27
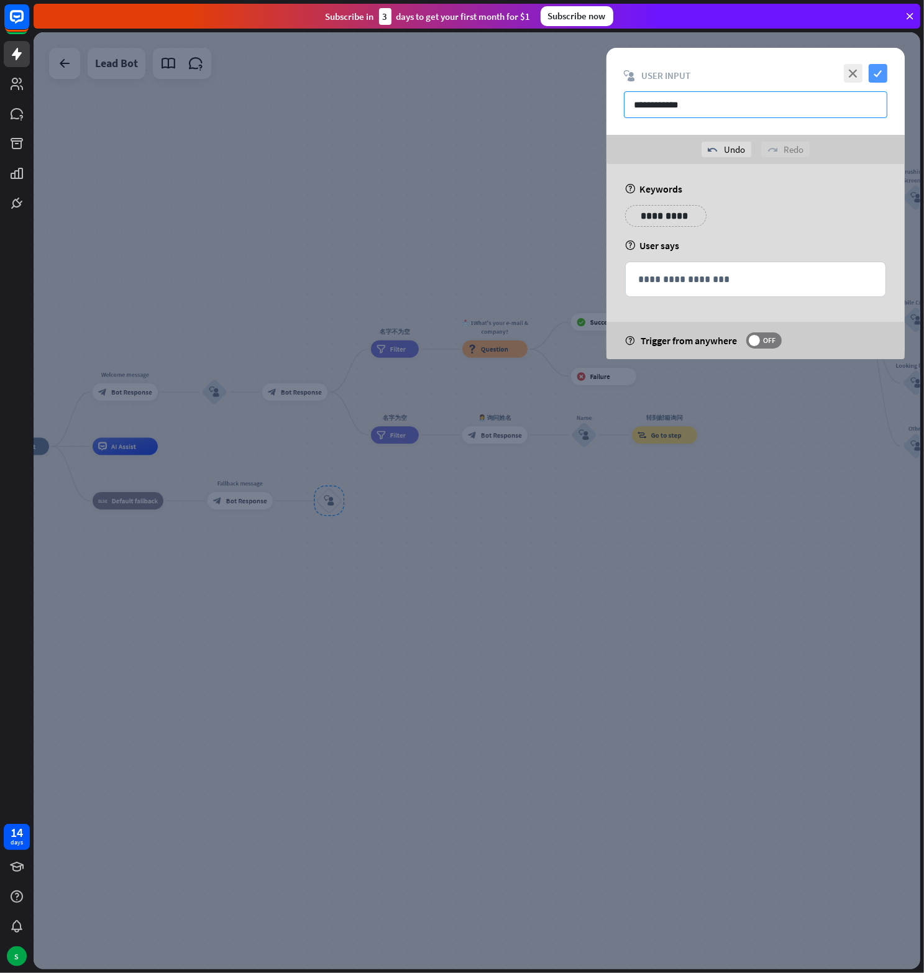
type input "**********"
click at [875, 76] on icon "check" at bounding box center [878, 73] width 19 height 19
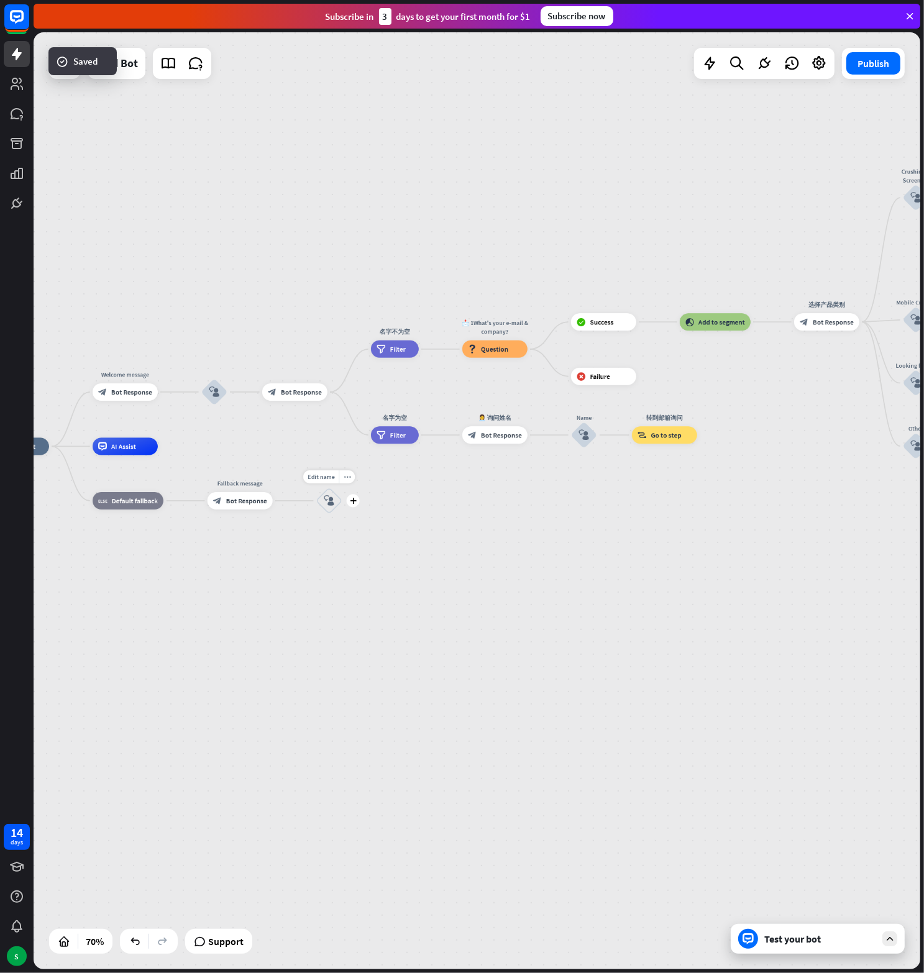
click at [329, 497] on icon "block_user_input" at bounding box center [329, 501] width 11 height 11
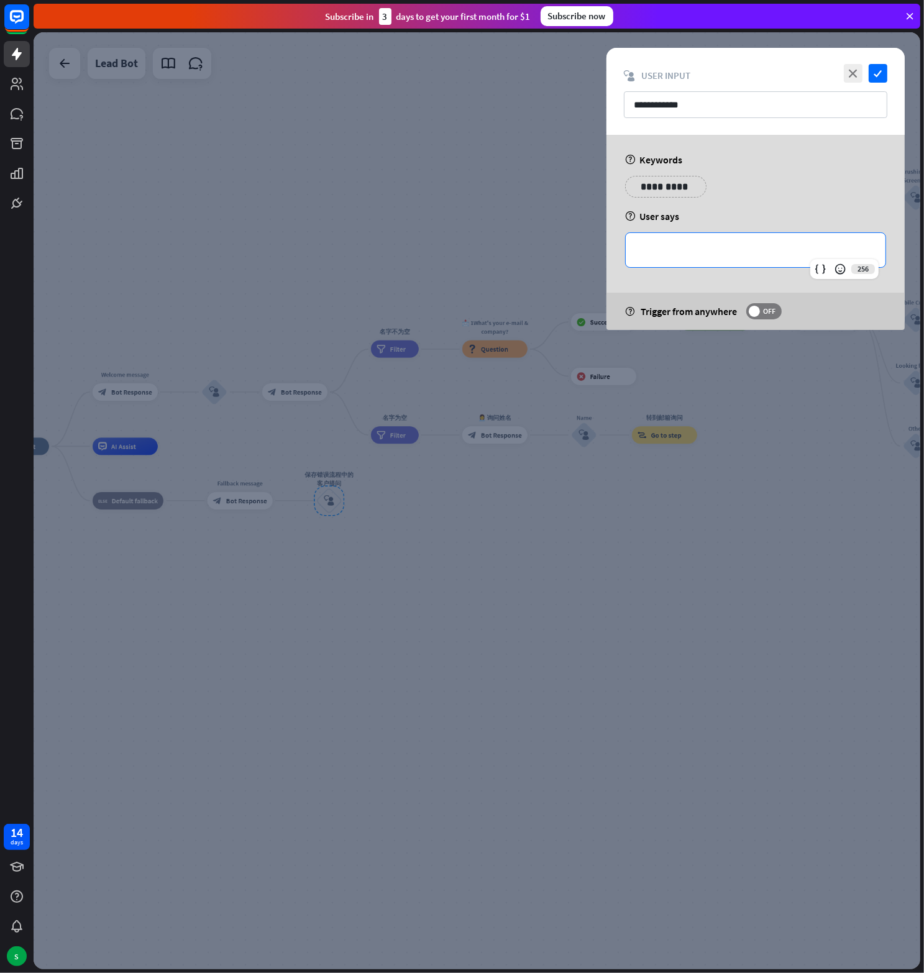
click at [711, 249] on p "**********" at bounding box center [755, 250] width 235 height 16
click at [826, 269] on icon at bounding box center [820, 269] width 12 height 12
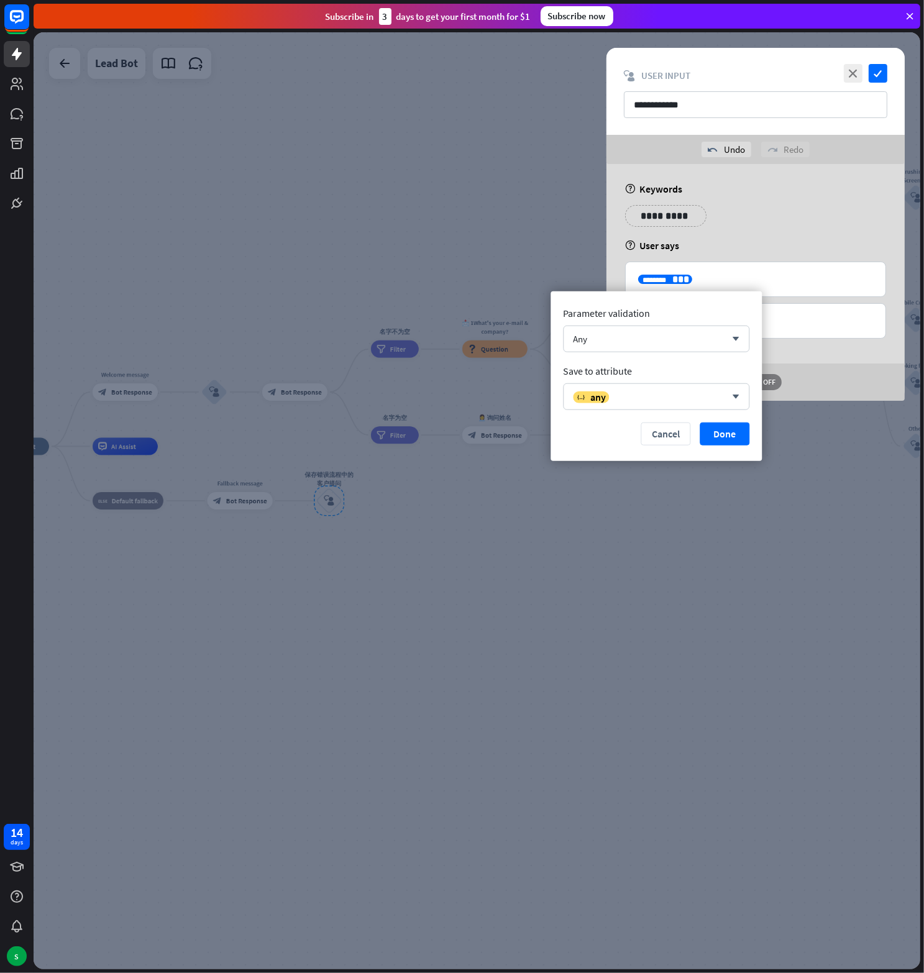
click at [721, 381] on div "Parameter validation Any arrow_down Save to attribute variable any arrow_down C…" at bounding box center [655, 376] width 211 height 170
click at [721, 388] on div "variable any arrow_down" at bounding box center [656, 396] width 186 height 27
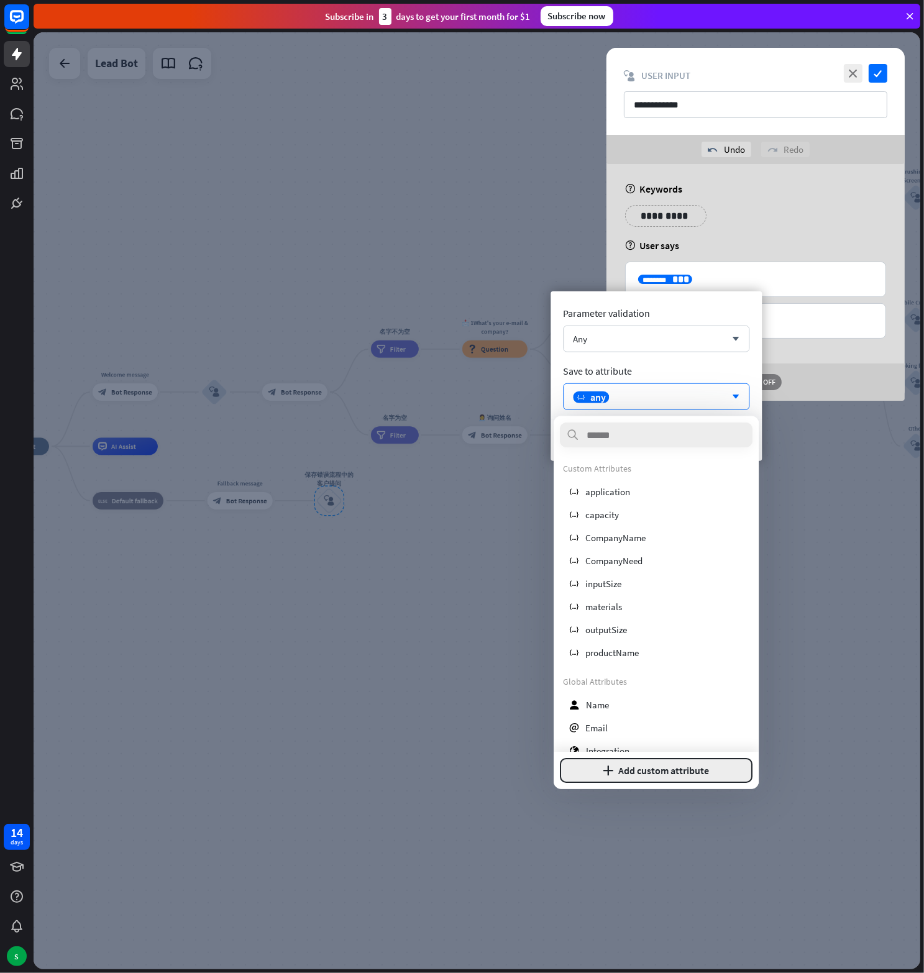
click at [693, 759] on button "plus Add custom attribute" at bounding box center [656, 770] width 193 height 25
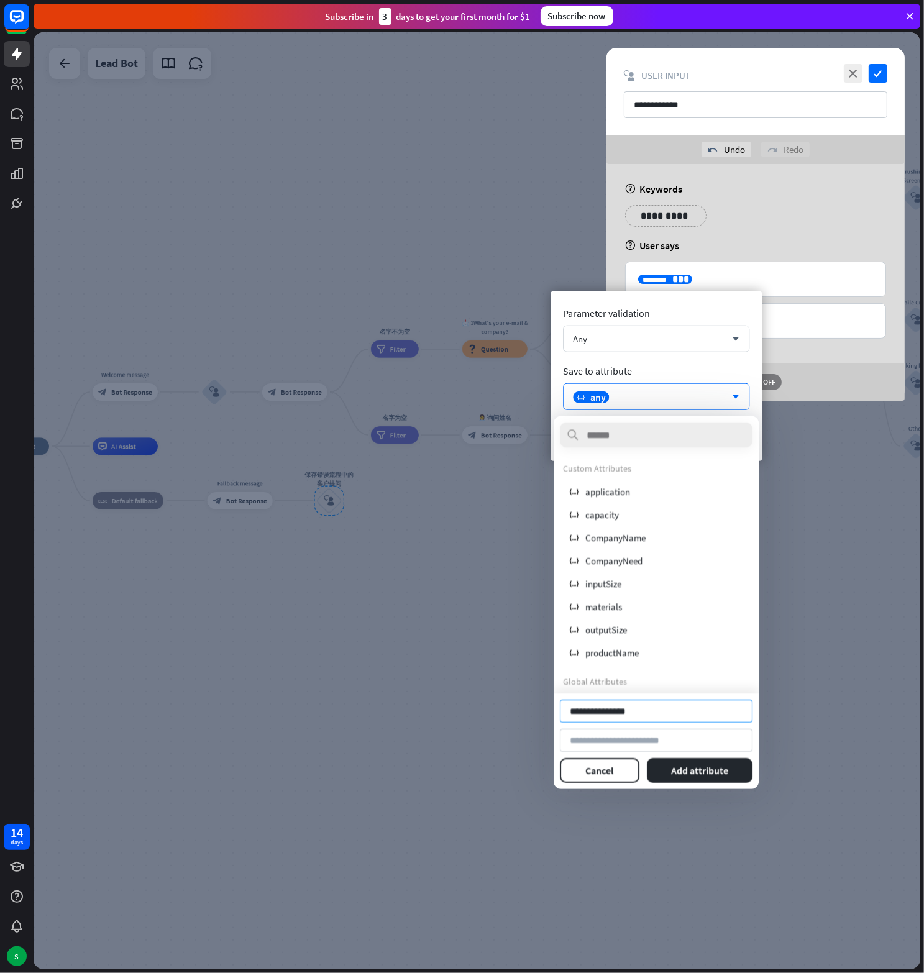
drag, startPoint x: 600, startPoint y: 711, endPoint x: 653, endPoint y: 710, distance: 53.4
click at [653, 710] on input "**********" at bounding box center [656, 711] width 193 height 23
type input "**********"
click at [676, 765] on button "Add attribute" at bounding box center [700, 770] width 106 height 25
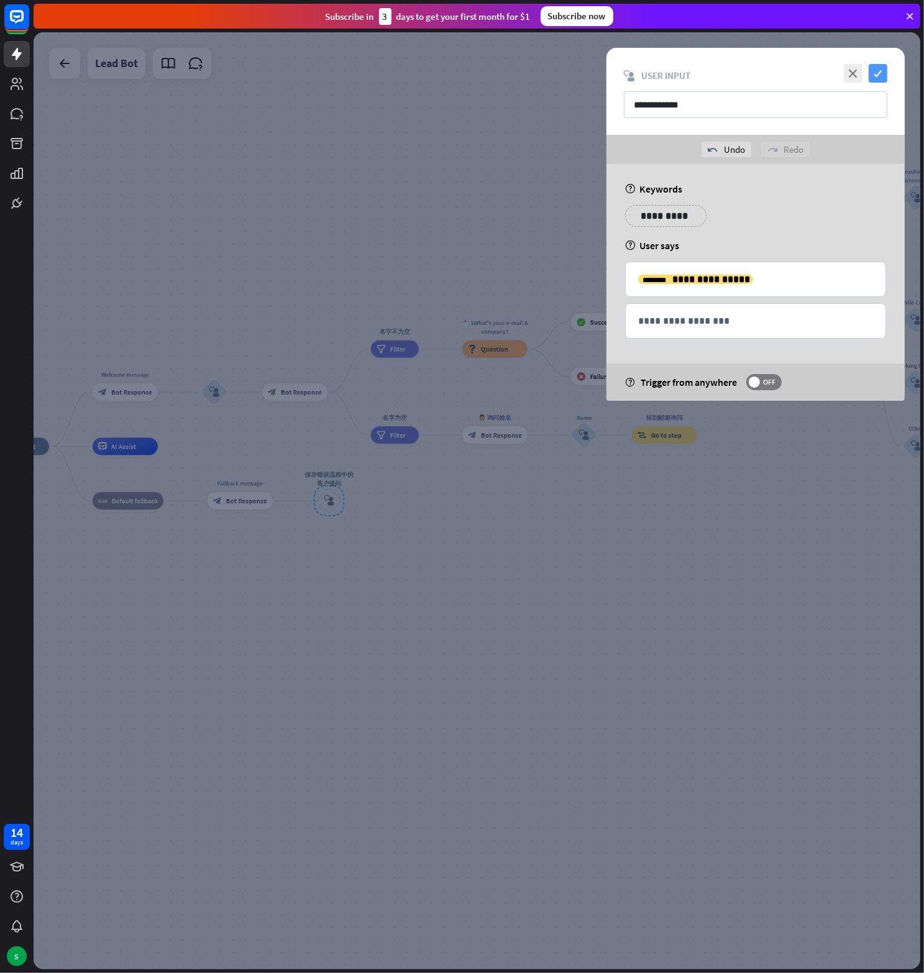
click at [878, 73] on icon "check" at bounding box center [878, 73] width 19 height 19
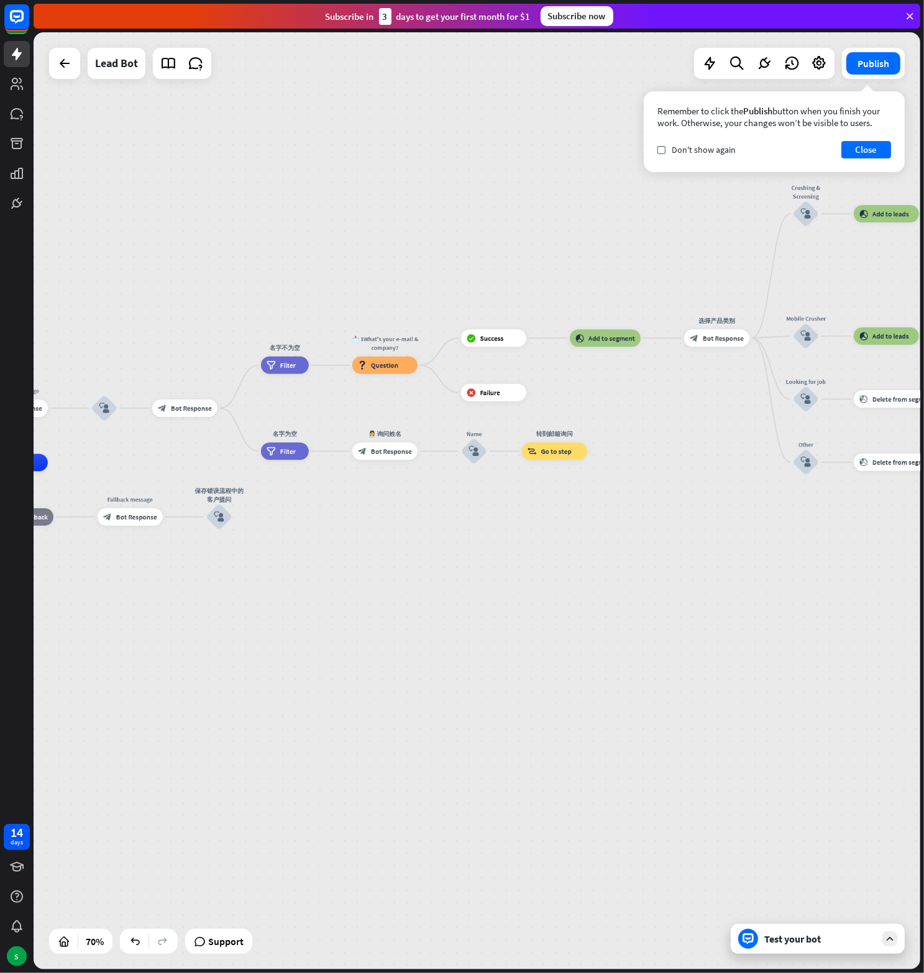
drag, startPoint x: 331, startPoint y: 562, endPoint x: 211, endPoint y: 579, distance: 120.5
click at [211, 579] on div "home_2 Start point Welcome message block_bot_response Bot Response block_user_i…" at bounding box center [184, 791] width 621 height 656
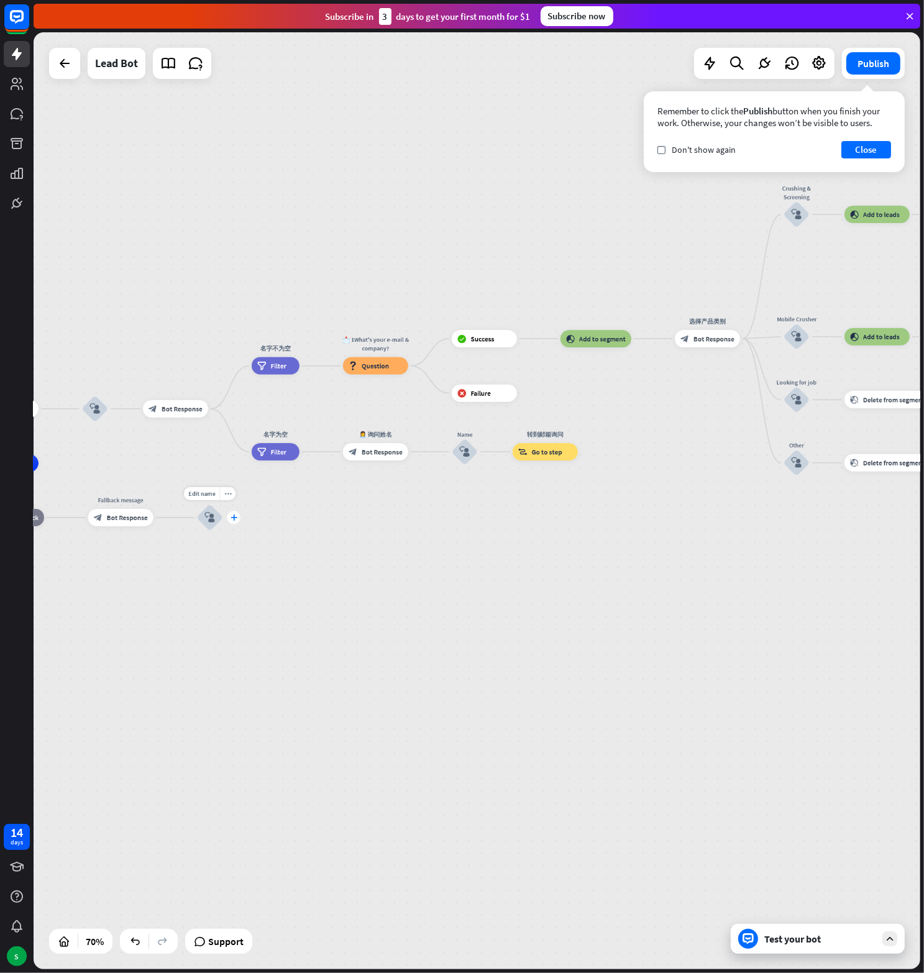
click at [235, 518] on icon "plus" at bounding box center [234, 517] width 7 height 6
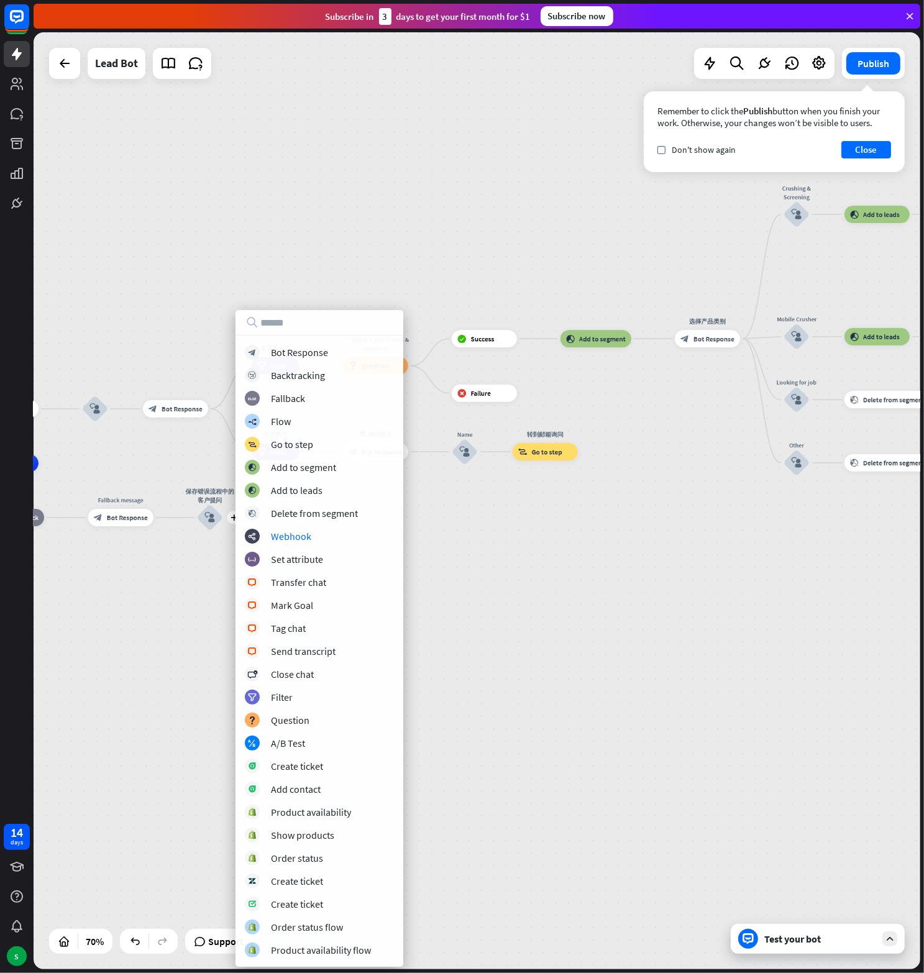
click at [156, 561] on div "home_2 Start point Welcome message block_bot_response Bot Response block_user_i…" at bounding box center [175, 791] width 621 height 656
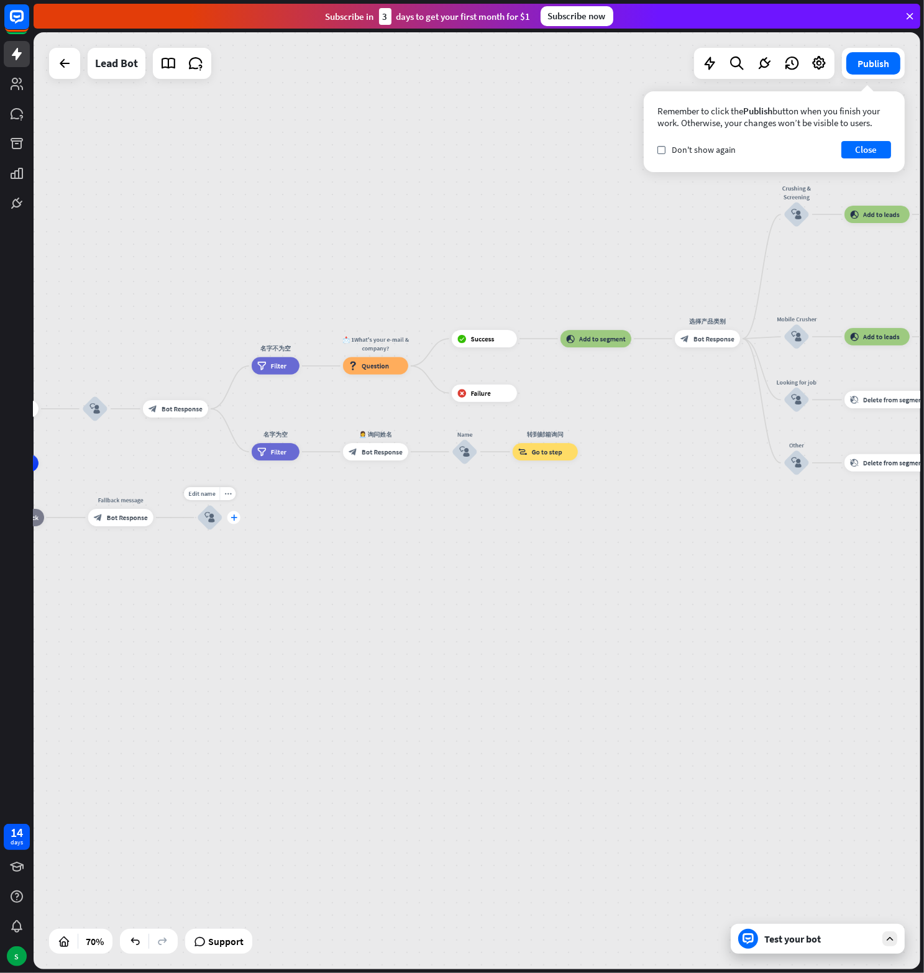
click at [235, 518] on icon "plus" at bounding box center [234, 517] width 7 height 6
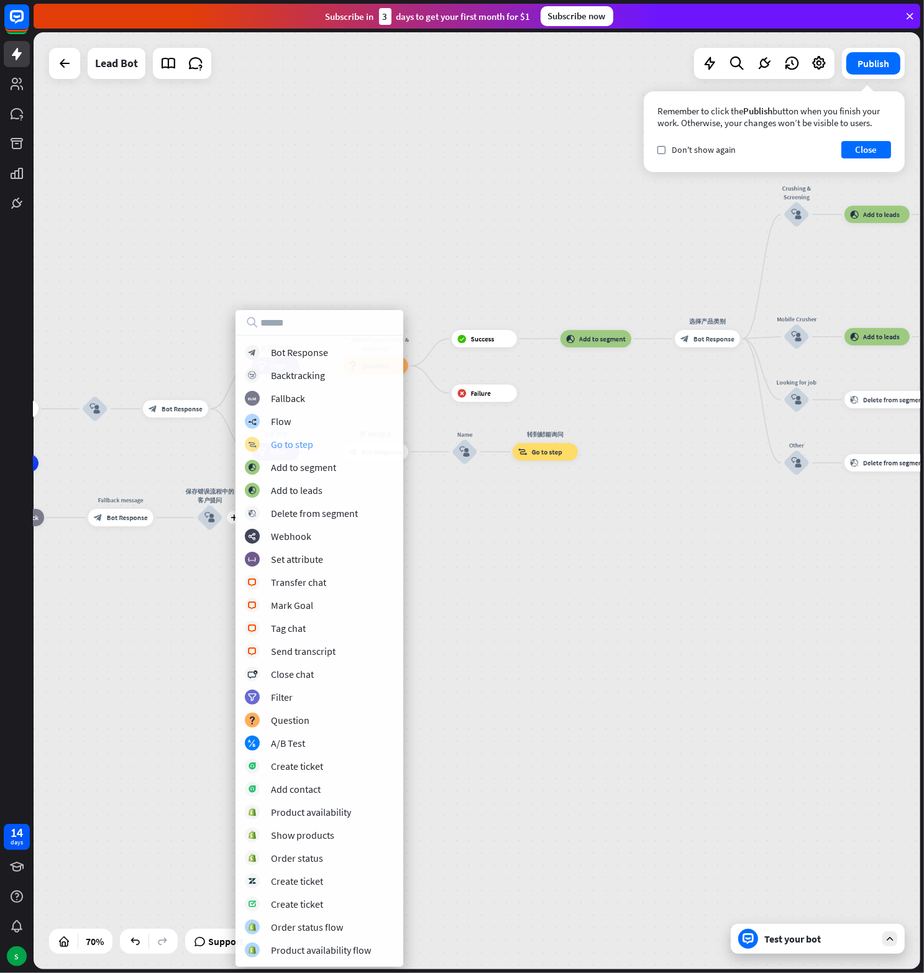
click at [307, 444] on div "Go to step" at bounding box center [292, 444] width 42 height 12
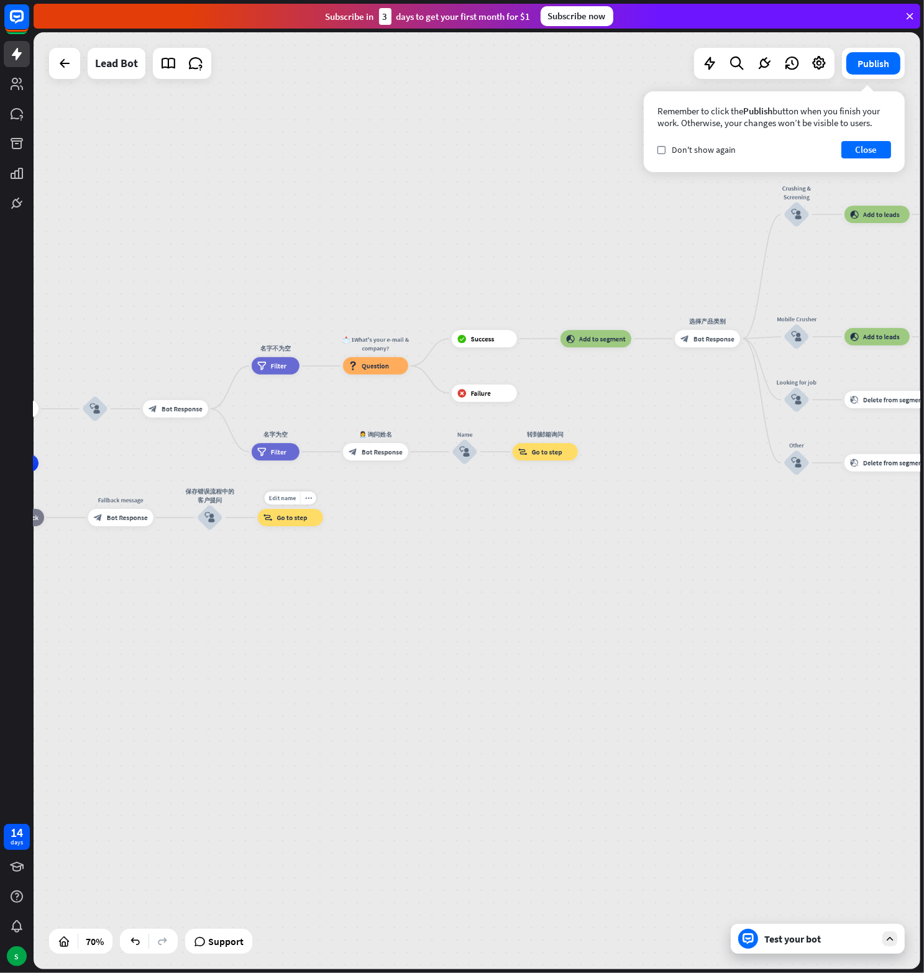
click at [278, 513] on span "Go to step" at bounding box center [291, 517] width 30 height 9
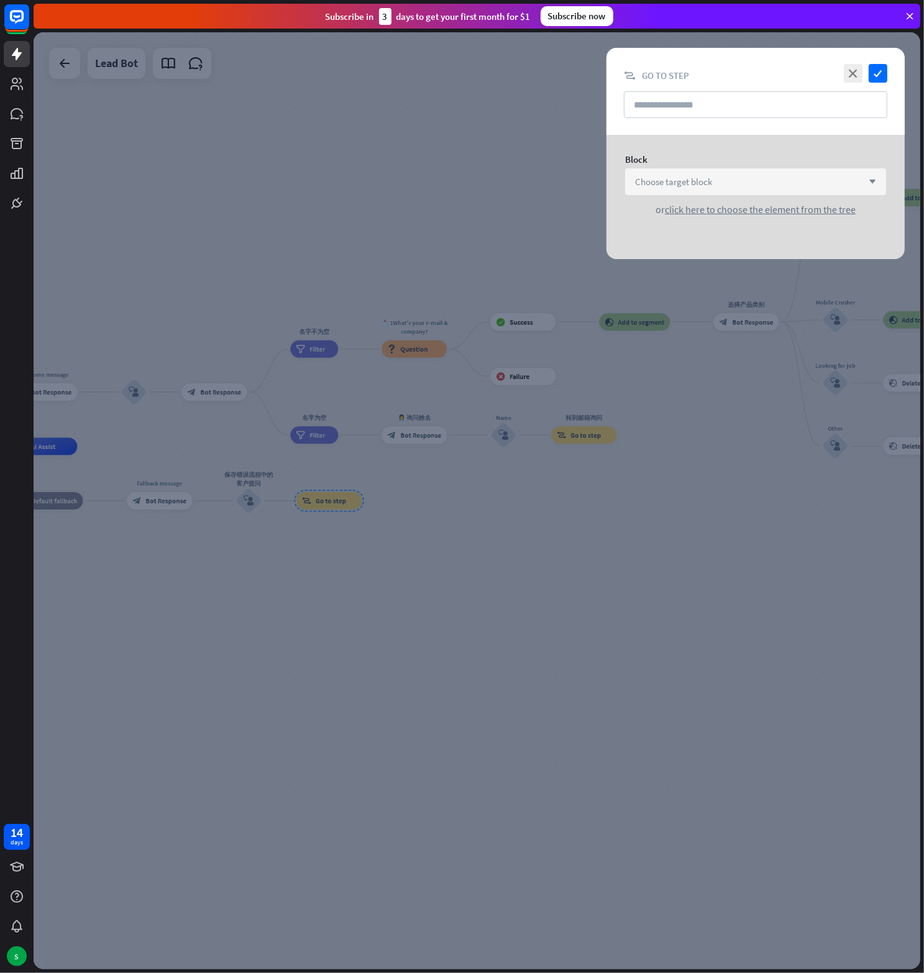
click at [728, 175] on div "Choose target block arrow_down" at bounding box center [755, 181] width 261 height 27
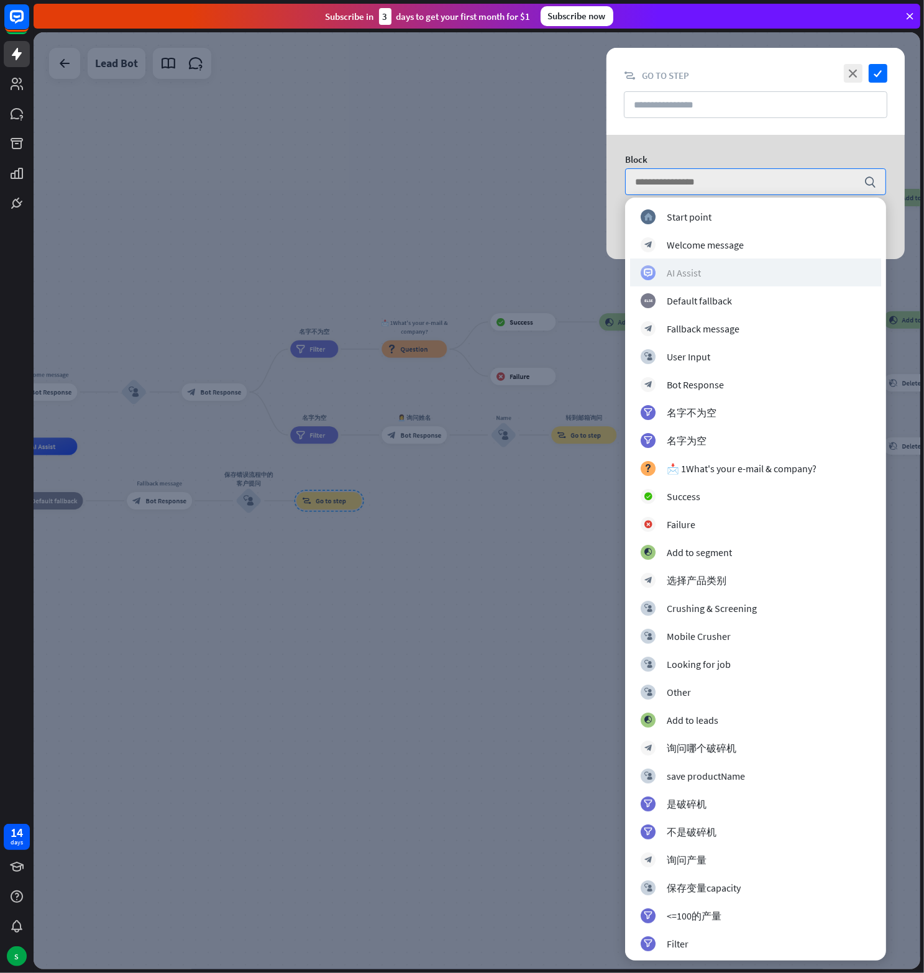
click at [710, 267] on div "AI Assist" at bounding box center [756, 272] width 230 height 15
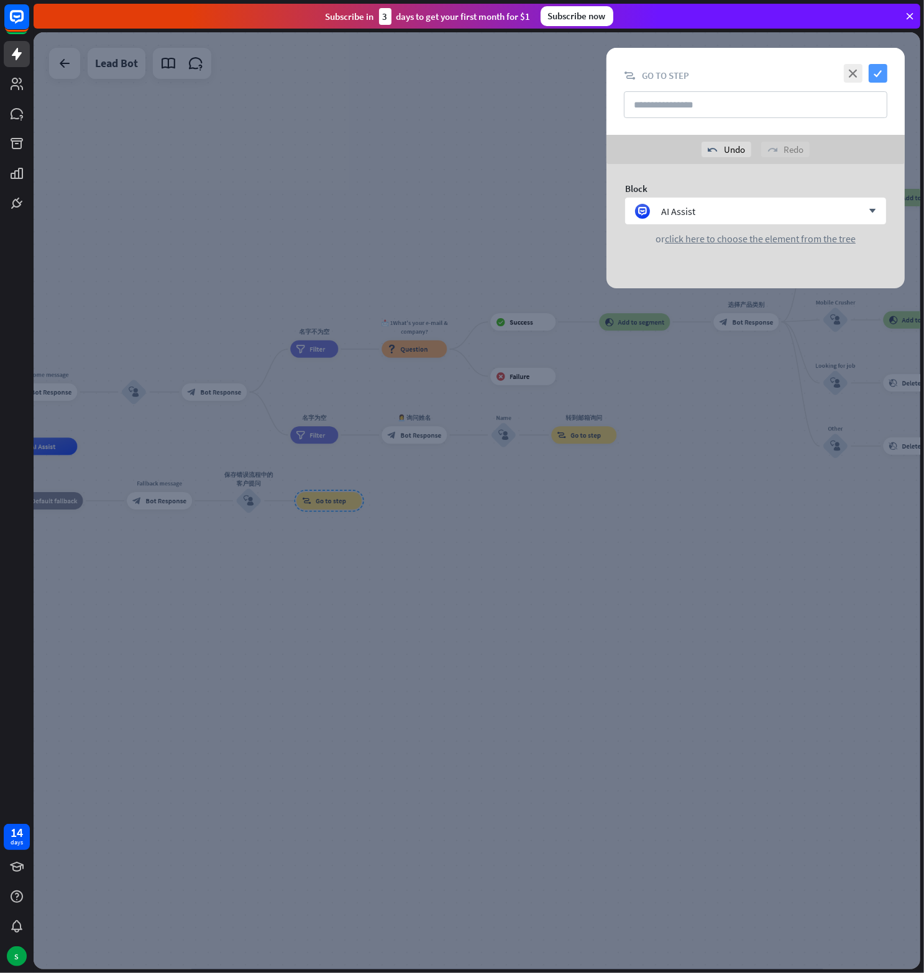
click at [874, 75] on icon "check" at bounding box center [878, 73] width 19 height 19
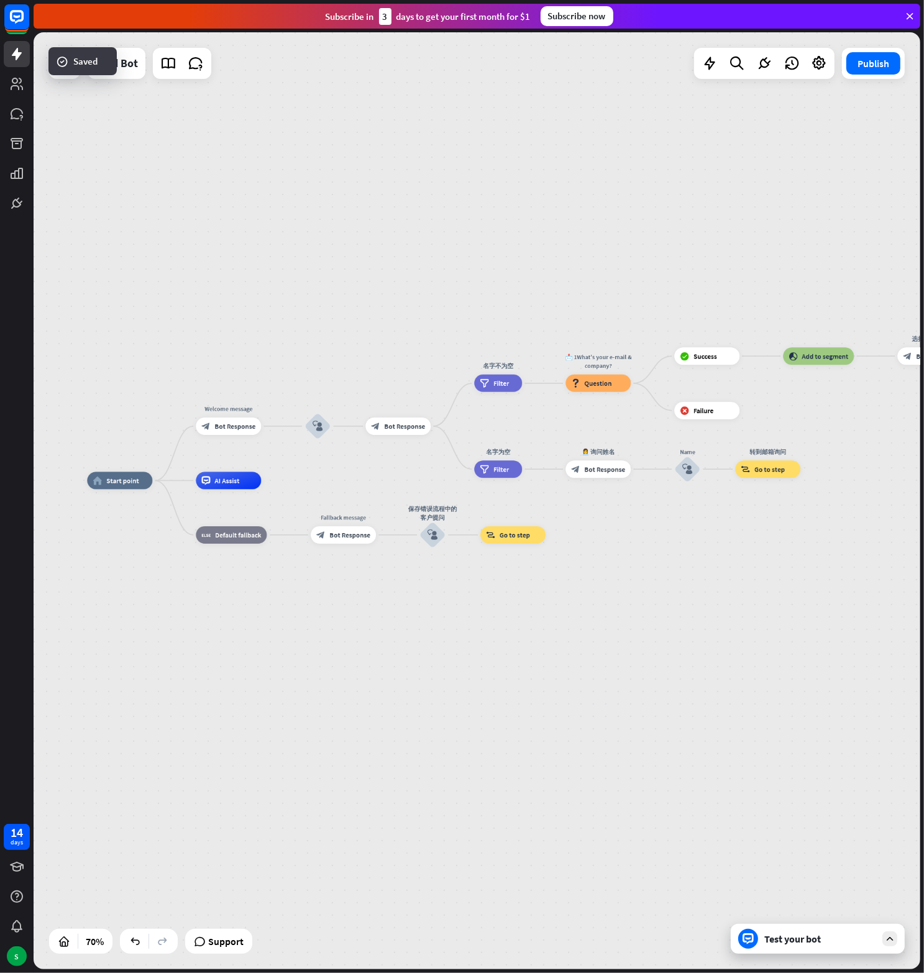
drag, startPoint x: 371, startPoint y: 555, endPoint x: 555, endPoint y: 589, distance: 187.1
click at [555, 589] on div "home_2 Start point Welcome message block_bot_response Bot Response block_user_i…" at bounding box center [397, 809] width 621 height 656
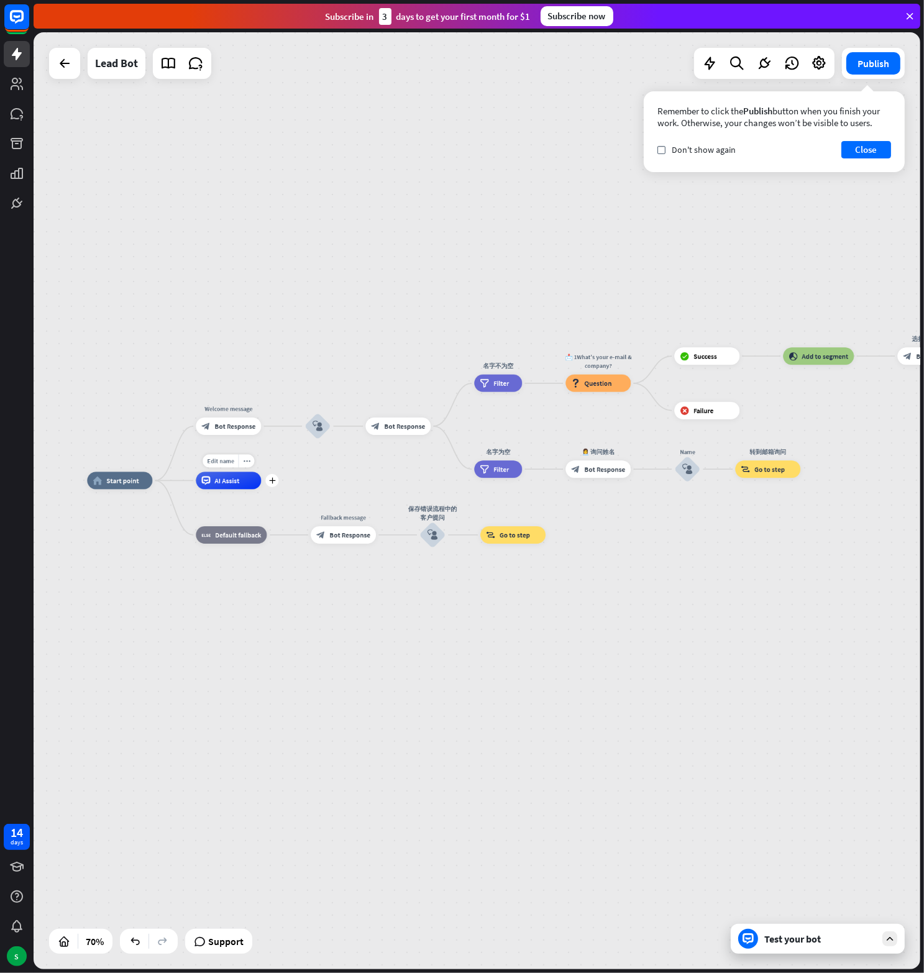
click at [231, 480] on span "AI Assist" at bounding box center [226, 481] width 25 height 9
click at [162, 589] on div "home_2 Start point Welcome message block_bot_response Bot Response block_user_i…" at bounding box center [397, 809] width 621 height 656
click at [373, 650] on div "home_2 Start point Welcome message block_bot_response Bot Response block_user_i…" at bounding box center [397, 809] width 621 height 656
click at [866, 147] on button "Close" at bounding box center [866, 149] width 50 height 17
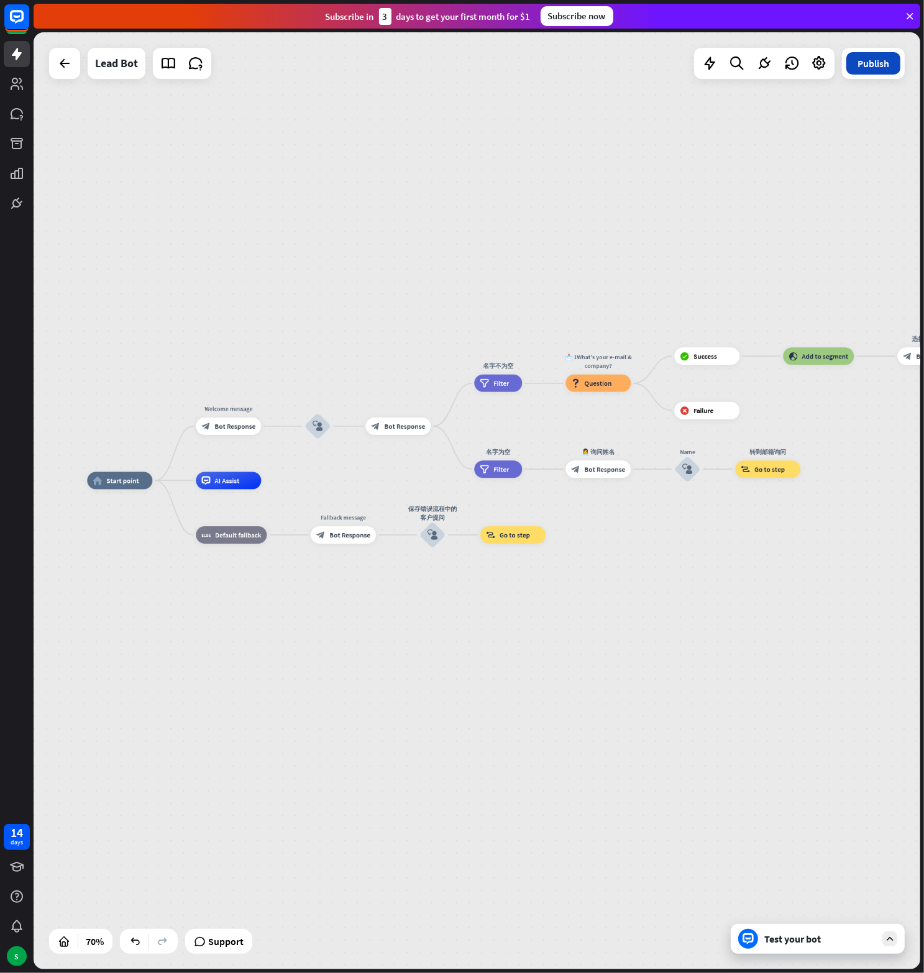
click at [871, 62] on button "Publish" at bounding box center [873, 63] width 54 height 22
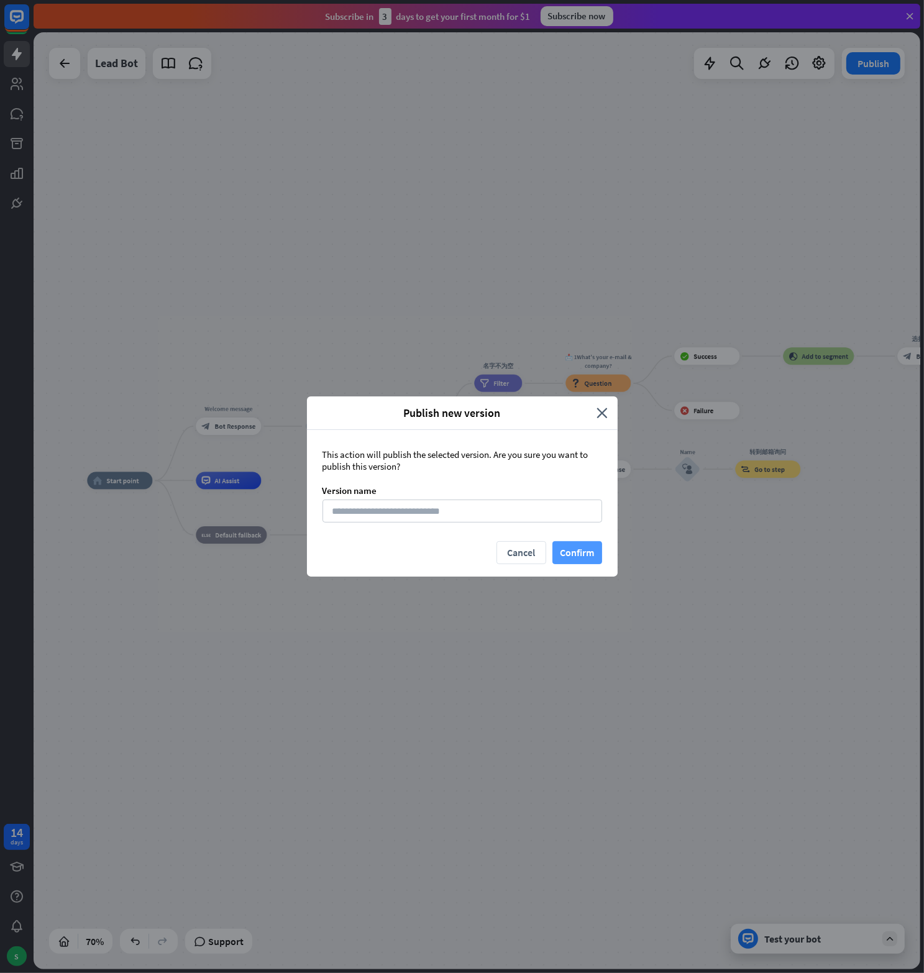
click at [565, 547] on button "Confirm" at bounding box center [577, 552] width 50 height 23
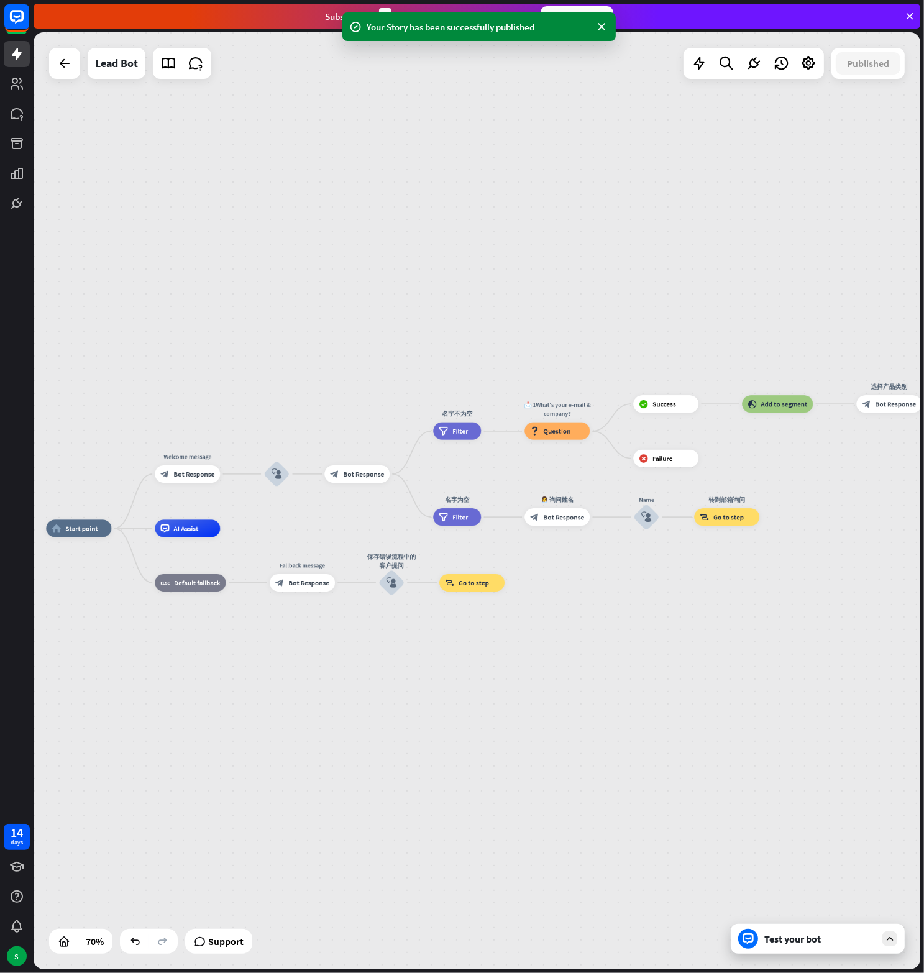
drag, startPoint x: 420, startPoint y: 657, endPoint x: 343, endPoint y: 713, distance: 95.2
click at [344, 710] on div "home_2 Start point Welcome message block_bot_response Bot Response block_user_i…" at bounding box center [356, 857] width 621 height 656
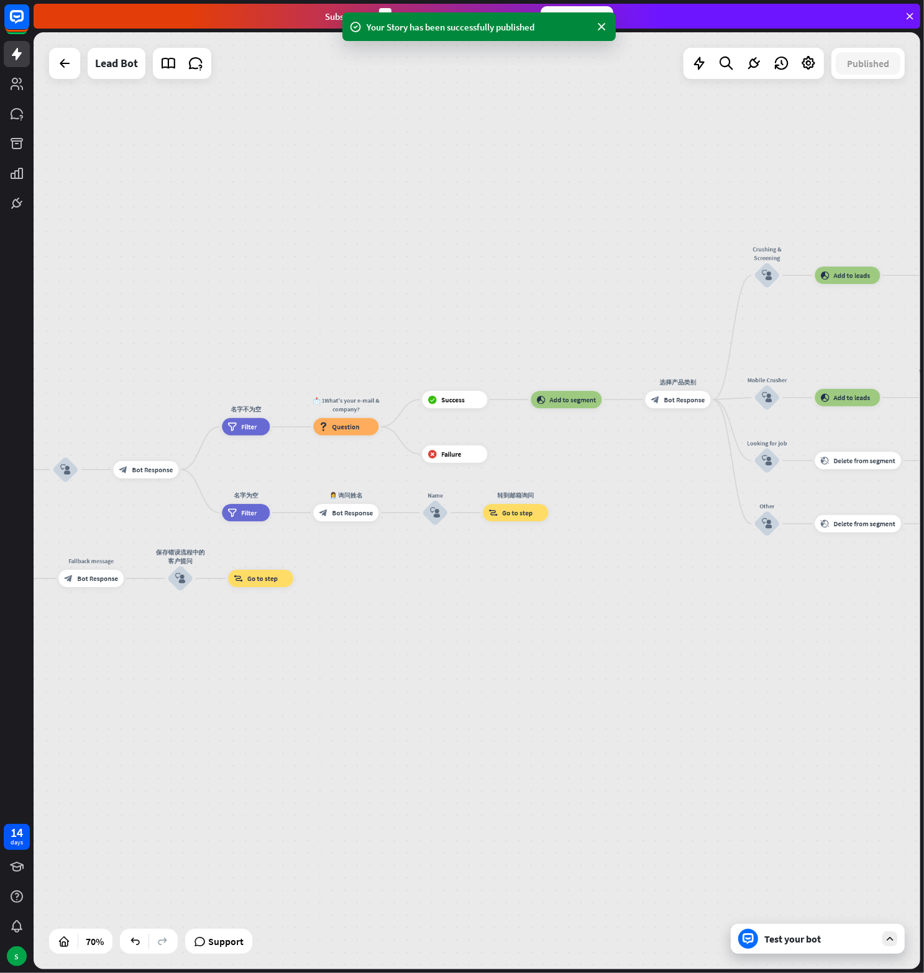
drag, startPoint x: 501, startPoint y: 255, endPoint x: 325, endPoint y: 242, distance: 176.9
click at [325, 242] on div "home_2 Start point Welcome message block_bot_response Bot Response block_user_i…" at bounding box center [477, 500] width 887 height 937
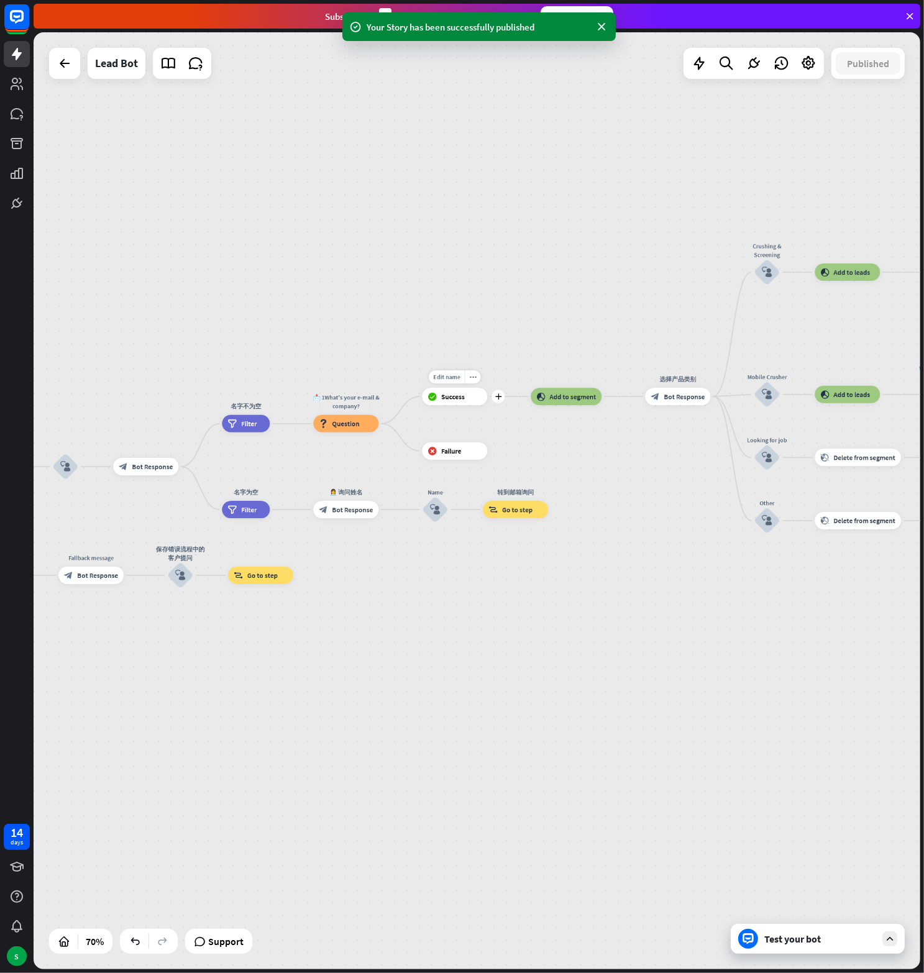
click at [454, 399] on span "Success" at bounding box center [453, 396] width 24 height 9
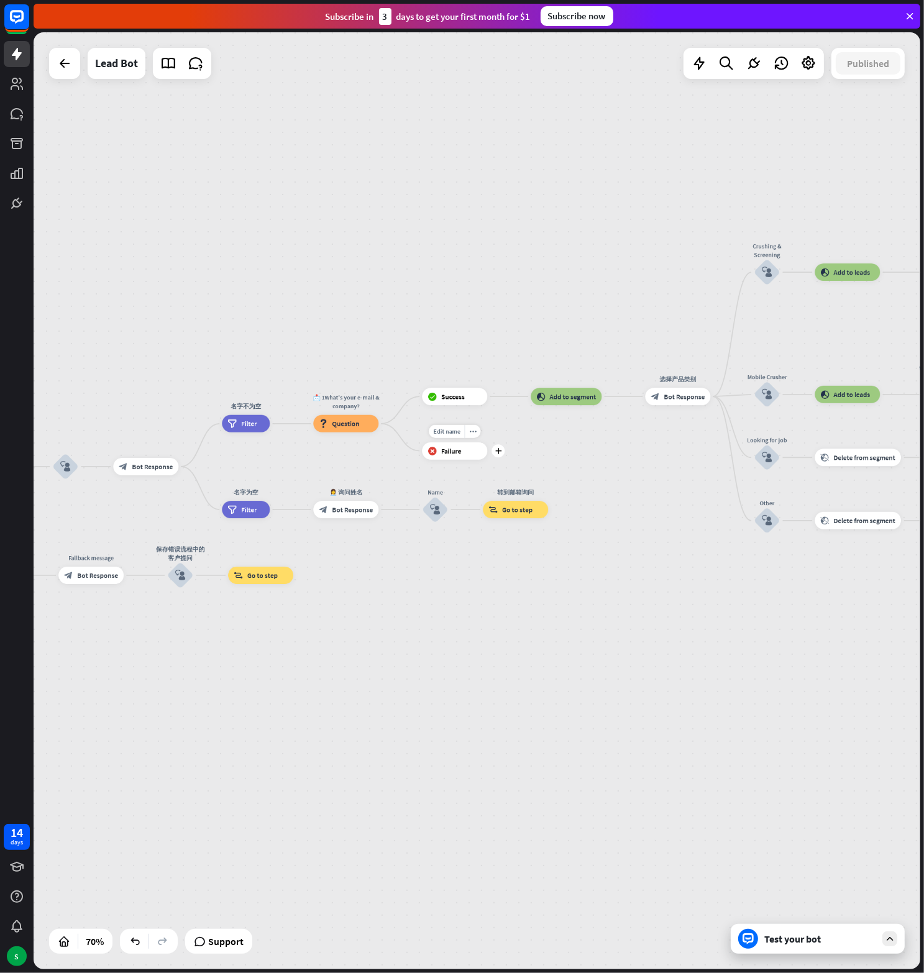
click at [450, 451] on span "Failure" at bounding box center [451, 451] width 20 height 9
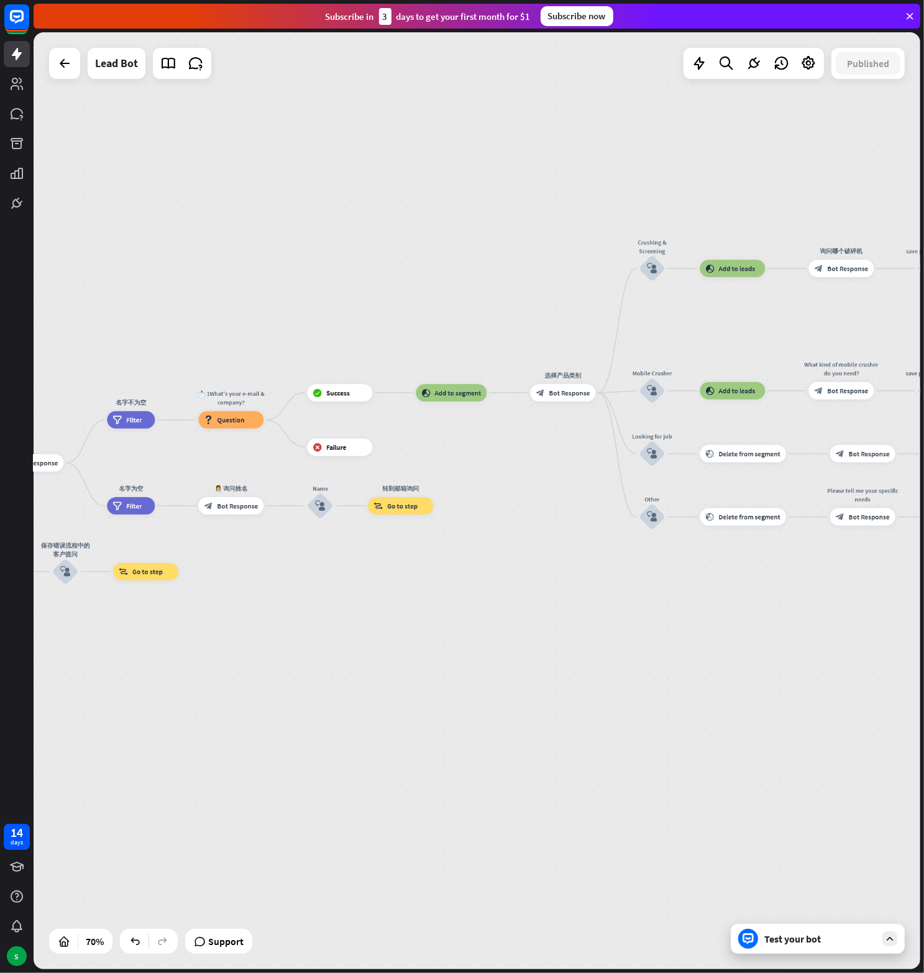
drag, startPoint x: 595, startPoint y: 445, endPoint x: 437, endPoint y: 449, distance: 157.9
click at [478, 442] on div "home_2 Start point Welcome message block_bot_response Bot Response block_user_i…" at bounding box center [477, 500] width 887 height 937
click at [380, 445] on icon "plus" at bounding box center [381, 447] width 7 height 6
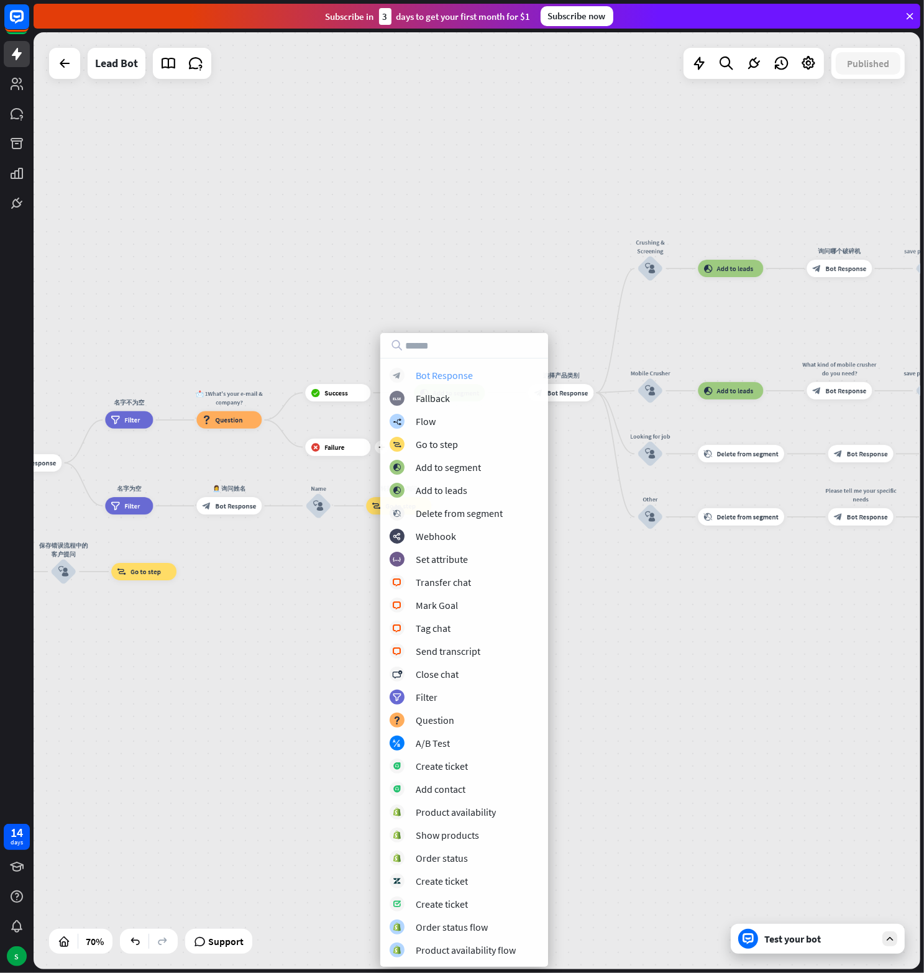
click at [447, 377] on div "Bot Response" at bounding box center [444, 375] width 57 height 12
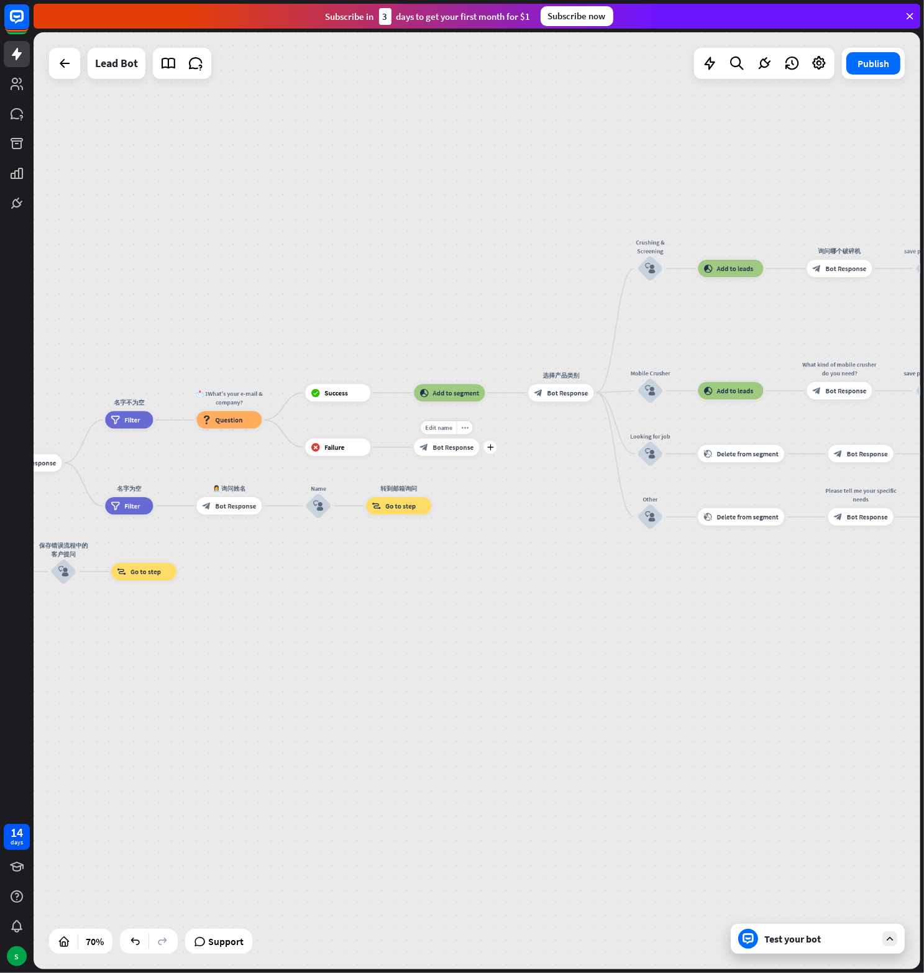
click at [441, 447] on span "Bot Response" at bounding box center [452, 447] width 41 height 9
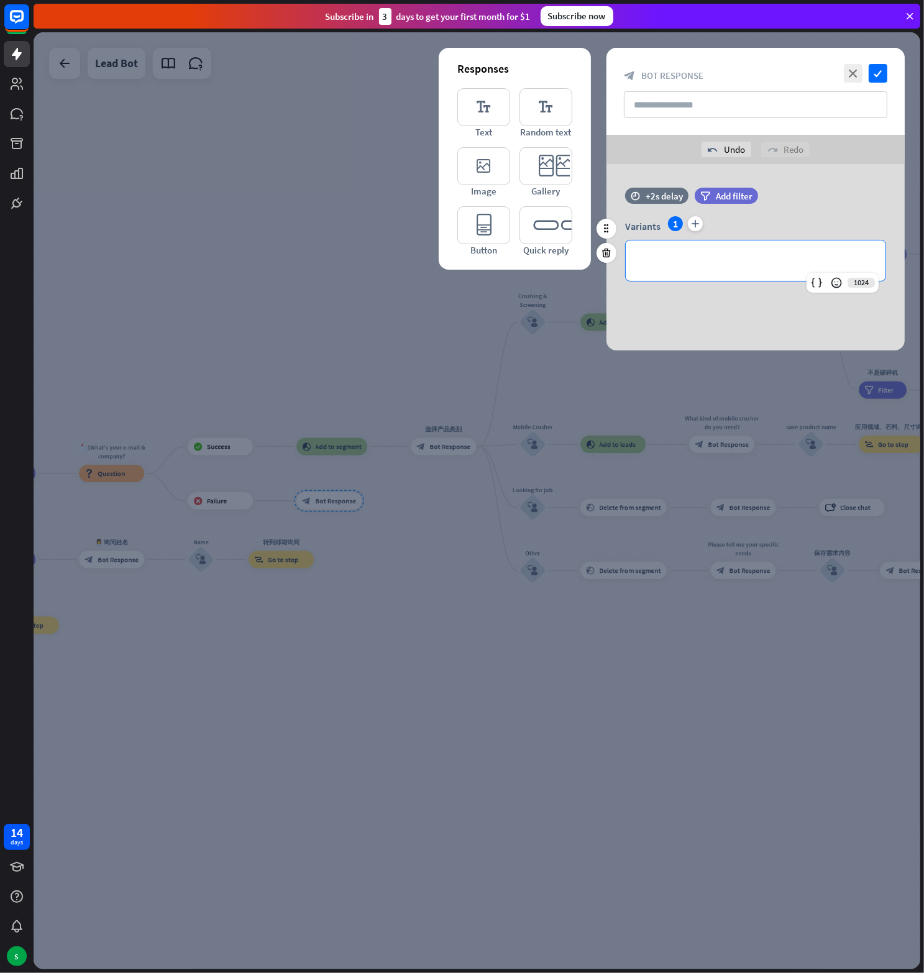
click at [676, 253] on p "**********" at bounding box center [755, 261] width 235 height 16
click at [331, 455] on div at bounding box center [477, 500] width 887 height 937
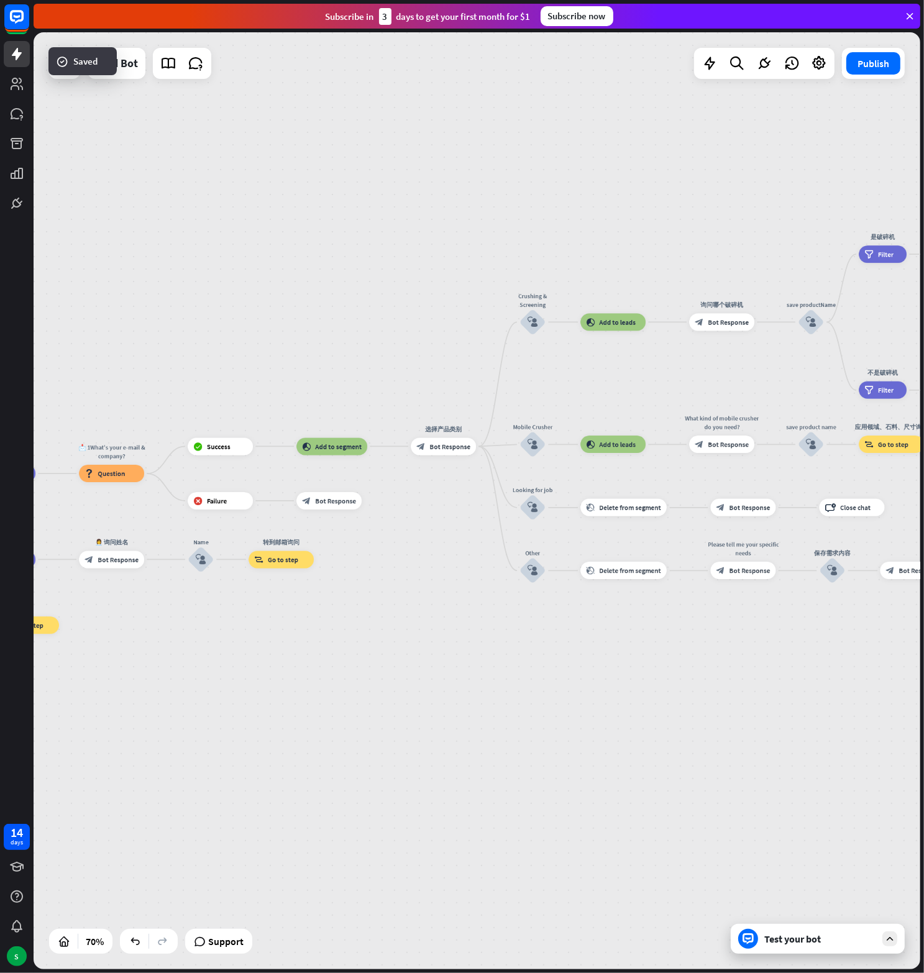
click at [222, 447] on div at bounding box center [477, 500] width 887 height 937
click at [221, 447] on span "Success" at bounding box center [219, 446] width 24 height 9
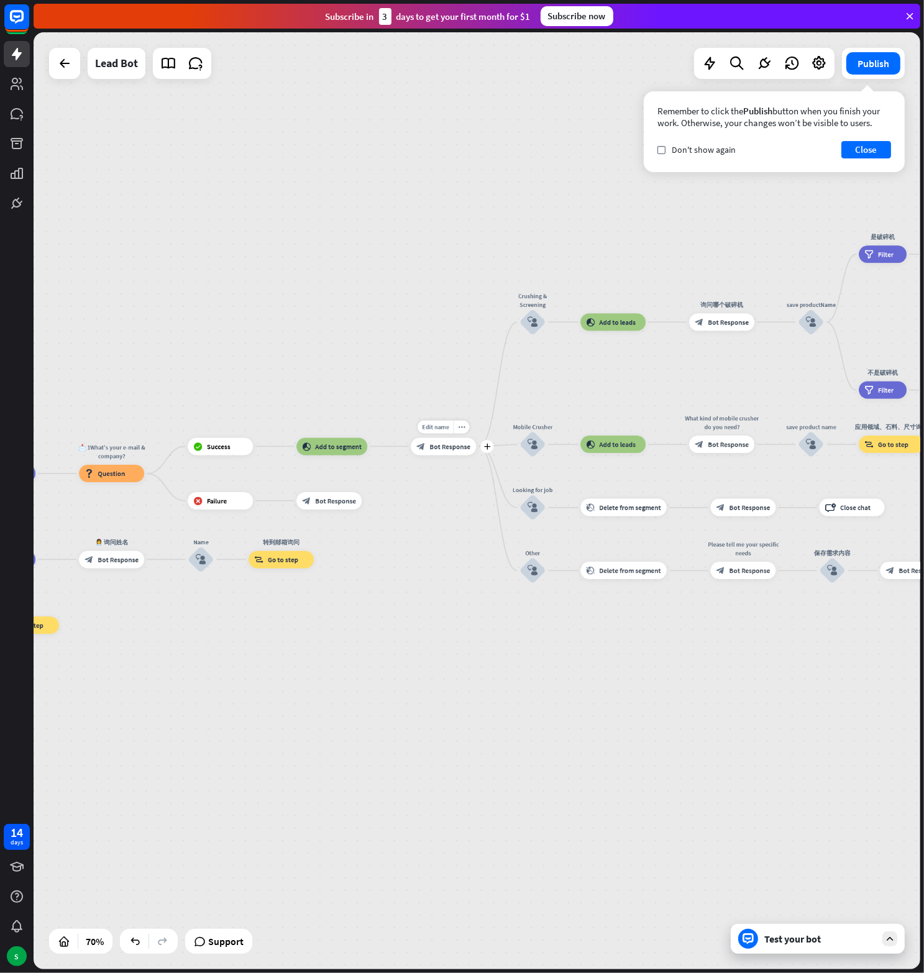
click at [445, 442] on span "Bot Response" at bounding box center [449, 446] width 41 height 9
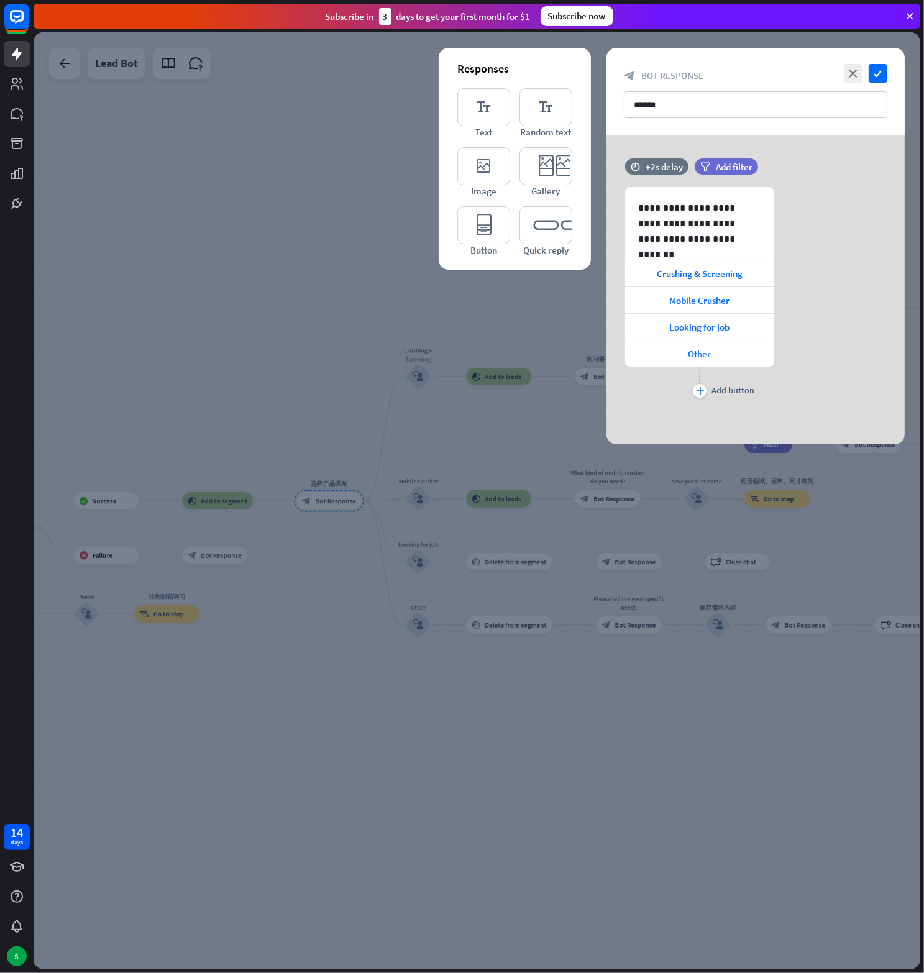
click at [241, 399] on div at bounding box center [477, 500] width 887 height 937
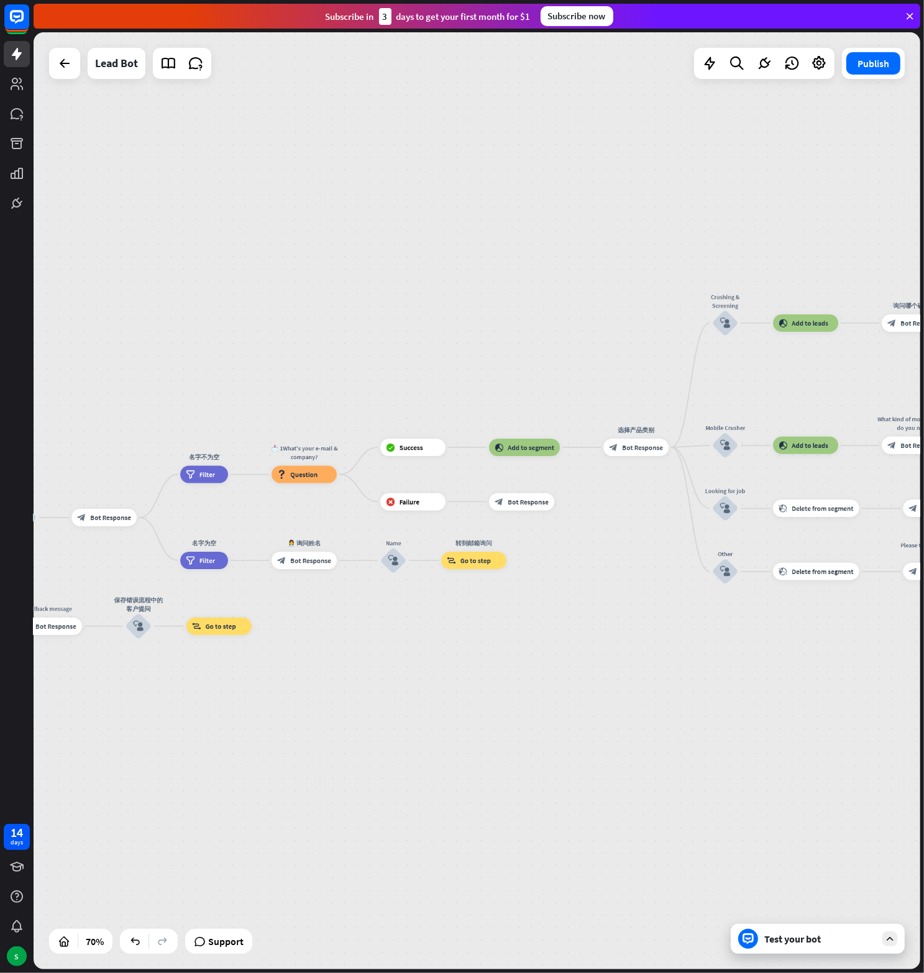
drag, startPoint x: 189, startPoint y: 373, endPoint x: 498, endPoint y: 317, distance: 313.7
click at [498, 317] on div "home_2 Start point Welcome message block_bot_response Bot Response block_user_i…" at bounding box center [477, 500] width 887 height 937
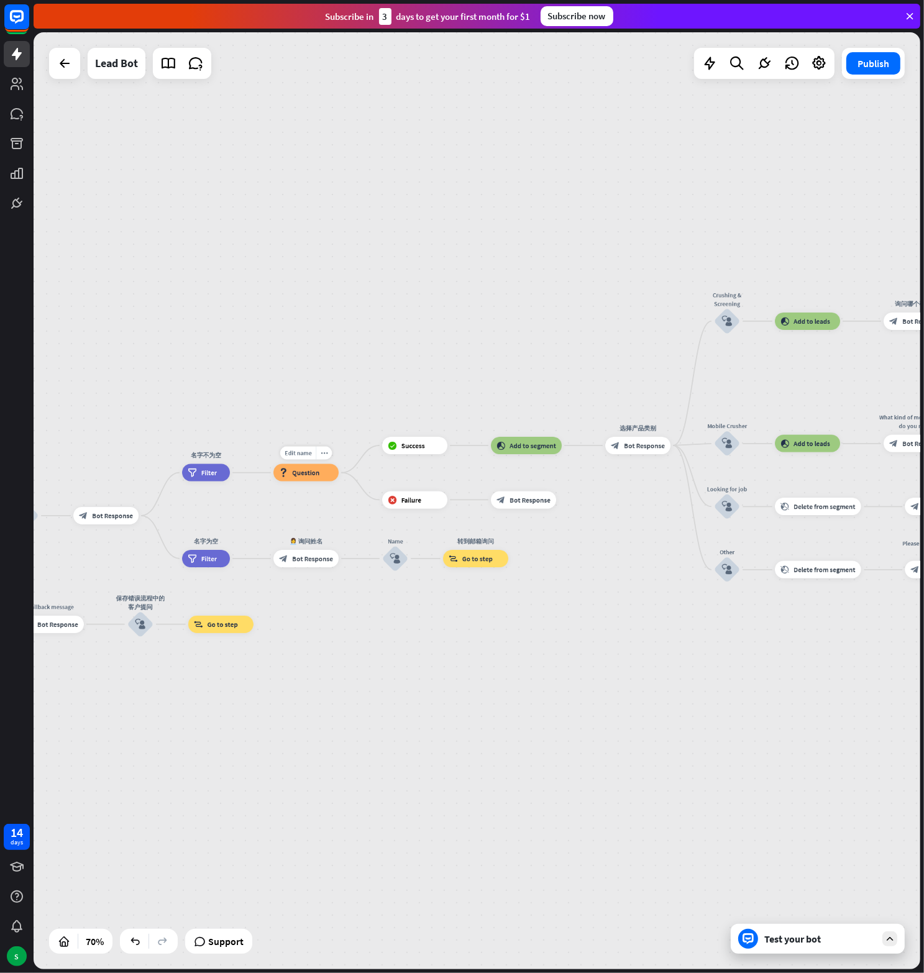
click at [303, 476] on span "Question" at bounding box center [305, 472] width 27 height 9
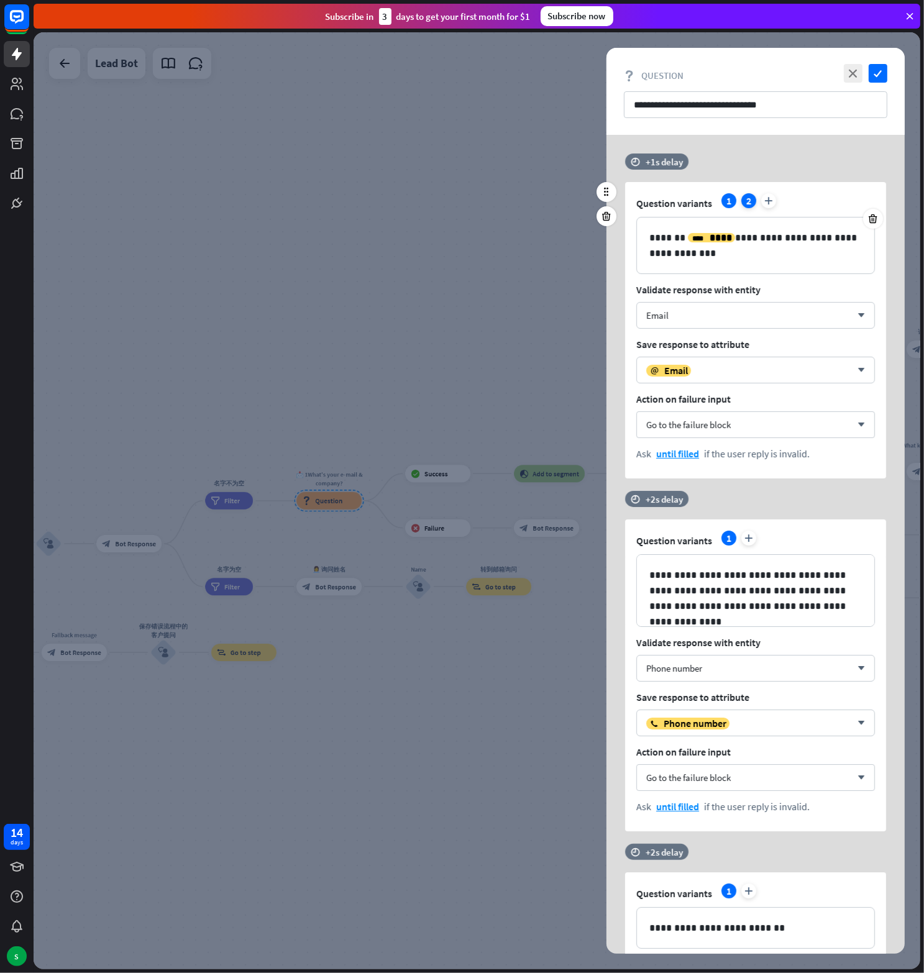
click at [748, 202] on div "2" at bounding box center [748, 200] width 15 height 15
drag, startPoint x: 716, startPoint y: 257, endPoint x: 626, endPoint y: 235, distance: 92.5
click at [626, 235] on div "**********" at bounding box center [755, 330] width 261 height 296
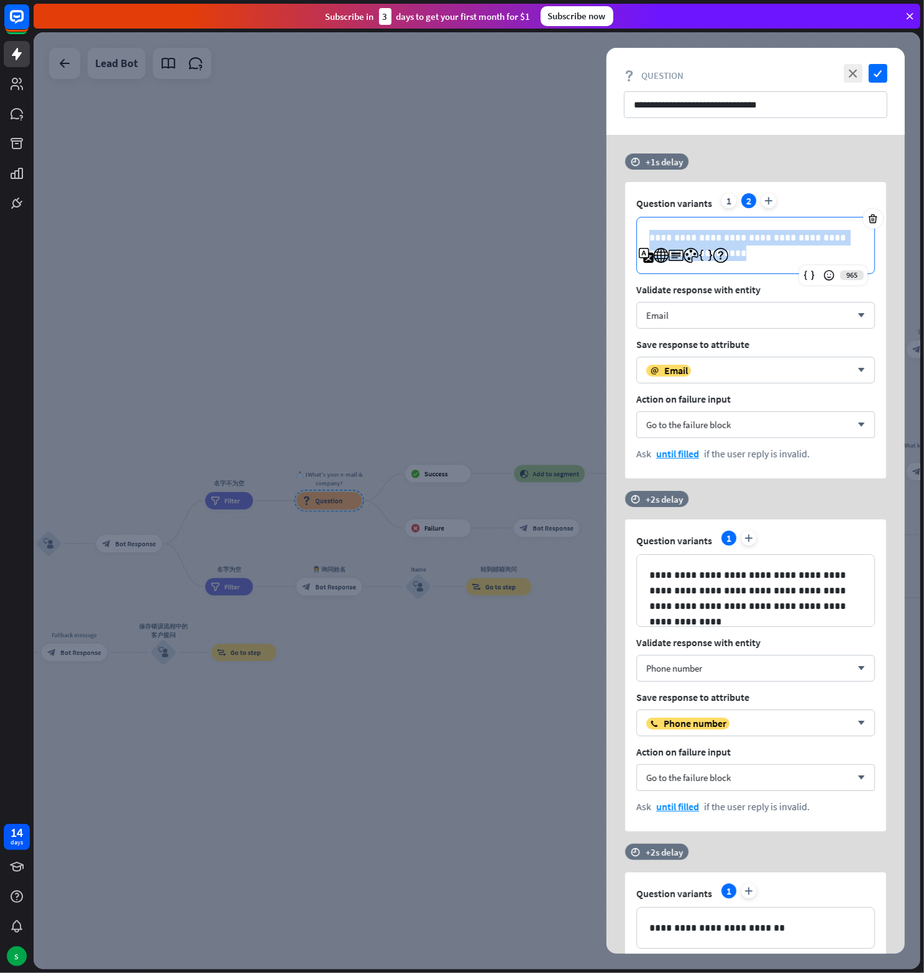
copy p "**********"
click at [481, 354] on div at bounding box center [477, 500] width 887 height 937
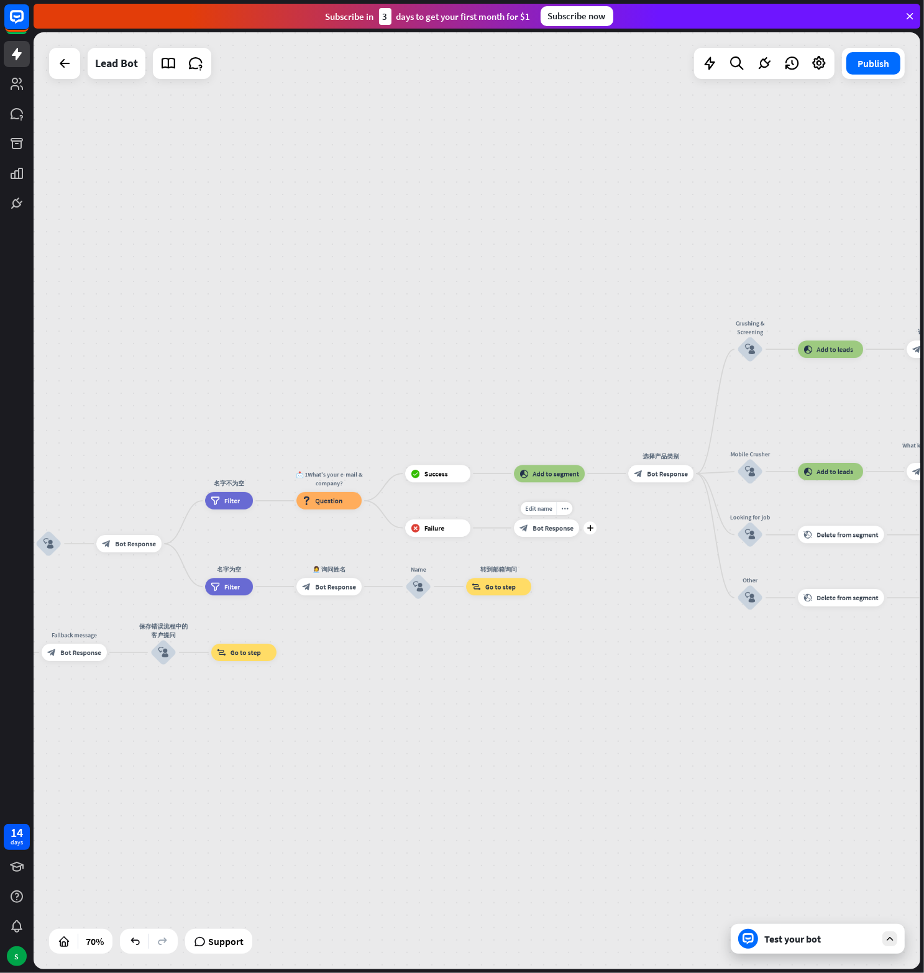
click at [537, 525] on span "Bot Response" at bounding box center [552, 528] width 41 height 9
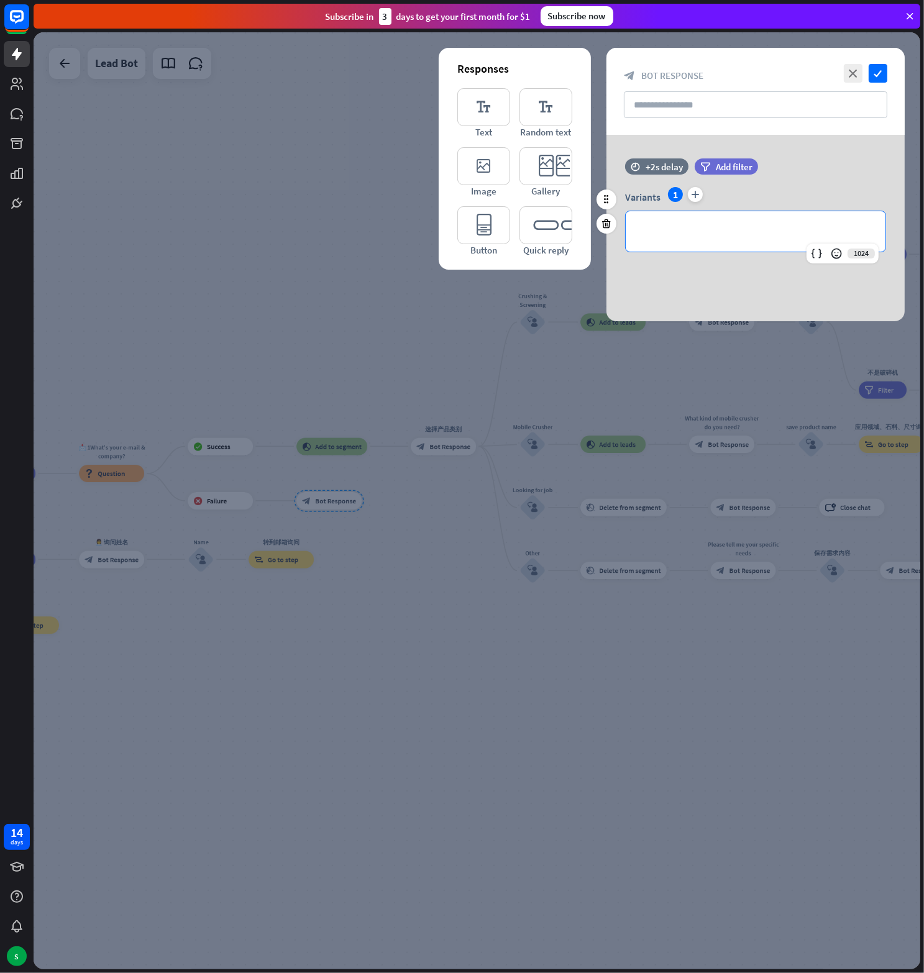
click at [706, 227] on p "**********" at bounding box center [755, 232] width 235 height 16
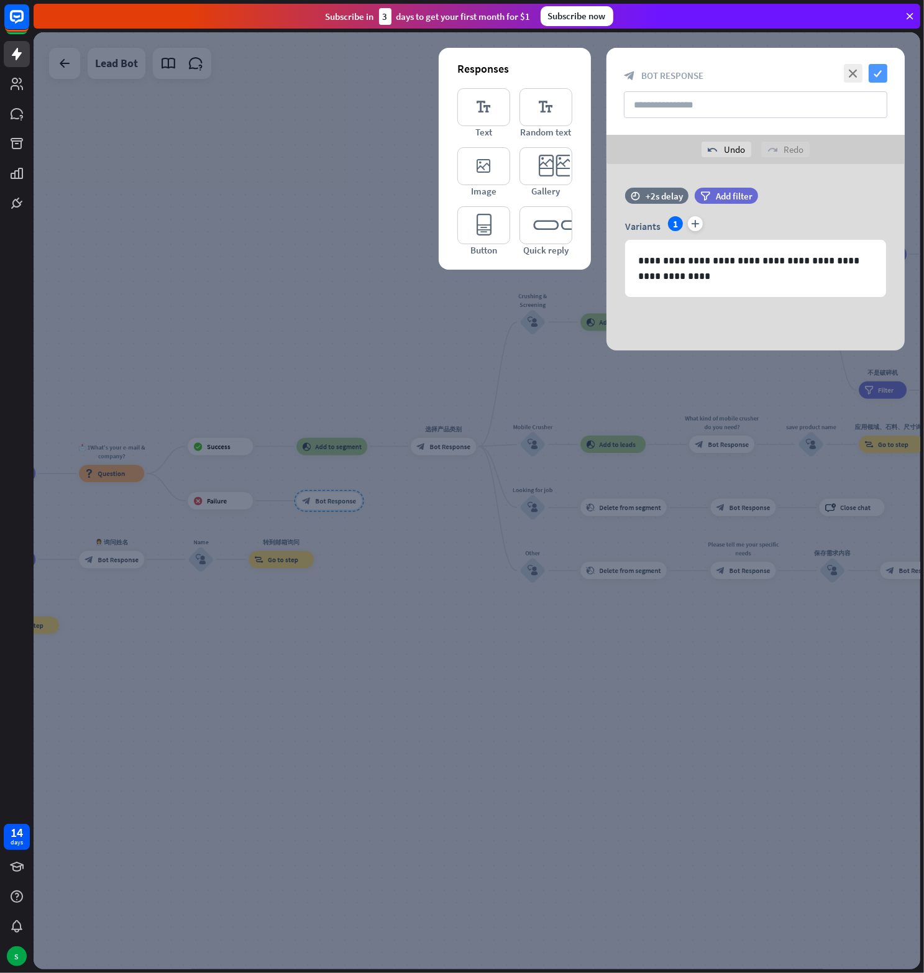
click at [880, 72] on icon "check" at bounding box center [878, 73] width 19 height 19
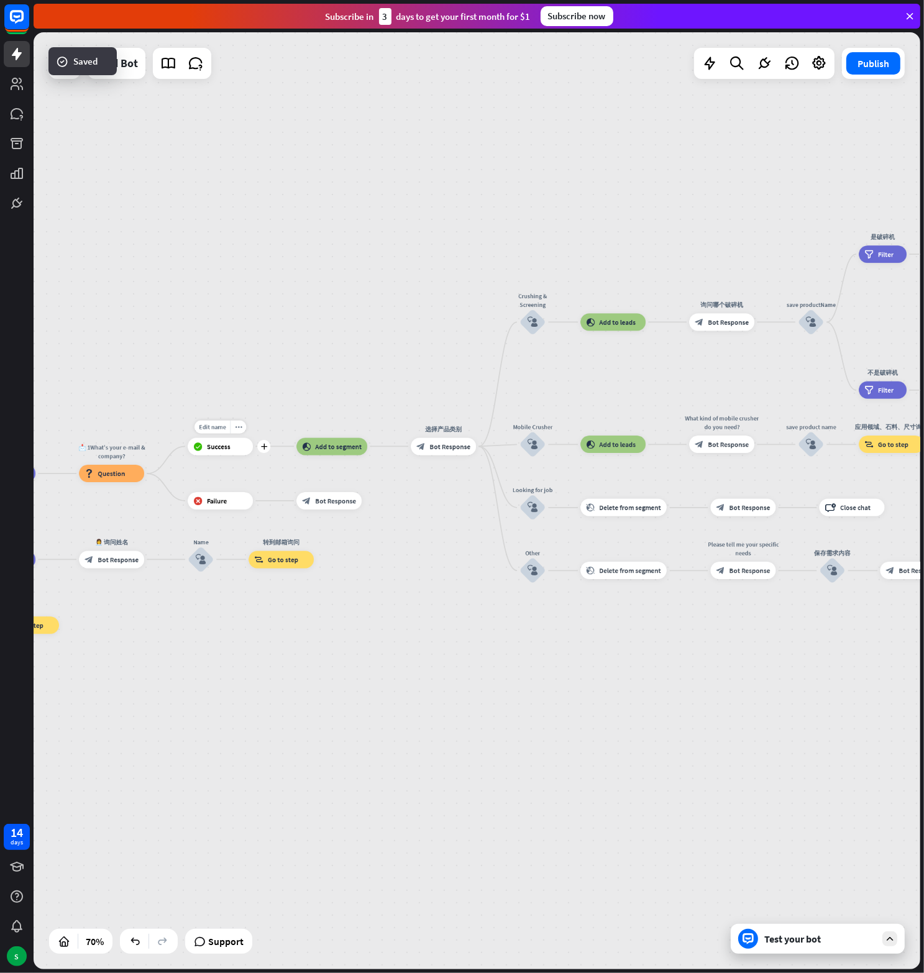
click at [223, 449] on span "Success" at bounding box center [219, 446] width 24 height 9
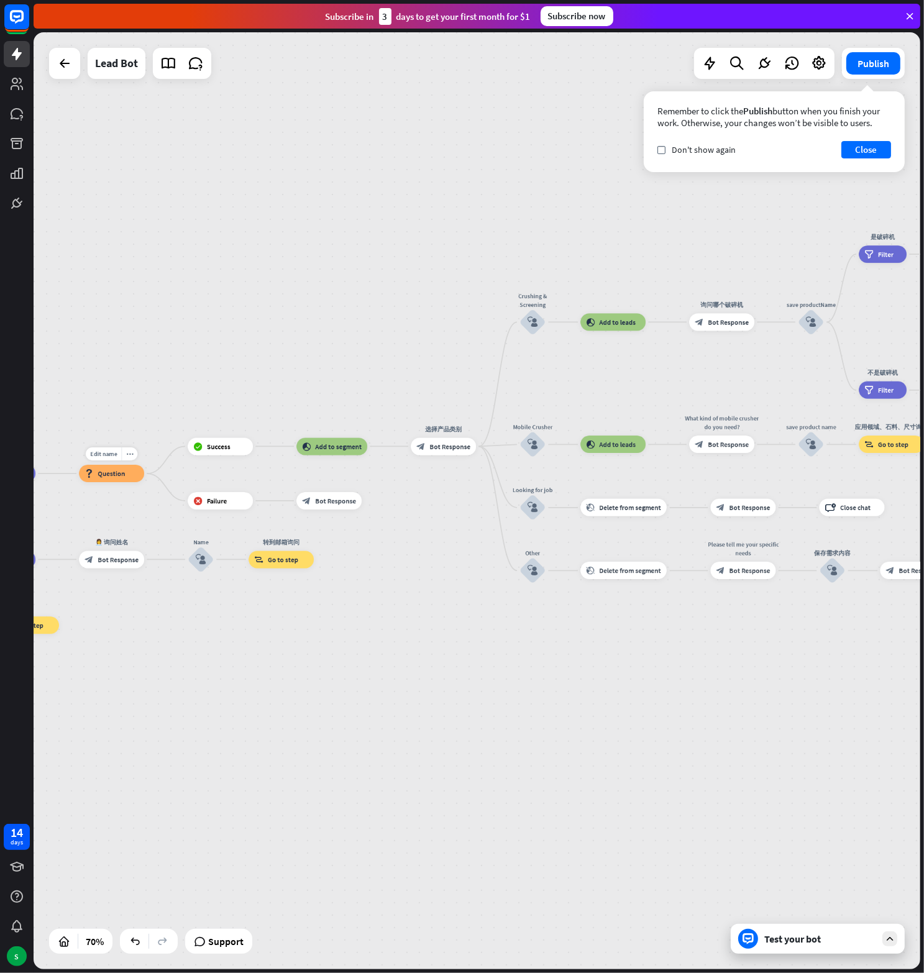
click at [119, 474] on span "Question" at bounding box center [111, 473] width 27 height 9
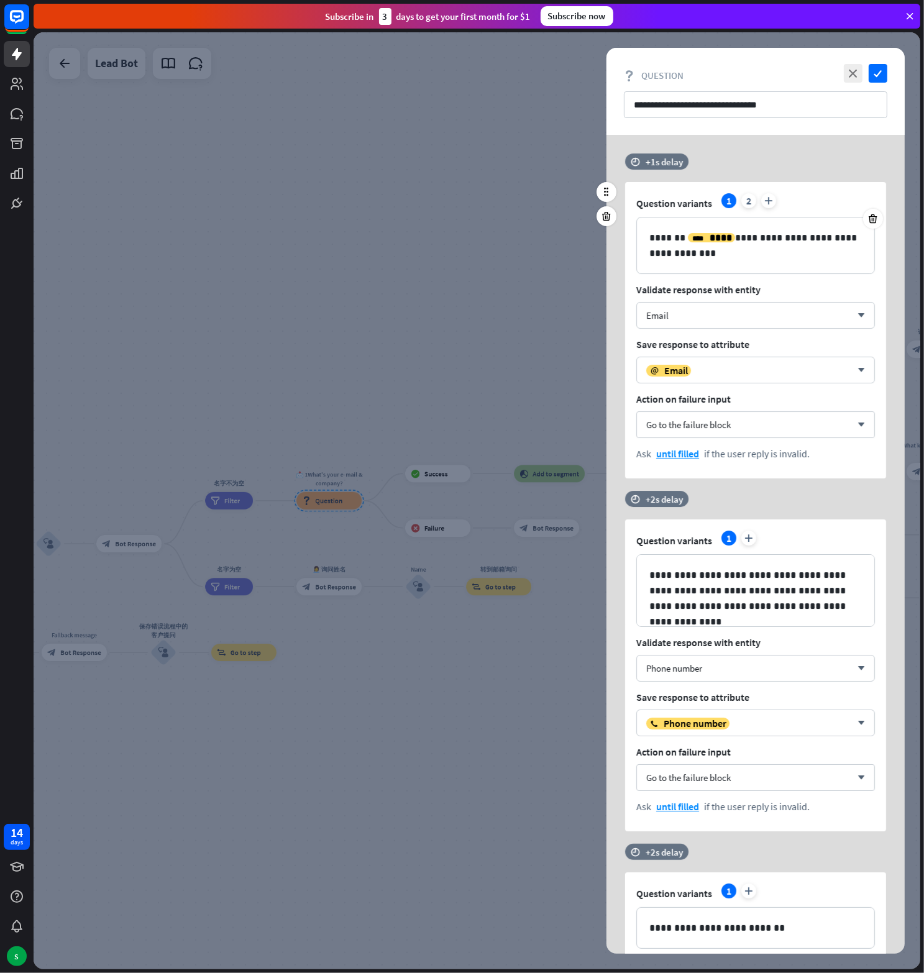
drag, startPoint x: 726, startPoint y: 460, endPoint x: 821, endPoint y: 454, distance: 95.3
click at [821, 454] on div "**********" at bounding box center [755, 330] width 261 height 296
click at [822, 455] on div "Ask until filled if the user reply is invalid." at bounding box center [755, 453] width 239 height 12
click at [749, 472] on div "**********" at bounding box center [755, 330] width 261 height 296
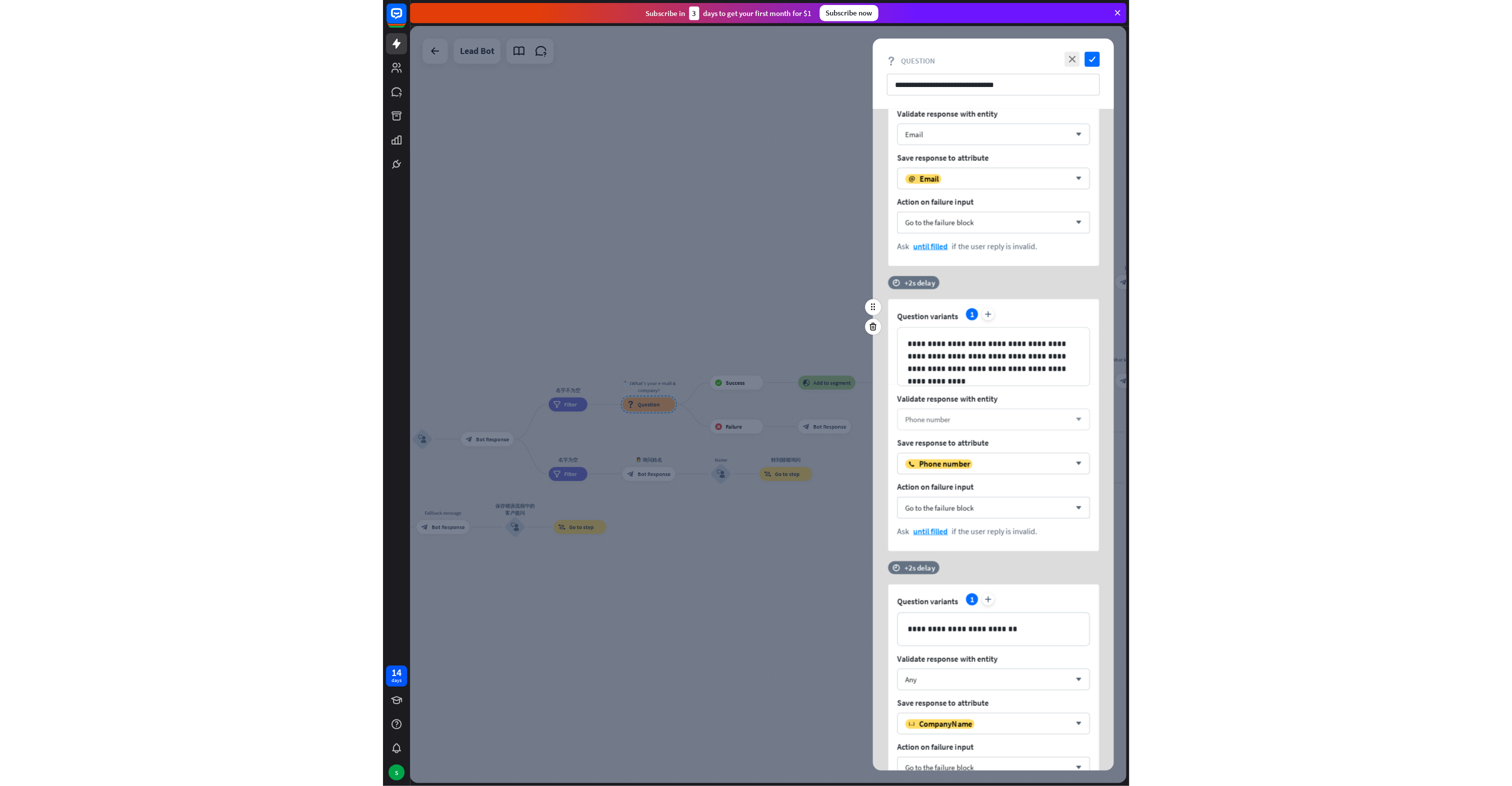
scroll to position [20, 0]
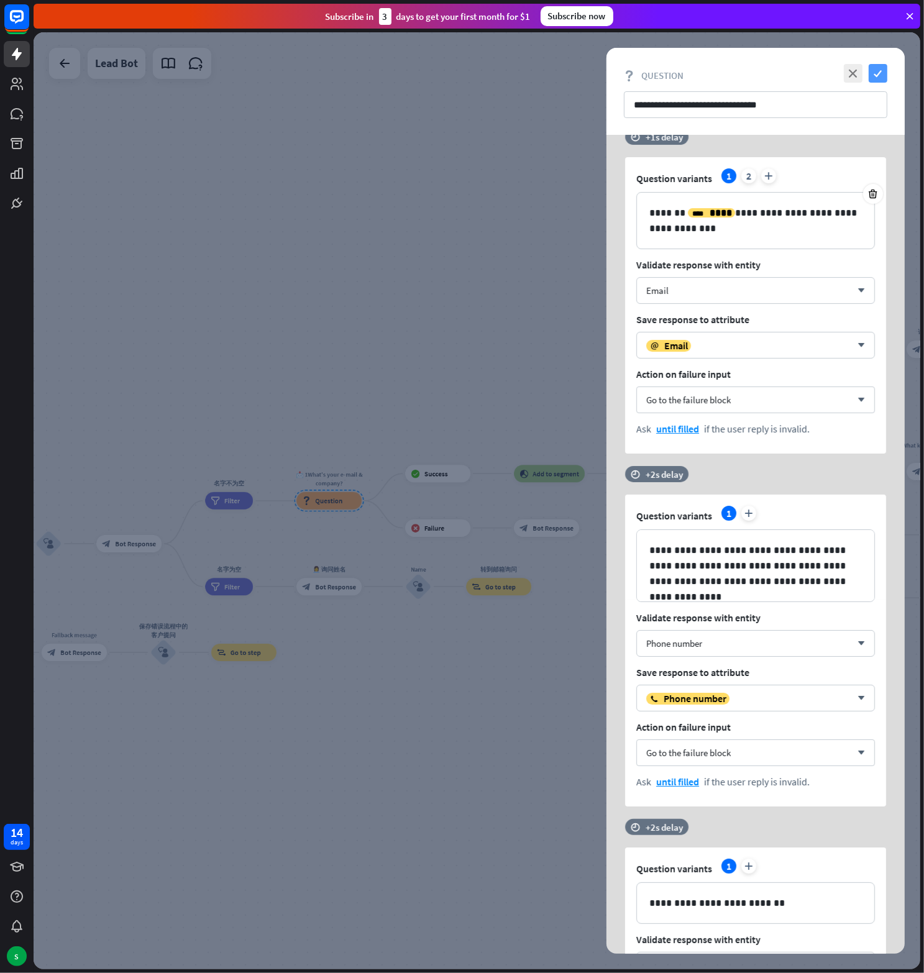
click at [878, 75] on icon "check" at bounding box center [878, 73] width 19 height 19
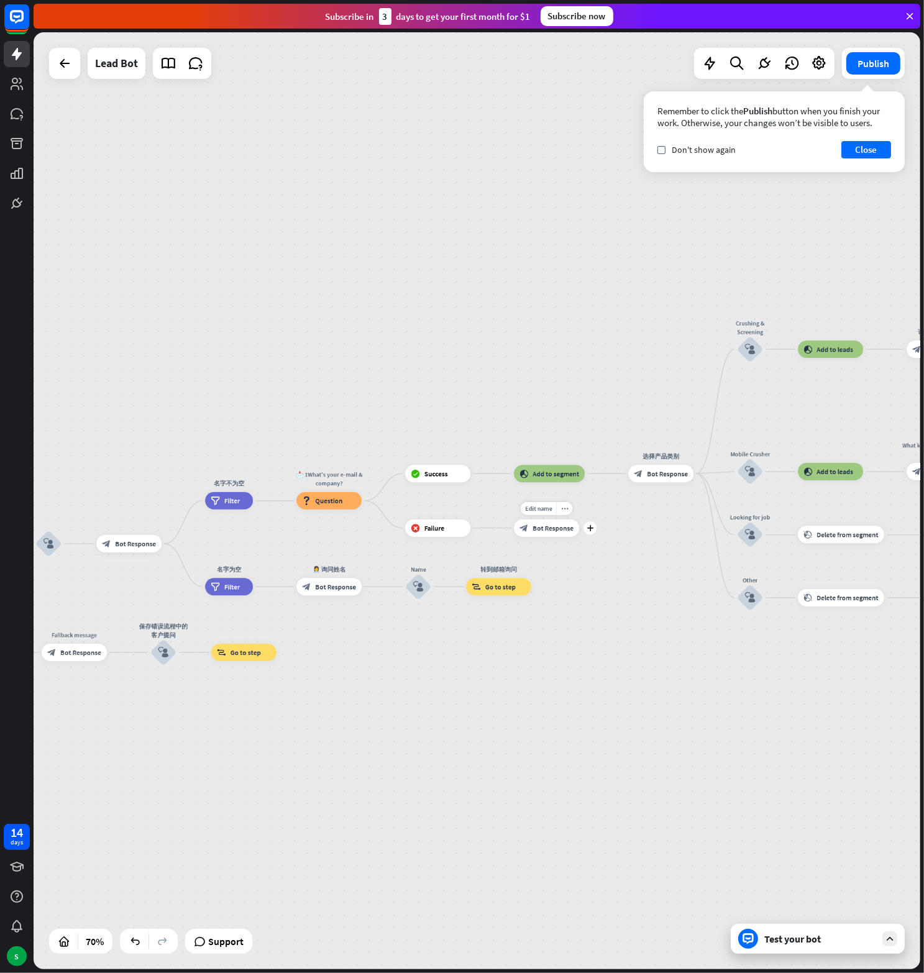
click at [539, 527] on span "Bot Response" at bounding box center [552, 528] width 41 height 9
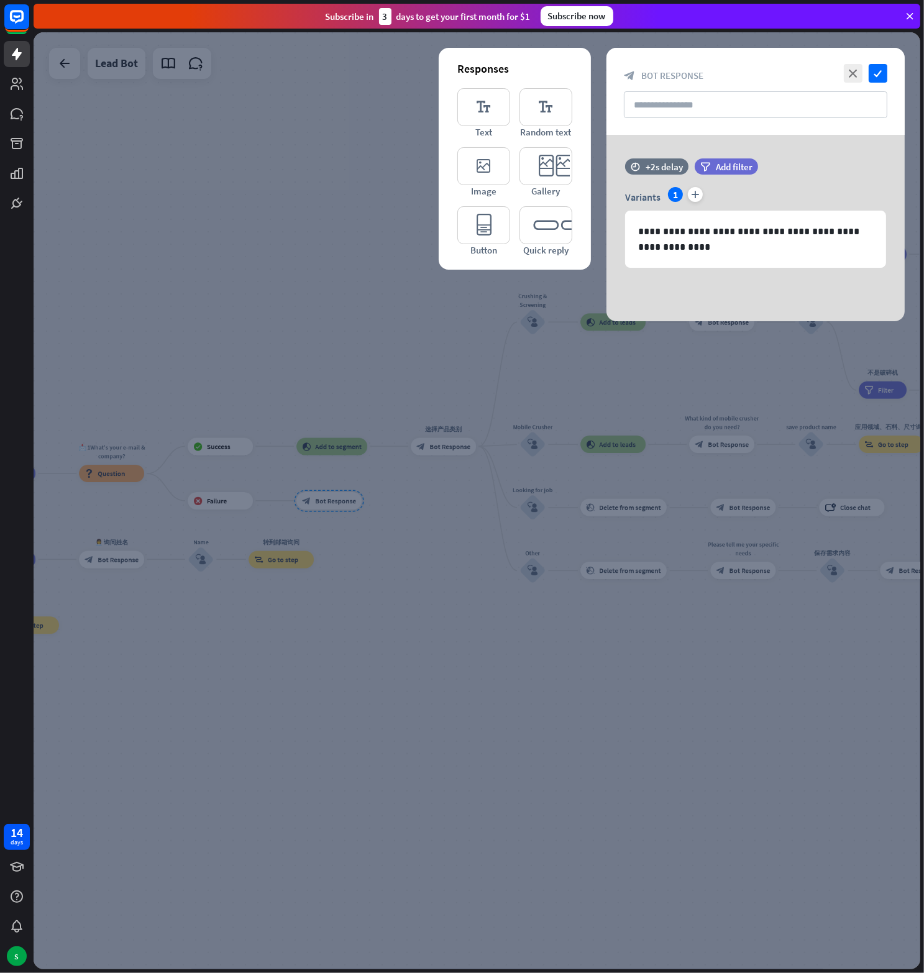
click at [221, 349] on div at bounding box center [477, 500] width 887 height 937
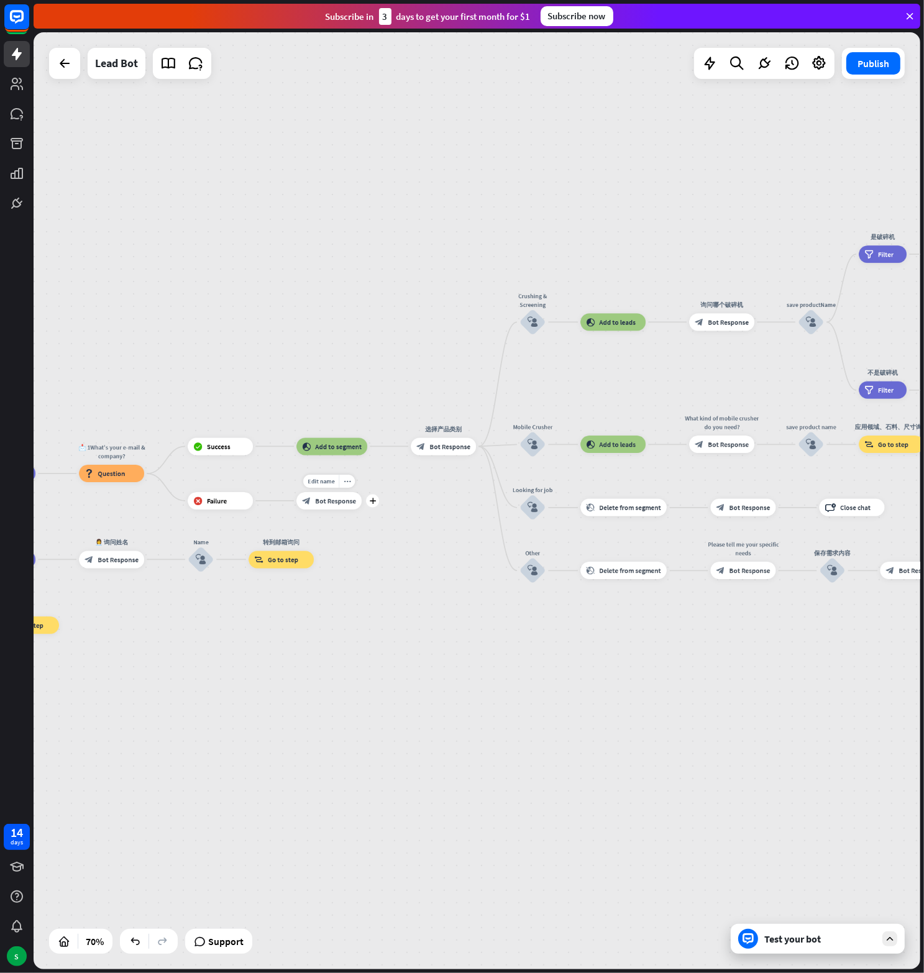
click at [328, 495] on div "block_bot_response Bot Response" at bounding box center [328, 500] width 65 height 17
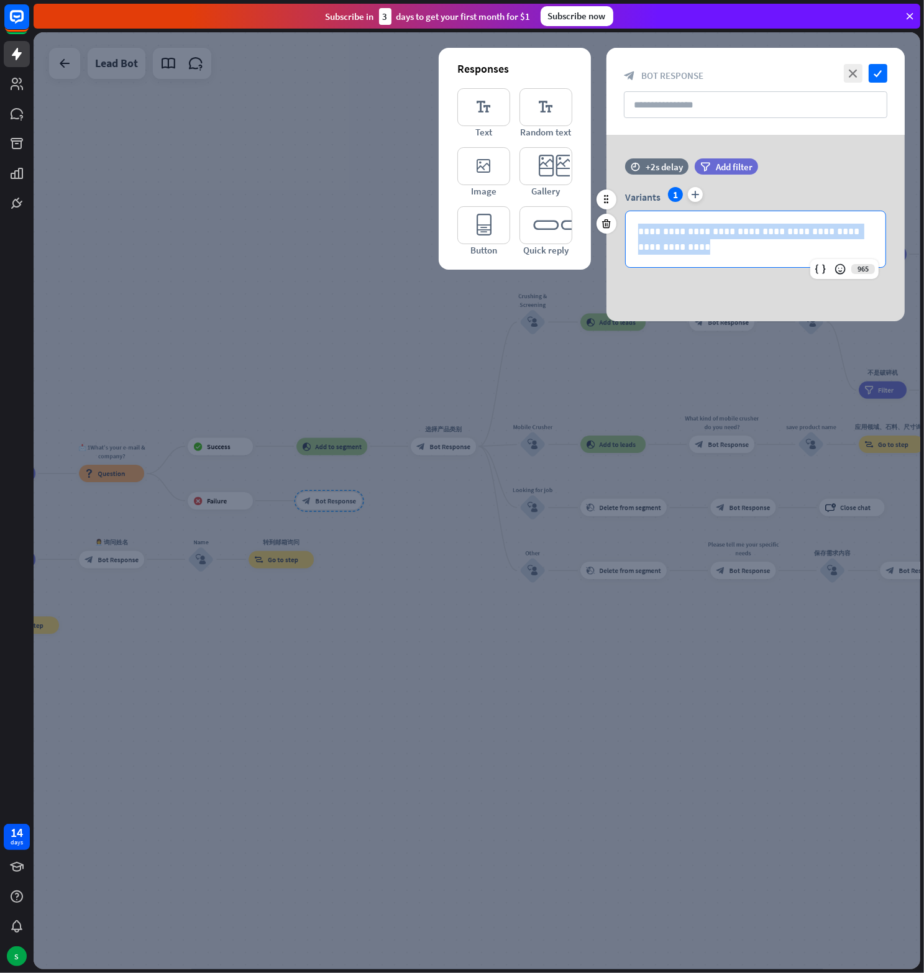
drag, startPoint x: 744, startPoint y: 246, endPoint x: 632, endPoint y: 227, distance: 112.8
click at [632, 227] on div "**********" at bounding box center [756, 239] width 260 height 56
click at [811, 246] on p "**********" at bounding box center [755, 239] width 235 height 31
drag, startPoint x: 775, startPoint y: 232, endPoint x: 798, endPoint y: 247, distance: 27.2
click at [798, 247] on p "**********" at bounding box center [755, 239] width 235 height 31
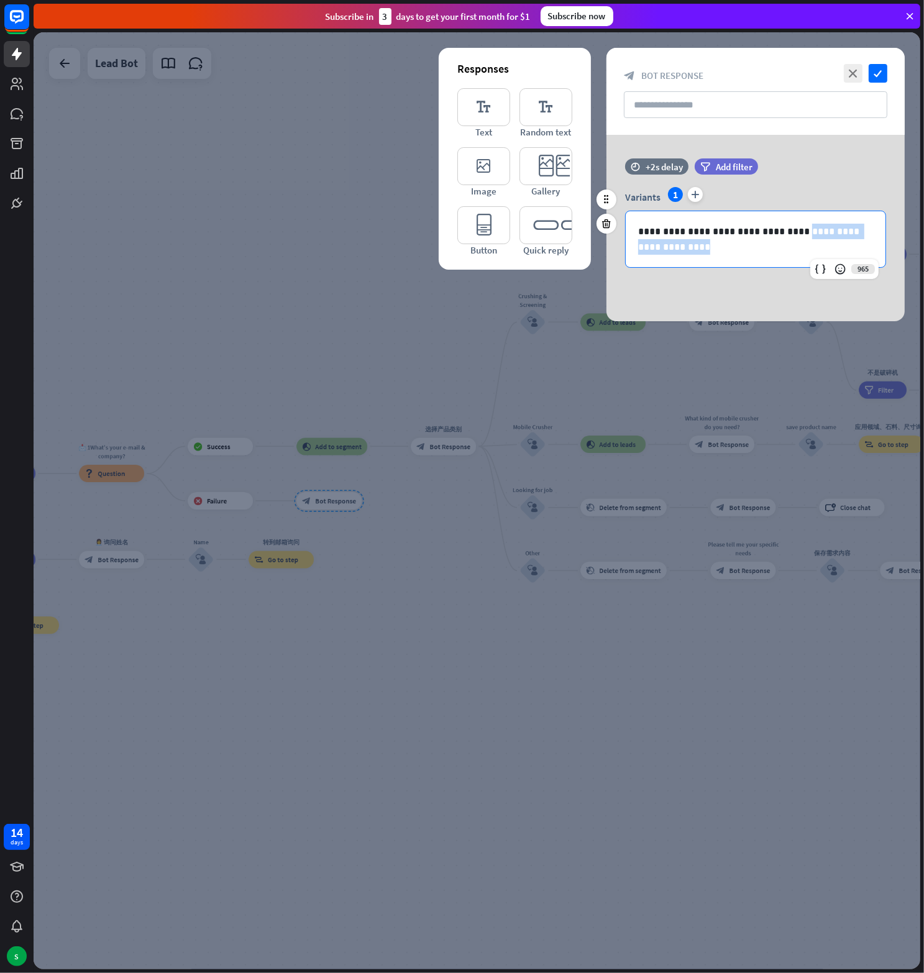
click at [824, 232] on p "**********" at bounding box center [755, 239] width 235 height 31
drag, startPoint x: 805, startPoint y: 227, endPoint x: 668, endPoint y: 229, distance: 137.3
click at [668, 229] on p "**********" at bounding box center [755, 239] width 235 height 31
click at [782, 233] on p "**********" at bounding box center [755, 239] width 235 height 31
drag, startPoint x: 800, startPoint y: 227, endPoint x: 775, endPoint y: 229, distance: 24.9
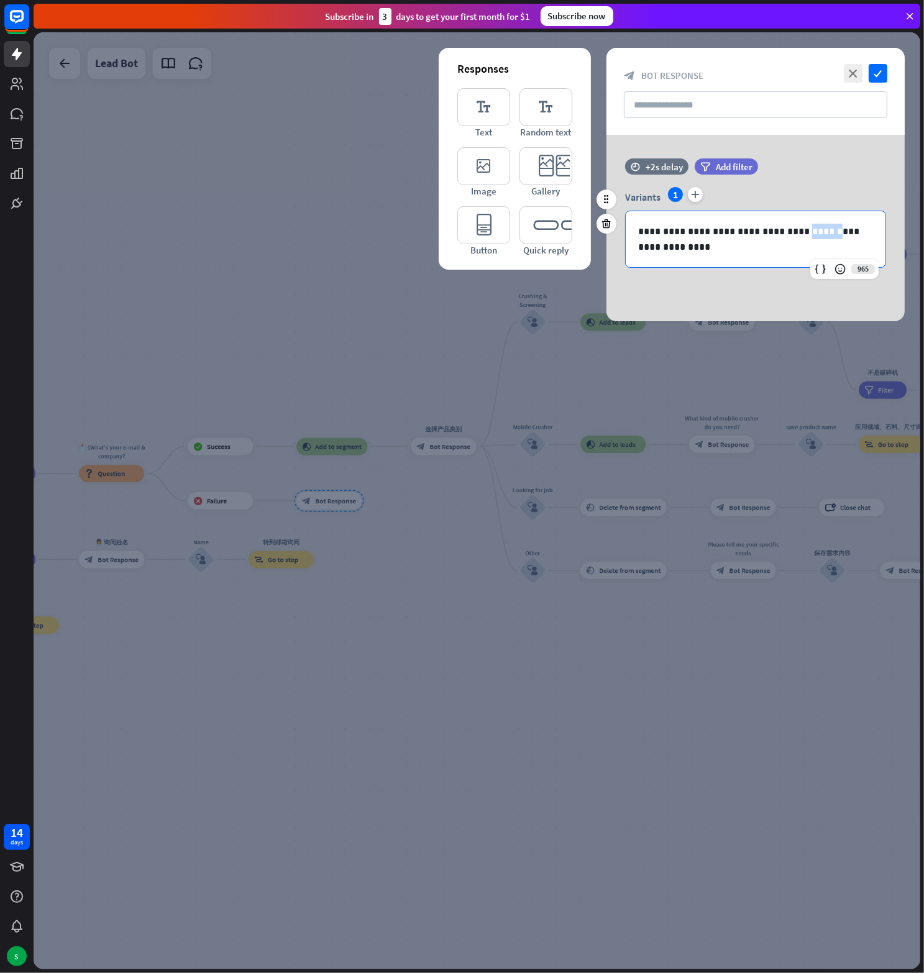
click at [775, 229] on p "**********" at bounding box center [755, 239] width 235 height 31
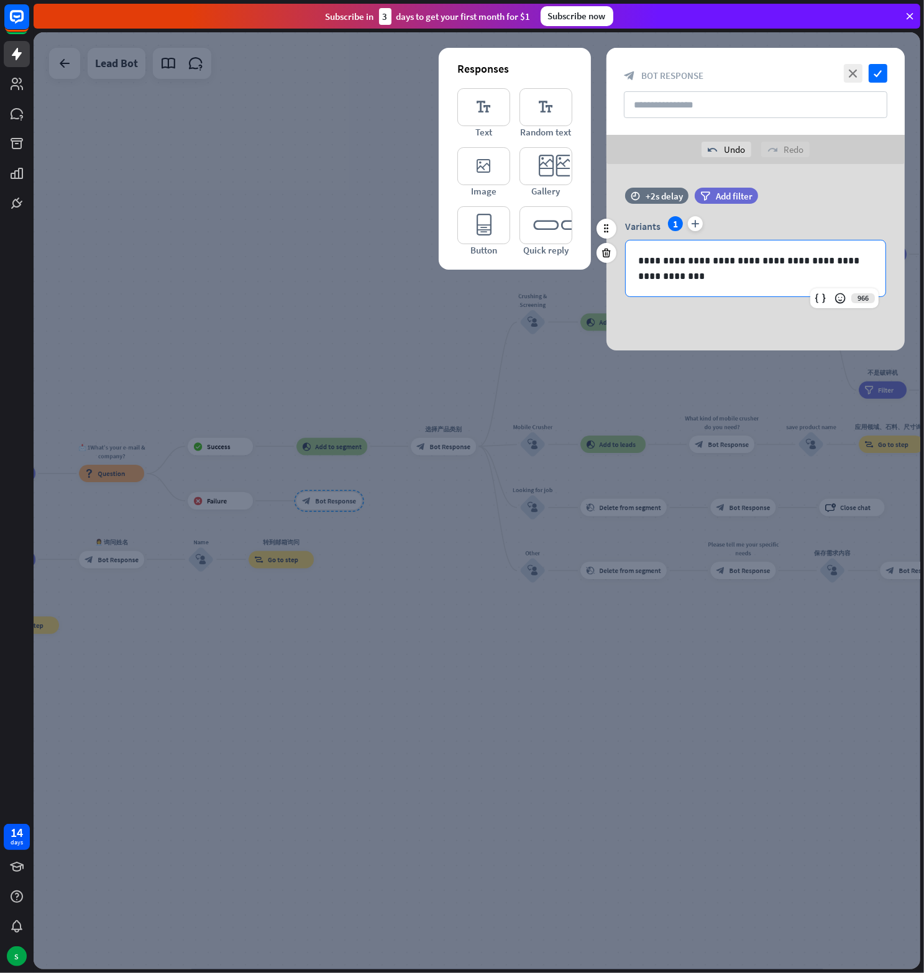
click at [701, 277] on p "**********" at bounding box center [755, 268] width 235 height 31
click at [883, 76] on icon "check" at bounding box center [878, 73] width 19 height 19
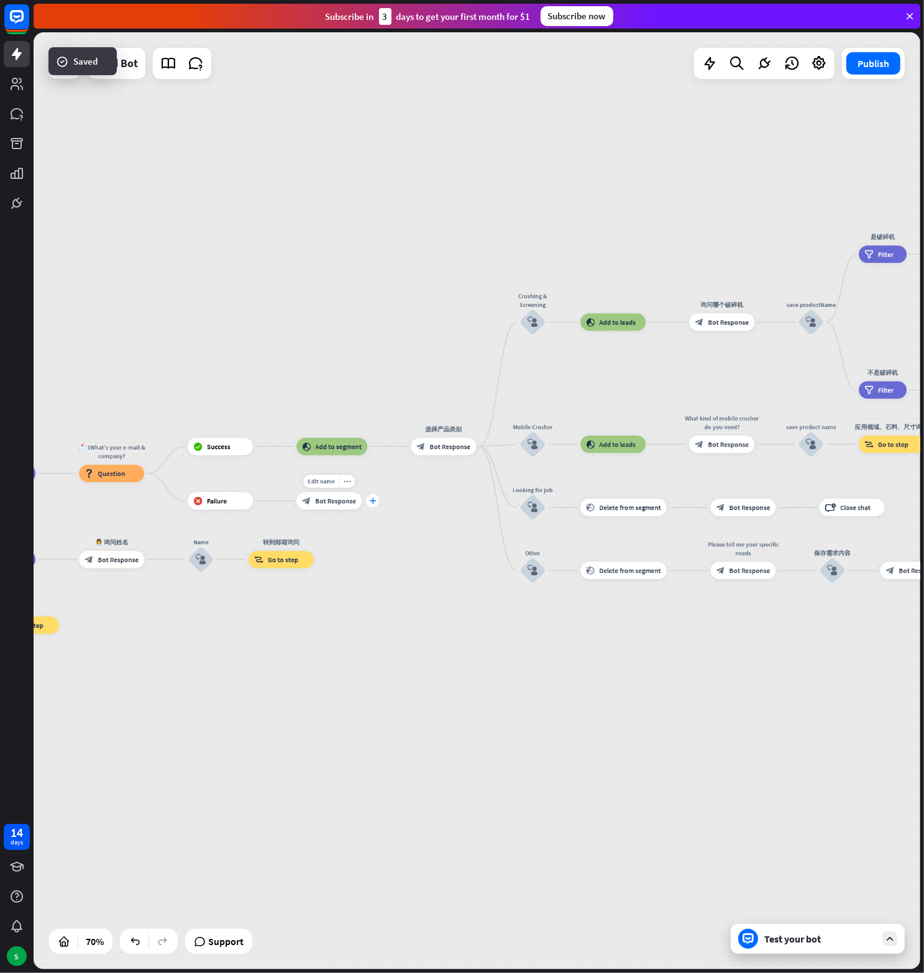
click at [377, 499] on div "plus" at bounding box center [372, 501] width 13 height 13
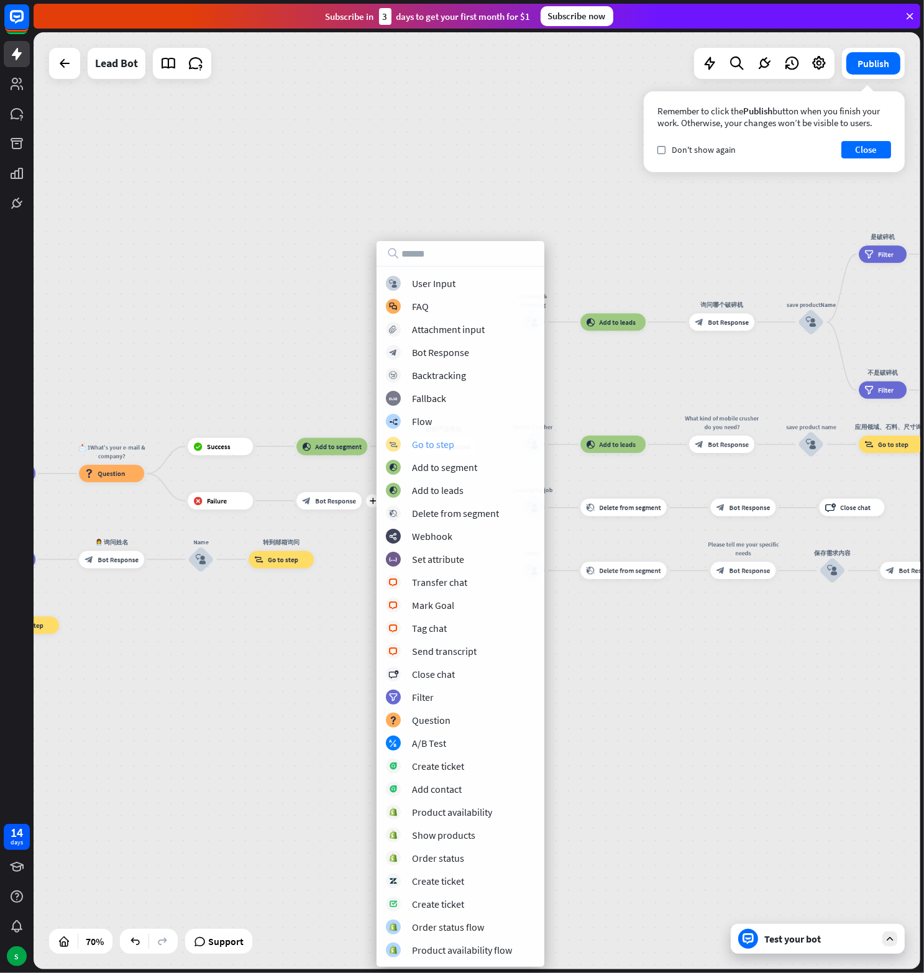
click at [432, 440] on div "Go to step" at bounding box center [433, 444] width 42 height 12
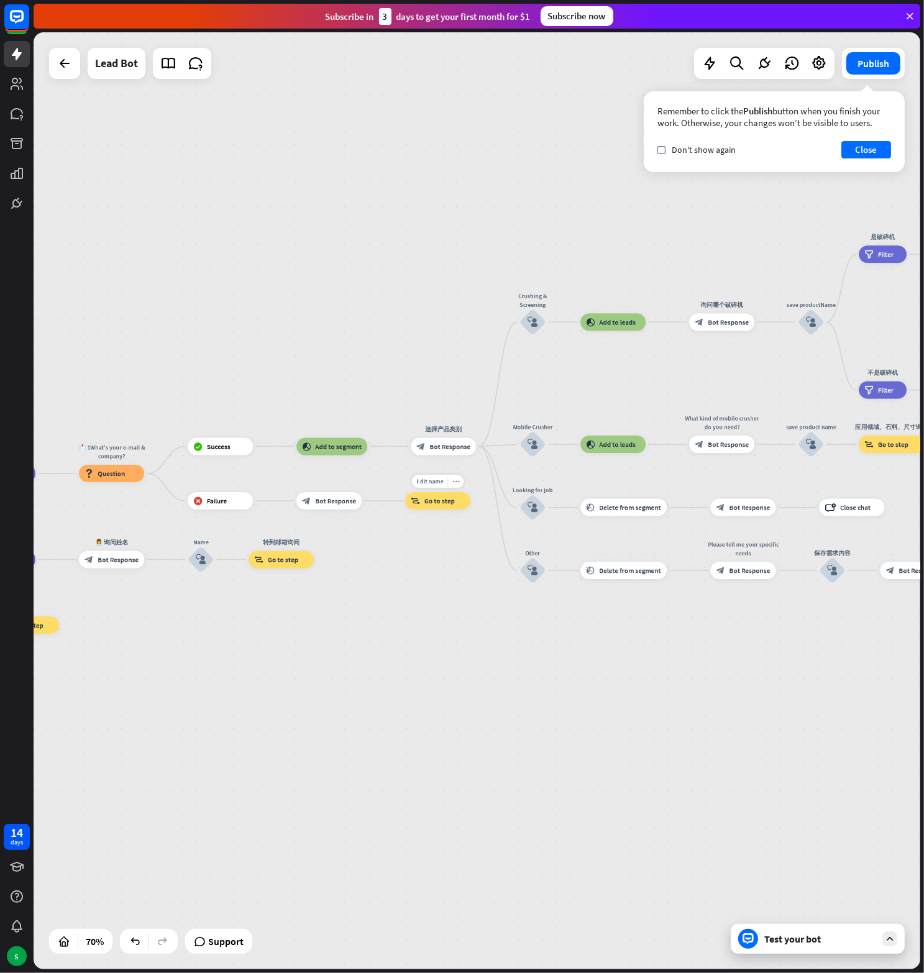
click at [434, 499] on span "Go to step" at bounding box center [439, 500] width 30 height 9
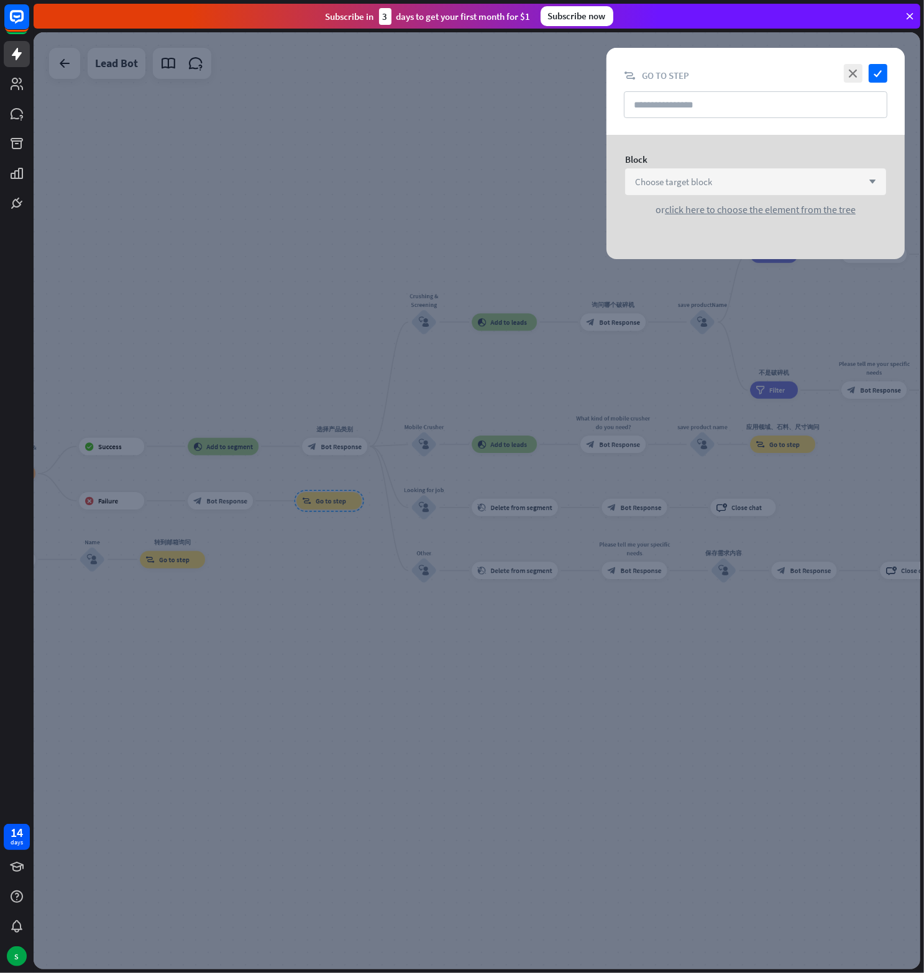
click at [723, 181] on div "Choose target block arrow_down" at bounding box center [755, 181] width 261 height 27
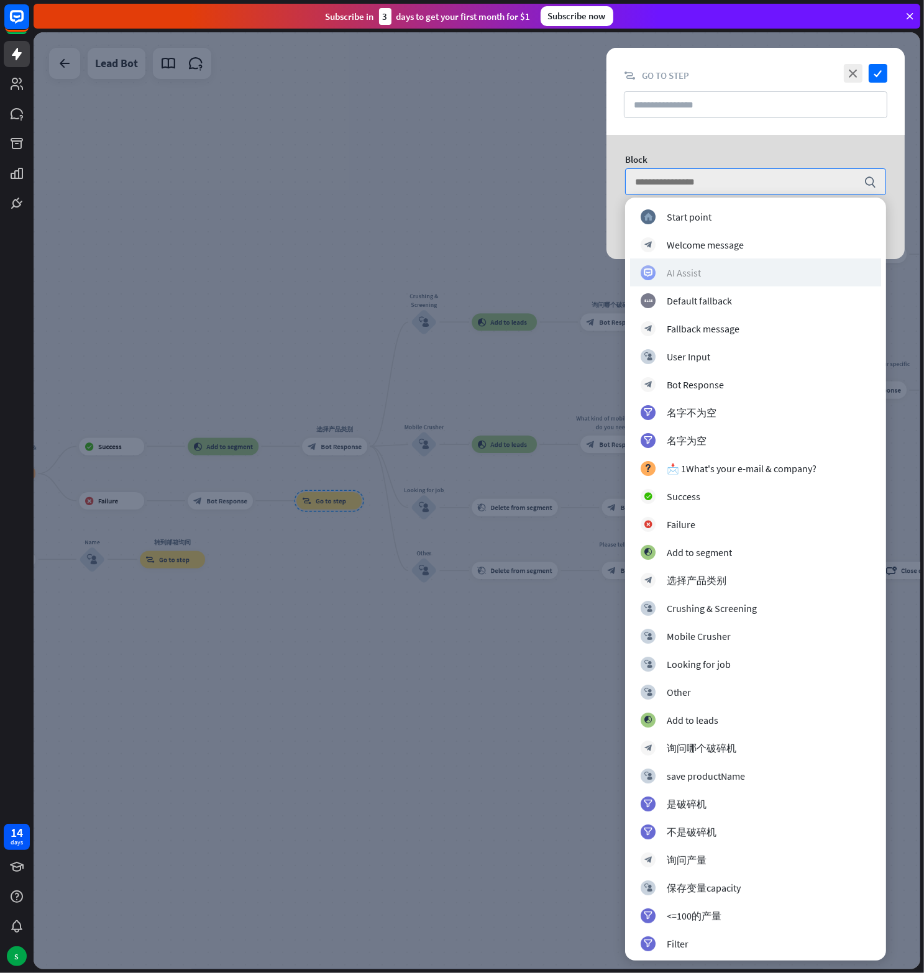
click at [695, 275] on div "AI Assist" at bounding box center [684, 273] width 34 height 12
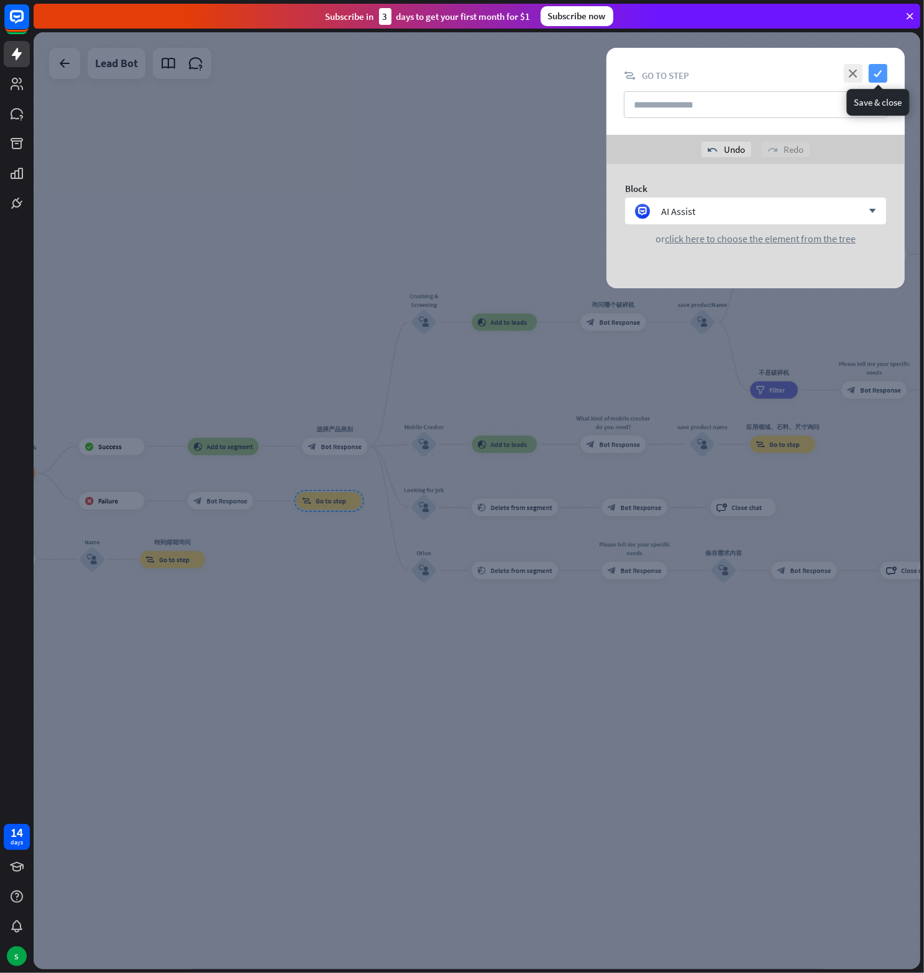
click at [877, 70] on icon "check" at bounding box center [878, 73] width 19 height 19
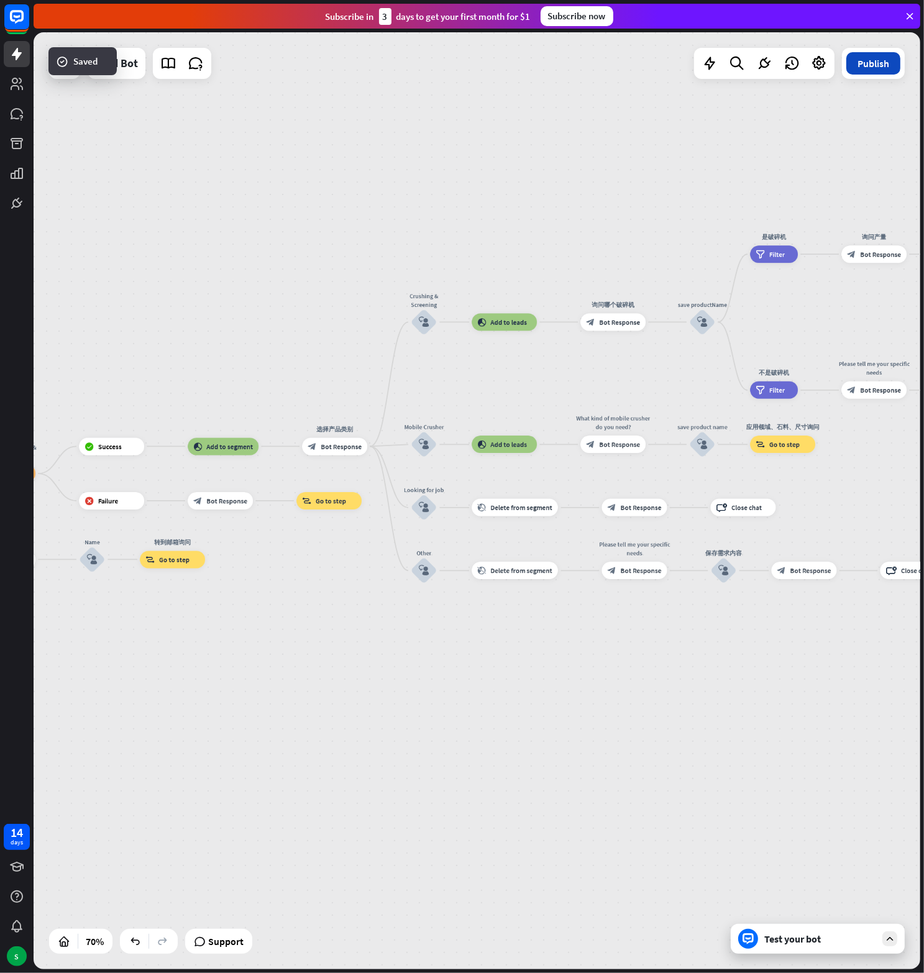
click at [864, 62] on button "Publish" at bounding box center [873, 63] width 54 height 22
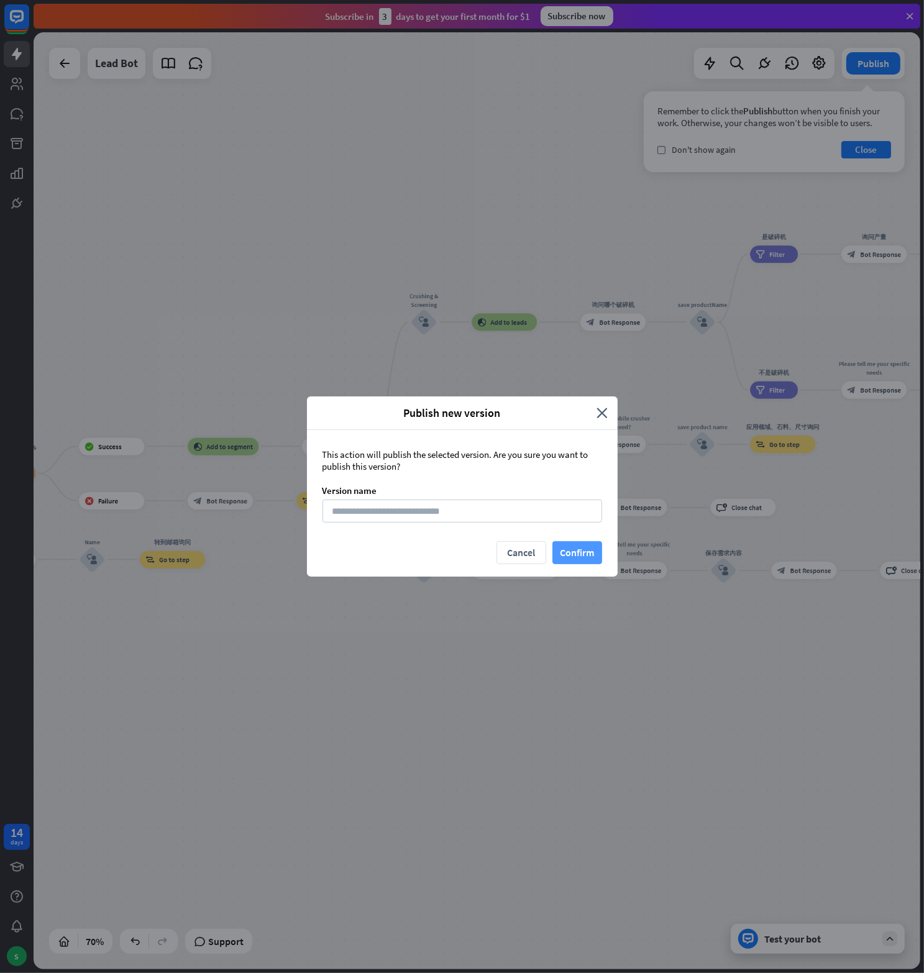
click at [580, 548] on button "Confirm" at bounding box center [577, 552] width 50 height 23
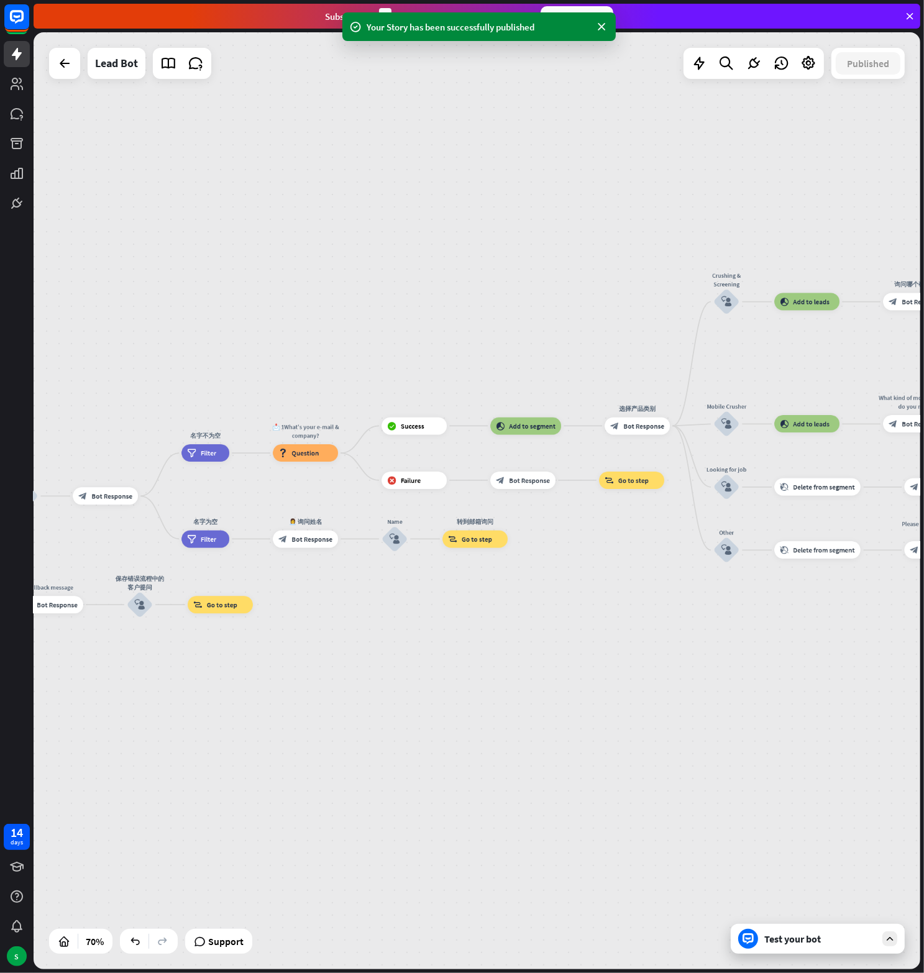
drag, startPoint x: 204, startPoint y: 297, endPoint x: 506, endPoint y: 276, distance: 303.3
click at [506, 276] on div "home_2 Start point Welcome message block_bot_response Bot Response block_user_i…" at bounding box center [477, 500] width 887 height 937
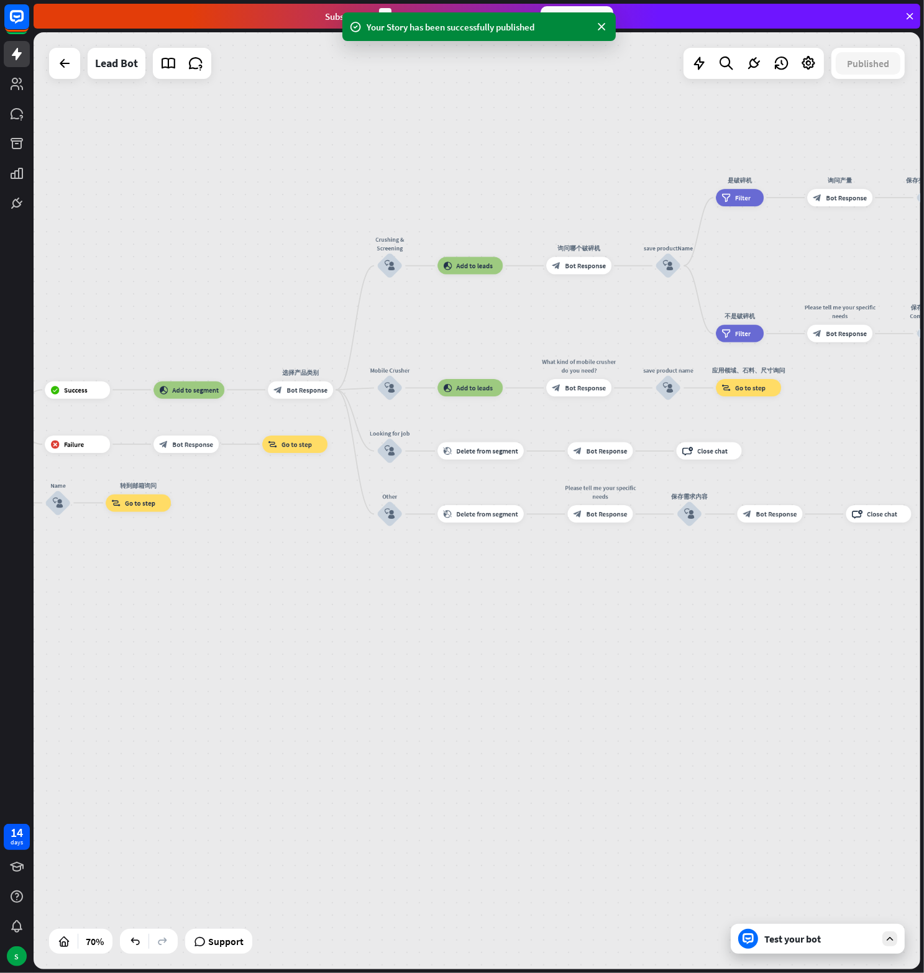
drag, startPoint x: 403, startPoint y: 601, endPoint x: 189, endPoint y: 605, distance: 213.7
click at [189, 605] on div "home_2 Start point Welcome message block_bot_response Bot Response block_user_i…" at bounding box center [477, 500] width 887 height 937
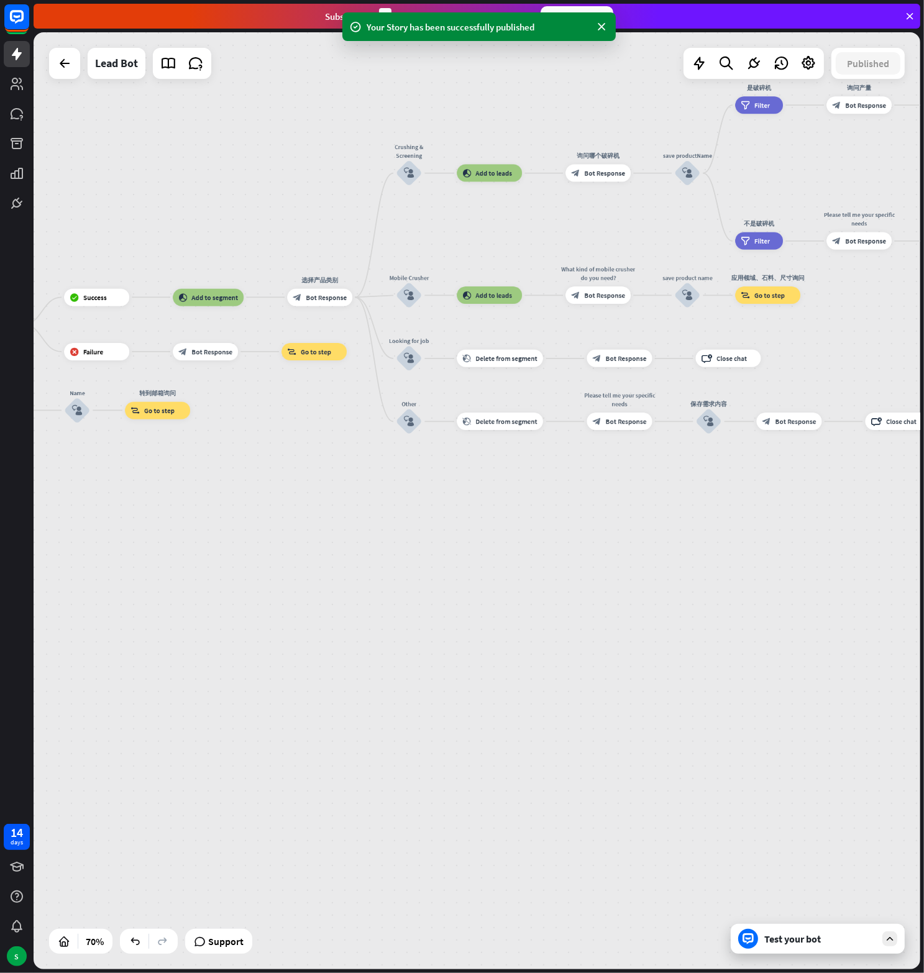
drag, startPoint x: 647, startPoint y: 691, endPoint x: 793, endPoint y: 618, distance: 162.8
click at [793, 618] on div "home_2 Start point Welcome message block_bot_response Bot Response block_user_i…" at bounding box center [477, 500] width 887 height 937
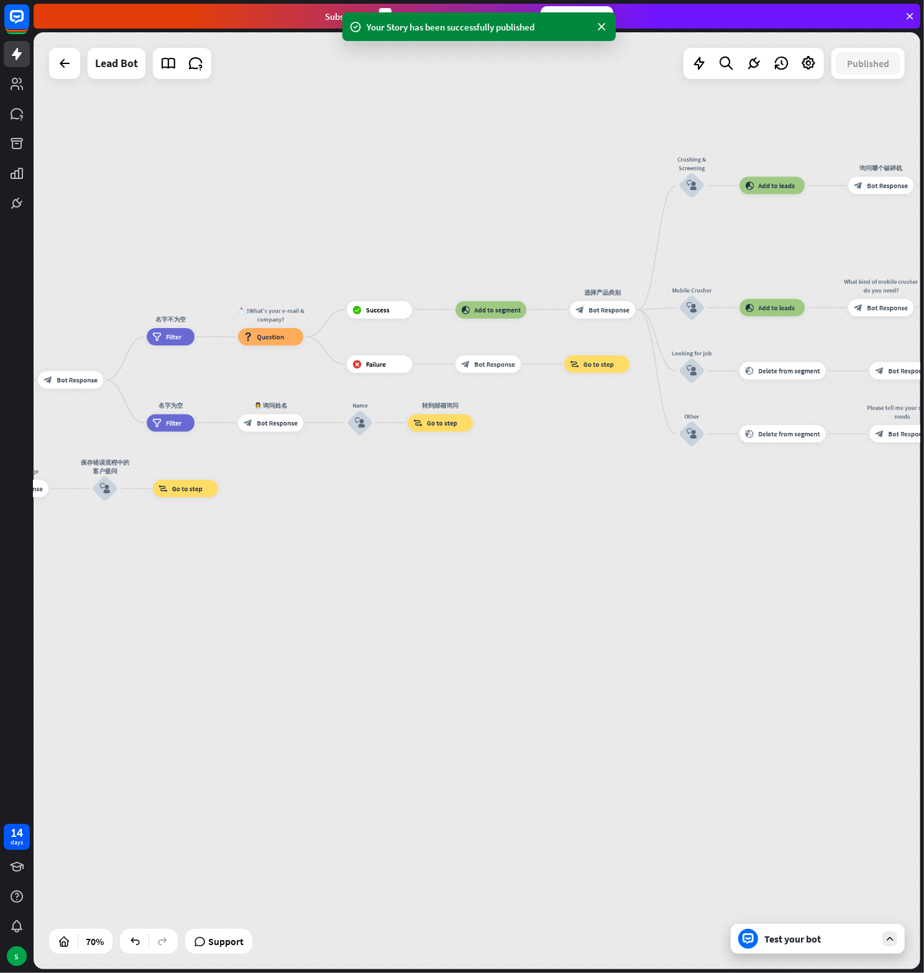
drag, startPoint x: 478, startPoint y: 669, endPoint x: 709, endPoint y: 670, distance: 231.1
click at [709, 670] on div "home_2 Start point Welcome message block_bot_response Bot Response block_user_i…" at bounding box center [477, 500] width 887 height 937
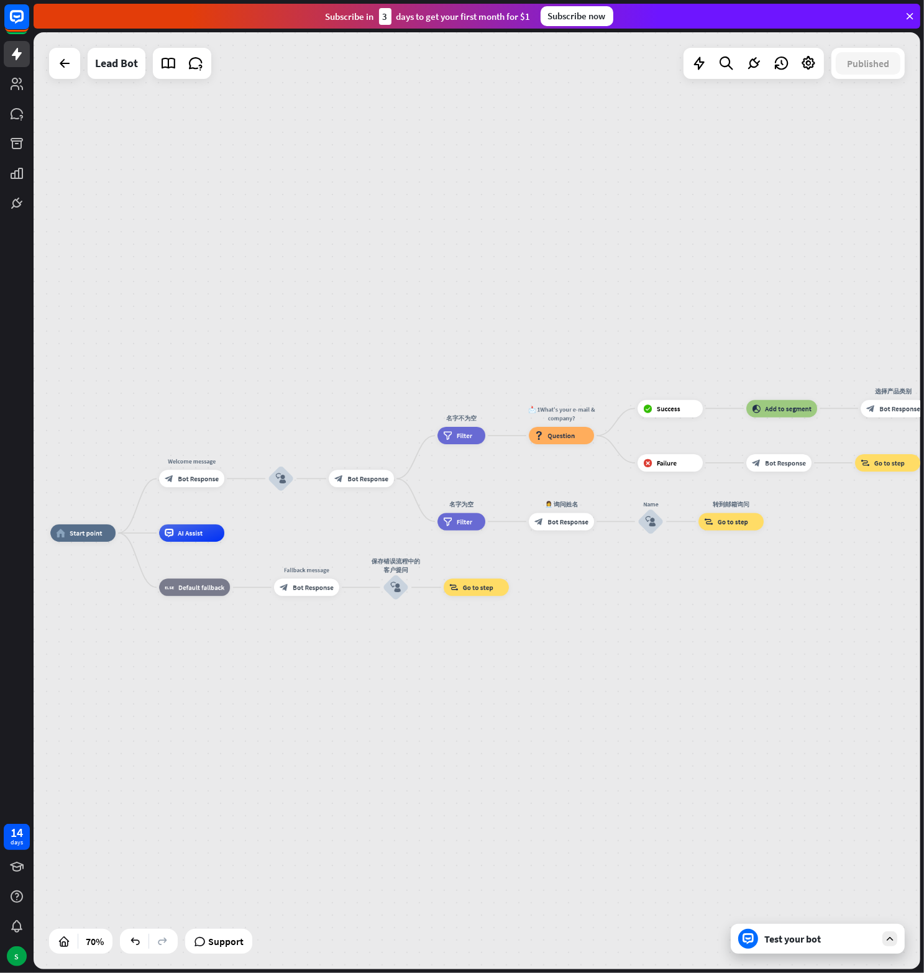
drag, startPoint x: 322, startPoint y: 536, endPoint x: 613, endPoint y: 634, distance: 307.1
click at [613, 634] on div "home_2 Start point Welcome message block_bot_response Bot Response block_user_i…" at bounding box center [360, 861] width 621 height 656
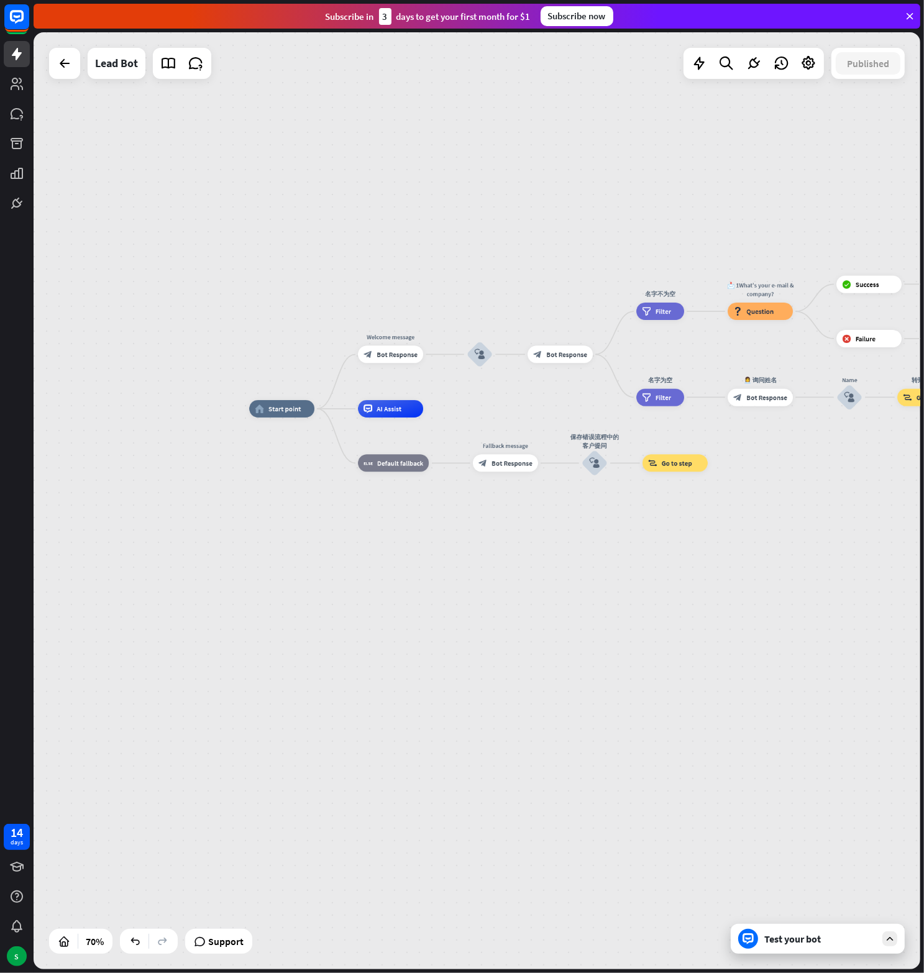
drag, startPoint x: 265, startPoint y: 404, endPoint x: 463, endPoint y: 280, distance: 234.5
click at [463, 280] on div "home_2 Start point Welcome message block_bot_response Bot Response block_user_i…" at bounding box center [477, 500] width 887 height 937
click at [376, 408] on div "AI Assist" at bounding box center [390, 408] width 65 height 17
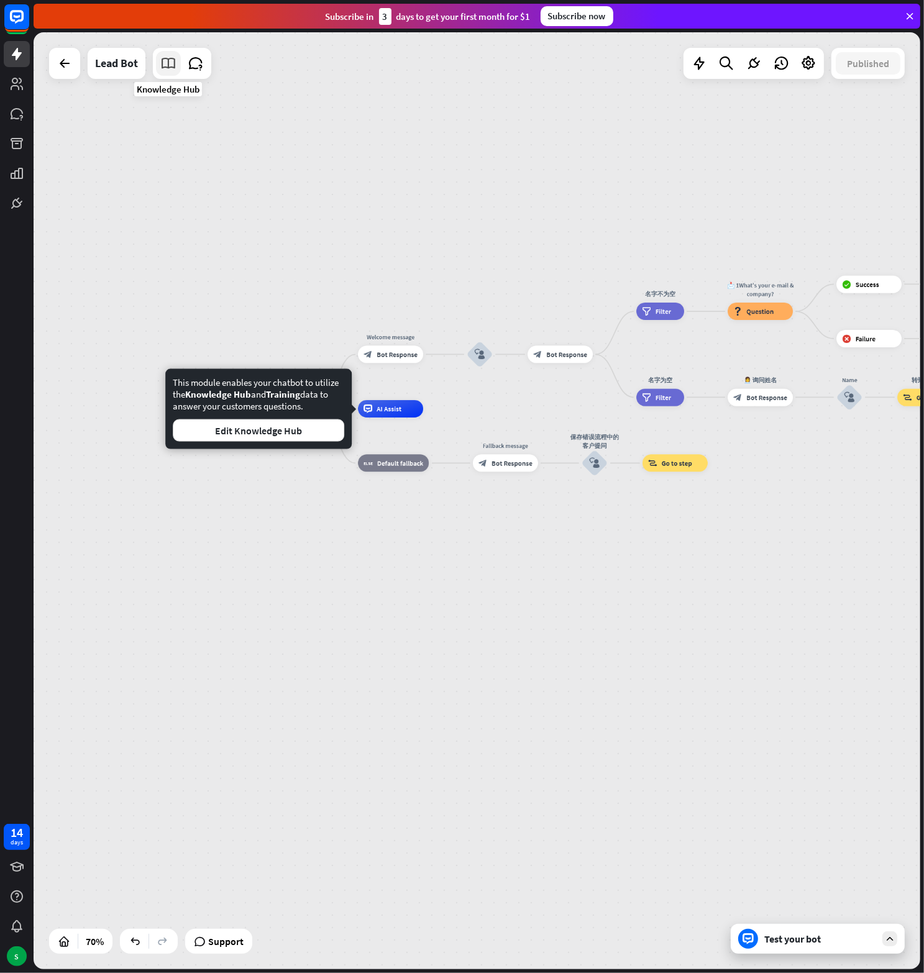
click at [168, 65] on icon at bounding box center [168, 63] width 16 height 16
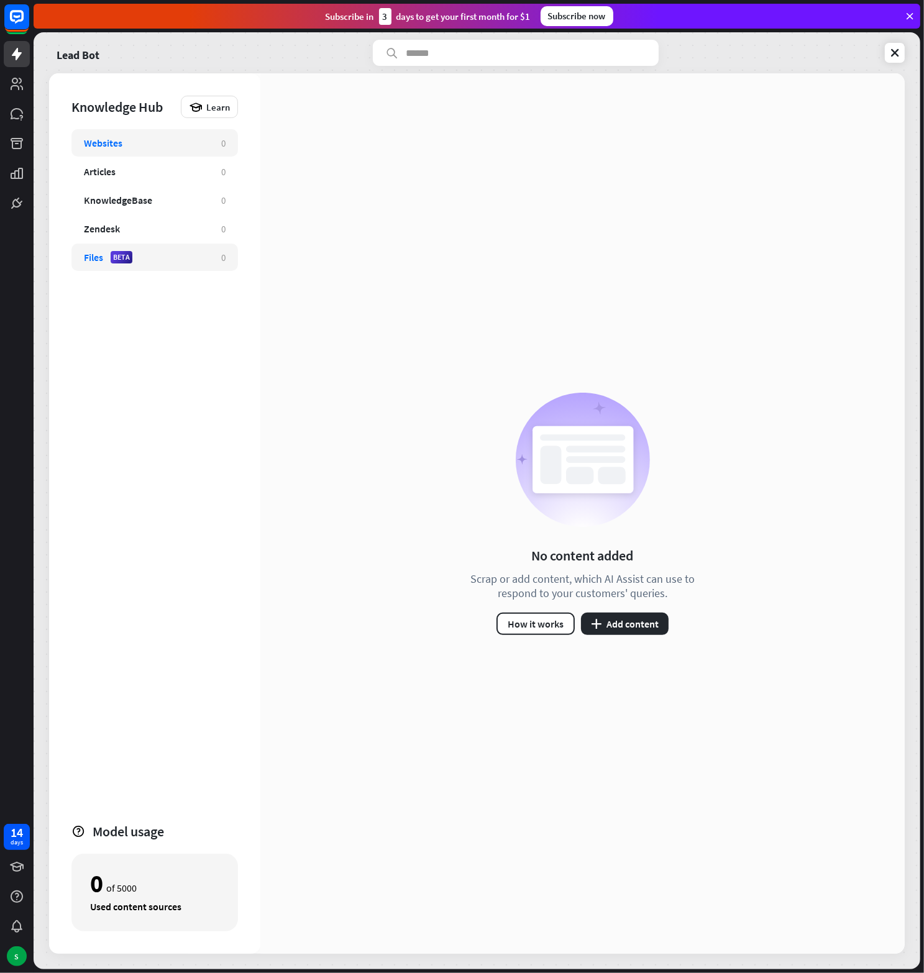
click at [156, 261] on div "Files BETA" at bounding box center [146, 257] width 125 height 12
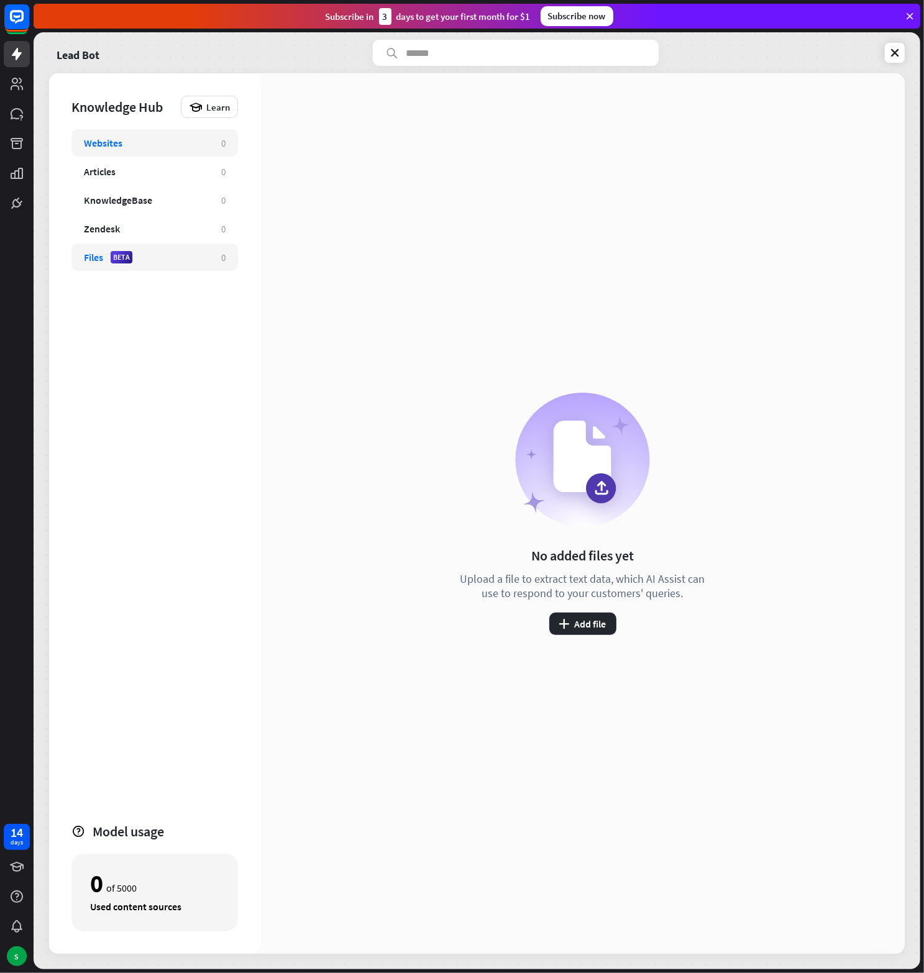
click at [167, 142] on div "Websites" at bounding box center [146, 143] width 125 height 12
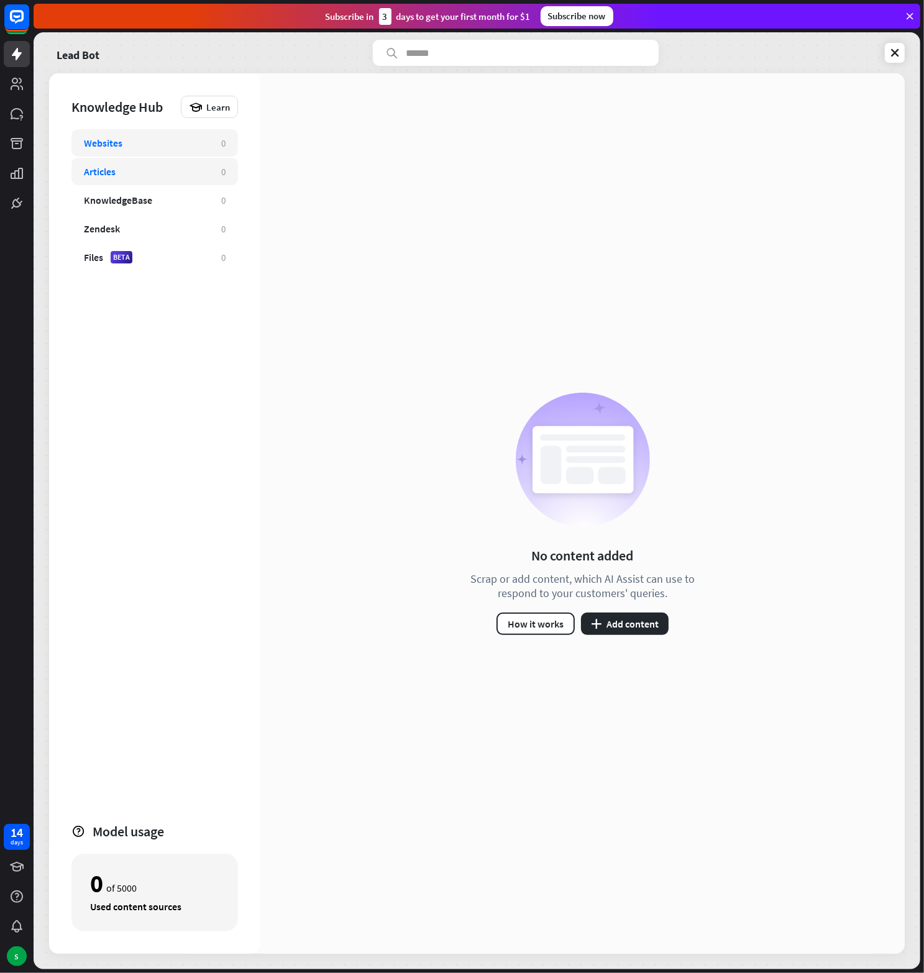
click at [166, 169] on div "Articles" at bounding box center [146, 171] width 125 height 12
click at [150, 202] on div "KnowledgeBase" at bounding box center [118, 200] width 68 height 12
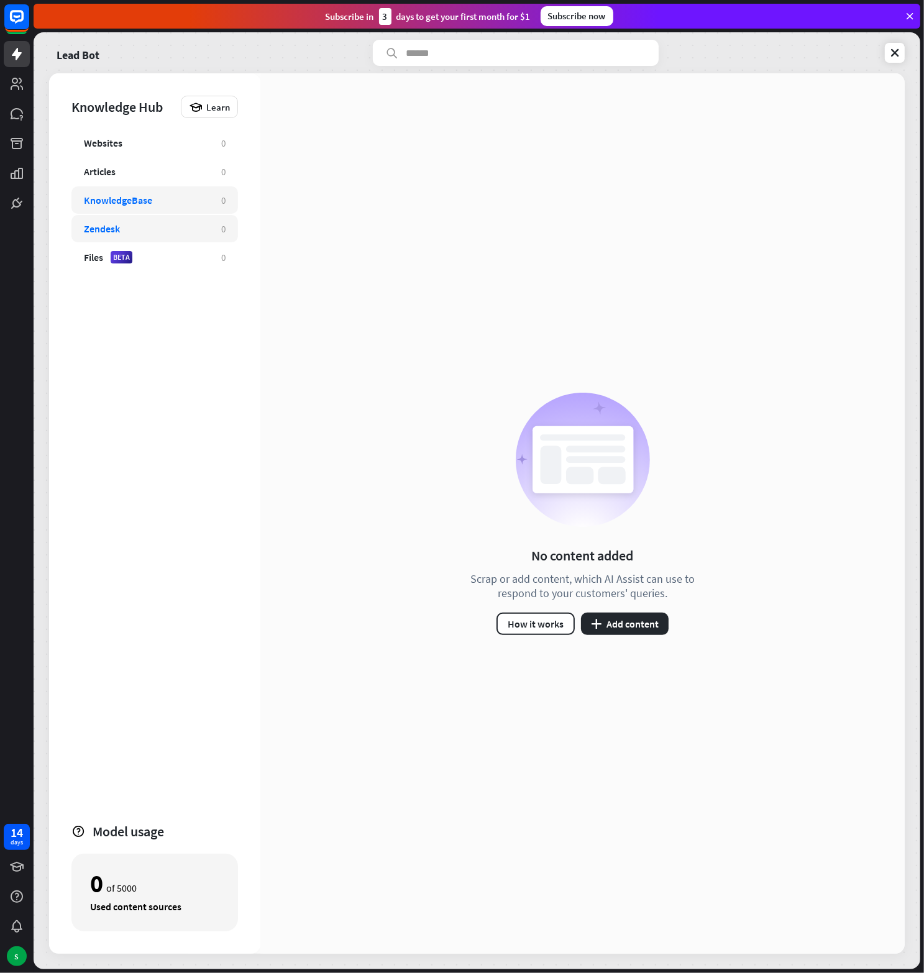
click at [139, 219] on div "Zendesk 0" at bounding box center [154, 228] width 167 height 27
click at [142, 197] on div "KnowledgeBase" at bounding box center [118, 200] width 68 height 12
click at [124, 161] on div "Articles 0" at bounding box center [154, 171] width 167 height 27
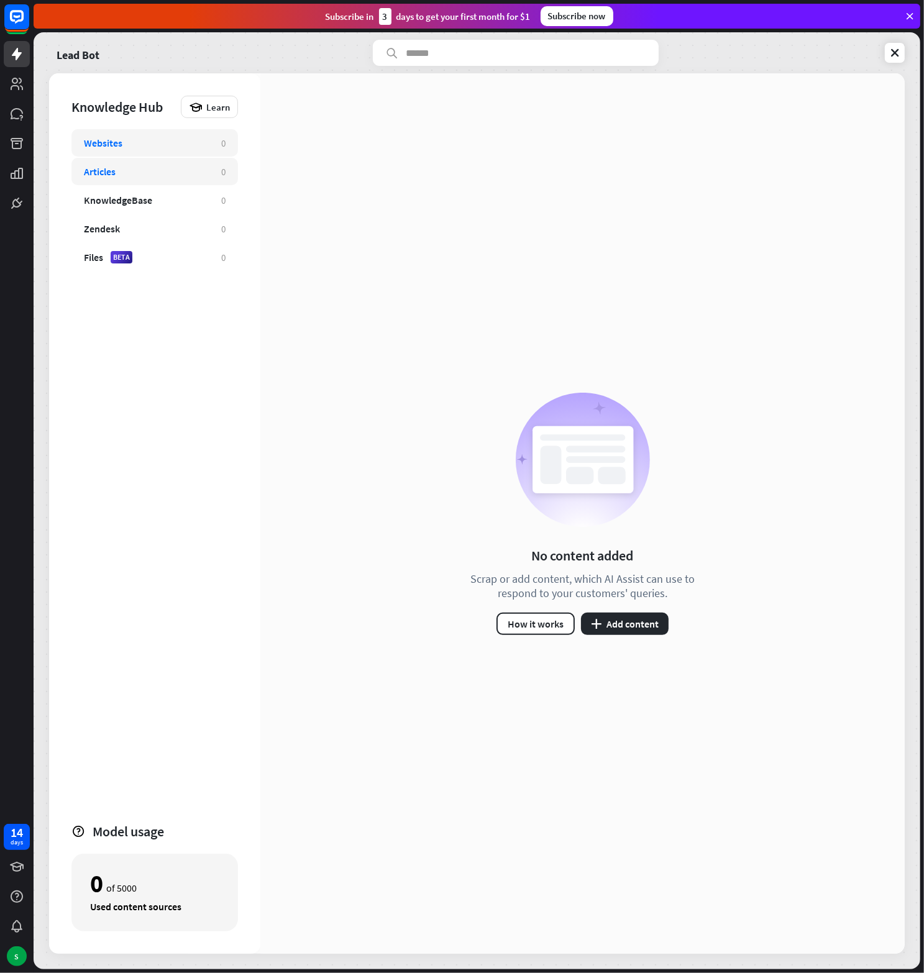
click at [130, 142] on div "Websites" at bounding box center [146, 143] width 125 height 12
click at [142, 173] on div "Articles" at bounding box center [146, 171] width 125 height 12
click at [614, 611] on div "No content added Scrap or add content, which AI Assist can use to respond to yo…" at bounding box center [582, 514] width 255 height 242
click at [614, 616] on button "plus Add content" at bounding box center [625, 624] width 88 height 22
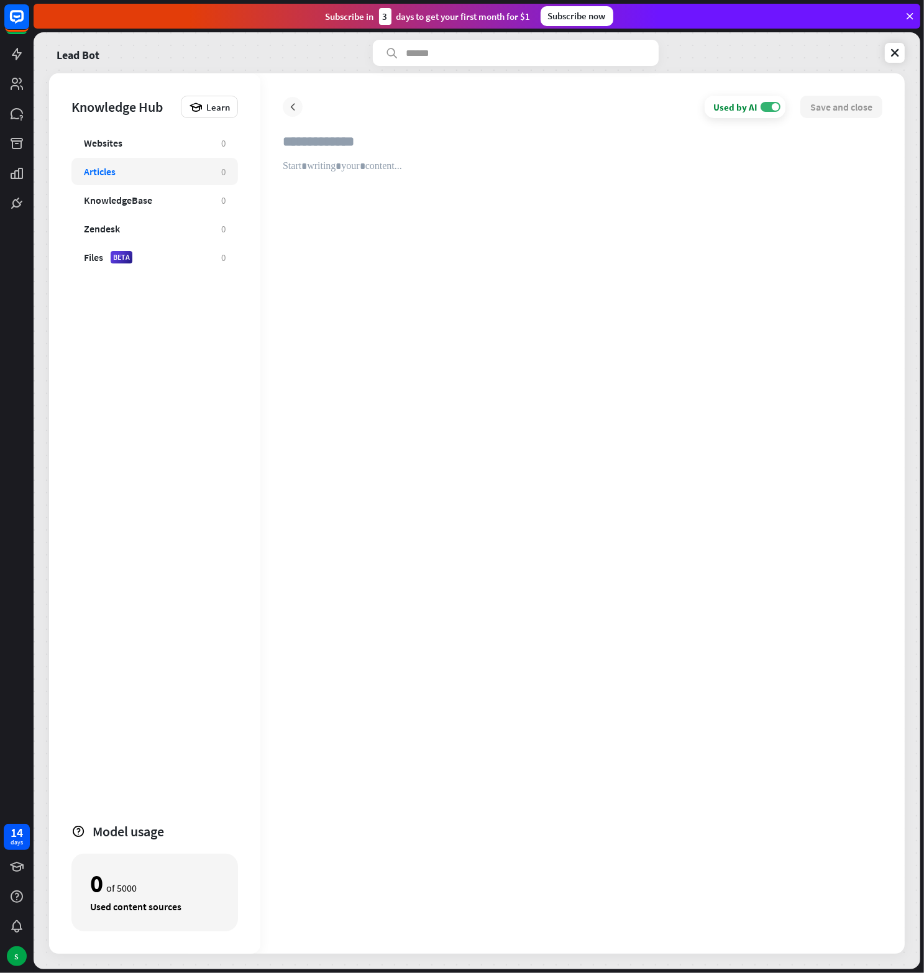
click at [288, 104] on icon at bounding box center [292, 107] width 12 height 12
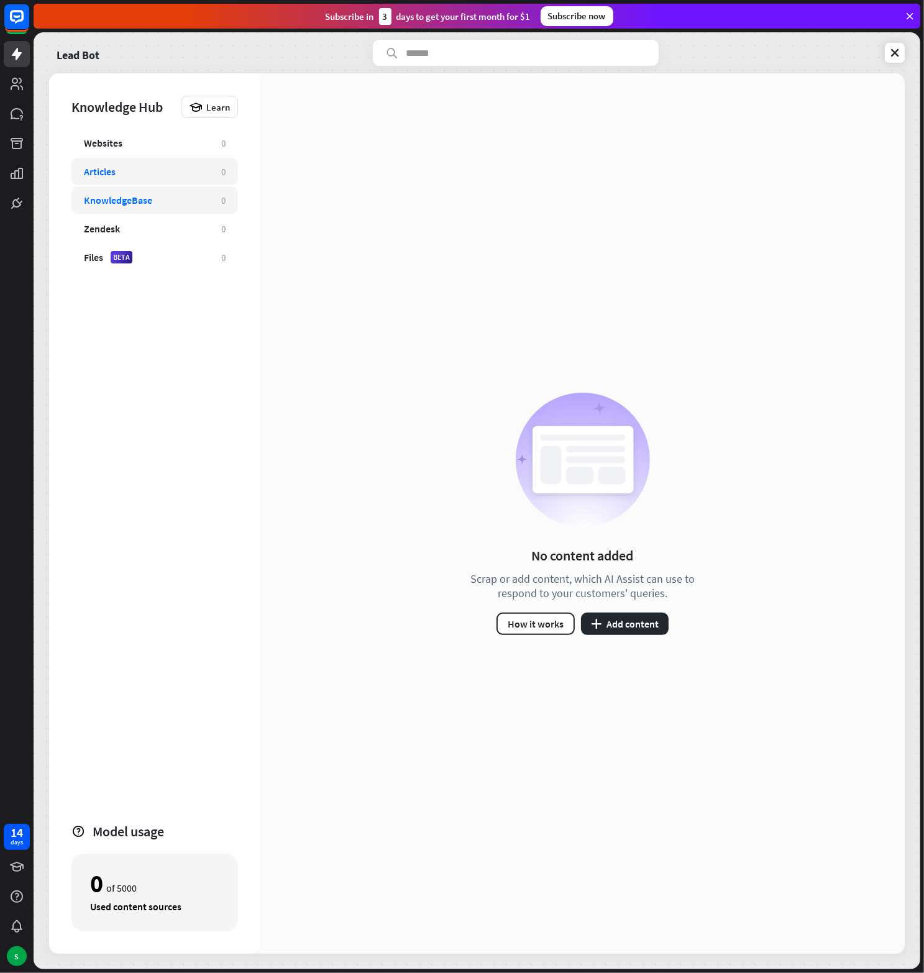
click at [144, 207] on div "KnowledgeBase 0" at bounding box center [154, 199] width 167 height 27
drag, startPoint x: 477, startPoint y: 568, endPoint x: 713, endPoint y: 565, distance: 236.1
click at [713, 565] on div "No content added Scrap or add content, which AI Assist can use to respond to yo…" at bounding box center [582, 513] width 644 height 880
drag, startPoint x: 713, startPoint y: 565, endPoint x: 710, endPoint y: 588, distance: 23.2
click at [710, 588] on div "No content added Scrap or add content, which AI Assist can use to respond to yo…" at bounding box center [582, 513] width 644 height 880
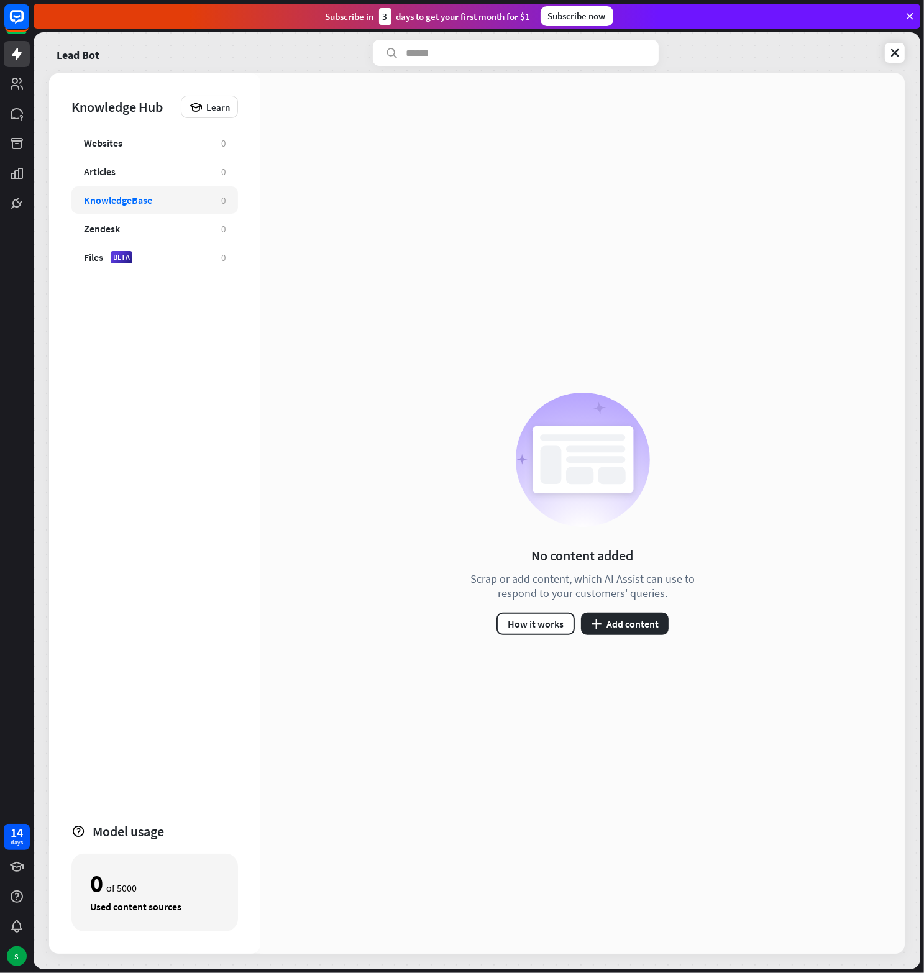
drag, startPoint x: 698, startPoint y: 592, endPoint x: 462, endPoint y: 566, distance: 237.5
click at [462, 566] on div "No content added Scrap or add content, which AI Assist can use to respond to yo…" at bounding box center [582, 514] width 255 height 242
click at [160, 175] on div "Articles" at bounding box center [146, 171] width 125 height 12
click at [127, 167] on div "Articles" at bounding box center [146, 171] width 125 height 12
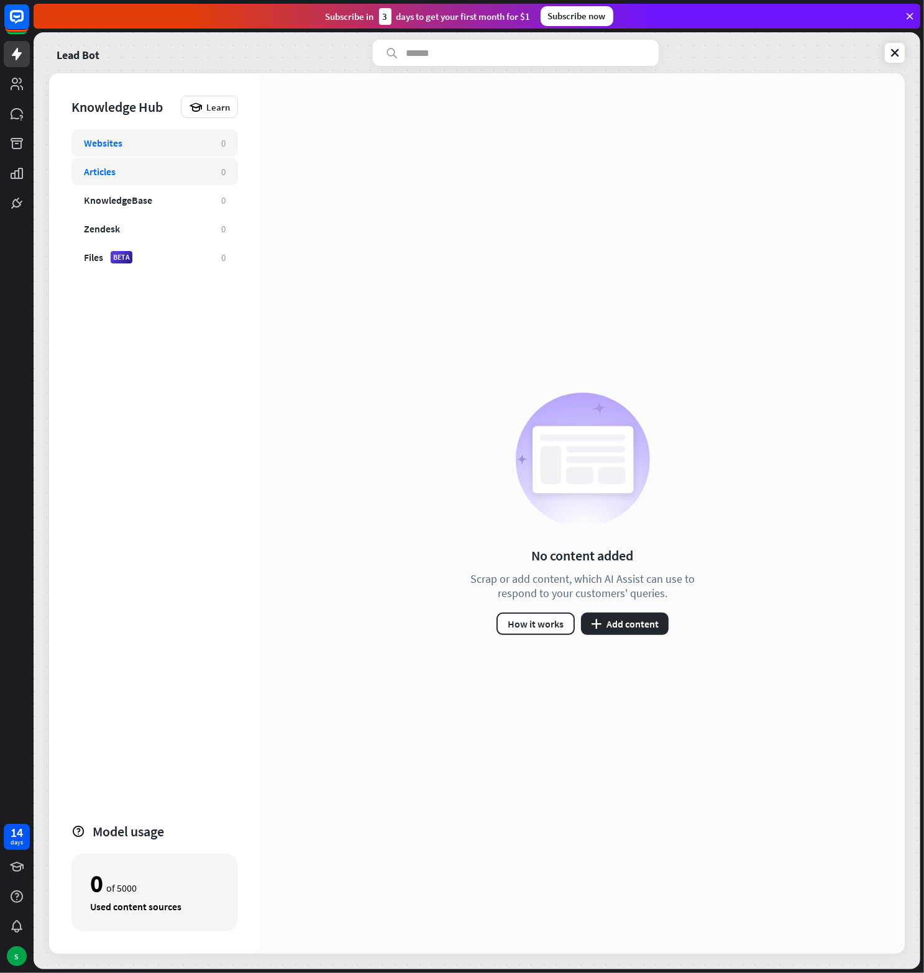
click at [122, 145] on div "Websites" at bounding box center [103, 143] width 39 height 12
click at [126, 211] on div "KnowledgeBase 0" at bounding box center [154, 199] width 167 height 27
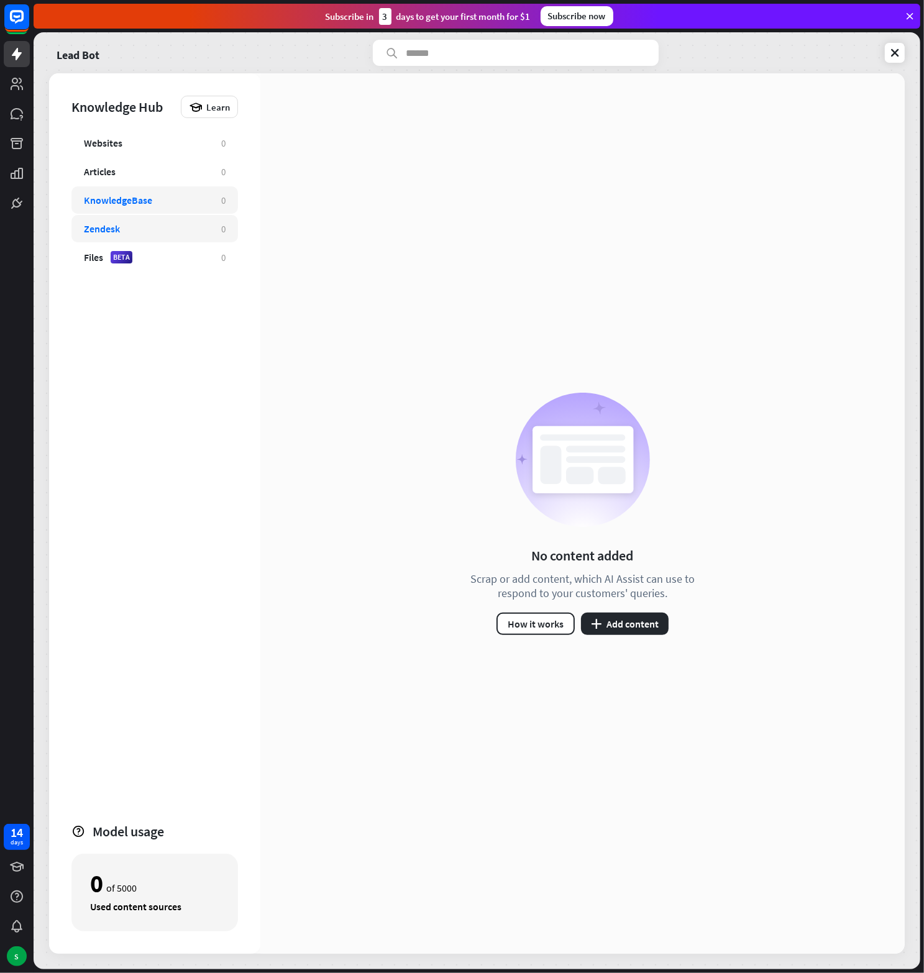
click at [130, 228] on div "Zendesk" at bounding box center [146, 228] width 125 height 12
click at [130, 200] on div "KnowledgeBase" at bounding box center [118, 200] width 68 height 12
click at [140, 221] on div "Zendesk 0" at bounding box center [154, 228] width 167 height 27
click at [140, 202] on div "KnowledgeBase" at bounding box center [118, 200] width 68 height 12
click at [112, 233] on div "Zendesk" at bounding box center [102, 228] width 36 height 12
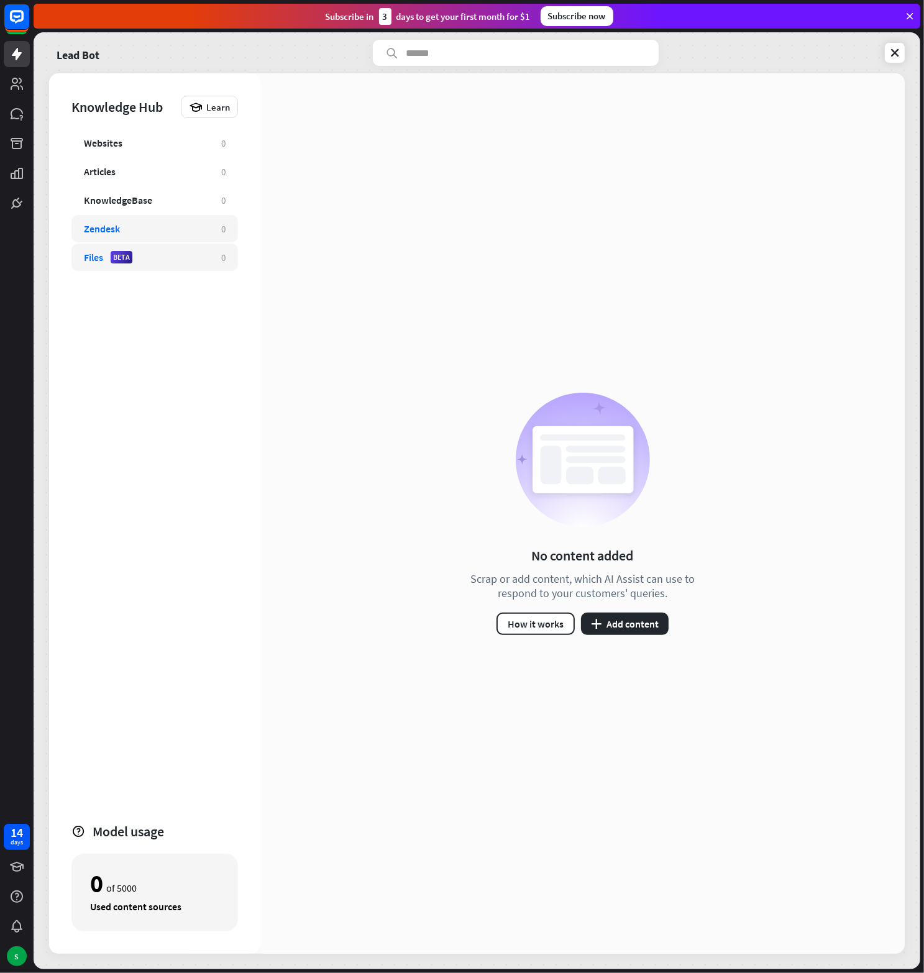
click at [159, 258] on div "Files BETA" at bounding box center [146, 257] width 125 height 12
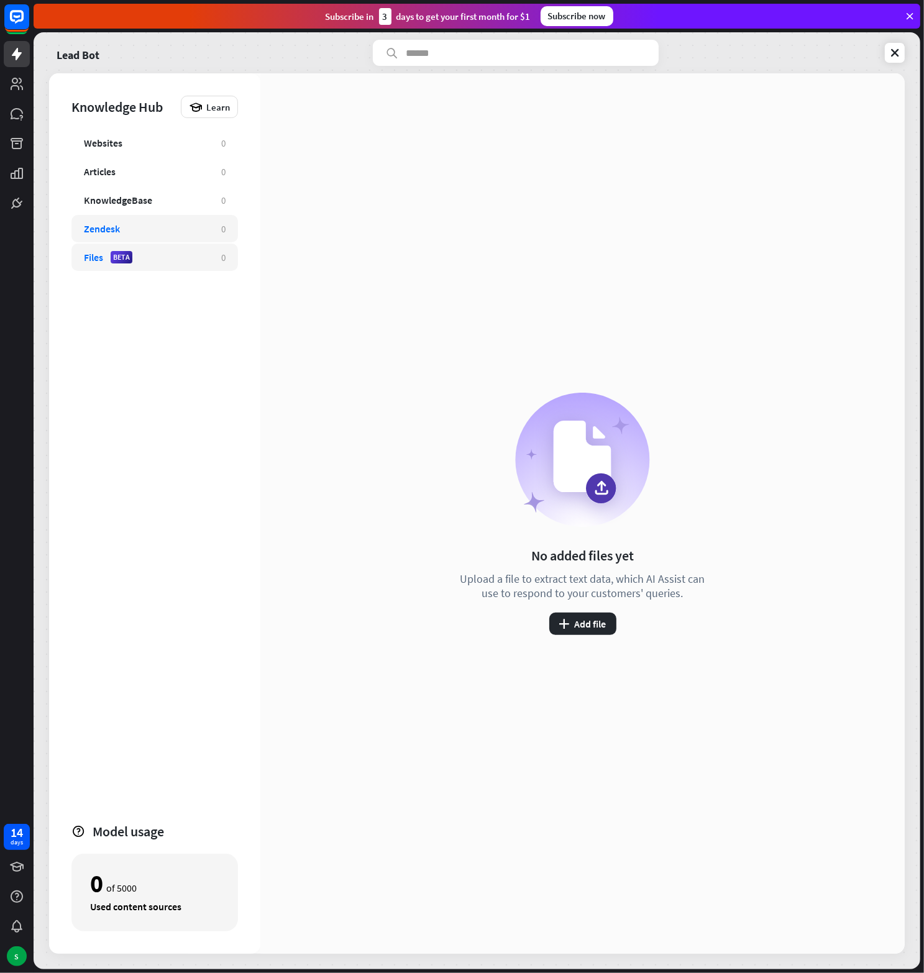
click at [153, 239] on div "Zendesk 0" at bounding box center [154, 228] width 167 height 27
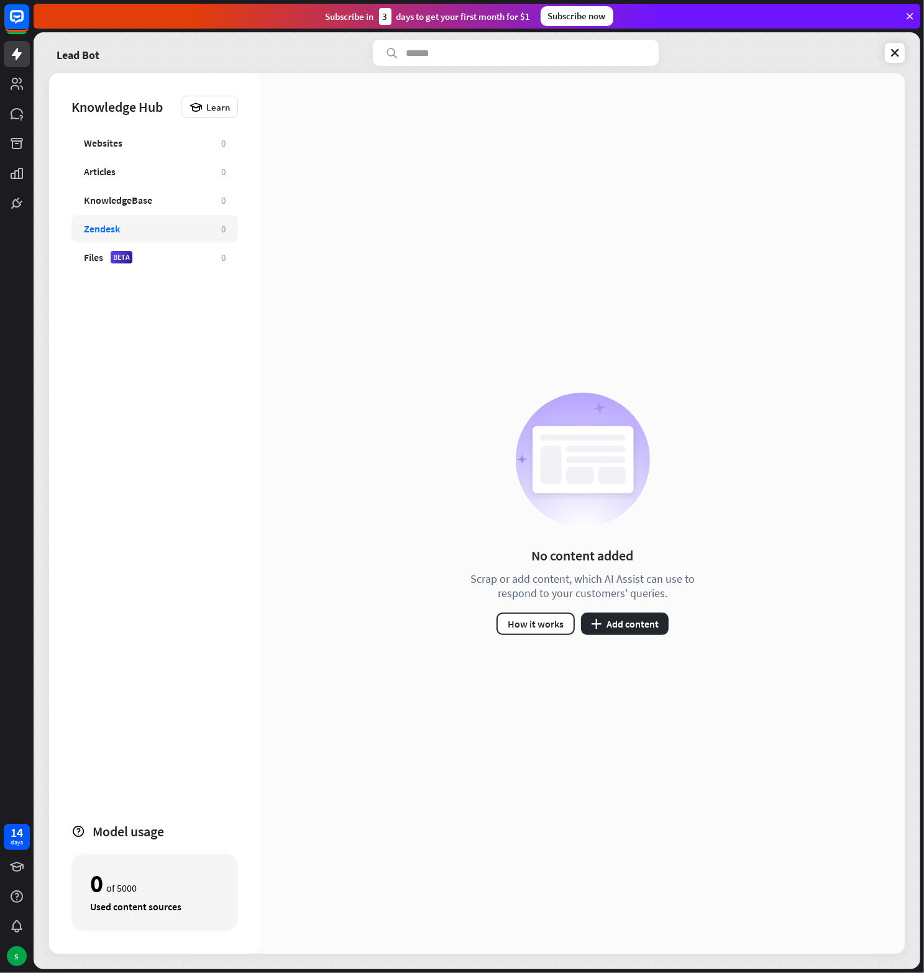
click at [149, 215] on div "Zendesk 0" at bounding box center [154, 228] width 167 height 27
click at [150, 198] on div "KnowledgeBase" at bounding box center [118, 200] width 68 height 12
click at [145, 177] on div "Articles" at bounding box center [146, 171] width 125 height 12
click at [216, 109] on span "Learn" at bounding box center [218, 107] width 24 height 12
click at [245, 140] on div "Get started with Knowledge Hub" at bounding box center [263, 141] width 142 height 24
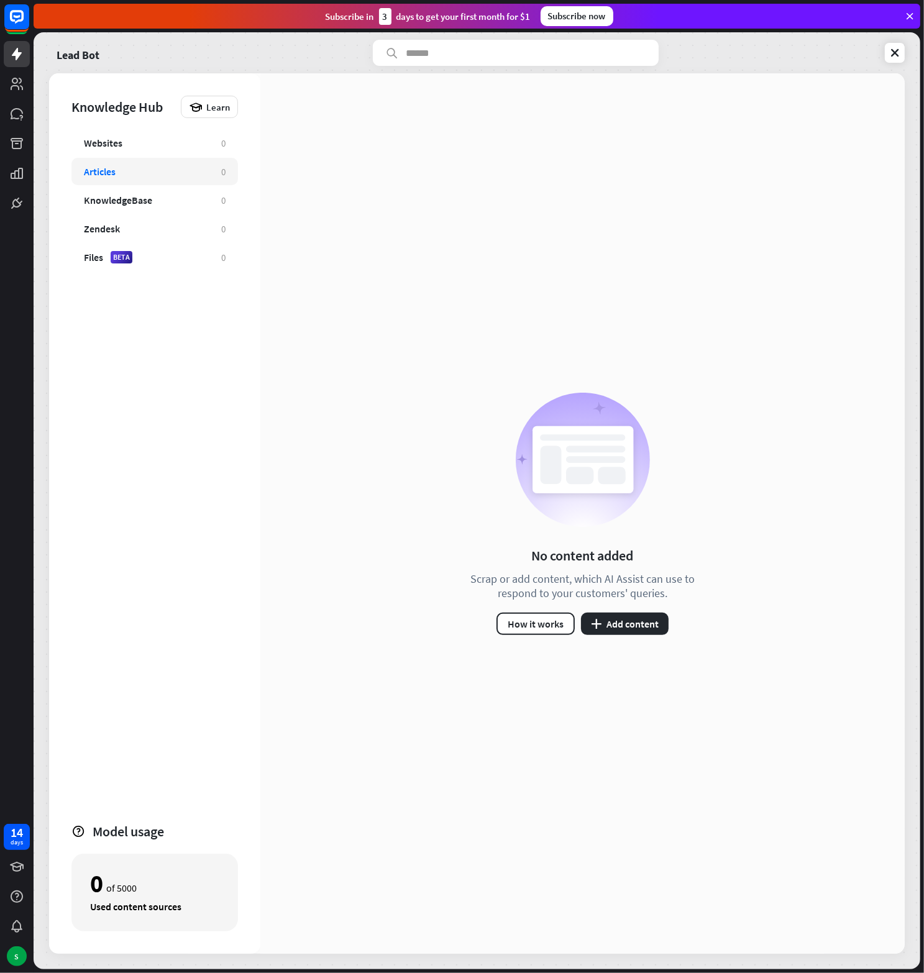
click at [426, 263] on div "close" at bounding box center [462, 486] width 924 height 973
click at [429, 178] on div "No content added Scrap or add content, which AI Assist can use to respond to yo…" at bounding box center [582, 513] width 644 height 880
click at [632, 624] on button "plus Add content" at bounding box center [625, 624] width 88 height 22
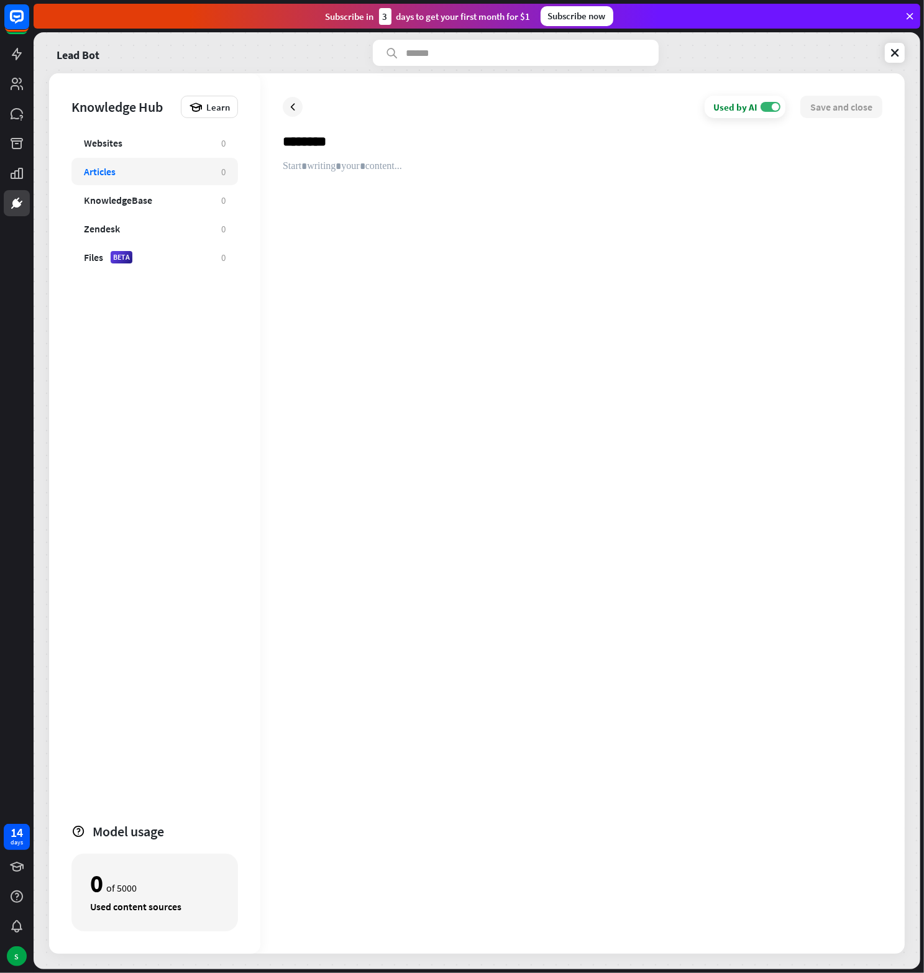
type input "********"
click at [382, 209] on div at bounding box center [583, 545] width 600 height 771
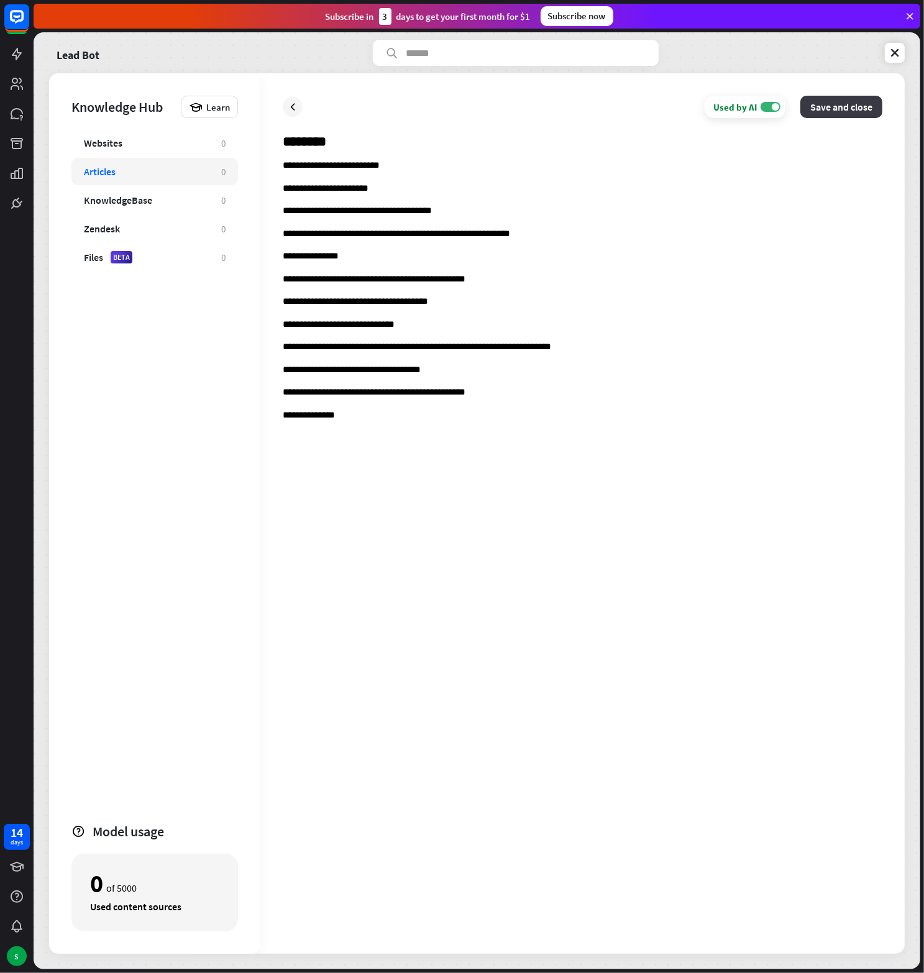
click at [870, 107] on button "Save and close" at bounding box center [841, 107] width 82 height 22
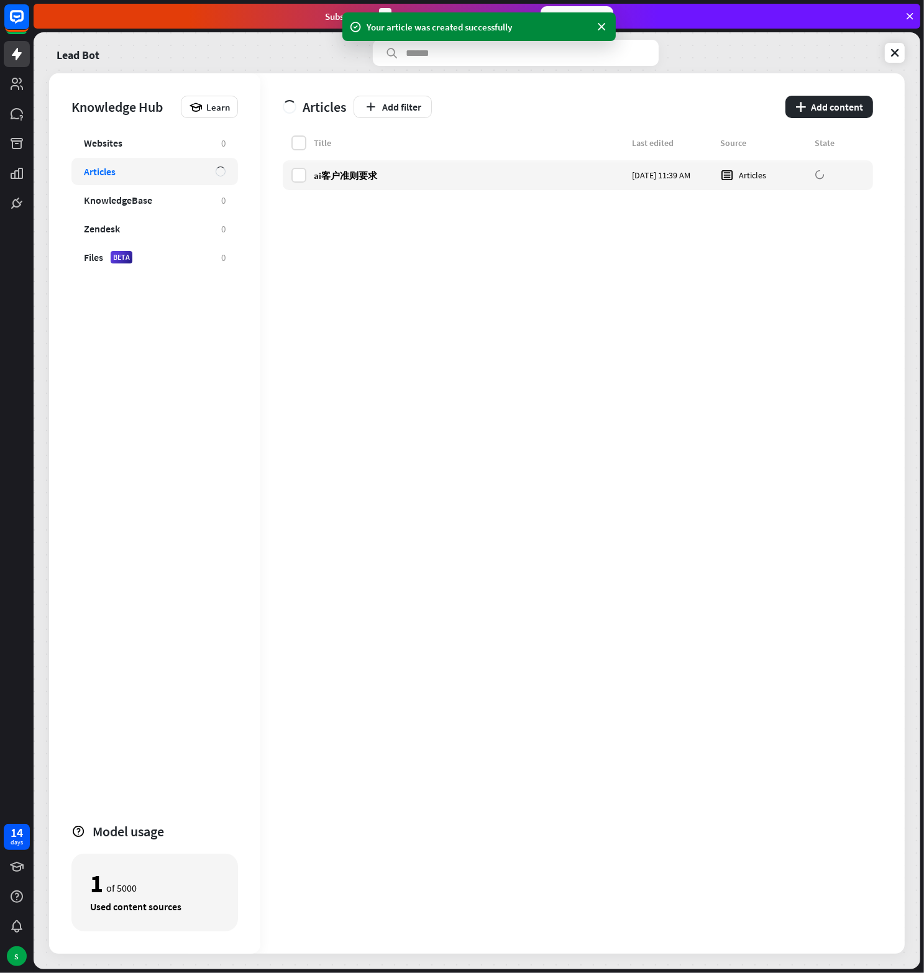
click at [346, 235] on div "Title Last edited Source State ai客户准则要求 [DATE] 11:39 AM Articles" at bounding box center [578, 544] width 590 height 818
click at [155, 147] on div "Websites" at bounding box center [146, 143] width 125 height 12
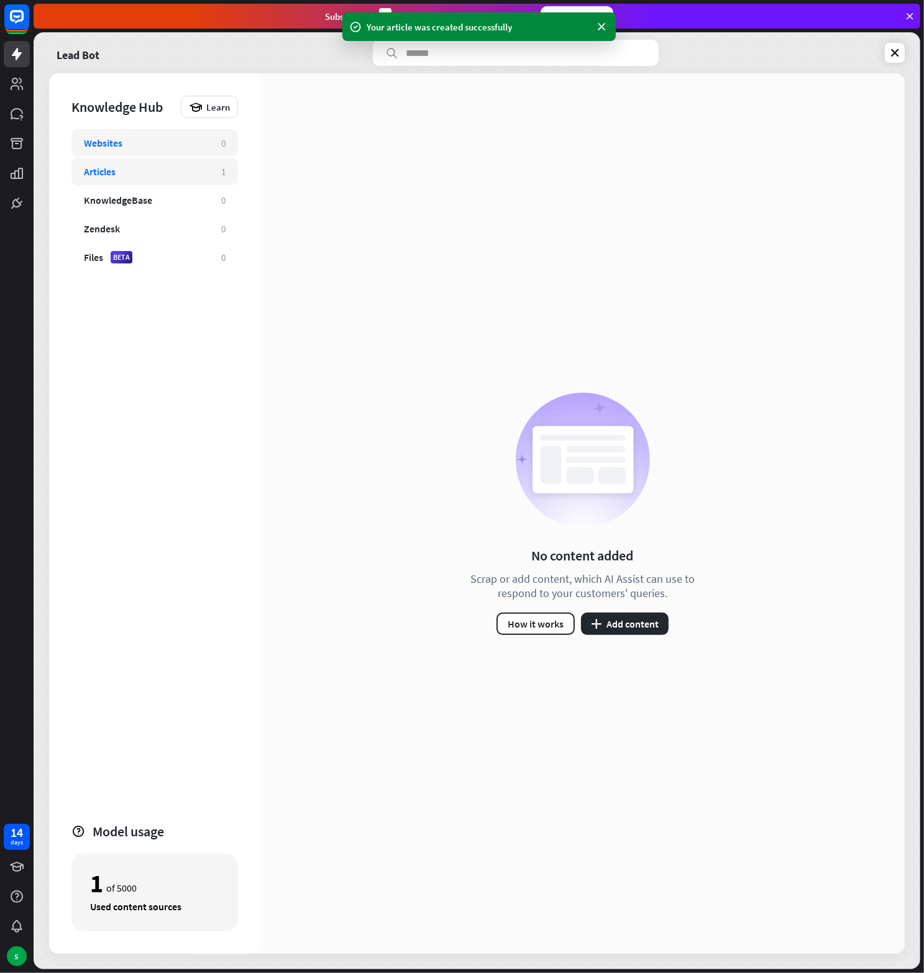
click at [158, 164] on div "Articles 1" at bounding box center [154, 171] width 167 height 27
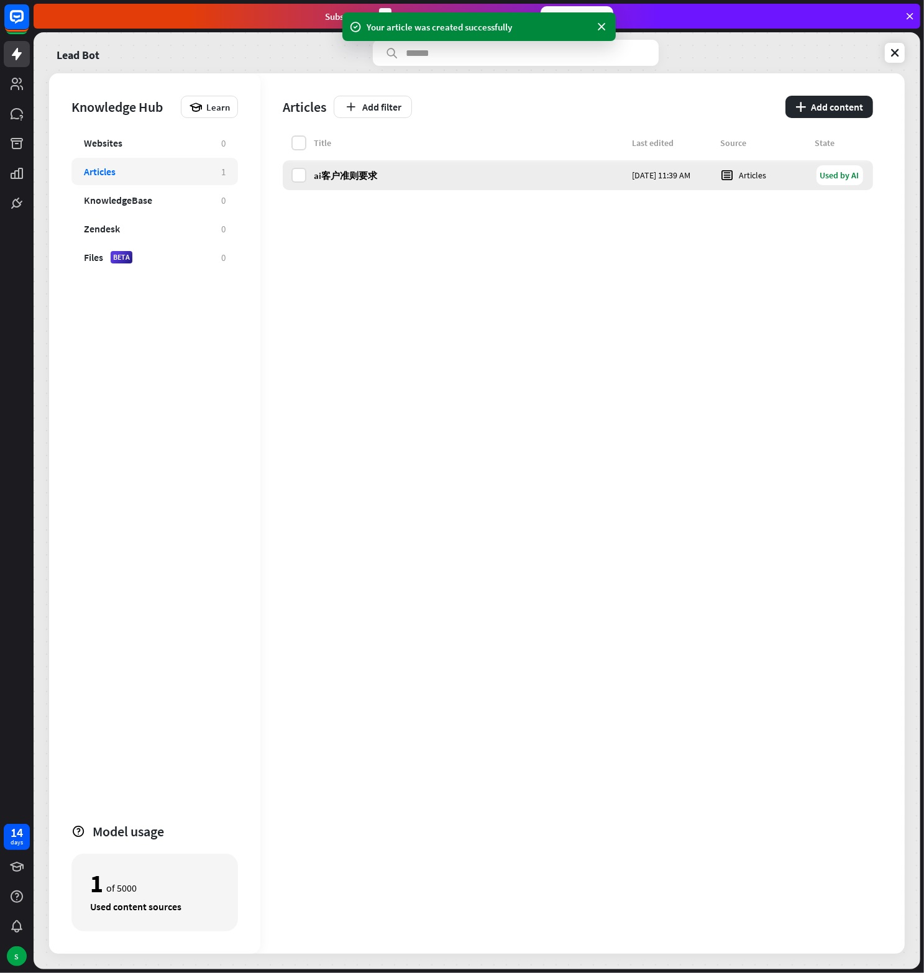
click at [355, 178] on div "ai客户准则要求" at bounding box center [469, 176] width 311 height 12
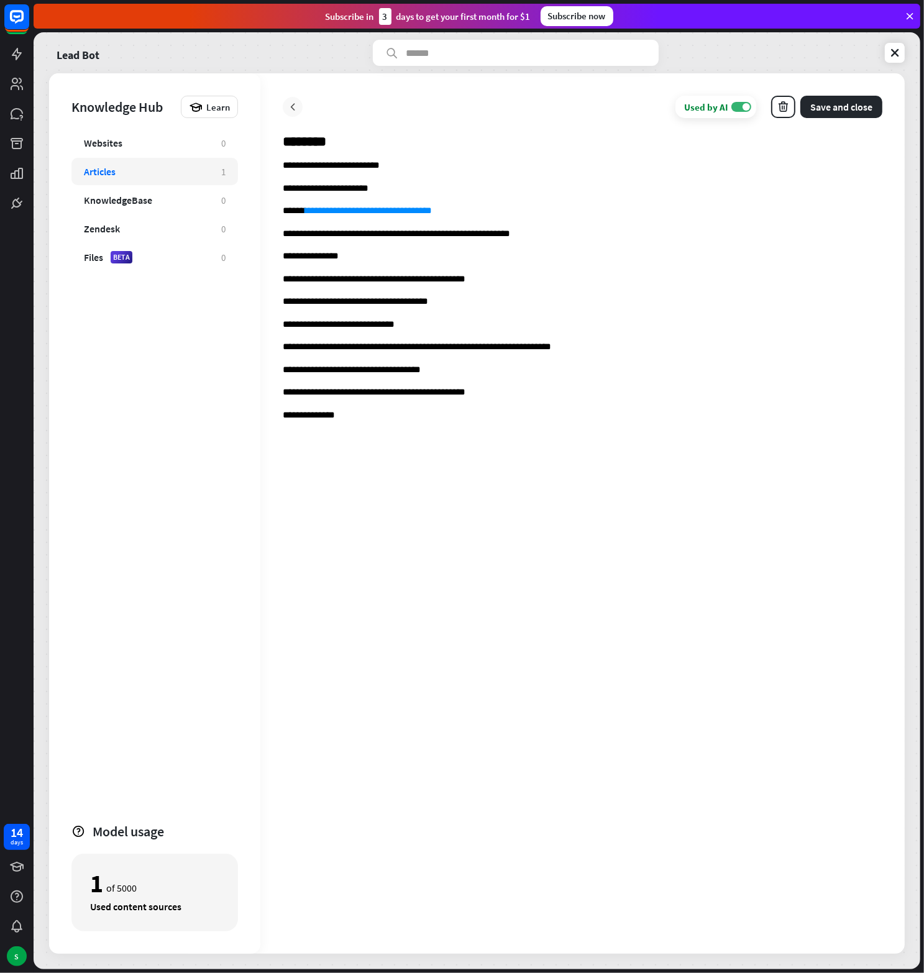
click at [299, 106] on div at bounding box center [293, 107] width 20 height 20
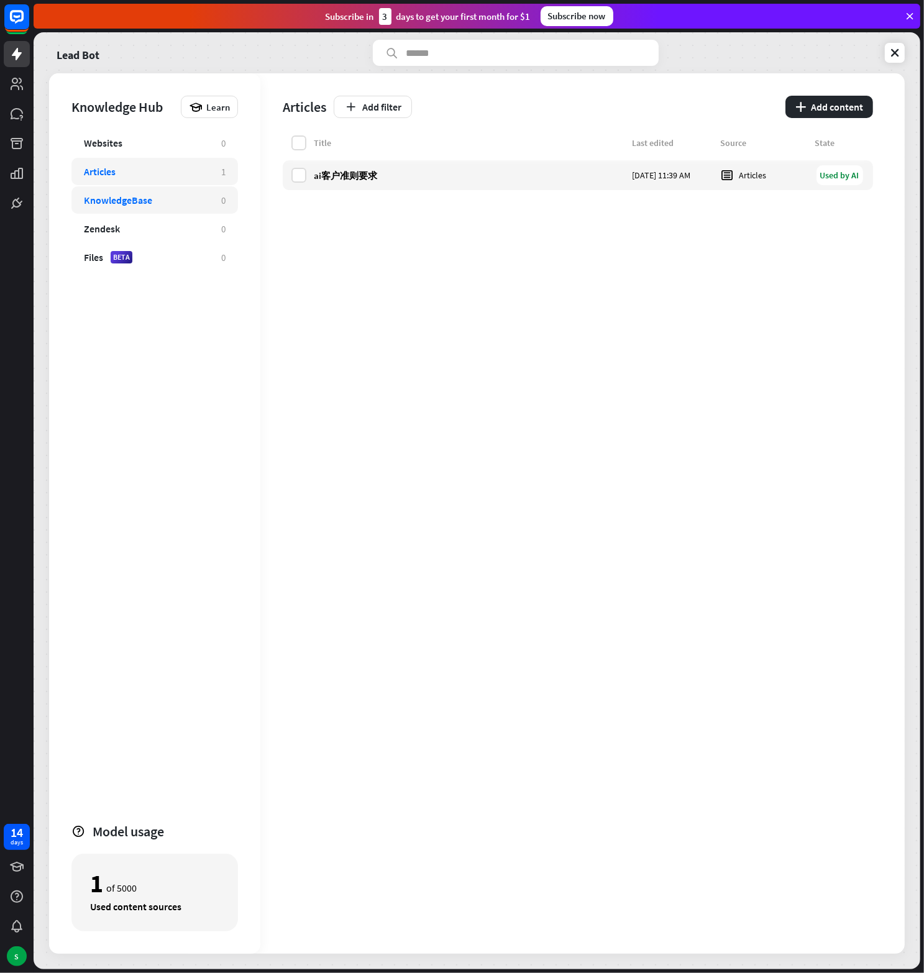
click at [146, 191] on div "KnowledgeBase 0" at bounding box center [154, 199] width 167 height 27
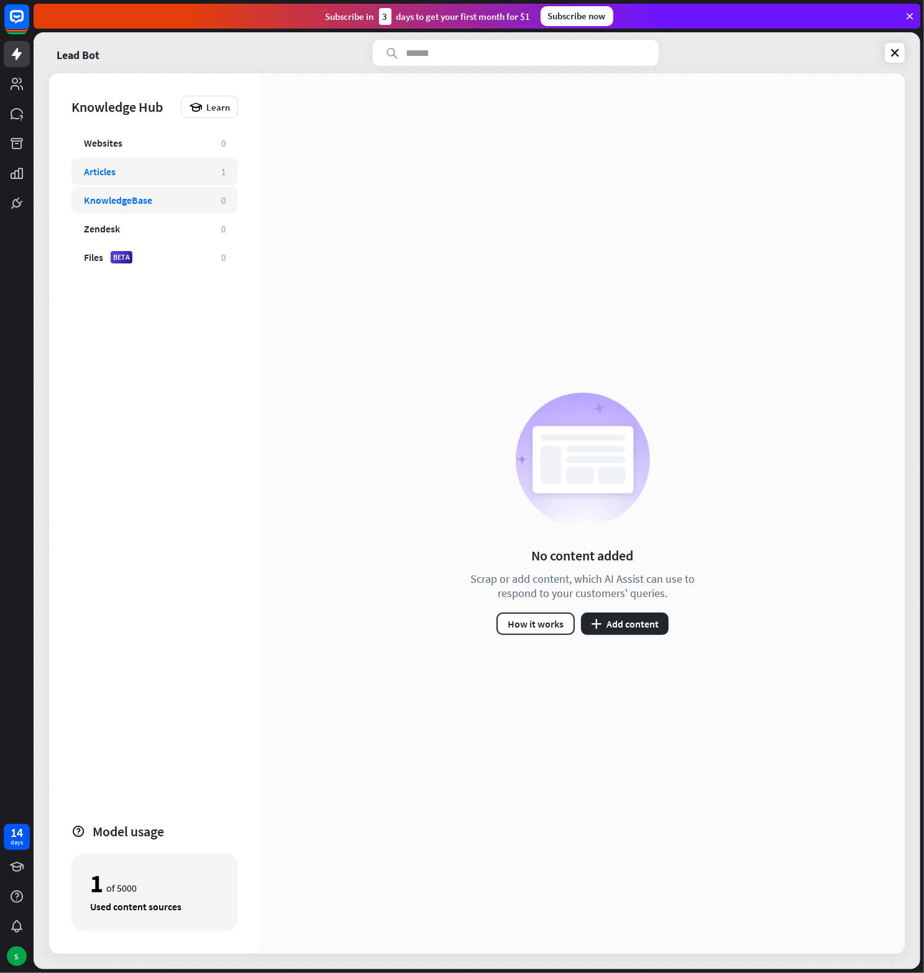
click at [140, 170] on div "Articles" at bounding box center [146, 171] width 125 height 12
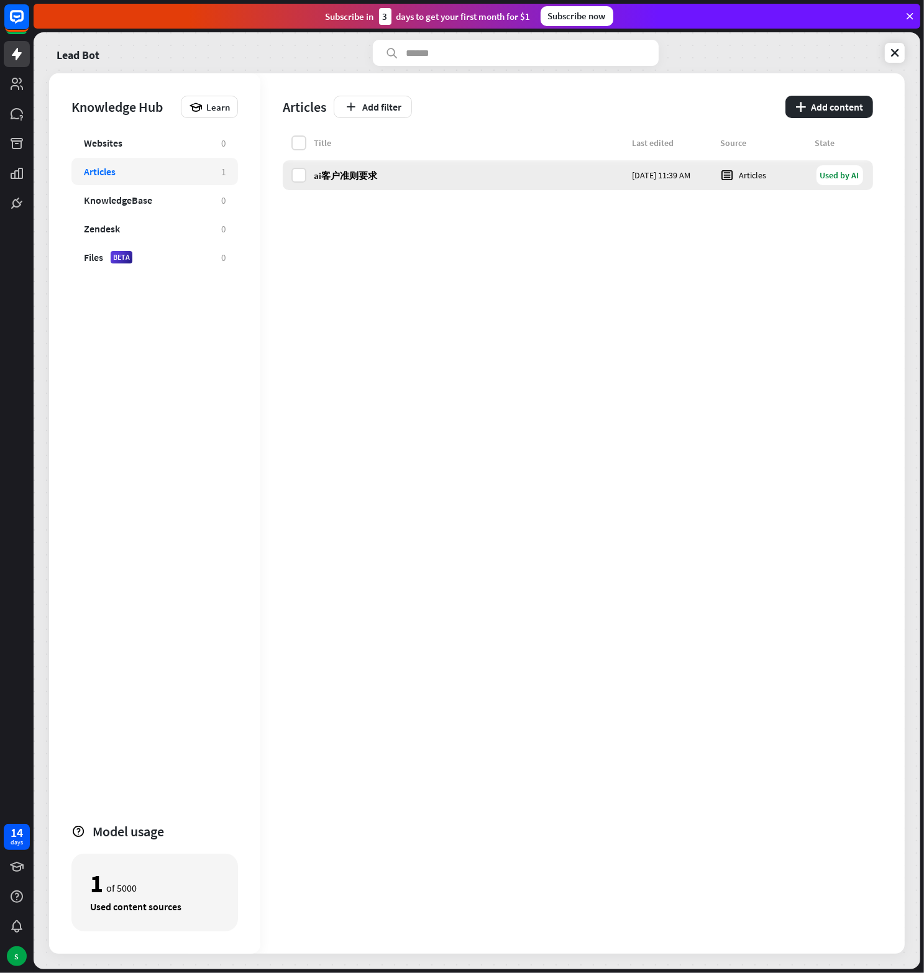
click at [365, 176] on div "ai客户准则要求" at bounding box center [469, 176] width 311 height 12
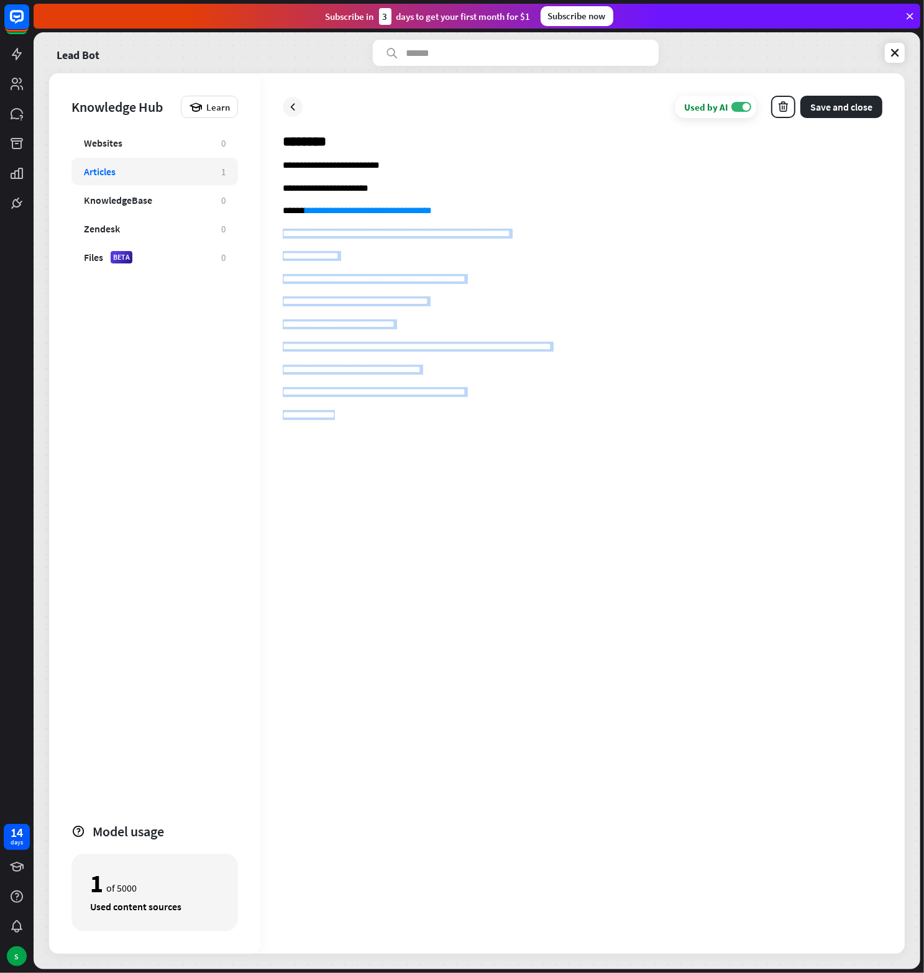
drag, startPoint x: 286, startPoint y: 235, endPoint x: 415, endPoint y: 414, distance: 220.7
click at [415, 414] on div "**********" at bounding box center [583, 545] width 600 height 771
click at [416, 414] on p "**********" at bounding box center [583, 417] width 600 height 14
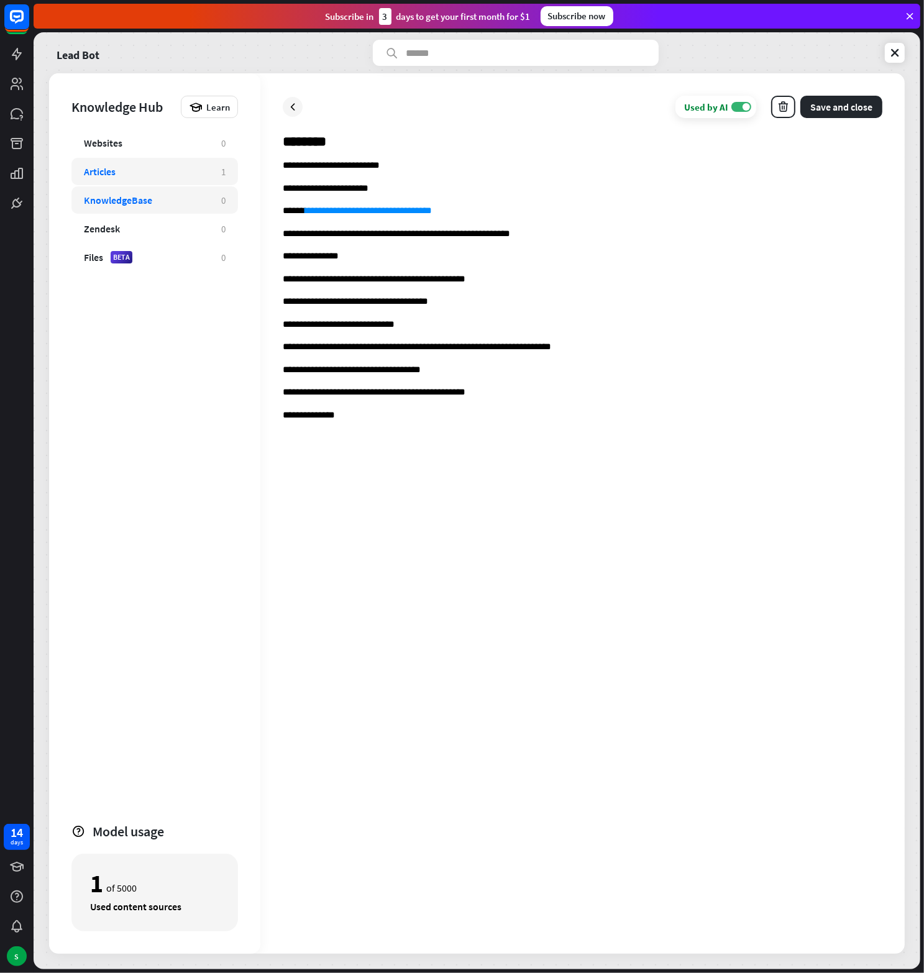
click at [167, 207] on div "KnowledgeBase 0" at bounding box center [154, 199] width 167 height 27
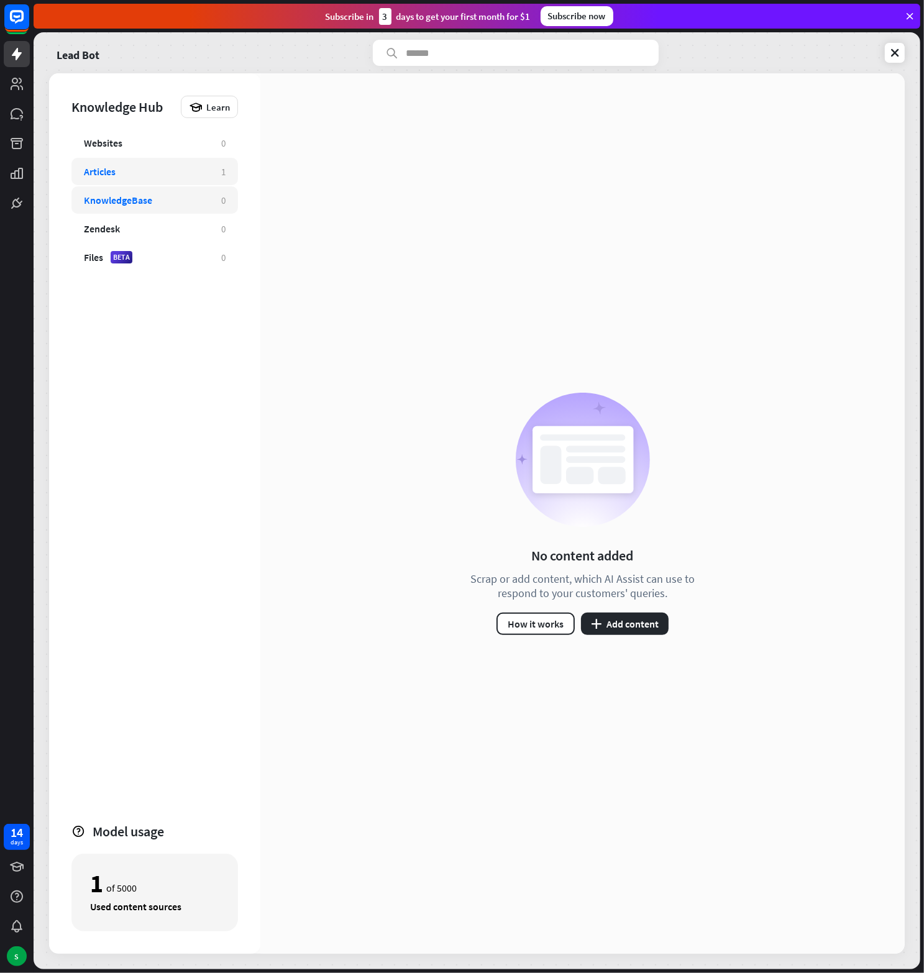
click at [140, 165] on div "Articles" at bounding box center [146, 171] width 125 height 12
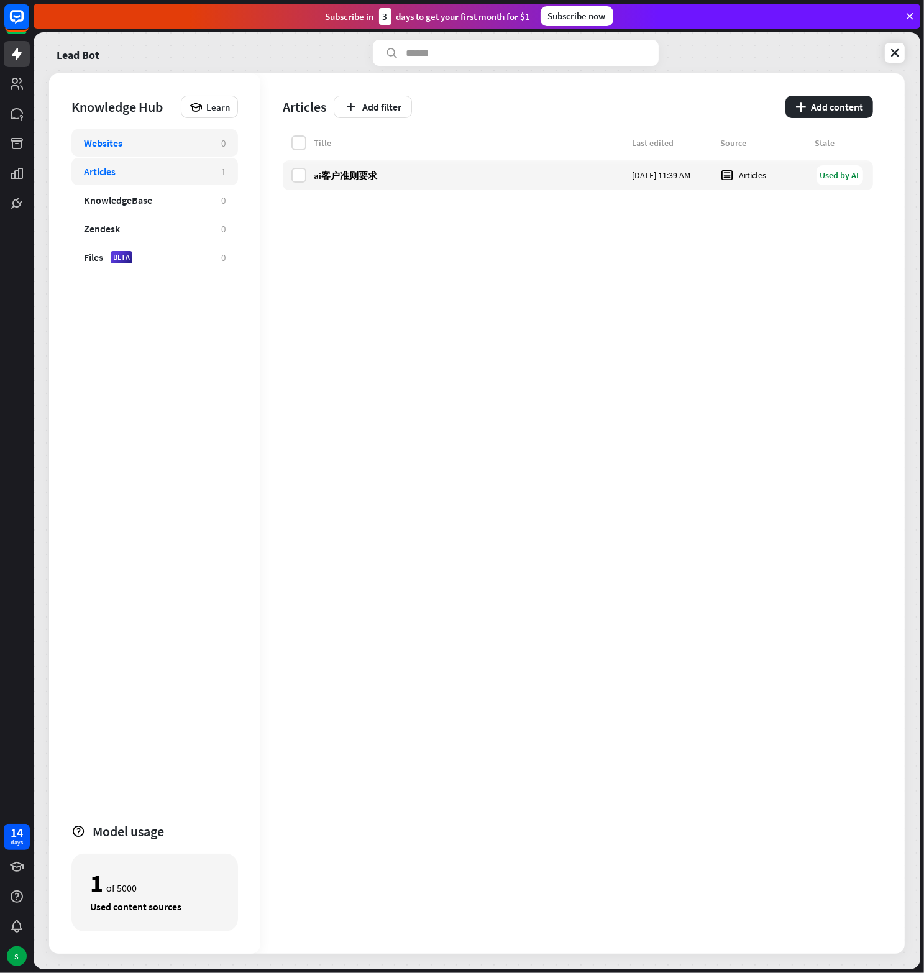
click at [197, 143] on div "Websites" at bounding box center [146, 143] width 125 height 12
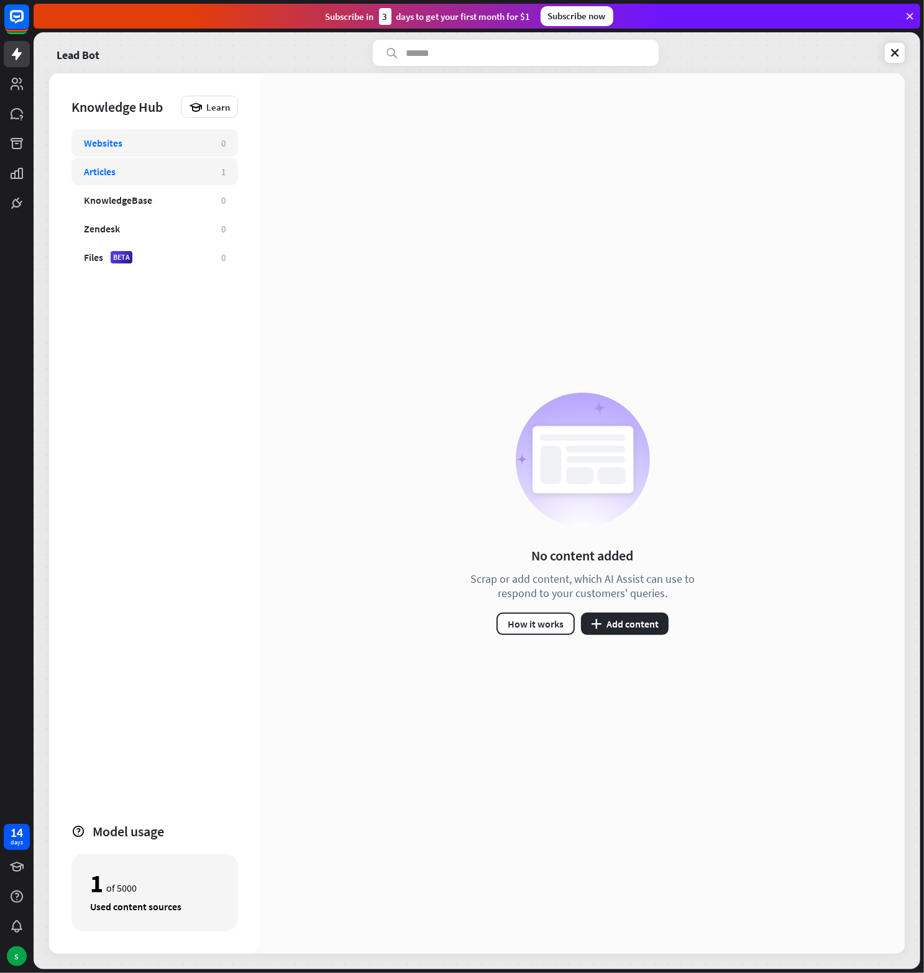
click at [147, 176] on div "Articles" at bounding box center [146, 171] width 125 height 12
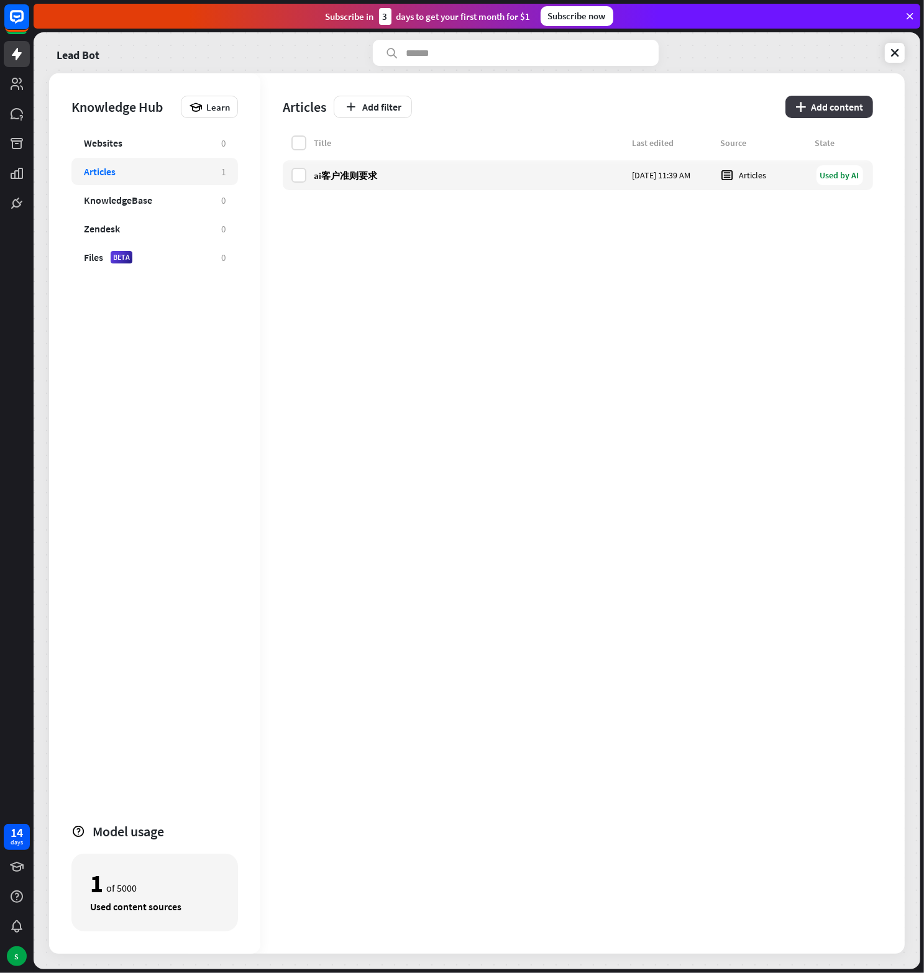
click at [810, 107] on button "plus Add content" at bounding box center [829, 107] width 88 height 22
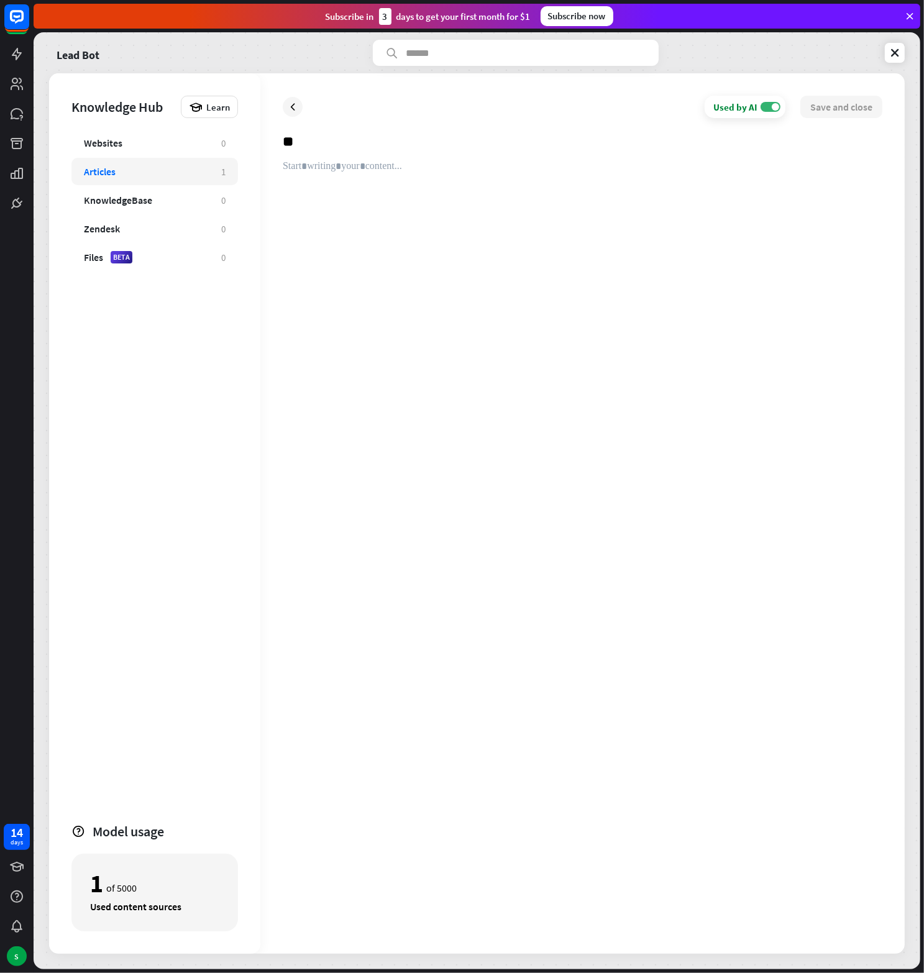
type input "*"
type input "********"
click at [368, 175] on div at bounding box center [583, 545] width 600 height 771
paste div
drag, startPoint x: 496, startPoint y: 170, endPoint x: 198, endPoint y: 178, distance: 298.3
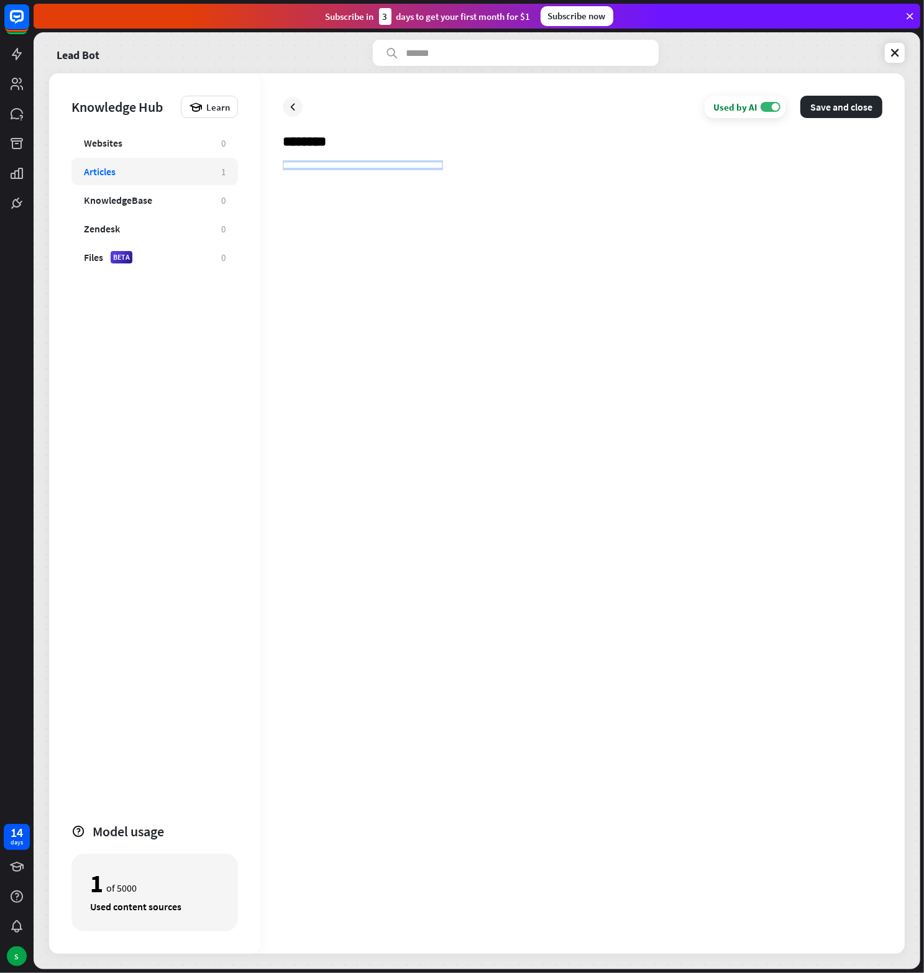
click at [198, 178] on div "**********" at bounding box center [477, 513] width 856 height 880
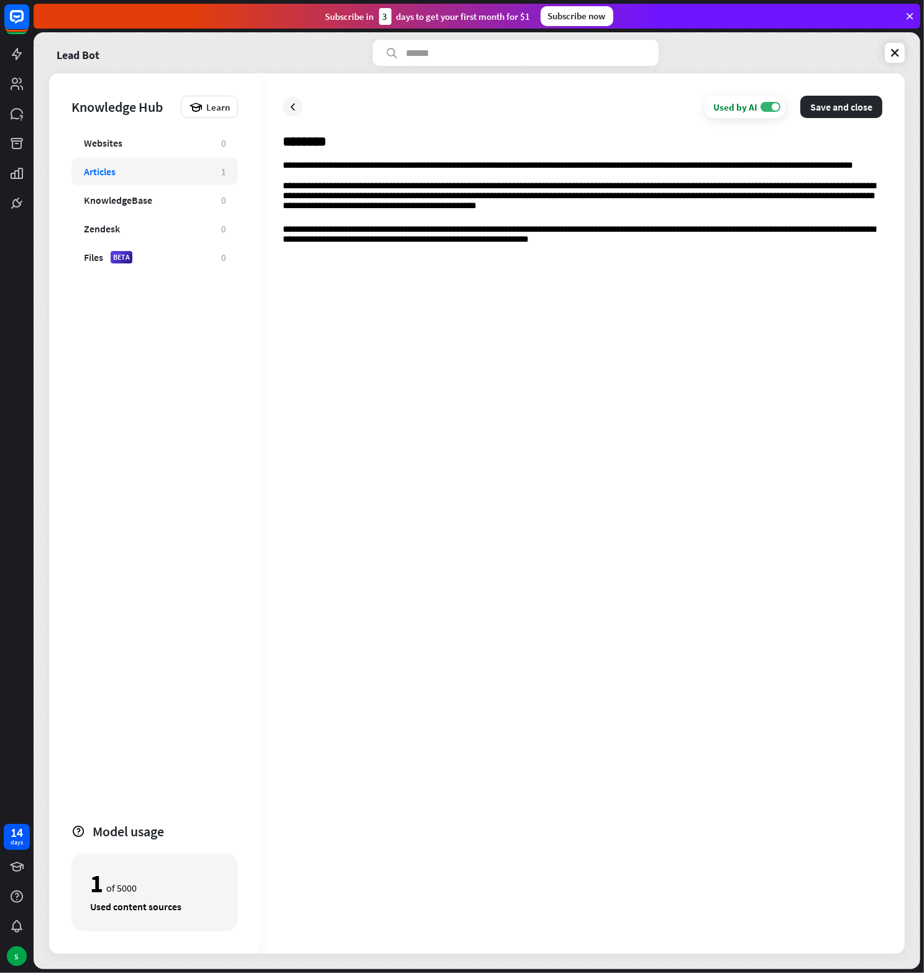
click at [466, 164] on p "**********" at bounding box center [583, 165] width 600 height 11
click at [465, 164] on p "**********" at bounding box center [583, 165] width 600 height 11
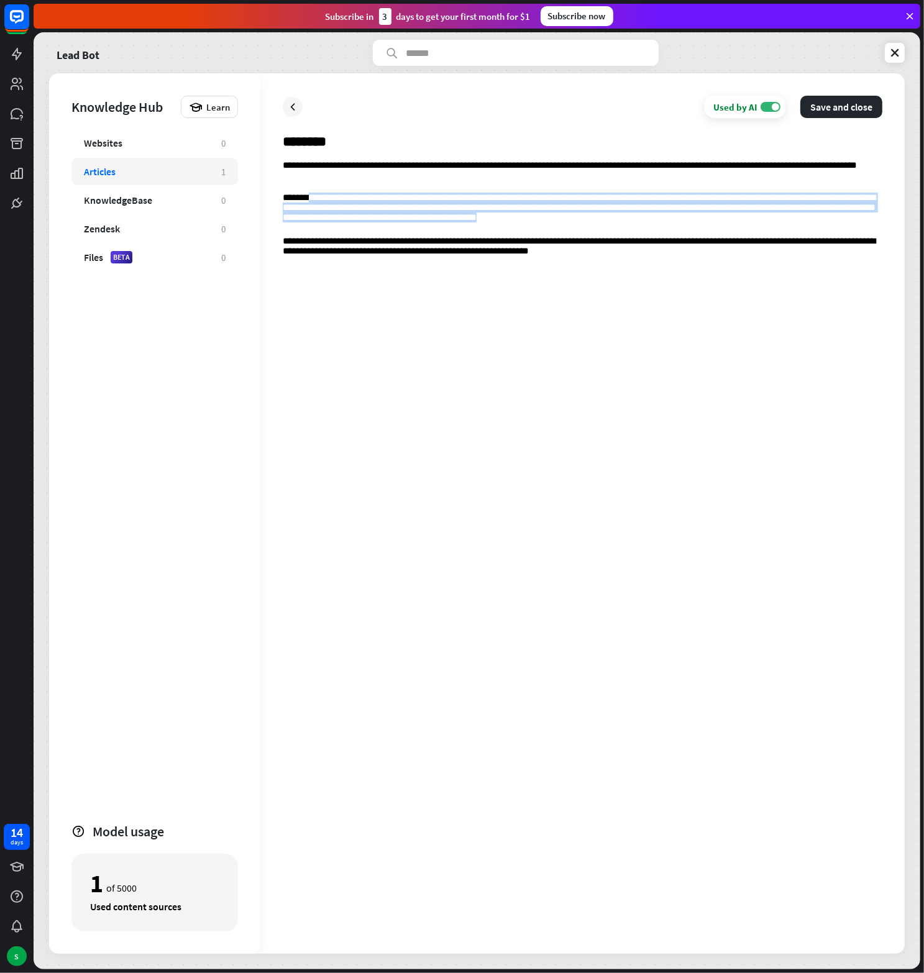
drag, startPoint x: 329, startPoint y: 204, endPoint x: 601, endPoint y: 222, distance: 273.3
click at [601, 222] on p "**********" at bounding box center [583, 210] width 600 height 34
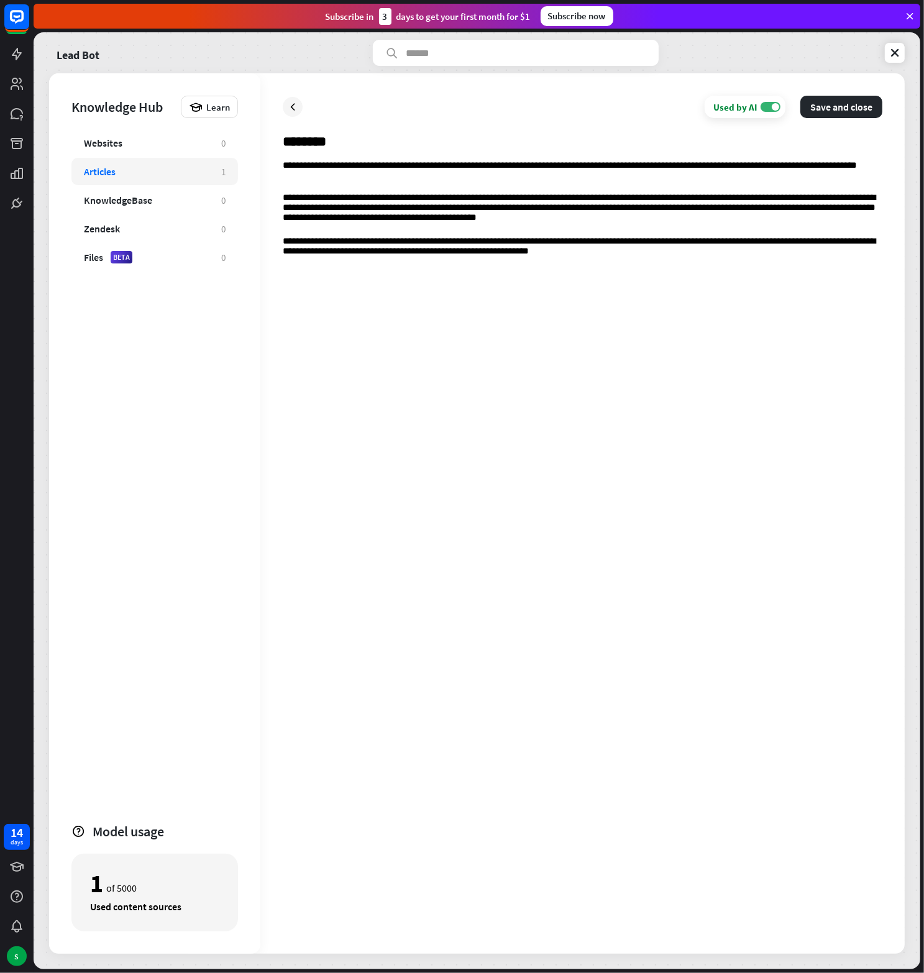
click at [574, 264] on div "**********" at bounding box center [583, 545] width 600 height 771
click at [850, 106] on button "Save and close" at bounding box center [841, 107] width 82 height 22
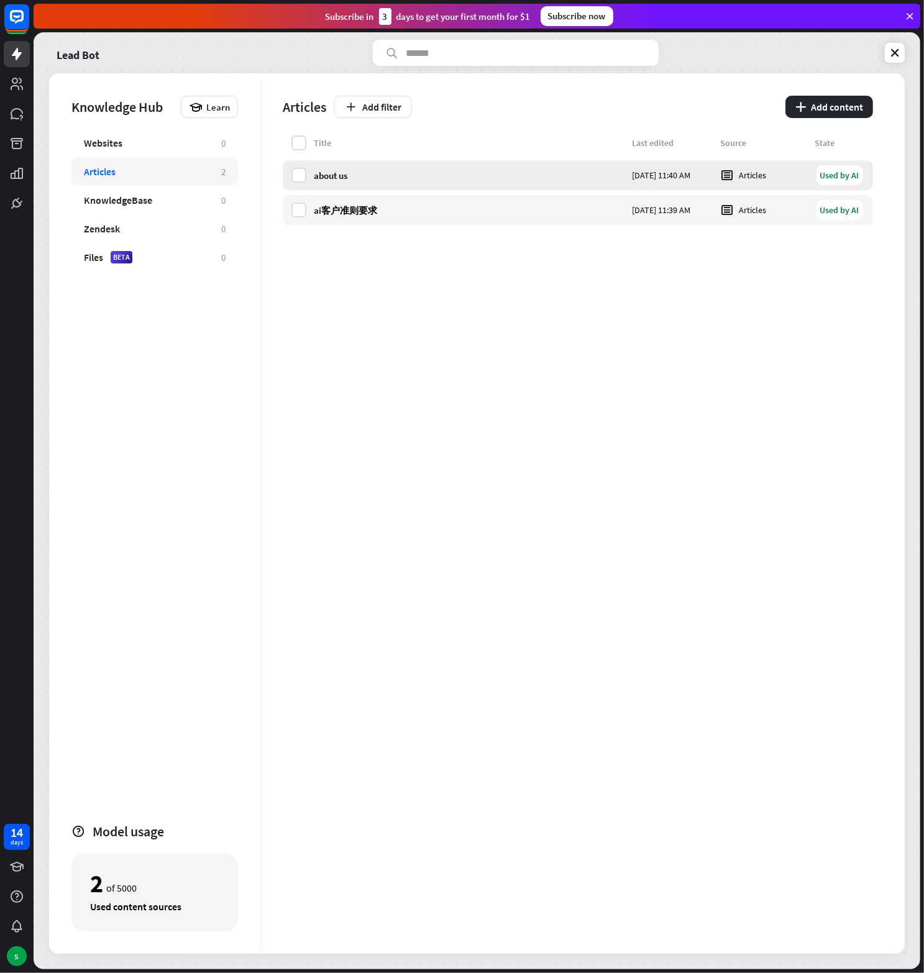
click at [345, 170] on div "about us" at bounding box center [469, 176] width 311 height 12
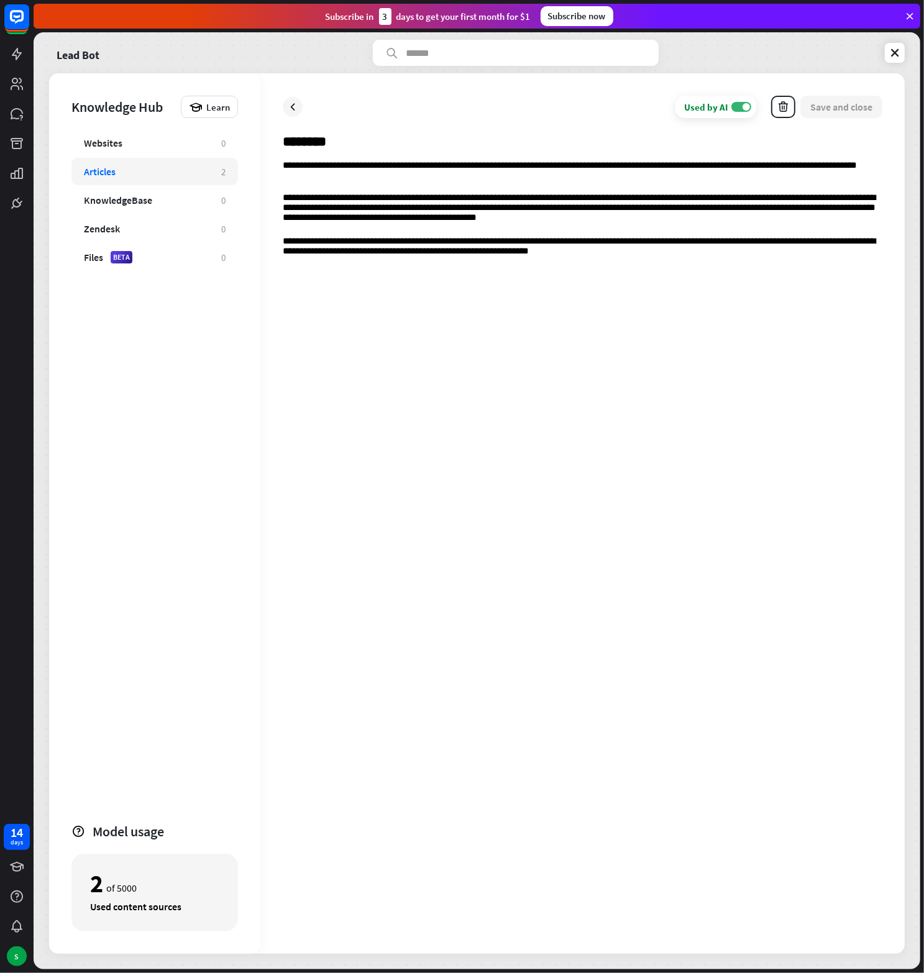
click at [623, 264] on div "**********" at bounding box center [583, 545] width 600 height 771
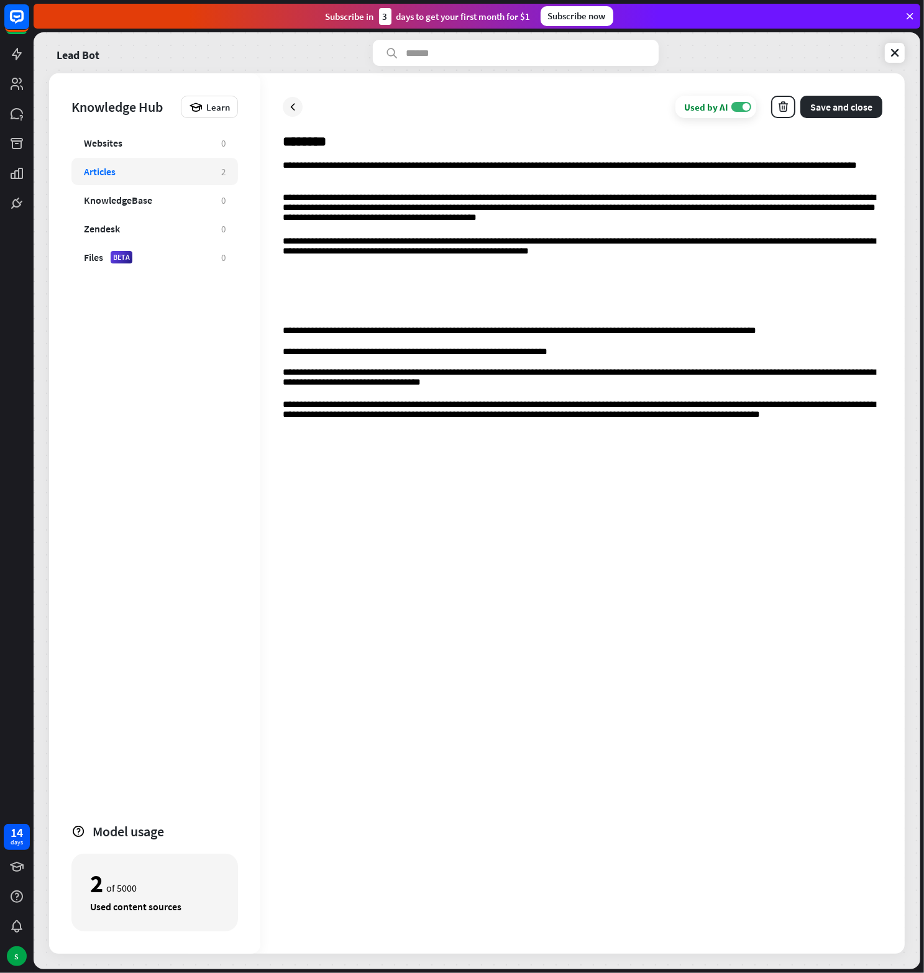
click at [372, 314] on p at bounding box center [583, 311] width 600 height 10
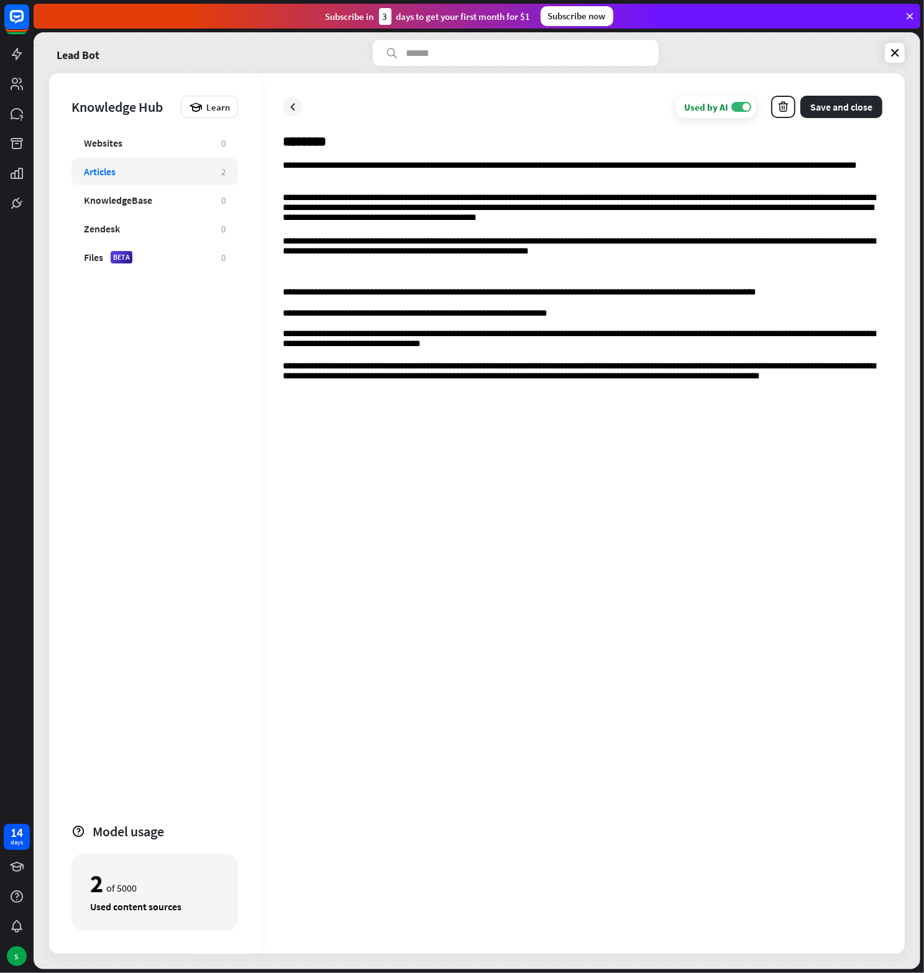
click at [319, 276] on p at bounding box center [583, 273] width 600 height 10
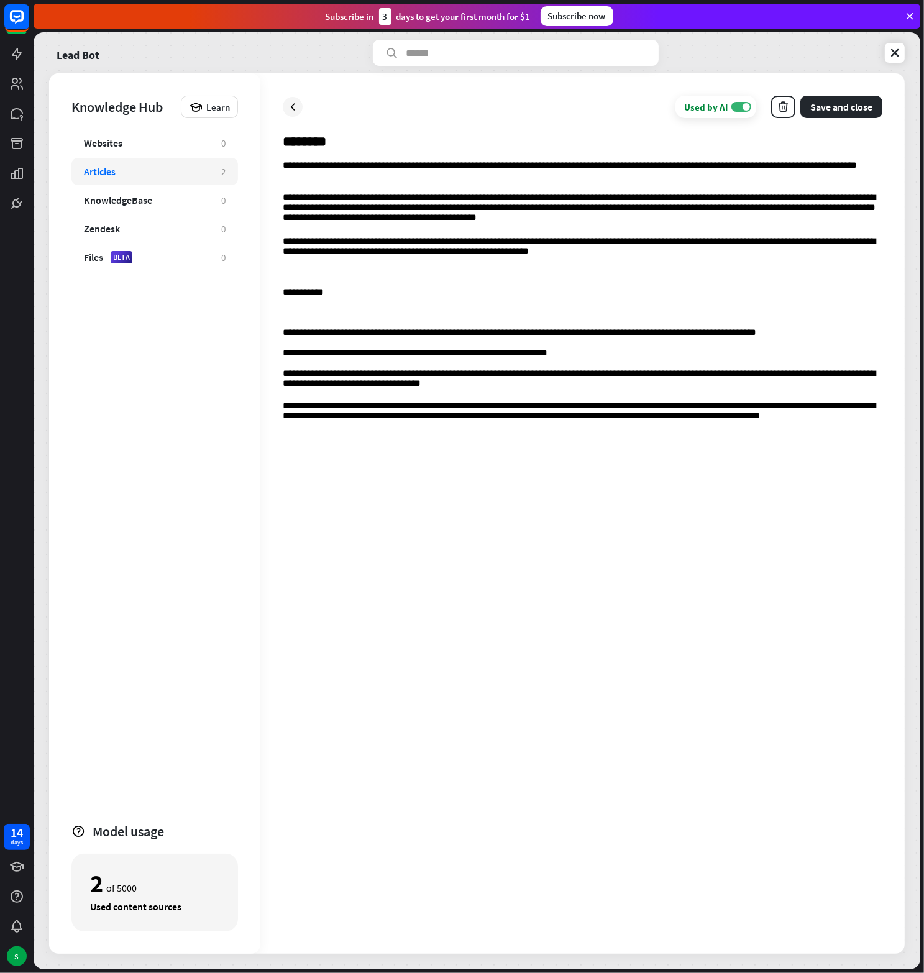
click at [284, 296] on p "**********" at bounding box center [583, 292] width 600 height 11
click at [386, 427] on div "**********" at bounding box center [583, 545] width 600 height 771
click at [845, 109] on button "Save and close" at bounding box center [841, 107] width 82 height 22
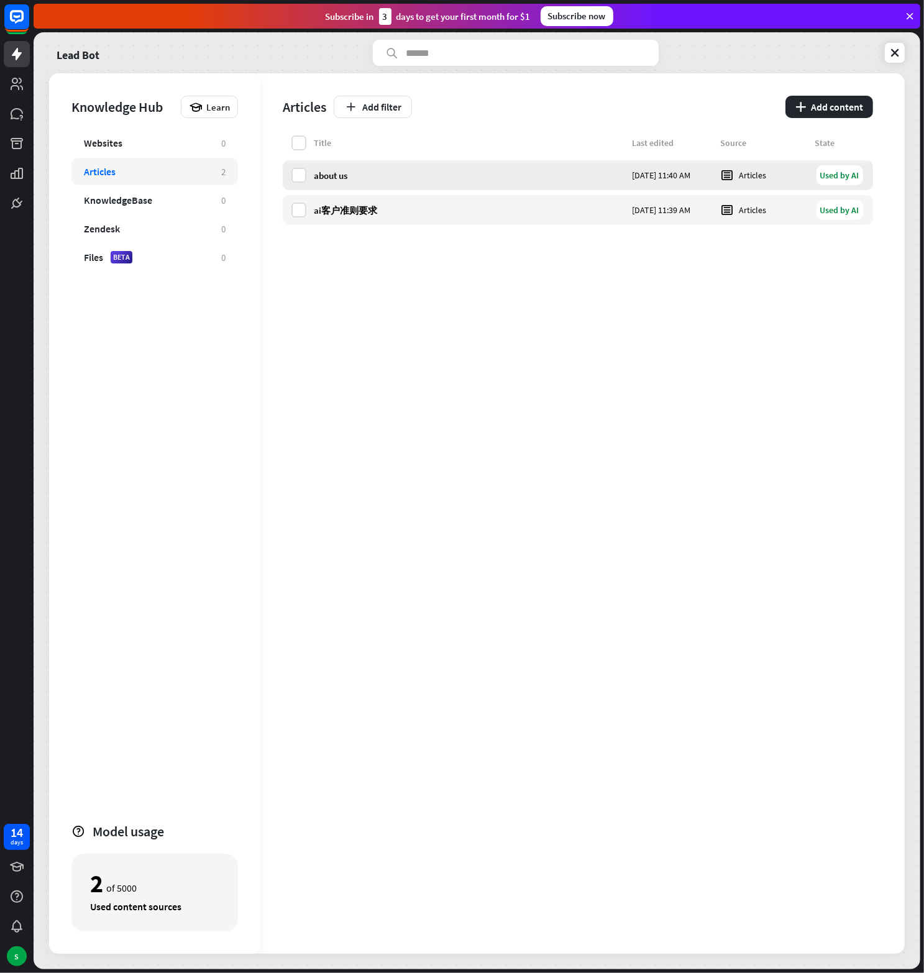
click at [333, 181] on div "about us" at bounding box center [469, 176] width 311 height 12
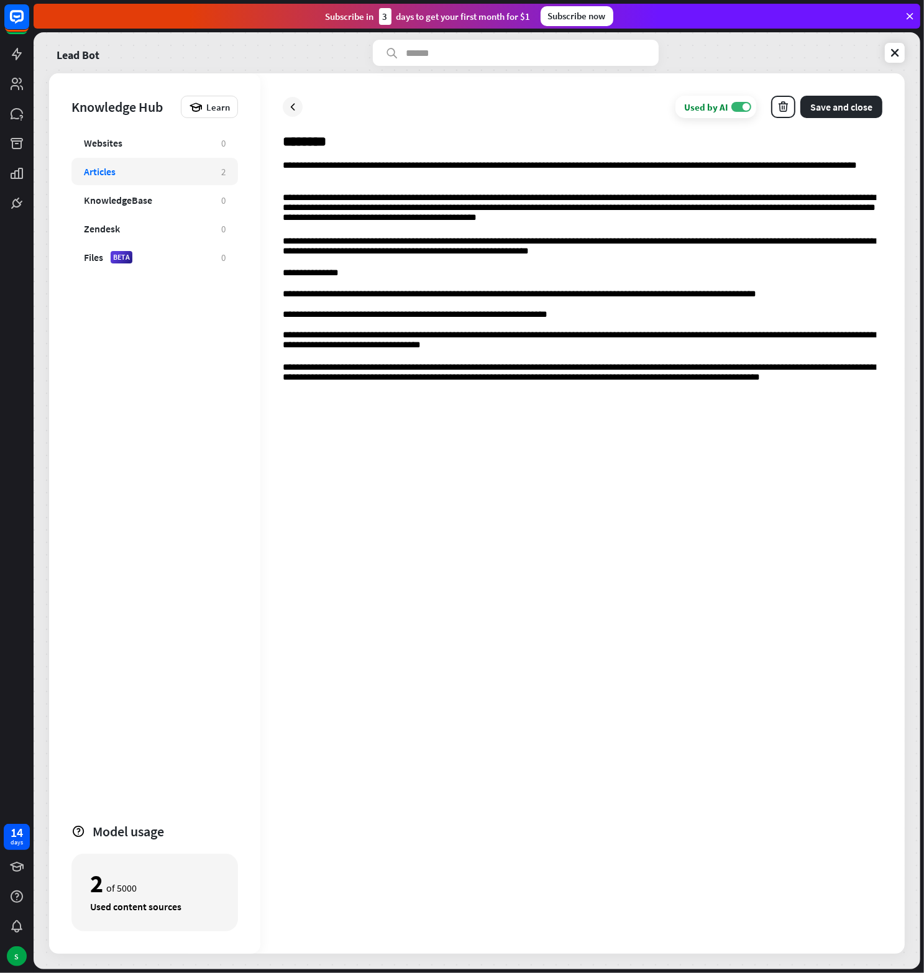
click at [357, 274] on p "**********" at bounding box center [583, 273] width 600 height 11
click at [349, 271] on p "**********" at bounding box center [583, 273] width 600 height 11
drag, startPoint x: 348, startPoint y: 273, endPoint x: 276, endPoint y: 272, distance: 72.1
click at [276, 272] on div "**********" at bounding box center [582, 513] width 644 height 880
paste div
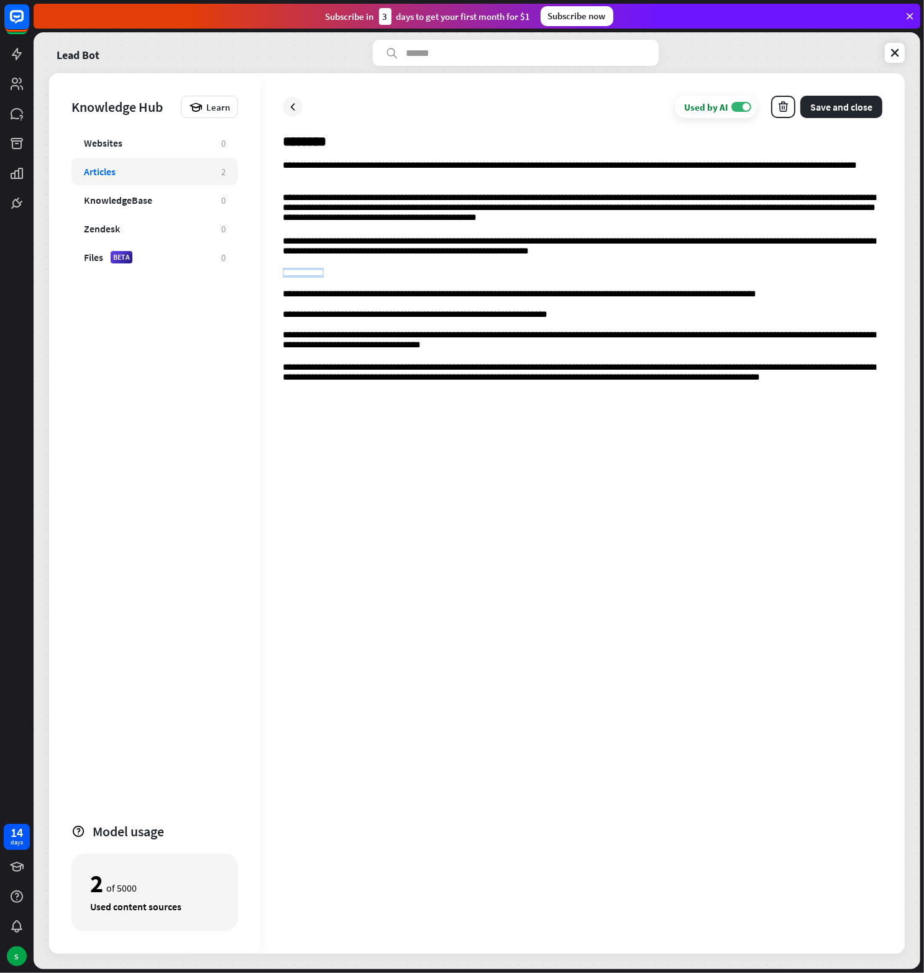
drag, startPoint x: 324, startPoint y: 273, endPoint x: 258, endPoint y: 273, distance: 65.9
click at [258, 273] on div "**********" at bounding box center [477, 513] width 856 height 880
click at [333, 252] on icon "header type 1" at bounding box center [335, 250] width 12 height 12
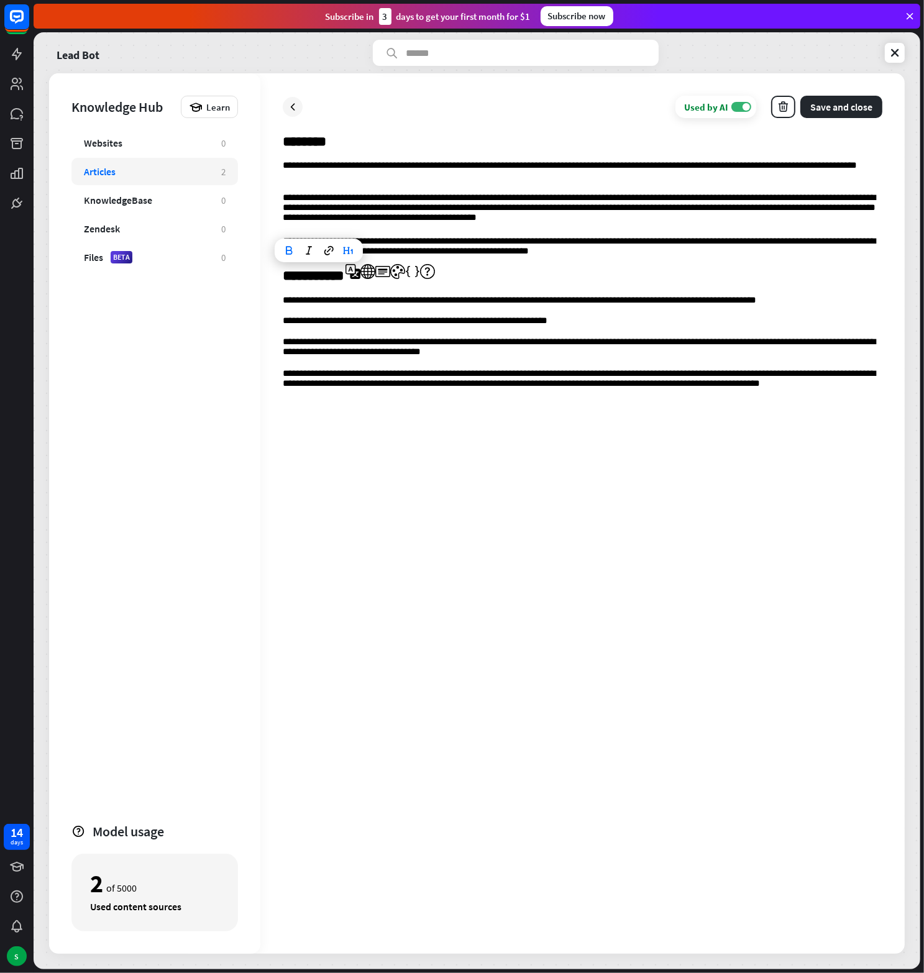
click at [579, 278] on h2 "**********" at bounding box center [583, 277] width 600 height 18
click at [455, 433] on div "**********" at bounding box center [583, 545] width 600 height 771
drag, startPoint x: 865, startPoint y: 400, endPoint x: 847, endPoint y: 396, distance: 17.8
click at [861, 399] on div "**********" at bounding box center [583, 545] width 600 height 771
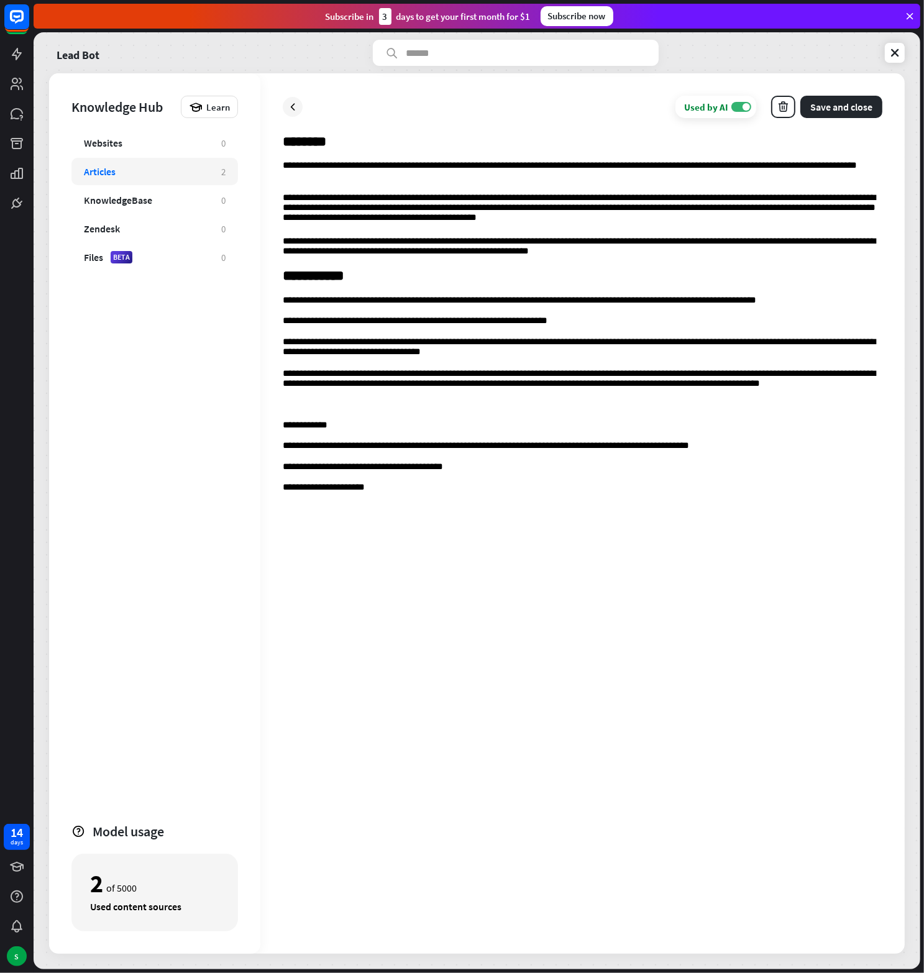
click at [308, 411] on p at bounding box center [583, 406] width 600 height 10
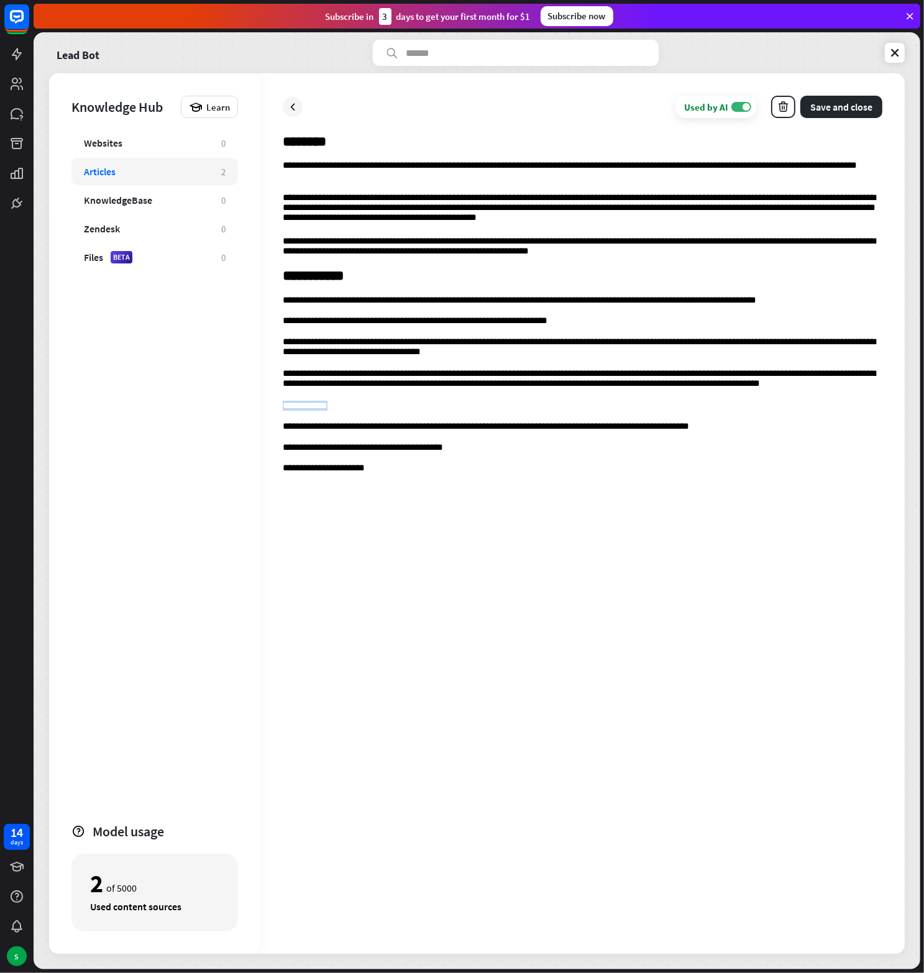
drag, startPoint x: 308, startPoint y: 398, endPoint x: 251, endPoint y: 399, distance: 56.5
click at [251, 399] on div "**********" at bounding box center [477, 513] width 856 height 880
click at [340, 385] on icon "header type 1" at bounding box center [337, 383] width 12 height 12
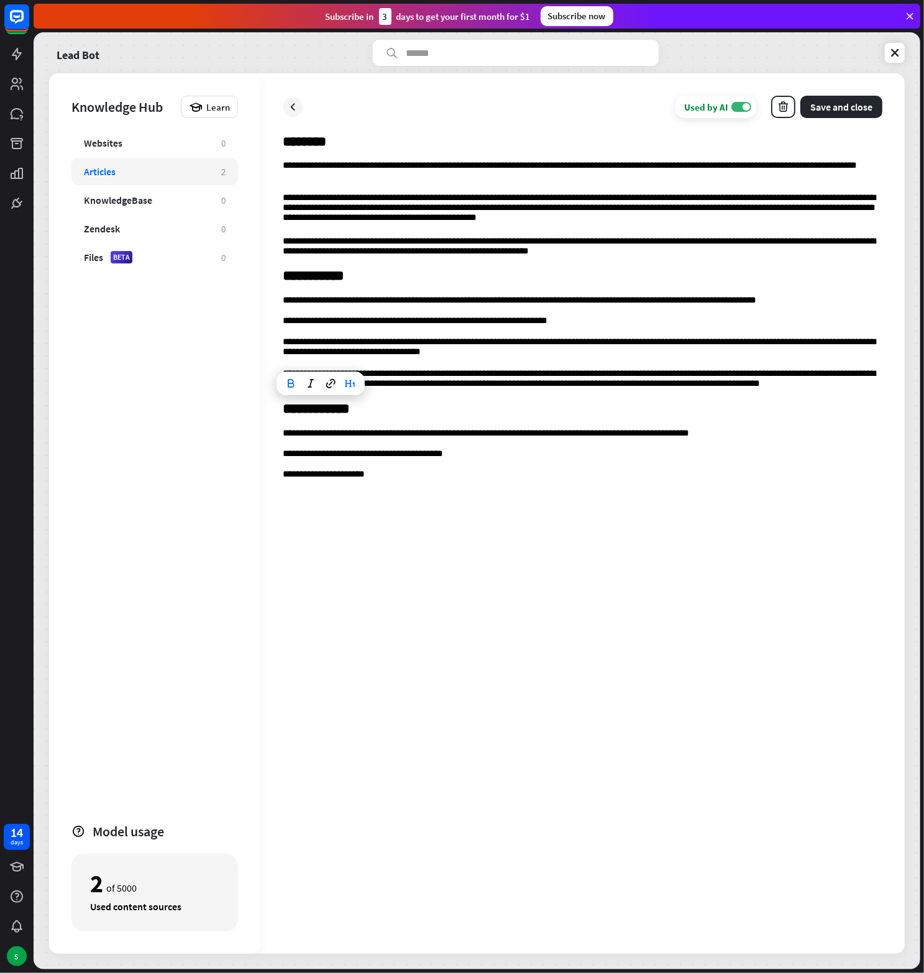
click at [326, 452] on p "**********" at bounding box center [583, 454] width 600 height 11
drag, startPoint x: 420, startPoint y: 480, endPoint x: 261, endPoint y: 475, distance: 159.1
click at [261, 475] on div "**********" at bounding box center [582, 513] width 644 height 880
click at [409, 508] on div "**********" at bounding box center [583, 545] width 600 height 771
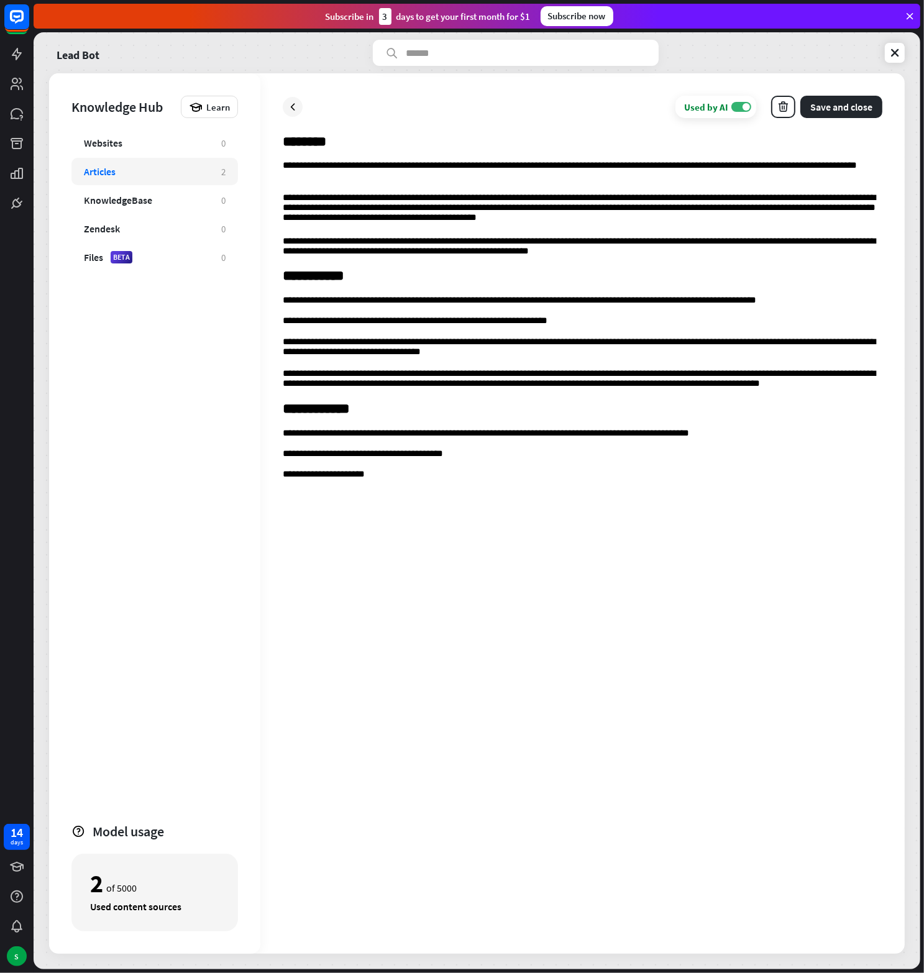
click at [400, 475] on p "**********" at bounding box center [583, 474] width 600 height 11
click at [325, 475] on p "**********" at bounding box center [583, 474] width 600 height 11
click at [852, 92] on div "**********" at bounding box center [582, 513] width 644 height 880
click at [849, 105] on button "Save and close" at bounding box center [841, 107] width 82 height 22
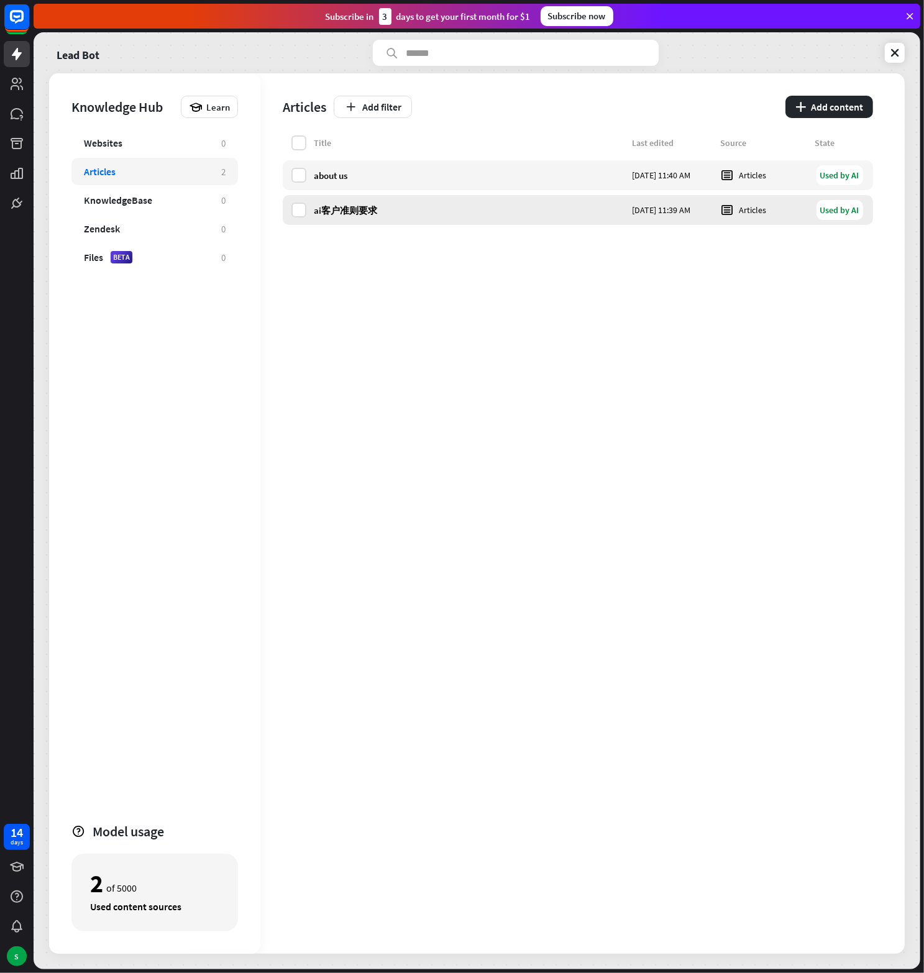
click at [354, 199] on div "ai客户准则要求 [DATE] 11:39 AM Articles Used by AI" at bounding box center [578, 210] width 590 height 30
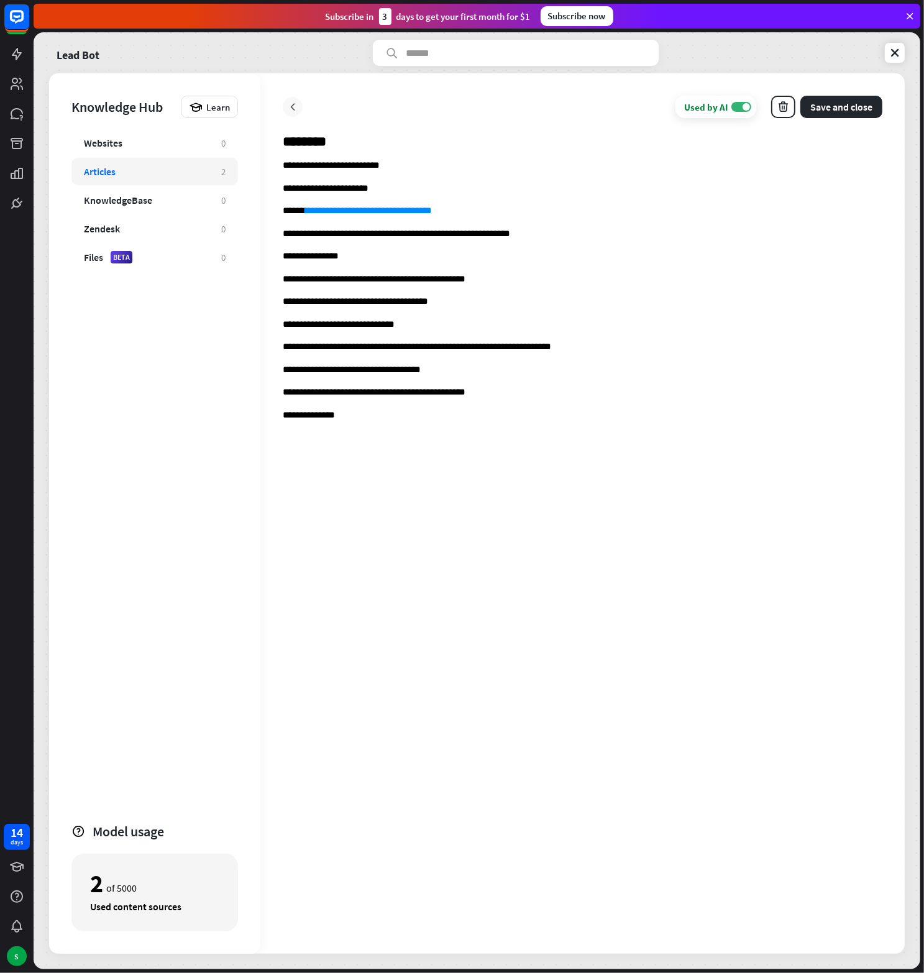
click at [293, 107] on icon at bounding box center [292, 107] width 12 height 12
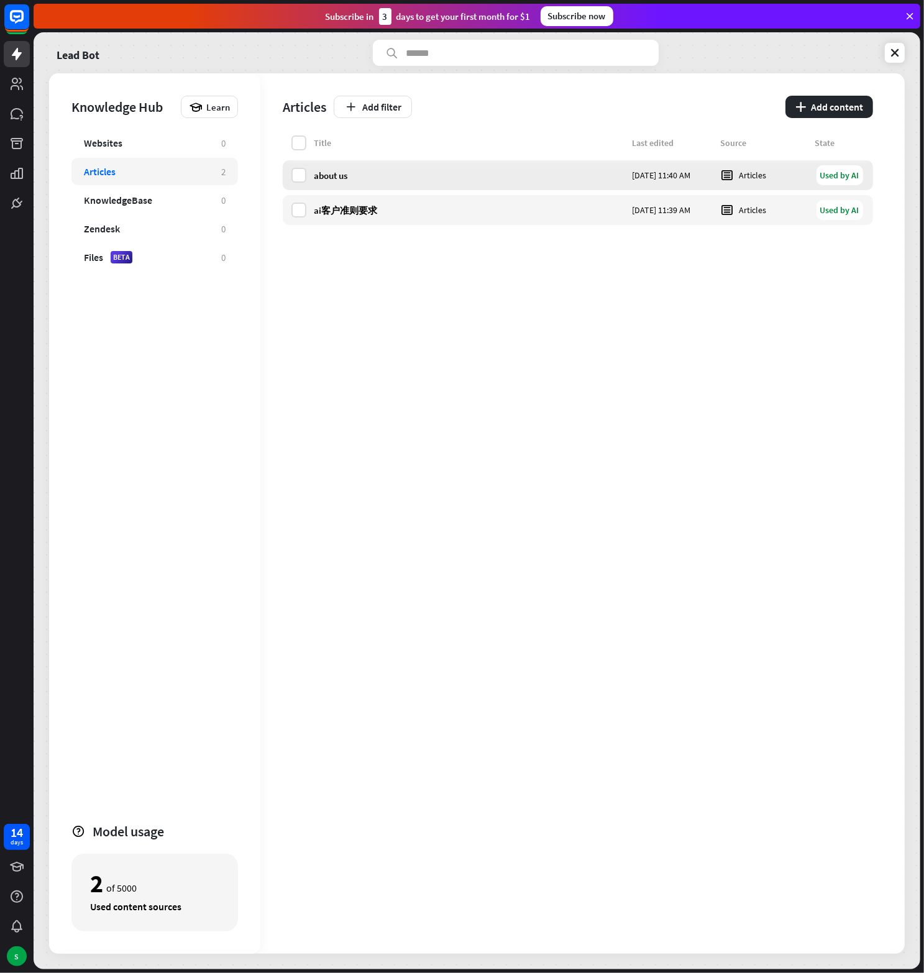
click at [340, 178] on div "about us" at bounding box center [469, 176] width 311 height 12
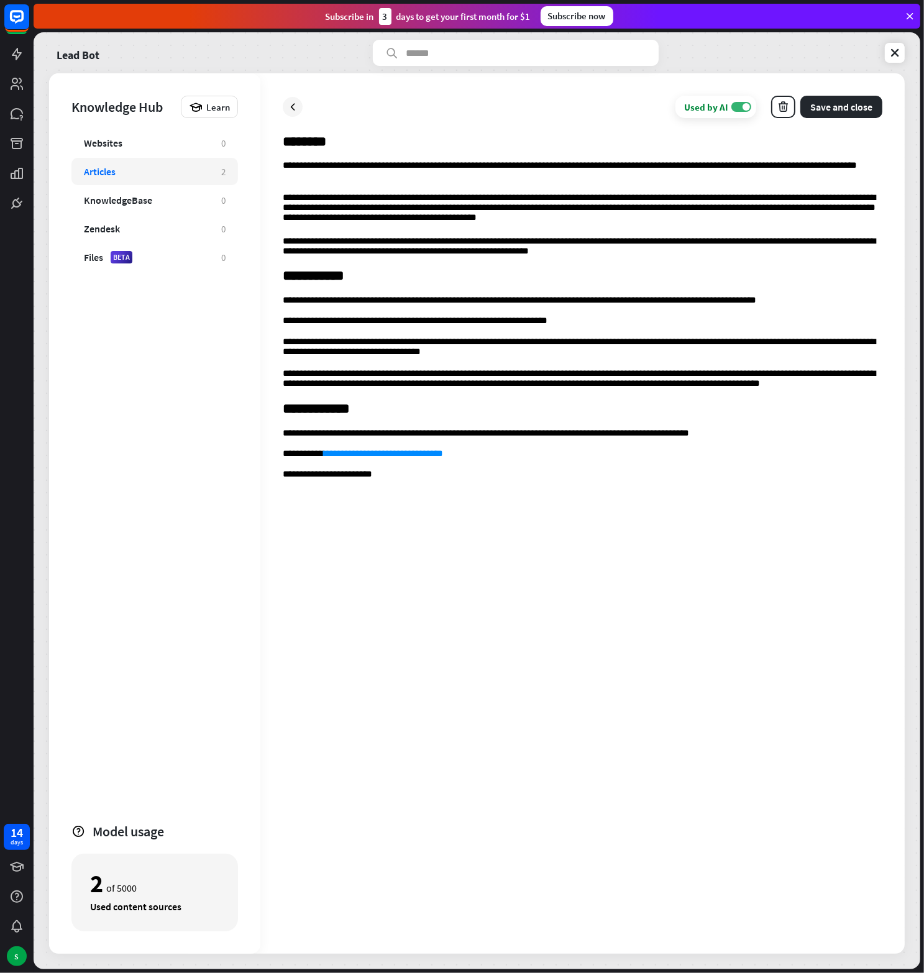
click at [399, 485] on div "**********" at bounding box center [583, 545] width 600 height 771
click at [316, 497] on p "**********" at bounding box center [583, 495] width 600 height 11
click at [378, 464] on div "**********" at bounding box center [583, 545] width 600 height 771
click at [485, 455] on p "**********" at bounding box center [583, 454] width 600 height 11
click at [295, 475] on p "**********" at bounding box center [583, 474] width 600 height 11
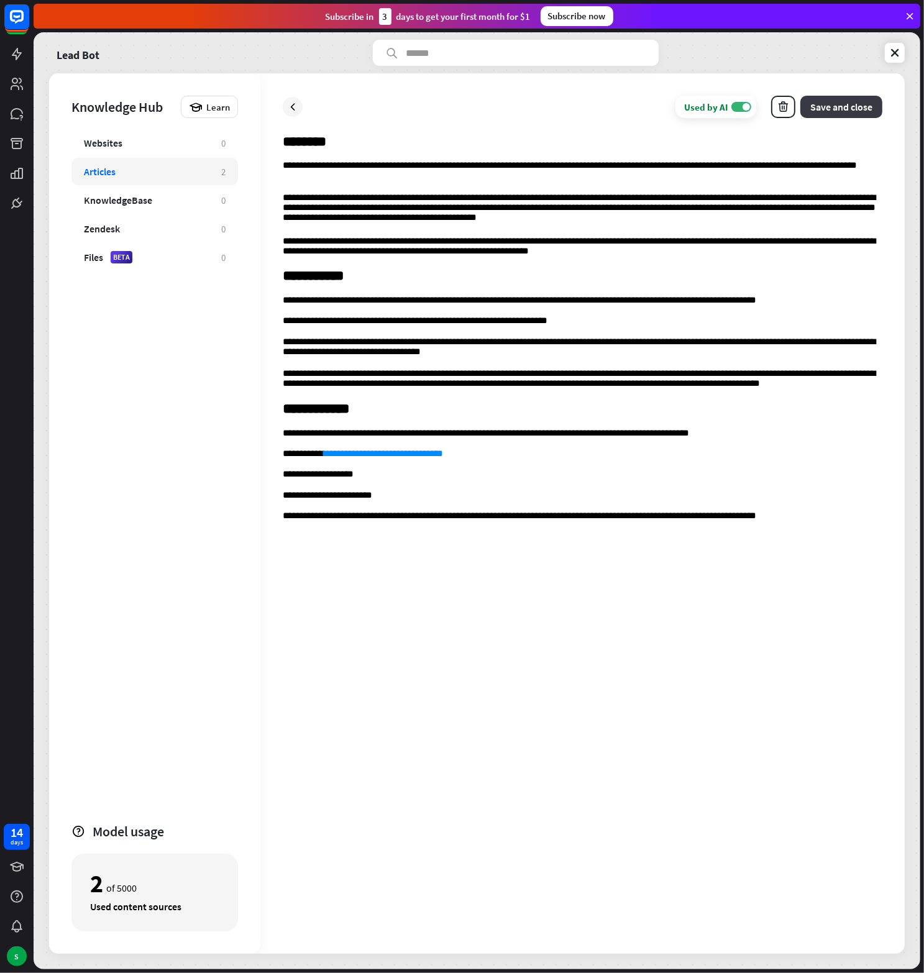
click at [847, 110] on button "Save and close" at bounding box center [841, 107] width 82 height 22
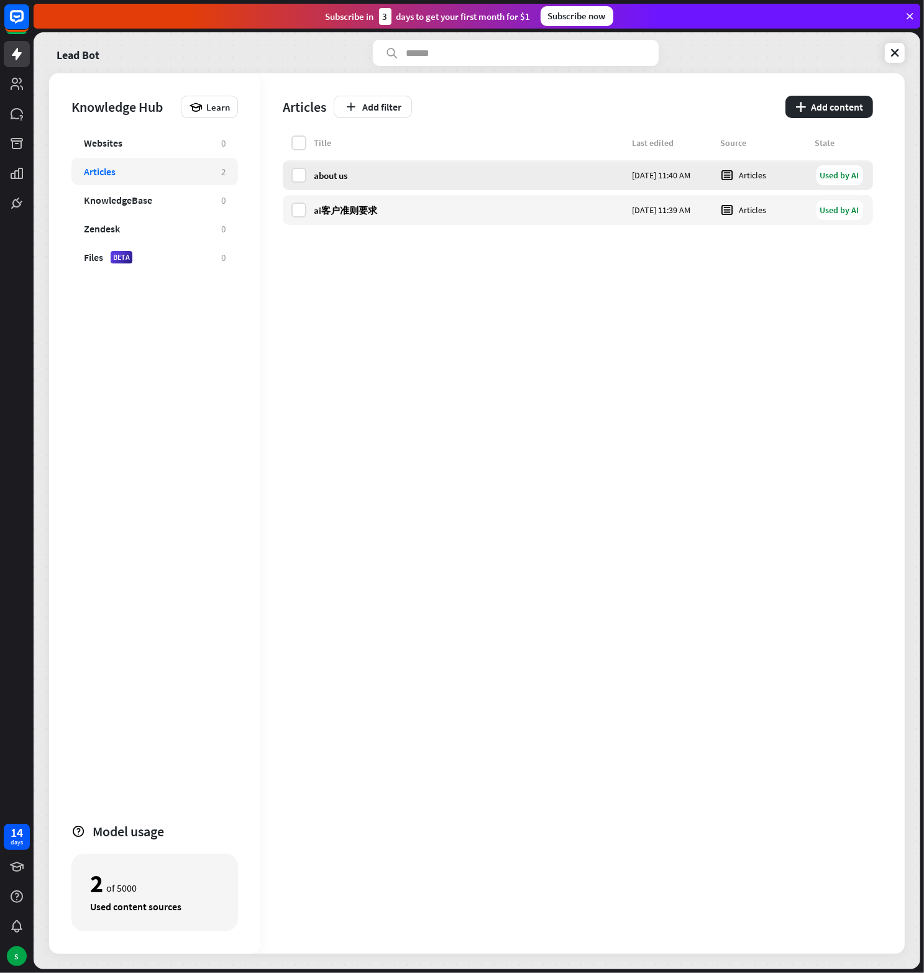
click at [340, 176] on div "about us" at bounding box center [469, 176] width 311 height 12
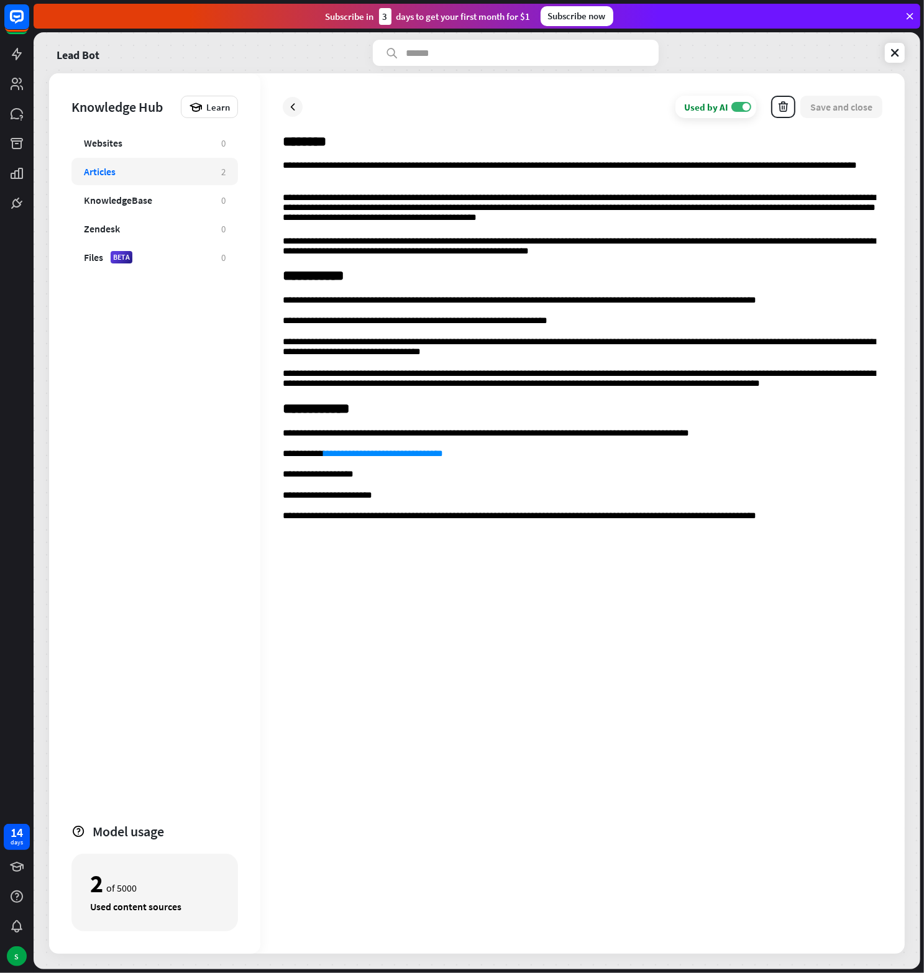
drag, startPoint x: 284, startPoint y: 137, endPoint x: 544, endPoint y: 465, distance: 418.8
click at [544, 465] on div "**********" at bounding box center [583, 532] width 600 height 798
click at [527, 390] on p "**********" at bounding box center [583, 379] width 600 height 23
click at [291, 107] on icon at bounding box center [292, 107] width 12 height 12
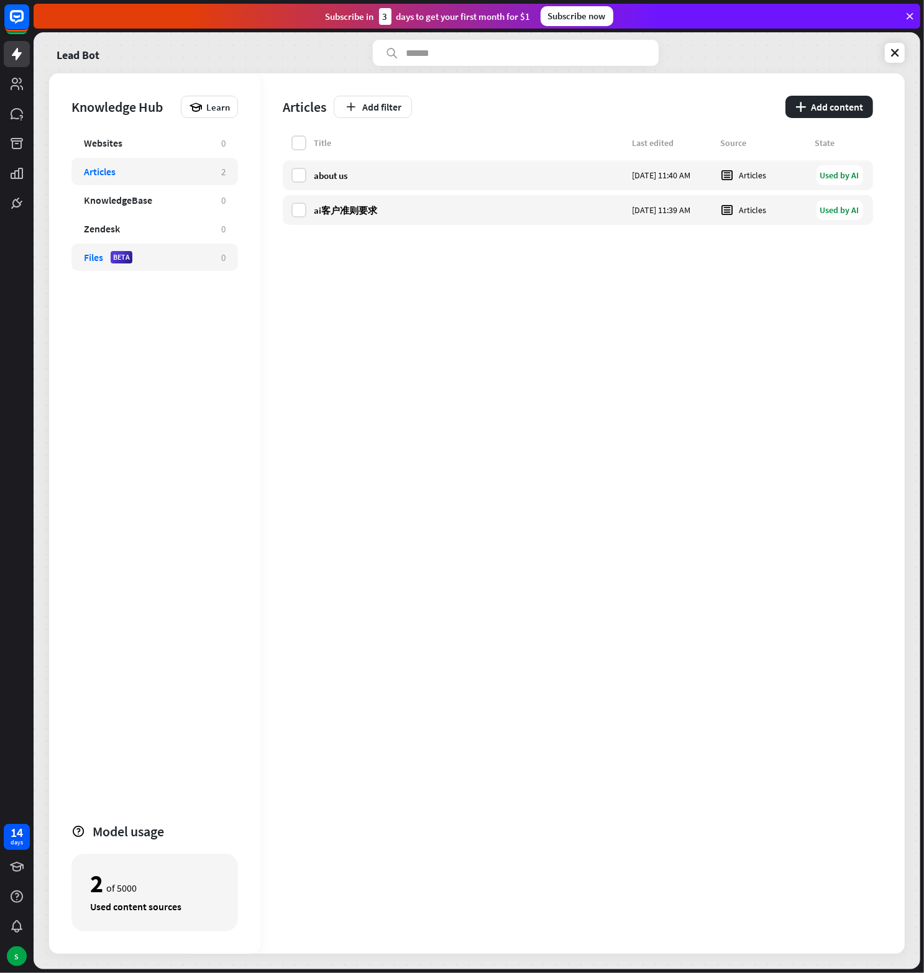
click at [153, 251] on div "Files BETA" at bounding box center [146, 257] width 125 height 12
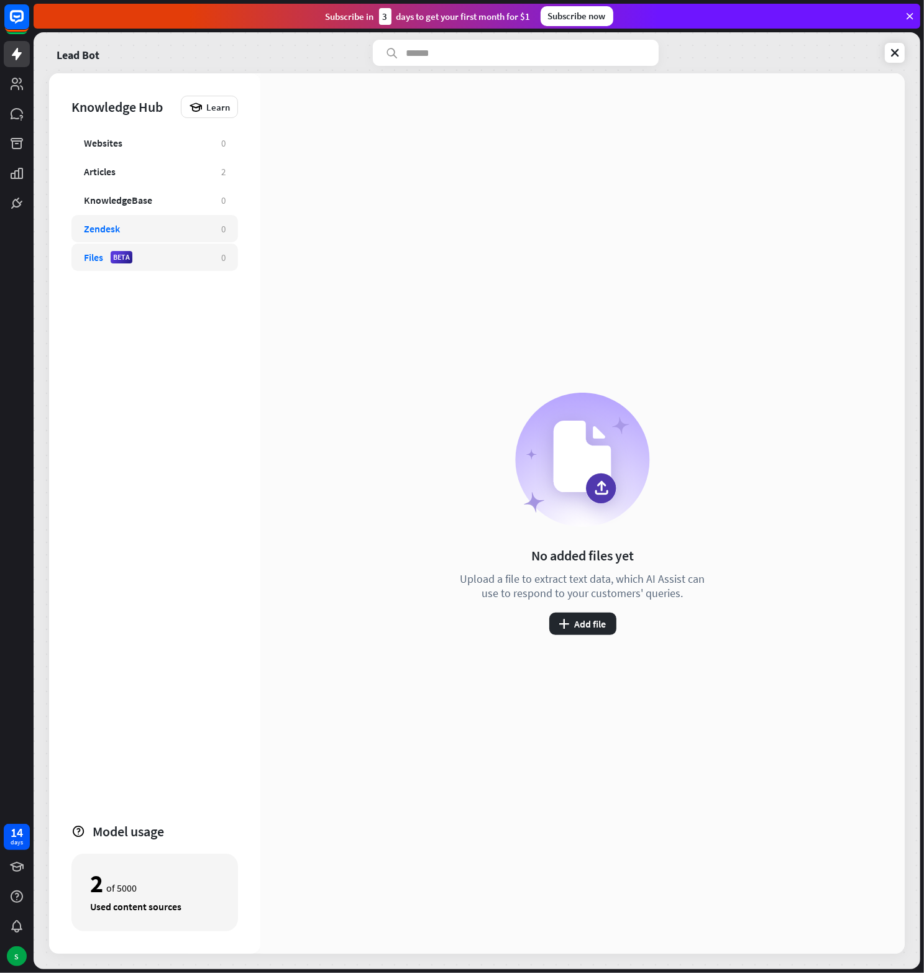
click at [171, 226] on div "Zendesk" at bounding box center [146, 228] width 125 height 12
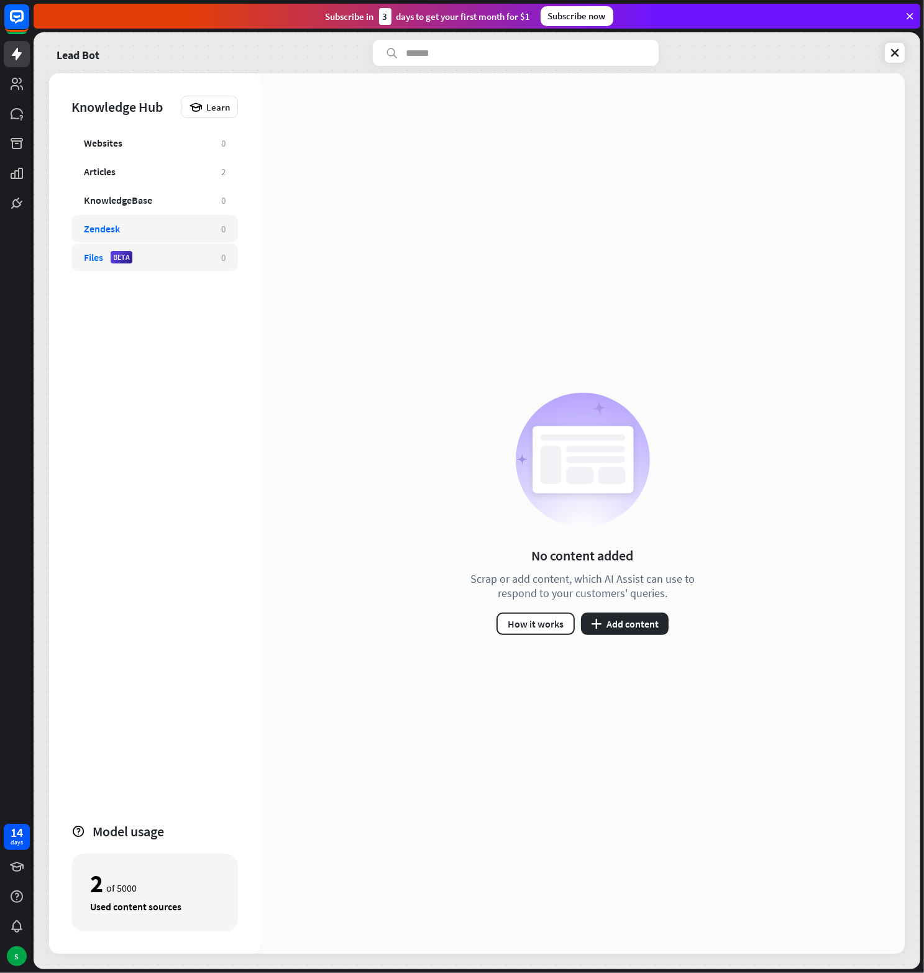
click at [159, 244] on div "Files BETA 0" at bounding box center [154, 257] width 167 height 27
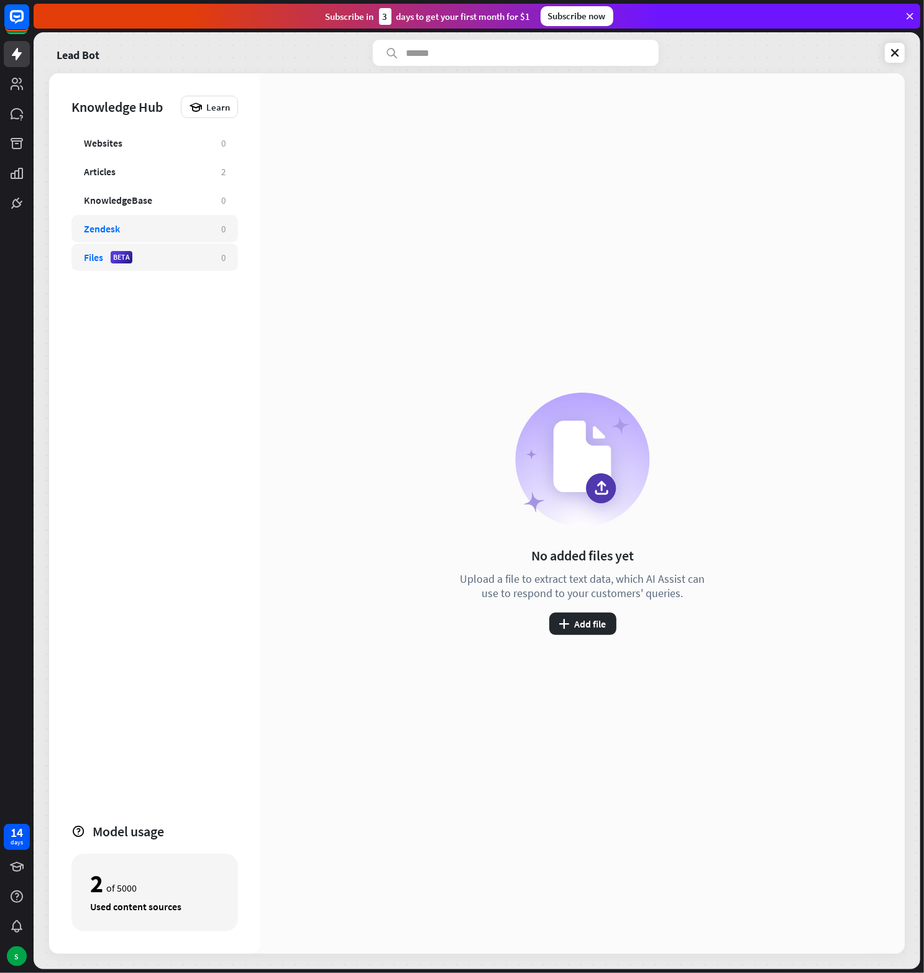
click at [173, 229] on div "Zendesk" at bounding box center [146, 228] width 125 height 12
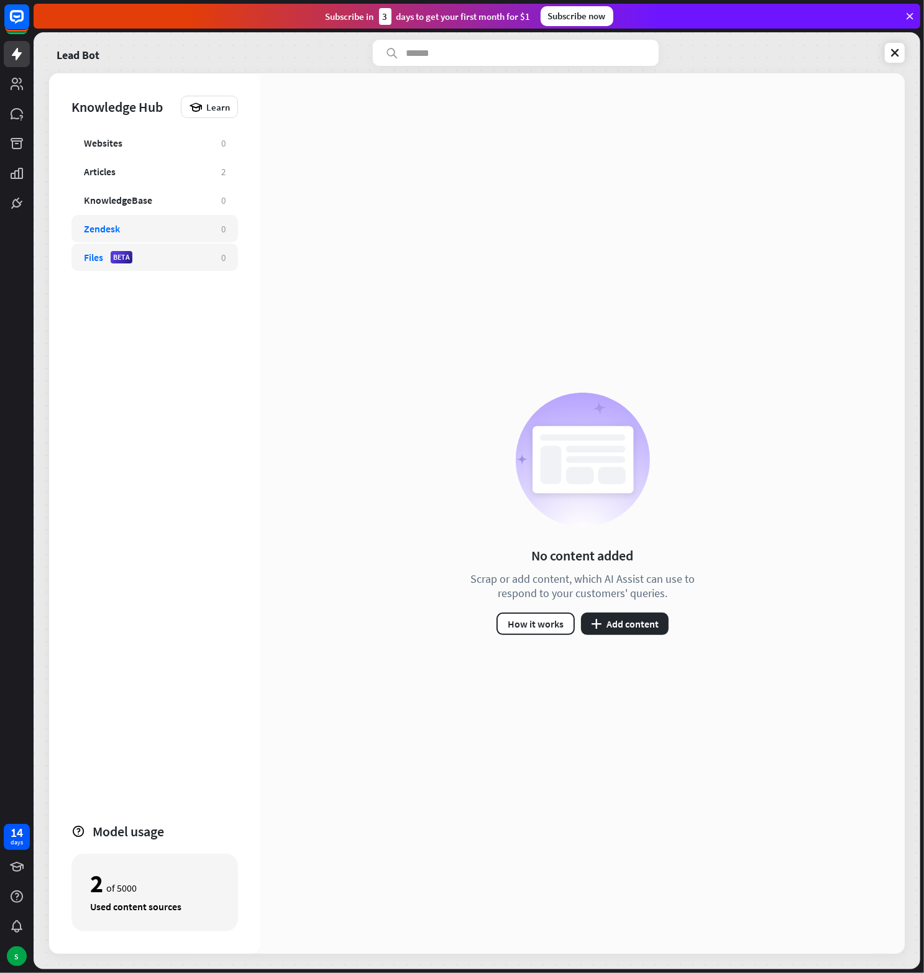
click at [176, 262] on div "Files BETA" at bounding box center [146, 257] width 125 height 12
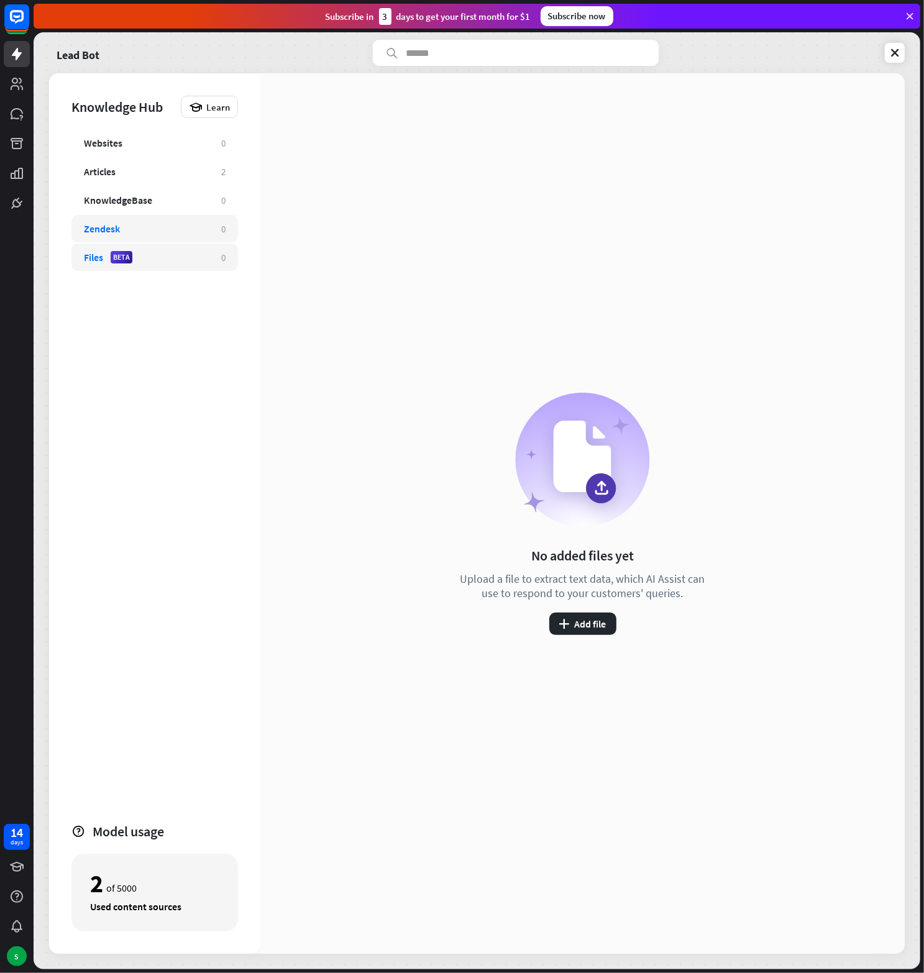
click at [170, 227] on div "Zendesk" at bounding box center [146, 228] width 125 height 12
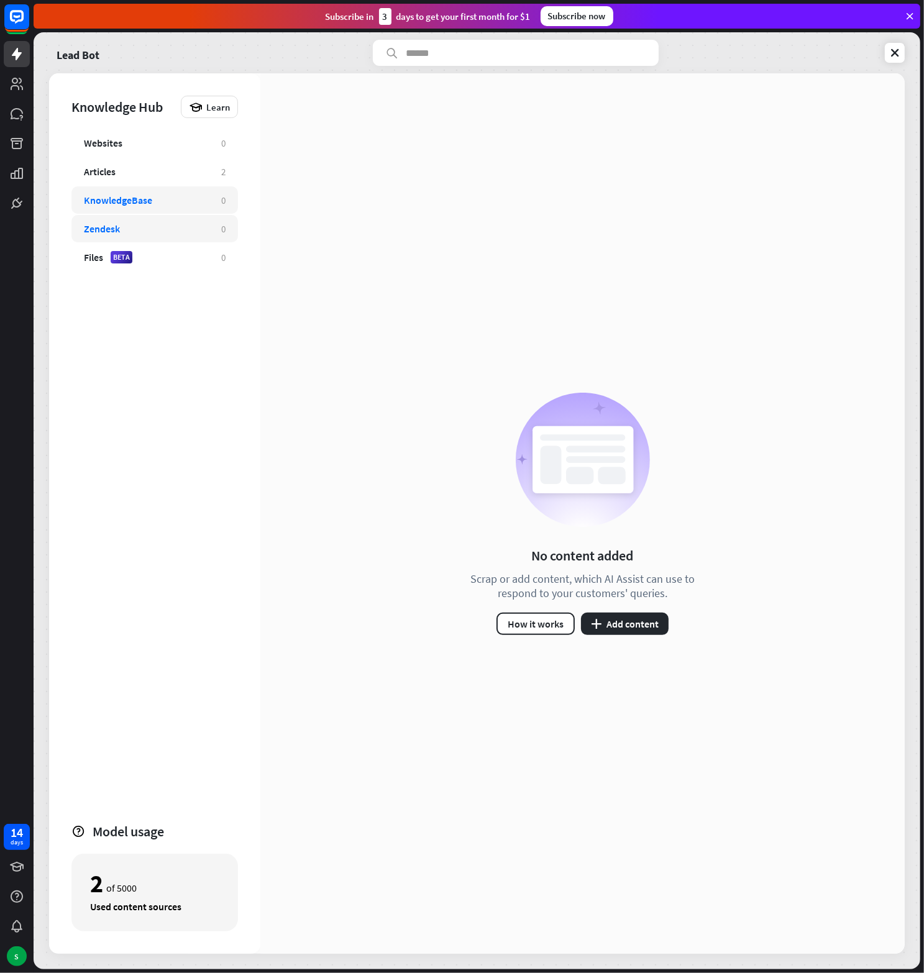
click at [171, 201] on div "KnowledgeBase" at bounding box center [146, 200] width 125 height 12
click at [162, 177] on div "Articles 2" at bounding box center [154, 171] width 167 height 27
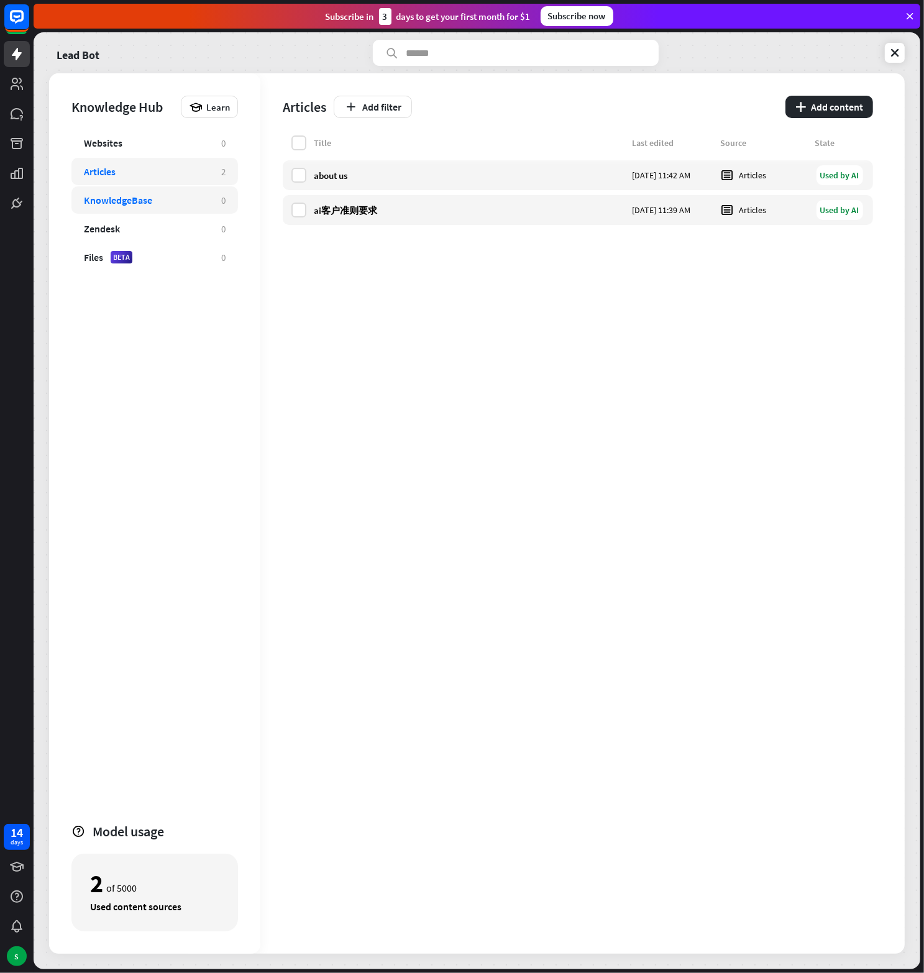
click at [168, 209] on div "KnowledgeBase 0" at bounding box center [154, 199] width 167 height 27
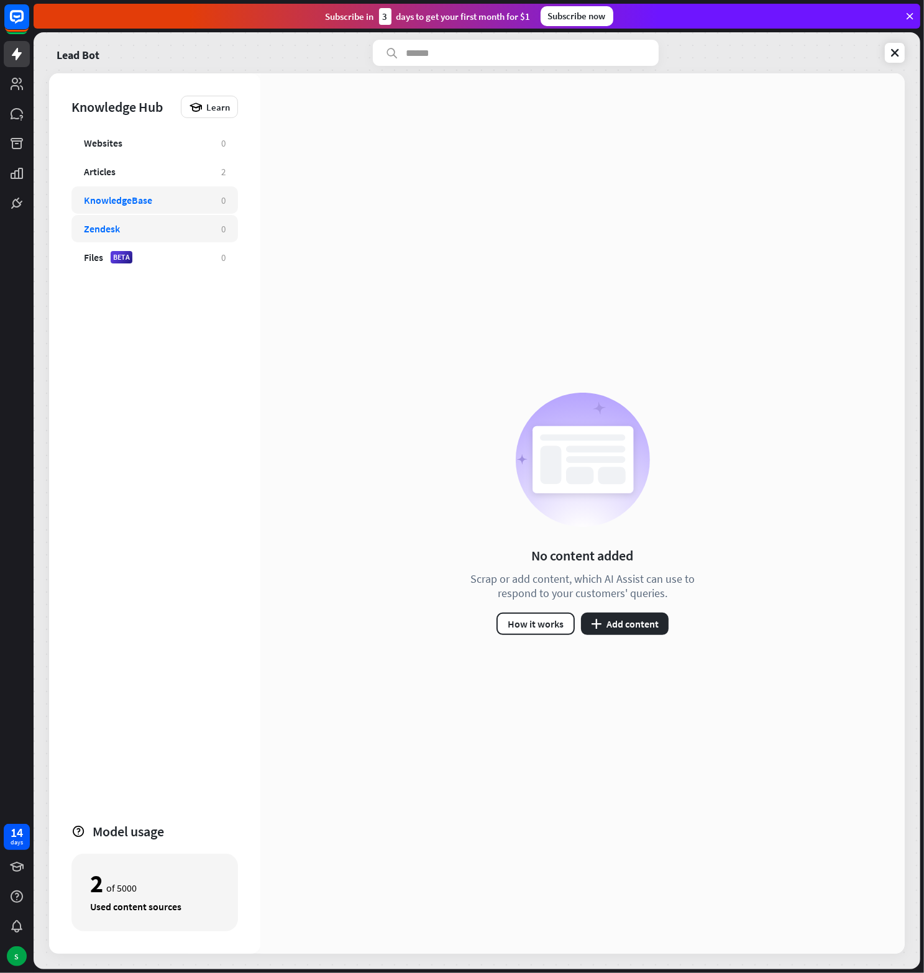
click at [171, 227] on div "Zendesk" at bounding box center [146, 228] width 125 height 12
click at [178, 256] on div "Files BETA" at bounding box center [146, 257] width 125 height 12
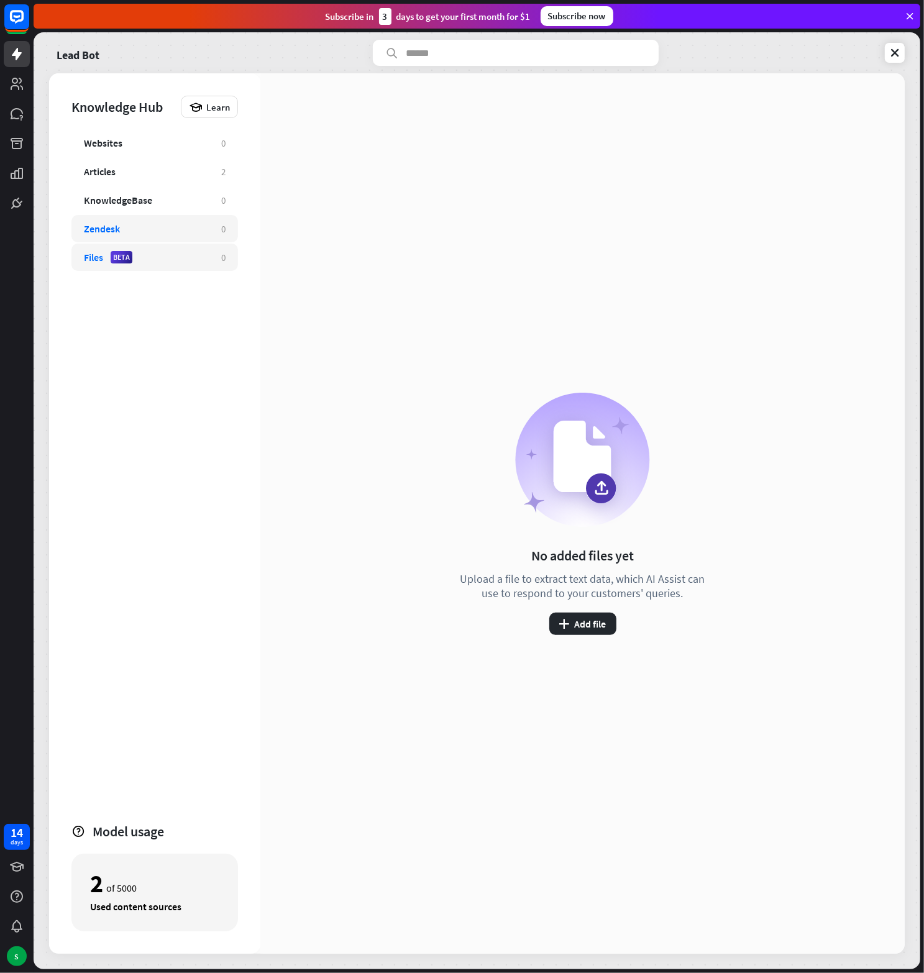
click at [173, 227] on div "Zendesk" at bounding box center [146, 228] width 125 height 12
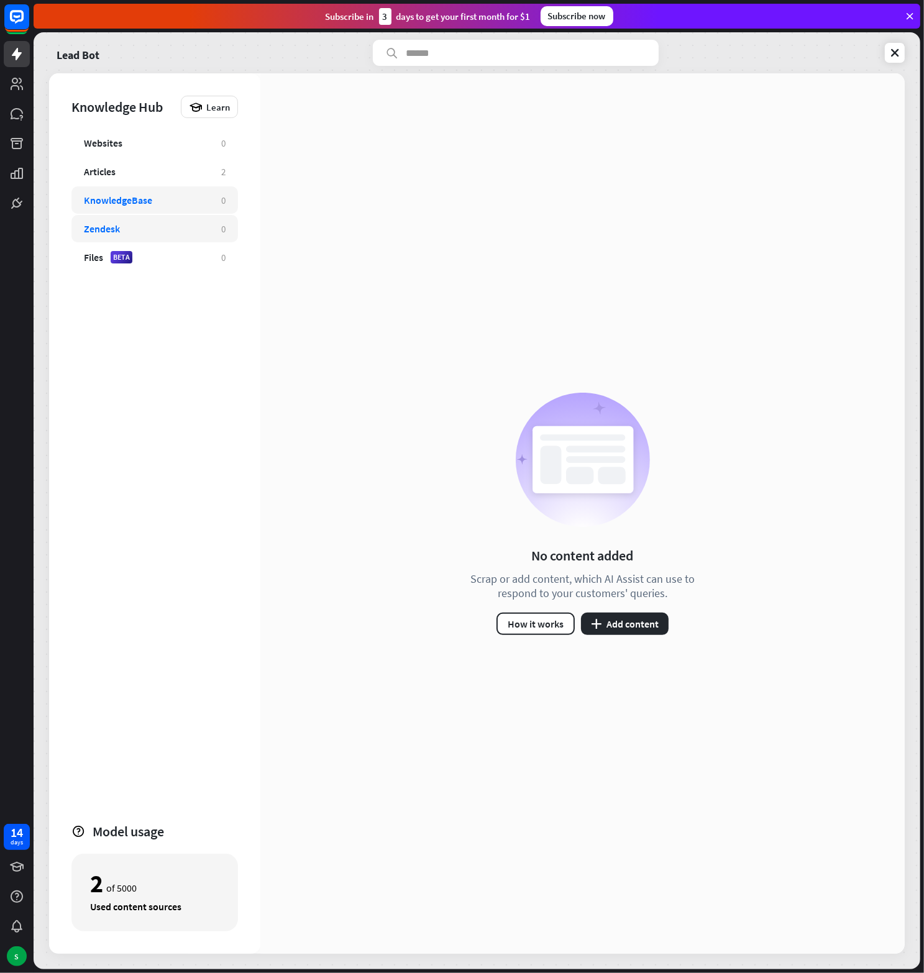
click at [167, 194] on div "KnowledgeBase" at bounding box center [146, 200] width 125 height 12
click at [149, 167] on div "Articles" at bounding box center [146, 171] width 125 height 12
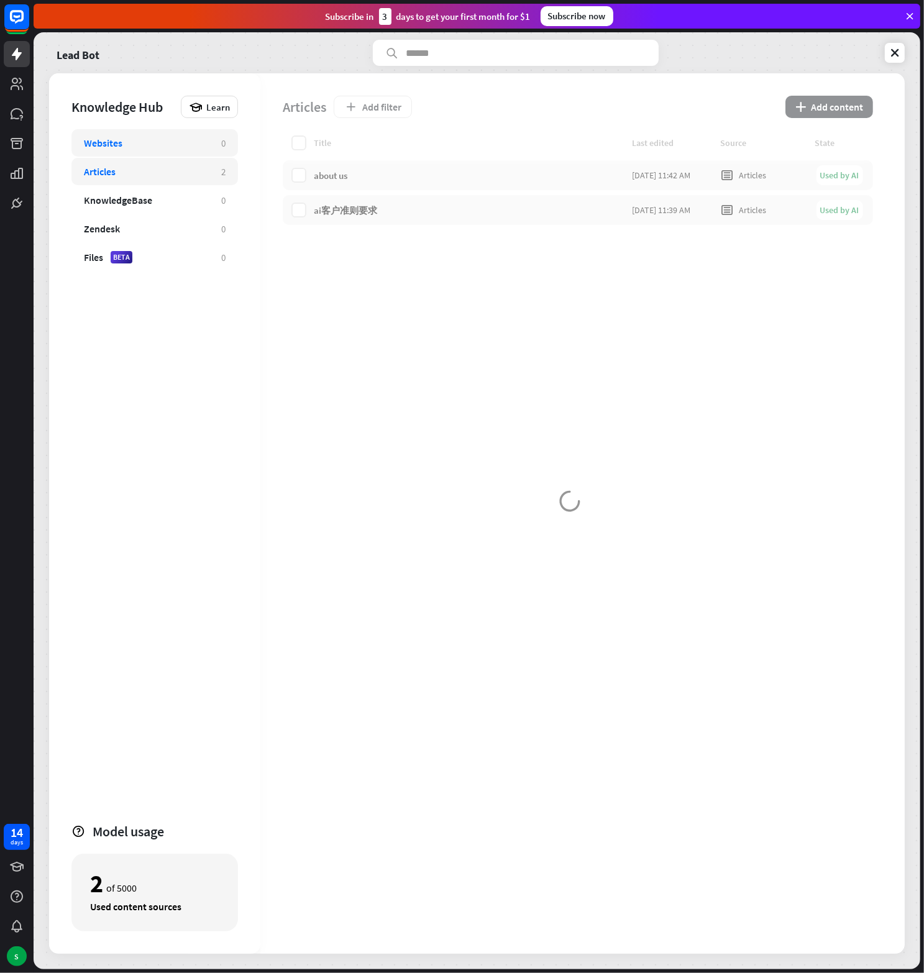
click at [155, 140] on div "Websites" at bounding box center [146, 143] width 125 height 12
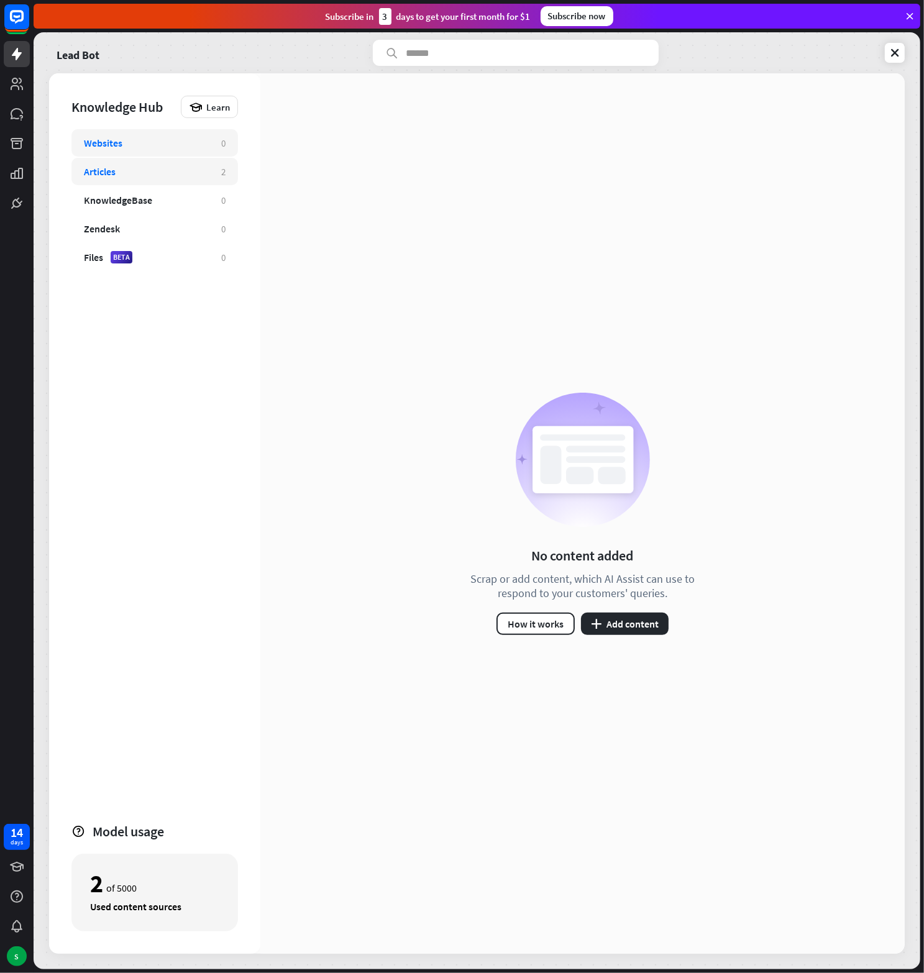
click at [149, 166] on div "Articles" at bounding box center [146, 171] width 125 height 12
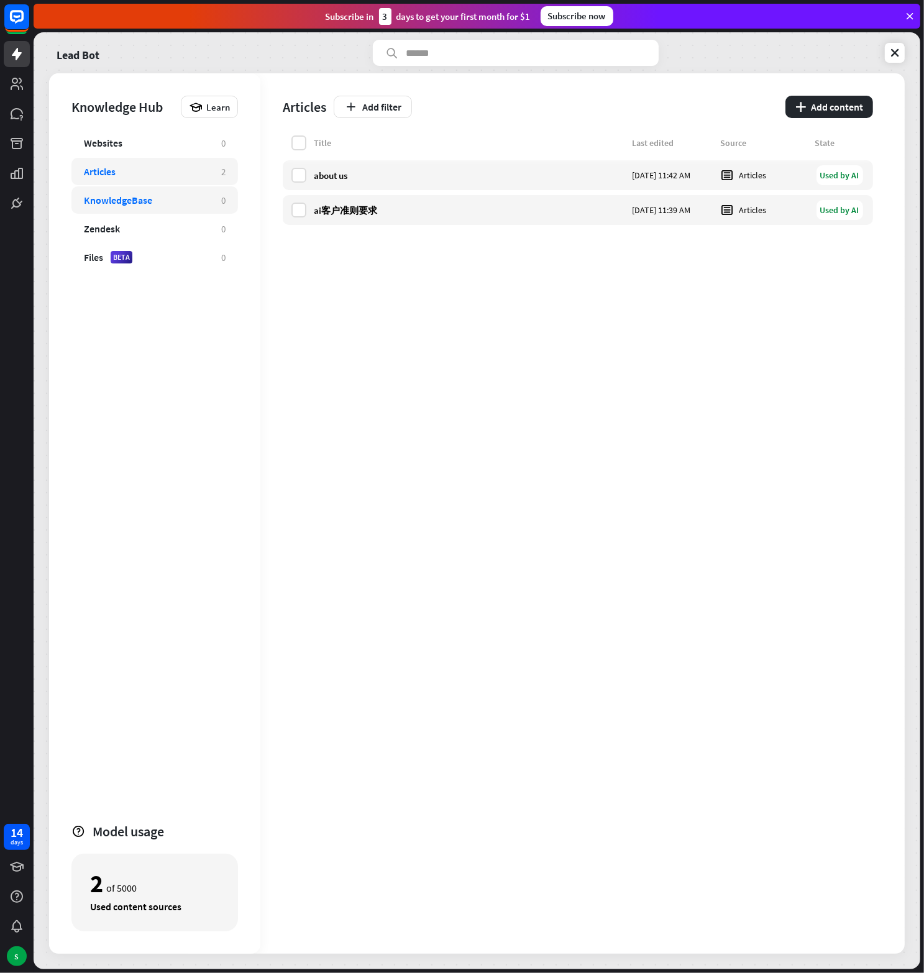
click at [162, 198] on div "KnowledgeBase" at bounding box center [146, 200] width 125 height 12
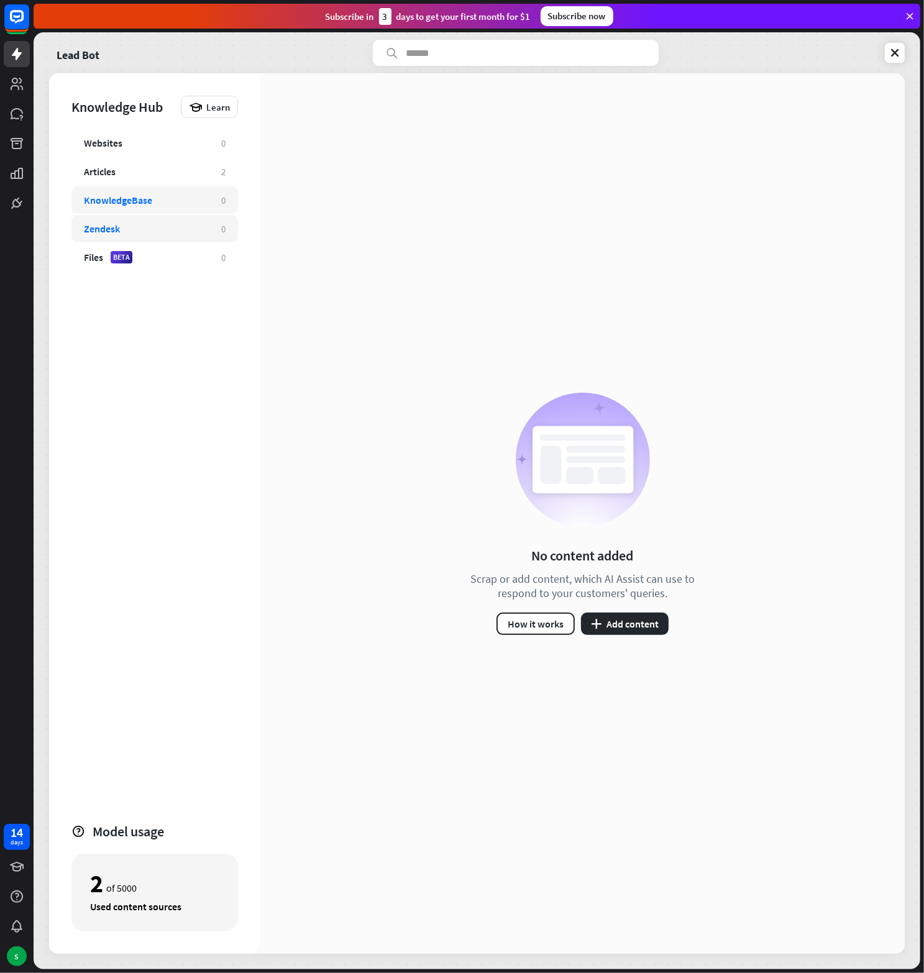
click at [164, 223] on div "Zendesk" at bounding box center [146, 228] width 125 height 12
click at [171, 249] on div "Files BETA 0" at bounding box center [154, 257] width 167 height 27
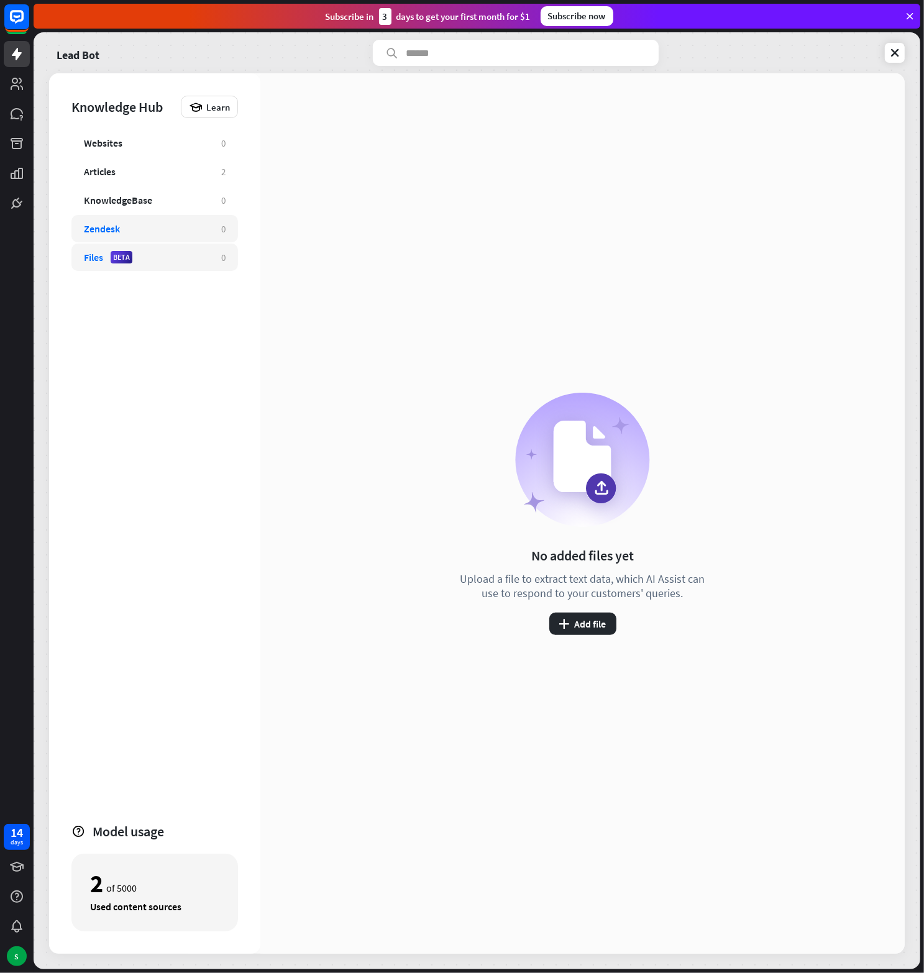
click at [171, 232] on div "Zendesk" at bounding box center [146, 228] width 125 height 12
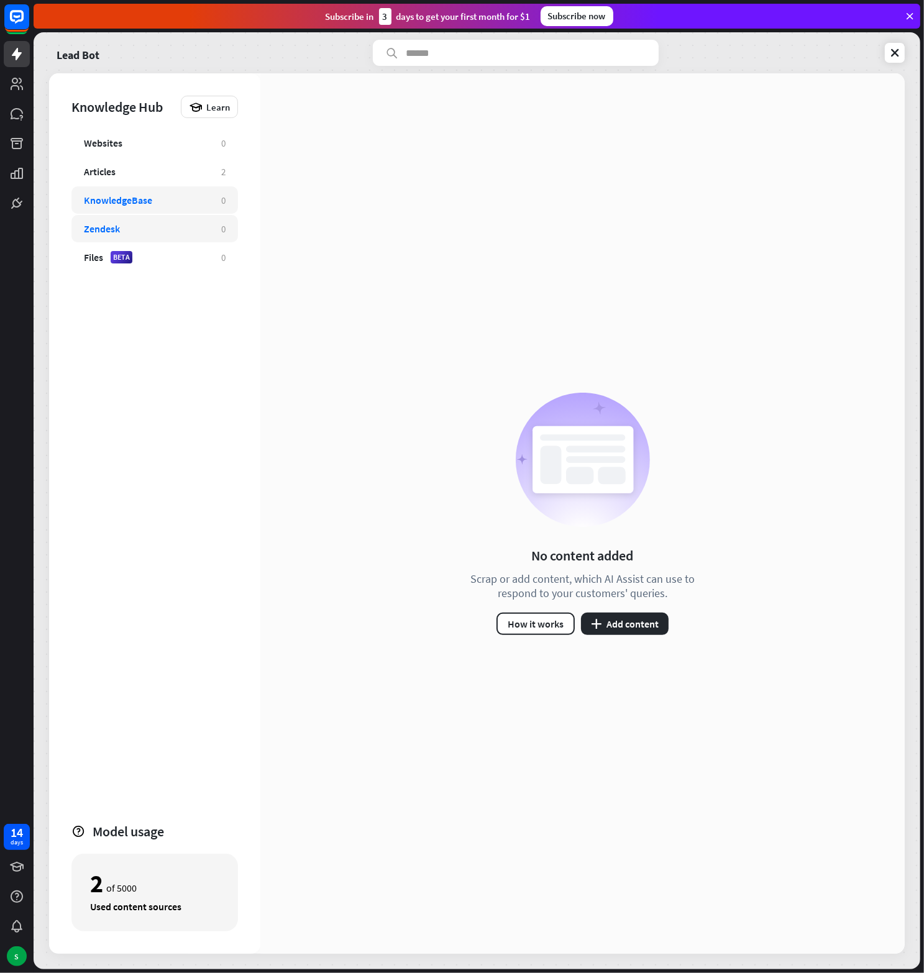
click at [171, 206] on div "KnowledgeBase" at bounding box center [146, 200] width 125 height 12
click at [171, 166] on div "Articles" at bounding box center [146, 171] width 125 height 12
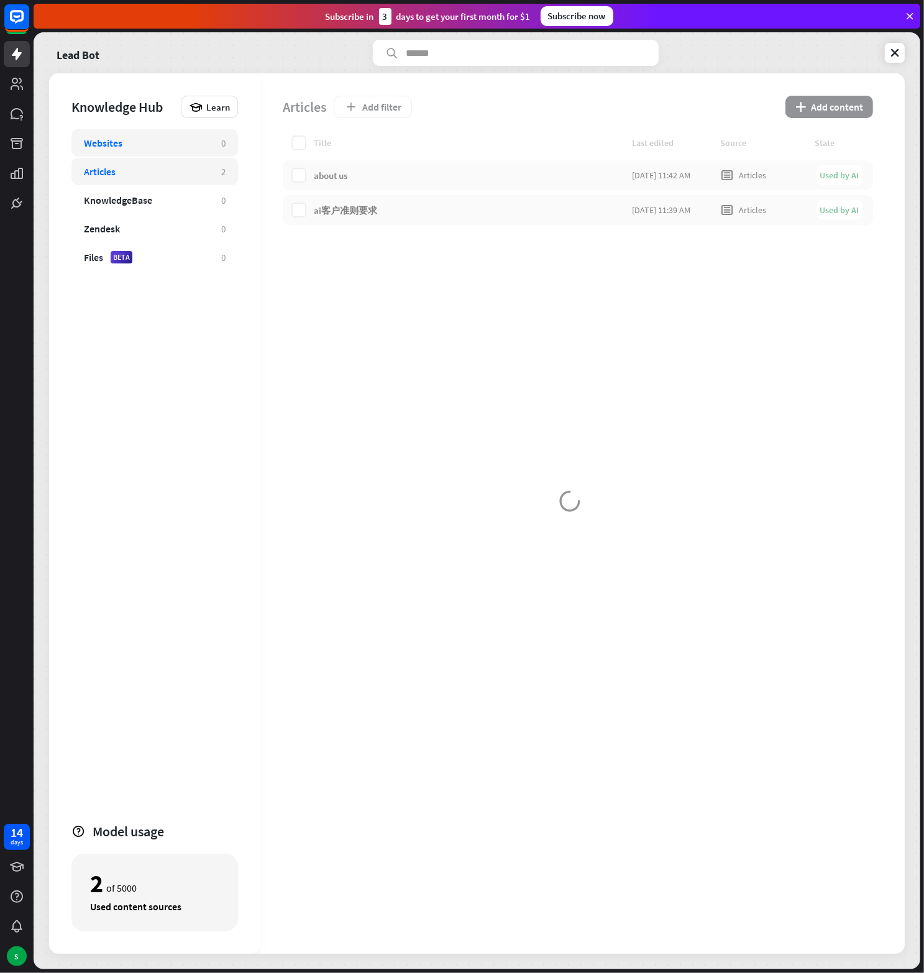
click at [158, 142] on div "Websites" at bounding box center [146, 143] width 125 height 12
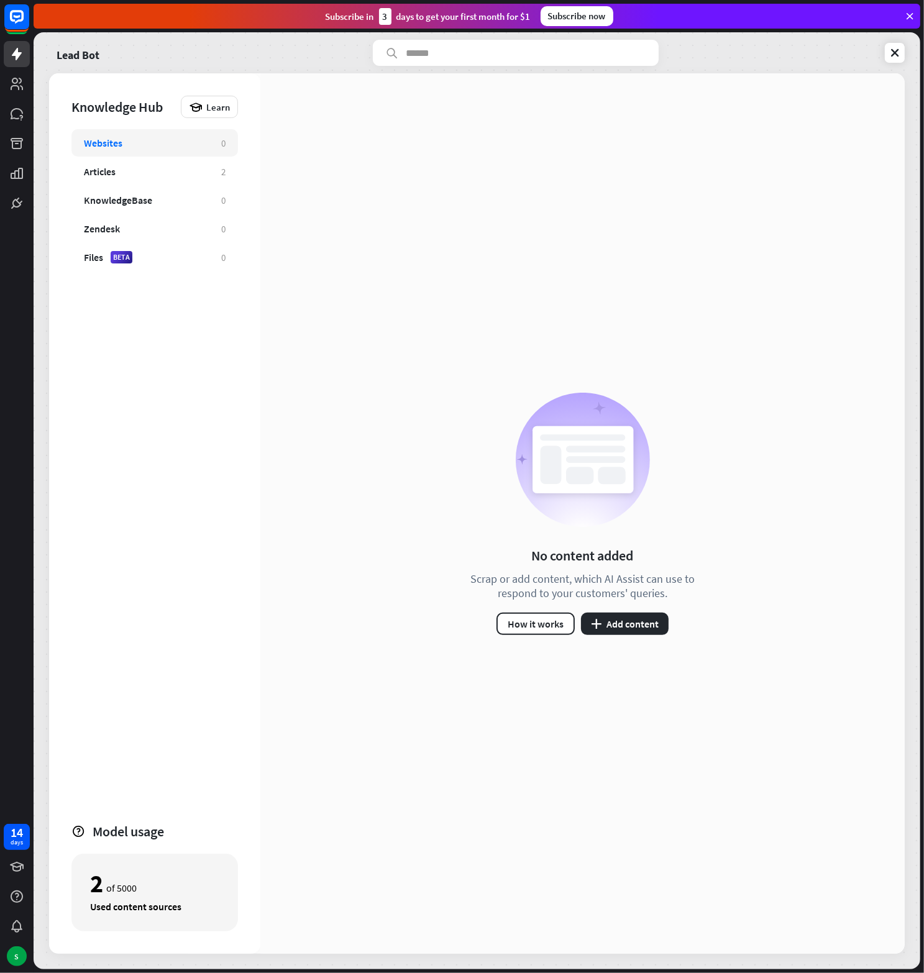
click at [380, 304] on div "No content added Scrap or add content, which AI Assist can use to respond to yo…" at bounding box center [582, 513] width 644 height 880
click at [145, 166] on div "Articles" at bounding box center [146, 171] width 125 height 12
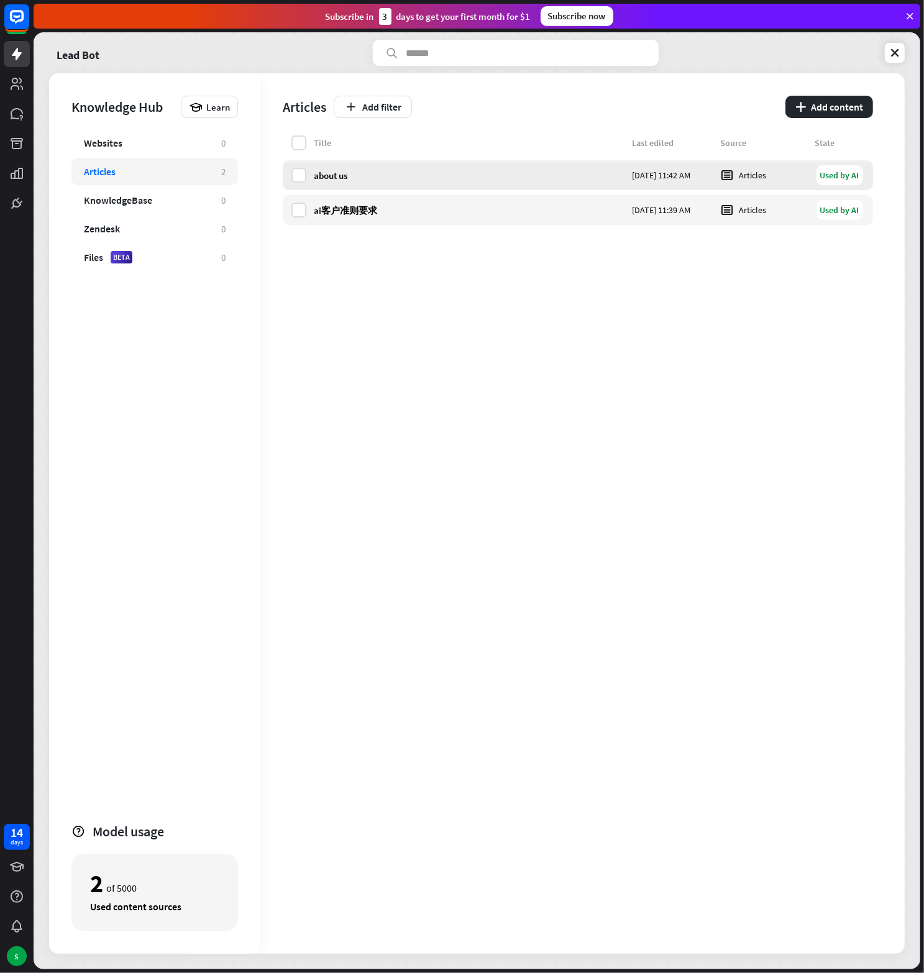
click at [335, 177] on div "about us" at bounding box center [469, 176] width 311 height 12
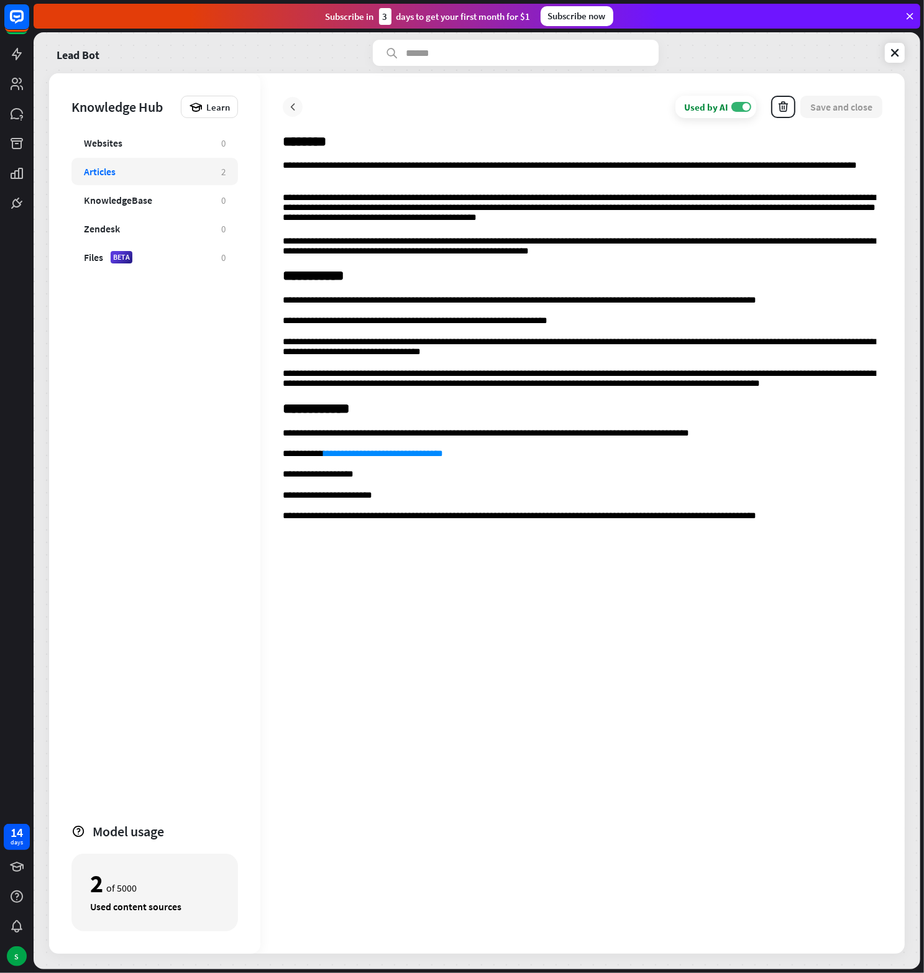
click at [298, 105] on icon at bounding box center [292, 107] width 12 height 12
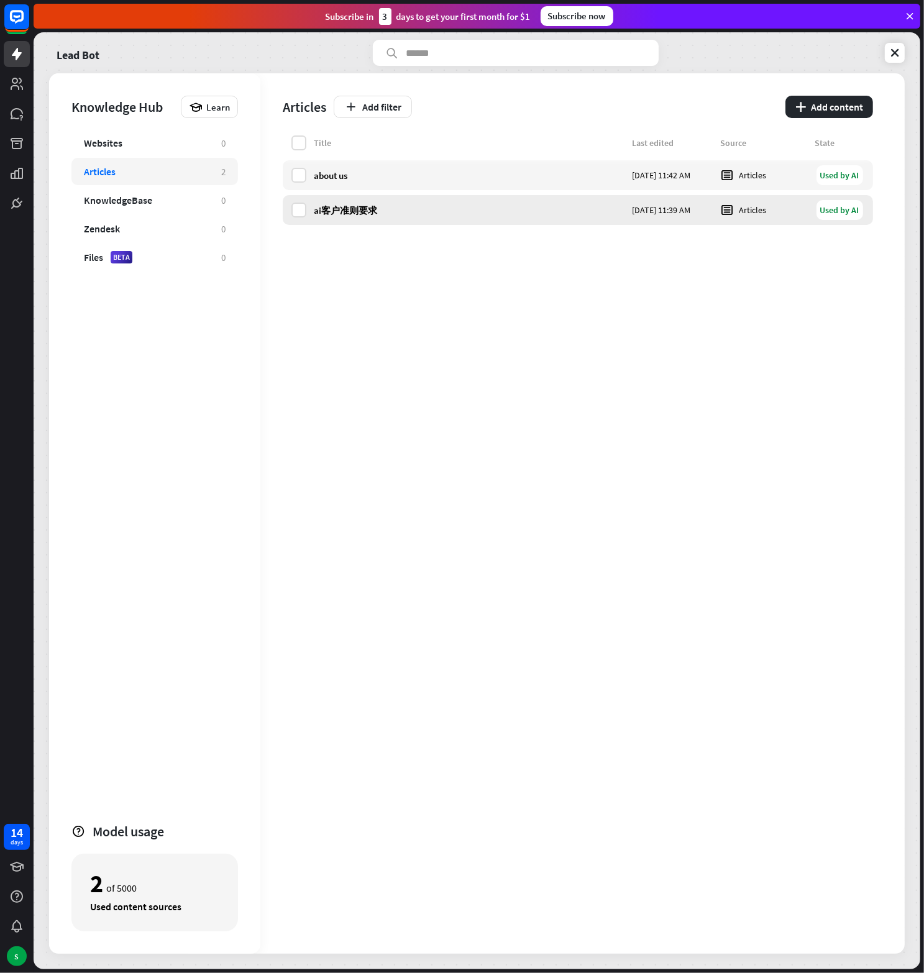
click at [339, 215] on div "ai客户准则要求" at bounding box center [469, 210] width 311 height 12
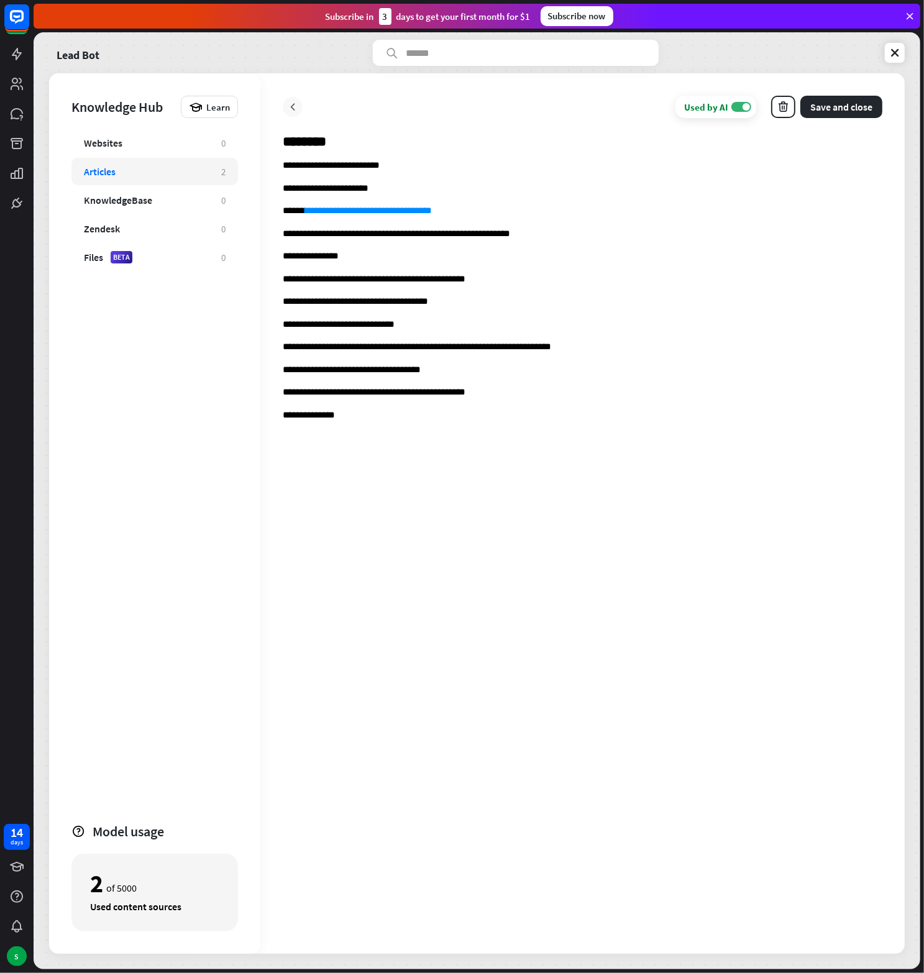
click at [292, 109] on icon at bounding box center [292, 107] width 12 height 12
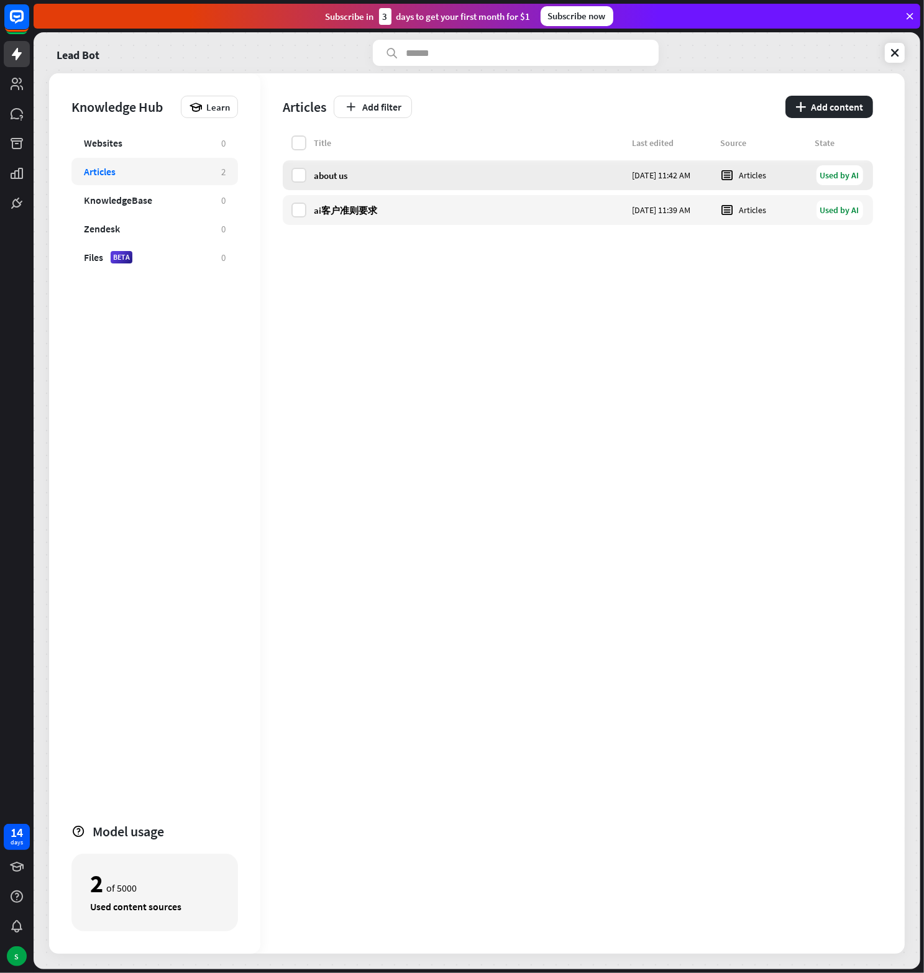
click at [371, 167] on div "about us [DATE] 11:42 AM Articles Used by AI" at bounding box center [578, 175] width 590 height 30
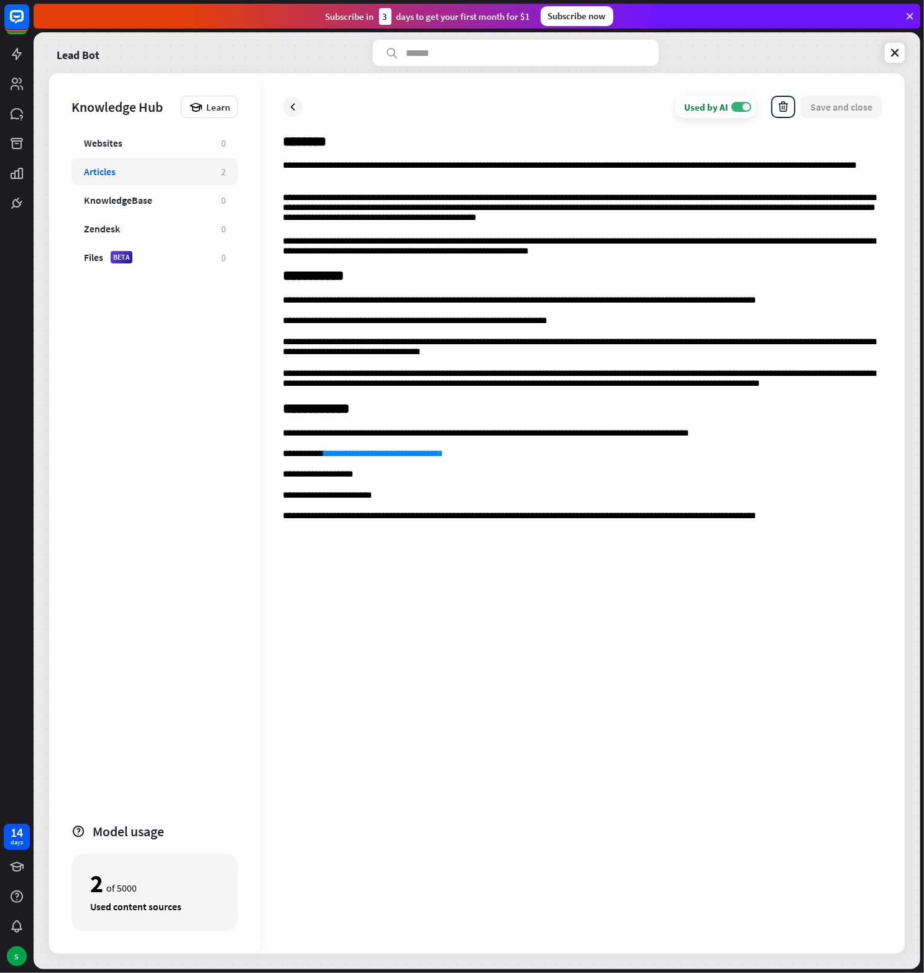
click at [292, 96] on div "Used by AI ON Save and close" at bounding box center [583, 107] width 600 height 22
click at [294, 101] on icon at bounding box center [292, 107] width 12 height 12
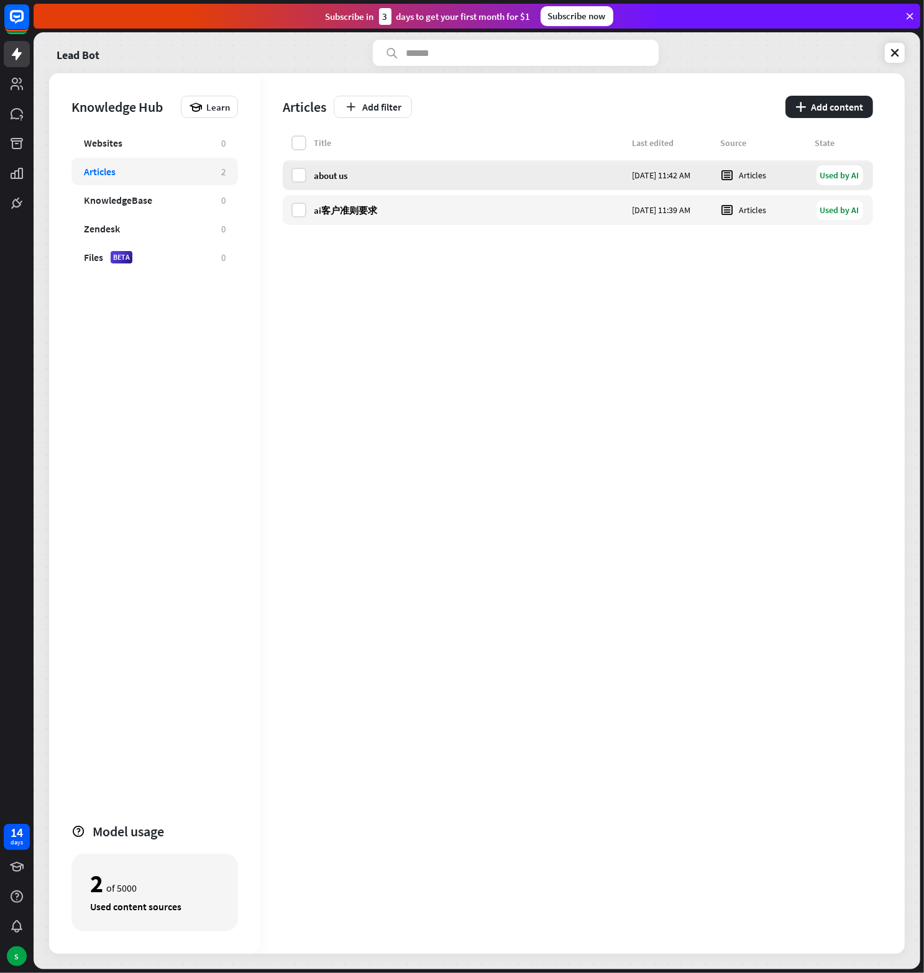
click at [388, 172] on div "about us" at bounding box center [469, 176] width 311 height 12
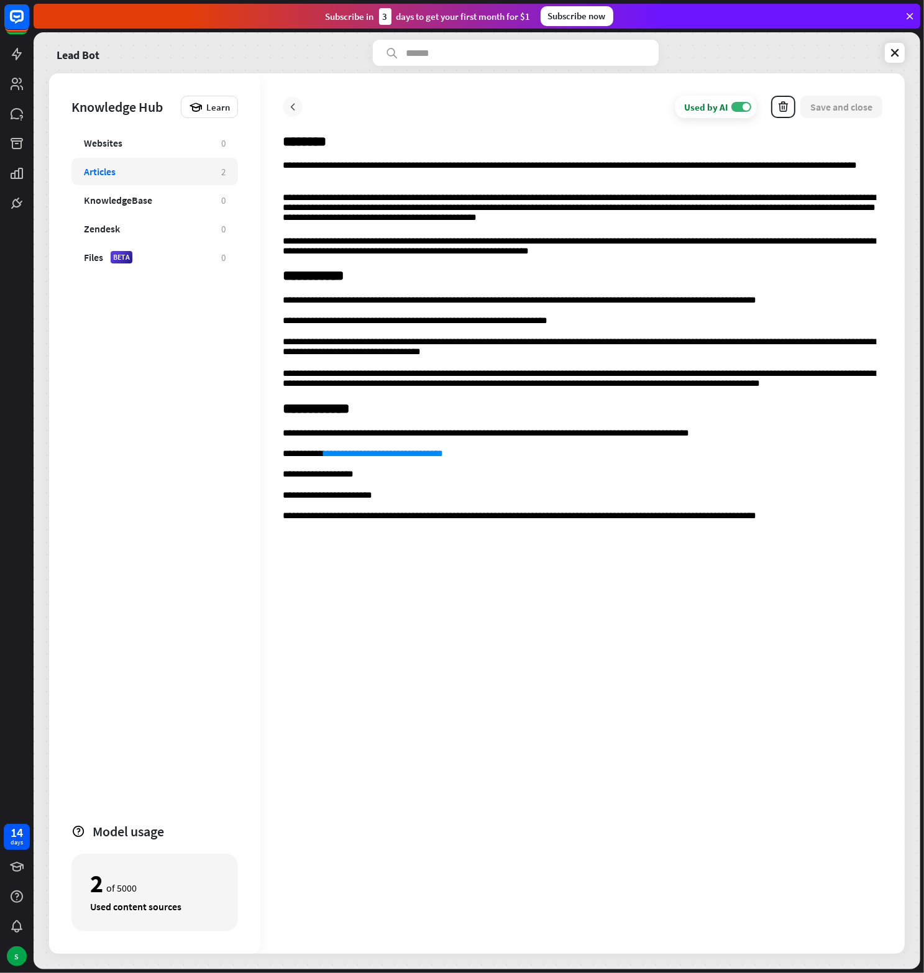
click at [299, 108] on div at bounding box center [293, 107] width 20 height 20
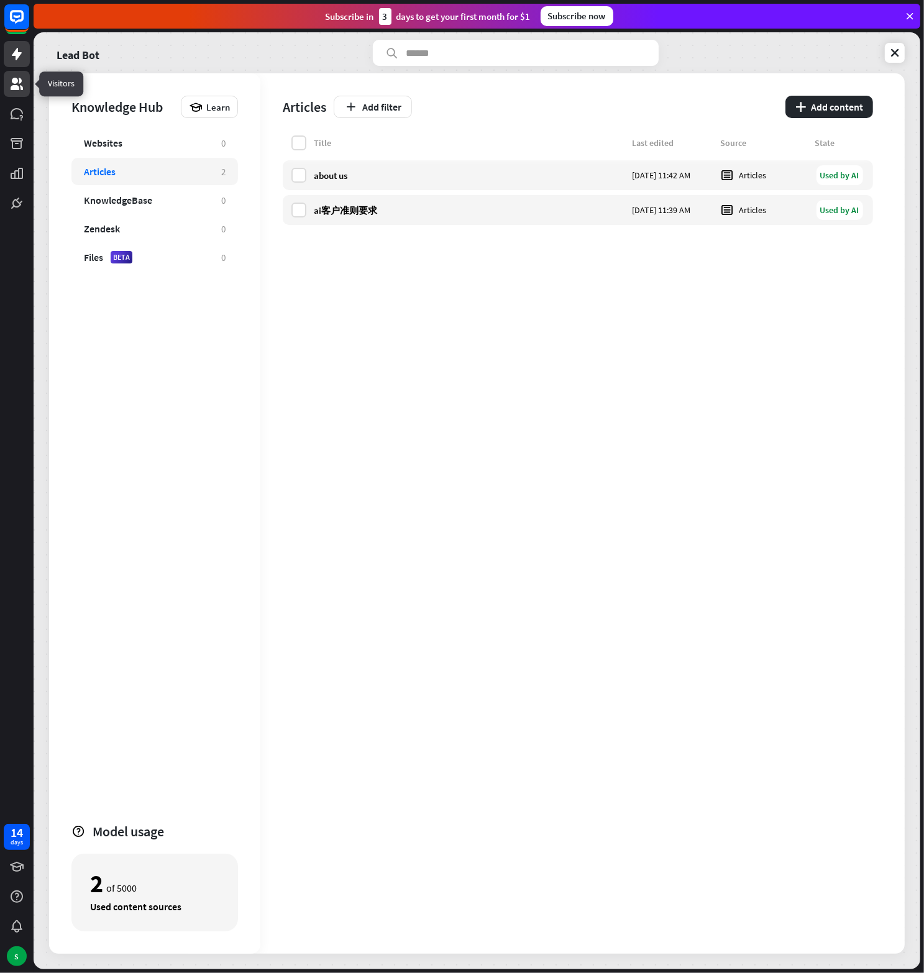
click at [15, 79] on icon at bounding box center [17, 84] width 12 height 12
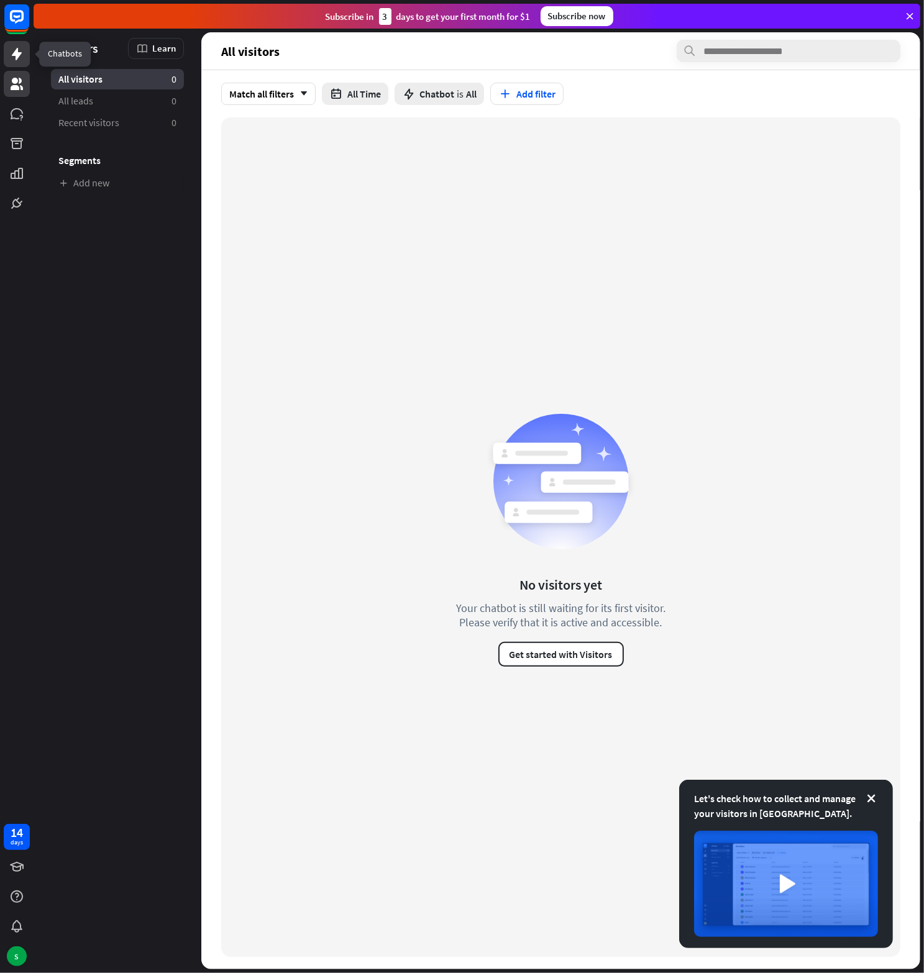
click at [22, 55] on icon at bounding box center [16, 54] width 15 height 15
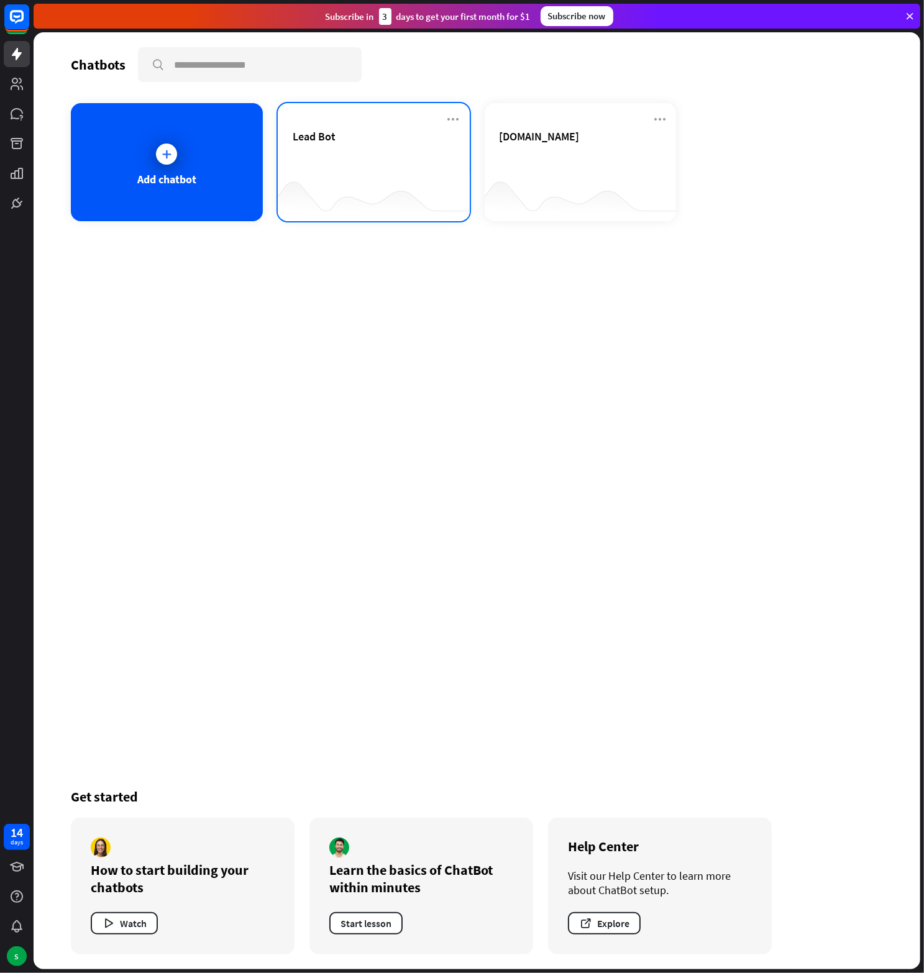
click at [403, 164] on div "Lead Bot" at bounding box center [374, 150] width 162 height 43
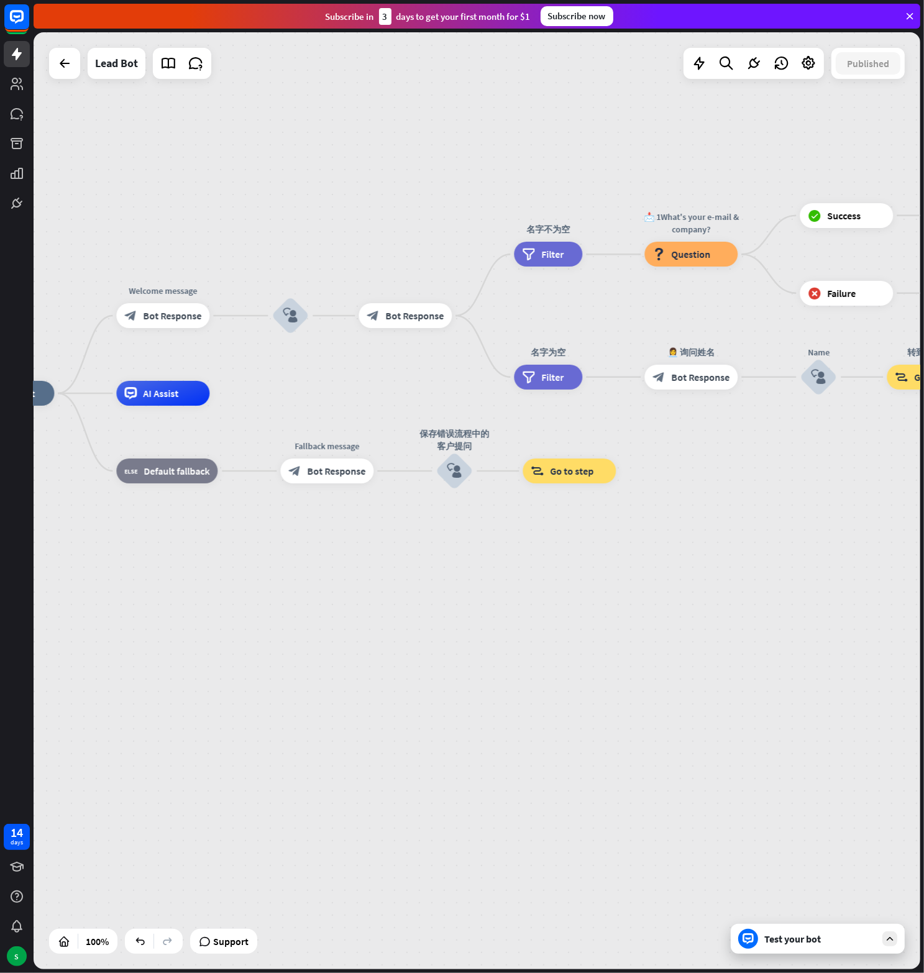
drag, startPoint x: 539, startPoint y: 273, endPoint x: 312, endPoint y: 159, distance: 254.2
click at [312, 159] on div "home_2 Start point Welcome message block_bot_response Bot Response block_user_i…" at bounding box center [477, 500] width 887 height 937
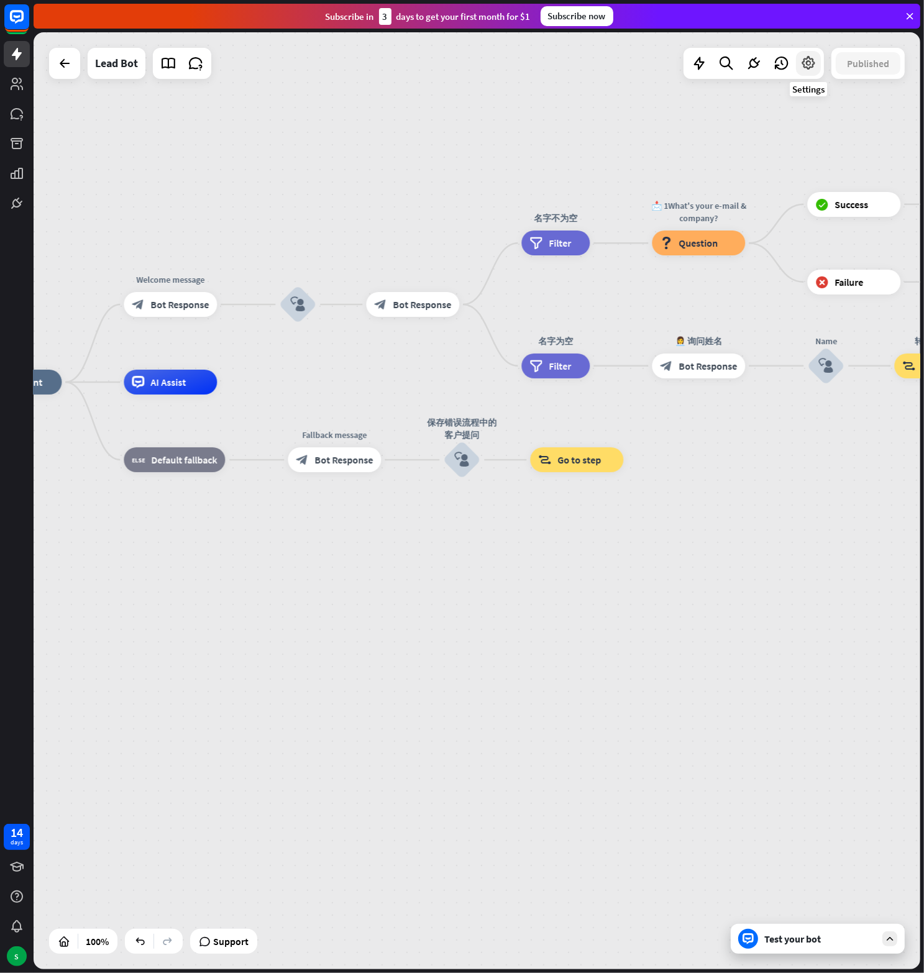
click at [808, 68] on icon at bounding box center [808, 63] width 16 height 16
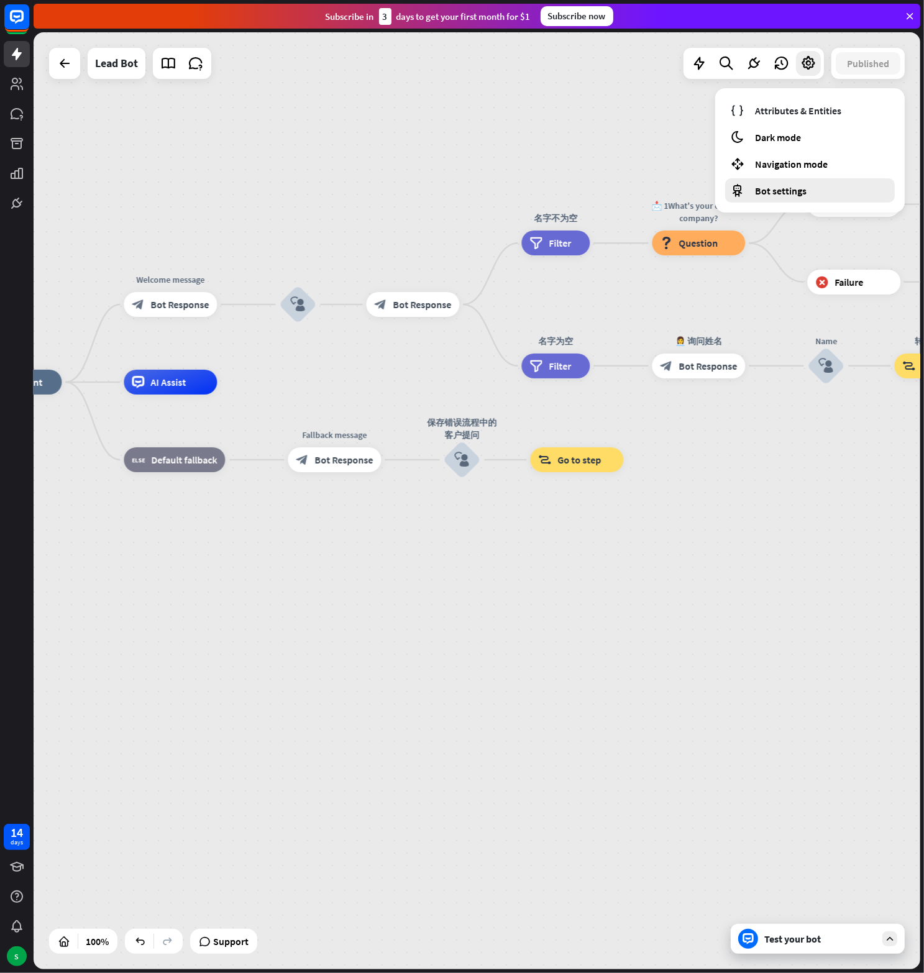
click at [783, 187] on span "Bot settings" at bounding box center [781, 191] width 52 height 12
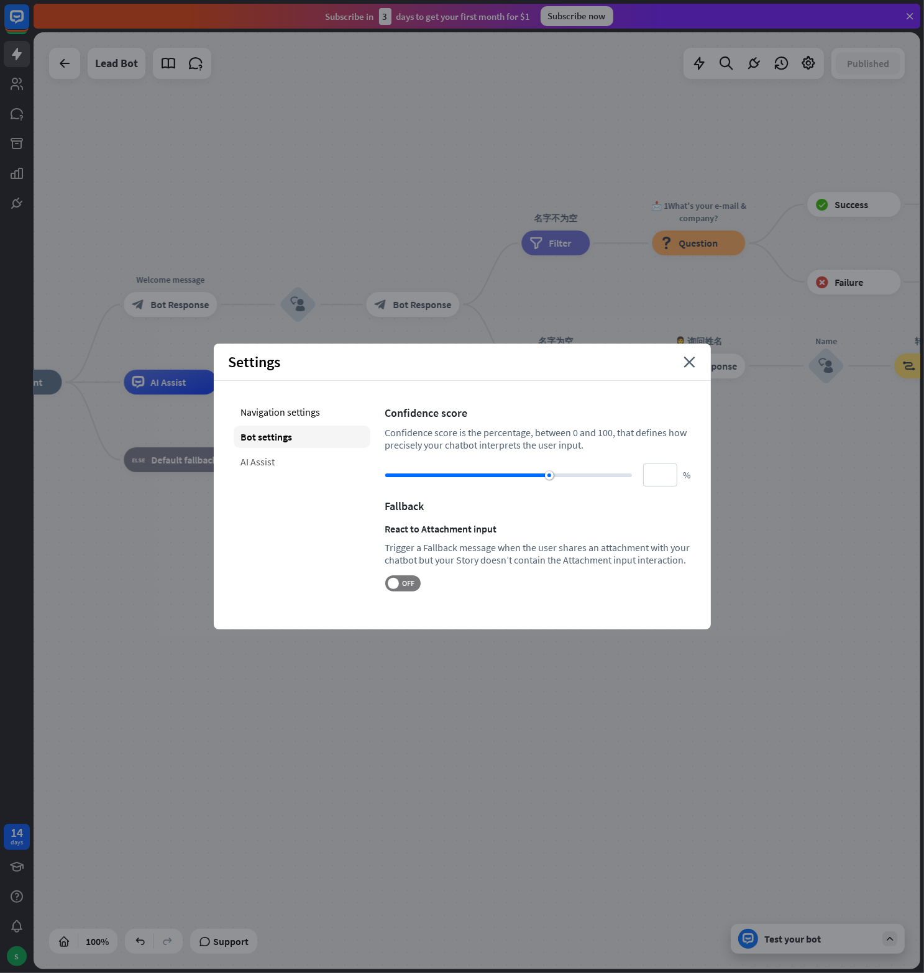
click at [253, 472] on div "Navigation settings Bot settings AI Assist" at bounding box center [302, 496] width 137 height 191
click at [258, 464] on div "AI Assist" at bounding box center [302, 461] width 137 height 22
type input "**"
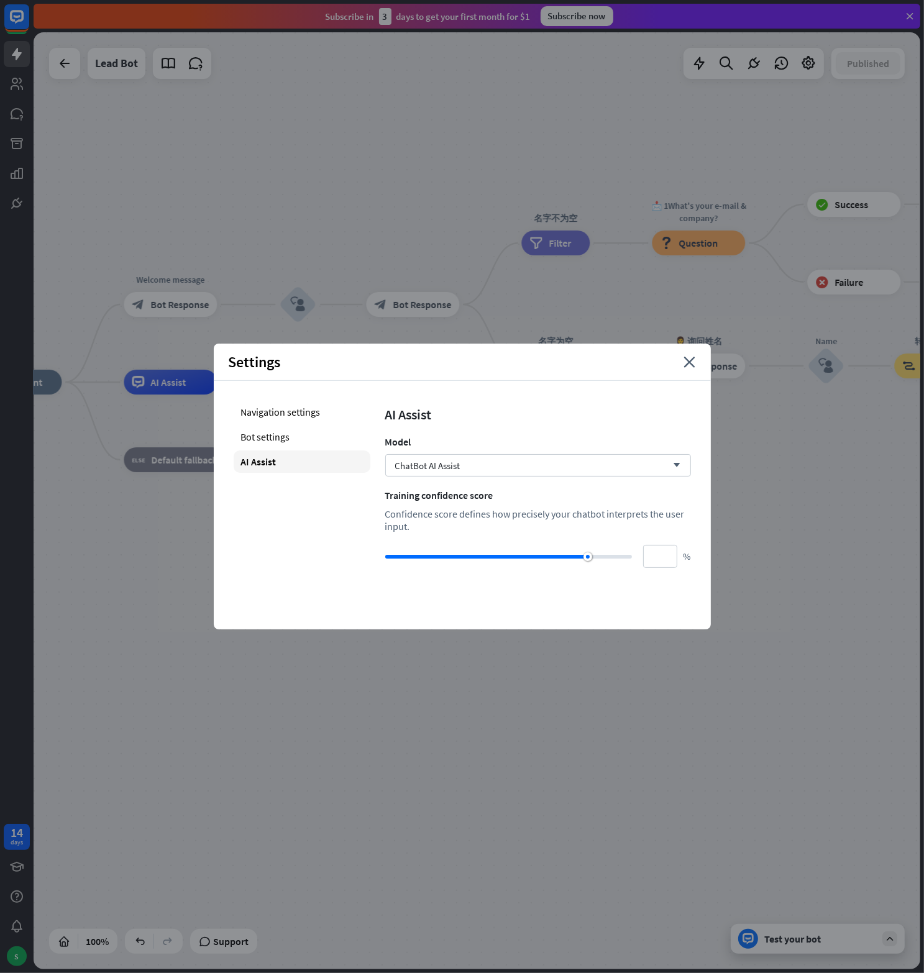
drag, startPoint x: 388, startPoint y: 519, endPoint x: 511, endPoint y: 526, distance: 123.8
click at [511, 526] on div "Confidence score defines how precisely your chatbot interprets the user input." at bounding box center [538, 520] width 306 height 25
click at [430, 526] on div "Confidence score defines how precisely your chatbot interprets the user input." at bounding box center [538, 520] width 306 height 25
drag, startPoint x: 385, startPoint y: 515, endPoint x: 491, endPoint y: 531, distance: 106.8
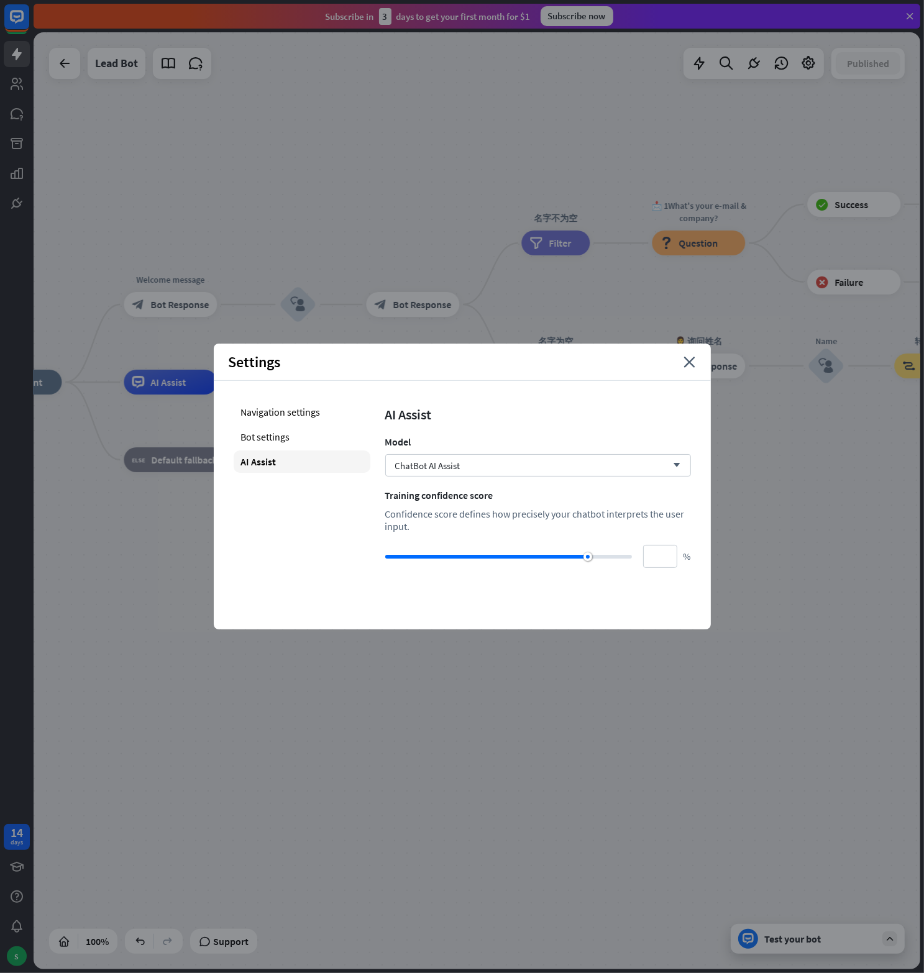
click at [491, 531] on div "Confidence score defines how precisely your chatbot interprets the user input." at bounding box center [538, 520] width 306 height 25
drag, startPoint x: 491, startPoint y: 531, endPoint x: 413, endPoint y: 535, distance: 77.8
click at [413, 535] on div "AI Assist Model ChatBot AI Assist arrow_down Training confidence score Confiden…" at bounding box center [538, 484] width 306 height 167
drag, startPoint x: 436, startPoint y: 531, endPoint x: 386, endPoint y: 516, distance: 51.9
click at [386, 516] on div "Confidence score defines how precisely your chatbot interprets the user input." at bounding box center [538, 520] width 306 height 25
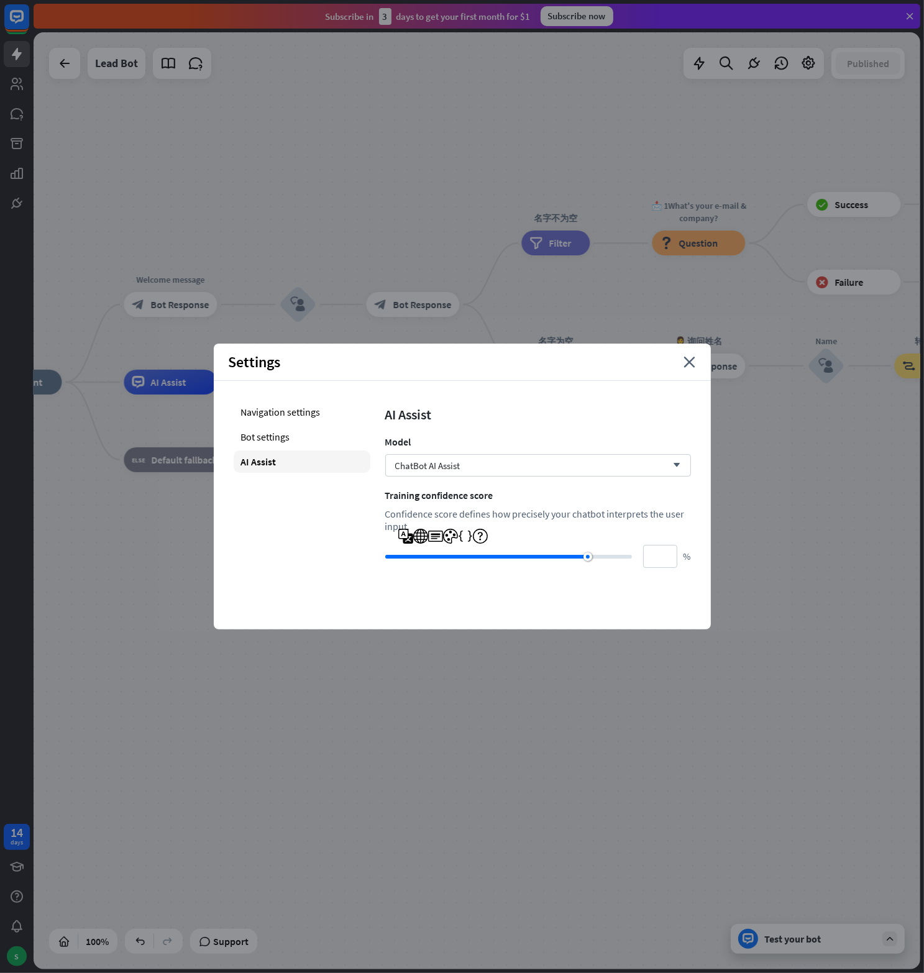
copy div "Confidence score defines how precisely your chatbot interprets the user input."
click at [550, 577] on div "Navigation settings Bot settings AI Assist AI Assist Model ChatBot AI Assist ar…" at bounding box center [462, 484] width 497 height 207
click at [547, 557] on div at bounding box center [486, 557] width 203 height 4
type input "**"
click at [549, 557] on div at bounding box center [549, 556] width 9 height 9
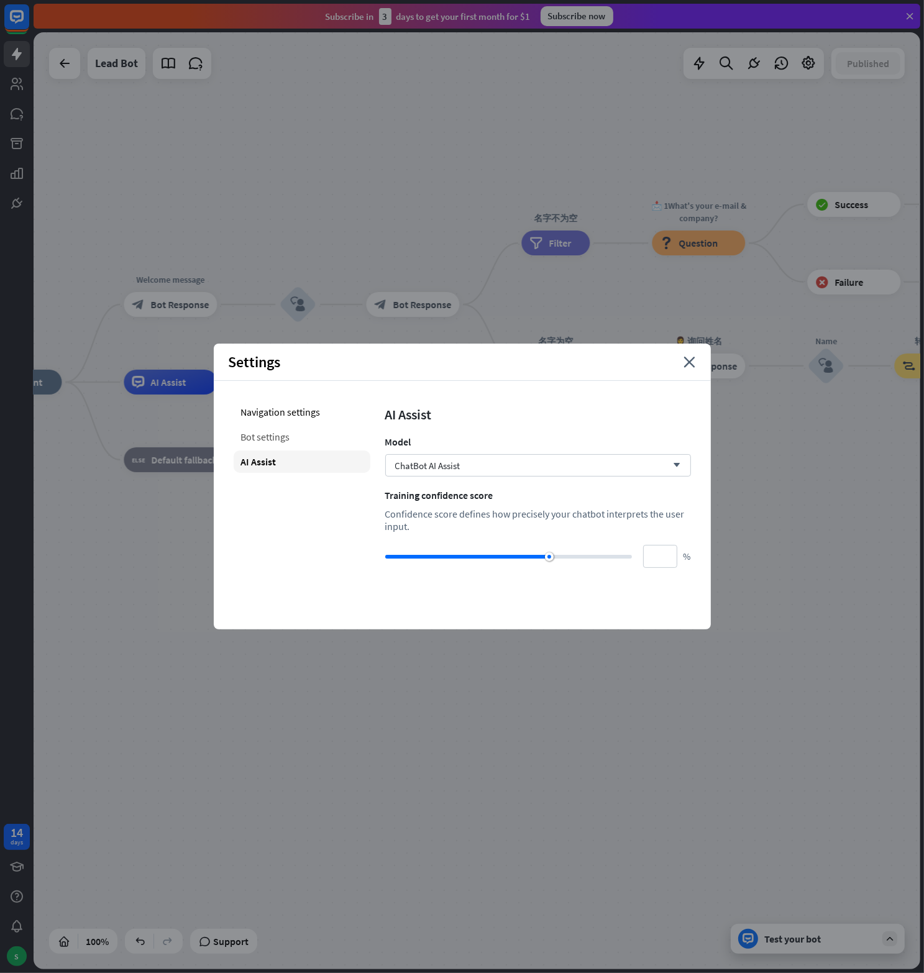
click at [285, 437] on div "Bot settings" at bounding box center [302, 437] width 137 height 22
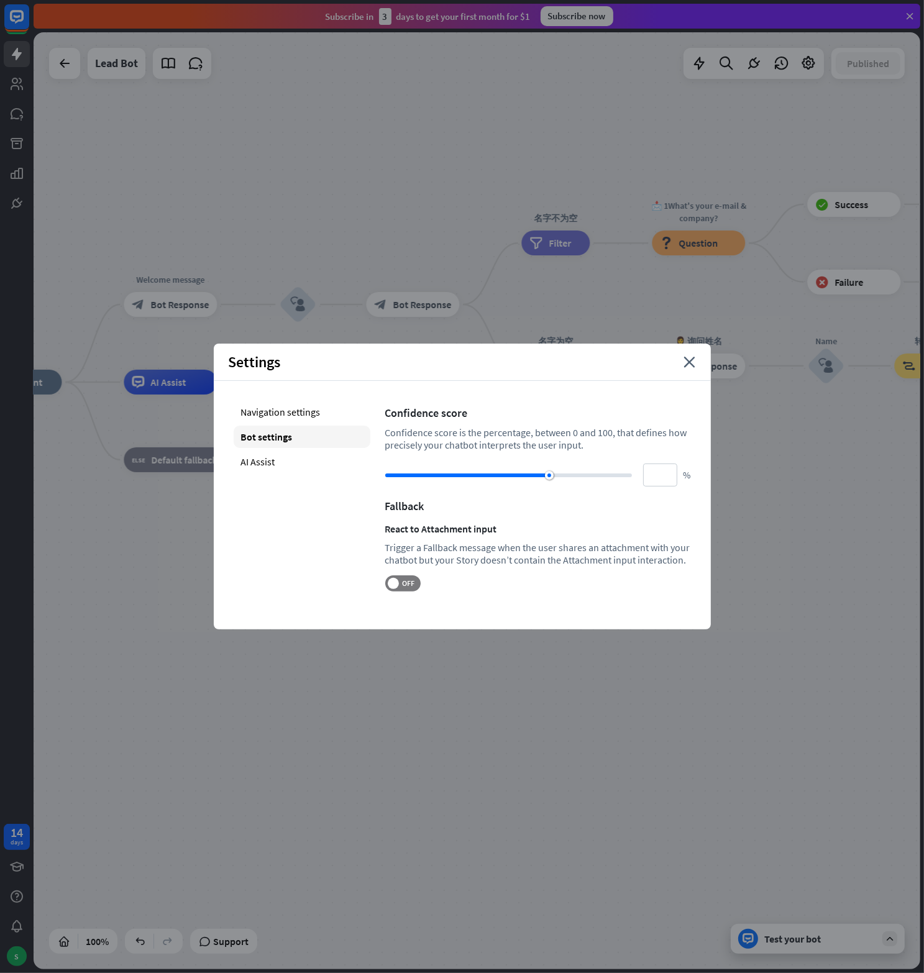
drag, startPoint x: 438, startPoint y: 547, endPoint x: 683, endPoint y: 554, distance: 245.5
click at [683, 554] on div "Trigger a Fallback message when the user shares an attachment with your chatbot…" at bounding box center [538, 553] width 306 height 25
click at [485, 559] on div "Trigger a Fallback message when the user shares an attachment with your chatbot…" at bounding box center [538, 553] width 306 height 25
drag, startPoint x: 441, startPoint y: 560, endPoint x: 671, endPoint y: 557, distance: 229.9
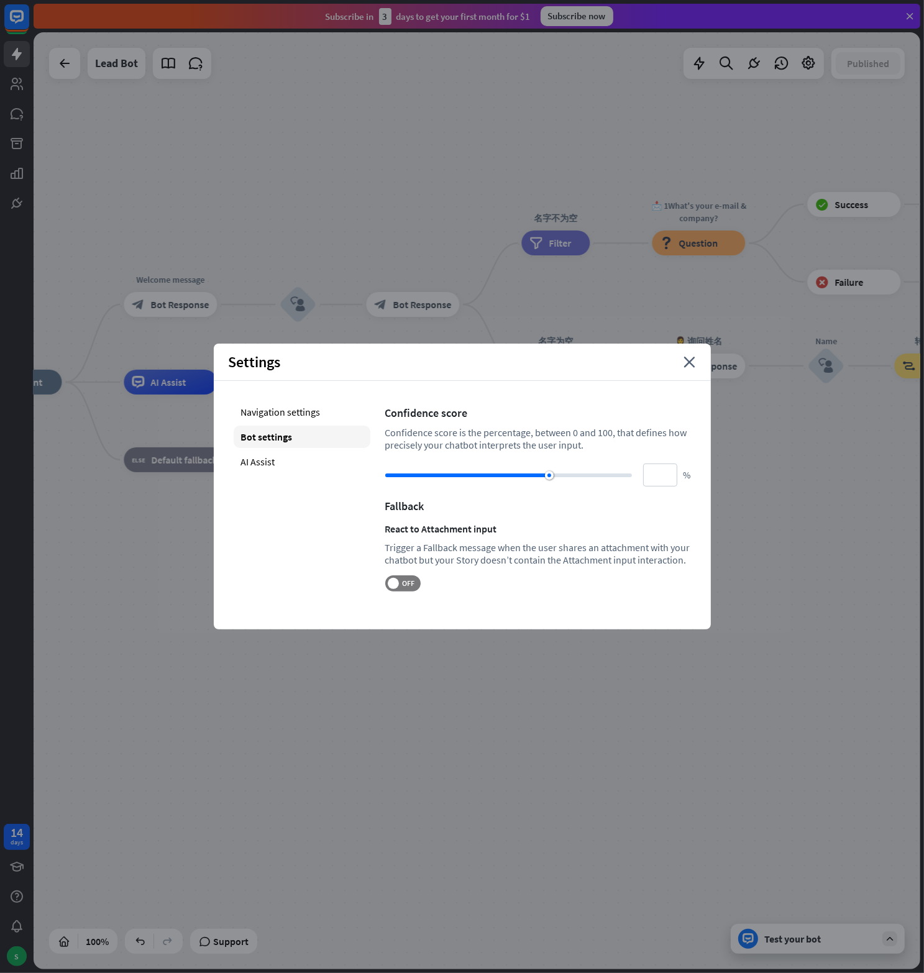
click at [671, 557] on div "Trigger a Fallback message when the user shares an attachment with your chatbot…" at bounding box center [538, 553] width 306 height 25
drag, startPoint x: 671, startPoint y: 557, endPoint x: 591, endPoint y: 564, distance: 80.4
click at [591, 564] on div "Trigger a Fallback message when the user shares an attachment with your chatbot…" at bounding box center [538, 553] width 306 height 25
click at [548, 555] on div "Trigger a Fallback message when the user shares an attachment with your chatbot…" at bounding box center [538, 553] width 306 height 25
drag, startPoint x: 391, startPoint y: 550, endPoint x: 673, endPoint y: 545, distance: 282.1
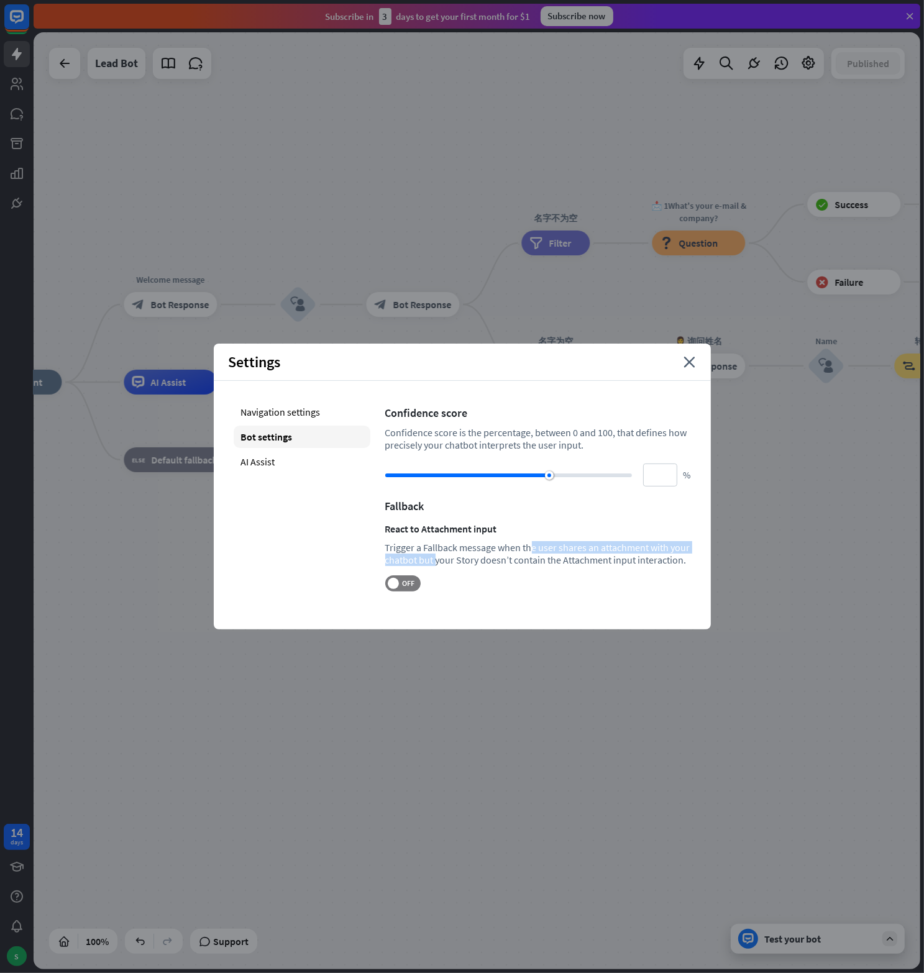
click at [673, 545] on div "Trigger a Fallback message when the user shares an attachment with your chatbot…" at bounding box center [538, 553] width 306 height 25
drag, startPoint x: 673, startPoint y: 545, endPoint x: 655, endPoint y: 554, distance: 20.0
click at [655, 554] on div "Trigger a Fallback message when the user shares an attachment with your chatbot…" at bounding box center [538, 553] width 306 height 25
drag, startPoint x: 651, startPoint y: 556, endPoint x: 388, endPoint y: 553, distance: 262.8
click at [388, 553] on div "Trigger a Fallback message when the user shares an attachment with your chatbot…" at bounding box center [538, 553] width 306 height 25
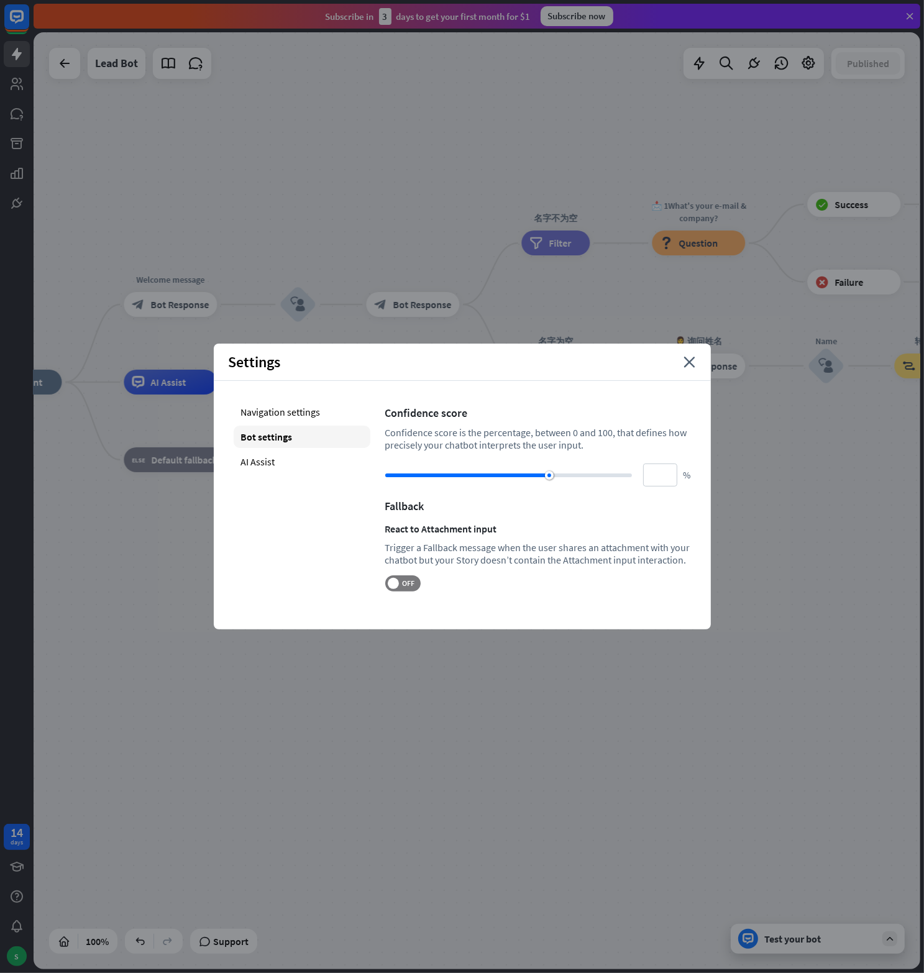
click at [649, 569] on div "Confidence score Confidence score is the percentage, between 0 and 100, that de…" at bounding box center [538, 496] width 306 height 191
click at [264, 414] on div "Navigation settings" at bounding box center [302, 412] width 137 height 22
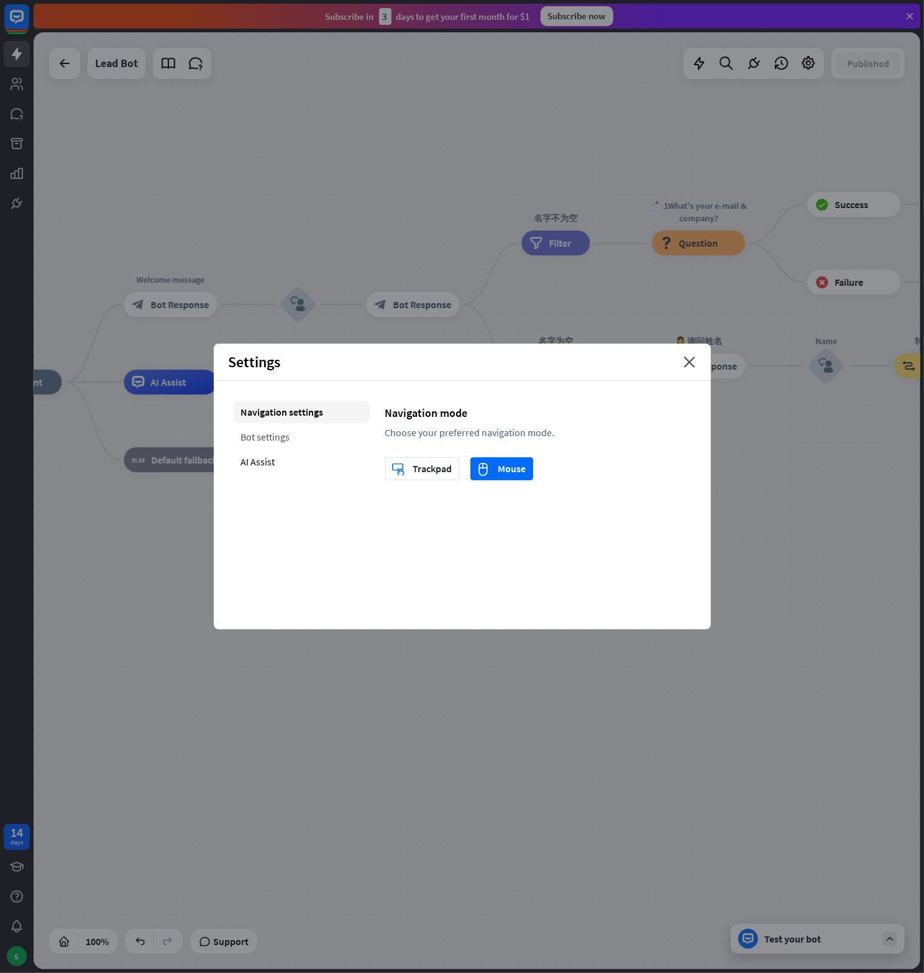
click at [266, 433] on div "Bot settings" at bounding box center [302, 437] width 137 height 22
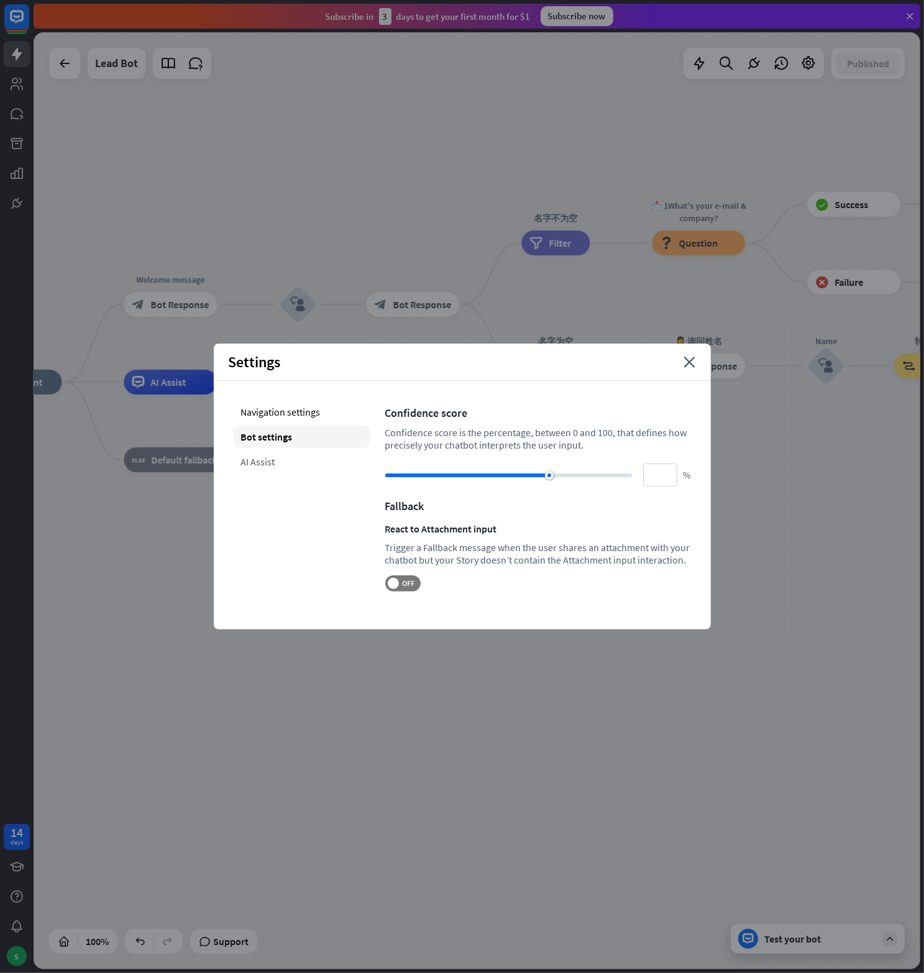
click at [264, 455] on div "AI Assist" at bounding box center [302, 461] width 137 height 22
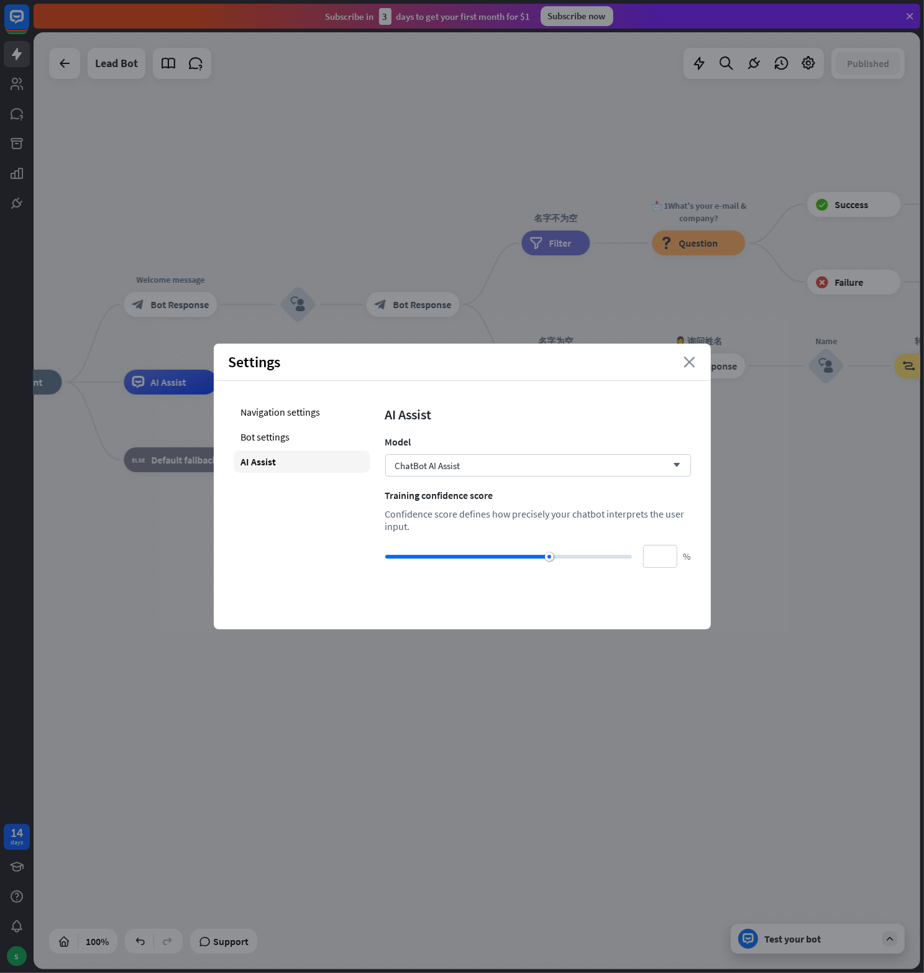
click at [690, 361] on icon "close" at bounding box center [690, 362] width 12 height 11
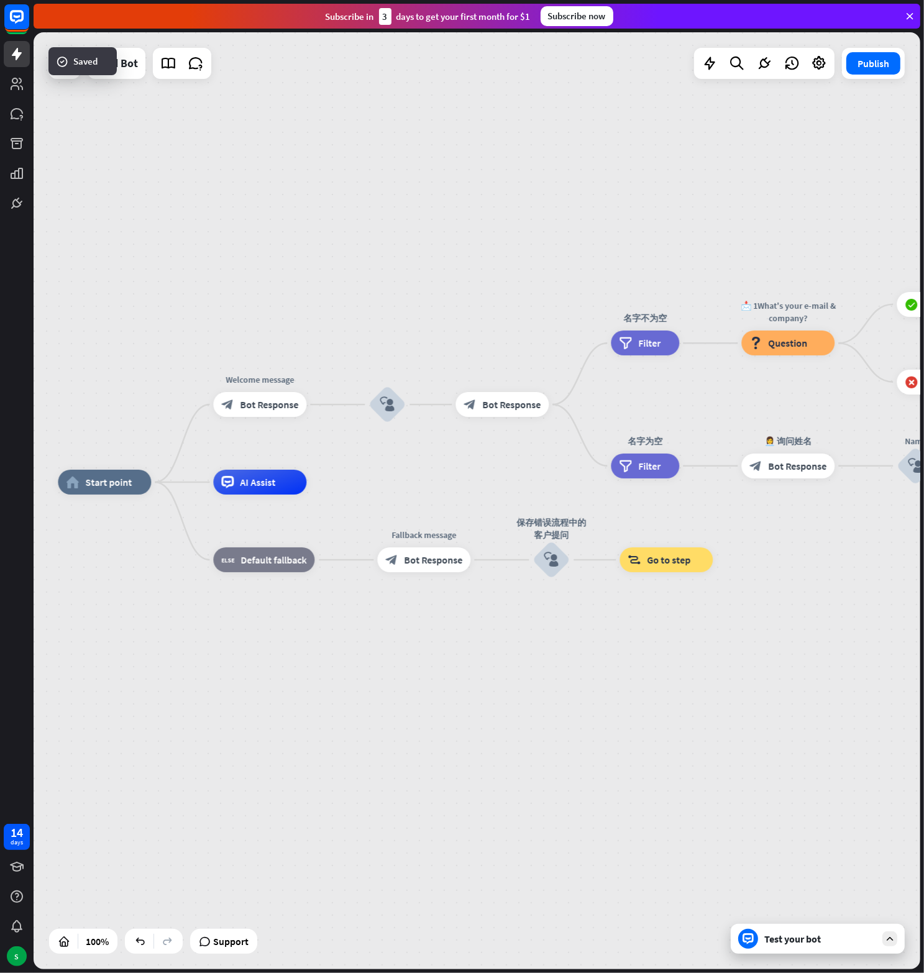
drag, startPoint x: 176, startPoint y: 199, endPoint x: 260, endPoint y: 303, distance: 133.8
click at [260, 303] on div "home_2 Start point Welcome message block_bot_response Bot Response block_user_i…" at bounding box center [477, 500] width 887 height 937
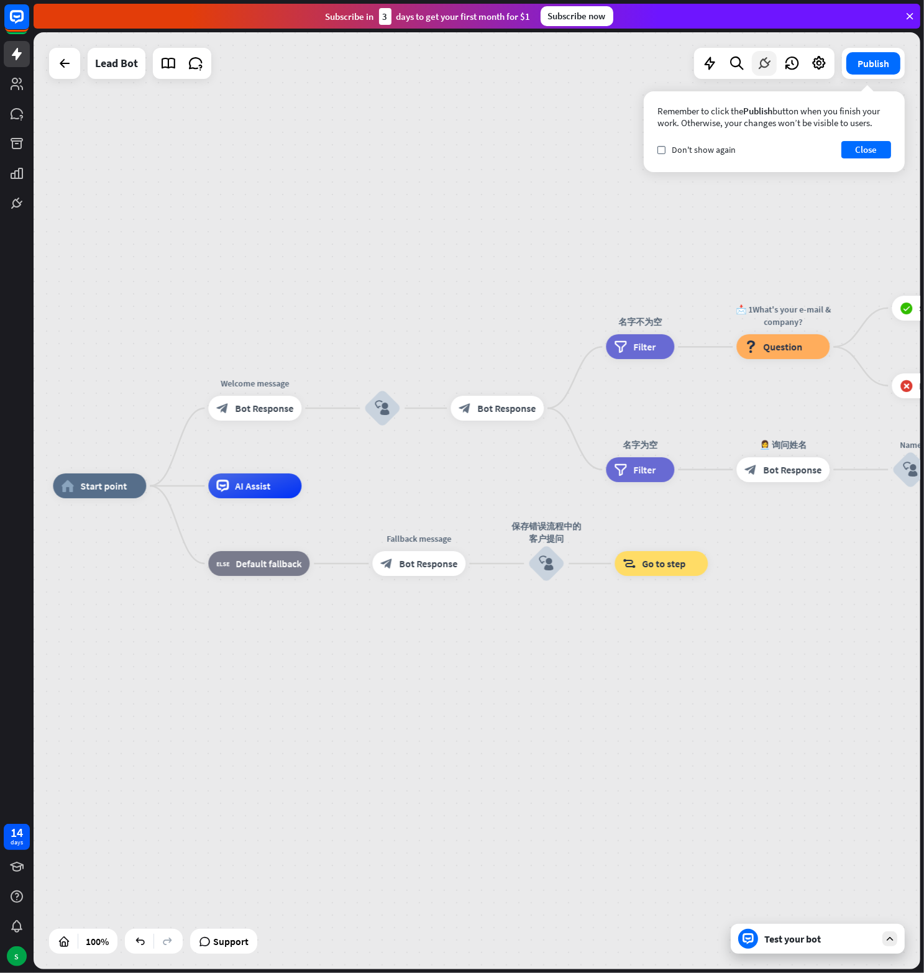
click at [767, 63] on icon at bounding box center [764, 63] width 16 height 16
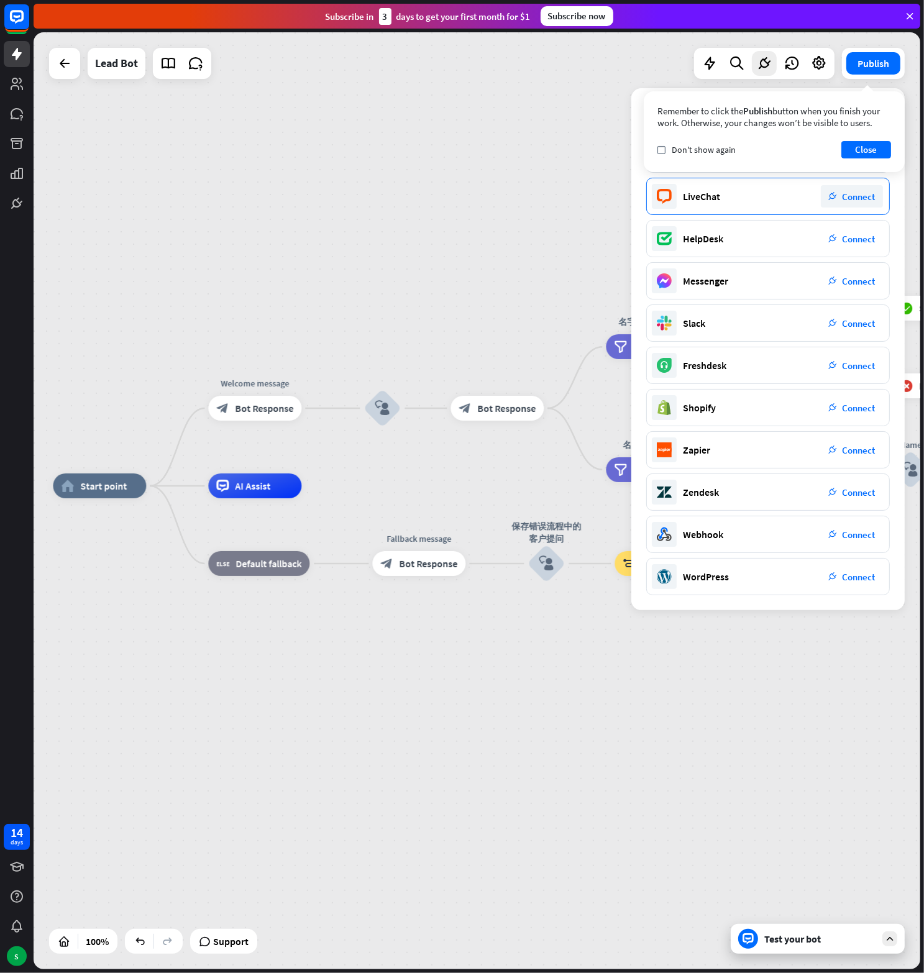
click at [850, 199] on span "Connect" at bounding box center [858, 197] width 33 height 12
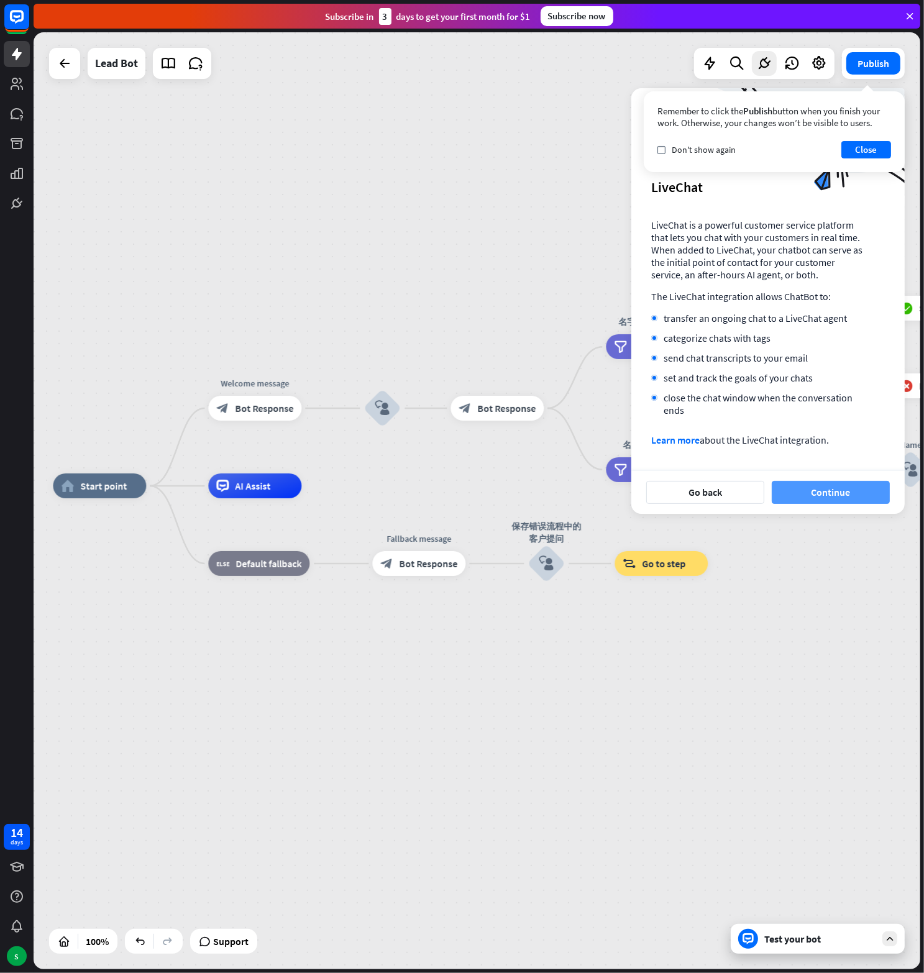
click at [836, 491] on button "Continue" at bounding box center [831, 492] width 118 height 23
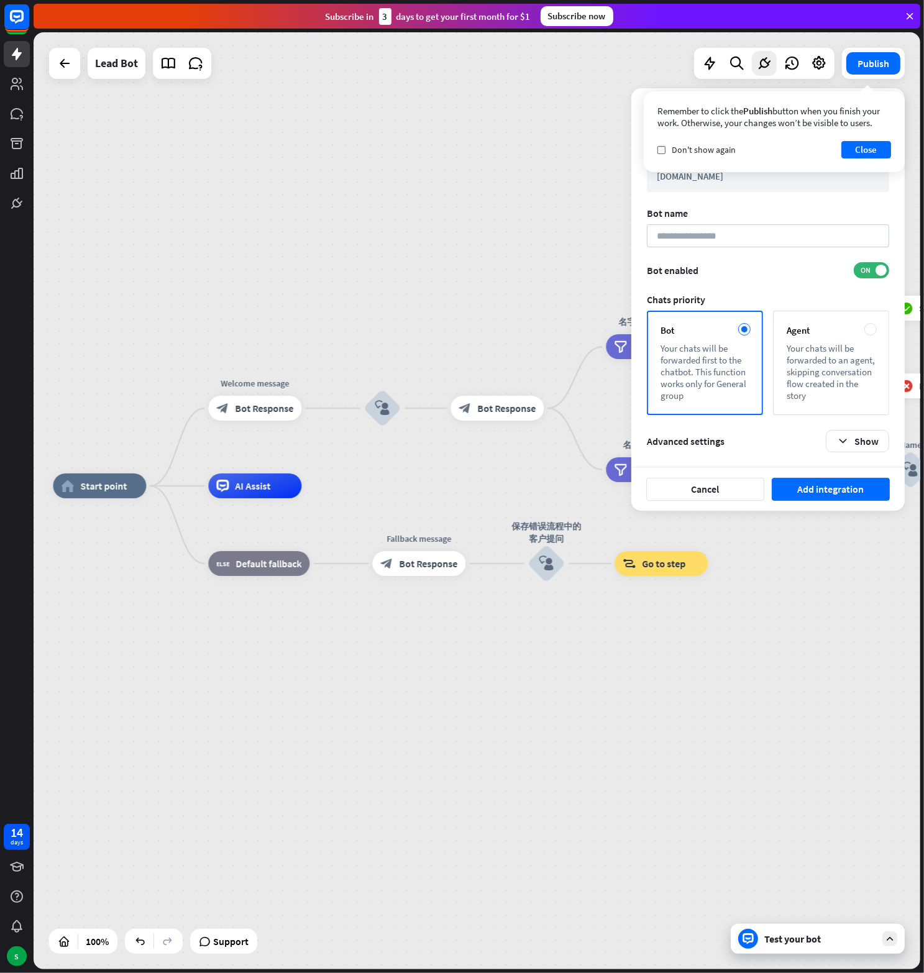
drag, startPoint x: 670, startPoint y: 349, endPoint x: 741, endPoint y: 346, distance: 70.9
click at [741, 346] on div "Your chats will be forwarded first to the chatbot. This function works only for…" at bounding box center [704, 371] width 89 height 59
drag, startPoint x: 741, startPoint y: 346, endPoint x: 735, endPoint y: 360, distance: 14.8
click at [735, 360] on div "Your chats will be forwarded first to the chatbot. This function works only for…" at bounding box center [704, 371] width 89 height 59
drag, startPoint x: 735, startPoint y: 360, endPoint x: 735, endPoint y: 367, distance: 7.5
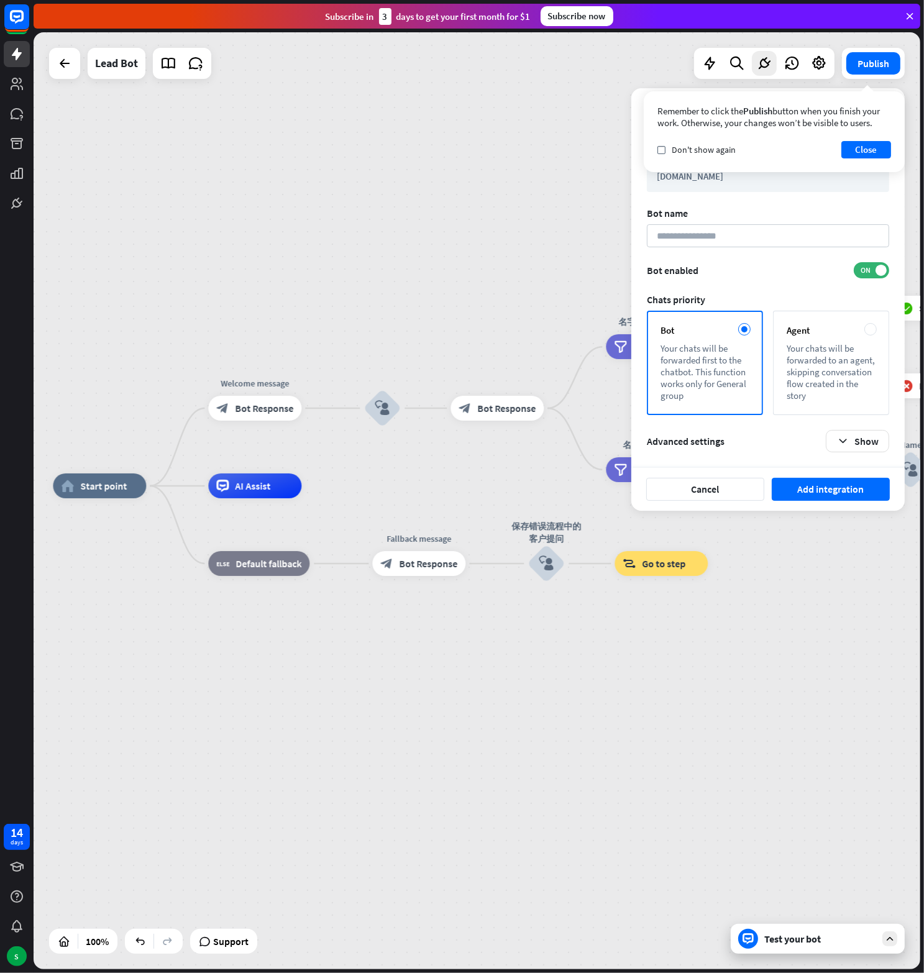
click at [735, 367] on div "Your chats will be forwarded first to the chatbot. This function works only for…" at bounding box center [704, 371] width 89 height 59
drag, startPoint x: 735, startPoint y: 367, endPoint x: 698, endPoint y: 375, distance: 38.0
click at [698, 375] on div "Your chats will be forwarded first to the chatbot. This function works only for…" at bounding box center [704, 371] width 89 height 59
click at [861, 363] on div "Your chats will be forwarded to an agent, skipping conversation flow created in…" at bounding box center [831, 371] width 89 height 59
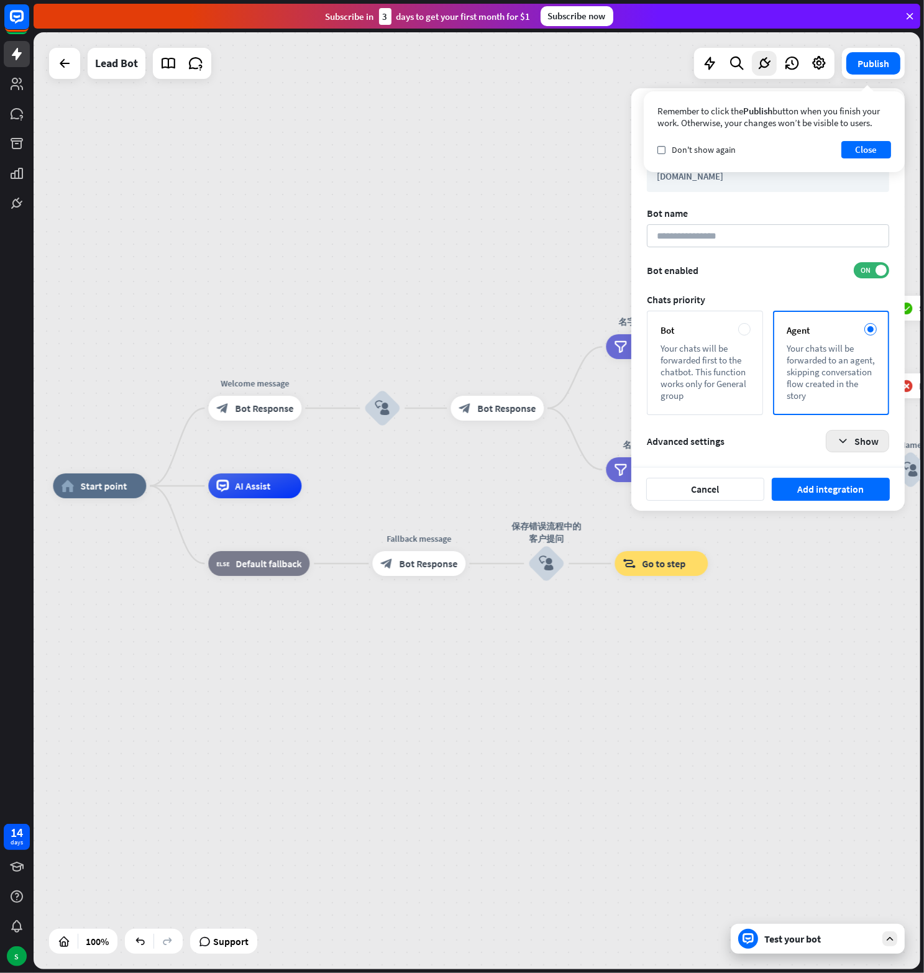
click at [847, 435] on icon "button" at bounding box center [842, 441] width 13 height 13
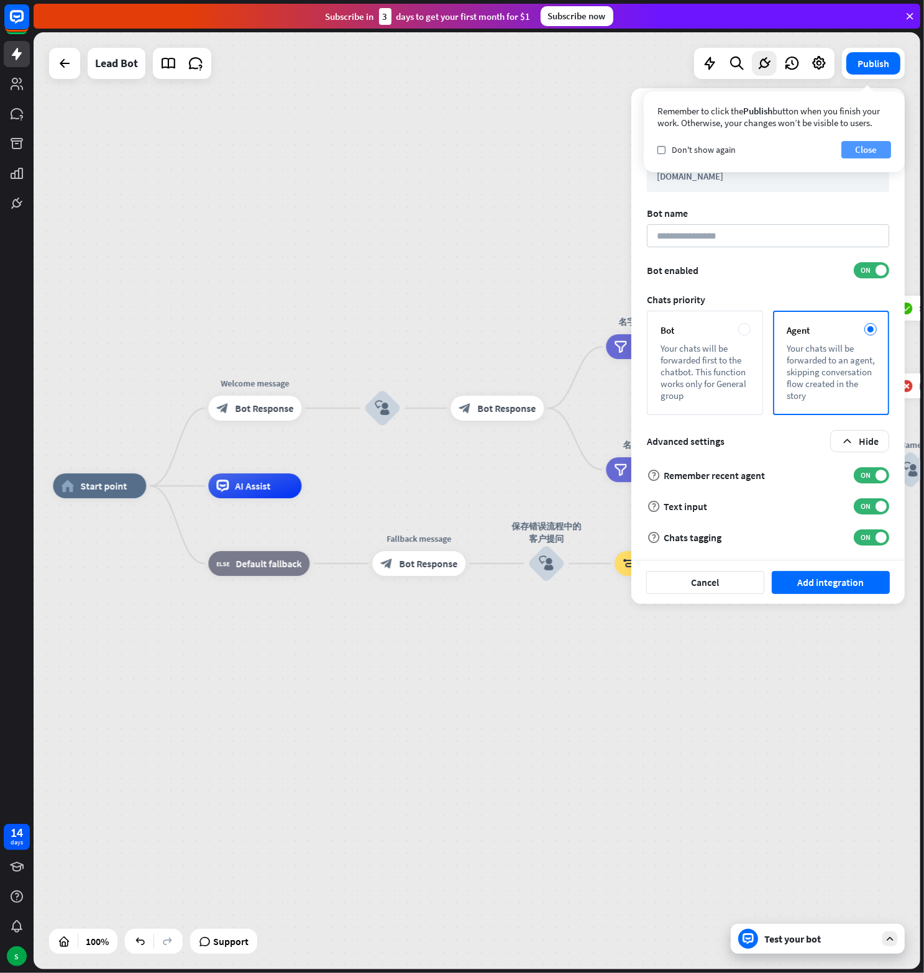
click at [875, 145] on button "Close" at bounding box center [866, 149] width 50 height 17
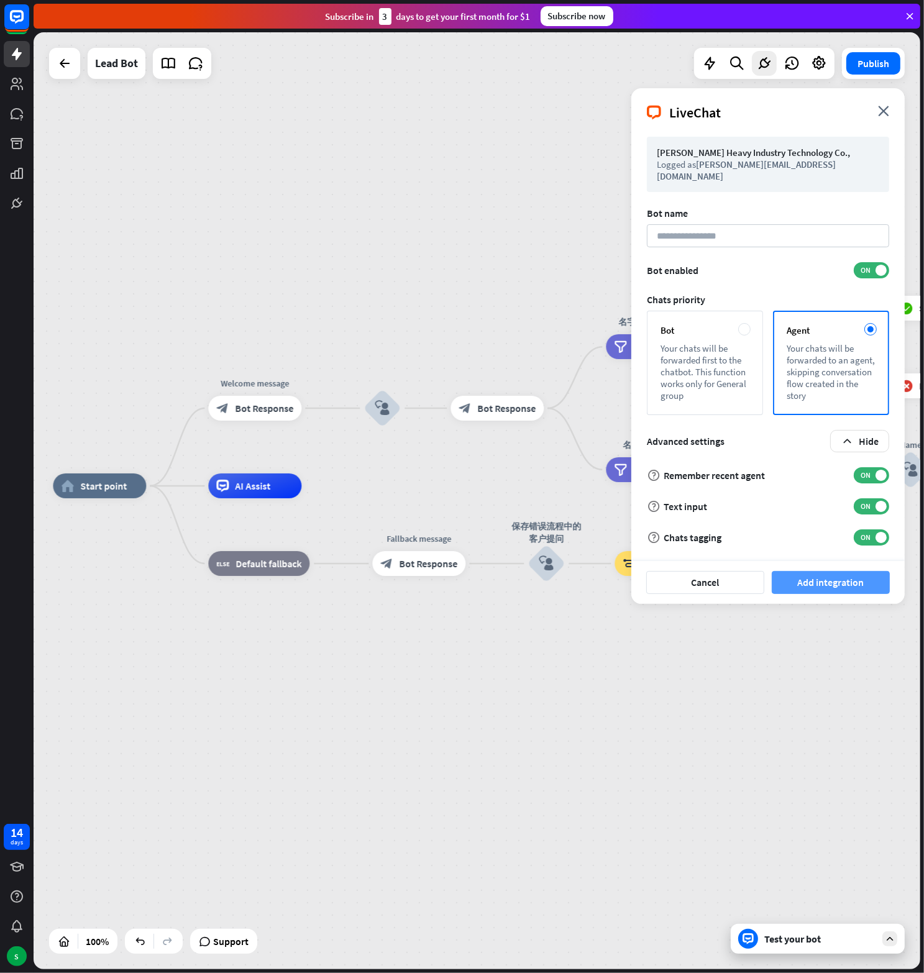
click at [833, 571] on button "Add integration" at bounding box center [831, 582] width 118 height 23
click at [699, 227] on input at bounding box center [768, 235] width 242 height 23
type input "*********"
click at [823, 572] on button "Add integration" at bounding box center [831, 582] width 118 height 23
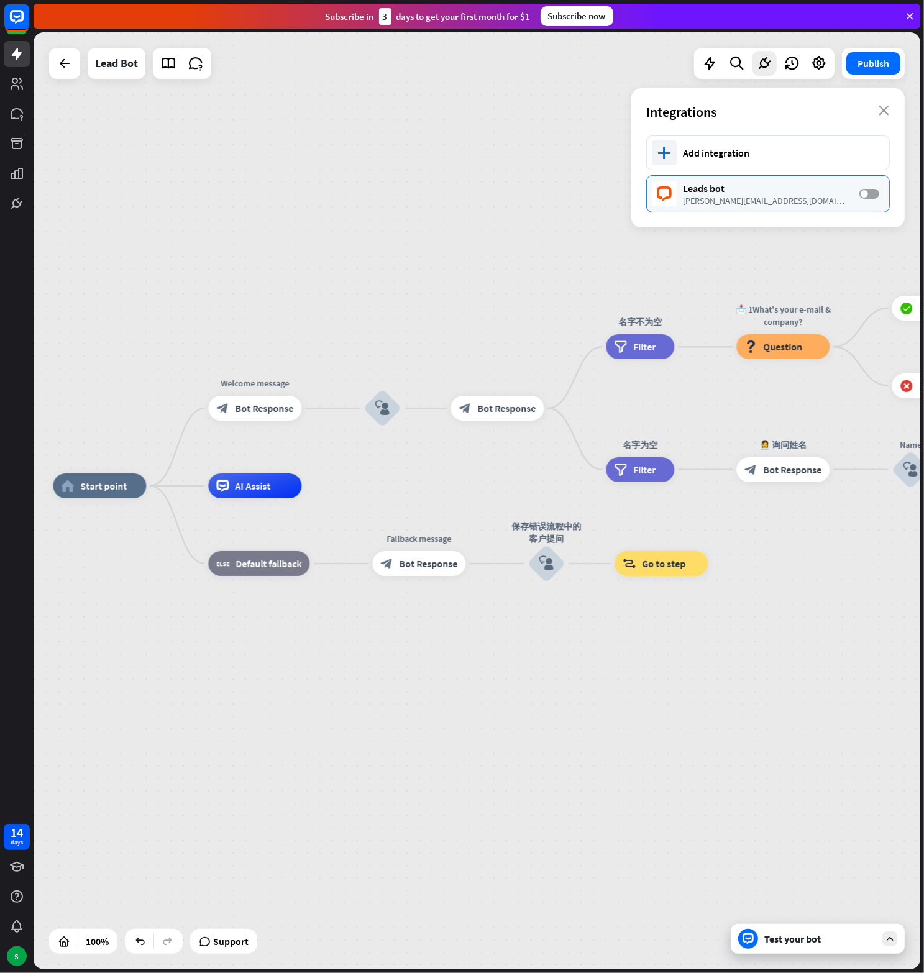
click at [864, 191] on span at bounding box center [863, 193] width 7 height 7
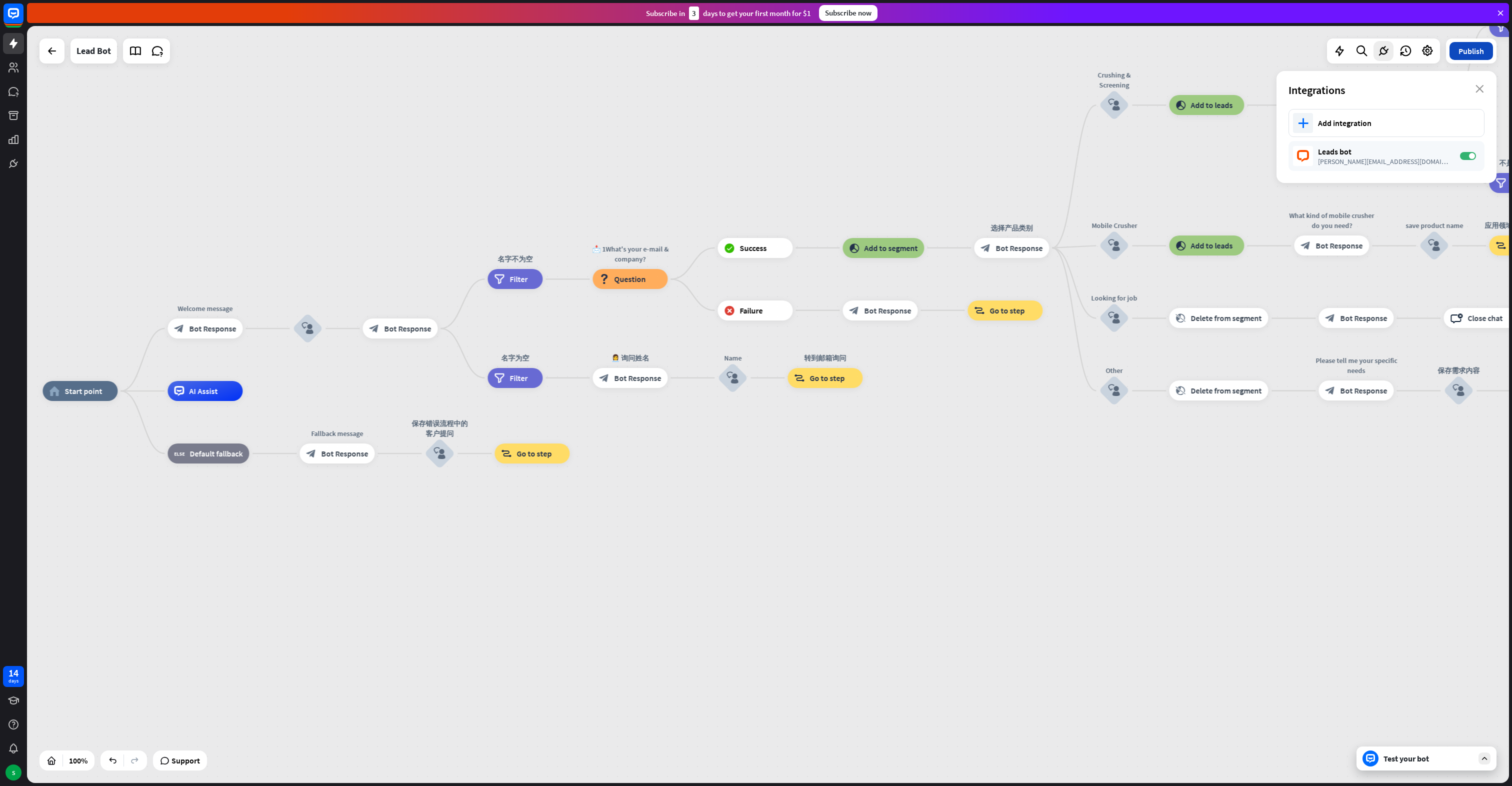
click at [1485, 52] on button "Publish" at bounding box center [1471, 51] width 43 height 18
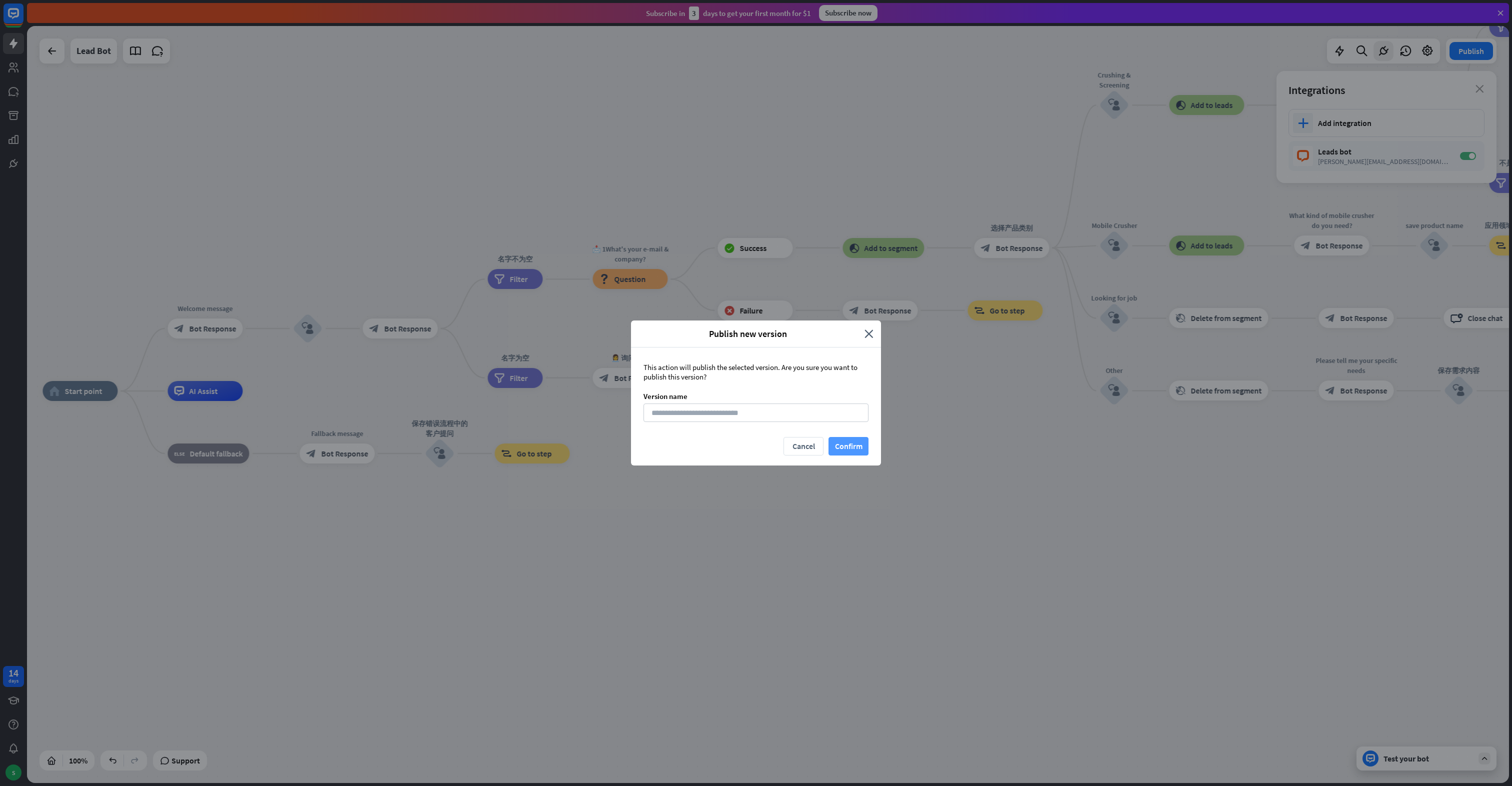
click at [847, 442] on button "Confirm" at bounding box center [848, 446] width 40 height 19
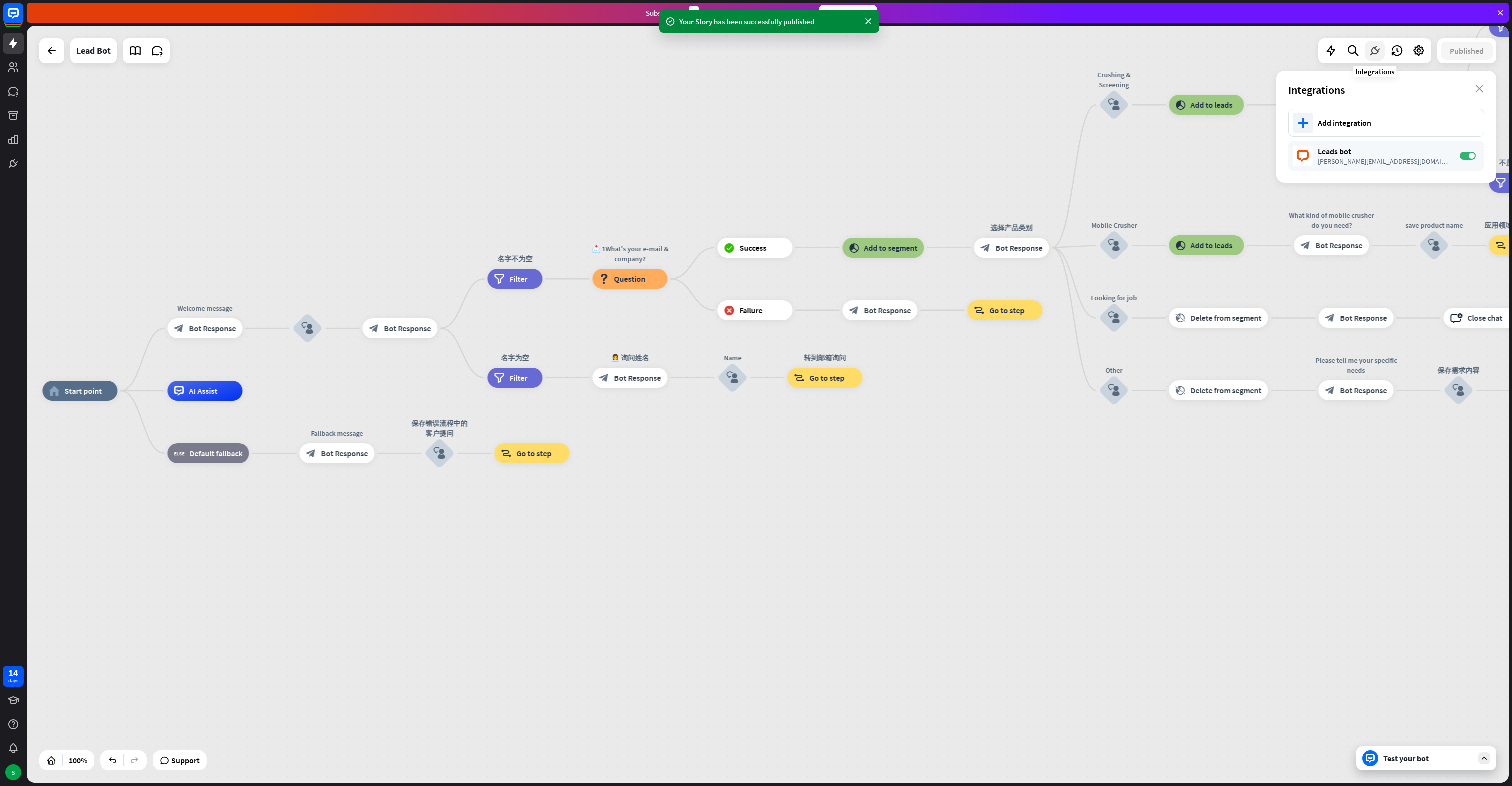
click at [1376, 55] on icon at bounding box center [1374, 51] width 13 height 13
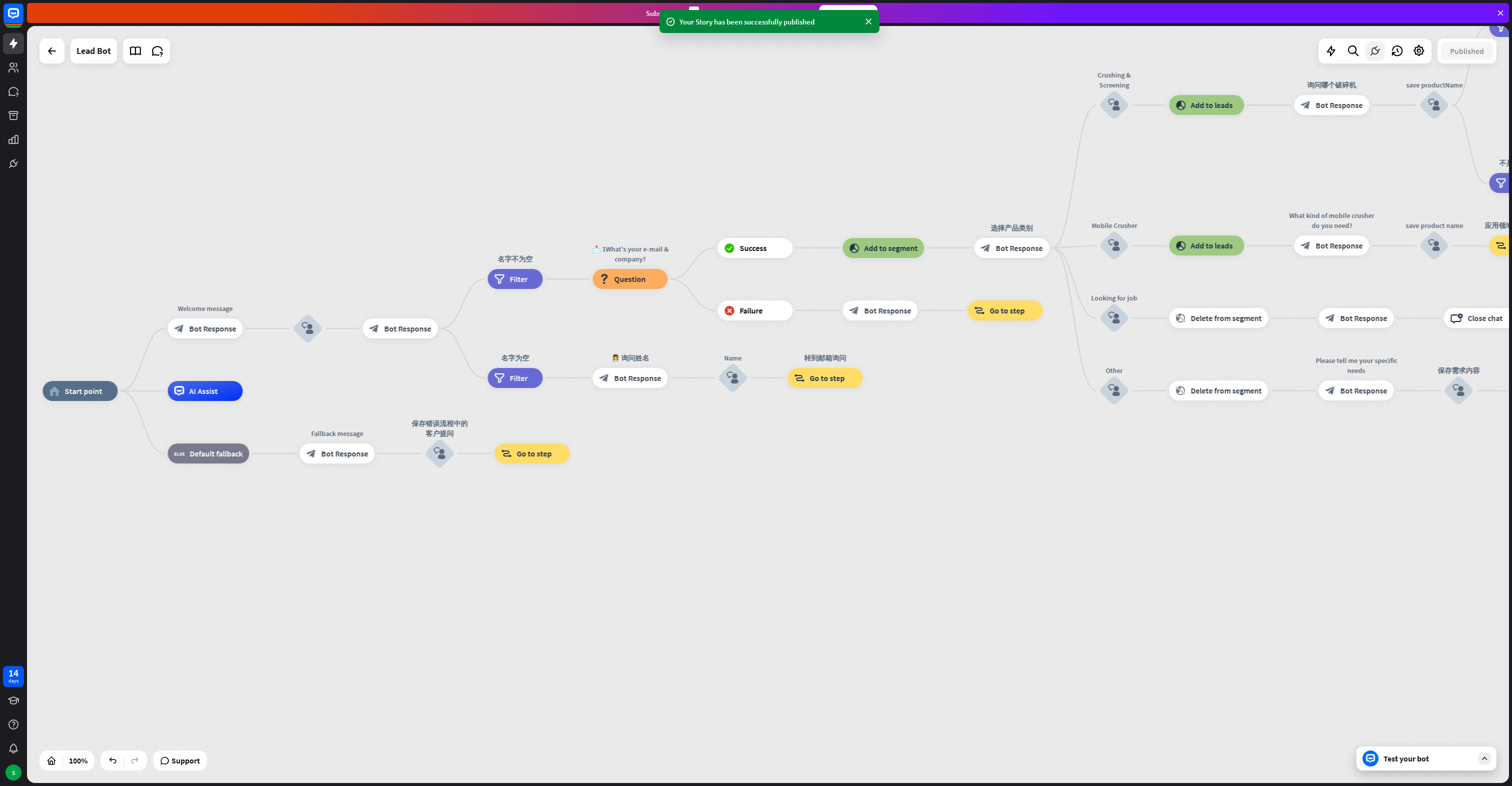
click at [1376, 52] on icon at bounding box center [1374, 51] width 13 height 13
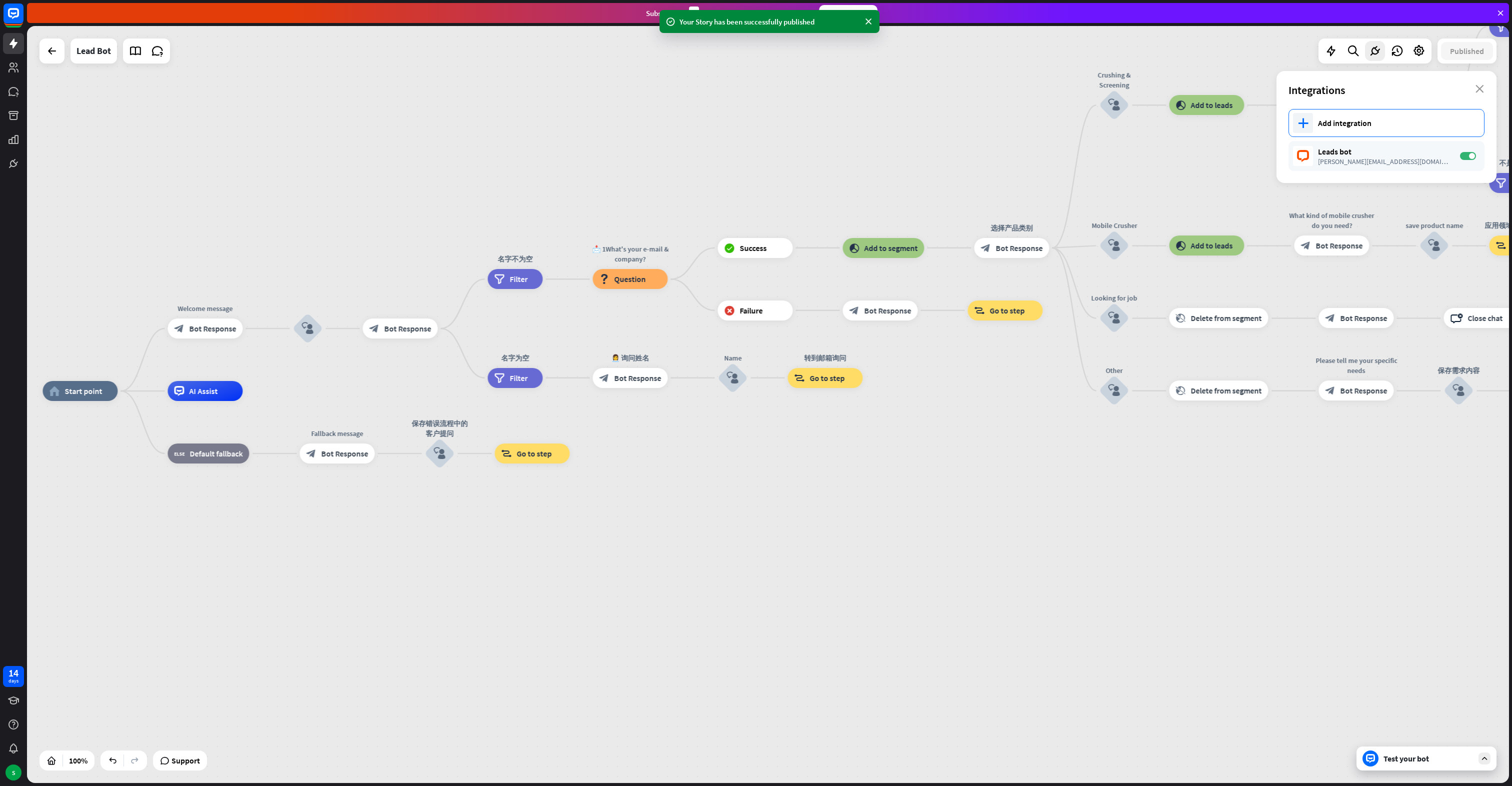
click at [1349, 126] on div "Add integration" at bounding box center [1396, 123] width 156 height 10
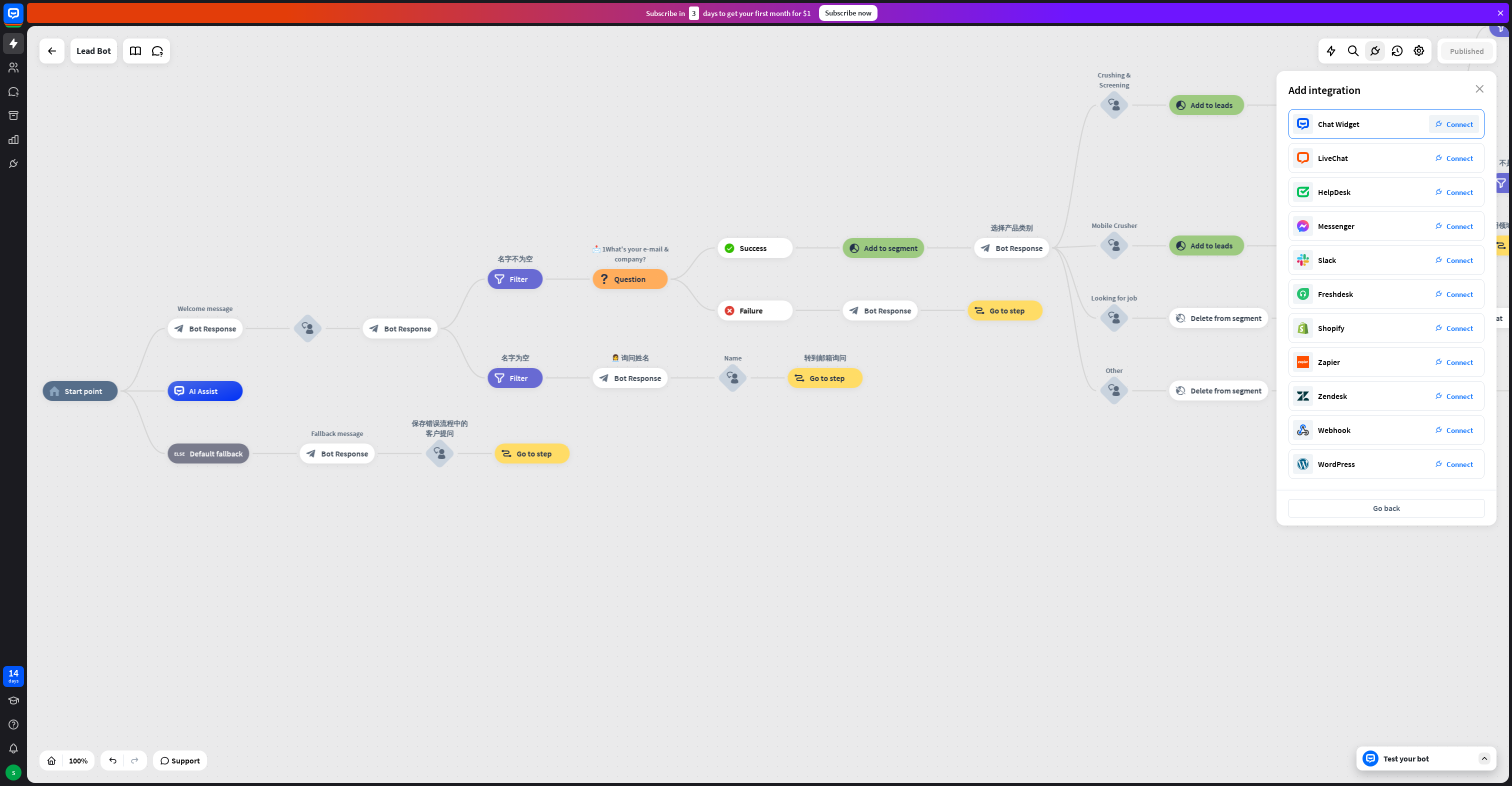
click at [1328, 123] on div "Chat Widget" at bounding box center [1339, 124] width 42 height 10
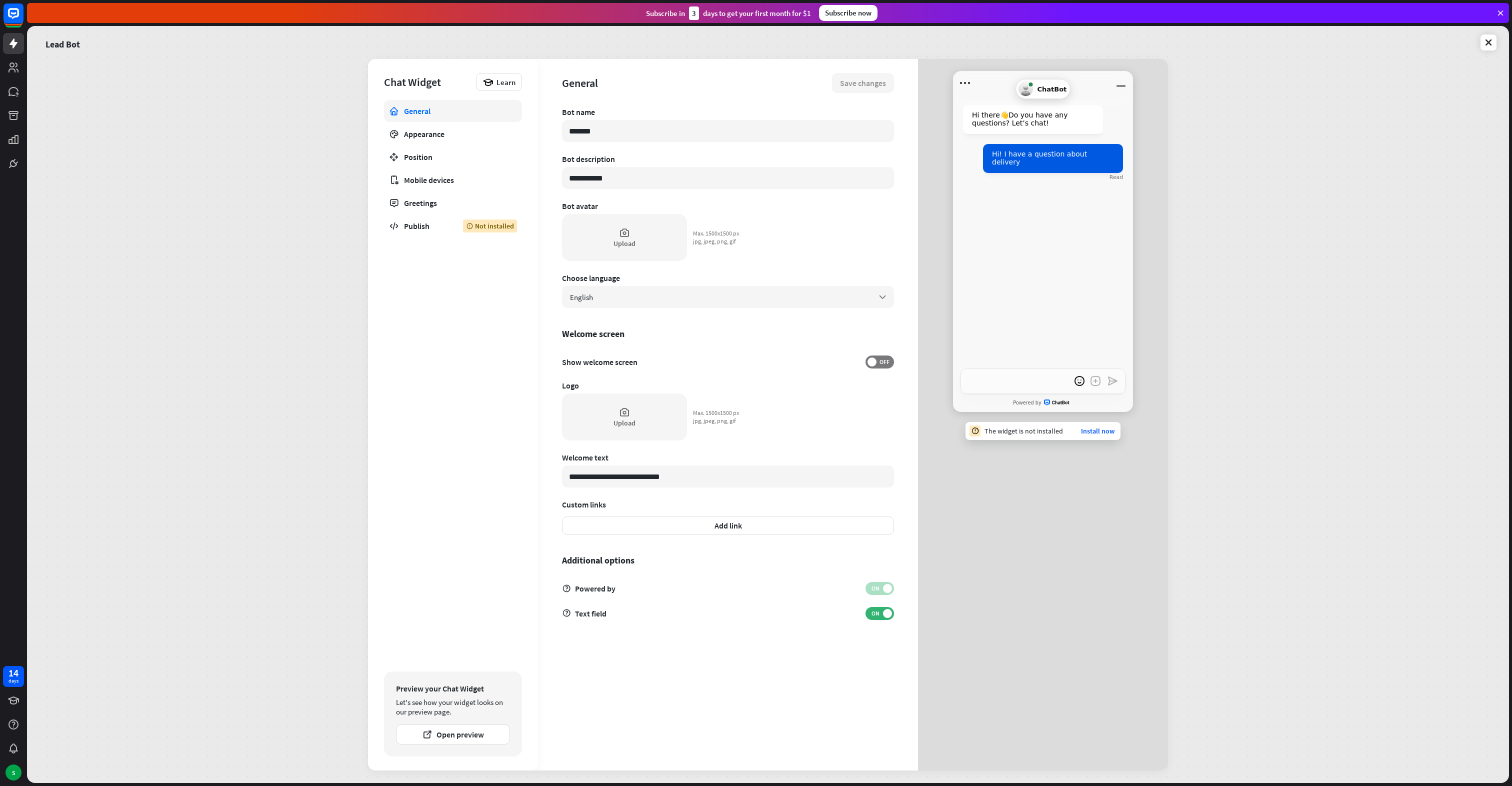
type textarea "*"
click at [434, 131] on div "Appearance" at bounding box center [453, 134] width 98 height 10
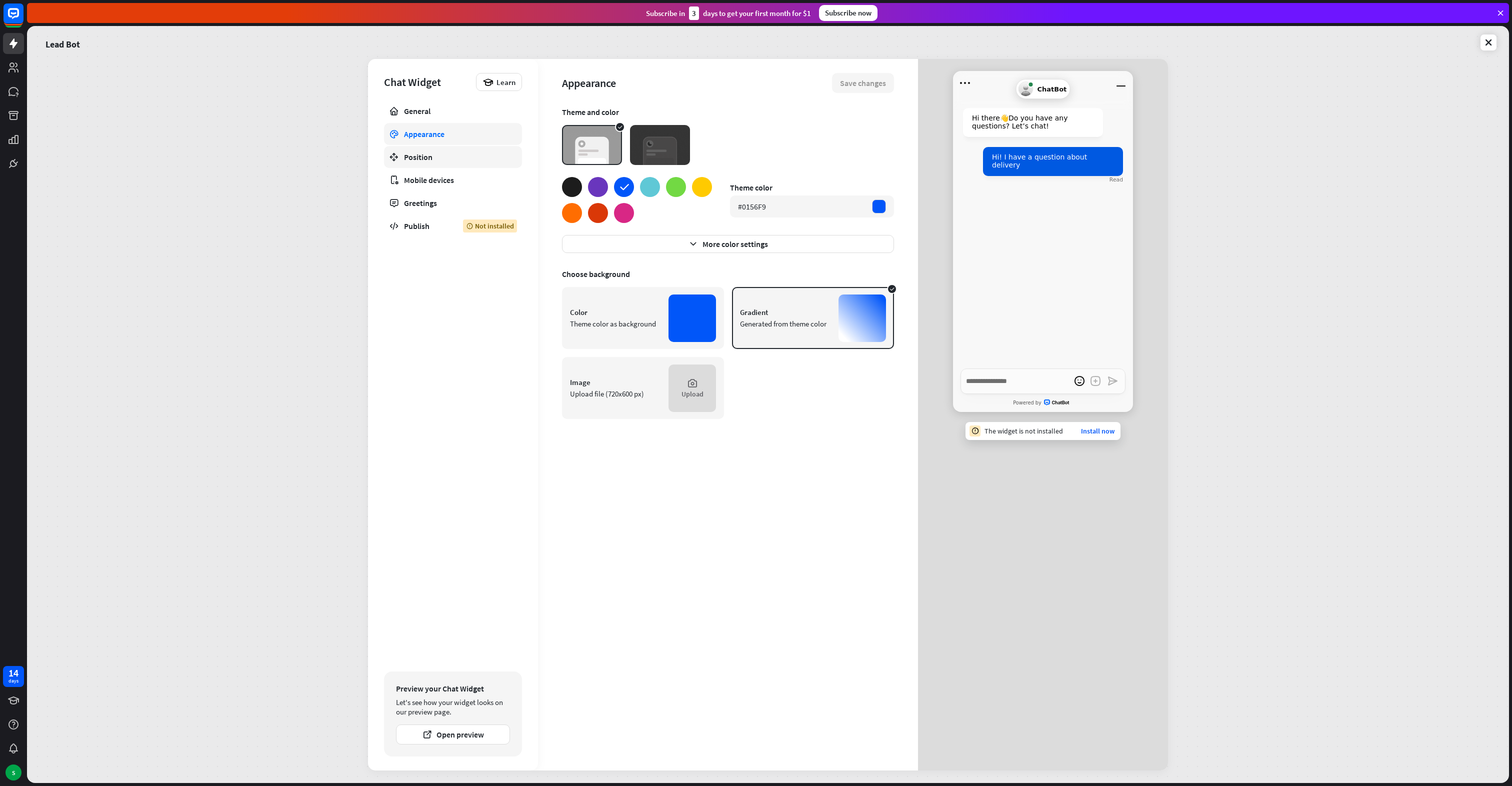
click at [431, 148] on link "Position" at bounding box center [452, 156] width 138 height 22
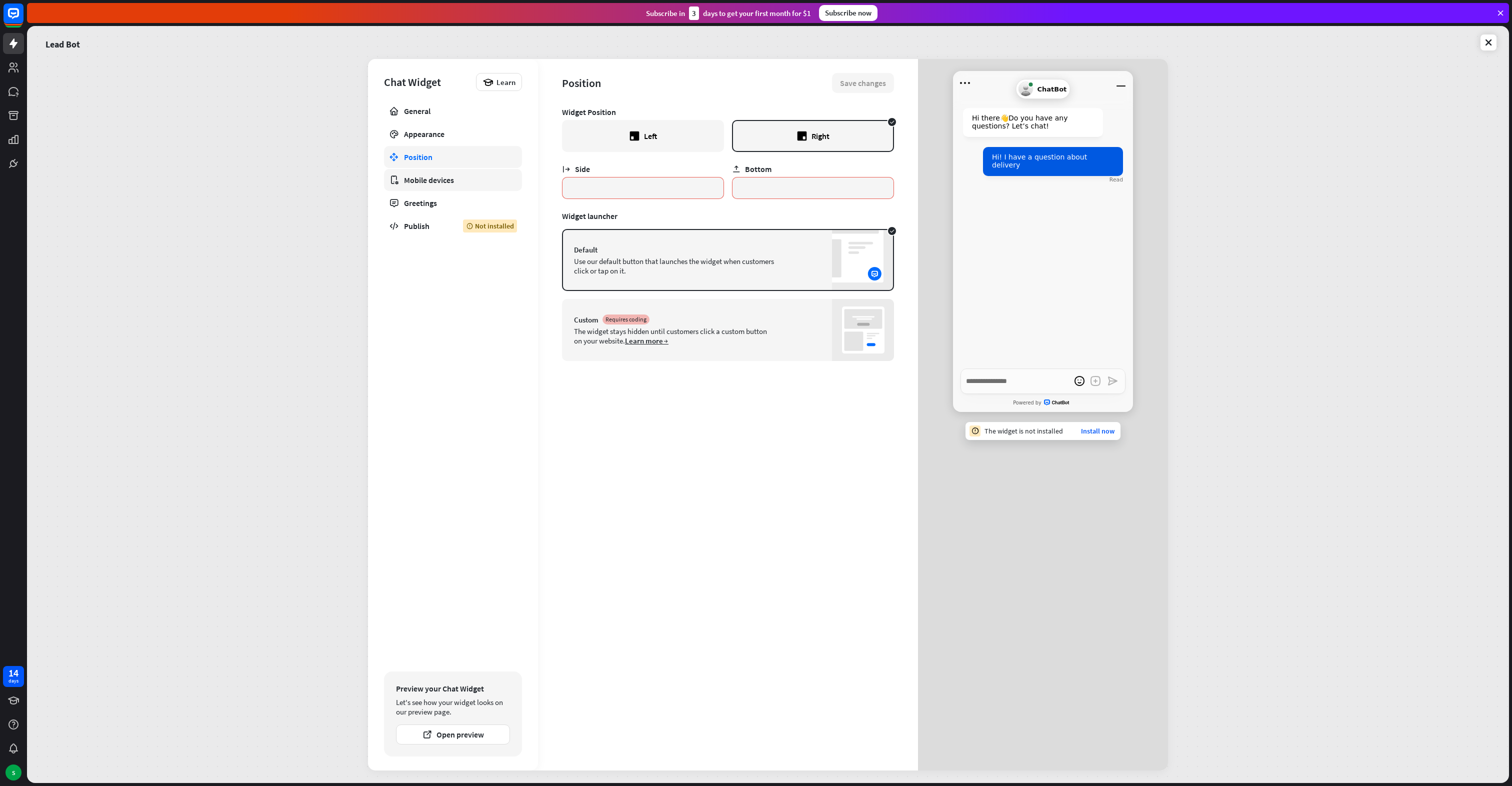
click at [431, 179] on div "Mobile devices" at bounding box center [453, 179] width 98 height 10
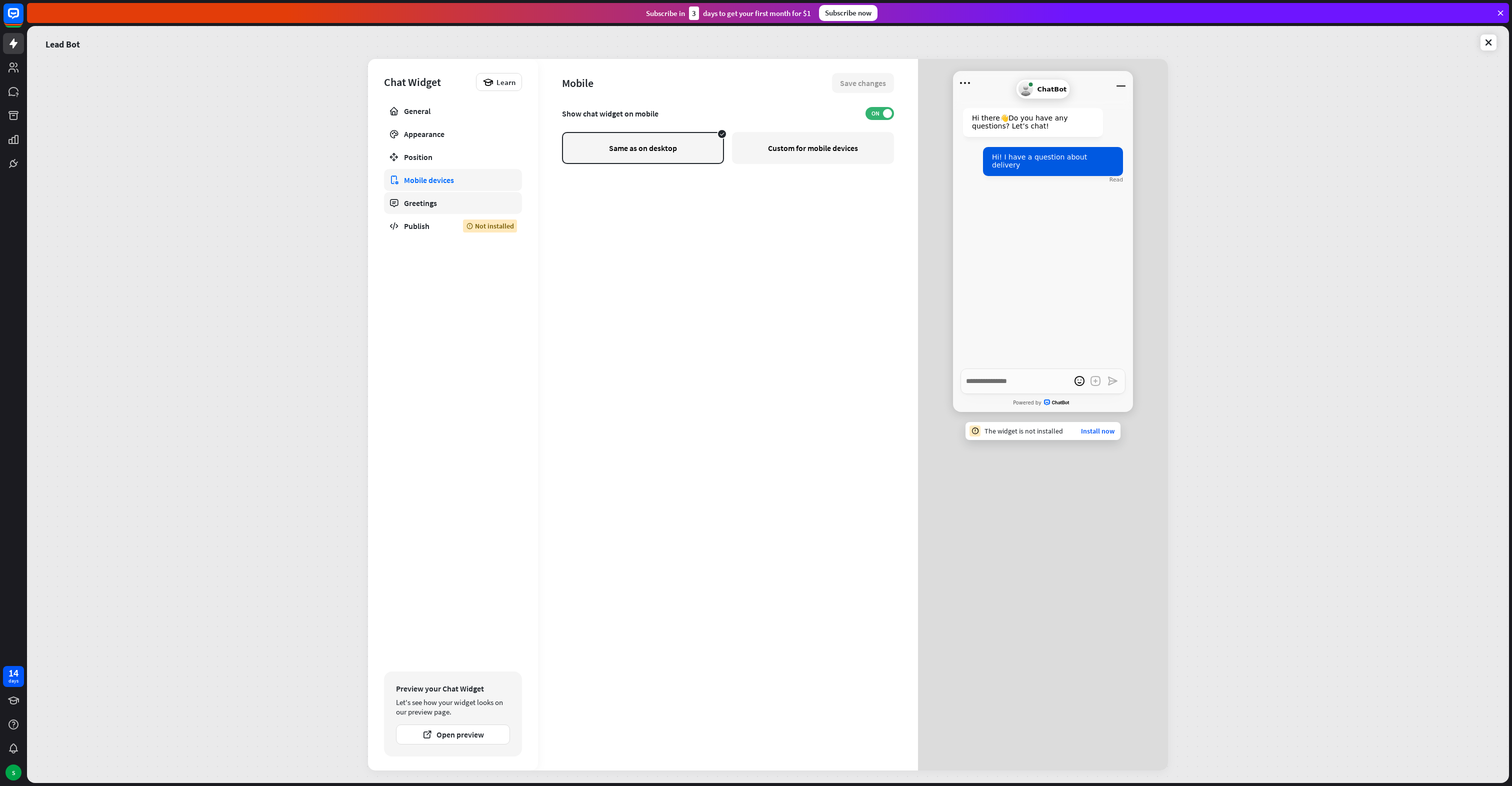
click at [436, 198] on div "Greetings" at bounding box center [453, 203] width 98 height 10
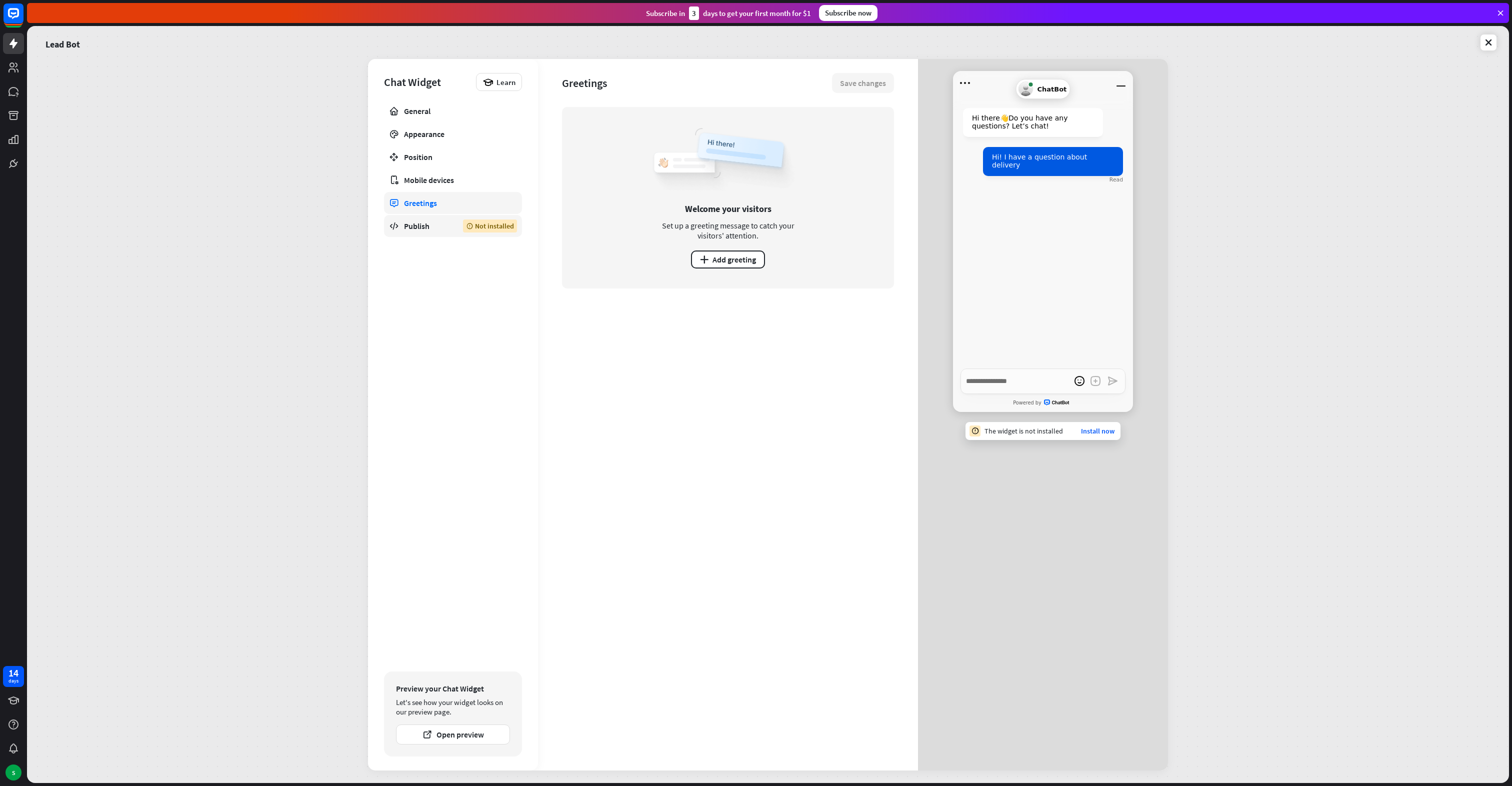
click at [425, 222] on div "Publish" at bounding box center [426, 226] width 44 height 10
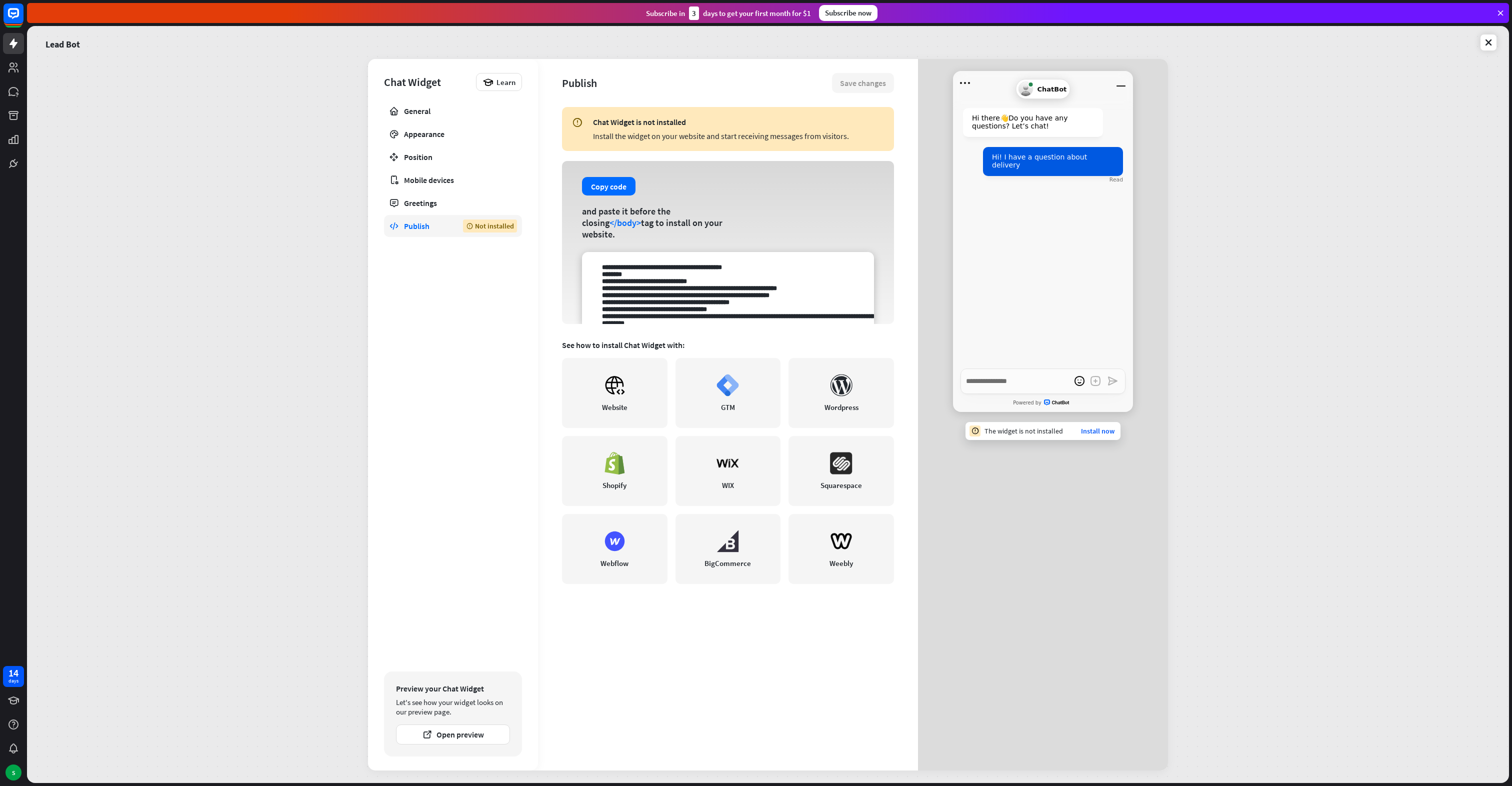
drag, startPoint x: 646, startPoint y: 270, endPoint x: 799, endPoint y: 333, distance: 165.5
click at [799, 333] on div "Chat Widget is not installed Install the widget on your website and start recei…" at bounding box center [727, 438] width 332 height 663
drag, startPoint x: 799, startPoint y: 333, endPoint x: 770, endPoint y: 293, distance: 49.4
click at [770, 293] on textarea at bounding box center [727, 287] width 292 height 72
click at [16, 11] on rect at bounding box center [13, 13] width 22 height 22
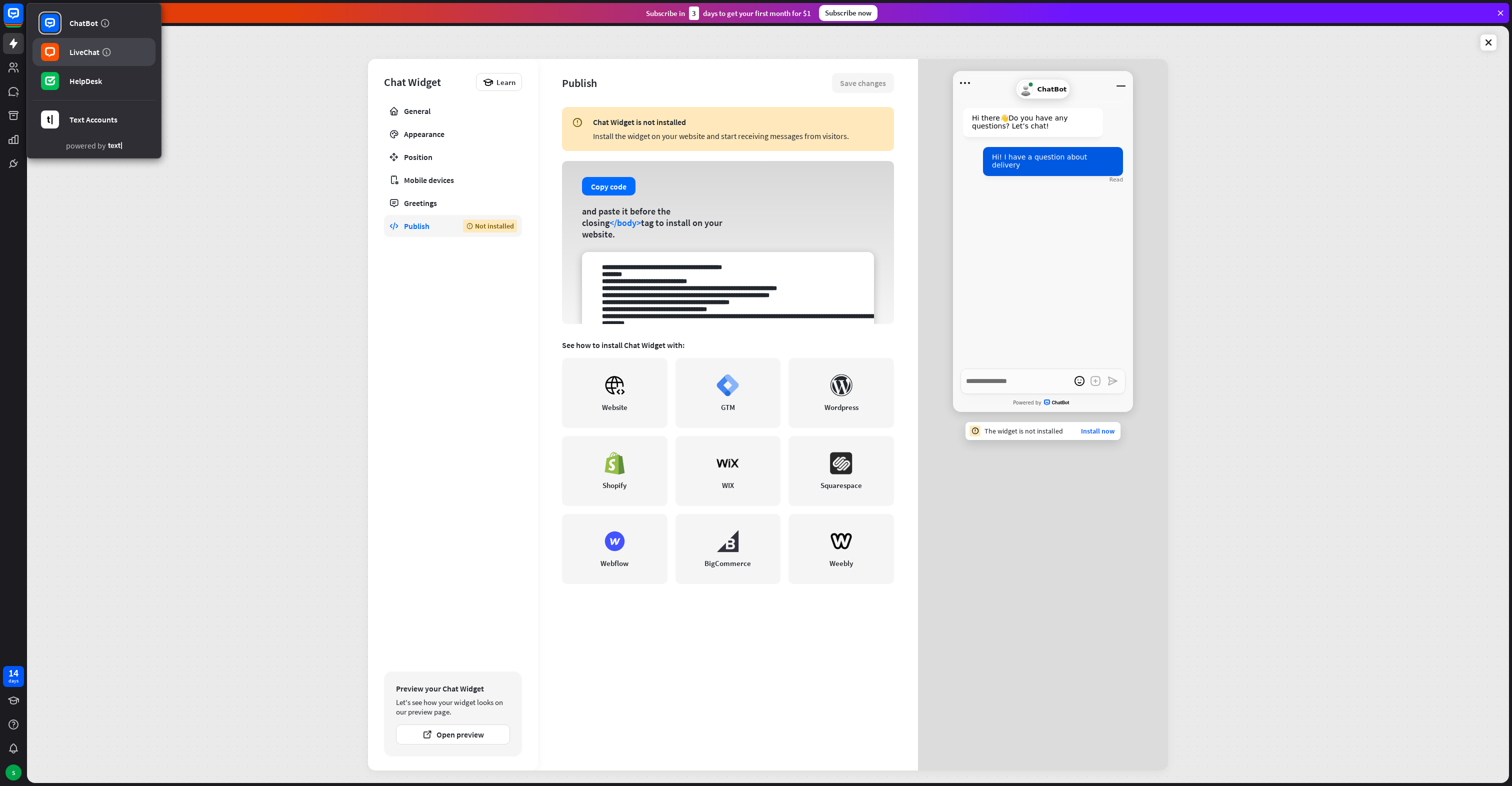
click at [69, 52] on div "LiveChat" at bounding box center [84, 51] width 30 height 10
